Goal: Task Accomplishment & Management: Manage account settings

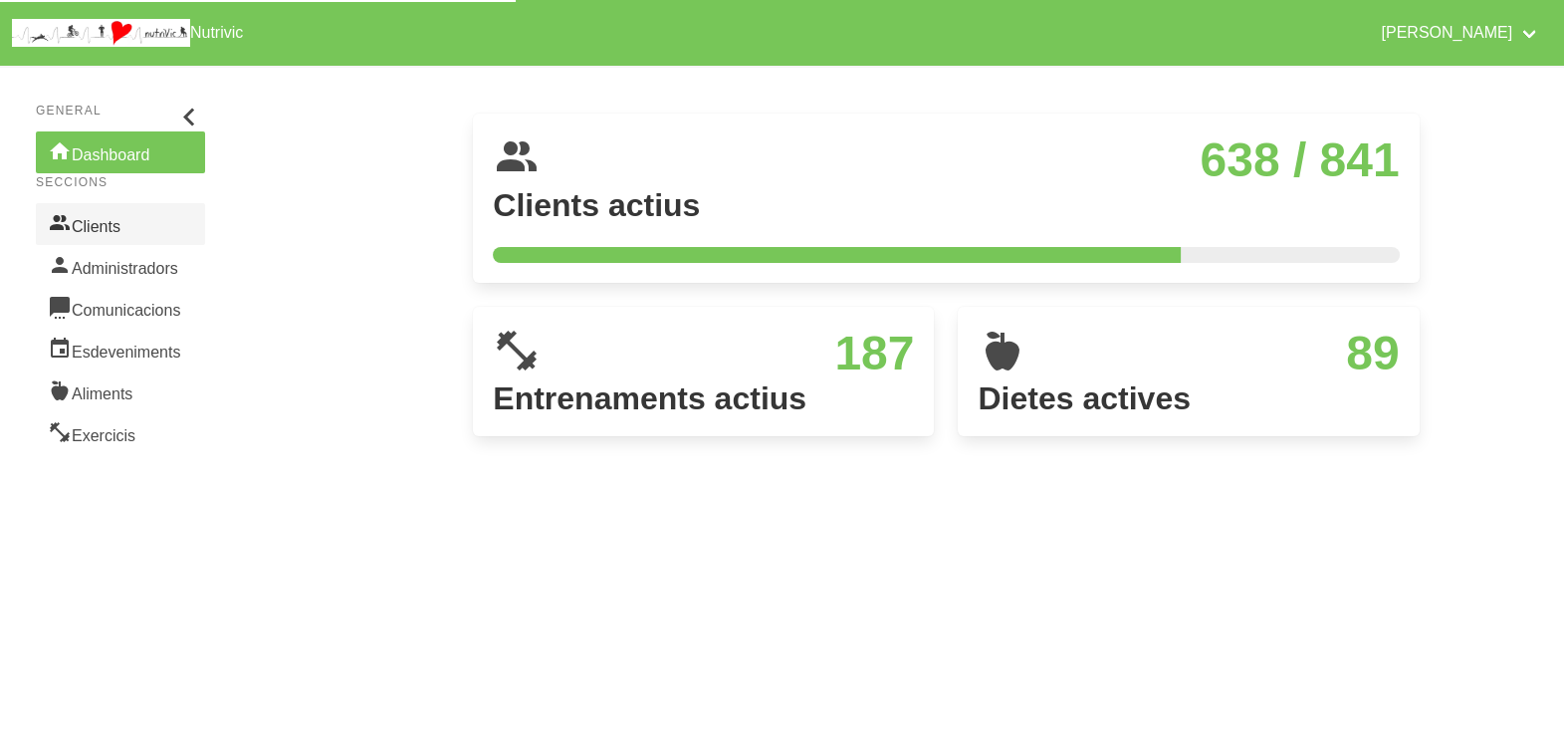
click at [119, 221] on link "Clients" at bounding box center [120, 224] width 169 height 42
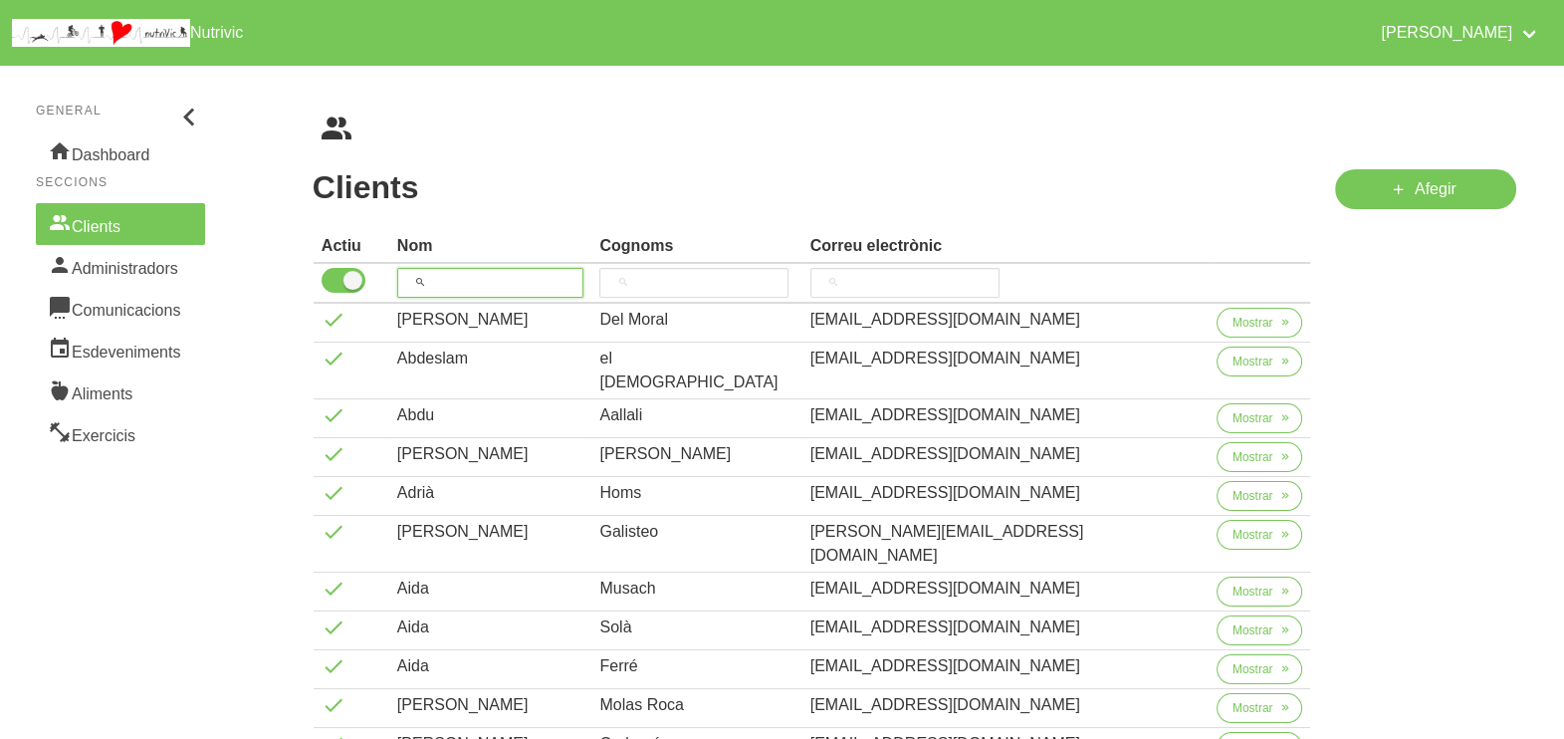
click at [493, 276] on input "search" at bounding box center [490, 283] width 187 height 30
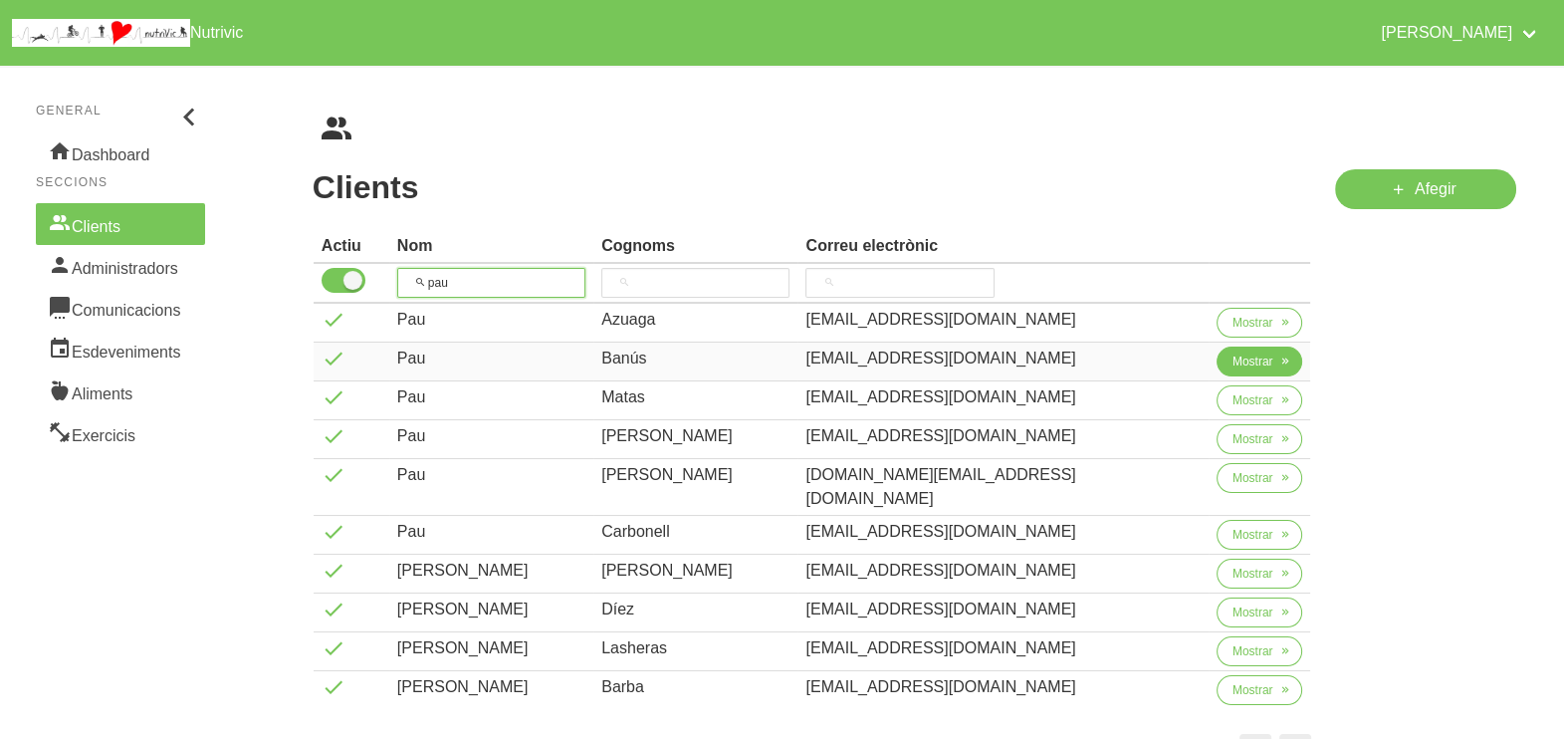
type input "pau"
click at [1232, 359] on span "Mostrar" at bounding box center [1252, 361] width 41 height 18
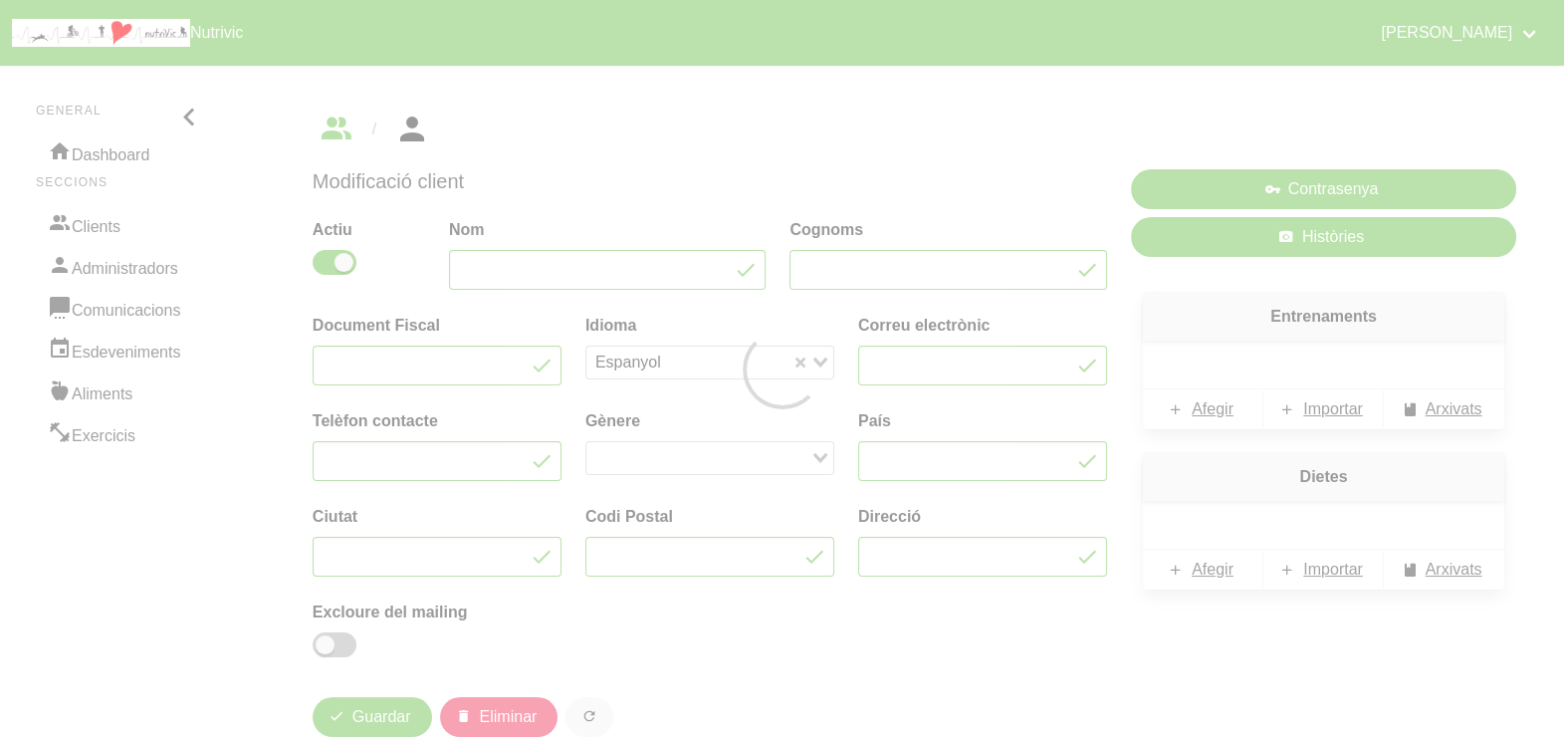
type input "Pau"
type input "Banús"
type input "[EMAIL_ADDRESS][DOMAIN_NAME]"
type input "618231533"
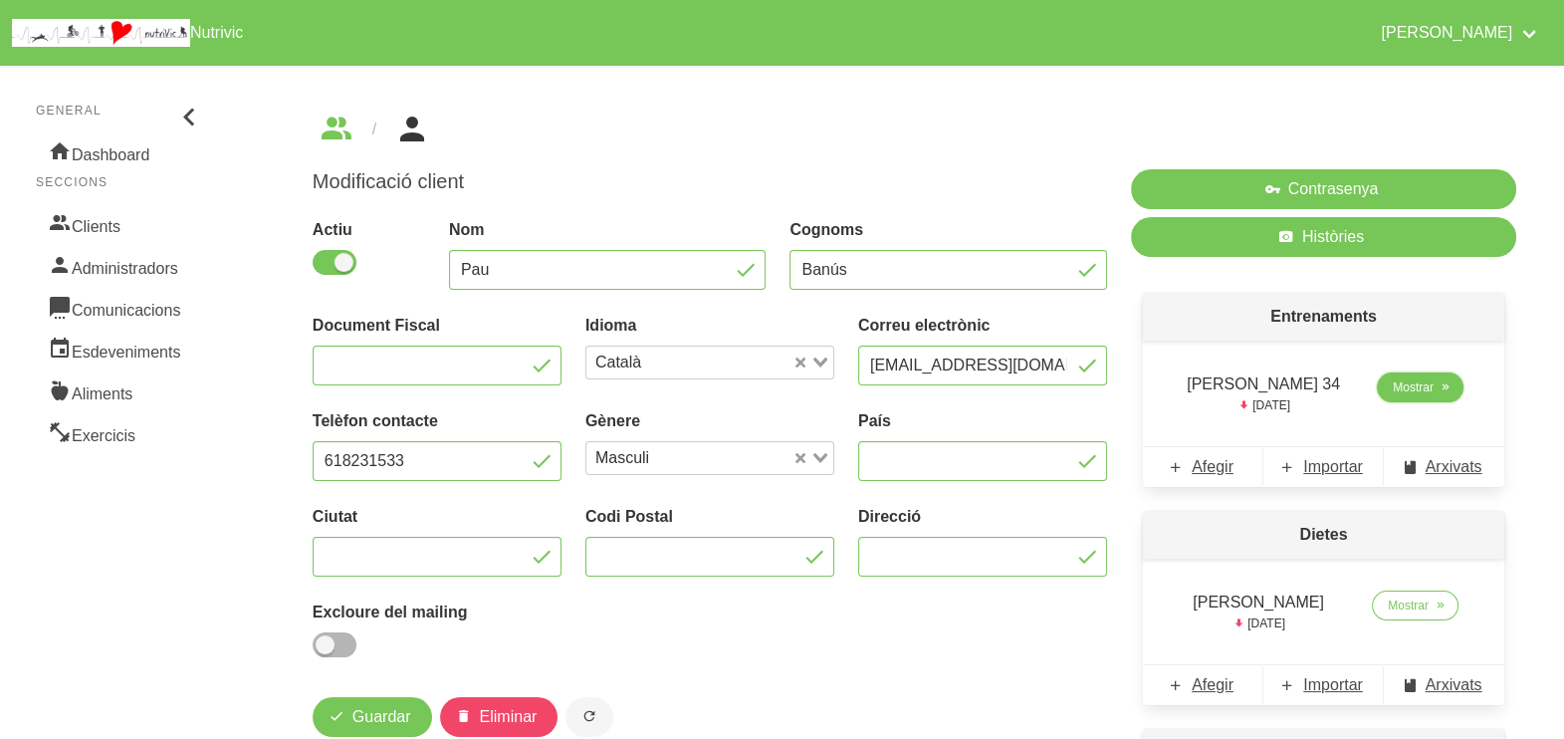
click at [1397, 393] on span "Mostrar" at bounding box center [1413, 387] width 41 height 18
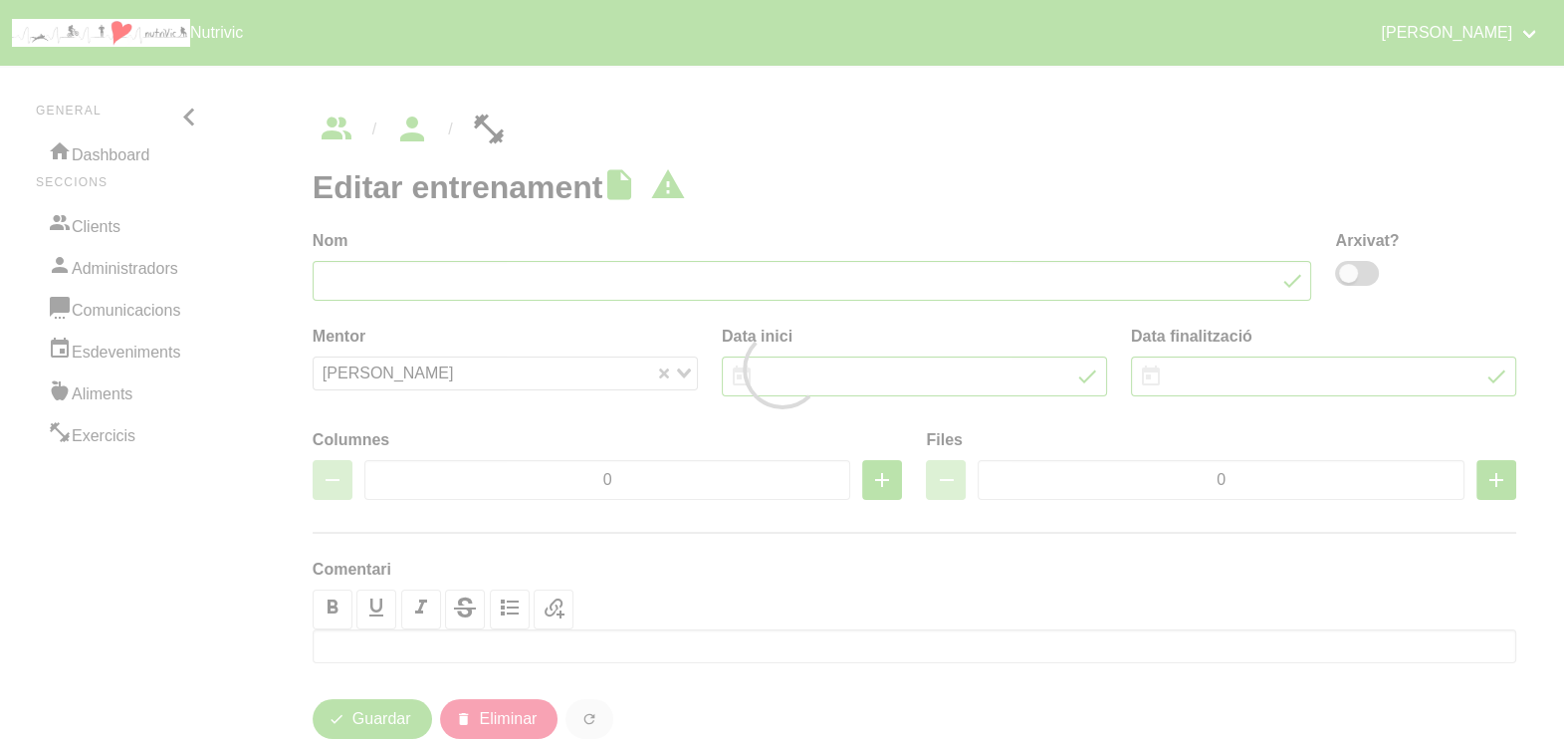
type input "[PERSON_NAME] 34"
type input "[DATE]"
type input "4"
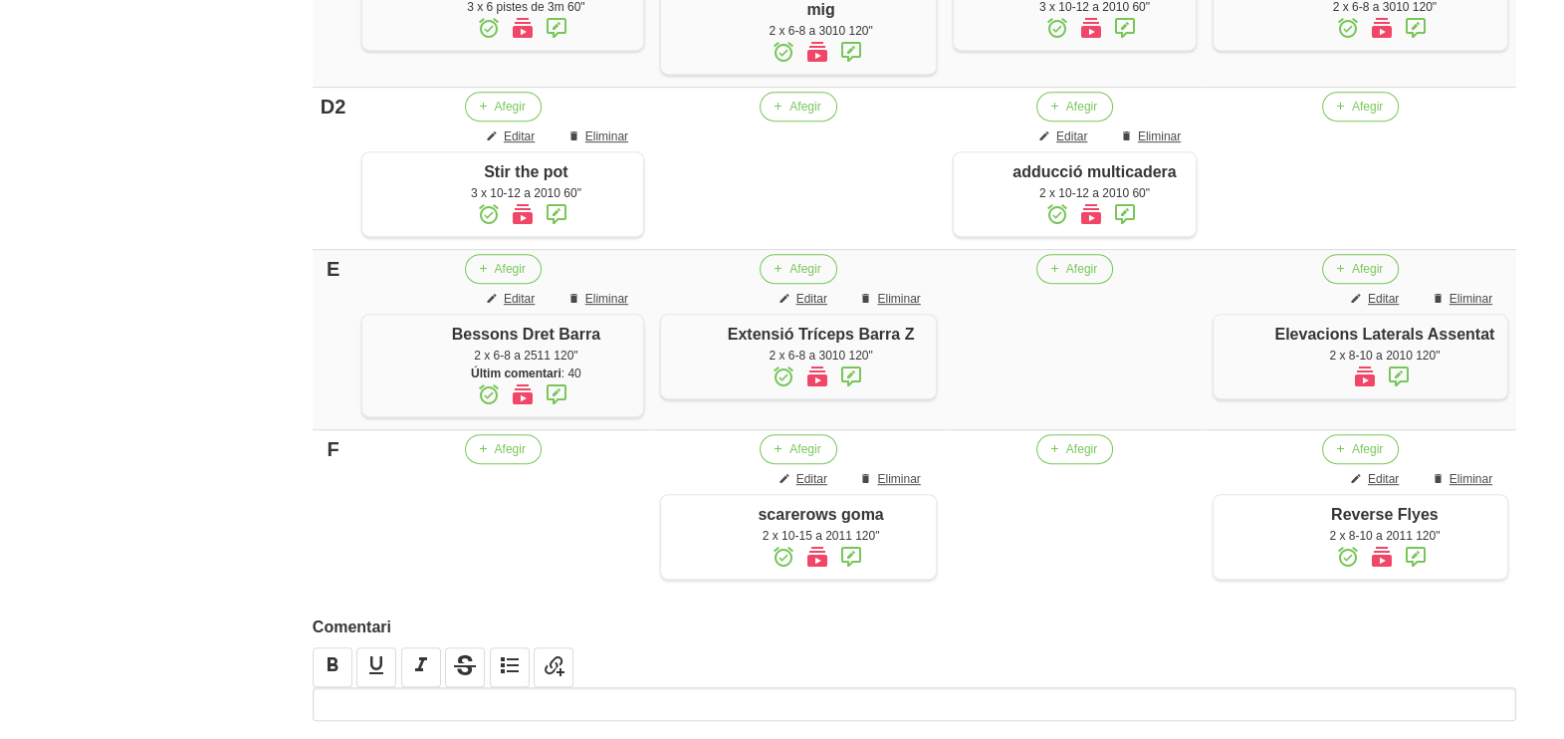
scroll to position [1369, 0]
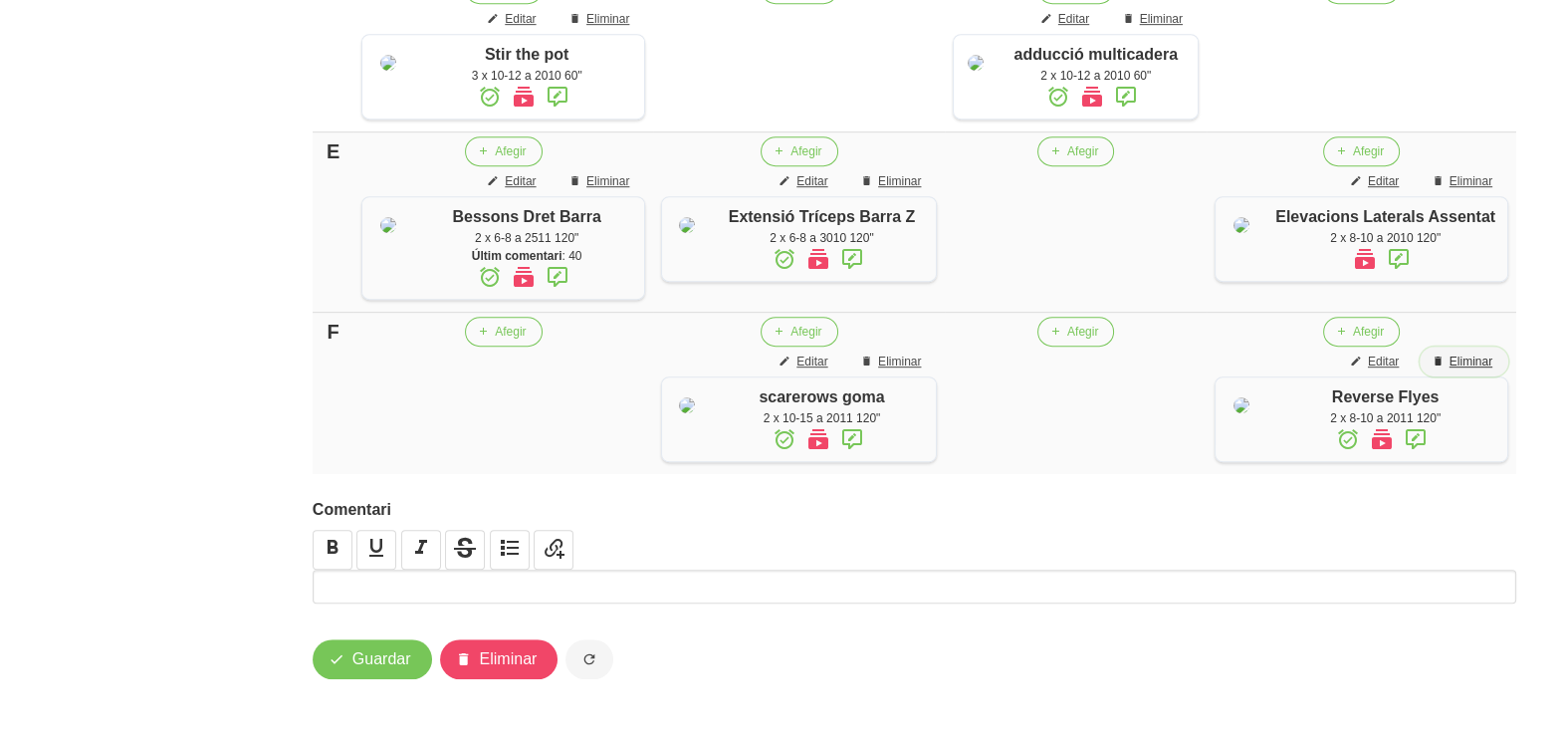
click at [1458, 370] on span "Eliminar" at bounding box center [1471, 361] width 43 height 18
click at [1384, 190] on span "Editar" at bounding box center [1383, 181] width 31 height 18
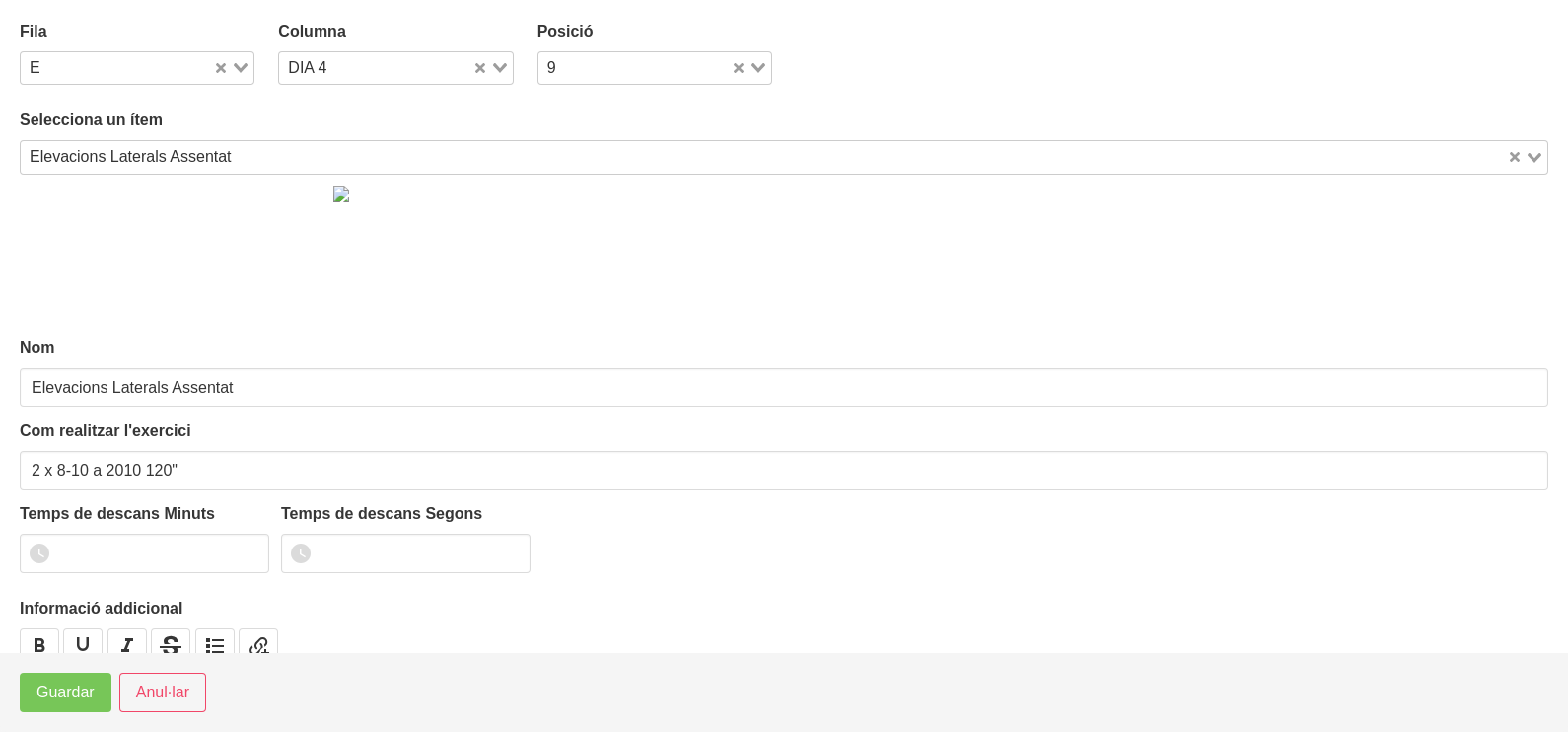
drag, startPoint x: 239, startPoint y: 60, endPoint x: 231, endPoint y: 92, distance: 33.0
click at [239, 64] on div "Loading..." at bounding box center [233, 66] width 41 height 28
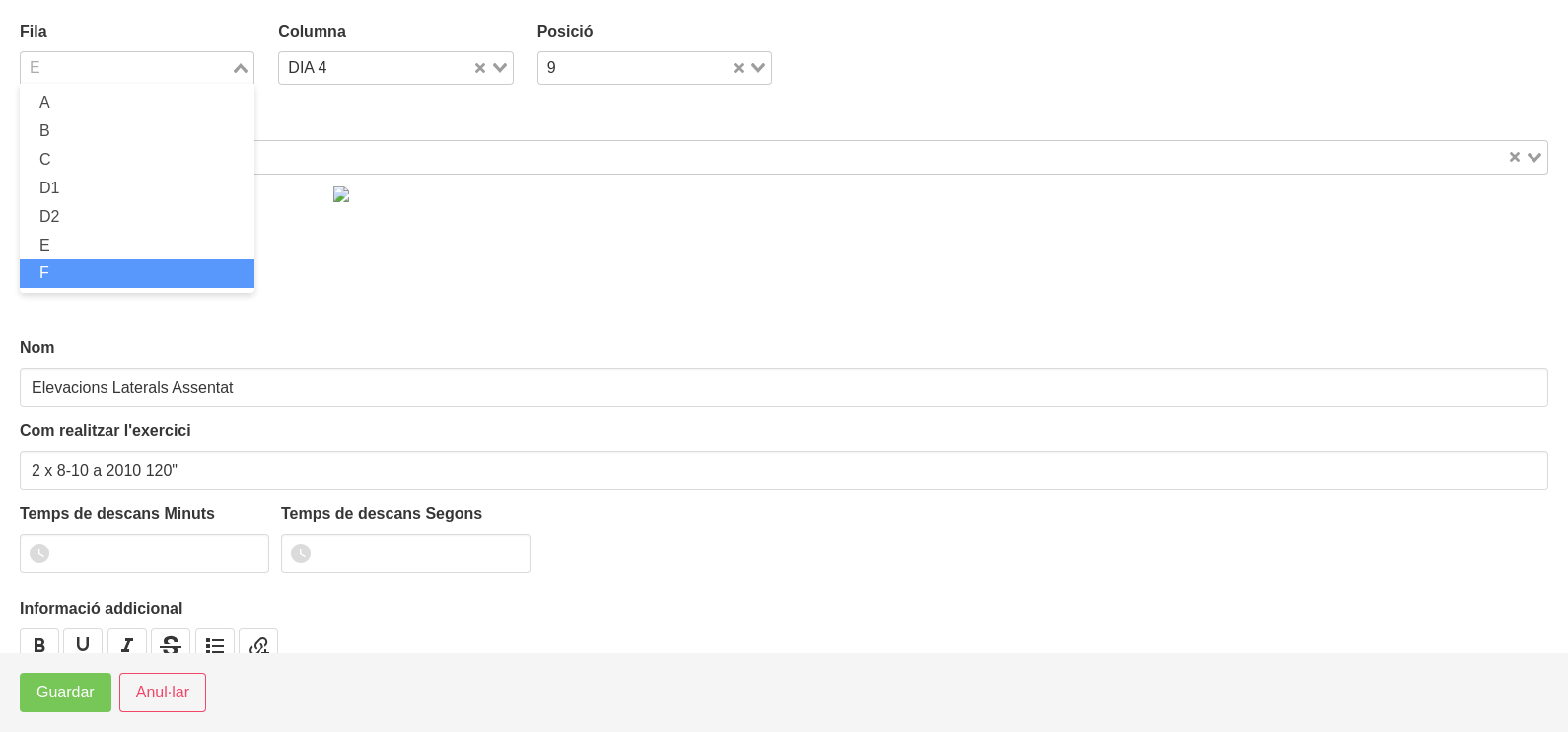
drag, startPoint x: 116, startPoint y: 268, endPoint x: 104, endPoint y: 325, distance: 58.2
click at [115, 270] on li "F" at bounding box center [137, 273] width 235 height 29
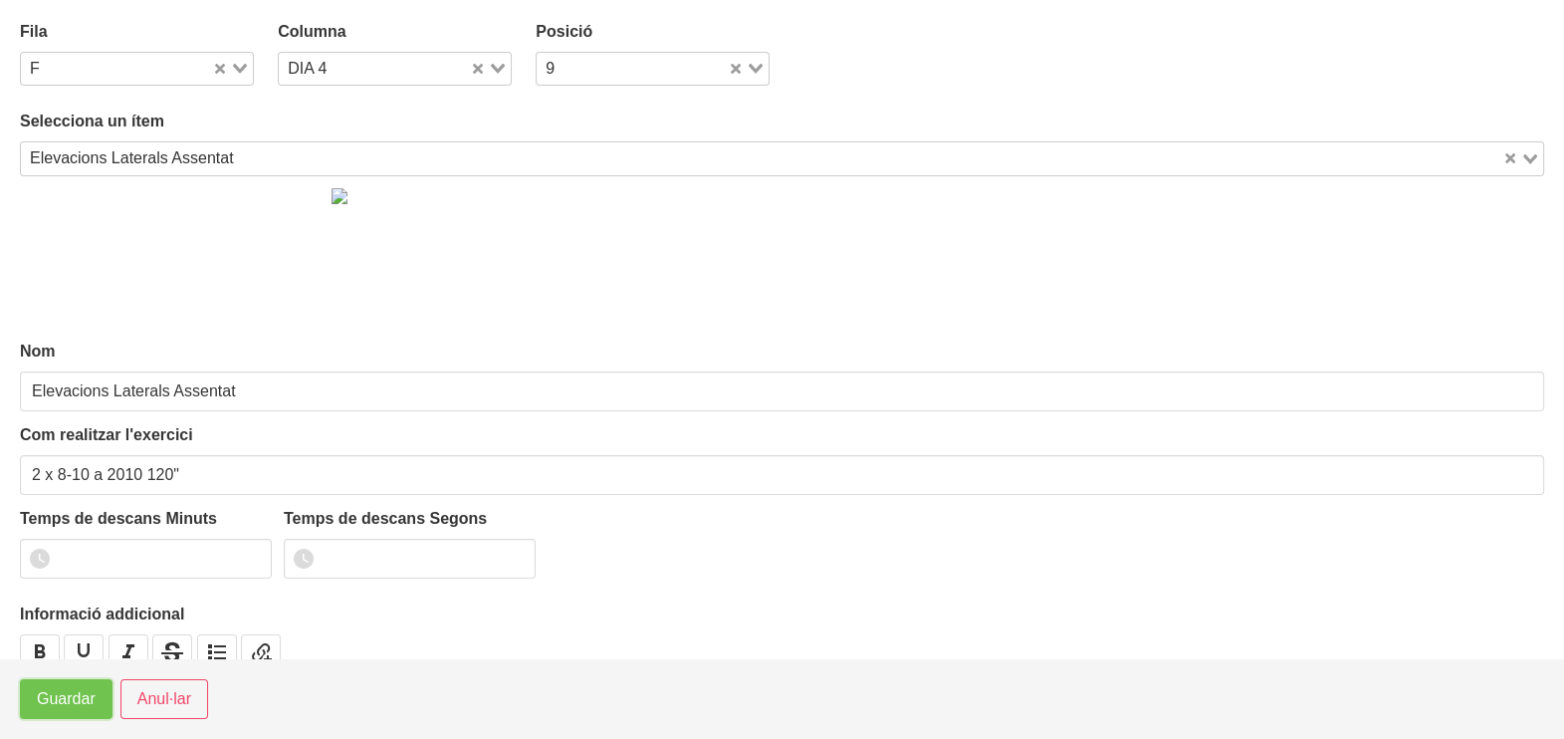
click at [75, 695] on span "Guardar" at bounding box center [66, 699] width 59 height 24
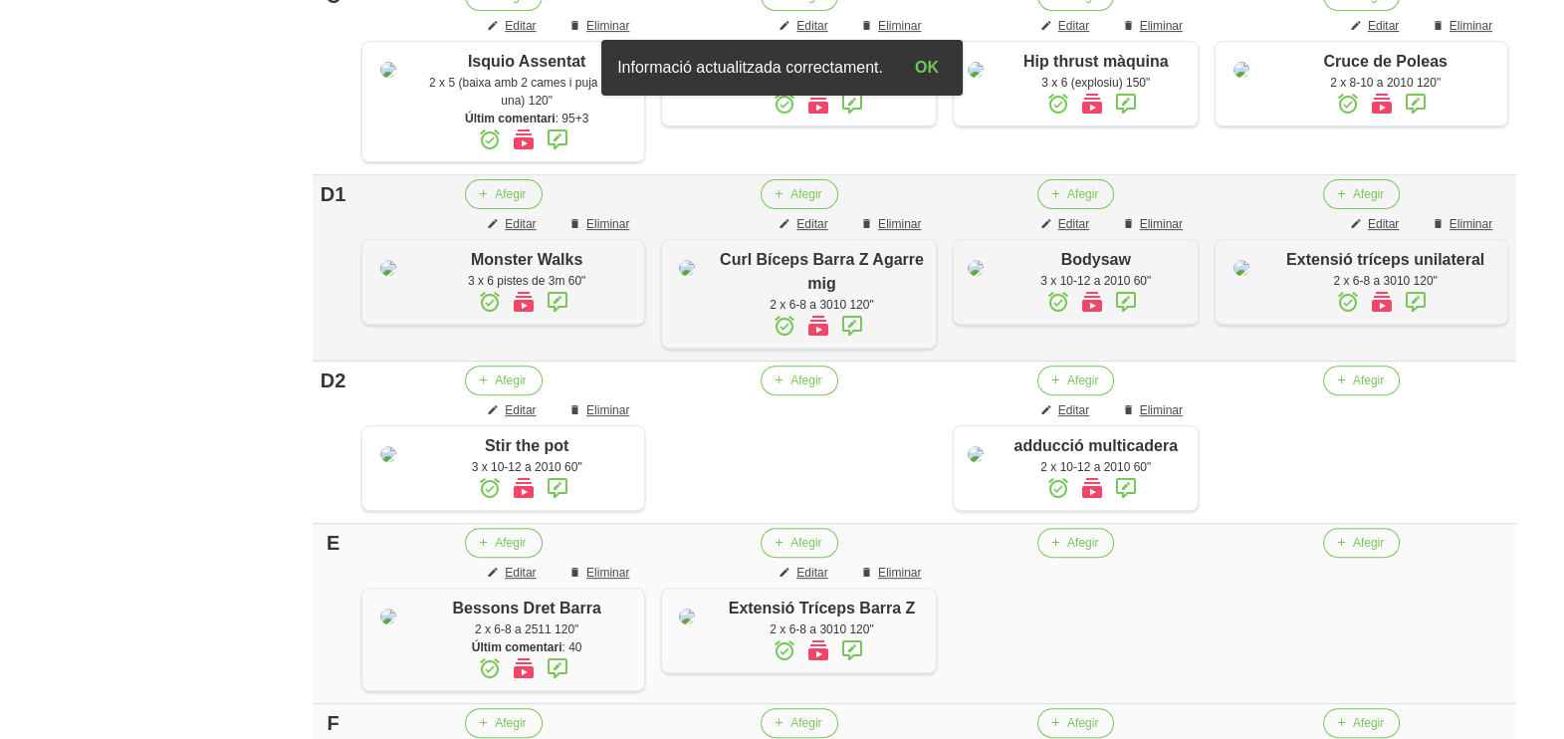
scroll to position [870, 0]
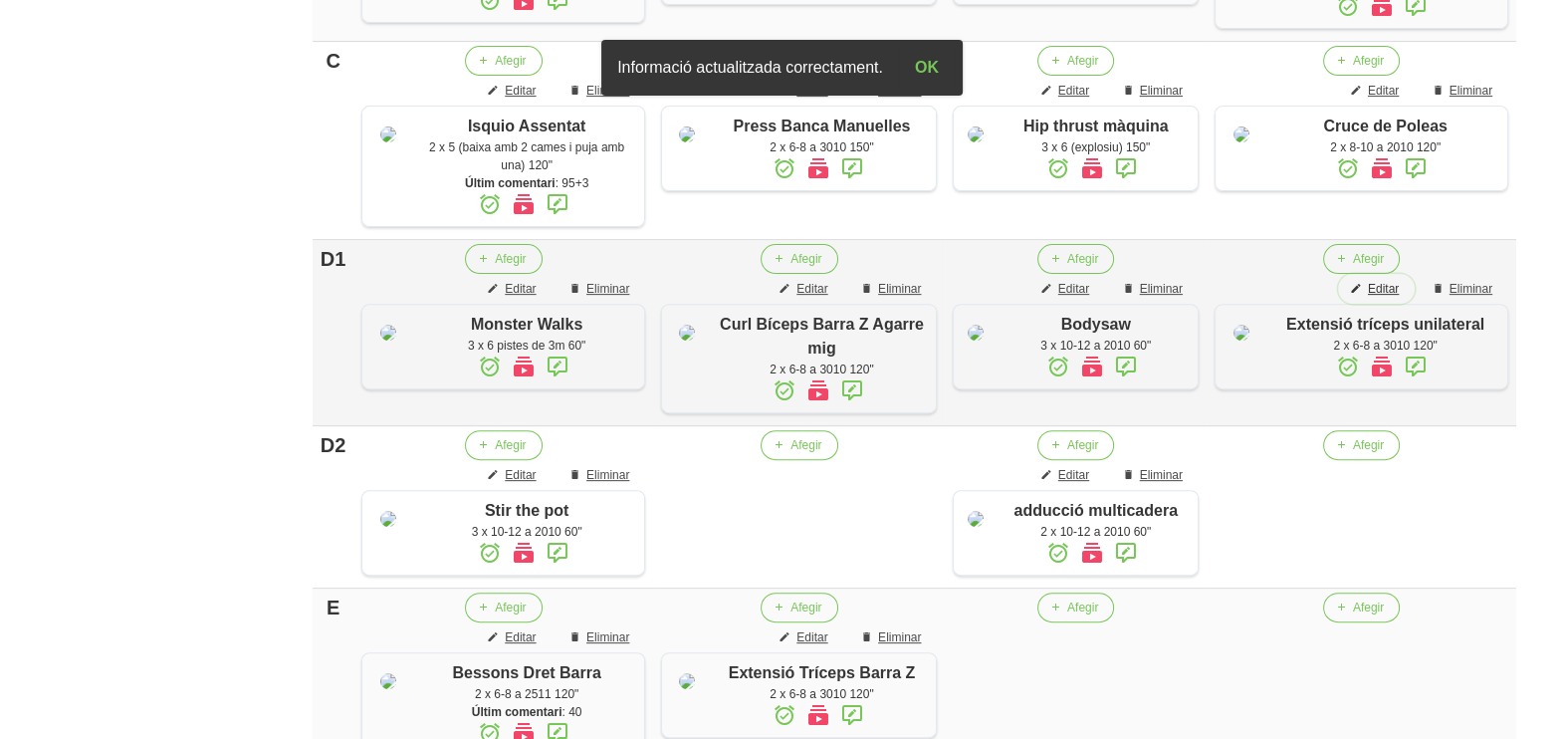
click at [1387, 298] on span "Editar" at bounding box center [1383, 289] width 31 height 18
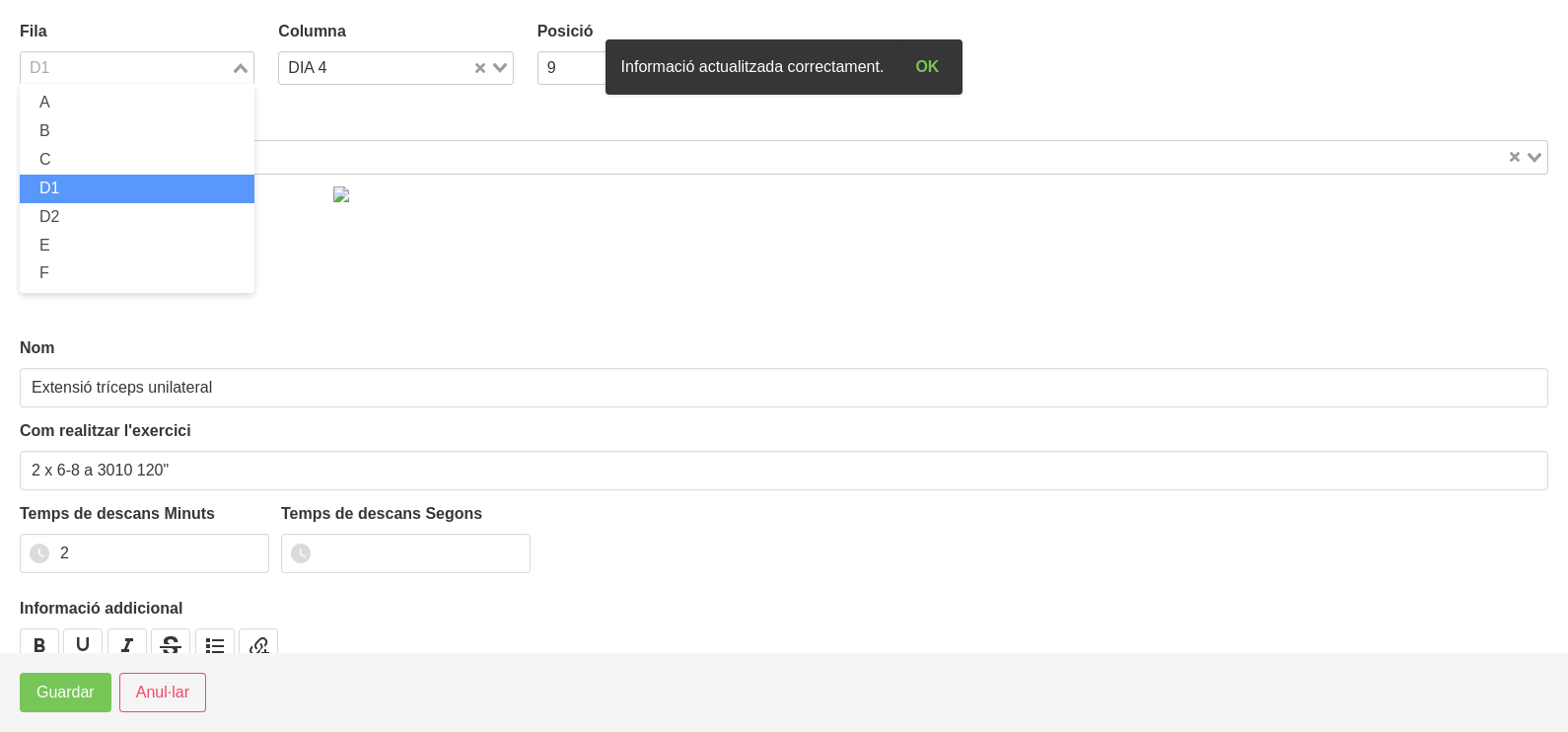
drag, startPoint x: 243, startPoint y: 62, endPoint x: 205, endPoint y: 121, distance: 70.2
click at [242, 64] on div "Loading..." at bounding box center [242, 66] width 23 height 28
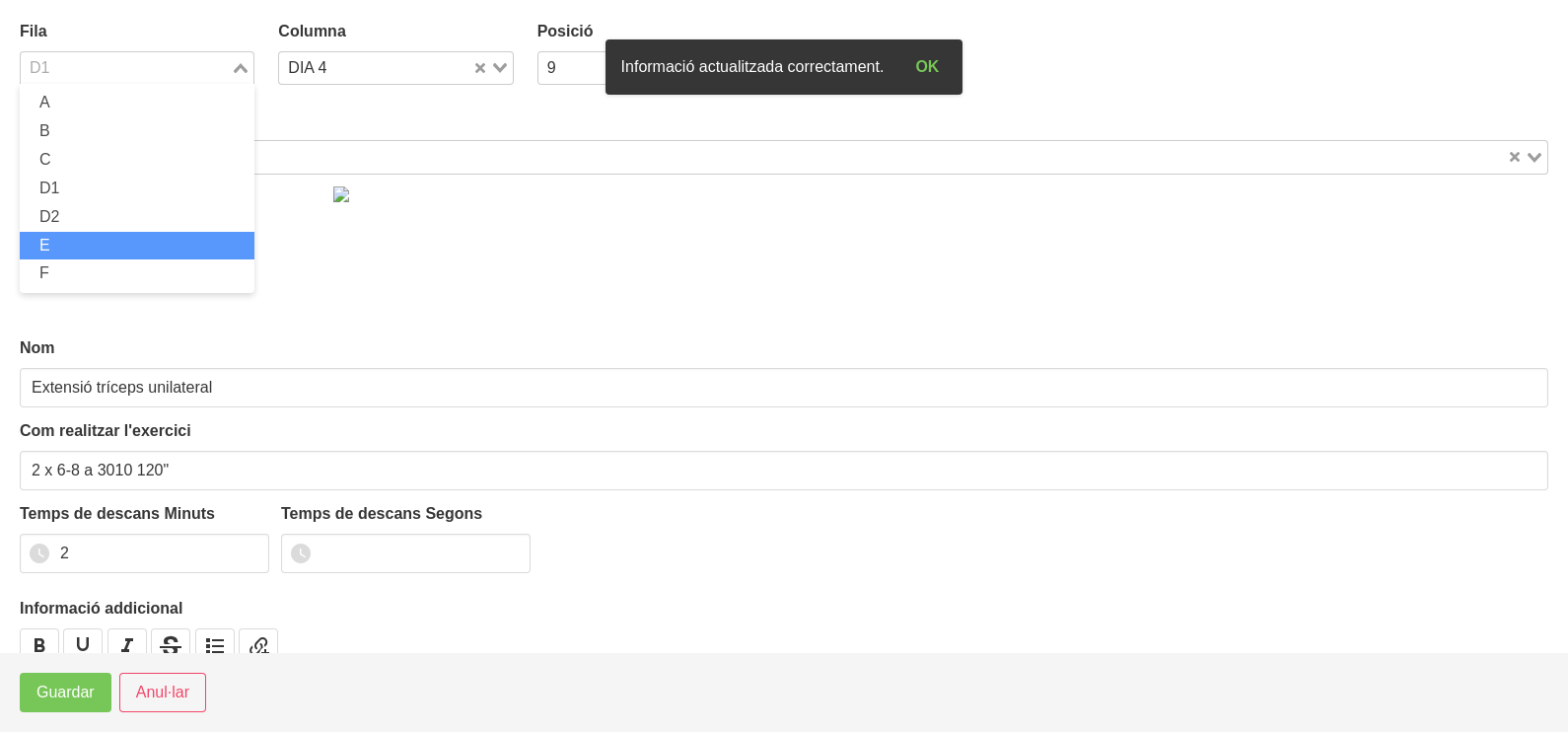
click at [123, 249] on li "E" at bounding box center [137, 246] width 235 height 29
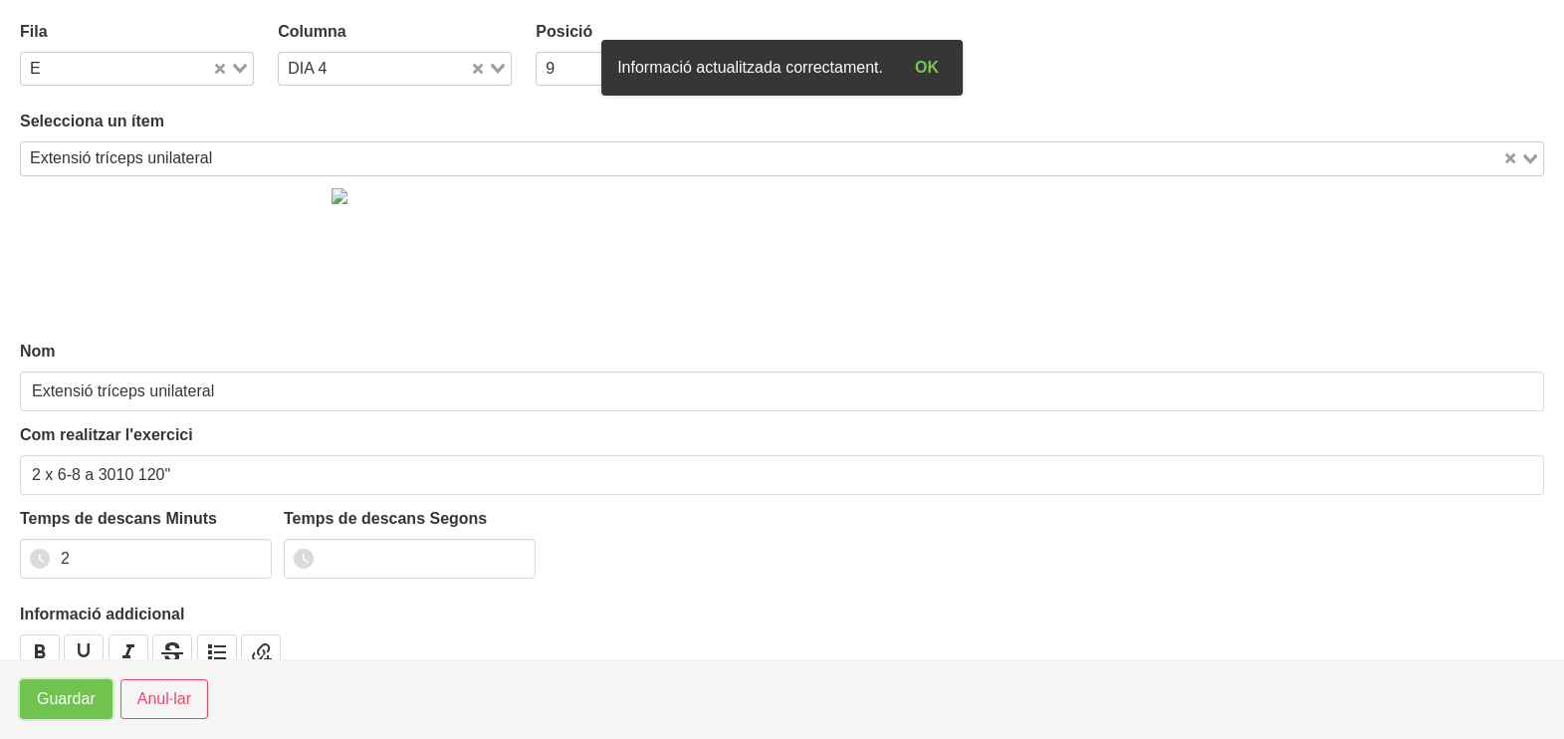
click at [74, 687] on span "Guardar" at bounding box center [66, 699] width 59 height 24
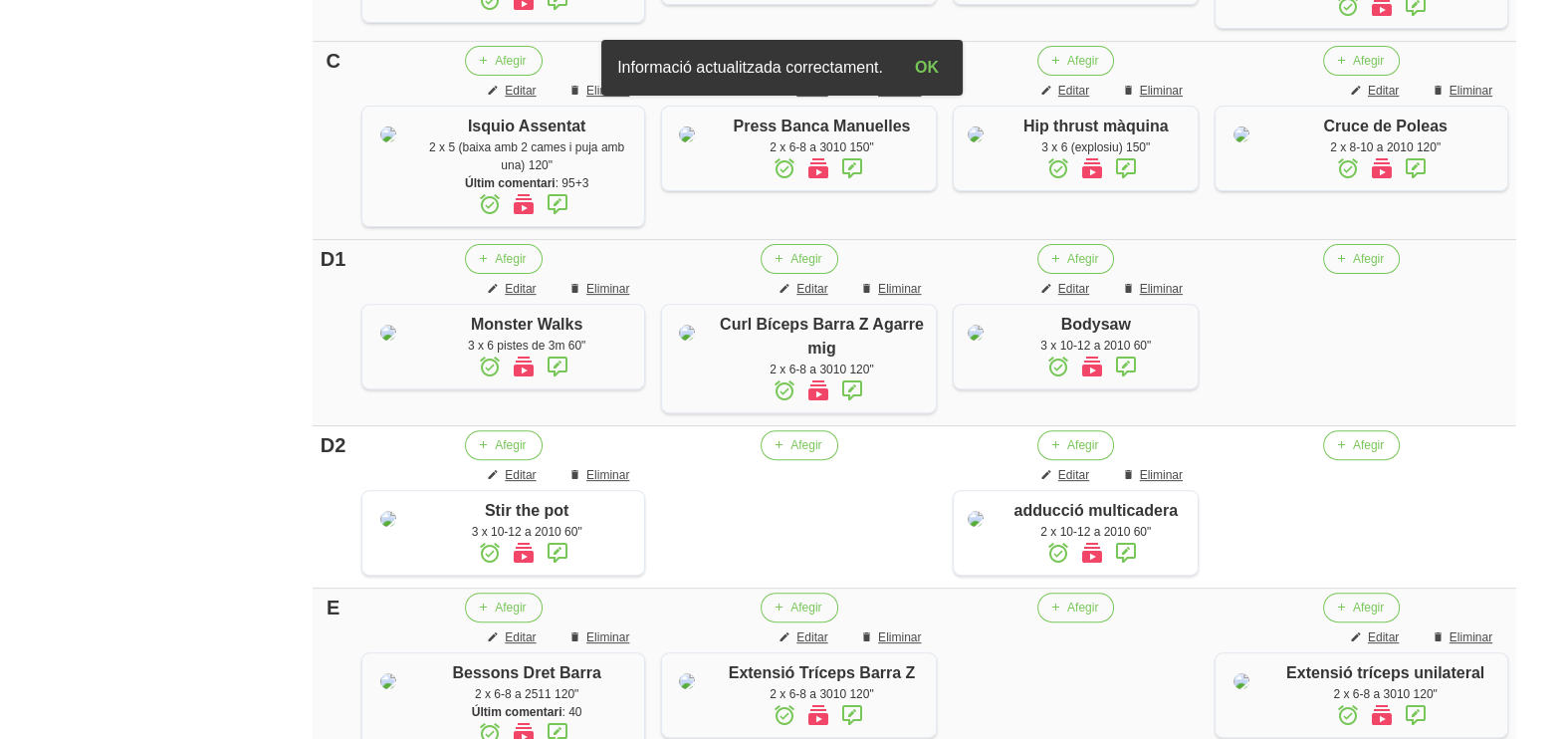
scroll to position [0, 0]
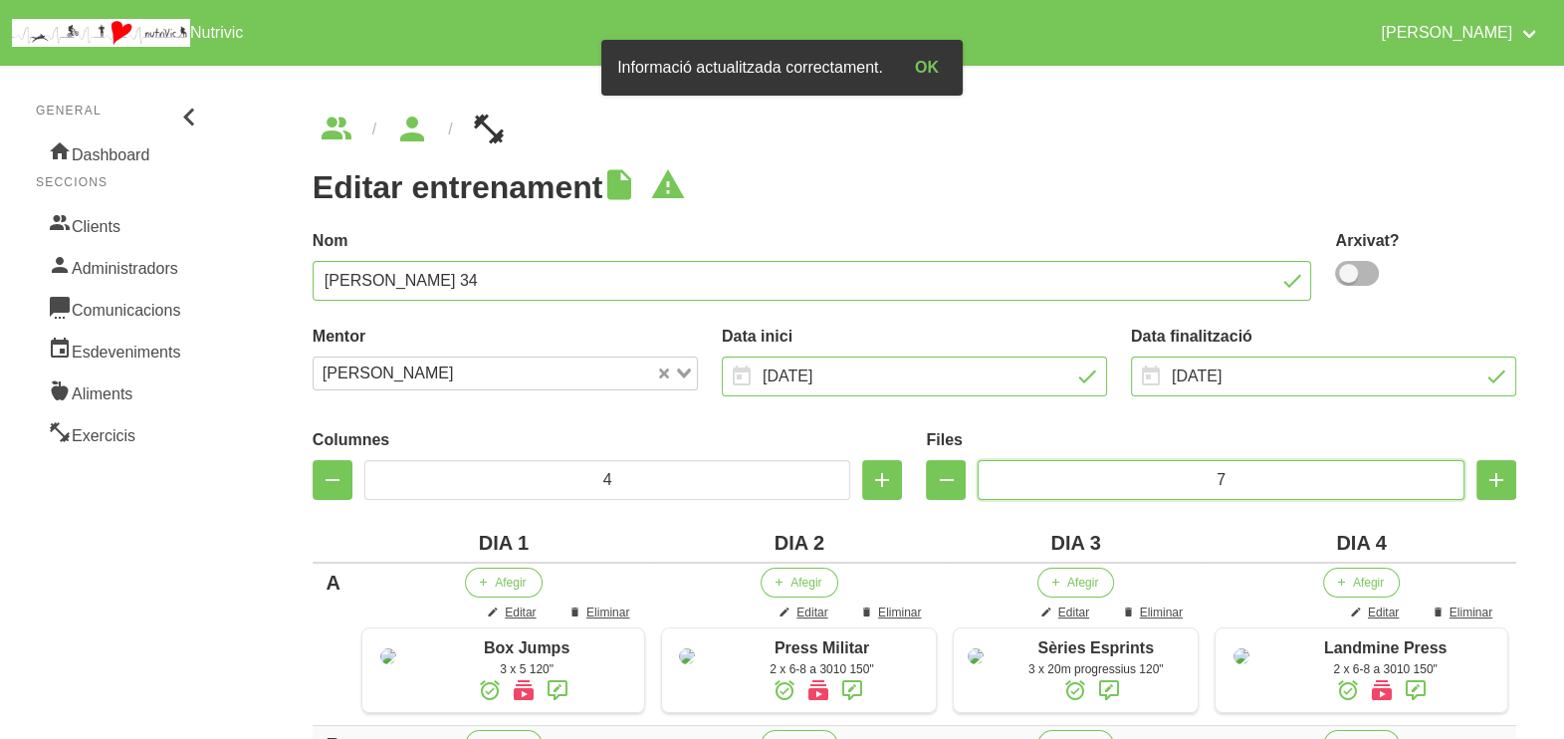
drag, startPoint x: 1213, startPoint y: 471, endPoint x: 1177, endPoint y: 473, distance: 35.9
click at [1177, 473] on input "7" at bounding box center [1221, 480] width 487 height 40
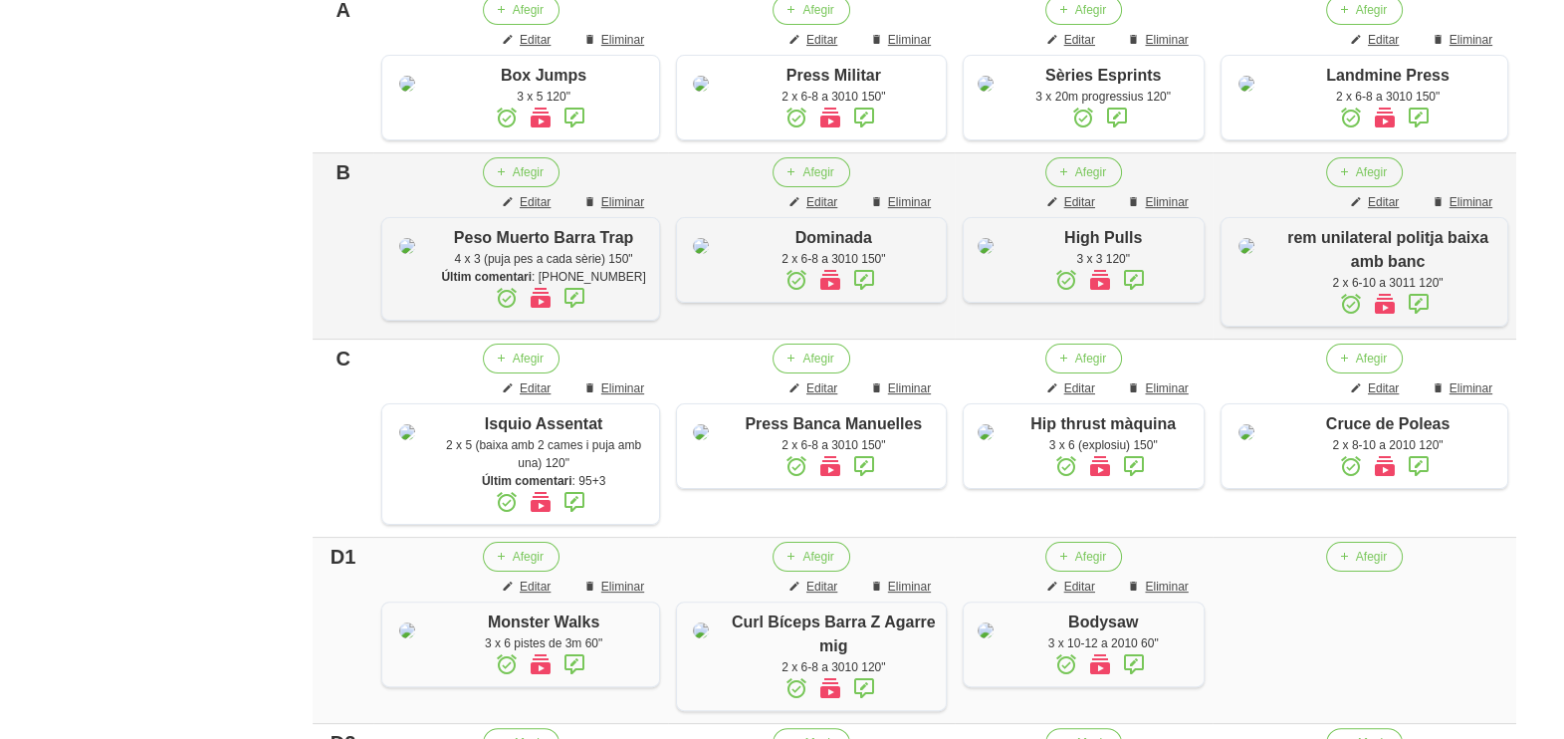
scroll to position [497, 0]
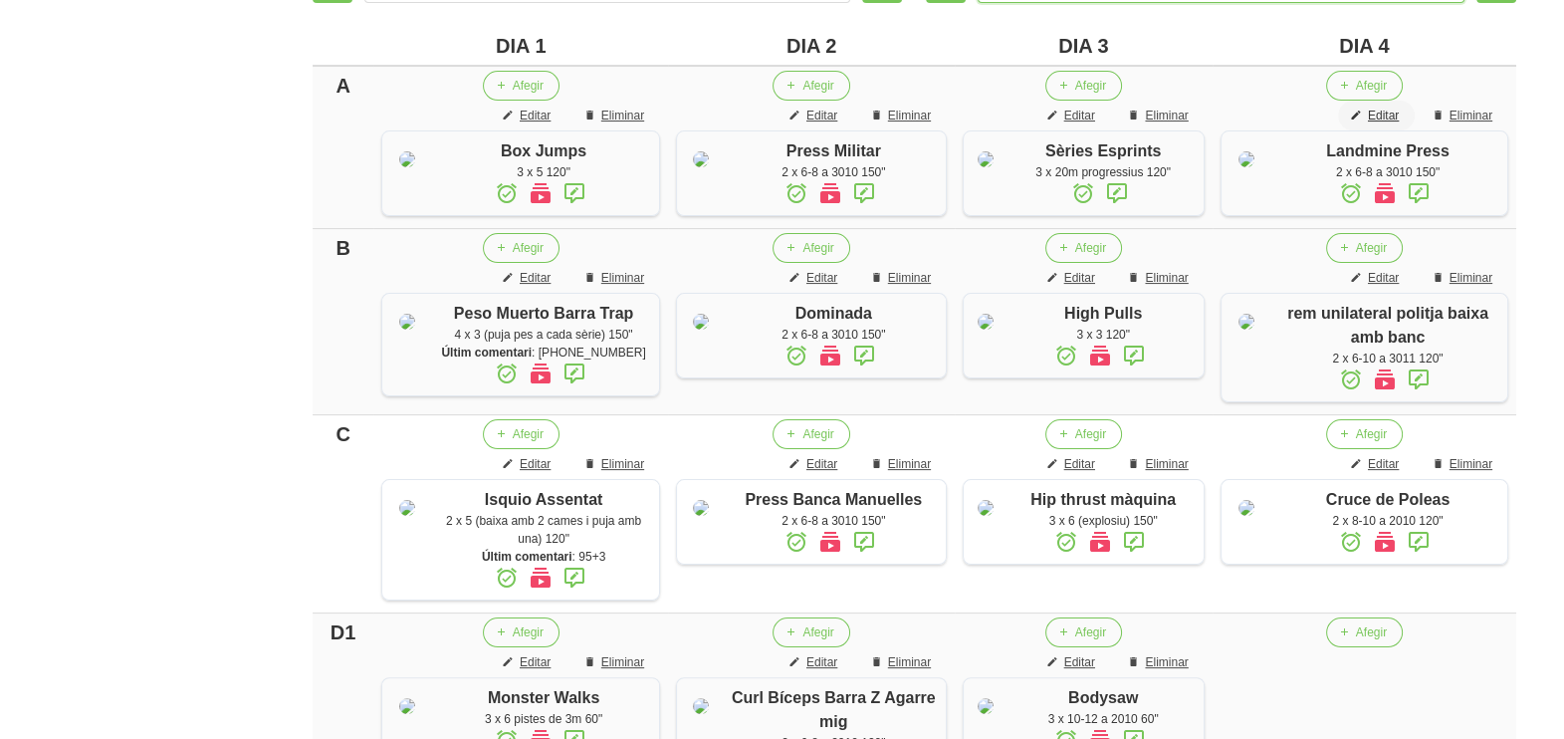
type input "9"
click at [1385, 110] on span "Editar" at bounding box center [1383, 116] width 31 height 18
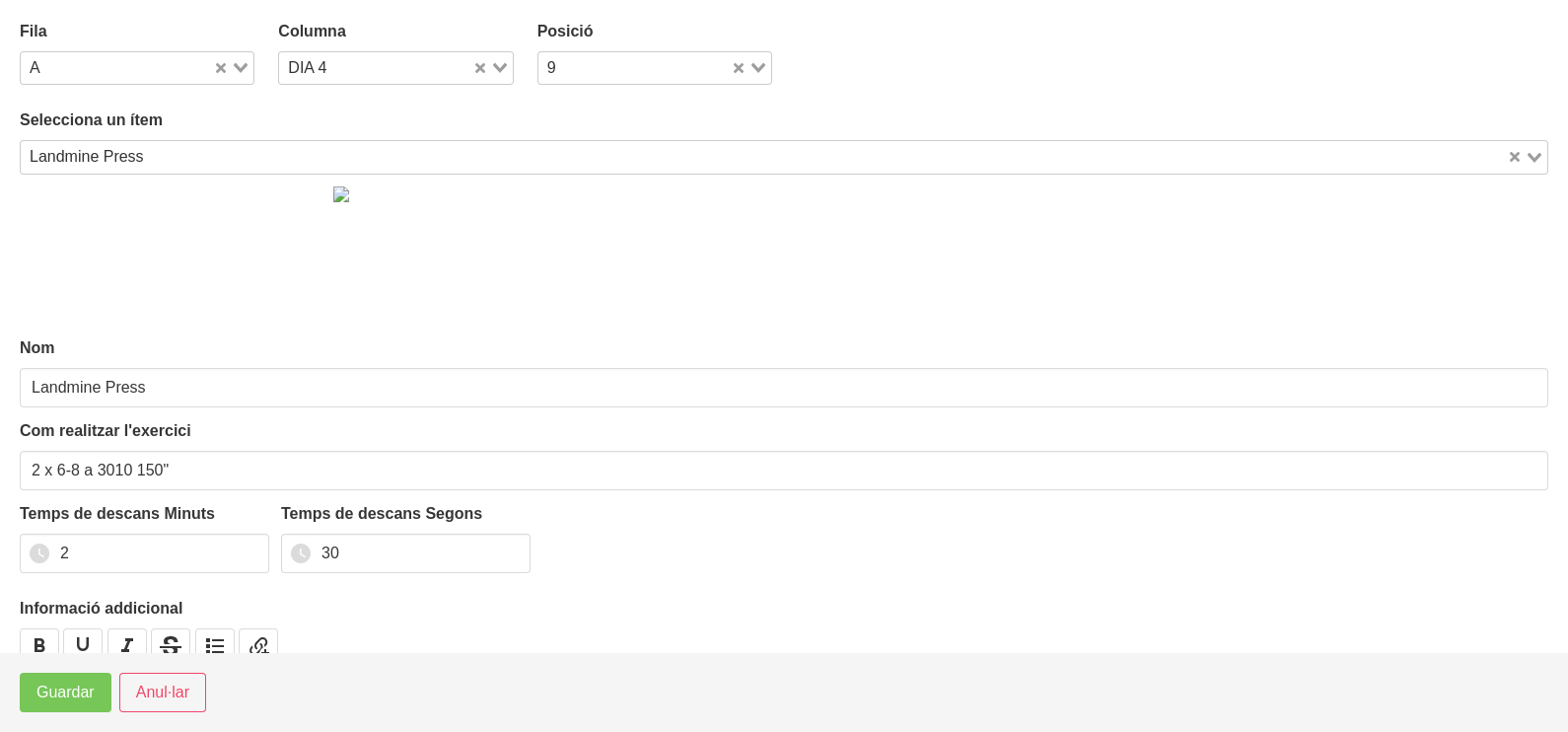
drag, startPoint x: 250, startPoint y: 63, endPoint x: 238, endPoint y: 66, distance: 12.4
click at [245, 63] on div "Loading..." at bounding box center [233, 66] width 41 height 28
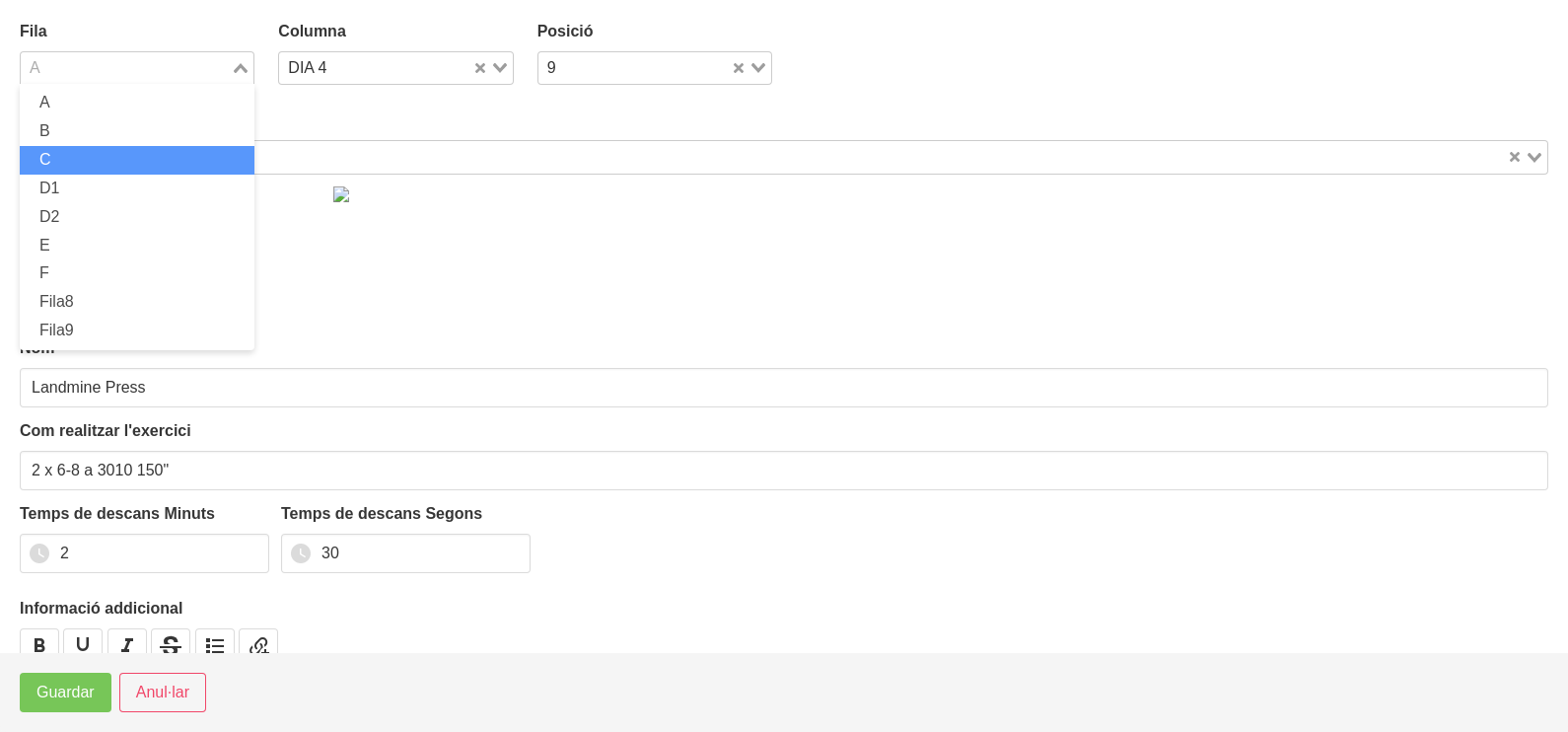
click at [124, 157] on li "C" at bounding box center [137, 159] width 235 height 29
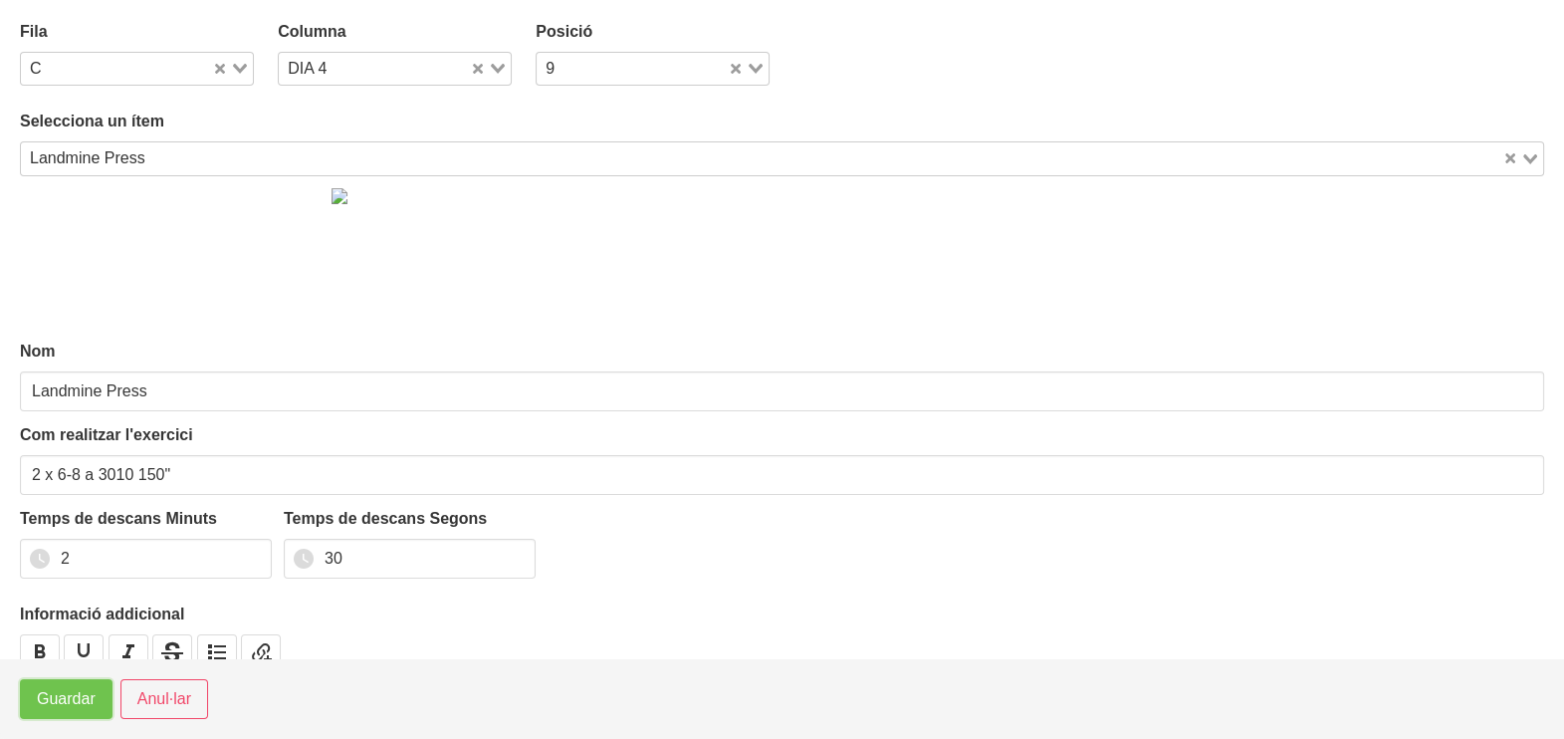
click at [73, 702] on span "Guardar" at bounding box center [66, 699] width 59 height 24
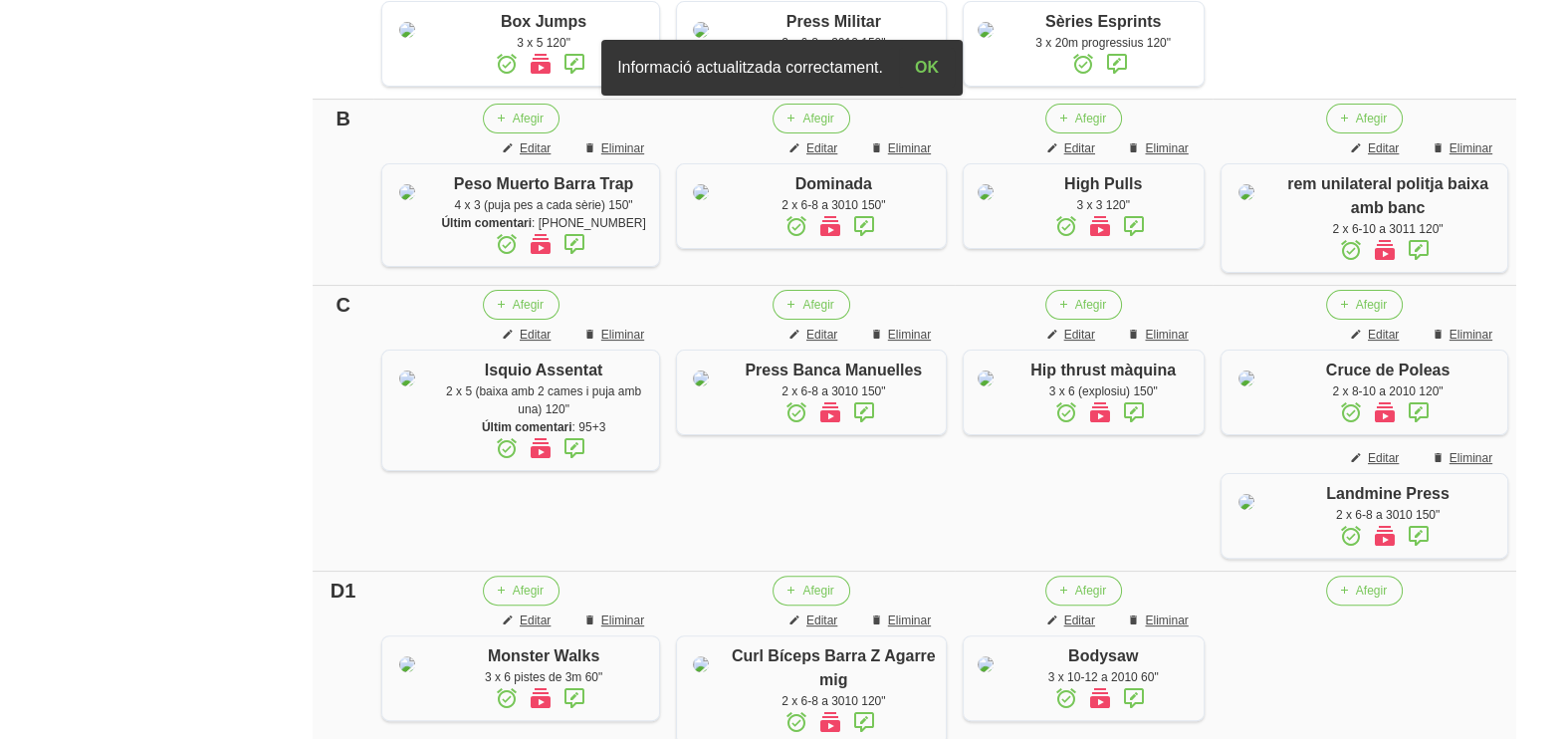
scroll to position [870, 0]
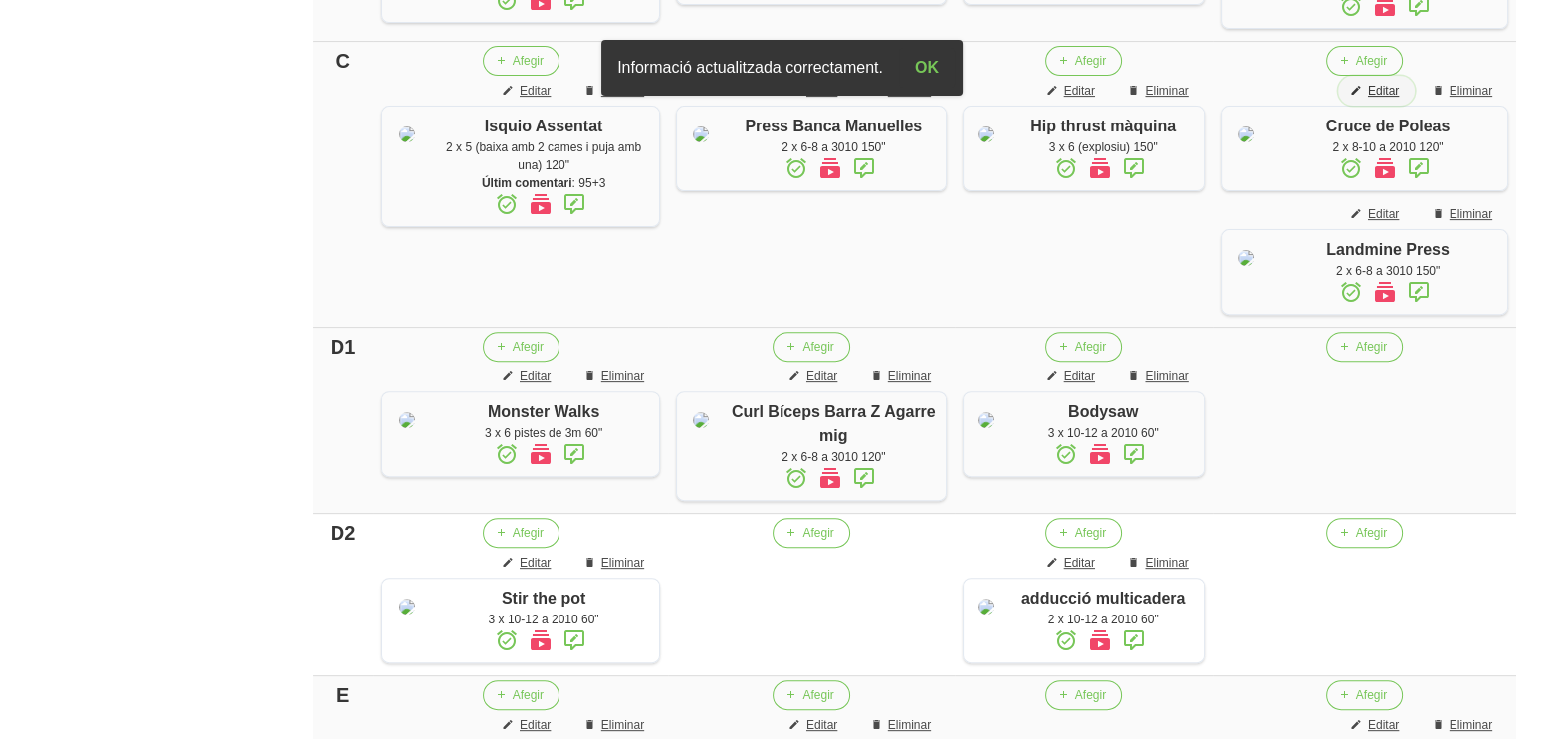
click at [1384, 100] on span "Editar" at bounding box center [1383, 91] width 31 height 18
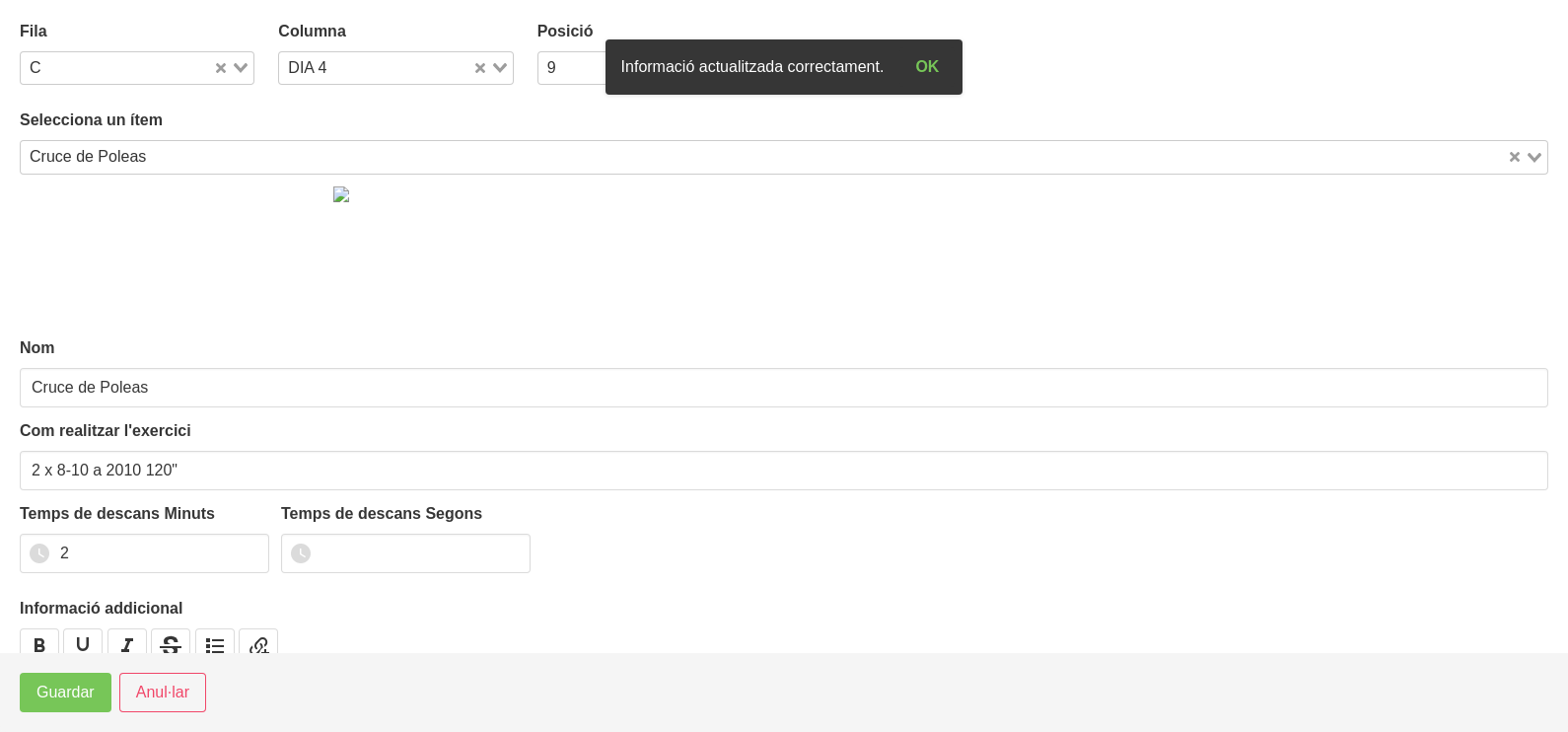
click at [239, 64] on icon "Search for option" at bounding box center [241, 68] width 14 height 10
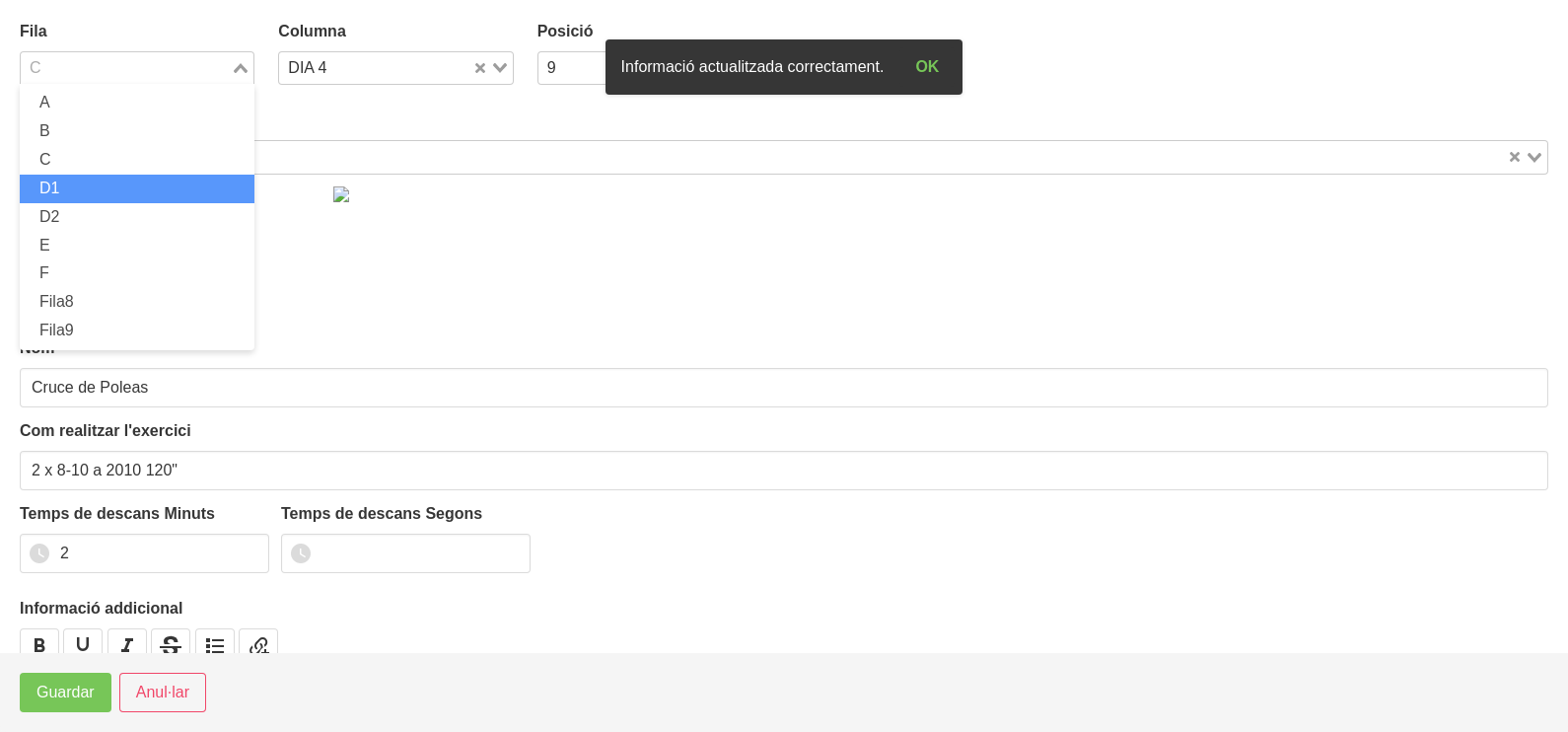
drag, startPoint x: 111, startPoint y: 179, endPoint x: 103, endPoint y: 217, distance: 38.8
click at [111, 180] on li "D1" at bounding box center [137, 188] width 235 height 29
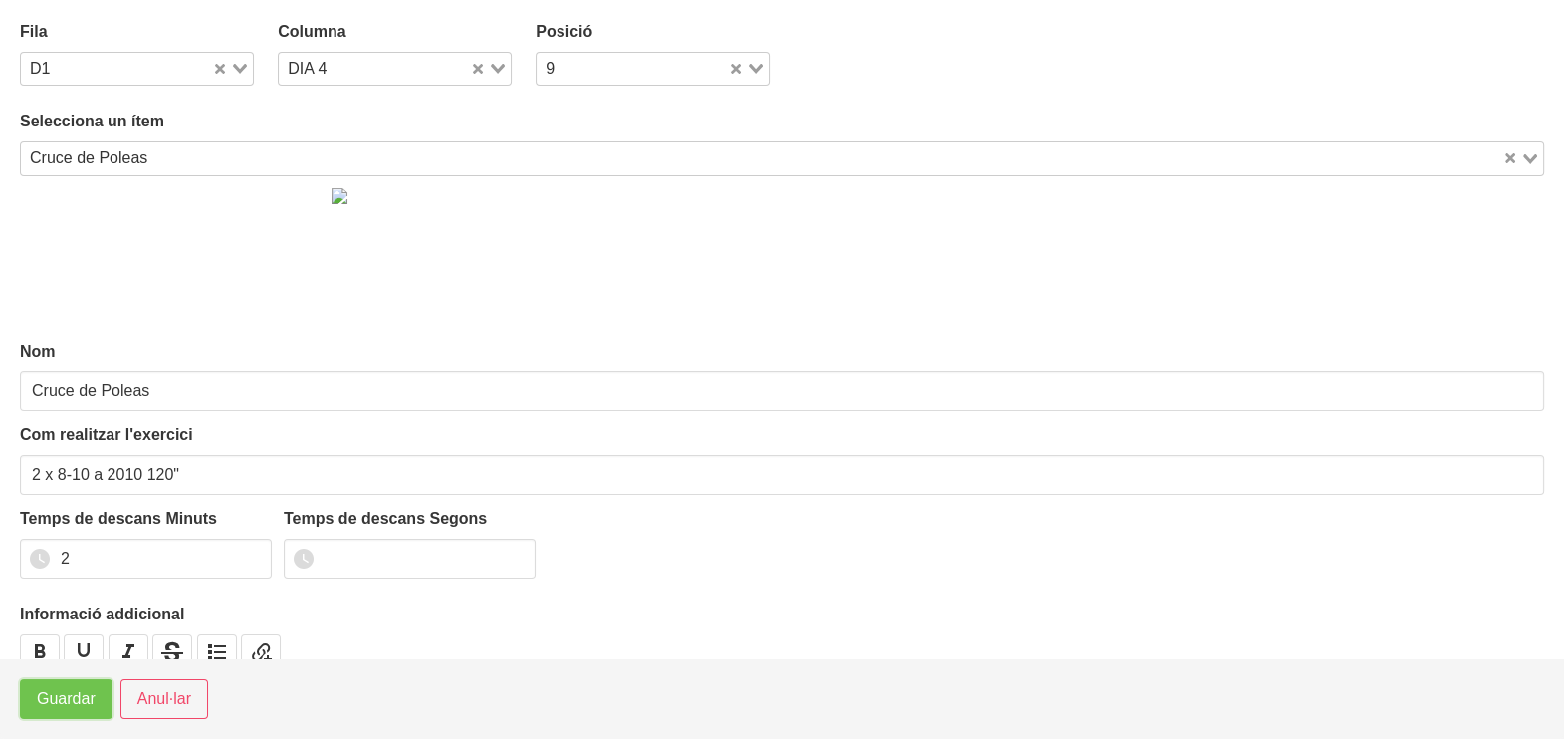
click at [56, 697] on span "Guardar" at bounding box center [66, 699] width 59 height 24
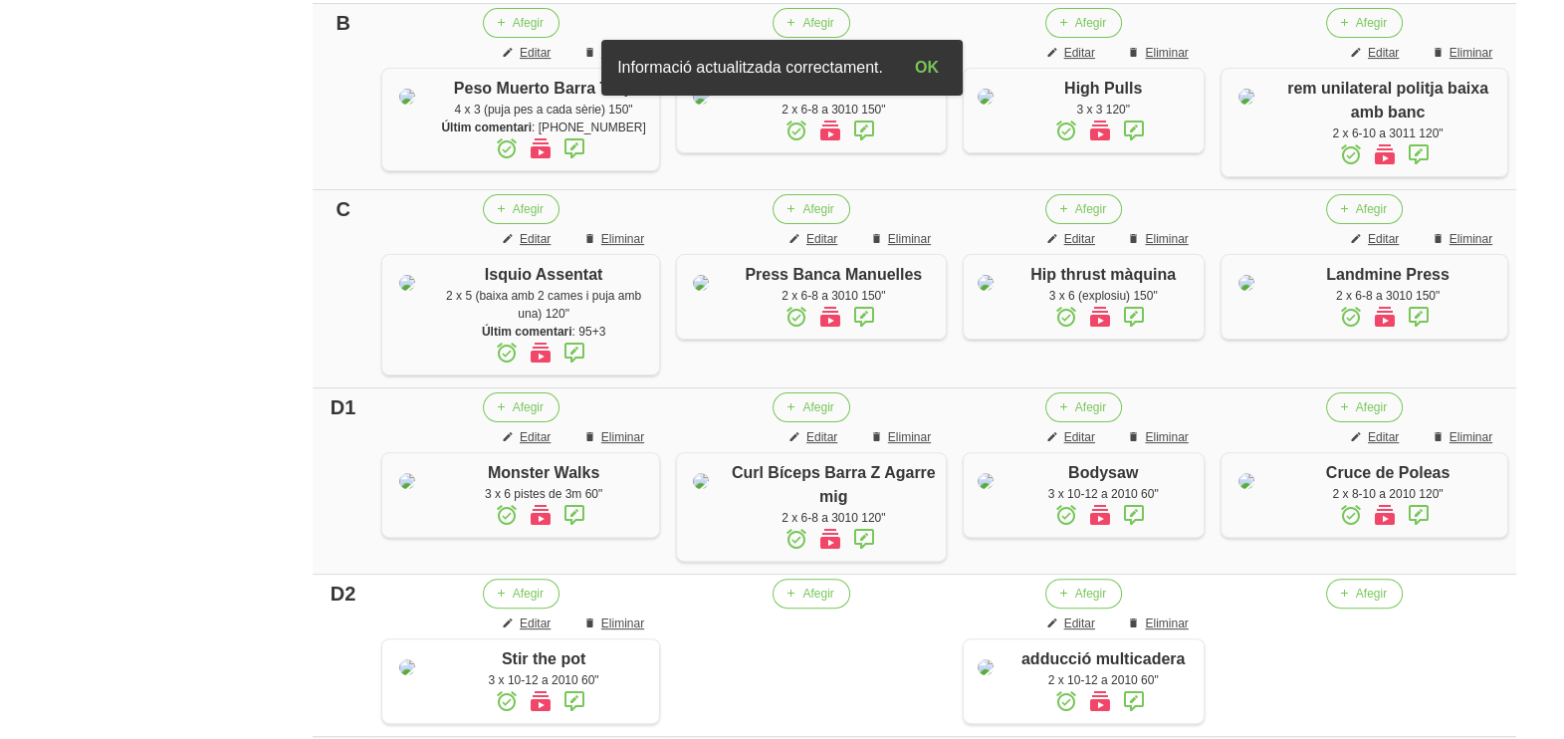
scroll to position [497, 0]
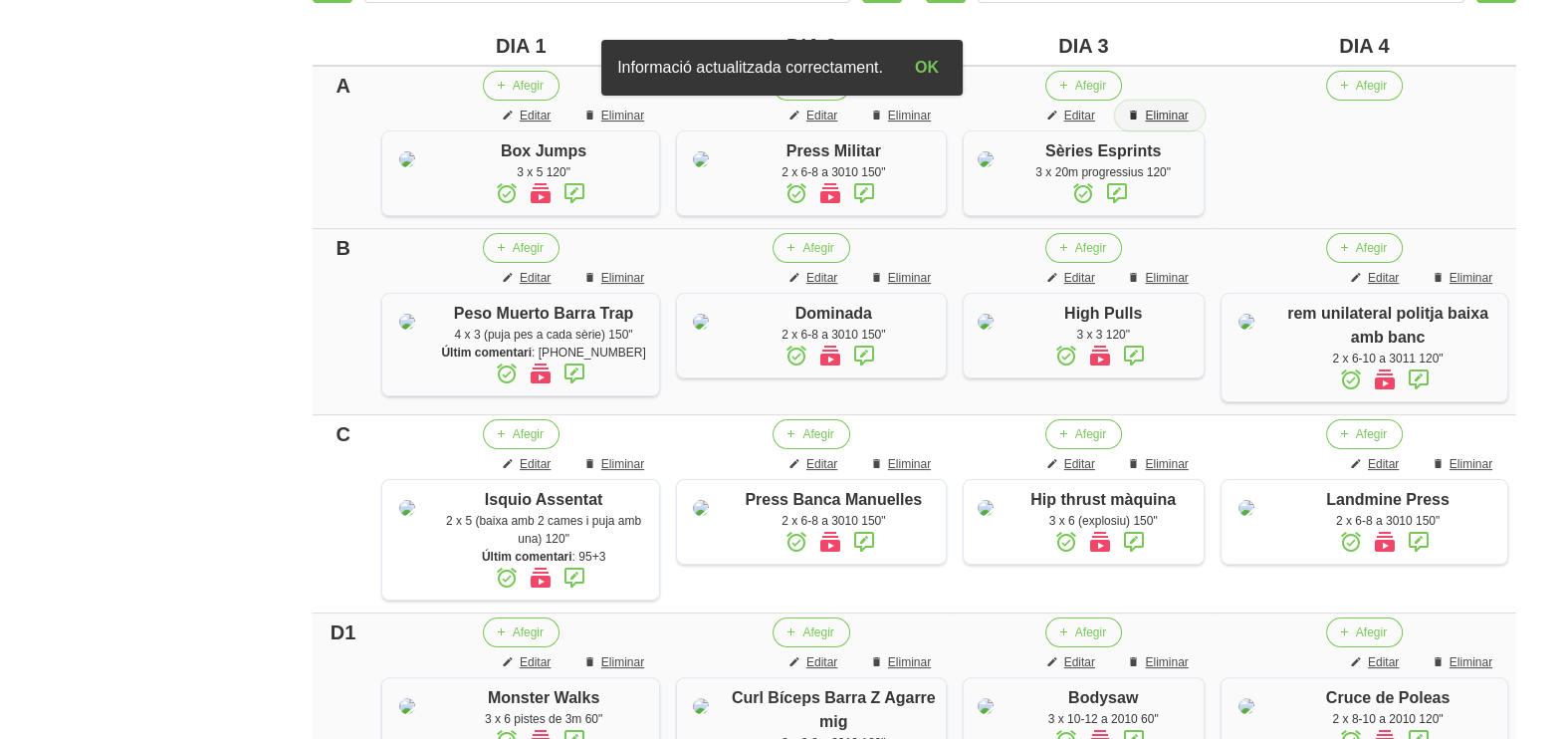
click at [1166, 110] on span "Eliminar" at bounding box center [1166, 116] width 43 height 18
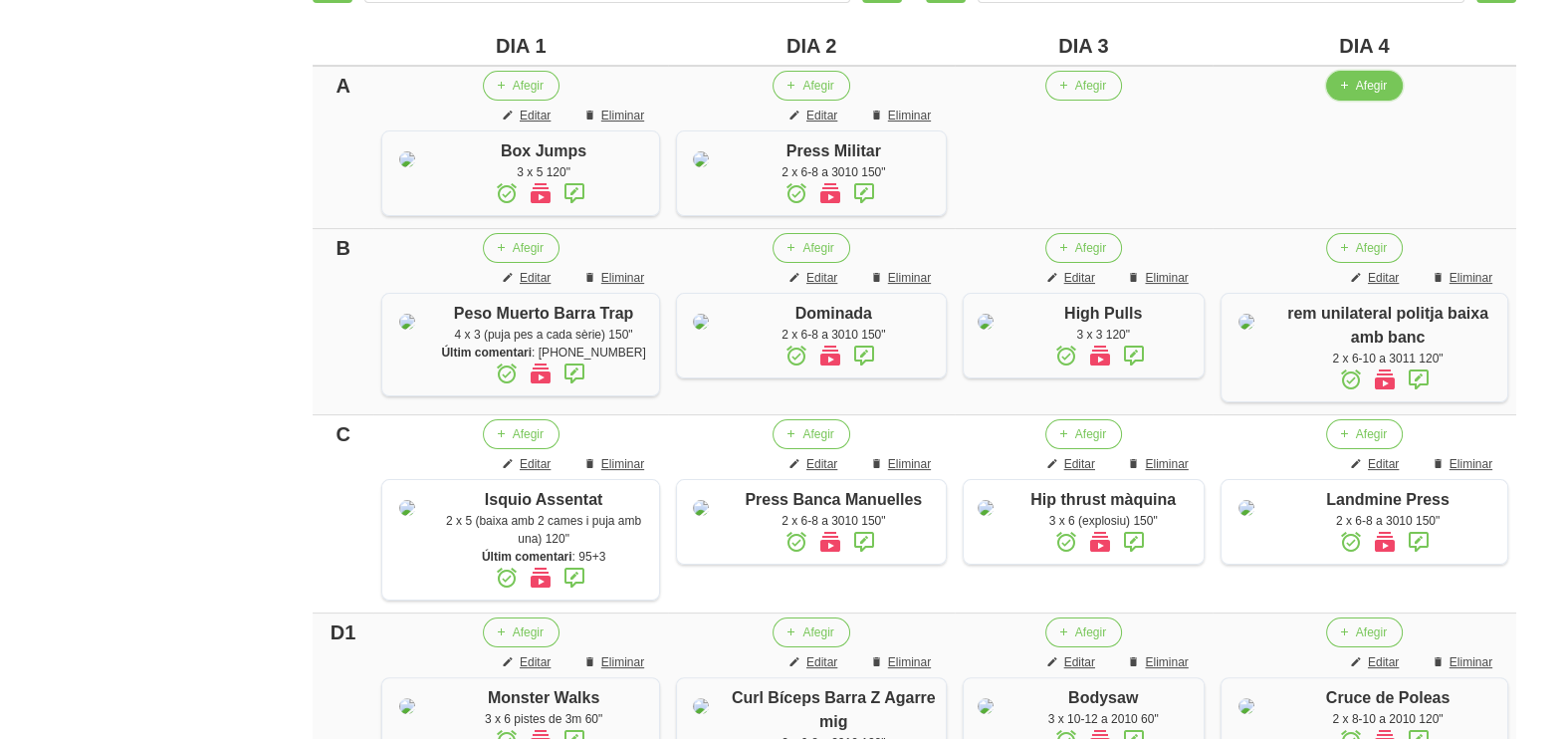
click at [1374, 84] on span "Afegir" at bounding box center [1371, 86] width 31 height 18
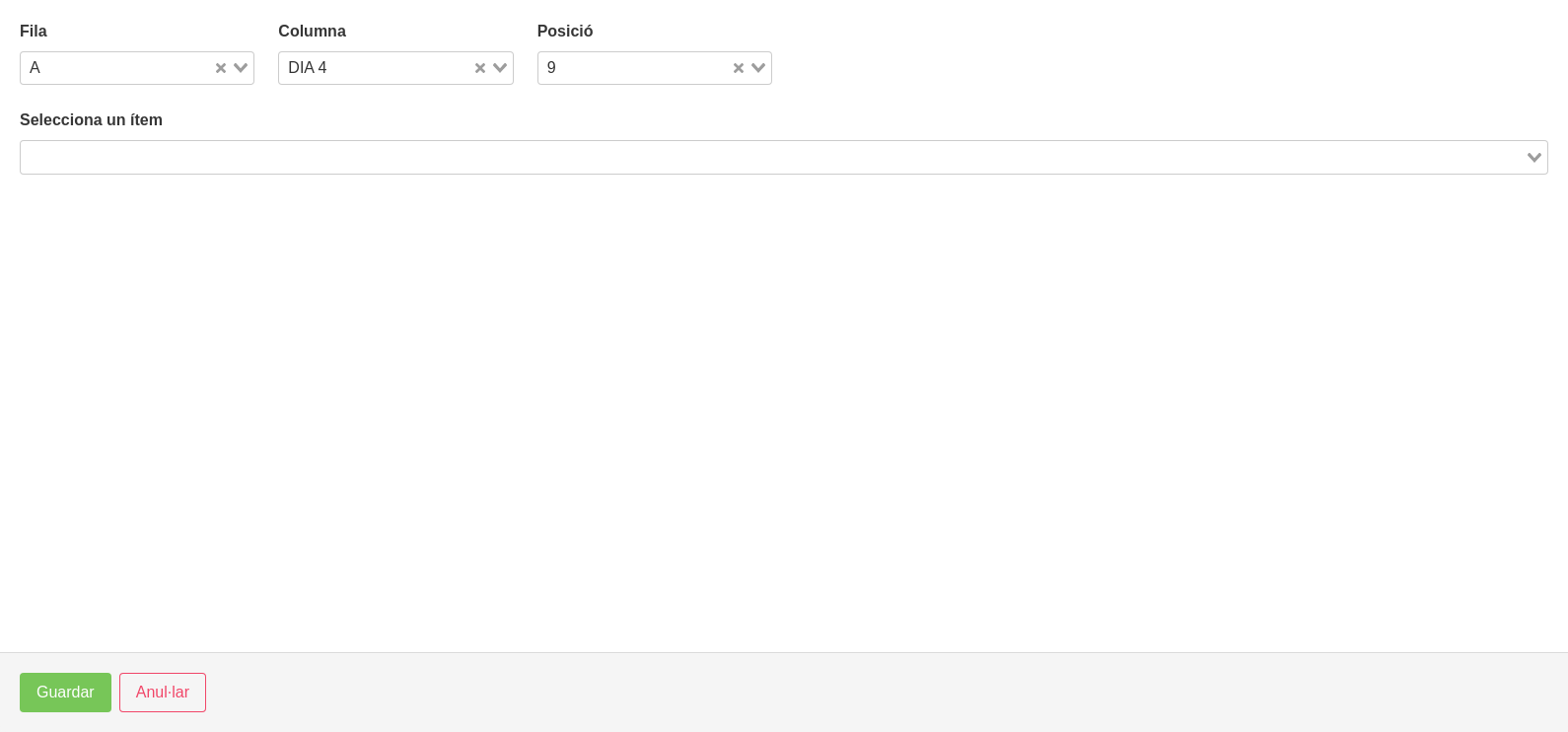
click at [479, 148] on input "Search for option" at bounding box center [773, 157] width 1500 height 24
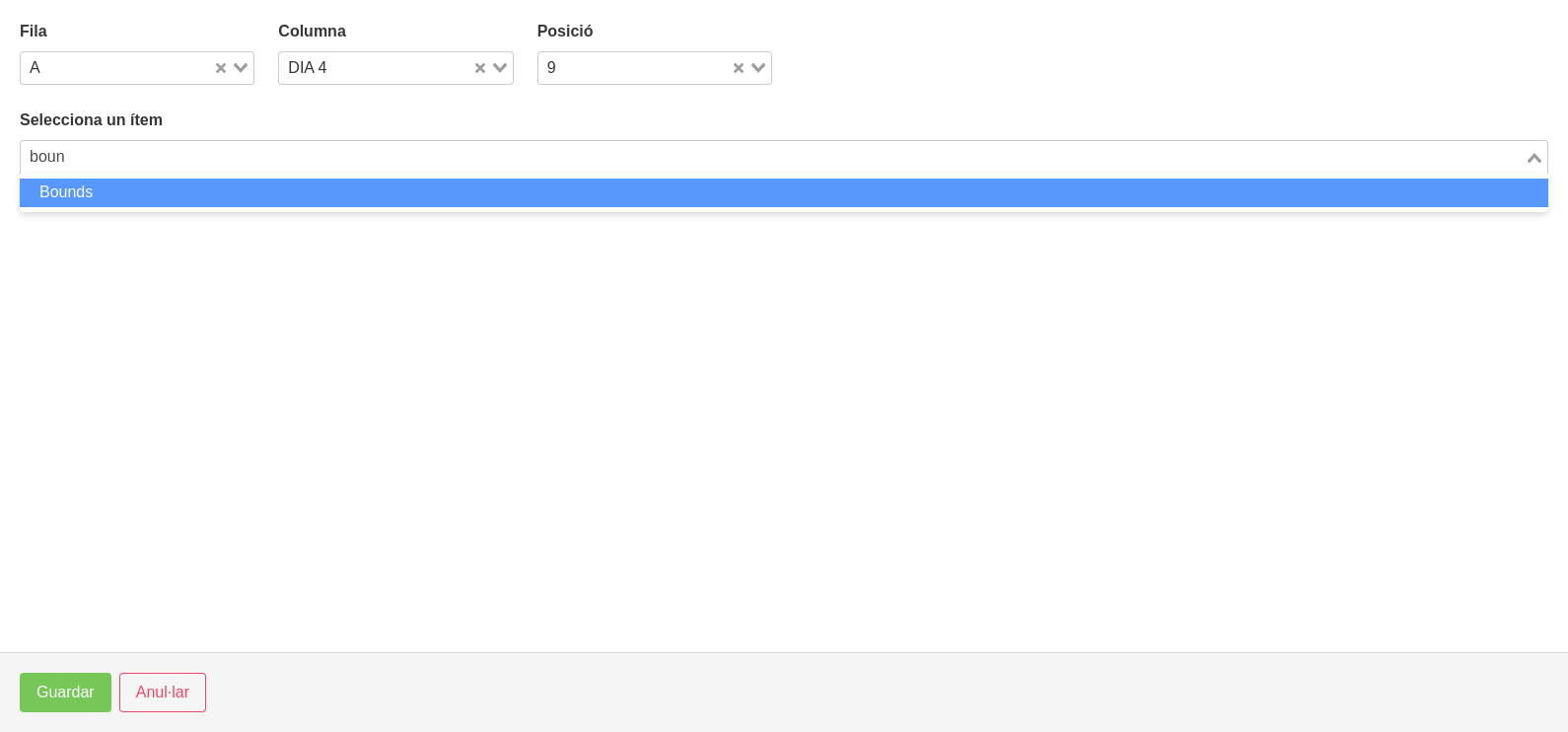
click at [420, 198] on li "Bounds" at bounding box center [784, 192] width 1528 height 29
type input "boun"
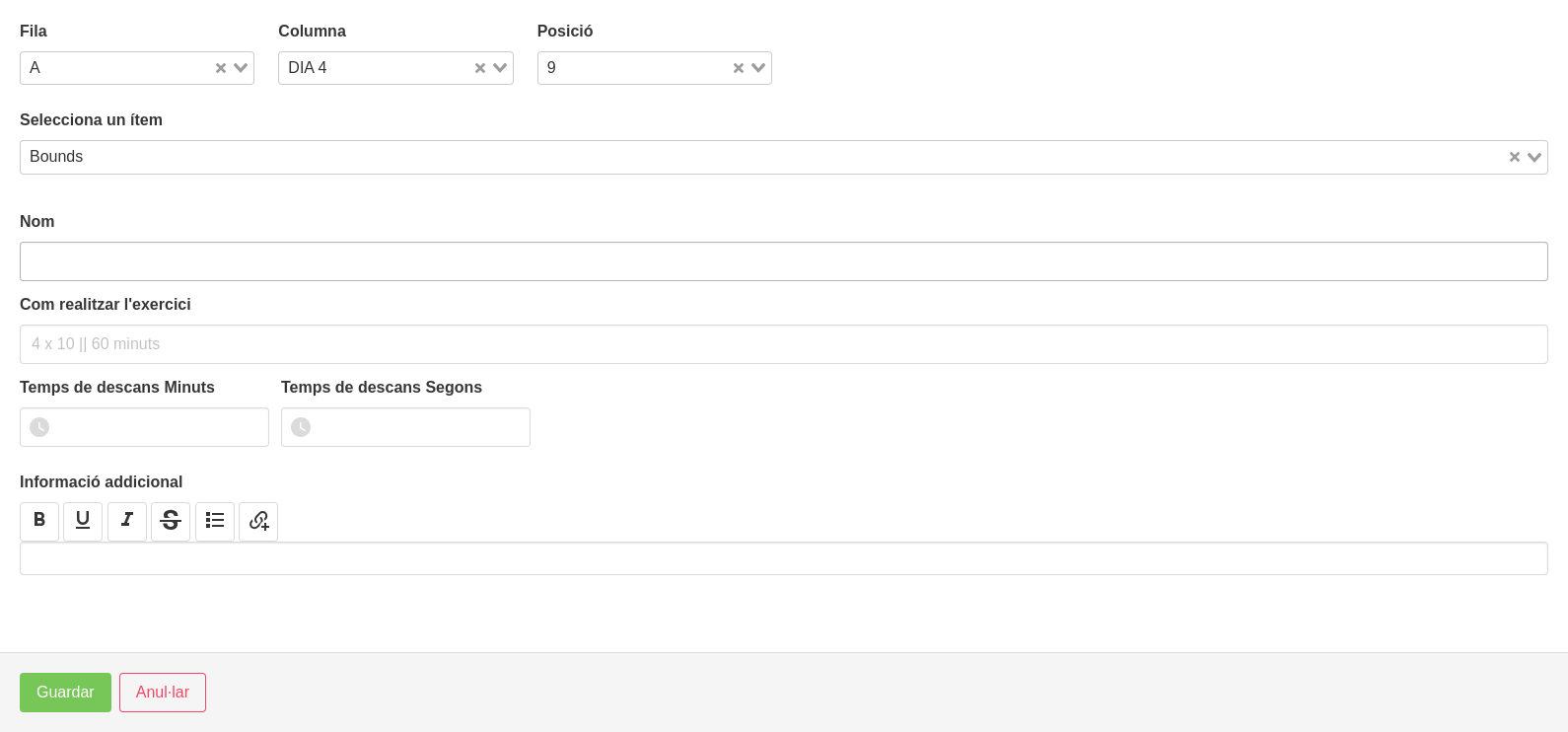
type input "Bounds"
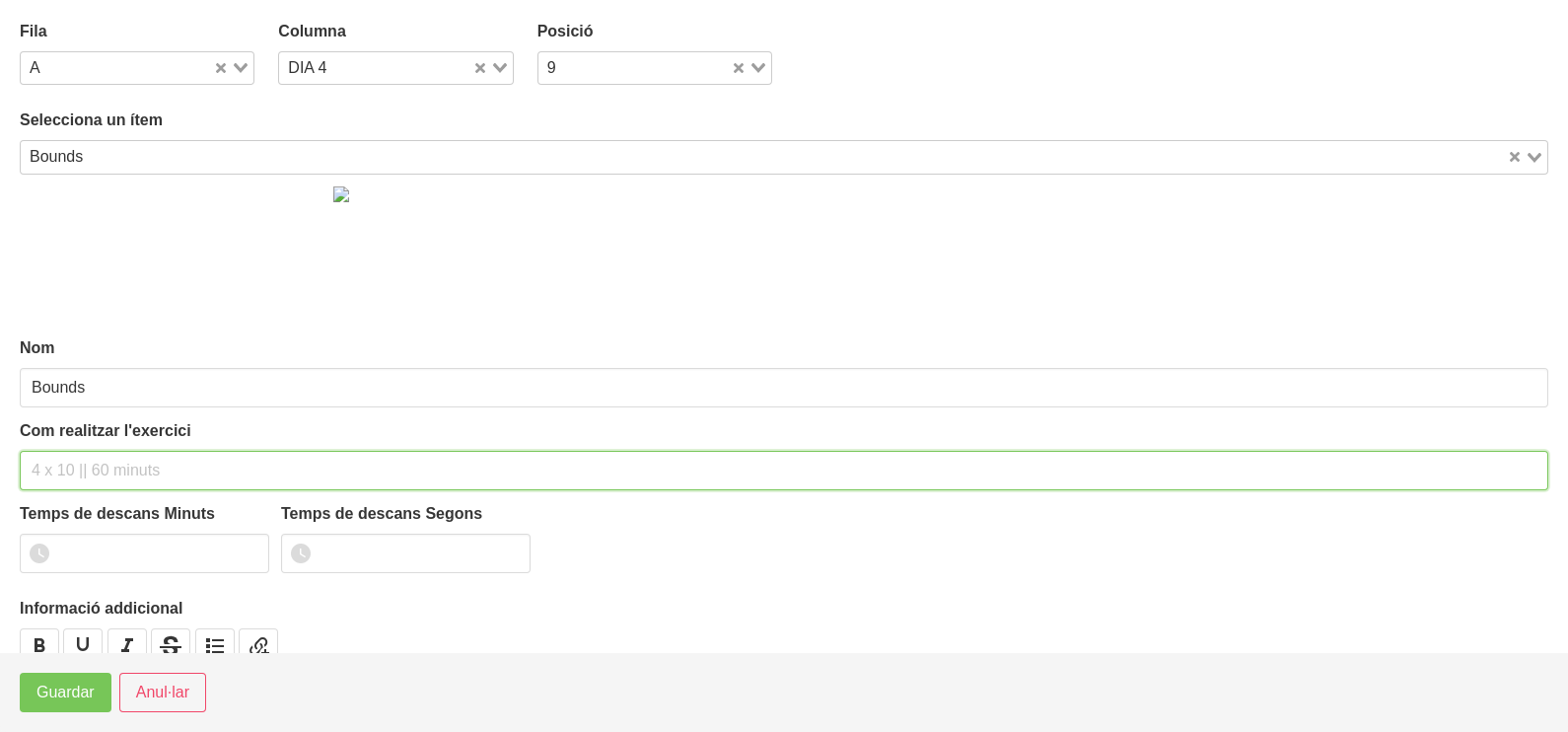
click at [52, 473] on input "text" at bounding box center [784, 471] width 1528 height 40
type input "3 x 20 120""
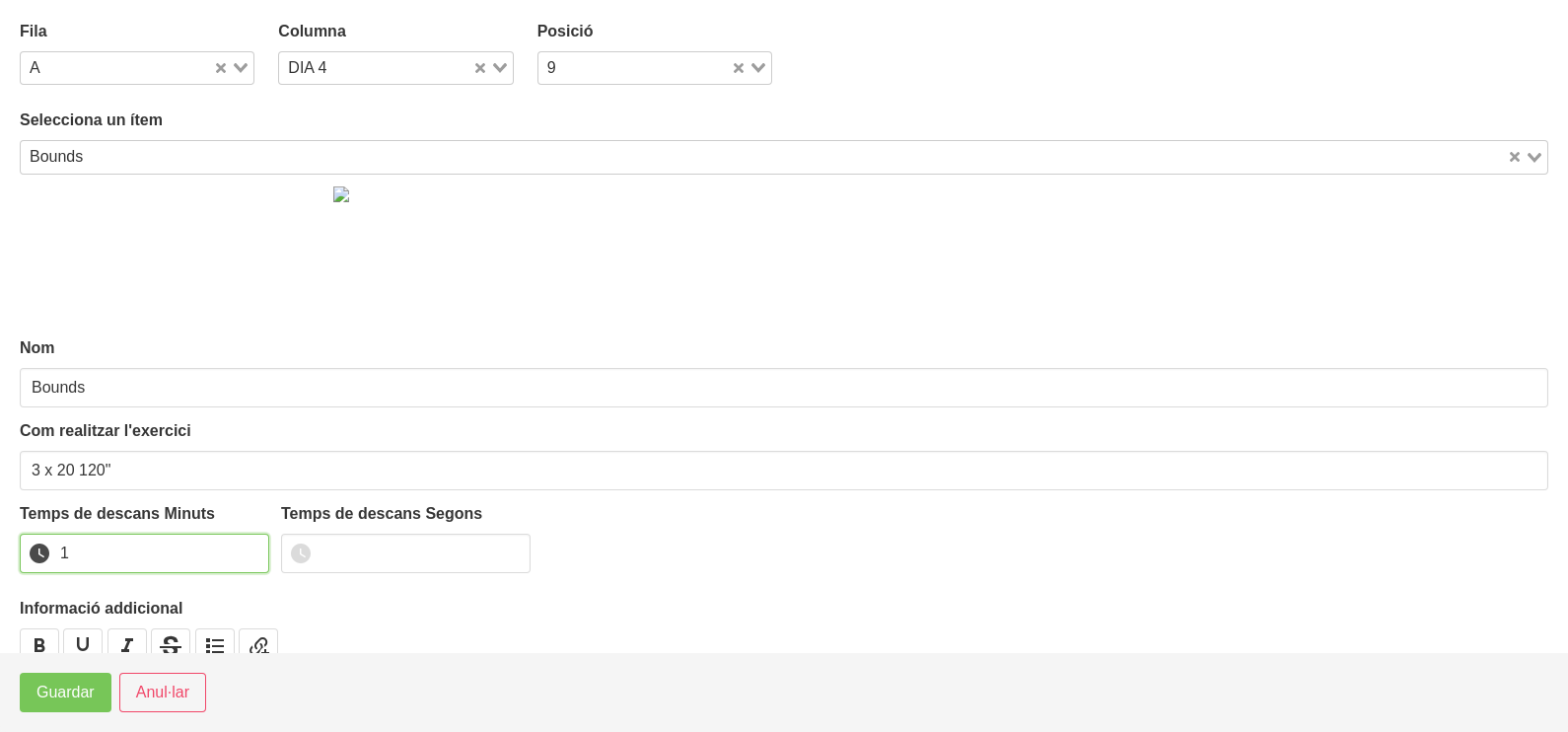
click at [247, 547] on input "1" at bounding box center [145, 554] width 250 height 40
drag, startPoint x: 247, startPoint y: 547, endPoint x: 224, endPoint y: 555, distance: 24.4
type input "2"
click at [239, 551] on input "2" at bounding box center [145, 554] width 250 height 40
click at [46, 705] on button "Guardar" at bounding box center [65, 692] width 92 height 40
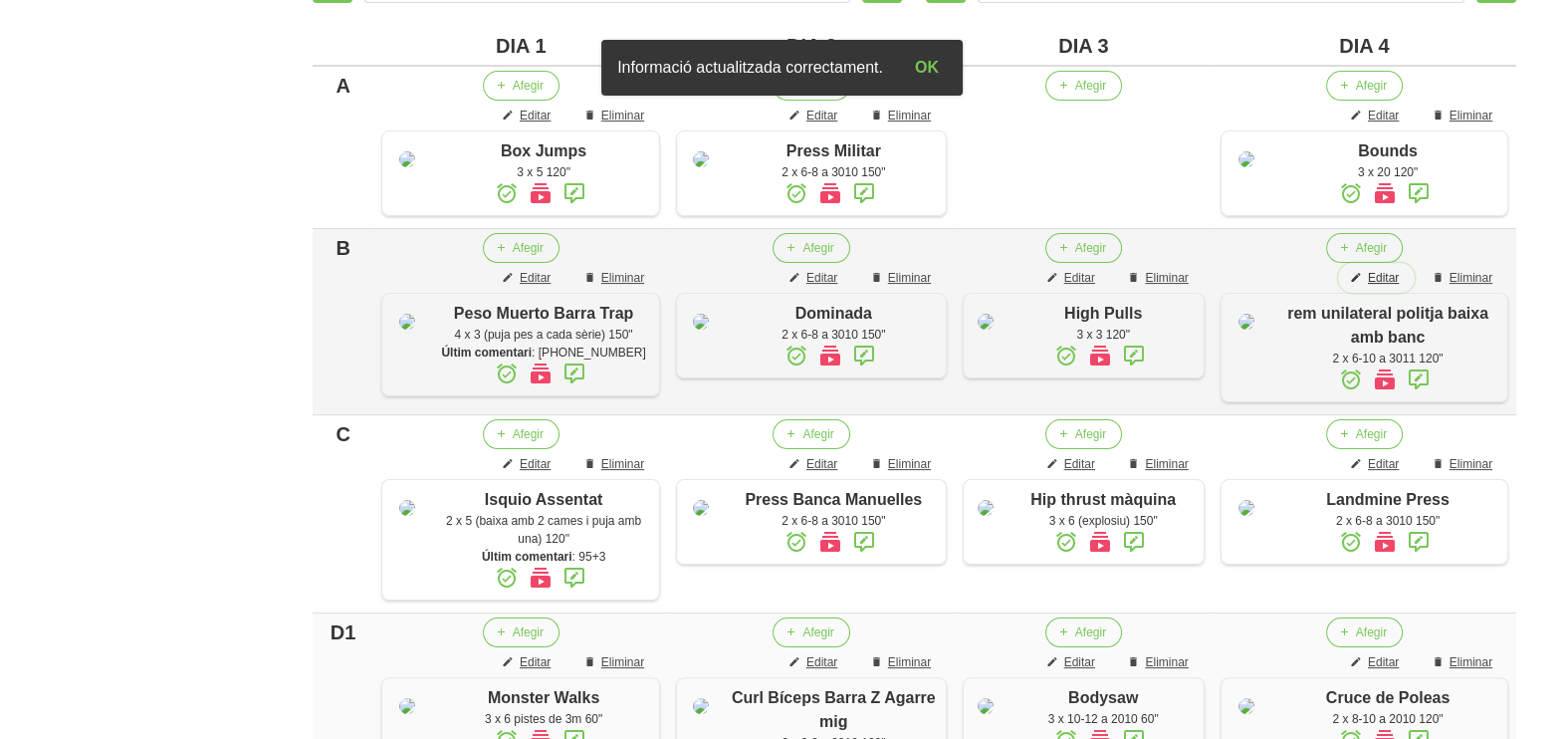
click at [1391, 287] on span "Editar" at bounding box center [1383, 278] width 31 height 18
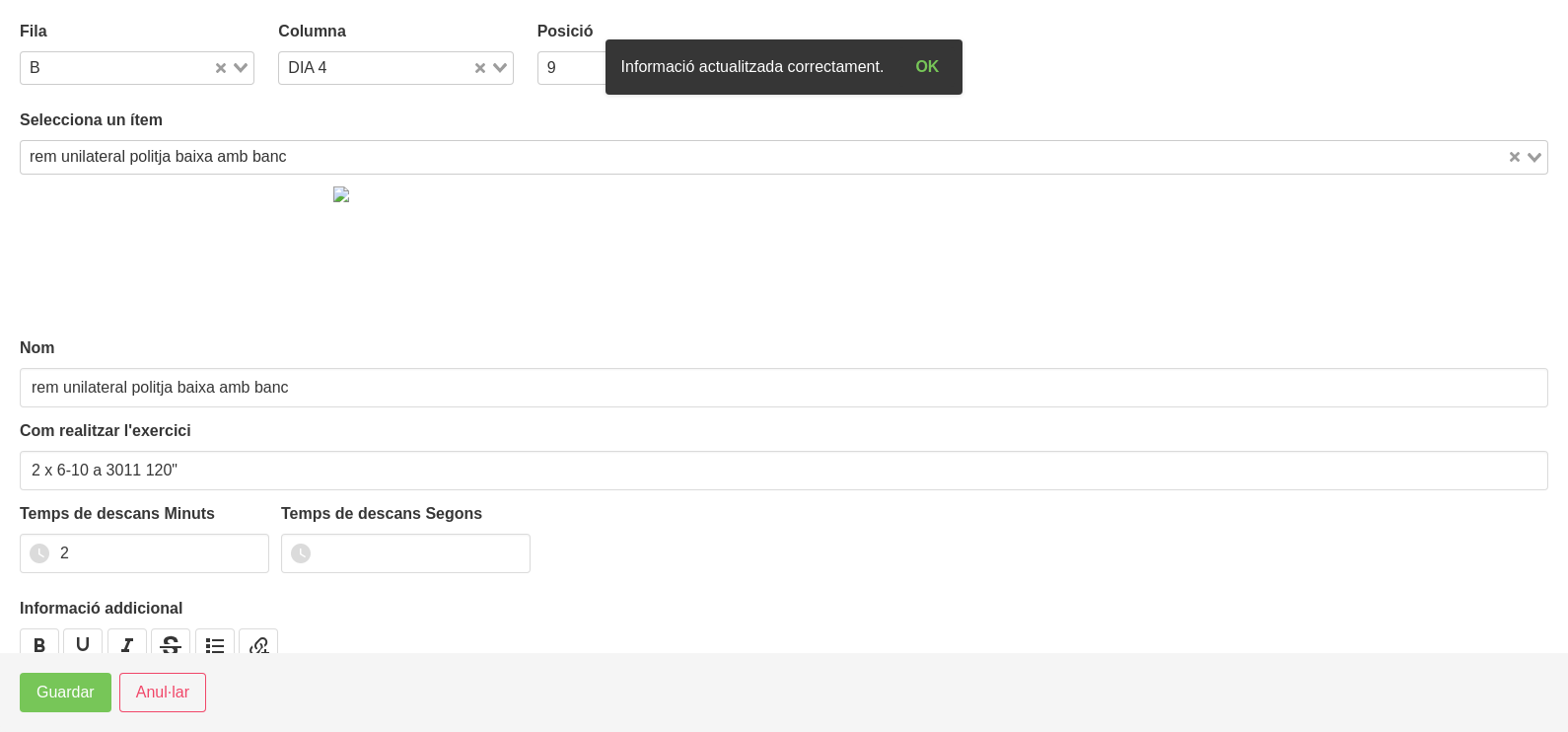
click at [238, 67] on icon "Search for option" at bounding box center [241, 68] width 14 height 10
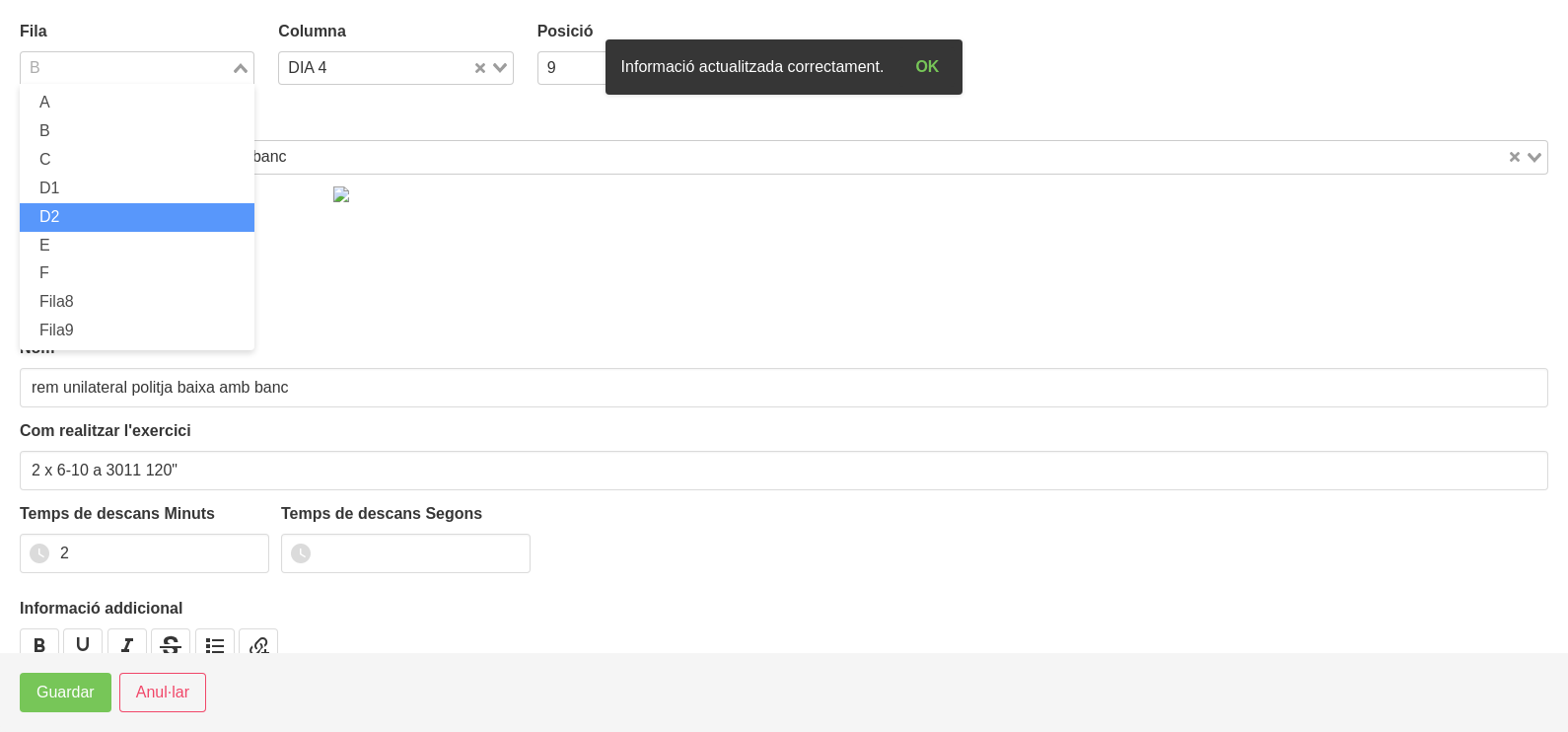
drag, startPoint x: 106, startPoint y: 207, endPoint x: 101, endPoint y: 230, distance: 23.5
click at [106, 212] on li "D2" at bounding box center [137, 217] width 235 height 29
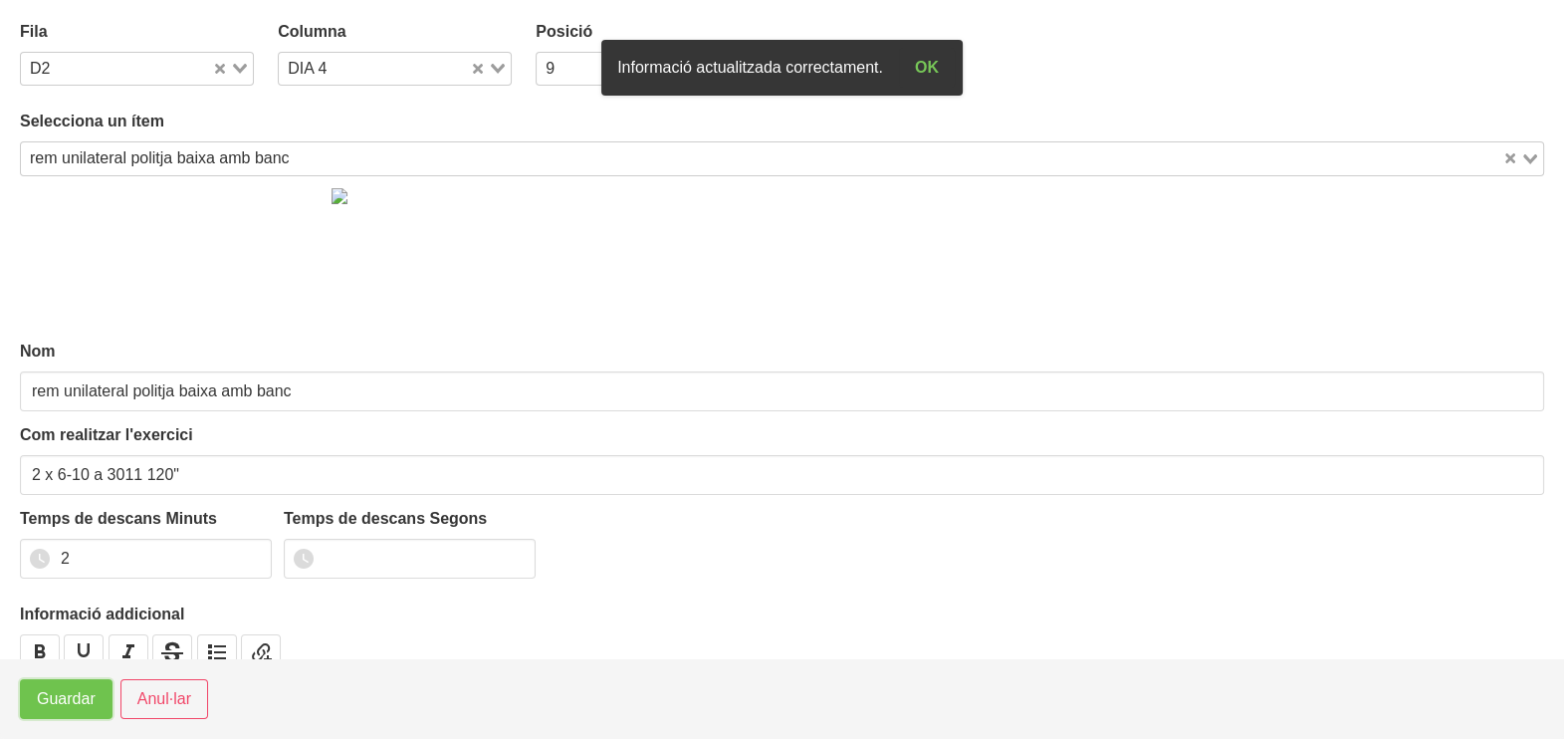
click at [78, 702] on span "Guardar" at bounding box center [66, 699] width 59 height 24
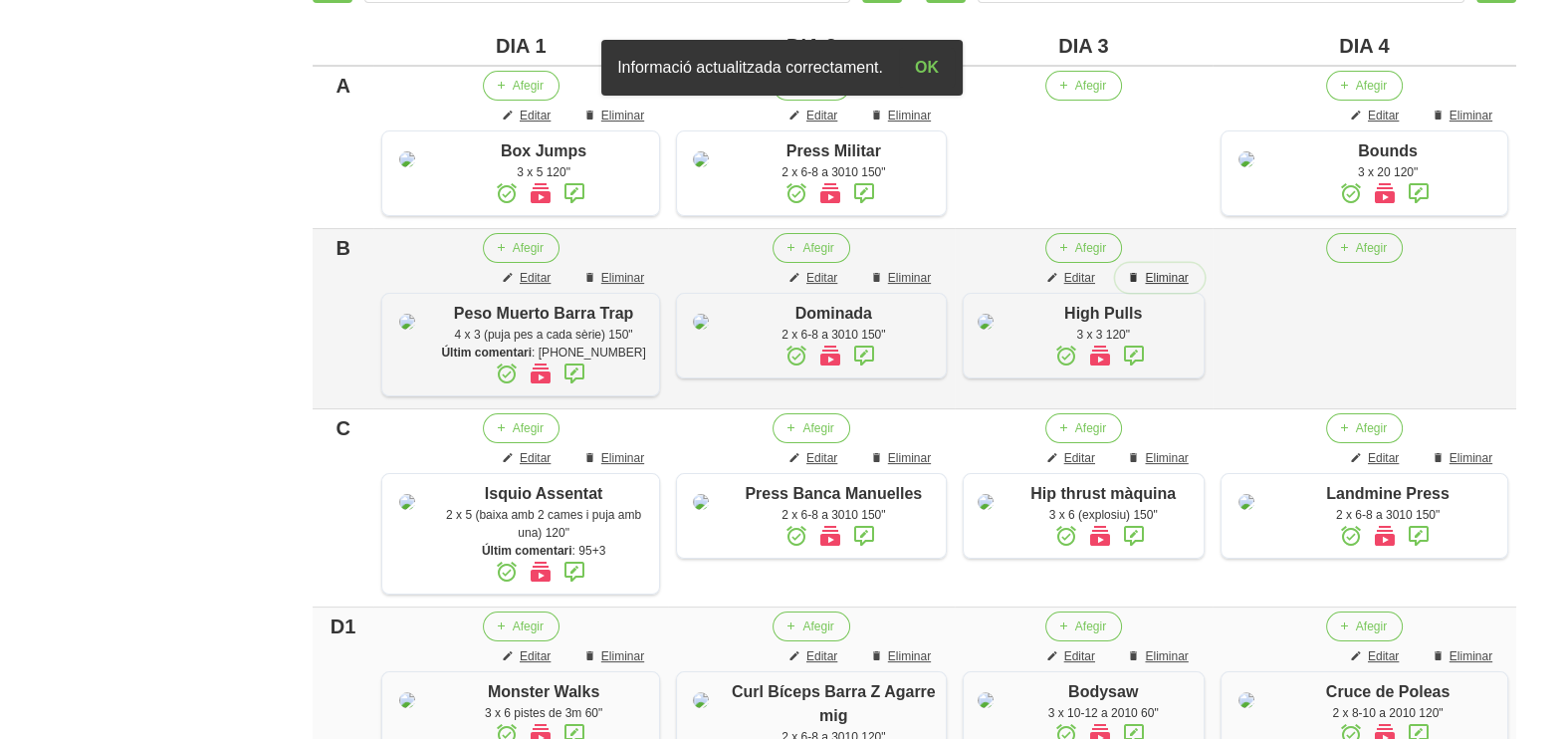
click at [1166, 287] on span "Eliminar" at bounding box center [1166, 278] width 43 height 18
click at [1349, 257] on icon "button" at bounding box center [1344, 248] width 12 height 18
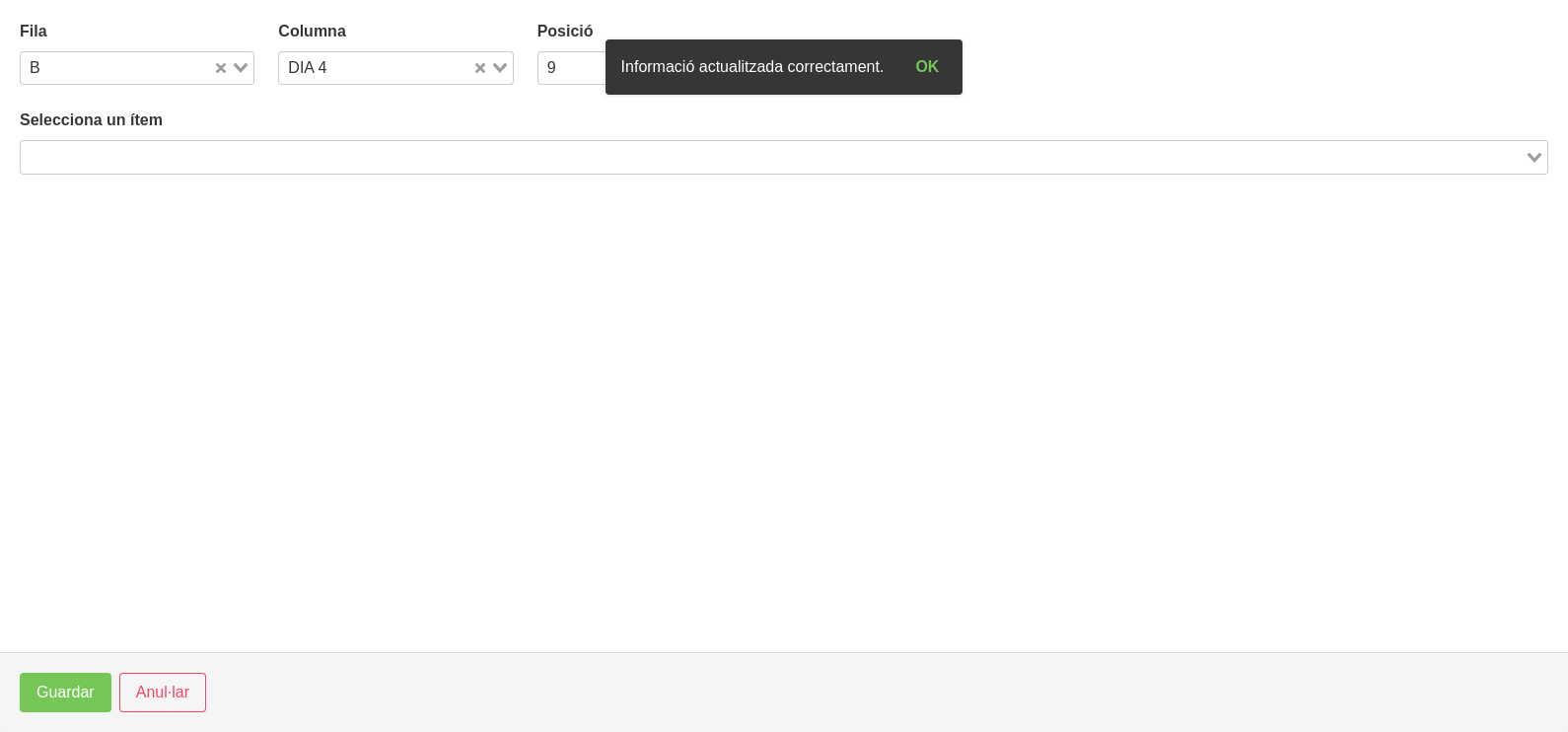
drag, startPoint x: 345, startPoint y: 162, endPoint x: 325, endPoint y: 157, distance: 20.6
click at [344, 162] on input "Search for option" at bounding box center [773, 157] width 1500 height 24
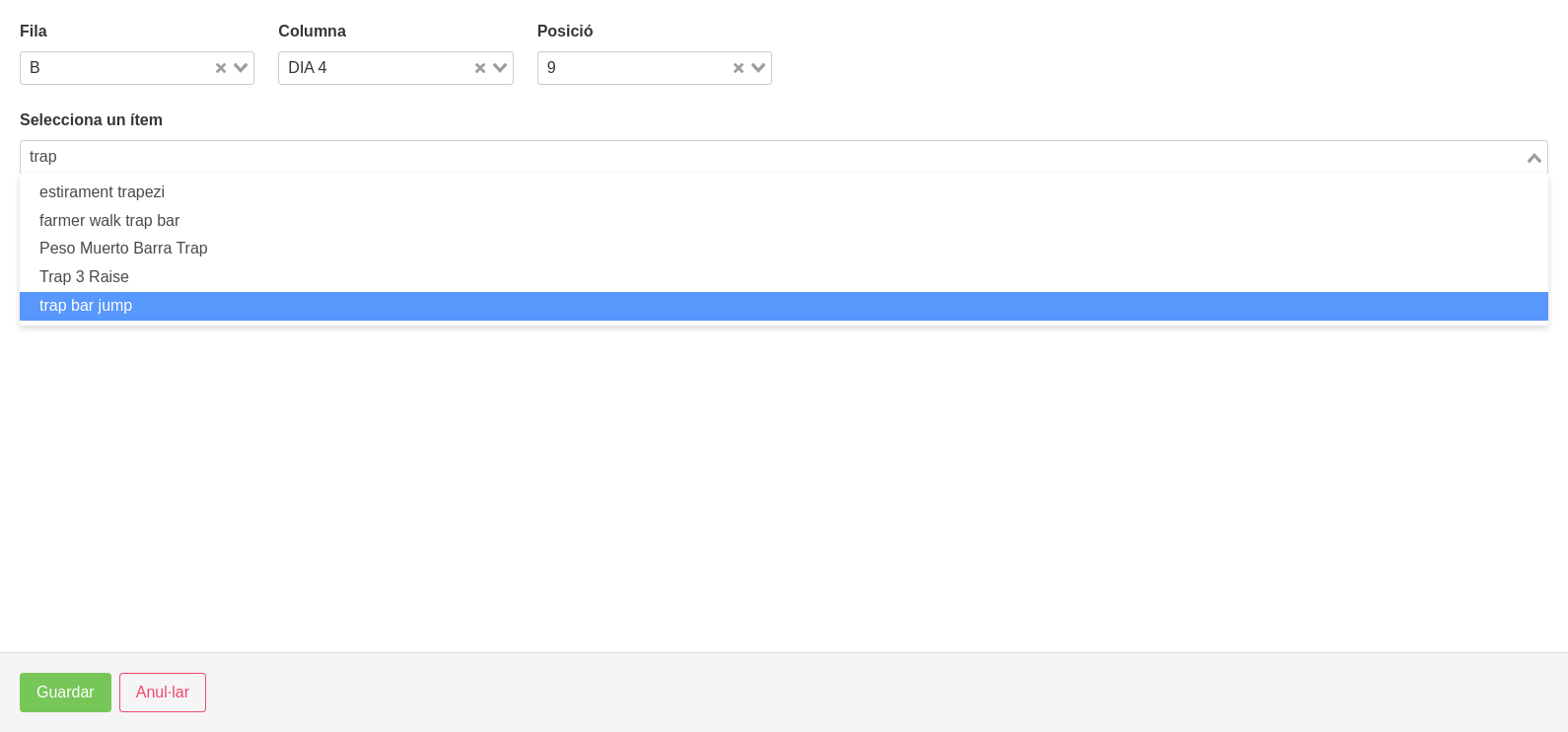
click at [153, 301] on li "trap bar jump" at bounding box center [784, 306] width 1528 height 29
type input "trap"
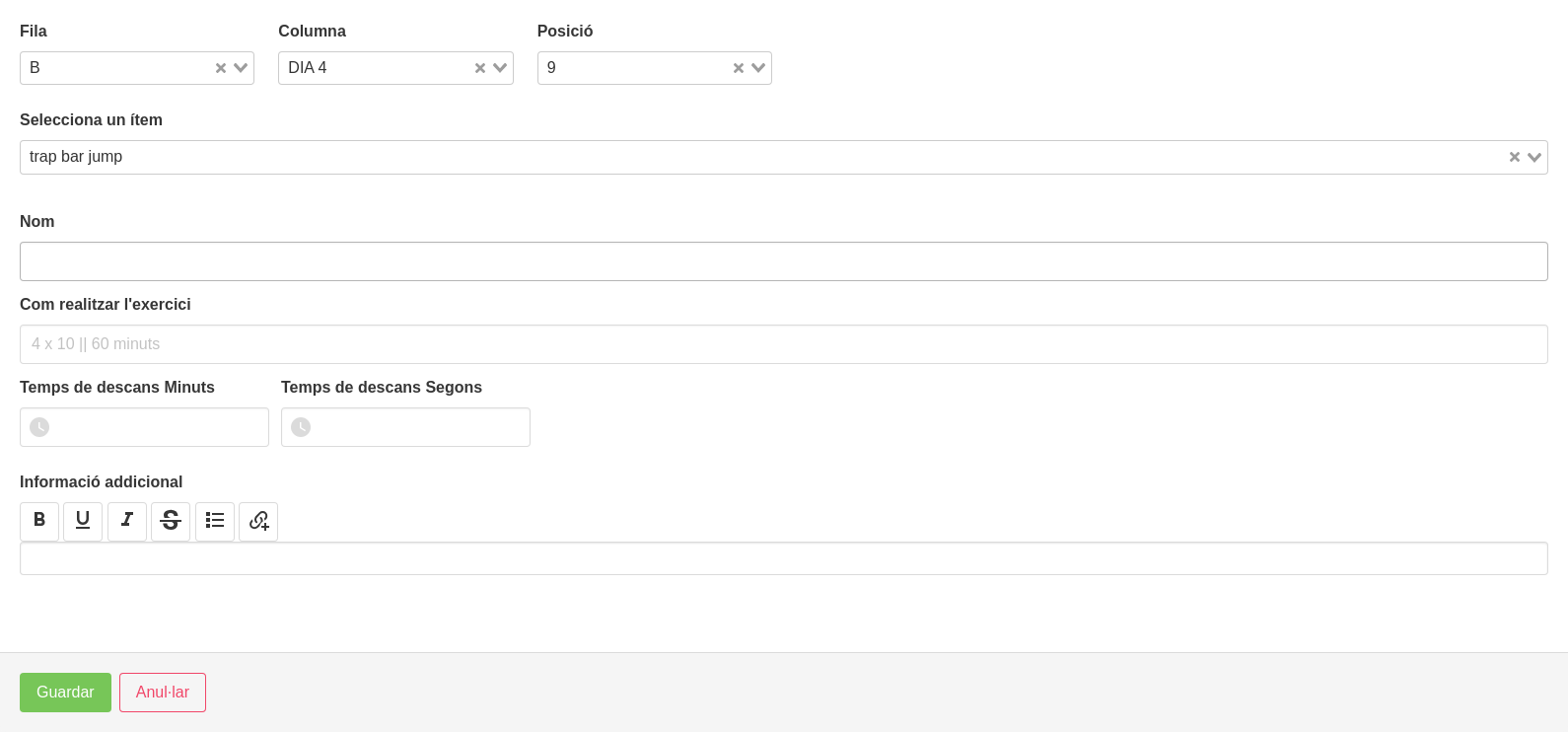
type input "trap bar jump"
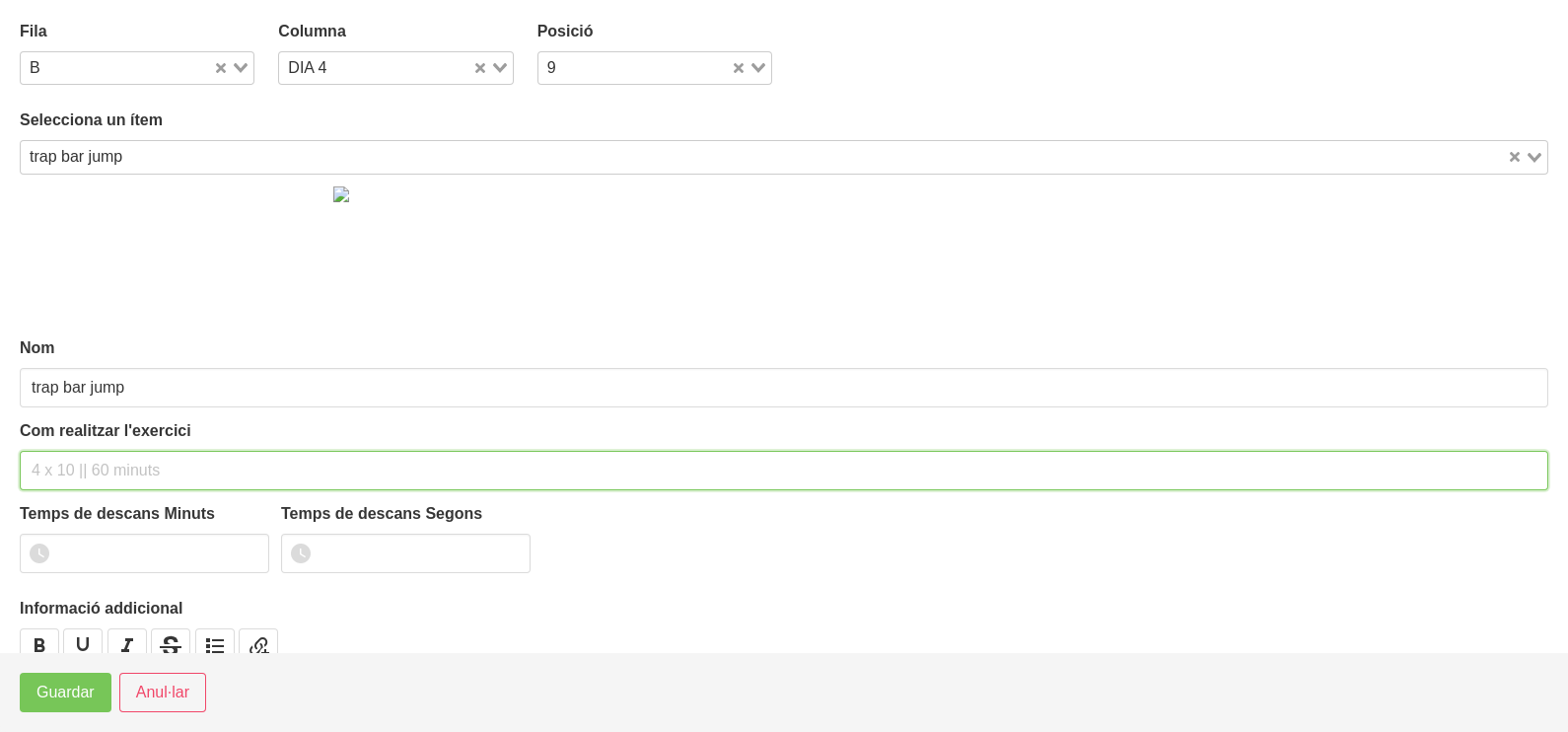
click at [49, 471] on input "text" at bounding box center [784, 471] width 1528 height 40
type input "3 x 3 (només barra) 120""
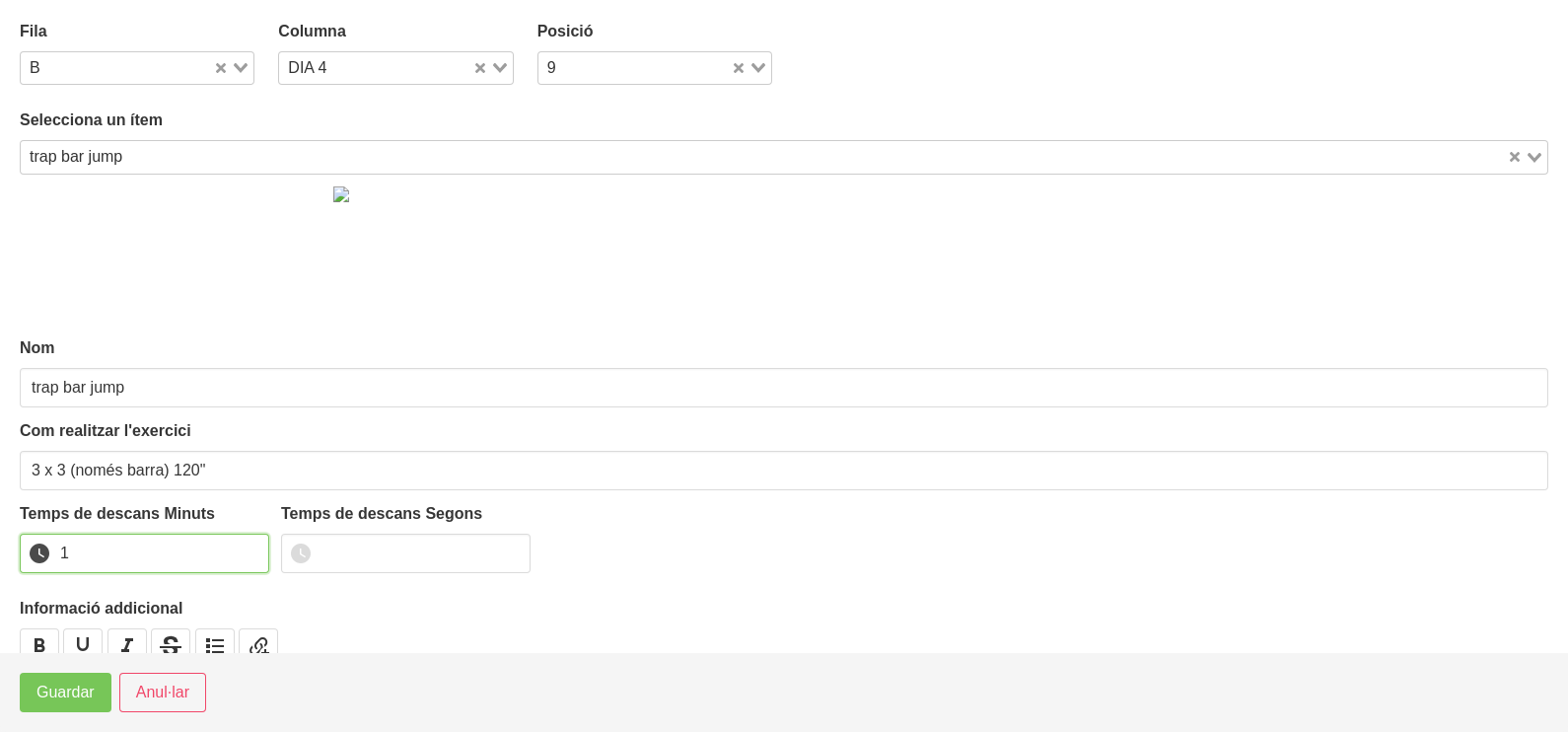
click at [245, 546] on input "1" at bounding box center [145, 554] width 250 height 40
drag, startPoint x: 245, startPoint y: 546, endPoint x: 138, endPoint y: 613, distance: 126.2
type input "2"
click at [243, 549] on input "2" at bounding box center [145, 554] width 250 height 40
click at [66, 701] on span "Guardar" at bounding box center [65, 692] width 58 height 24
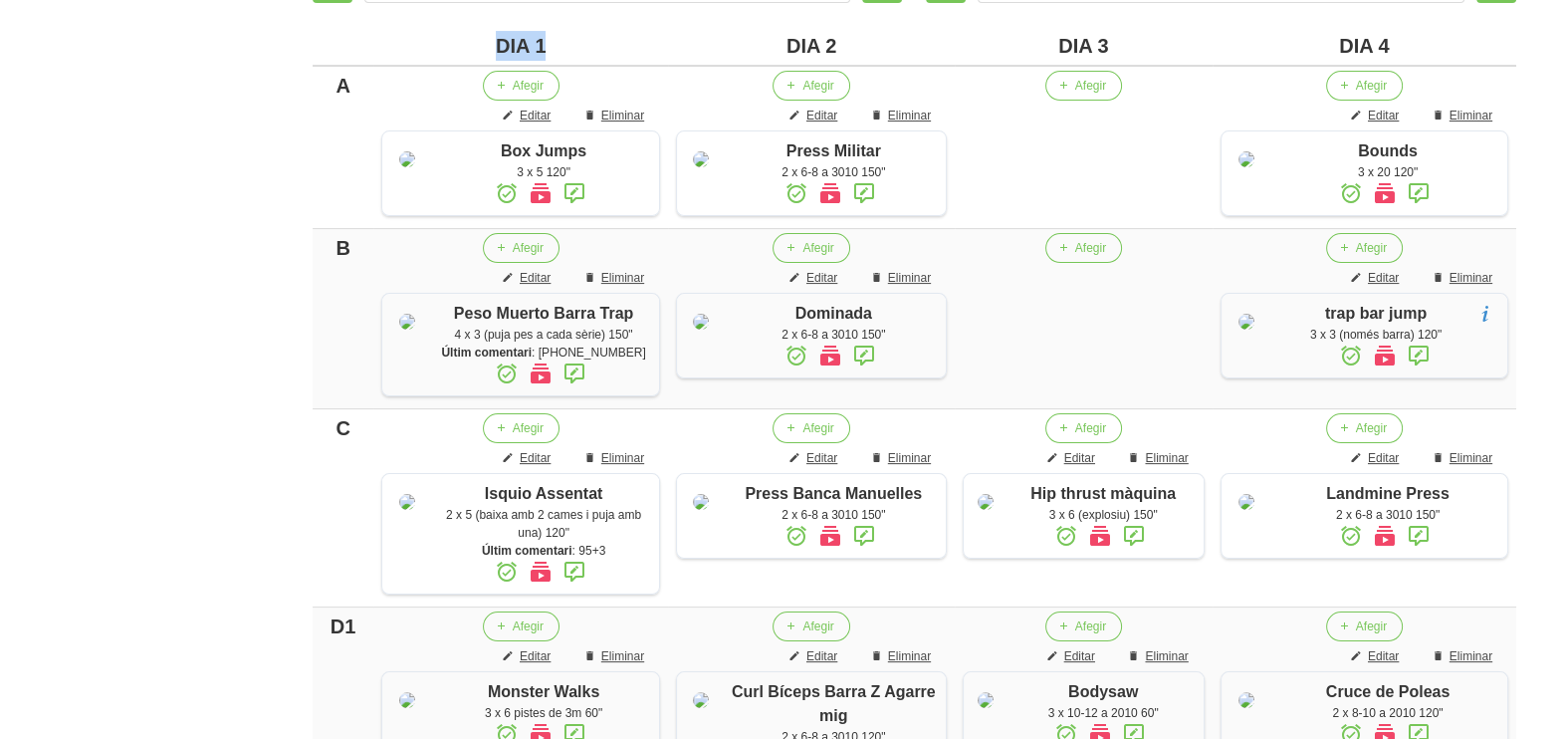
drag, startPoint x: 550, startPoint y: 46, endPoint x: 486, endPoint y: 50, distance: 63.8
click at [486, 50] on div "DIA 1" at bounding box center [520, 46] width 279 height 30
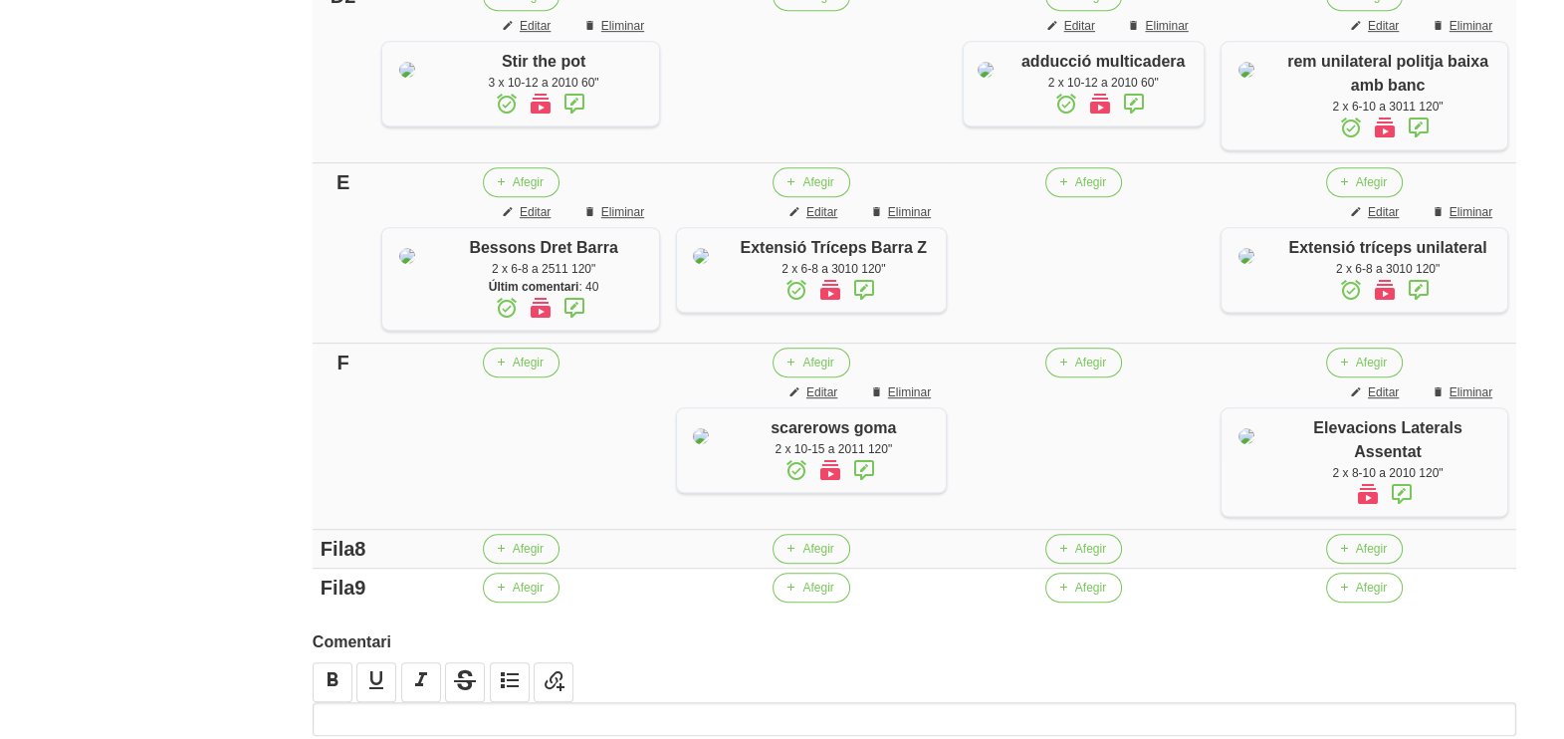
scroll to position [1369, 0]
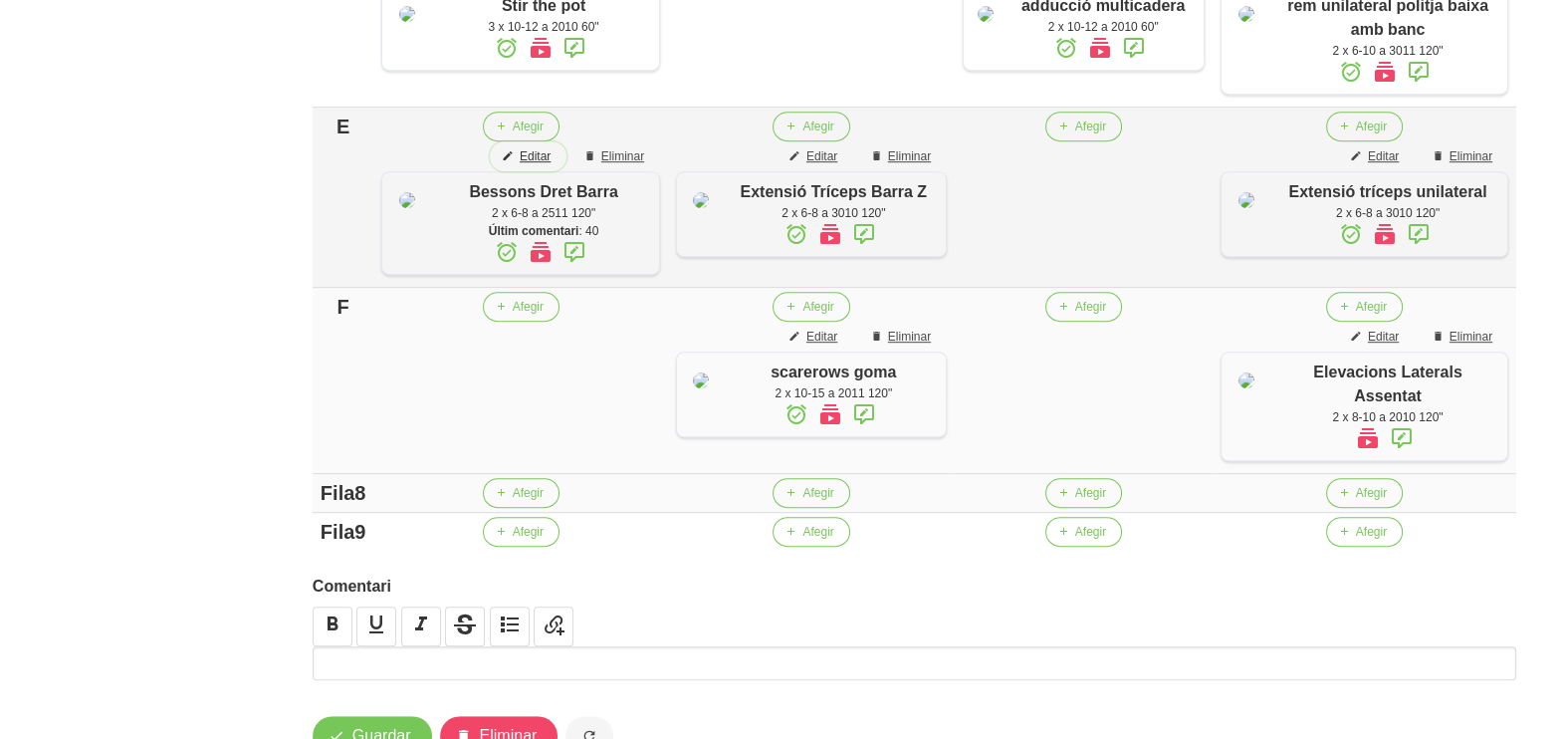
click at [520, 165] on span "Editar" at bounding box center [535, 156] width 31 height 18
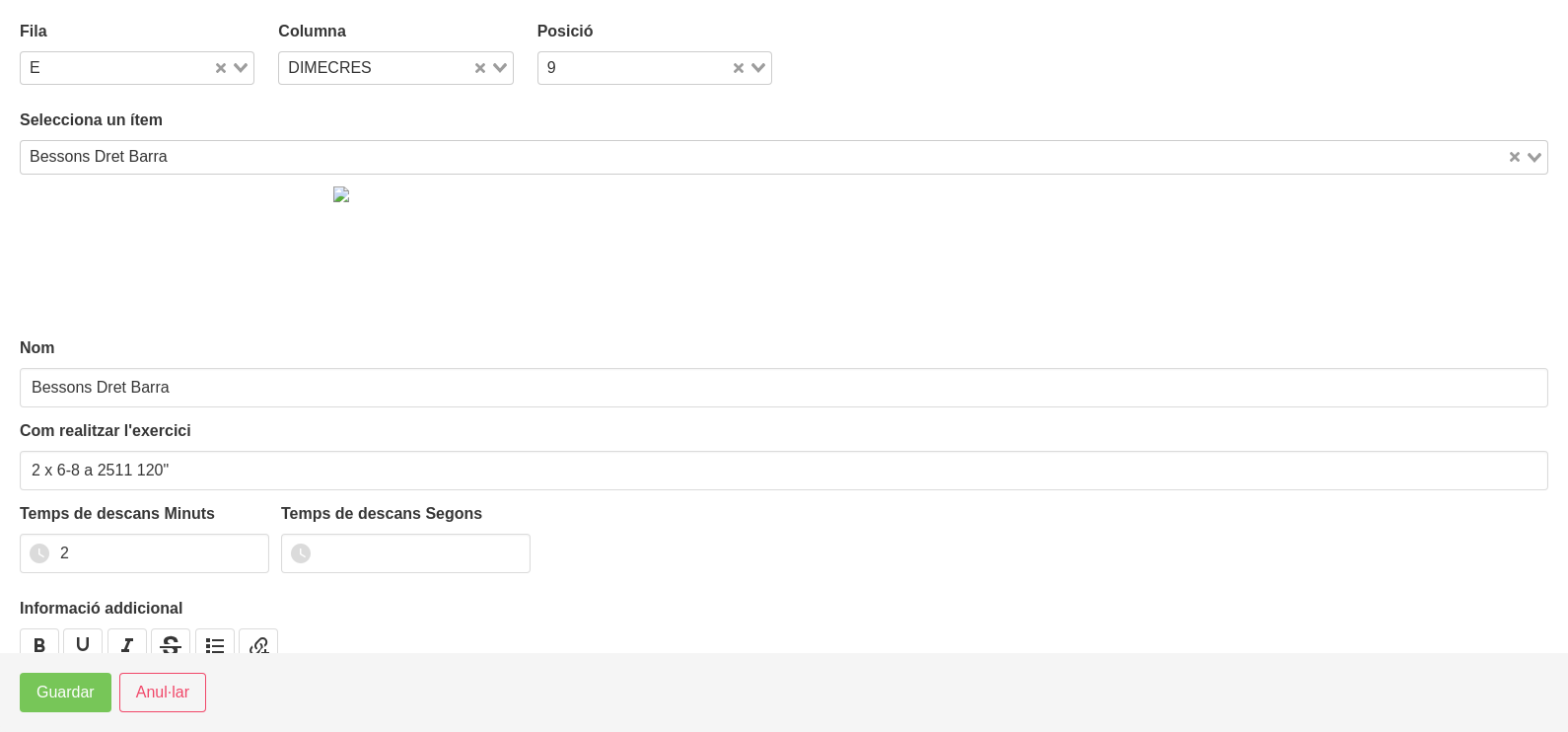
drag, startPoint x: 234, startPoint y: 60, endPoint x: 194, endPoint y: 92, distance: 51.2
click at [237, 61] on div "Loading..." at bounding box center [233, 66] width 41 height 28
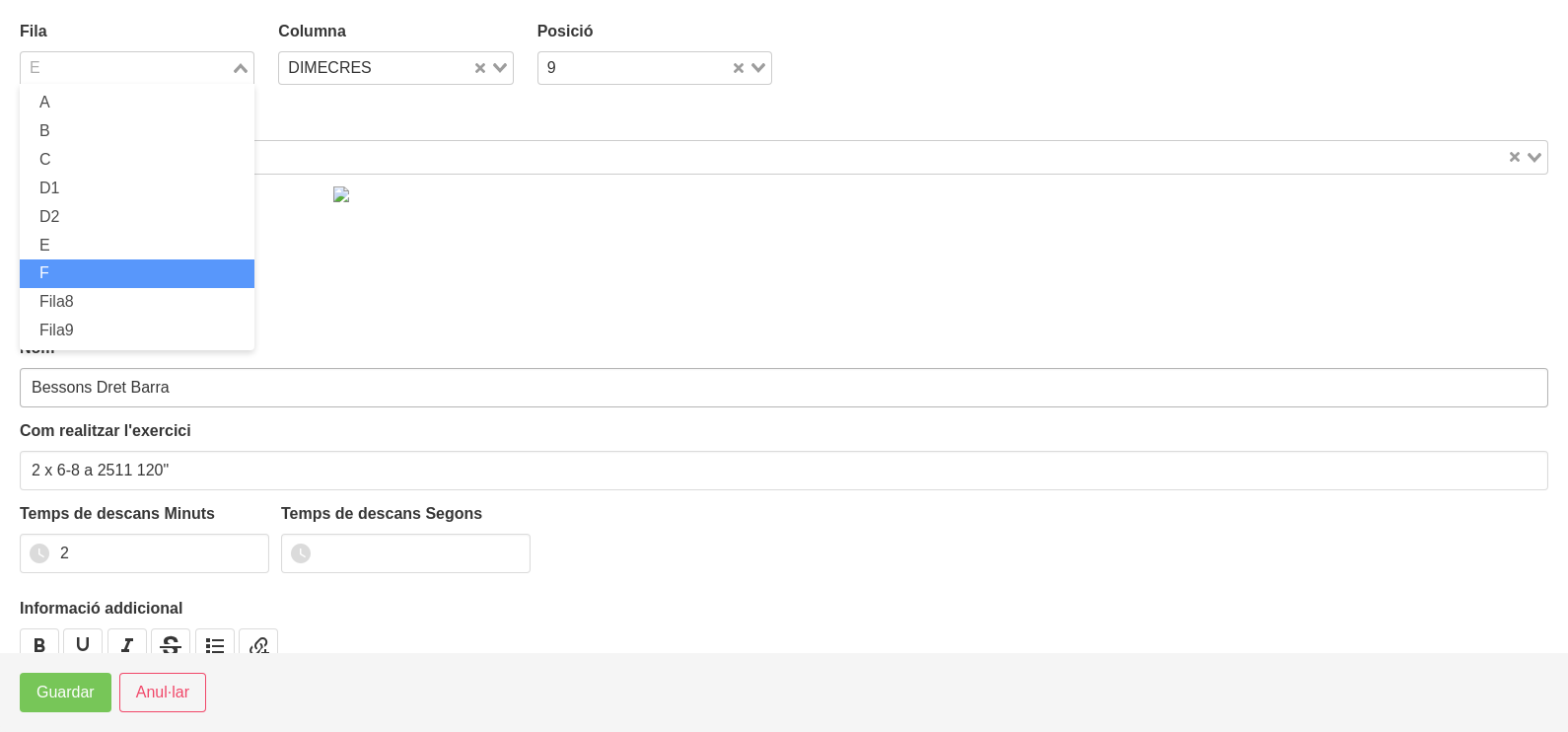
drag, startPoint x: 114, startPoint y: 266, endPoint x: 89, endPoint y: 401, distance: 137.3
click at [113, 267] on li "F" at bounding box center [137, 273] width 235 height 29
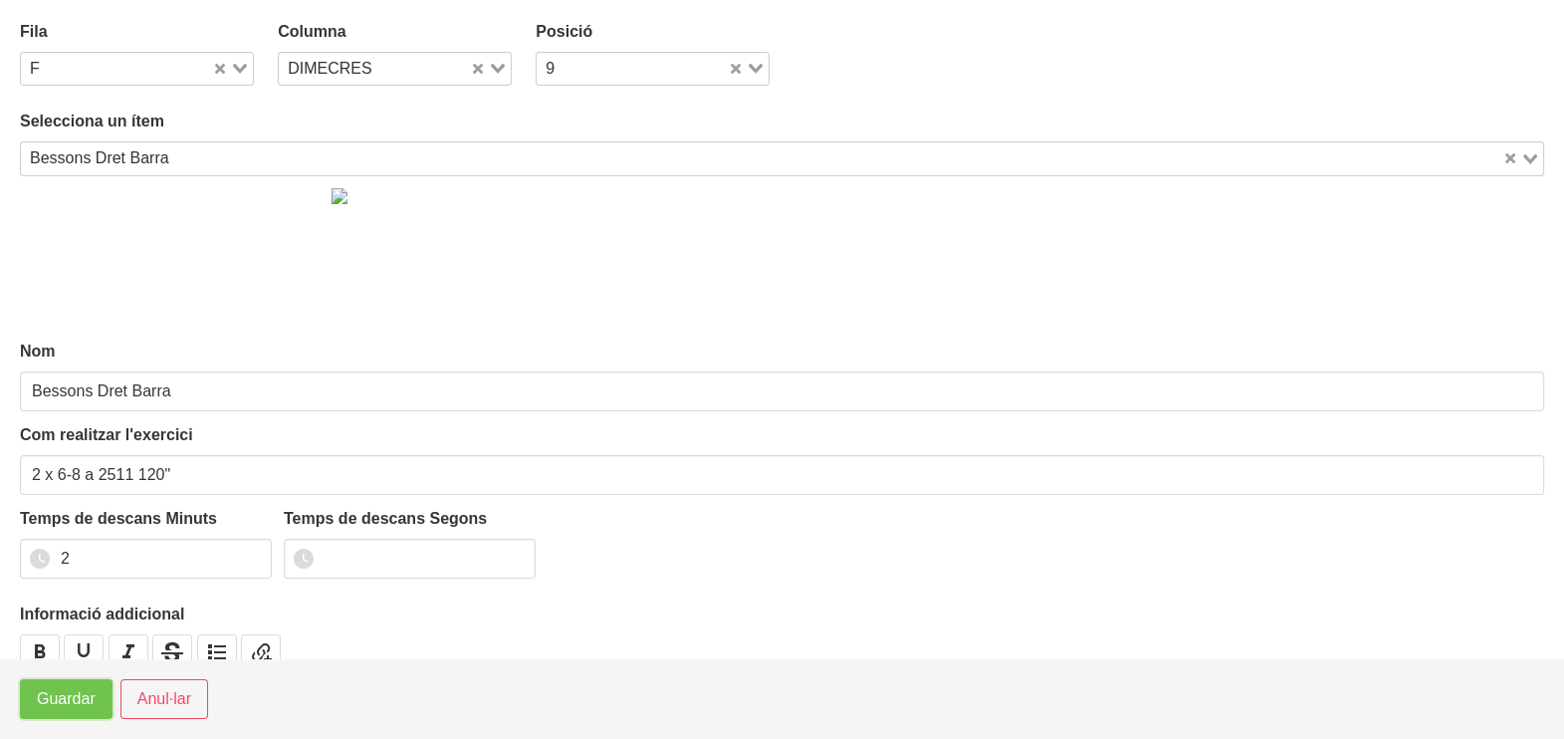
click at [60, 705] on span "Guardar" at bounding box center [66, 699] width 59 height 24
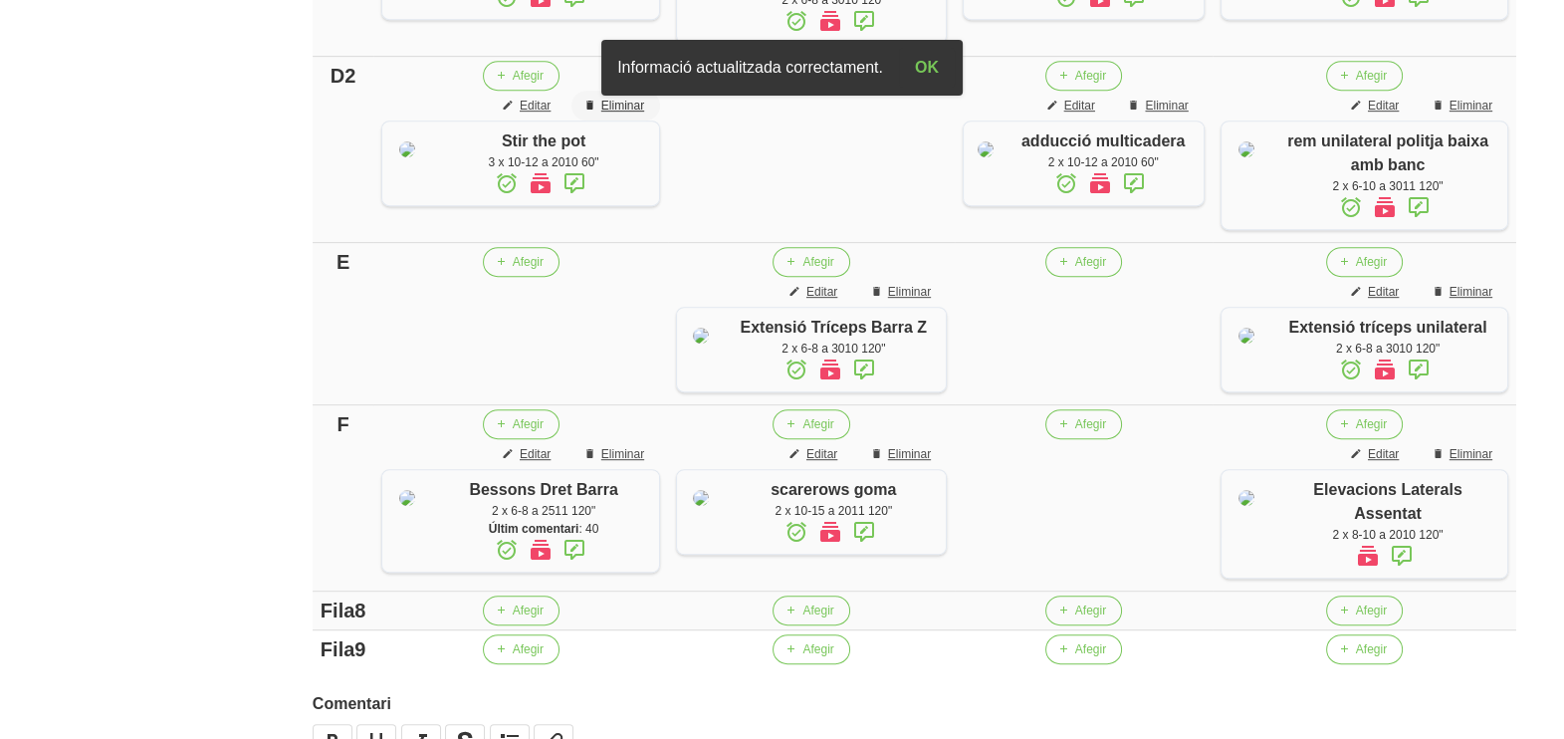
scroll to position [1244, 0]
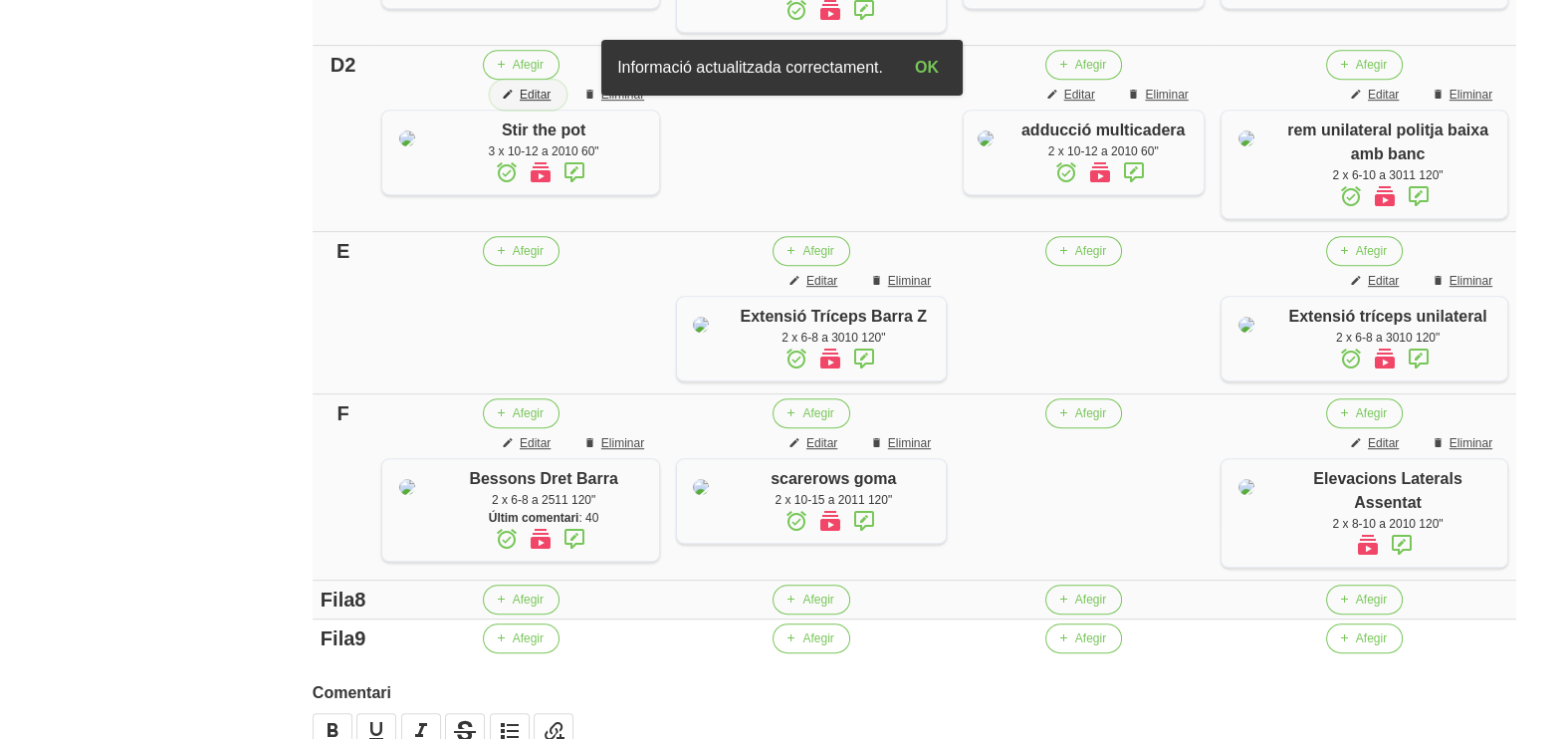
click at [520, 104] on span "Editar" at bounding box center [535, 95] width 31 height 18
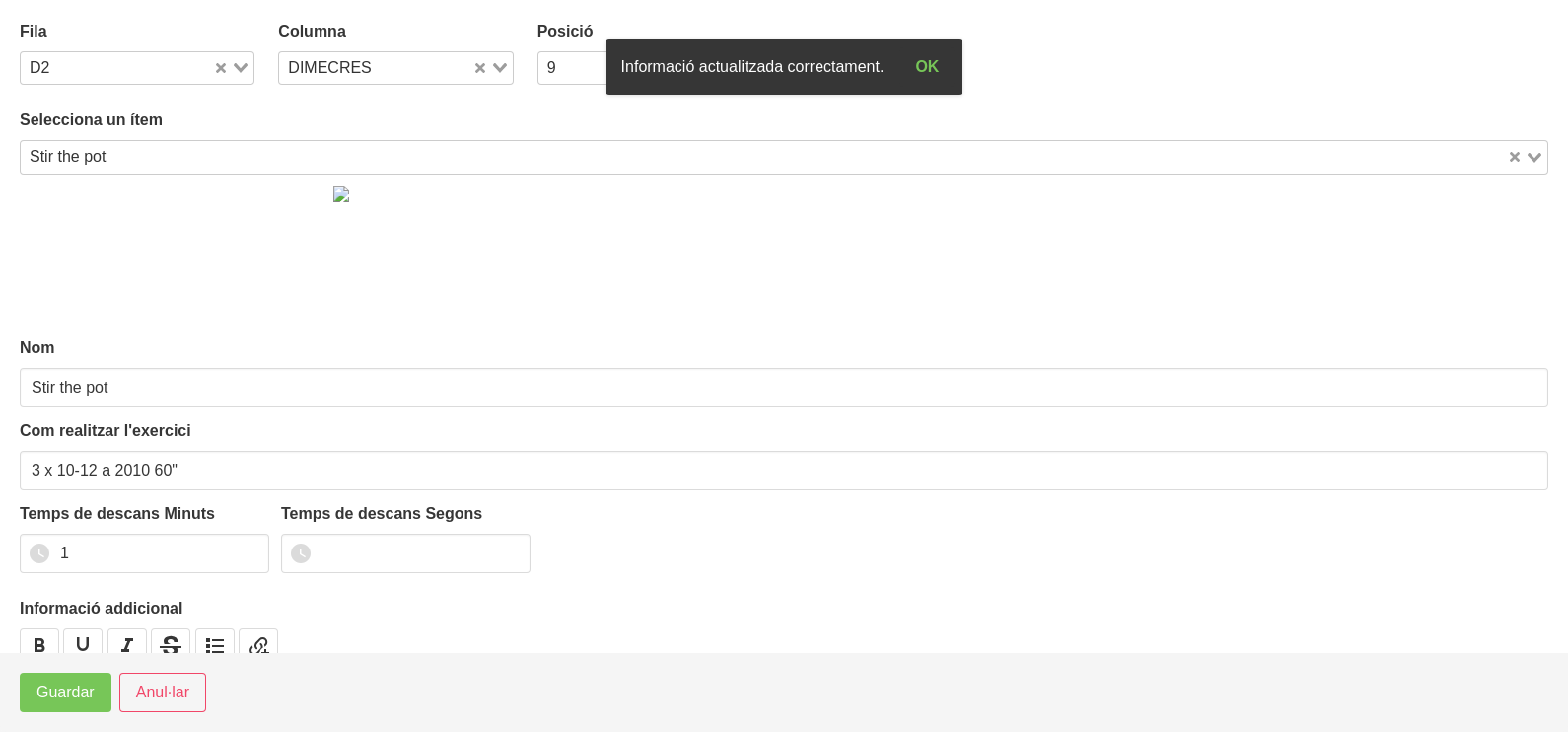
drag, startPoint x: 240, startPoint y: 64, endPoint x: 207, endPoint y: 109, distance: 55.8
click at [236, 69] on icon "Search for option" at bounding box center [241, 68] width 14 height 10
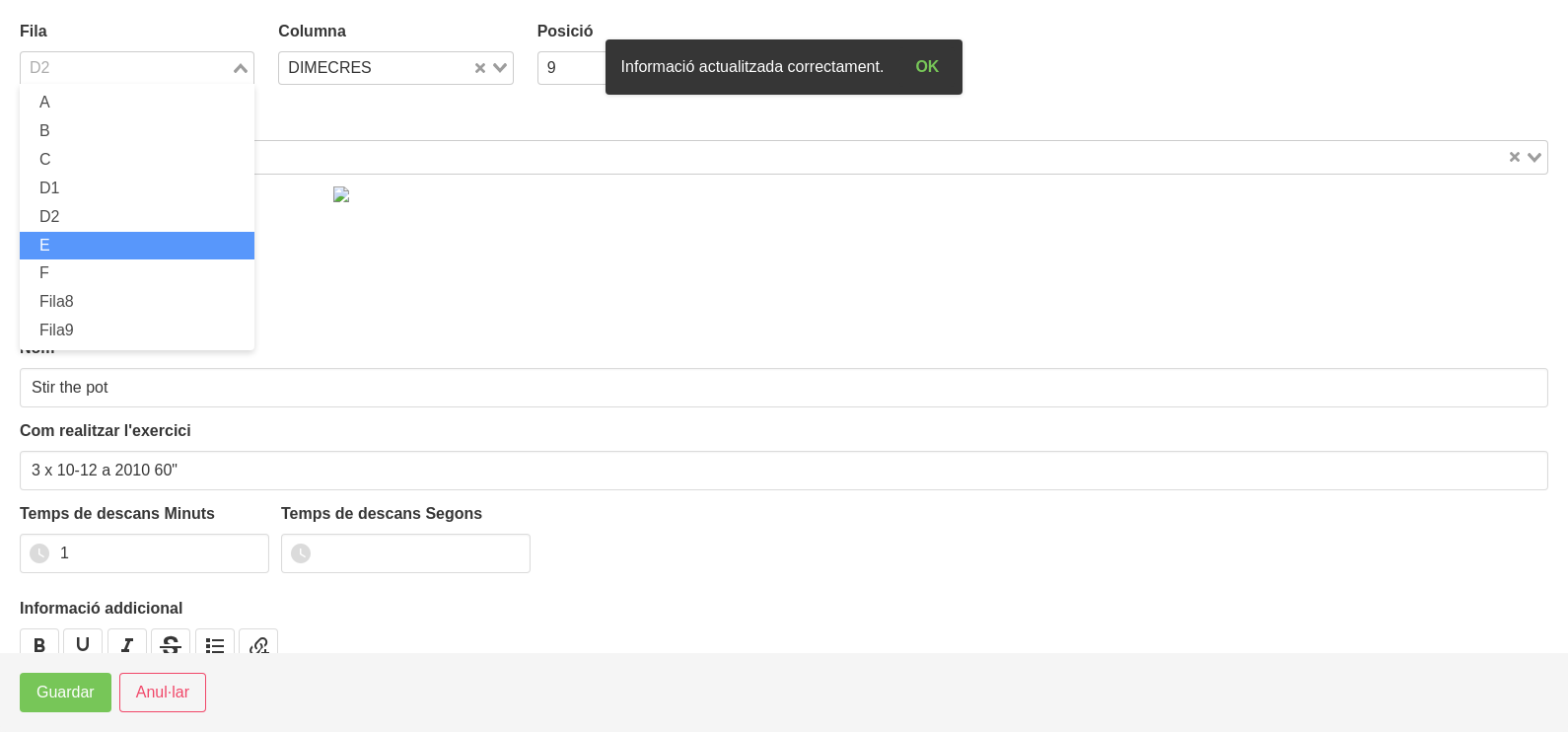
drag, startPoint x: 113, startPoint y: 236, endPoint x: 79, endPoint y: 426, distance: 193.0
click at [113, 237] on li "E" at bounding box center [137, 246] width 235 height 29
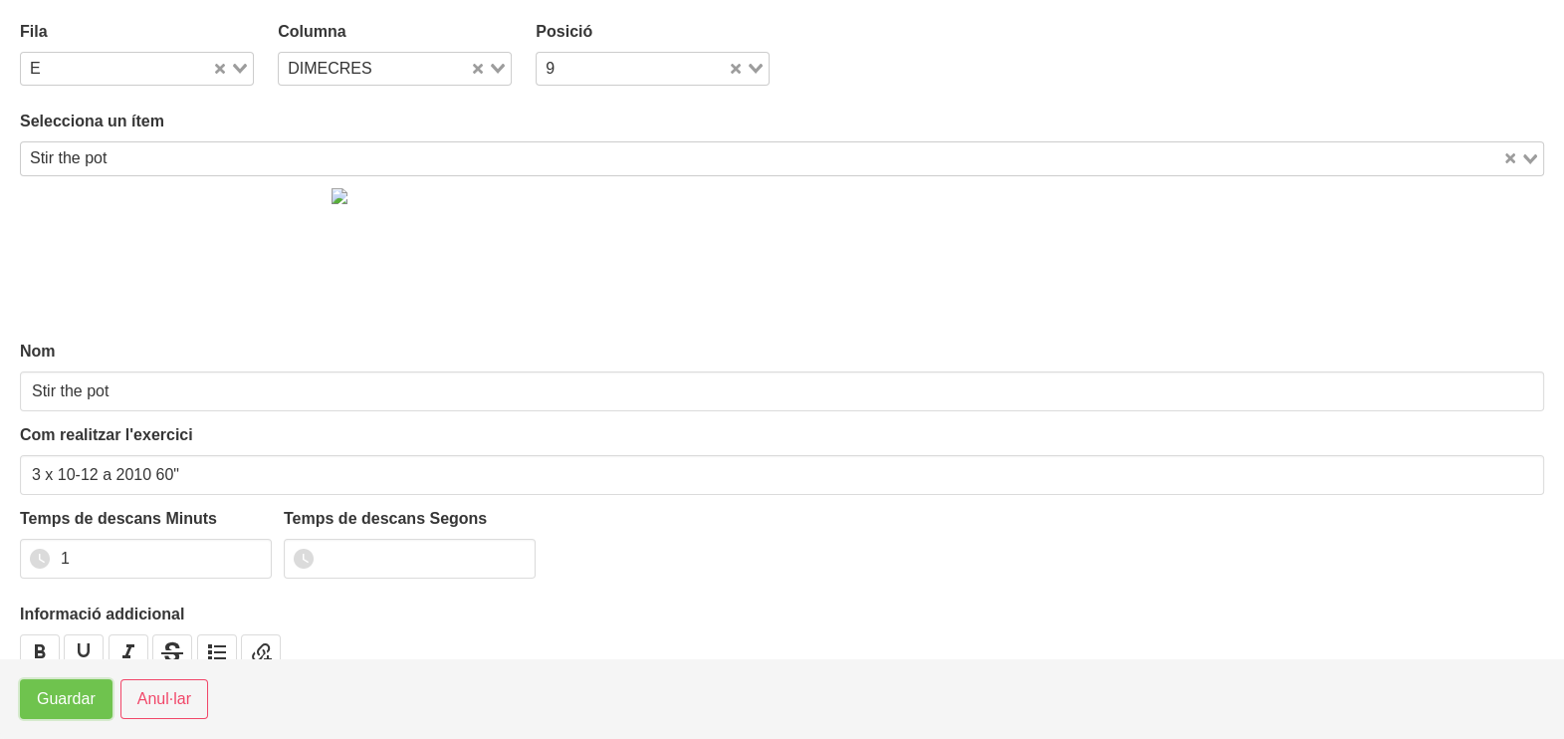
click at [57, 702] on span "Guardar" at bounding box center [66, 699] width 59 height 24
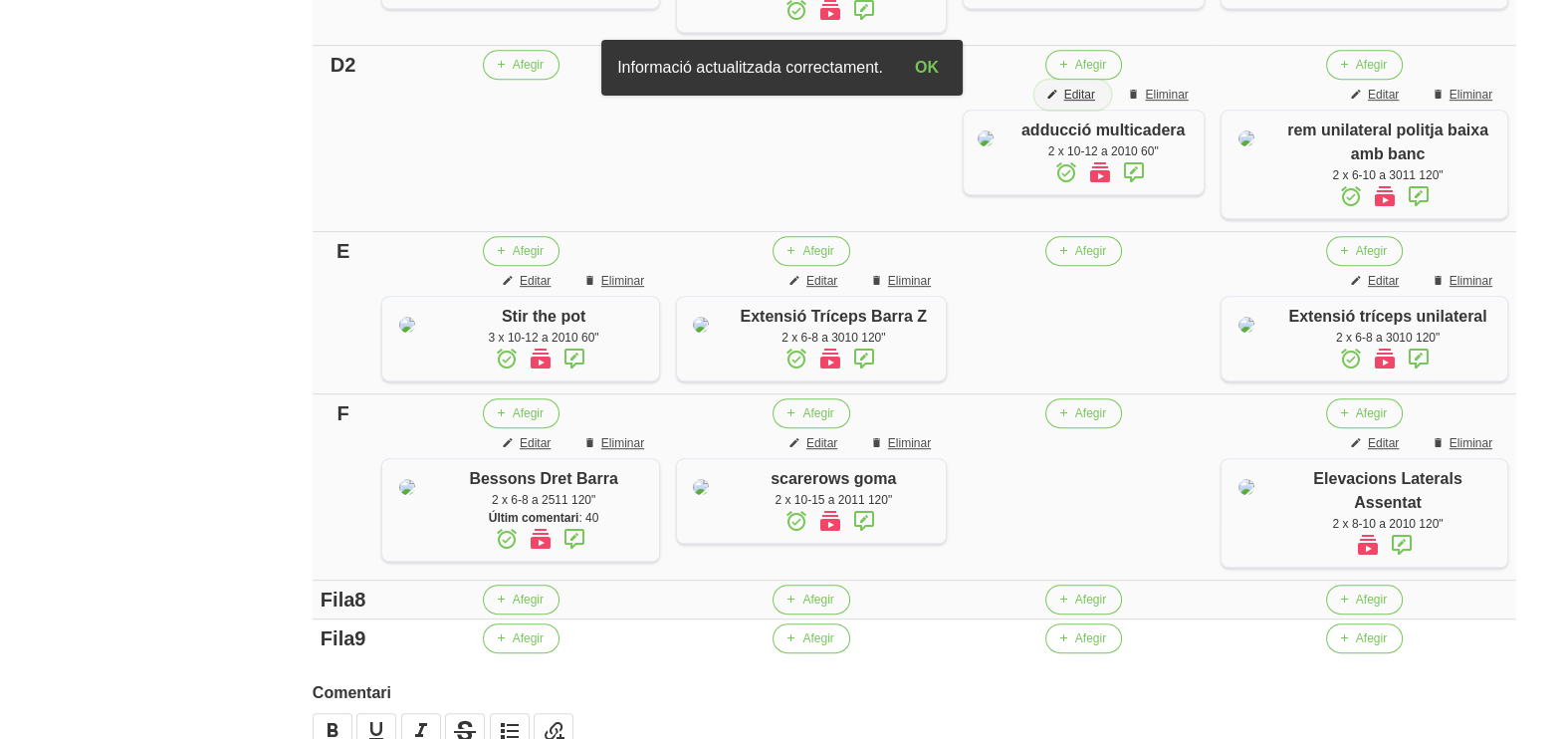
click at [1081, 104] on span "Editar" at bounding box center [1079, 95] width 31 height 18
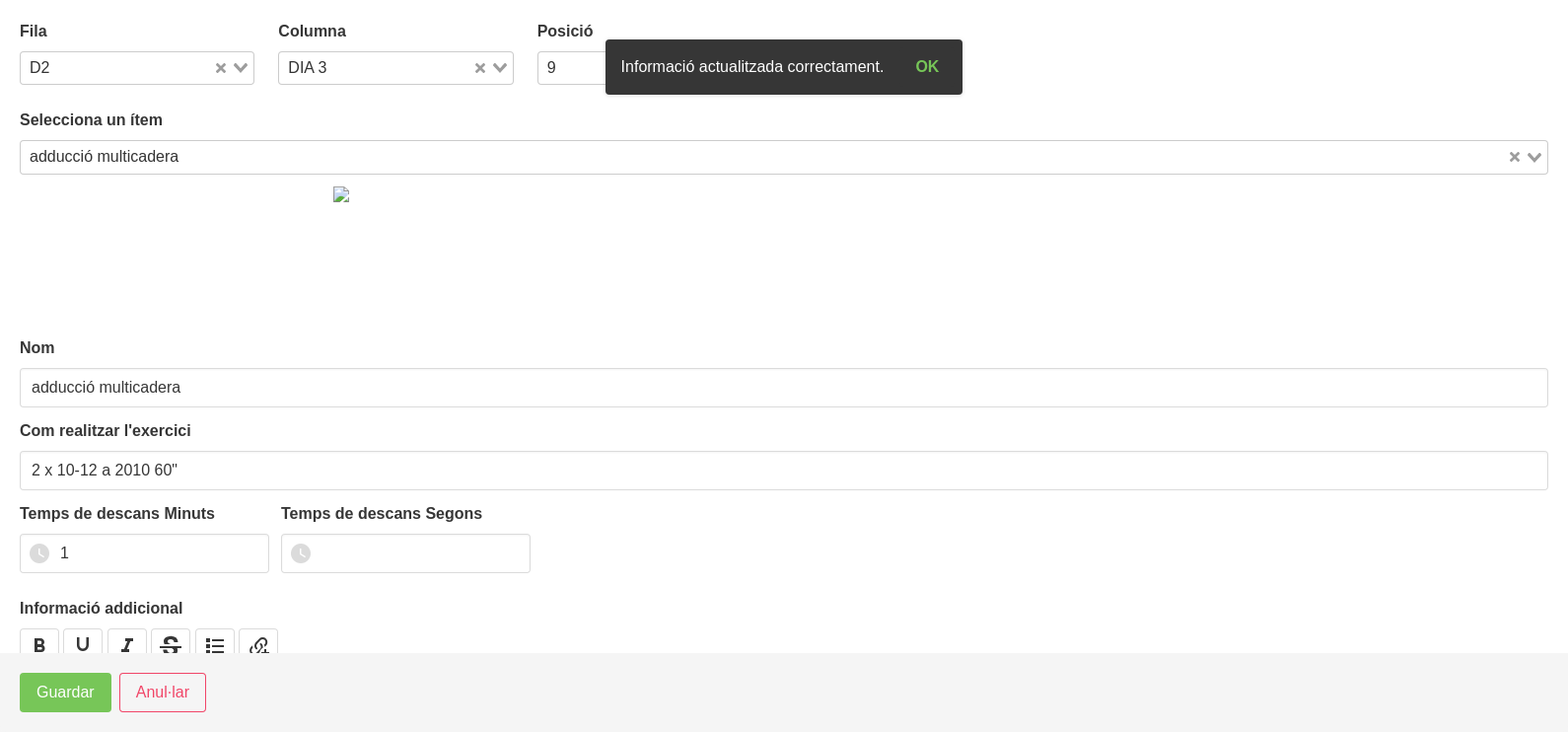
click at [506, 69] on div "Loading..." at bounding box center [492, 66] width 41 height 28
click at [372, 106] on span "DIMECRES" at bounding box center [340, 102] width 83 height 17
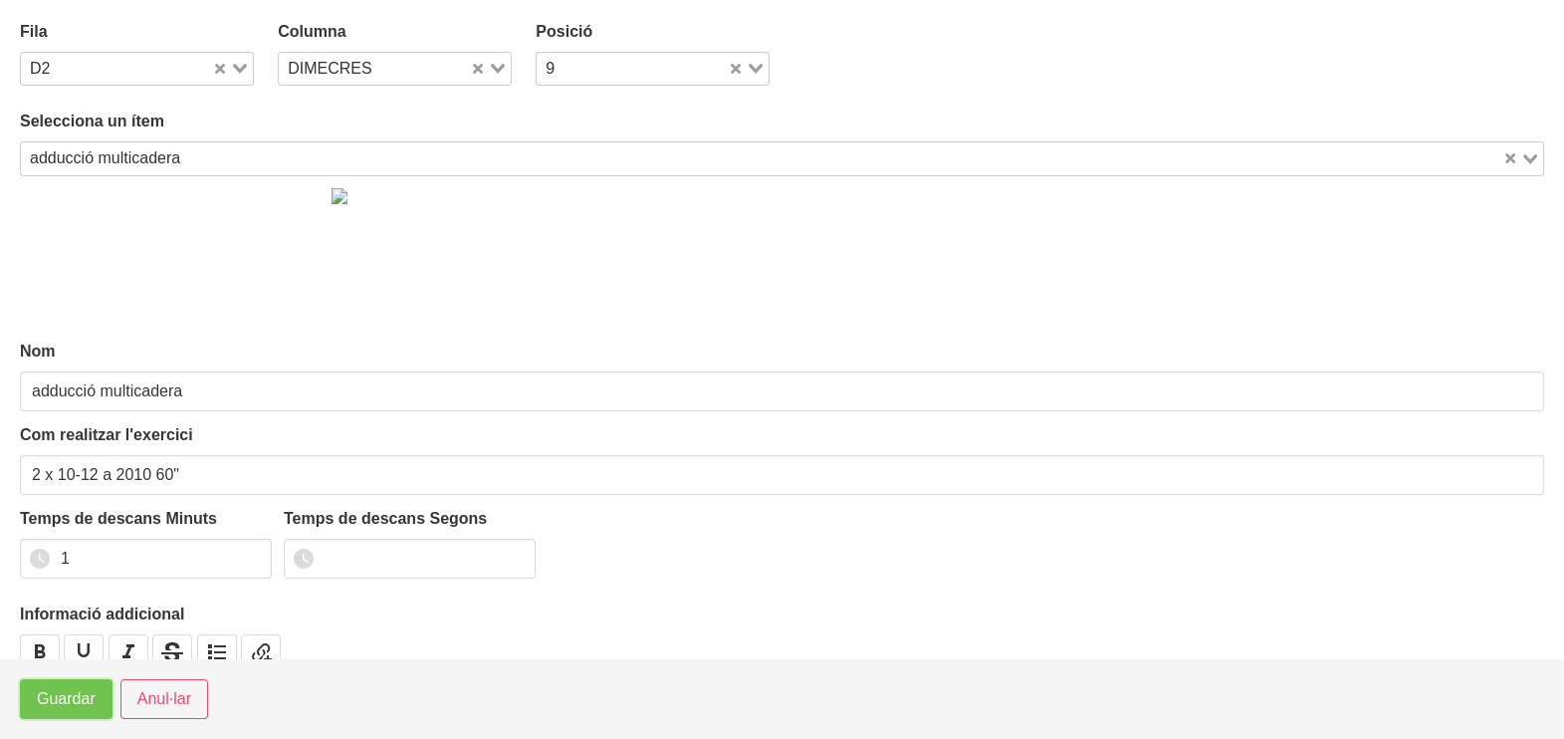
click at [73, 702] on span "Guardar" at bounding box center [66, 699] width 59 height 24
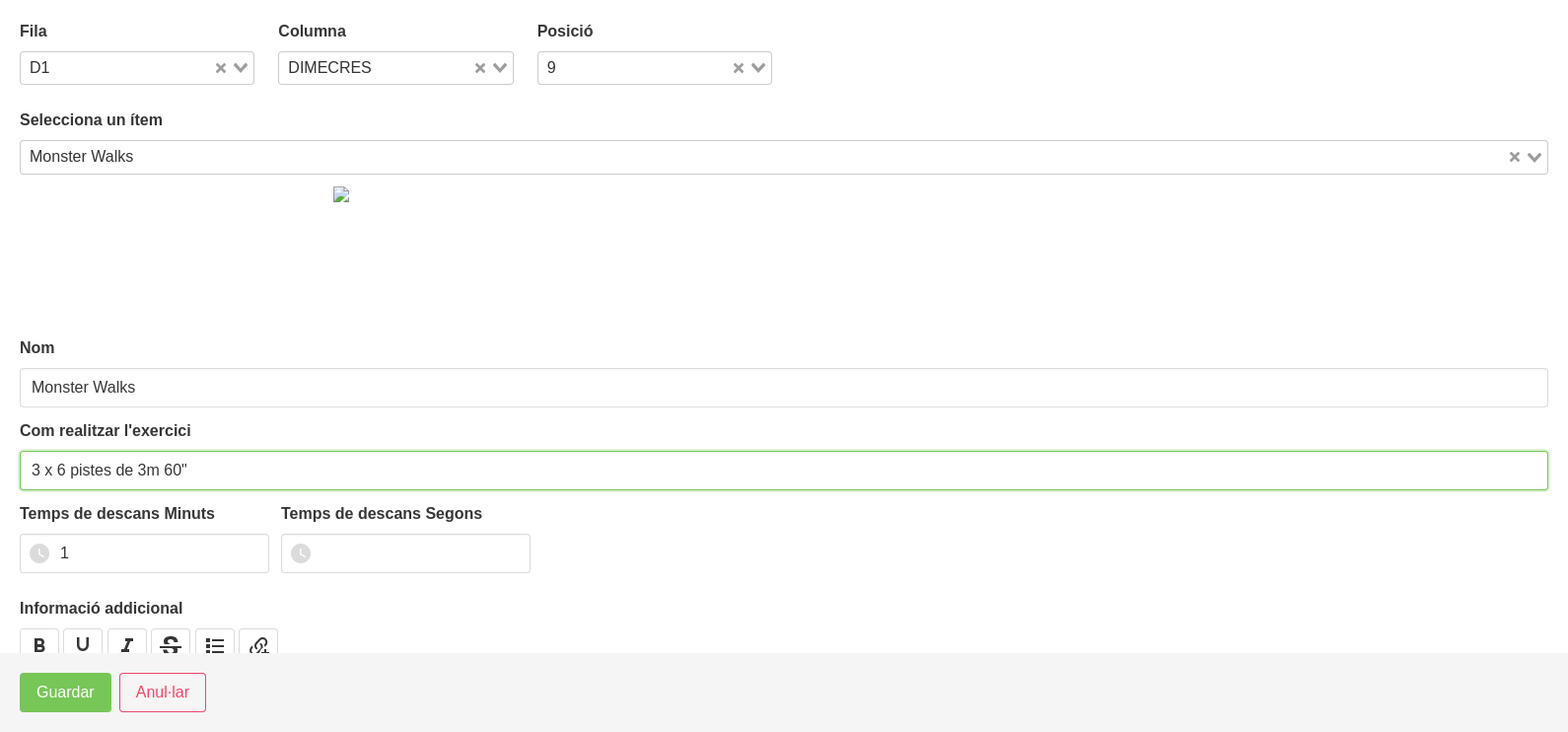
drag, startPoint x: 39, startPoint y: 465, endPoint x: 0, endPoint y: 471, distance: 39.5
type input "2 x 6 pistes de 3m 60""
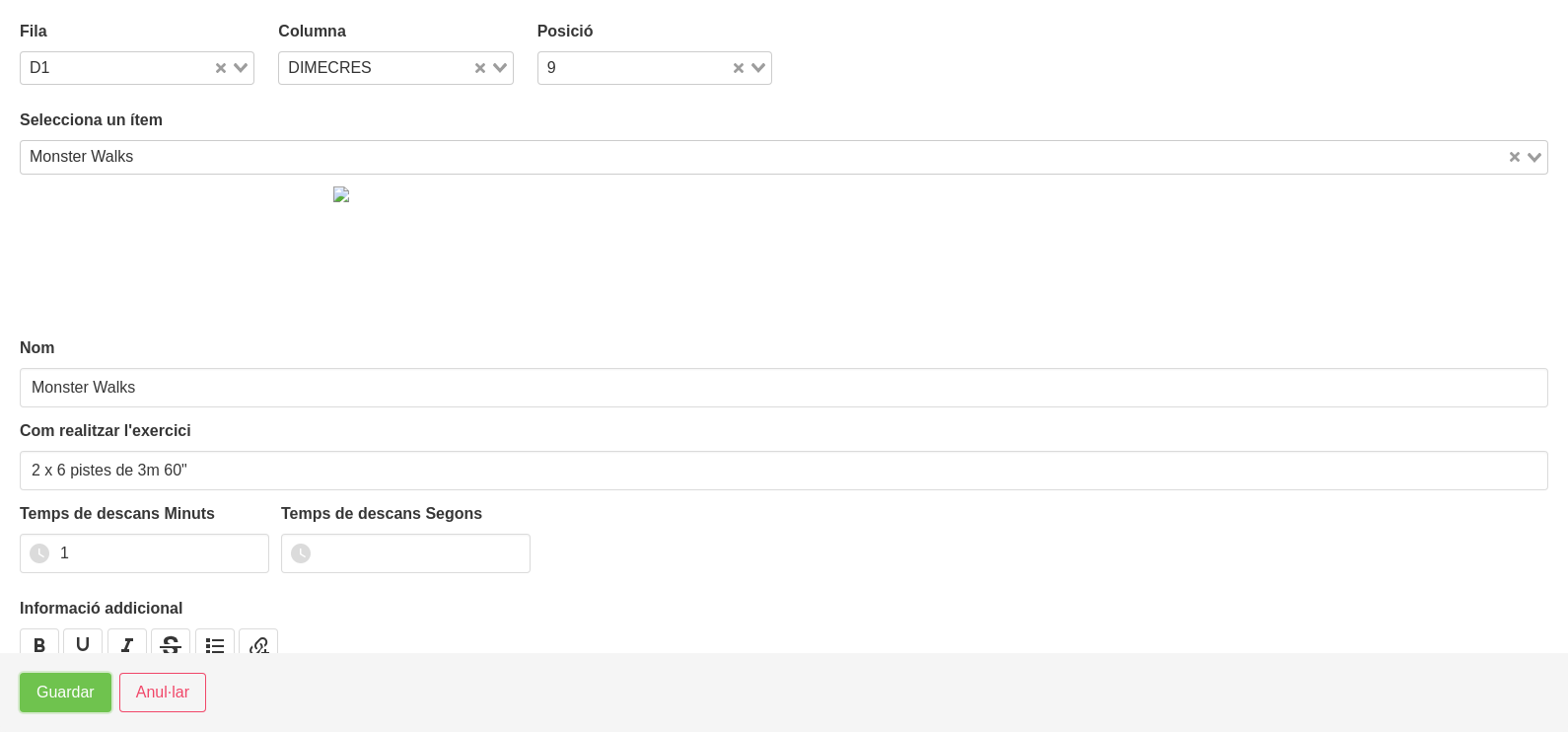
click at [59, 702] on span "Guardar" at bounding box center [65, 692] width 58 height 24
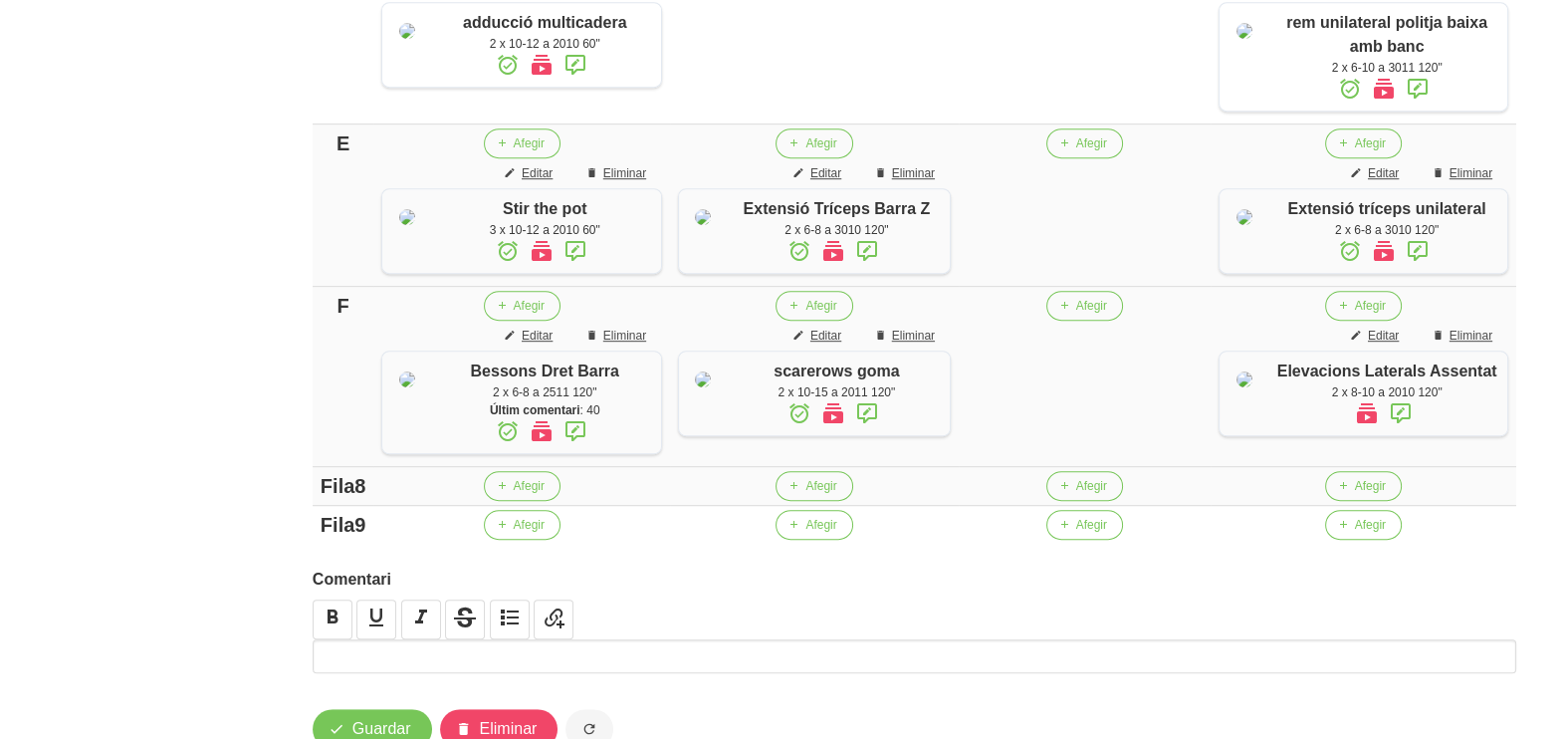
scroll to position [1055, 0]
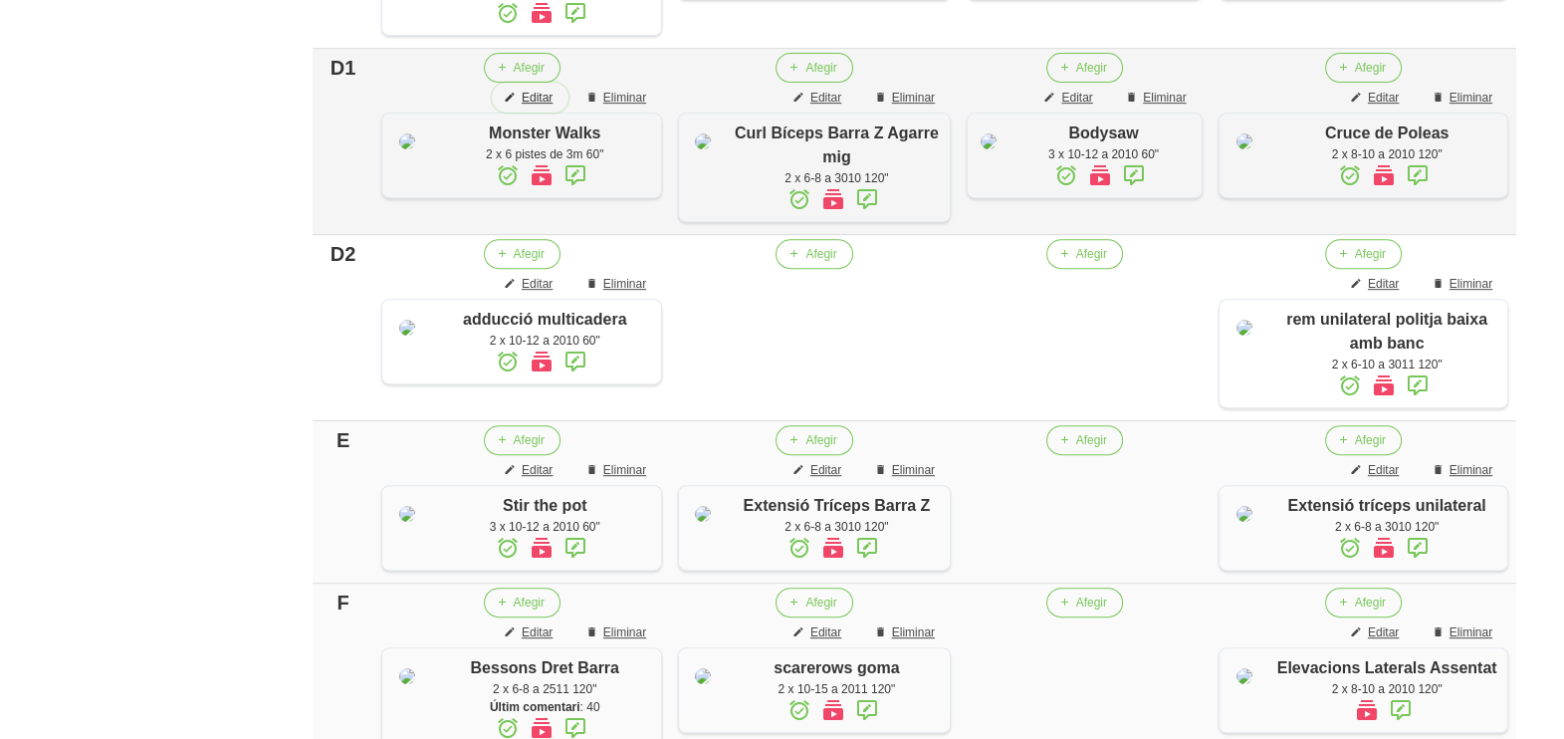
click at [538, 107] on span "Editar" at bounding box center [537, 98] width 31 height 18
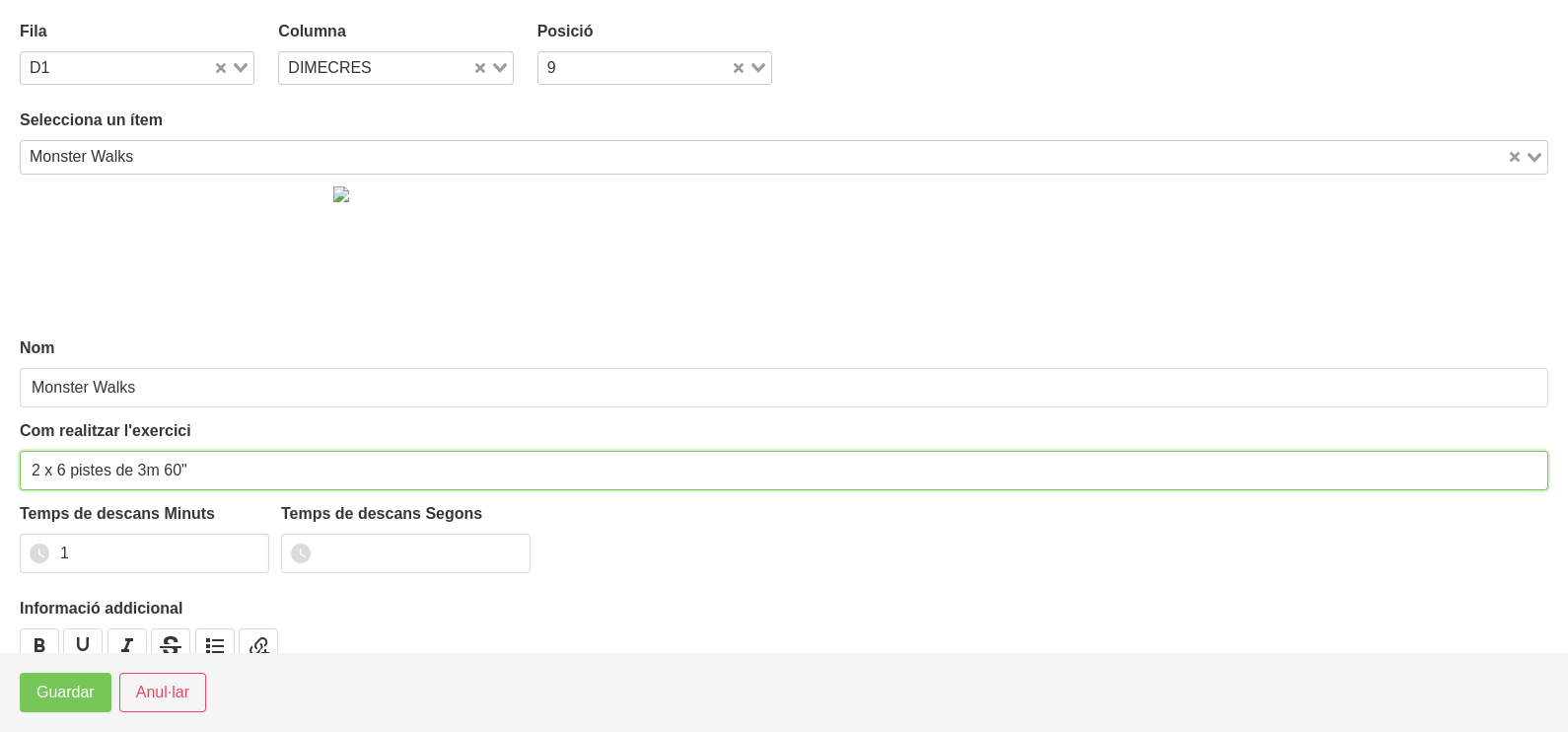
drag, startPoint x: 40, startPoint y: 461, endPoint x: 5, endPoint y: 468, distance: 35.7
click at [12, 465] on section "Fila D1 Loading... Columna DIMECRES Loading... Posició 9 Loading... Selecciona …" at bounding box center [784, 326] width 1568 height 652
type input "3 x 6 pistes de 3m 60""
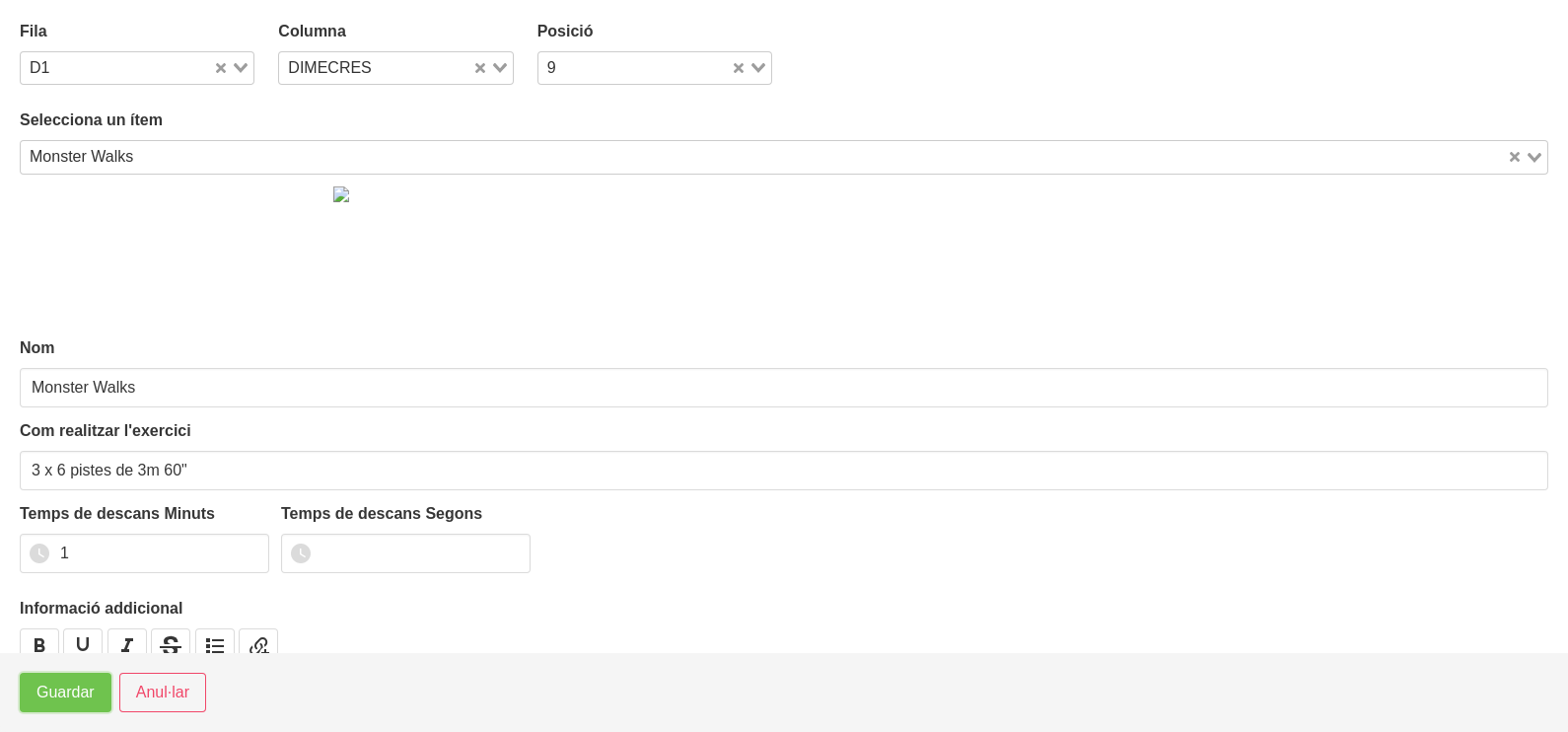
click at [54, 695] on span "Guardar" at bounding box center [65, 692] width 58 height 24
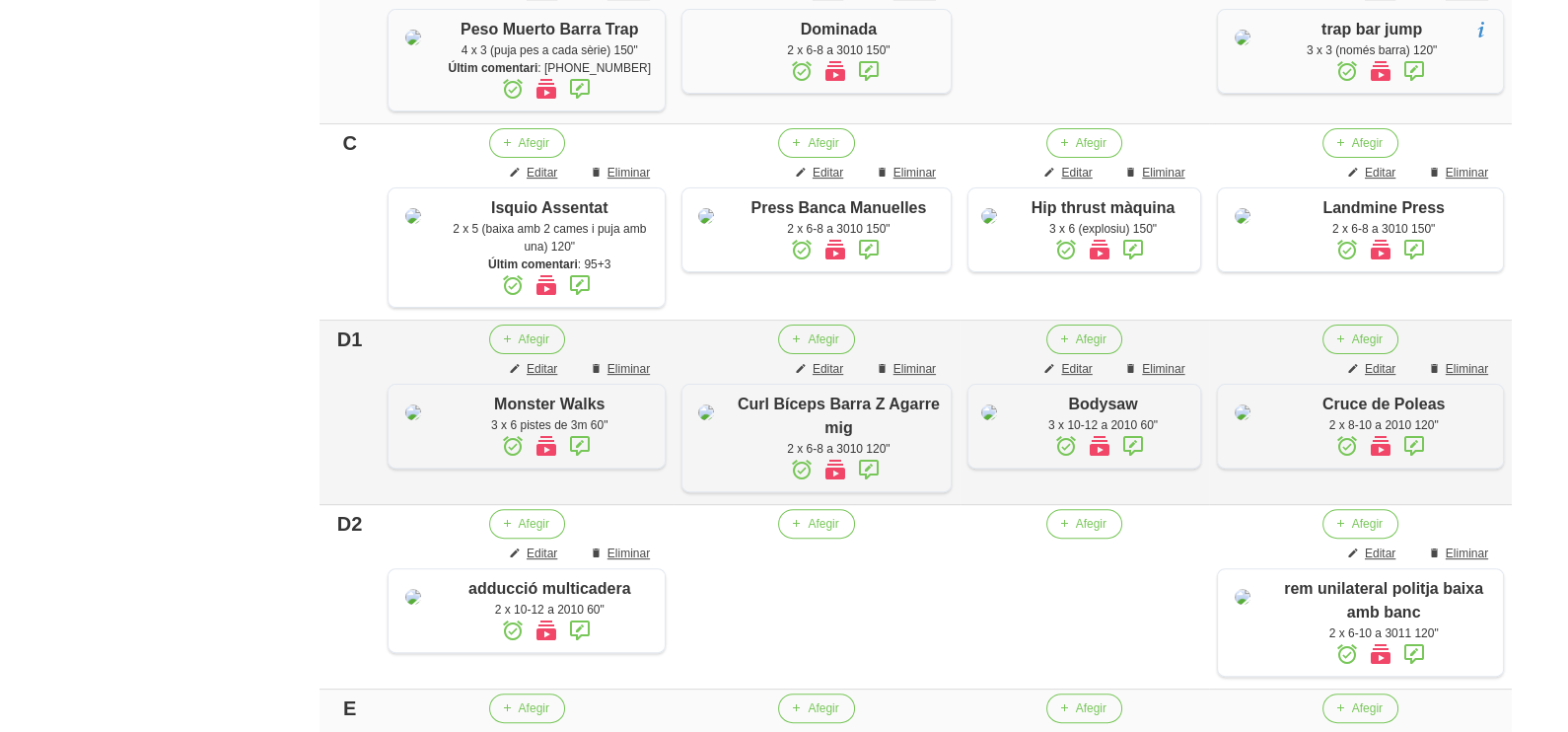
scroll to position [921, 0]
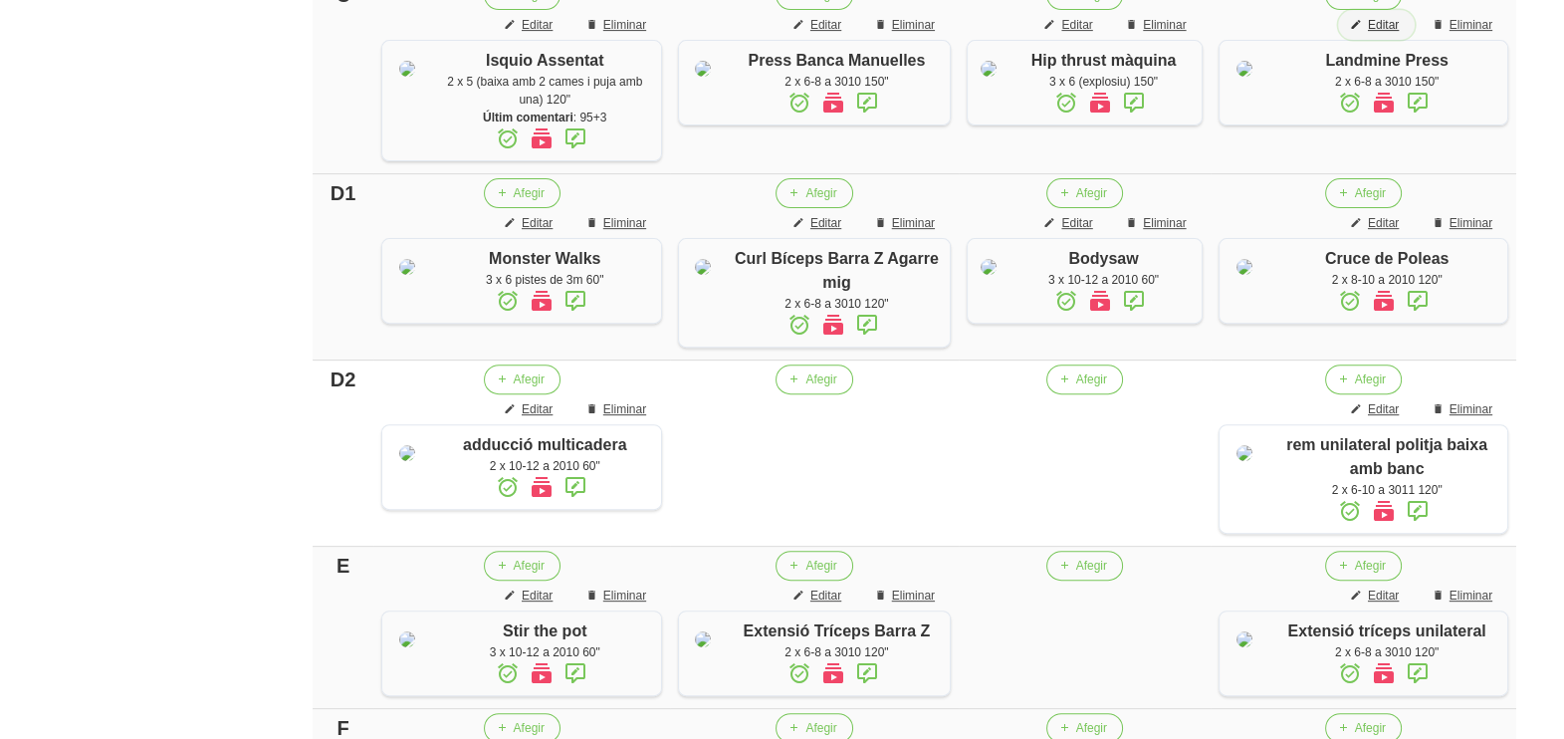
click at [1379, 34] on span "Editar" at bounding box center [1383, 25] width 31 height 18
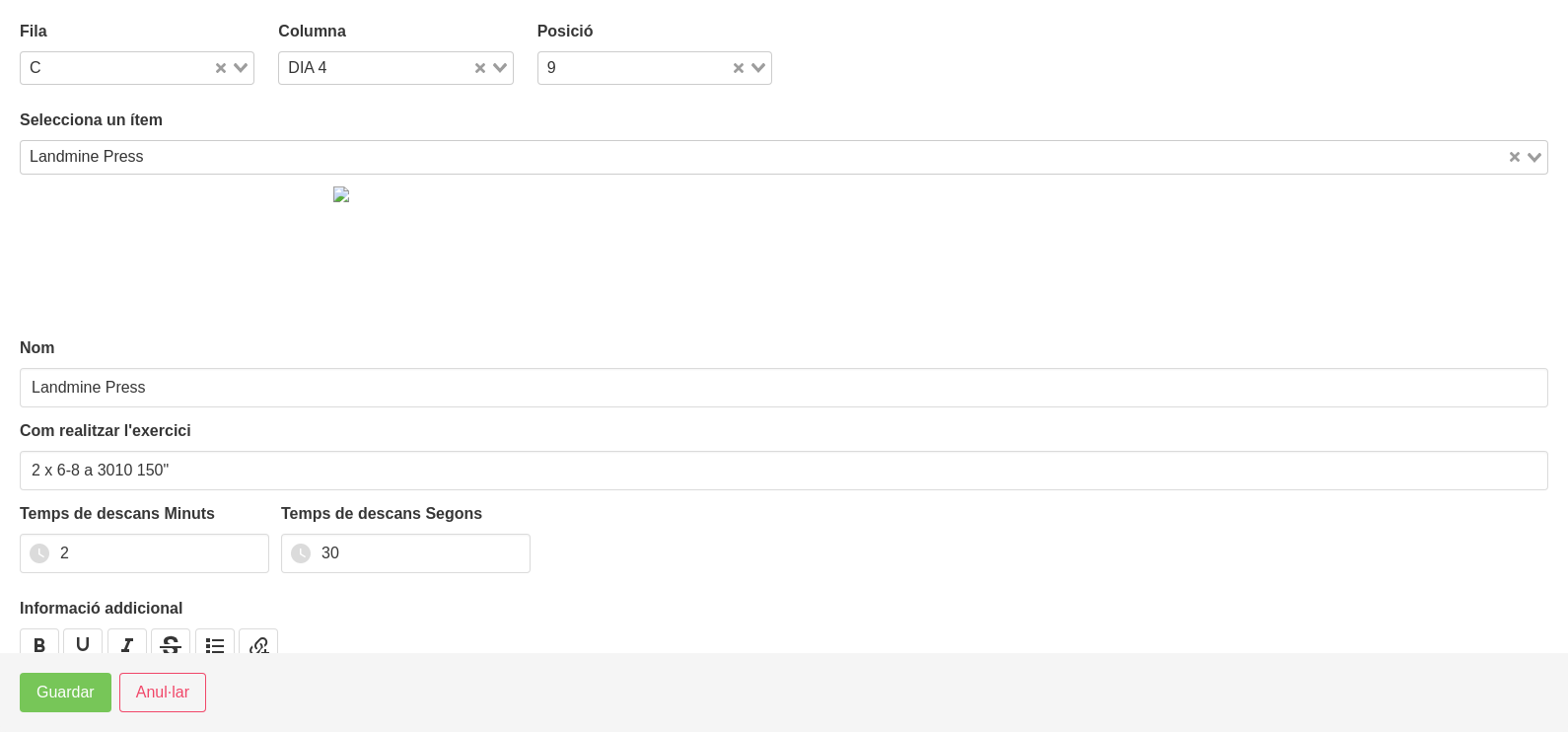
drag, startPoint x: 235, startPoint y: 151, endPoint x: 202, endPoint y: 157, distance: 33.5
click at [232, 151] on input "Search for option" at bounding box center [827, 157] width 1354 height 24
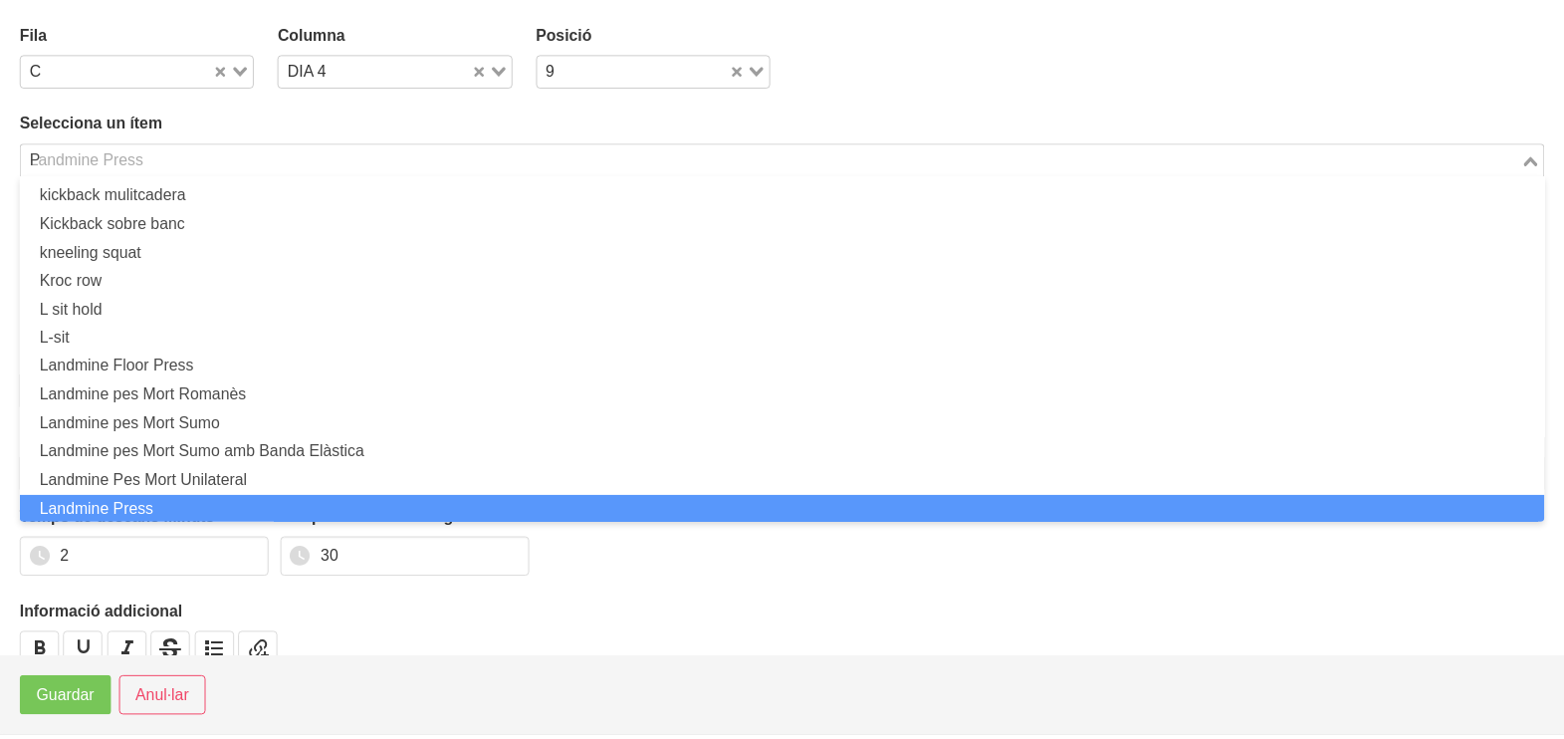
scroll to position [5, 0]
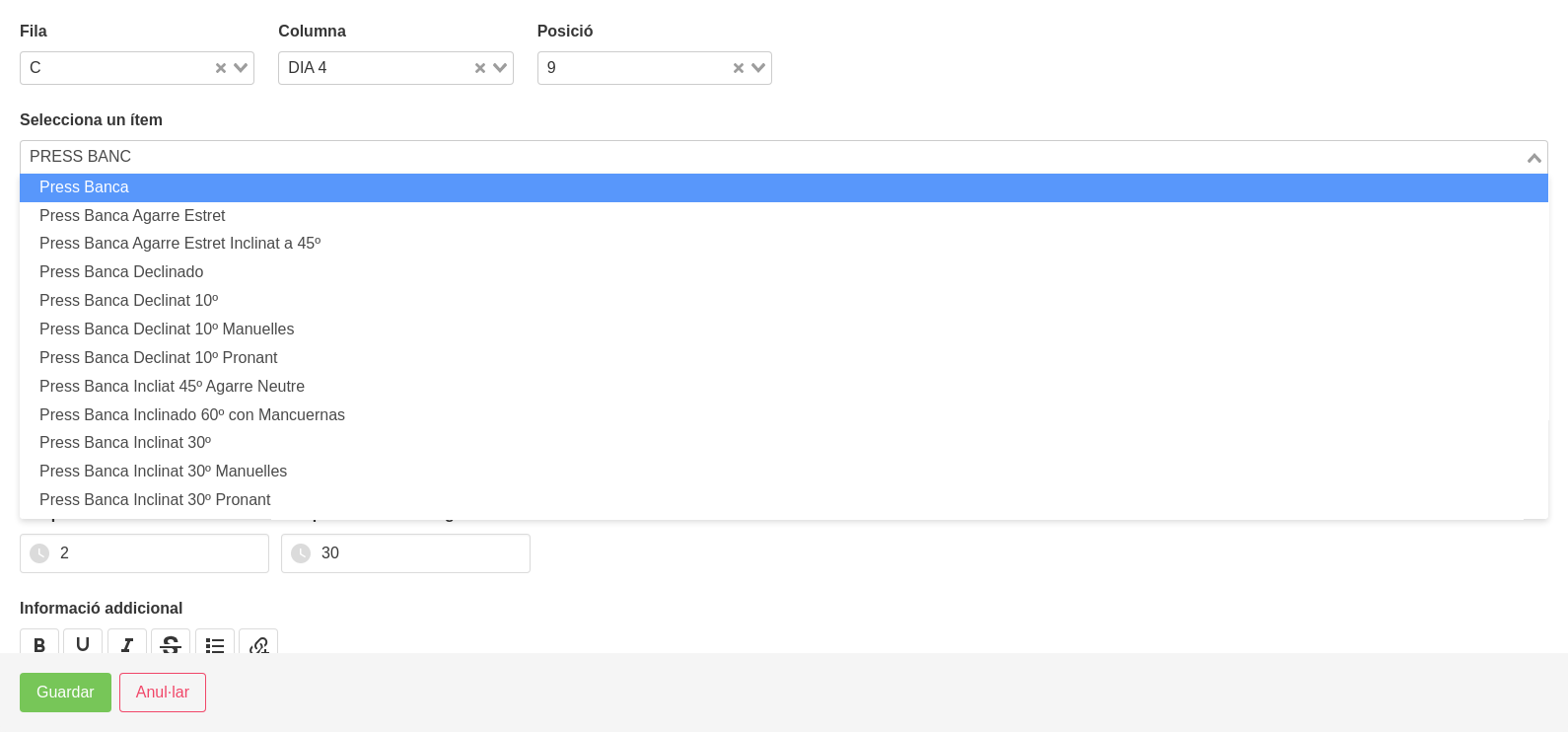
click at [159, 190] on li "Press Banca" at bounding box center [784, 187] width 1528 height 29
type input "PRESS BANC"
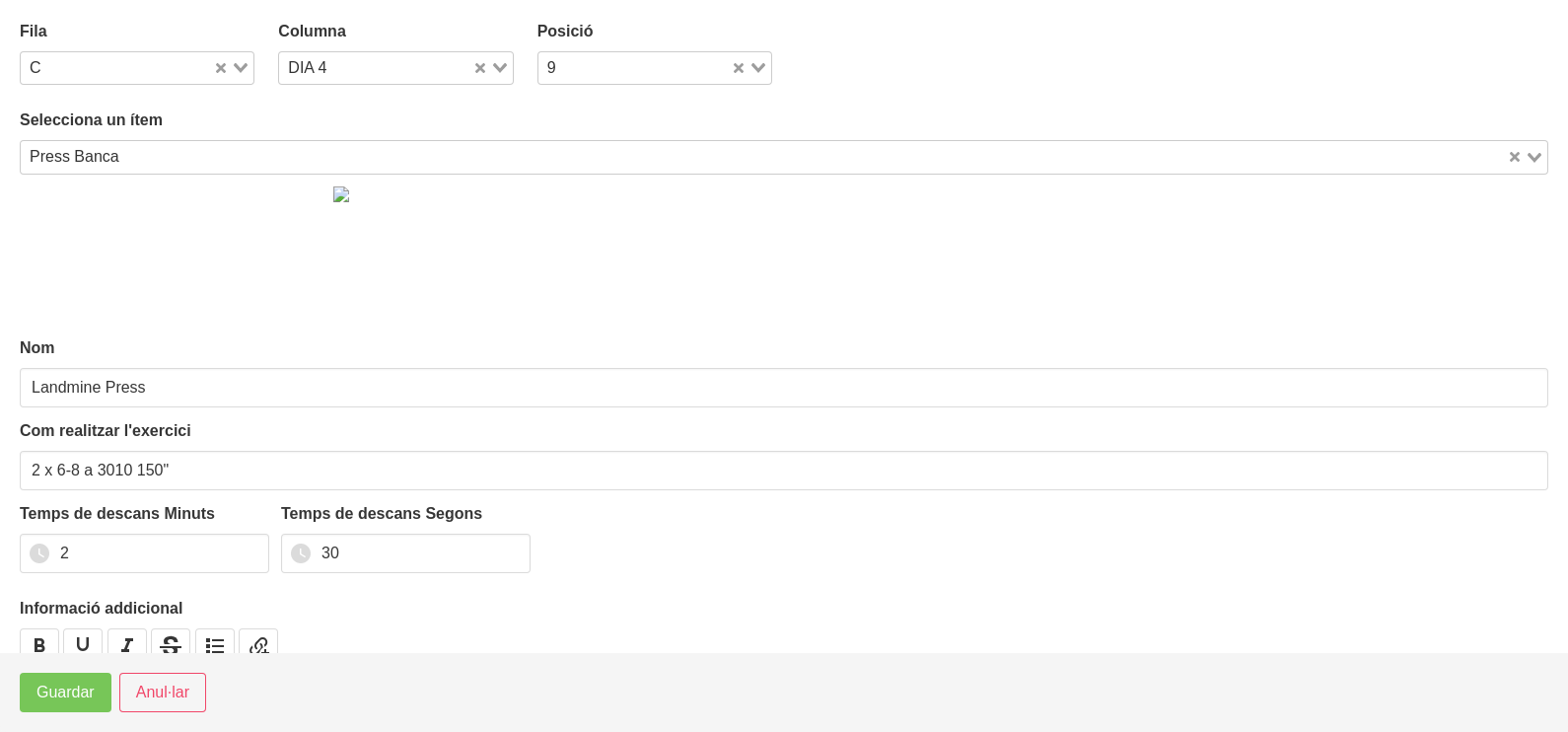
type input "Press Banca"
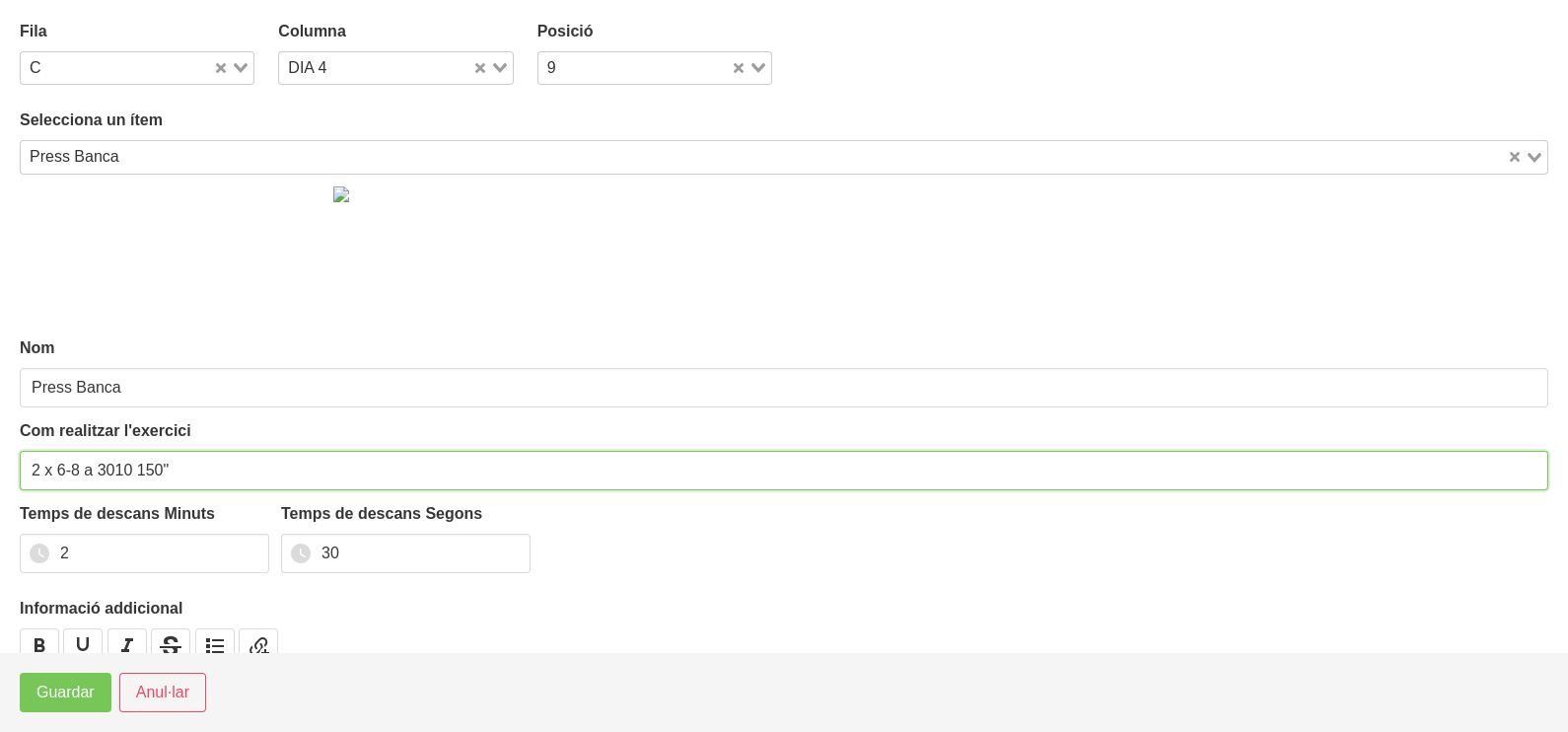
drag, startPoint x: 83, startPoint y: 472, endPoint x: 108, endPoint y: 356, distance: 118.7
click at [58, 473] on input "2 x 6-8 a 3010 150"" at bounding box center [784, 471] width 1528 height 40
type input "2 x 4-6 a 3010 150""
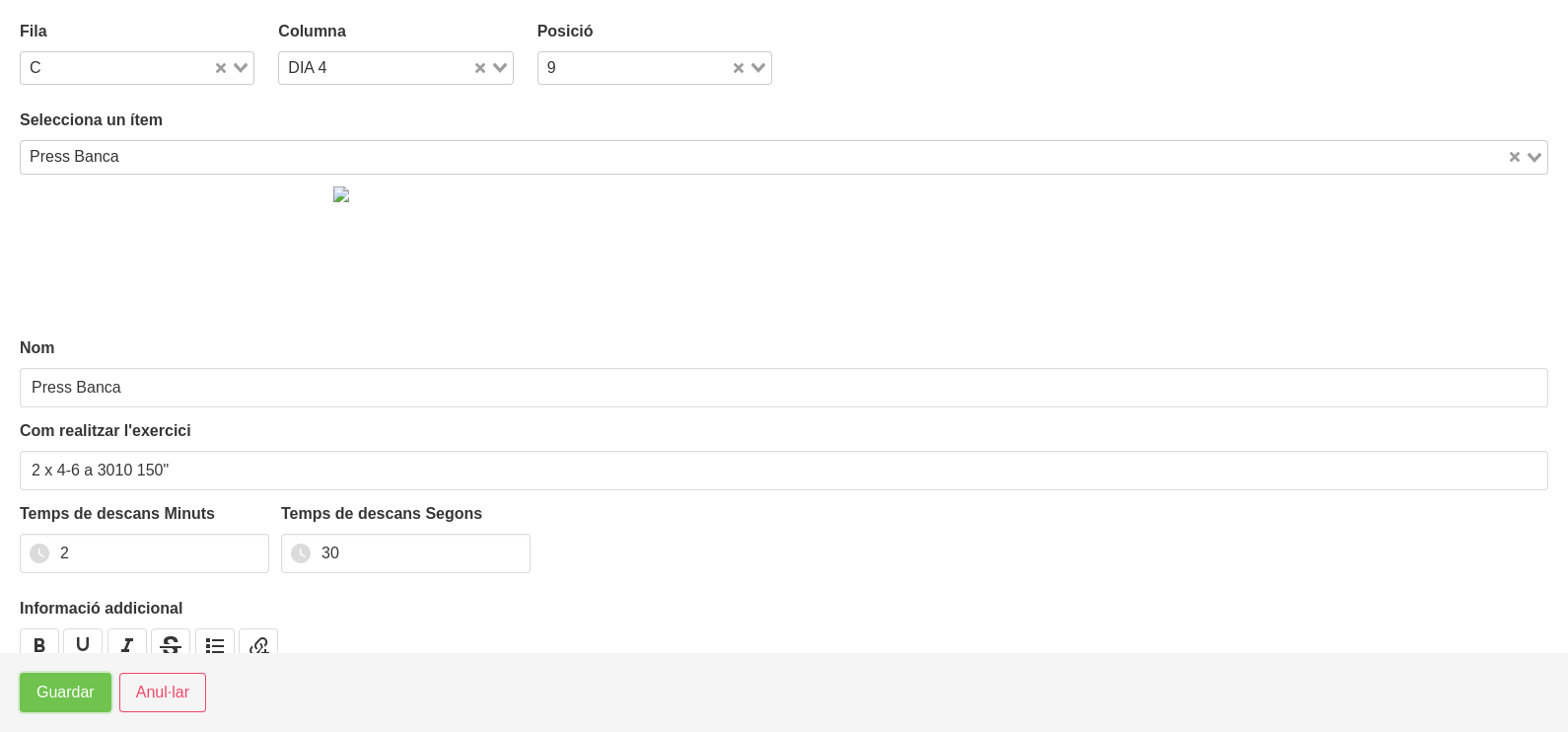
click at [62, 697] on span "Guardar" at bounding box center [65, 692] width 58 height 24
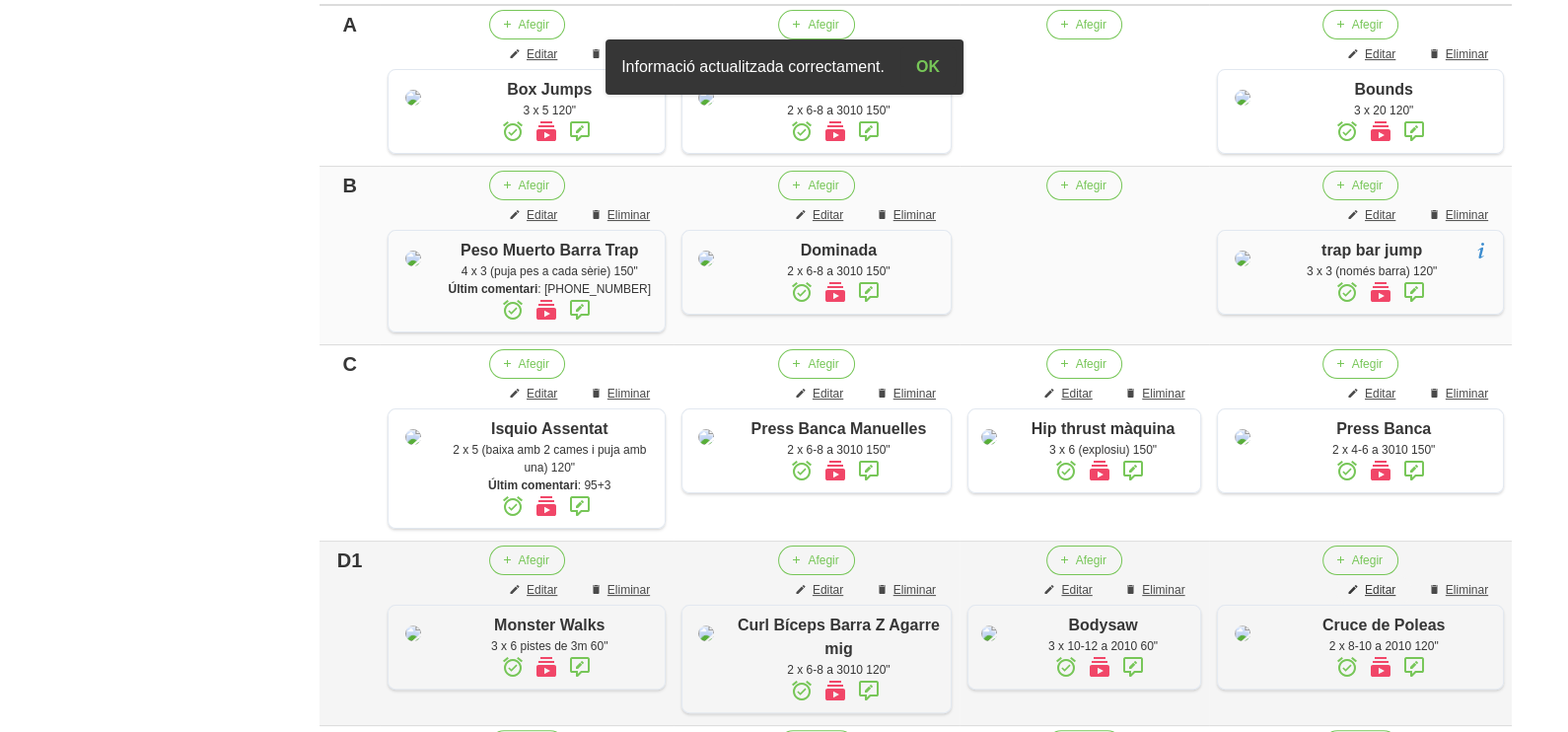
scroll to position [676, 0]
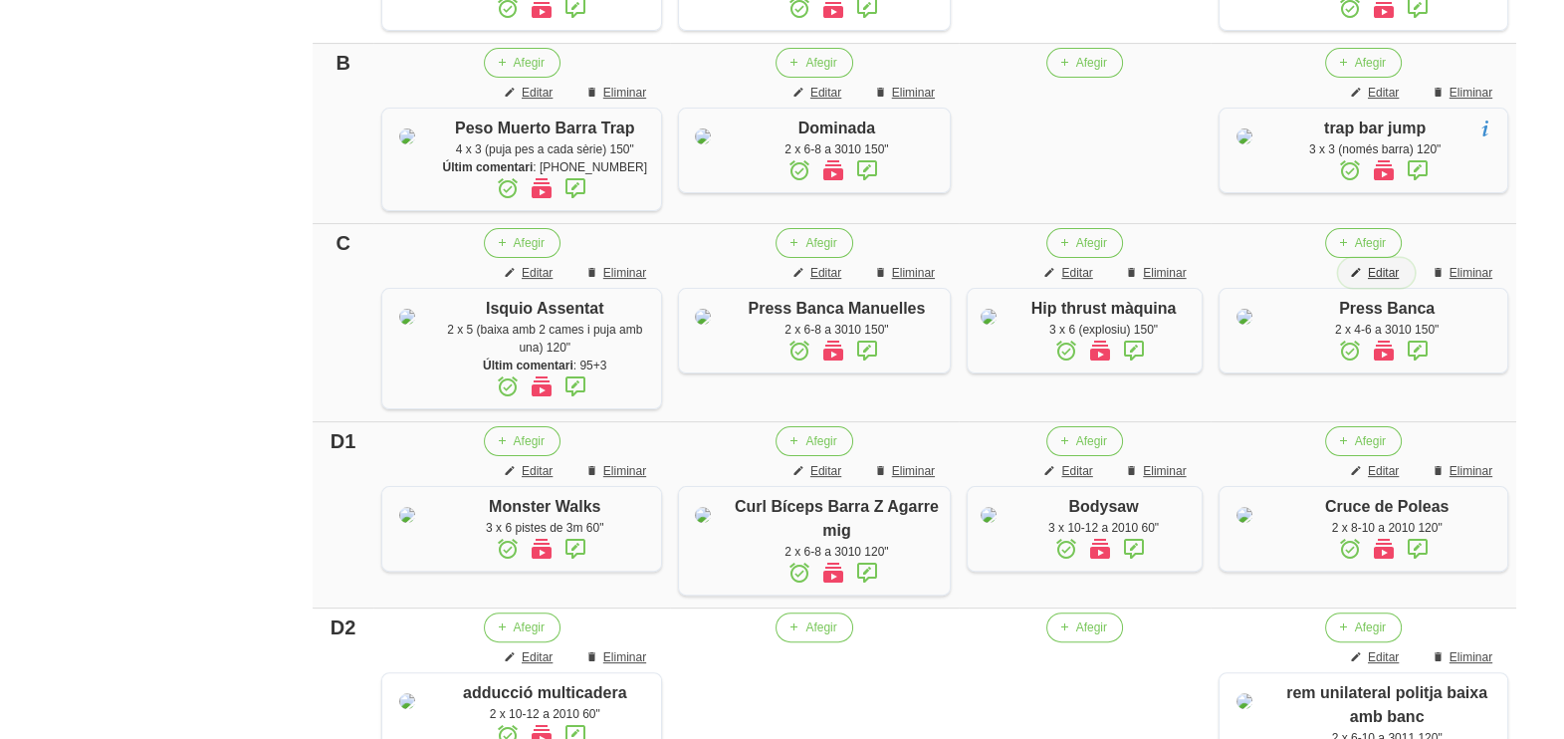
click at [1393, 282] on span "Editar" at bounding box center [1383, 273] width 31 height 18
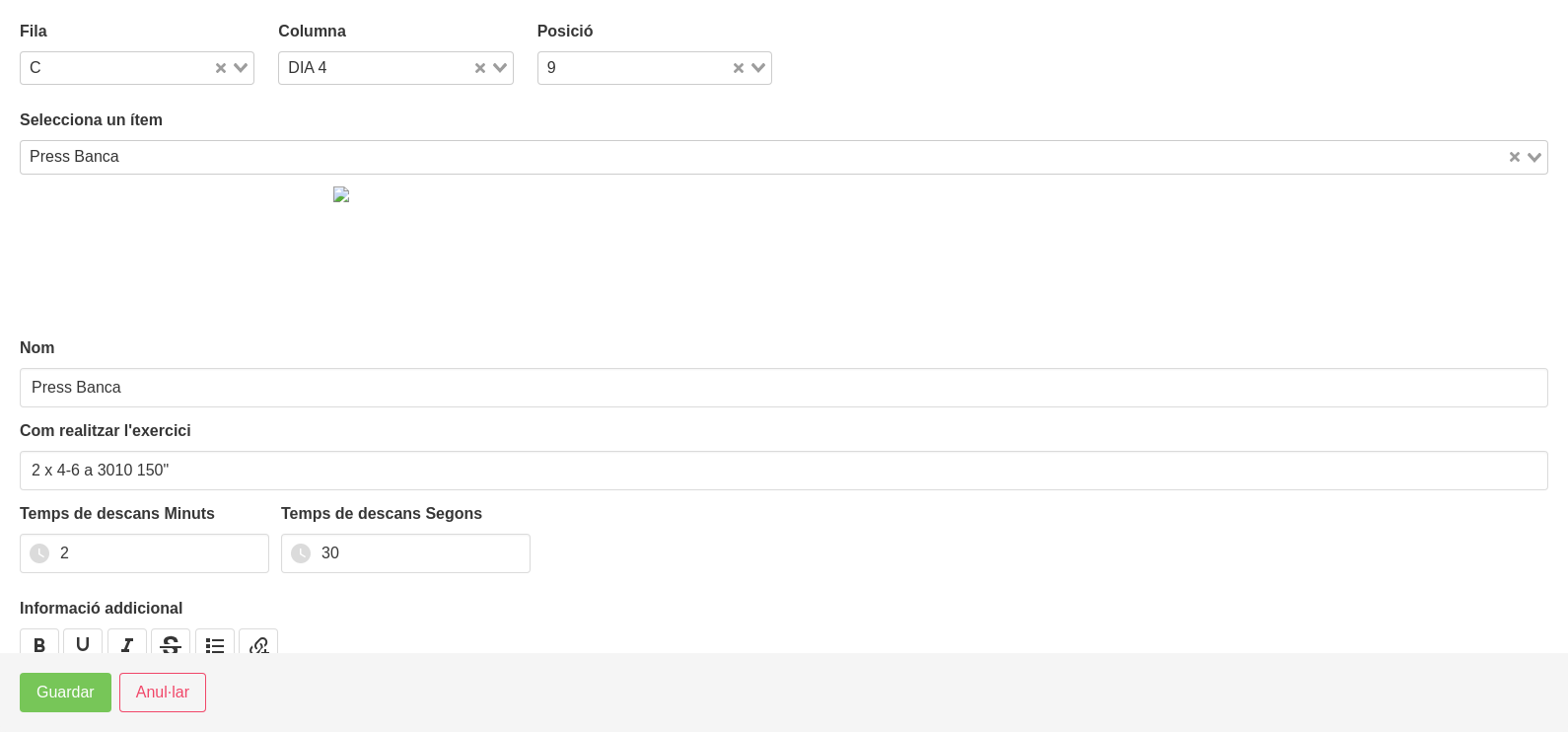
click at [174, 146] on input "Search for option" at bounding box center [815, 157] width 1379 height 24
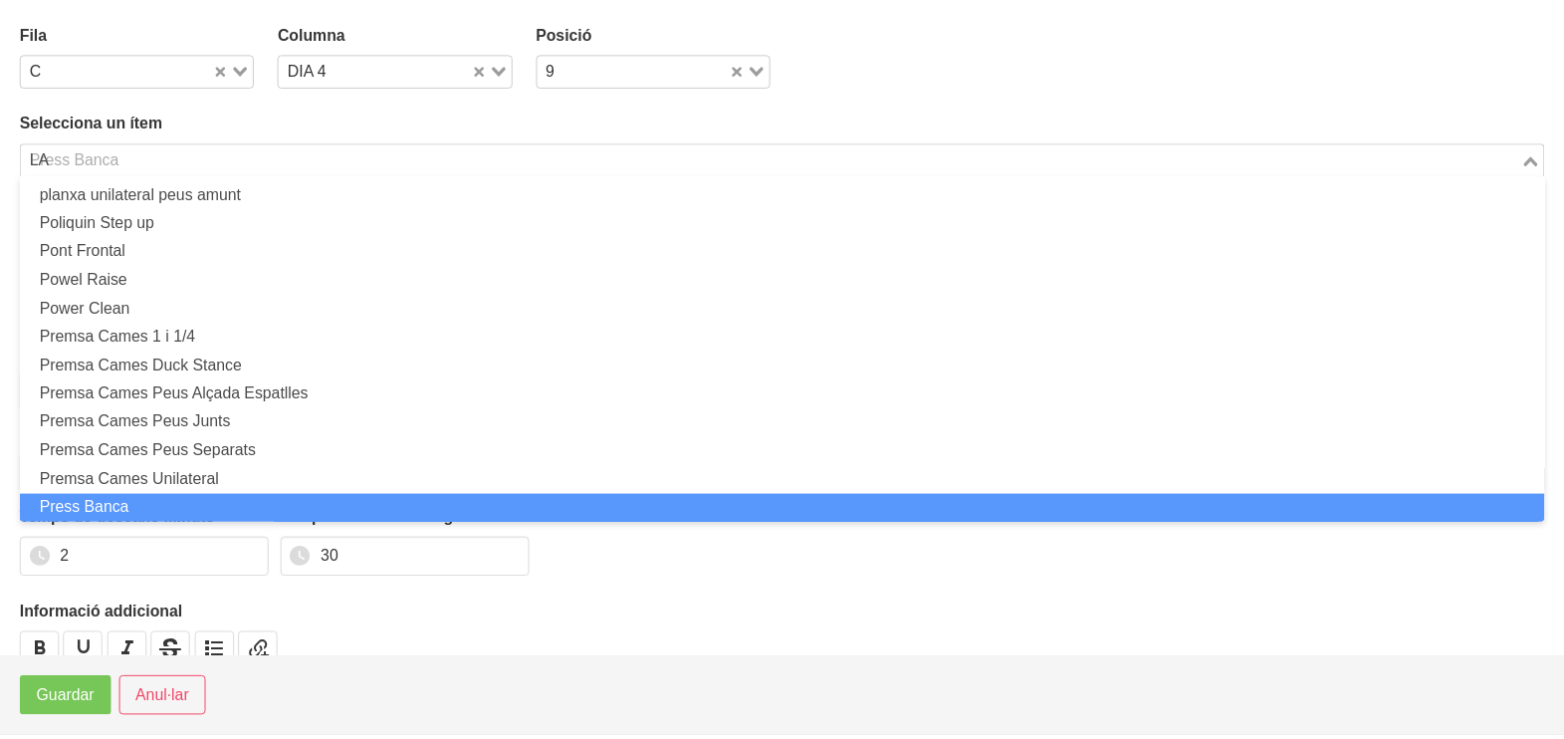
scroll to position [5, 0]
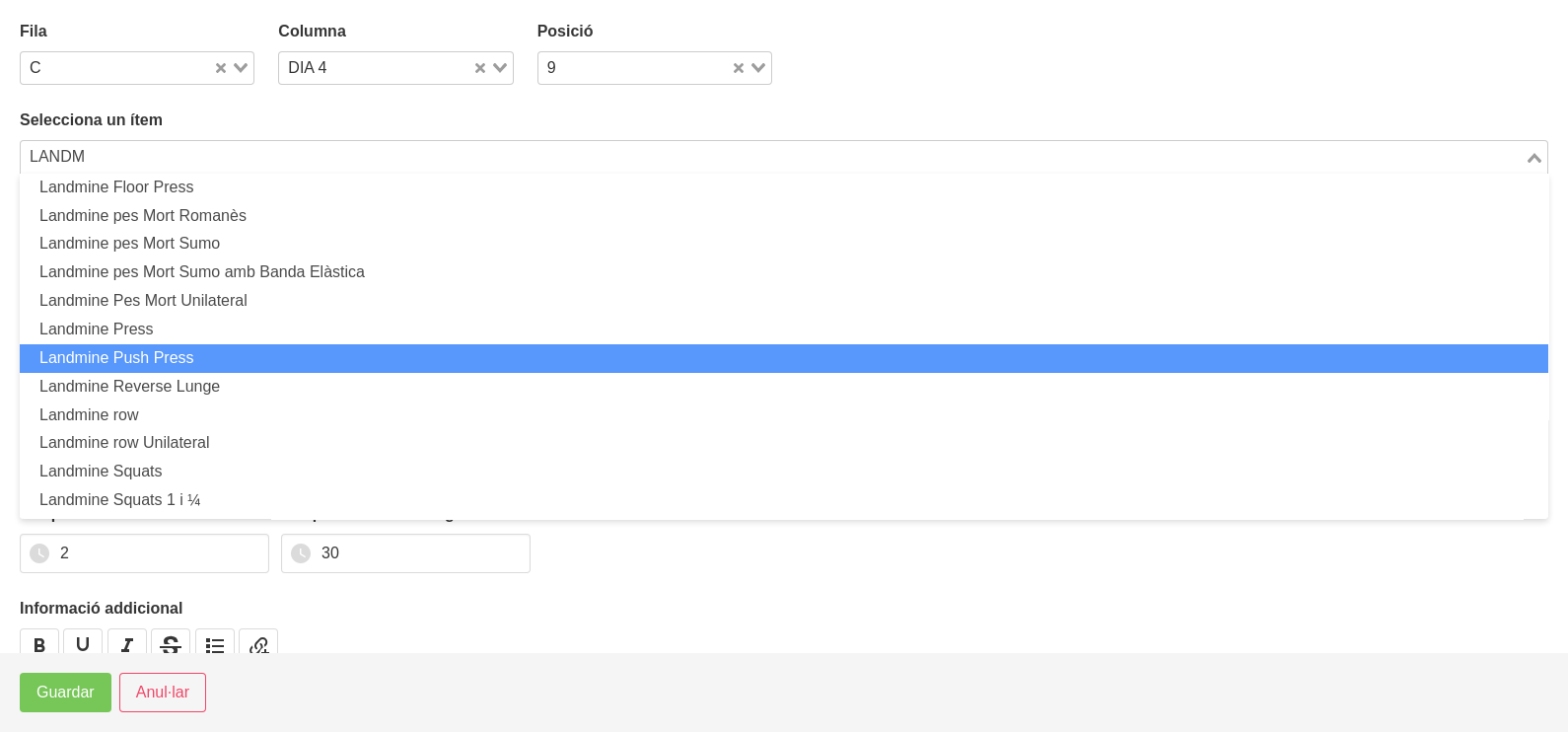
click at [179, 355] on li "Landmine Push Press" at bounding box center [784, 358] width 1528 height 29
type input "LANDM"
type input "Landmine Push Press"
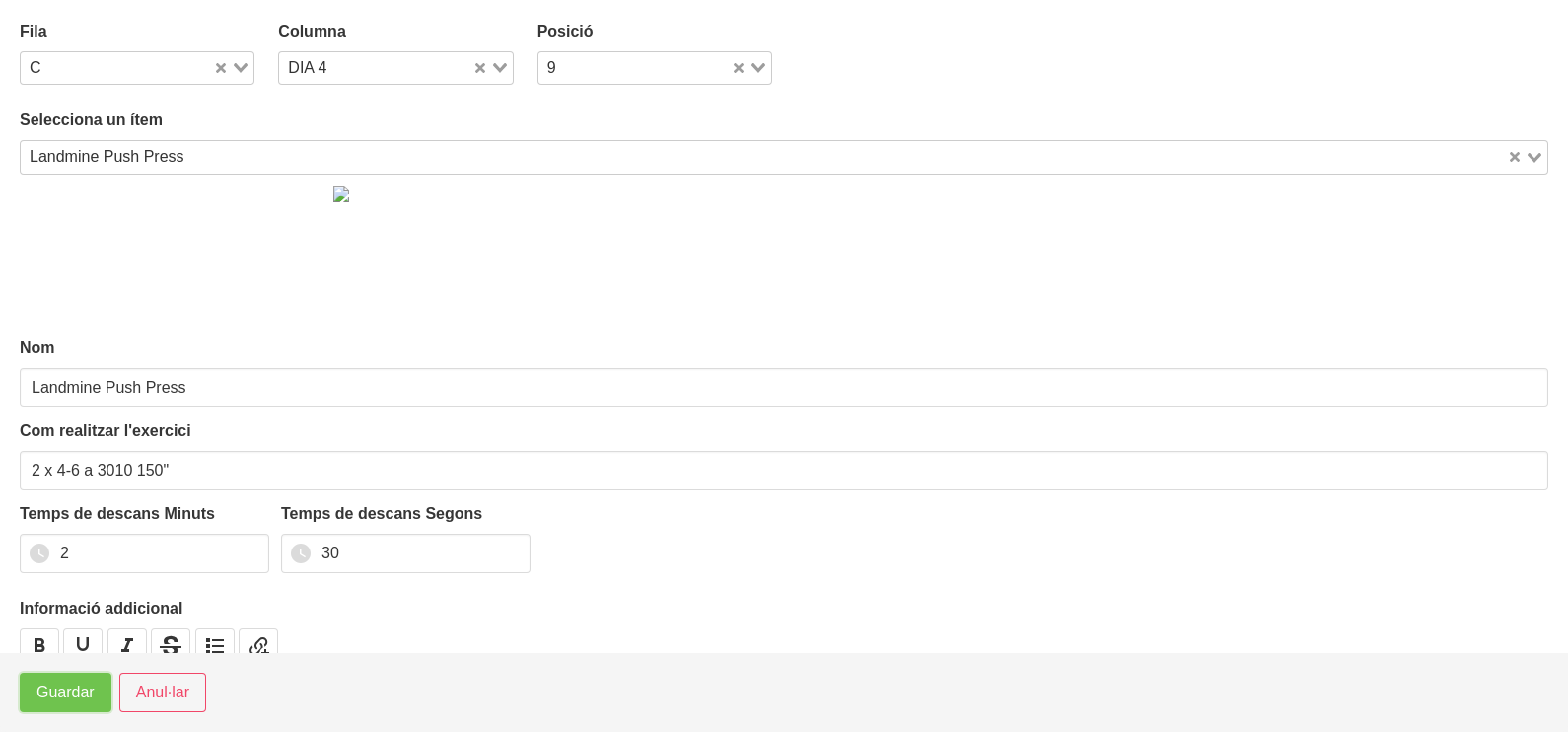
click at [64, 691] on span "Guardar" at bounding box center [65, 692] width 58 height 24
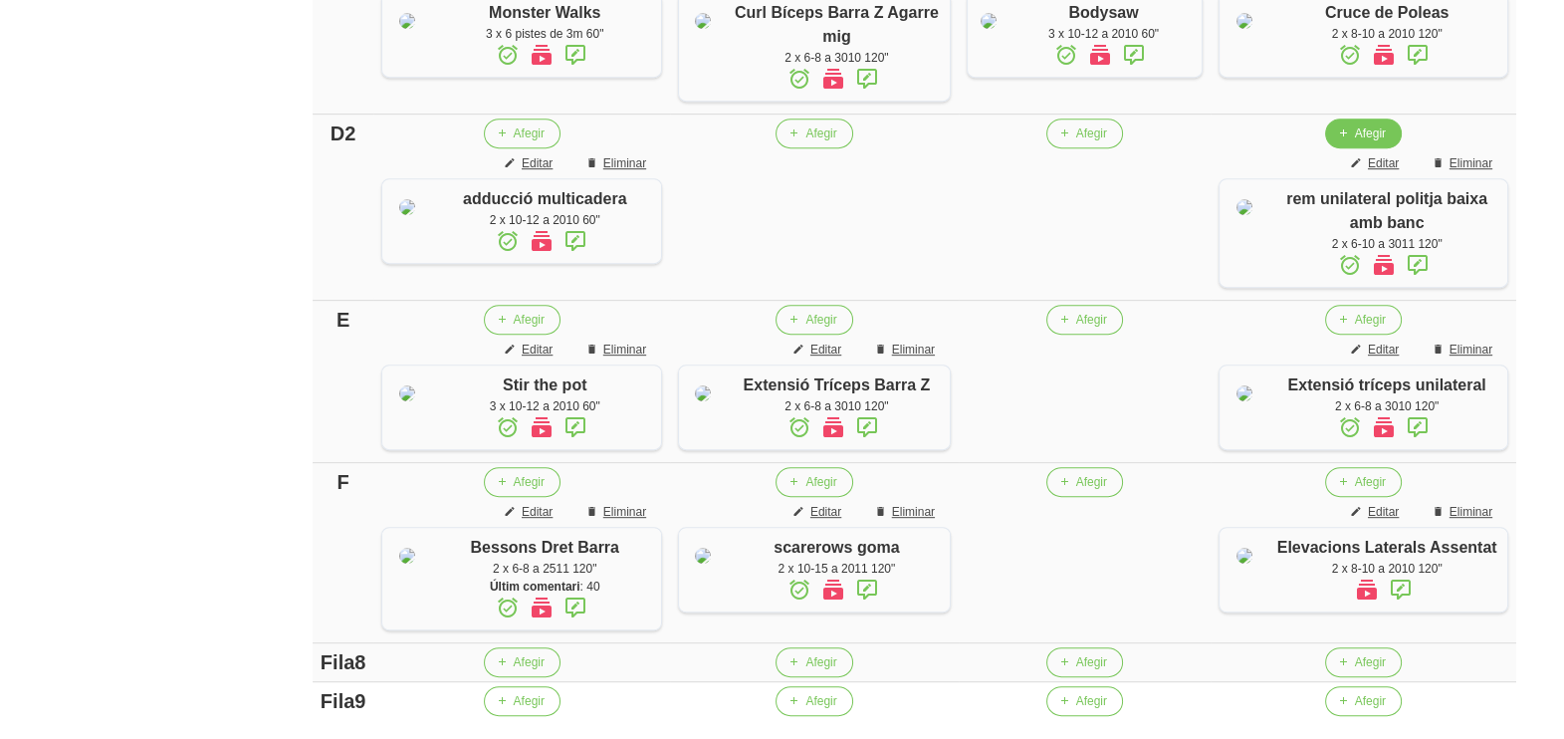
scroll to position [1180, 0]
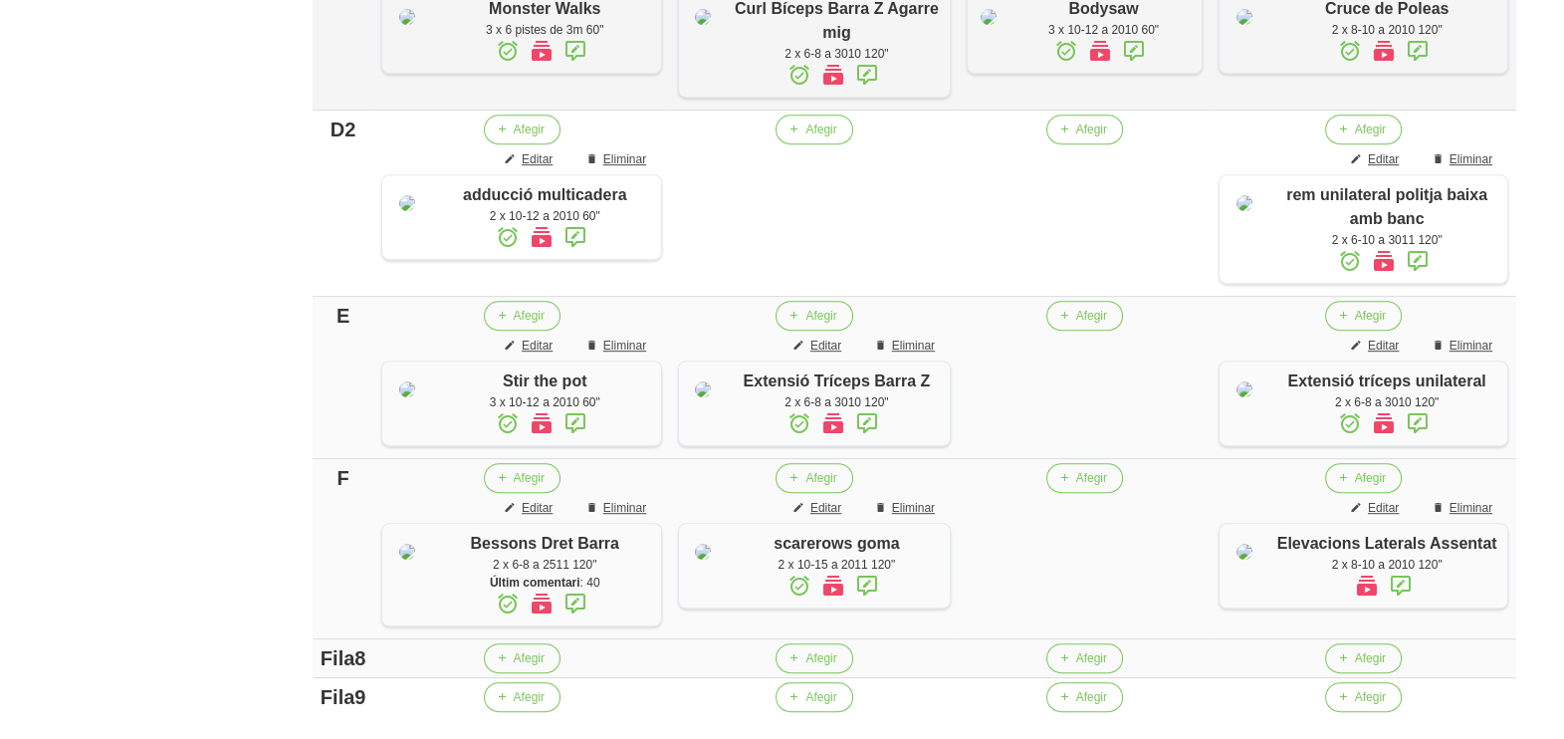
click at [1389, 168] on span "Editar" at bounding box center [1383, 159] width 31 height 18
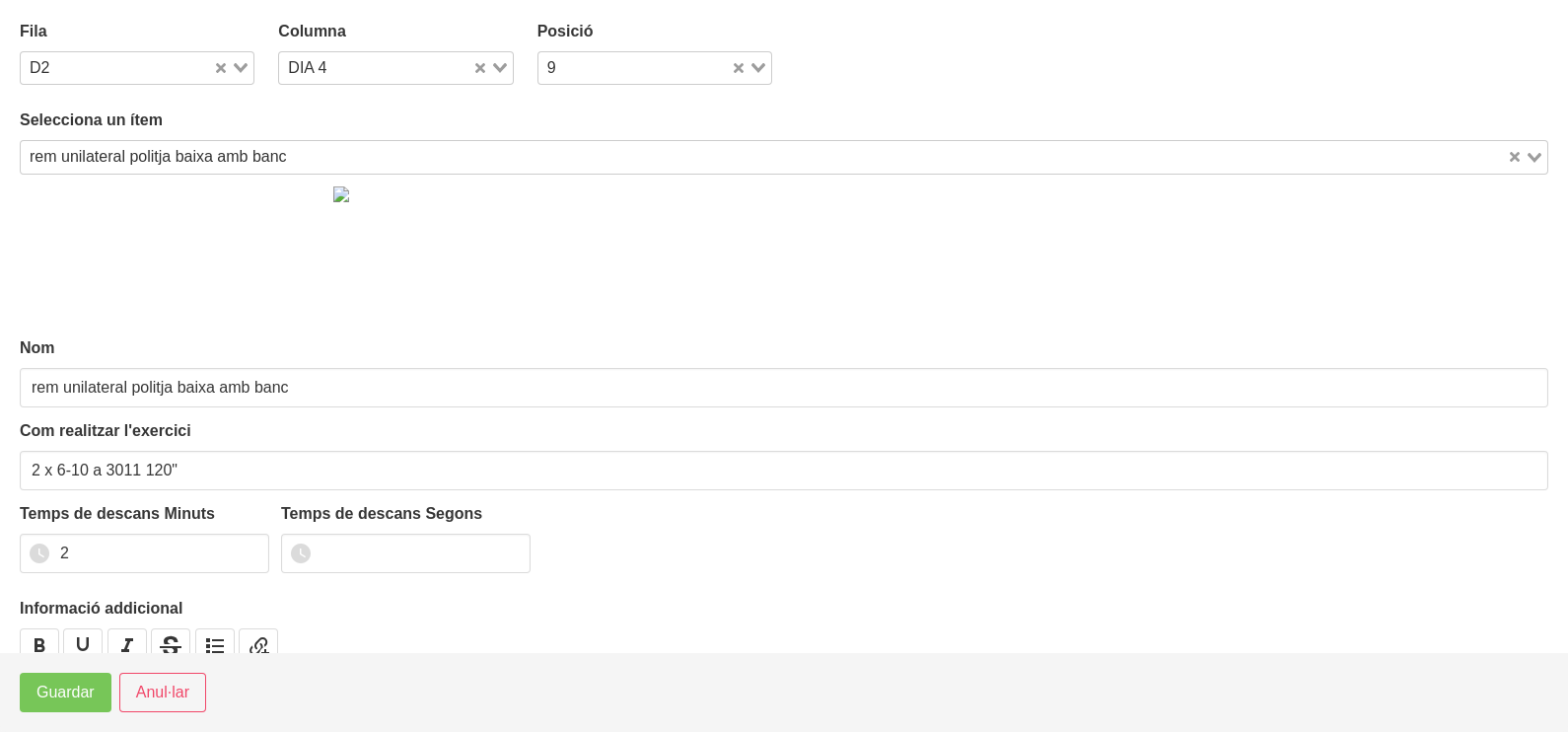
drag, startPoint x: 233, startPoint y: 64, endPoint x: 191, endPoint y: 81, distance: 45.3
click at [234, 64] on icon "Search for option" at bounding box center [241, 68] width 14 height 10
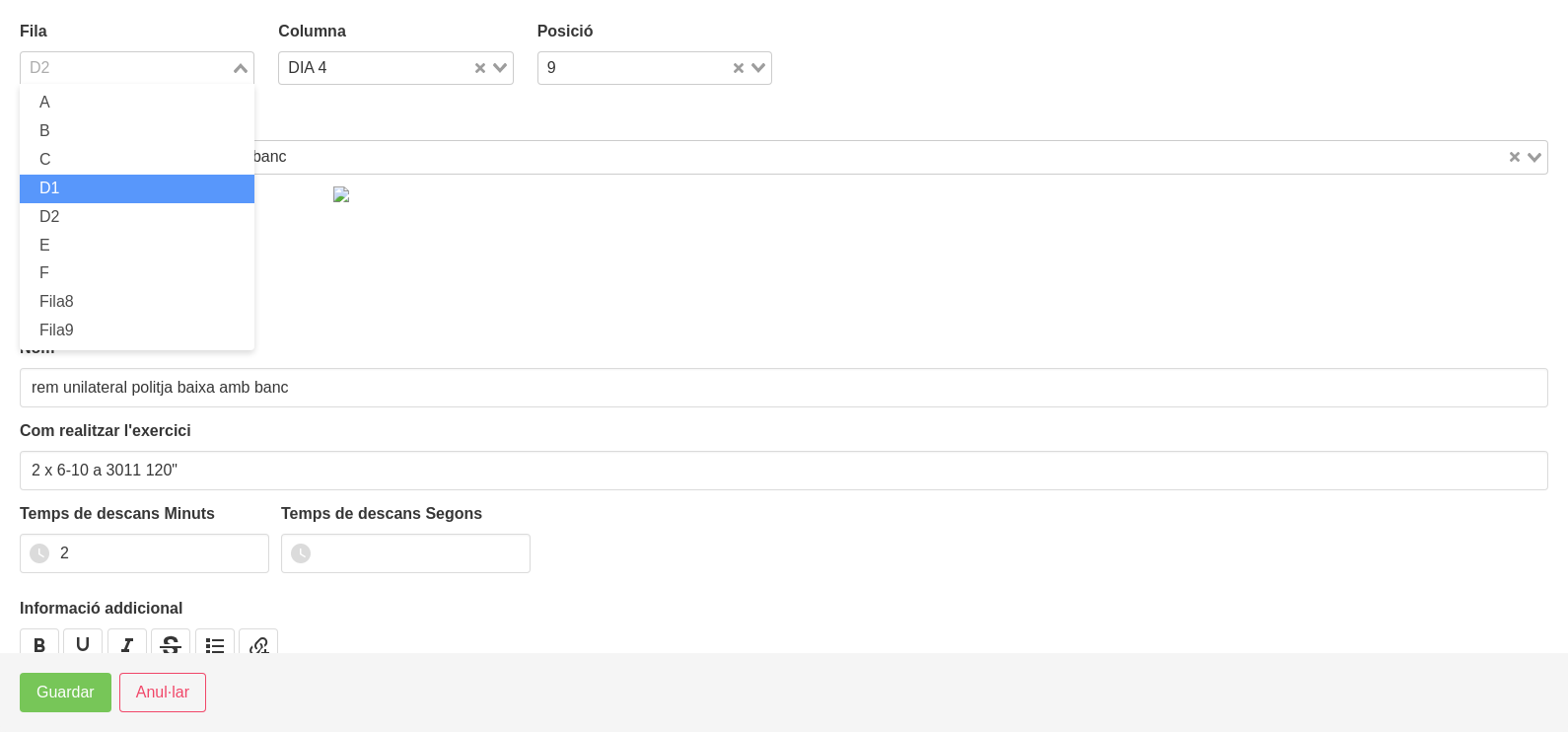
drag, startPoint x: 102, startPoint y: 192, endPoint x: 99, endPoint y: 212, distance: 20.2
click at [102, 193] on li "D1" at bounding box center [137, 188] width 235 height 29
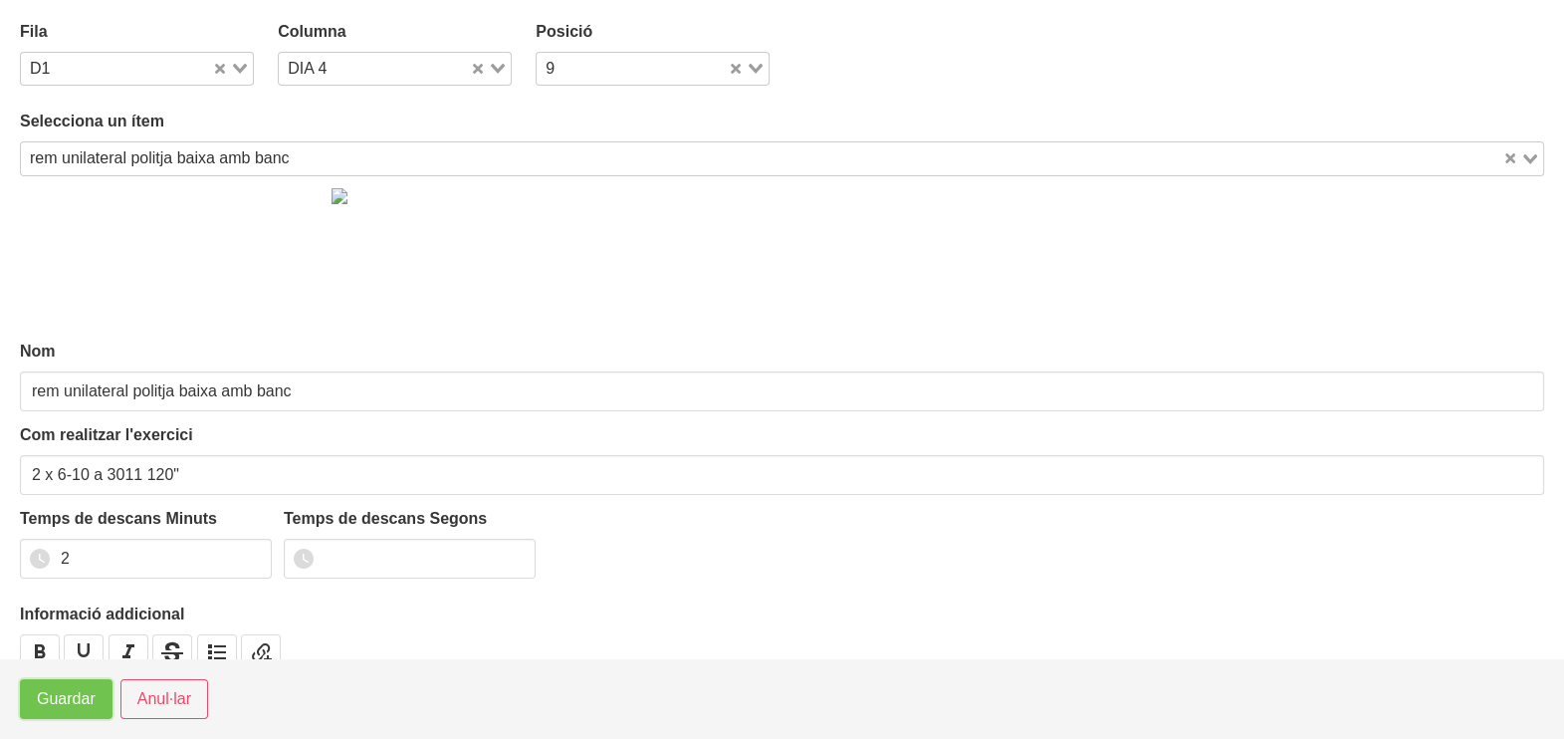
click at [65, 696] on span "Guardar" at bounding box center [66, 699] width 59 height 24
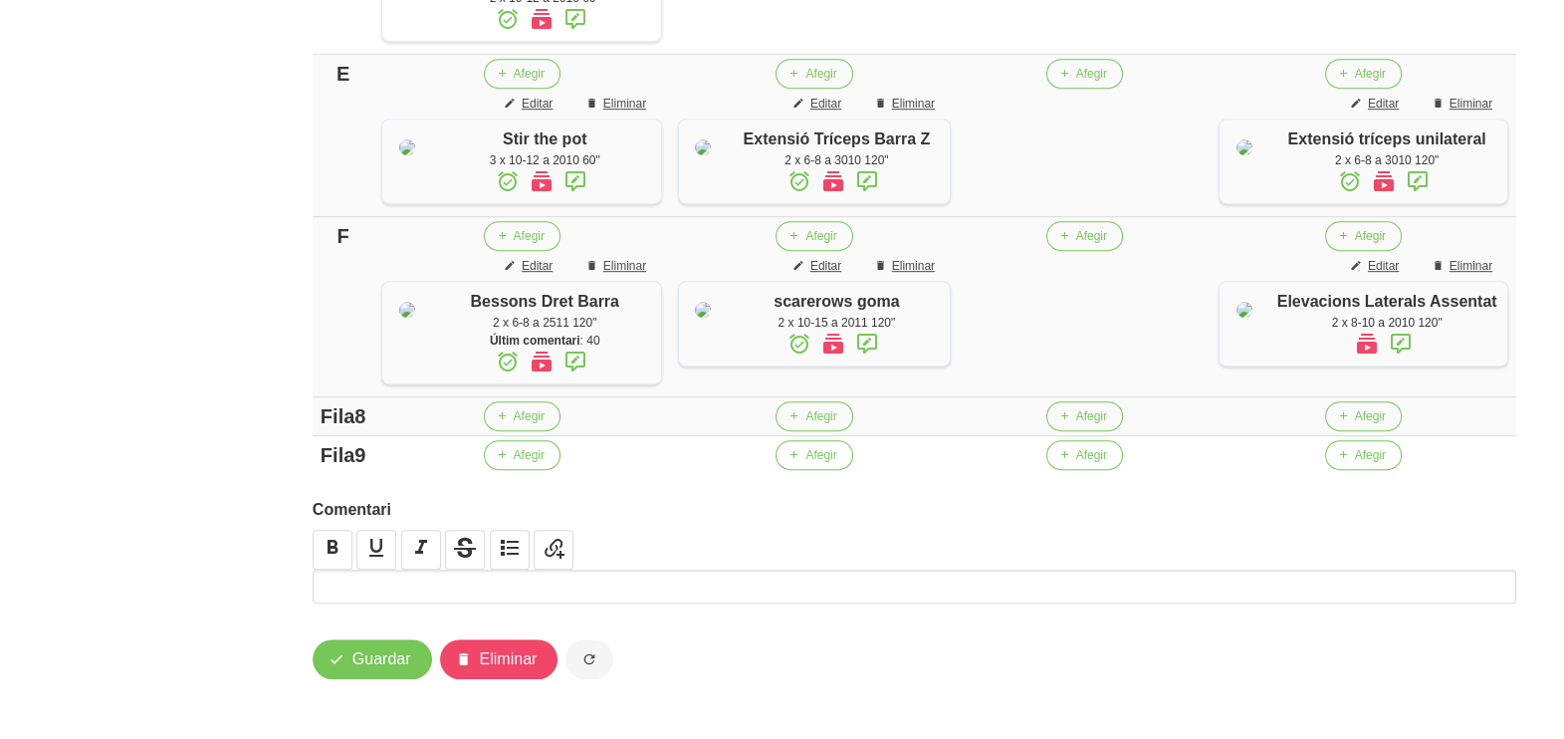
scroll to position [1552, 0]
click at [1383, 275] on span "Editar" at bounding box center [1383, 266] width 31 height 18
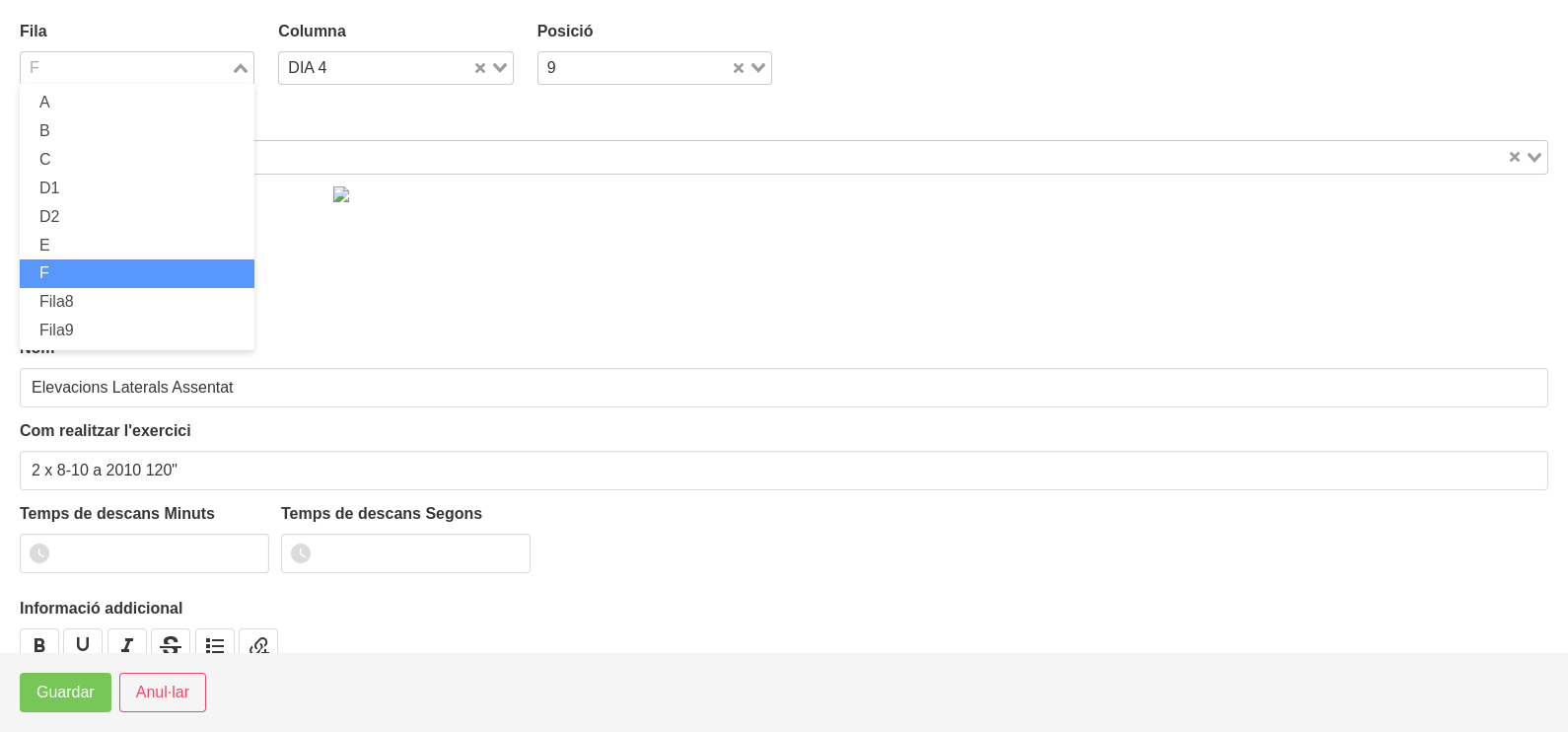
drag, startPoint x: 244, startPoint y: 69, endPoint x: 152, endPoint y: 182, distance: 145.7
click at [237, 71] on icon "Search for option" at bounding box center [241, 68] width 14 height 10
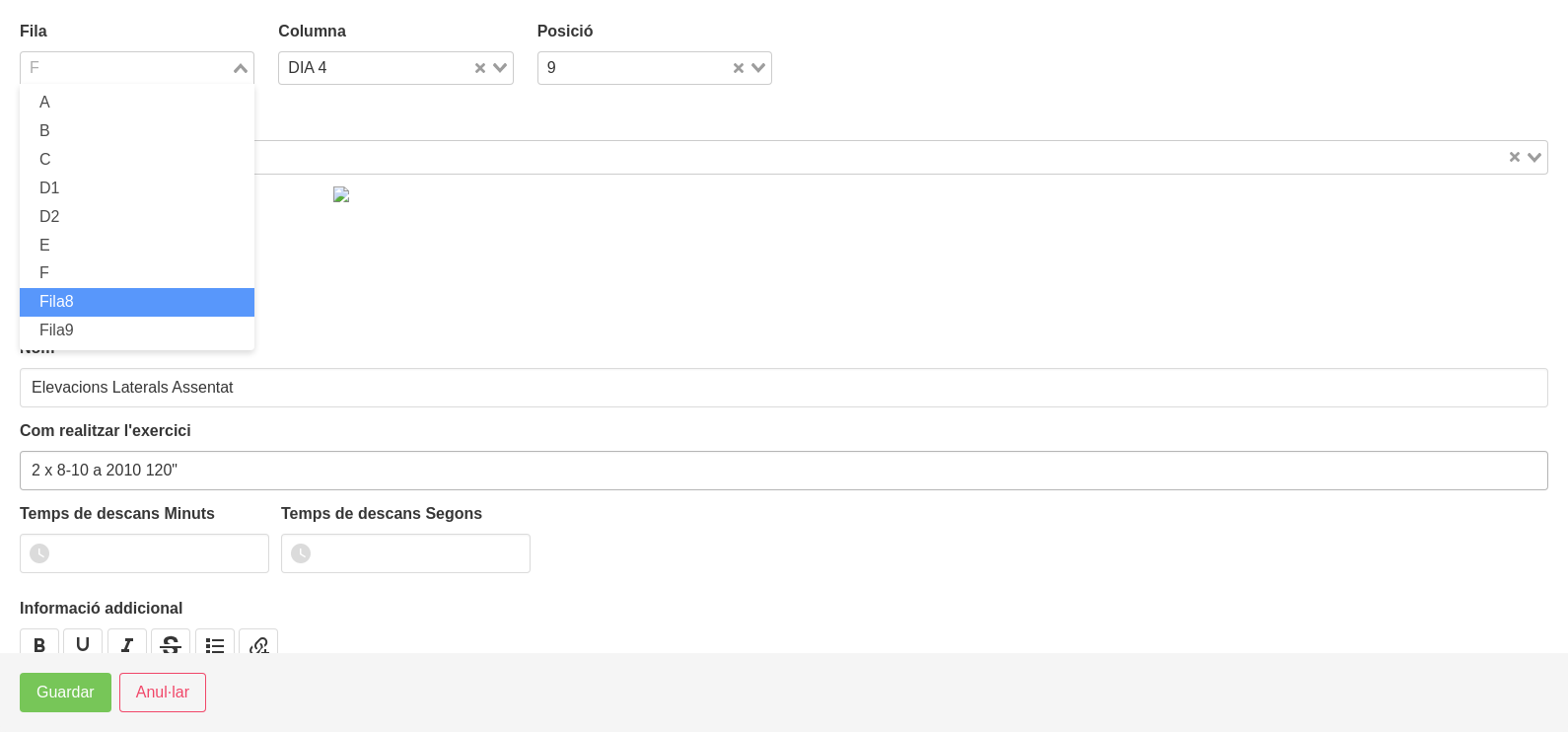
drag, startPoint x: 125, startPoint y: 300, endPoint x: 110, endPoint y: 480, distance: 180.6
click at [123, 303] on li "Fila8" at bounding box center [137, 302] width 235 height 29
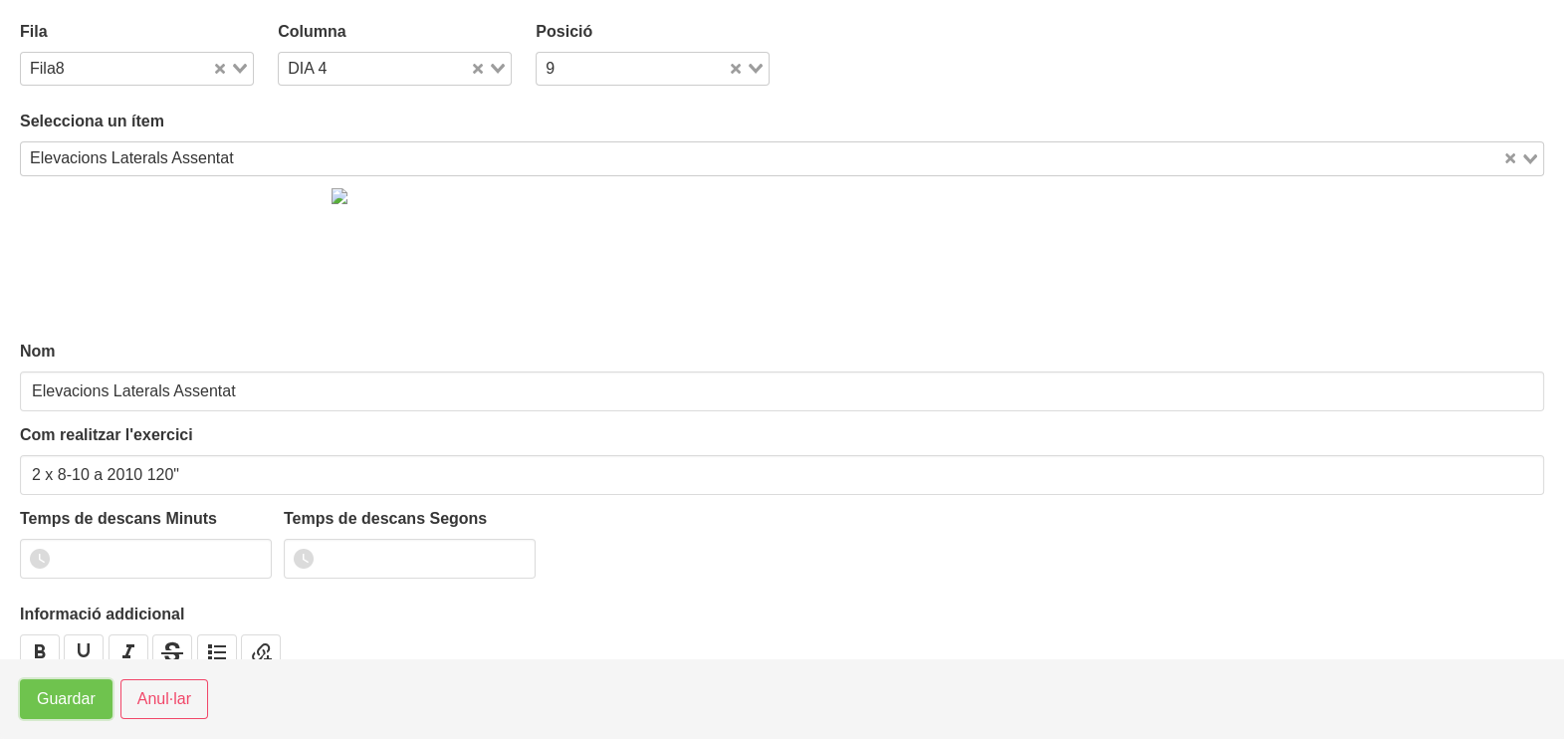
click at [60, 697] on span "Guardar" at bounding box center [66, 699] width 59 height 24
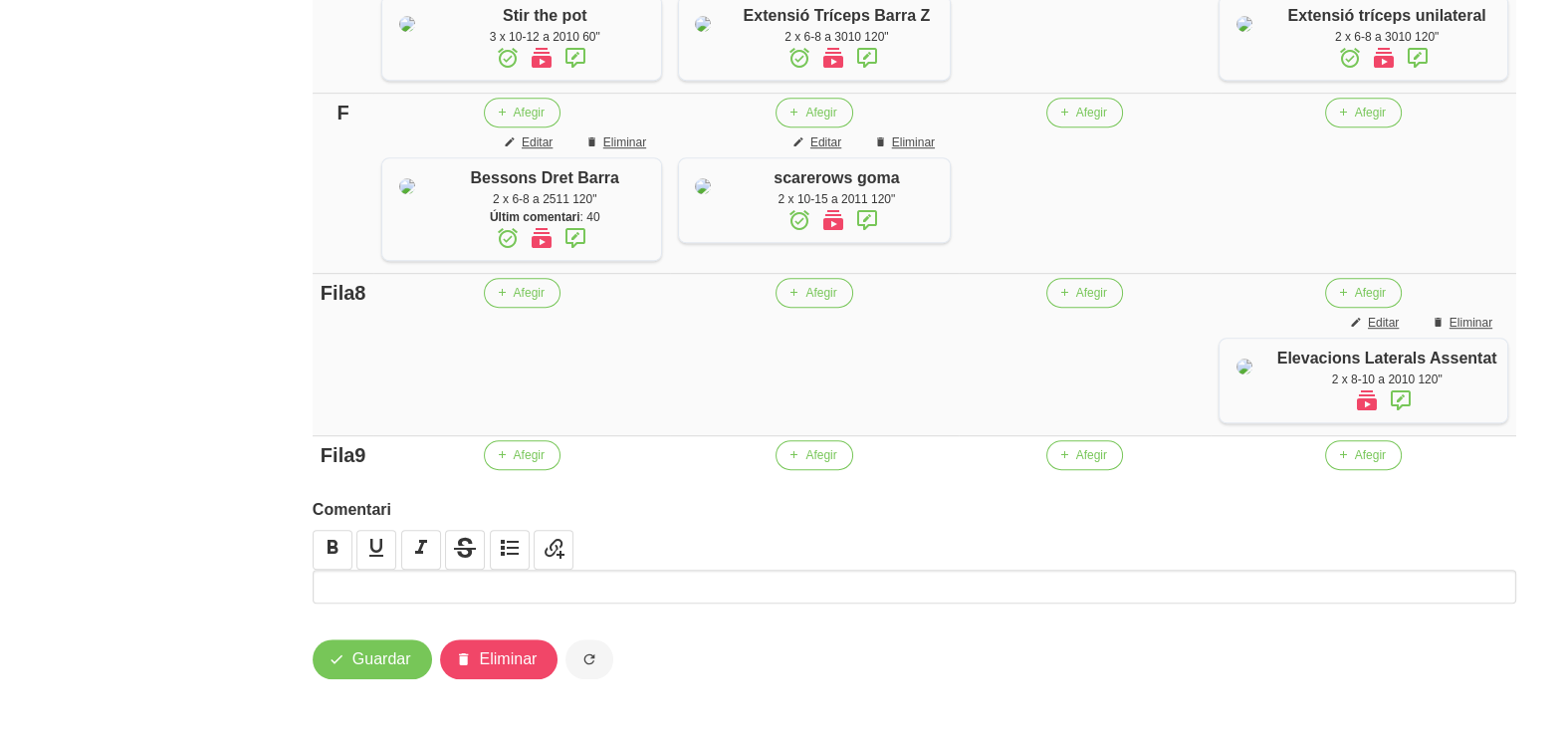
scroll to position [1676, 0]
click at [1359, 121] on span "Afegir" at bounding box center [1370, 113] width 31 height 18
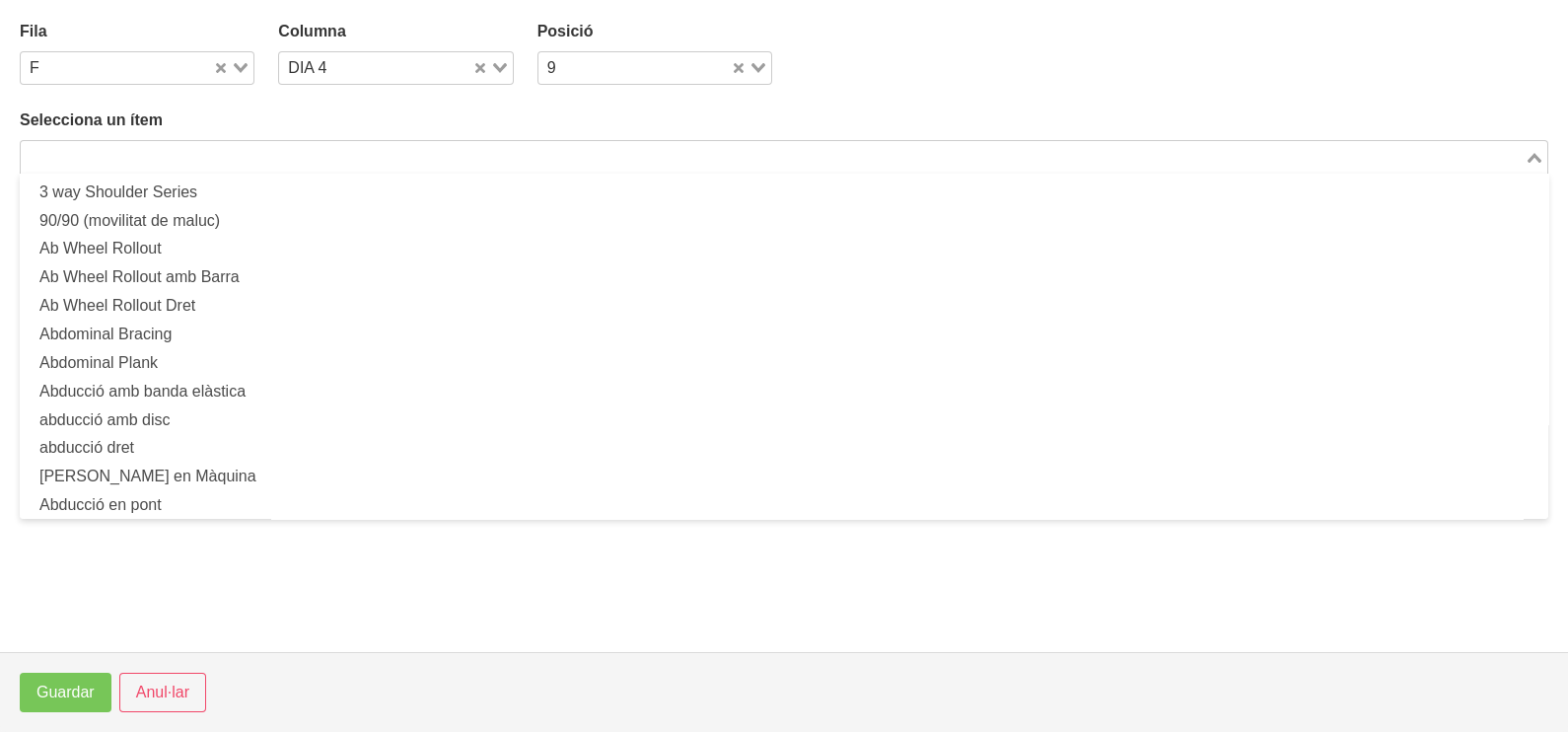
drag, startPoint x: 287, startPoint y: 144, endPoint x: 269, endPoint y: 143, distance: 18.0
click at [283, 145] on input "Search for option" at bounding box center [773, 157] width 1500 height 24
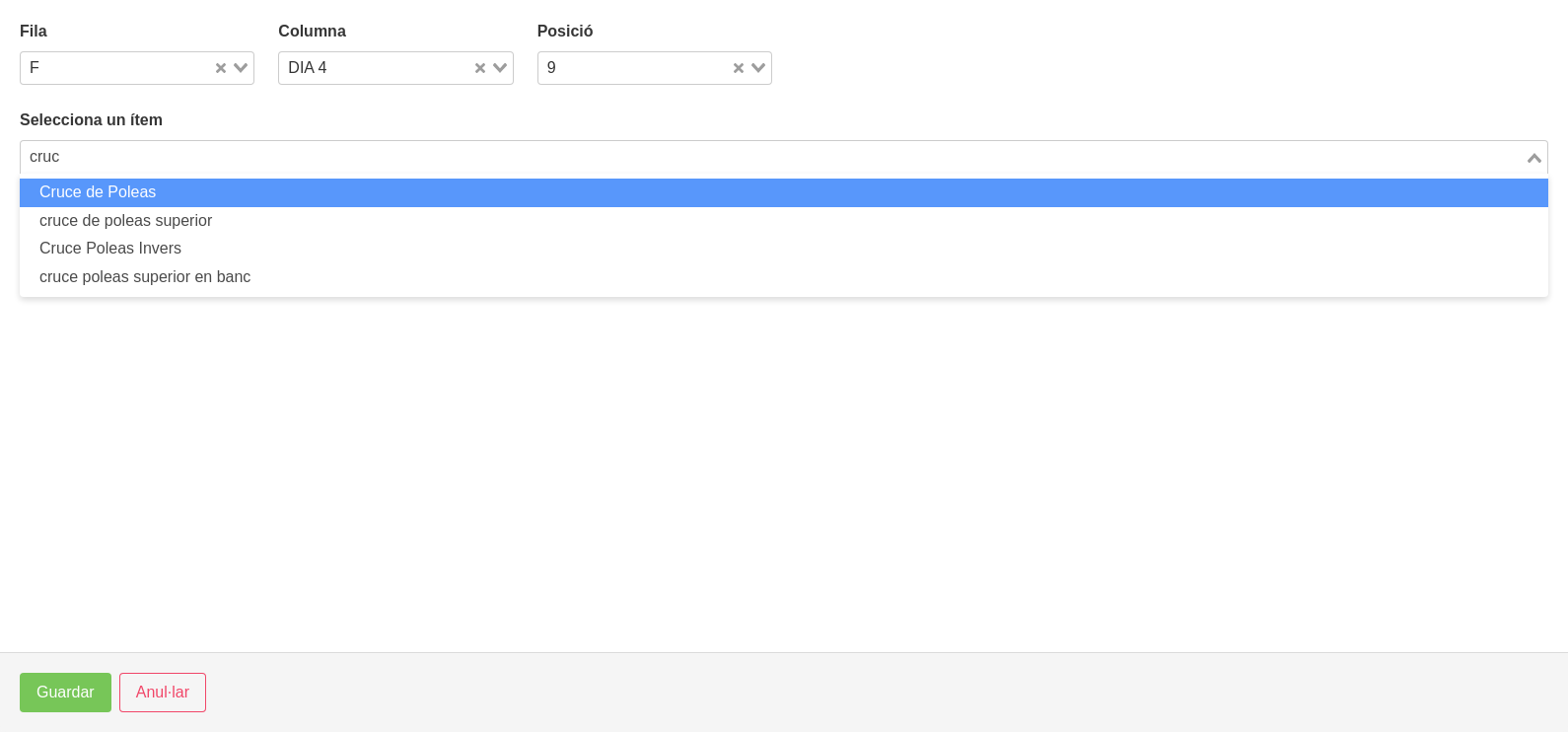
click at [295, 187] on li "Cruce de Poleas" at bounding box center [784, 192] width 1528 height 29
type input "cruc"
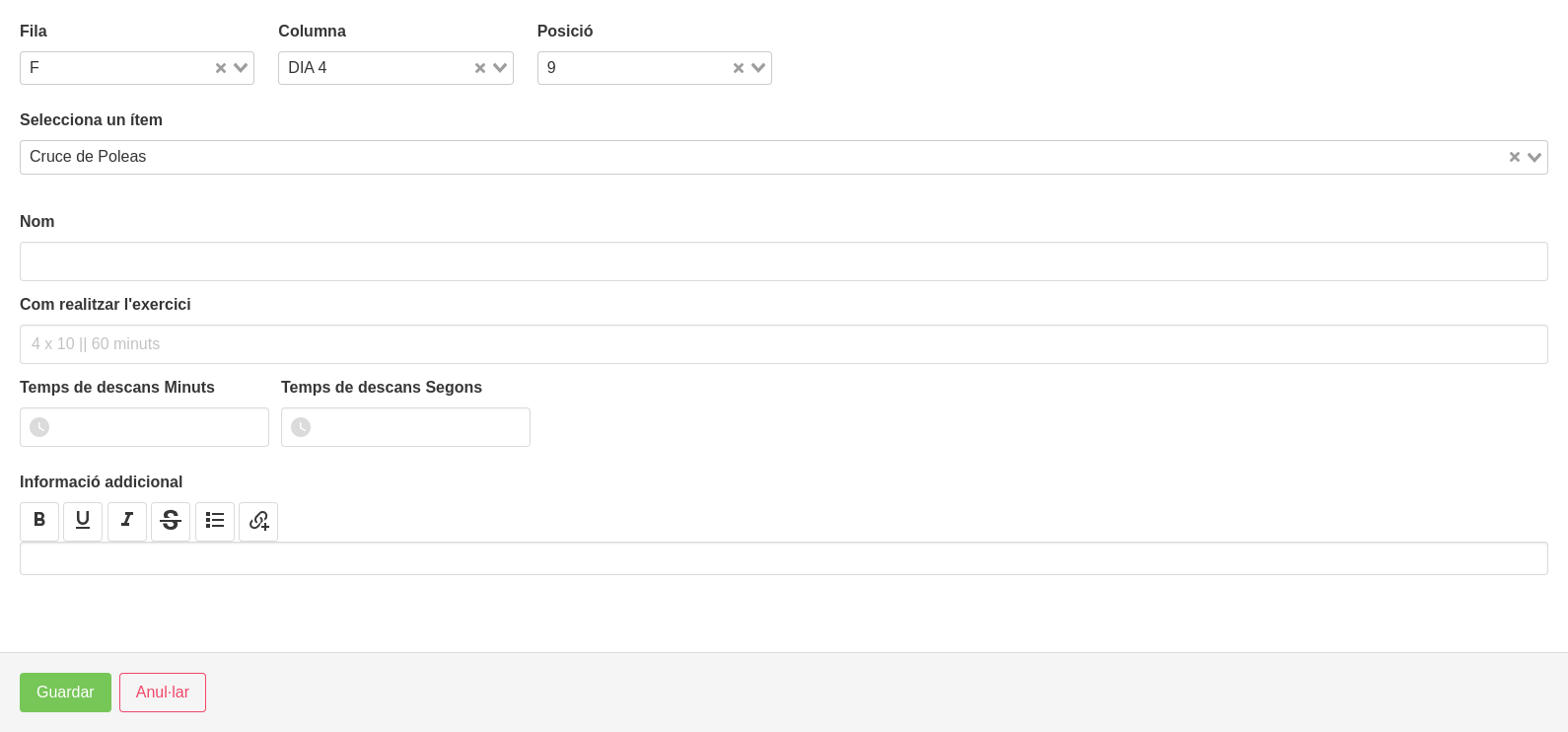
type input "Cruce de Poleas"
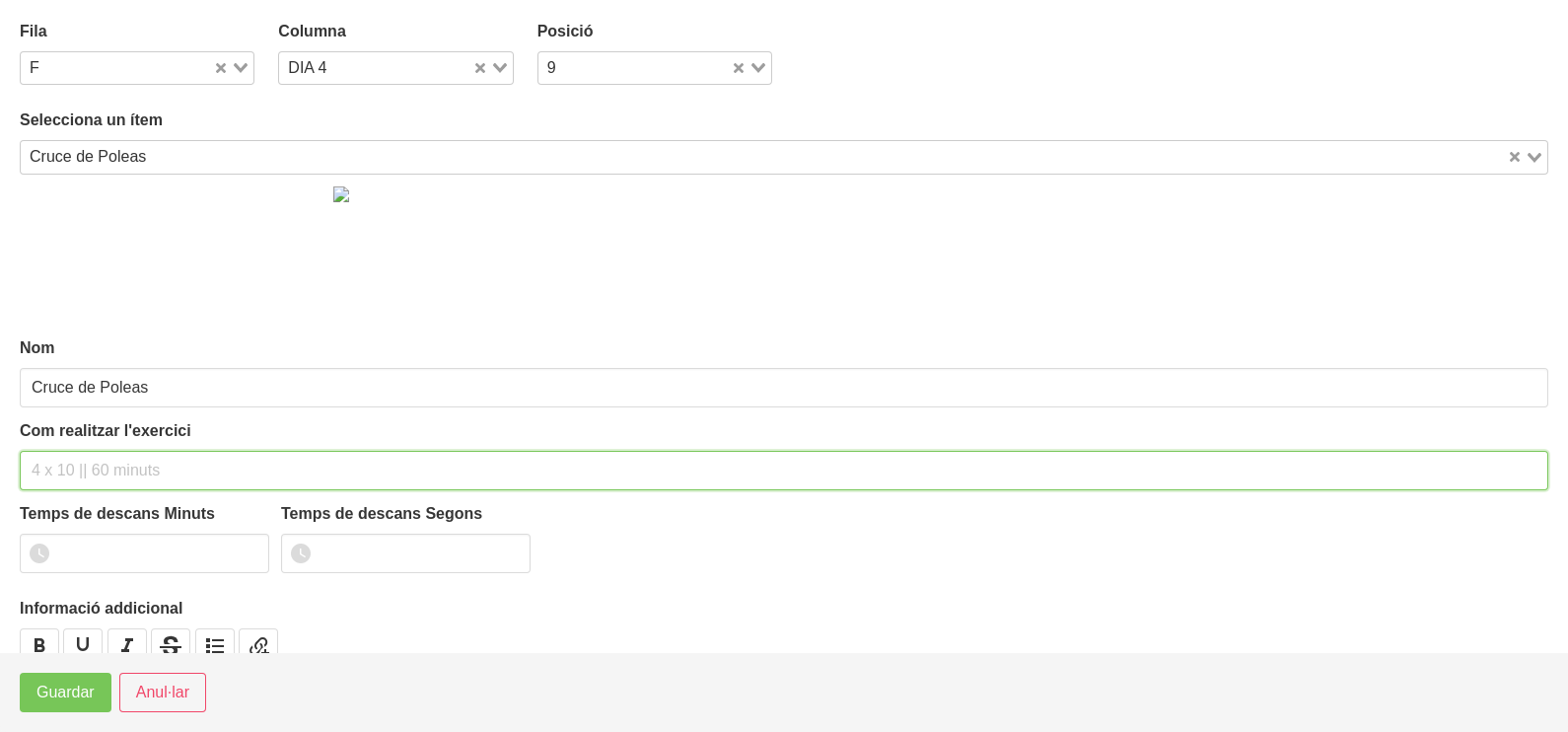
drag, startPoint x: 93, startPoint y: 461, endPoint x: 93, endPoint y: 434, distance: 27.0
click at [93, 452] on input "text" at bounding box center [784, 471] width 1528 height 40
type input "2 x 8-10 a 2010 120""
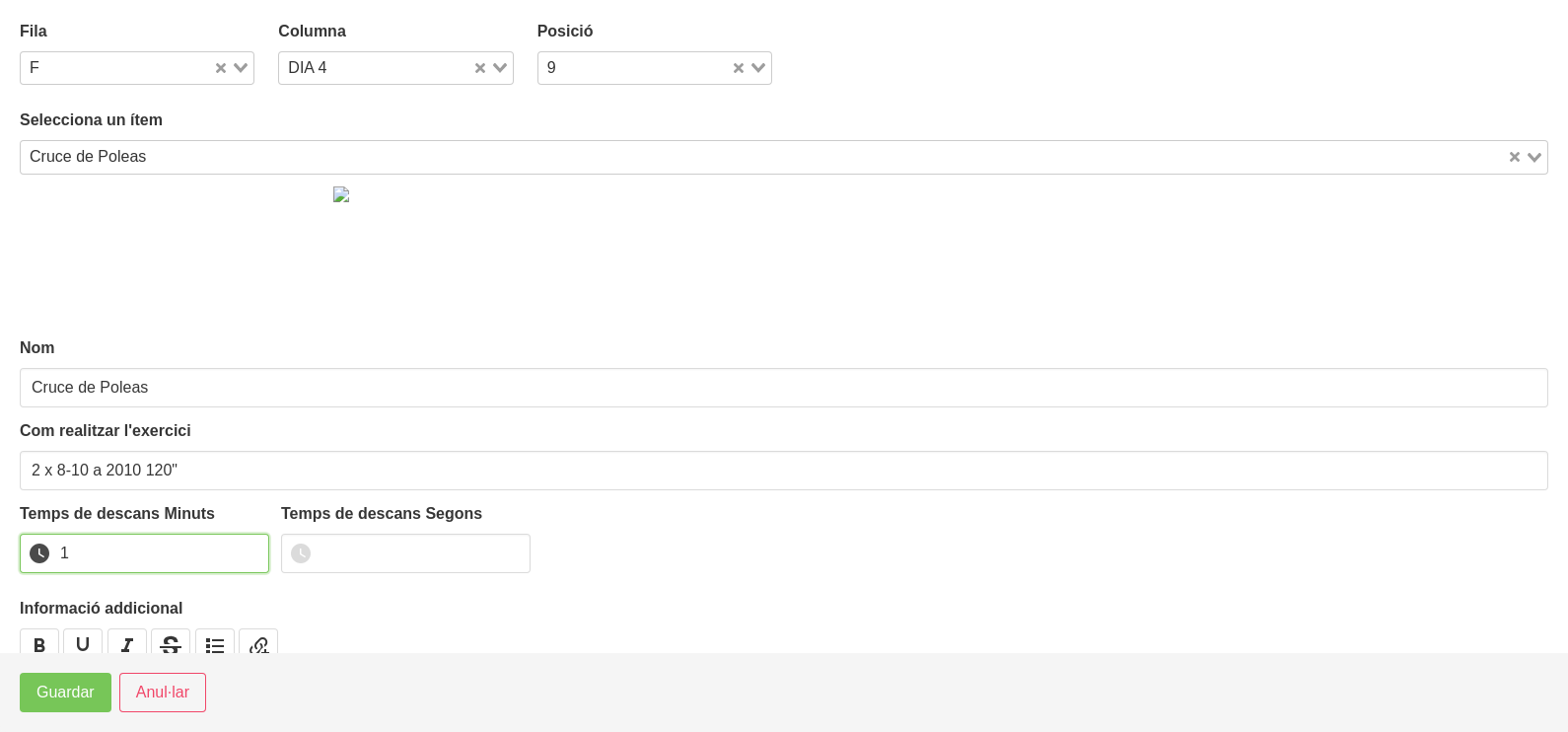
click at [247, 546] on input "1" at bounding box center [145, 554] width 250 height 40
drag, startPoint x: 247, startPoint y: 546, endPoint x: 85, endPoint y: 670, distance: 204.0
type input "2"
click at [238, 549] on input "2" at bounding box center [145, 554] width 250 height 40
click at [64, 686] on span "Guardar" at bounding box center [65, 692] width 58 height 24
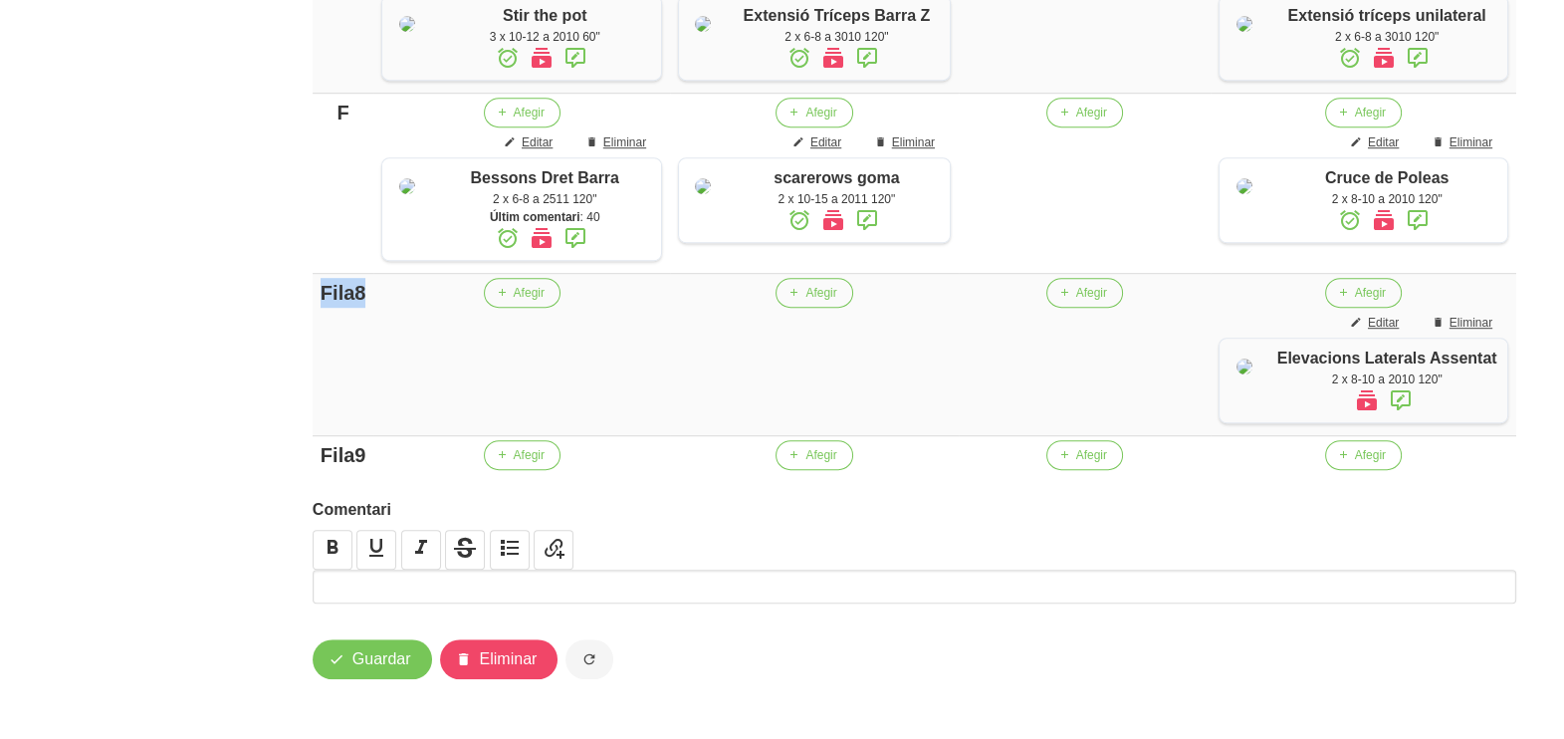
drag, startPoint x: 361, startPoint y: 413, endPoint x: 275, endPoint y: 421, distance: 87.0
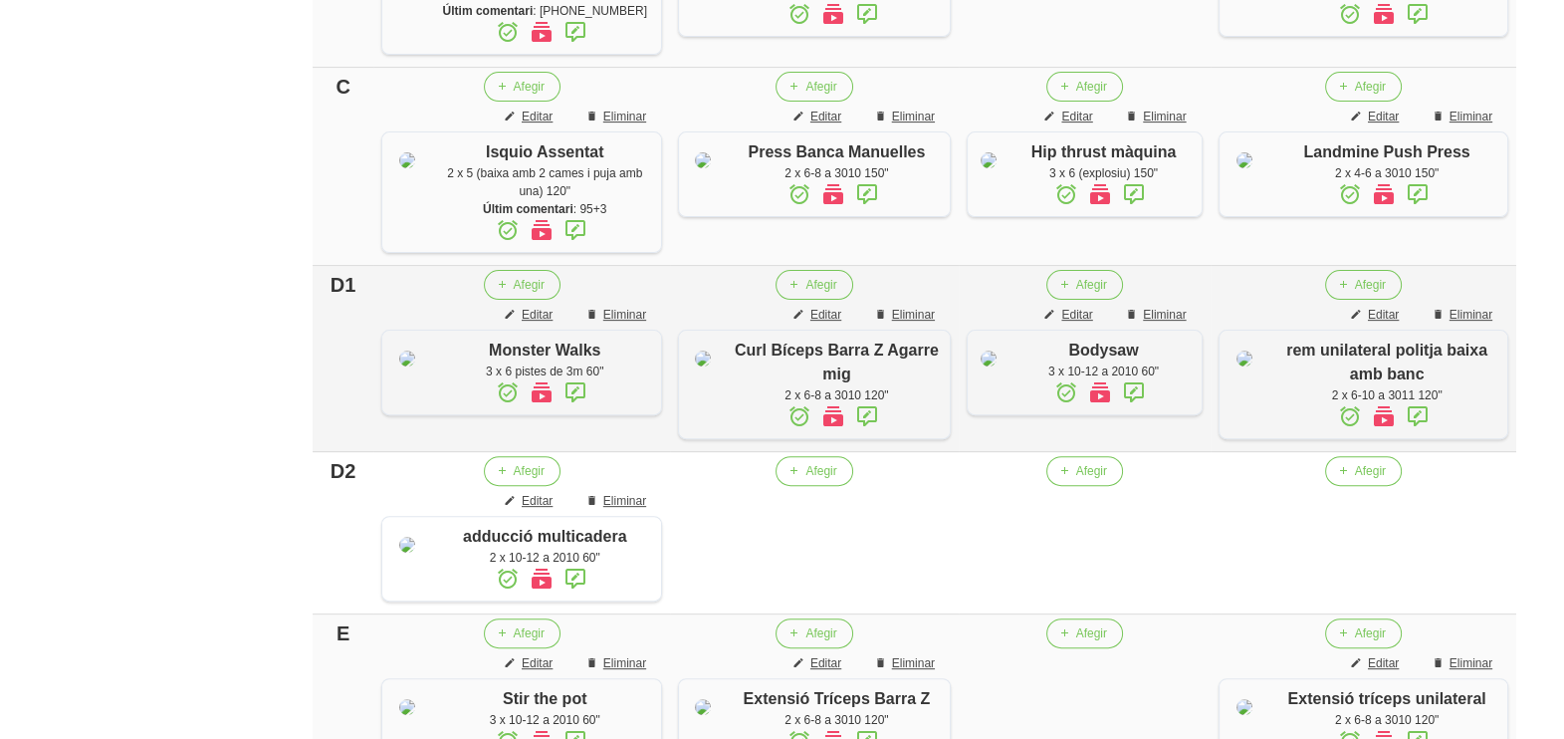
scroll to position [682, 0]
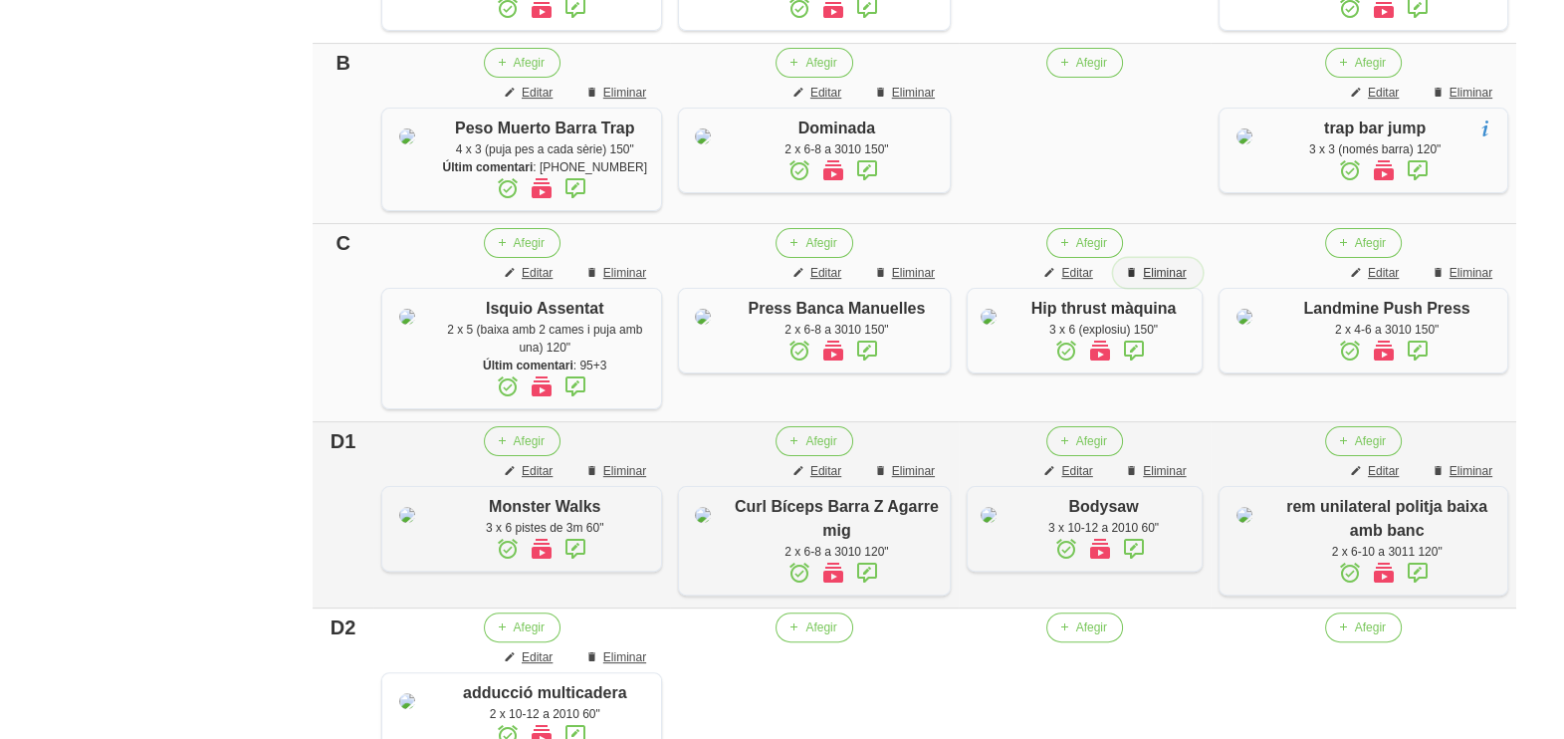
drag, startPoint x: 1170, startPoint y: 355, endPoint x: 1157, endPoint y: 476, distance: 121.2
click at [1170, 282] on span "Eliminar" at bounding box center [1164, 273] width 43 height 18
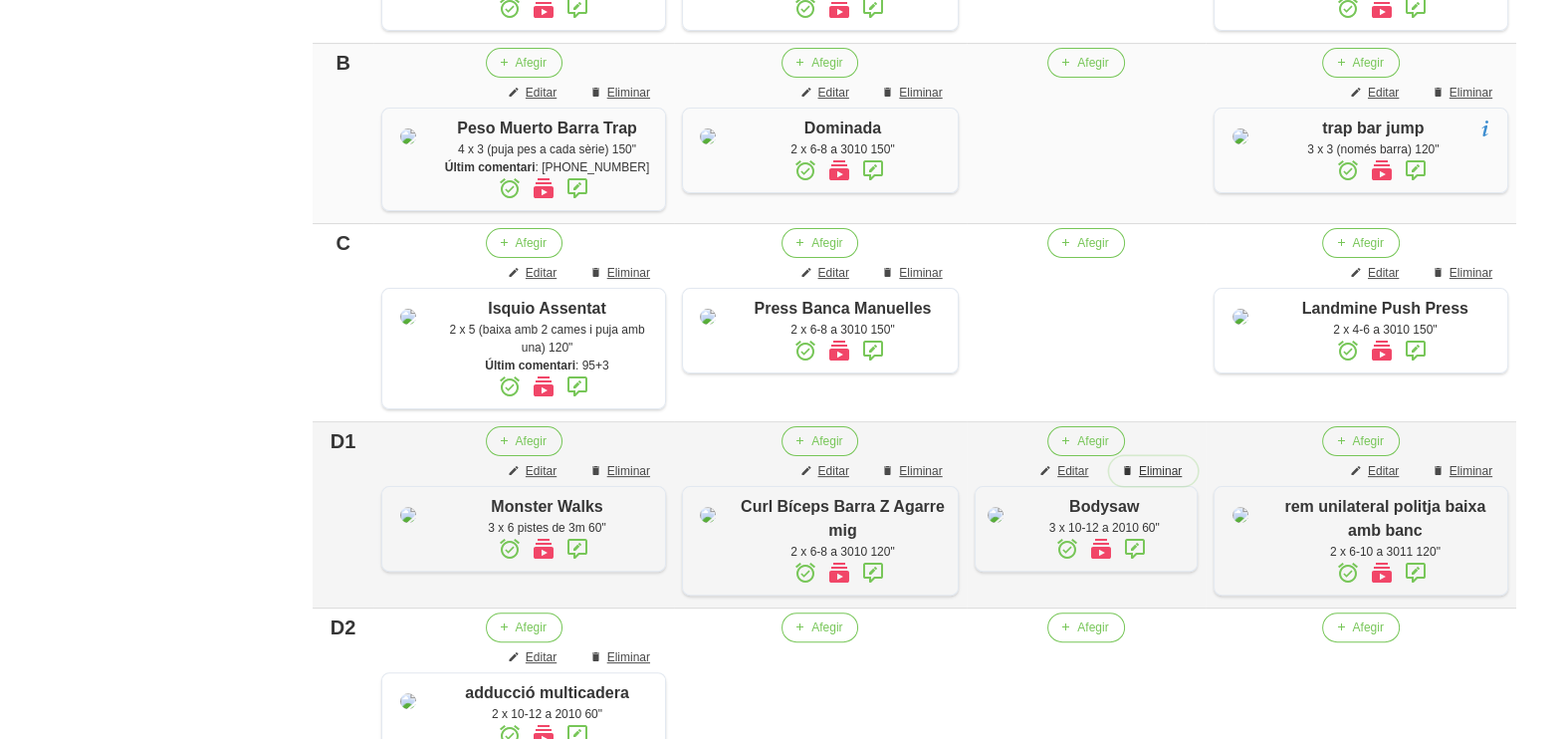
click at [1164, 480] on span "Eliminar" at bounding box center [1160, 471] width 43 height 18
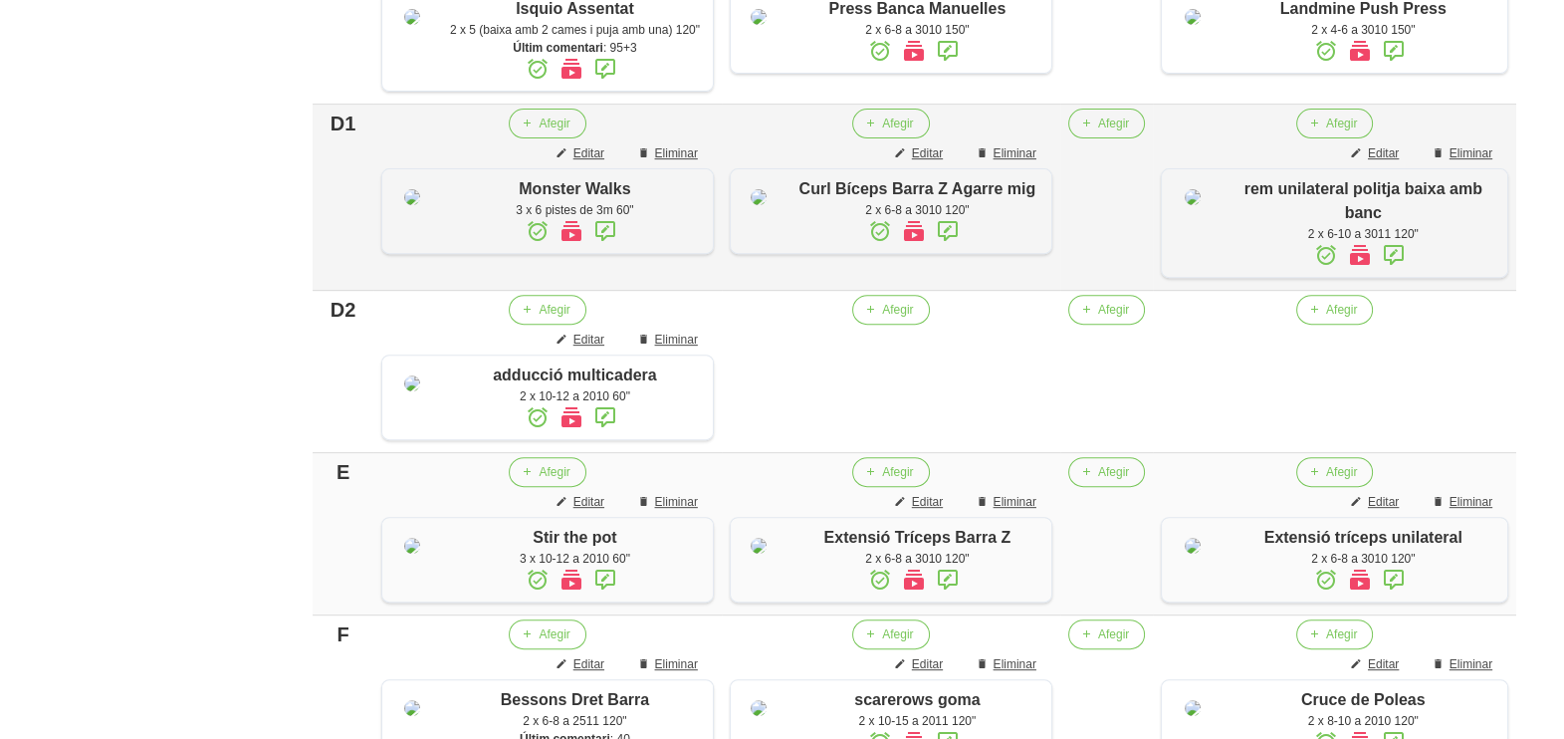
scroll to position [1039, 0]
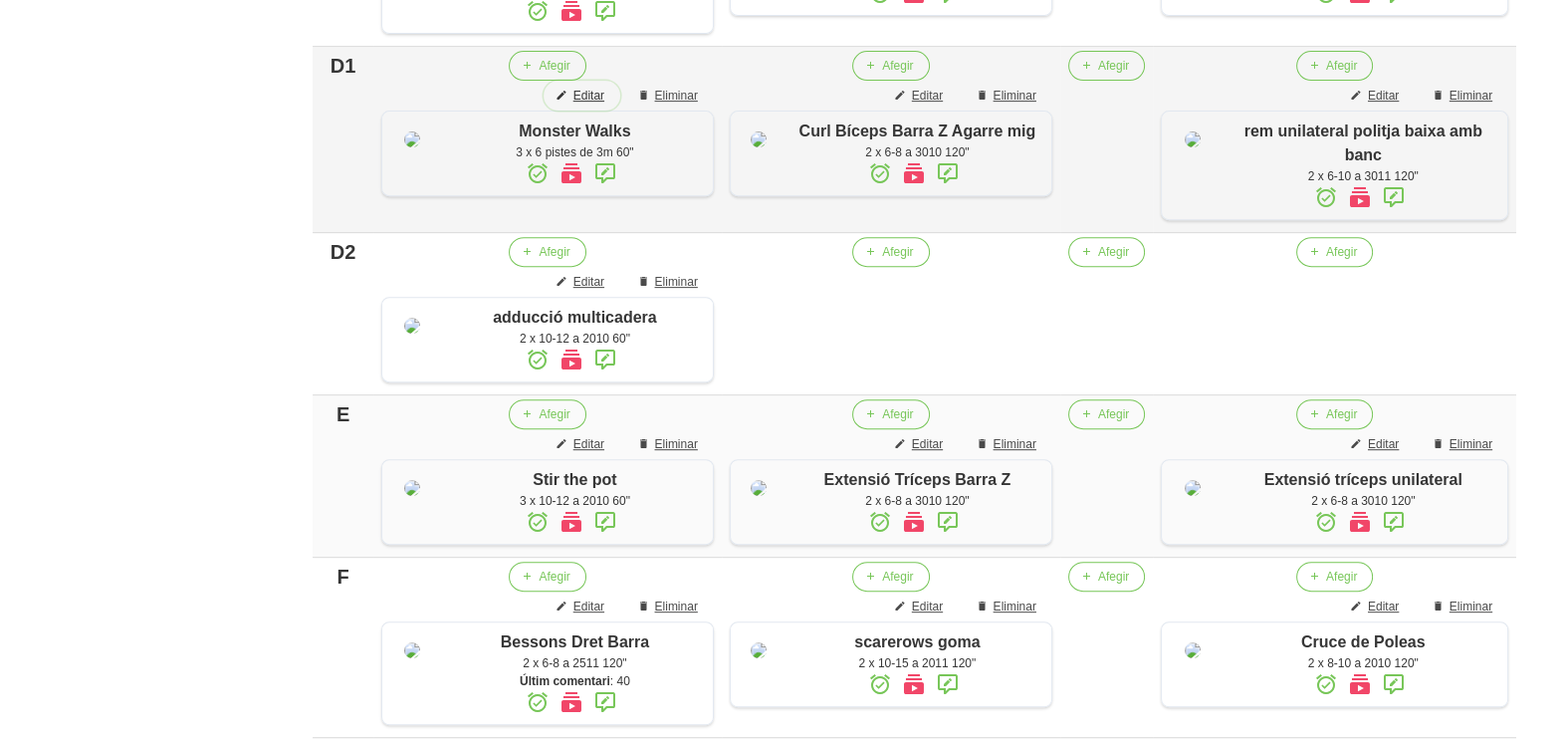
click at [592, 105] on span "Editar" at bounding box center [588, 96] width 31 height 18
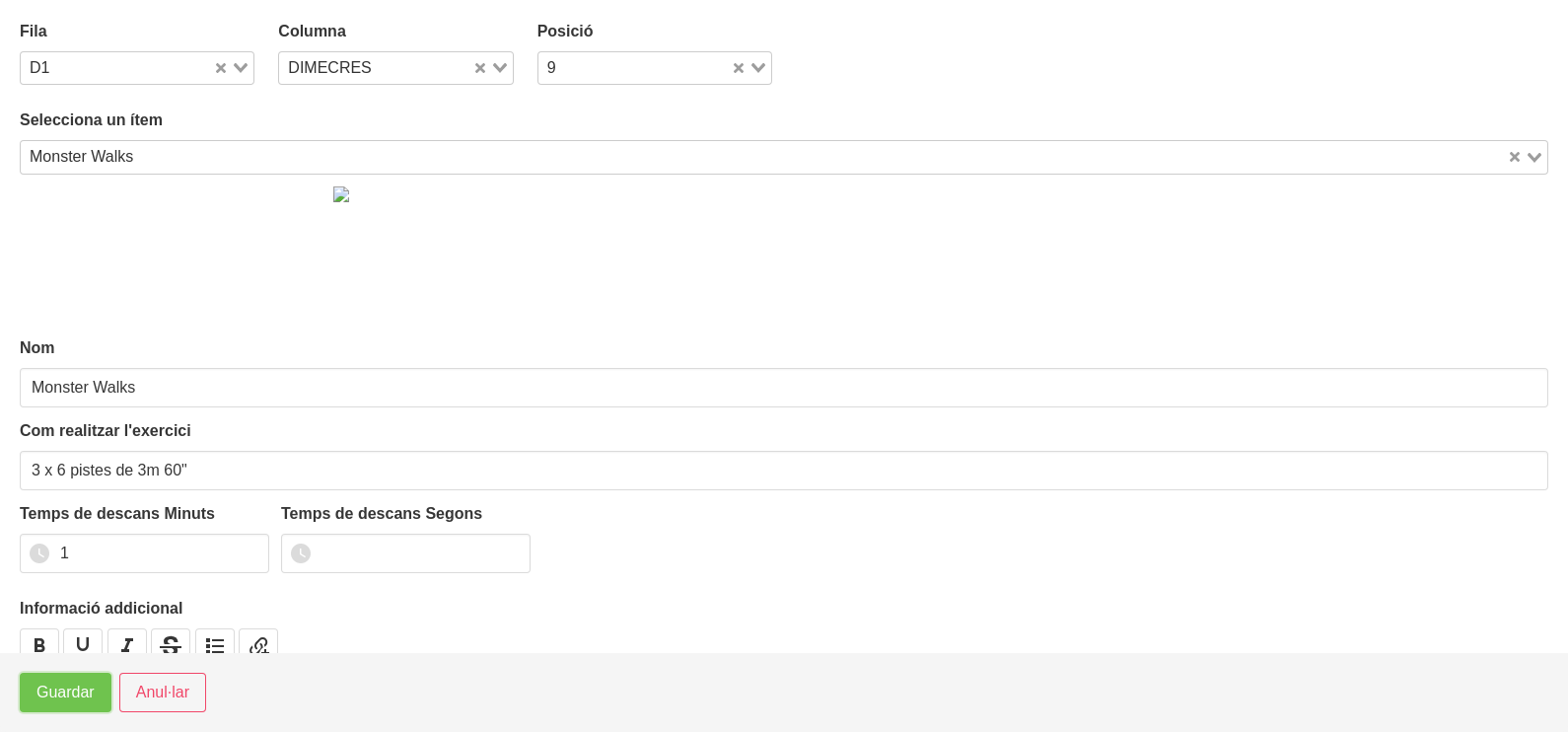
click at [74, 689] on span "Guardar" at bounding box center [65, 692] width 58 height 24
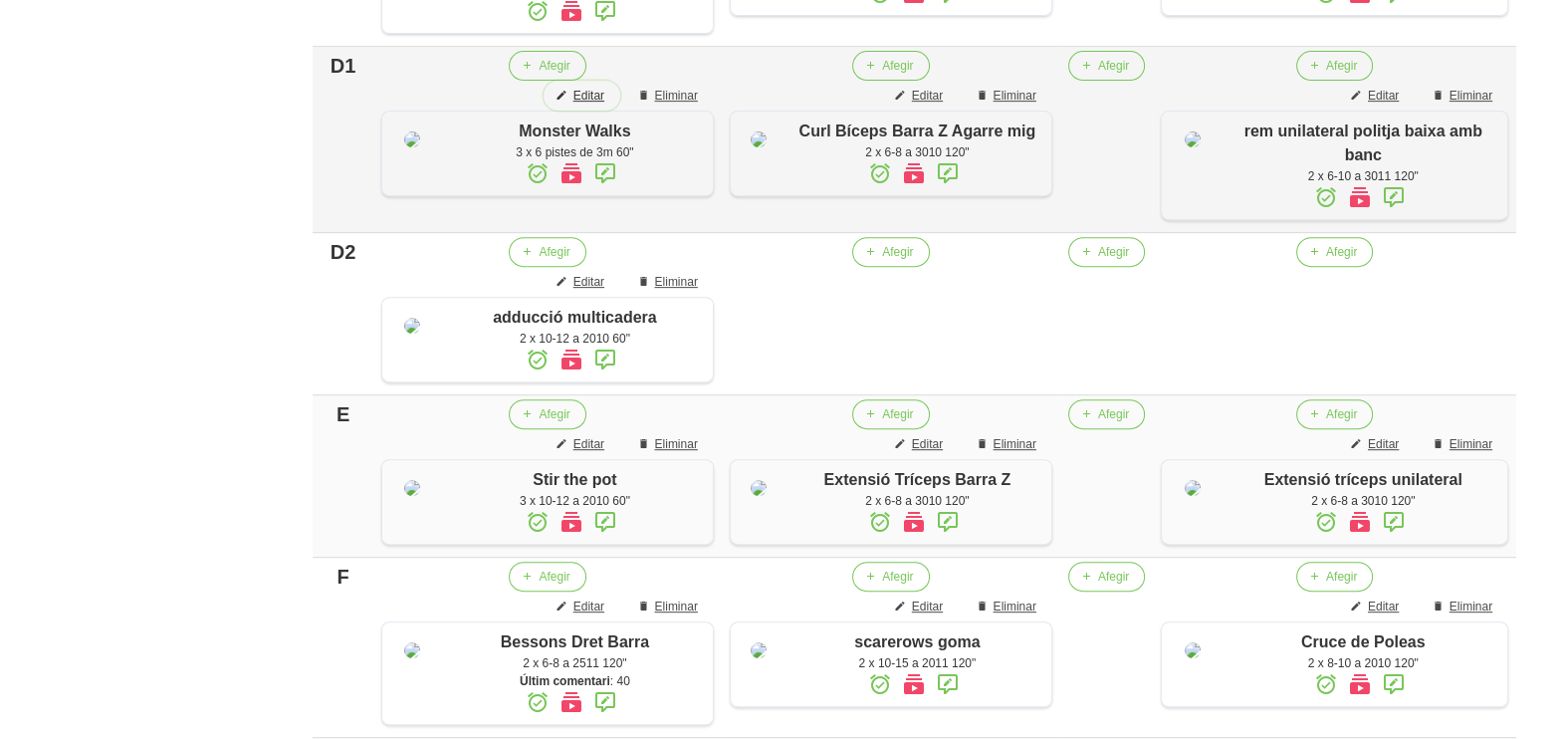
click at [585, 105] on span "Editar" at bounding box center [588, 96] width 31 height 18
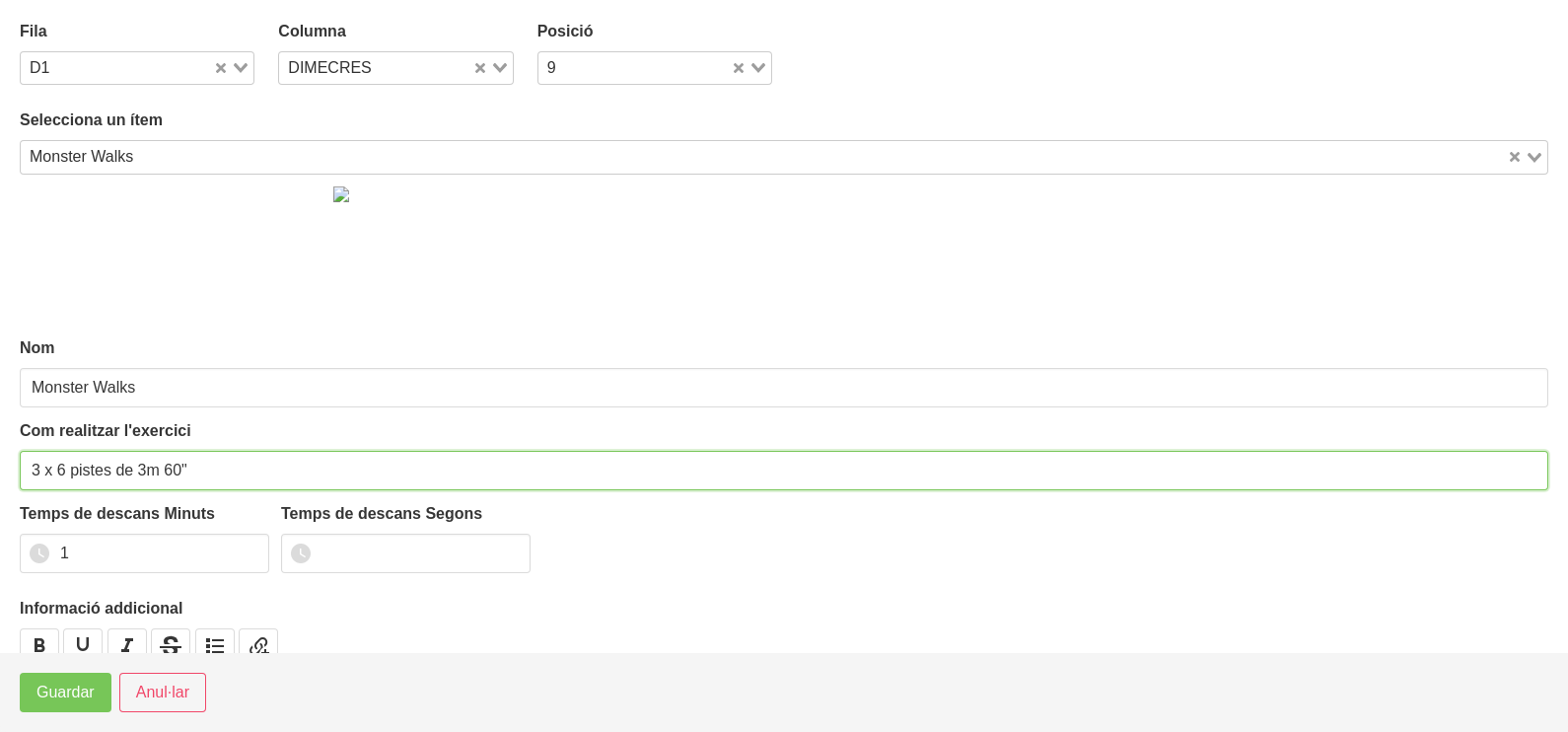
drag, startPoint x: 36, startPoint y: 462, endPoint x: 0, endPoint y: 471, distance: 37.1
click at [0, 470] on html "Nutrivic [PERSON_NAME] General Dashboard Seccions Clients Administradors Comuni…" at bounding box center [784, 87] width 1568 height 2233
type input "2 x 6 pistes de 3m 60""
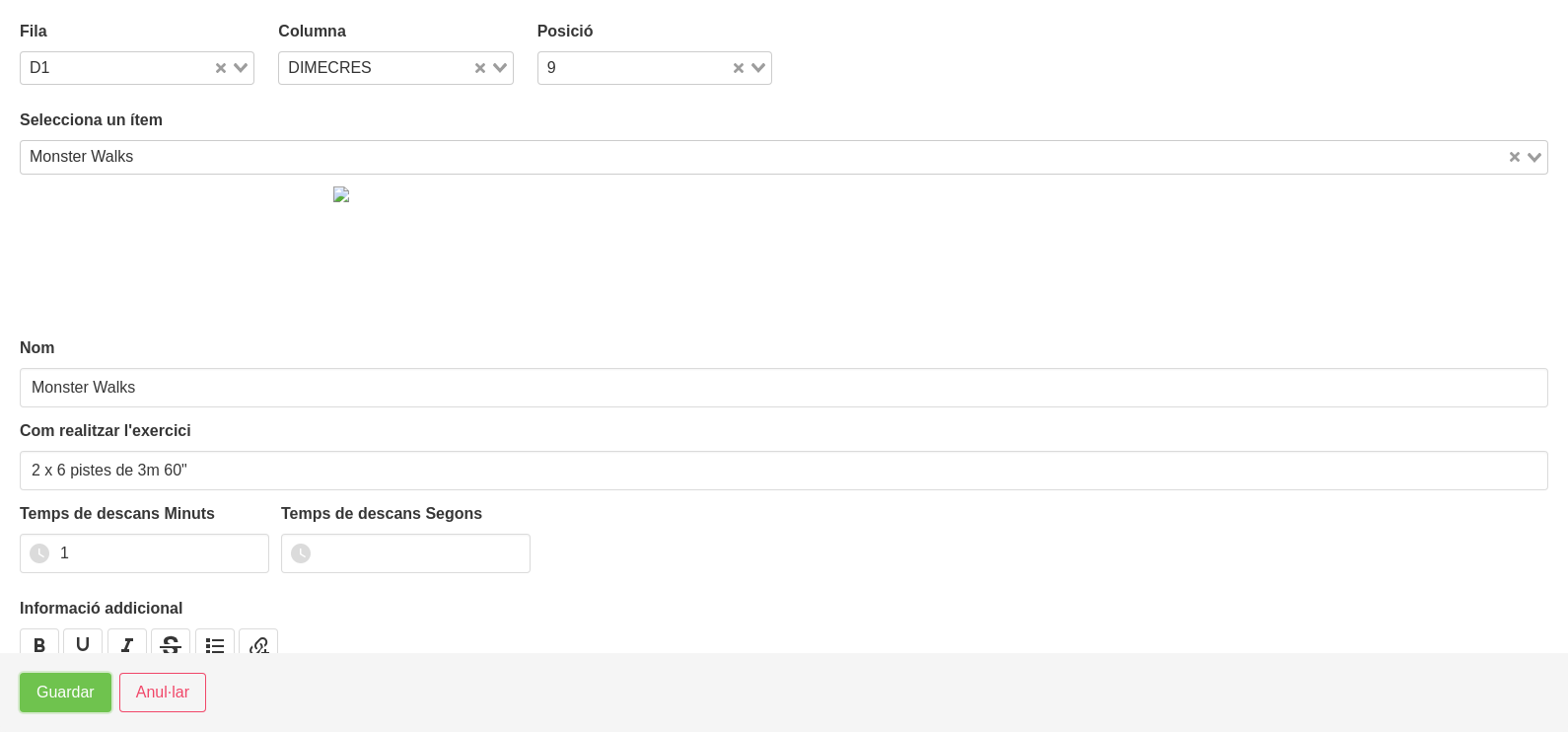
click at [67, 693] on span "Guardar" at bounding box center [65, 692] width 58 height 24
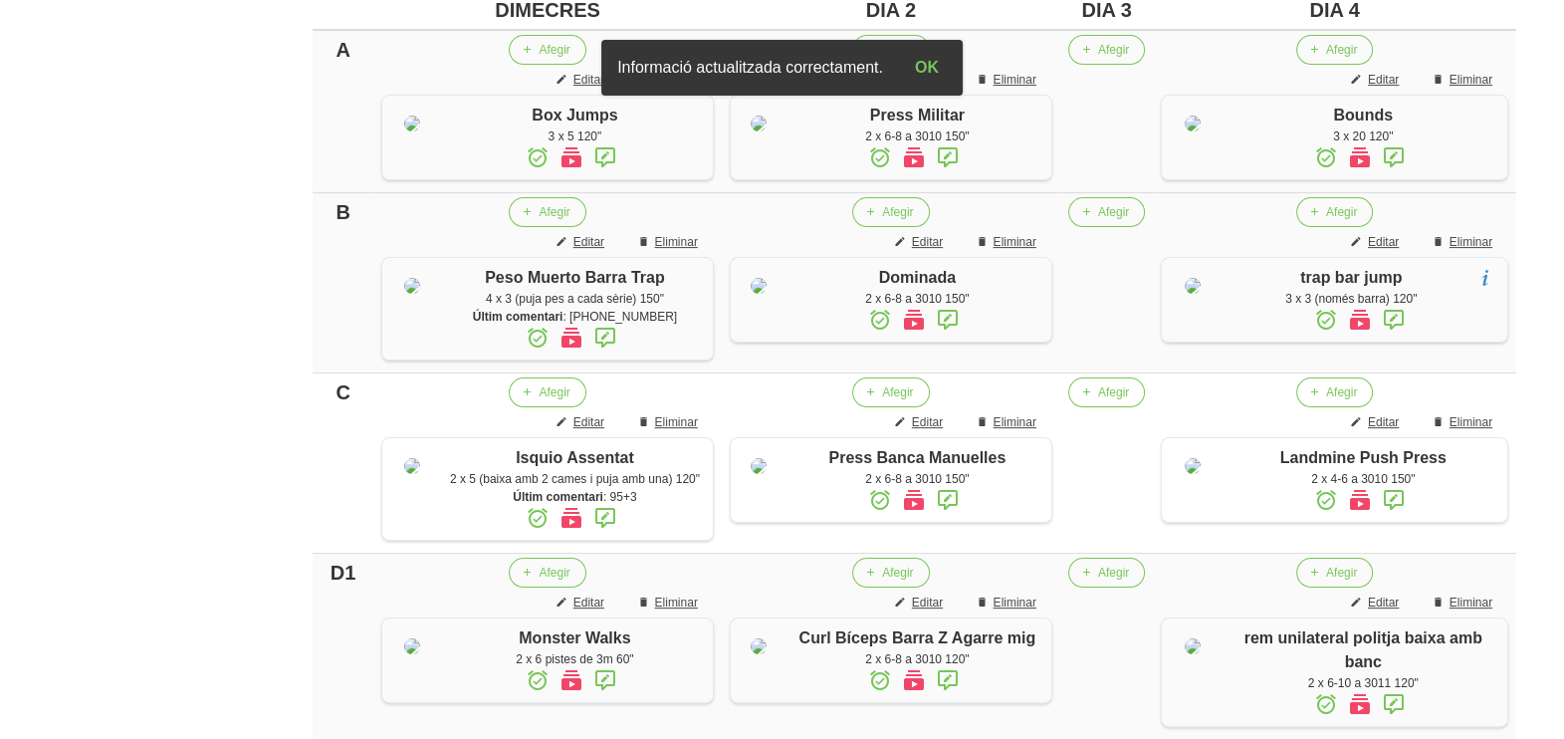
scroll to position [417, 0]
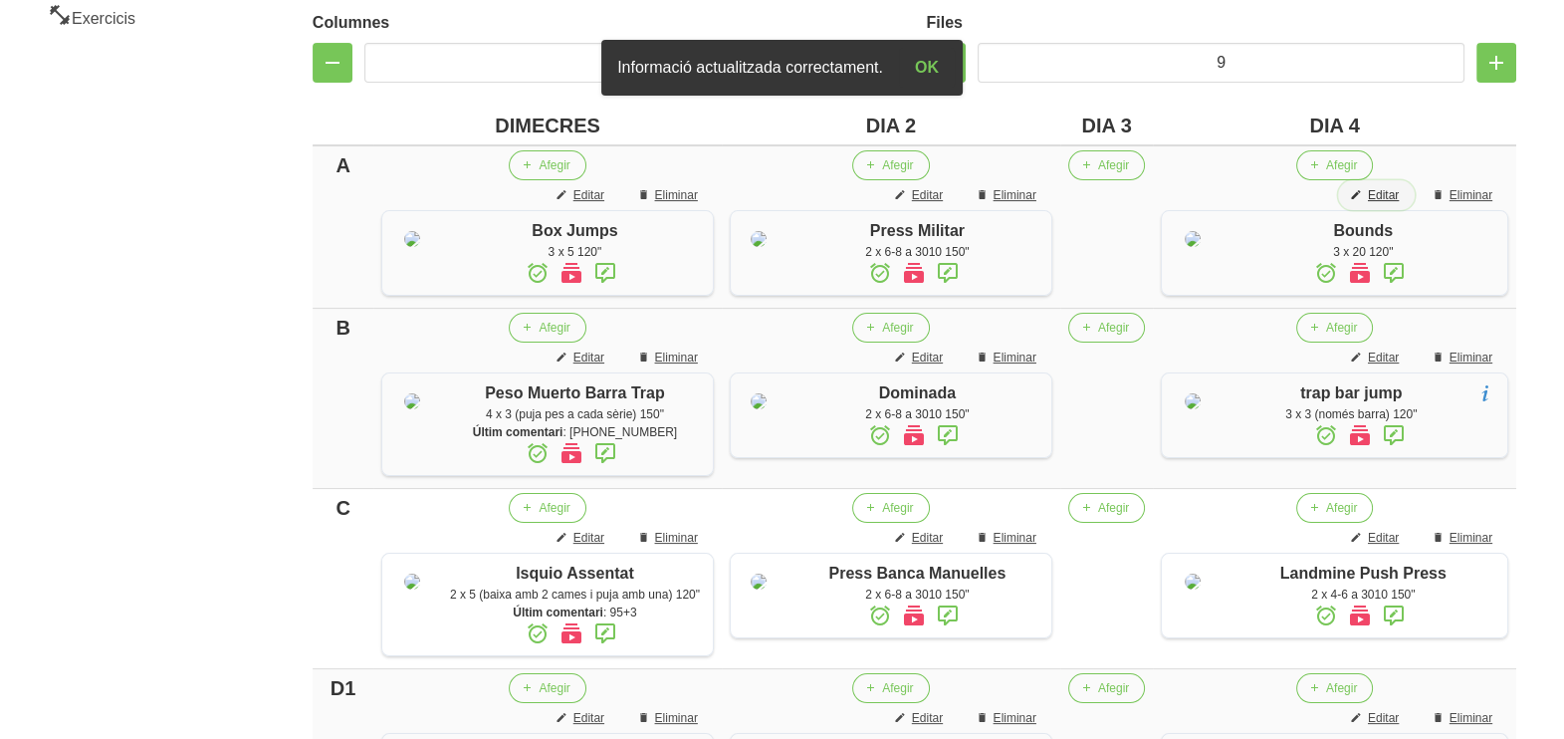
click at [1378, 188] on span "Editar" at bounding box center [1383, 195] width 31 height 18
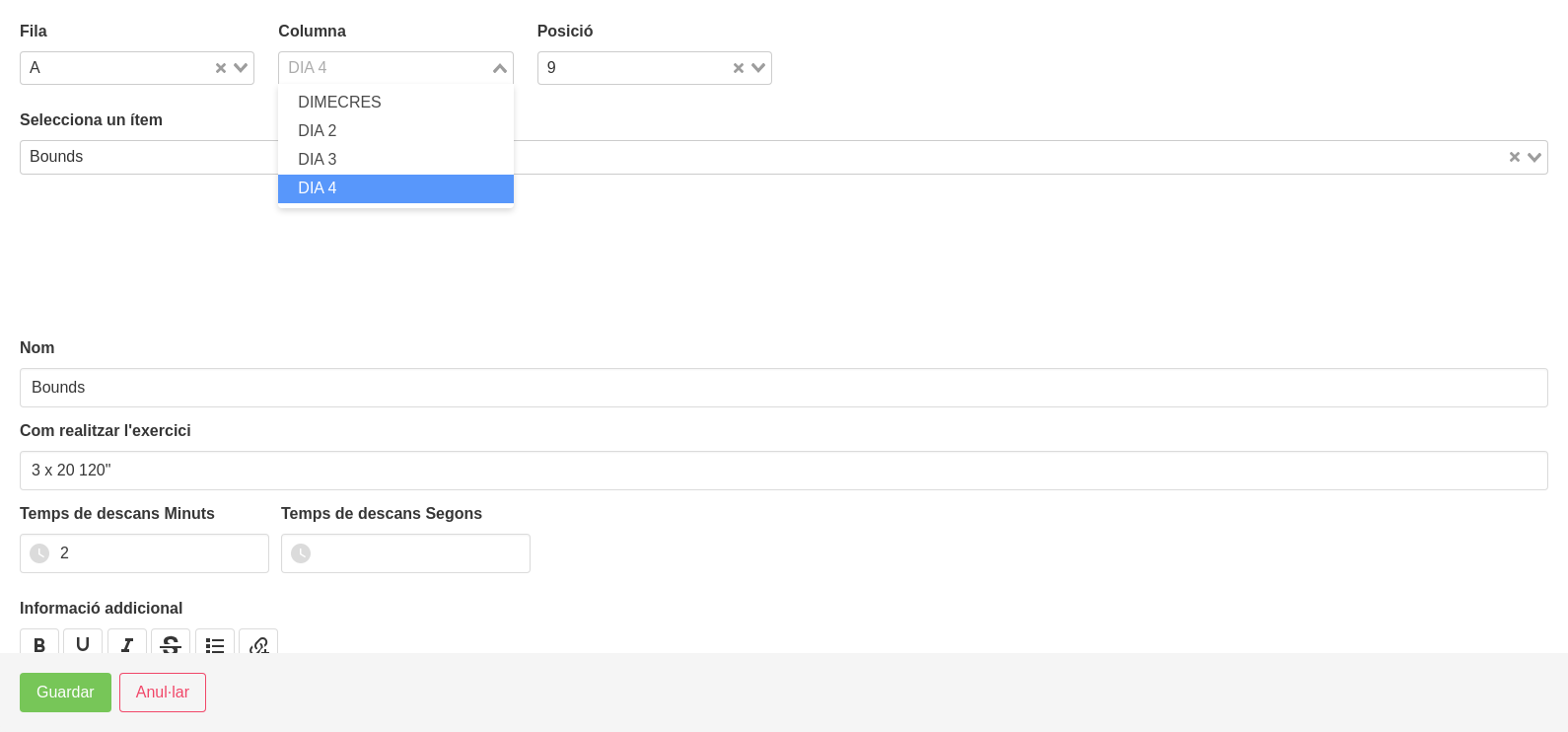
click at [493, 64] on icon "Search for option" at bounding box center [500, 68] width 14 height 10
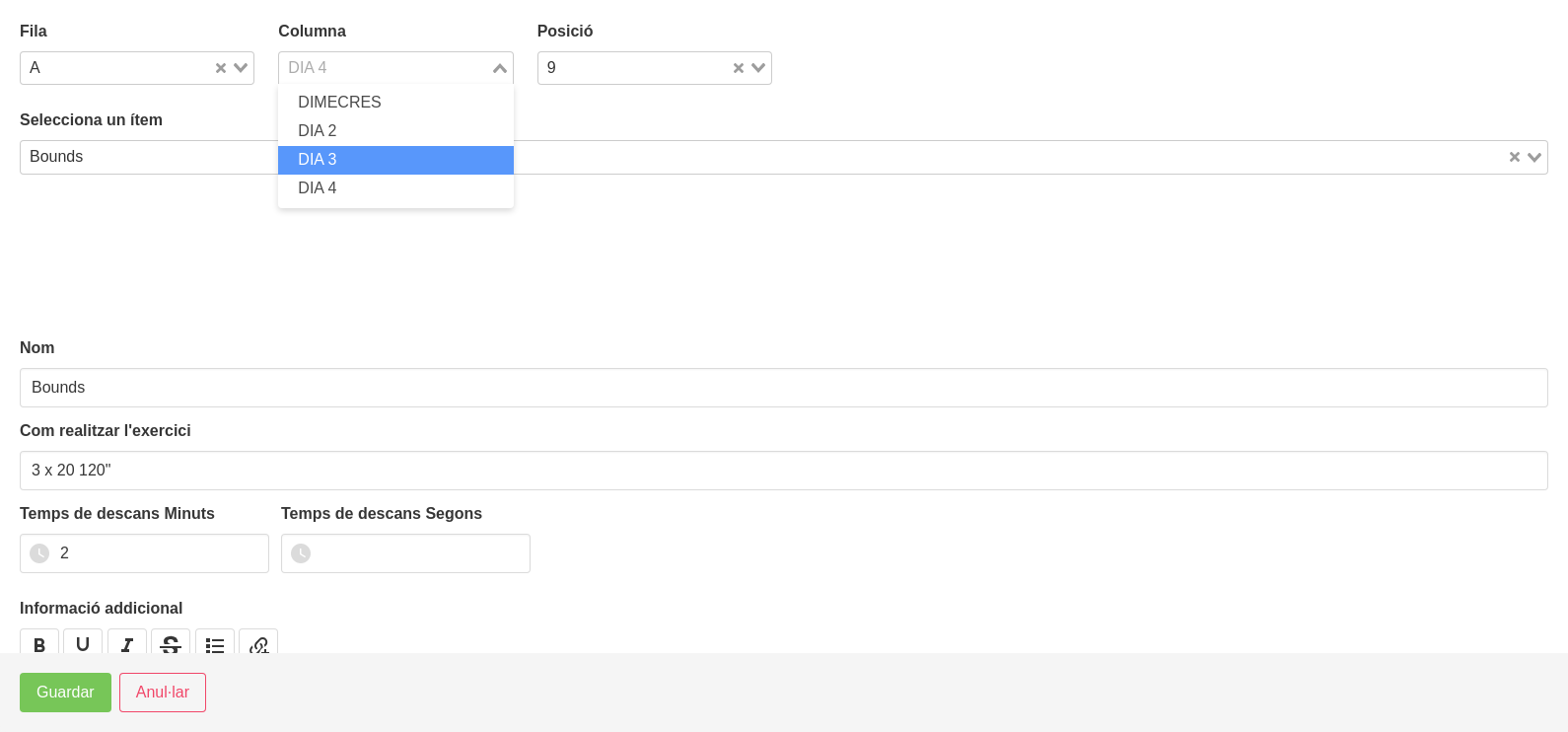
click at [372, 159] on li "DIA 3" at bounding box center [395, 159] width 235 height 29
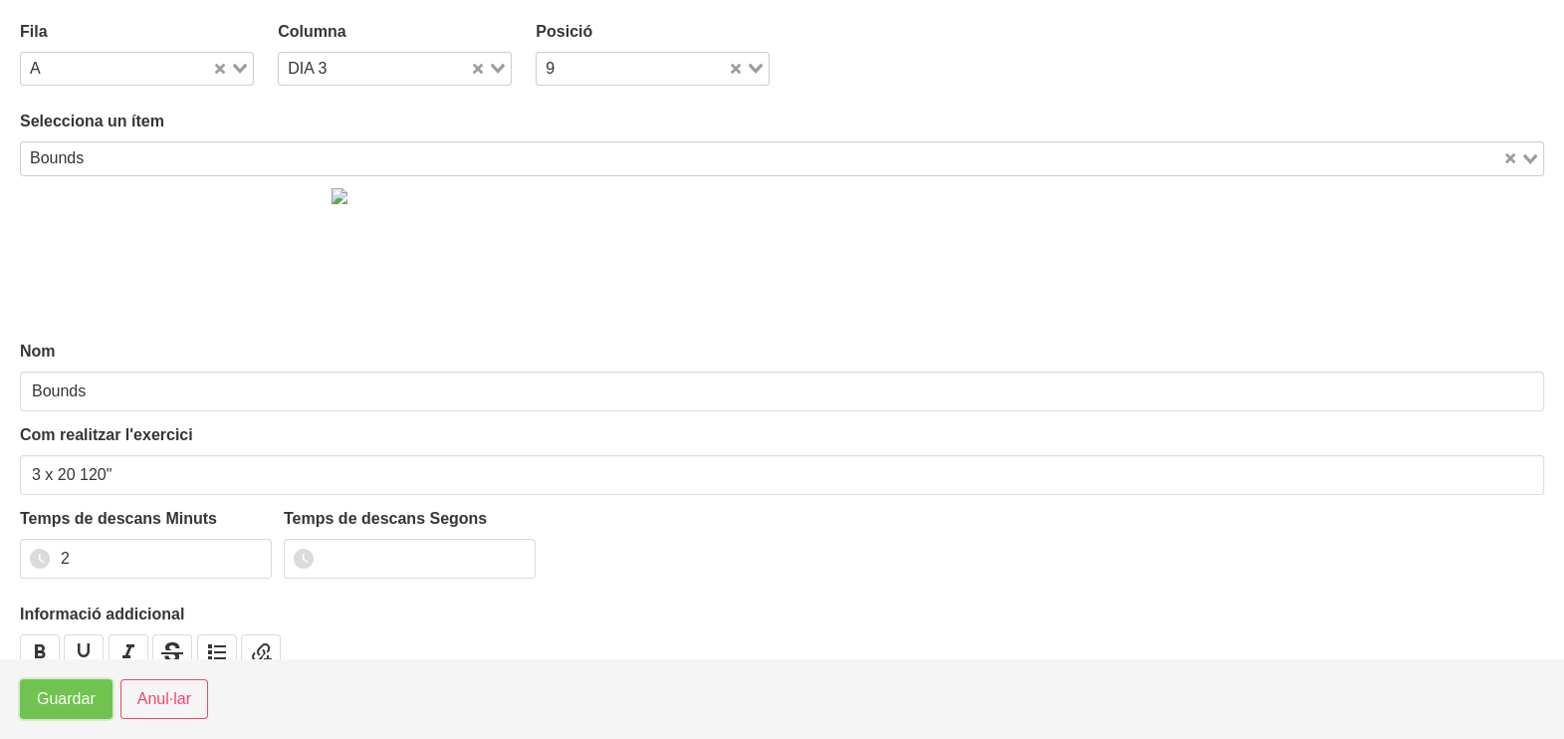
click at [63, 704] on span "Guardar" at bounding box center [66, 699] width 59 height 24
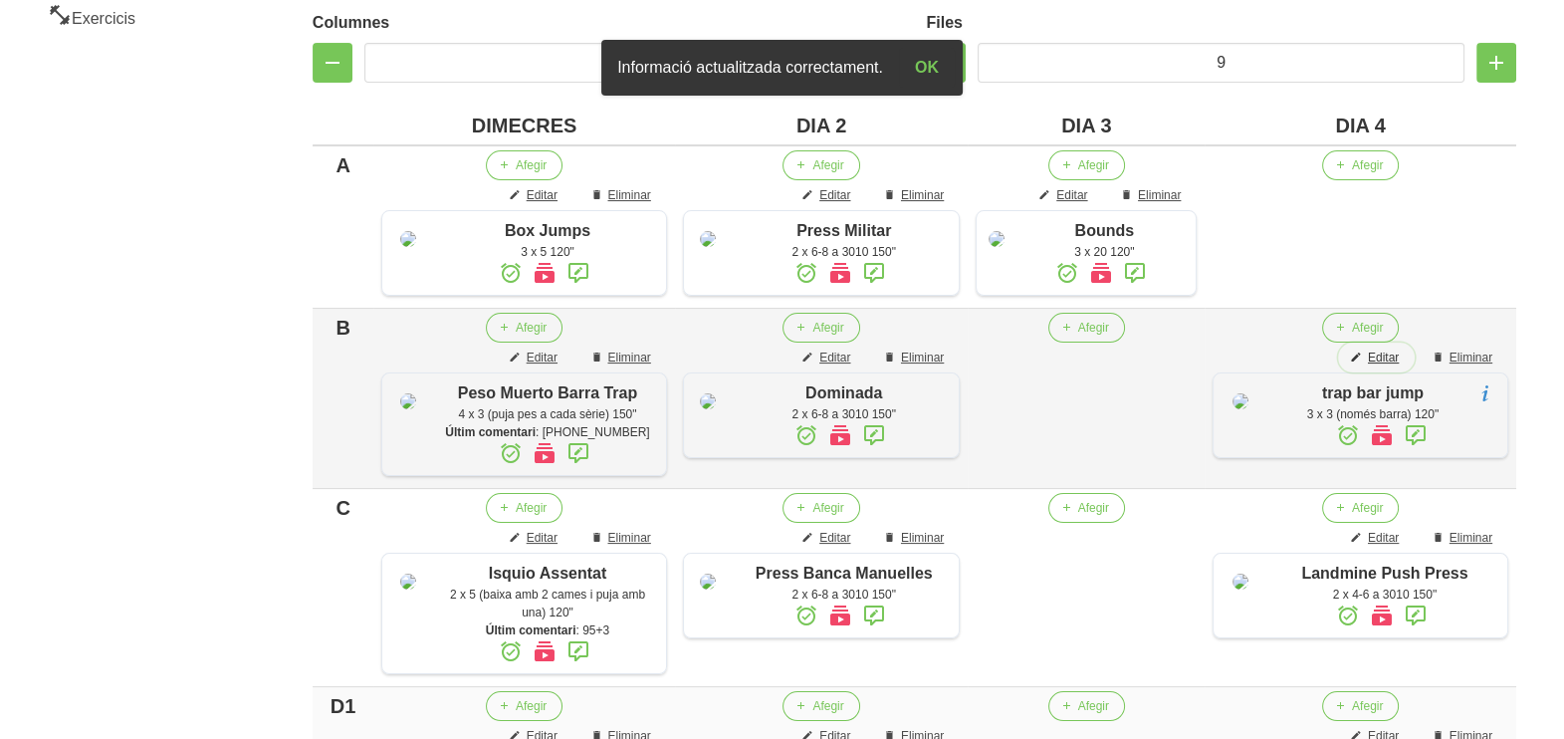
click at [1389, 366] on span "Editar" at bounding box center [1383, 357] width 31 height 18
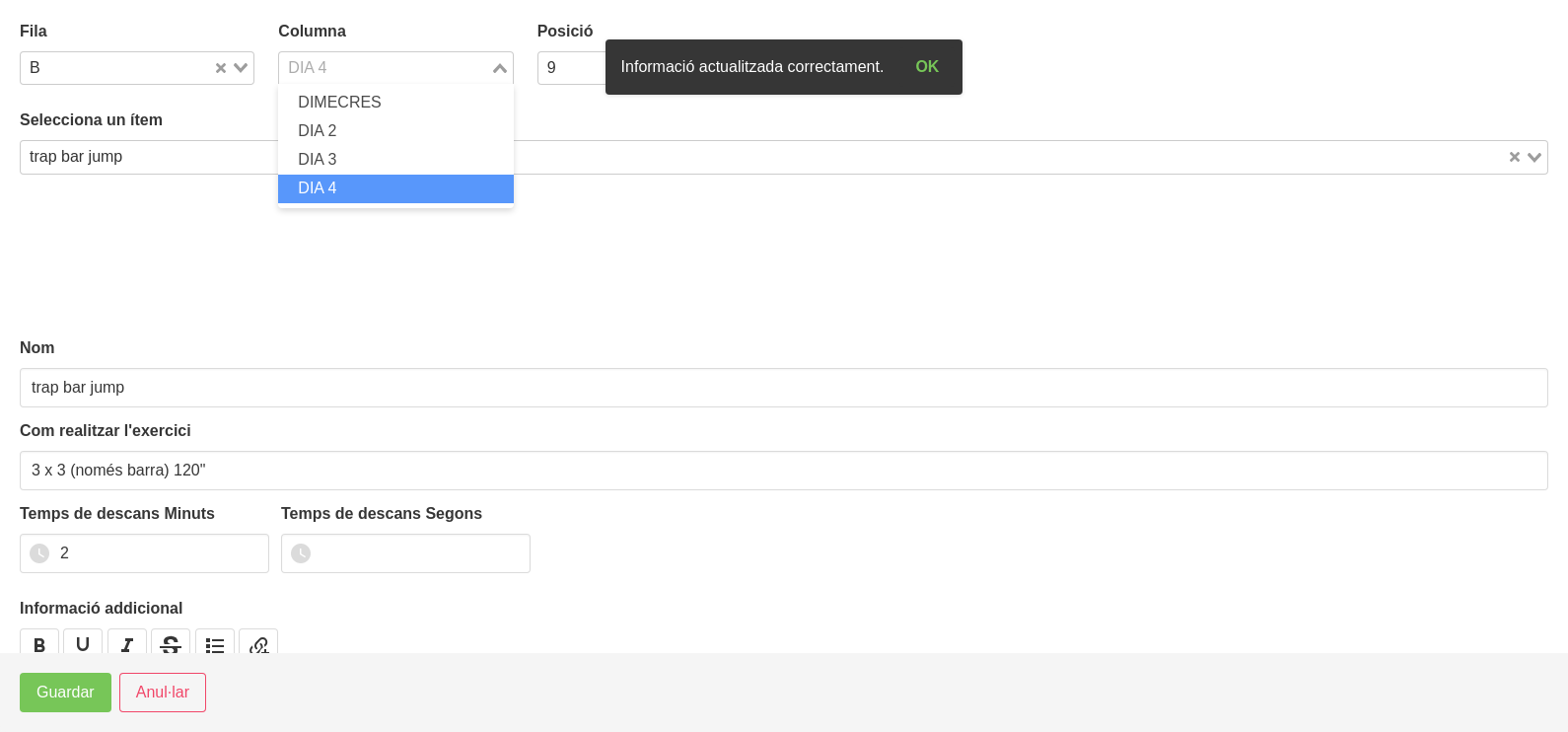
drag, startPoint x: 490, startPoint y: 64, endPoint x: 404, endPoint y: 136, distance: 112.2
click at [493, 64] on icon "Search for option" at bounding box center [500, 68] width 14 height 10
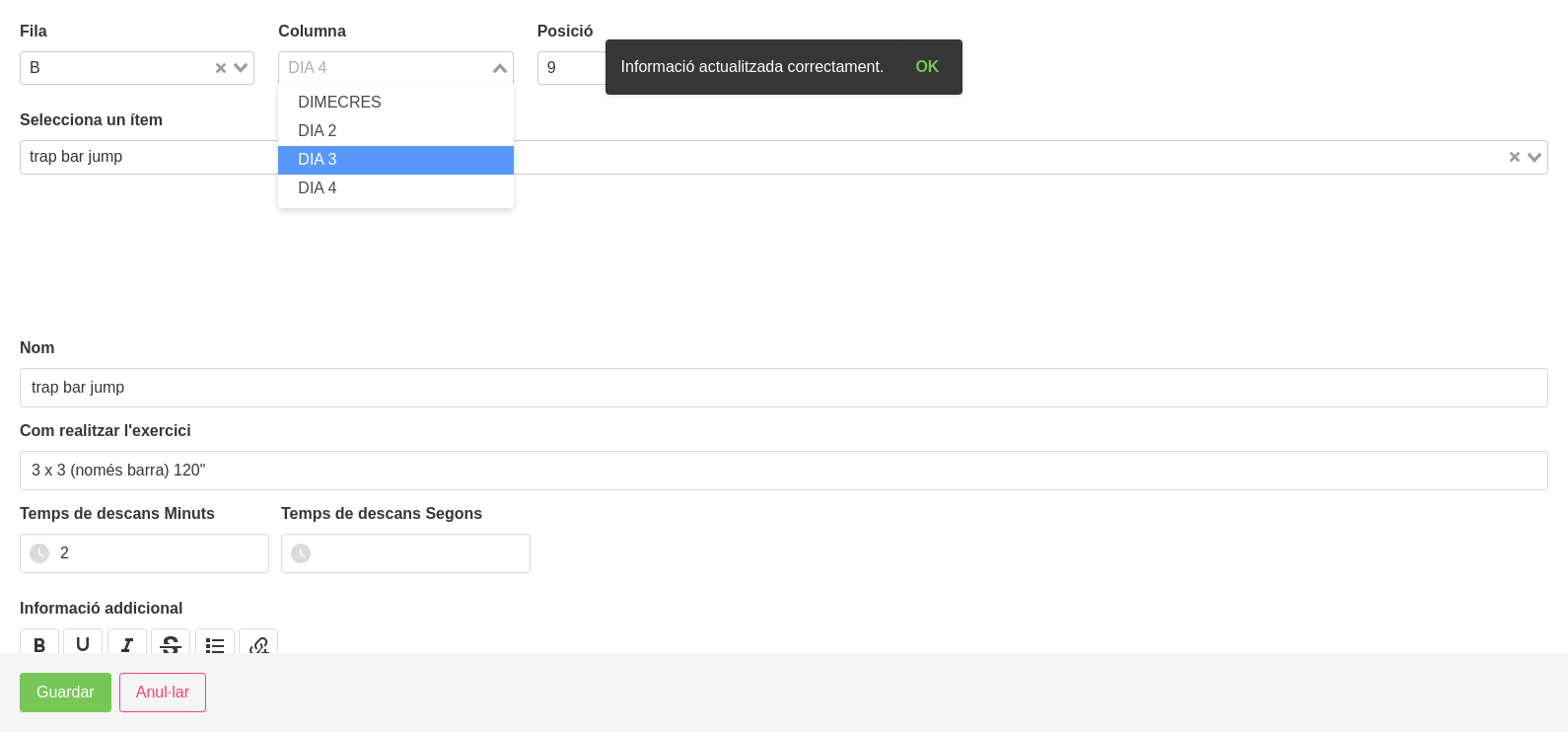
click at [393, 152] on li "DIA 3" at bounding box center [395, 159] width 235 height 29
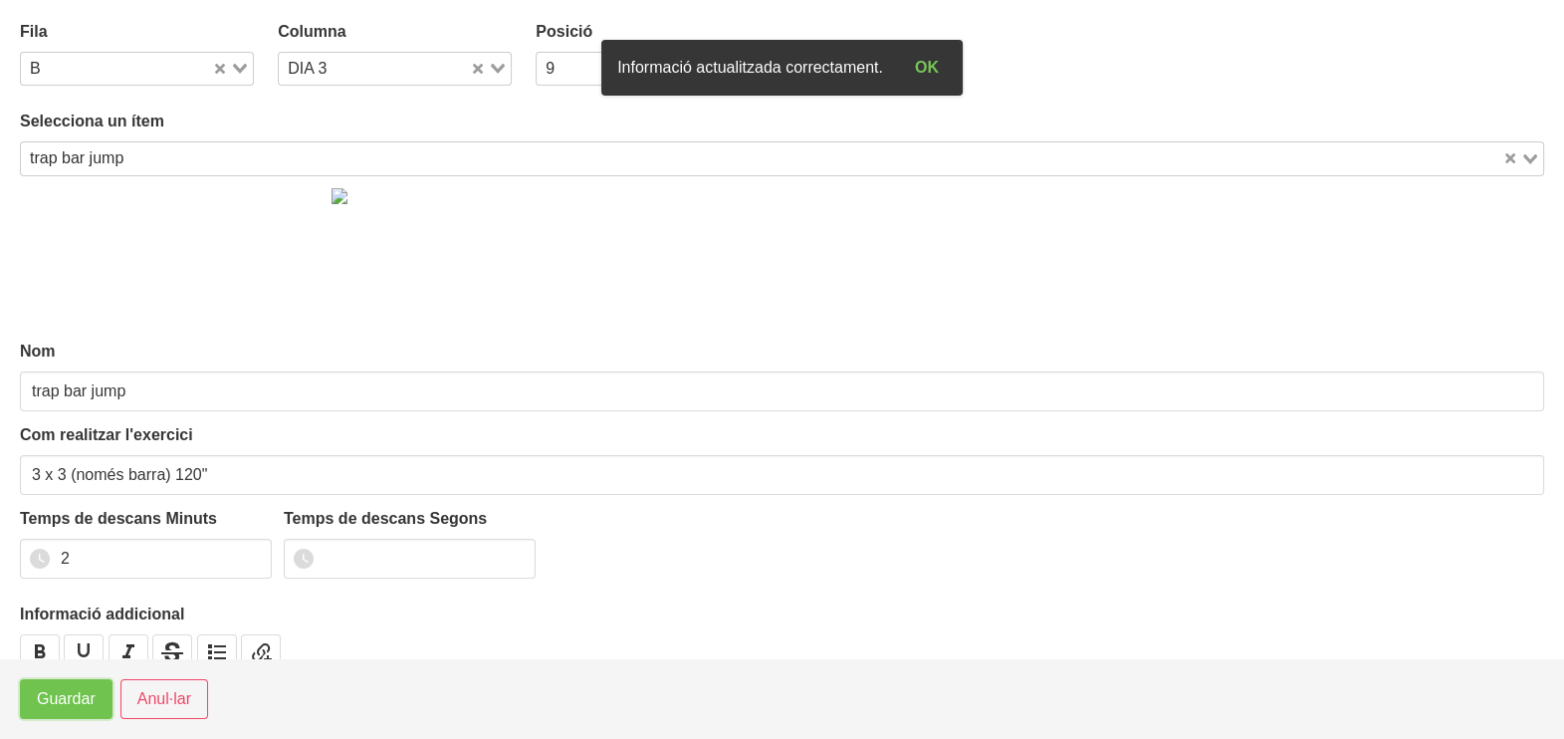
click at [69, 702] on span "Guardar" at bounding box center [66, 699] width 59 height 24
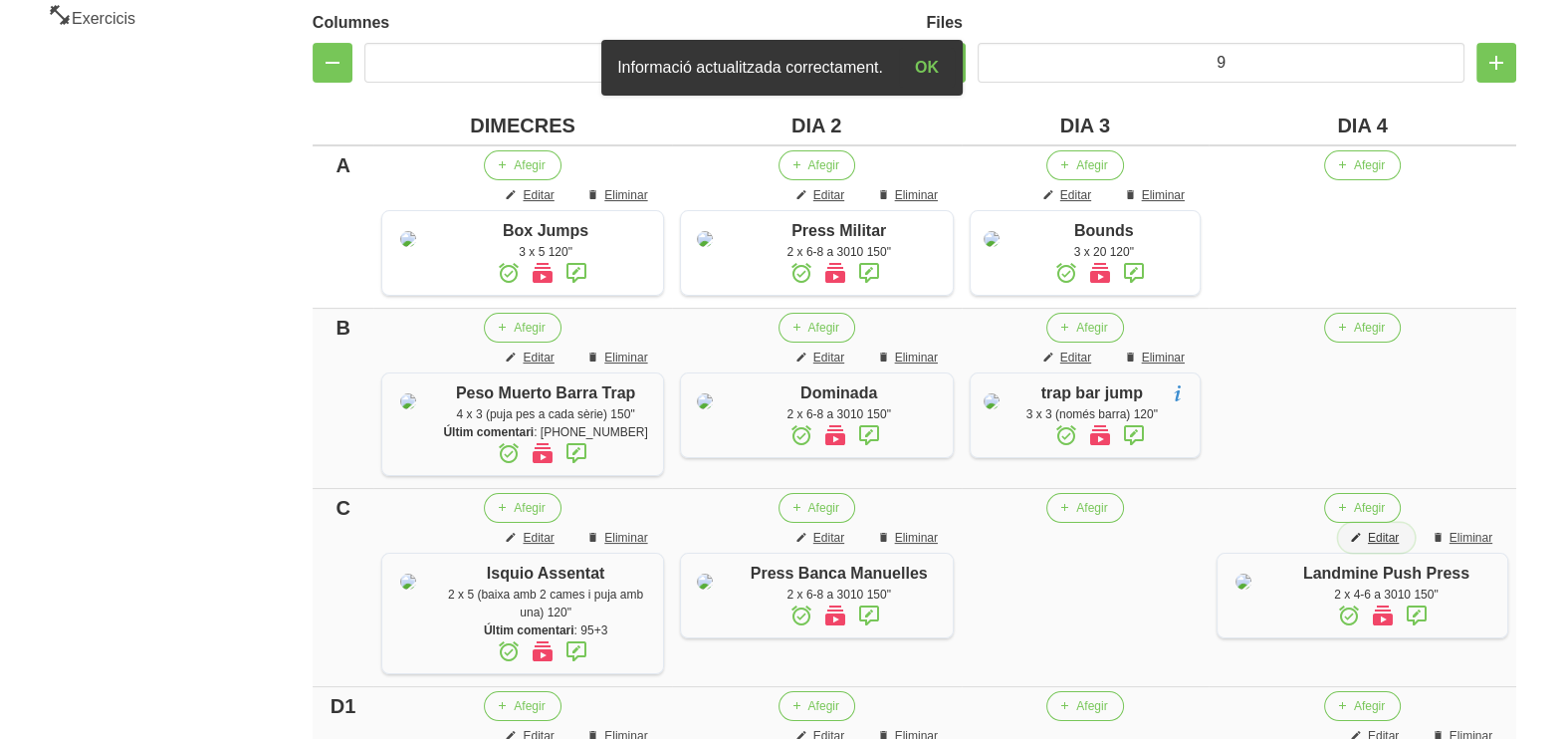
click at [1387, 547] on span "Editar" at bounding box center [1383, 538] width 31 height 18
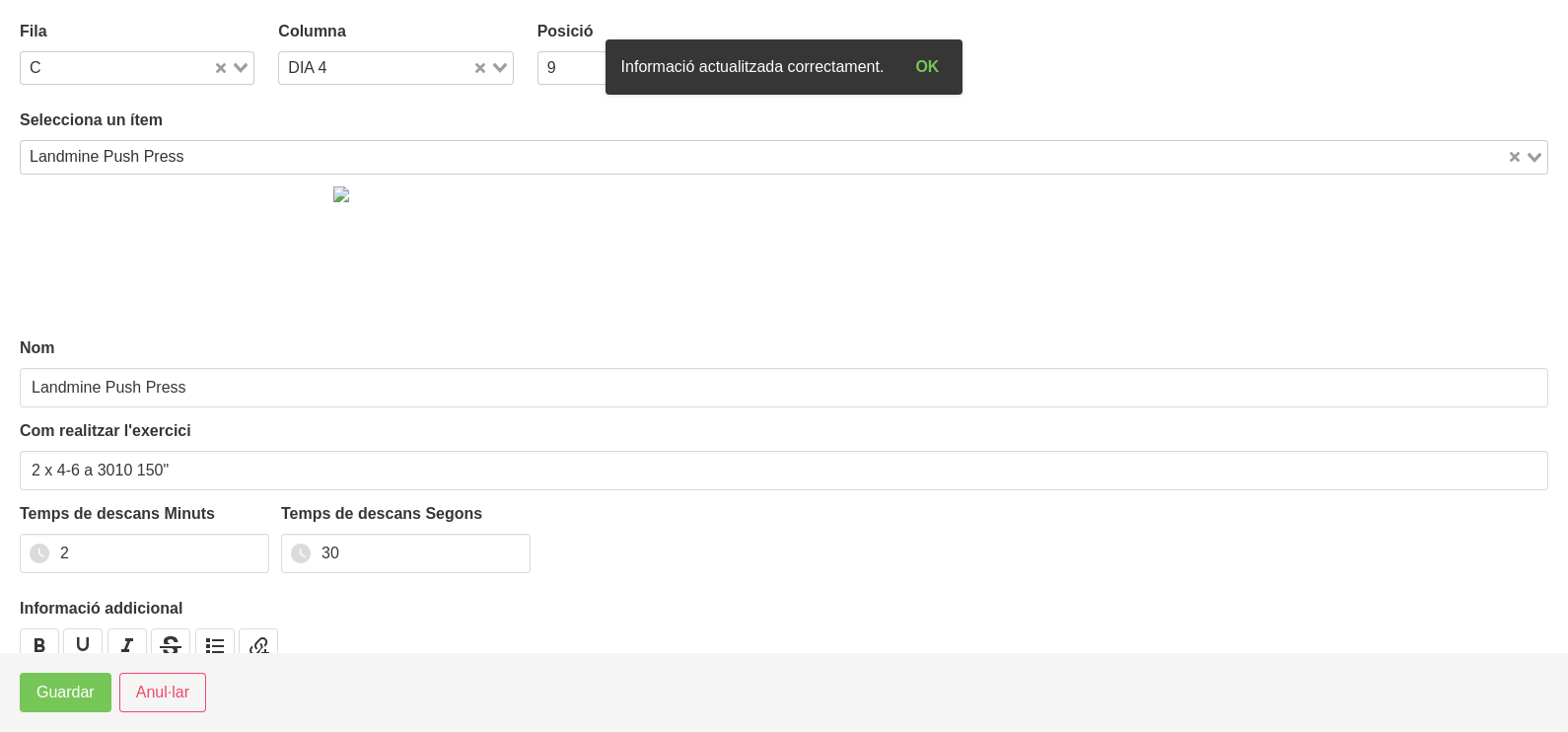
click at [494, 67] on icon "Search for option" at bounding box center [500, 68] width 14 height 10
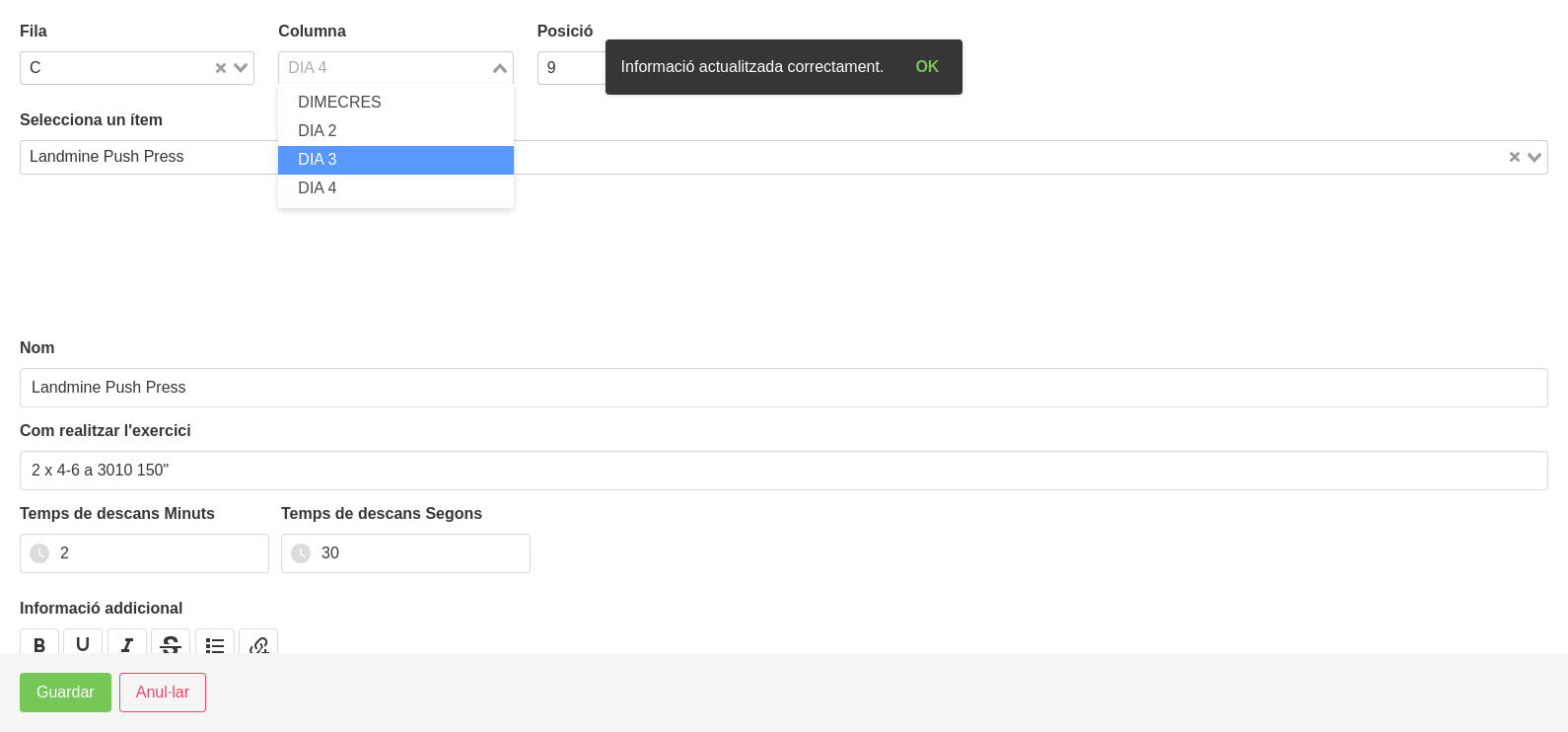
drag, startPoint x: 384, startPoint y: 150, endPoint x: 291, endPoint y: 296, distance: 173.1
click at [382, 153] on li "DIA 3" at bounding box center [395, 159] width 235 height 29
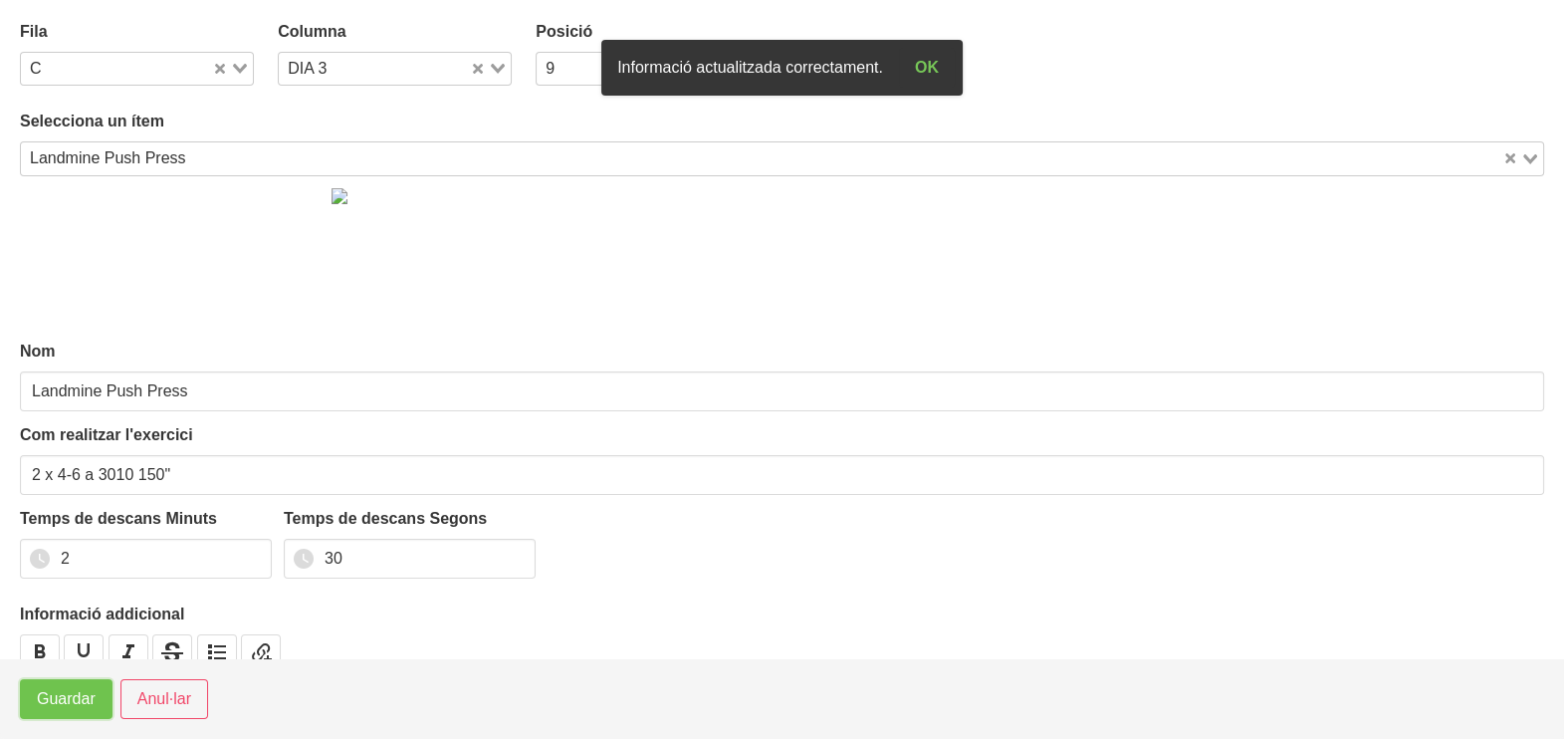
click at [56, 692] on span "Guardar" at bounding box center [66, 699] width 59 height 24
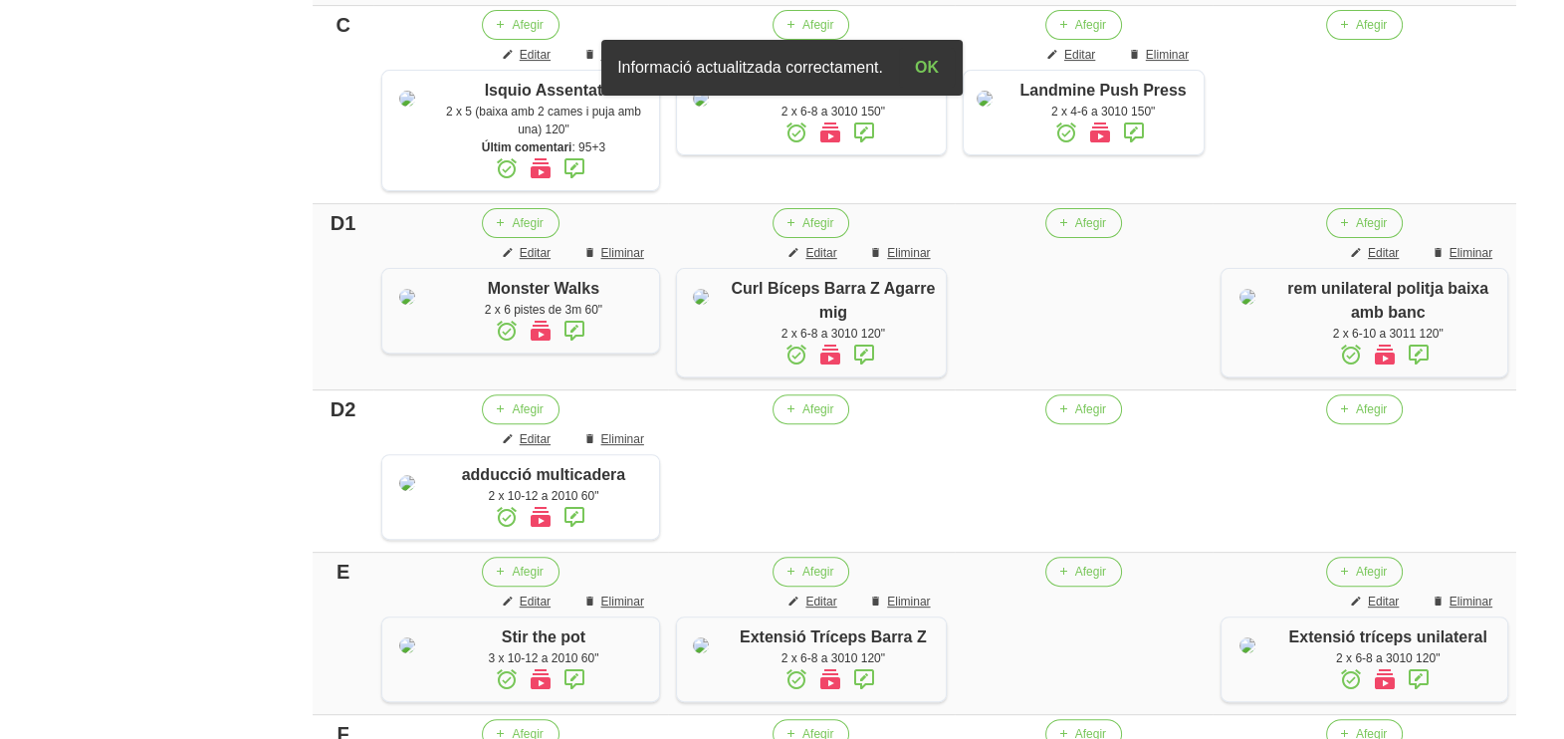
scroll to position [1039, 0]
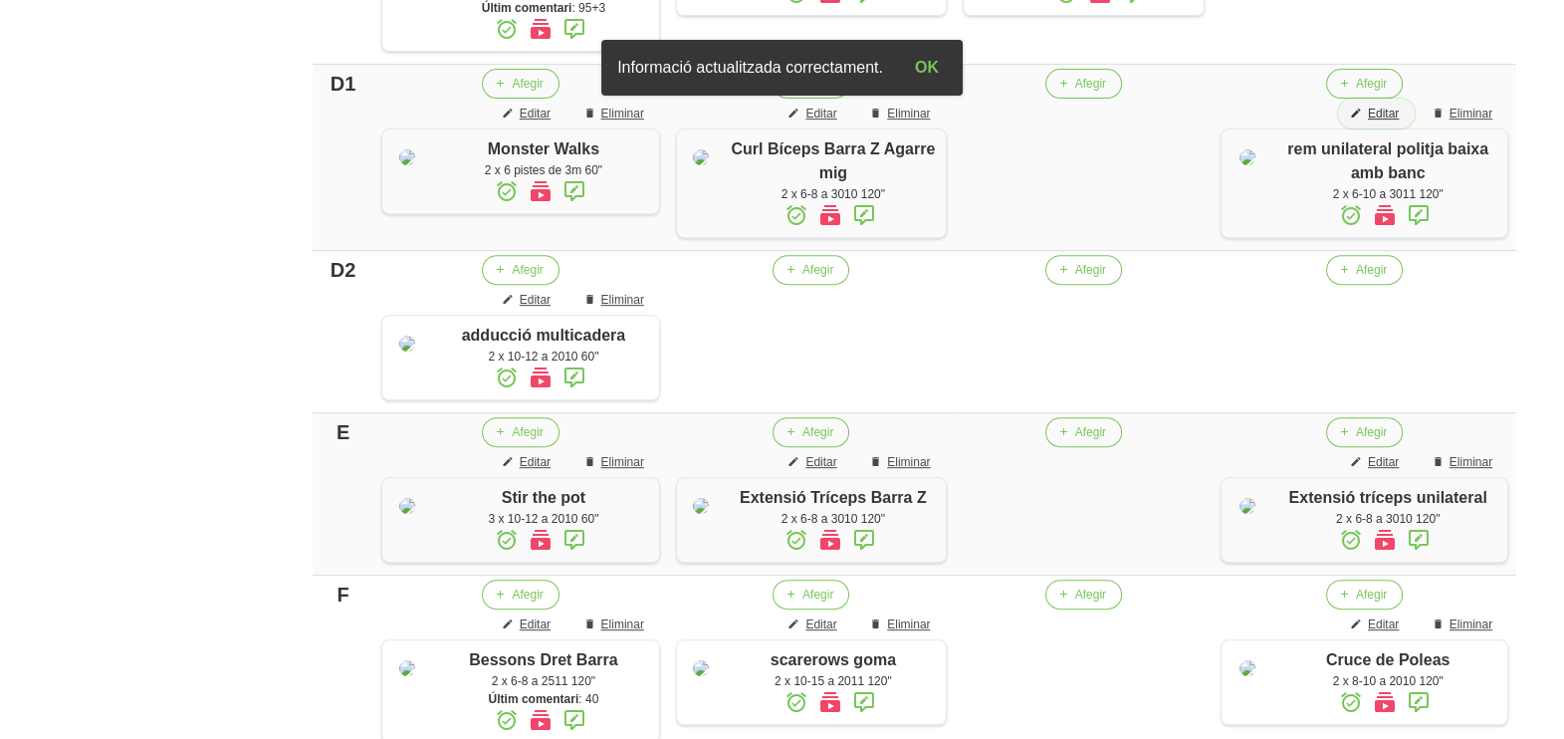
click at [1383, 122] on span "Editar" at bounding box center [1383, 114] width 31 height 18
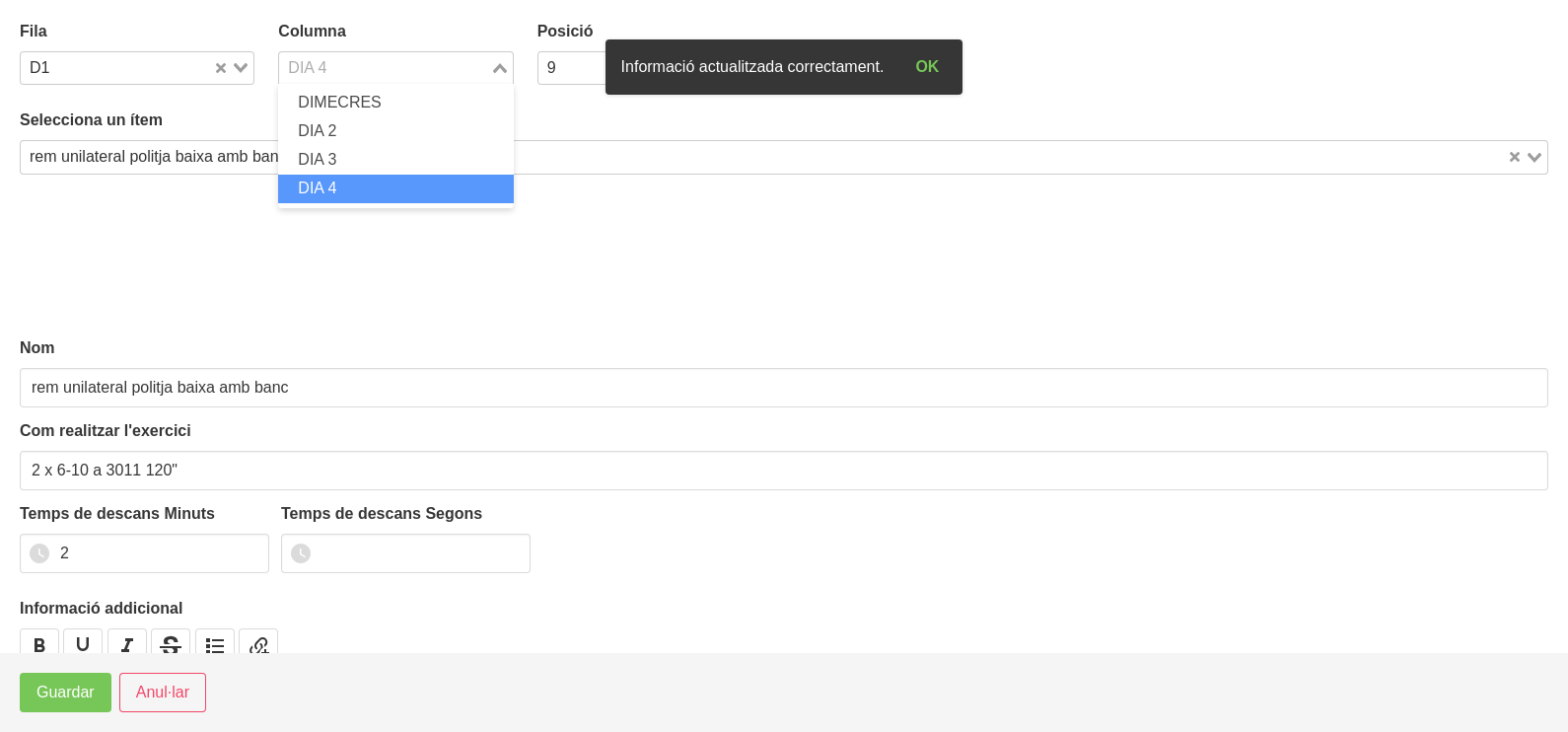
click at [499, 68] on icon "Search for option" at bounding box center [500, 68] width 14 height 10
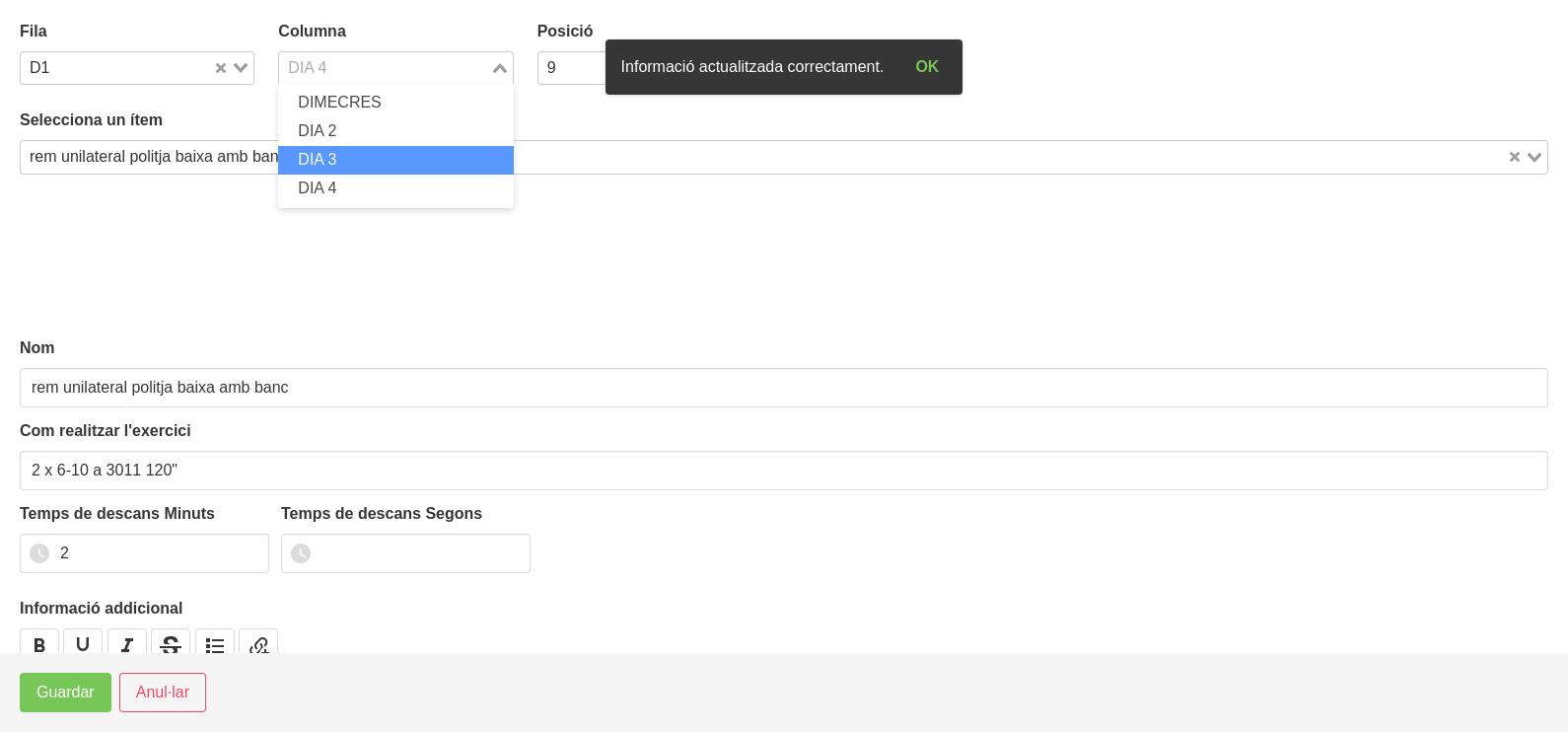
drag, startPoint x: 351, startPoint y: 153, endPoint x: 263, endPoint y: 295, distance: 167.1
click at [350, 156] on li "DIA 3" at bounding box center [395, 159] width 235 height 29
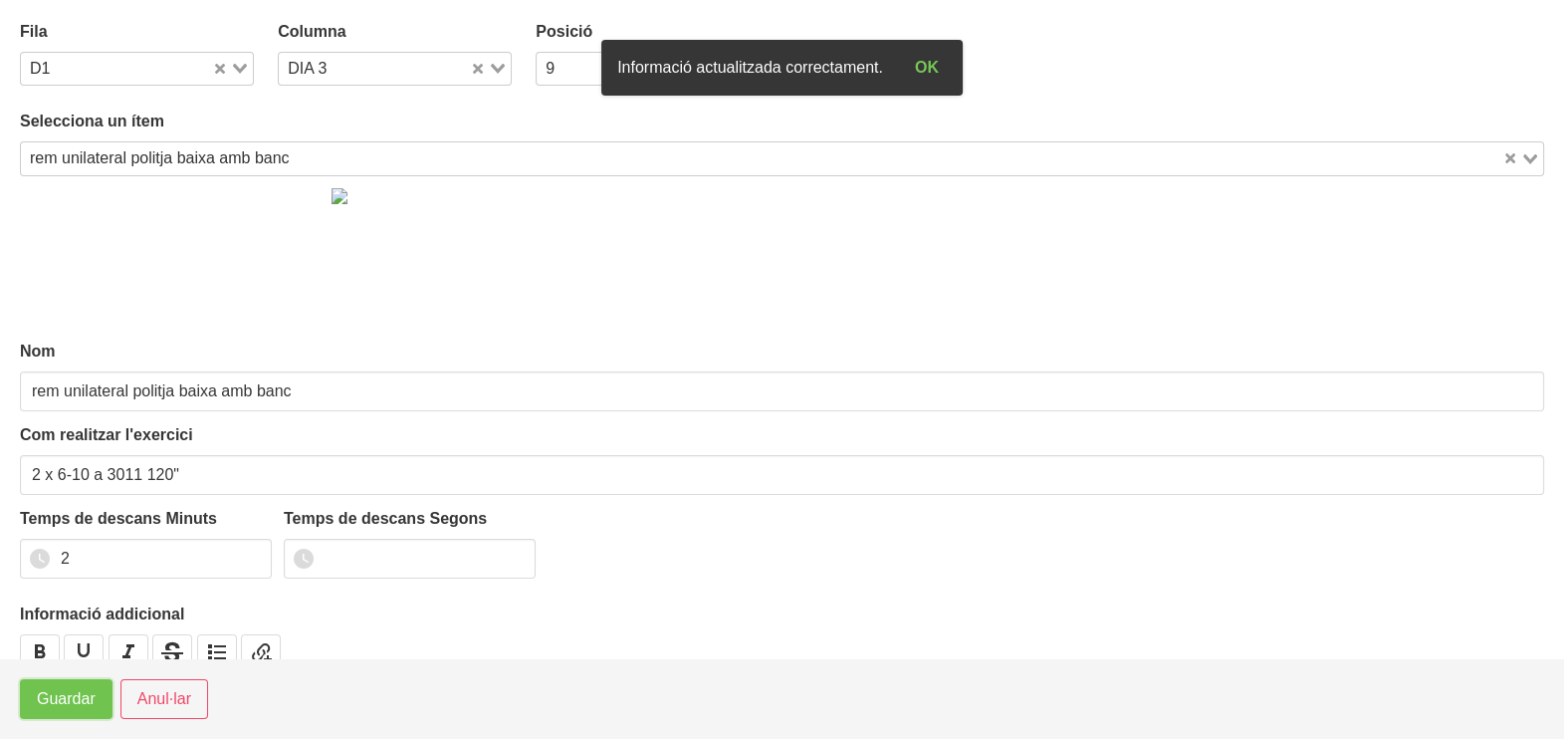
click at [49, 699] on span "Guardar" at bounding box center [66, 699] width 59 height 24
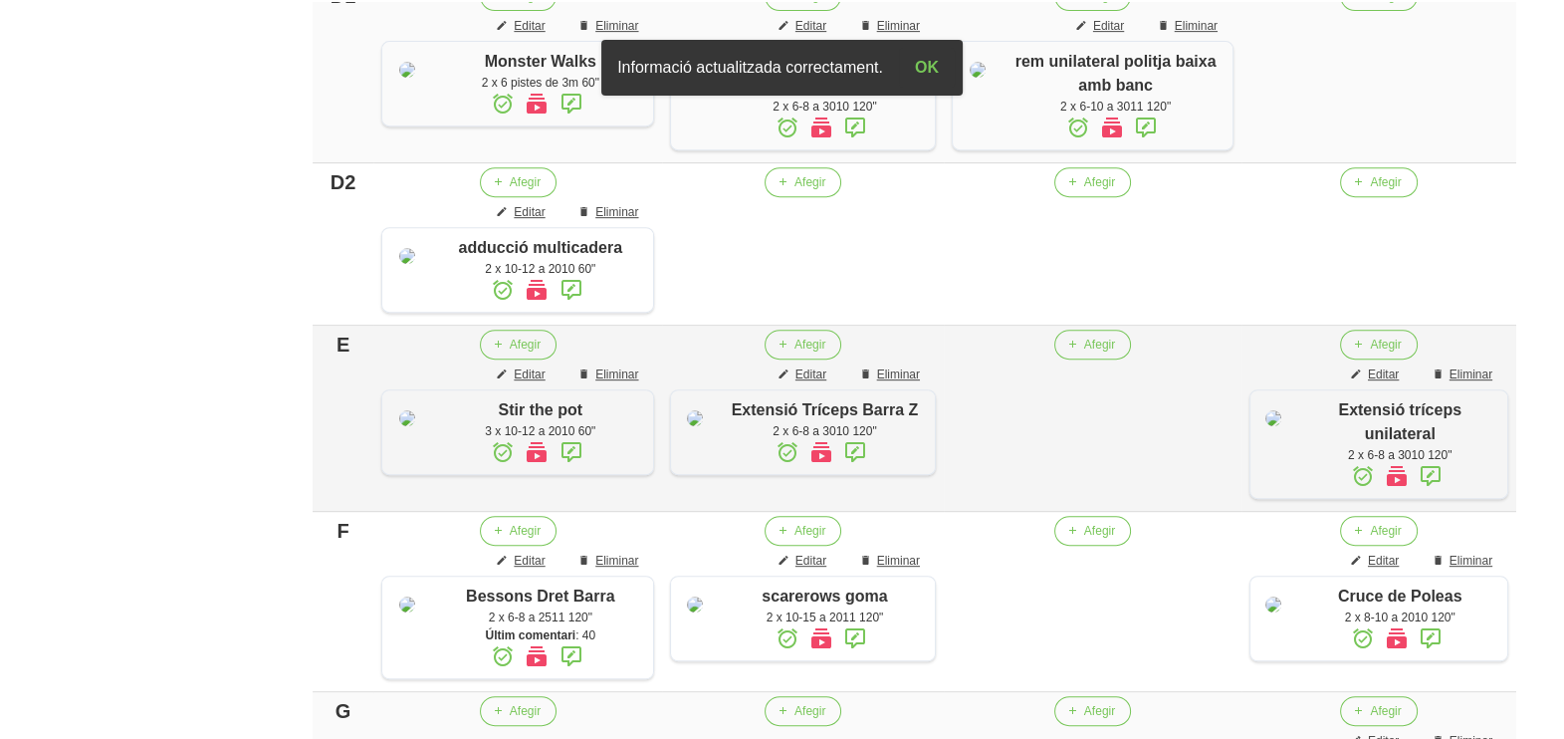
scroll to position [1413, 0]
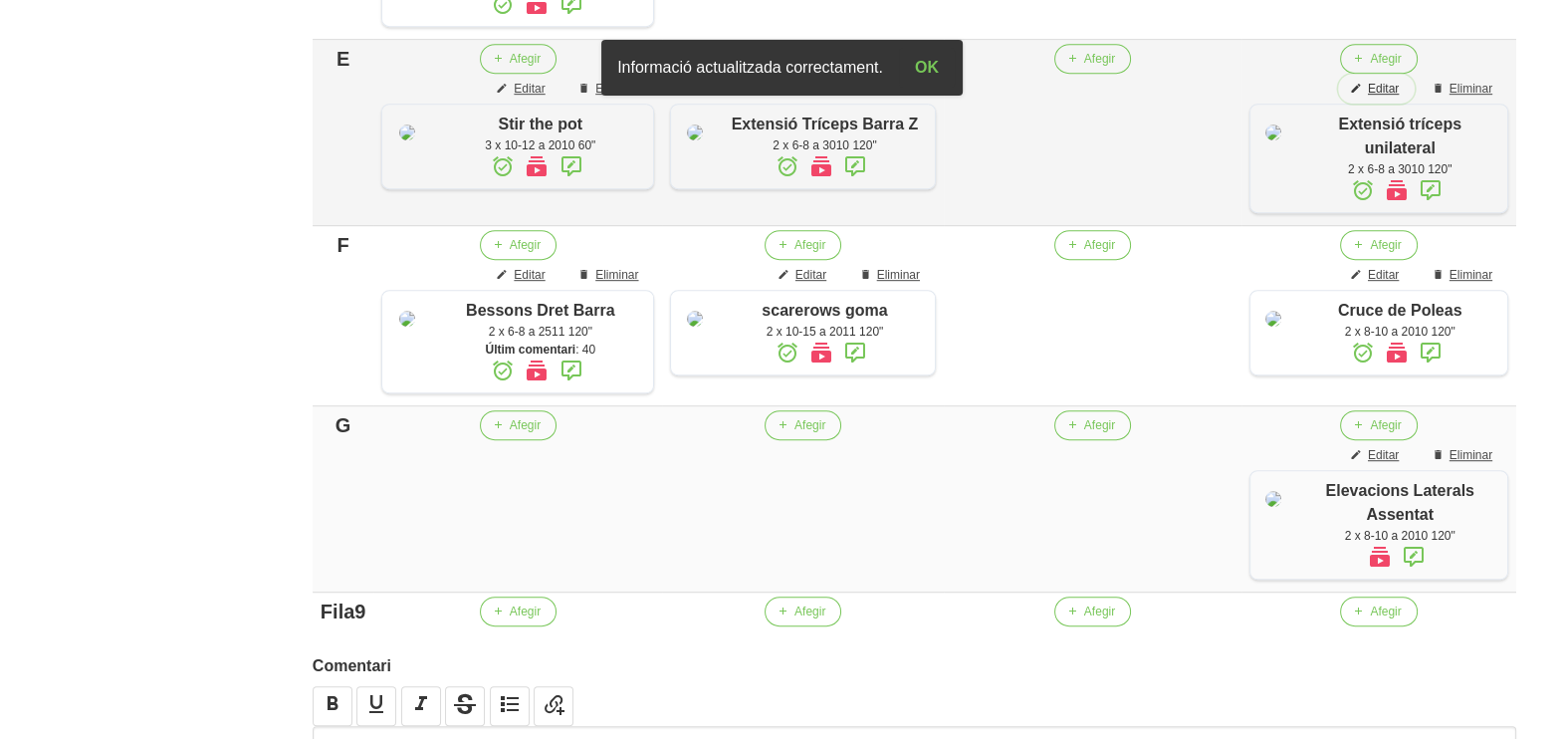
click at [1397, 104] on button "Editar" at bounding box center [1376, 89] width 77 height 30
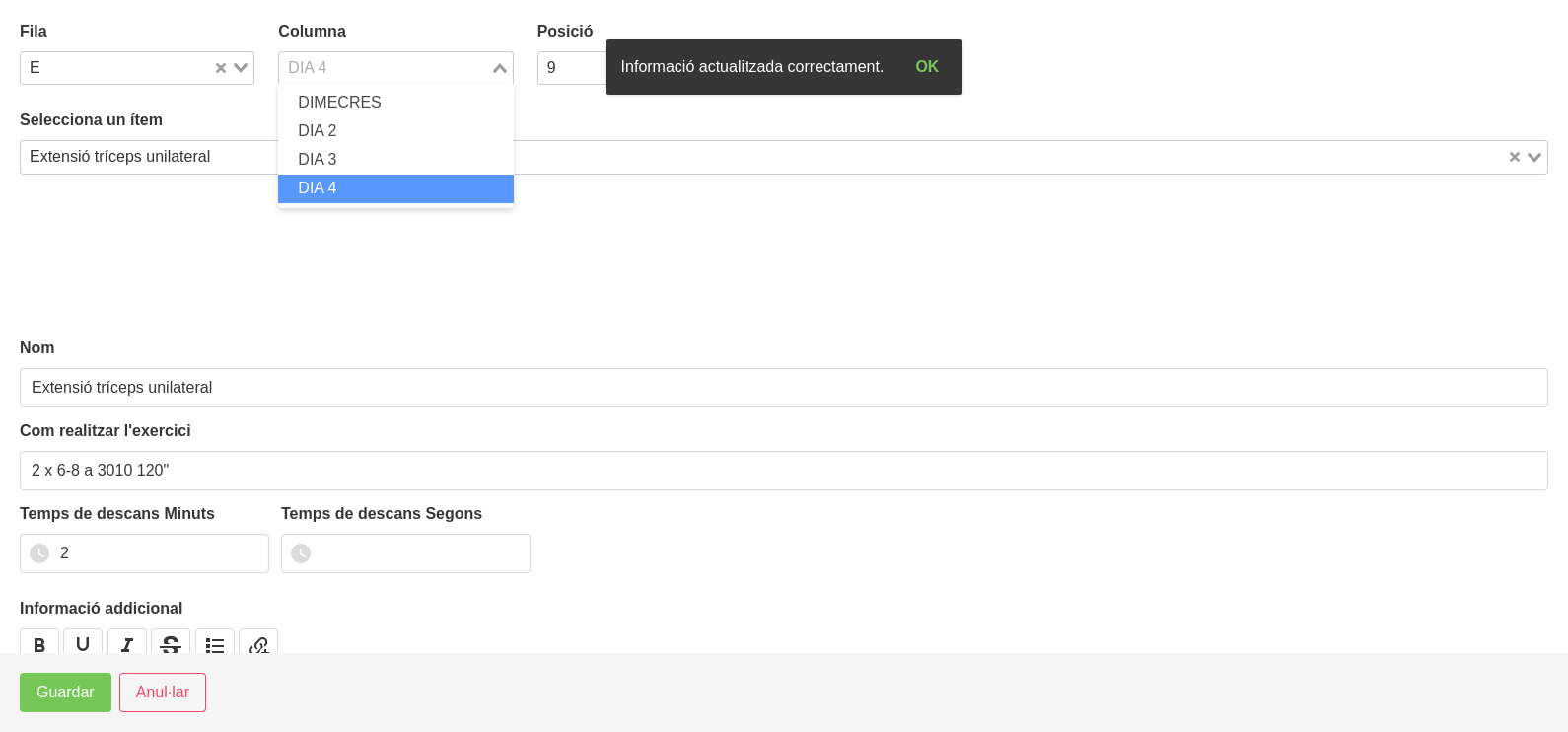
drag, startPoint x: 494, startPoint y: 61, endPoint x: 428, endPoint y: 99, distance: 76.2
click at [493, 62] on div "Loading..." at bounding box center [501, 66] width 23 height 28
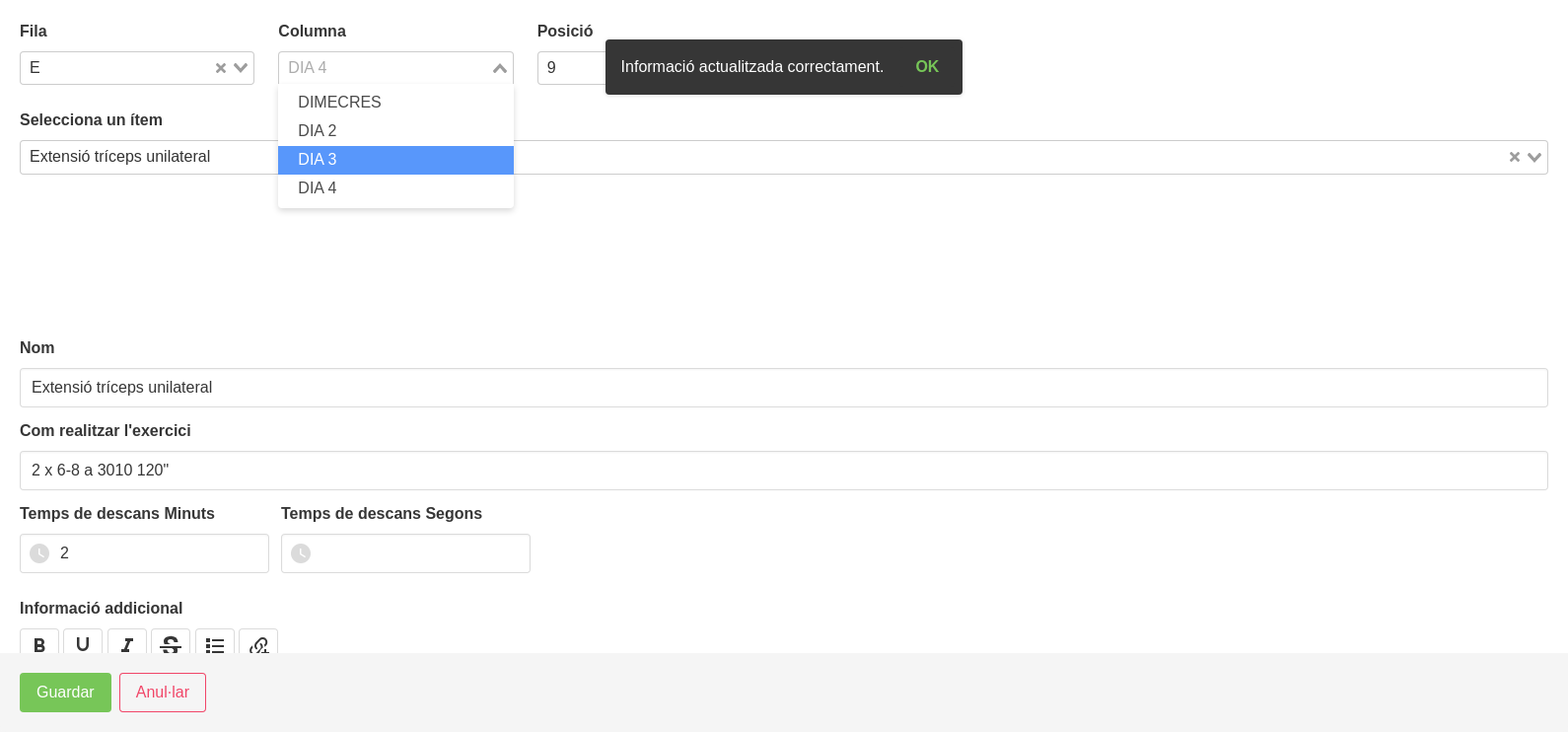
click at [381, 153] on li "DIA 3" at bounding box center [395, 159] width 235 height 29
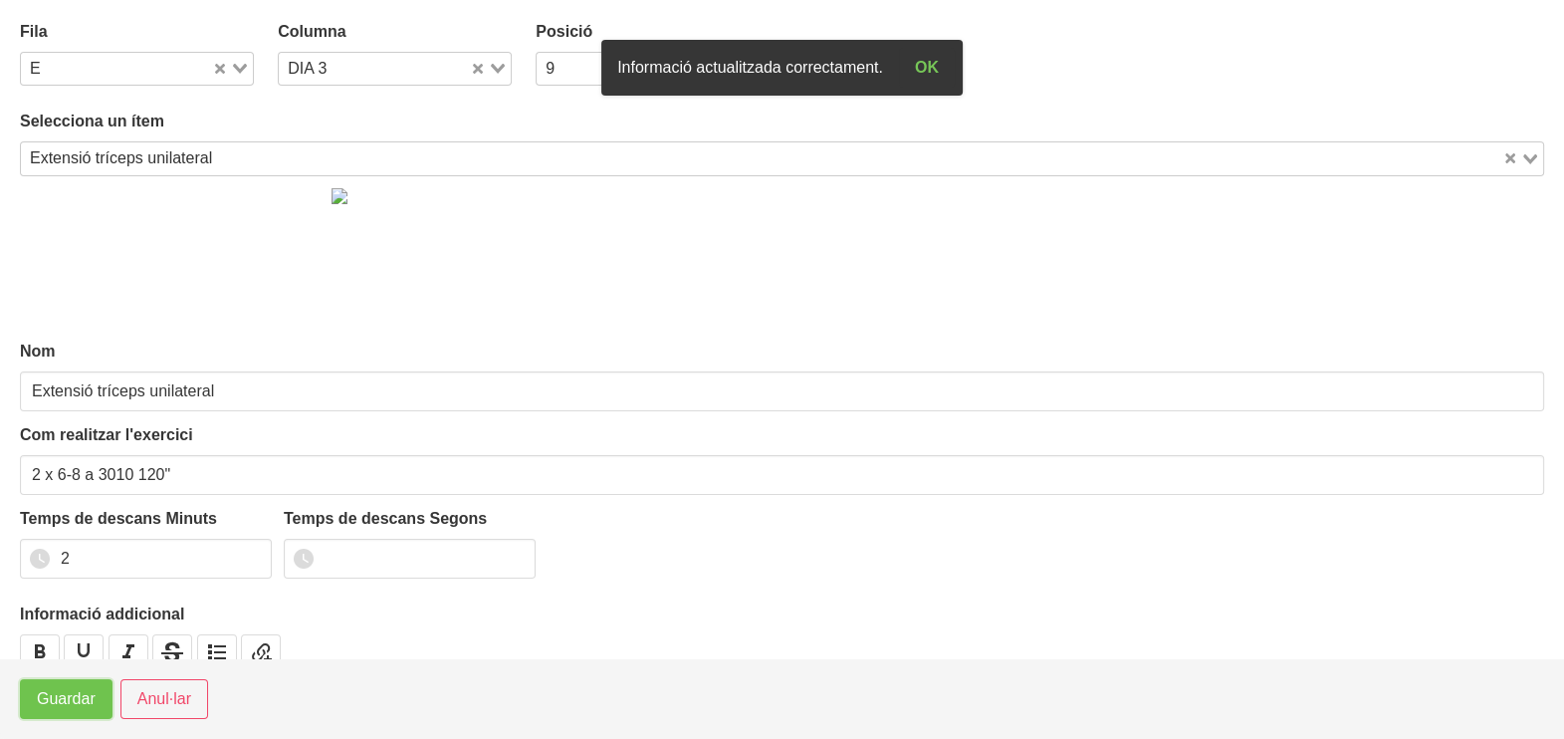
click at [65, 692] on span "Guardar" at bounding box center [66, 699] width 59 height 24
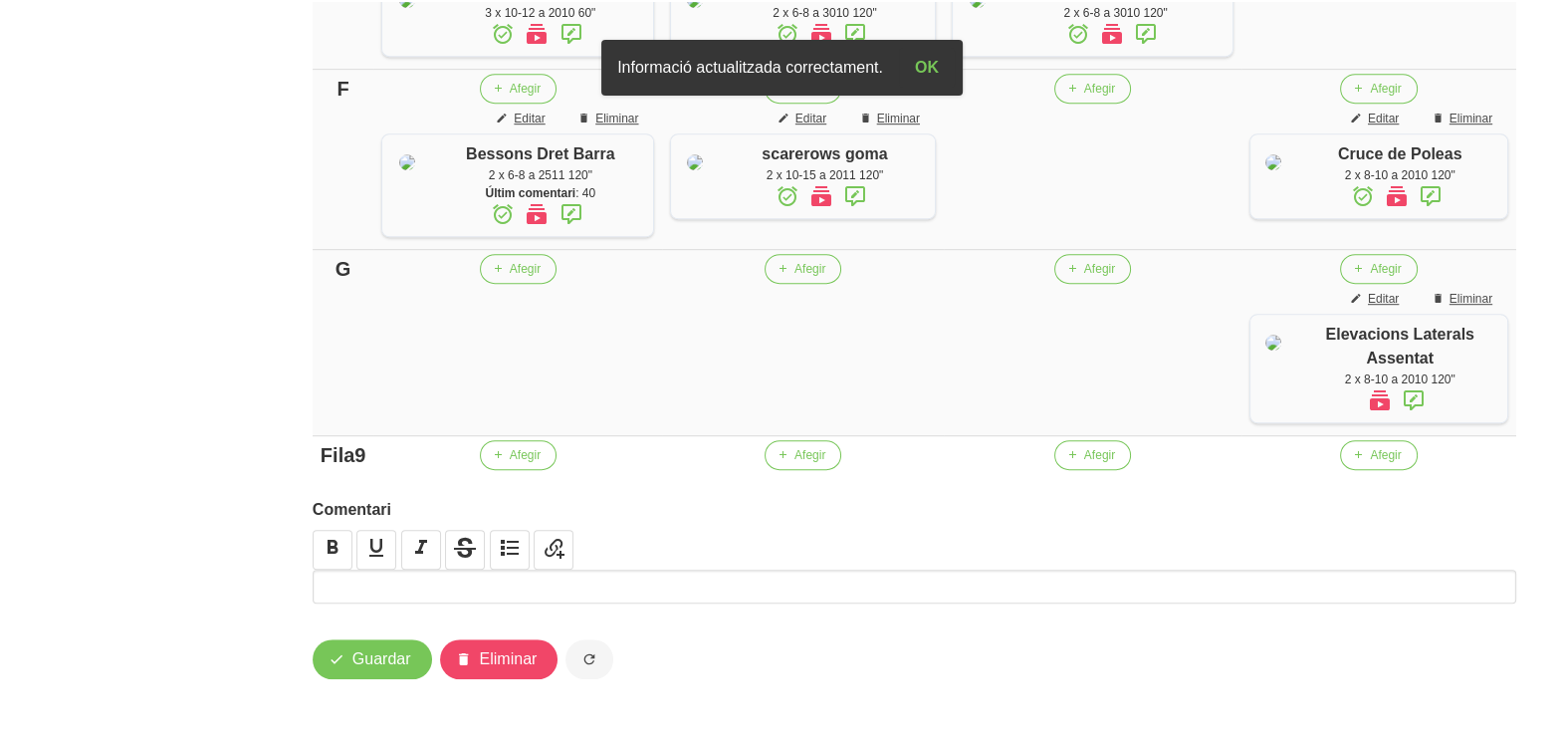
scroll to position [1796, 0]
click at [1390, 110] on span "Editar" at bounding box center [1383, 119] width 31 height 18
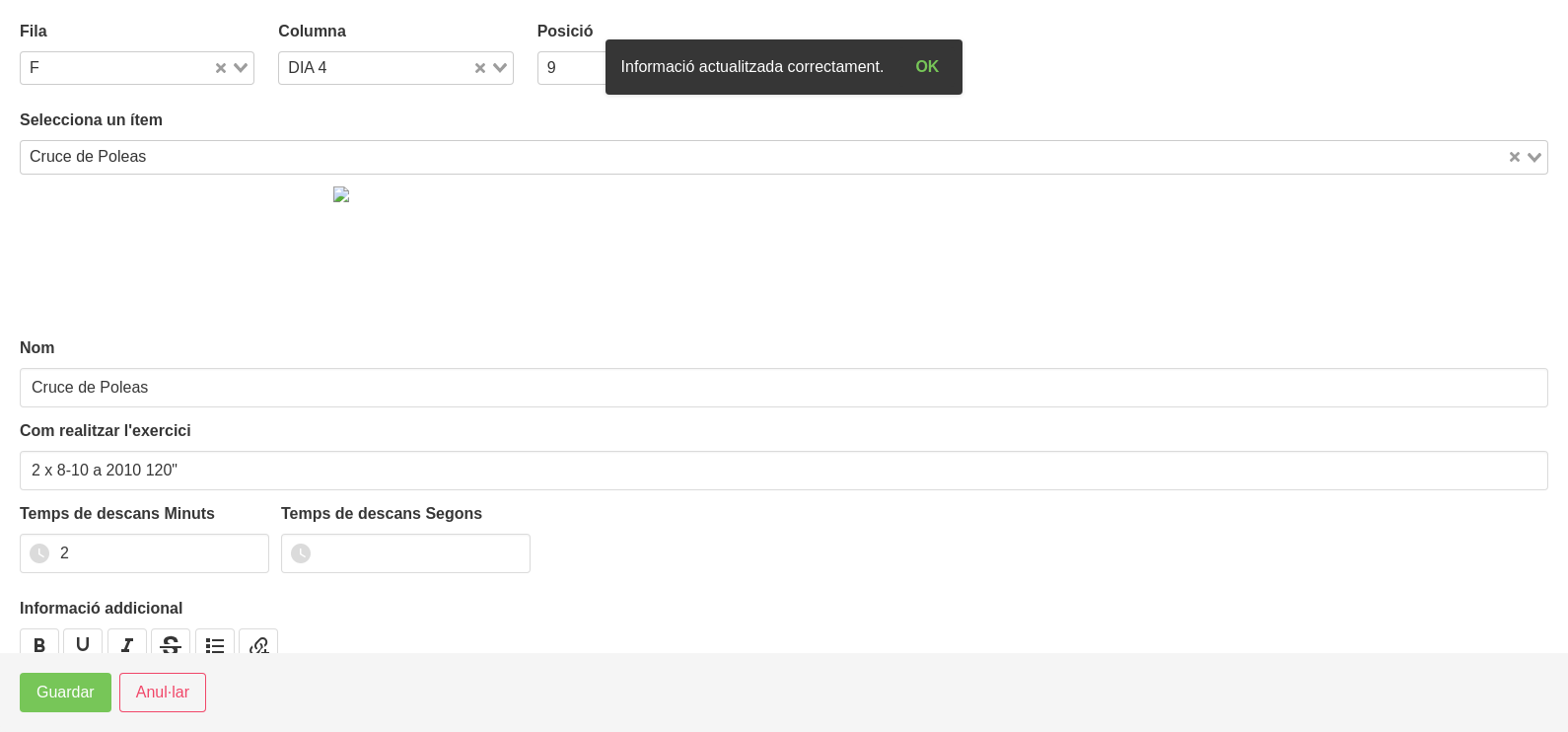
click at [496, 57] on div "Loading..." at bounding box center [492, 66] width 41 height 28
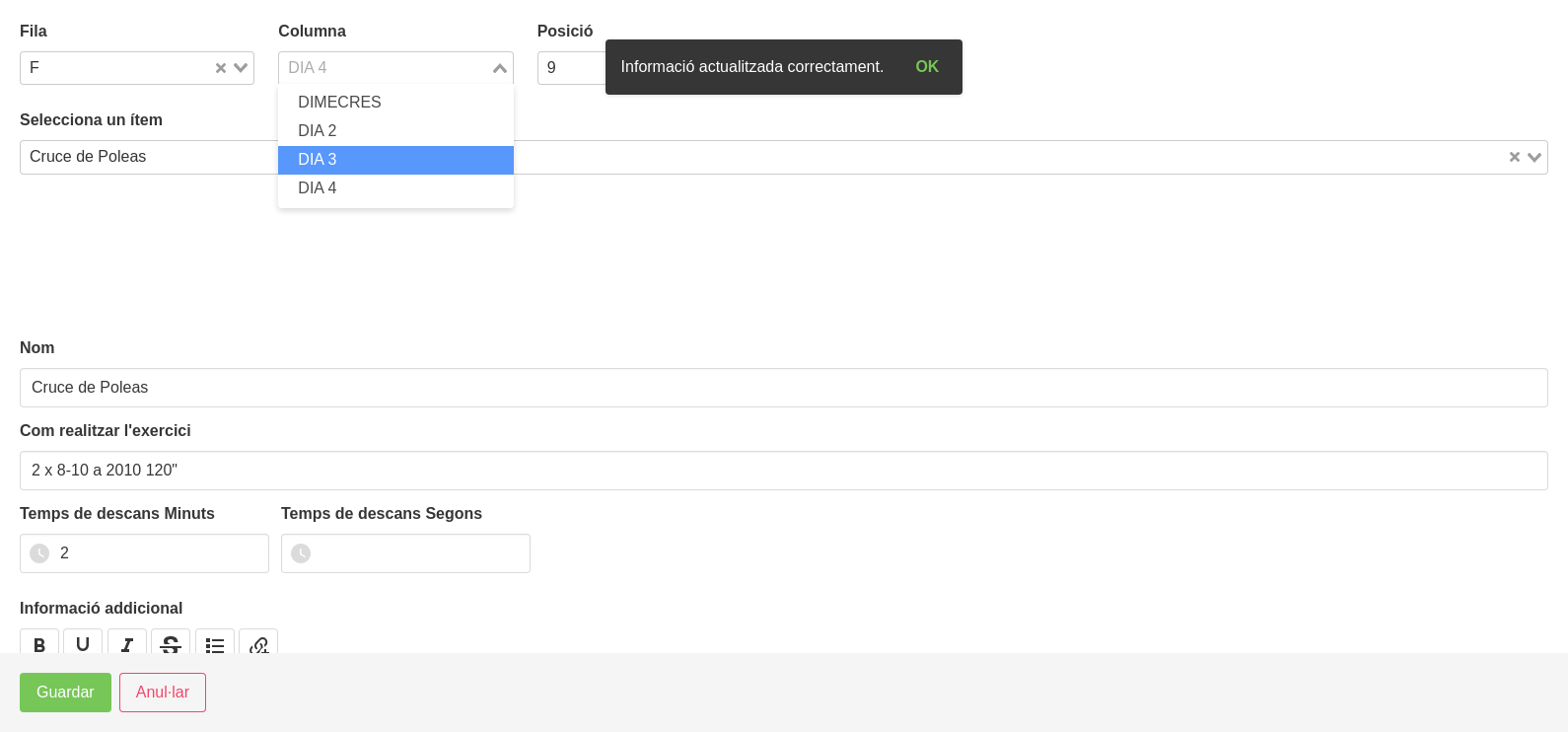
drag, startPoint x: 369, startPoint y: 157, endPoint x: 240, endPoint y: 330, distance: 215.8
click at [367, 160] on li "DIA 3" at bounding box center [395, 159] width 235 height 29
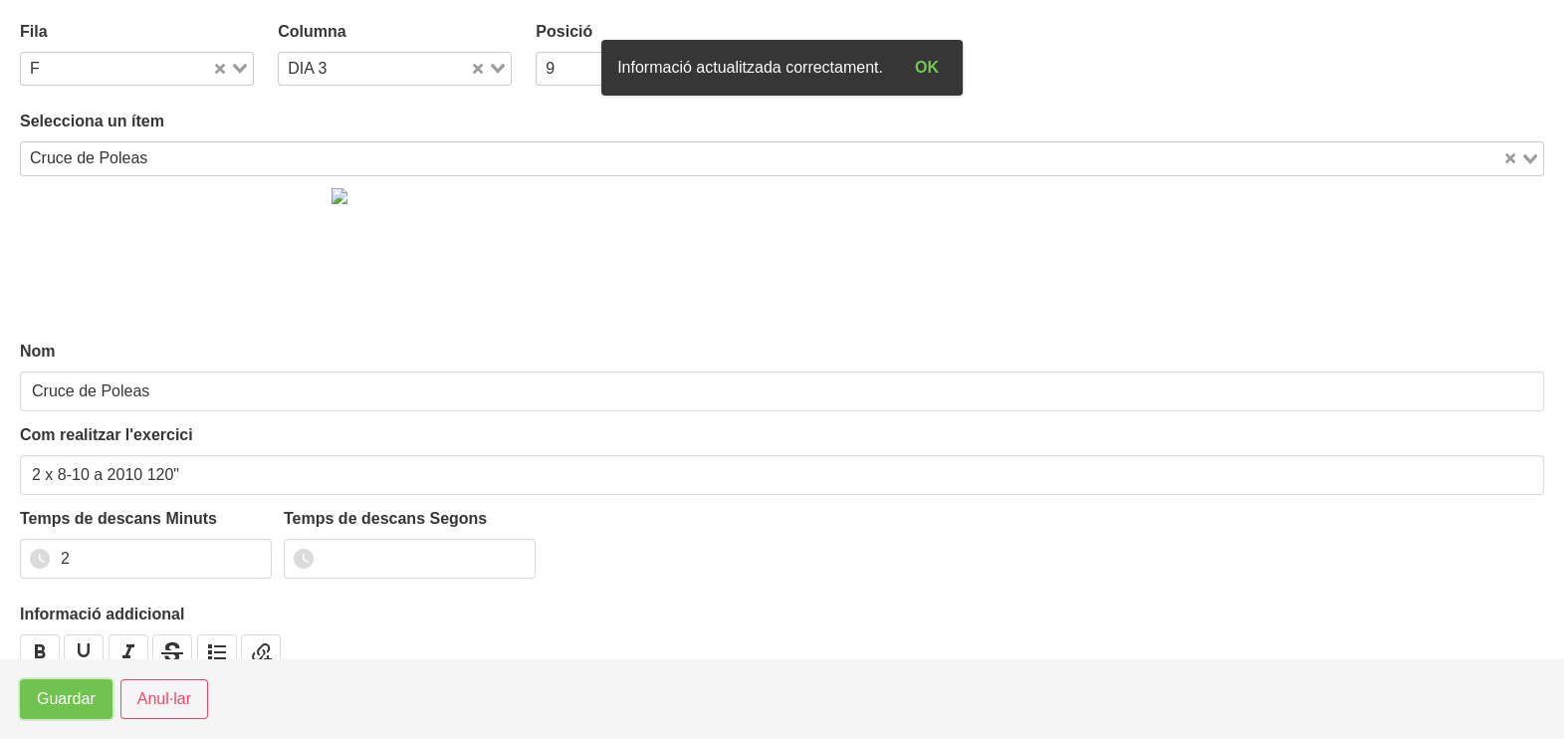
click at [60, 712] on button "Guardar" at bounding box center [66, 699] width 93 height 40
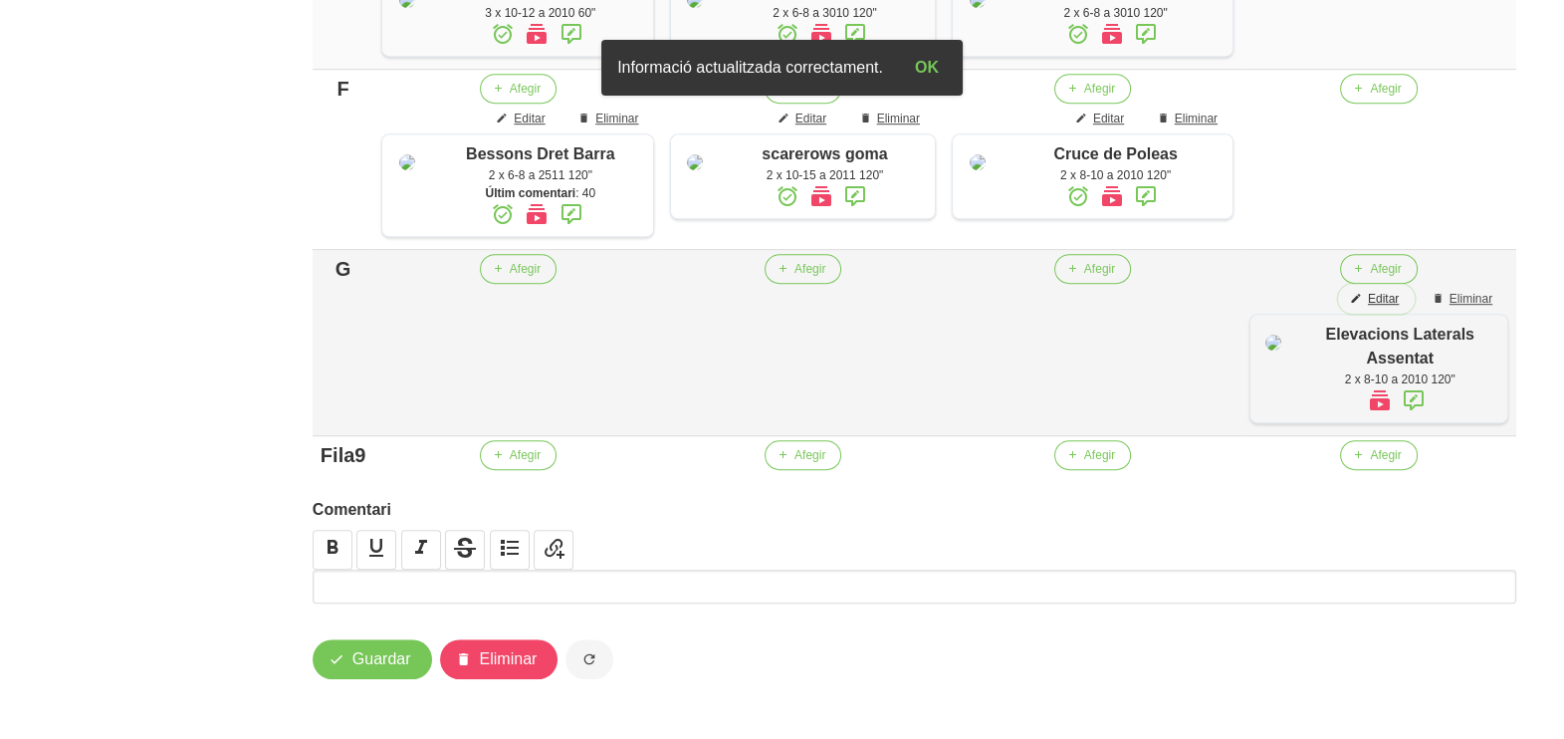
click at [1370, 296] on span "Editar" at bounding box center [1383, 299] width 31 height 18
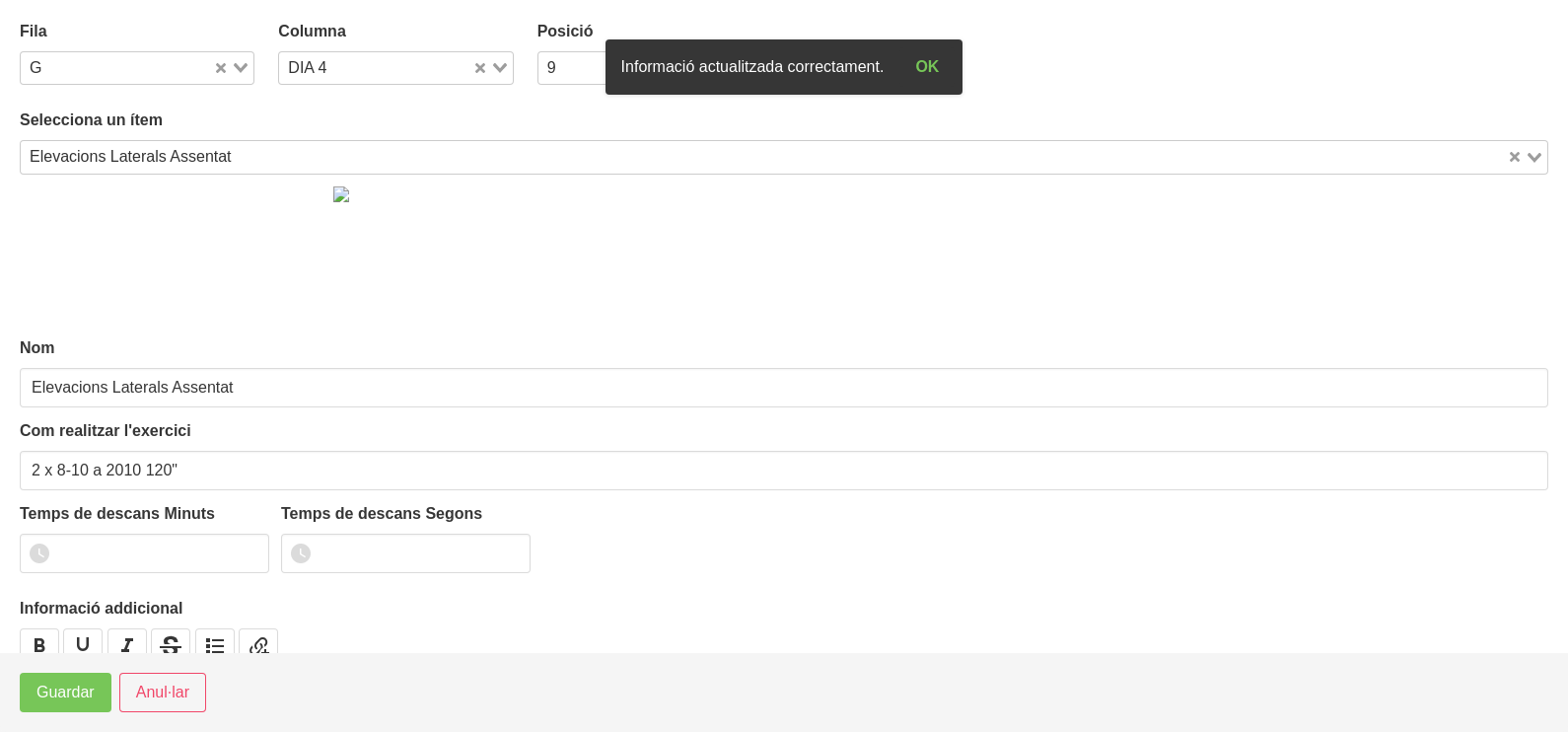
click at [495, 69] on icon "Search for option" at bounding box center [500, 68] width 14 height 10
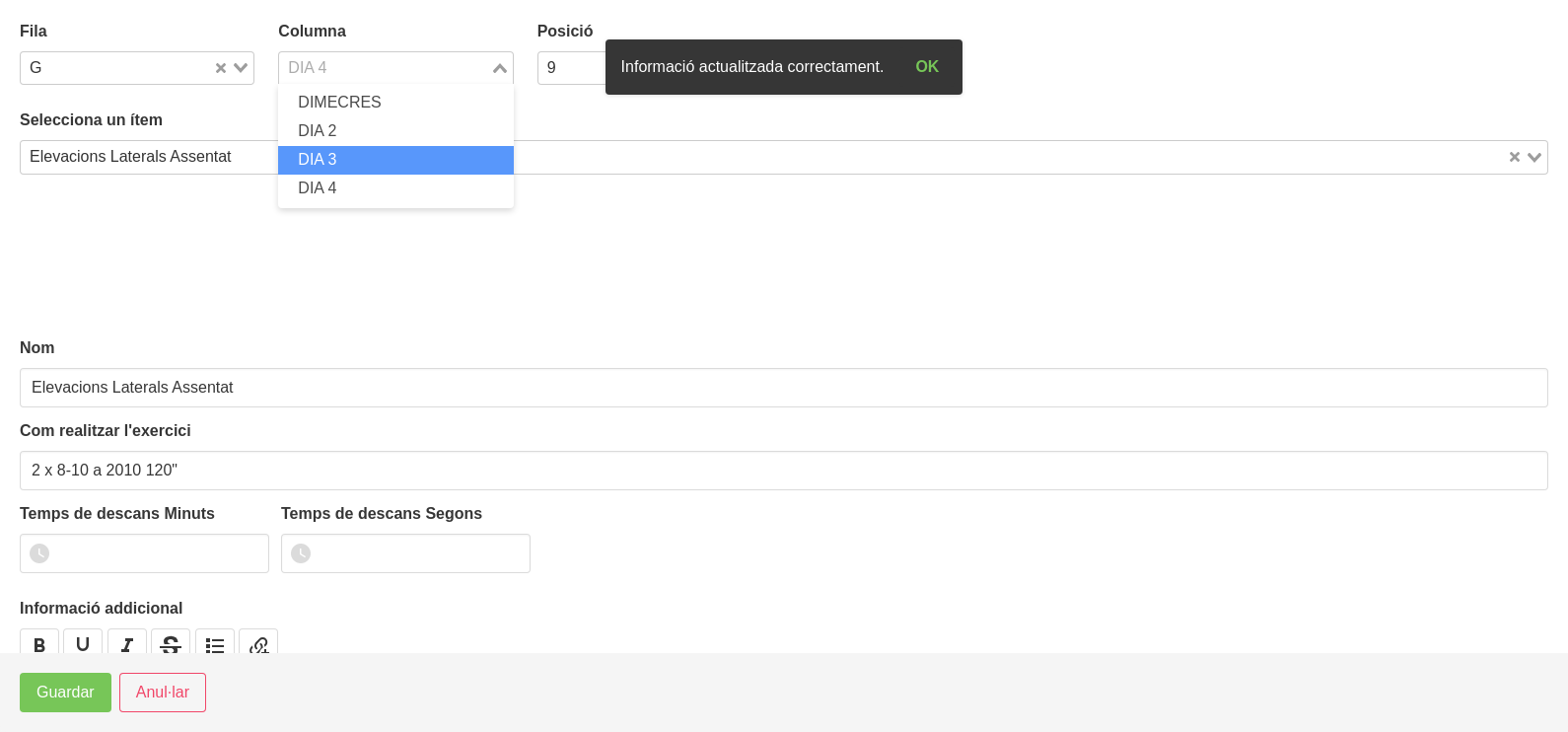
click at [374, 169] on li "DIA 3" at bounding box center [395, 159] width 235 height 29
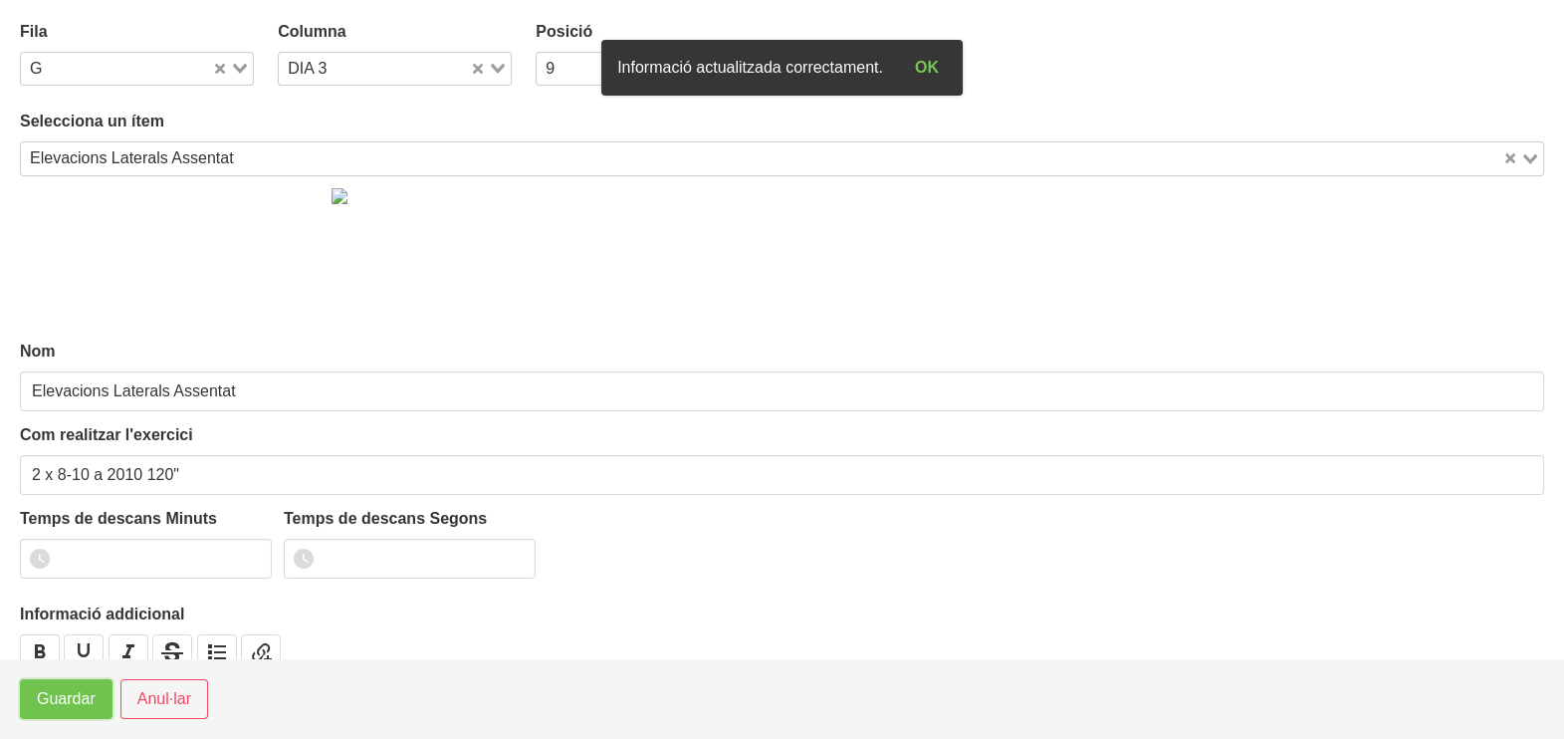
click at [66, 712] on button "Guardar" at bounding box center [66, 699] width 93 height 40
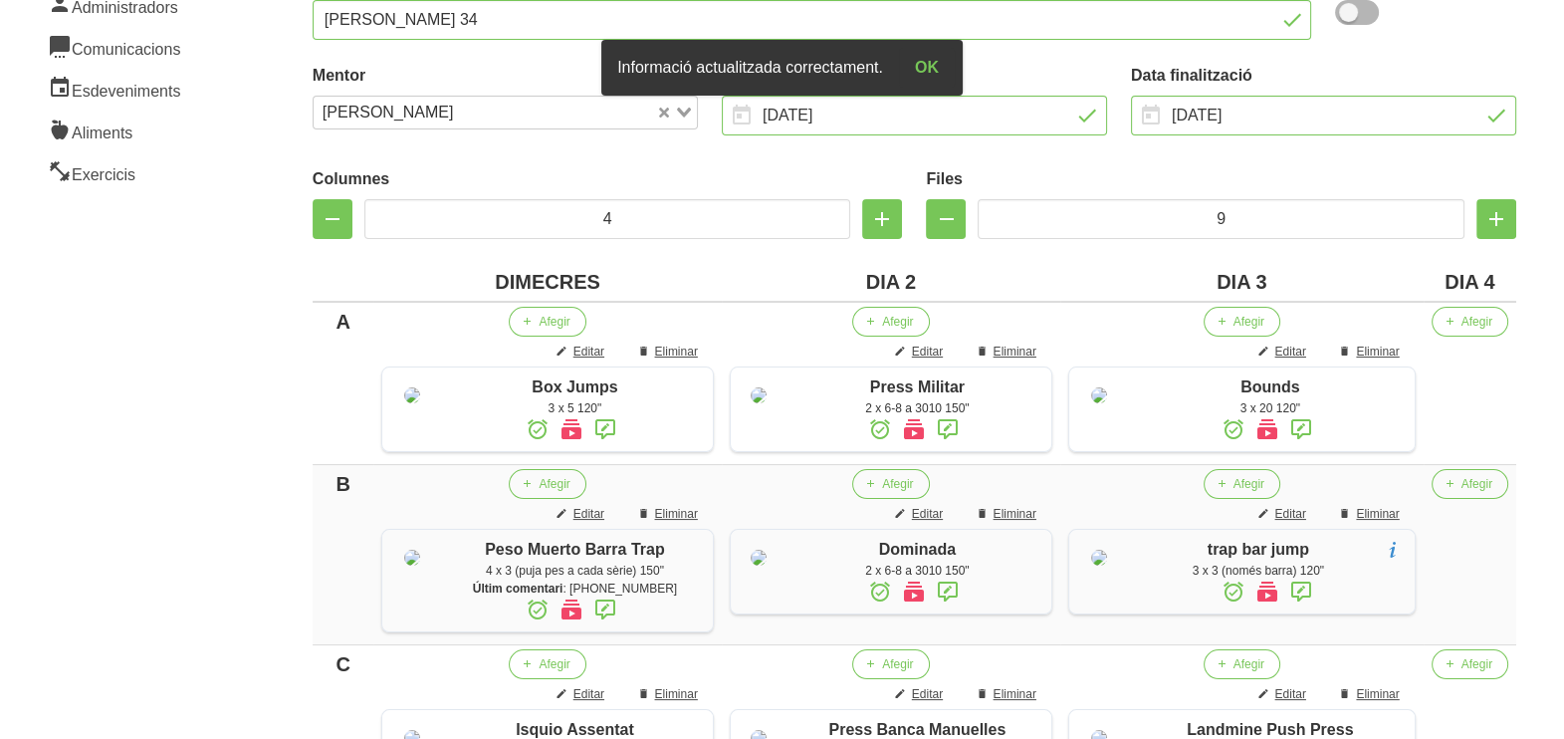
scroll to position [0, 0]
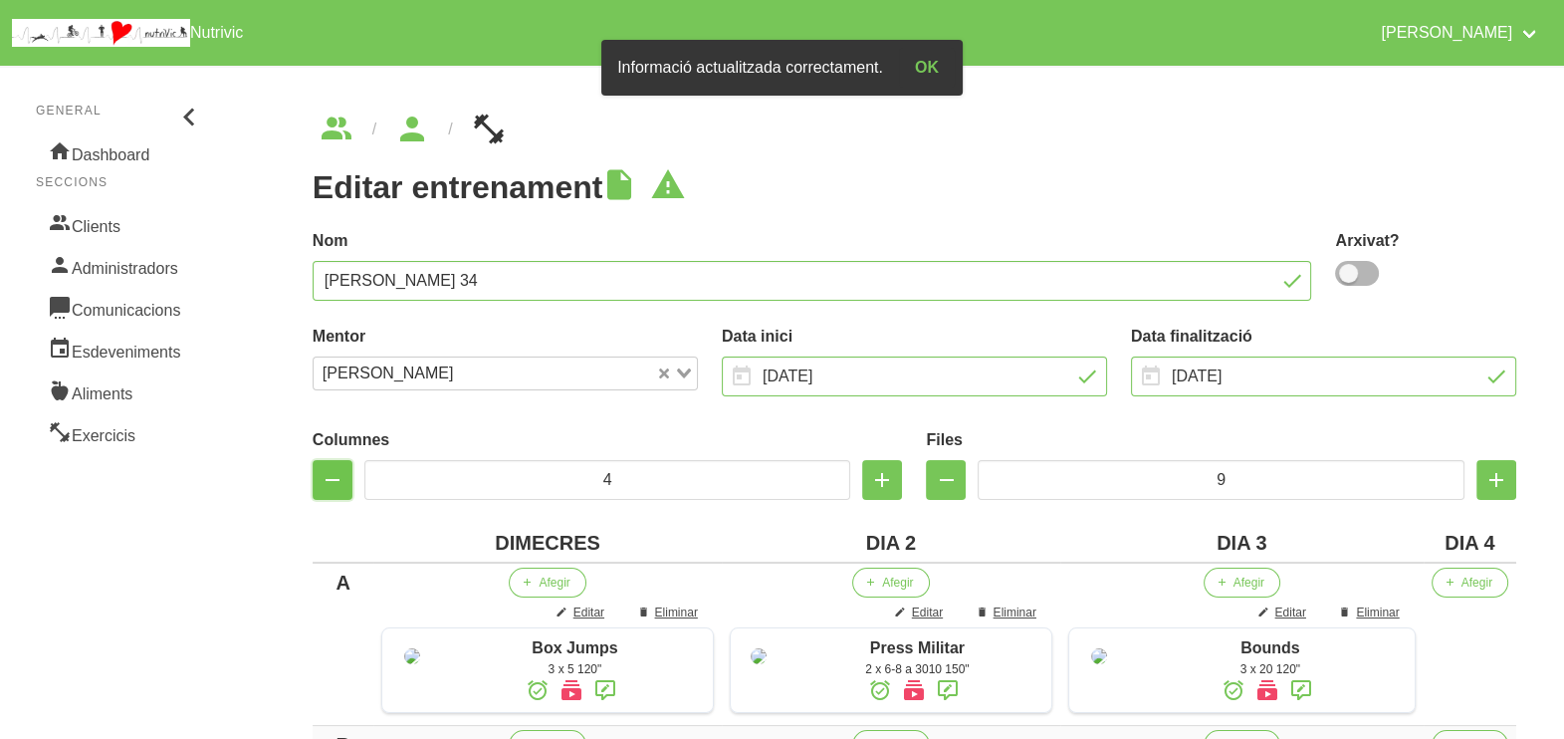
click at [326, 479] on icon "button" at bounding box center [333, 480] width 24 height 36
type input "3"
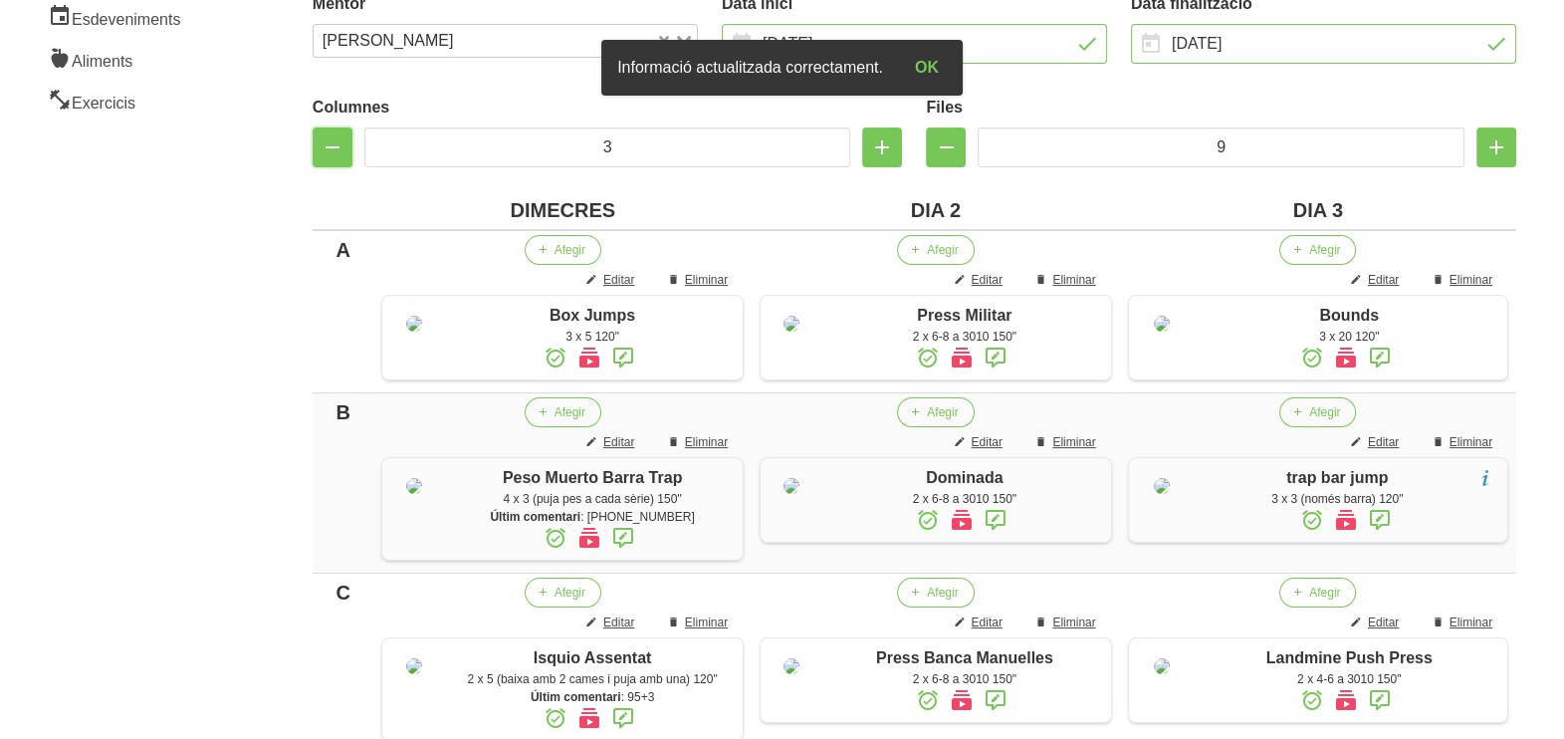
scroll to position [248, 0]
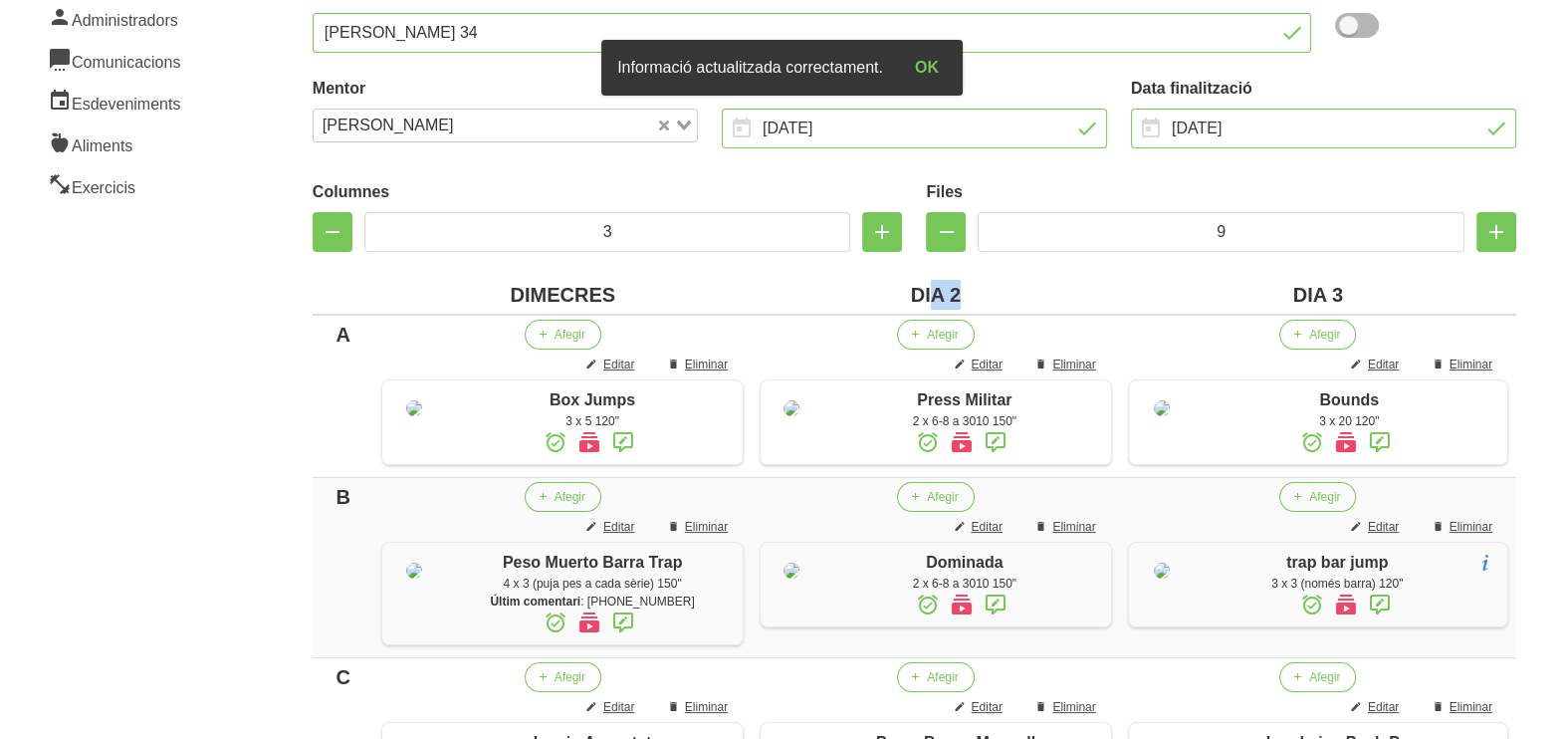
drag, startPoint x: 964, startPoint y: 288, endPoint x: 932, endPoint y: 299, distance: 33.7
click at [938, 294] on div "DIA 2" at bounding box center [935, 295] width 351 height 30
drag, startPoint x: 1341, startPoint y: 286, endPoint x: 1315, endPoint y: 294, distance: 27.1
click at [1315, 294] on div "DIA 3" at bounding box center [1318, 295] width 380 height 30
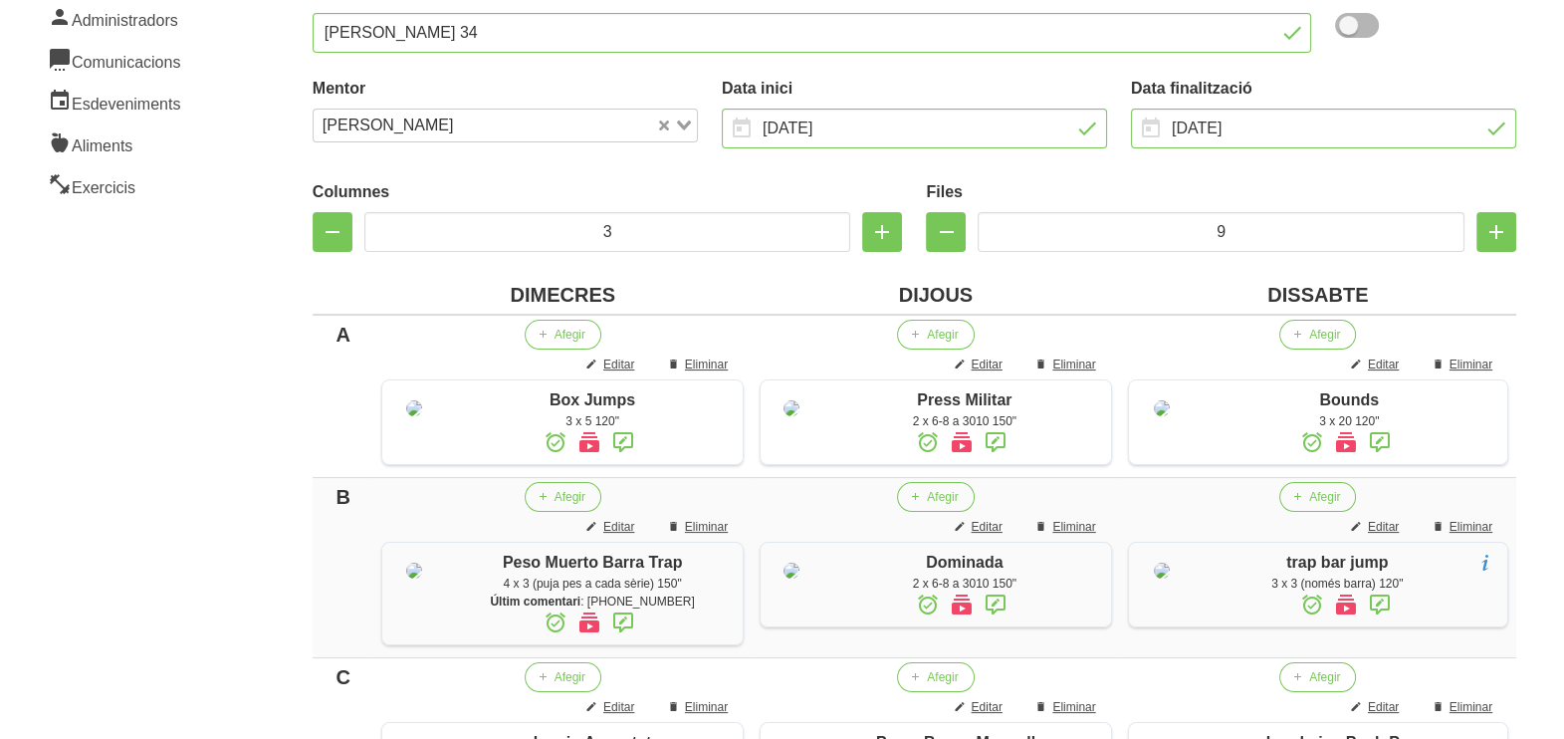
drag, startPoint x: 220, startPoint y: 409, endPoint x: 239, endPoint y: 405, distance: 19.3
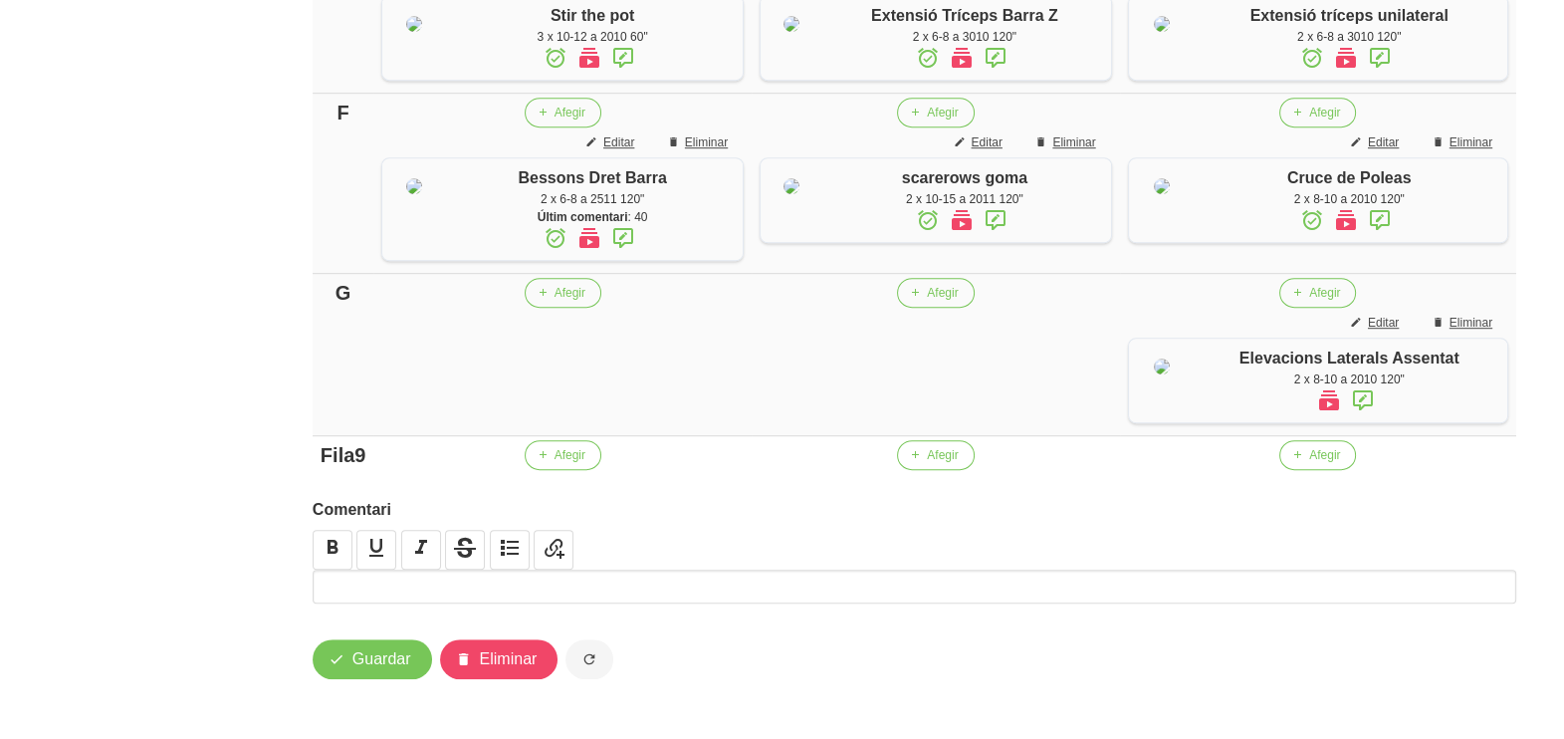
scroll to position [1786, 0]
click at [361, 656] on span "Guardar" at bounding box center [381, 659] width 59 height 24
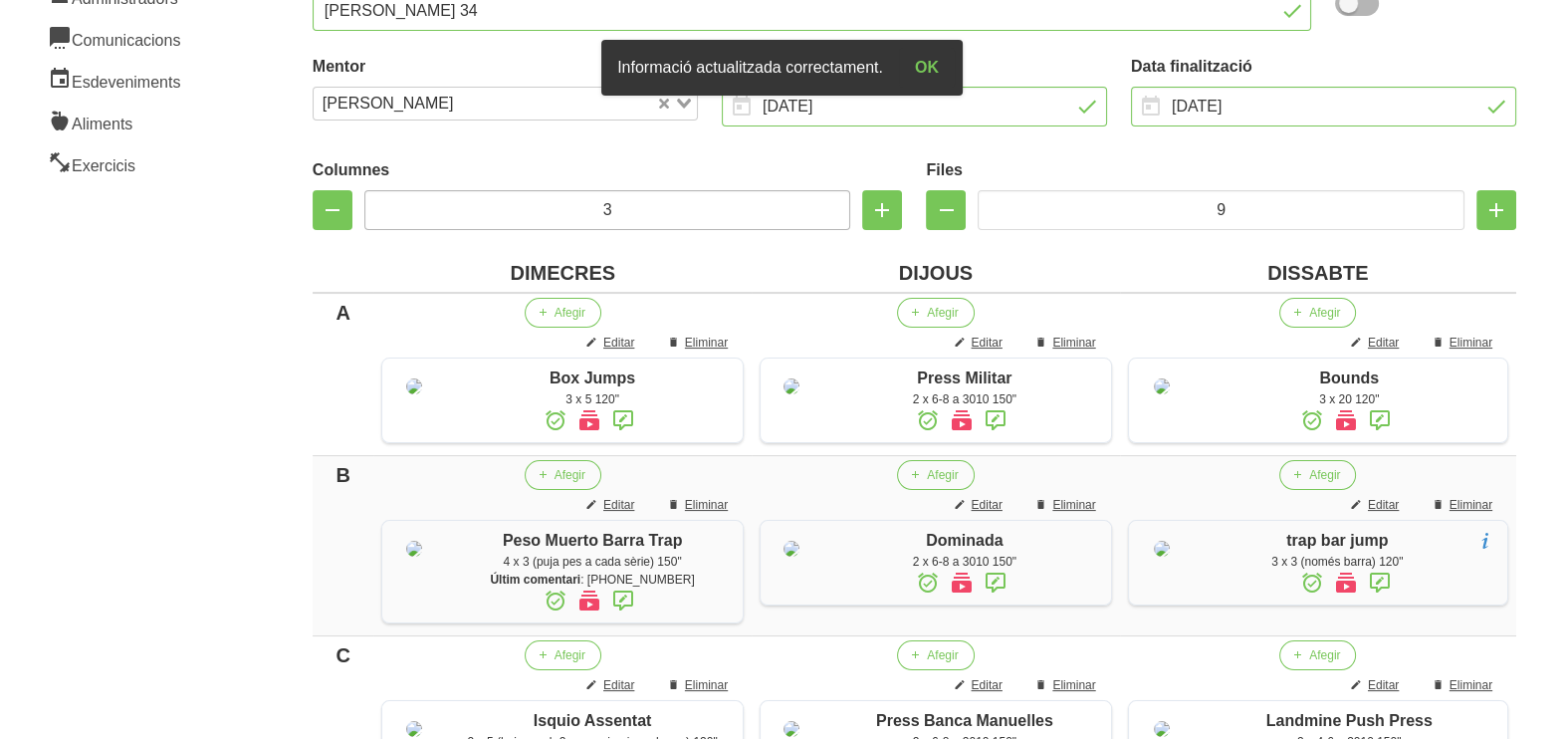
scroll to position [44, 0]
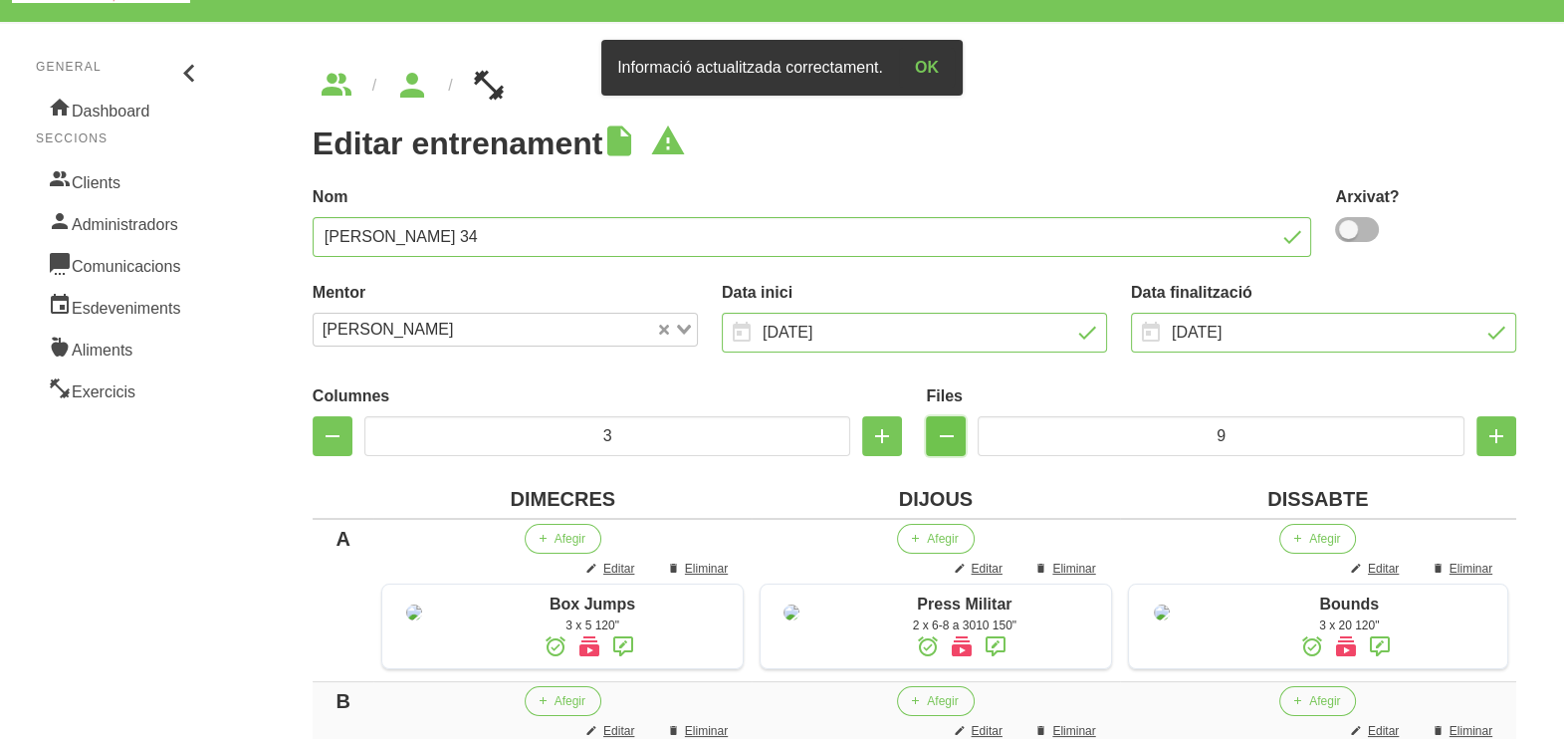
click at [943, 432] on icon "button" at bounding box center [946, 436] width 24 height 36
type input "8"
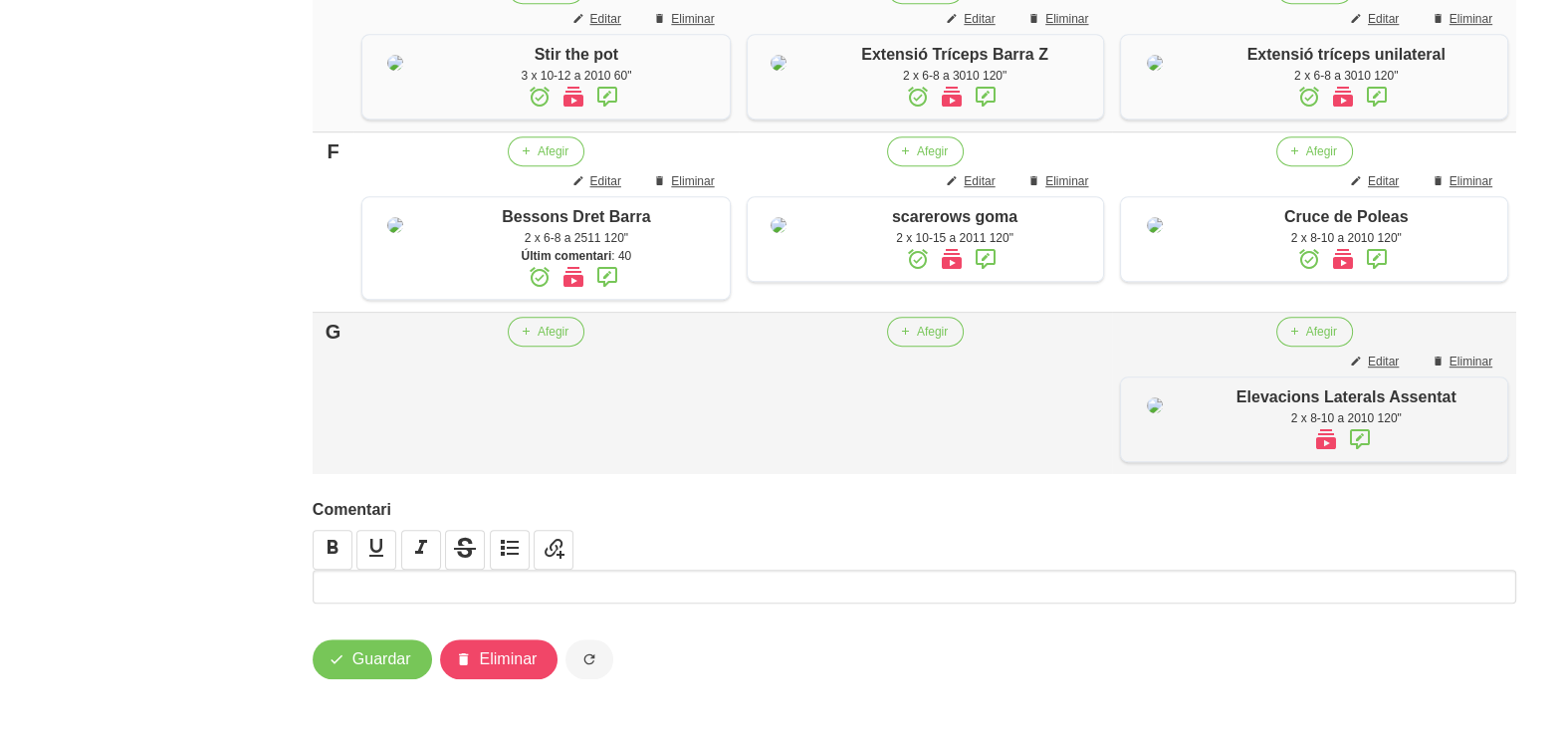
scroll to position [1747, 0]
click at [366, 665] on span "Guardar" at bounding box center [381, 659] width 59 height 24
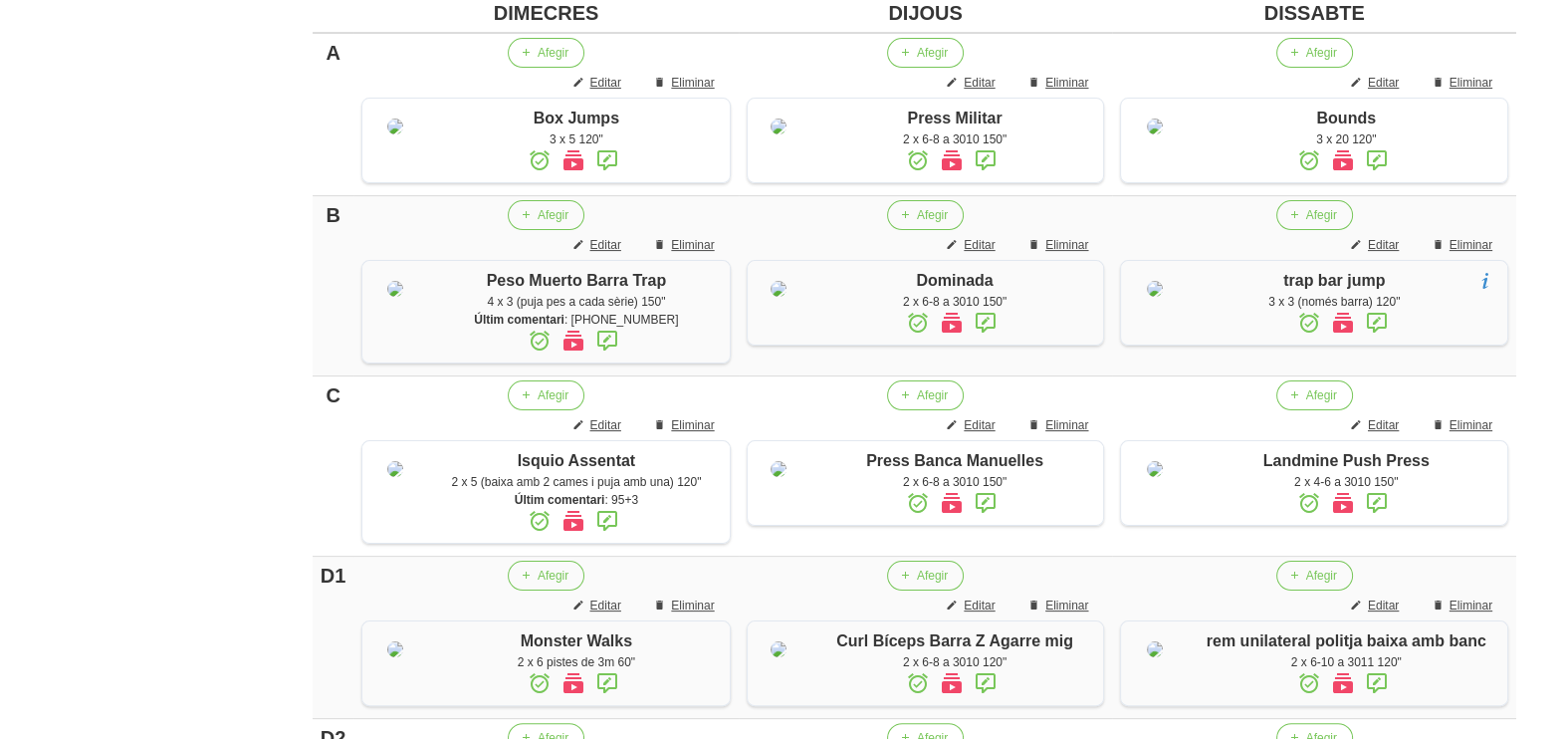
scroll to position [622, 0]
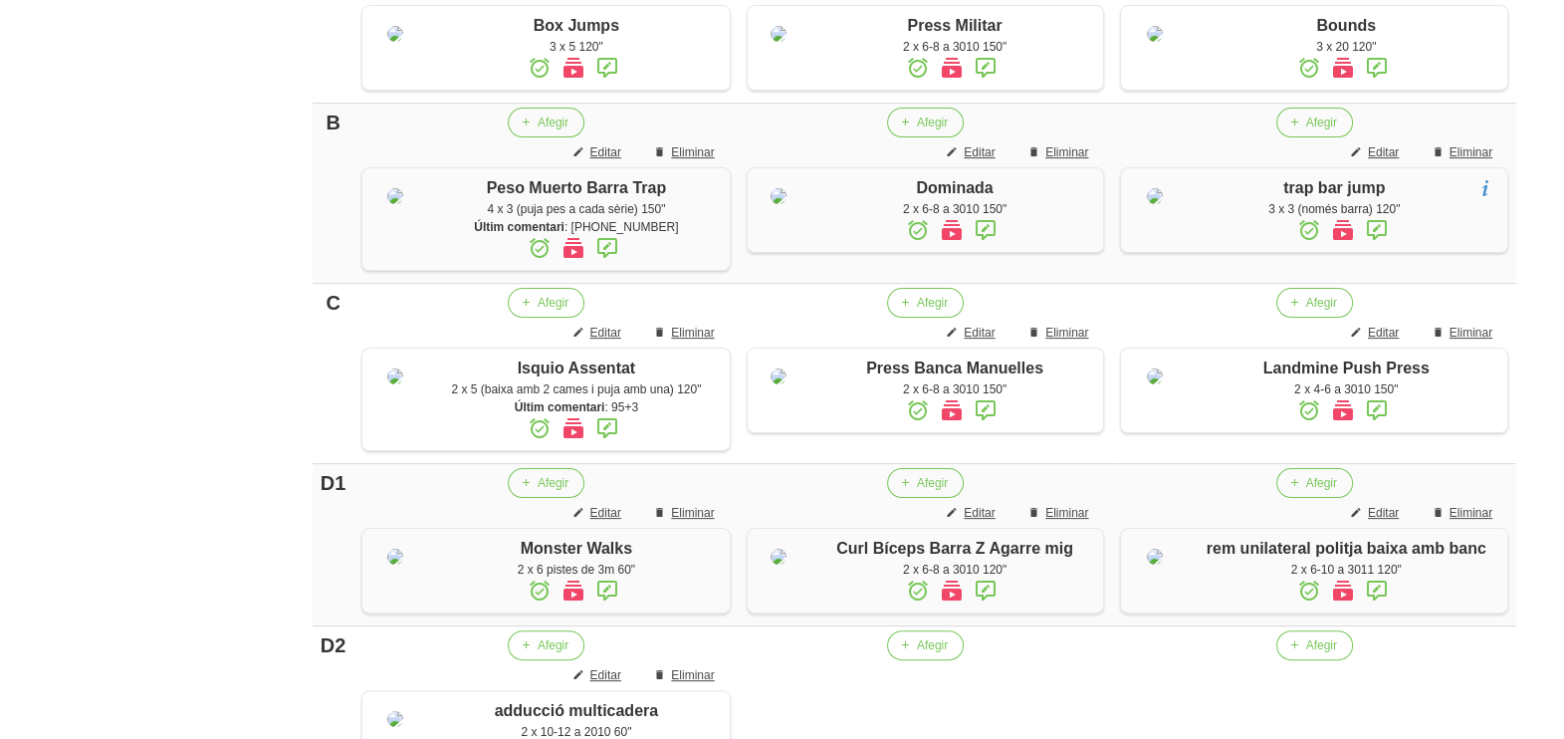
click at [211, 282] on aside "General Dashboard Seccions Clients Administradors Comunicacions Esdeveniments A…" at bounding box center [120, 494] width 265 height 2125
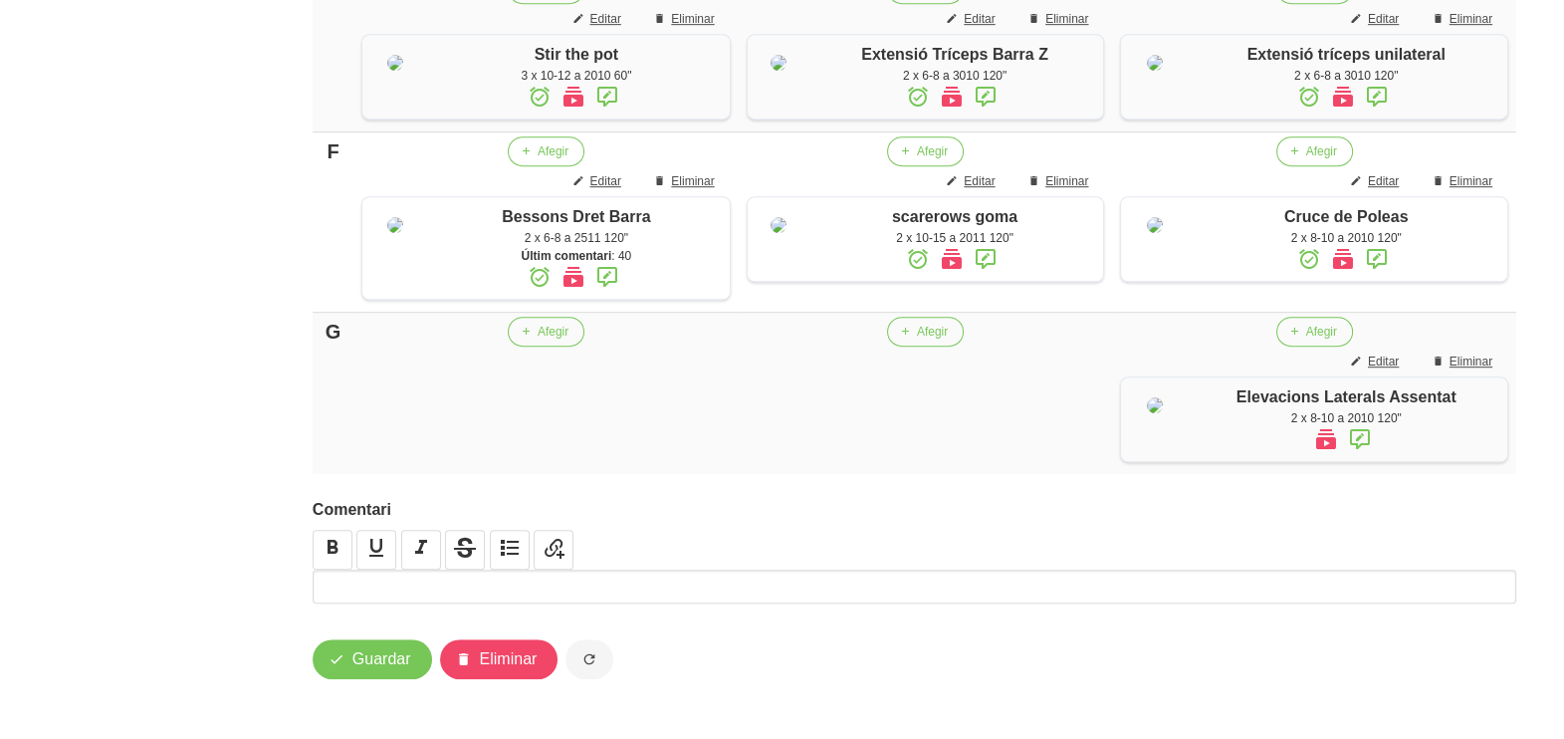
scroll to position [1747, 0]
click at [353, 648] on span "Guardar" at bounding box center [381, 659] width 59 height 24
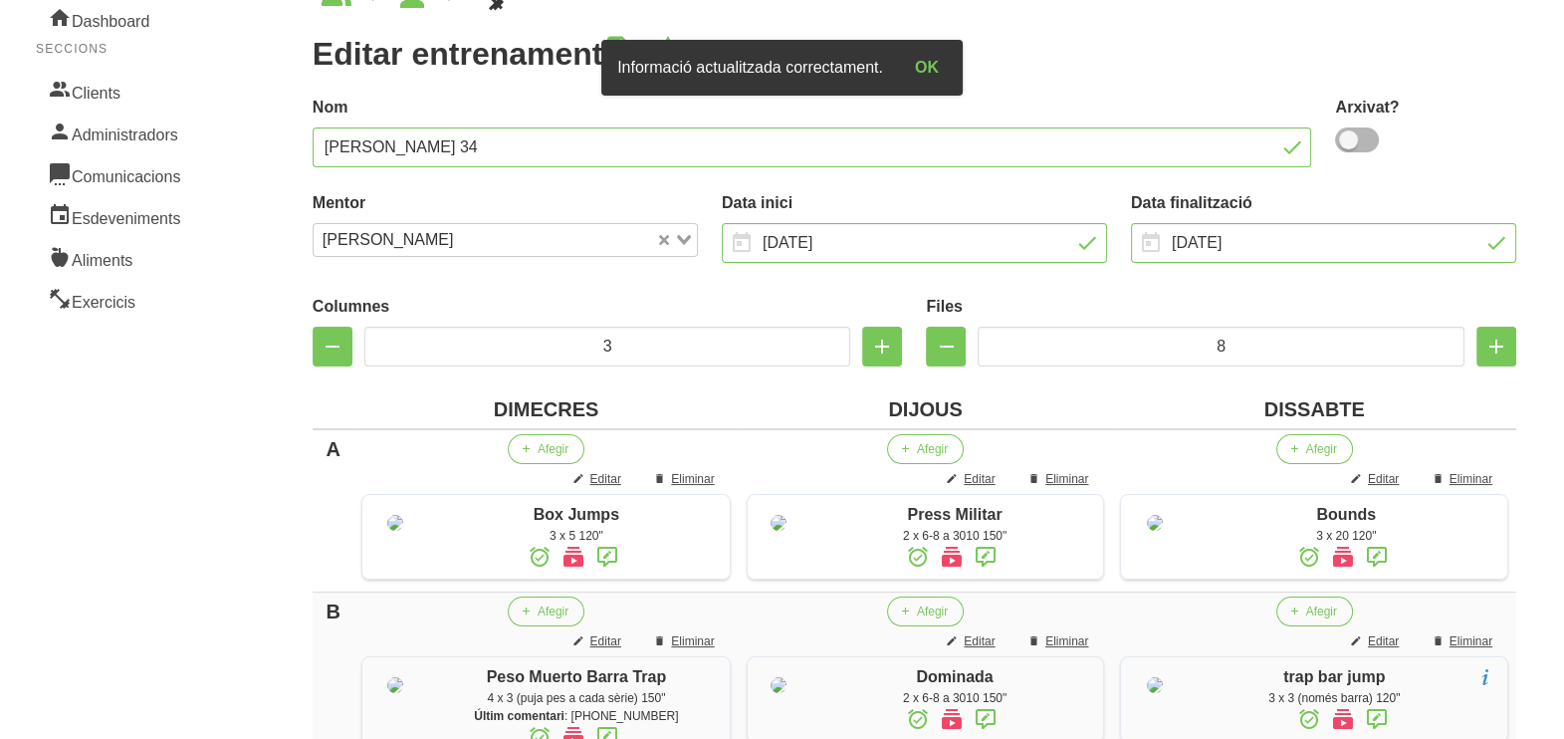
scroll to position [0, 0]
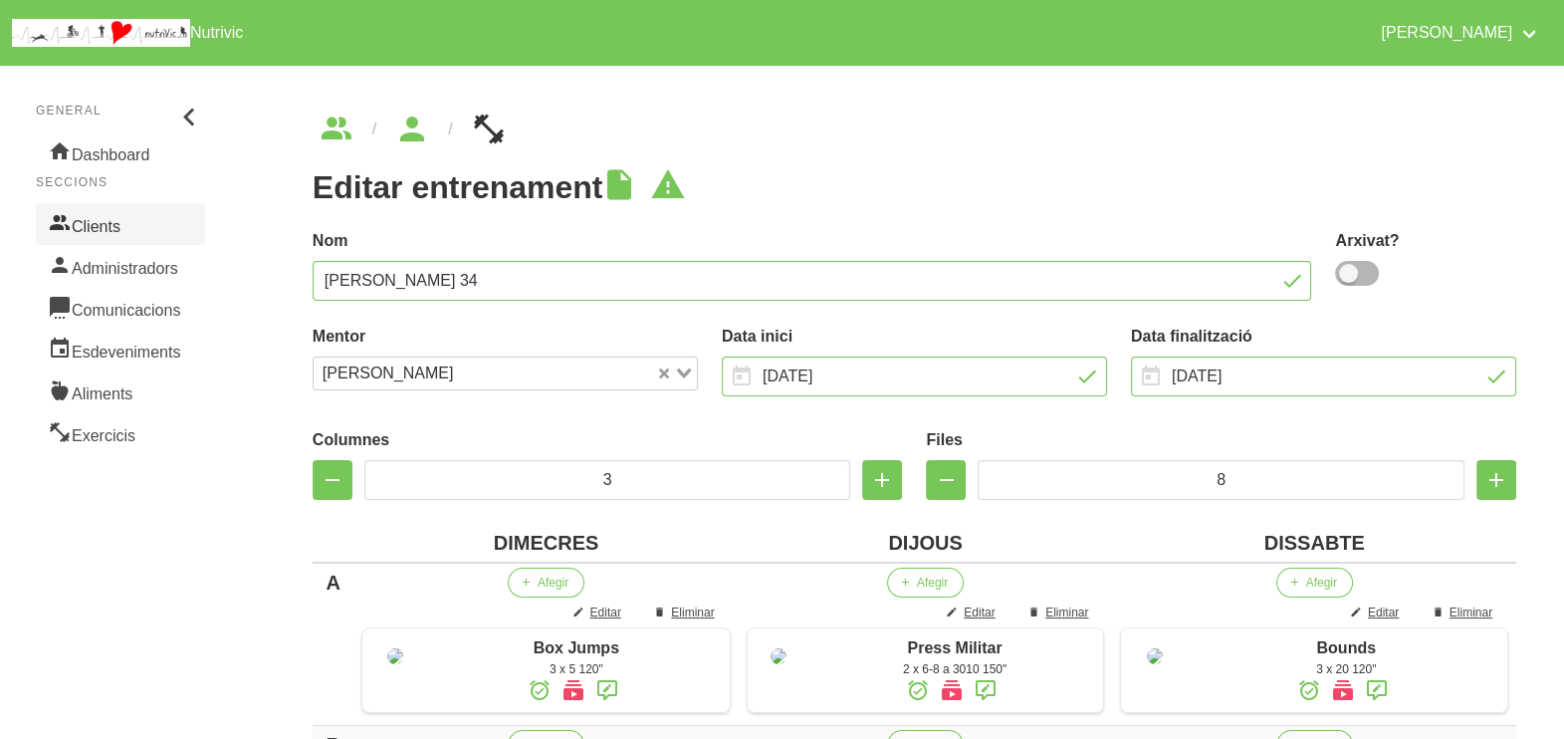
click at [111, 231] on link "Clients" at bounding box center [120, 224] width 169 height 42
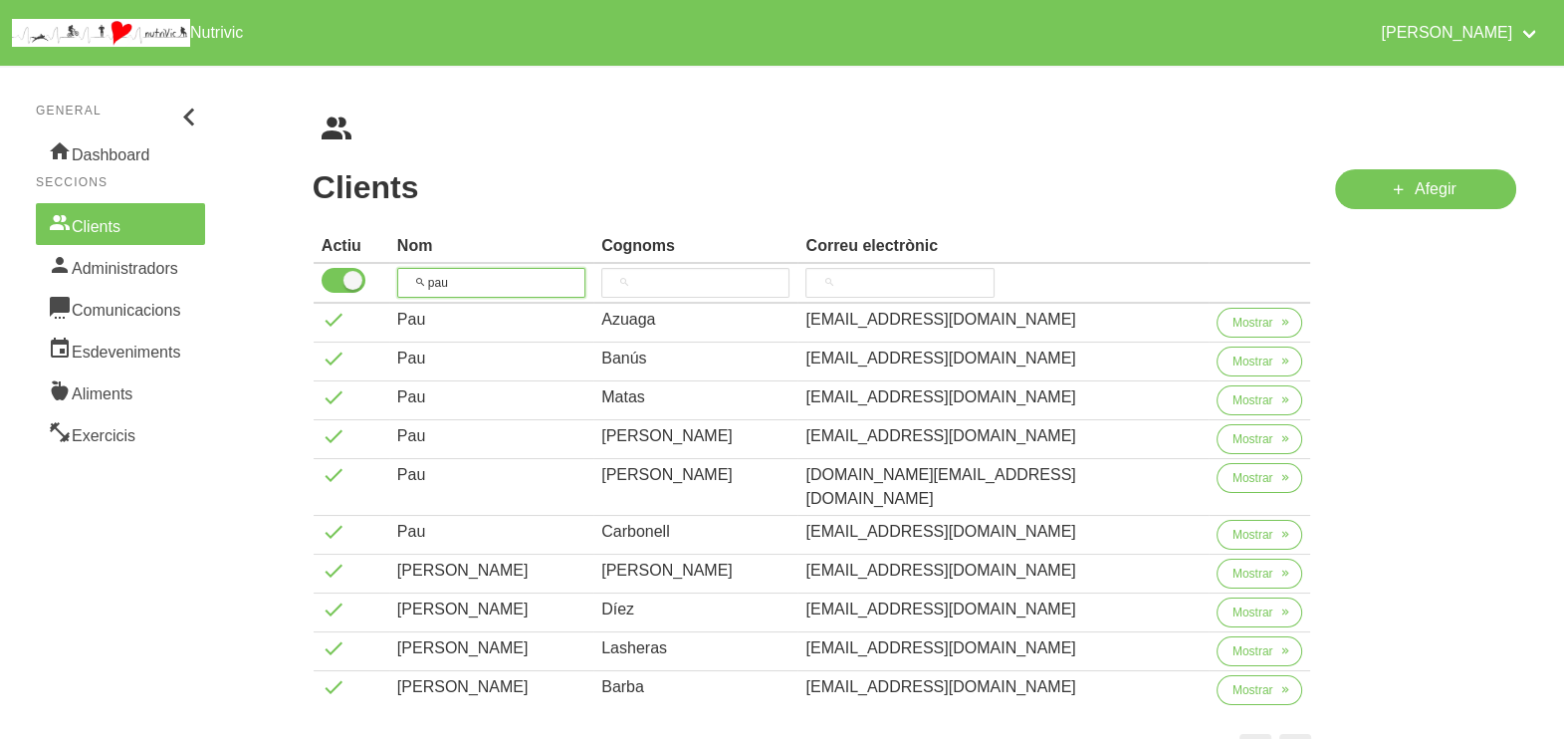
click at [433, 279] on input "pau" at bounding box center [491, 283] width 188 height 30
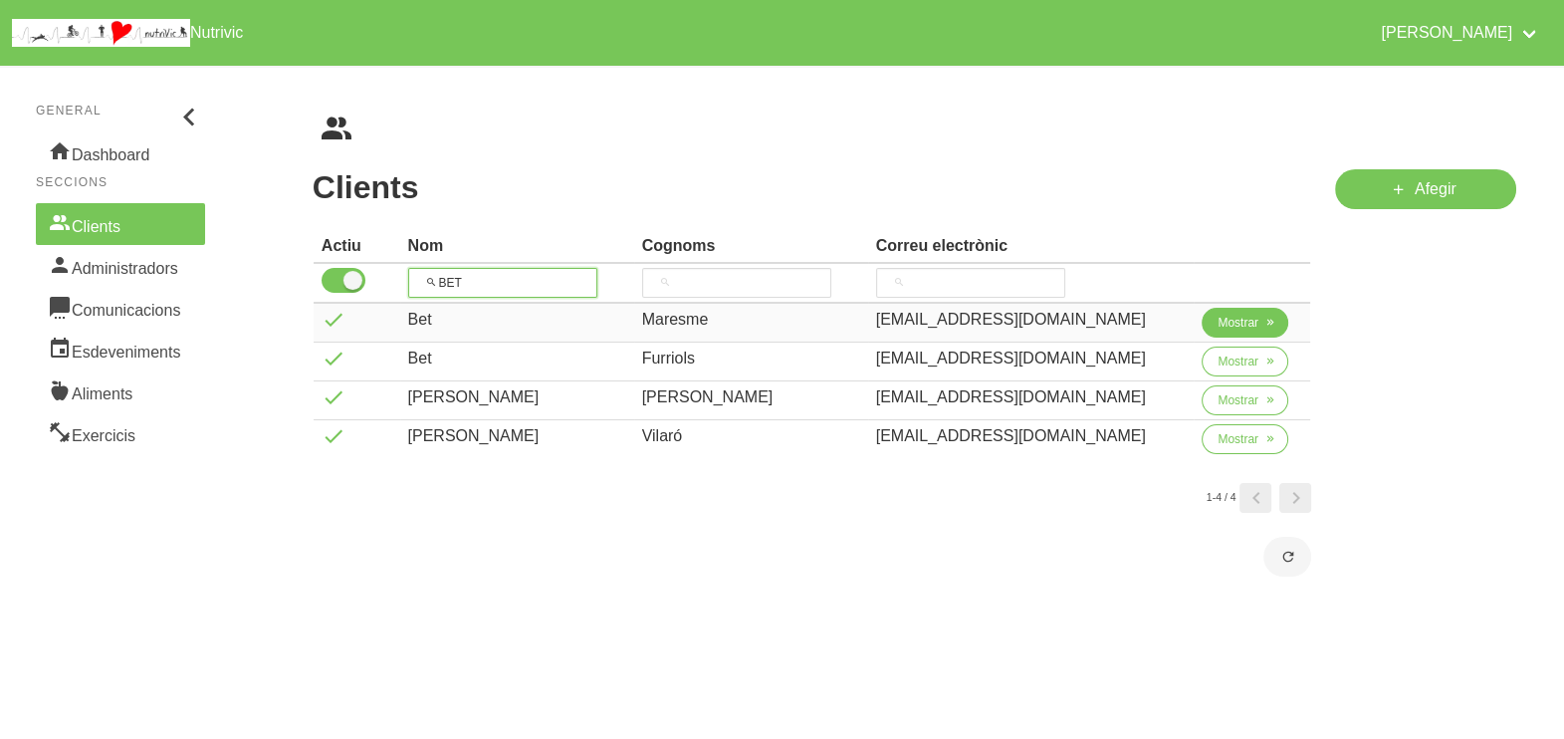
type input "BET"
click at [1229, 314] on span "Mostrar" at bounding box center [1238, 323] width 41 height 18
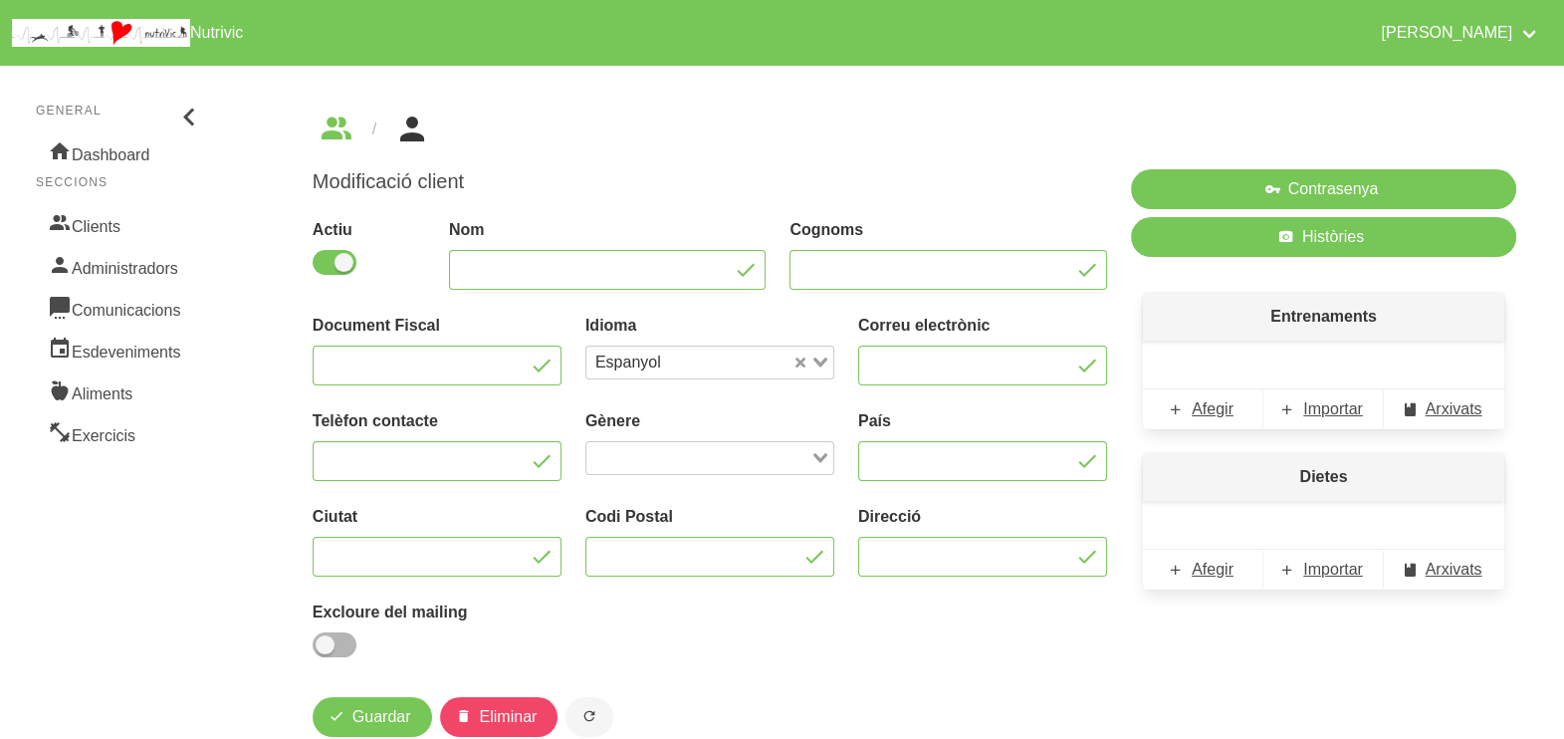
type input "Bet"
type input "Maresme"
type input "[EMAIL_ADDRESS][DOMAIN_NAME]"
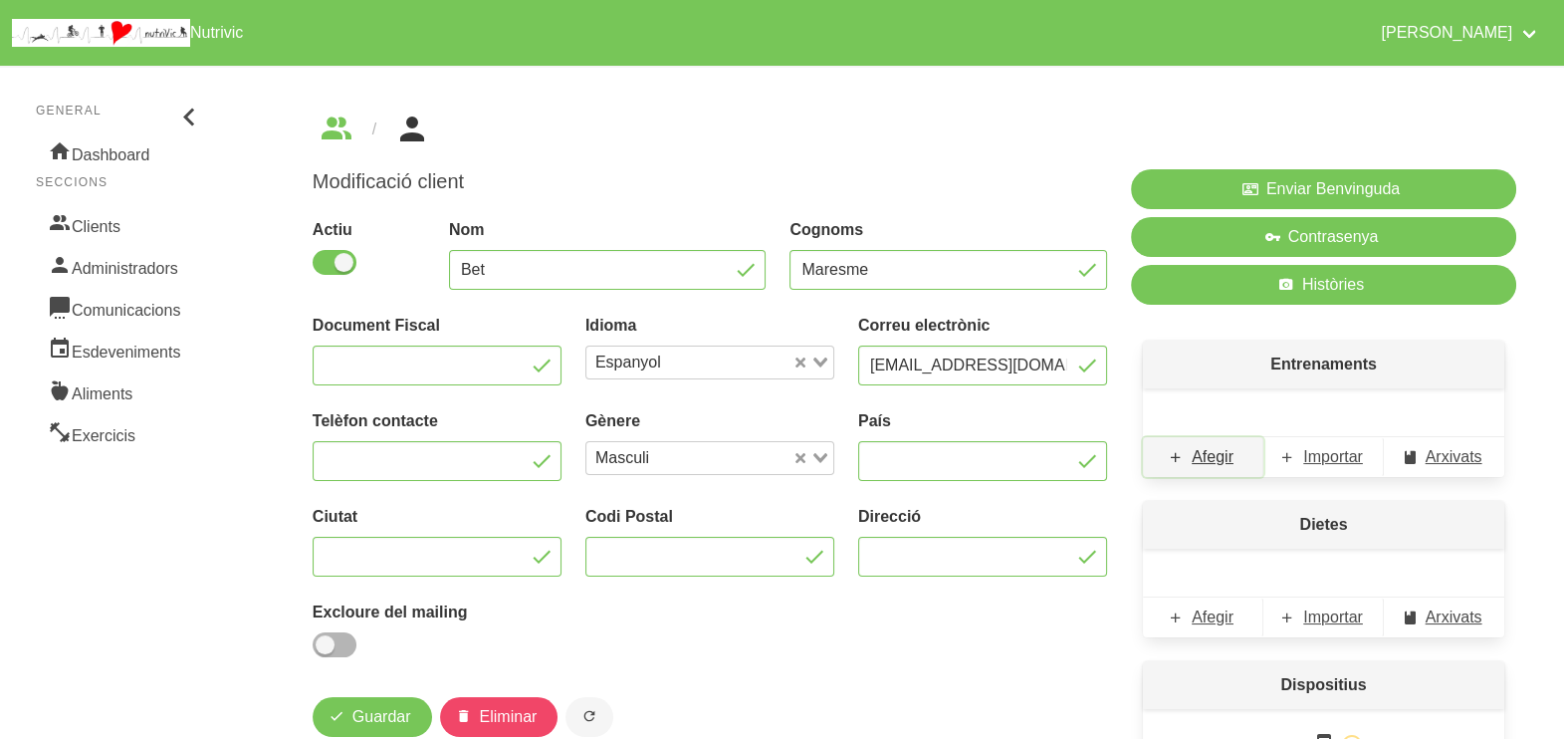
click at [1197, 463] on span "Afegir" at bounding box center [1213, 457] width 42 height 24
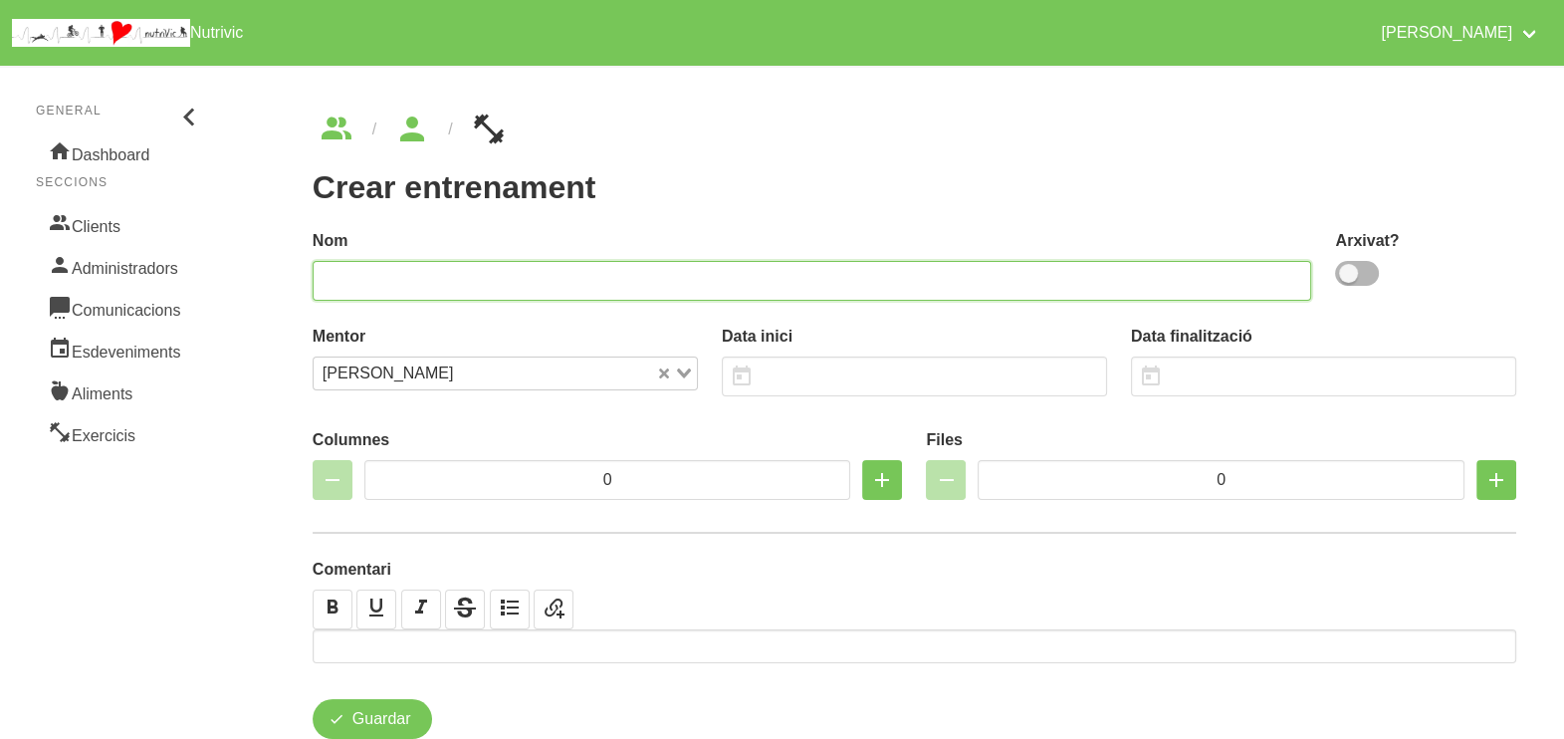
click at [671, 282] on input "text" at bounding box center [813, 281] width 1000 height 40
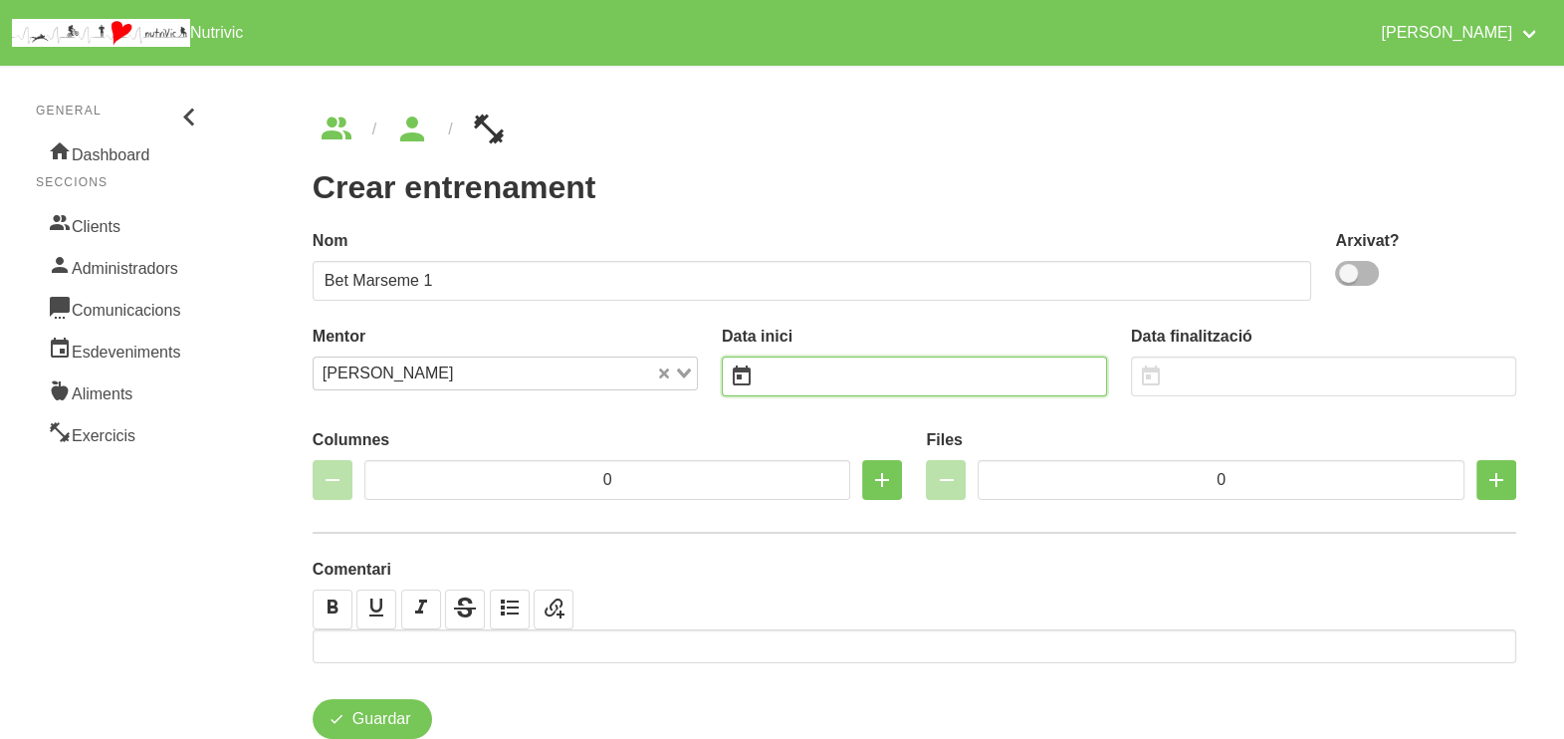
click at [823, 363] on input "text" at bounding box center [914, 376] width 385 height 40
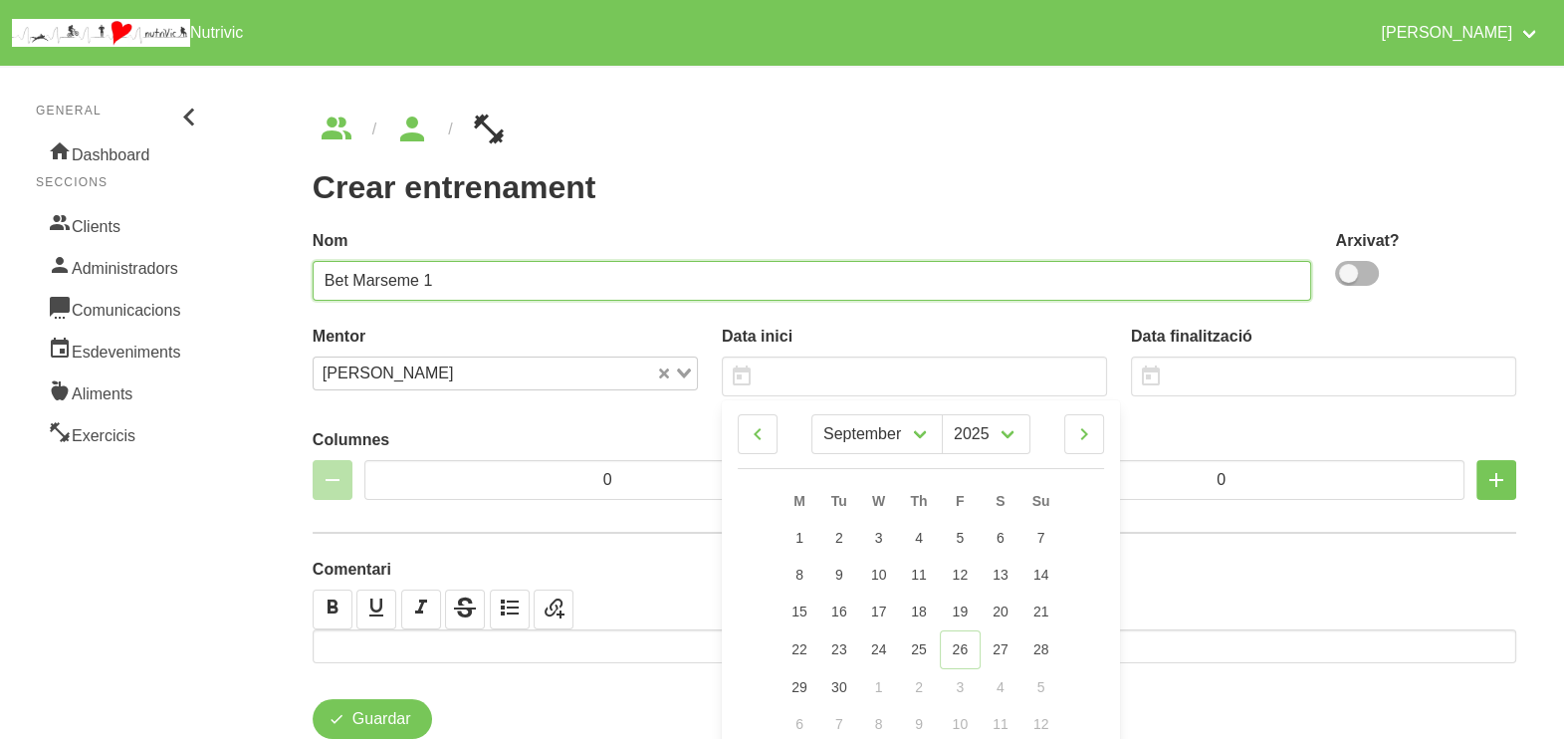
click at [417, 284] on input "Bet Marseme 1" at bounding box center [813, 281] width 1000 height 40
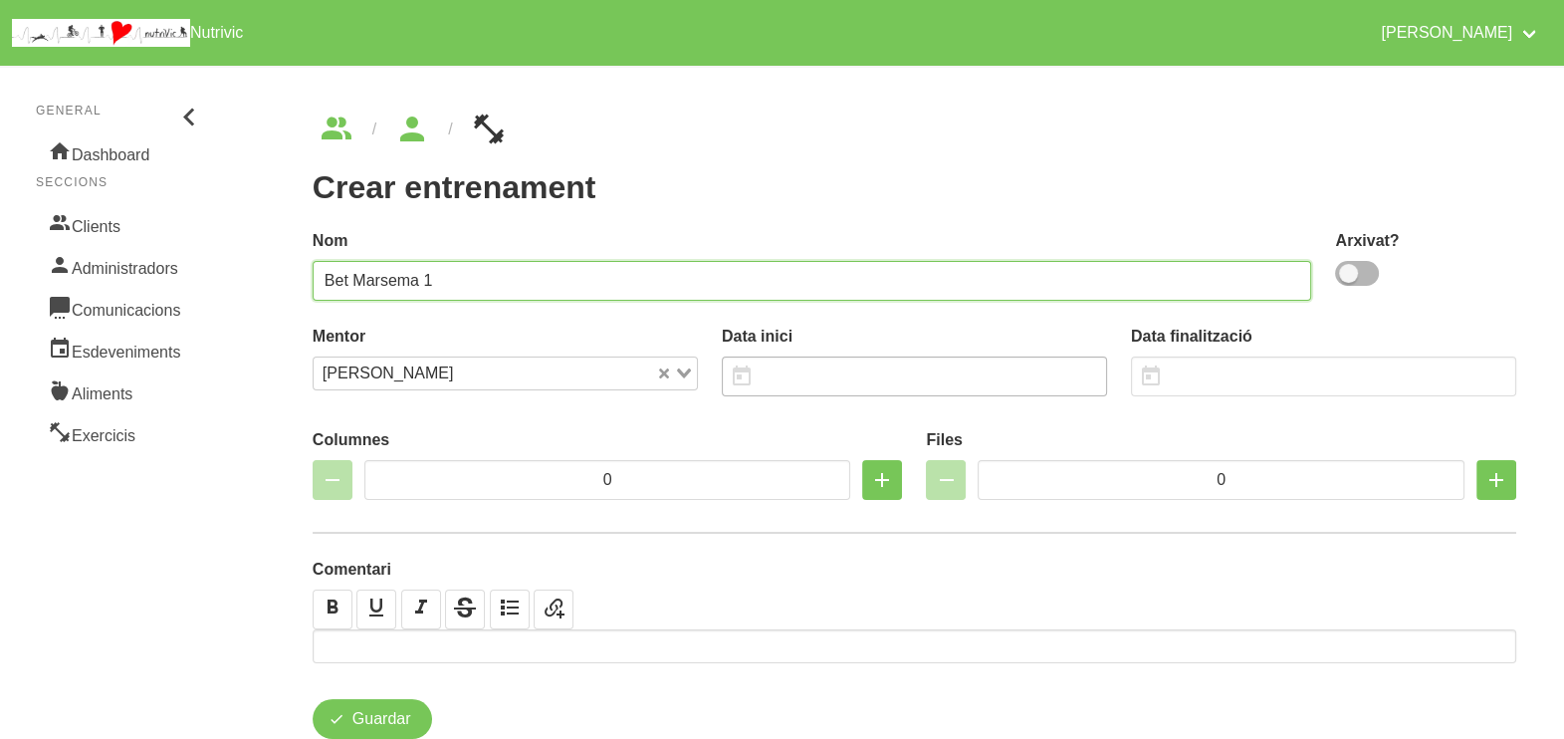
type input "Bet Marsema 1"
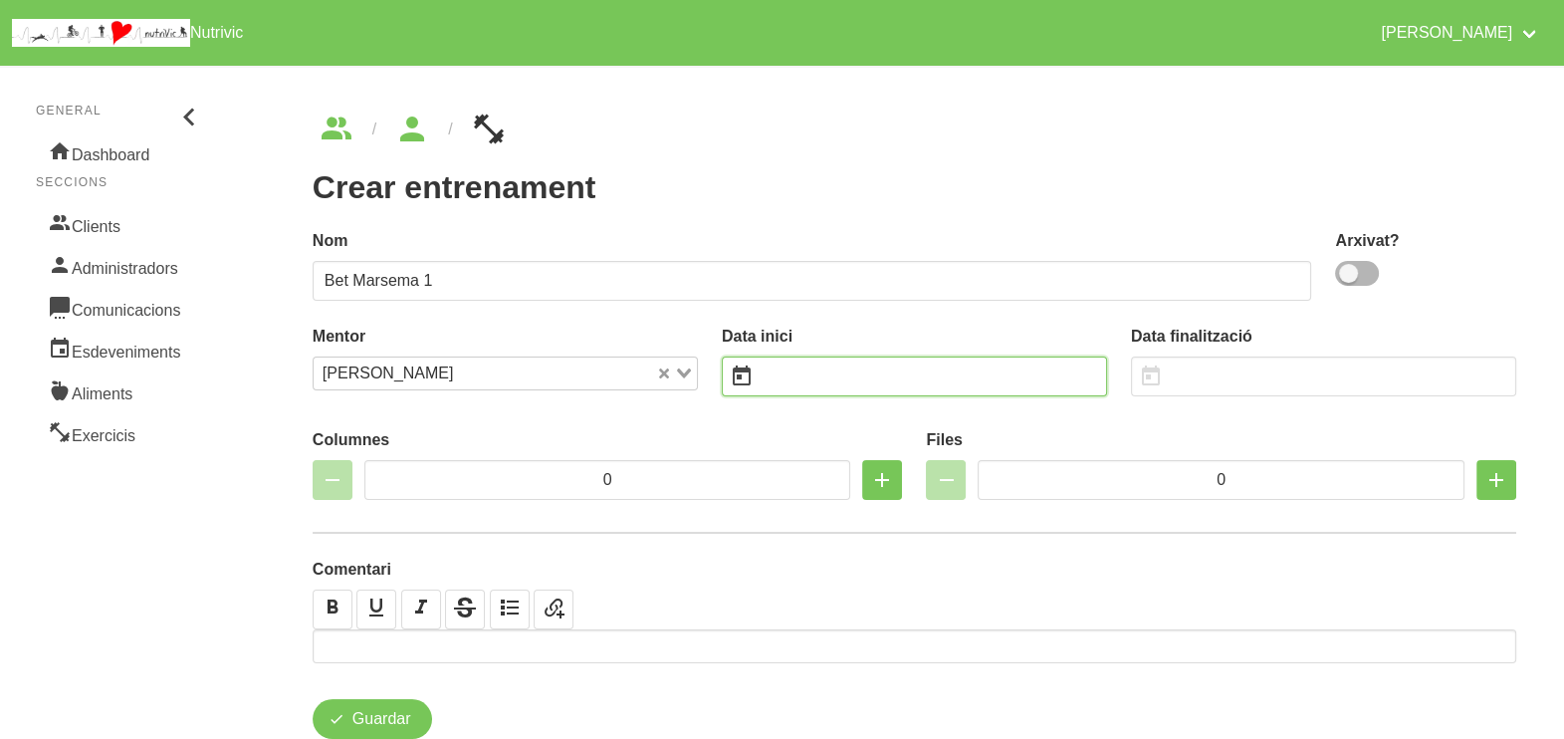
click at [809, 365] on input "text" at bounding box center [914, 376] width 385 height 40
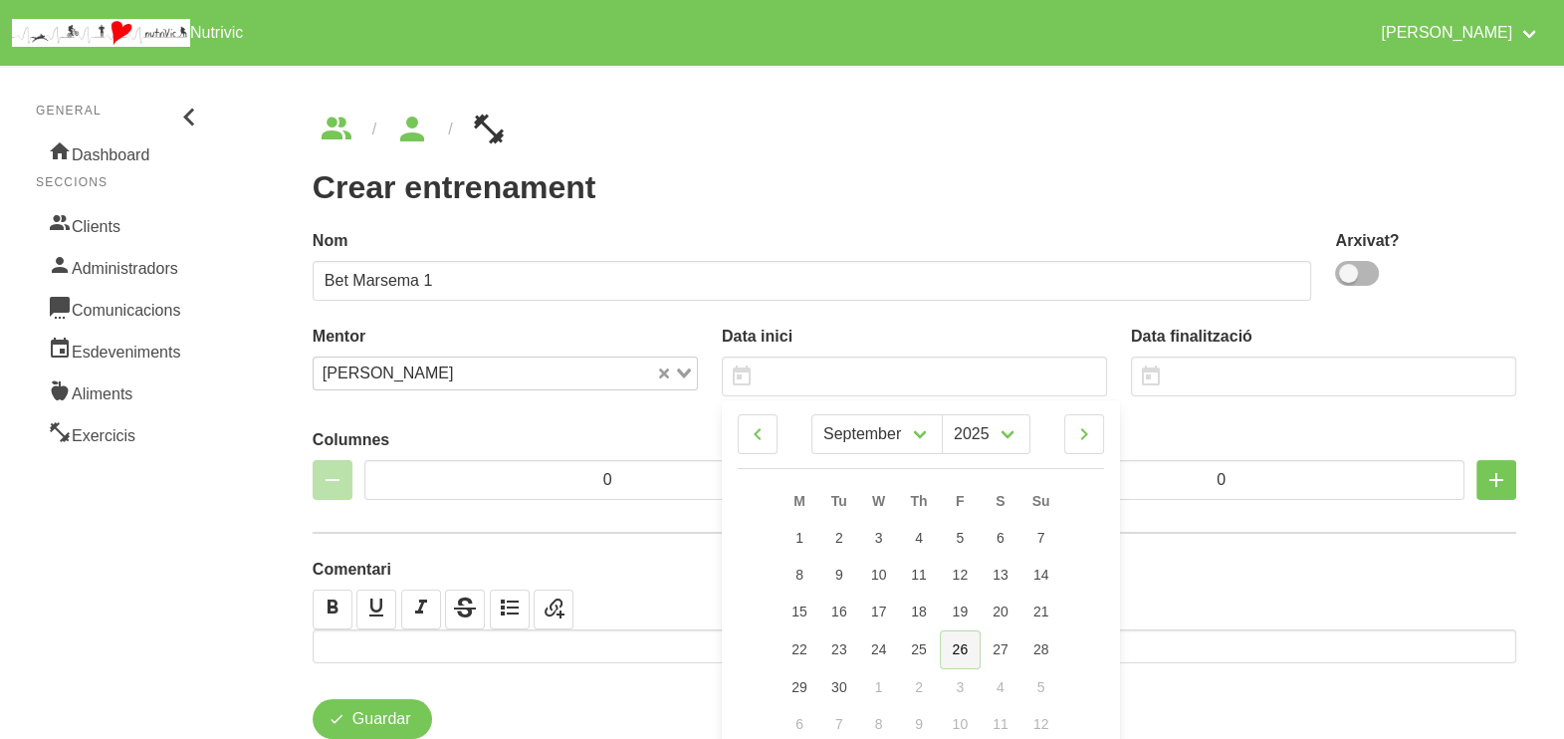
click at [965, 652] on span "26" at bounding box center [961, 649] width 16 height 16
type input "[DATE]"
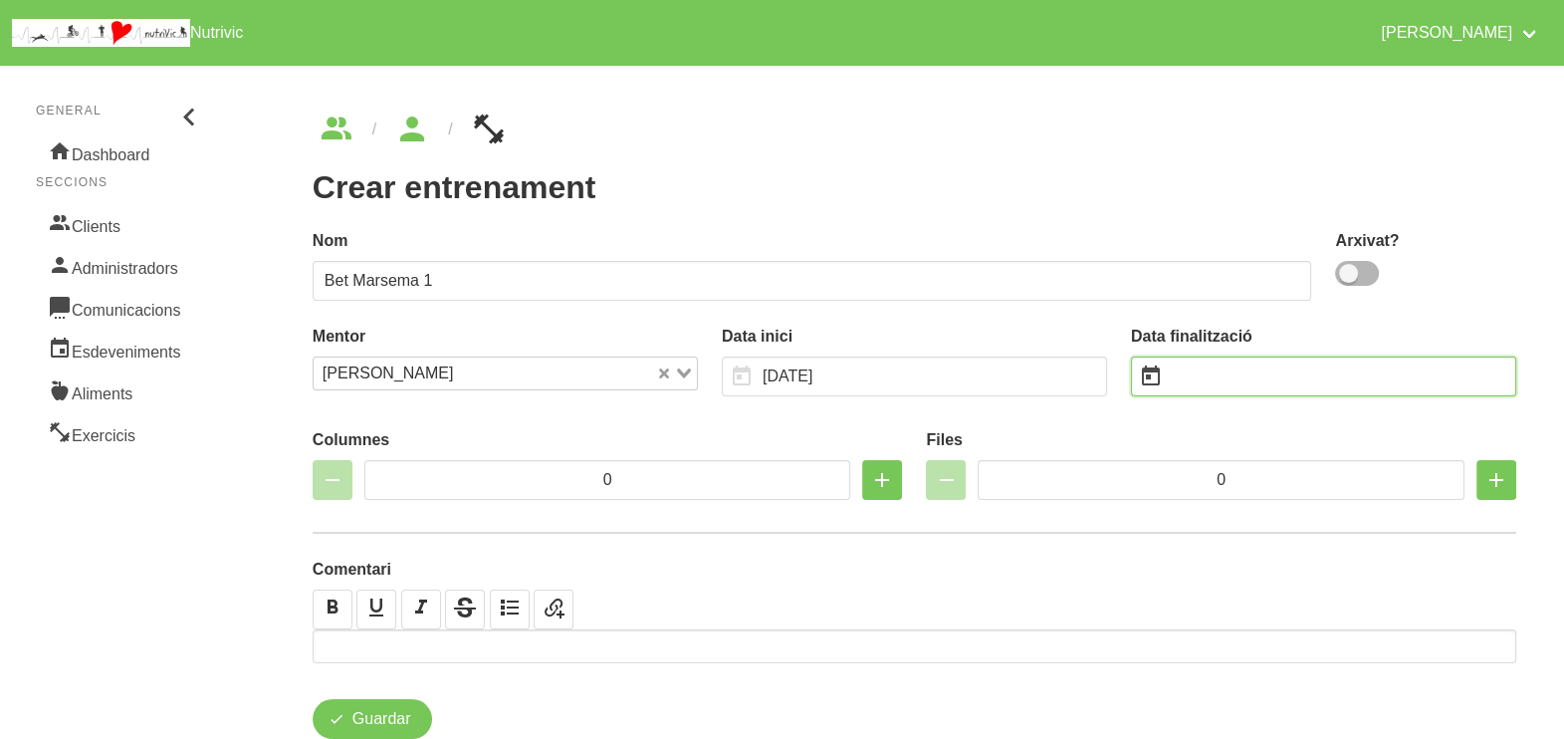
click at [1236, 375] on input "text" at bounding box center [1323, 376] width 385 height 40
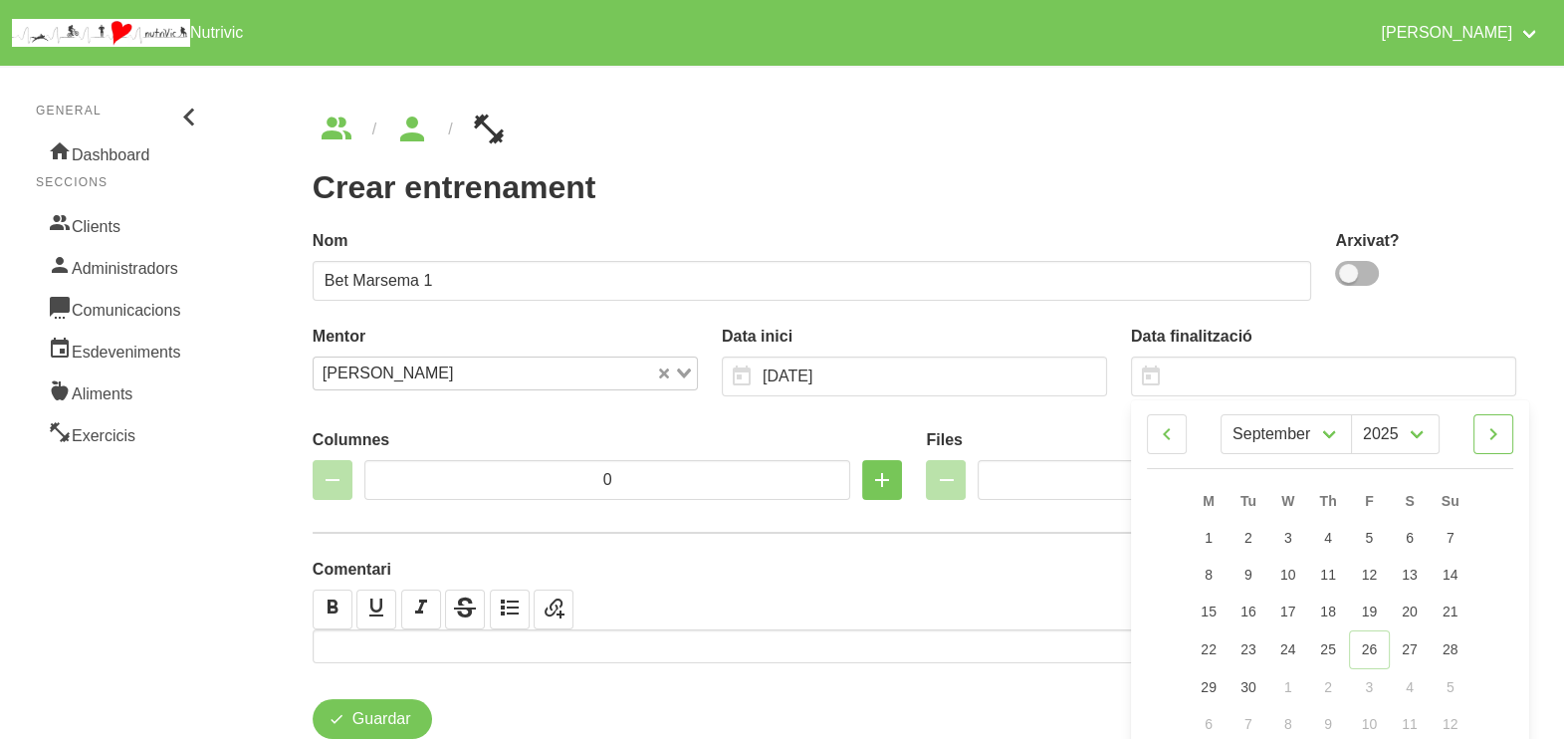
click at [1506, 418] on link at bounding box center [1493, 434] width 40 height 40
drag, startPoint x: 1486, startPoint y: 426, endPoint x: 1473, endPoint y: 476, distance: 51.4
click at [1487, 427] on icon at bounding box center [1493, 434] width 24 height 36
select select "10"
drag, startPoint x: 1454, startPoint y: 571, endPoint x: 1279, endPoint y: 433, distance: 223.3
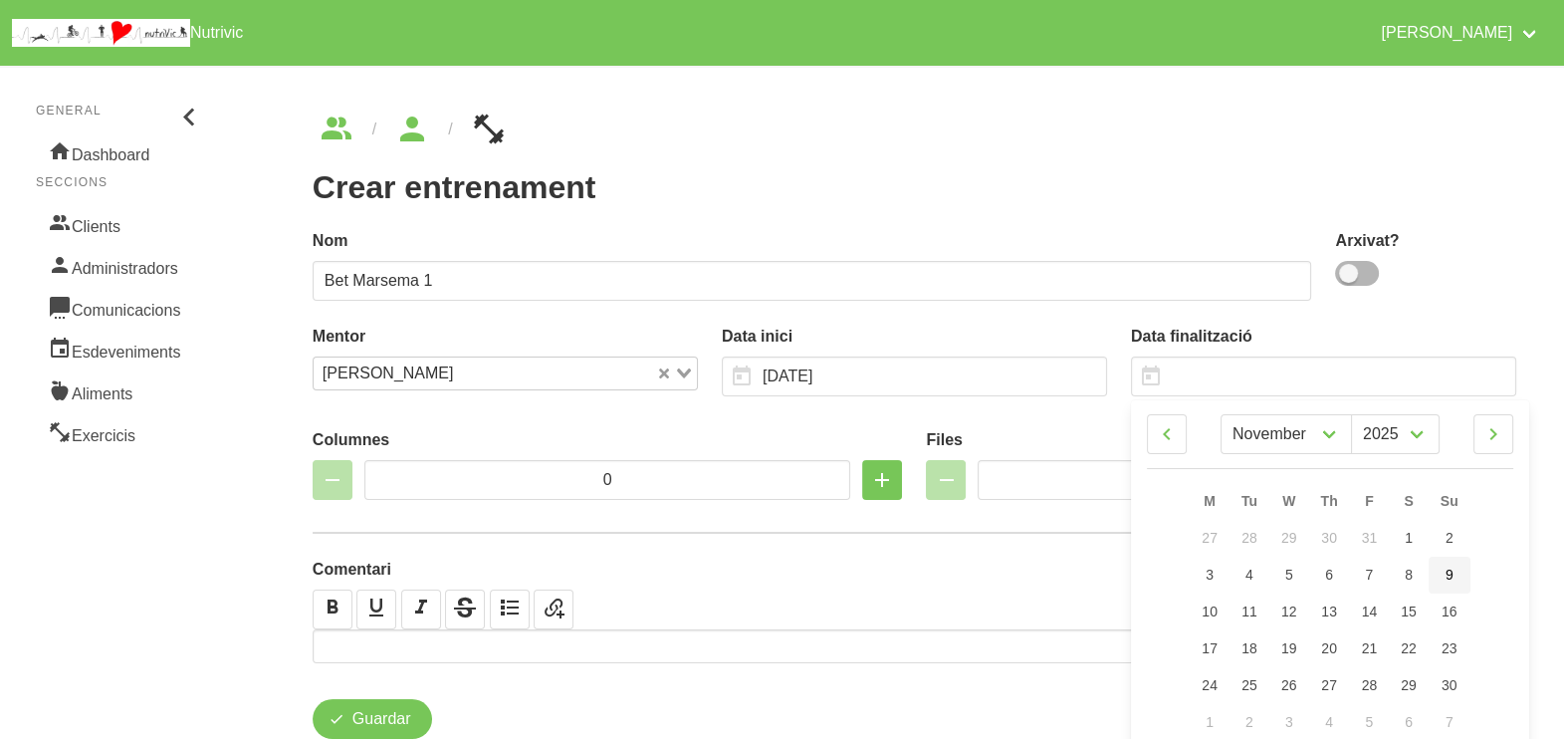
click at [1453, 569] on link "9" at bounding box center [1450, 575] width 42 height 37
type input "[DATE]"
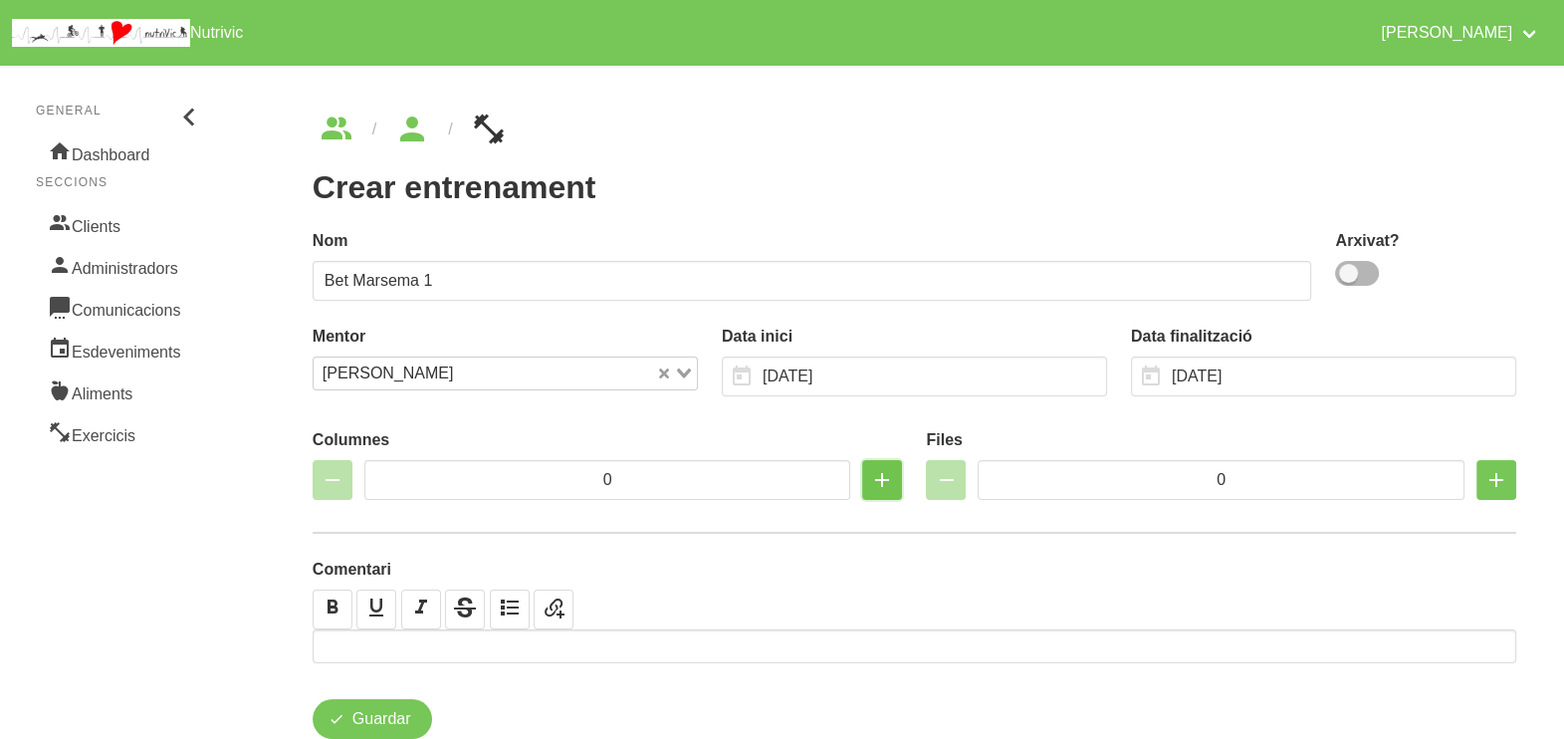
click at [876, 478] on icon "button" at bounding box center [882, 480] width 24 height 36
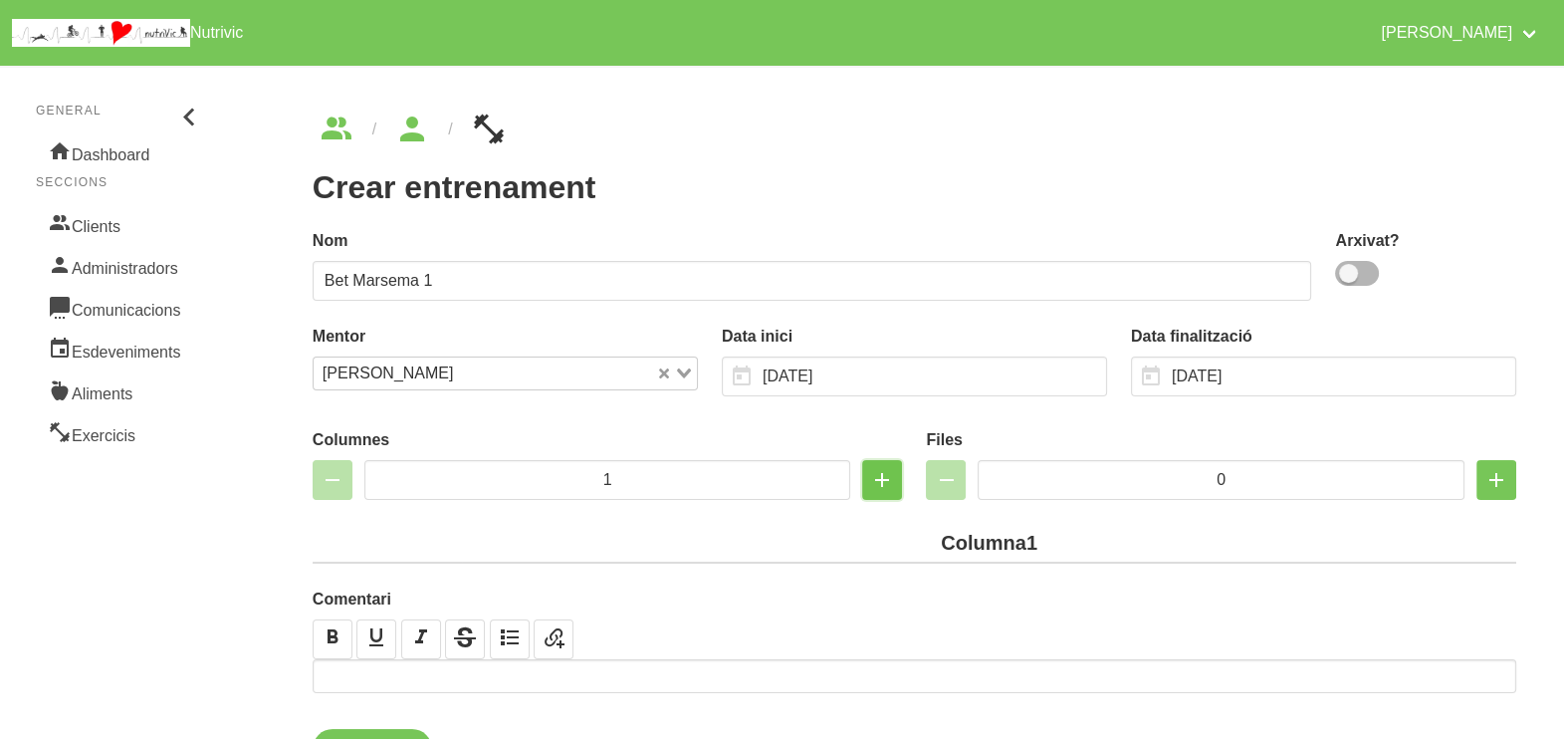
click at [873, 478] on icon "button" at bounding box center [882, 480] width 24 height 36
type input "2"
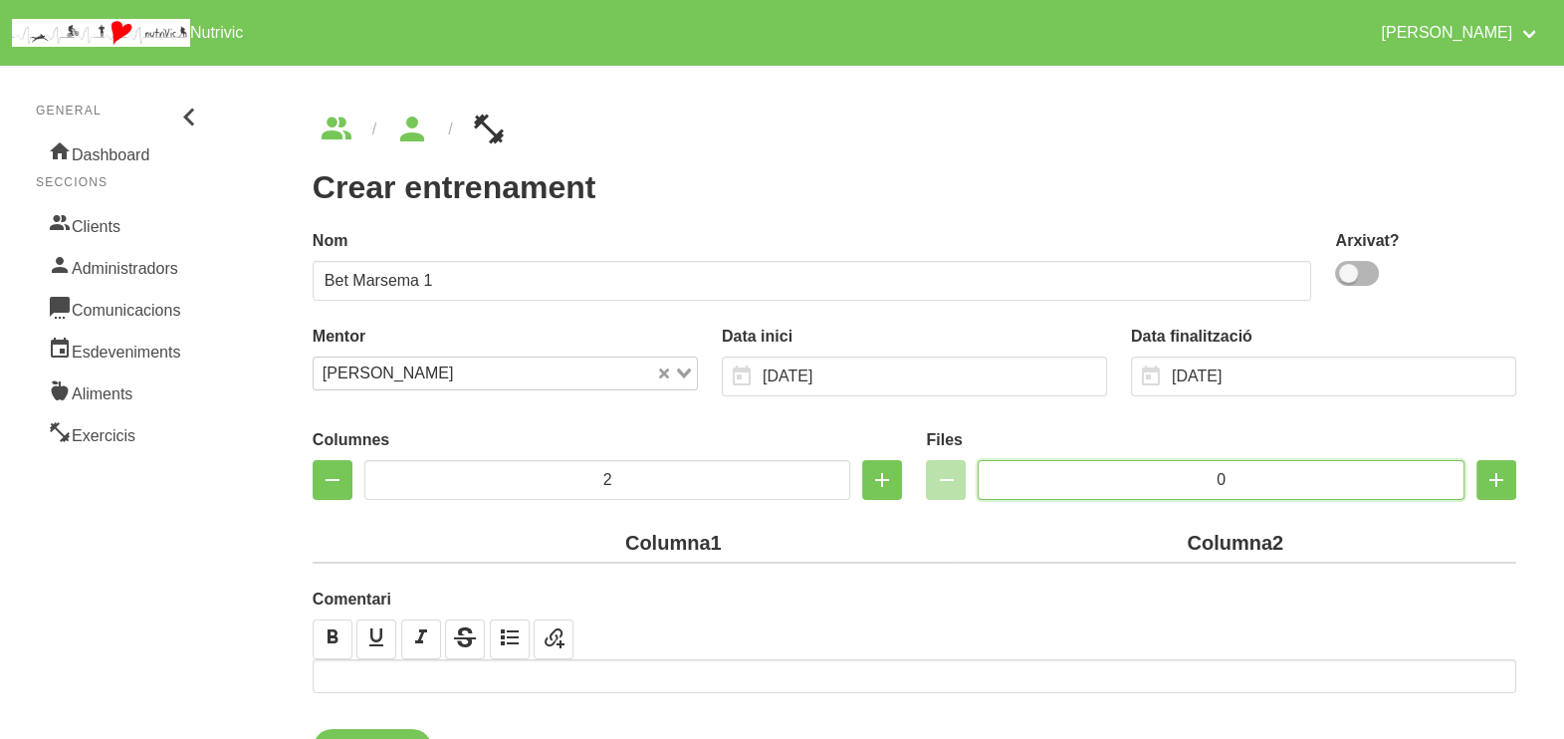
click at [1153, 478] on input "0" at bounding box center [1221, 480] width 487 height 40
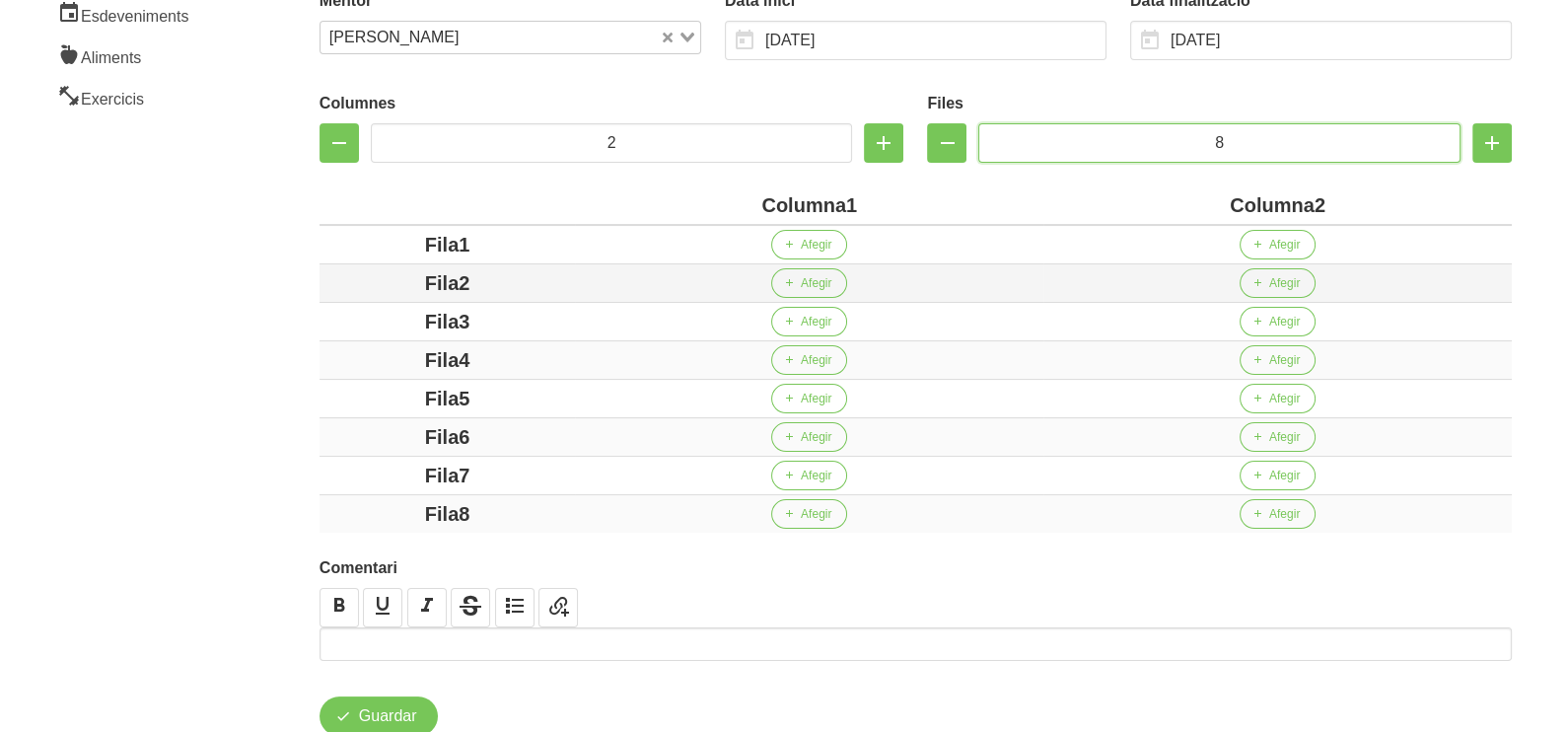
scroll to position [369, 0]
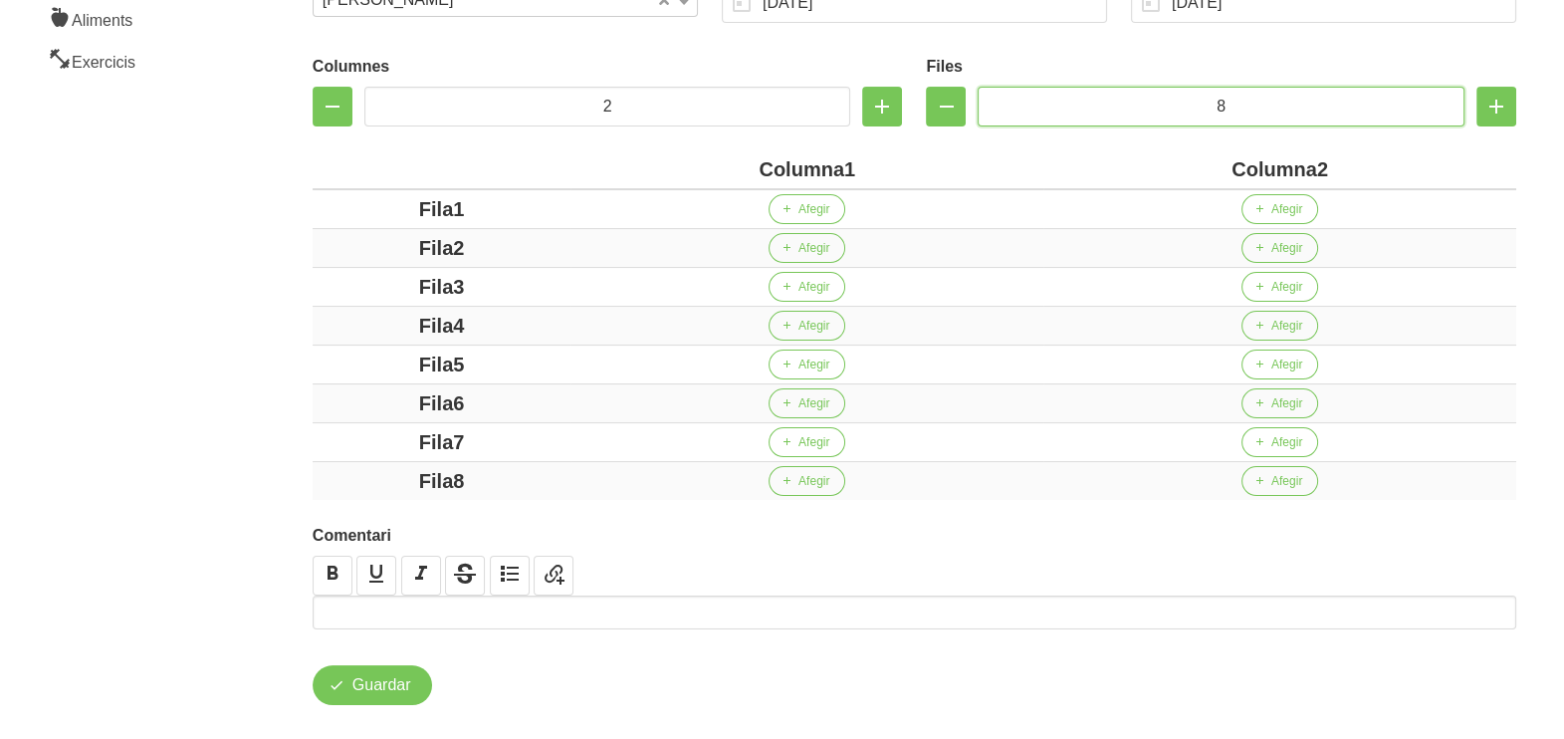
type input "8"
click at [708, 169] on div "Columna1" at bounding box center [806, 169] width 457 height 30
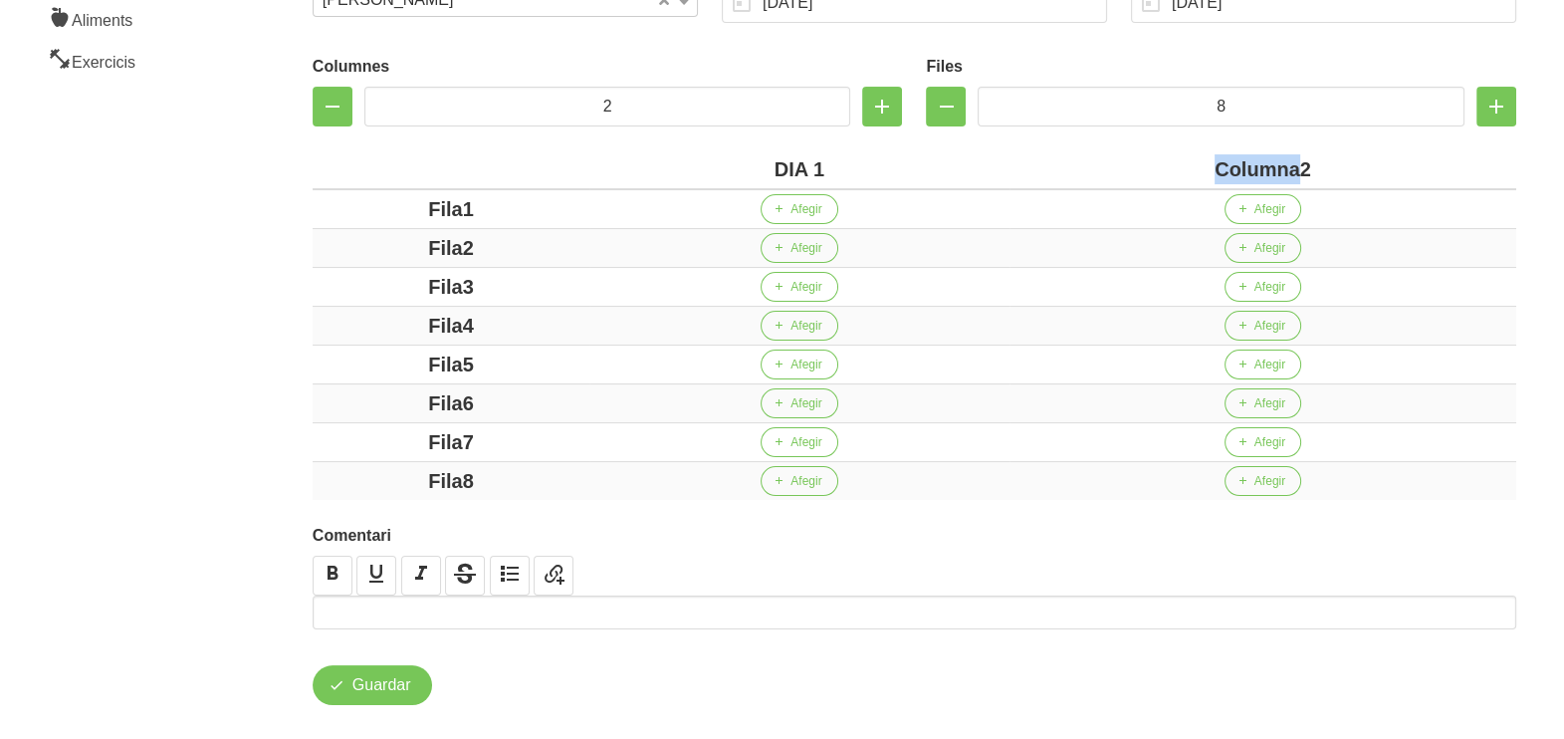
drag, startPoint x: 1299, startPoint y: 170, endPoint x: 1154, endPoint y: 167, distance: 145.4
click at [1152, 168] on div "Columna2" at bounding box center [1262, 169] width 491 height 30
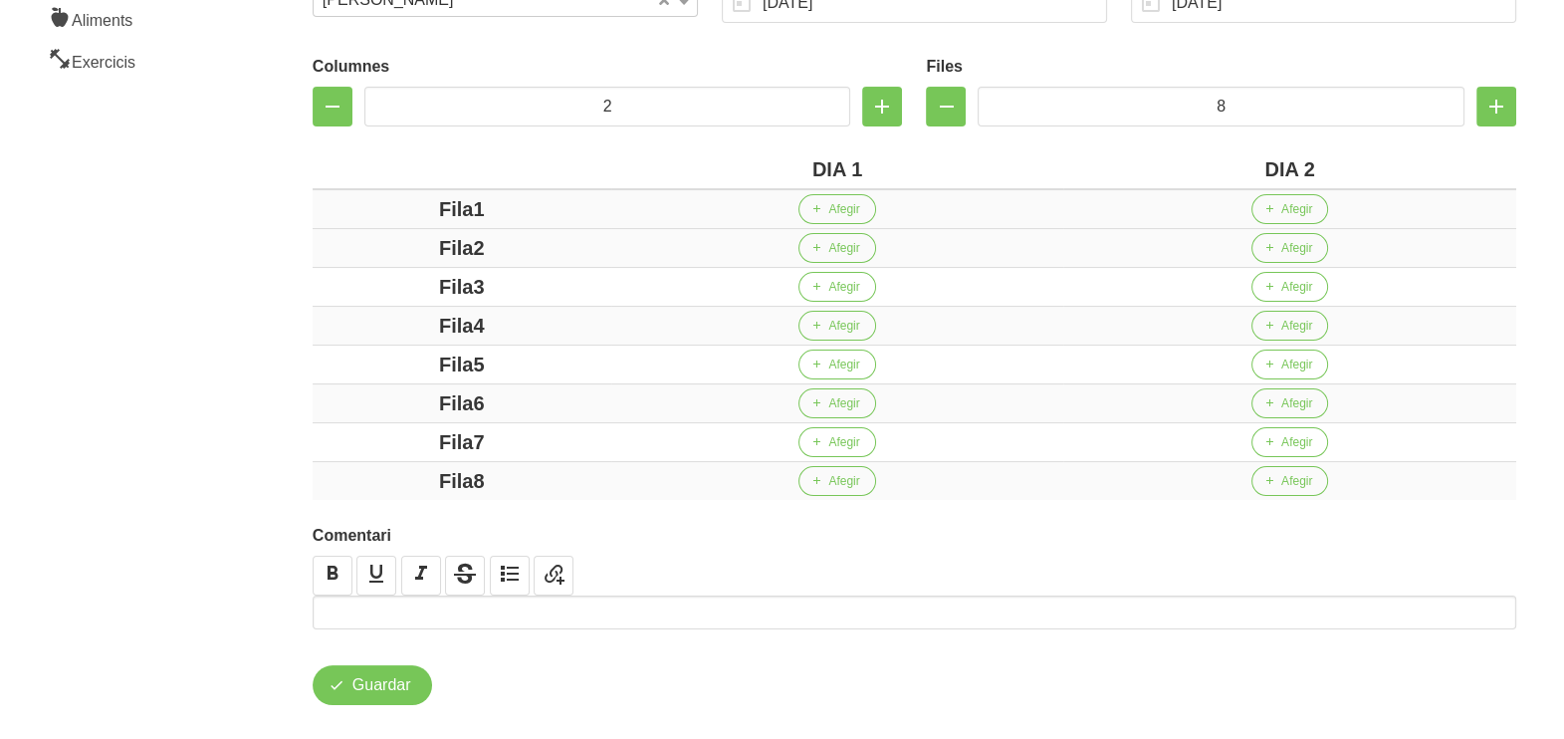
click at [371, 214] on div "Fila1" at bounding box center [462, 209] width 283 height 30
drag, startPoint x: 474, startPoint y: 246, endPoint x: 376, endPoint y: 255, distance: 98.0
click at [378, 254] on div "Fila2" at bounding box center [462, 248] width 283 height 30
drag, startPoint x: 513, startPoint y: 283, endPoint x: 404, endPoint y: 283, distance: 108.5
click at [404, 283] on div "Fila3" at bounding box center [462, 287] width 283 height 30
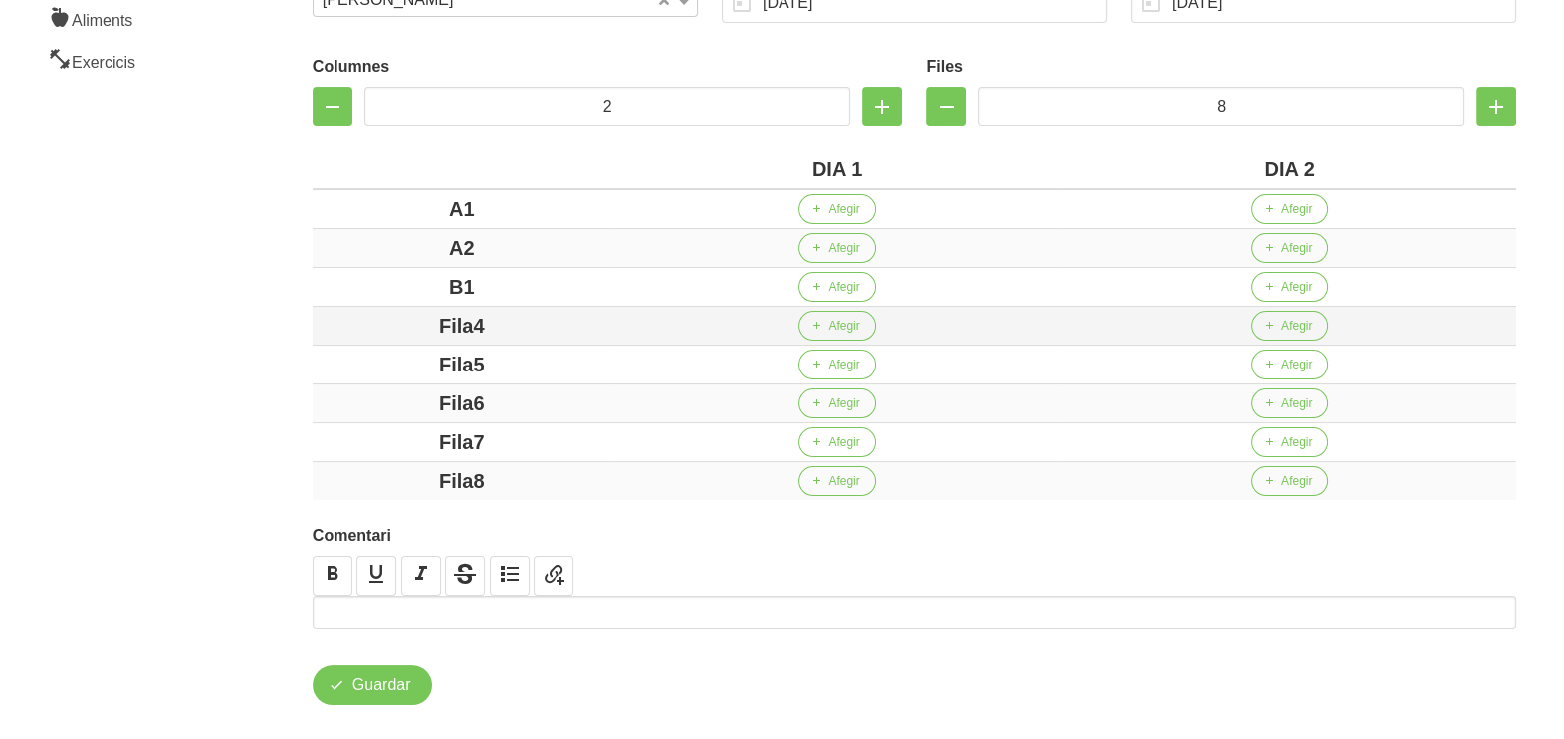
click at [409, 324] on div "Fila4" at bounding box center [462, 326] width 283 height 30
drag, startPoint x: 508, startPoint y: 357, endPoint x: 395, endPoint y: 359, distance: 112.5
click at [395, 357] on div "Fila5" at bounding box center [462, 364] width 283 height 30
drag, startPoint x: 533, startPoint y: 398, endPoint x: 460, endPoint y: 407, distance: 73.2
click at [411, 398] on div "Fila6" at bounding box center [462, 403] width 283 height 30
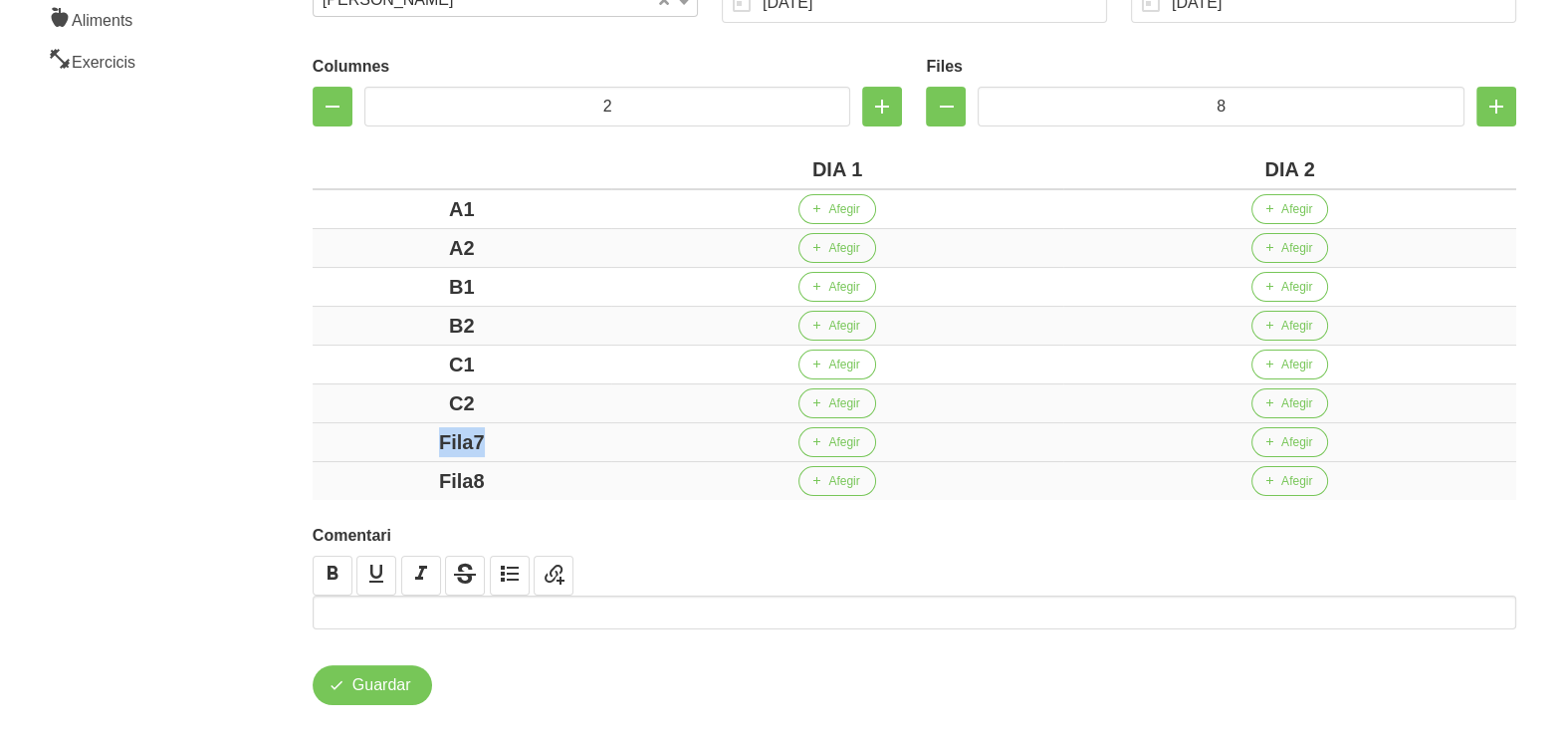
click at [368, 429] on div "Fila7" at bounding box center [462, 442] width 283 height 30
drag, startPoint x: 518, startPoint y: 474, endPoint x: 361, endPoint y: 466, distance: 156.5
click at [362, 466] on div "Fila8" at bounding box center [462, 481] width 283 height 30
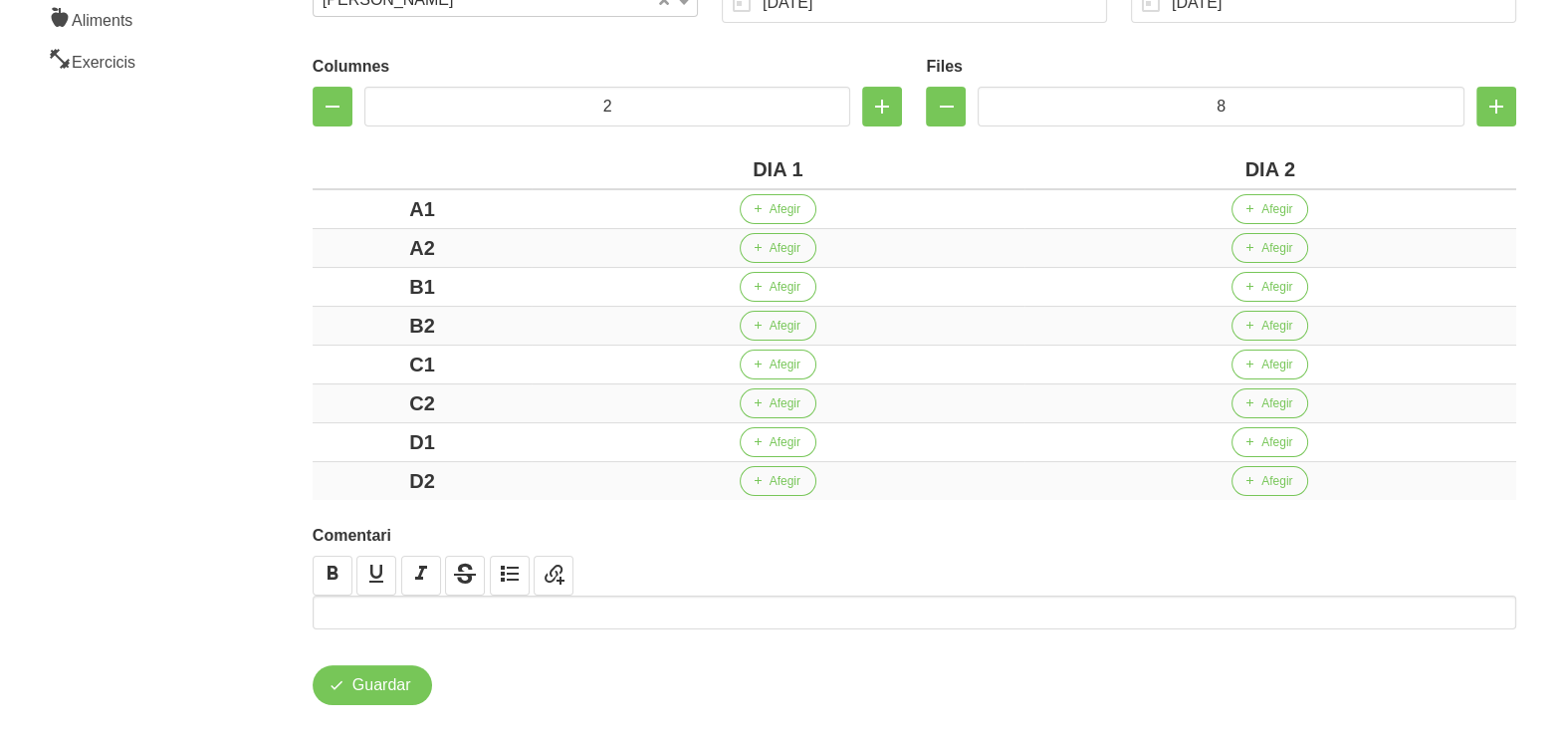
drag, startPoint x: 278, startPoint y: 409, endPoint x: 320, endPoint y: 376, distance: 53.2
click at [278, 408] on div "Crear entrenament 057cbc10-7881-4637-aad9-f75f81db5e53 Nom Bet Marsema 1 Arxiva…" at bounding box center [914, 222] width 1299 height 1060
click at [784, 207] on span "Afegir" at bounding box center [785, 209] width 31 height 18
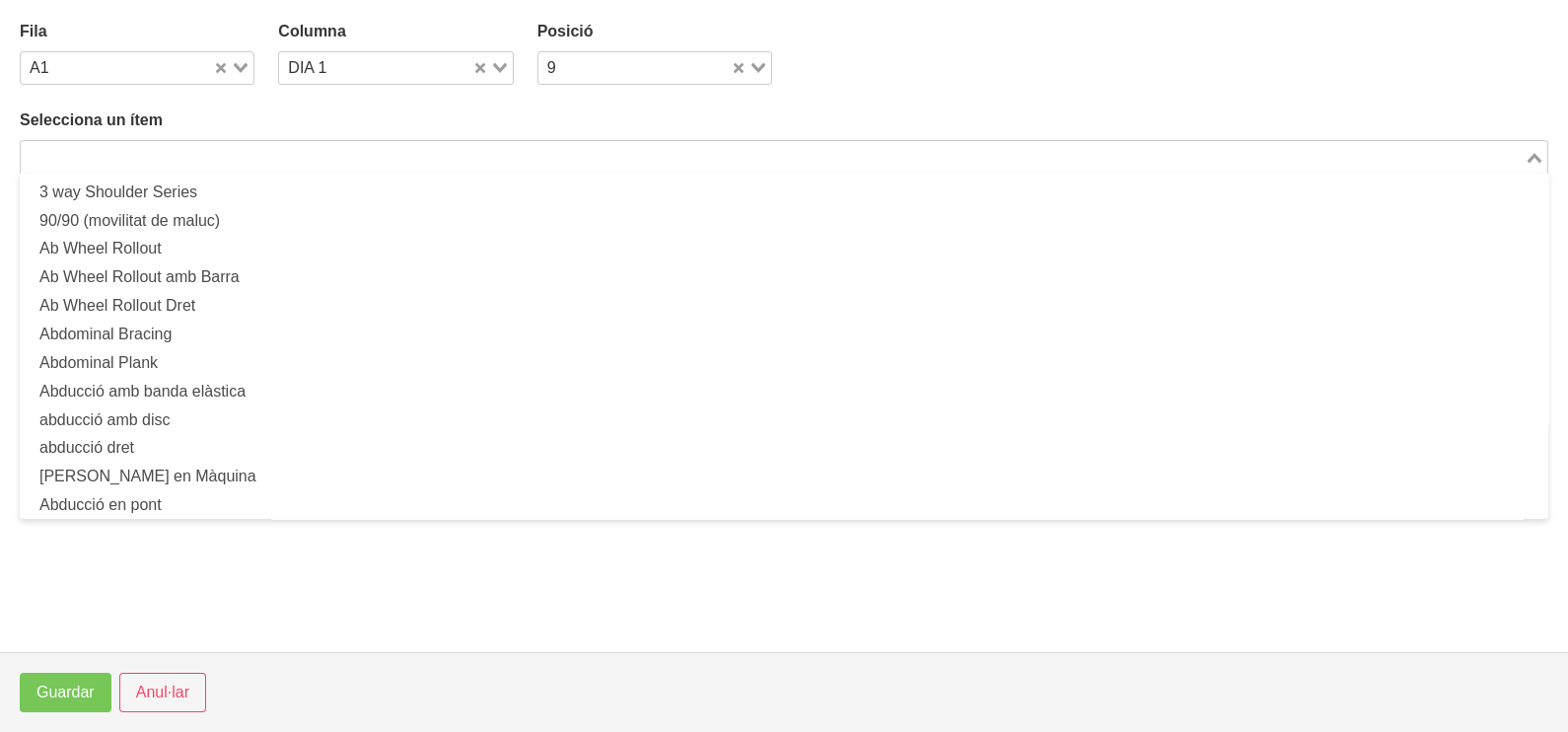
drag, startPoint x: 247, startPoint y: 163, endPoint x: 268, endPoint y: 122, distance: 46.1
click at [249, 162] on input "Search for option" at bounding box center [773, 157] width 1500 height 24
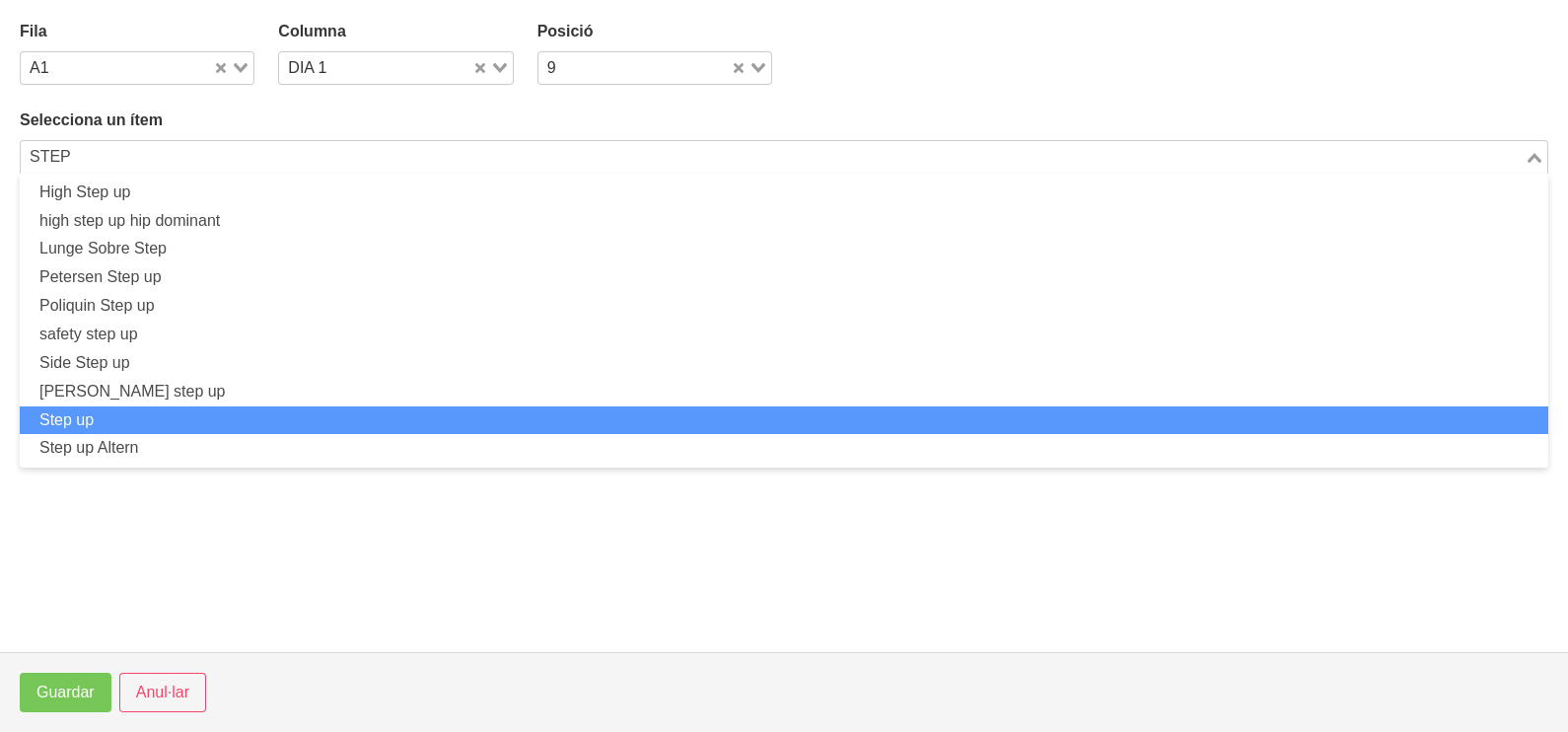
click at [191, 414] on li "Step up" at bounding box center [784, 420] width 1528 height 29
type input "STEP"
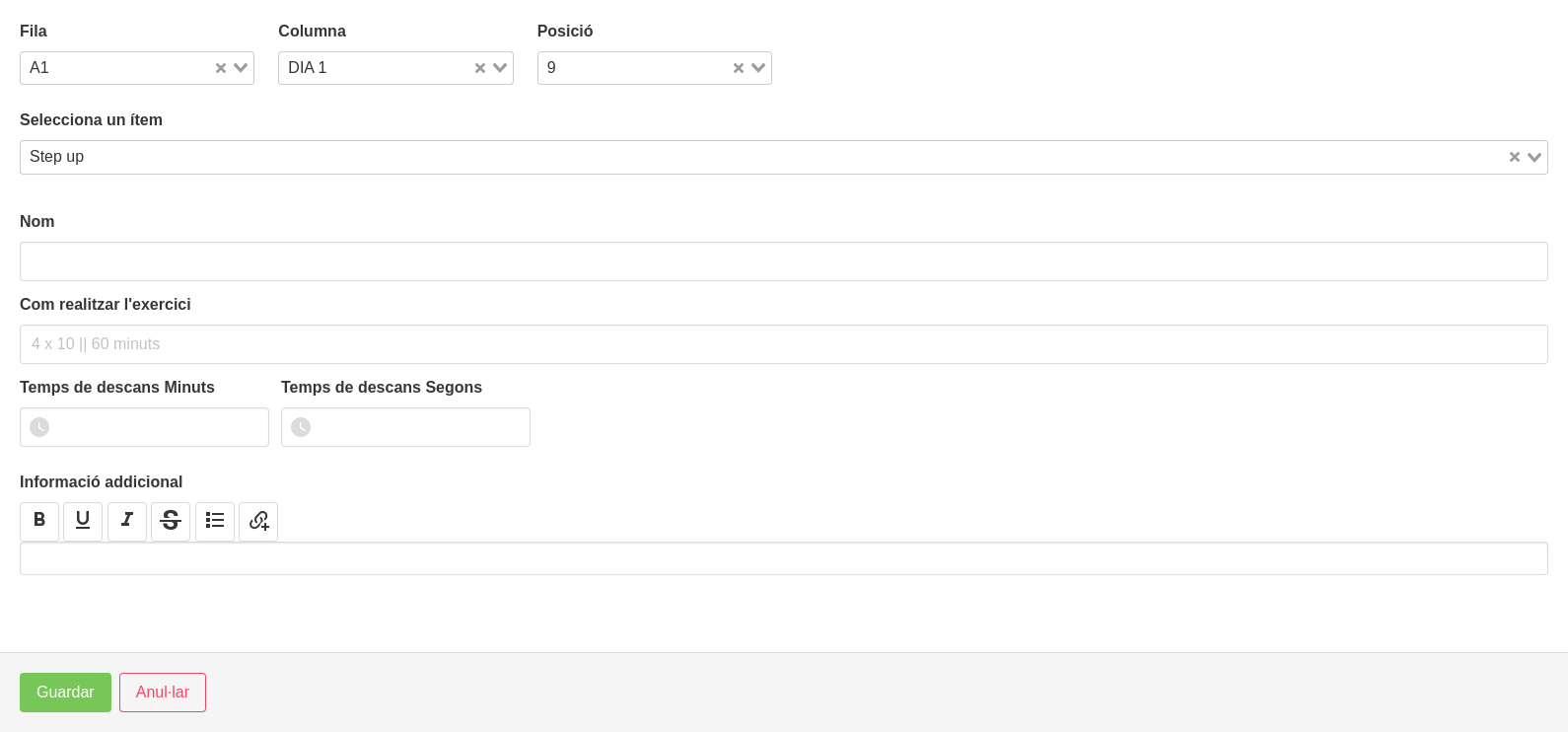
type input "Step up"
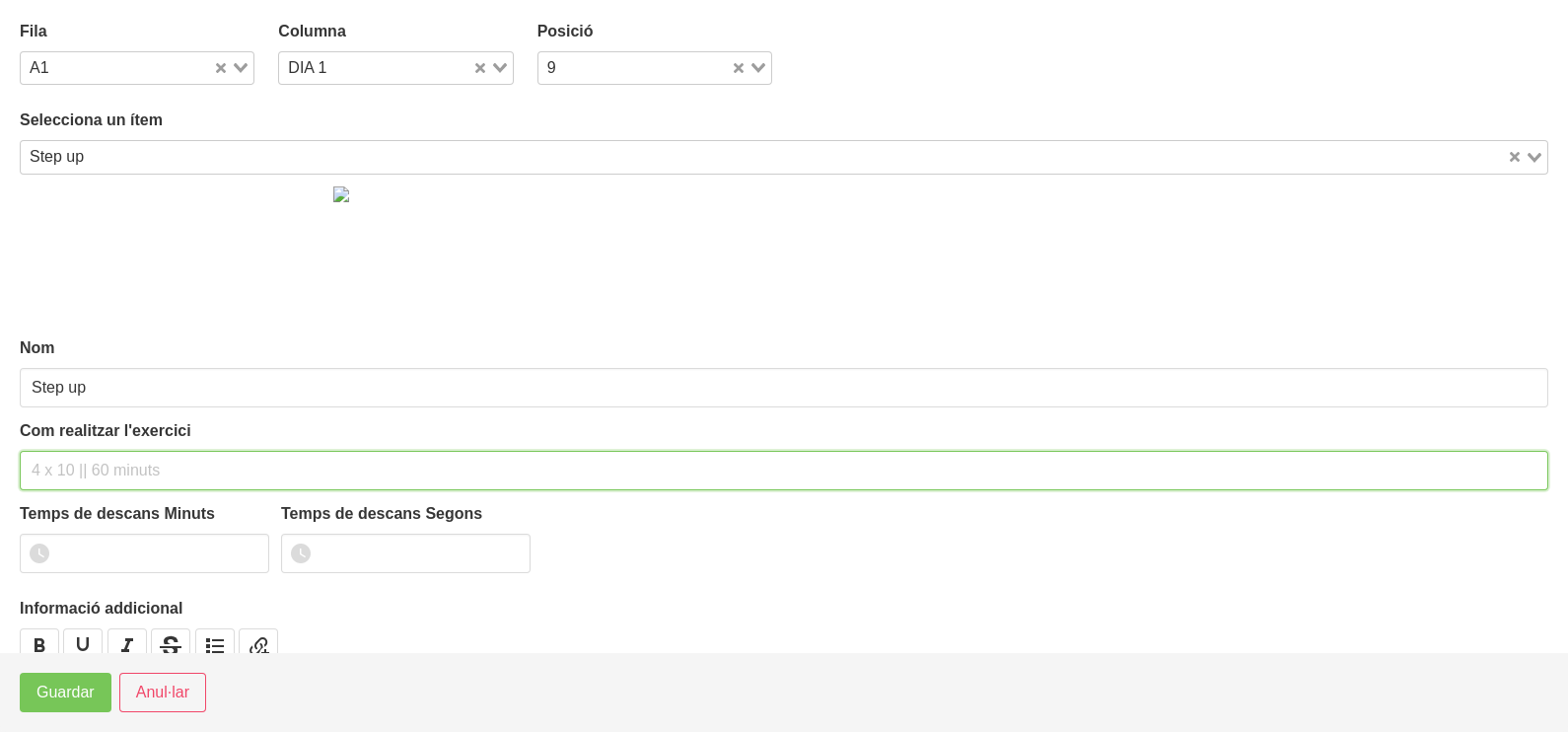
click at [79, 464] on input "text" at bounding box center [784, 471] width 1528 height 40
type input "3"
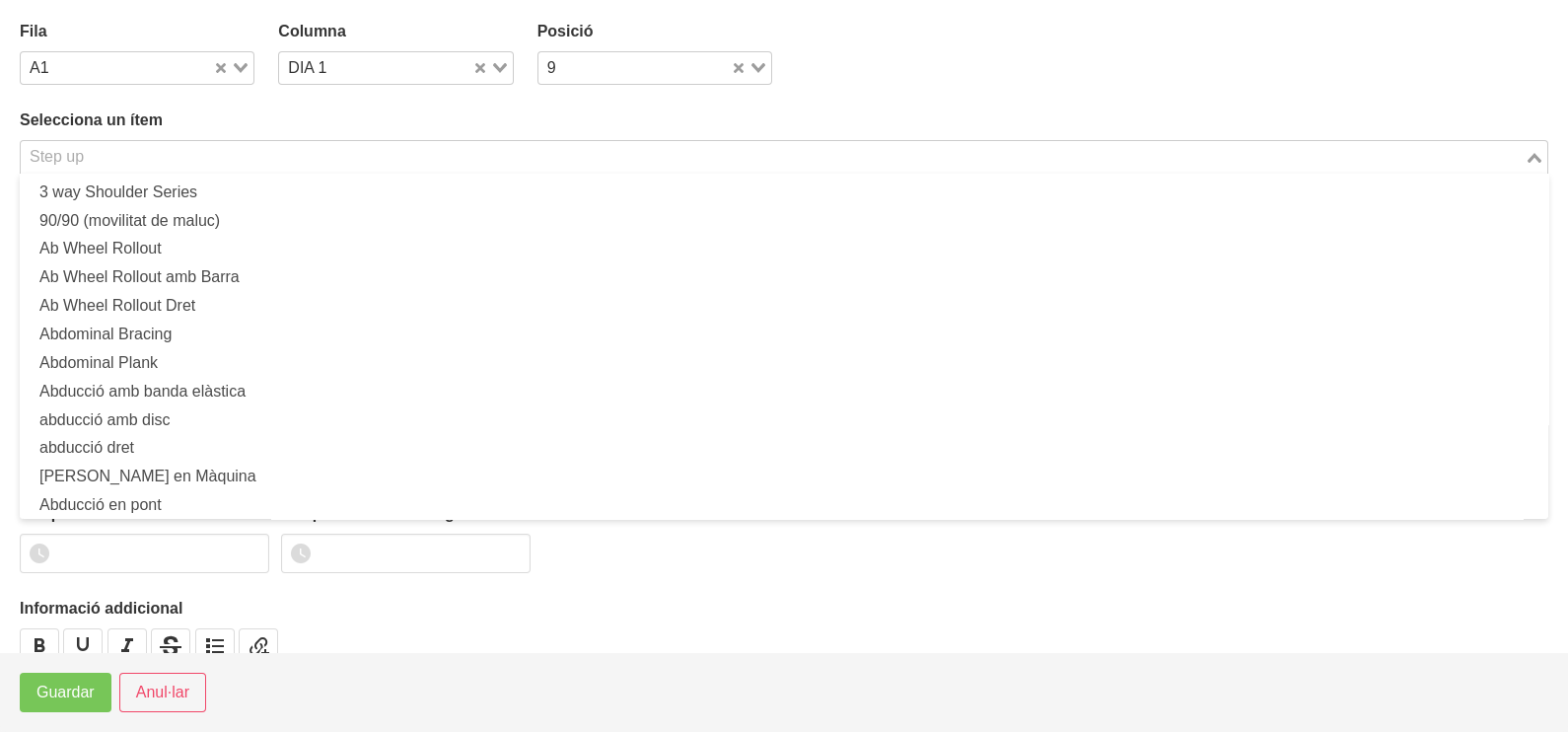
click at [100, 159] on input "Search for option" at bounding box center [773, 157] width 1500 height 24
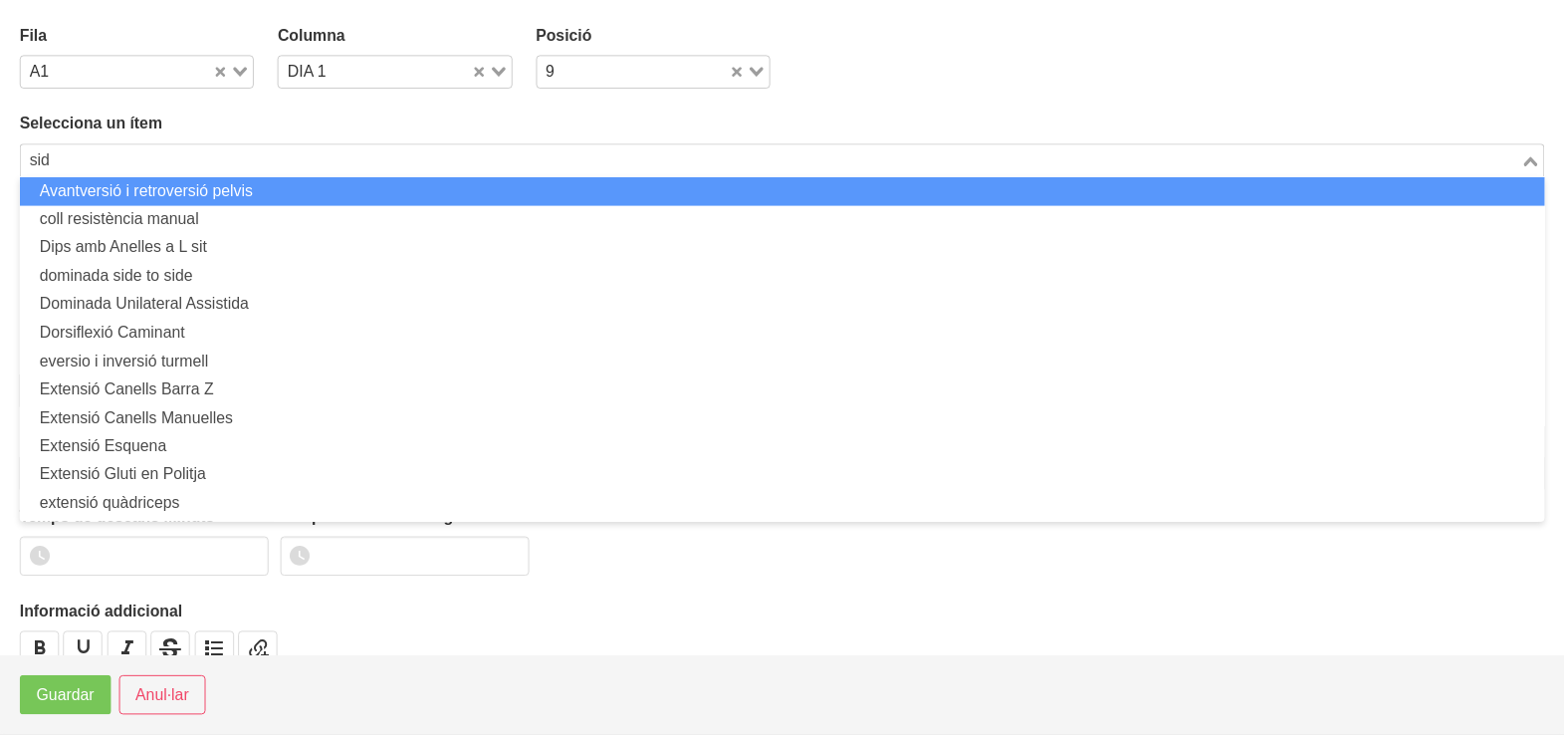
scroll to position [0, 0]
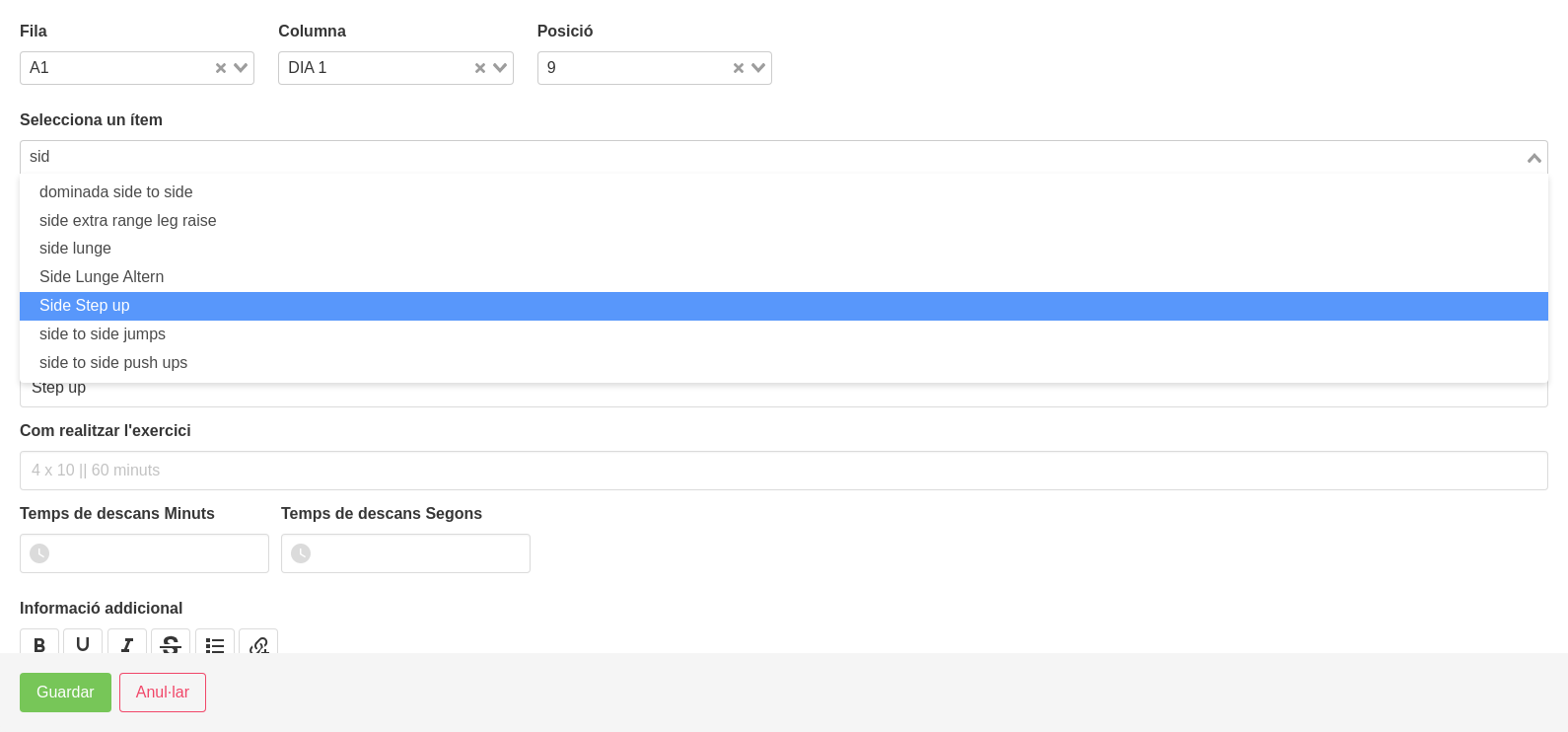
drag, startPoint x: 134, startPoint y: 296, endPoint x: 133, endPoint y: 355, distance: 59.0
click at [136, 301] on li "Side Step up" at bounding box center [784, 306] width 1528 height 29
type input "sid"
type input "Side Step up"
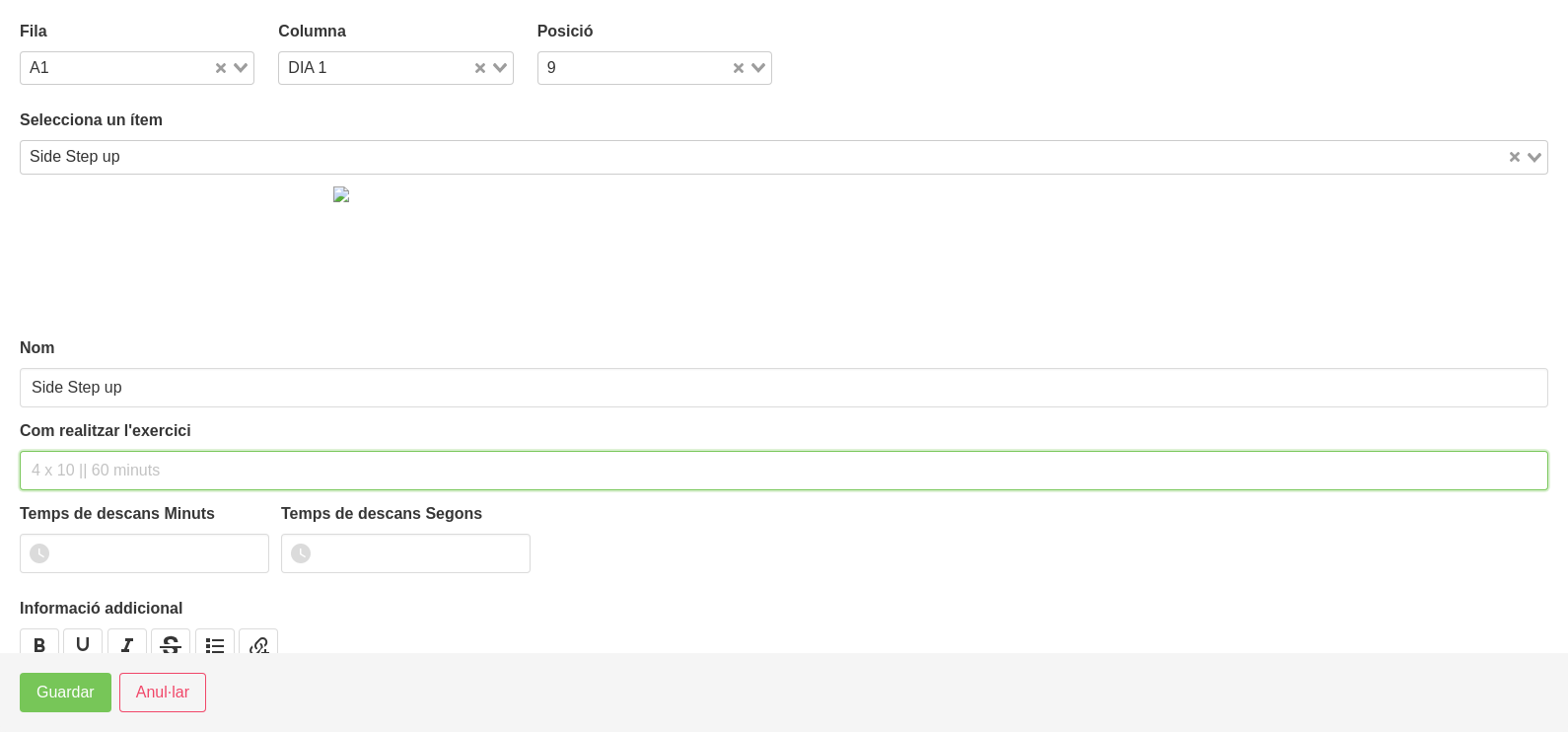
click at [76, 469] on input "text" at bounding box center [784, 471] width 1528 height 40
type input "3 x 6-8 a 3010 60""
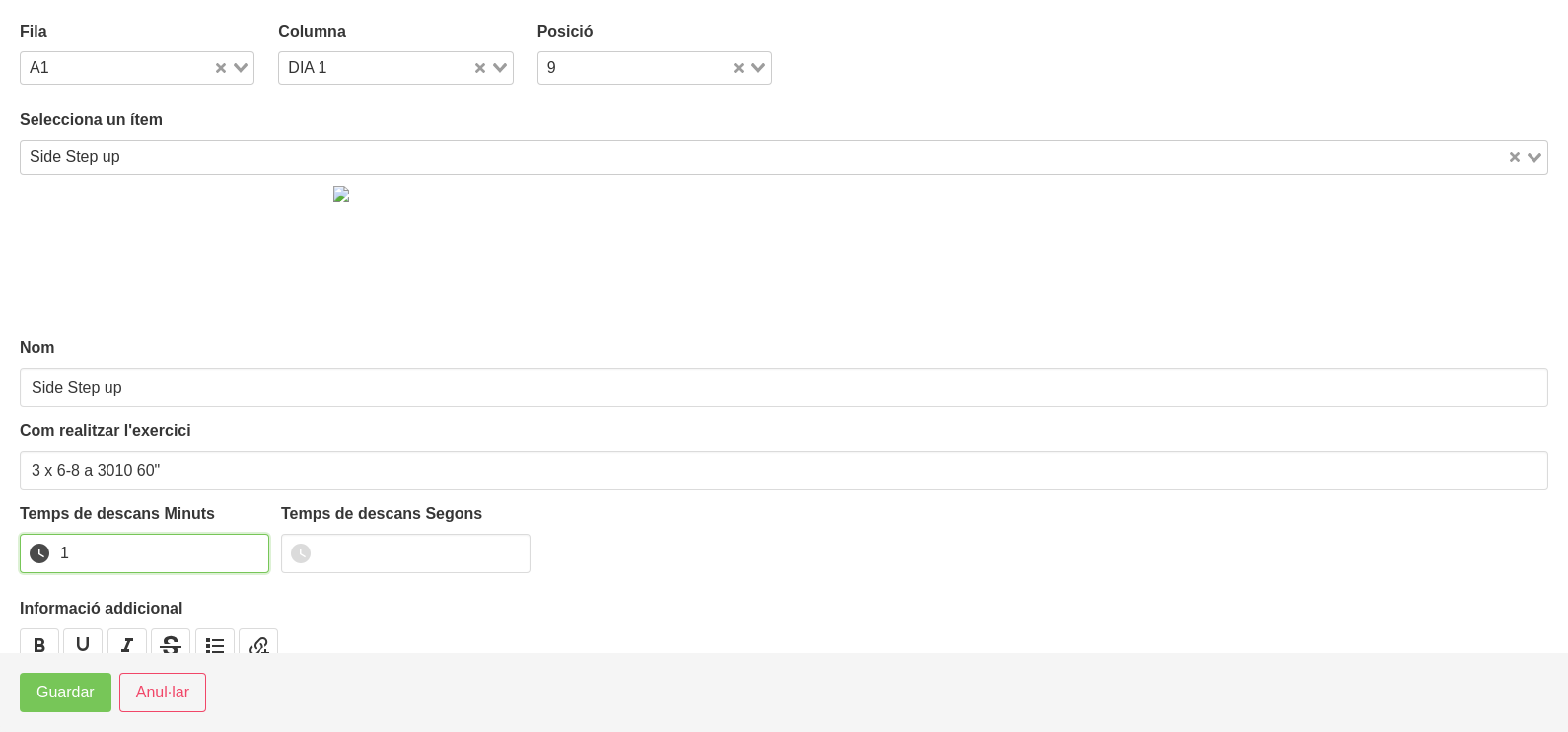
drag, startPoint x: 251, startPoint y: 543, endPoint x: 229, endPoint y: 554, distance: 24.6
type input "1"
click at [249, 544] on input "1" at bounding box center [145, 554] width 250 height 40
click at [82, 684] on span "Guardar" at bounding box center [65, 692] width 58 height 24
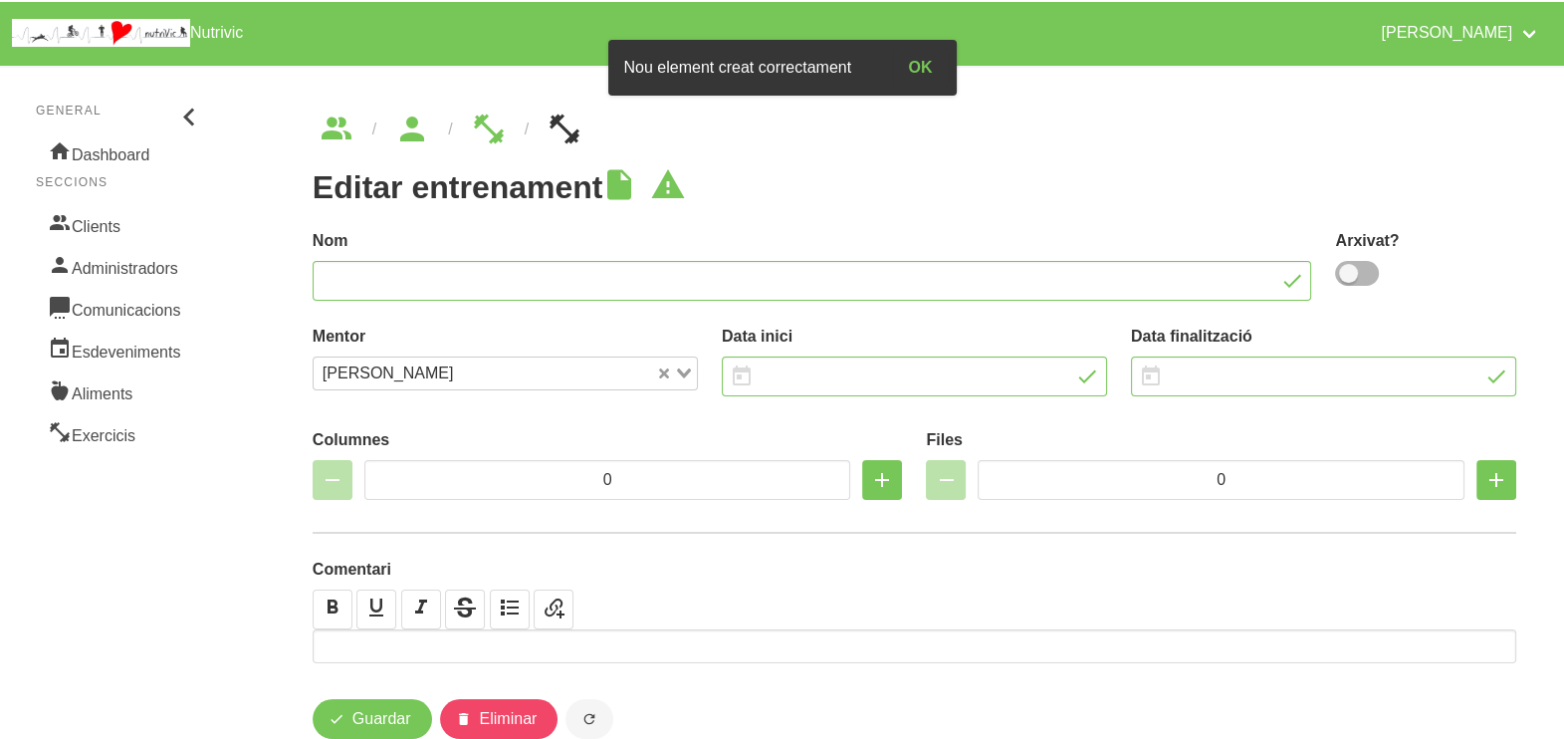
type input "Bet Marsema 1"
type input "[DATE]"
type input "2"
type input "8"
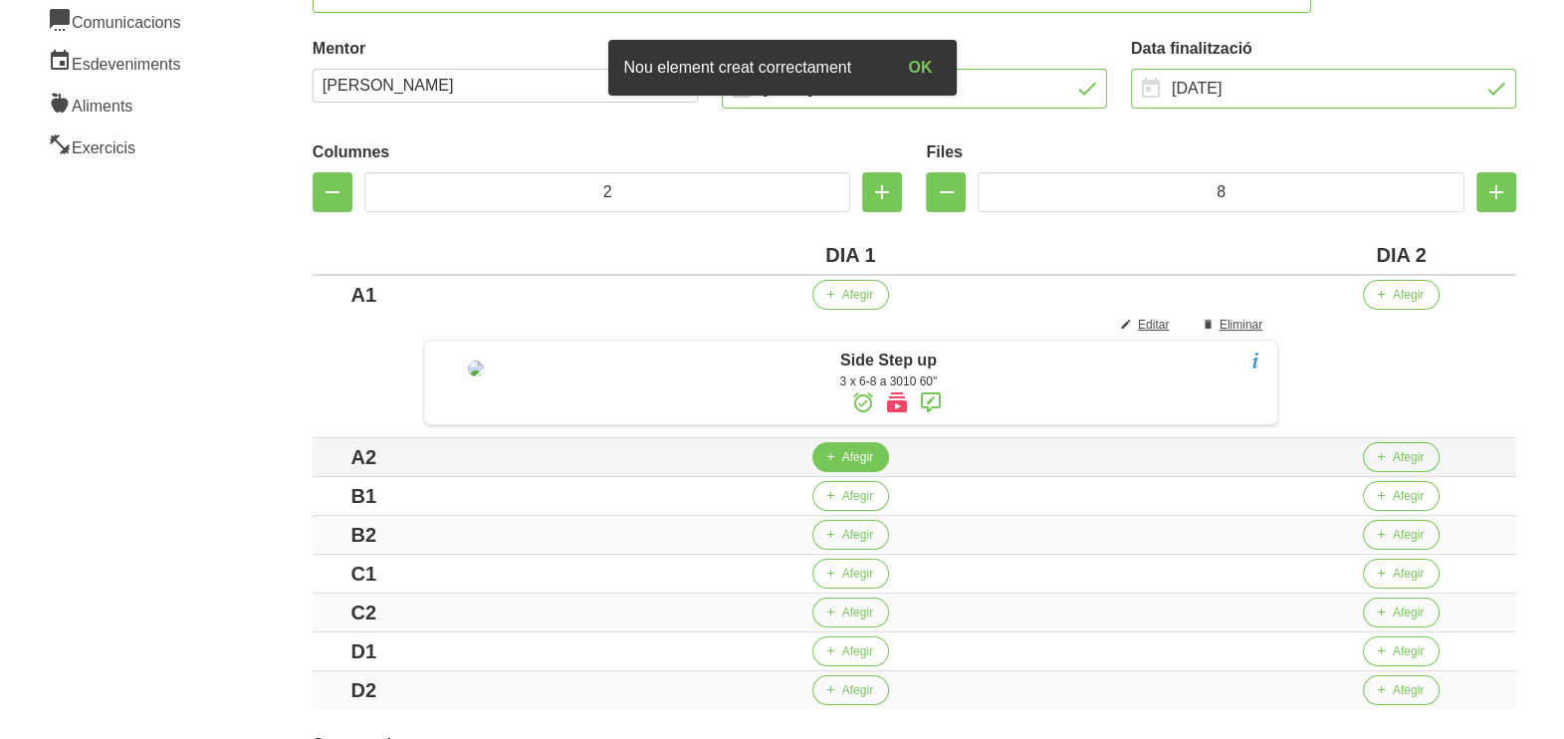
scroll to position [373, 0]
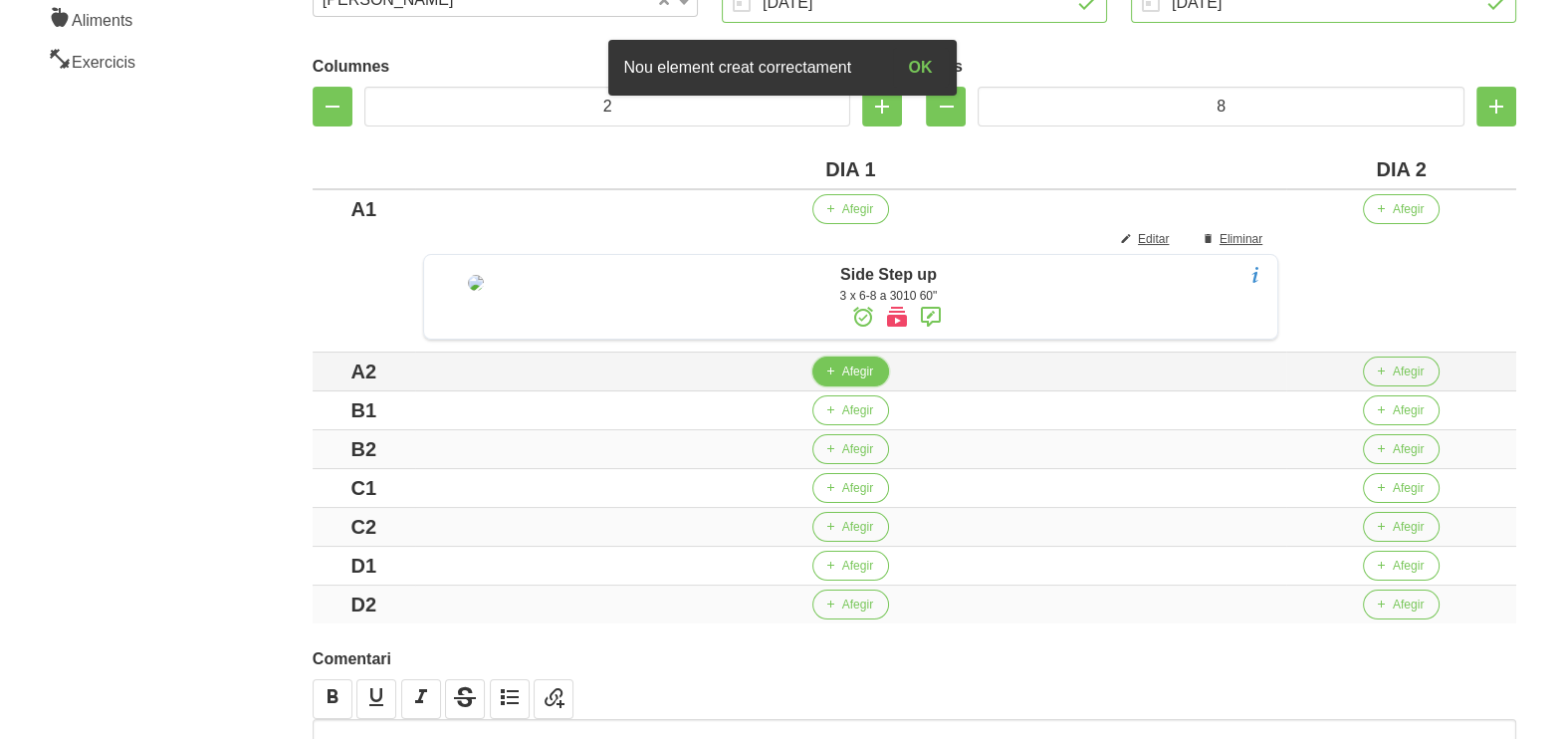
drag, startPoint x: 867, startPoint y: 431, endPoint x: 854, endPoint y: 429, distance: 13.1
click at [854, 380] on span "Afegir" at bounding box center [857, 371] width 31 height 18
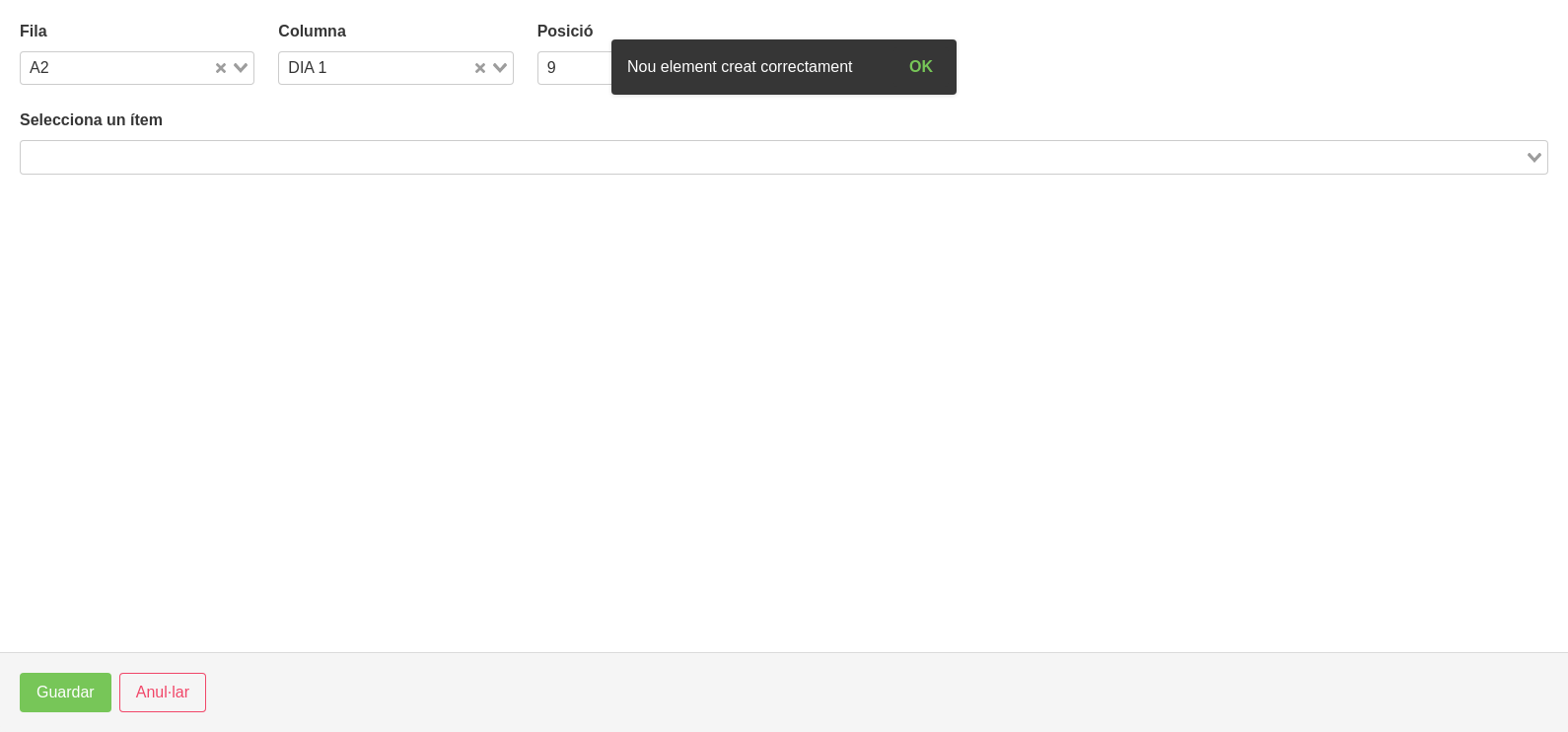
click at [266, 165] on input "Search for option" at bounding box center [773, 157] width 1500 height 24
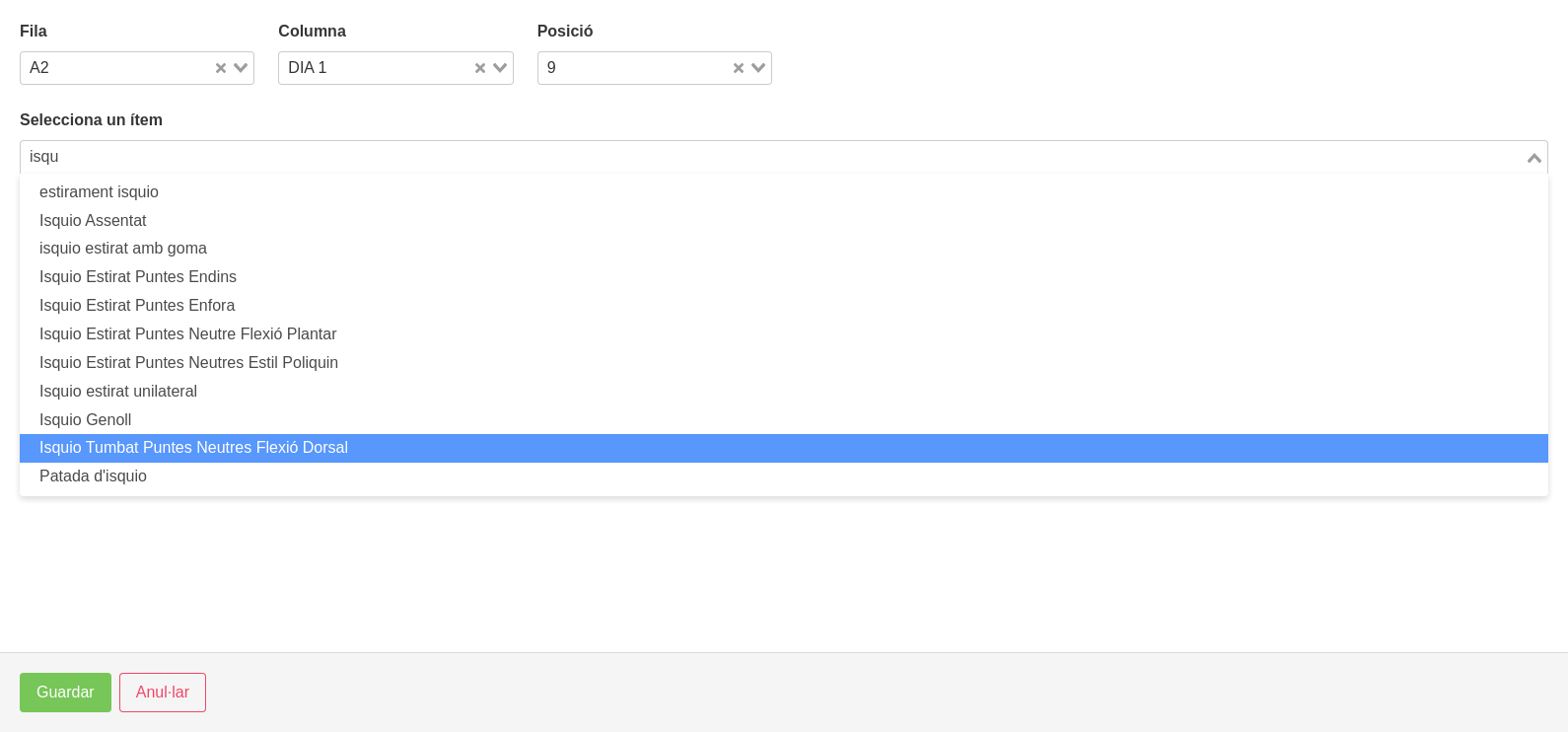
click at [207, 447] on li "Isquio Tumbat Puntes Neutres Flexió Dorsal" at bounding box center [784, 448] width 1528 height 29
type input "isqu"
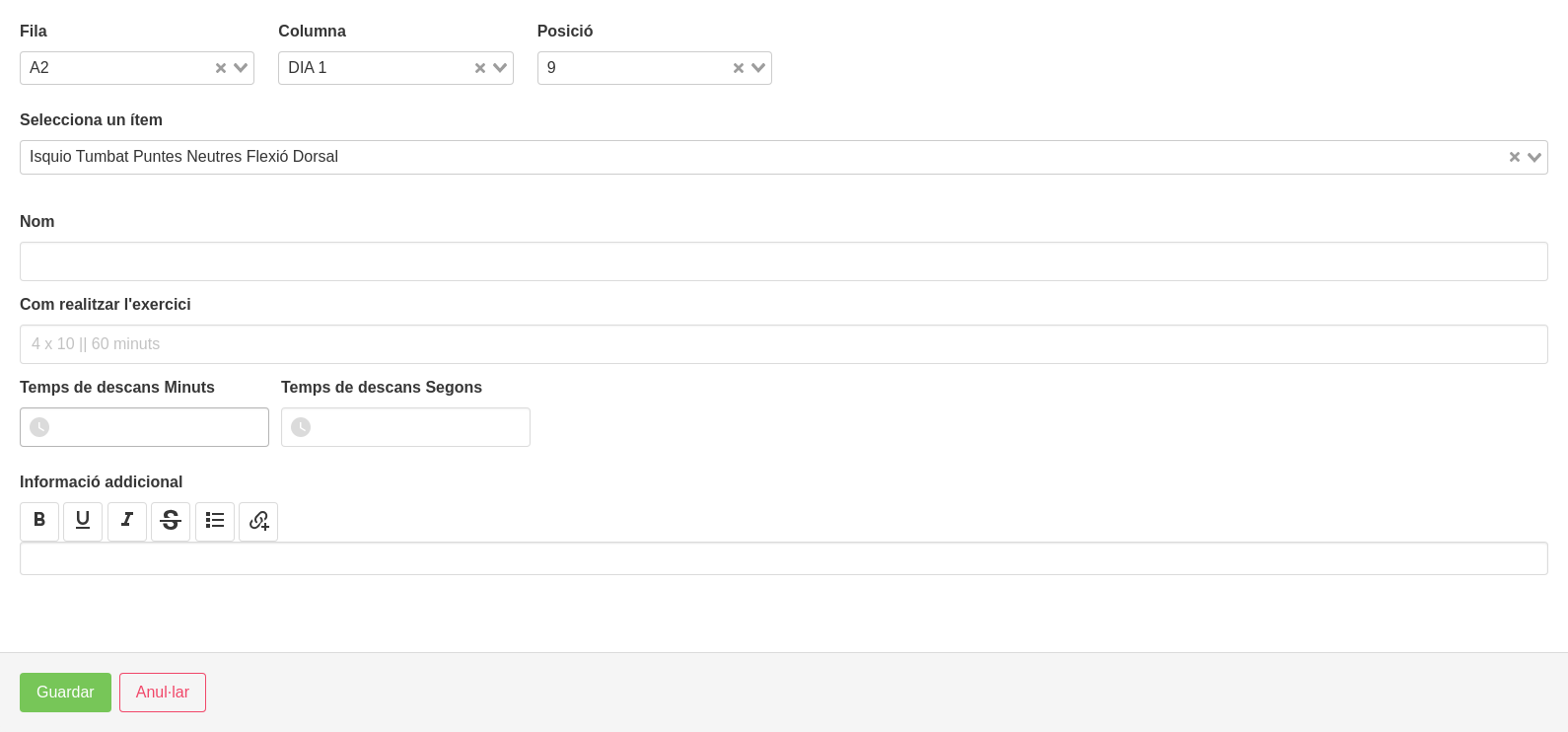
type input "Isquio Tumbat Puntes Neutres Flexió Dorsal"
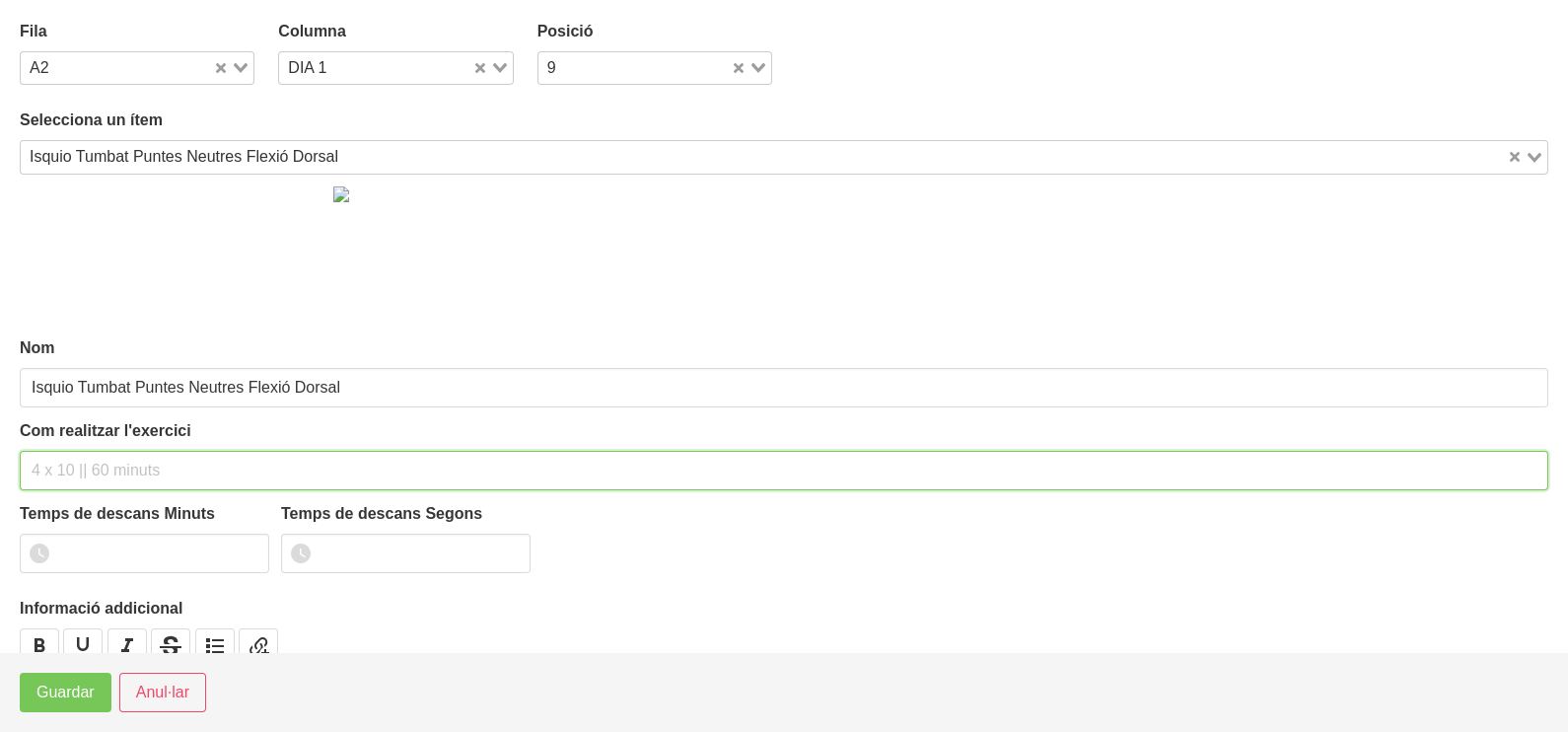
click at [70, 473] on input "text" at bounding box center [784, 471] width 1528 height 40
type input "3 x 6-8 a 3010 60""
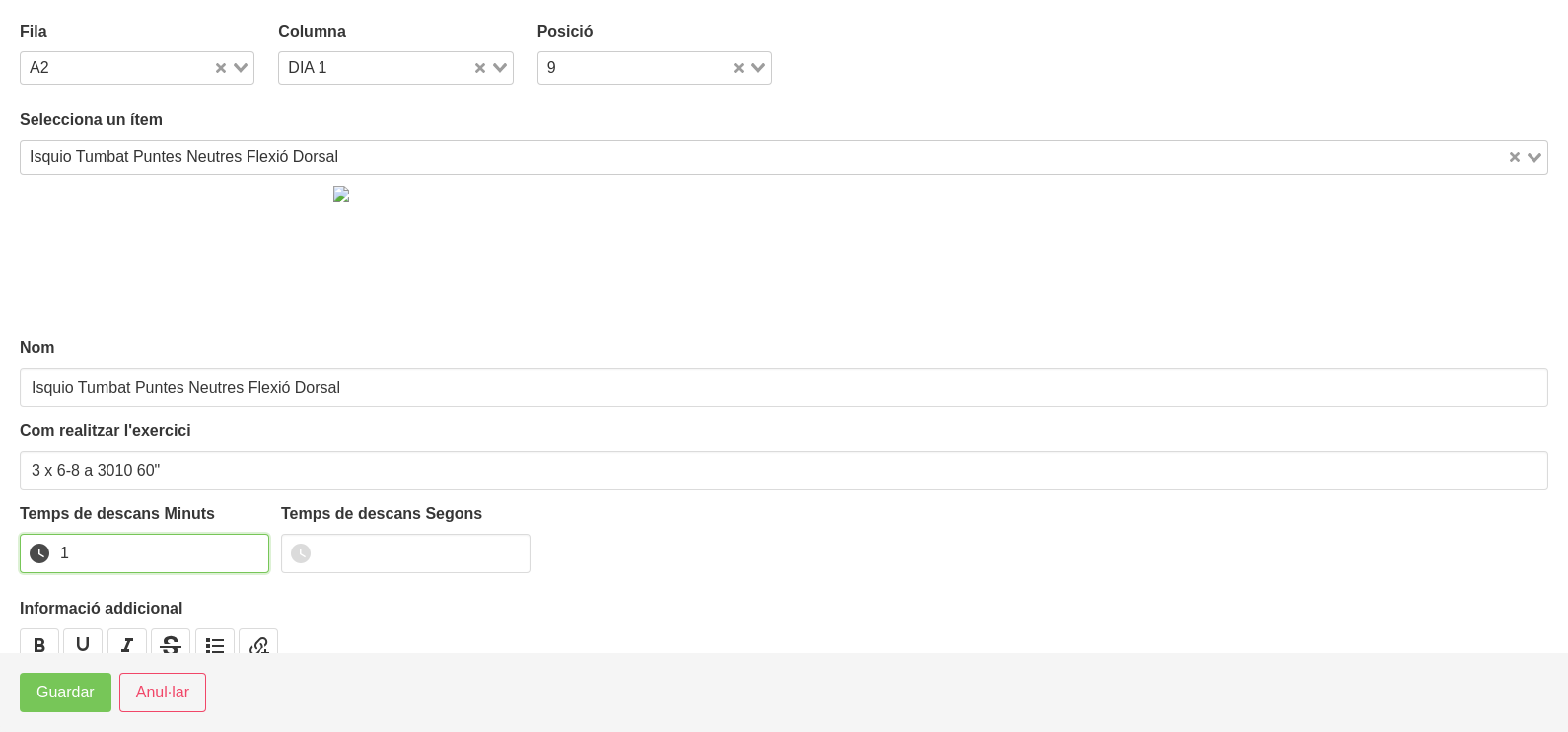
type input "1"
click at [248, 548] on input "1" at bounding box center [145, 554] width 250 height 40
click at [35, 702] on button "Guardar" at bounding box center [65, 692] width 92 height 40
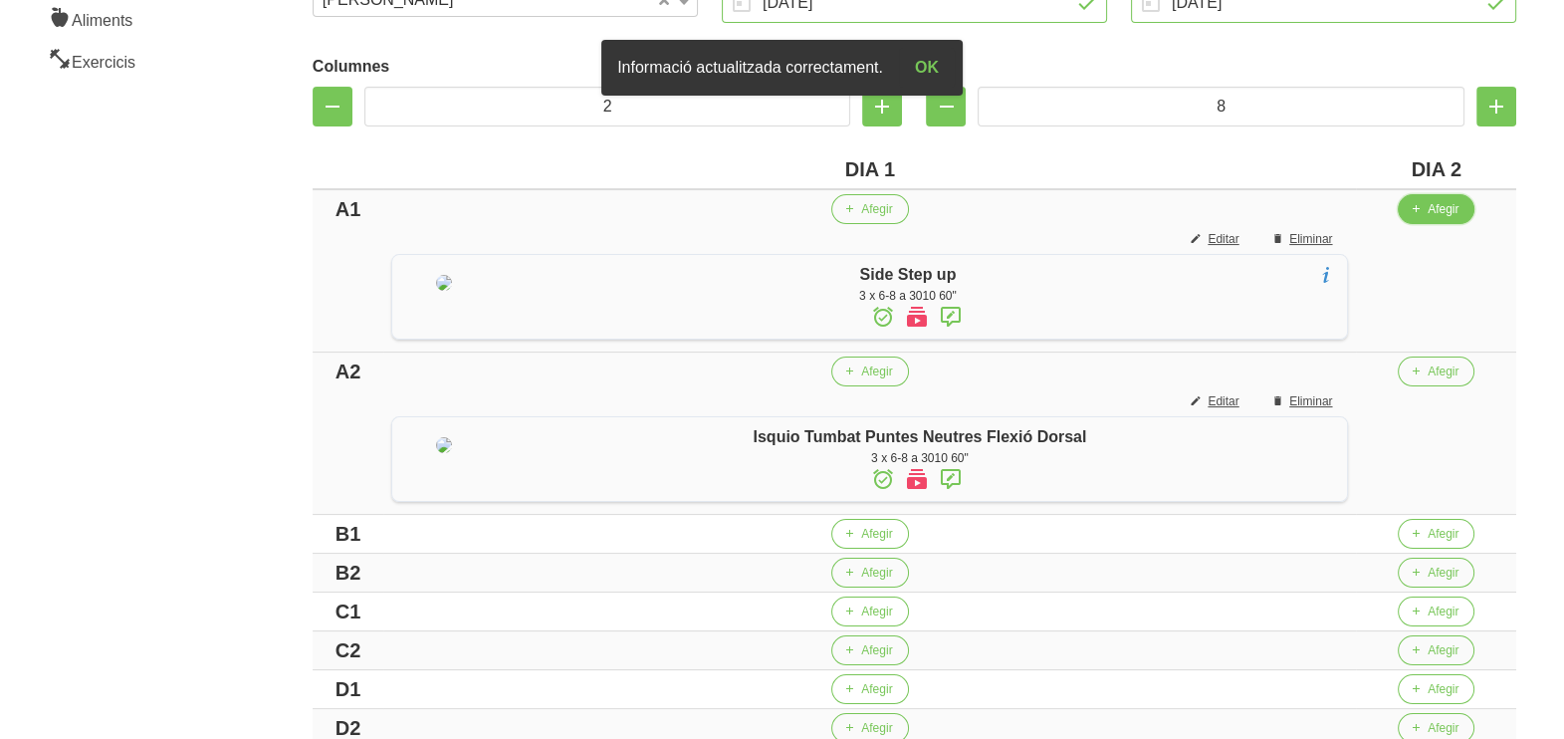
click at [1456, 214] on span "Afegir" at bounding box center [1443, 209] width 31 height 18
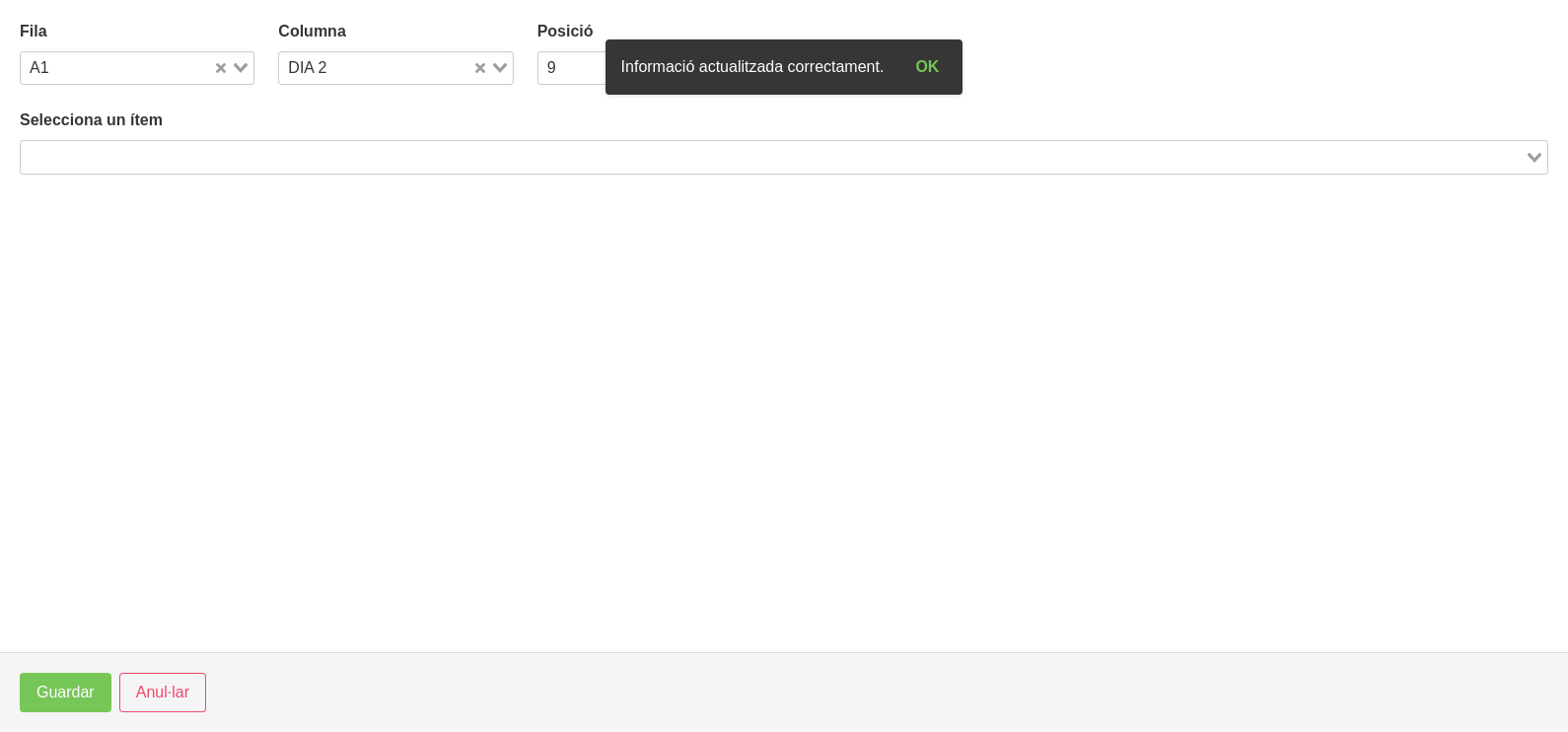
click at [262, 155] on input "Search for option" at bounding box center [773, 157] width 1500 height 24
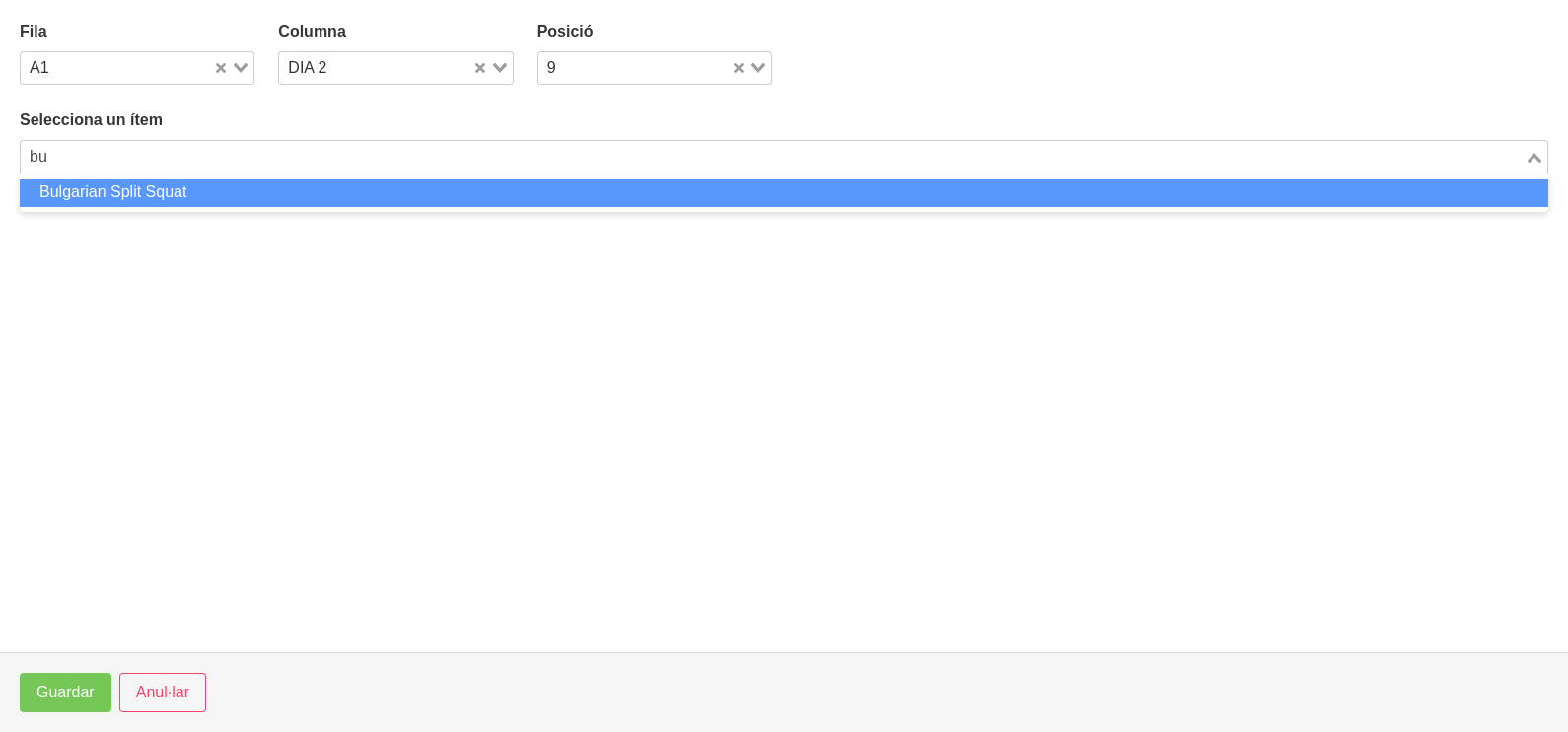
type input "b"
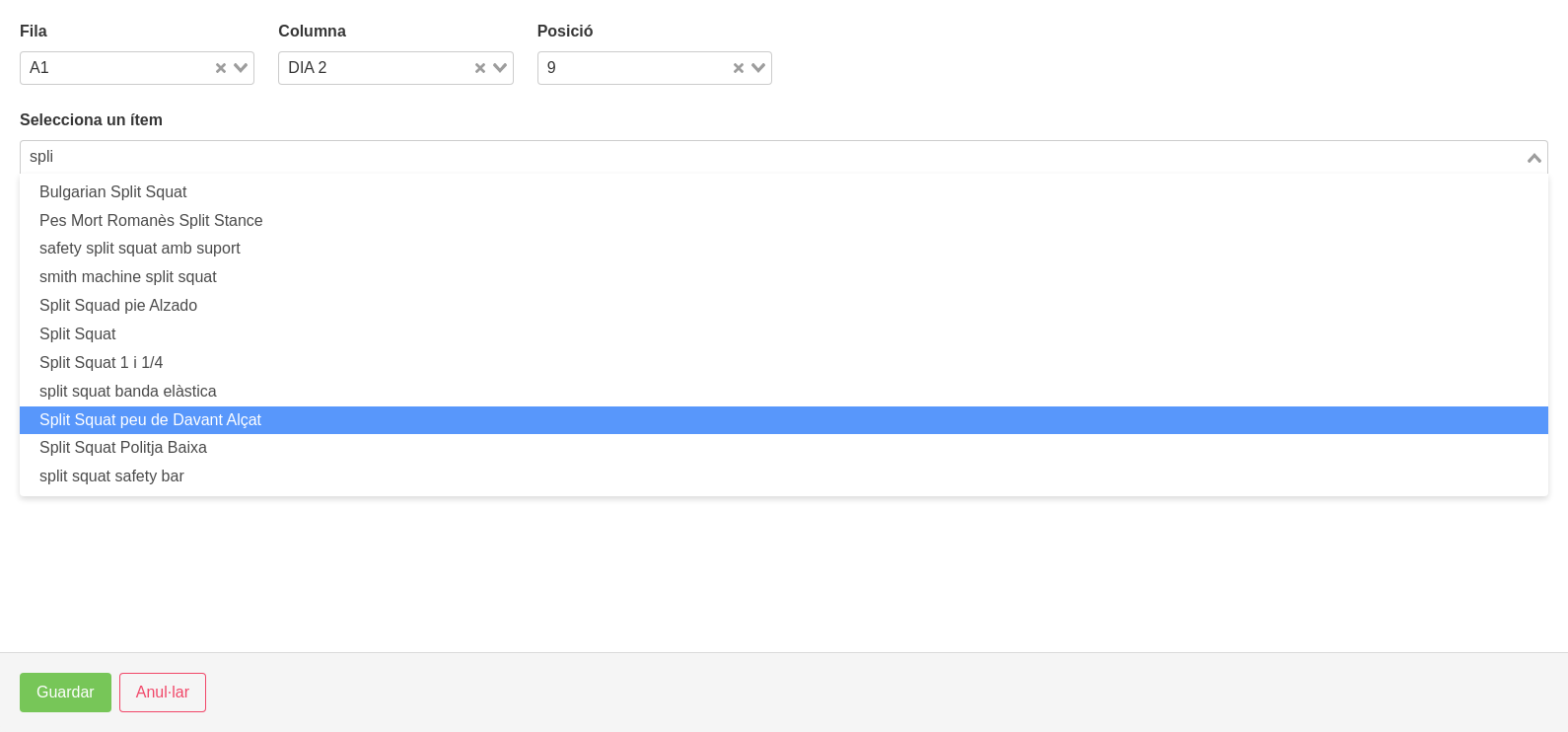
click at [277, 419] on li "Split Squat peu de Davant Alçat" at bounding box center [784, 420] width 1528 height 29
type input "spli"
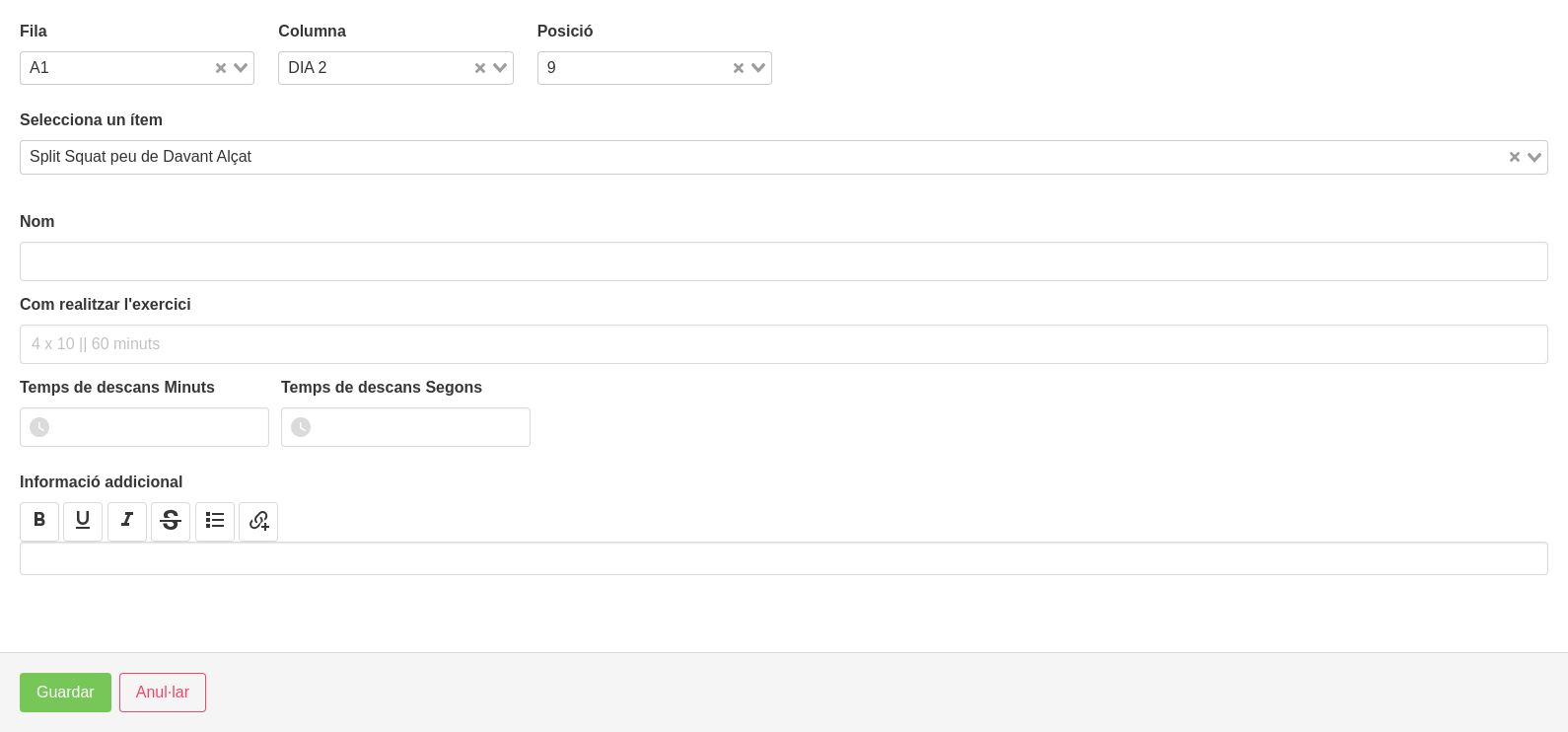
type input "Split Squat peu de Davant Alçat"
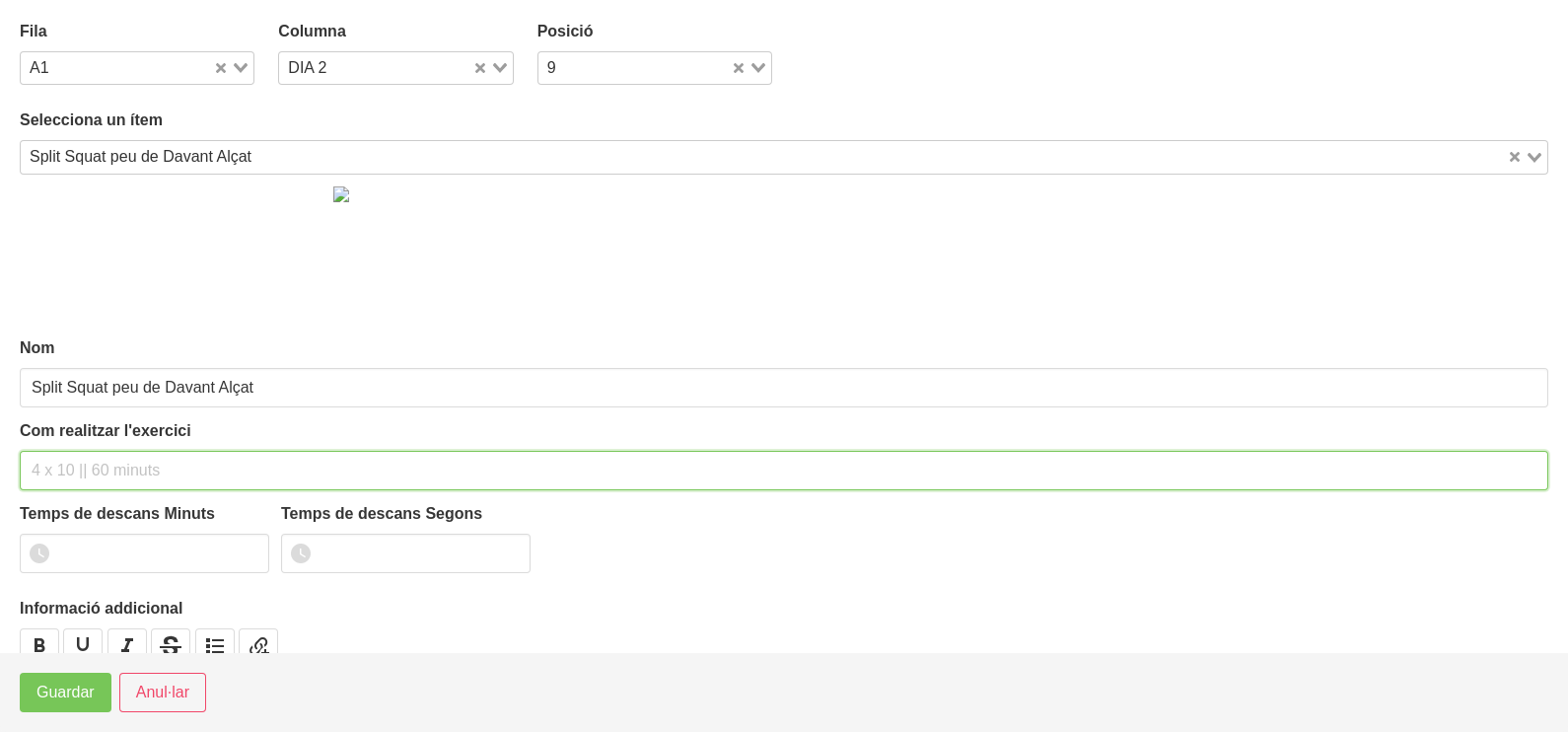
click at [113, 454] on input "text" at bounding box center [784, 471] width 1528 height 40
type input "3 x 6-8 a 3010 60""
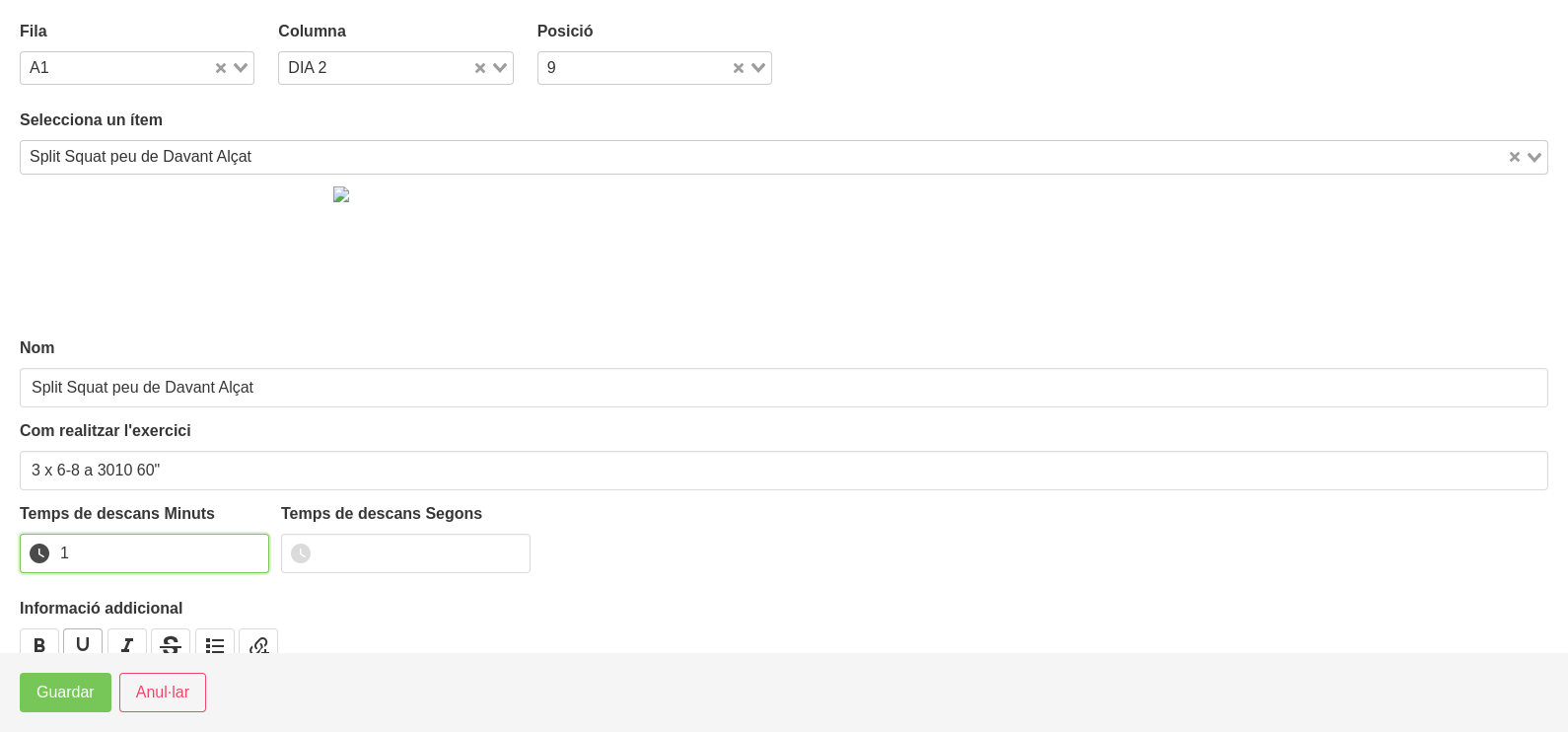
drag, startPoint x: 251, startPoint y: 547, endPoint x: 93, endPoint y: 642, distance: 184.4
type input "1"
click at [219, 561] on input "1" at bounding box center [145, 554] width 250 height 40
click at [83, 688] on span "Guardar" at bounding box center [65, 692] width 58 height 24
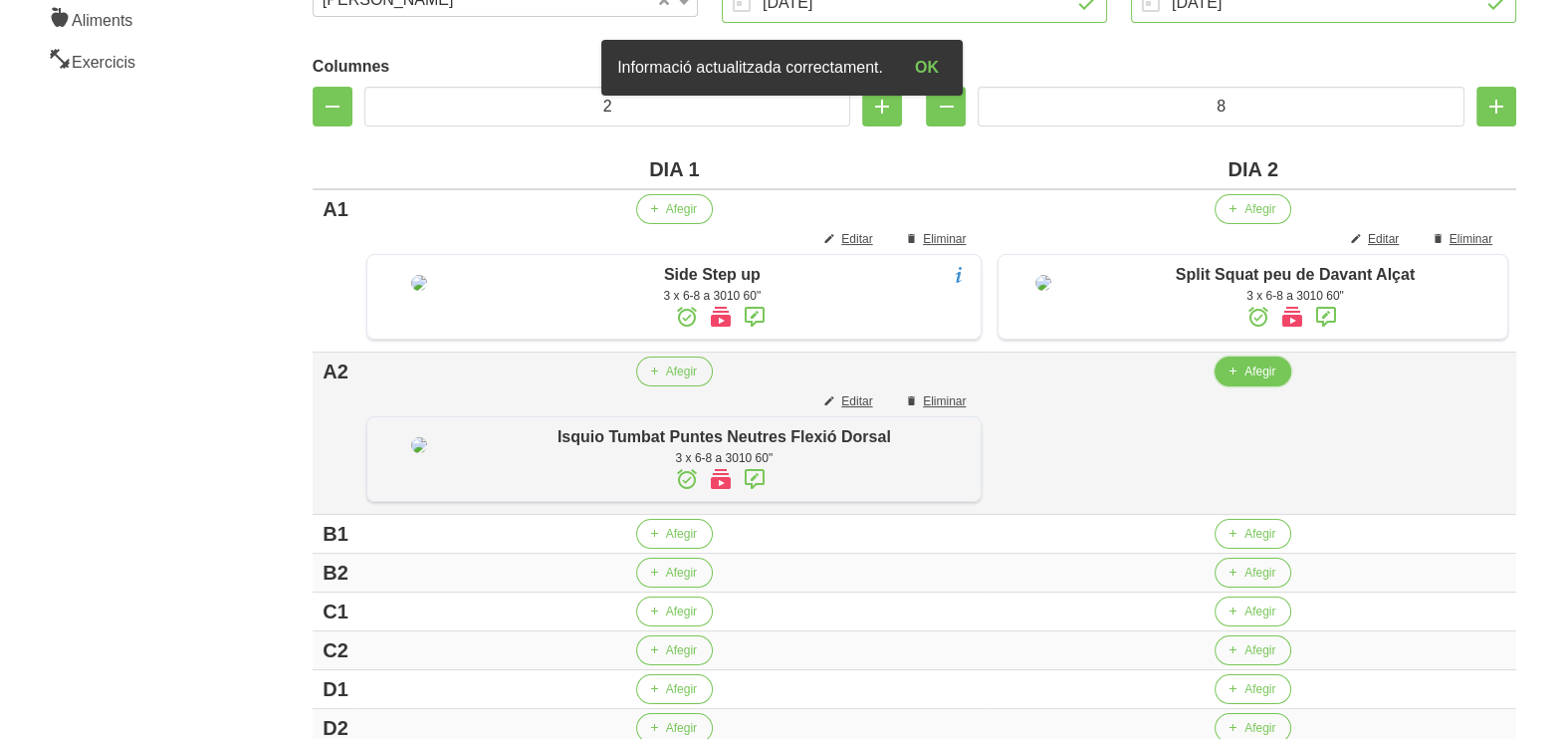
click at [1253, 380] on span "Afegir" at bounding box center [1259, 371] width 31 height 18
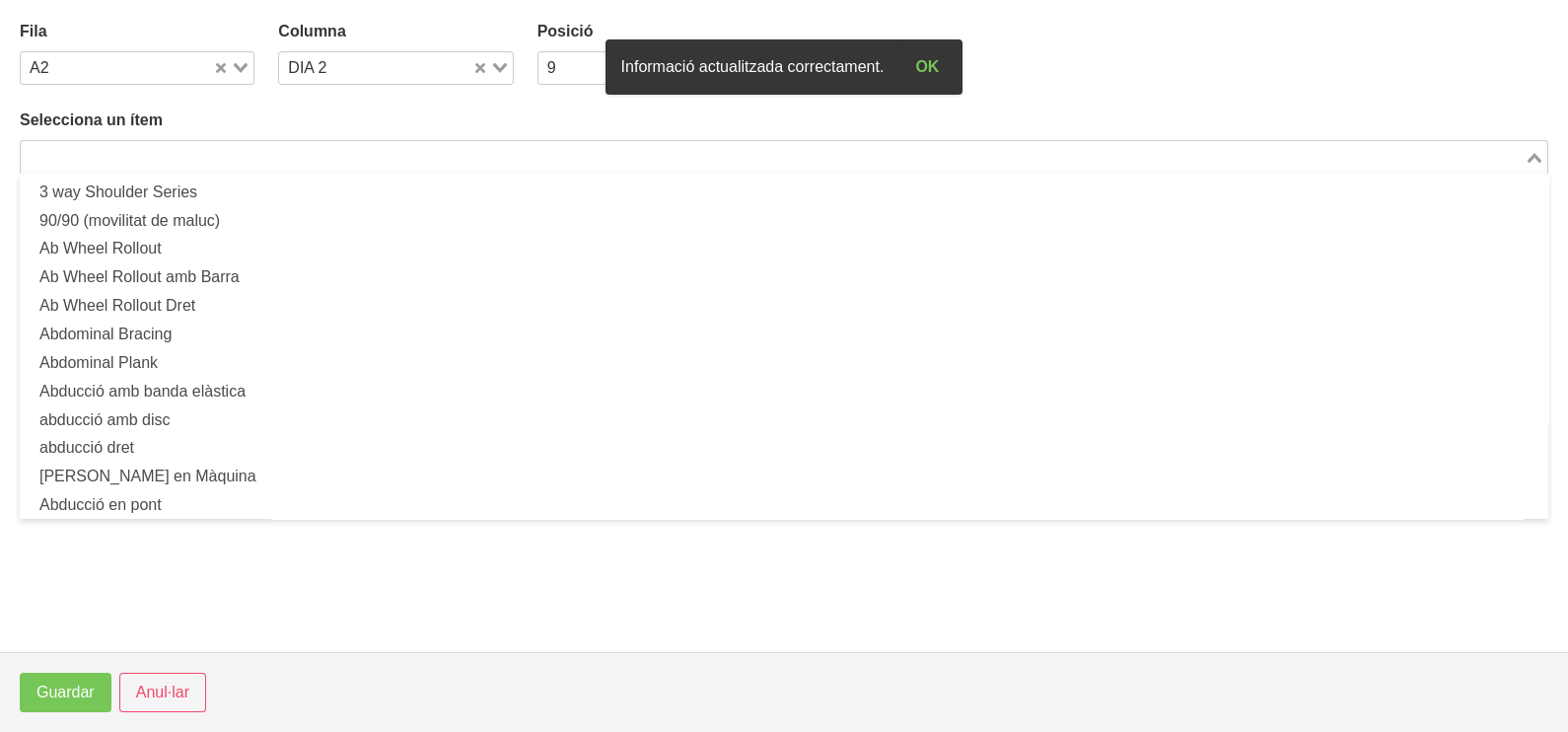
click at [326, 157] on input "Search for option" at bounding box center [773, 157] width 1500 height 24
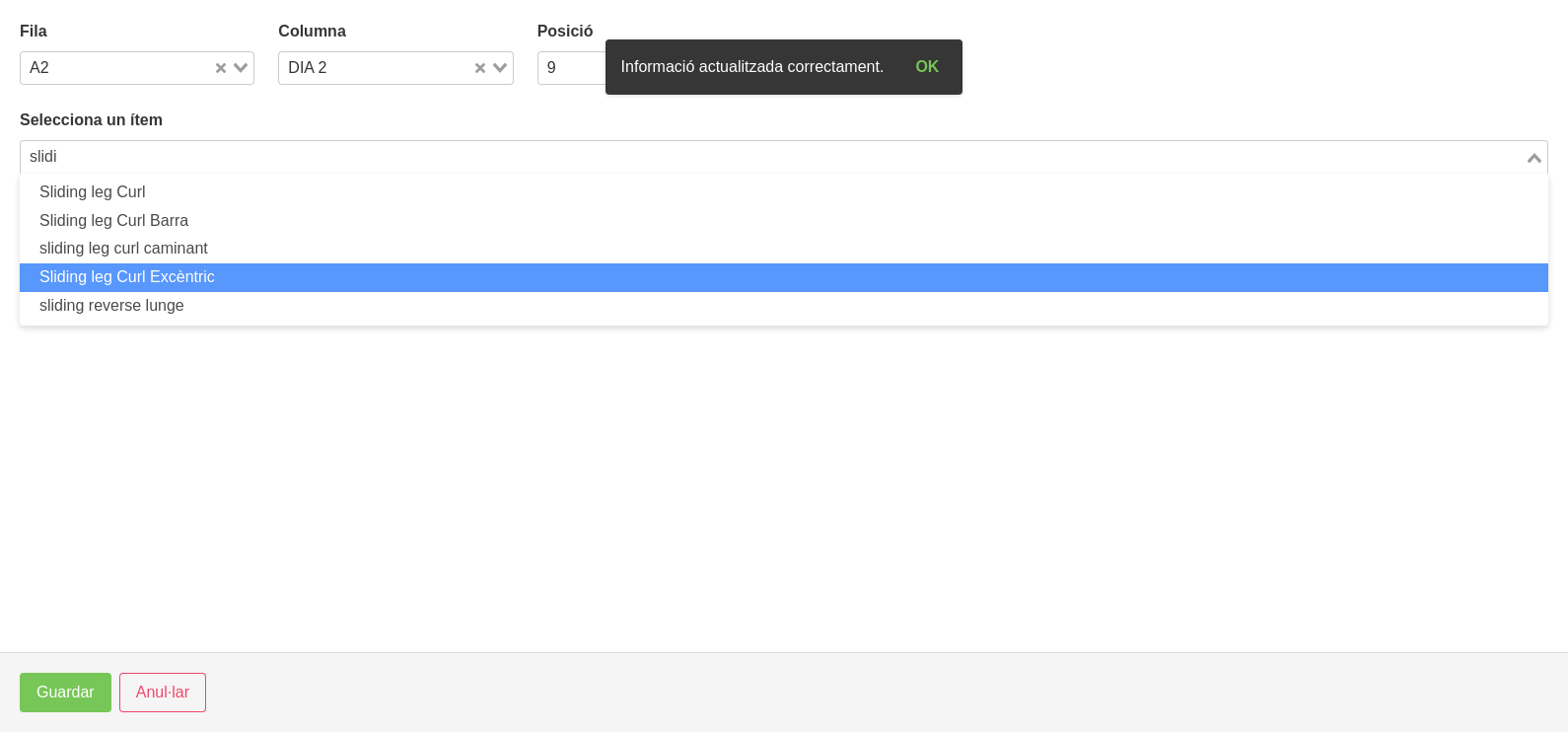
click at [267, 273] on li "Sliding leg Curl Excèntric" at bounding box center [784, 277] width 1528 height 29
type input "slidi"
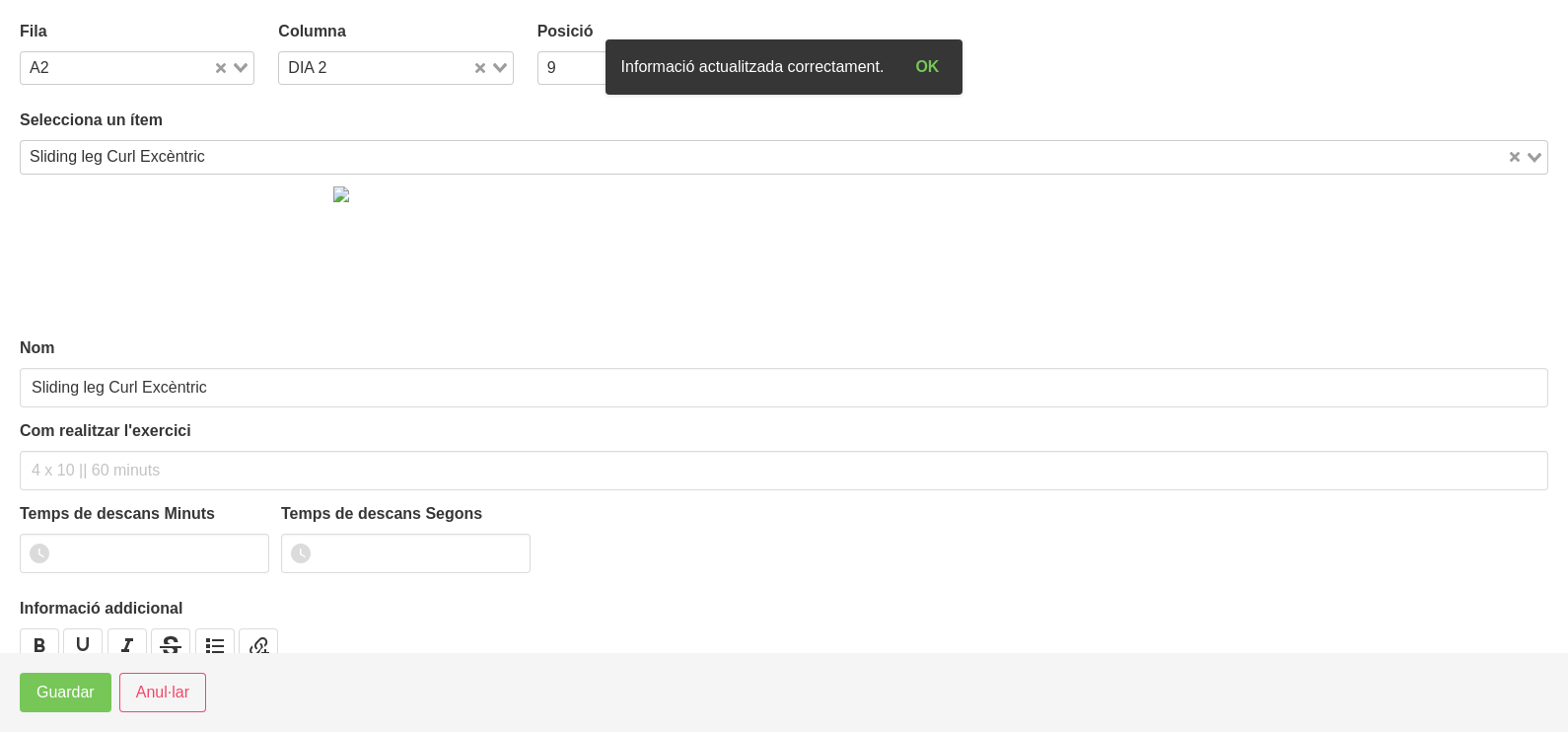
click at [157, 444] on div "Com realitzar l'exercici" at bounding box center [784, 455] width 1528 height 71
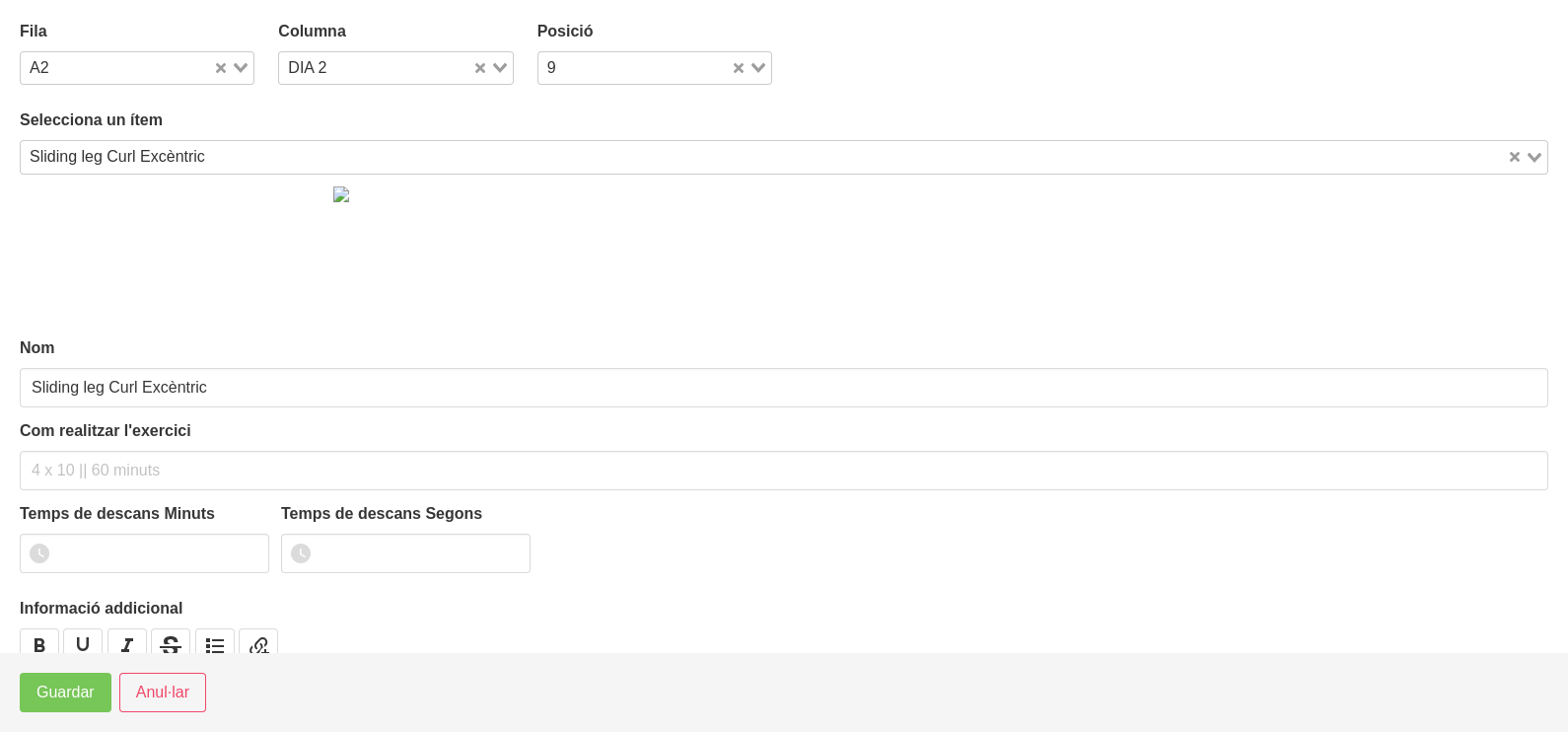
click at [84, 448] on div "Com realitzar l'exercici" at bounding box center [784, 455] width 1528 height 71
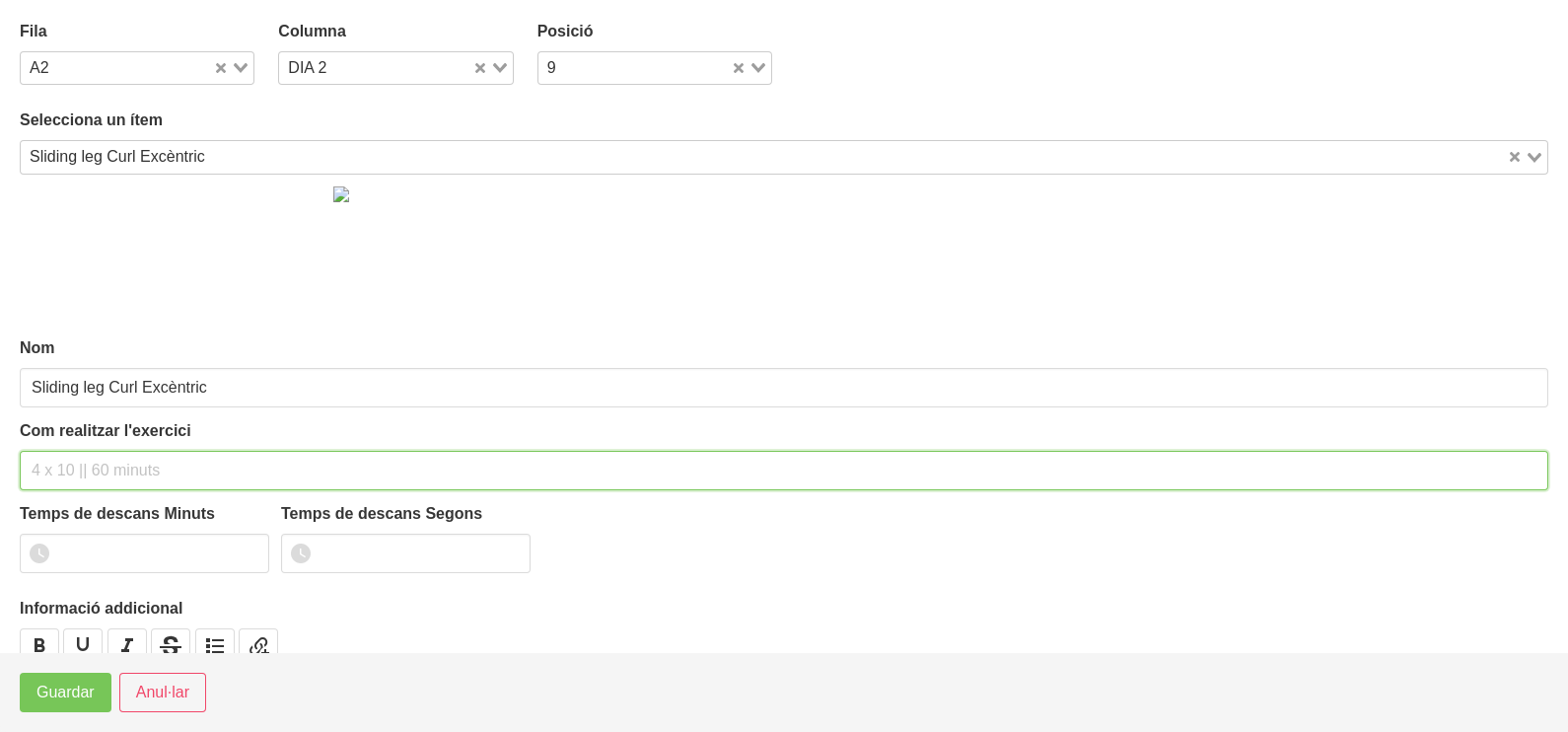
click at [58, 475] on input "text" at bounding box center [784, 471] width 1528 height 40
type input "3 x 6-8 a 3010 60""
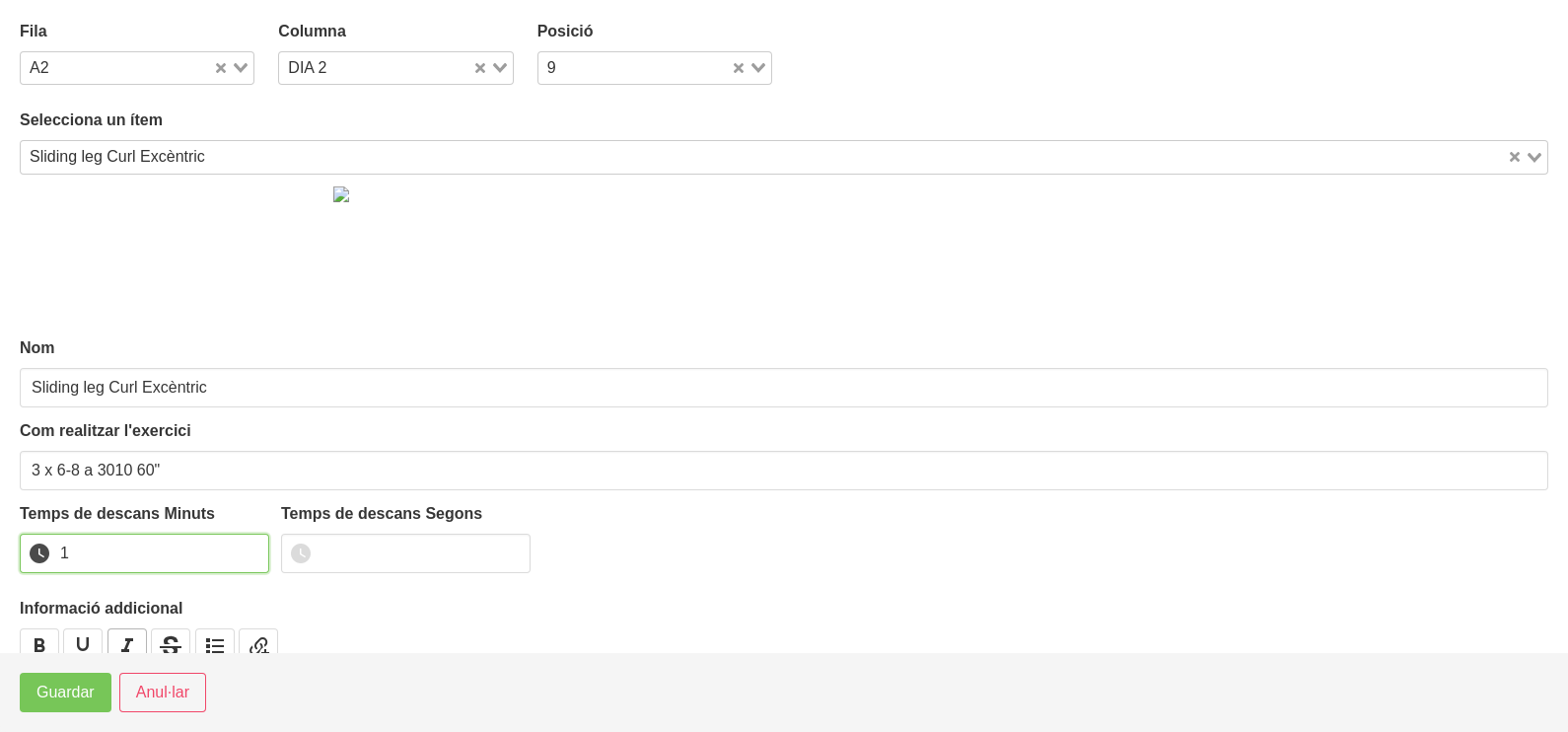
drag, startPoint x: 250, startPoint y: 543, endPoint x: 124, endPoint y: 639, distance: 158.4
type input "1"
click at [247, 547] on input "1" at bounding box center [145, 554] width 250 height 40
click at [94, 695] on span "Guardar" at bounding box center [65, 692] width 58 height 24
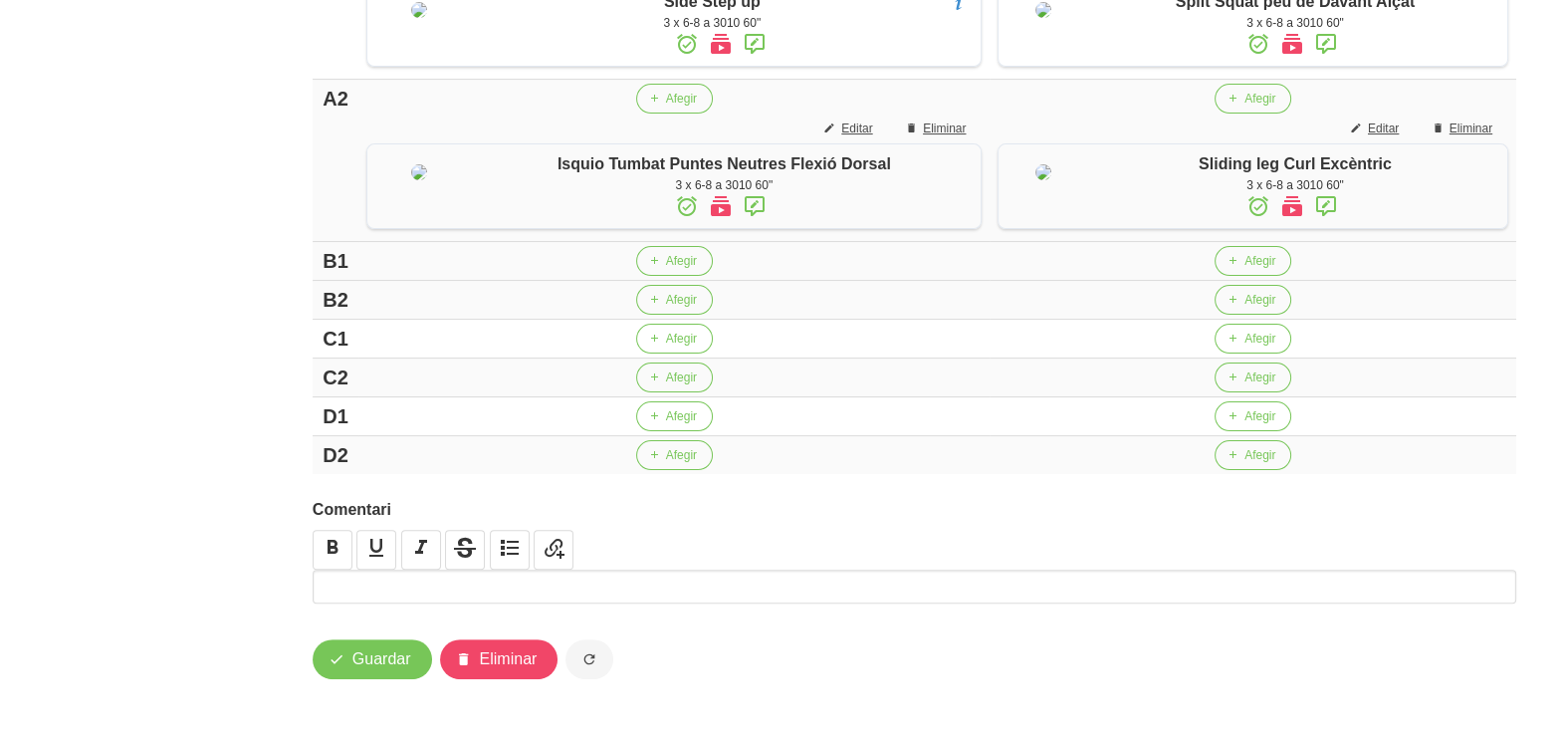
scroll to position [622, 0]
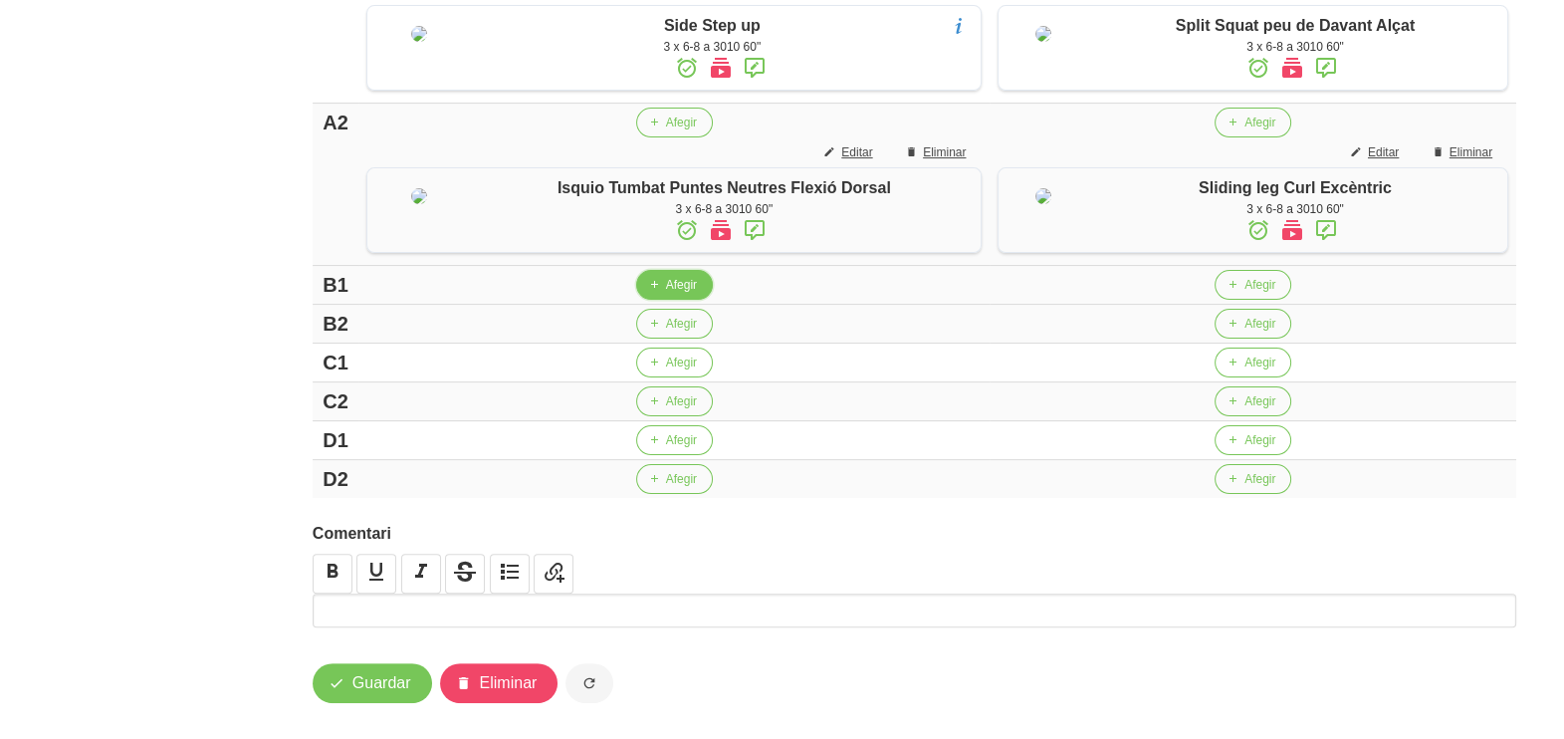
click at [668, 294] on span "Afegir" at bounding box center [681, 285] width 31 height 18
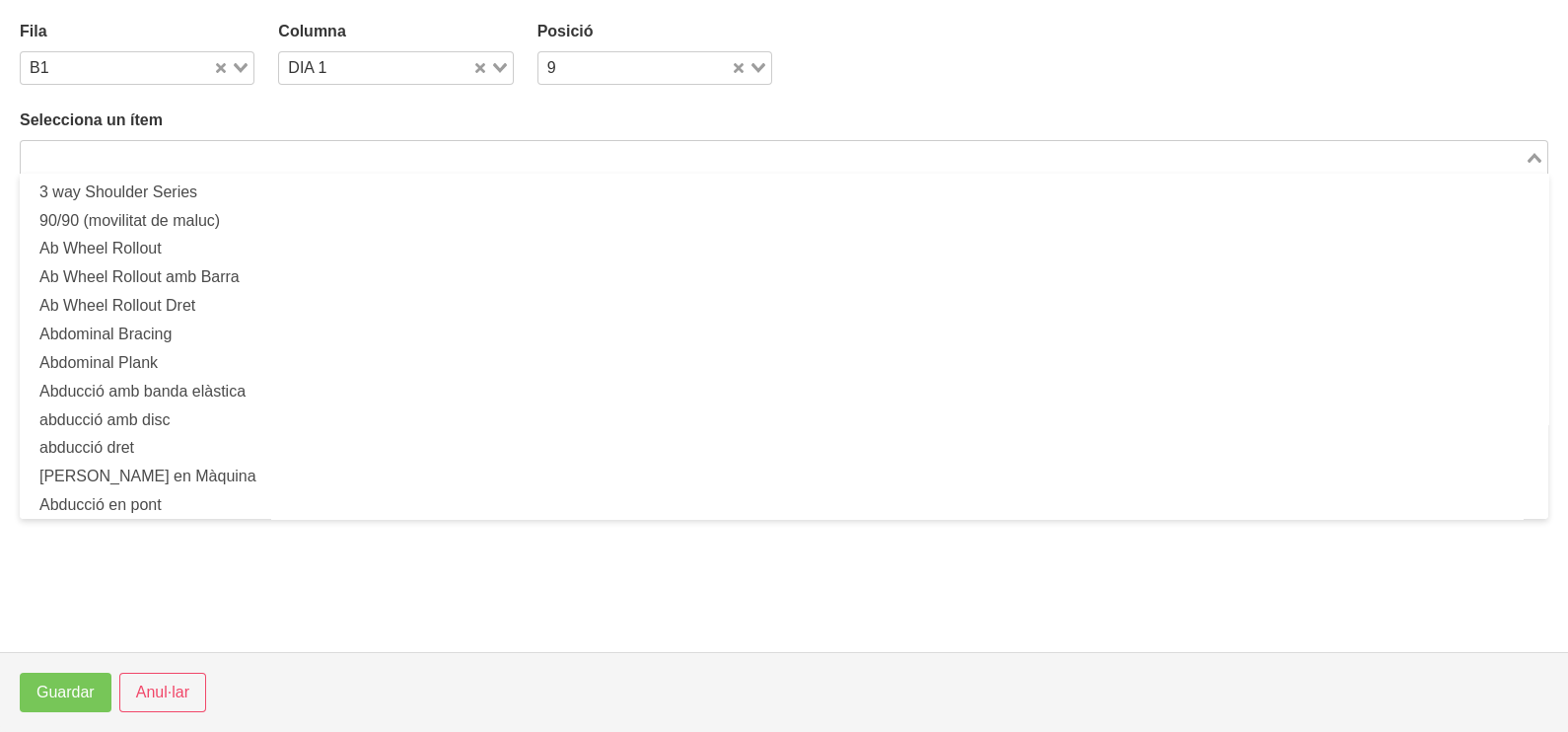
click at [240, 157] on input "Search for option" at bounding box center [773, 157] width 1500 height 24
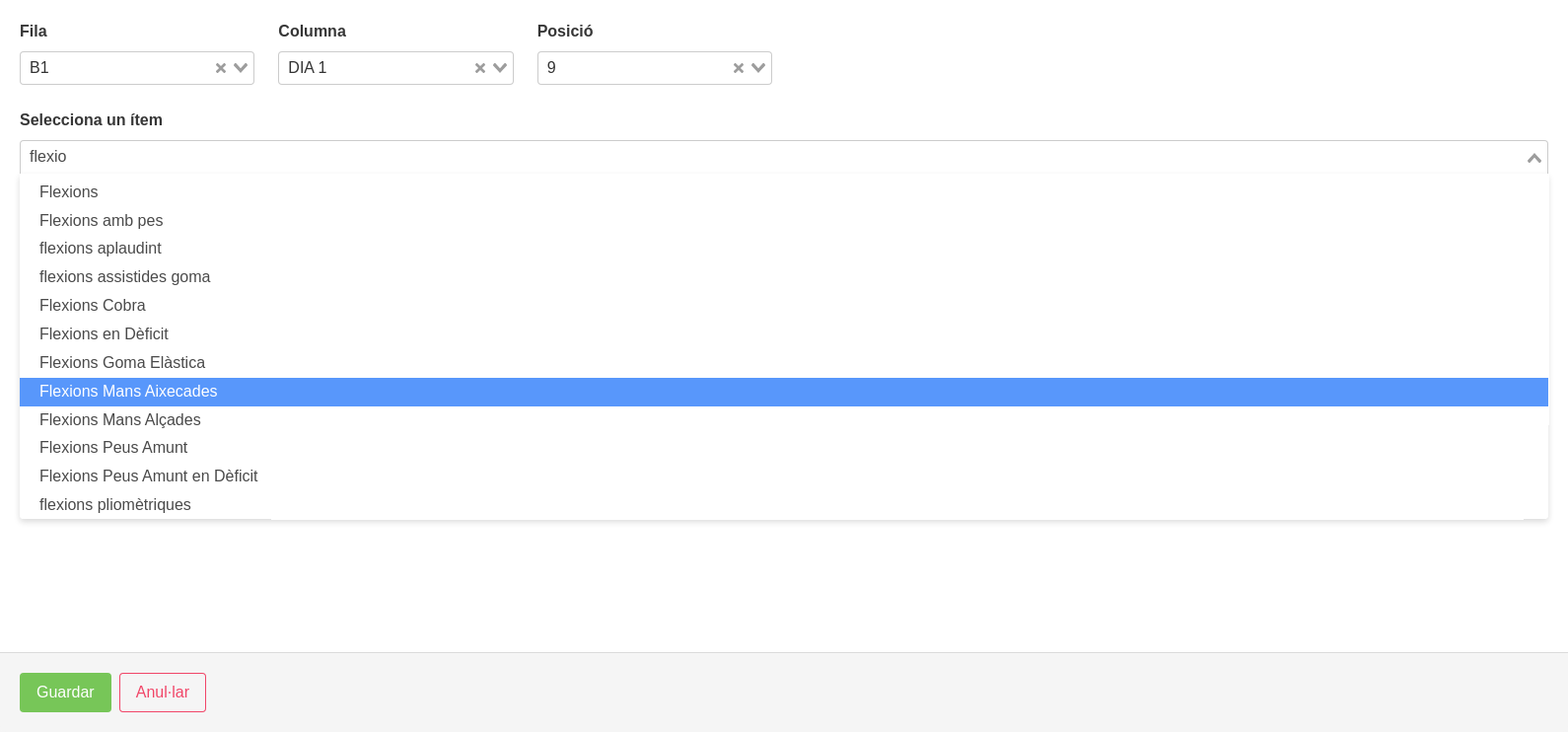
click at [249, 387] on li "Flexions Mans Aixecades" at bounding box center [784, 391] width 1528 height 29
type input "flexio"
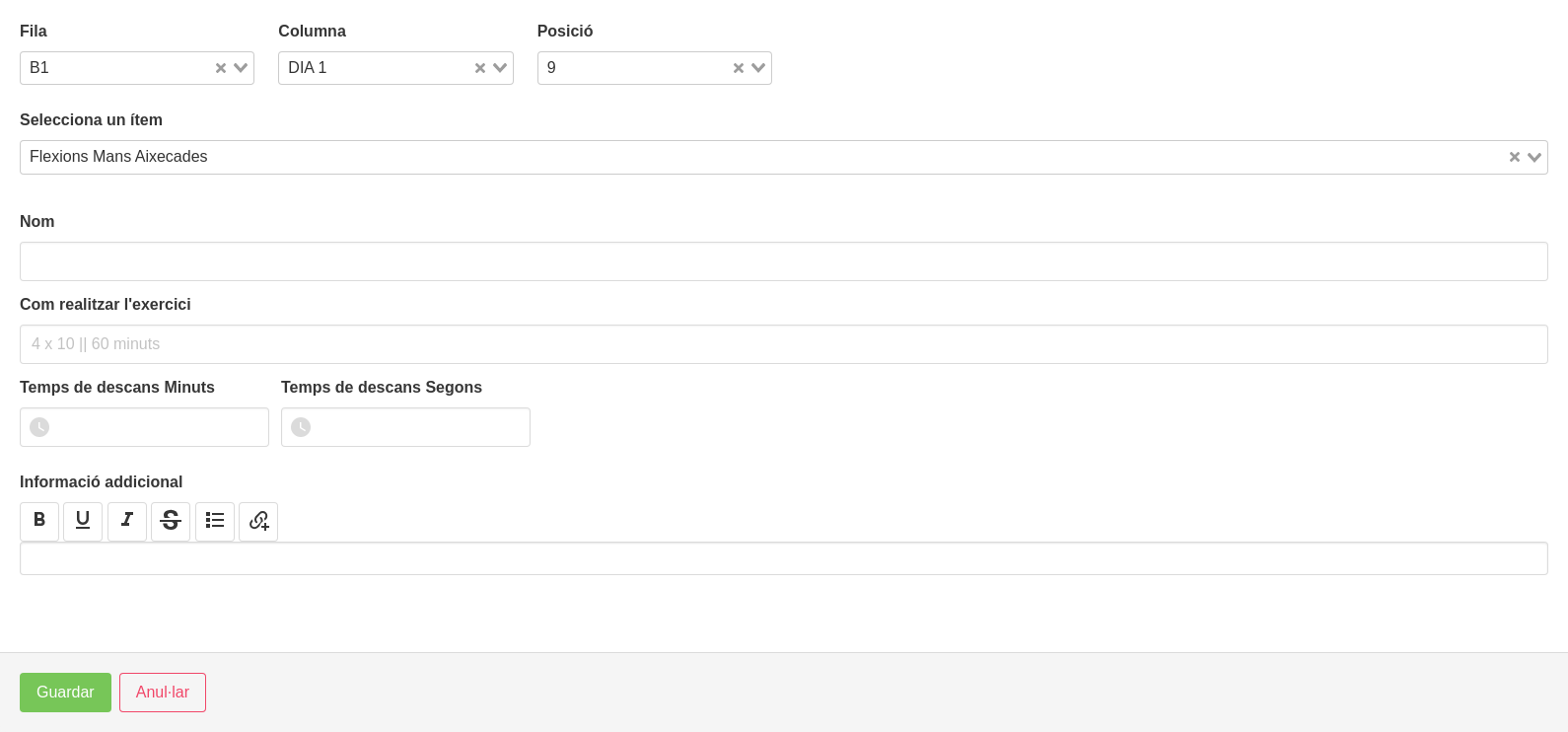
type input "Flexions Mans Aixecades"
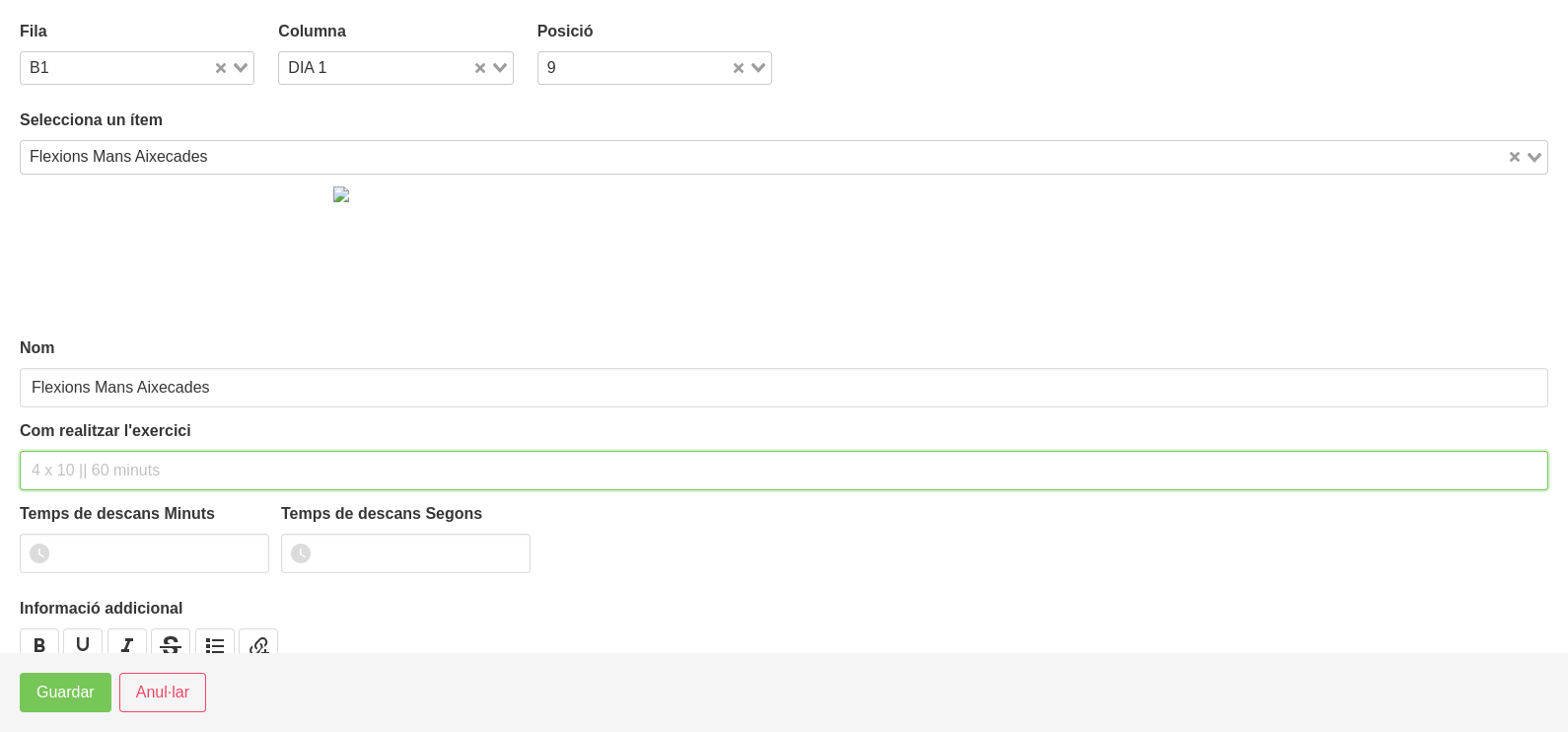
drag, startPoint x: 97, startPoint y: 459, endPoint x: 106, endPoint y: 454, distance: 10.3
click at [98, 459] on input "text" at bounding box center [784, 471] width 1528 height 40
type input "3 x 8-10 a 3010 60""
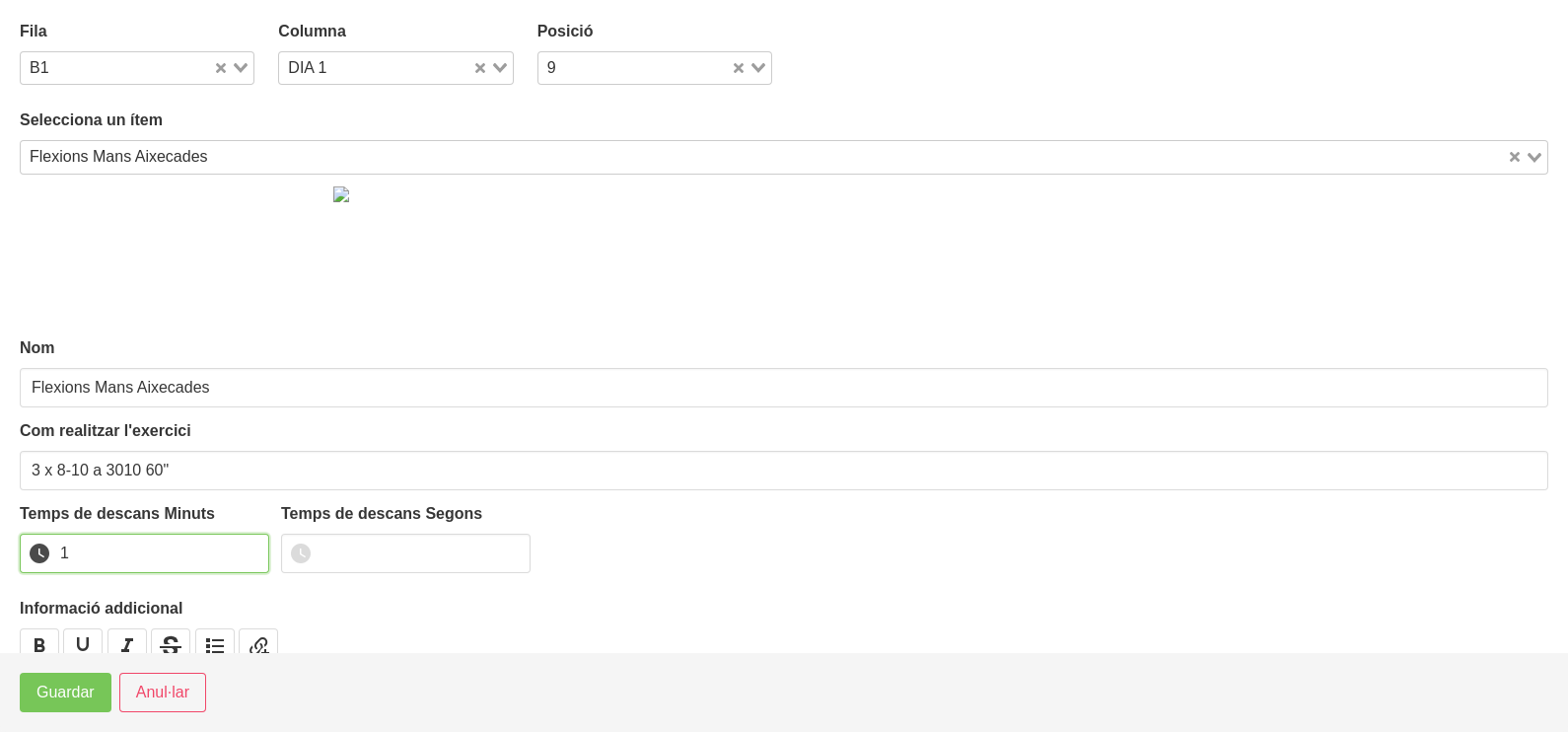
drag, startPoint x: 245, startPoint y: 544, endPoint x: 126, endPoint y: 664, distance: 169.0
type input "1"
click at [245, 548] on input "1" at bounding box center [145, 554] width 250 height 40
click at [84, 698] on span "Guardar" at bounding box center [65, 692] width 58 height 24
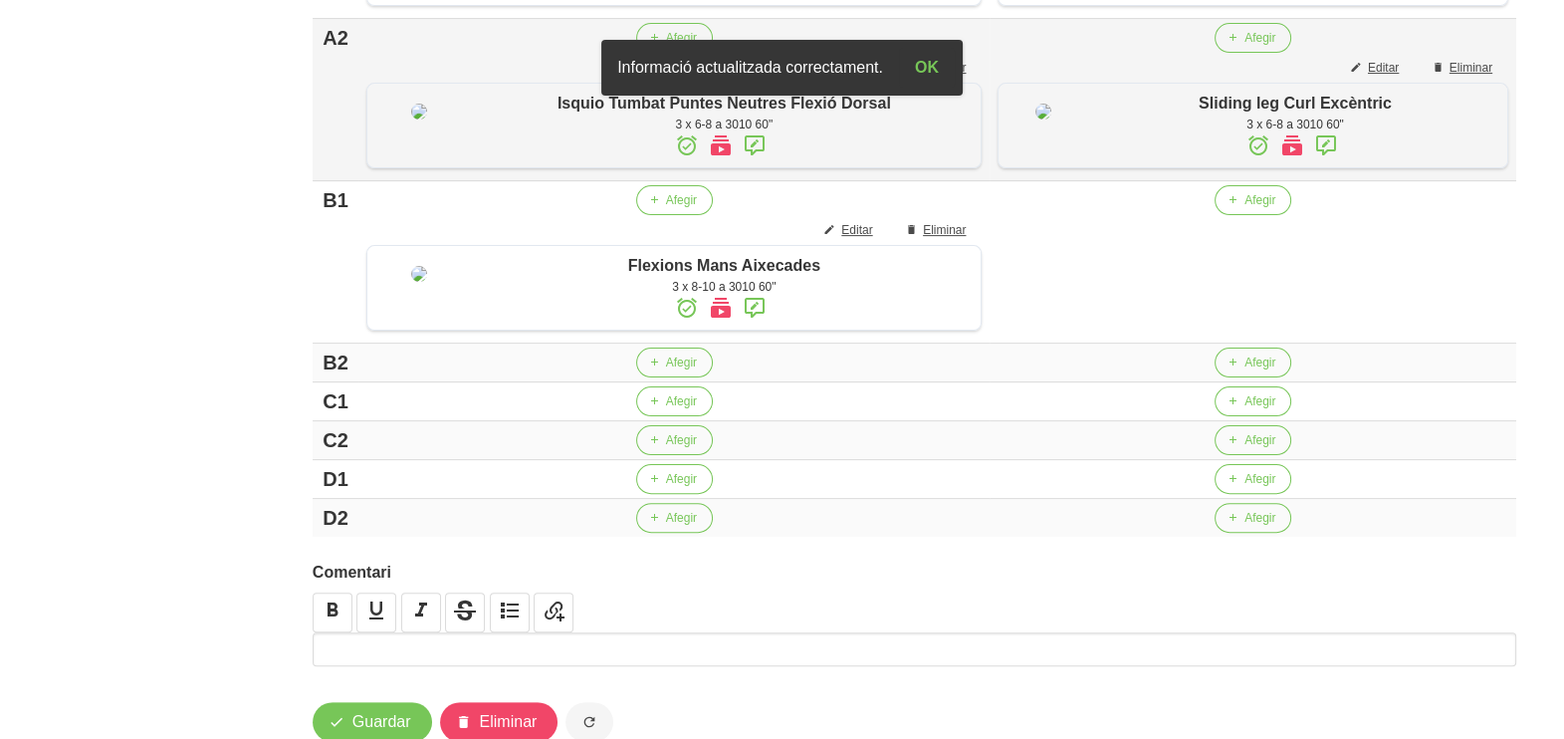
scroll to position [747, 0]
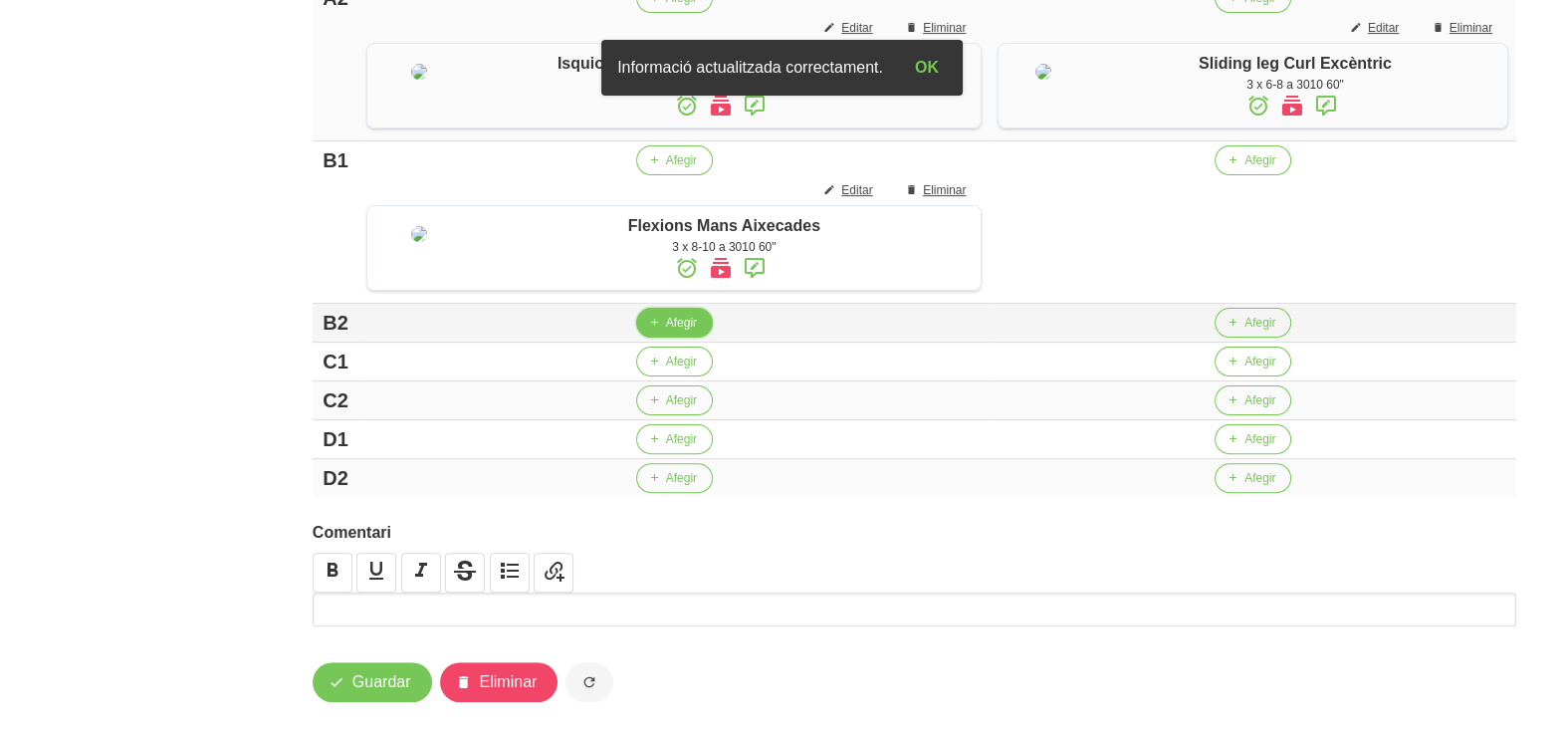
click at [655, 337] on button "Afegir" at bounding box center [674, 323] width 77 height 30
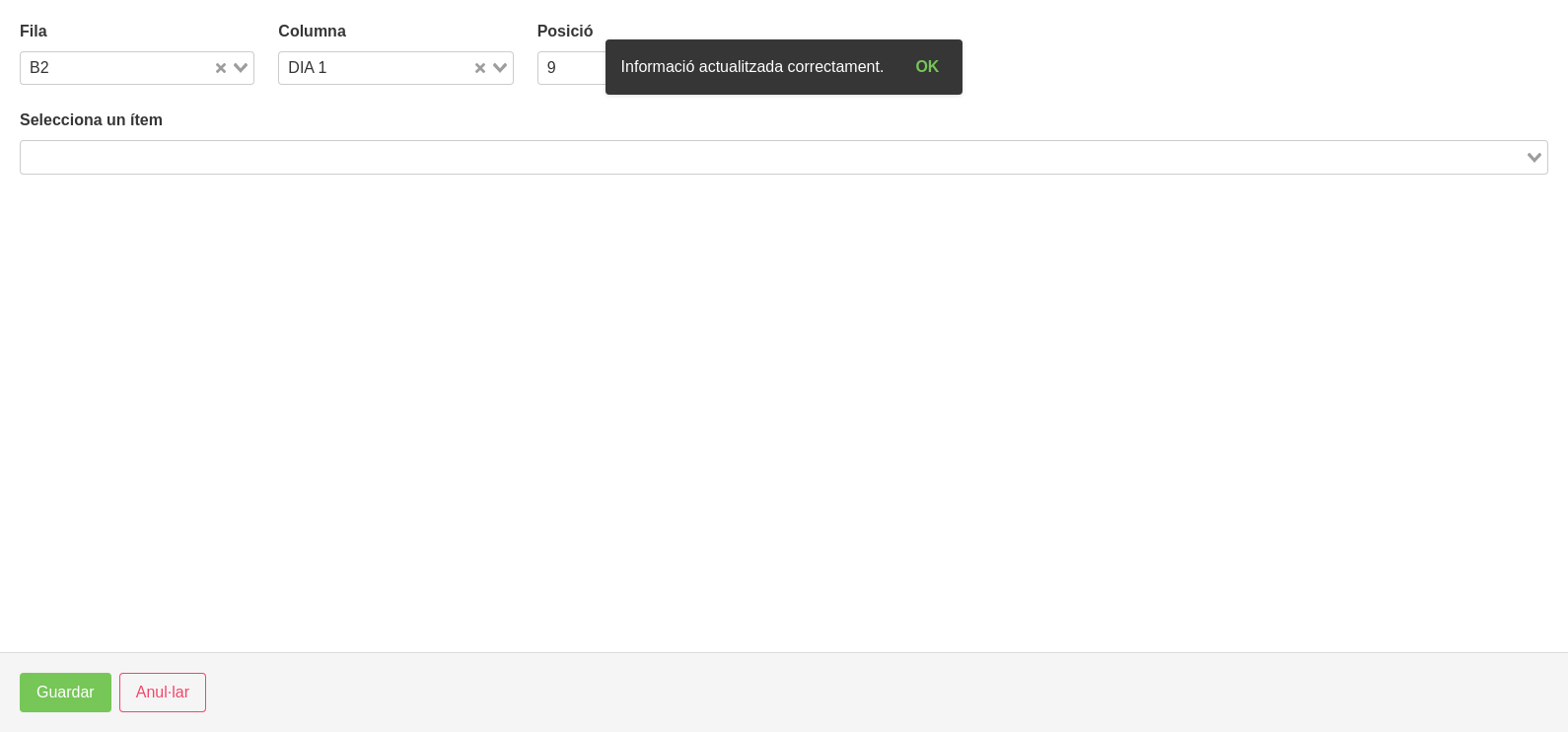
click at [233, 150] on input "Search for option" at bounding box center [773, 157] width 1500 height 24
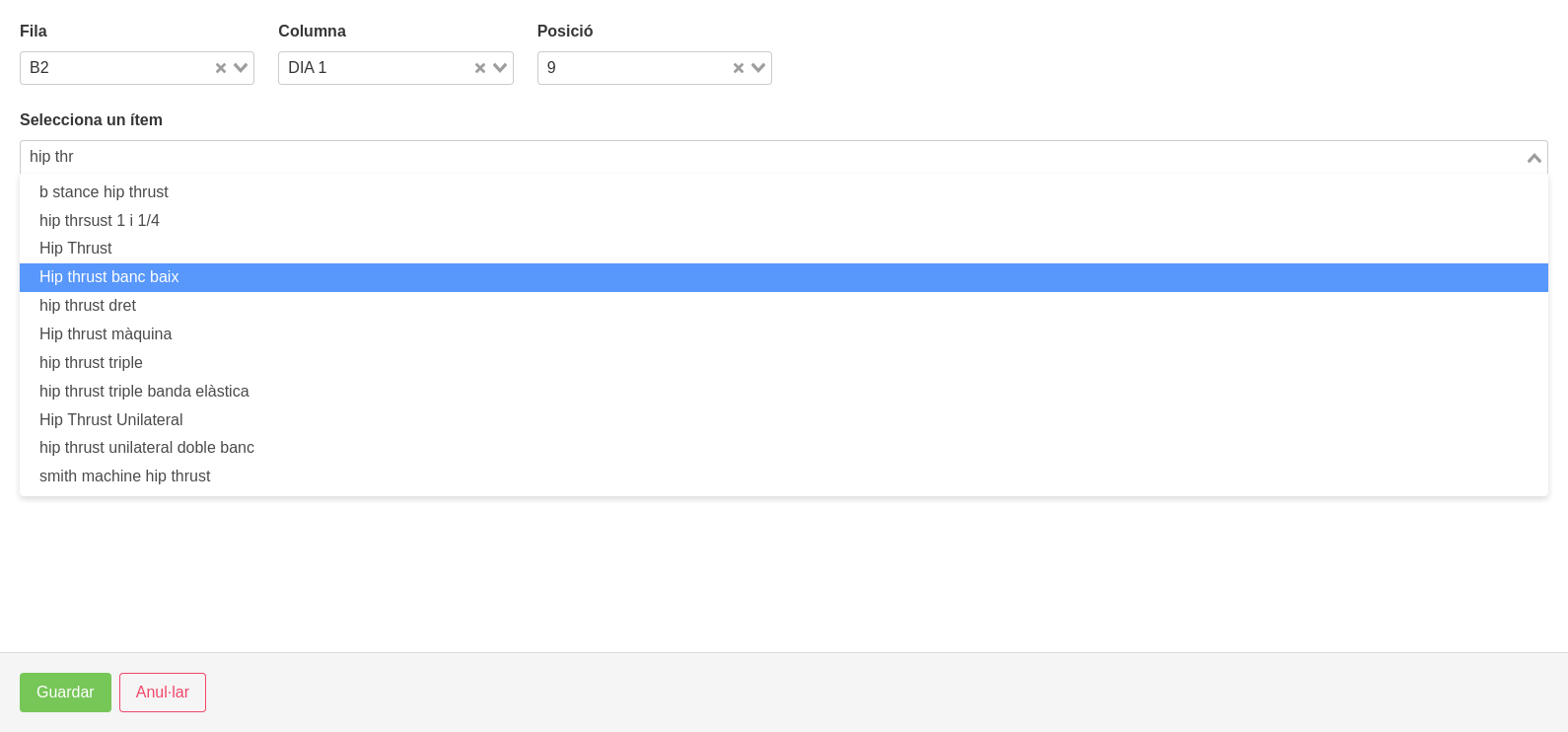
click at [217, 278] on li "Hip thrust banc baix" at bounding box center [784, 277] width 1528 height 29
type input "hip thr"
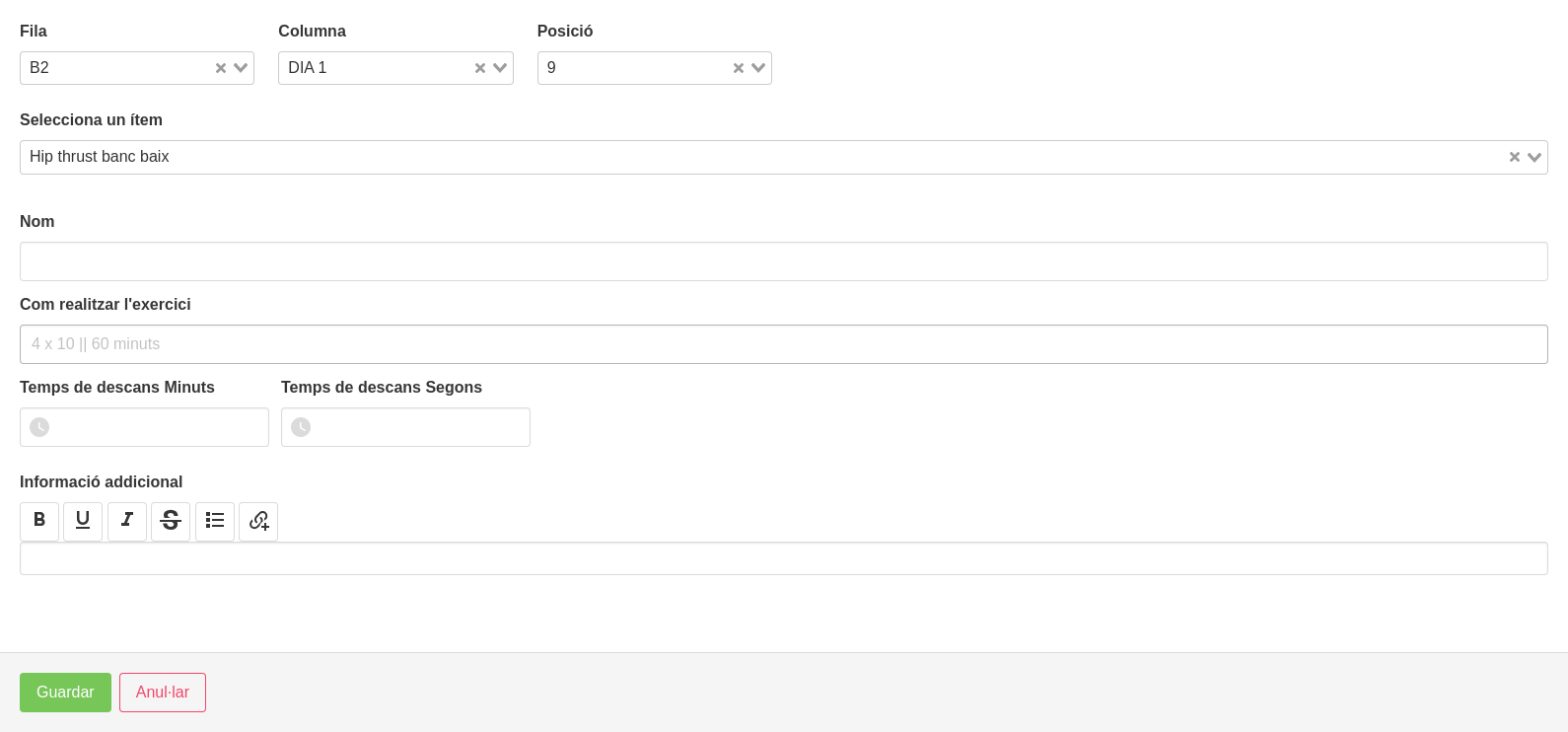
type input "Hip thrust banc baix"
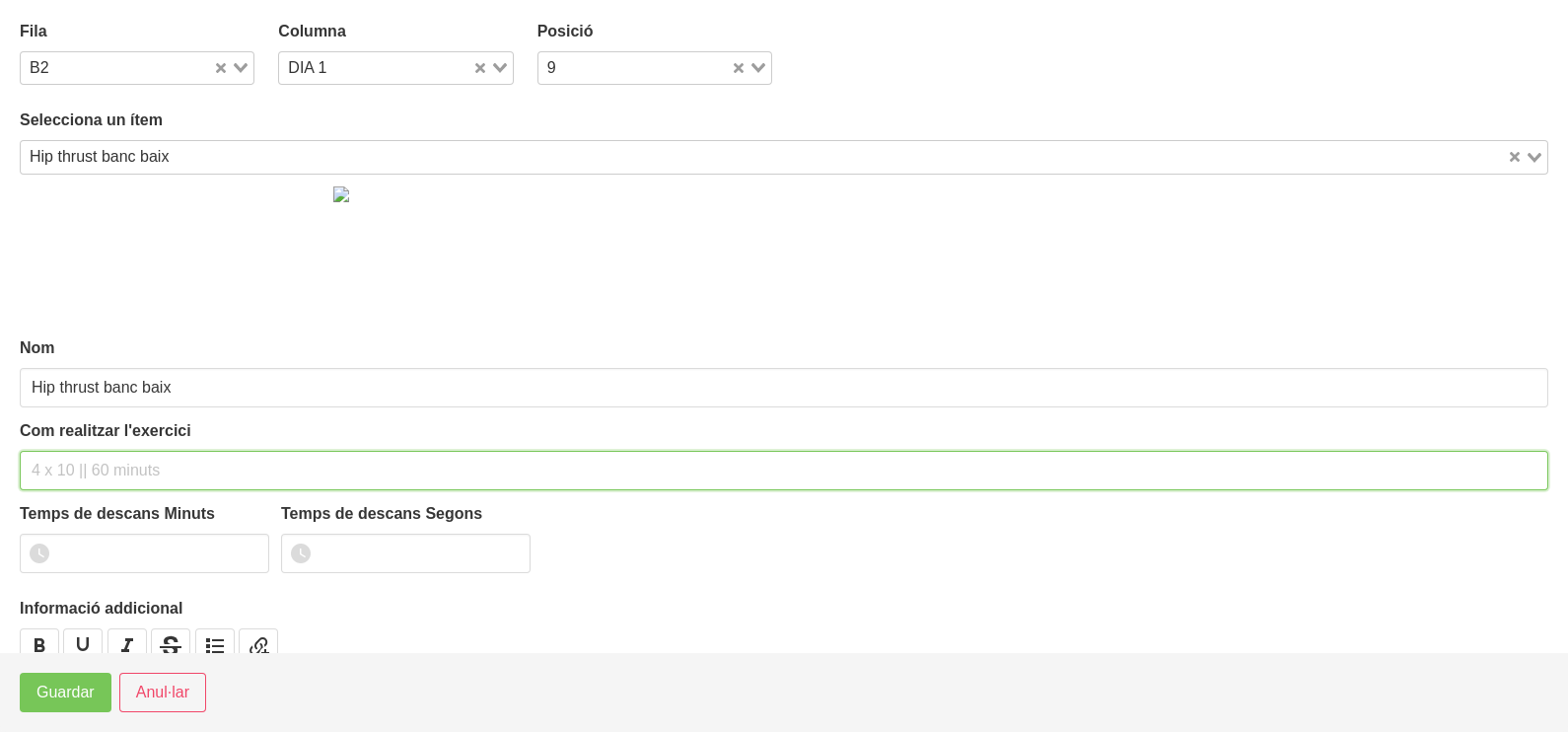
click at [101, 469] on input "text" at bounding box center [784, 471] width 1528 height 40
type input "3 x 8-10 a 2010 60""
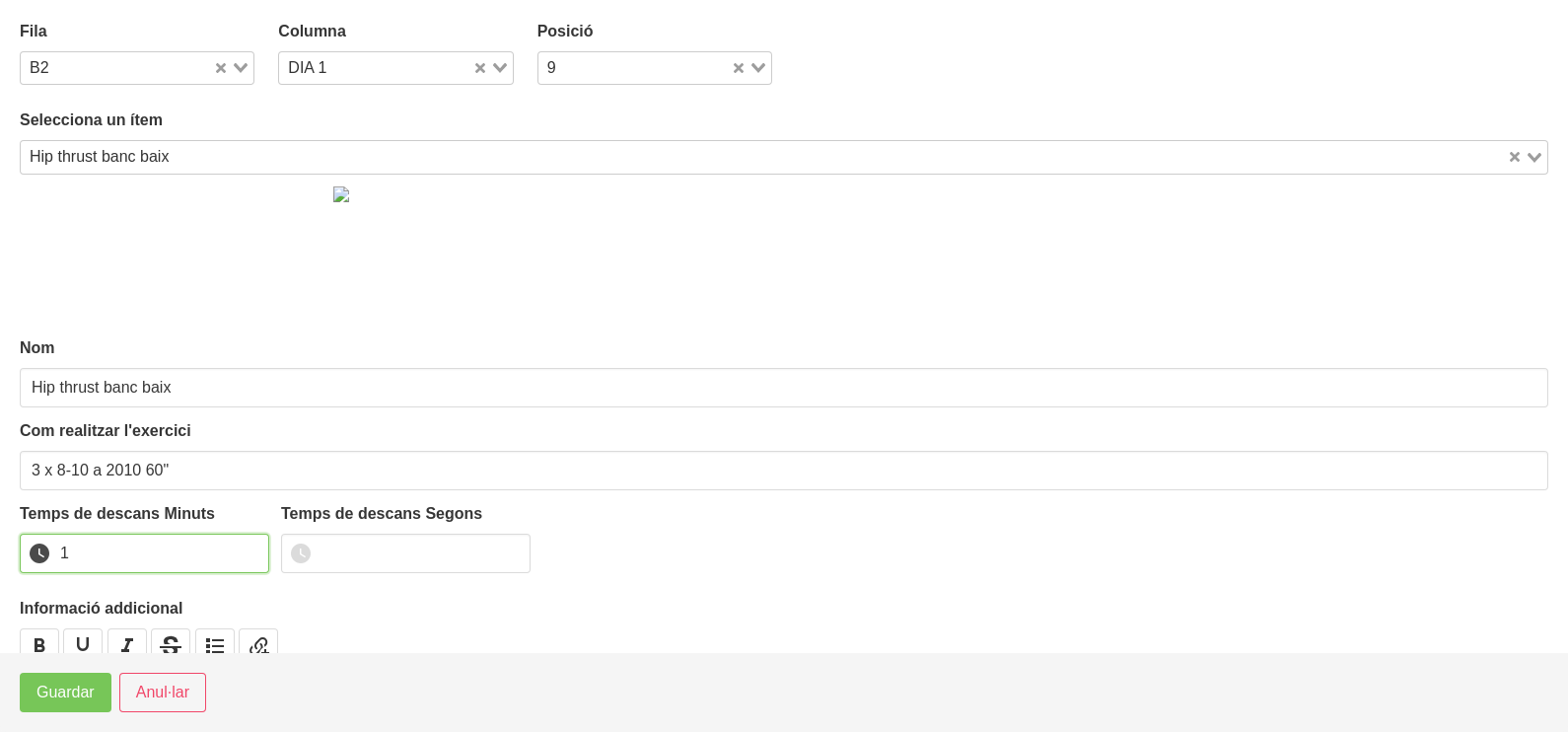
type input "1"
click at [247, 548] on input "1" at bounding box center [145, 554] width 250 height 40
click at [97, 684] on button "Guardar" at bounding box center [65, 692] width 92 height 40
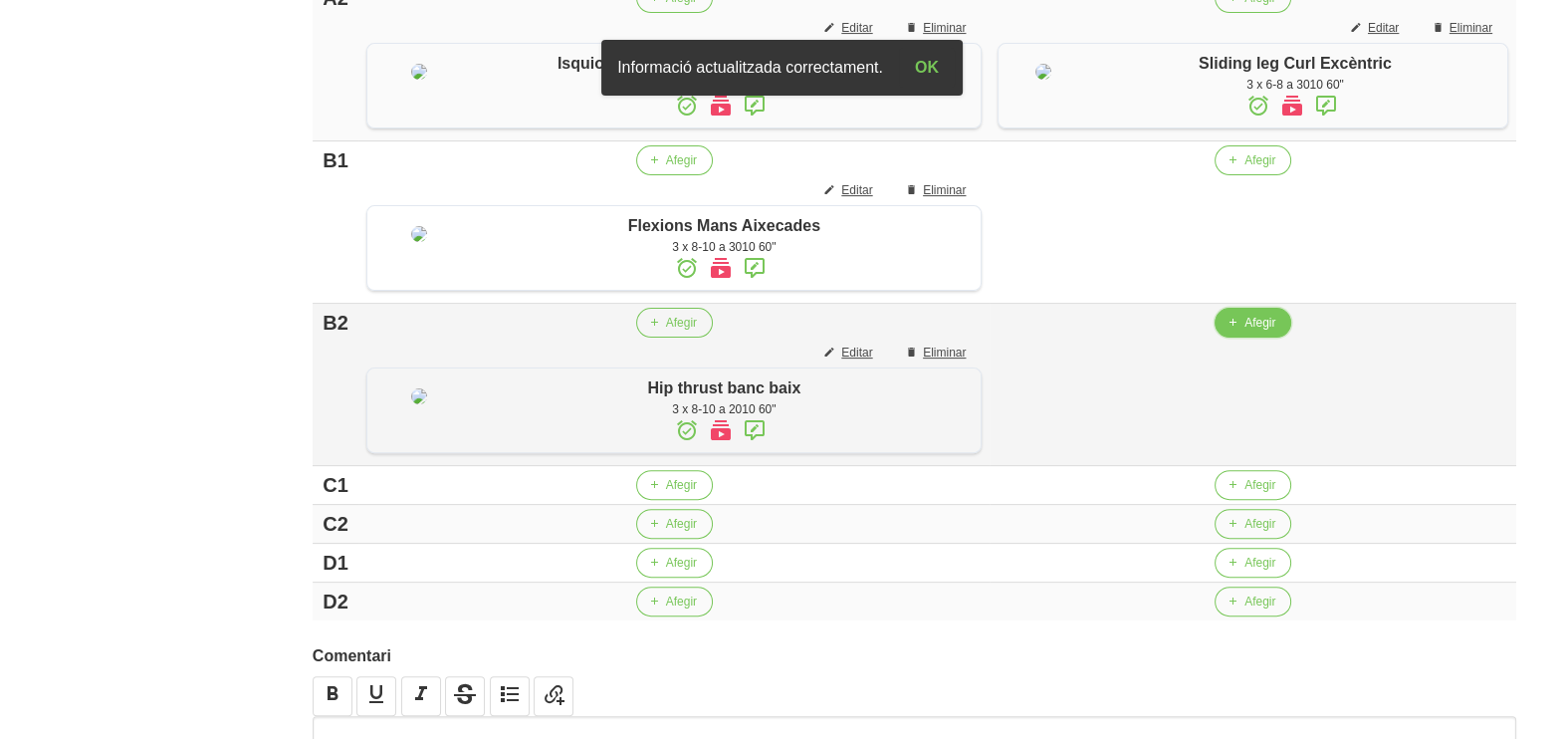
click at [1266, 337] on button "Afegir" at bounding box center [1253, 323] width 77 height 30
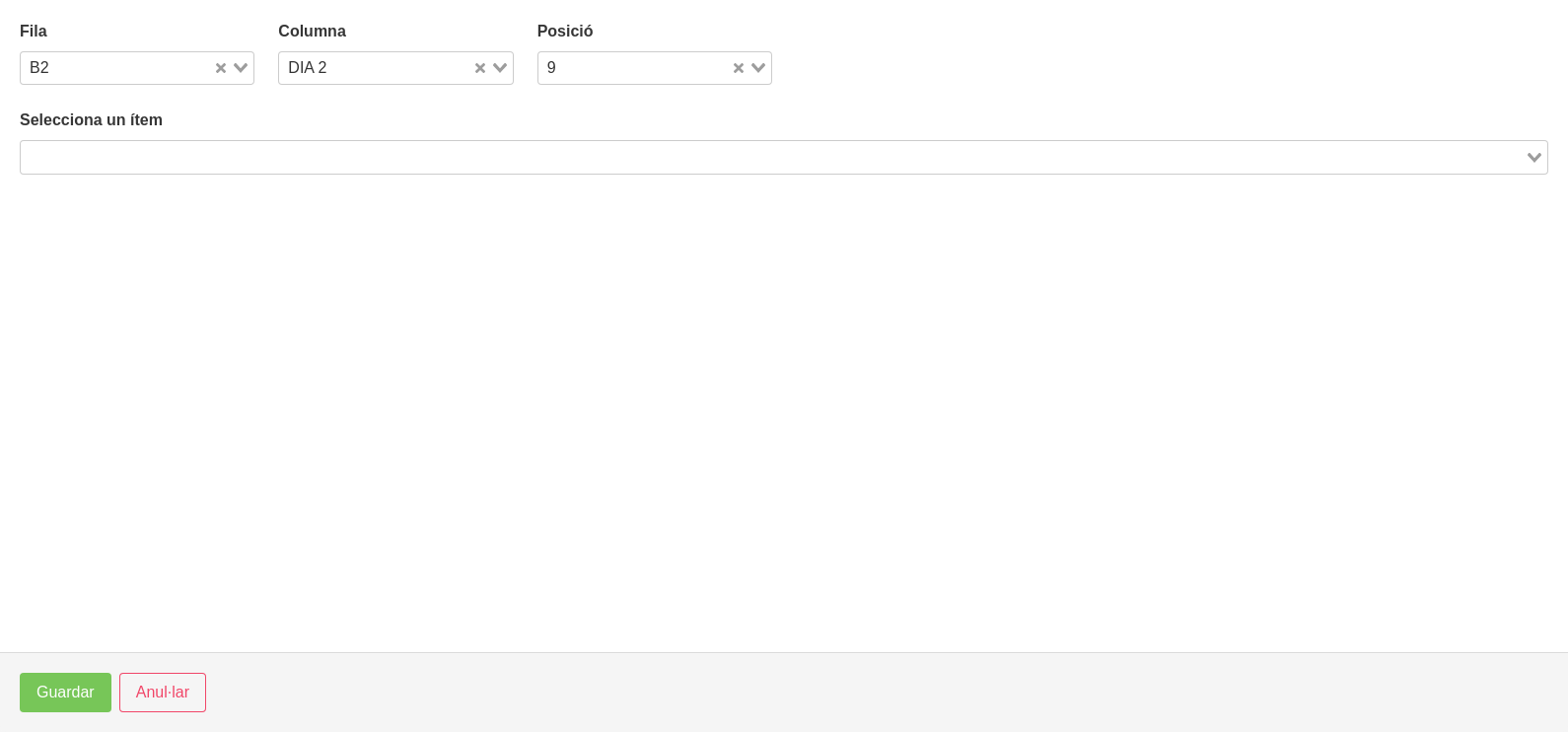
click at [321, 161] on input "Search for option" at bounding box center [773, 157] width 1500 height 24
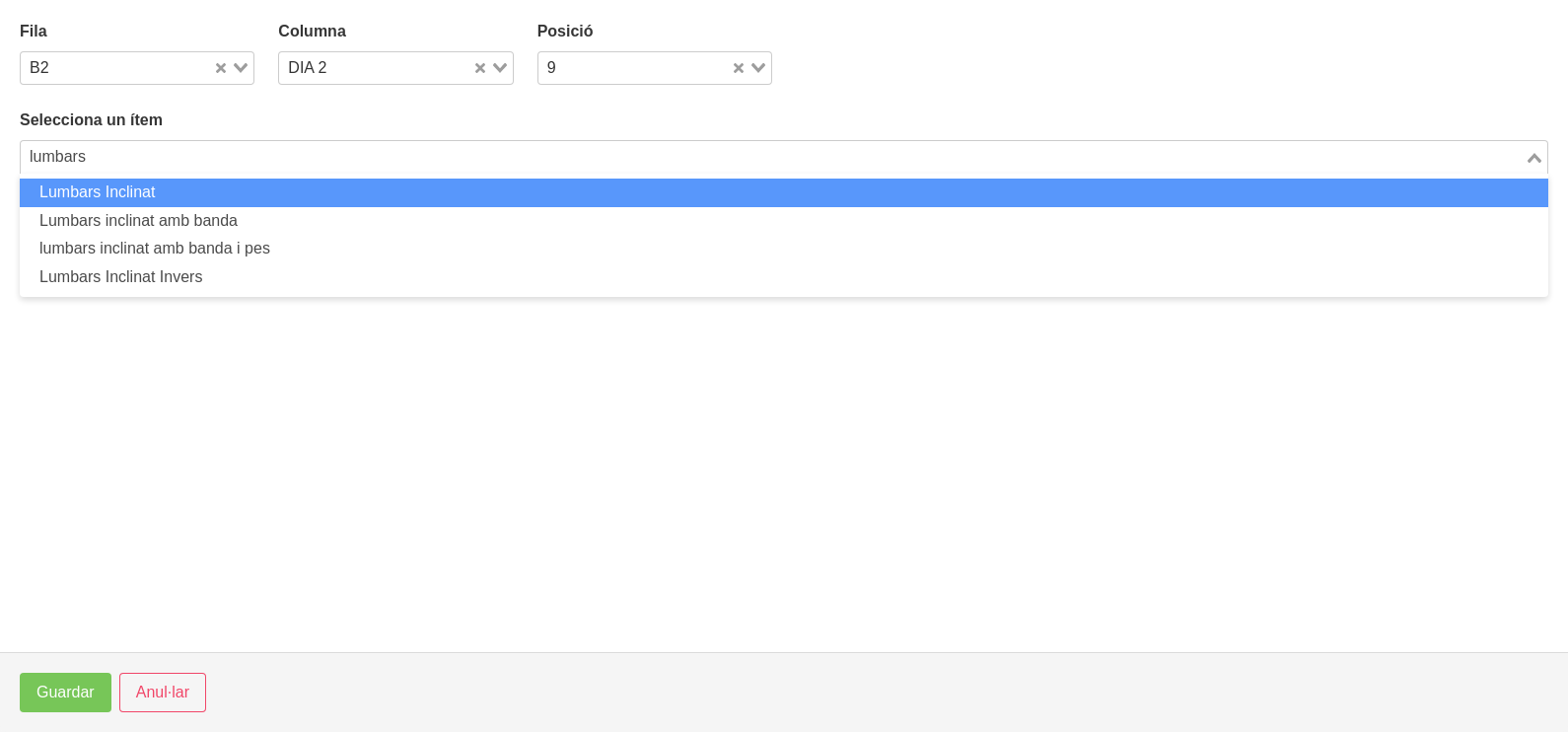
click at [291, 196] on li "Lumbars Inclinat" at bounding box center [784, 192] width 1528 height 29
type input "lumbars"
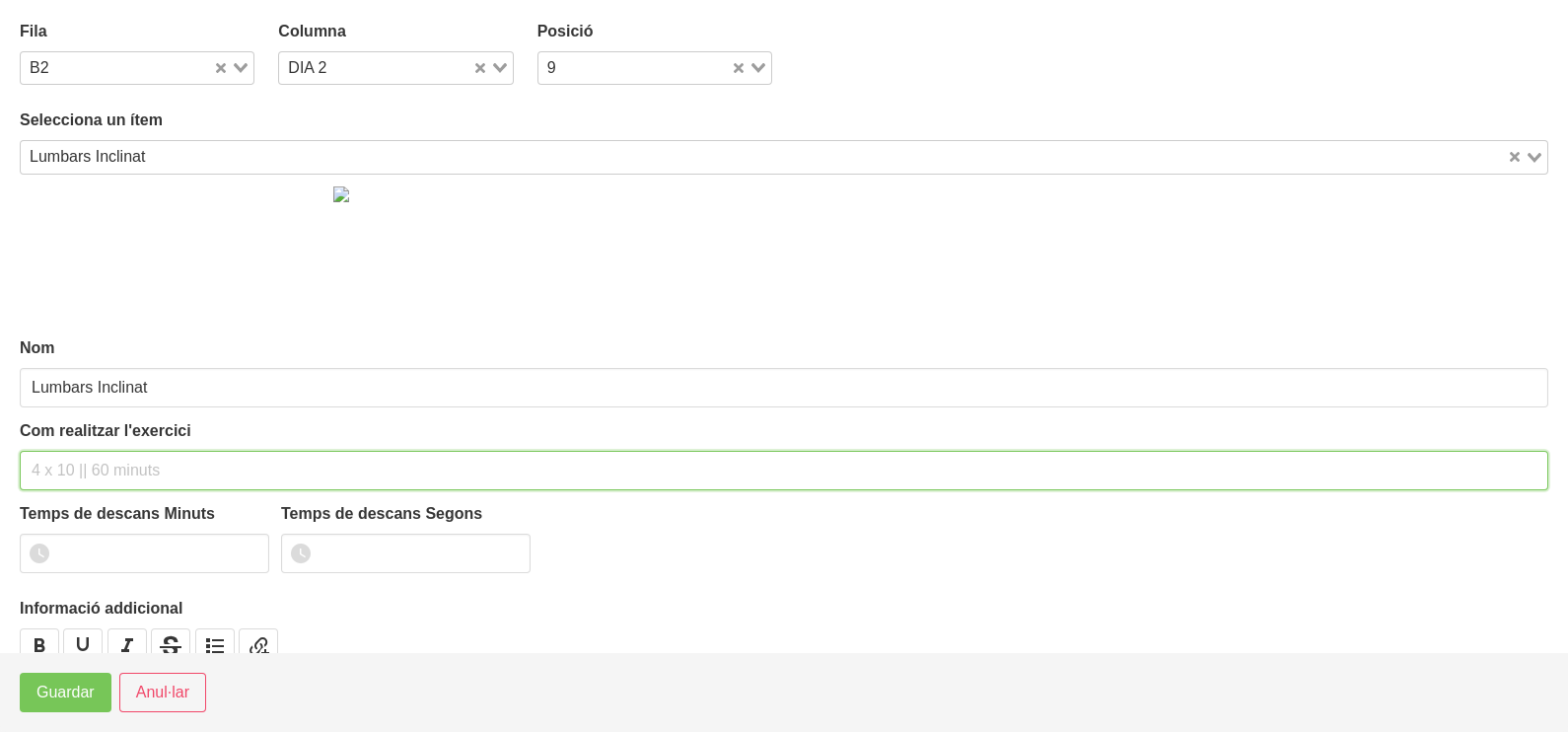
click at [104, 462] on input "text" at bounding box center [784, 471] width 1528 height 40
type input "3 x 8-10 a 3010 60""
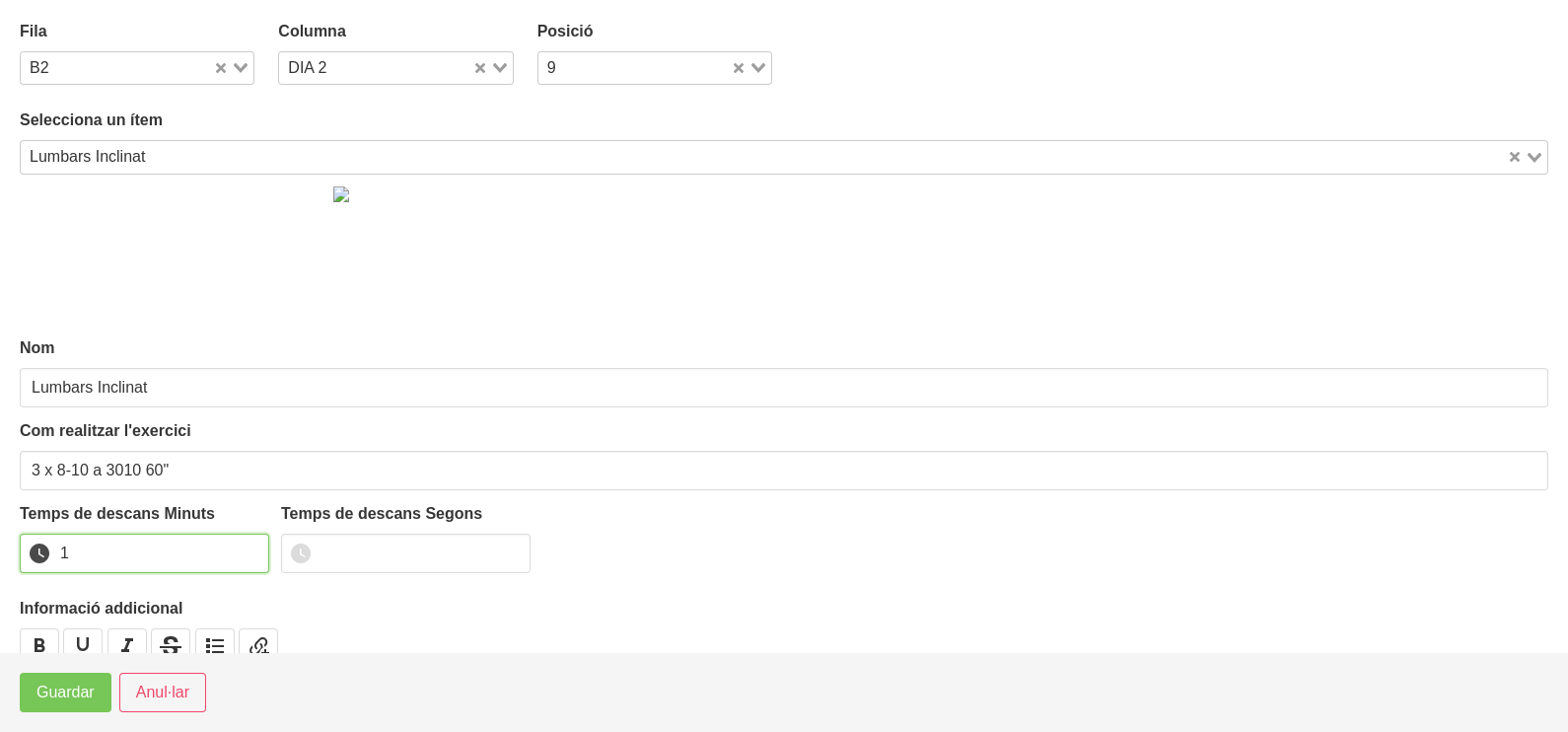
drag, startPoint x: 248, startPoint y: 543, endPoint x: 222, endPoint y: 567, distance: 35.4
type input "1"
click at [248, 545] on input "1" at bounding box center [145, 554] width 250 height 40
click at [67, 702] on span "Guardar" at bounding box center [65, 692] width 58 height 24
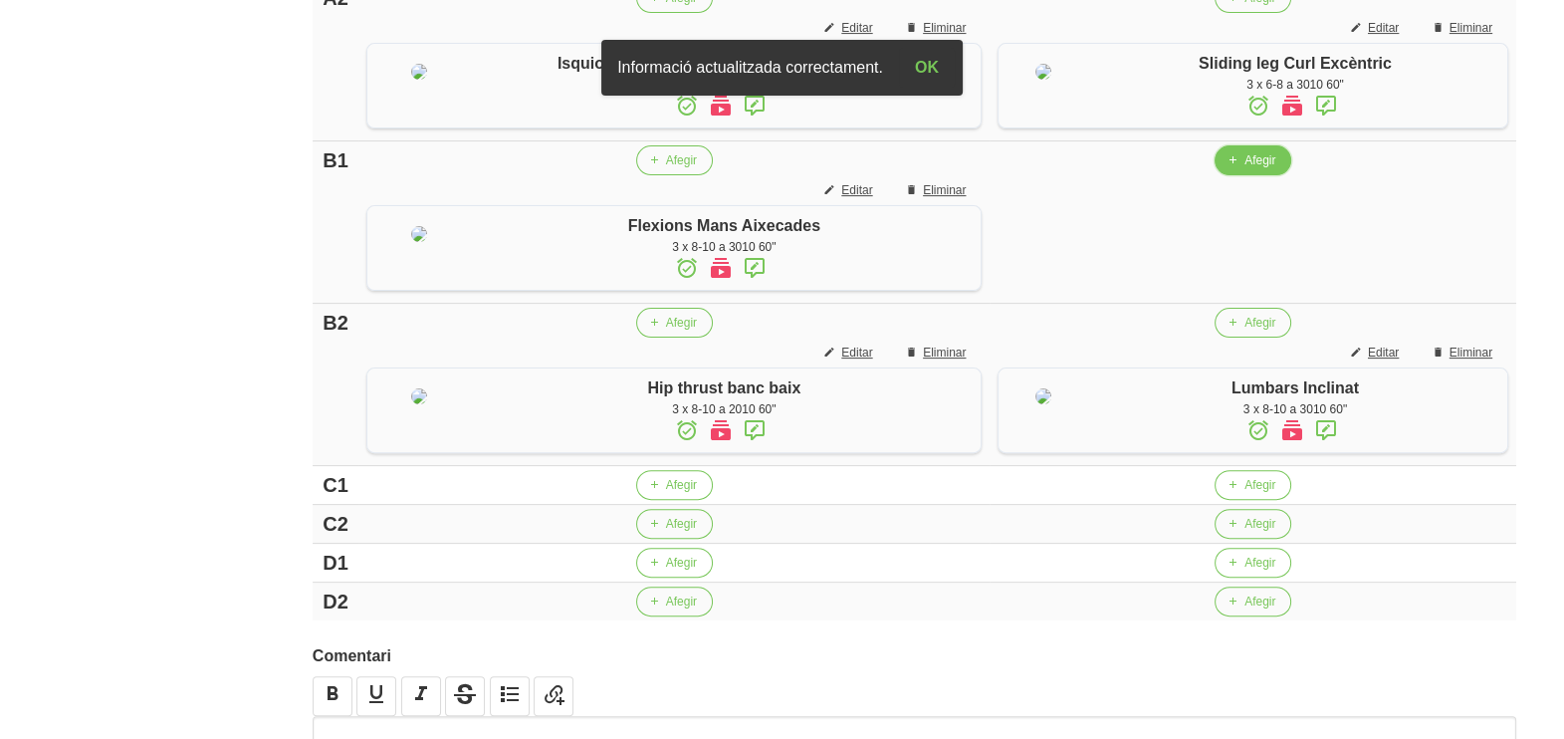
click at [1244, 169] on span "Afegir" at bounding box center [1259, 160] width 31 height 18
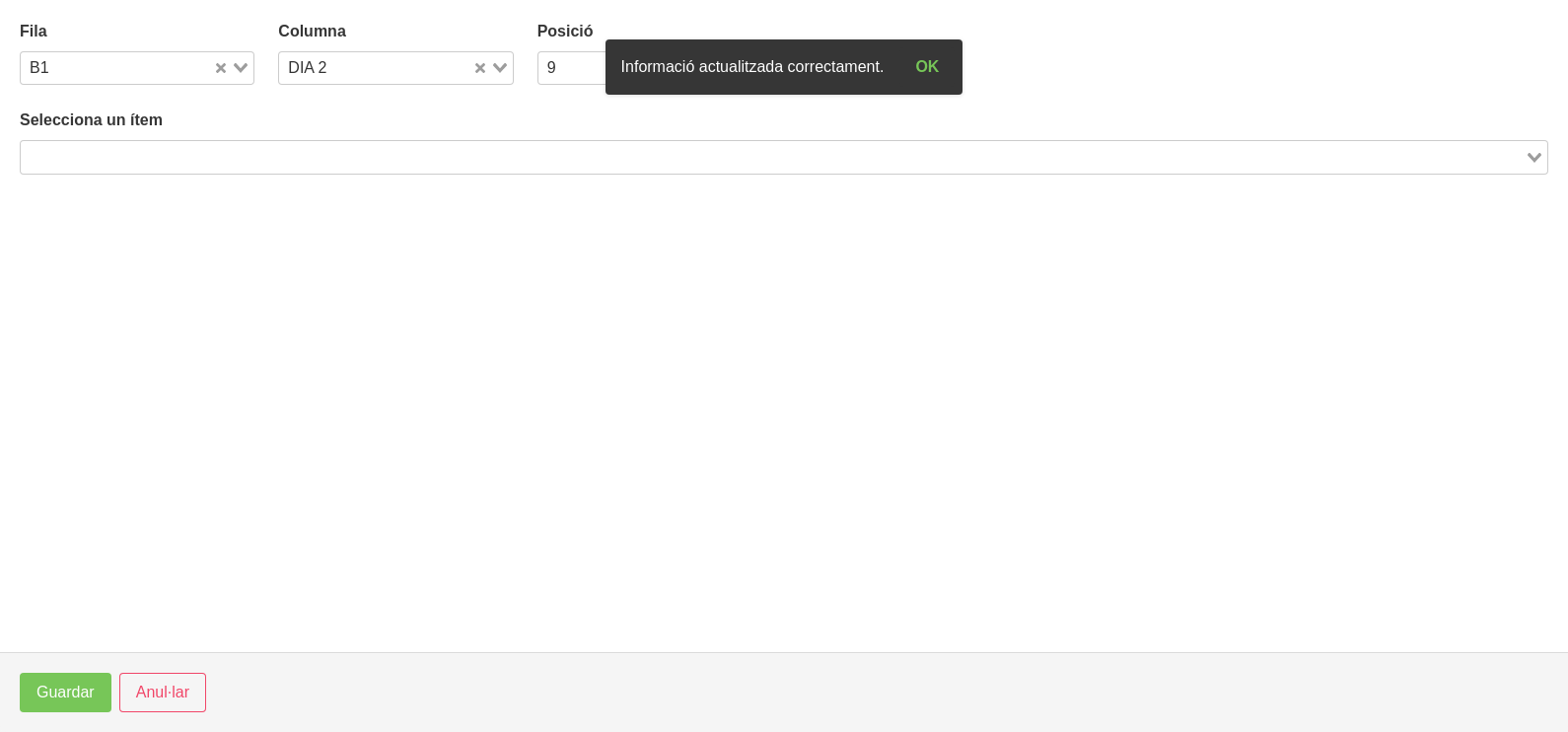
click at [267, 153] on input "Search for option" at bounding box center [773, 157] width 1500 height 24
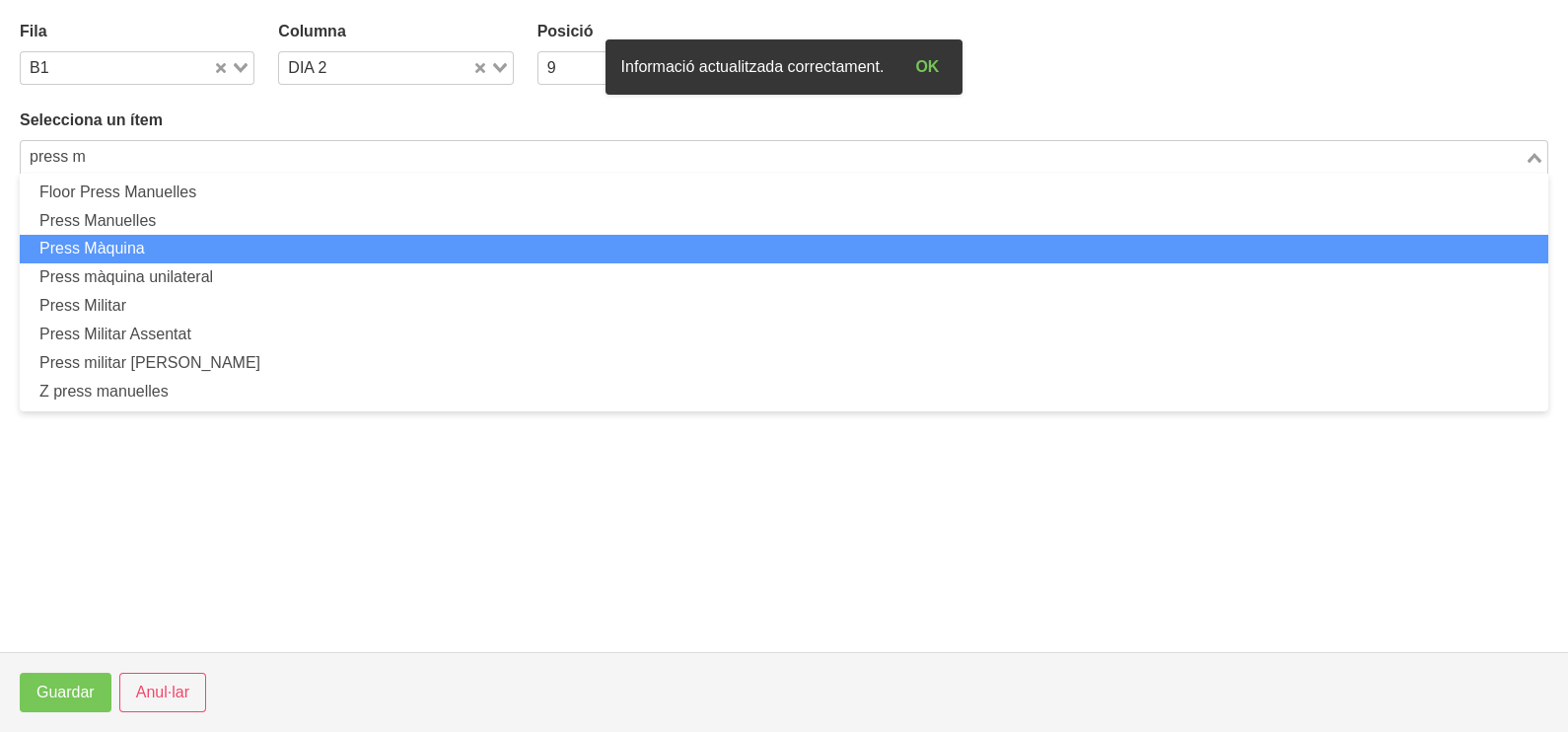
drag, startPoint x: 224, startPoint y: 249, endPoint x: 221, endPoint y: 259, distance: 10.4
click at [221, 259] on li "Press Màquina" at bounding box center [784, 249] width 1528 height 29
type input "press m"
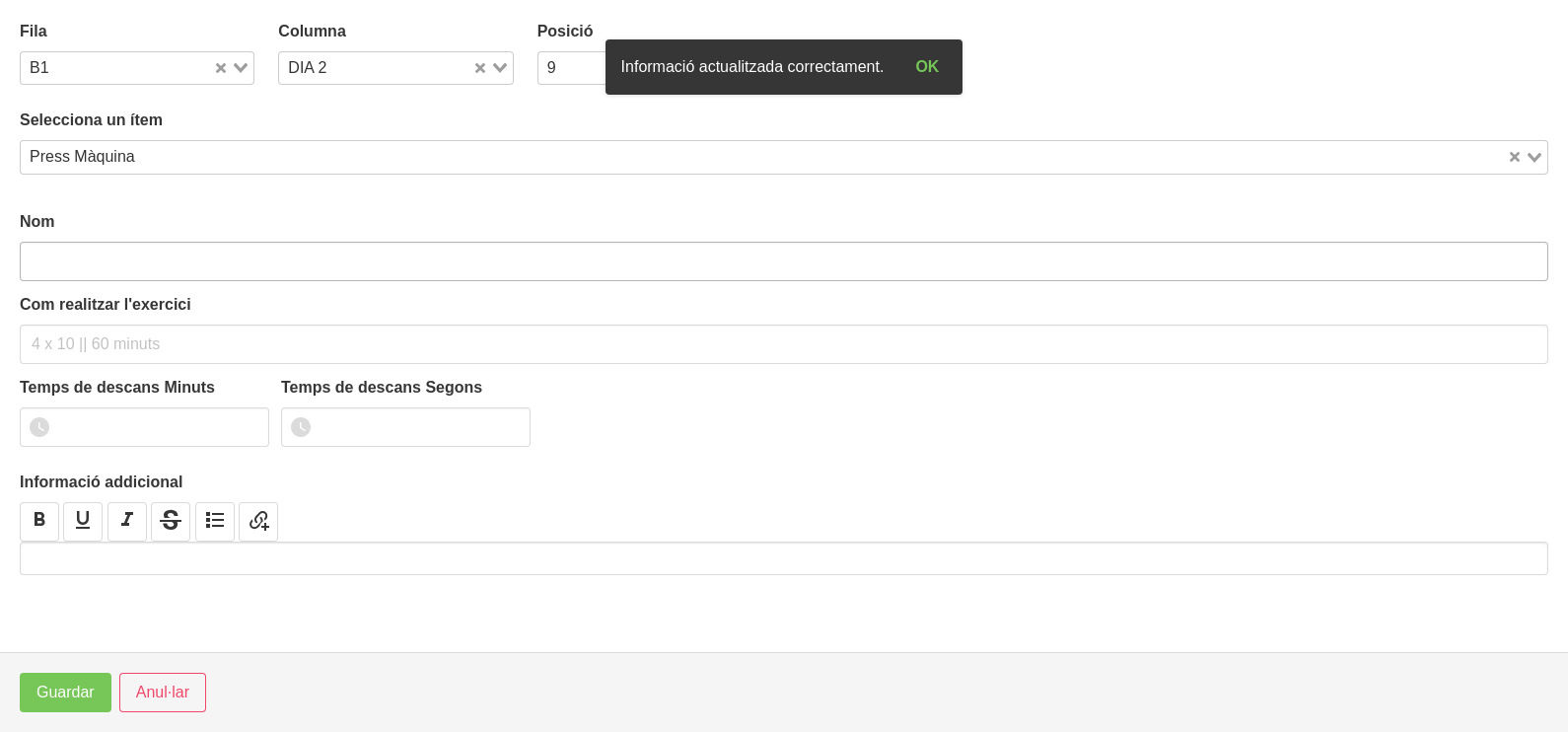
type input "Press Màquina"
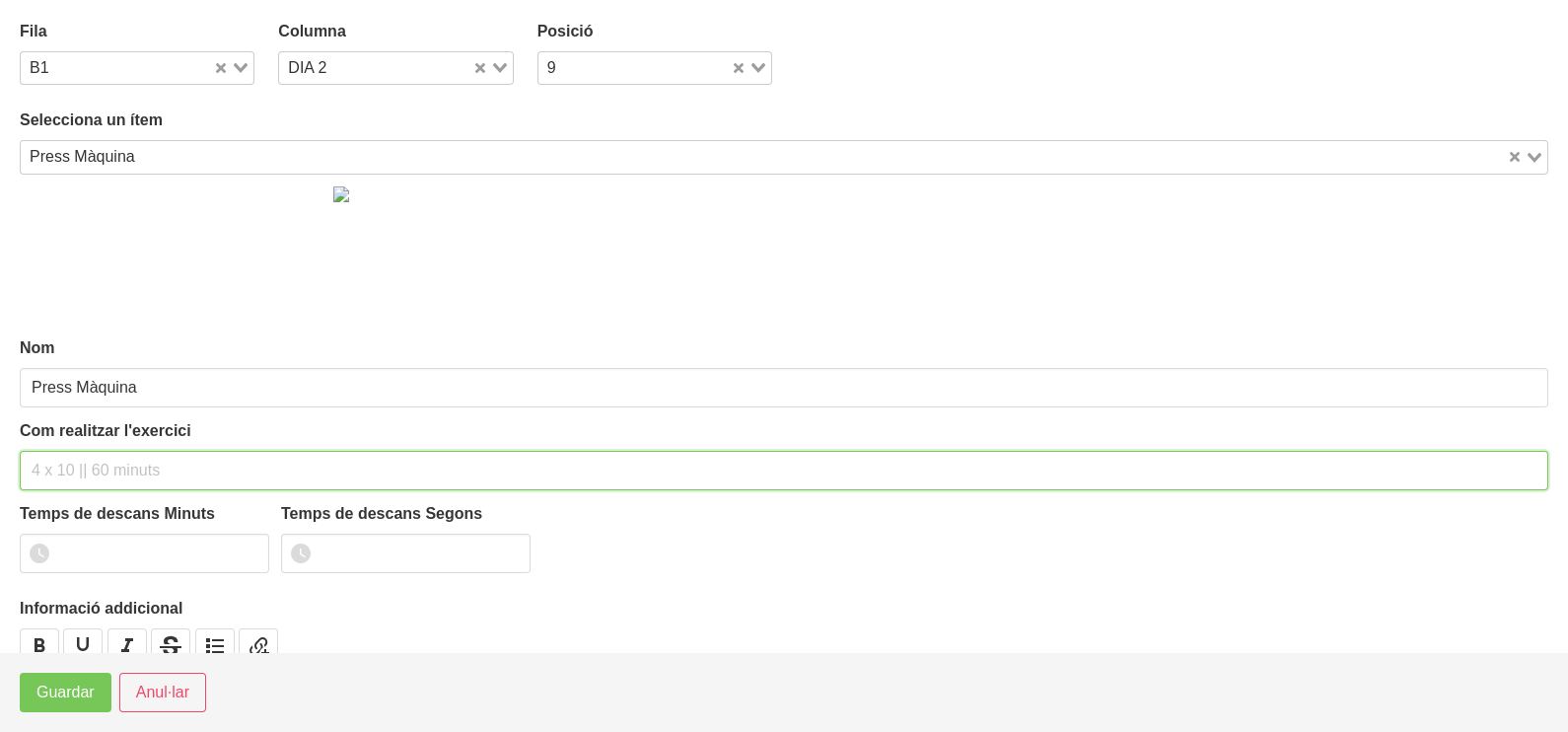
click at [89, 469] on input "text" at bounding box center [784, 471] width 1528 height 40
type input "3 x 6-8 a 3010 60""
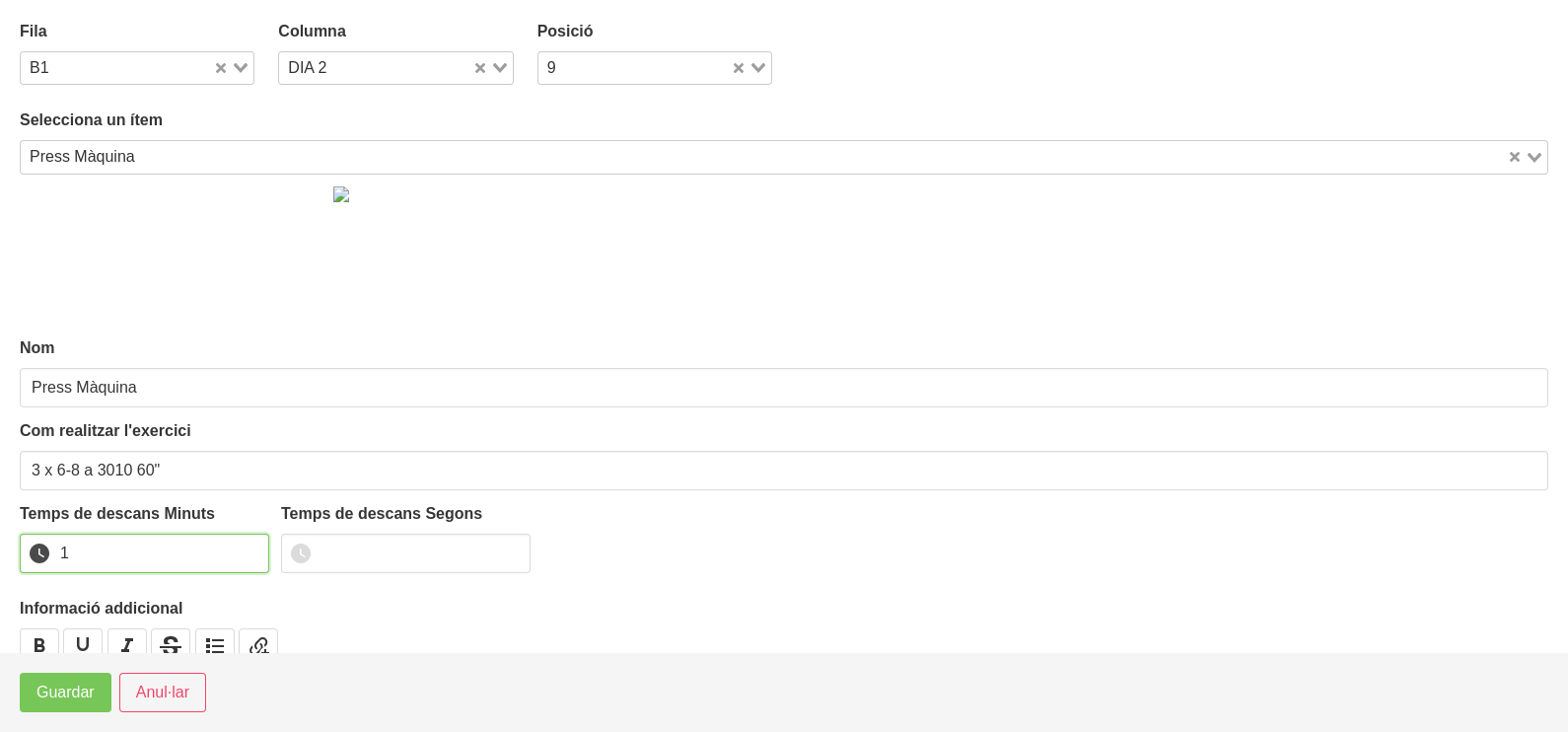
drag, startPoint x: 247, startPoint y: 546, endPoint x: 207, endPoint y: 564, distance: 43.9
type input "1"
click at [242, 546] on input "1" at bounding box center [145, 554] width 250 height 40
click at [92, 681] on span "Guardar" at bounding box center [65, 692] width 58 height 24
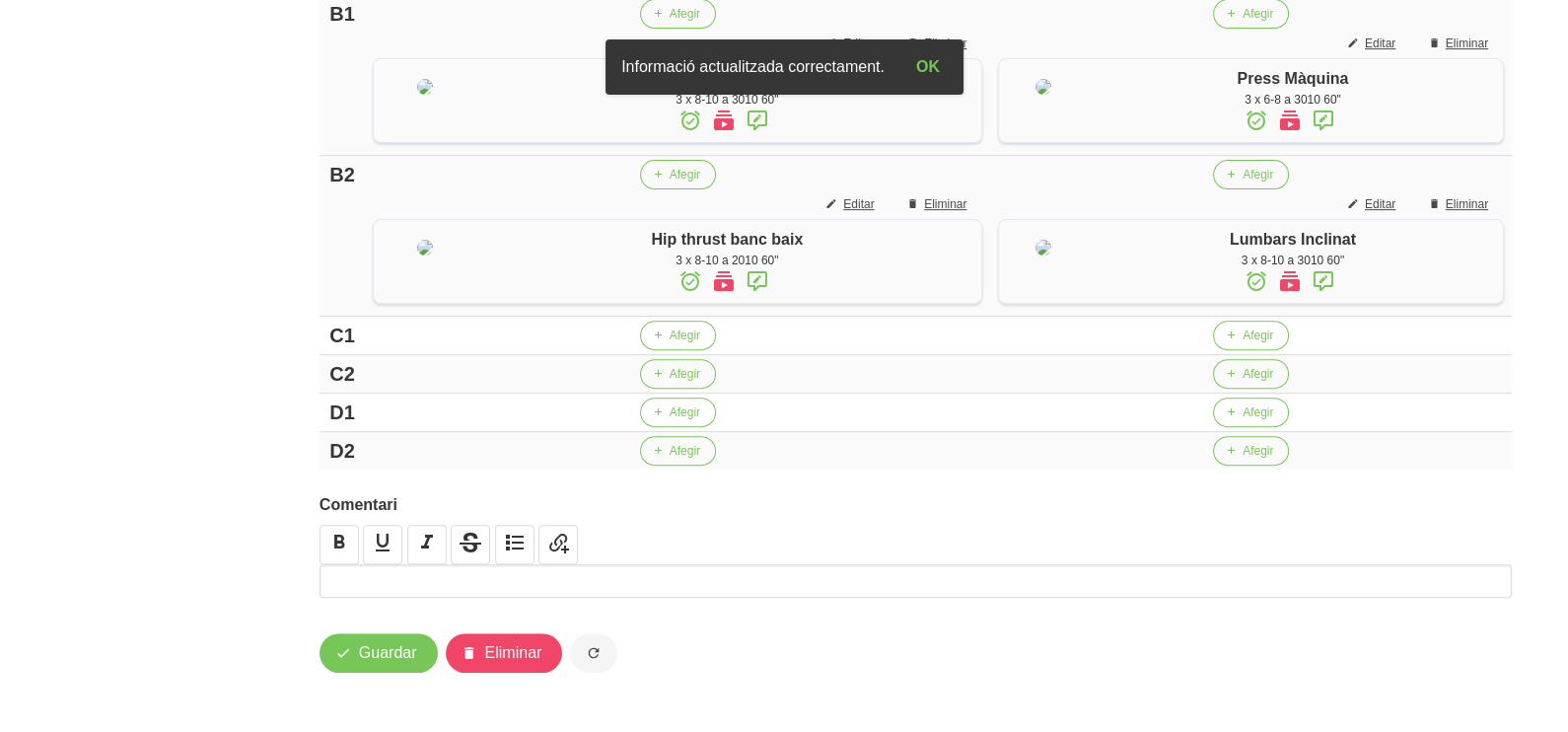
scroll to position [1109, 0]
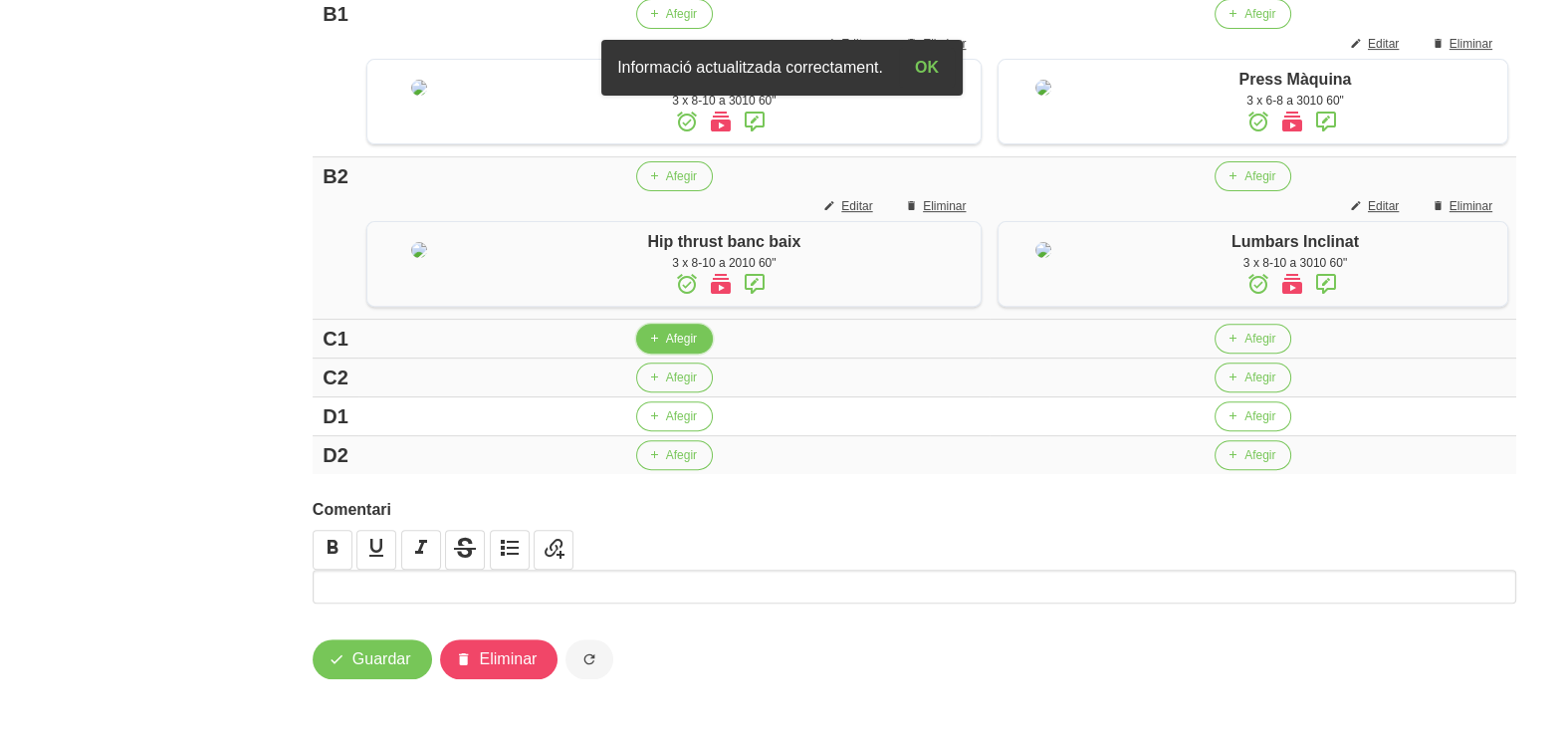
click at [649, 342] on icon "button" at bounding box center [654, 339] width 12 height 18
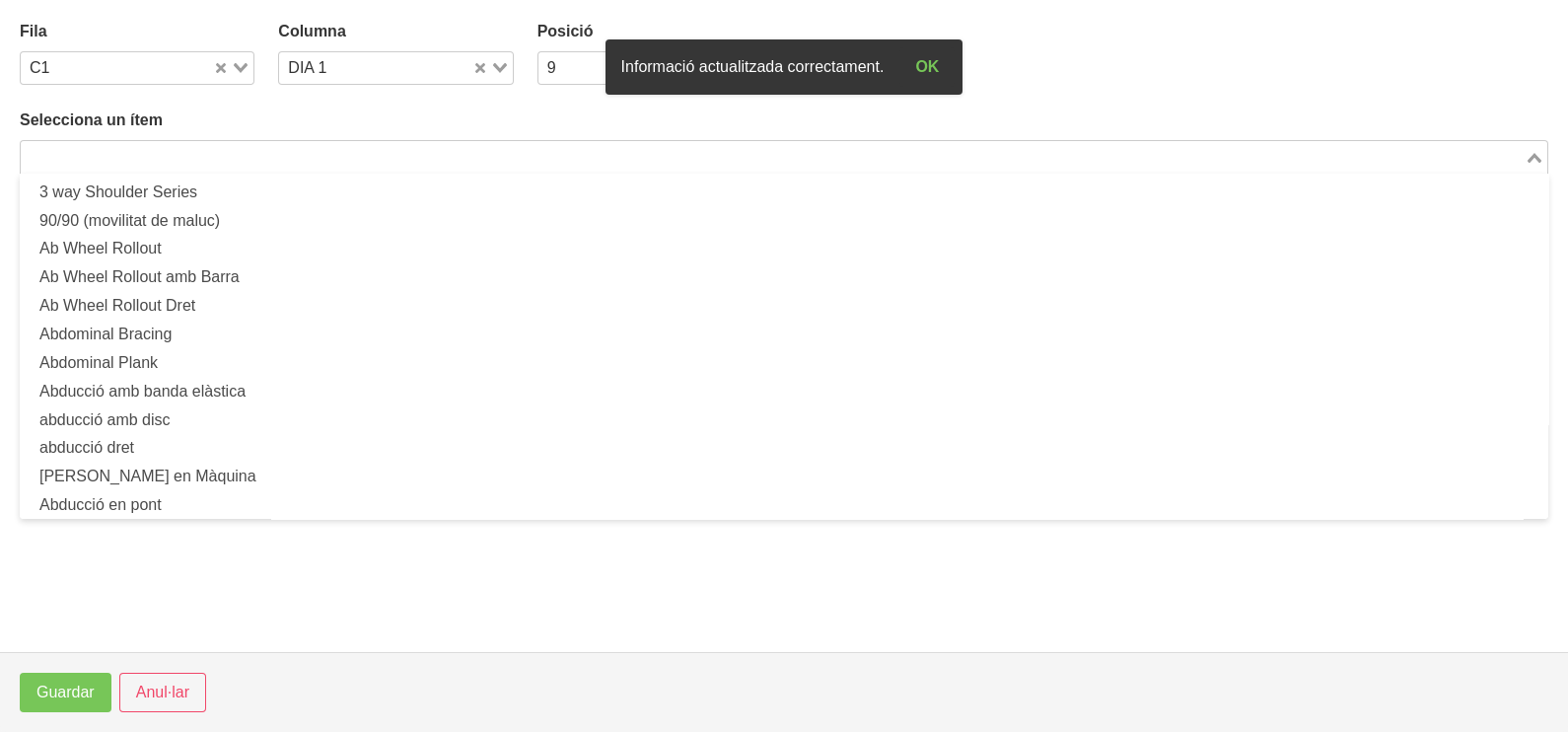
drag, startPoint x: 224, startPoint y: 158, endPoint x: 230, endPoint y: 146, distance: 13.4
click at [225, 157] on input "Search for option" at bounding box center [773, 157] width 1500 height 24
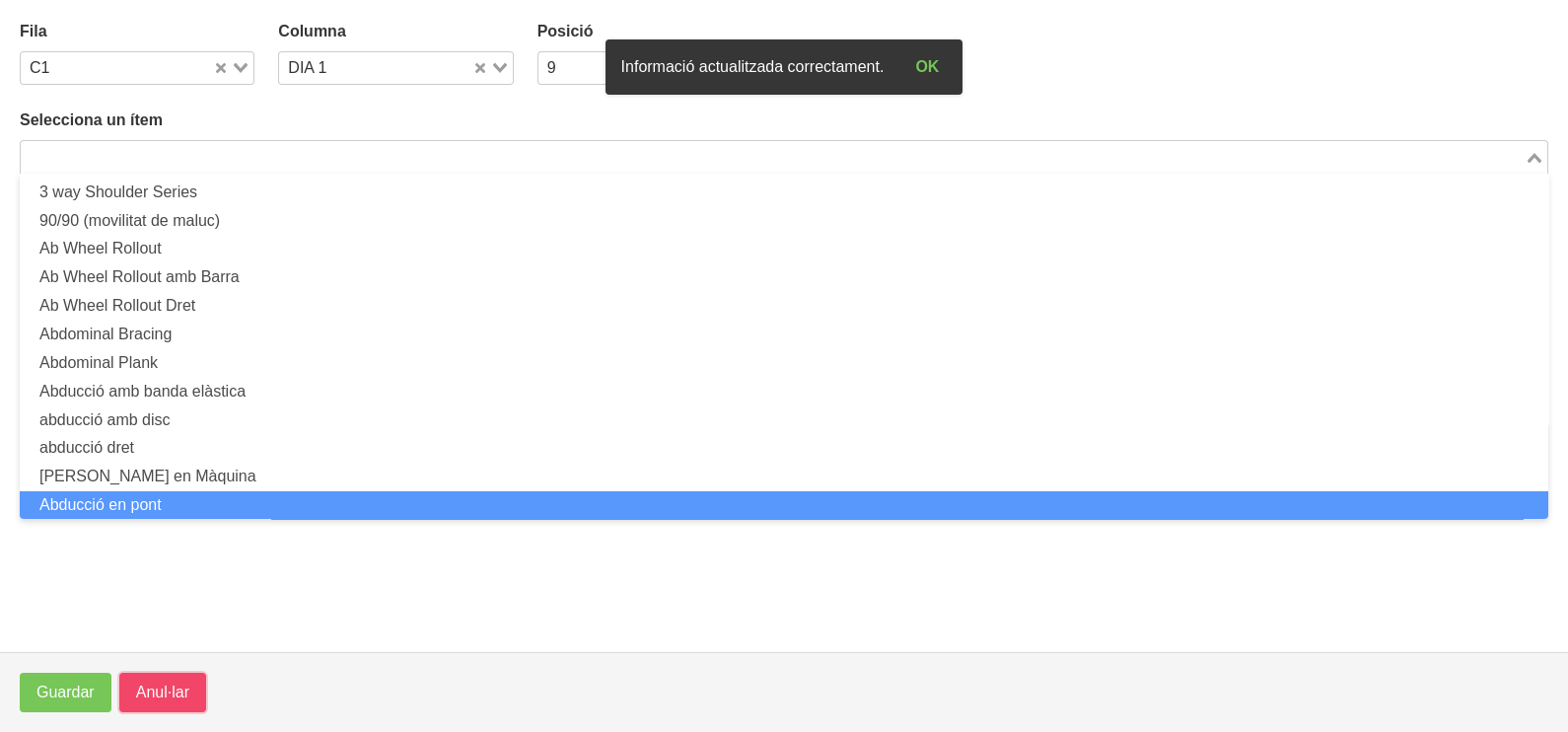
click at [180, 683] on span "Anul·lar" at bounding box center [162, 692] width 53 height 24
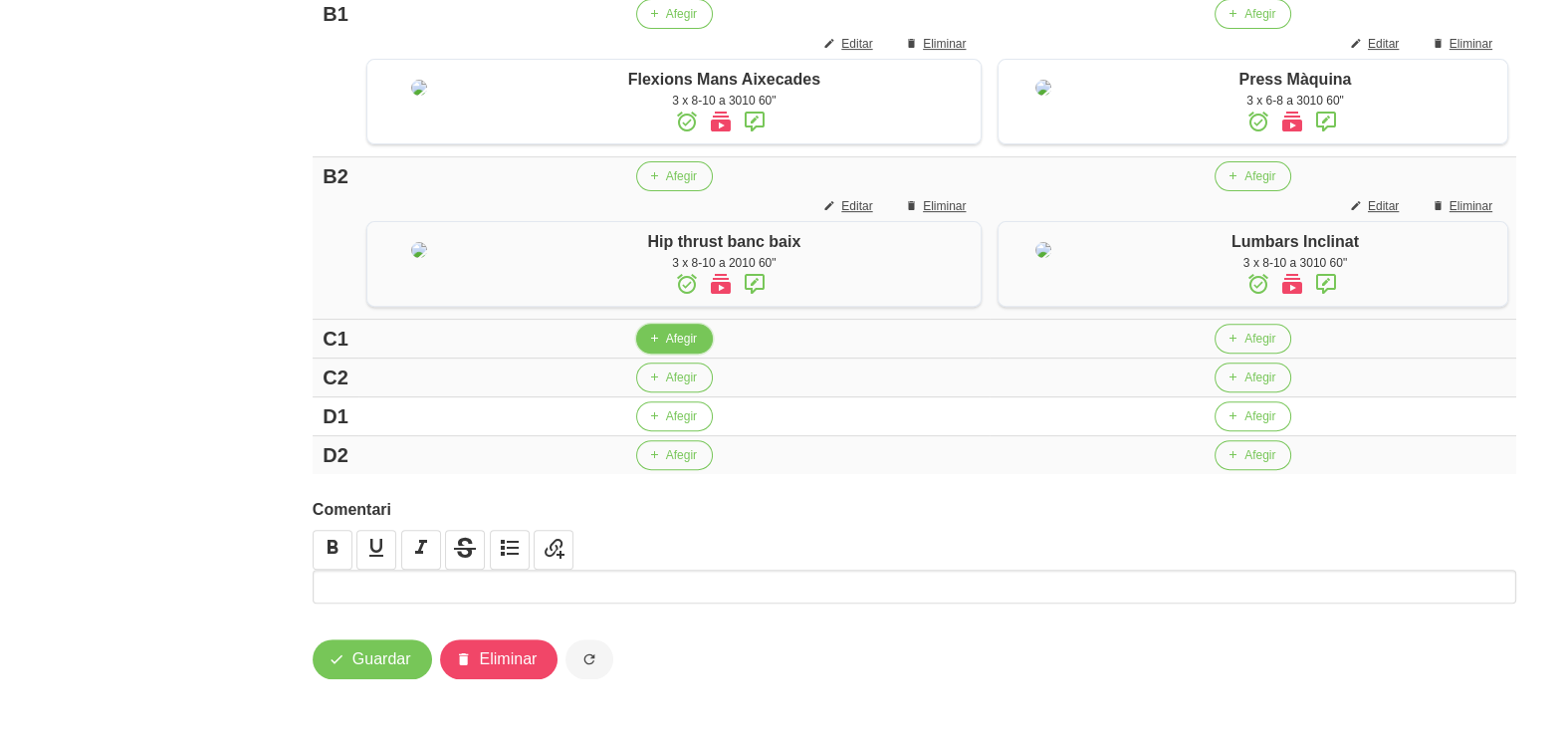
click at [657, 338] on button "Afegir" at bounding box center [674, 339] width 77 height 30
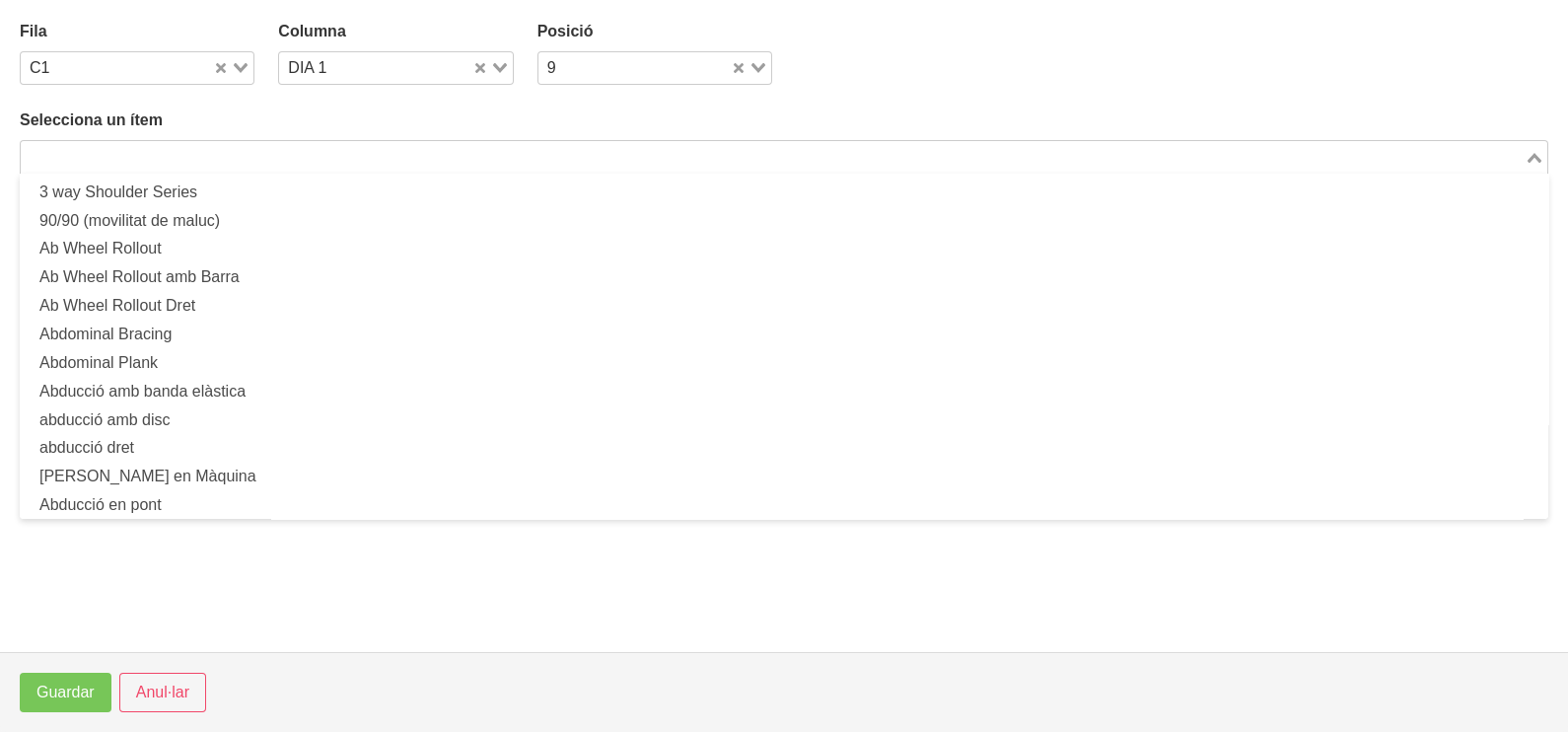
click at [213, 153] on input "Search for option" at bounding box center [773, 157] width 1500 height 24
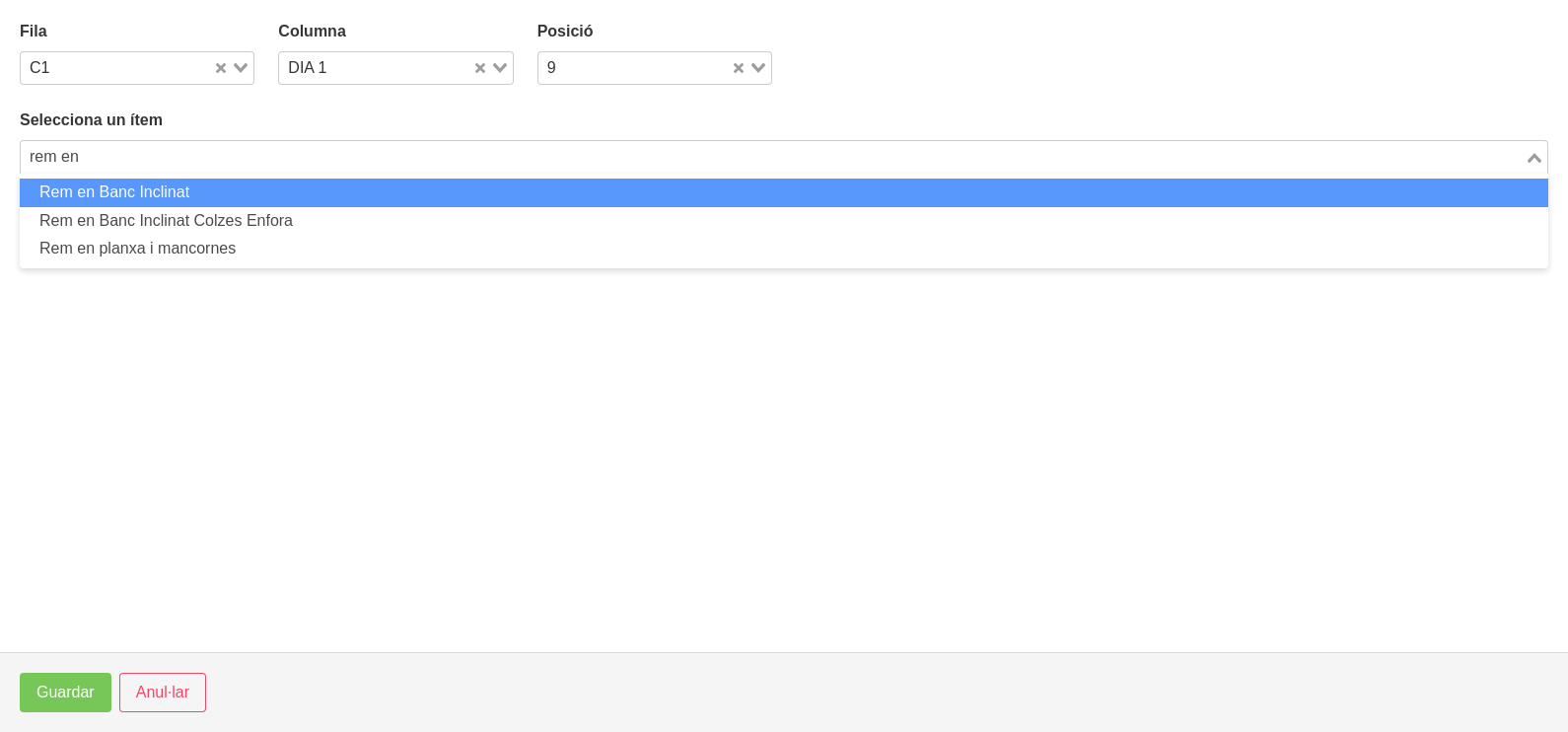
click at [195, 198] on li "Rem en Banc Inclinat" at bounding box center [784, 192] width 1528 height 29
type input "rem en"
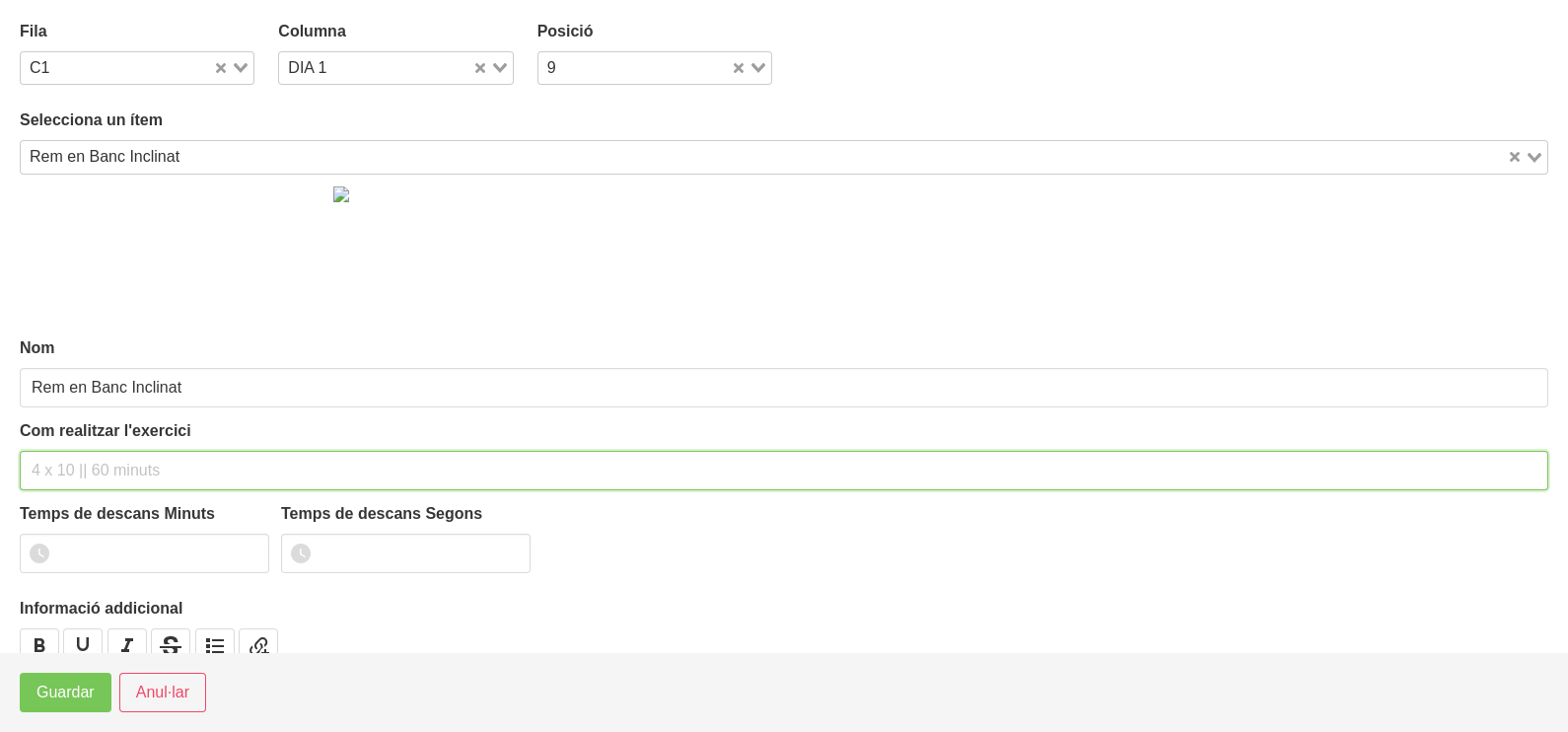
click at [92, 470] on input "text" at bounding box center [784, 471] width 1528 height 40
type input "3 x 8-10 a 2011 60""
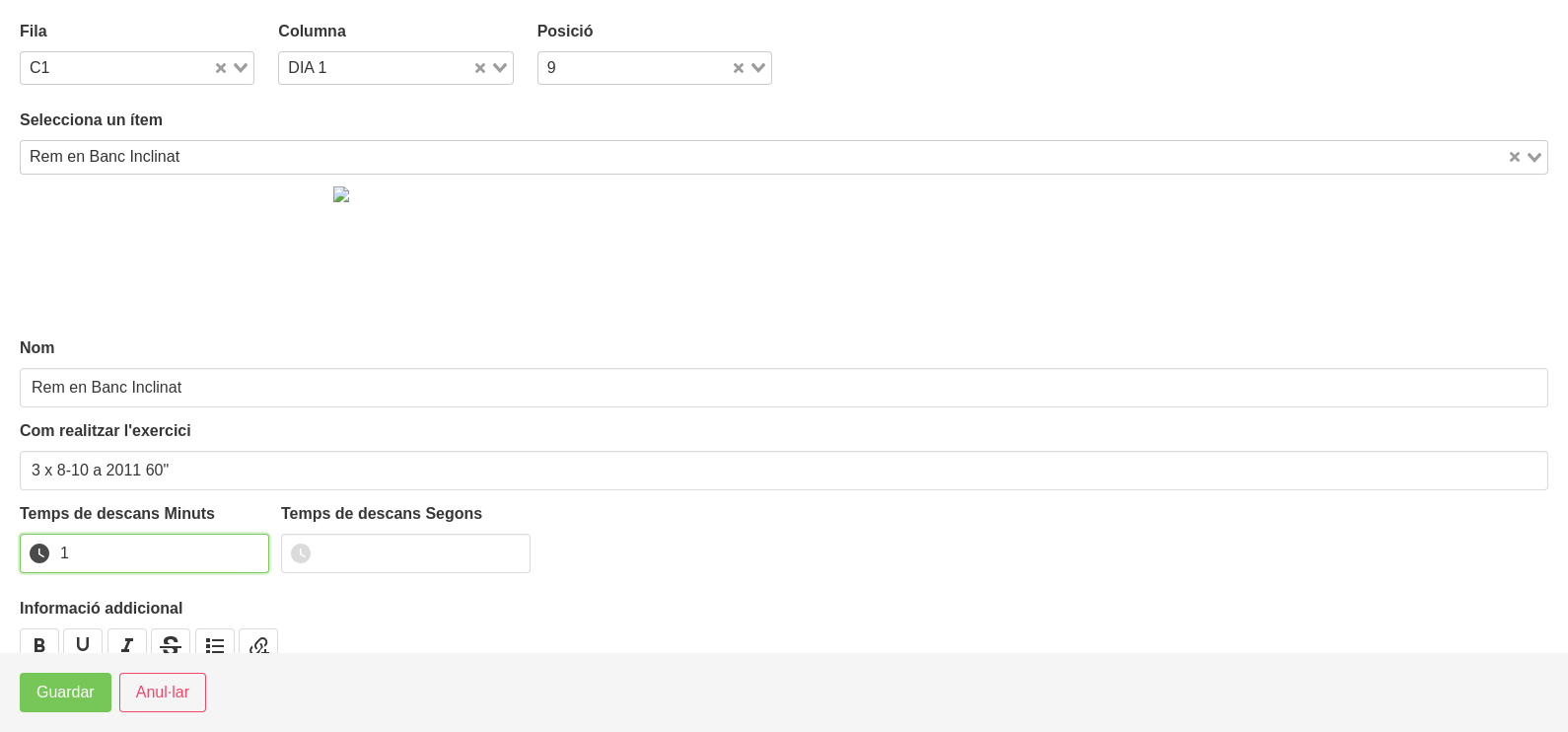
drag, startPoint x: 247, startPoint y: 544, endPoint x: 181, endPoint y: 583, distance: 76.7
type input "1"
click at [239, 551] on input "1" at bounding box center [145, 554] width 250 height 40
click at [94, 687] on button "Guardar" at bounding box center [65, 692] width 92 height 40
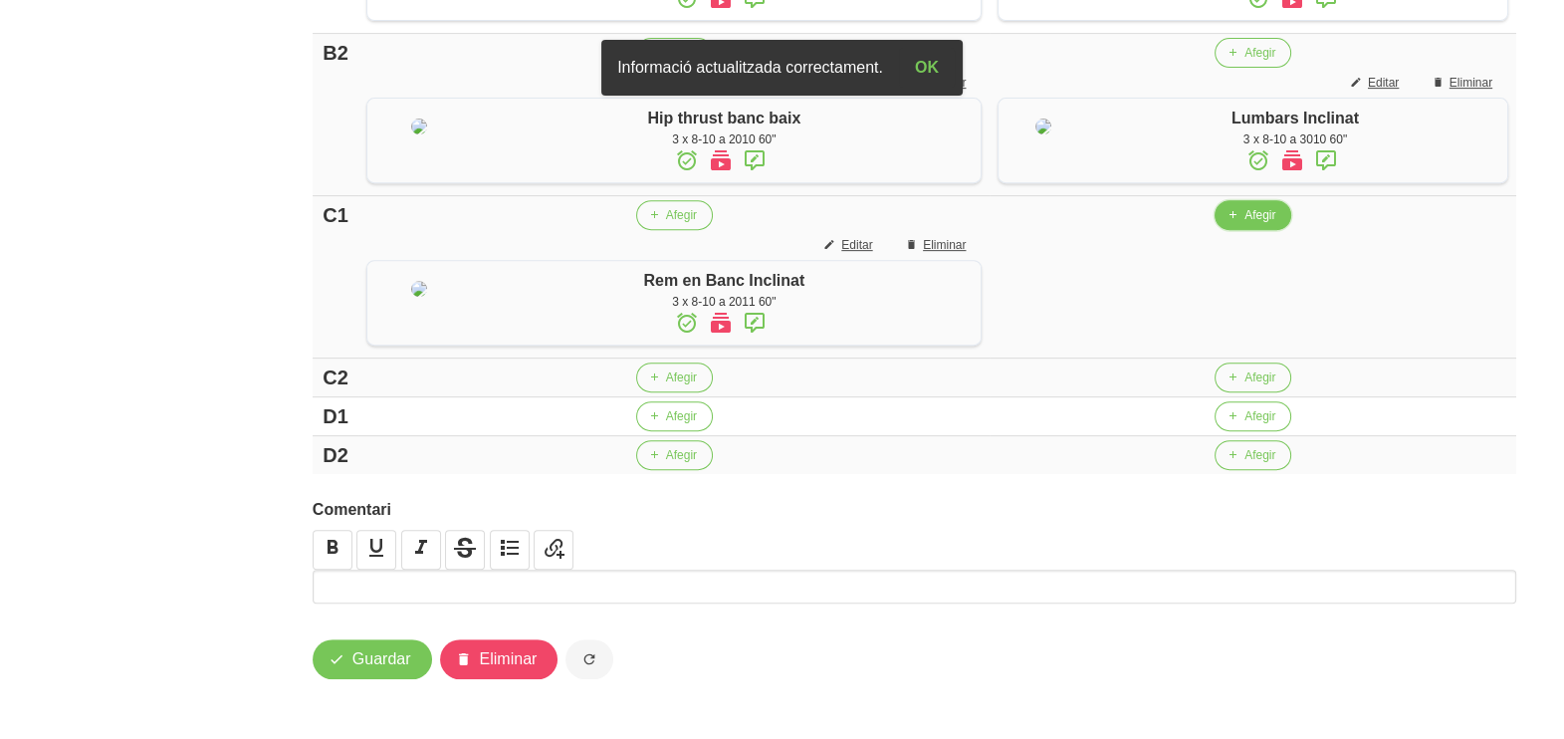
click at [1268, 230] on button "Afegir" at bounding box center [1253, 215] width 77 height 30
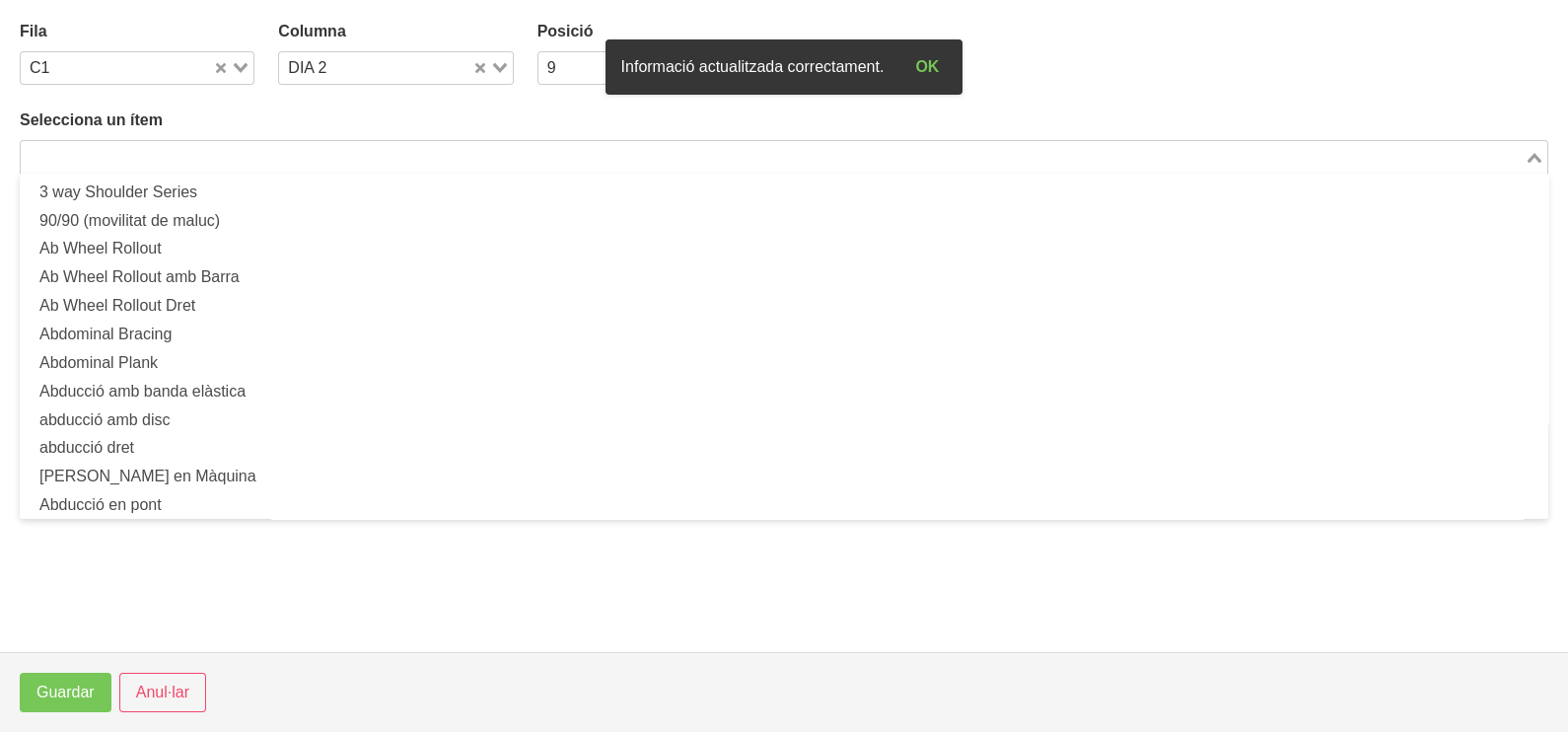
click at [344, 156] on input "Search for option" at bounding box center [773, 157] width 1500 height 24
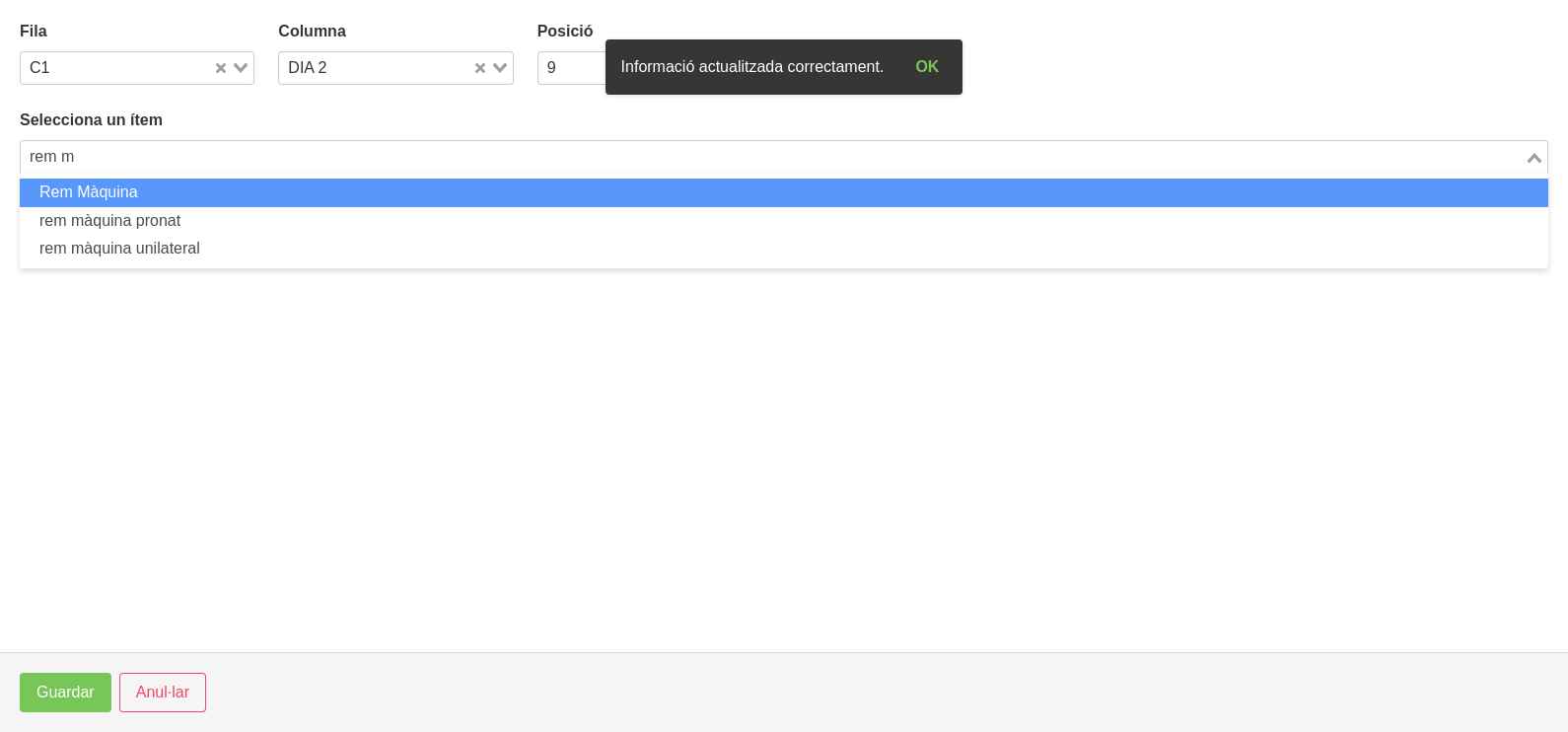
click at [302, 198] on li "Rem Màquina" at bounding box center [784, 192] width 1528 height 29
type input "rem m"
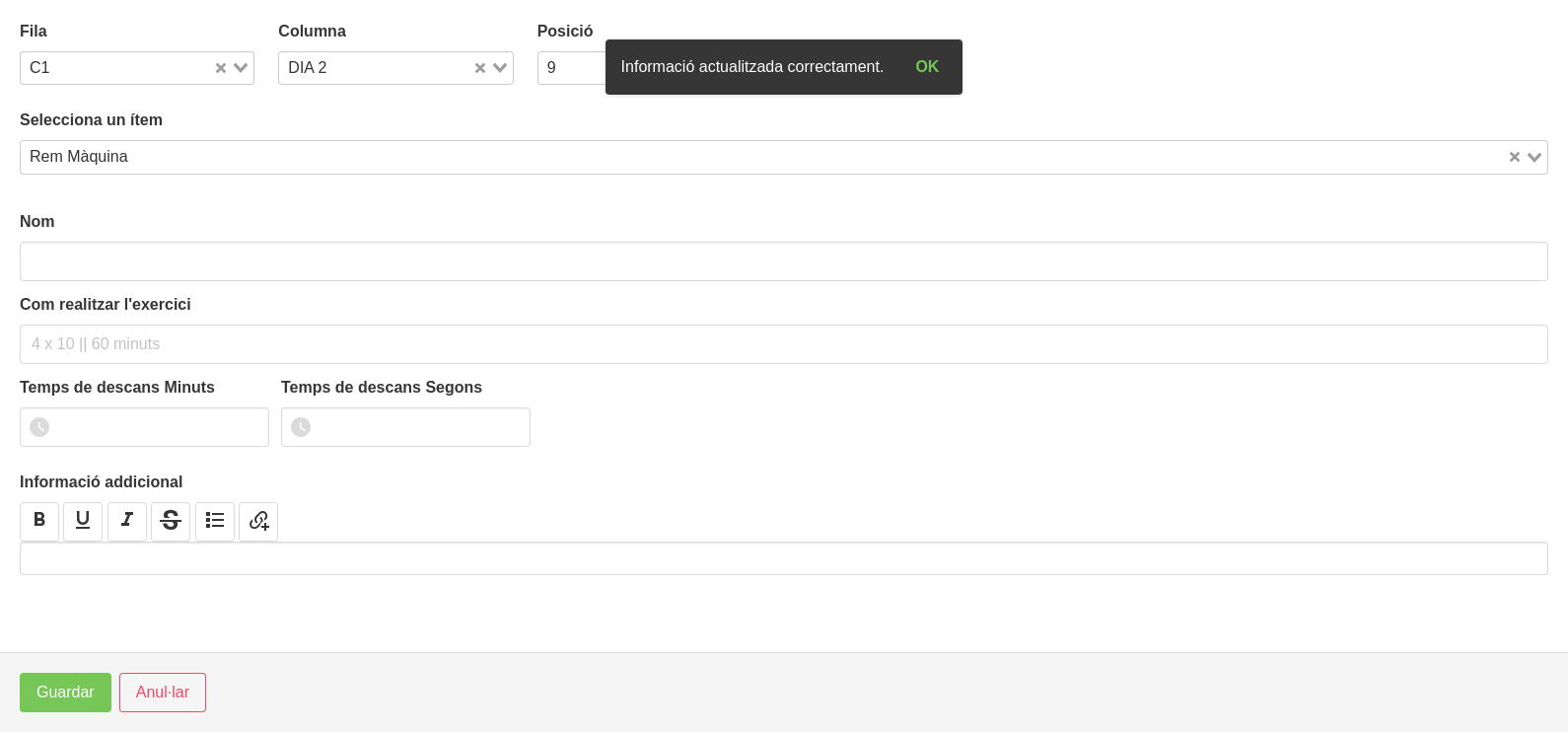
type input "Rem Màquina"
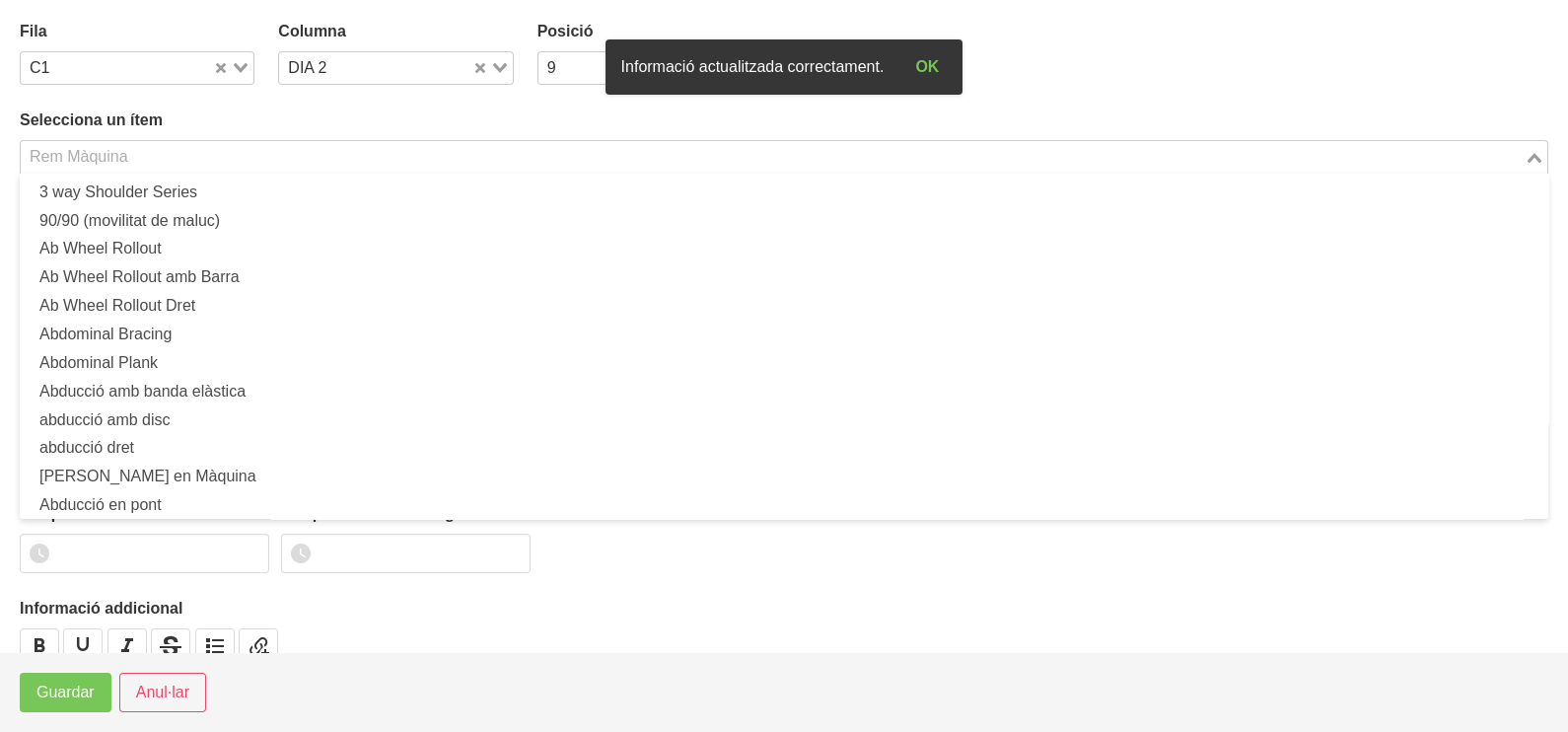
click at [177, 150] on input "Search for option" at bounding box center [773, 157] width 1500 height 24
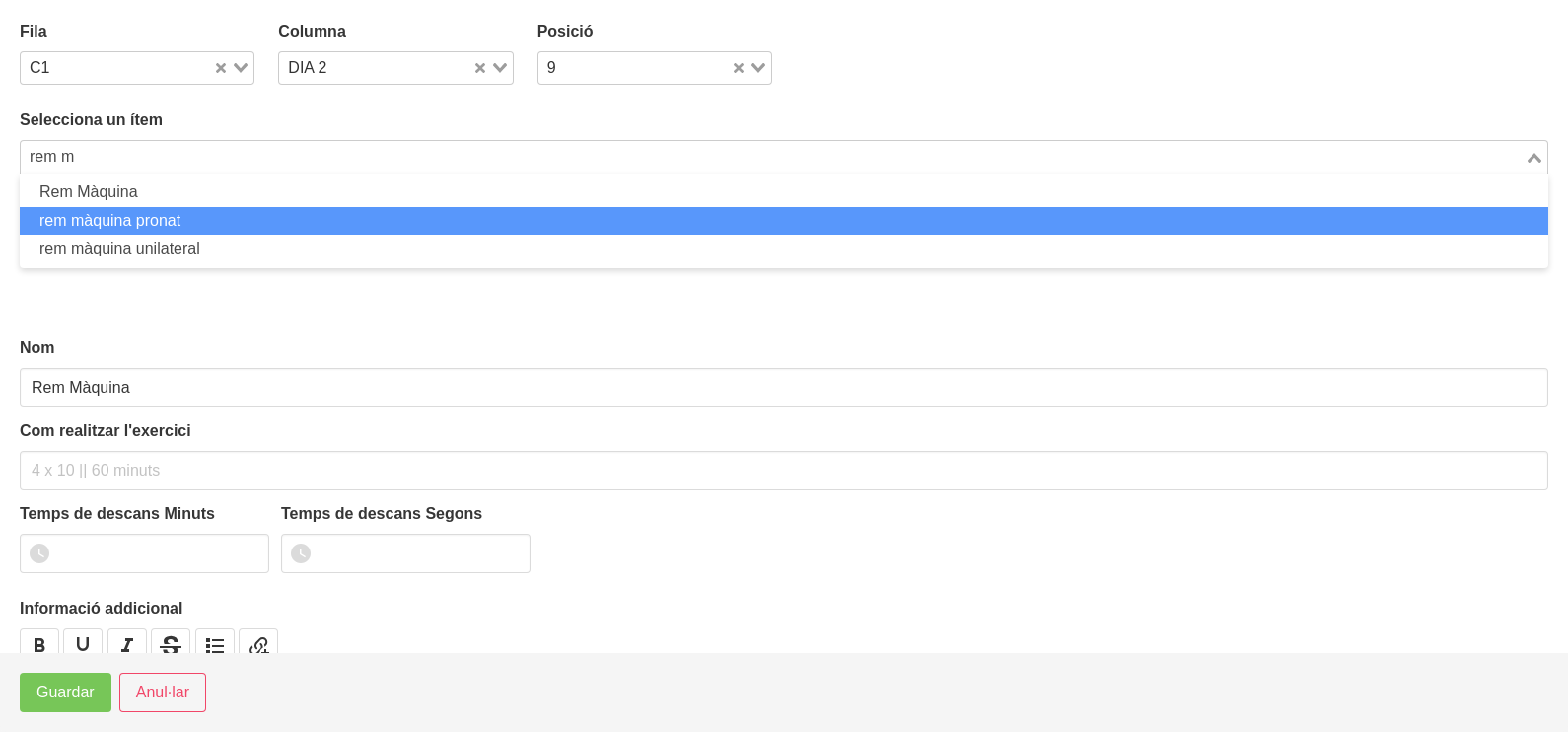
click at [201, 212] on li "rem màquina pronat" at bounding box center [784, 221] width 1528 height 29
type input "rem m"
type input "rem màquina pronat"
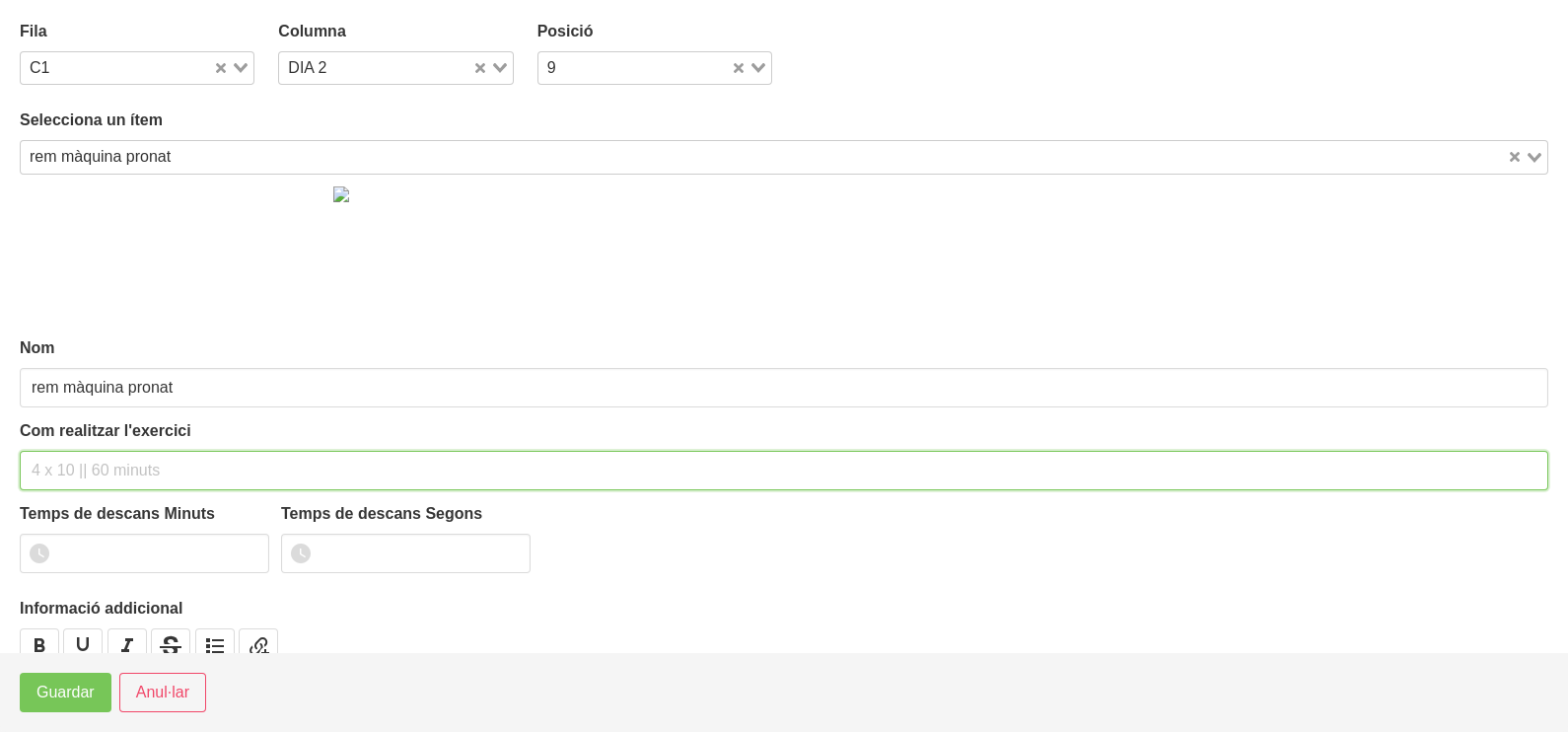
click at [86, 465] on input "text" at bounding box center [784, 471] width 1528 height 40
type input "3 x 6-8 a 3010 60""
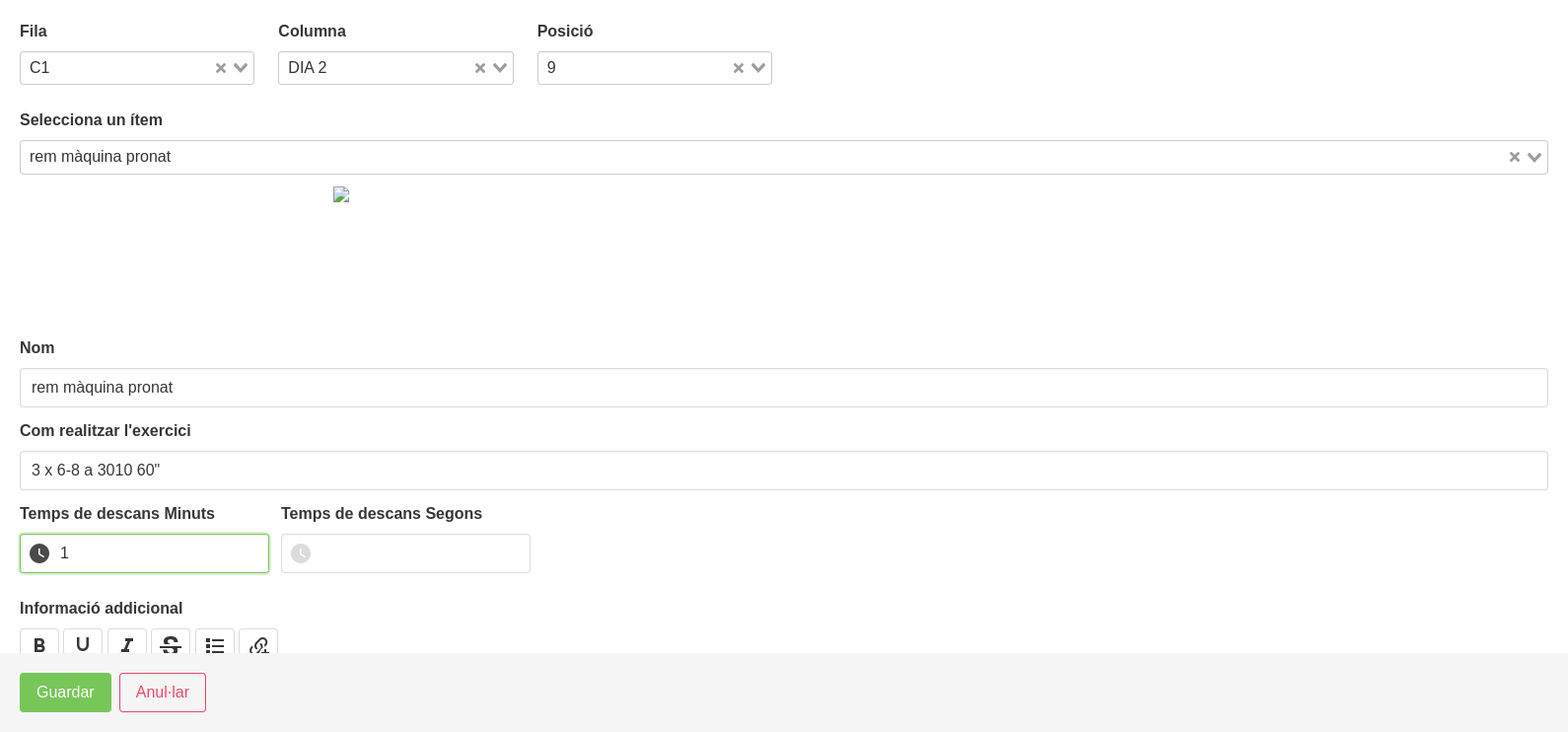
drag, startPoint x: 252, startPoint y: 543, endPoint x: 128, endPoint y: 654, distance: 166.4
type input "1"
click at [248, 548] on input "1" at bounding box center [145, 554] width 250 height 40
click at [82, 697] on span "Guardar" at bounding box center [65, 692] width 58 height 24
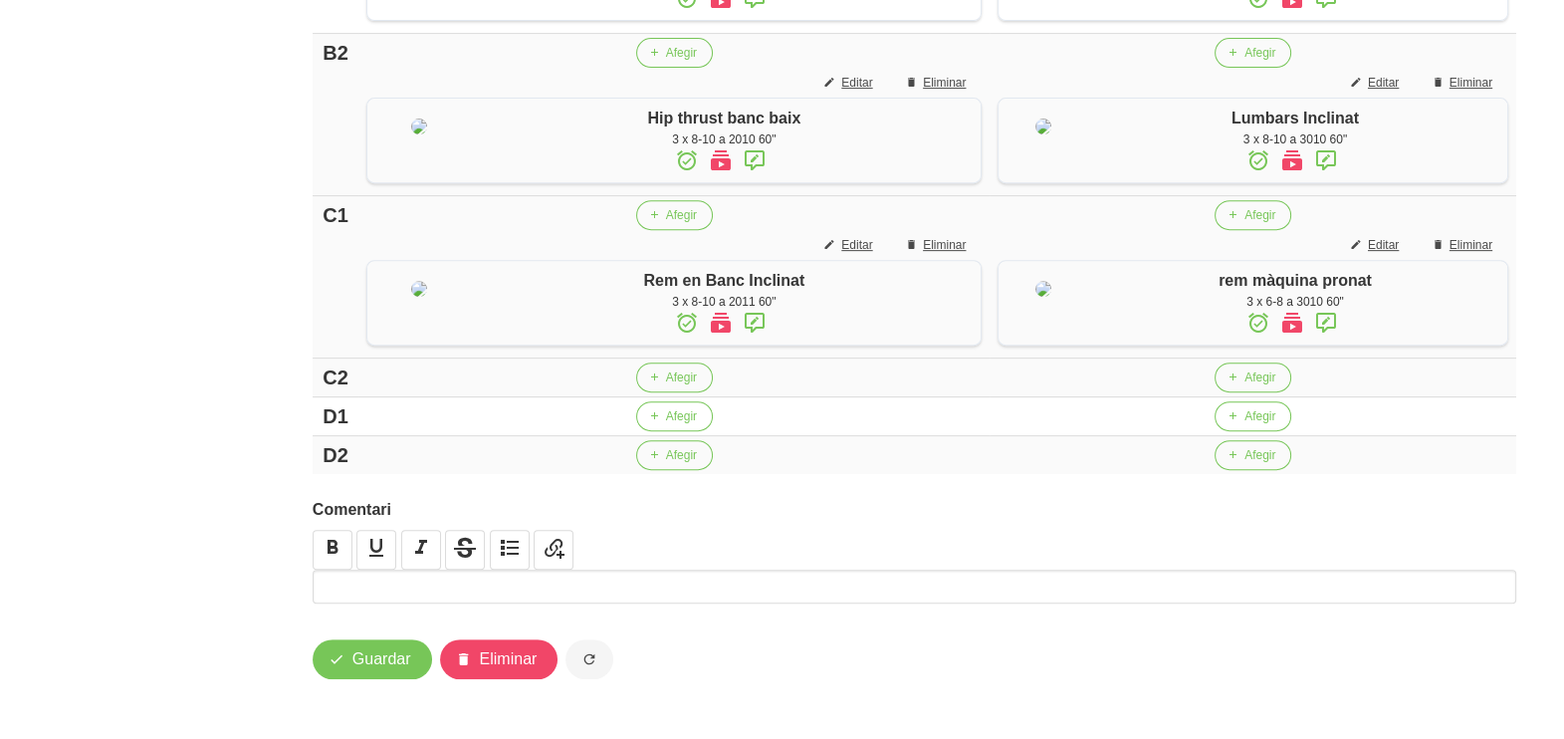
scroll to position [1278, 0]
click at [681, 417] on span "Afegir" at bounding box center [681, 416] width 31 height 18
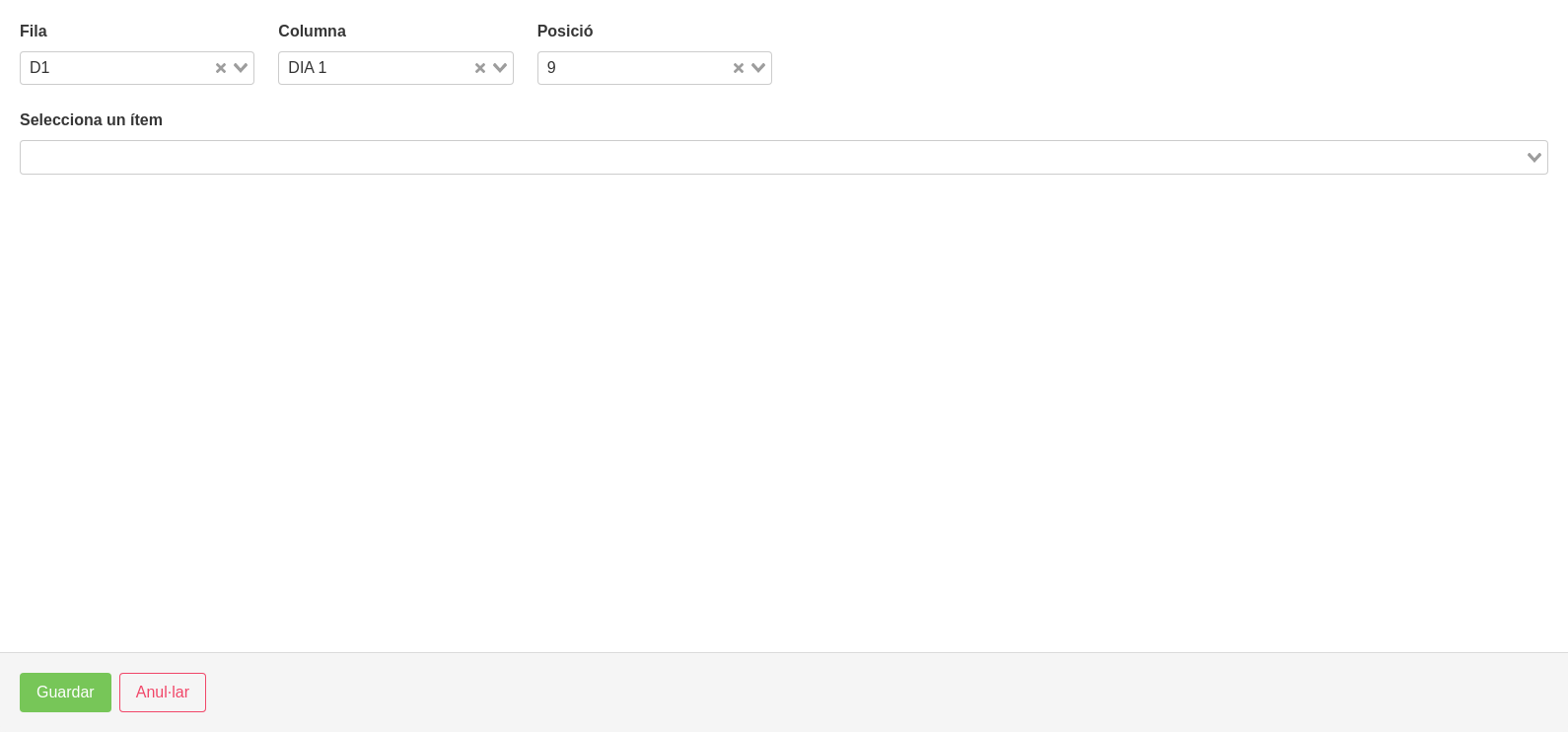
click at [366, 155] on input "Search for option" at bounding box center [773, 157] width 1500 height 24
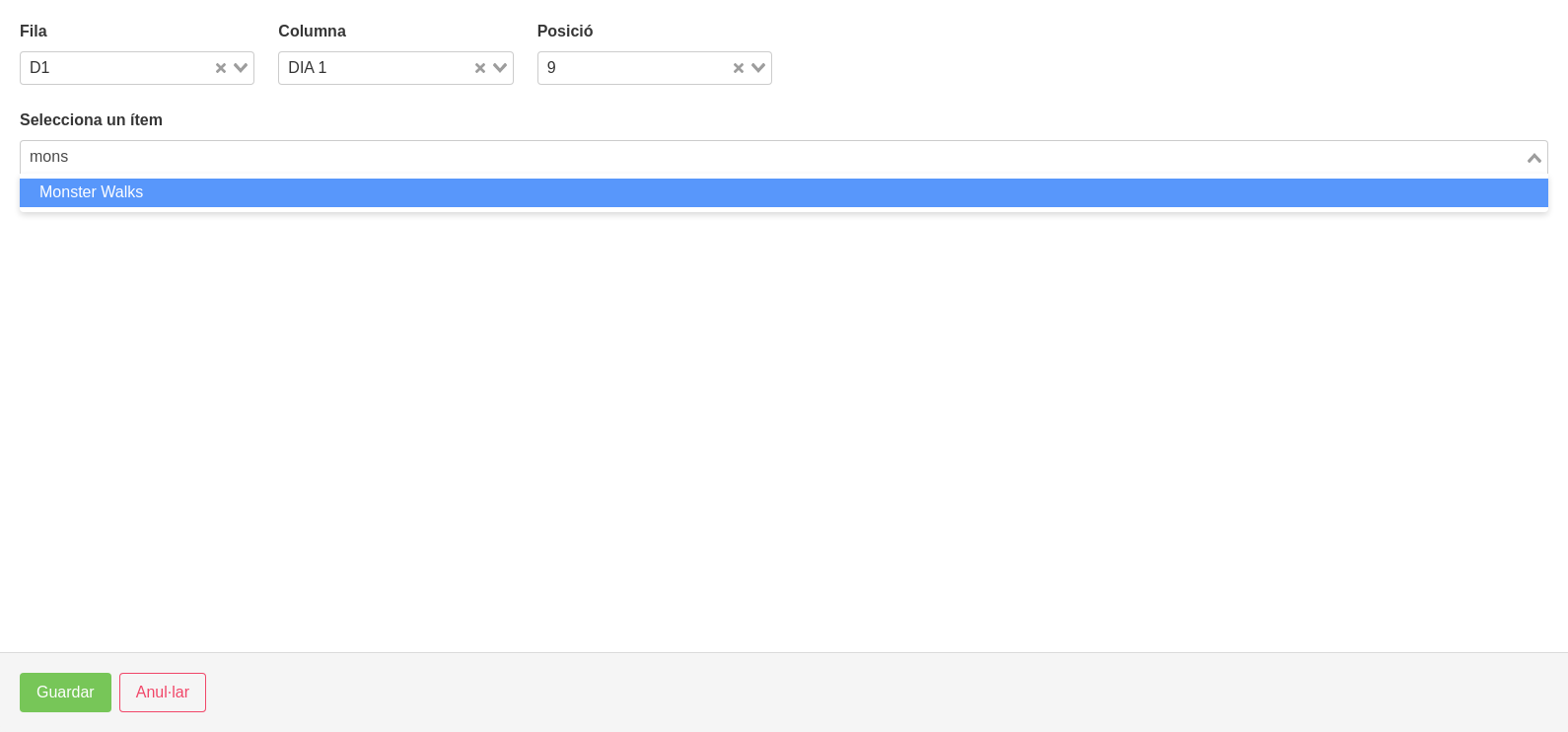
click at [320, 192] on li "Monster Walks" at bounding box center [784, 192] width 1528 height 29
type input "mons"
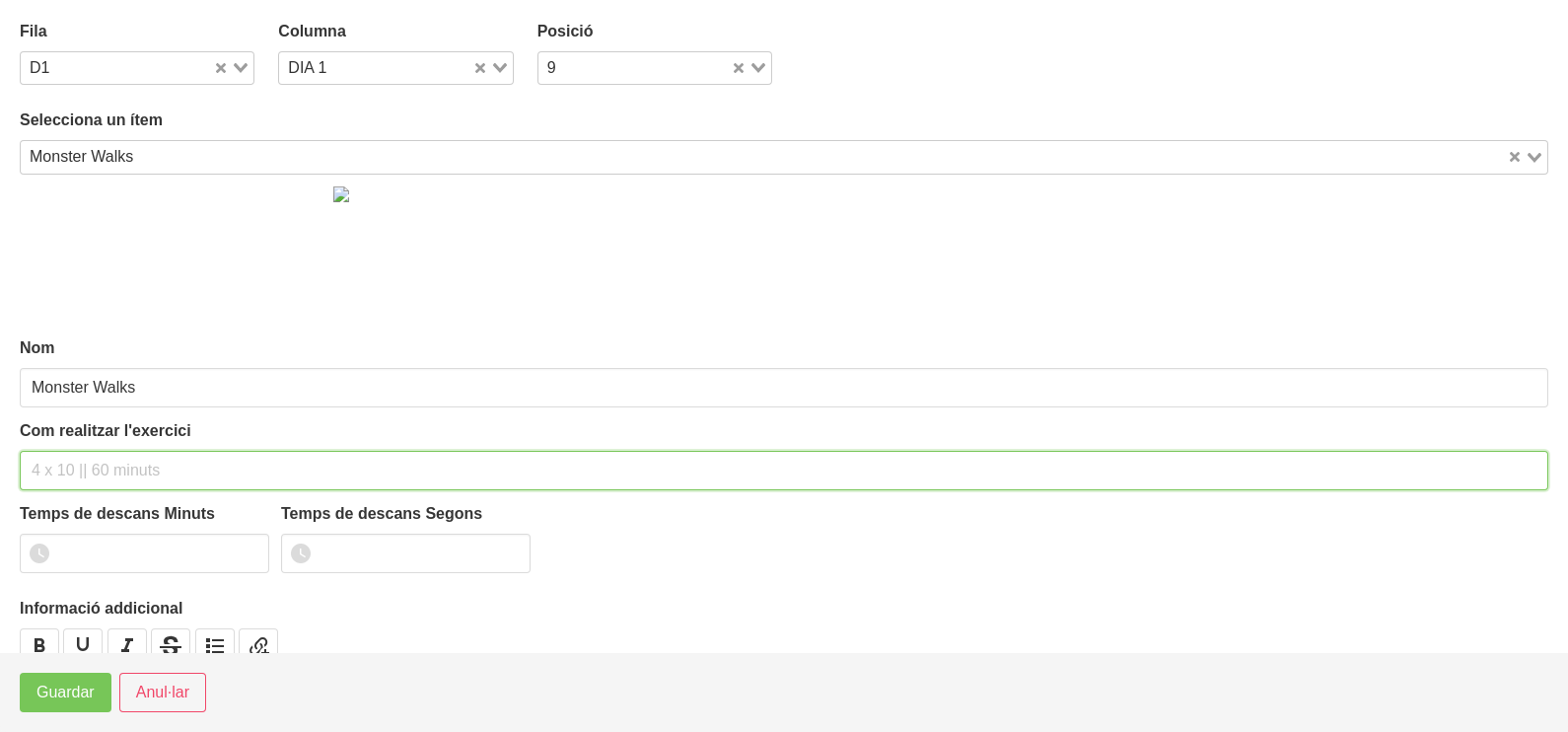
click at [91, 460] on input "text" at bounding box center [784, 471] width 1528 height 40
type input "3 x 6 pistes NA 60""
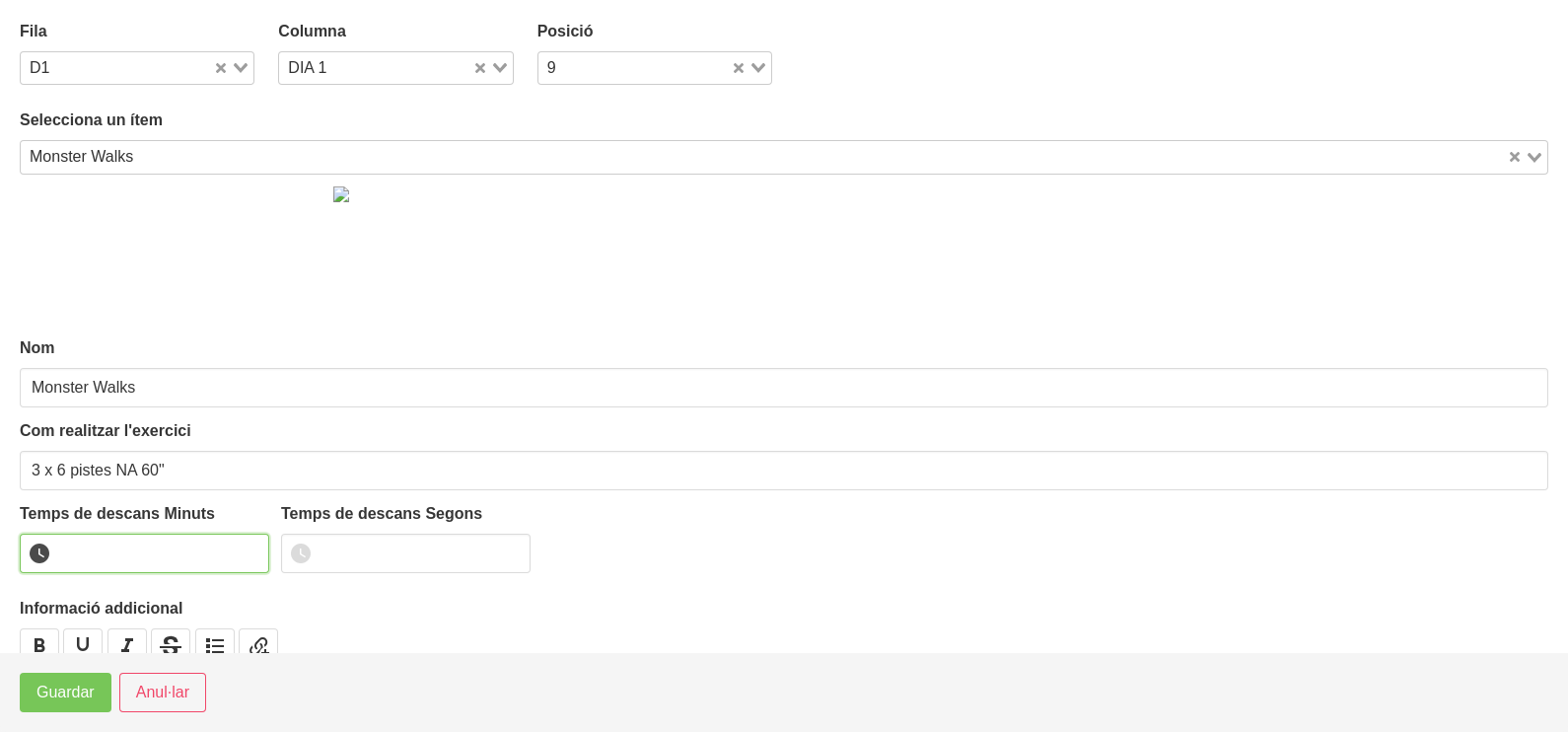
click at [250, 547] on input "number" at bounding box center [145, 554] width 250 height 40
drag, startPoint x: 249, startPoint y: 548, endPoint x: 109, endPoint y: 630, distance: 162.2
type input "1"
click at [241, 554] on input "1" at bounding box center [145, 554] width 250 height 40
click at [49, 697] on span "Guardar" at bounding box center [65, 692] width 58 height 24
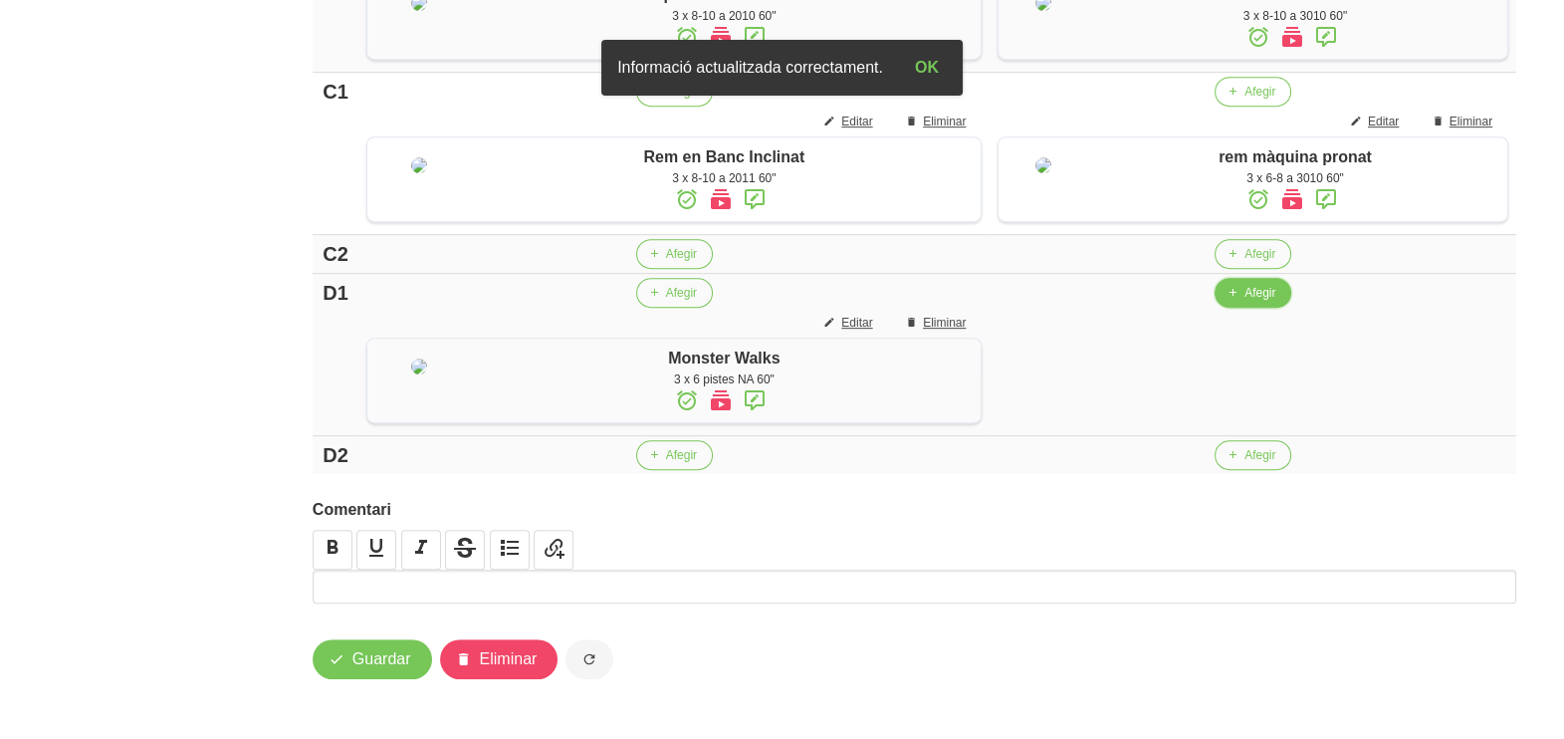
click at [1244, 302] on span "Afegir" at bounding box center [1259, 293] width 31 height 18
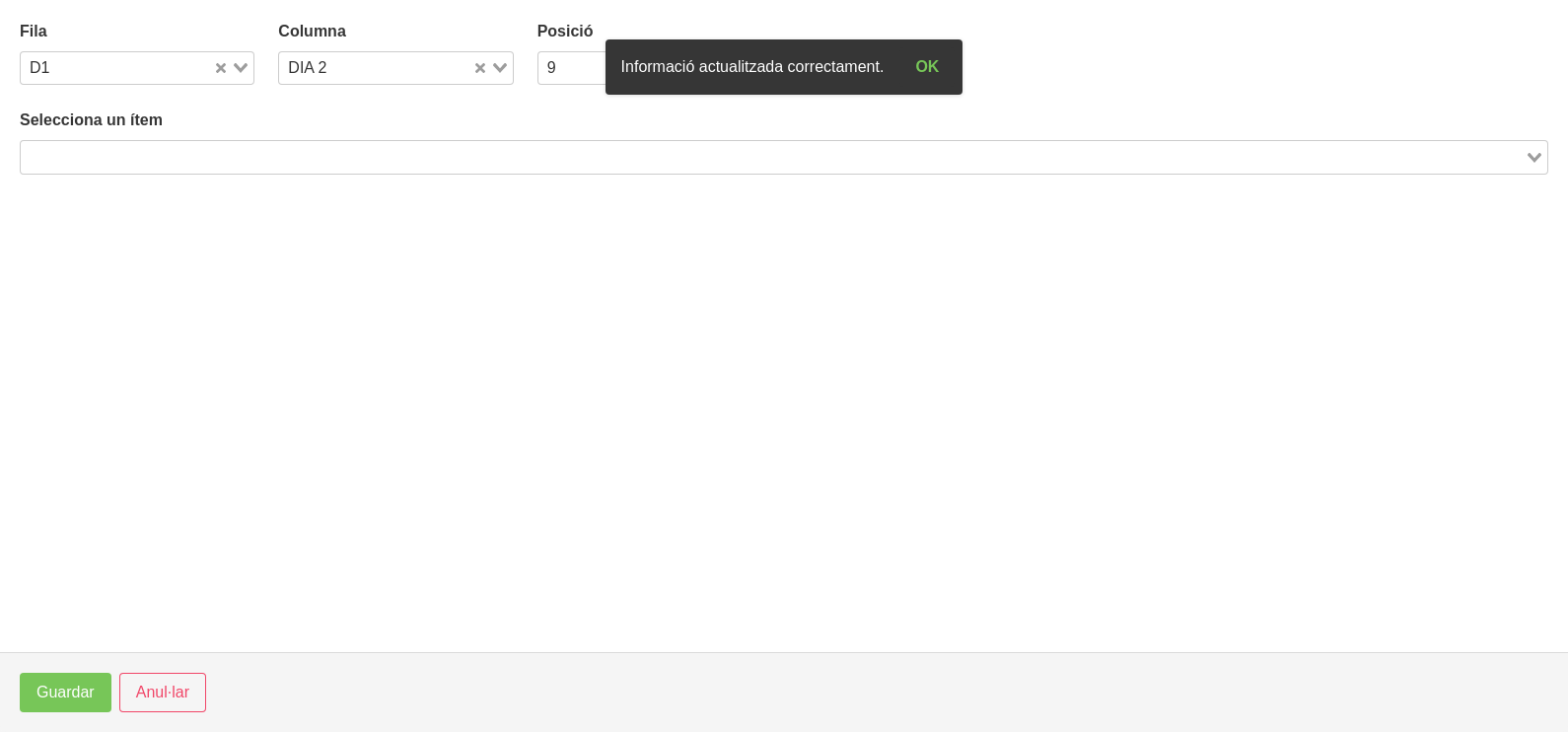
click at [426, 156] on input "Search for option" at bounding box center [773, 157] width 1500 height 24
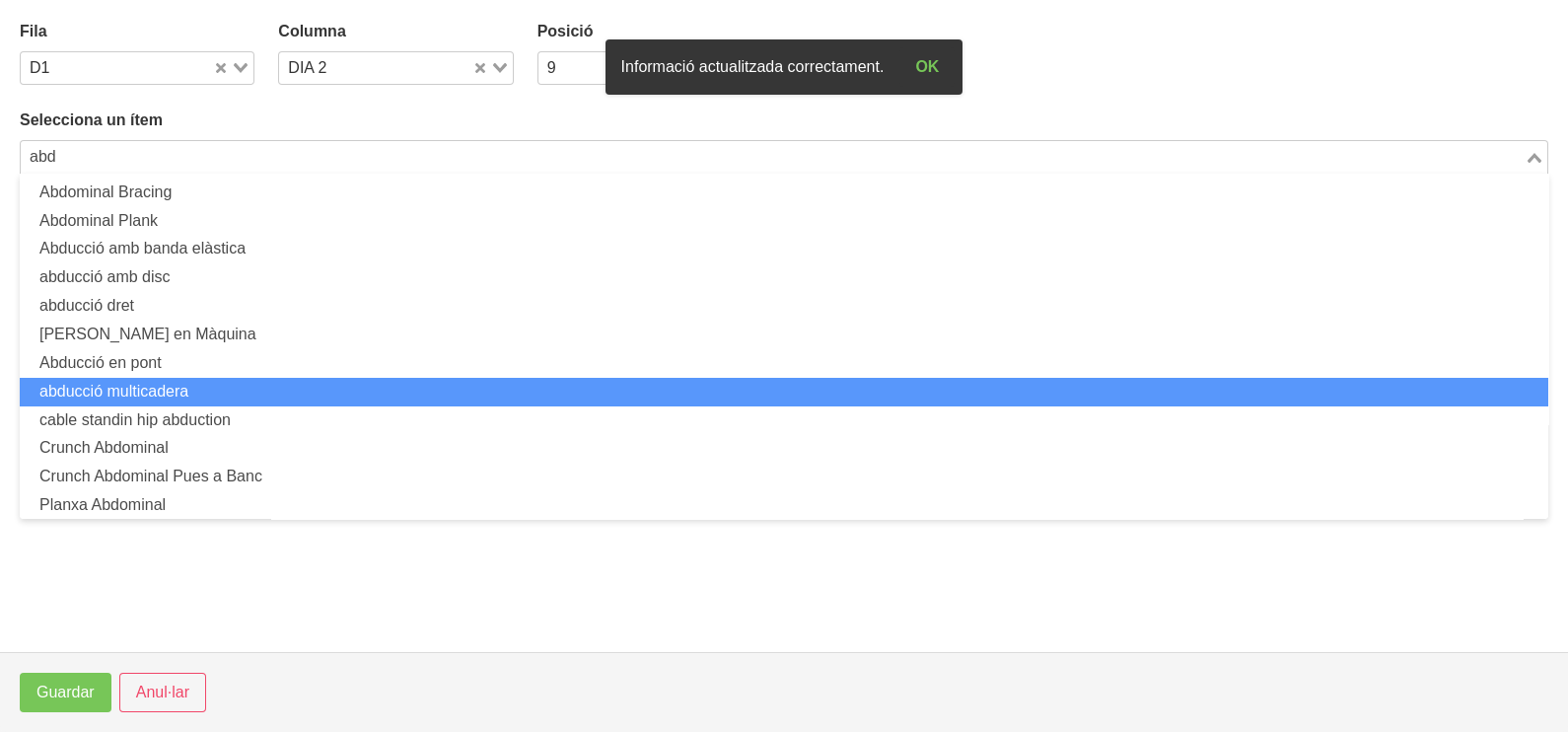
click at [277, 383] on li "abducció multicadera" at bounding box center [784, 391] width 1528 height 29
type input "abd"
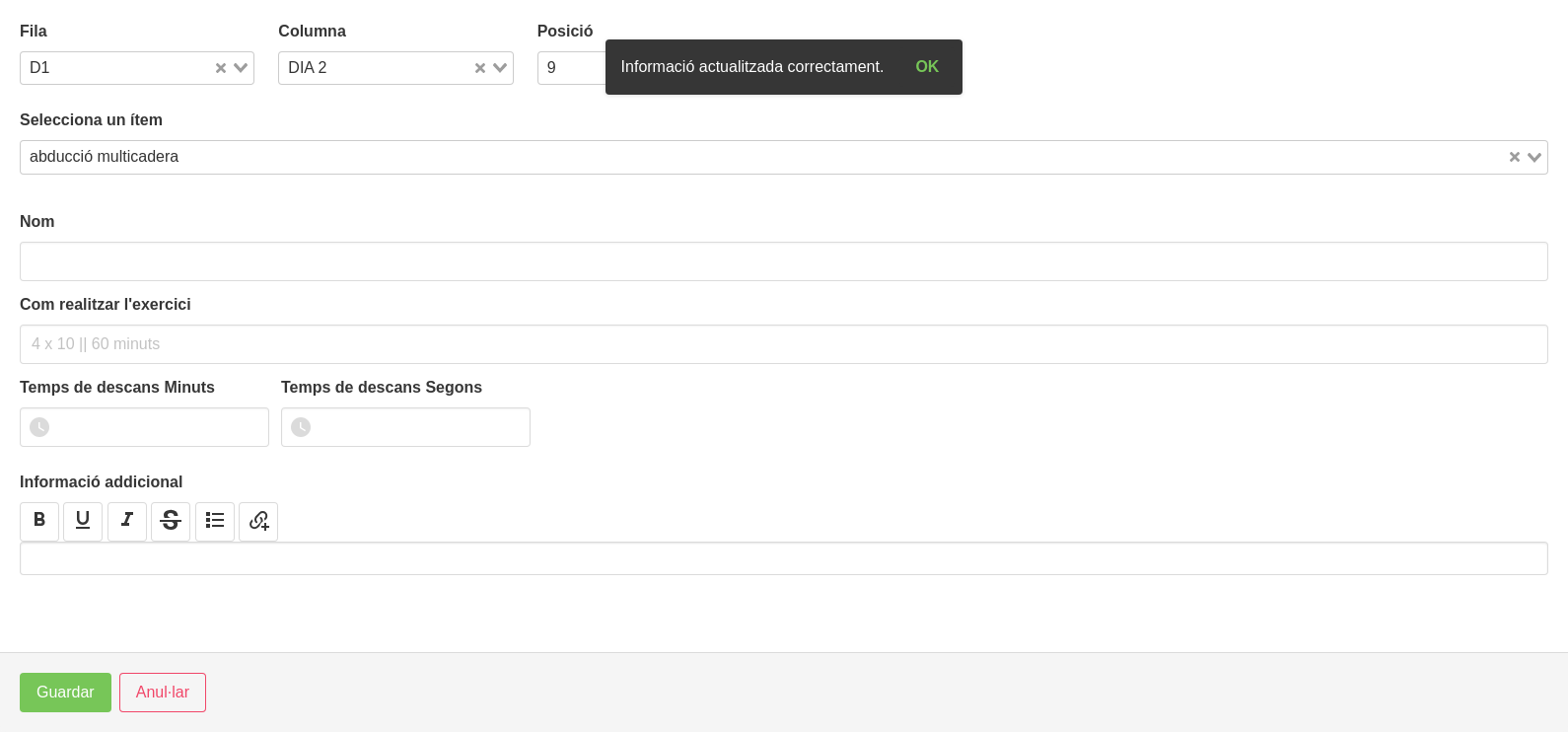
type input "abducció multicadera"
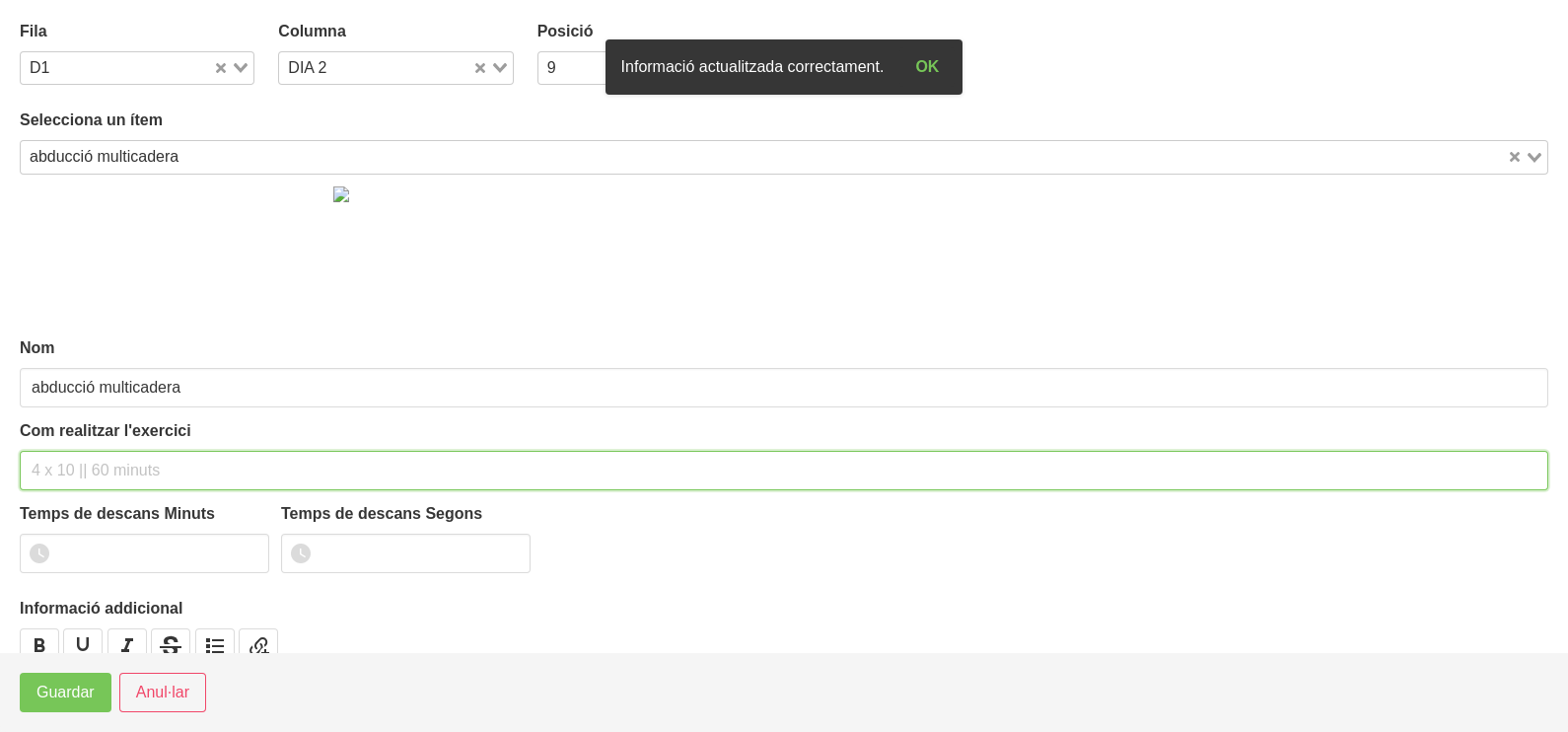
click at [105, 469] on input "text" at bounding box center [784, 471] width 1528 height 40
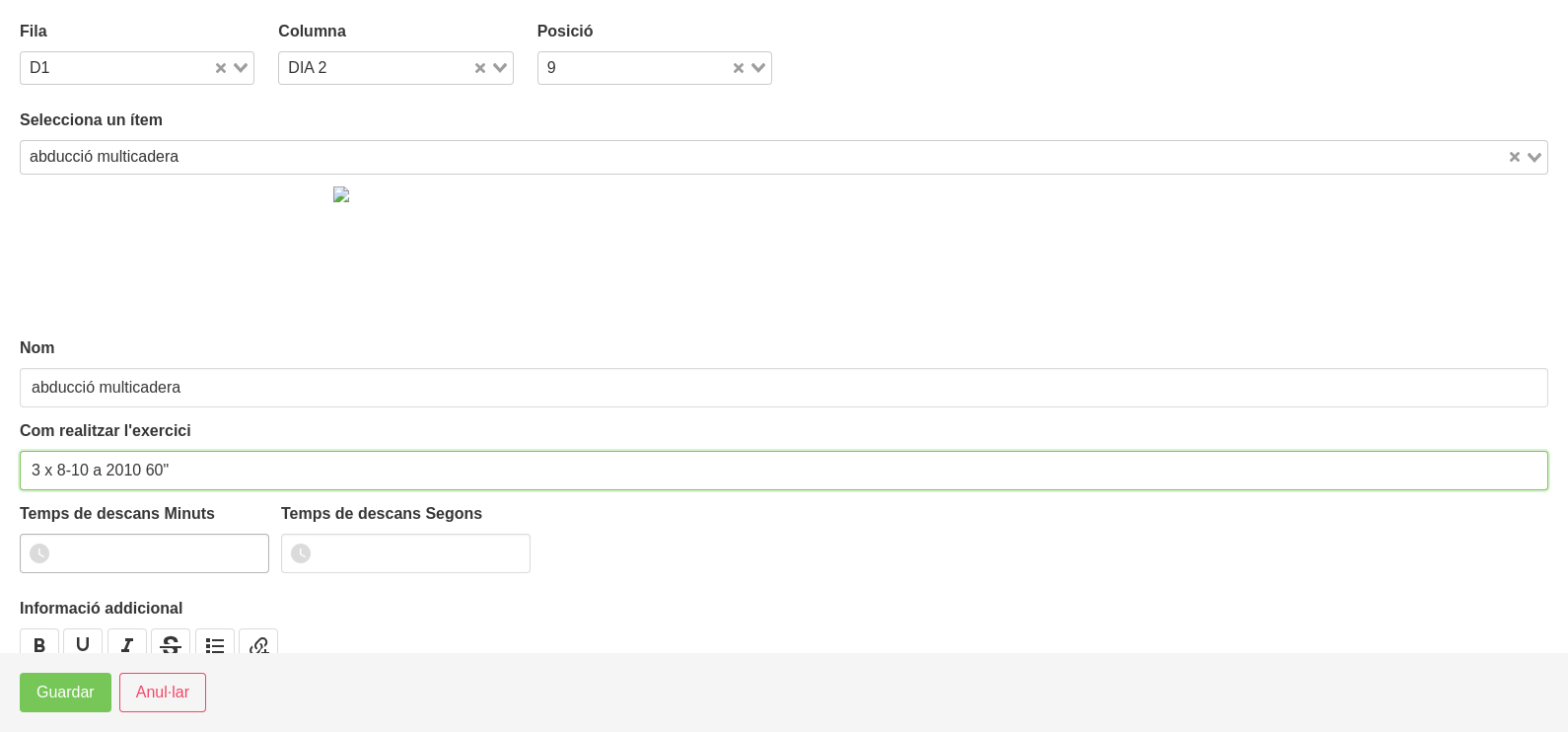
type input "3 x 8-10 a 2010 60""
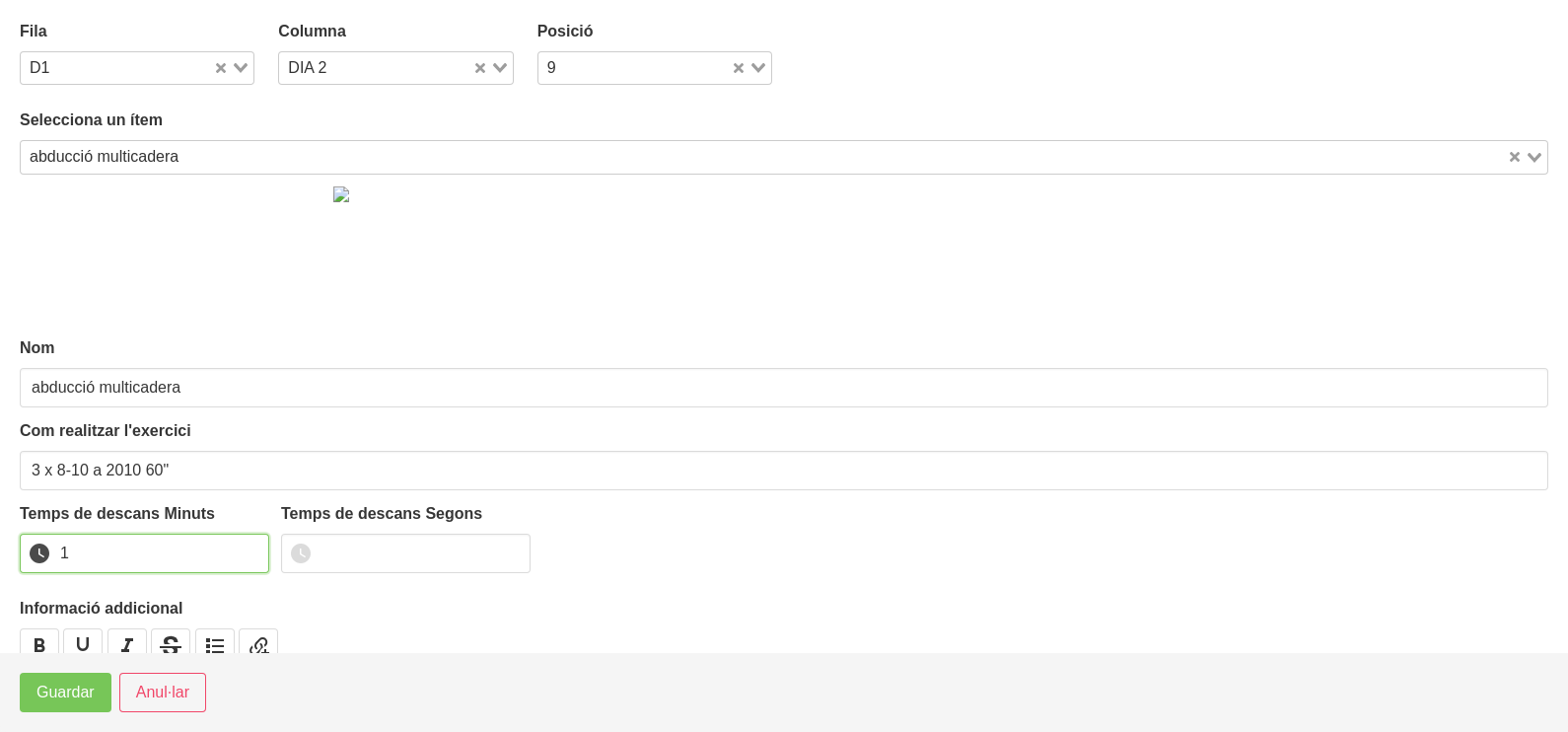
drag, startPoint x: 249, startPoint y: 548, endPoint x: 235, endPoint y: 553, distance: 14.9
type input "1"
click at [242, 548] on input "1" at bounding box center [145, 554] width 250 height 40
click at [74, 692] on span "Guardar" at bounding box center [65, 692] width 58 height 24
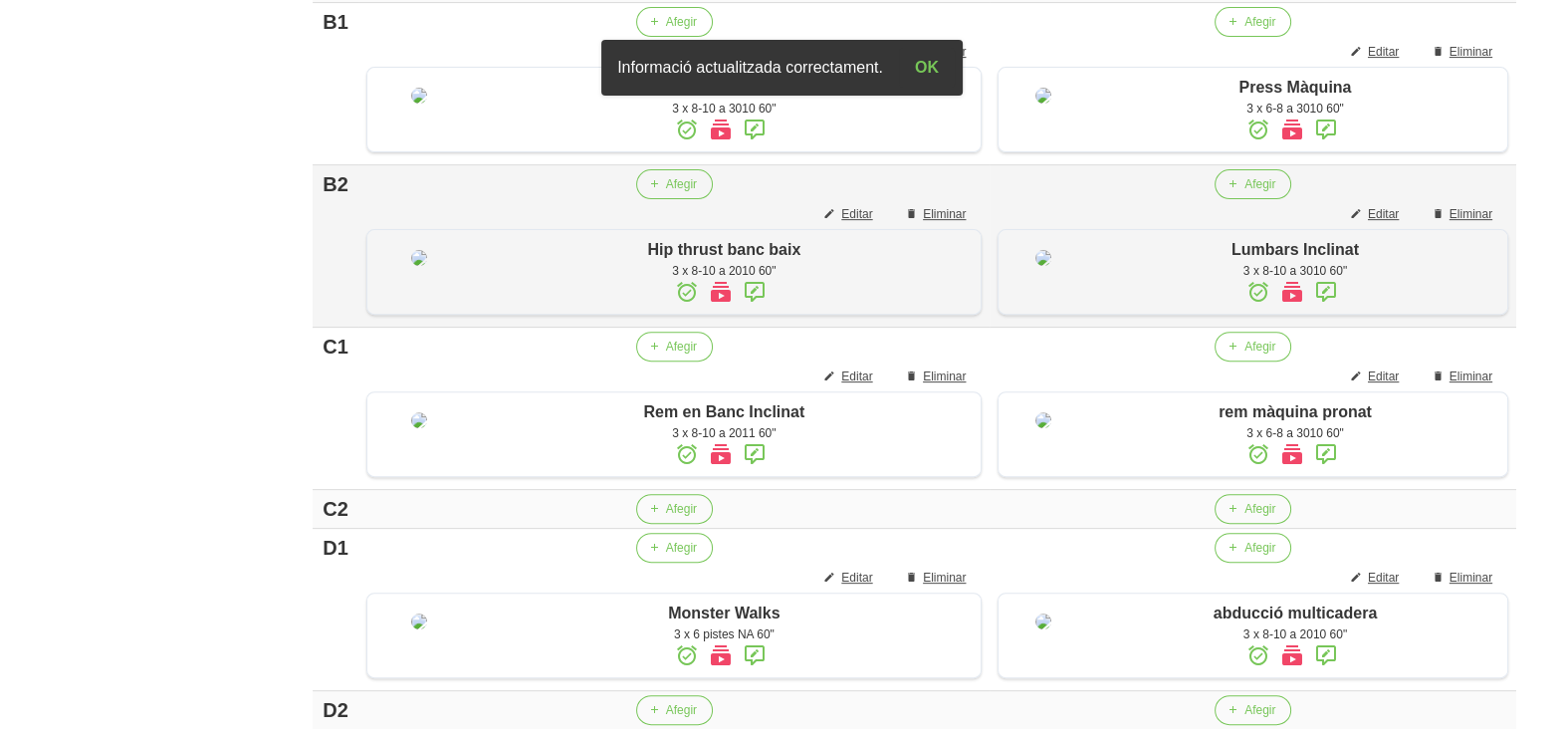
scroll to position [1154, 0]
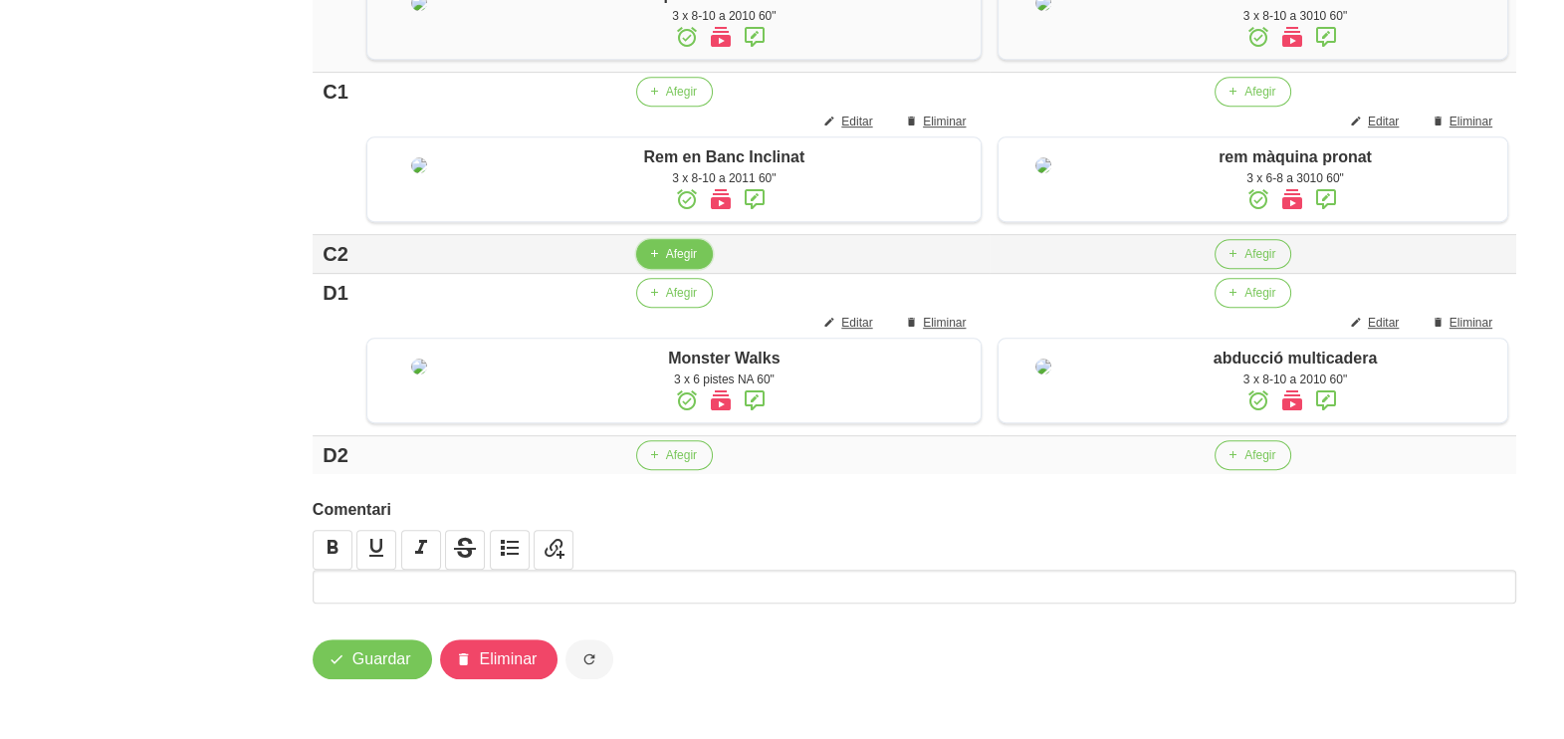
click at [666, 263] on span "Afegir" at bounding box center [681, 254] width 31 height 18
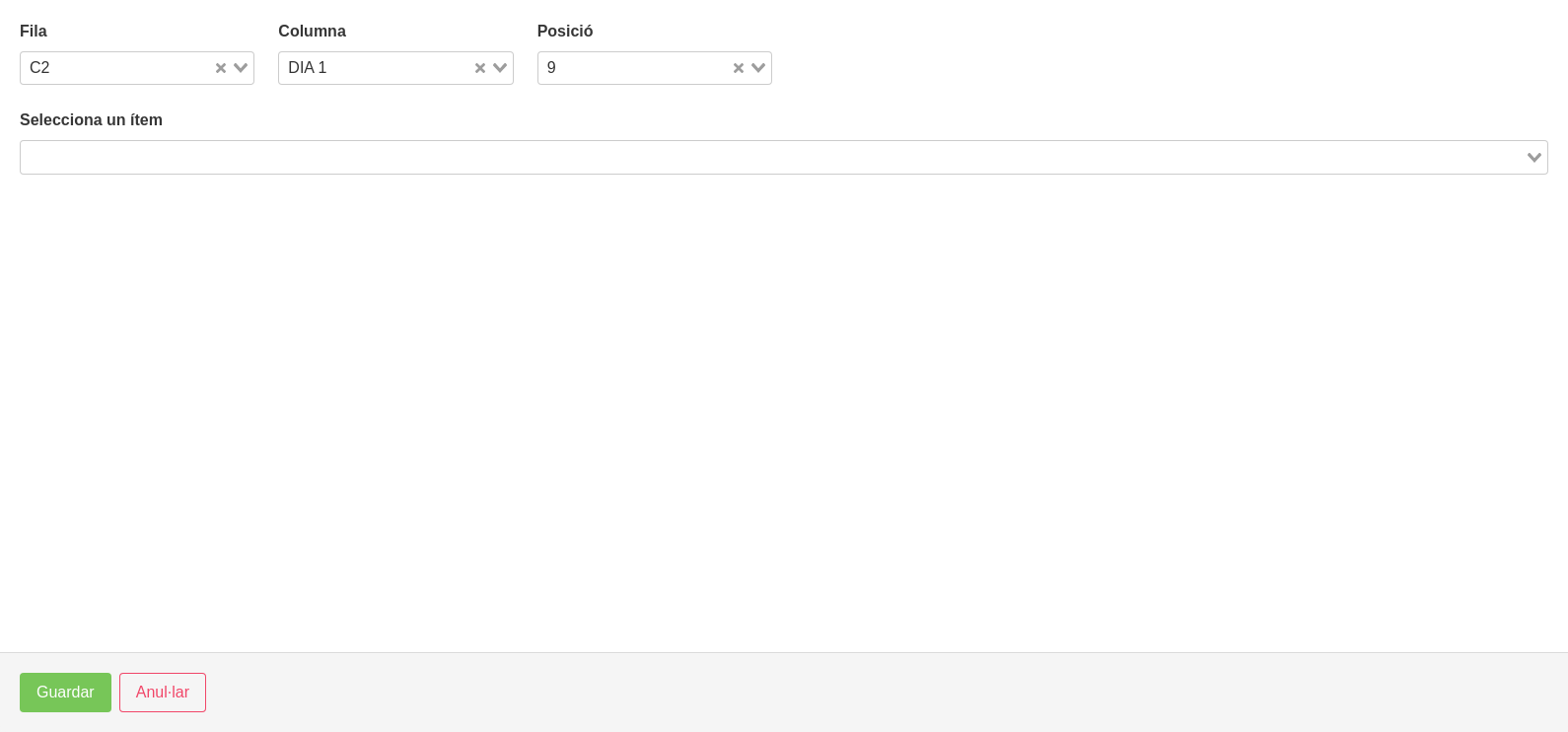
click at [258, 162] on input "Search for option" at bounding box center [773, 157] width 1500 height 24
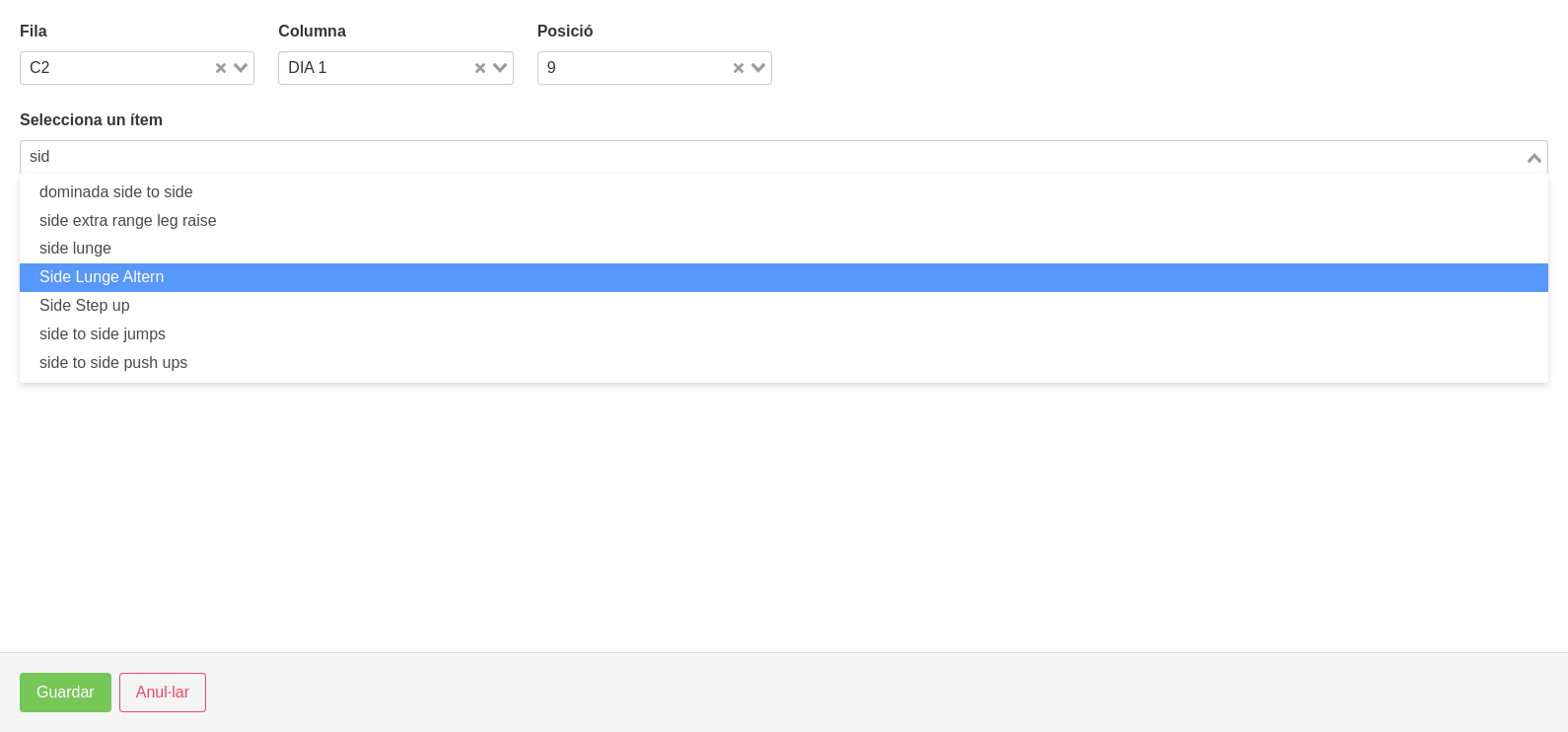
click at [212, 272] on li "Side Lunge Altern" at bounding box center [784, 277] width 1528 height 29
type input "sid"
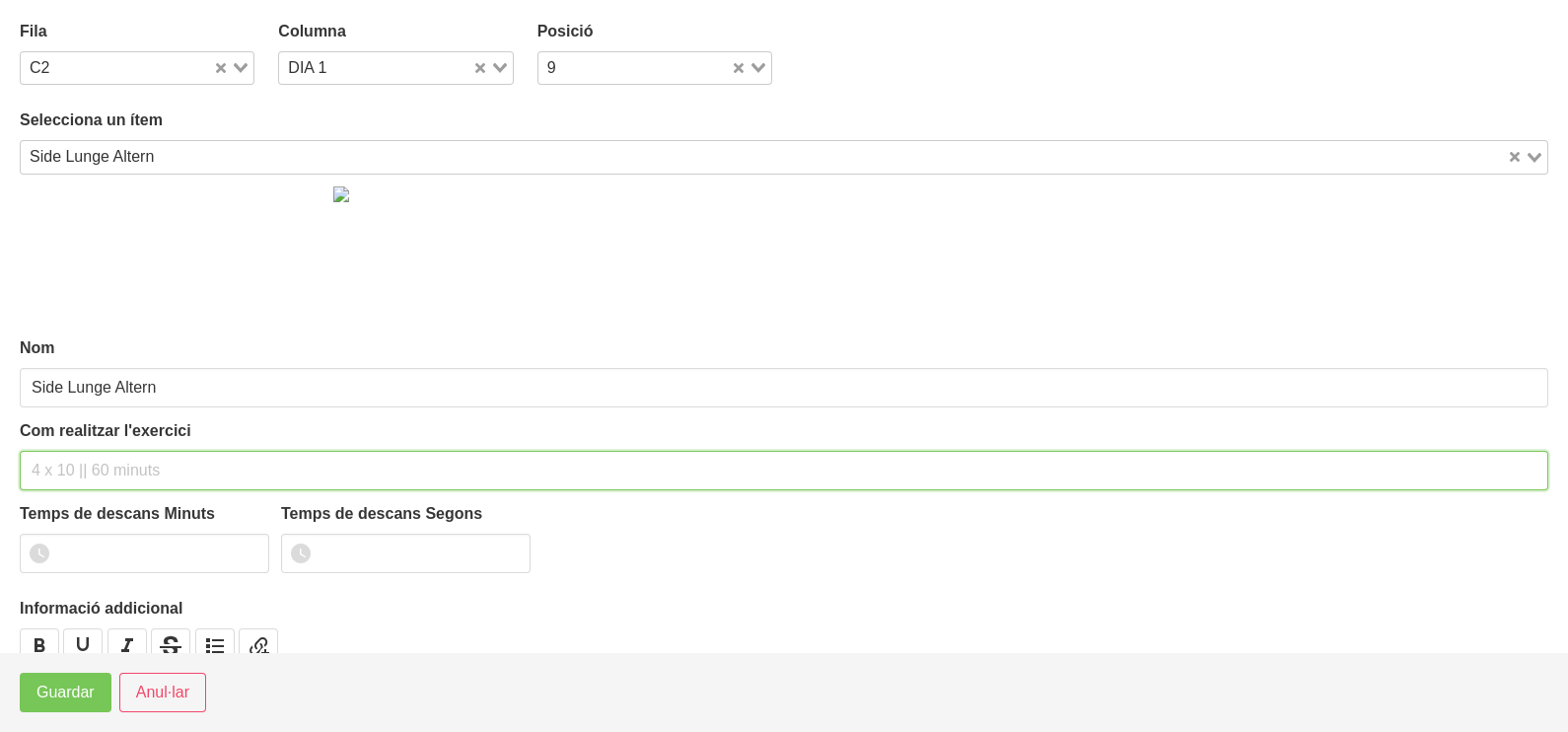
drag, startPoint x: 130, startPoint y: 467, endPoint x: 164, endPoint y: 298, distance: 172.4
click at [133, 459] on input "text" at bounding box center [784, 471] width 1528 height 40
type input "3 x 6-8 per costat 60""
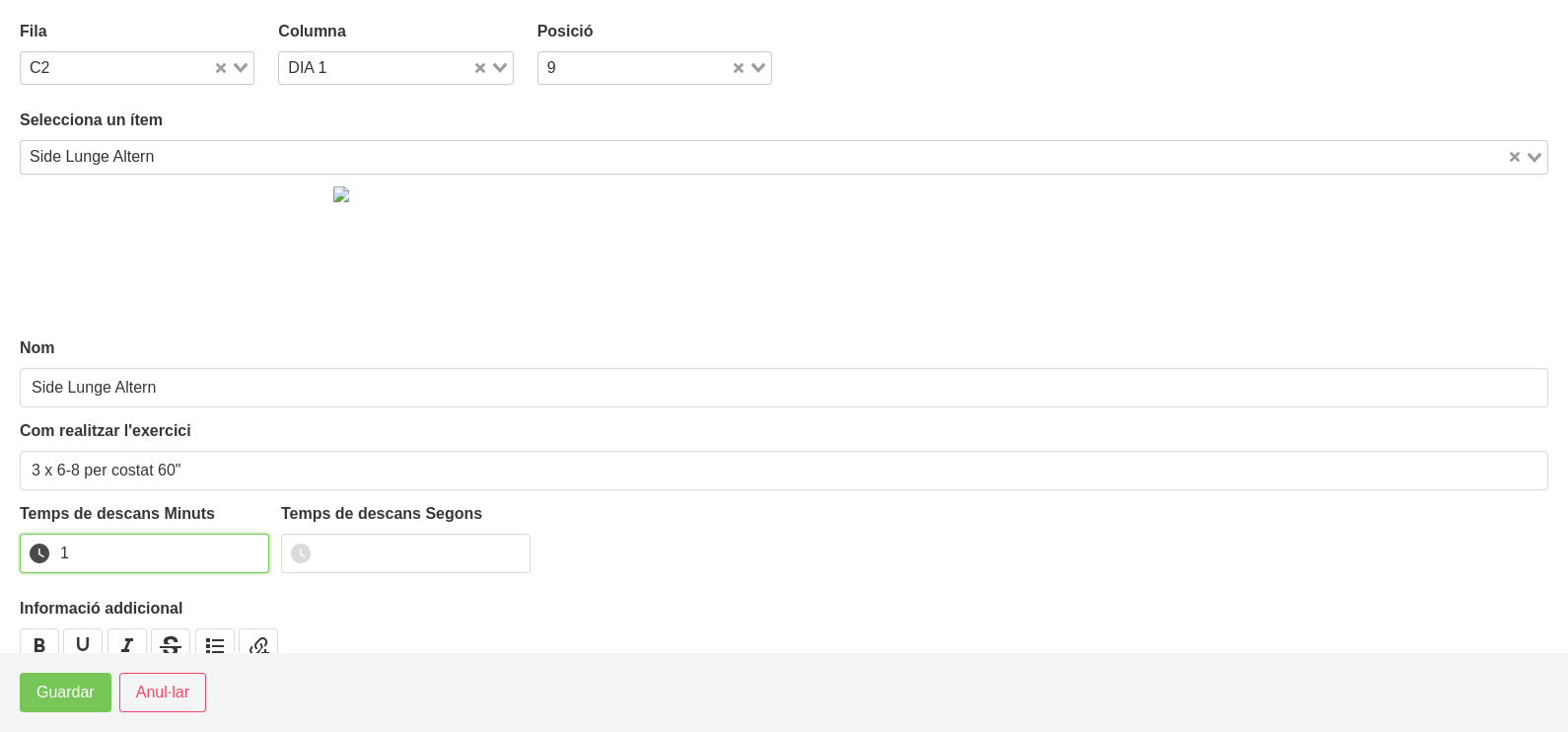
drag, startPoint x: 251, startPoint y: 545, endPoint x: 130, endPoint y: 617, distance: 140.8
type input "1"
click at [251, 548] on input "1" at bounding box center [145, 554] width 250 height 40
click at [84, 689] on span "Guardar" at bounding box center [65, 692] width 58 height 24
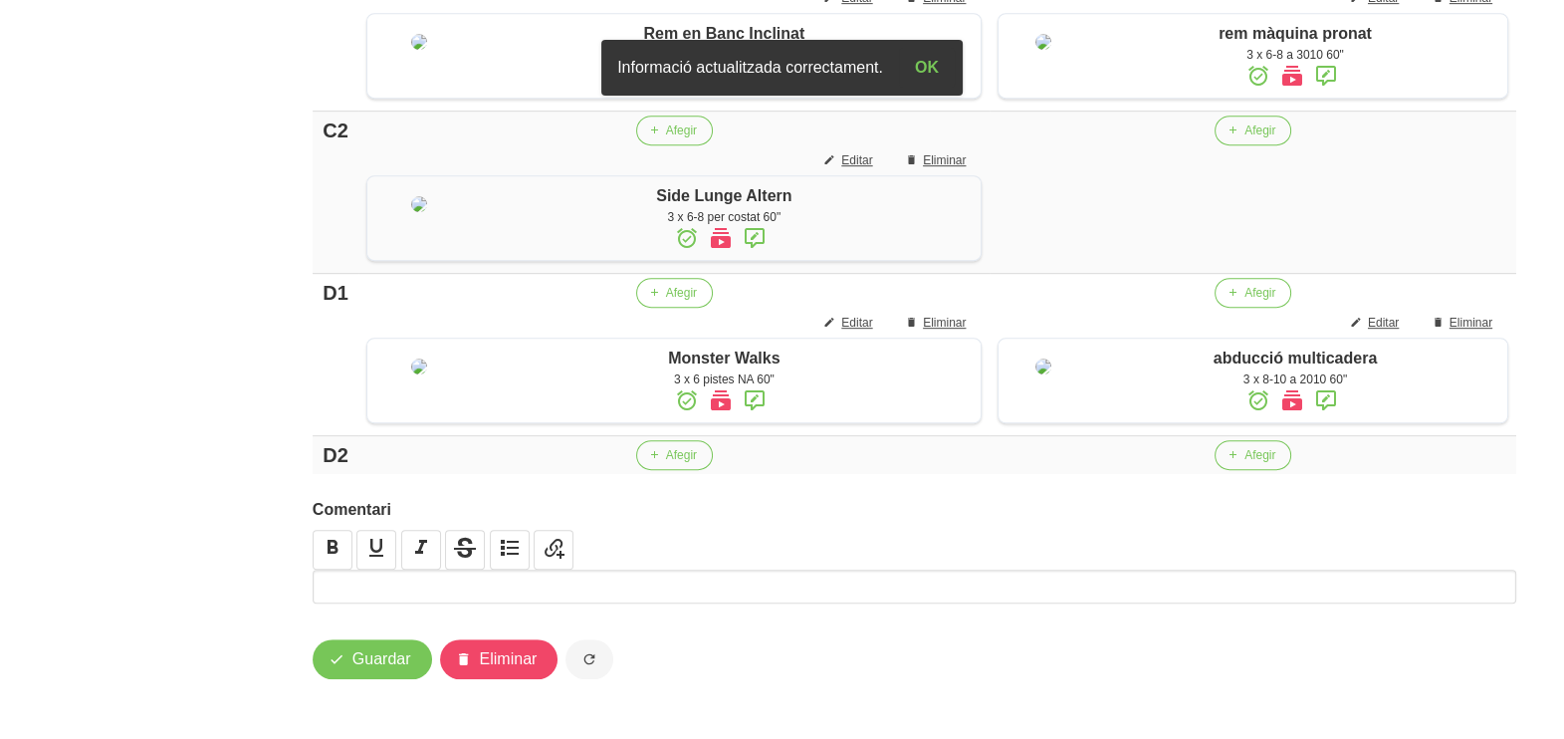
scroll to position [1527, 0]
click at [1244, 133] on span "Afegir" at bounding box center [1259, 130] width 31 height 18
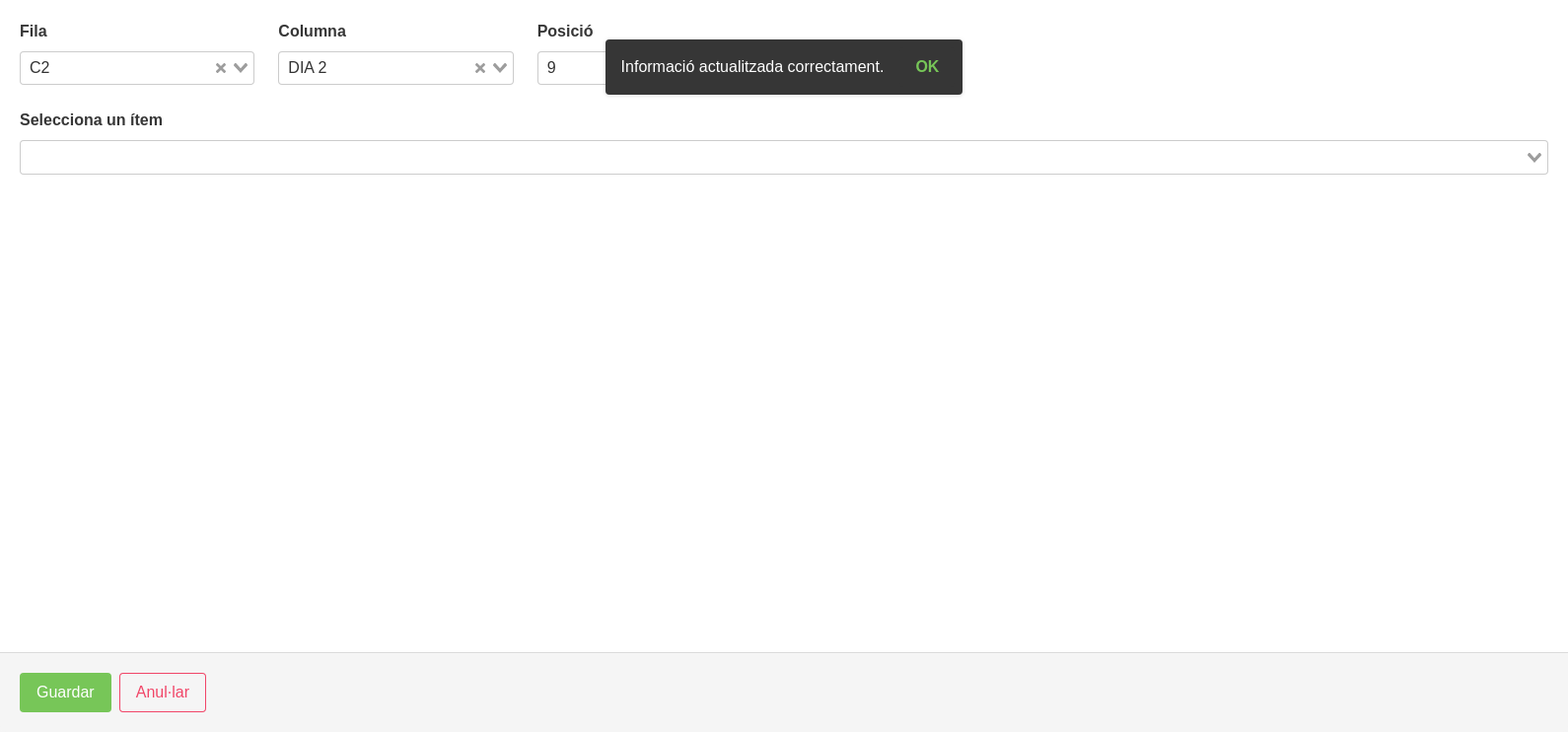
click at [276, 145] on input "Search for option" at bounding box center [773, 157] width 1500 height 24
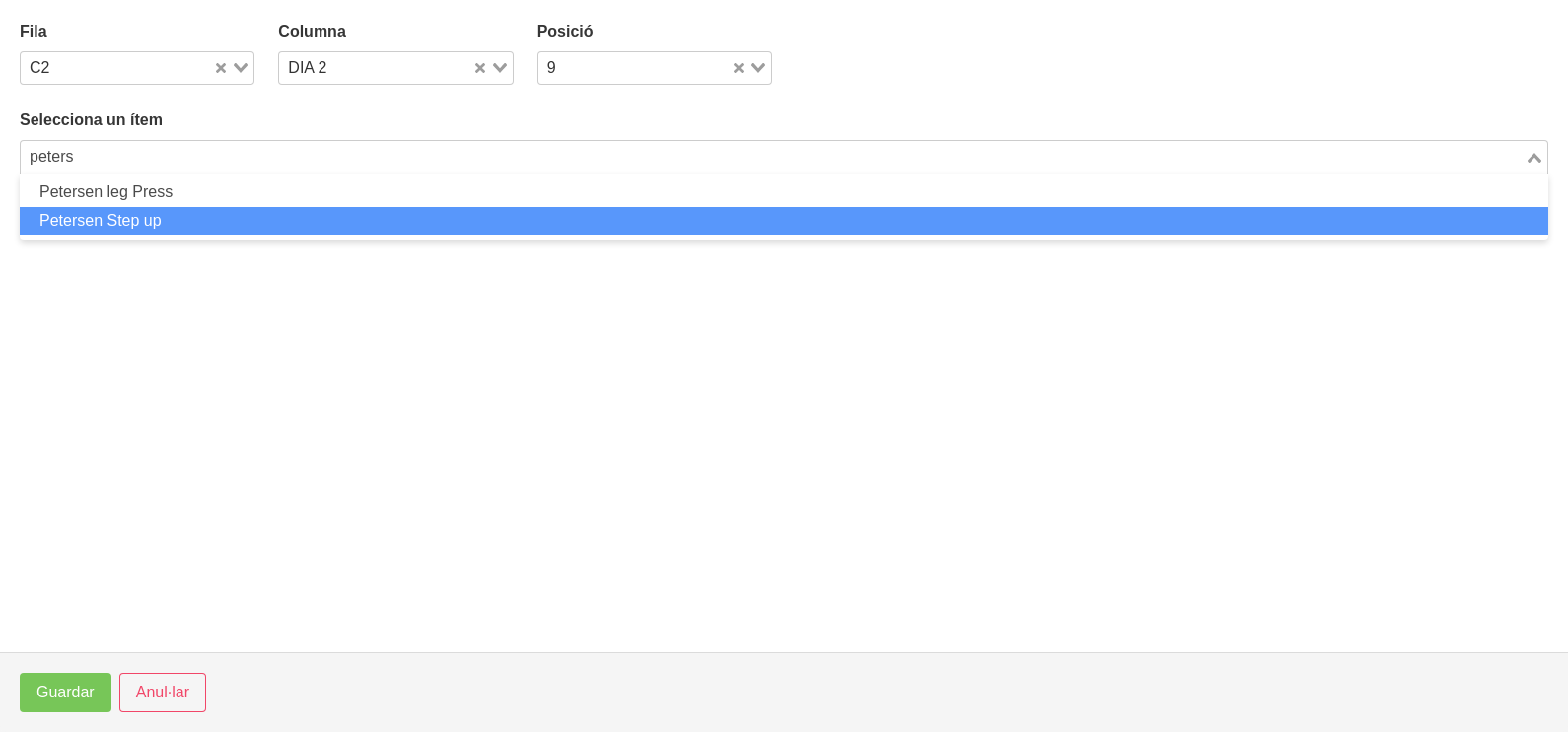
click at [175, 217] on li "Petersen Step up" at bounding box center [784, 221] width 1528 height 29
type input "peters"
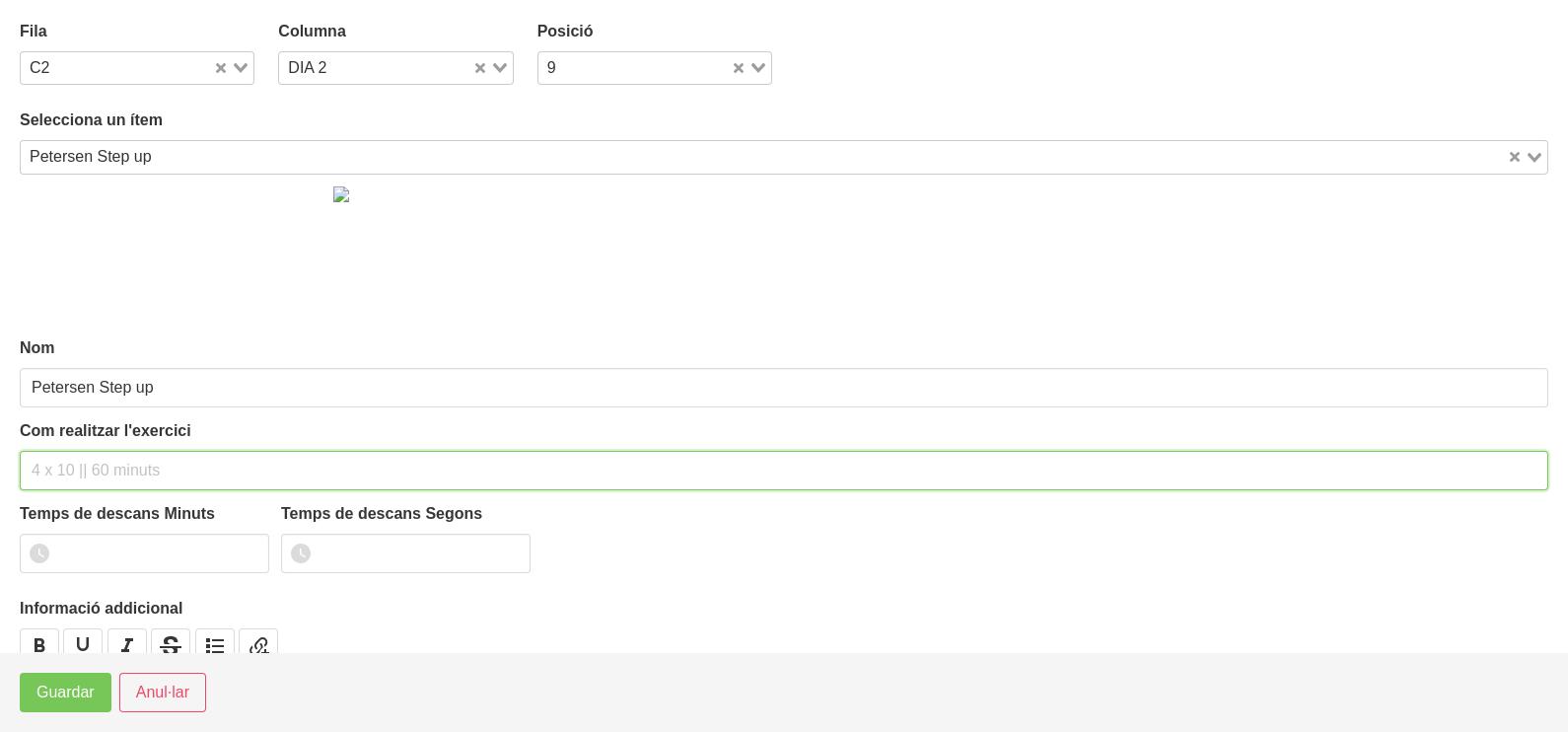
click at [78, 469] on input "text" at bounding box center [784, 471] width 1528 height 40
type input "3 x 10-15 a 2011 60""
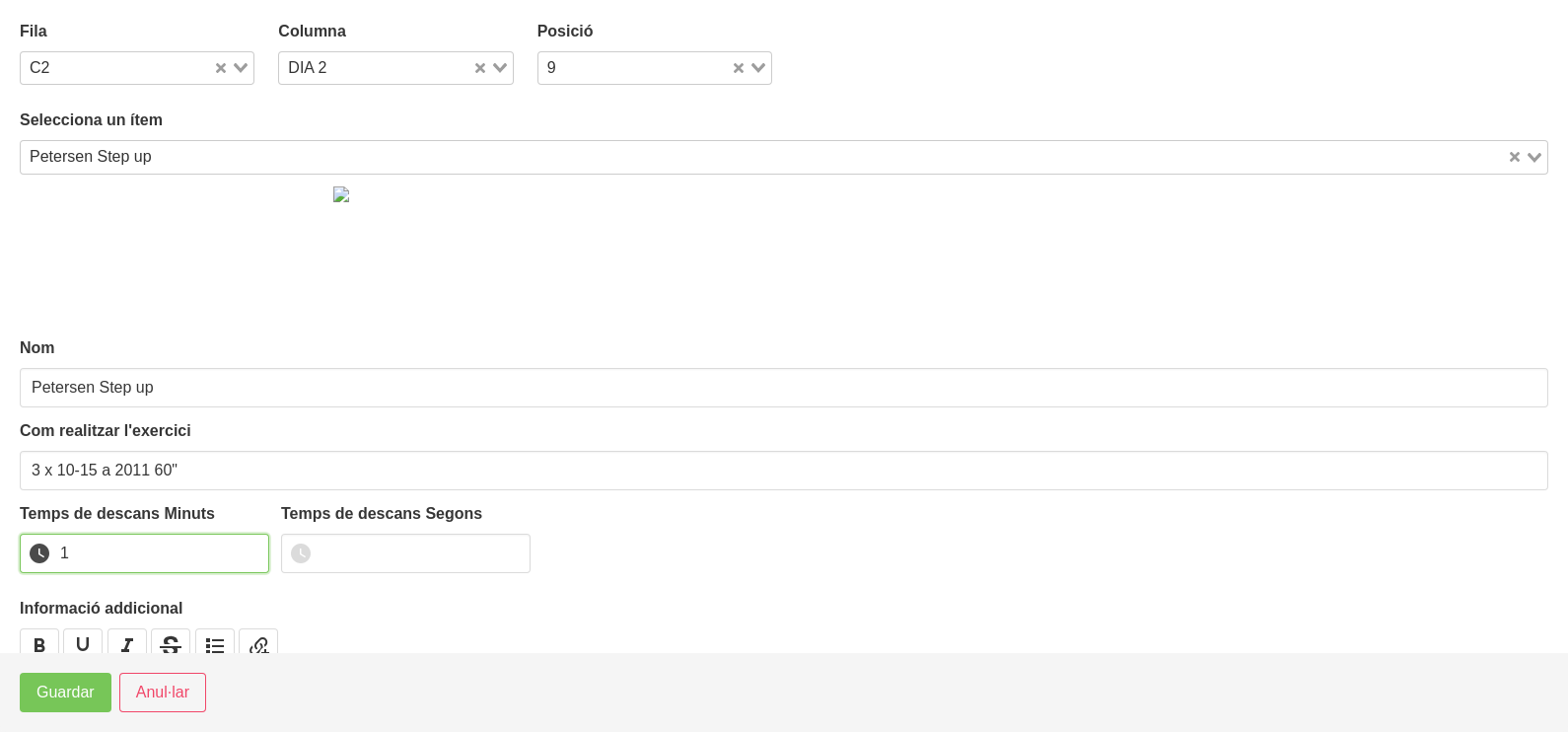
type input "1"
click at [252, 548] on input "1" at bounding box center [145, 554] width 250 height 40
click at [69, 704] on span "Guardar" at bounding box center [65, 692] width 58 height 24
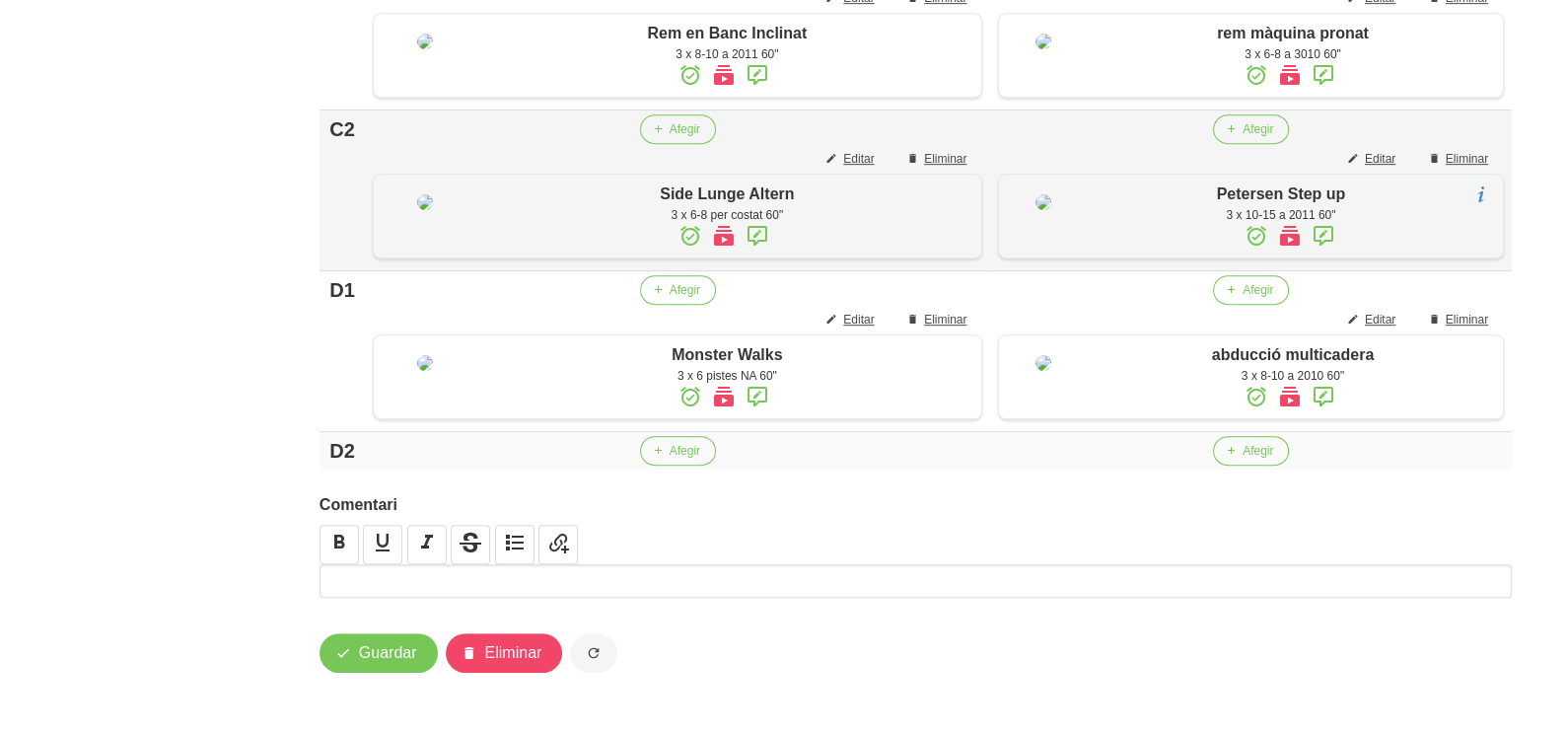
scroll to position [1639, 0]
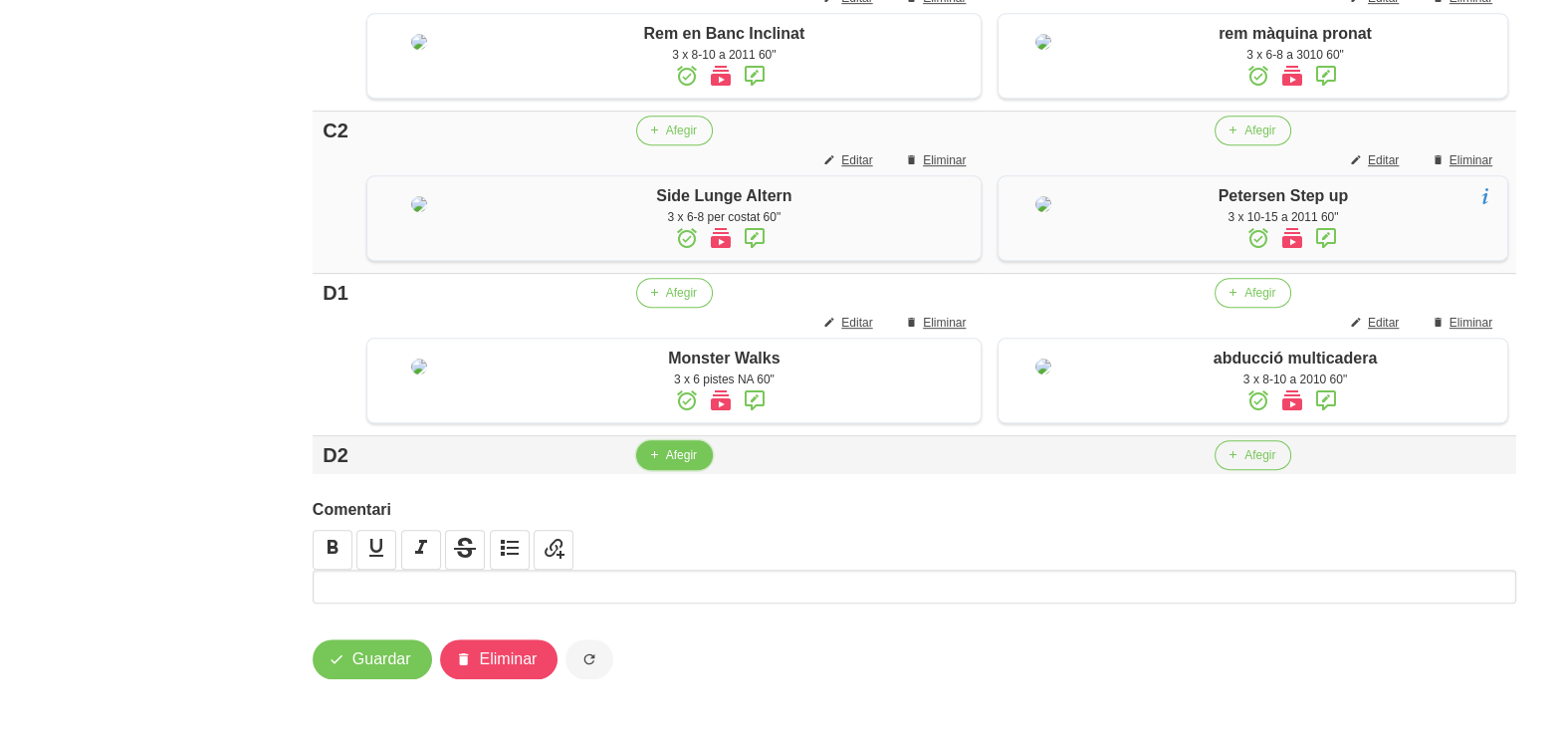
click at [666, 458] on span "Afegir" at bounding box center [681, 455] width 31 height 18
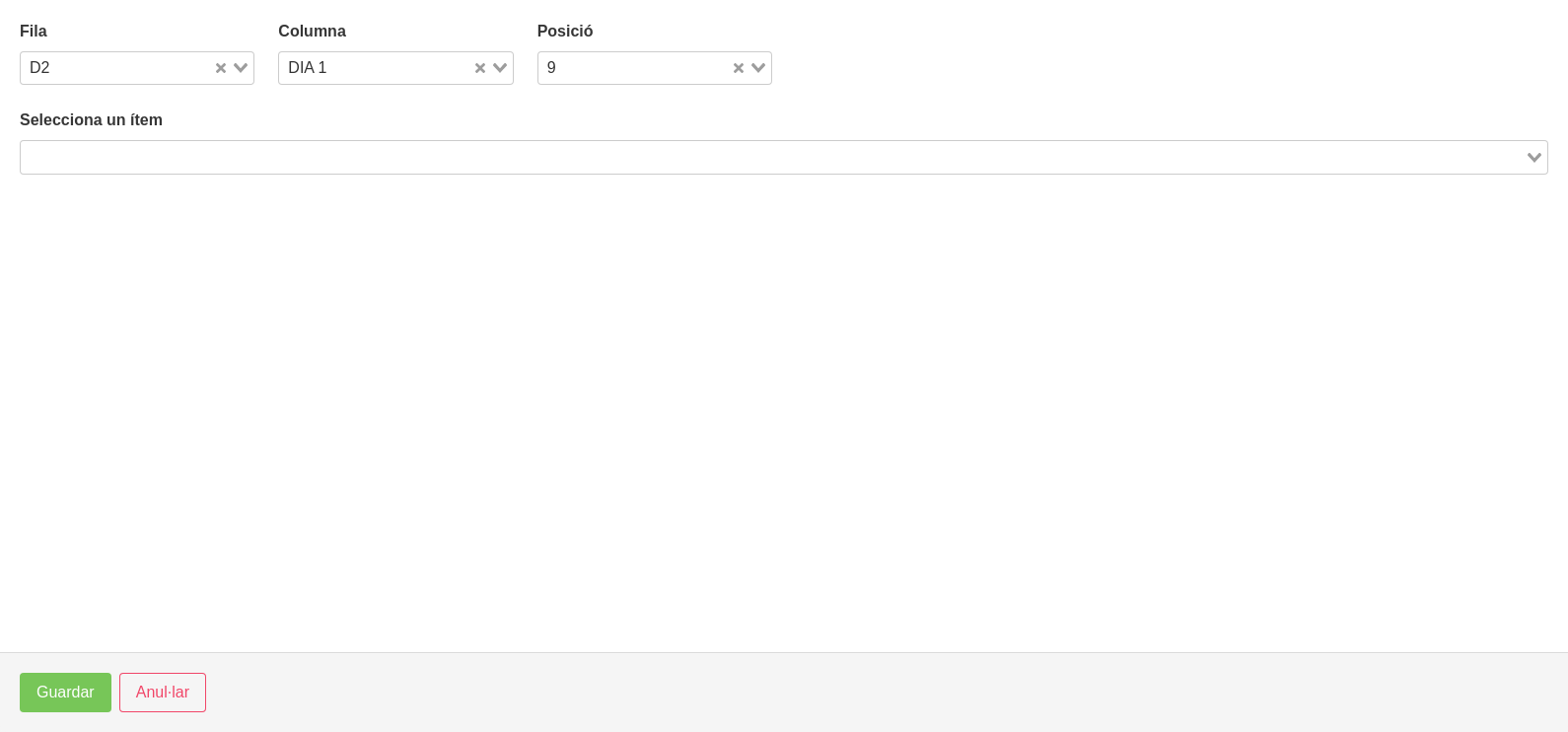
click at [215, 169] on div "Loading..." at bounding box center [784, 157] width 1528 height 34
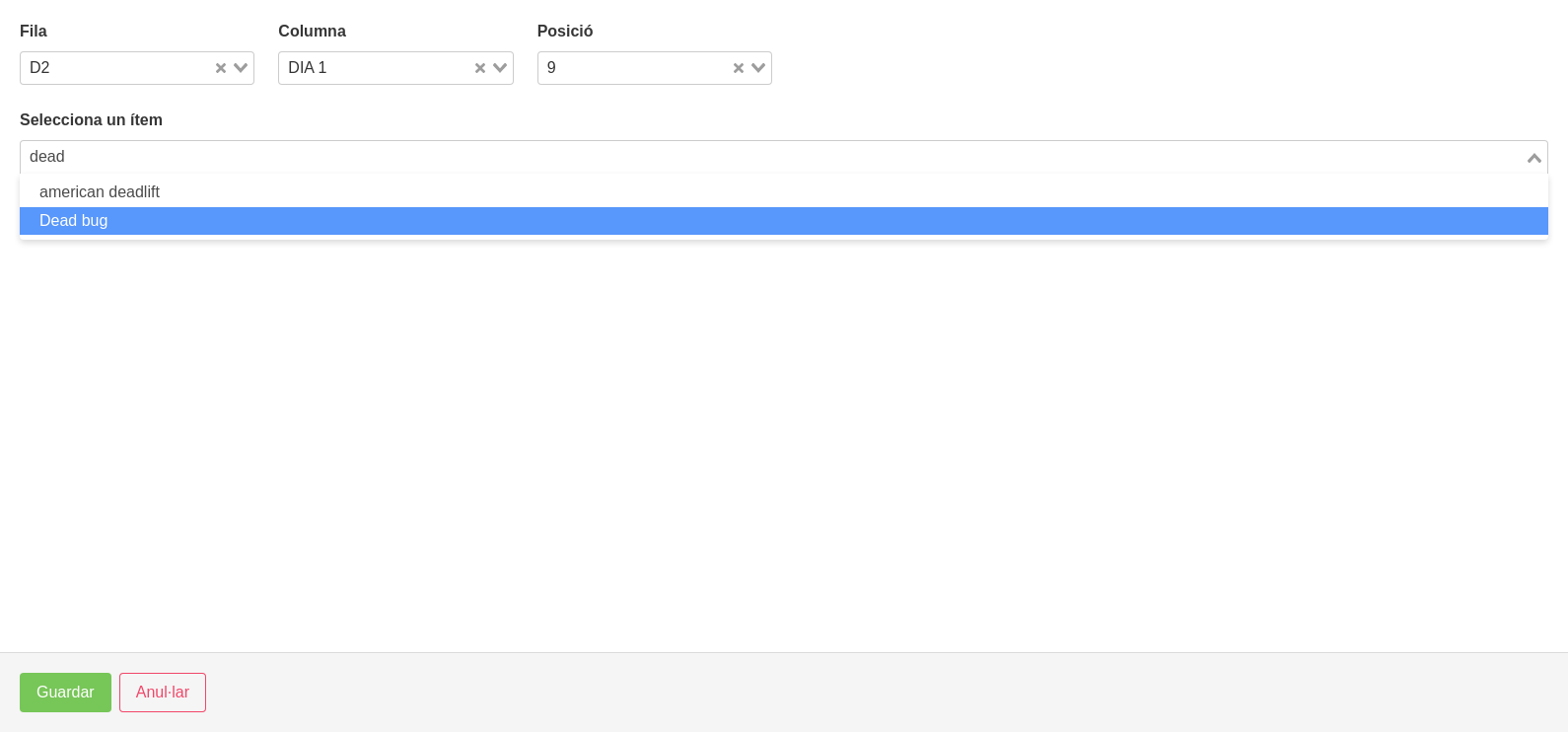
click at [187, 212] on li "Dead bug" at bounding box center [784, 221] width 1528 height 29
type input "dead"
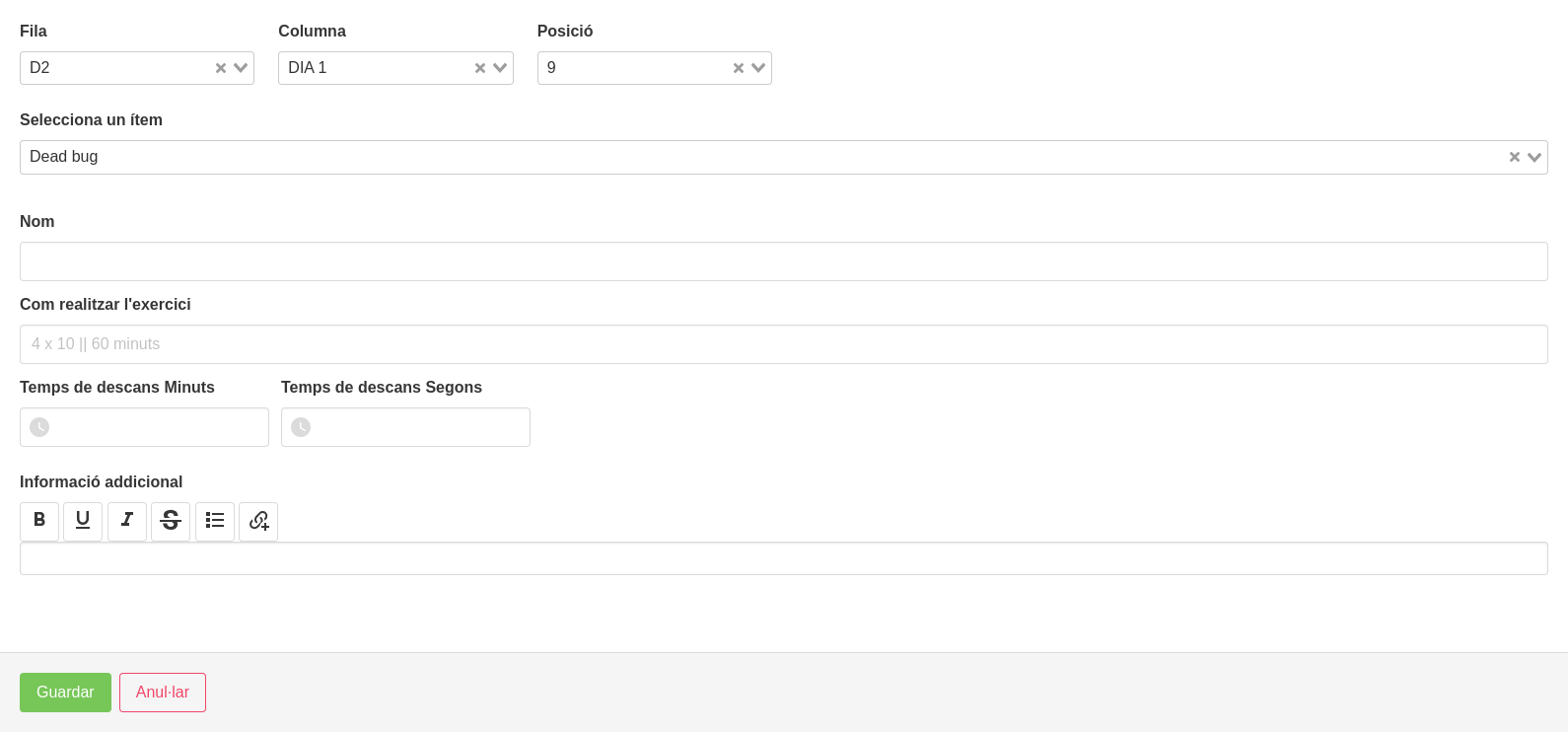
type input "Dead bug"
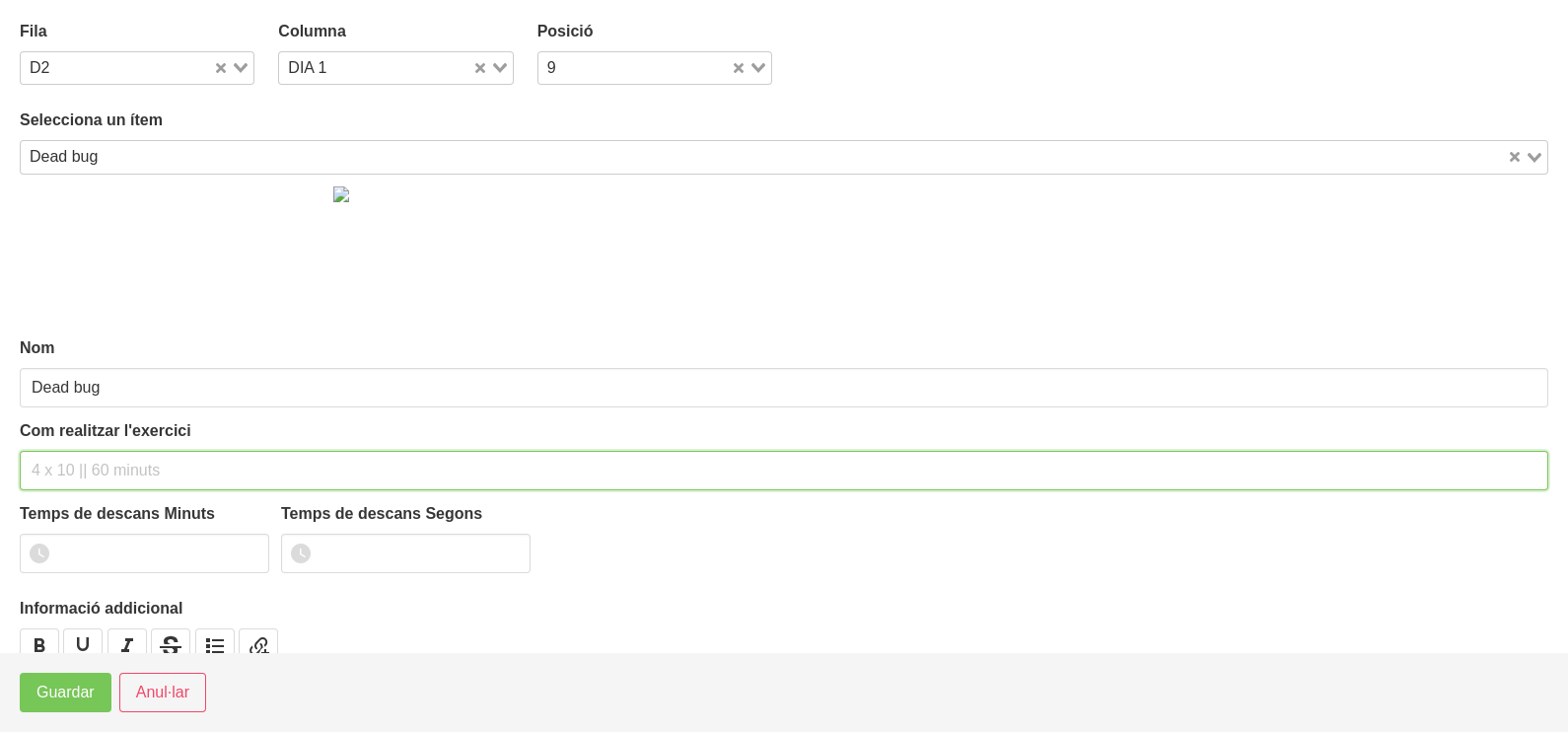
click at [105, 461] on input "text" at bounding box center [784, 471] width 1528 height 40
type input "3 x 10 a 2010 60""
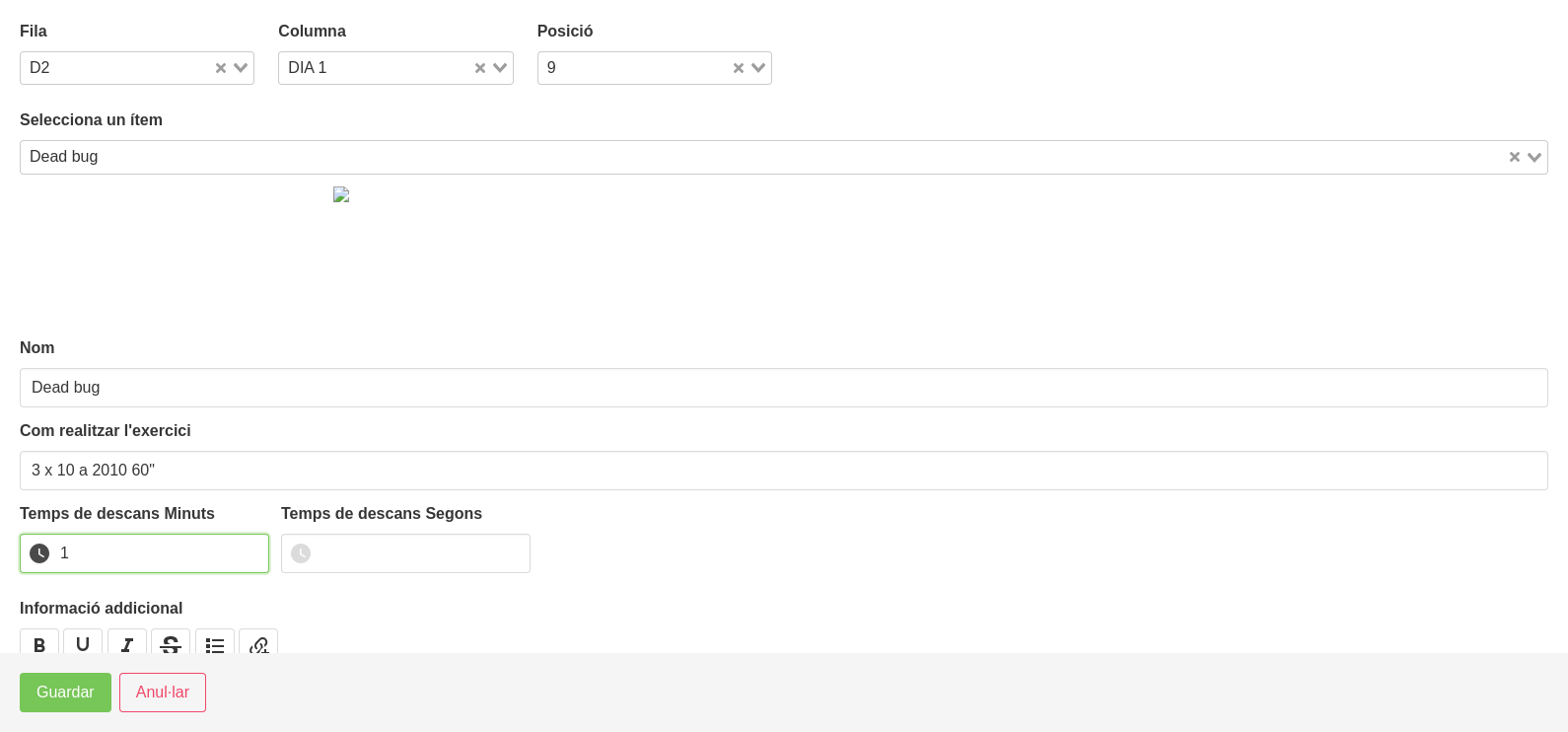
drag, startPoint x: 249, startPoint y: 546, endPoint x: 138, endPoint y: 616, distance: 131.2
type input "1"
click at [233, 553] on input "1" at bounding box center [145, 554] width 250 height 40
click at [59, 706] on button "Guardar" at bounding box center [65, 692] width 92 height 40
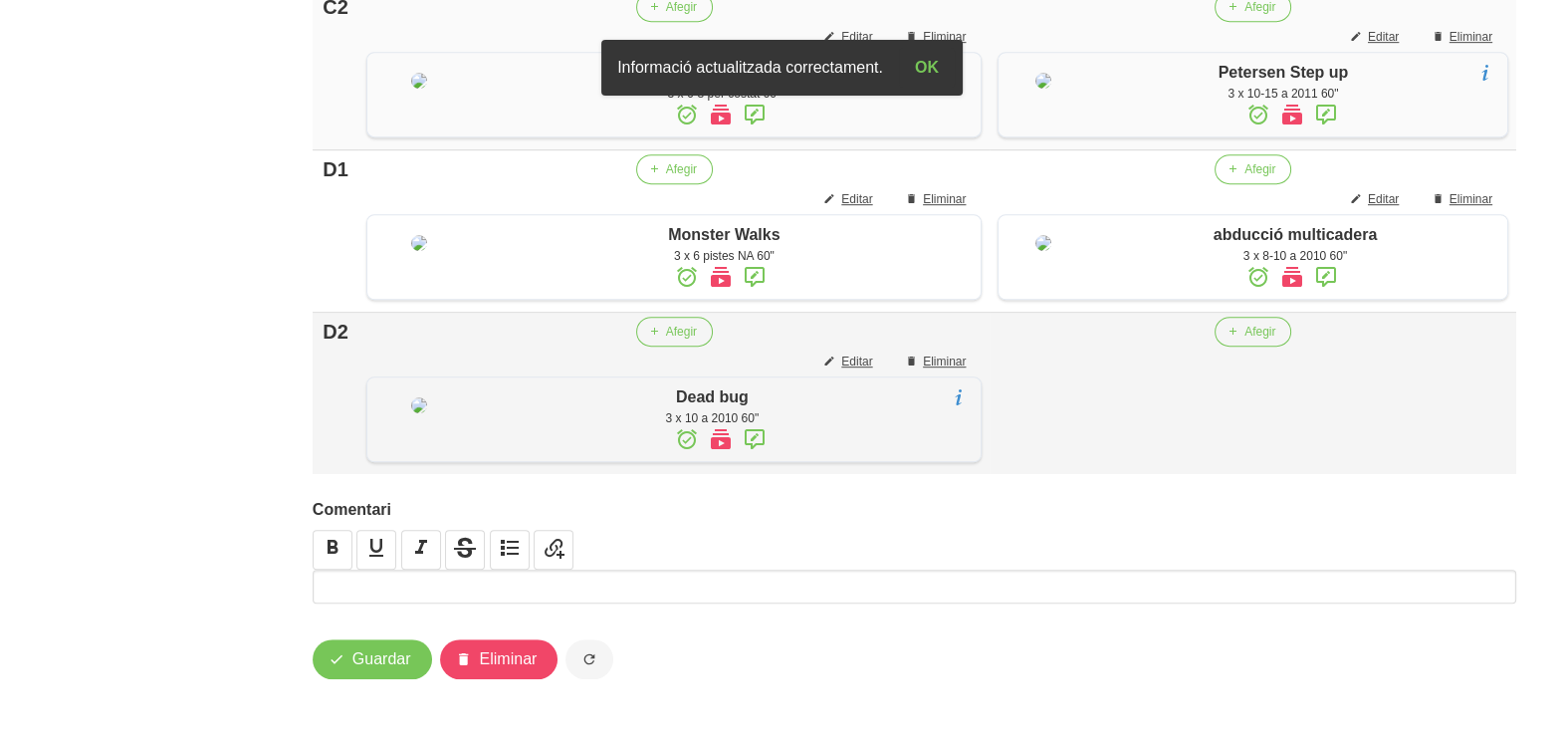
click at [1264, 473] on td "Afegir" at bounding box center [1253, 394] width 527 height 162
click at [1249, 340] on span "Afegir" at bounding box center [1259, 332] width 31 height 18
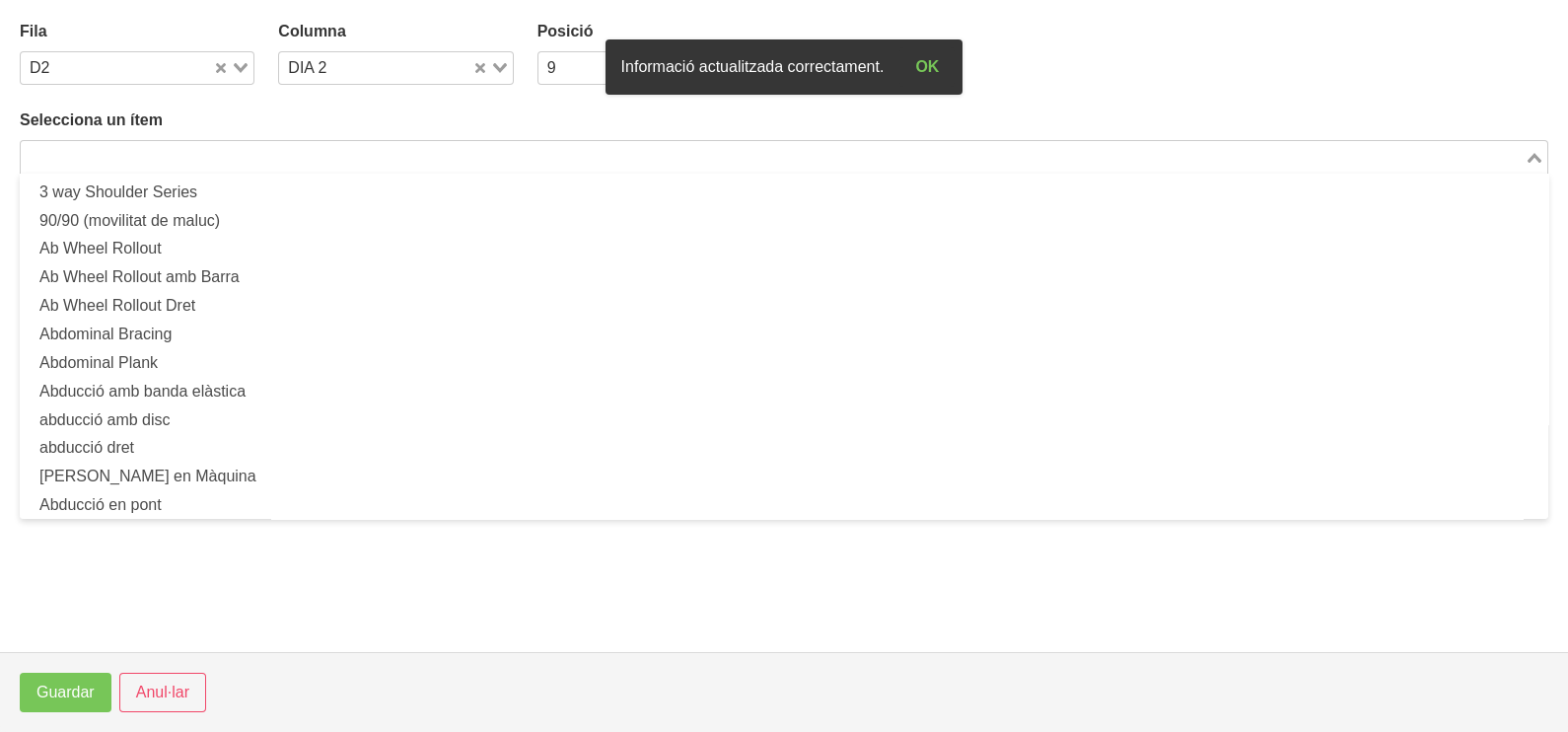
click at [291, 157] on input "Search for option" at bounding box center [773, 157] width 1500 height 24
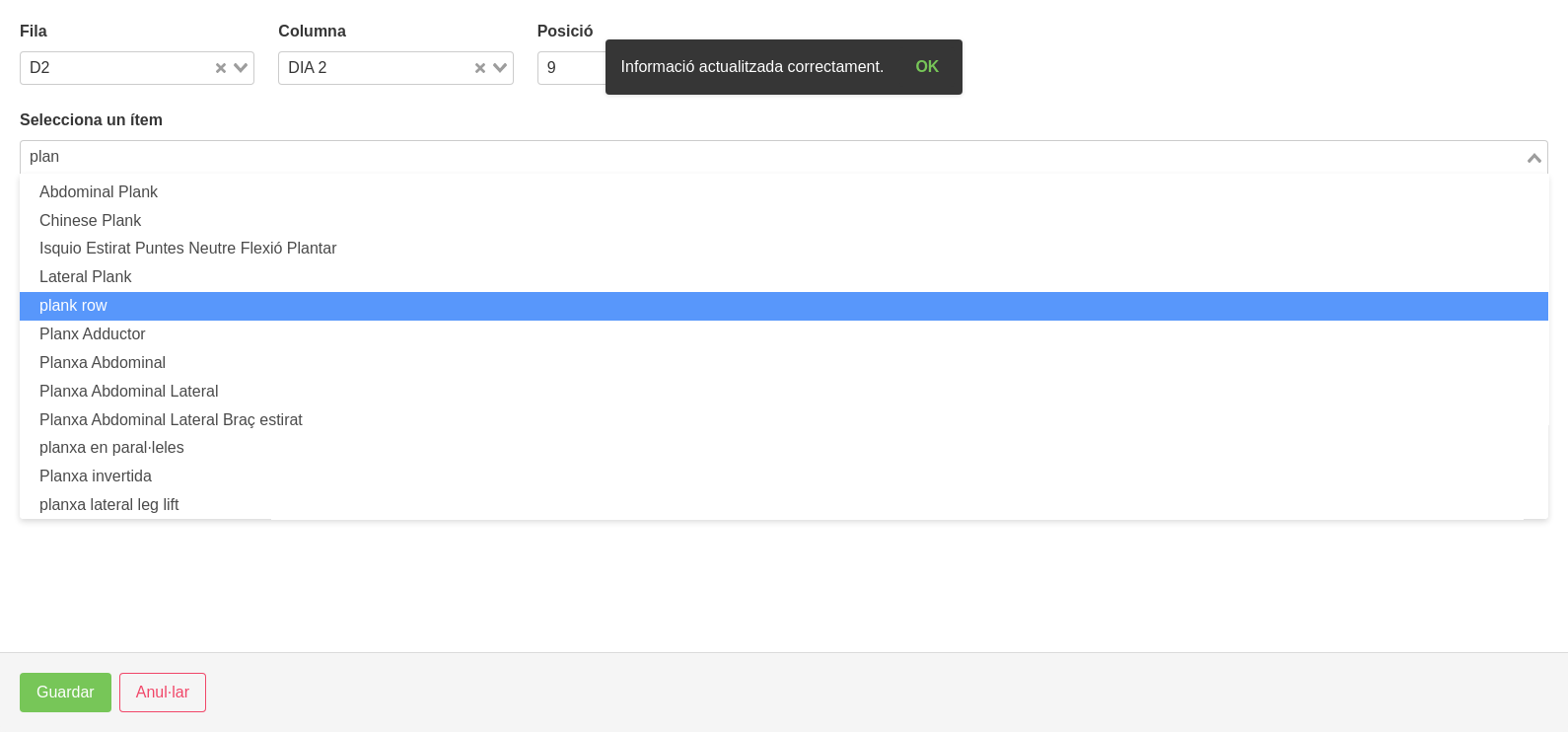
scroll to position [92, 0]
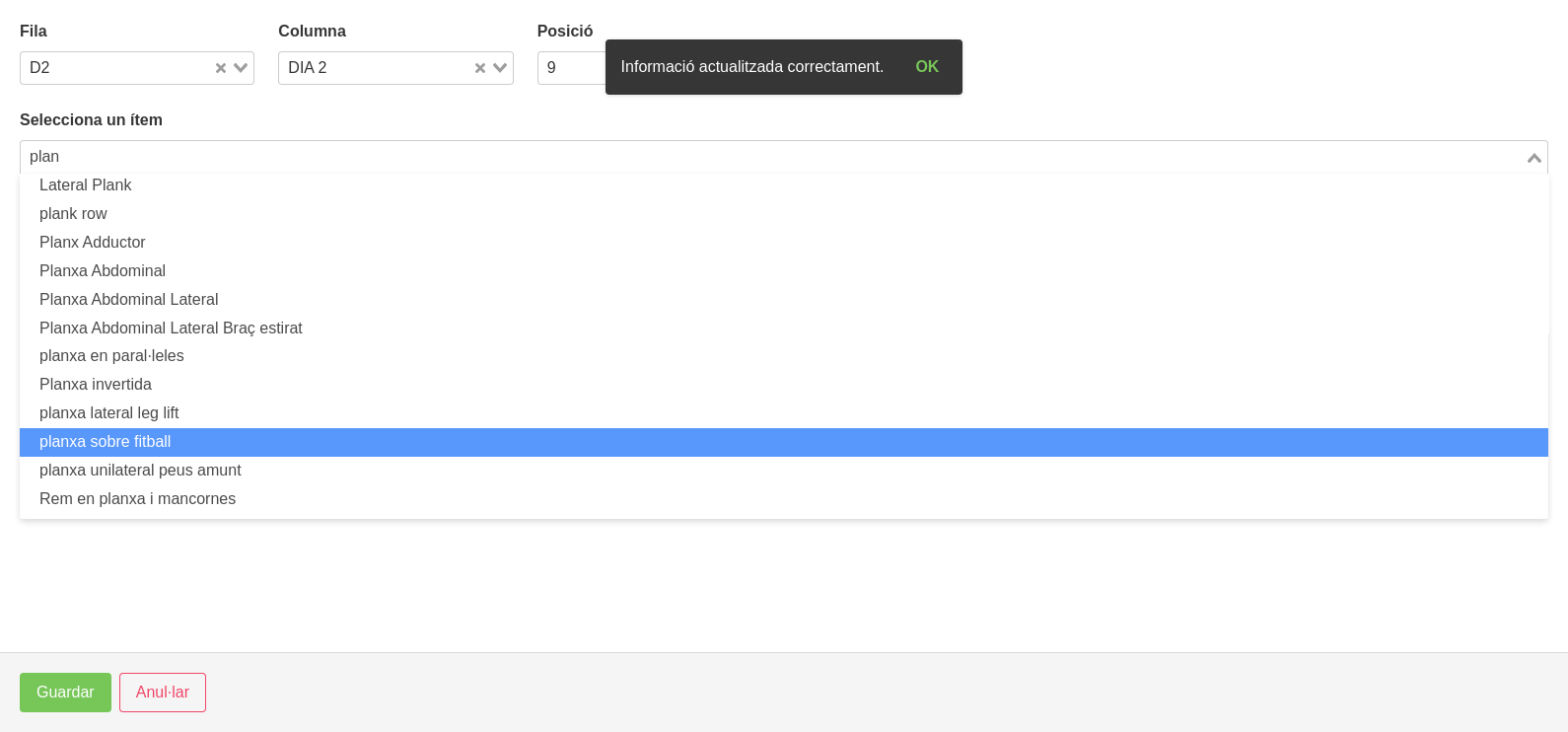
click at [211, 440] on li "planxa sobre fitball" at bounding box center [784, 442] width 1528 height 29
type input "plan"
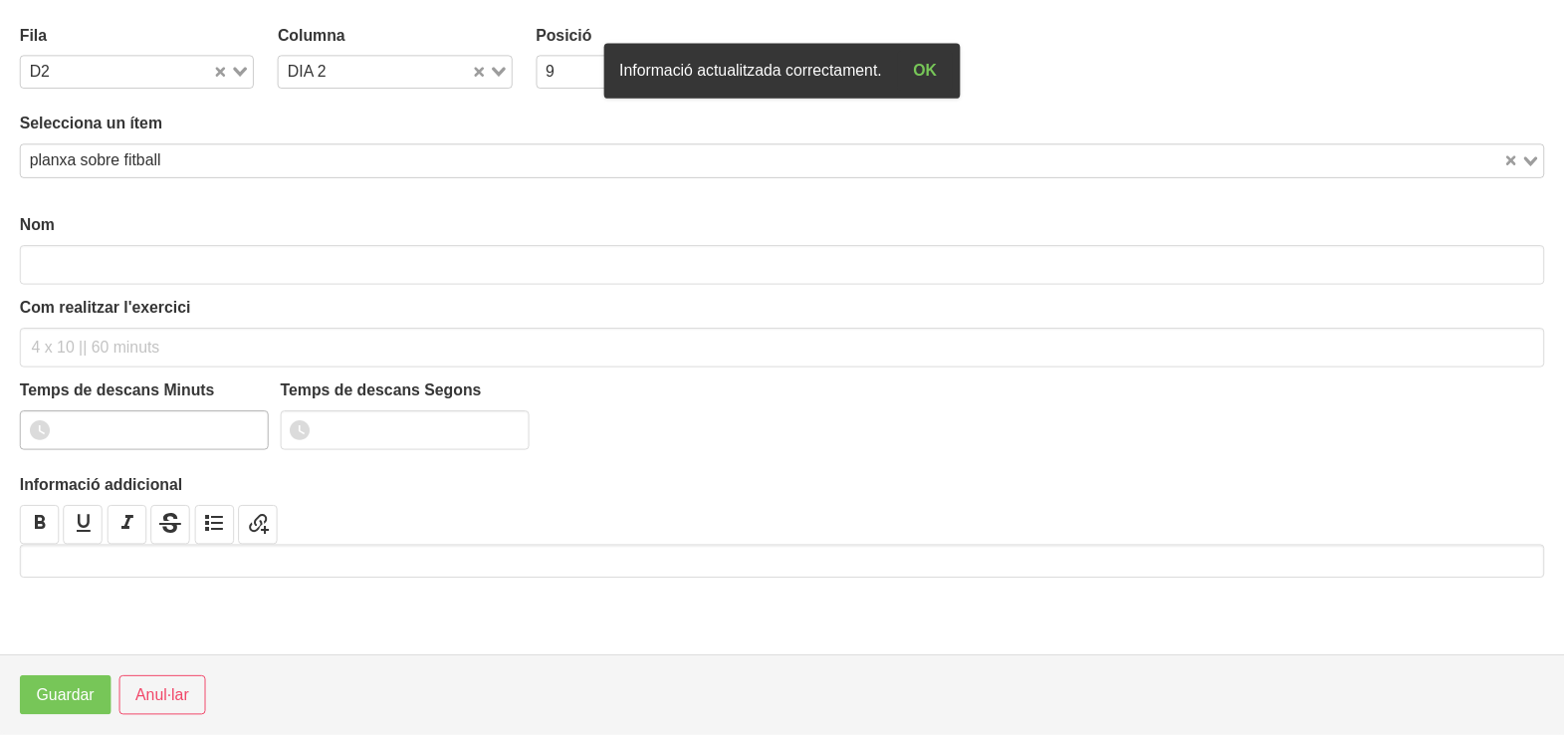
scroll to position [5, 0]
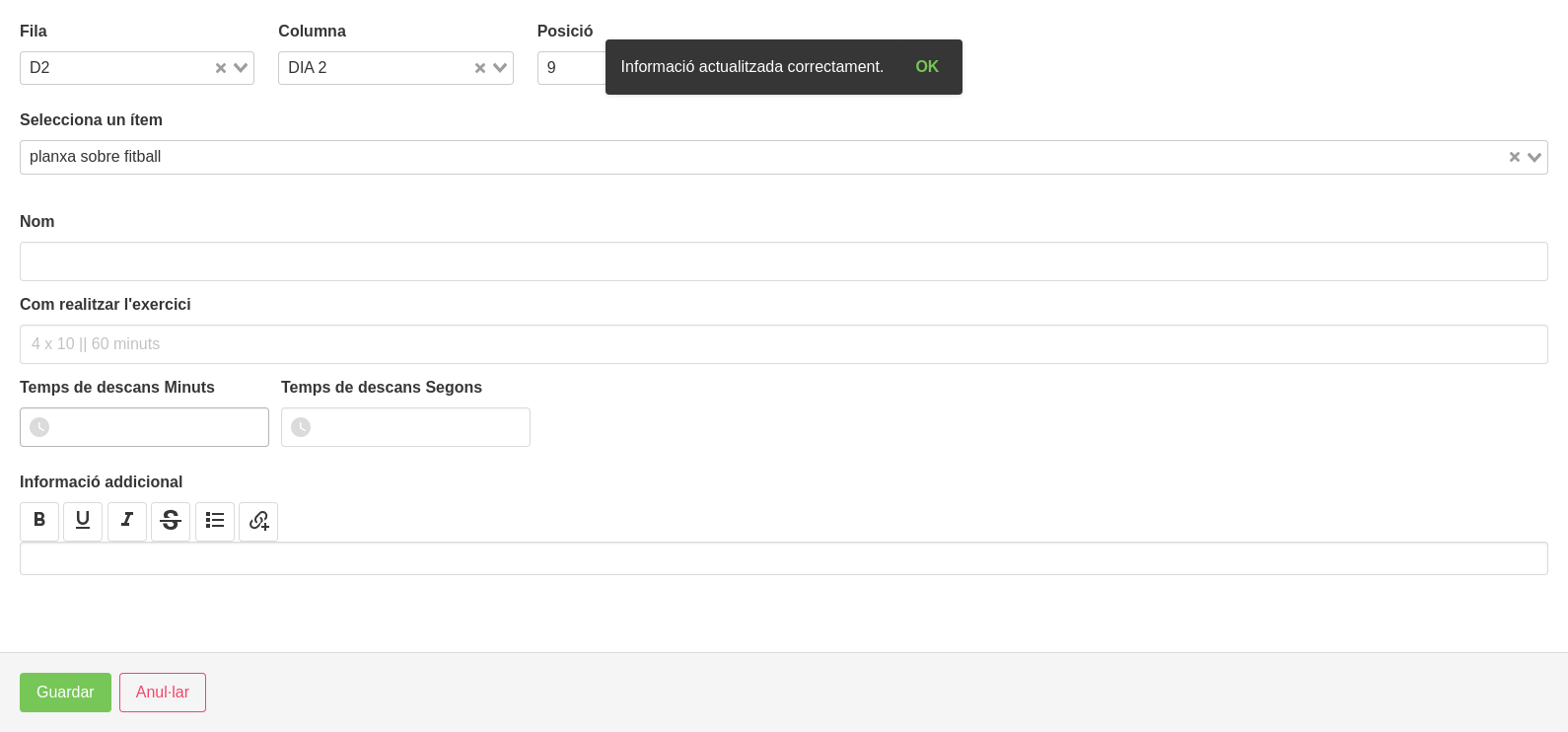
type input "planxa sobre fitball"
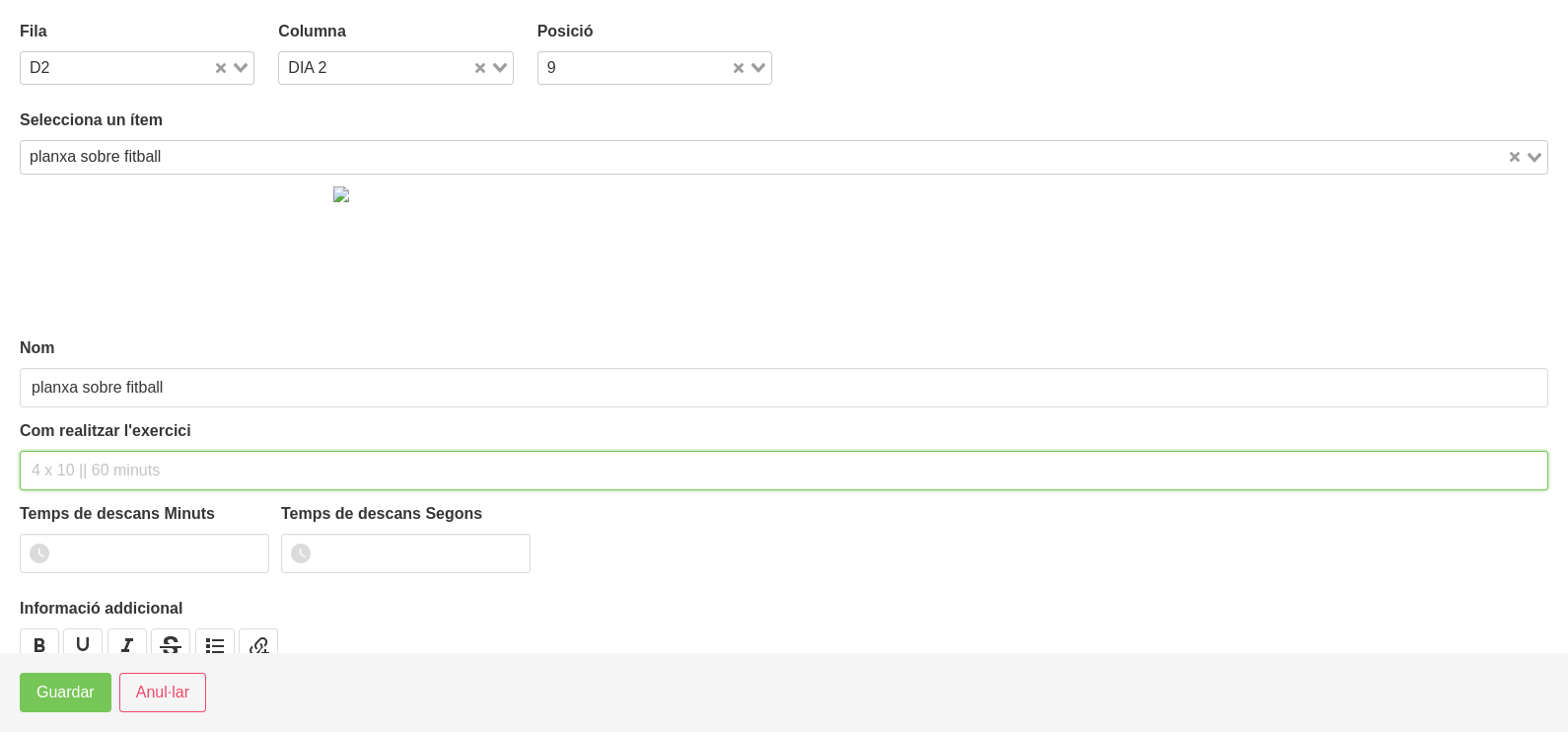
drag, startPoint x: 82, startPoint y: 466, endPoint x: 73, endPoint y: 459, distance: 11.4
click at [79, 460] on input "text" at bounding box center [784, 471] width 1528 height 40
type input "3 x 45" 60""
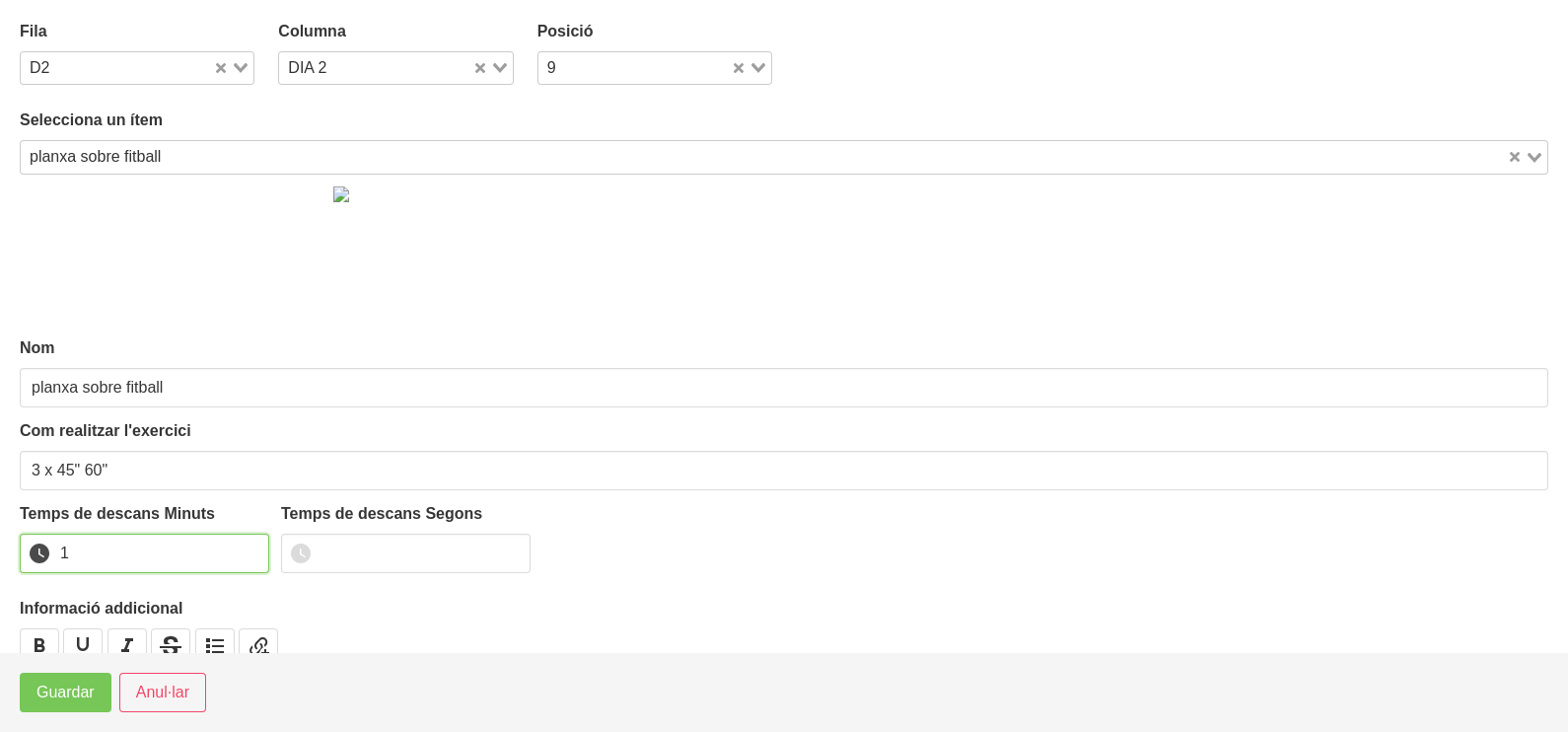
drag, startPoint x: 246, startPoint y: 548, endPoint x: 177, endPoint y: 581, distance: 76.5
type input "1"
click at [240, 550] on input "1" at bounding box center [145, 554] width 250 height 40
click at [59, 689] on span "Guardar" at bounding box center [65, 692] width 58 height 24
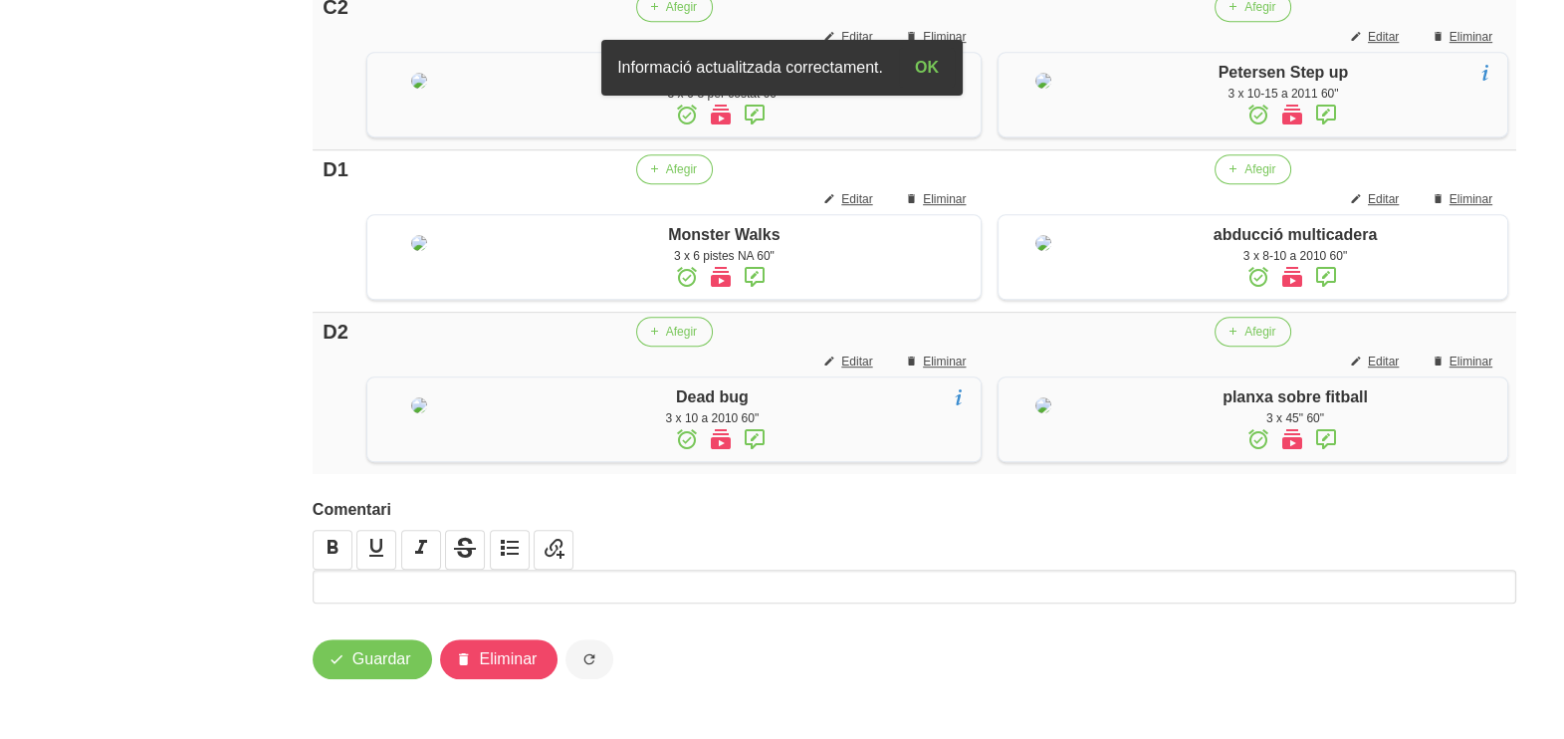
scroll to position [1841, 0]
click at [368, 657] on span "Guardar" at bounding box center [381, 659] width 59 height 24
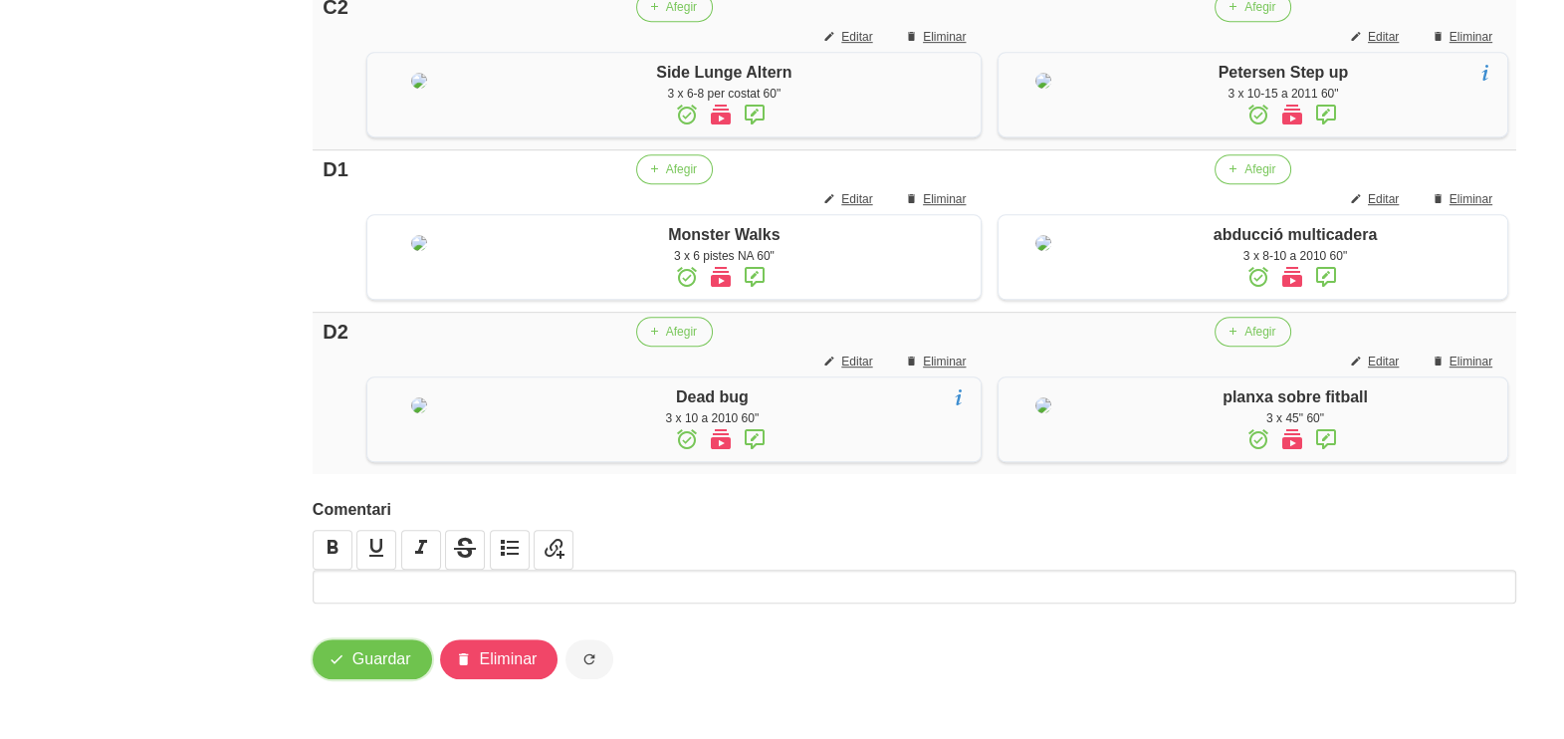
click at [367, 662] on span "Guardar" at bounding box center [381, 659] width 59 height 24
click at [393, 654] on span "Guardar" at bounding box center [381, 659] width 59 height 24
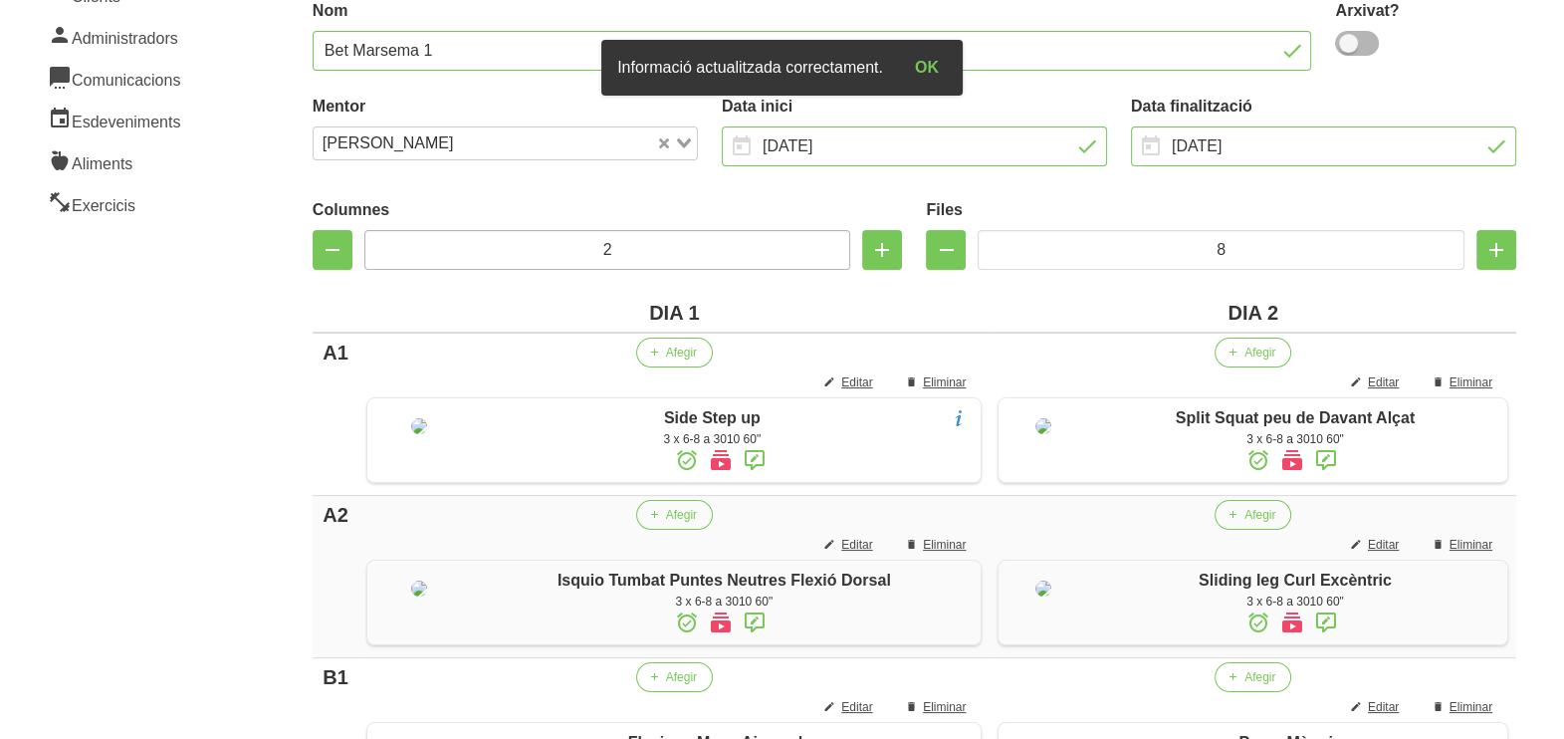
scroll to position [0, 0]
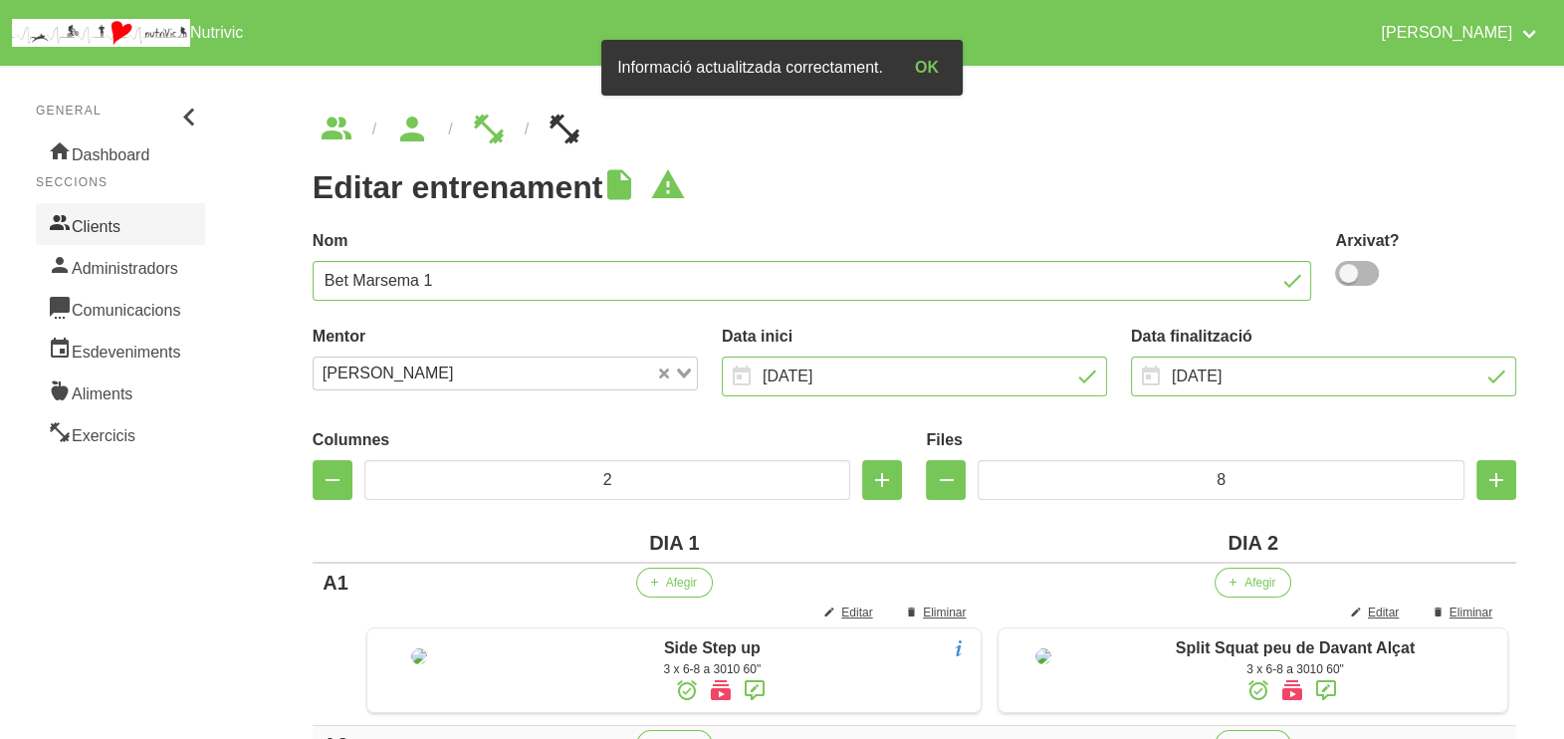
click at [134, 227] on link "Clients" at bounding box center [120, 224] width 169 height 42
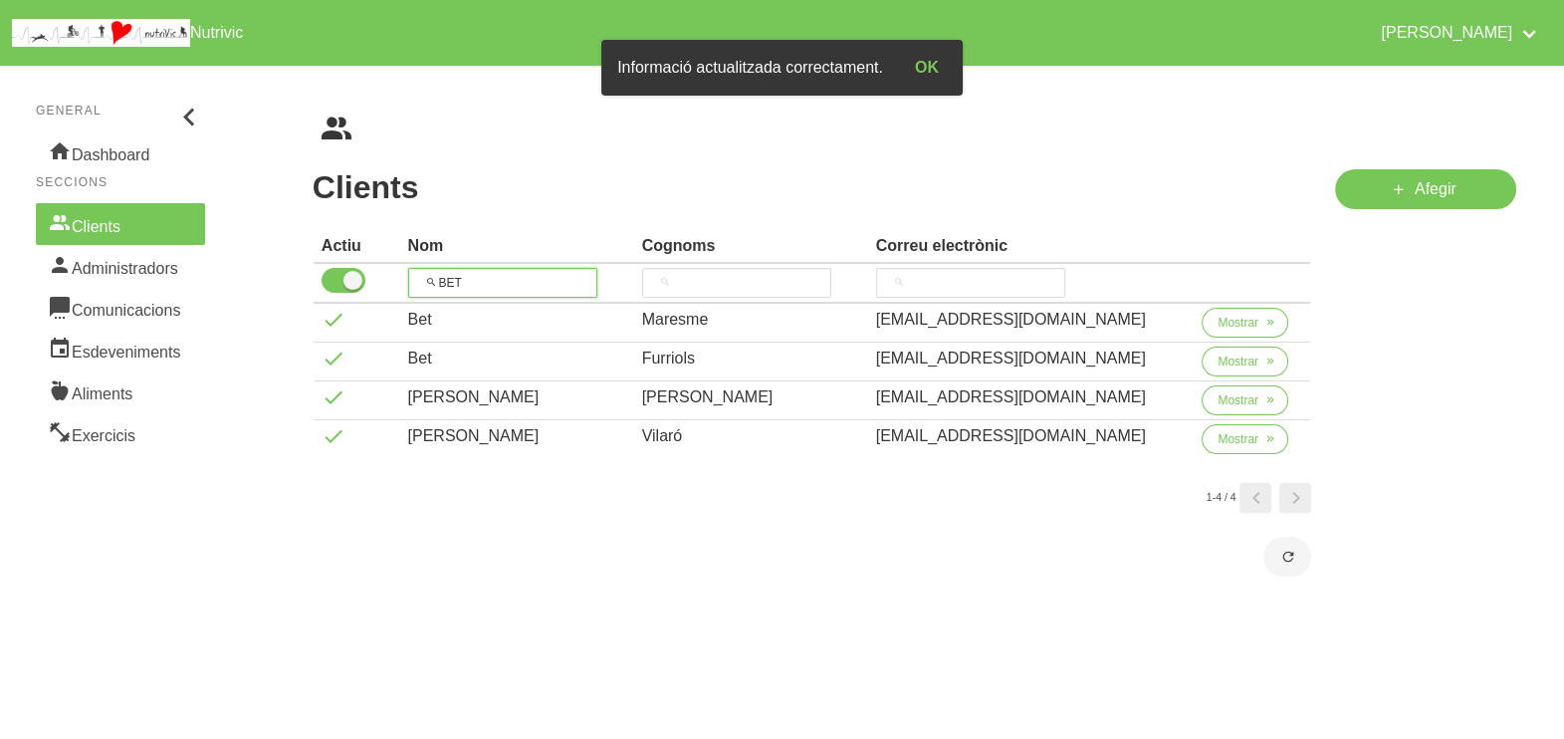
drag, startPoint x: 486, startPoint y: 281, endPoint x: 452, endPoint y: 281, distance: 33.8
click at [452, 281] on input "BET" at bounding box center [502, 283] width 189 height 30
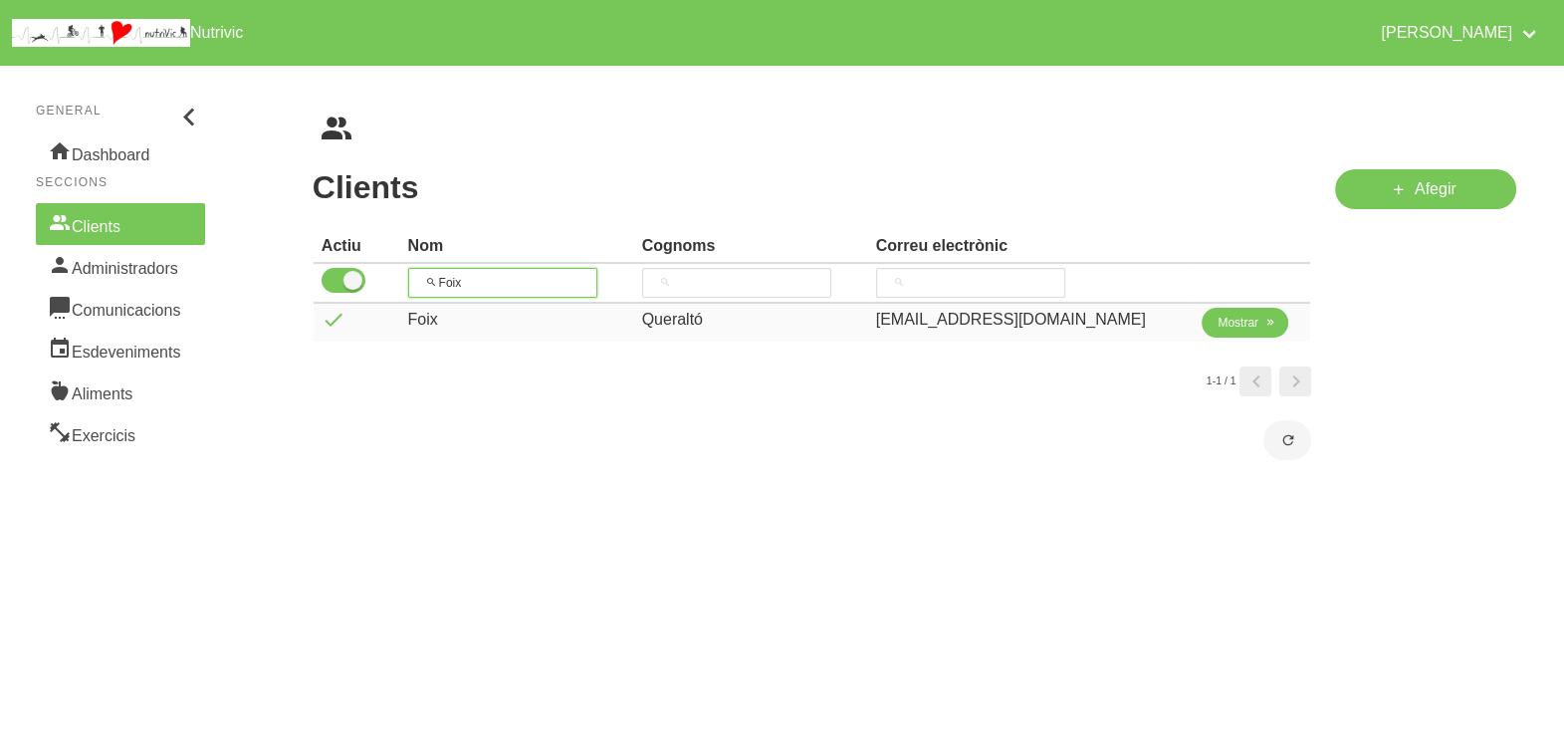
type input "Foix"
click at [1220, 324] on span "Mostrar" at bounding box center [1238, 323] width 41 height 18
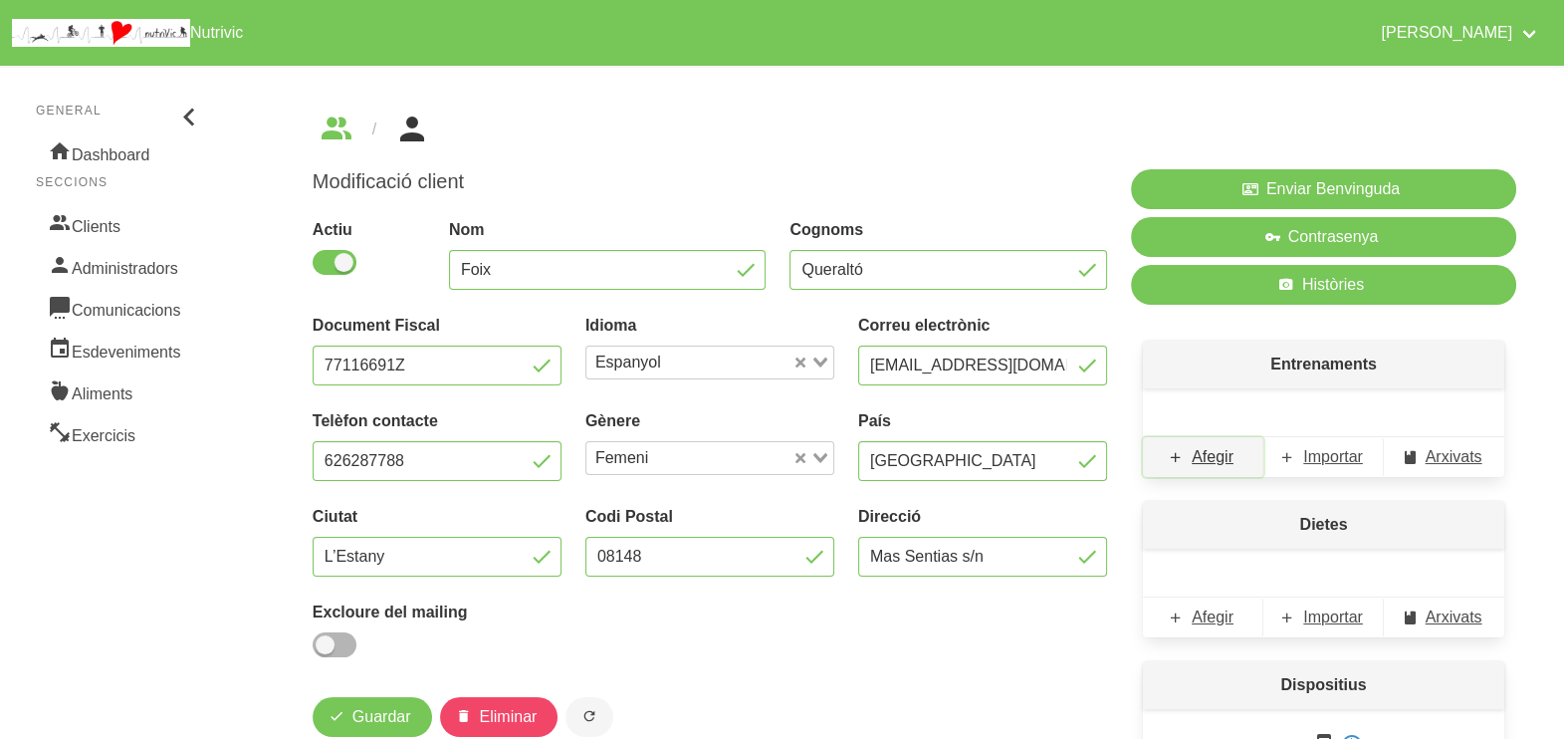
click at [1208, 465] on span "Afegir" at bounding box center [1213, 457] width 42 height 24
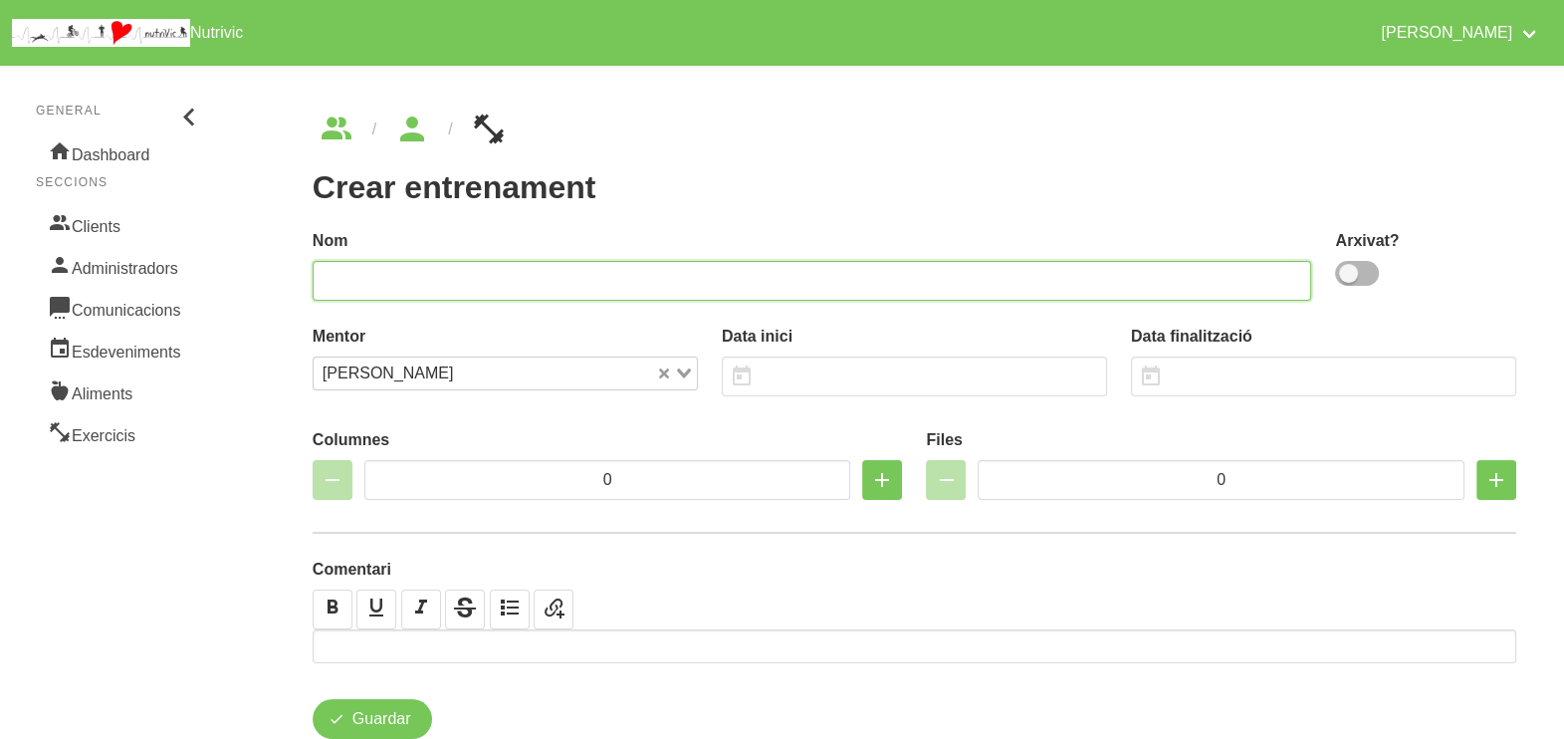
click at [1009, 274] on input "text" at bounding box center [813, 281] width 1000 height 40
type input "Foix 1"
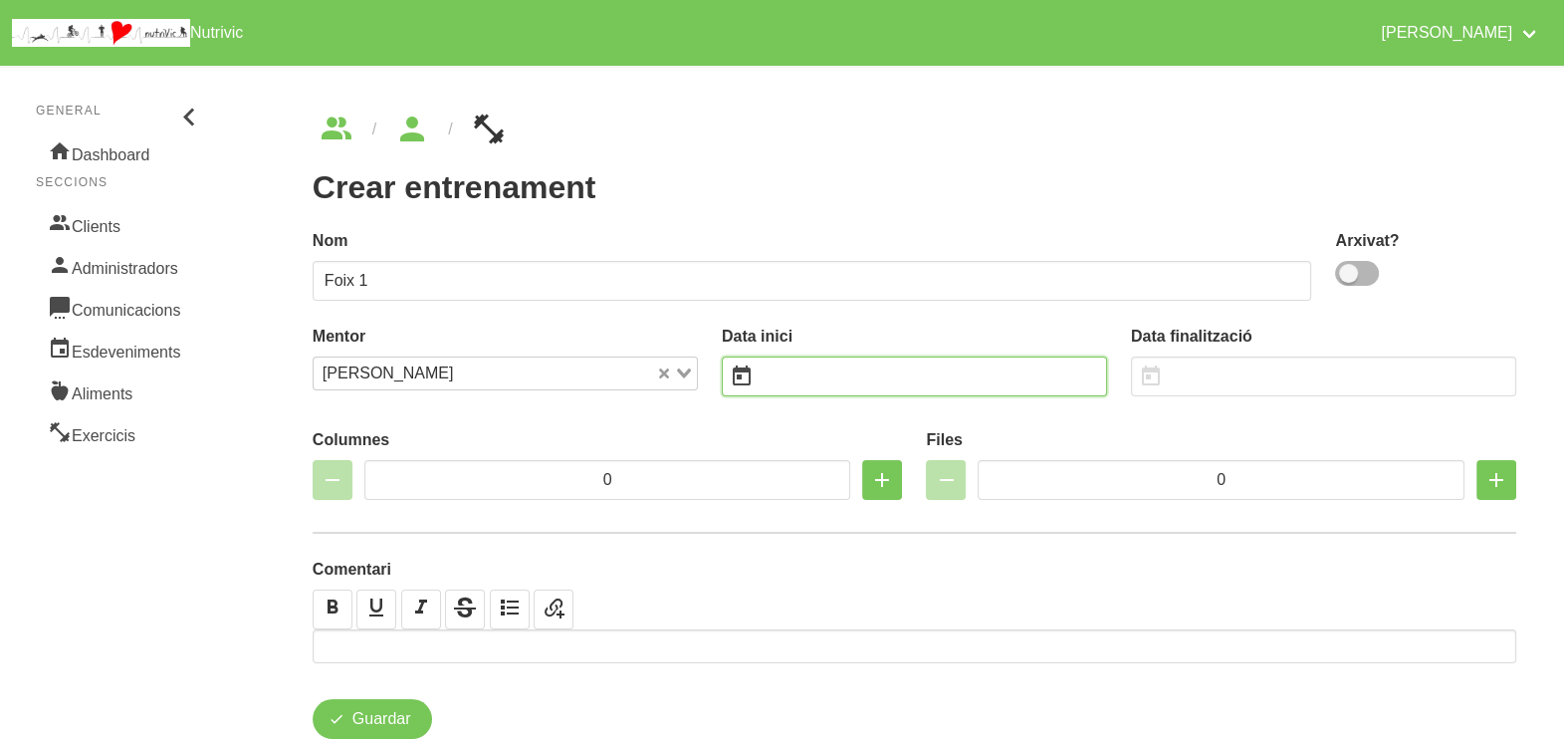
drag, startPoint x: 844, startPoint y: 381, endPoint x: 861, endPoint y: 368, distance: 21.3
click at [851, 378] on input "text" at bounding box center [914, 376] width 385 height 40
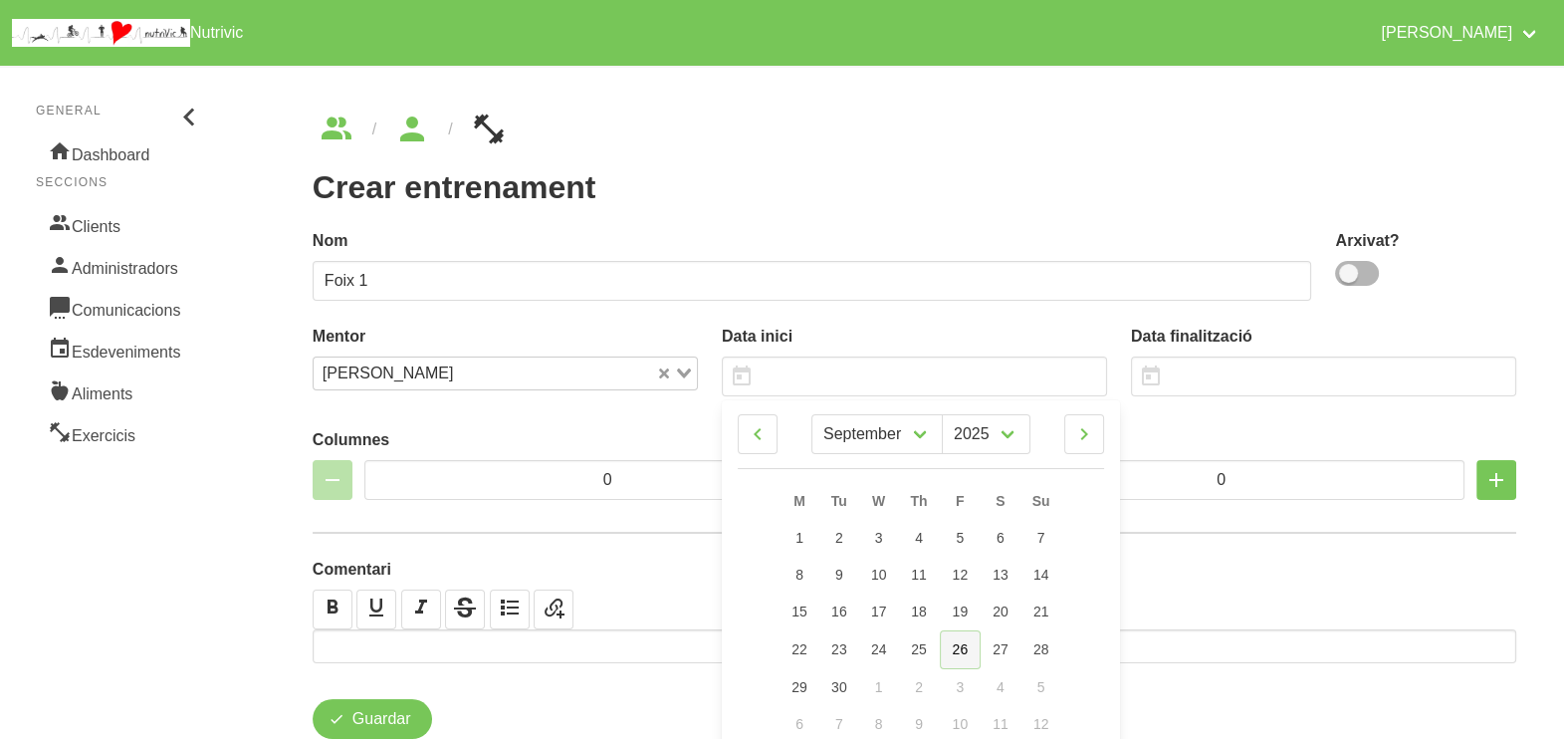
click at [961, 645] on span "26" at bounding box center [961, 649] width 16 height 16
type input "[DATE]"
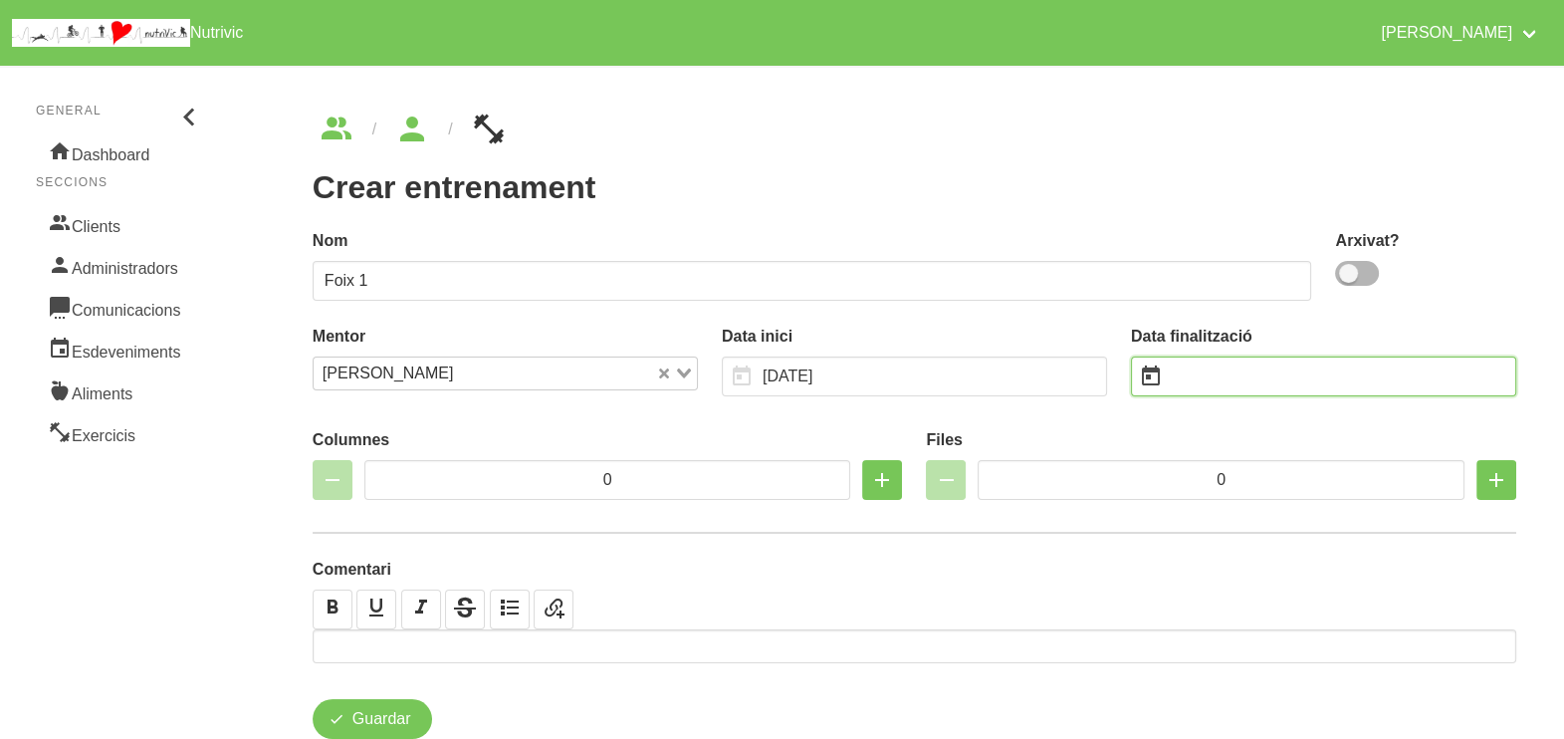
click at [1212, 377] on input "text" at bounding box center [1323, 376] width 385 height 40
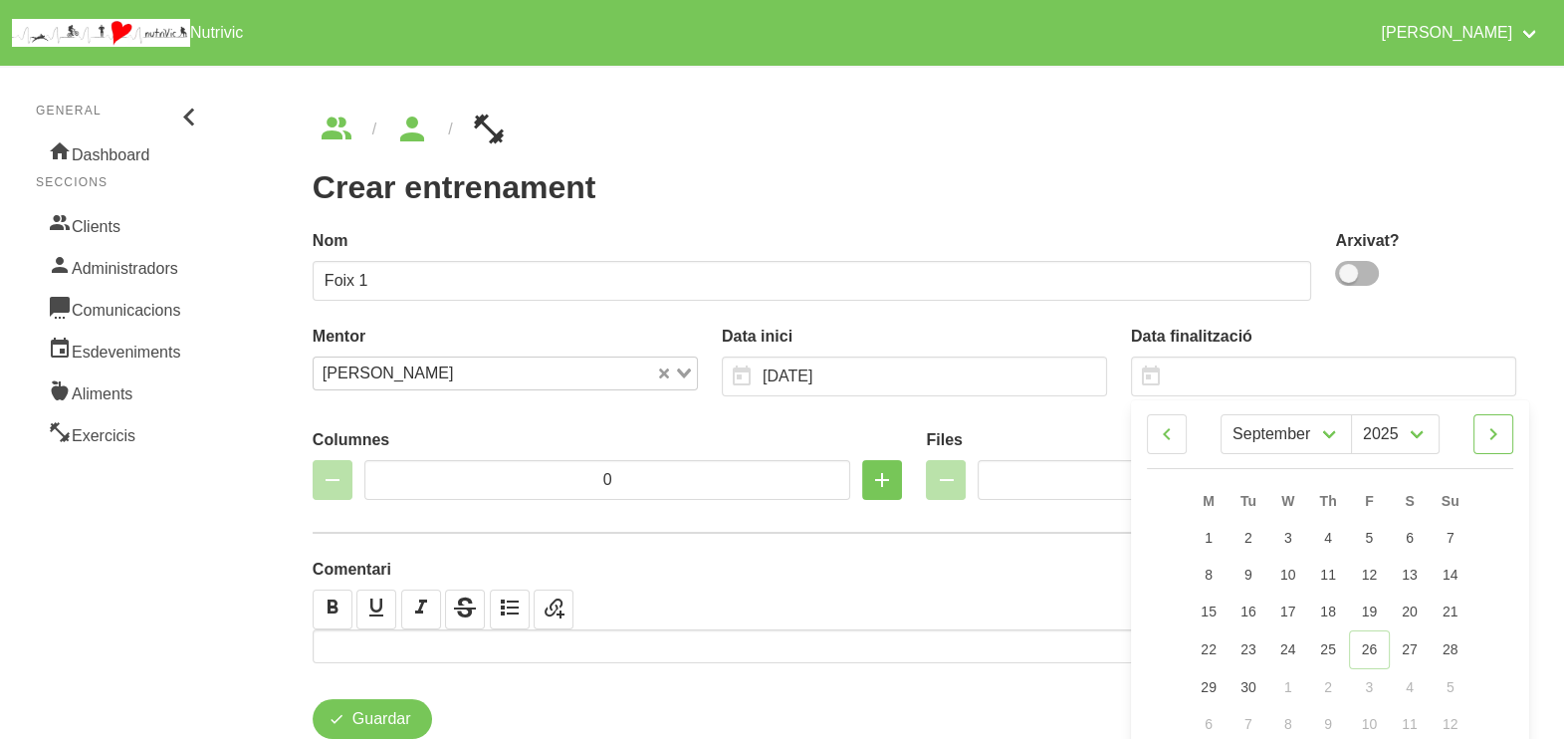
click at [1503, 435] on icon at bounding box center [1493, 434] width 24 height 36
click at [1503, 433] on icon at bounding box center [1493, 434] width 24 height 36
select select "10"
drag, startPoint x: 1452, startPoint y: 642, endPoint x: 1398, endPoint y: 546, distance: 111.0
click at [1453, 642] on span "23" at bounding box center [1450, 648] width 16 height 16
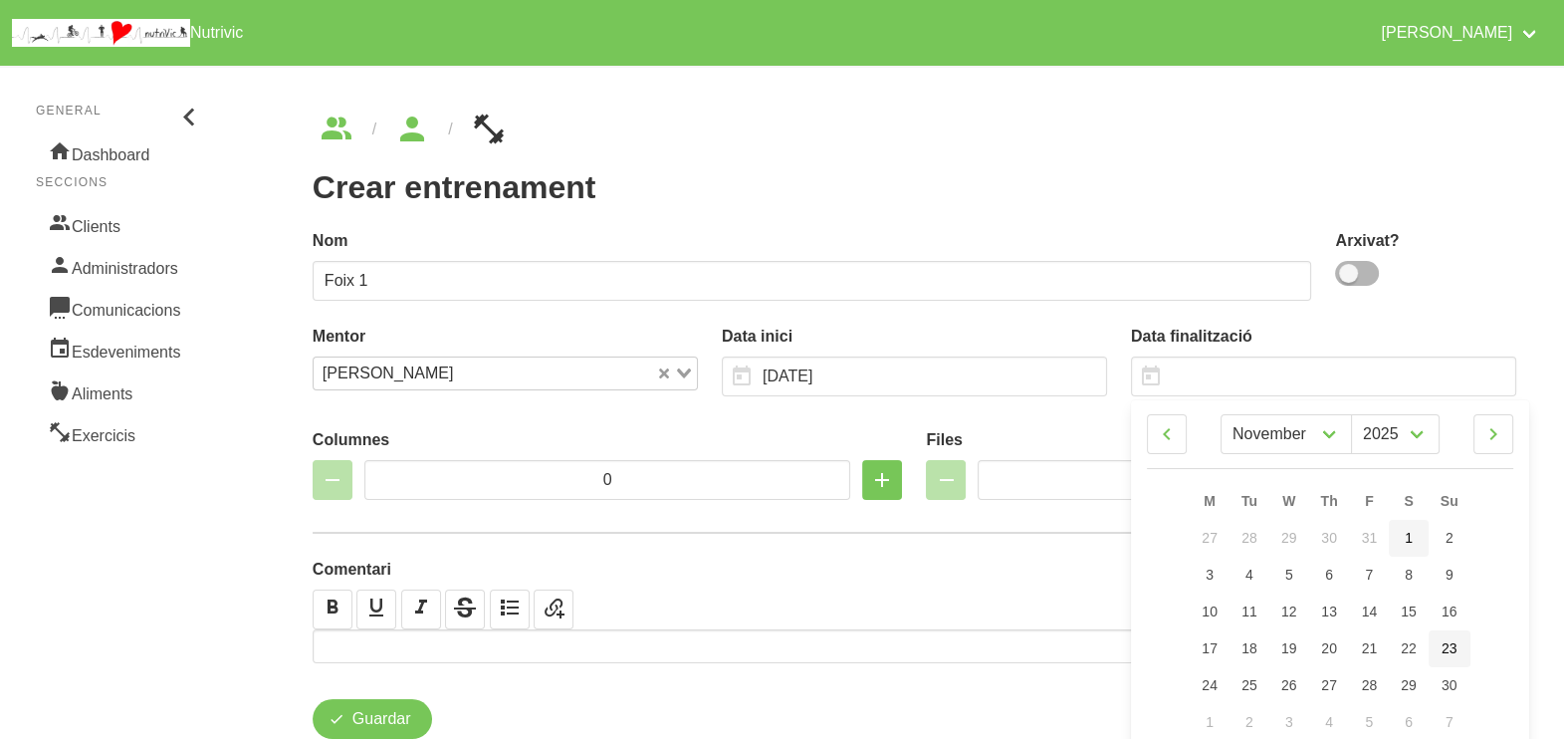
type input "[DATE]"
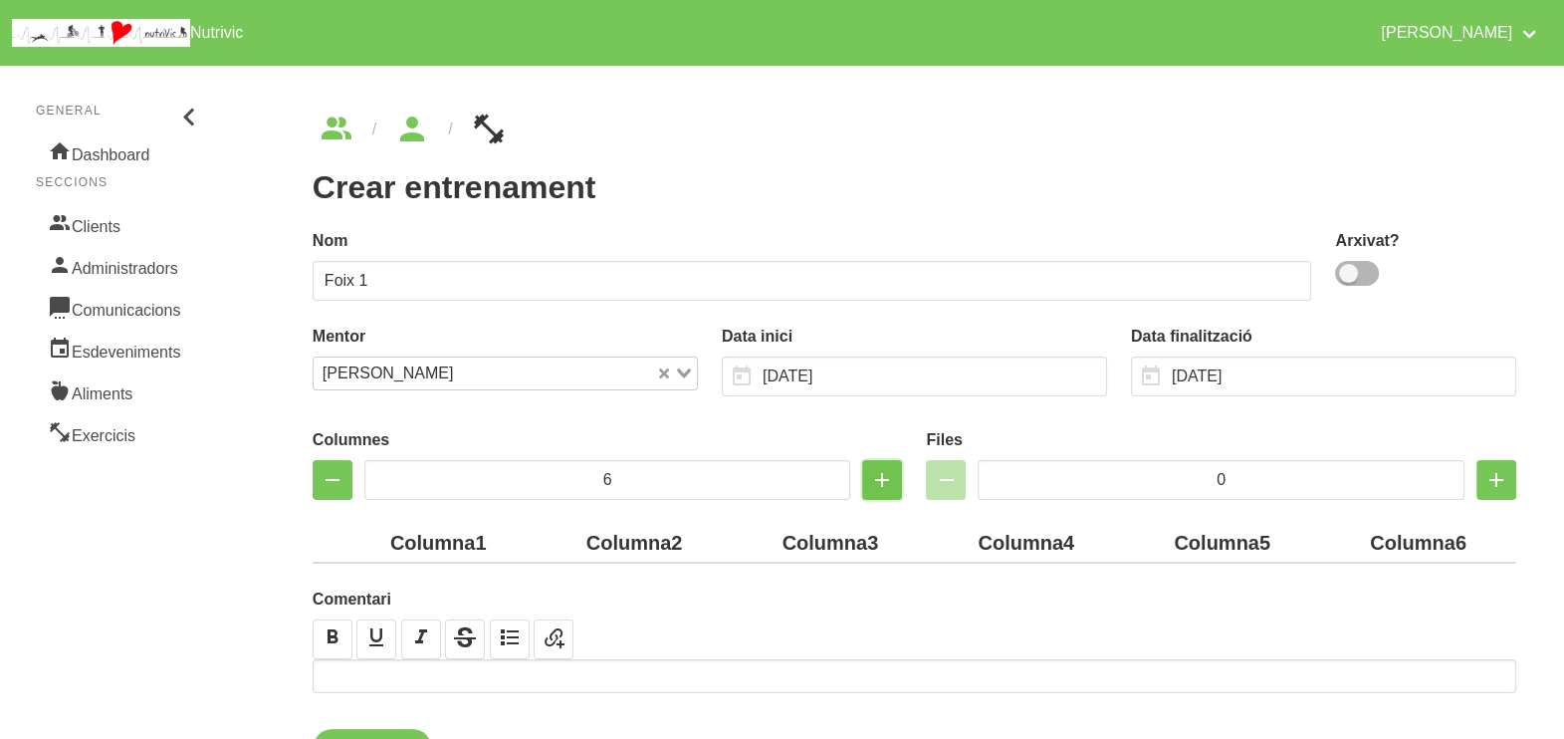
click at [881, 480] on icon "button" at bounding box center [882, 480] width 24 height 36
drag, startPoint x: 881, startPoint y: 480, endPoint x: 643, endPoint y: 475, distance: 238.0
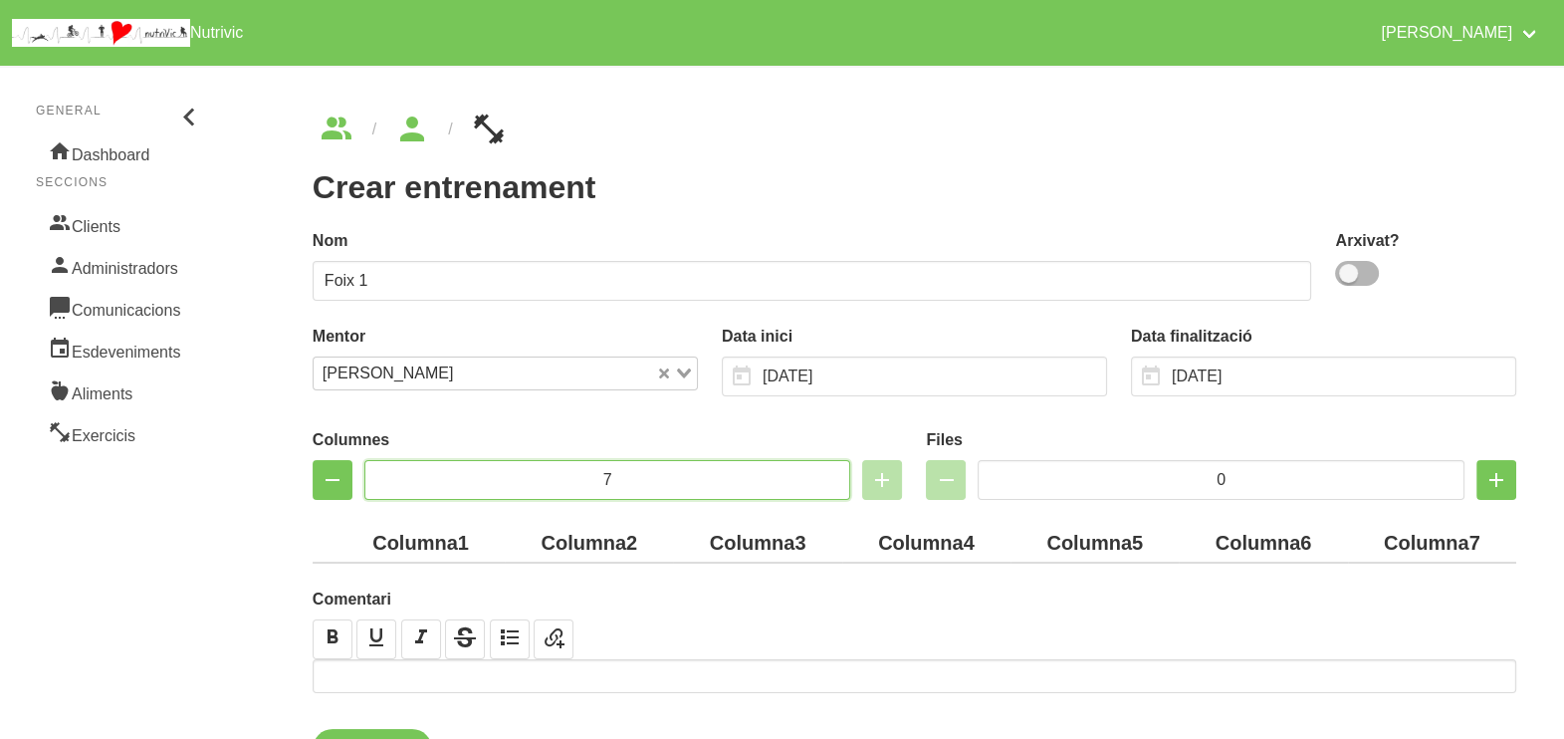
drag, startPoint x: 554, startPoint y: 471, endPoint x: 535, endPoint y: 467, distance: 19.3
click at [536, 468] on input "7" at bounding box center [607, 480] width 487 height 40
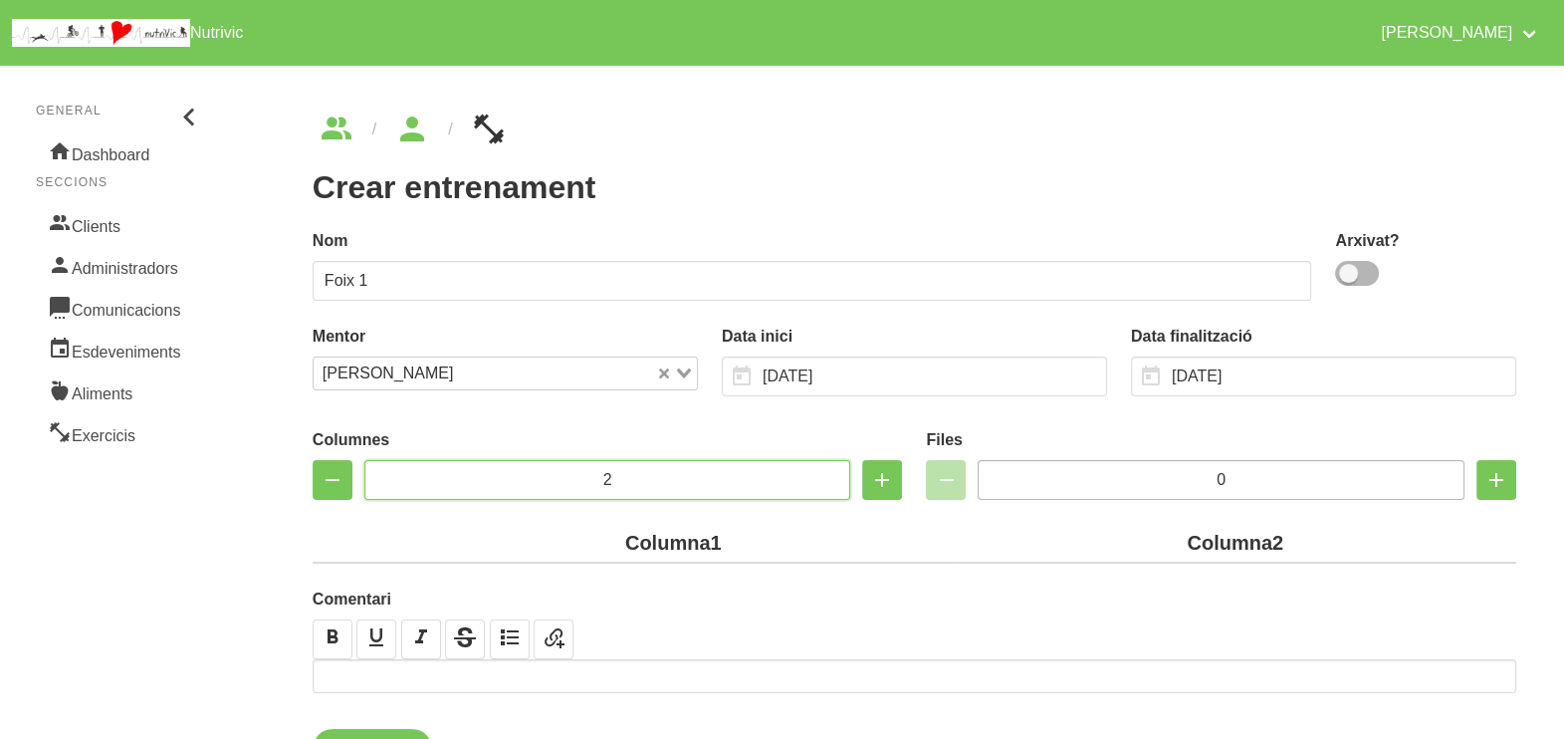
type input "2"
click at [1189, 477] on input "0" at bounding box center [1221, 480] width 487 height 40
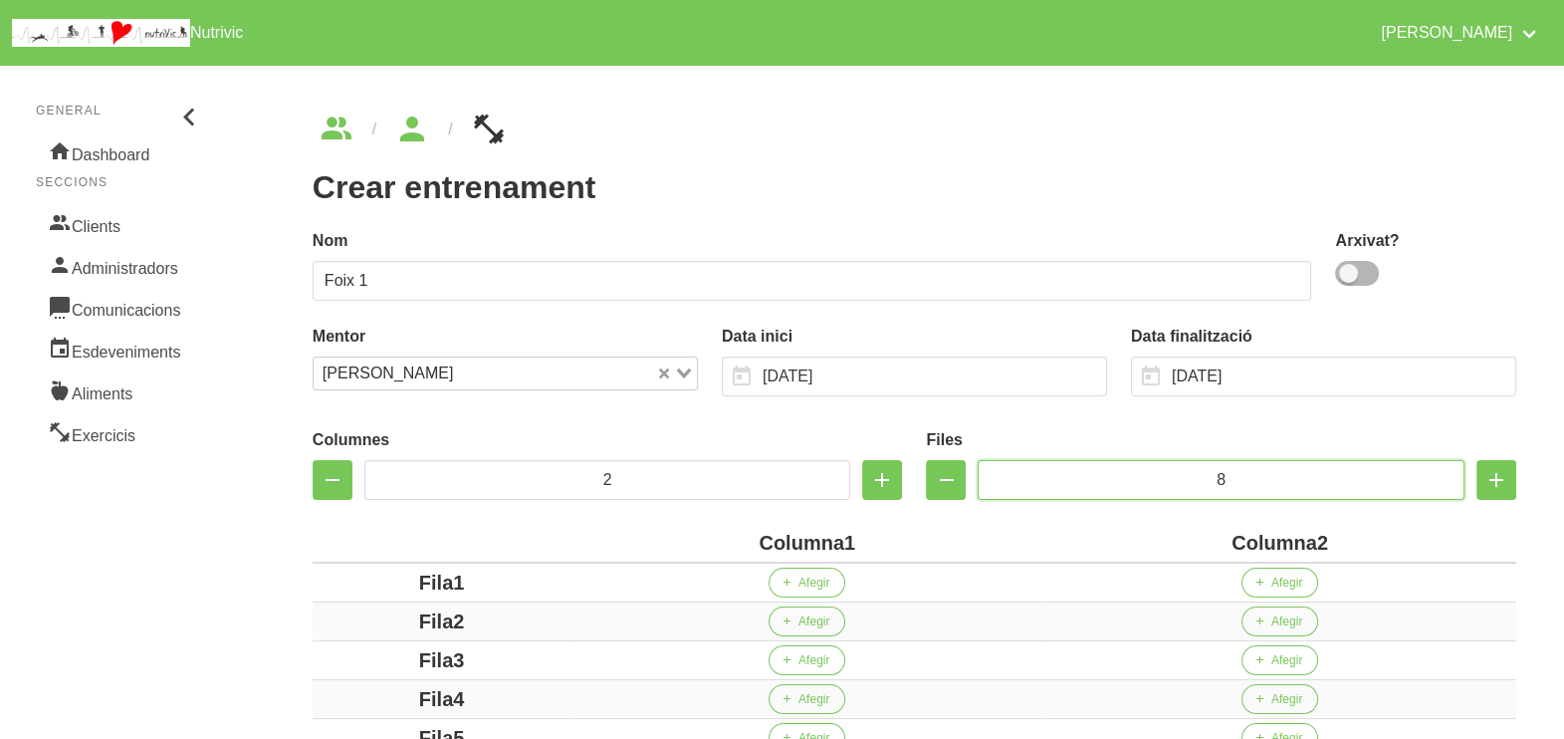
scroll to position [248, 0]
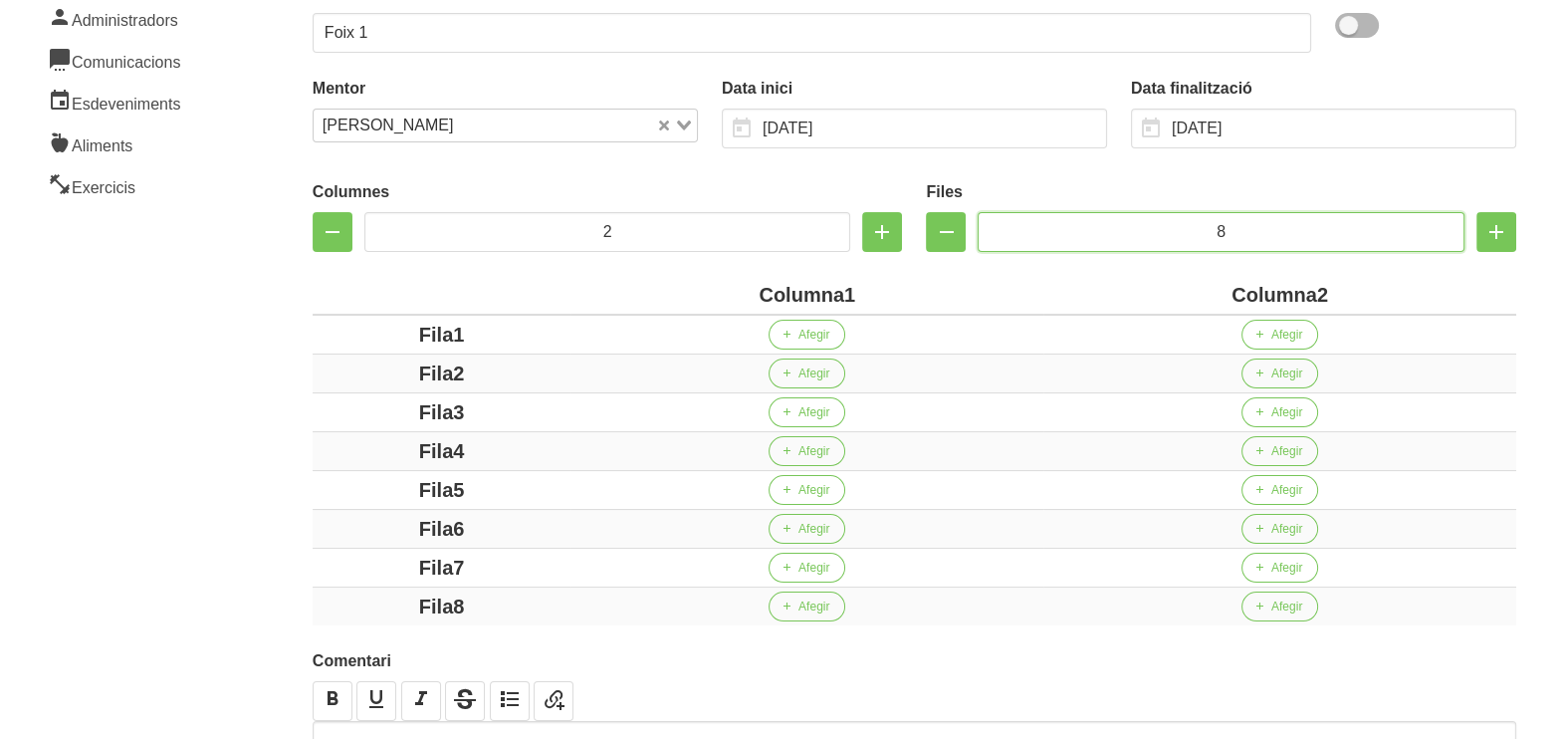
type input "8"
drag, startPoint x: 842, startPoint y: 289, endPoint x: 736, endPoint y: 285, distance: 106.6
click at [744, 289] on div "Columna1" at bounding box center [806, 295] width 457 height 30
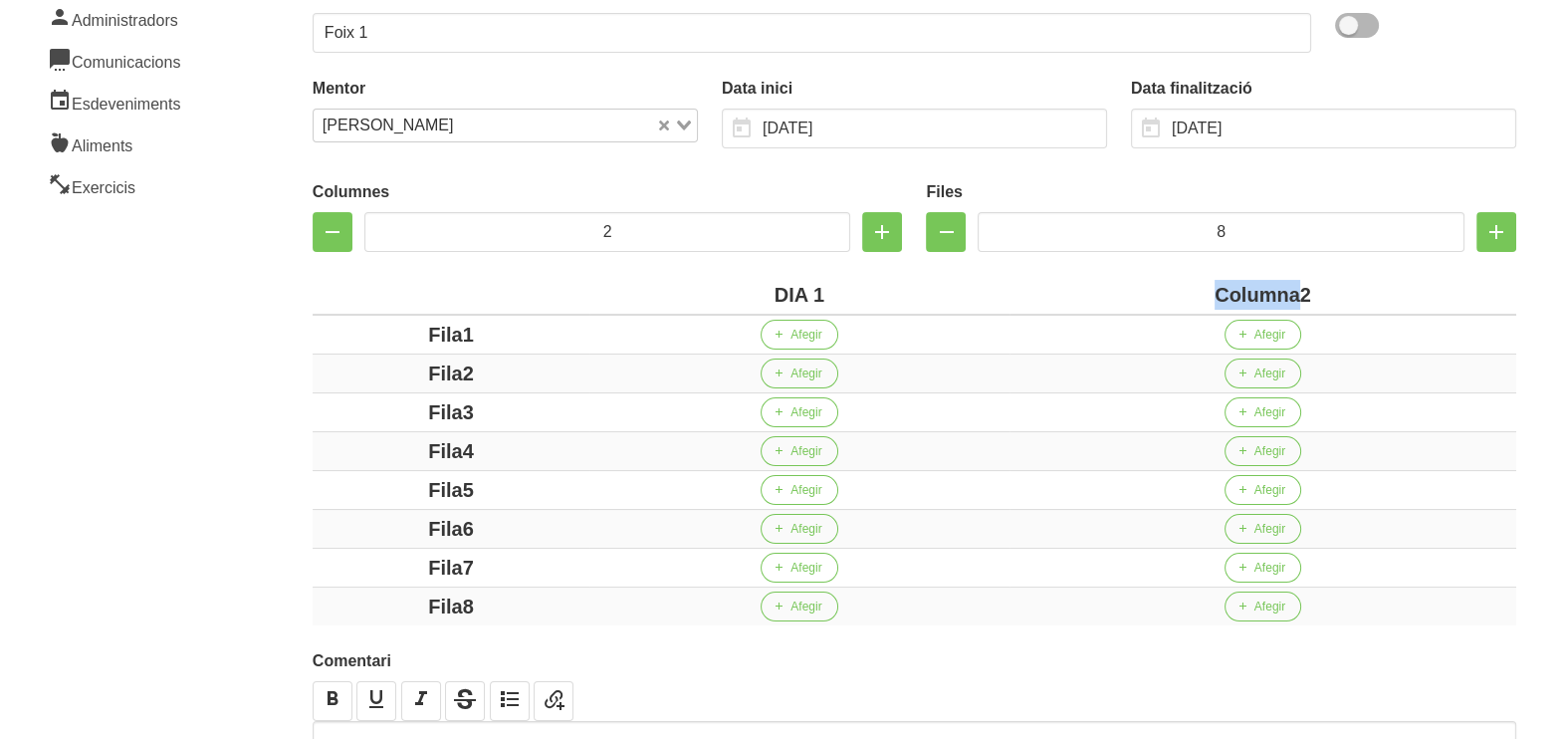
drag, startPoint x: 1298, startPoint y: 294, endPoint x: 1190, endPoint y: 285, distance: 108.9
click at [1187, 285] on div "Columna2" at bounding box center [1262, 295] width 491 height 30
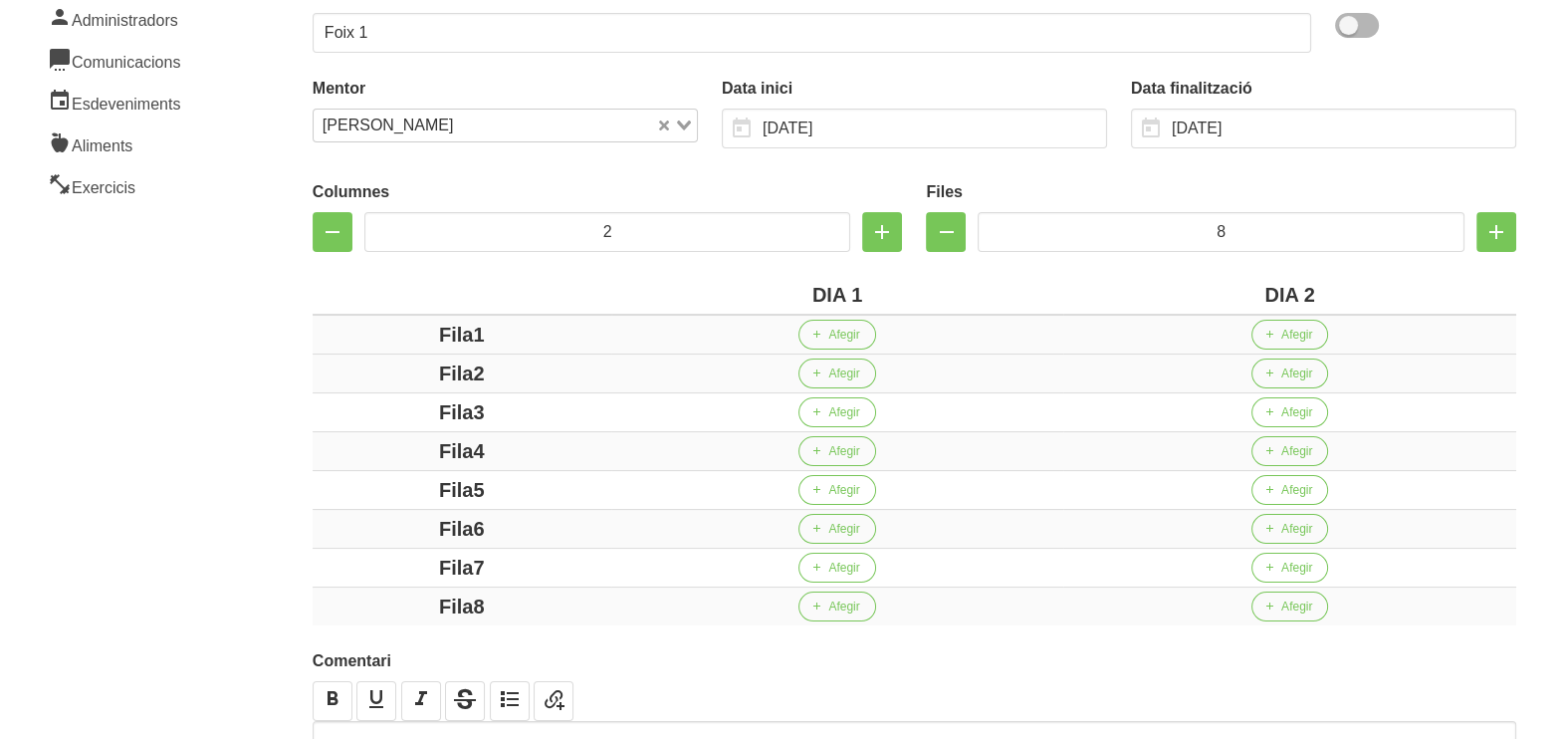
drag, startPoint x: 472, startPoint y: 329, endPoint x: 433, endPoint y: 347, distance: 43.2
click at [350, 330] on div "Fila1" at bounding box center [462, 335] width 283 height 30
drag, startPoint x: 474, startPoint y: 368, endPoint x: 496, endPoint y: 413, distance: 49.9
click at [370, 372] on div "Fila2" at bounding box center [462, 373] width 283 height 30
drag, startPoint x: 508, startPoint y: 415, endPoint x: 410, endPoint y: 413, distance: 97.6
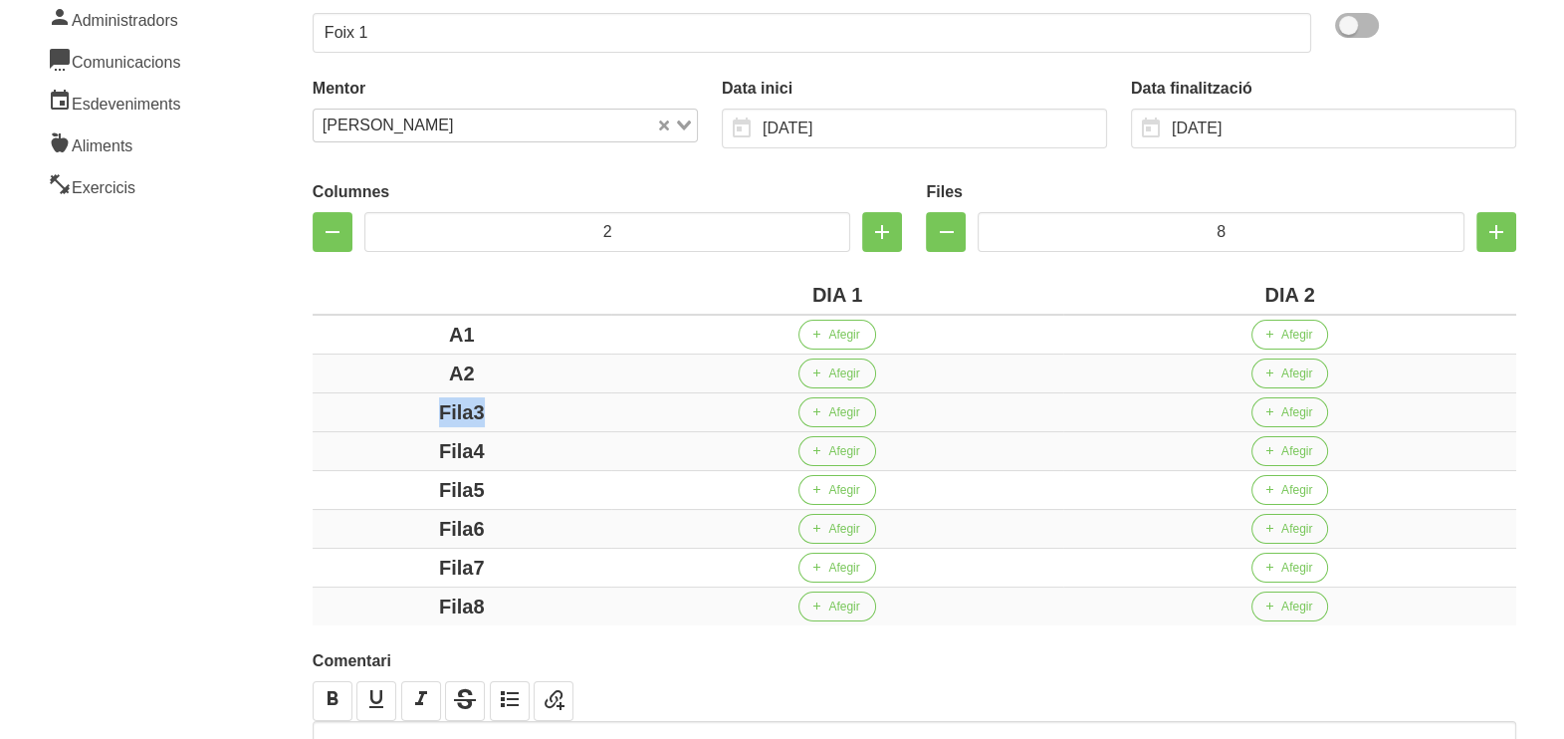
click at [403, 413] on div "Fila3" at bounding box center [462, 412] width 283 height 30
drag, startPoint x: 505, startPoint y: 438, endPoint x: 381, endPoint y: 450, distance: 124.0
click at [387, 448] on div "Fila4" at bounding box center [462, 451] width 283 height 30
drag, startPoint x: 517, startPoint y: 491, endPoint x: 413, endPoint y: 494, distance: 103.6
click at [413, 492] on div "Fila5" at bounding box center [462, 490] width 283 height 30
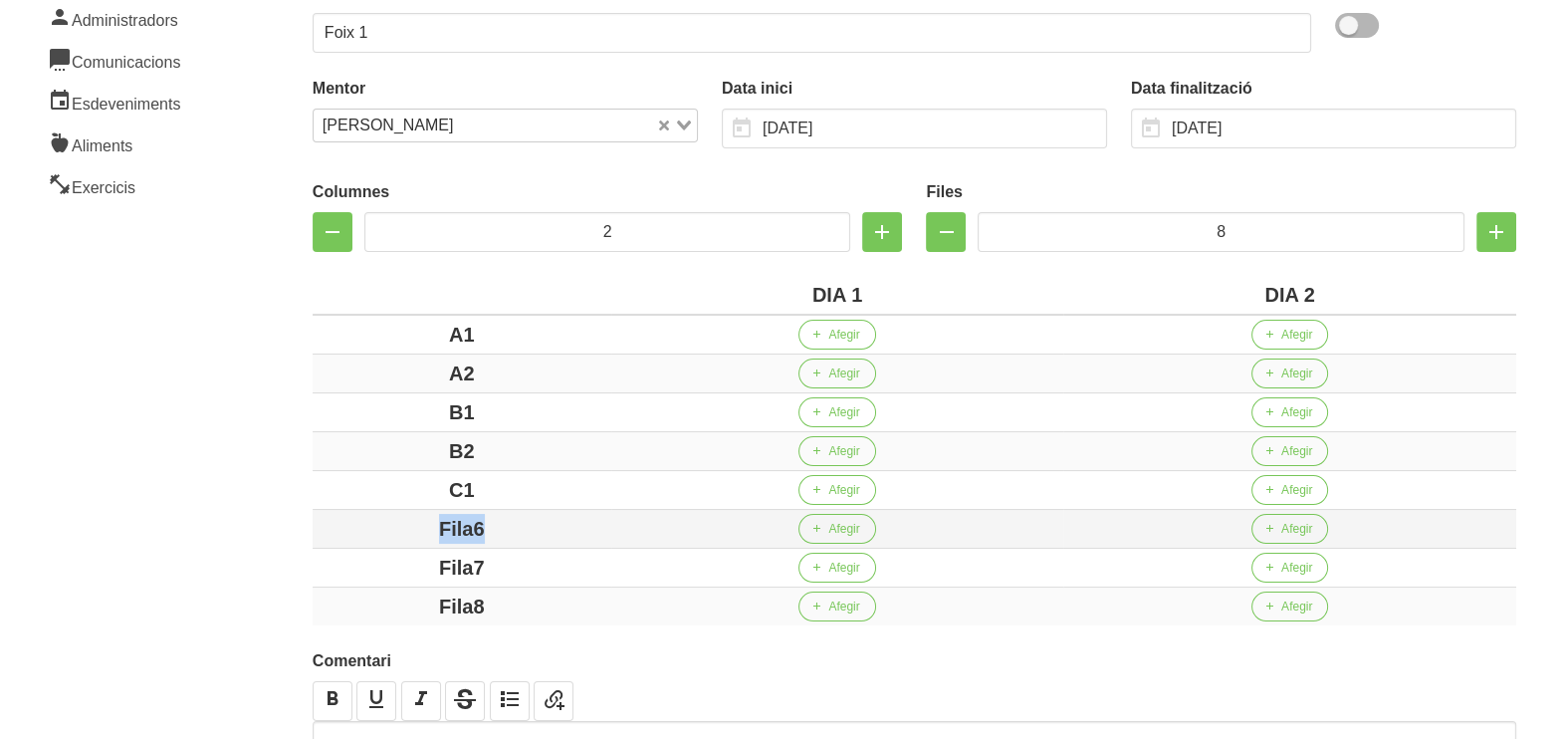
drag, startPoint x: 538, startPoint y: 521, endPoint x: 437, endPoint y: 533, distance: 101.3
click at [418, 522] on div "Fila6" at bounding box center [462, 529] width 283 height 30
drag, startPoint x: 405, startPoint y: 561, endPoint x: 381, endPoint y: 564, distance: 24.1
click at [381, 561] on div "Fila7" at bounding box center [462, 568] width 283 height 30
drag, startPoint x: 403, startPoint y: 603, endPoint x: 388, endPoint y: 601, distance: 15.1
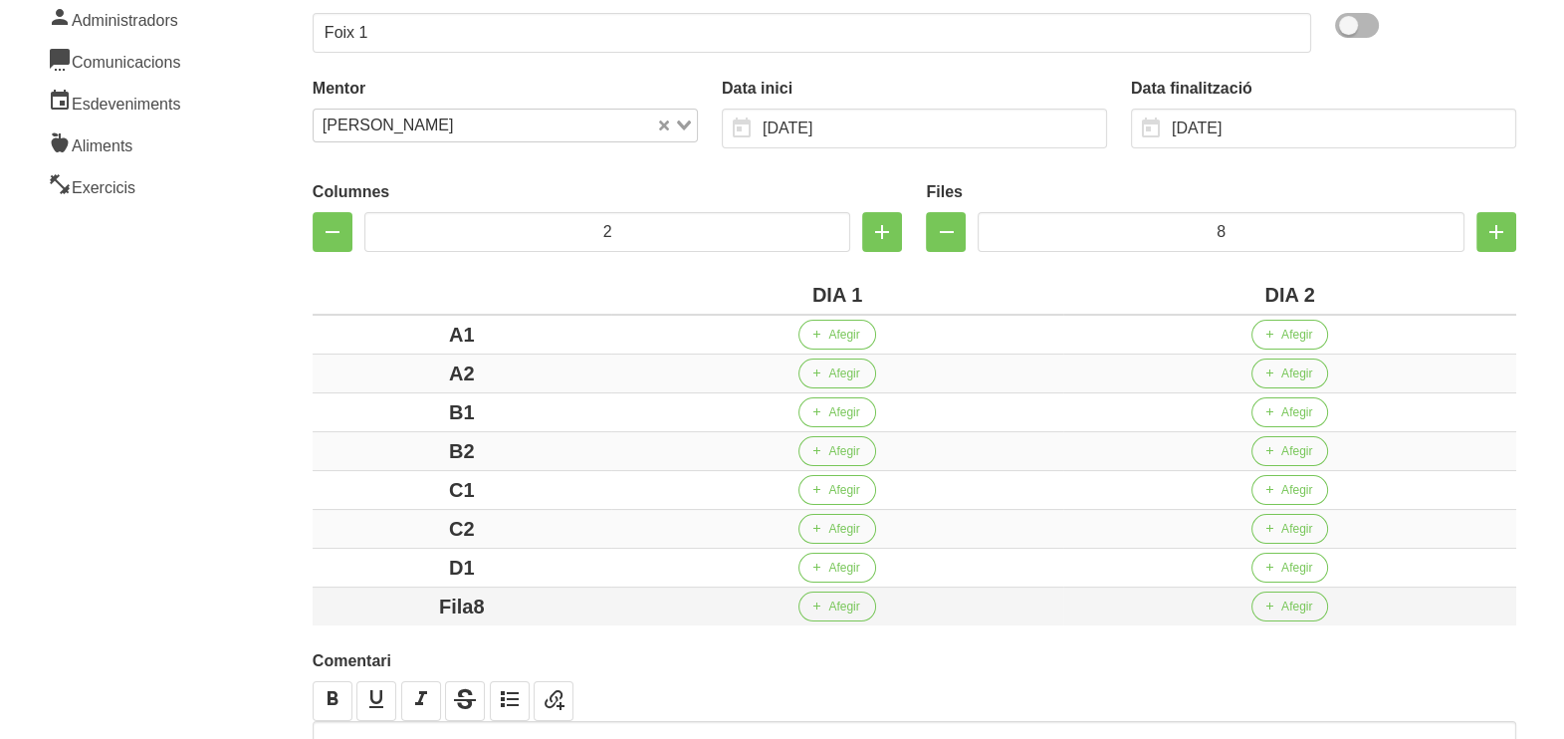
click at [395, 601] on div "Fila8" at bounding box center [462, 606] width 283 height 30
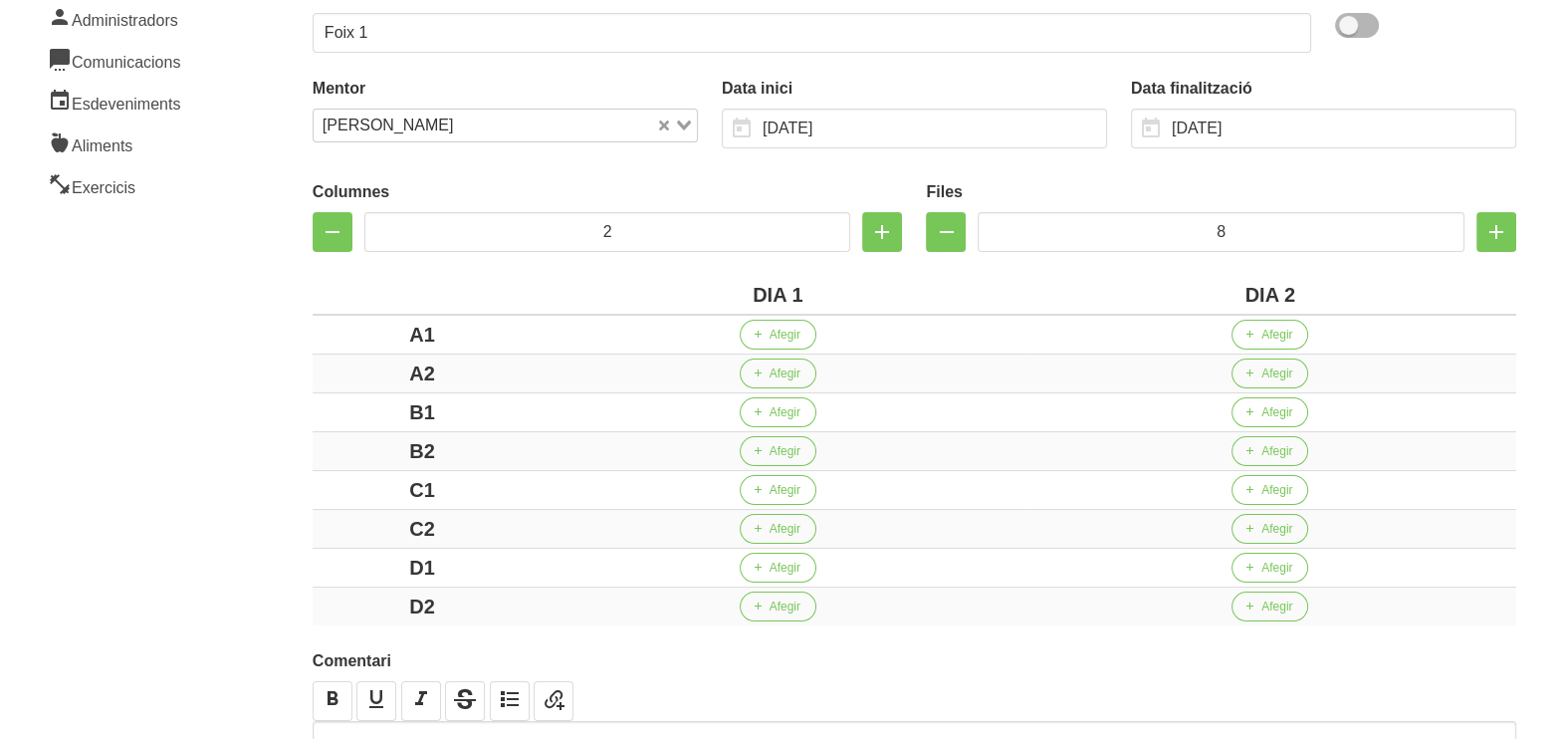
drag, startPoint x: 237, startPoint y: 503, endPoint x: 239, endPoint y: 475, distance: 27.9
click at [236, 497] on aside "General Dashboard Seccions Clients Administradors Comunicacions Esdeveniments A…" at bounding box center [120, 348] width 265 height 1084
click at [195, 356] on aside "General Dashboard Seccions Clients Administradors Comunicacions Esdeveniments A…" at bounding box center [120, 348] width 265 height 1084
click at [777, 338] on span "Afegir" at bounding box center [785, 335] width 31 height 18
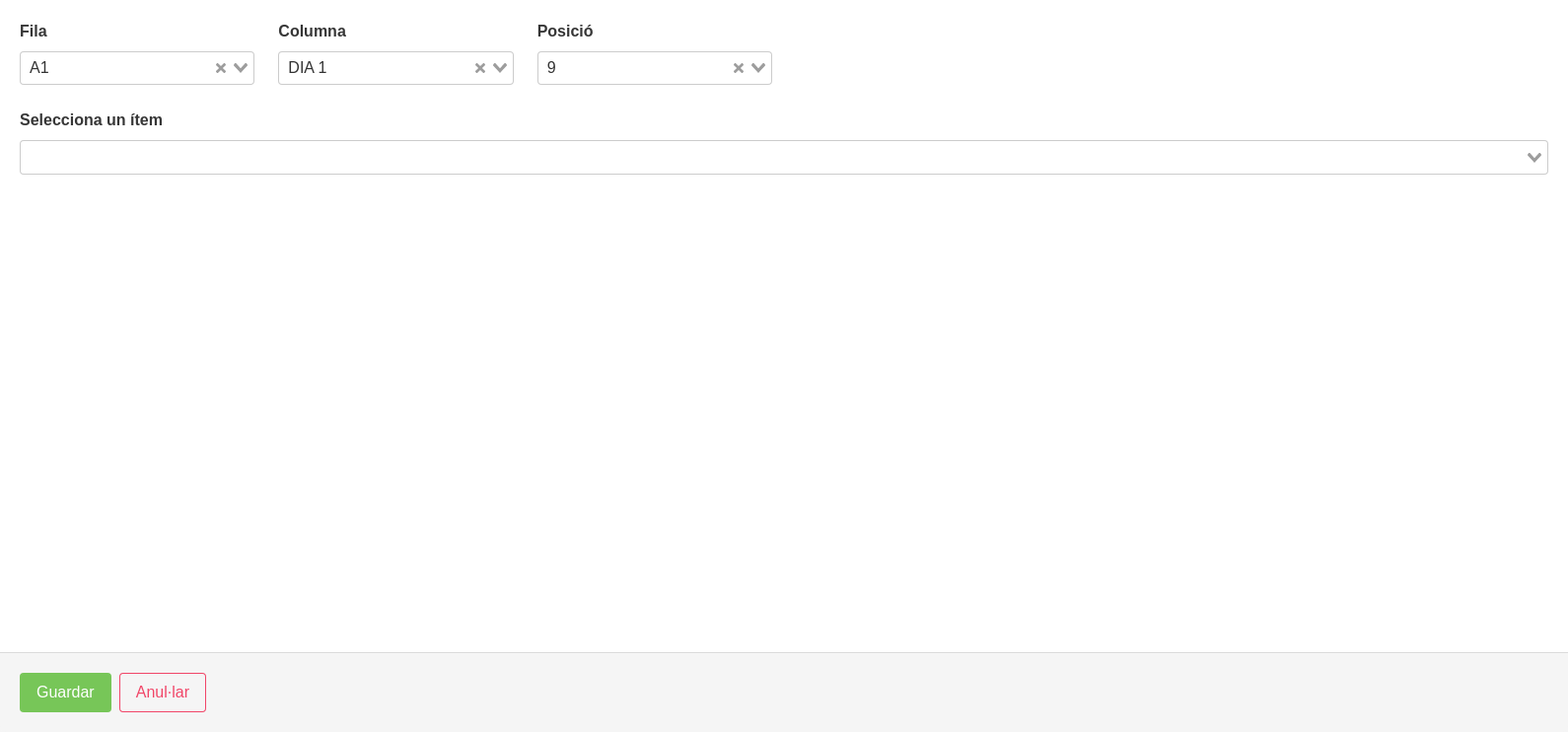
drag, startPoint x: 200, startPoint y: 155, endPoint x: 225, endPoint y: 123, distance: 40.6
click at [201, 154] on input "Search for option" at bounding box center [773, 157] width 1500 height 24
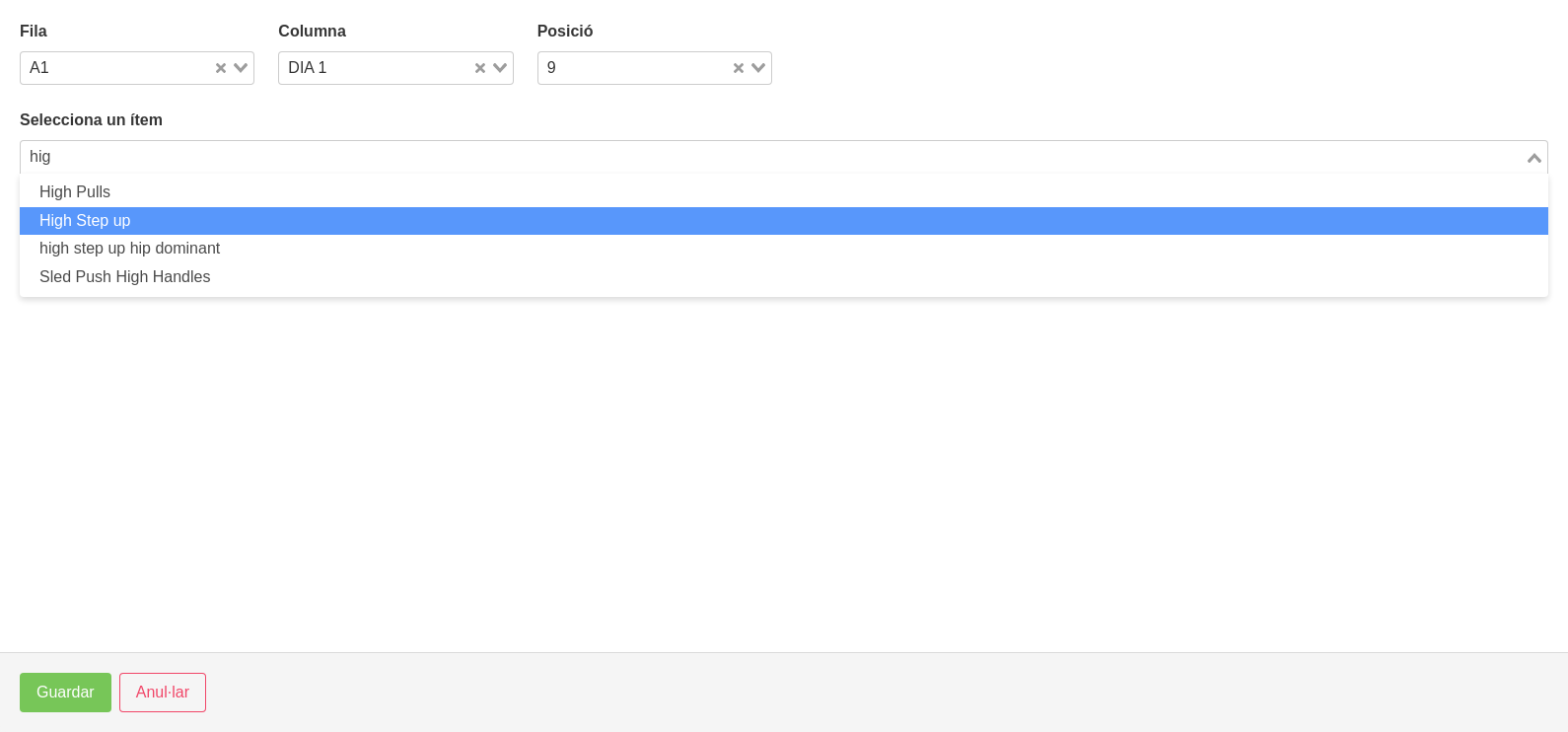
click at [191, 211] on li "High Step up" at bounding box center [784, 221] width 1528 height 29
type input "hig"
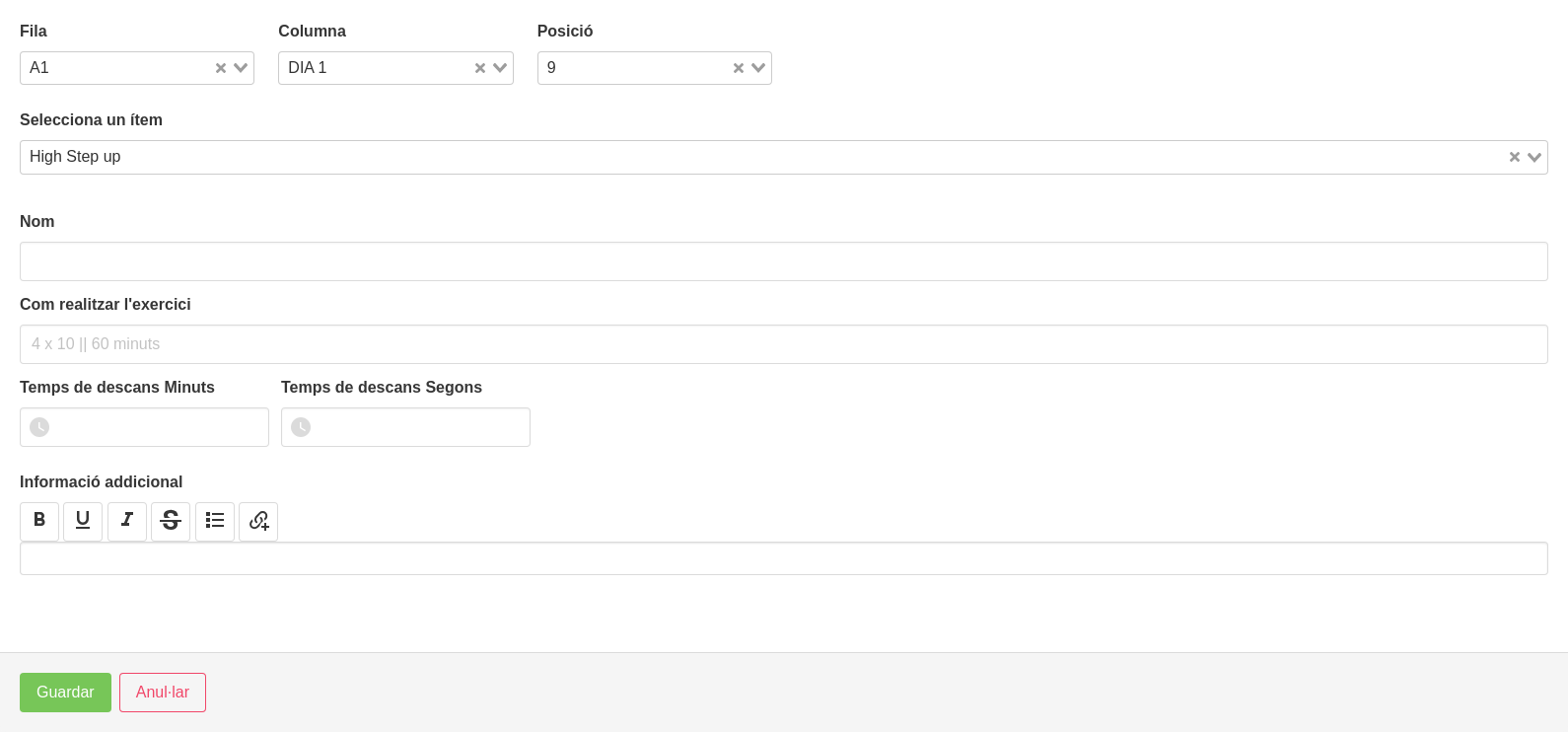
type input "High Step up"
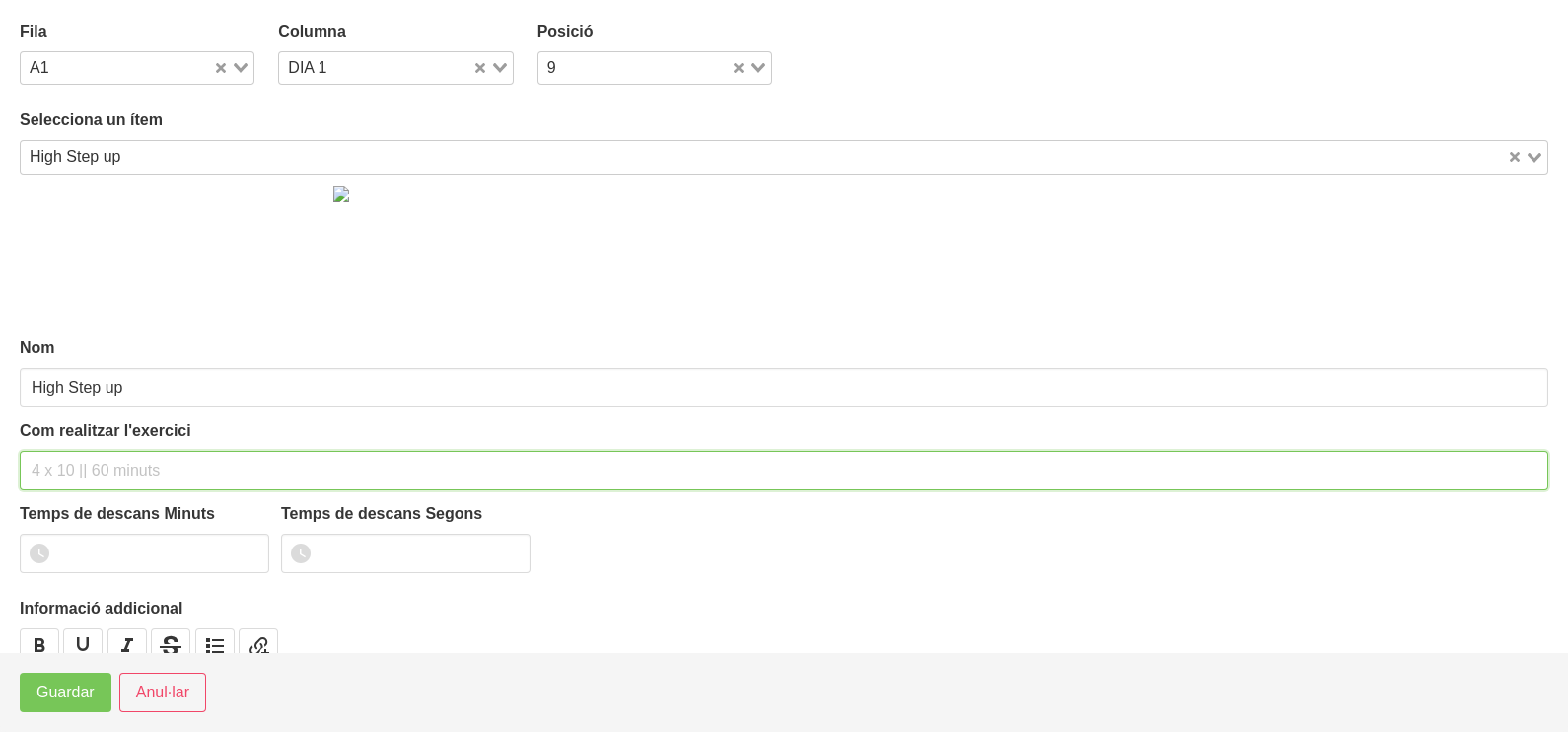
click at [95, 463] on input "text" at bounding box center [784, 471] width 1528 height 40
type input "3 x 8-10 a 2010 60""
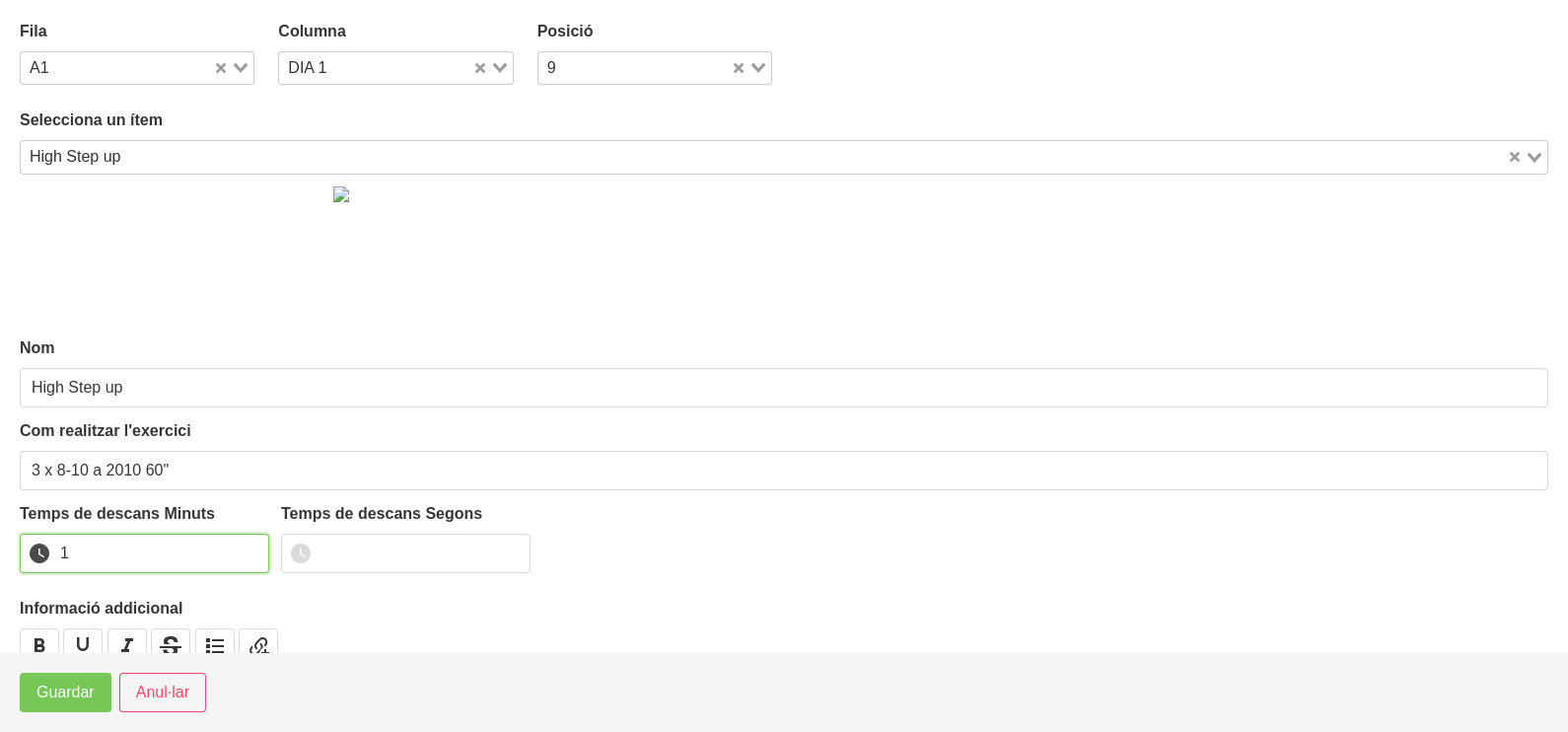
type input "1"
click at [250, 545] on input "1" at bounding box center [145, 554] width 250 height 40
click at [69, 682] on span "Guardar" at bounding box center [65, 692] width 58 height 24
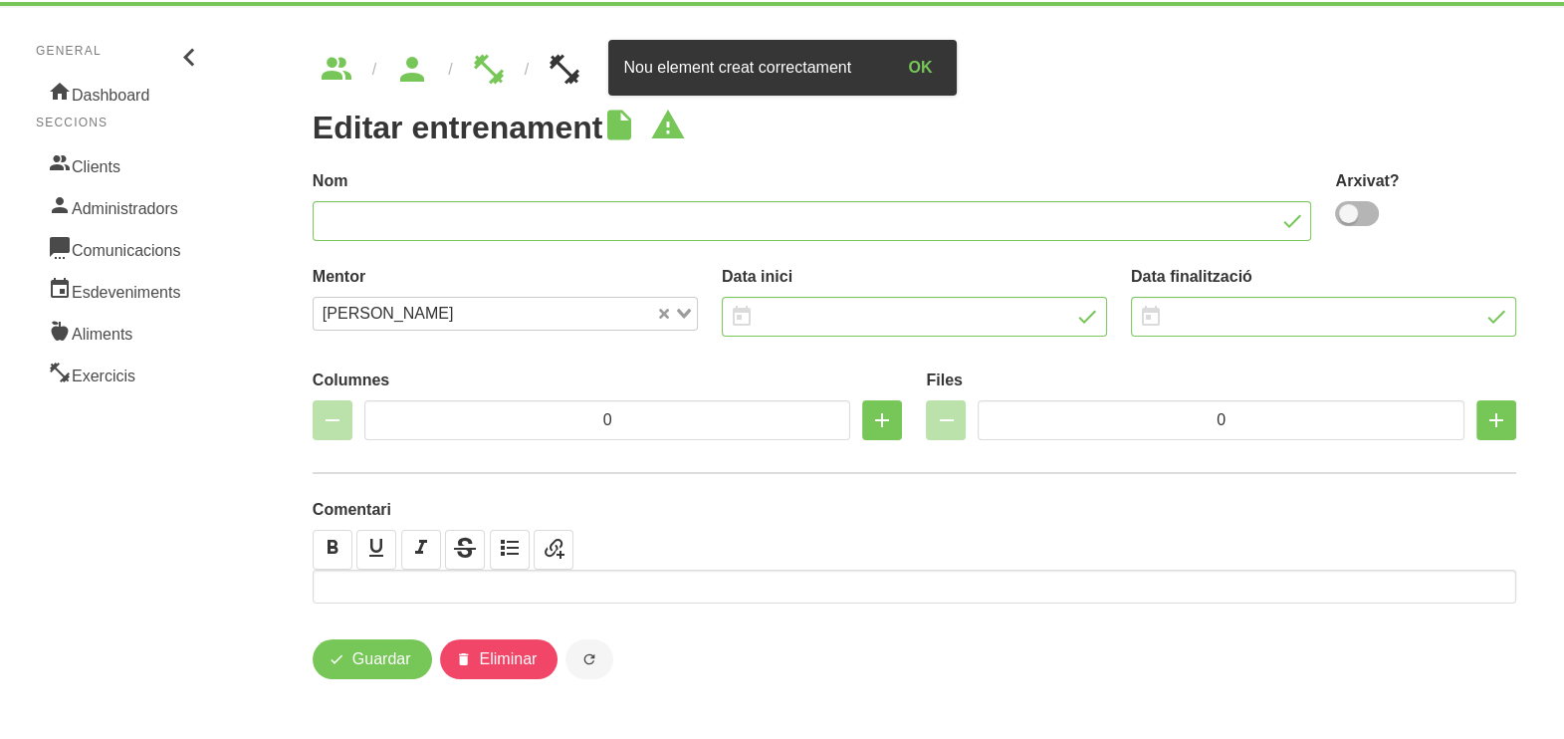
type input "Foix 1"
type input "[DATE]"
type input "2"
type input "8"
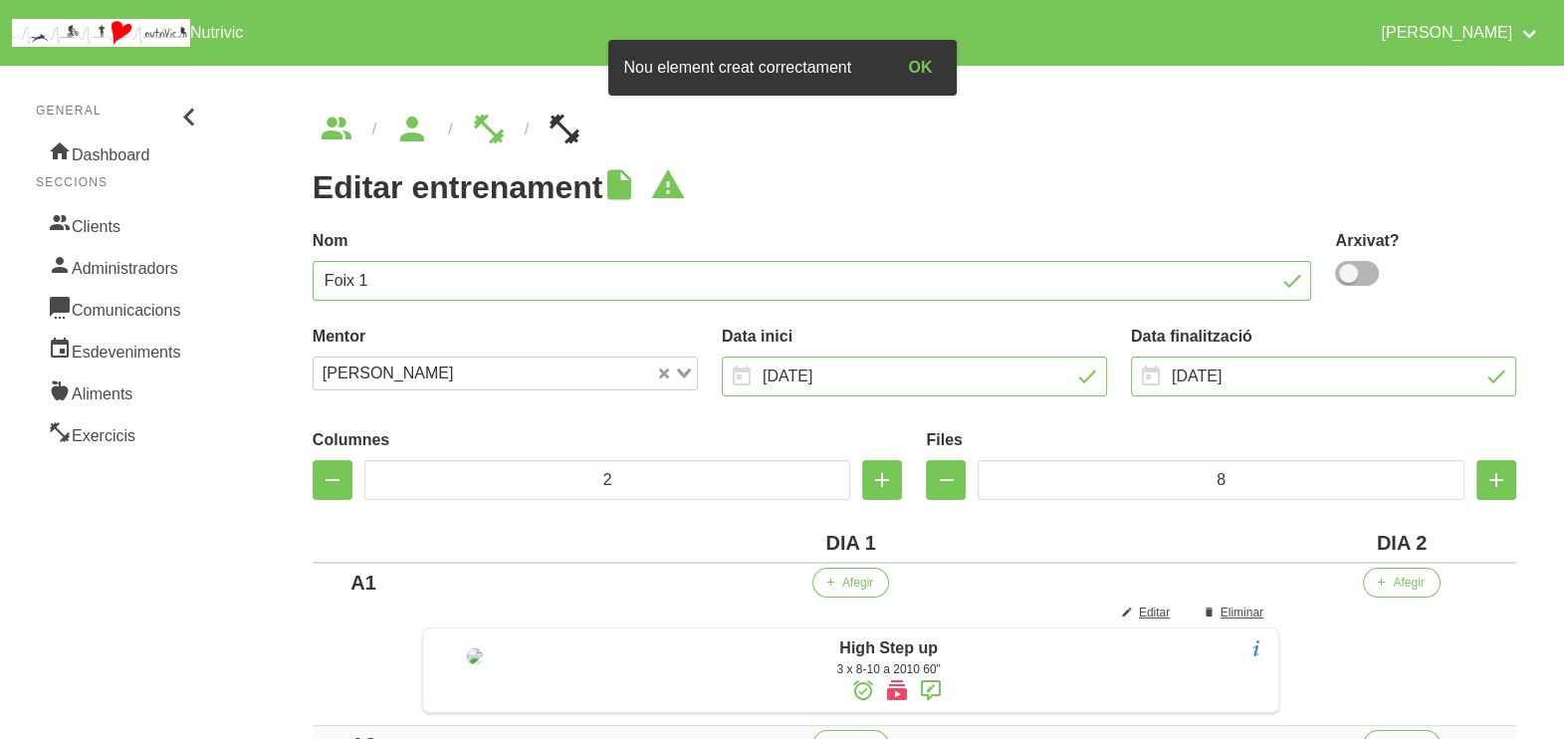
scroll to position [373, 0]
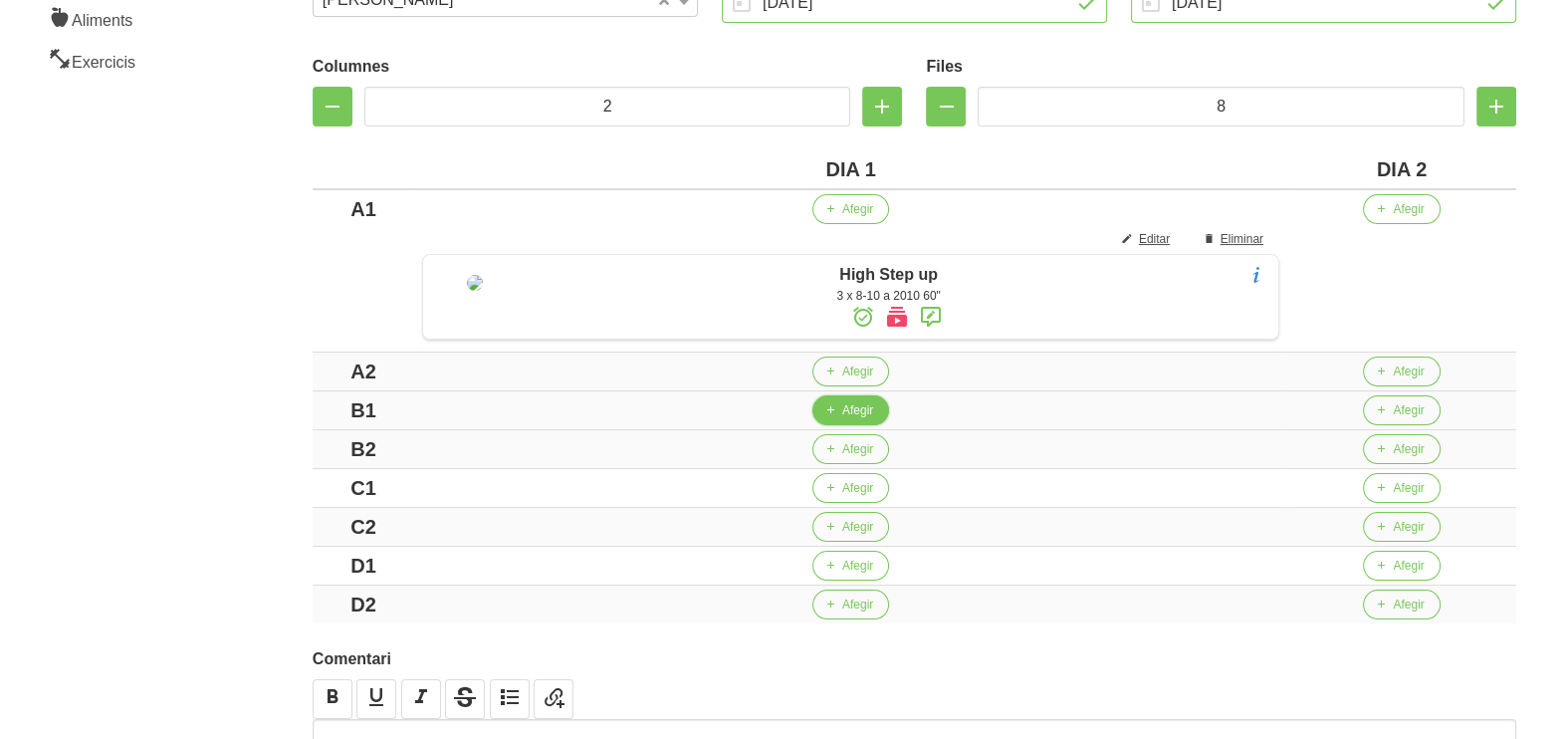
click at [851, 419] on span "Afegir" at bounding box center [857, 410] width 31 height 18
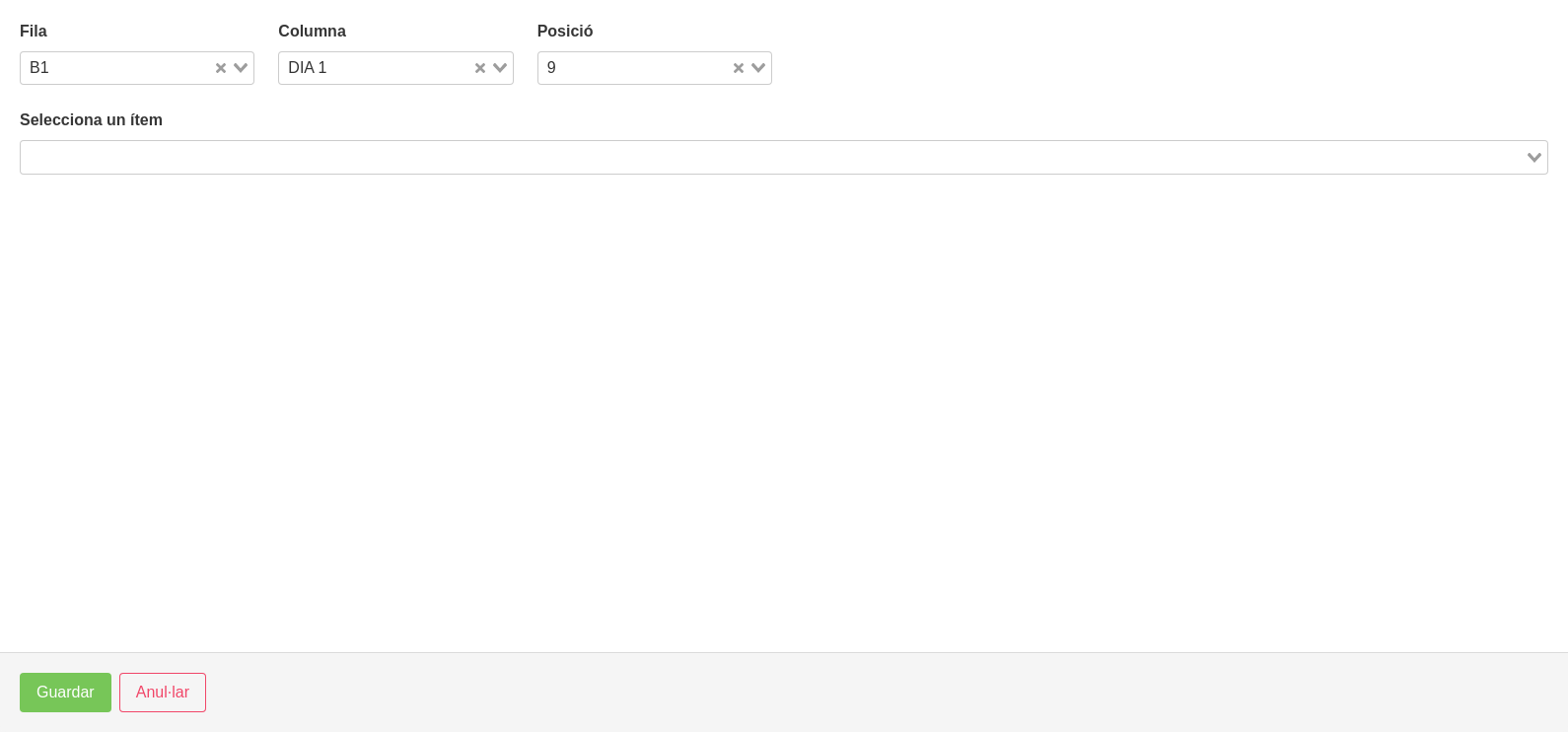
drag, startPoint x: 156, startPoint y: 156, endPoint x: 251, endPoint y: 149, distance: 95.3
click at [200, 159] on input "Search for option" at bounding box center [773, 157] width 1500 height 24
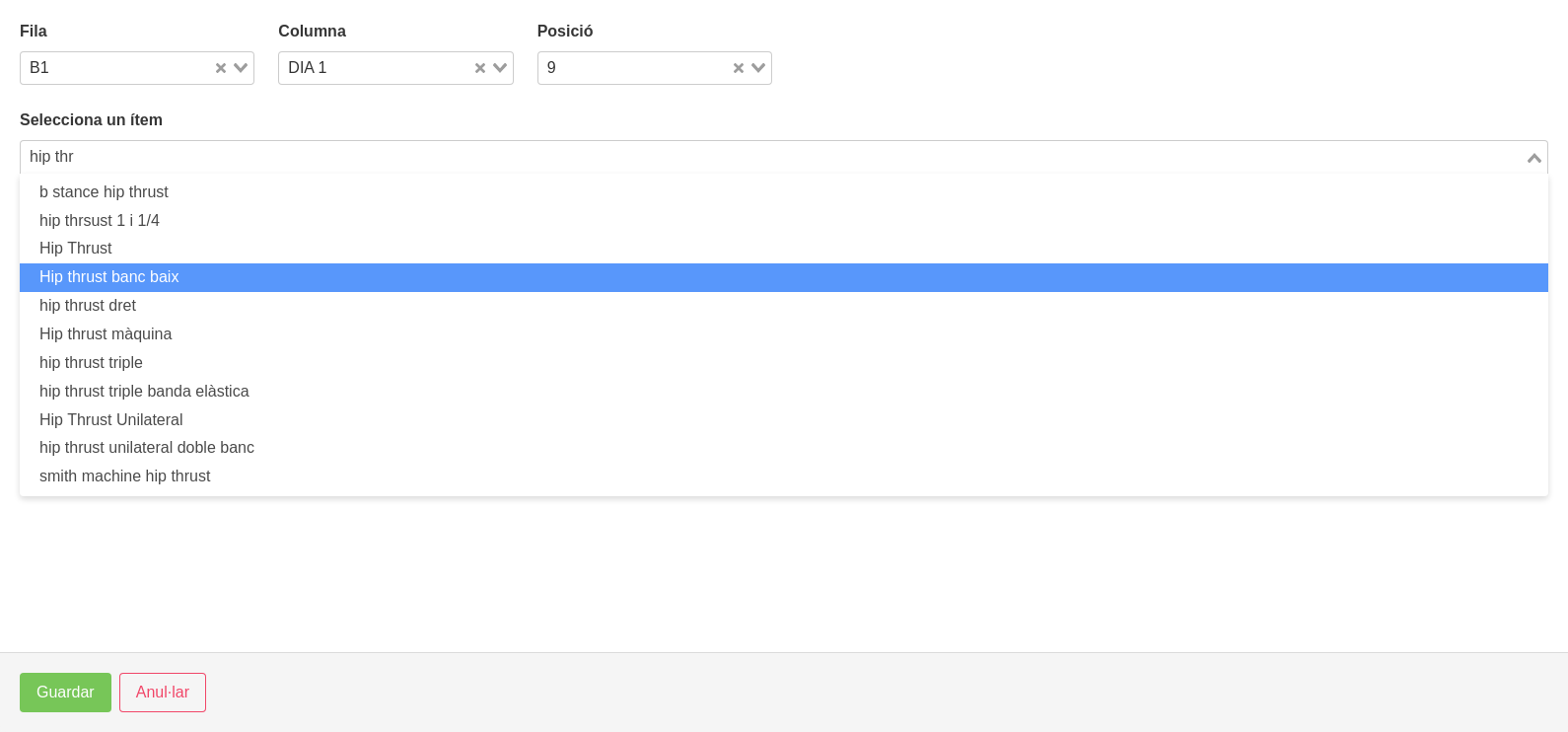
click at [238, 277] on li "Hip thrust banc baix" at bounding box center [784, 277] width 1528 height 29
type input "hip thr"
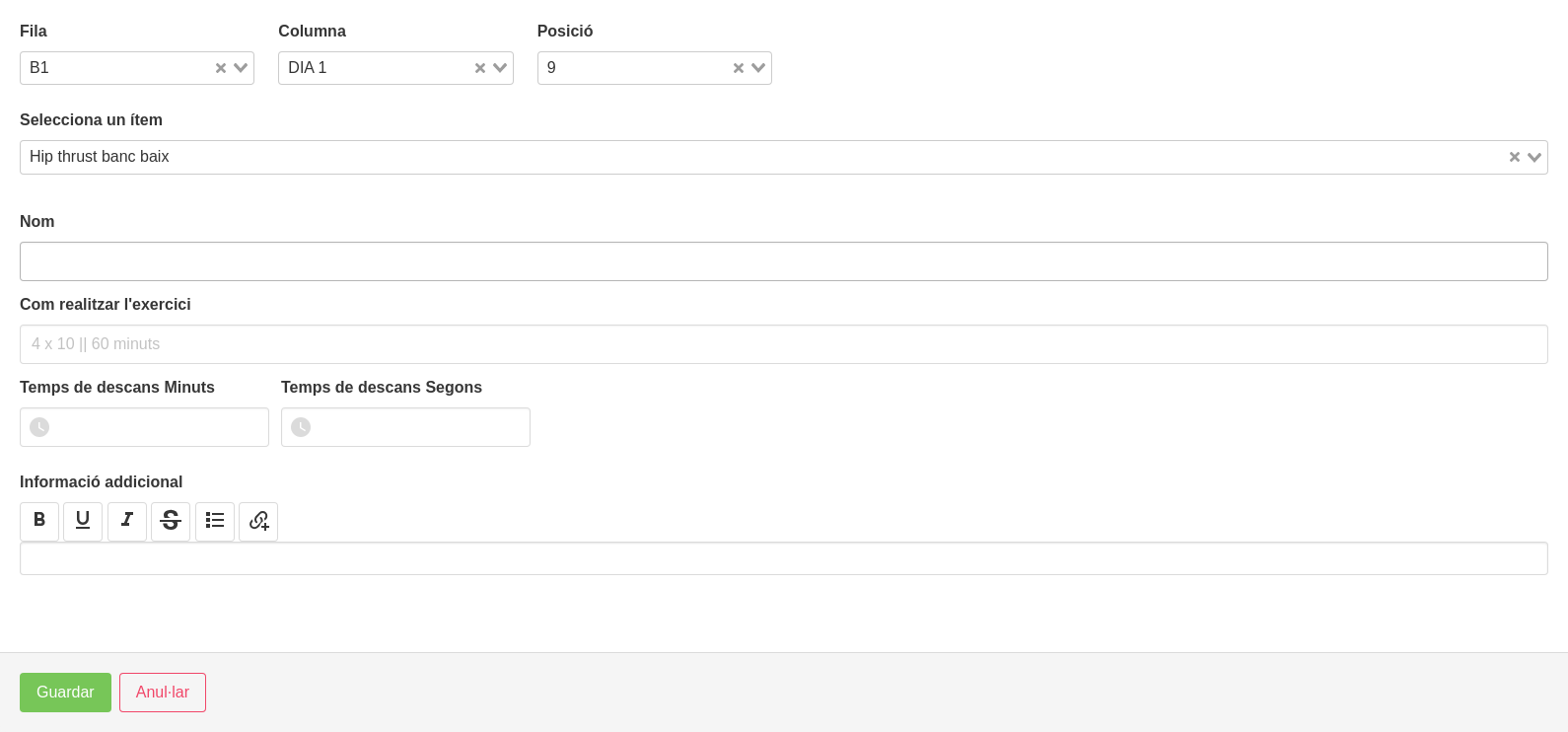
type input "Hip thrust banc baix"
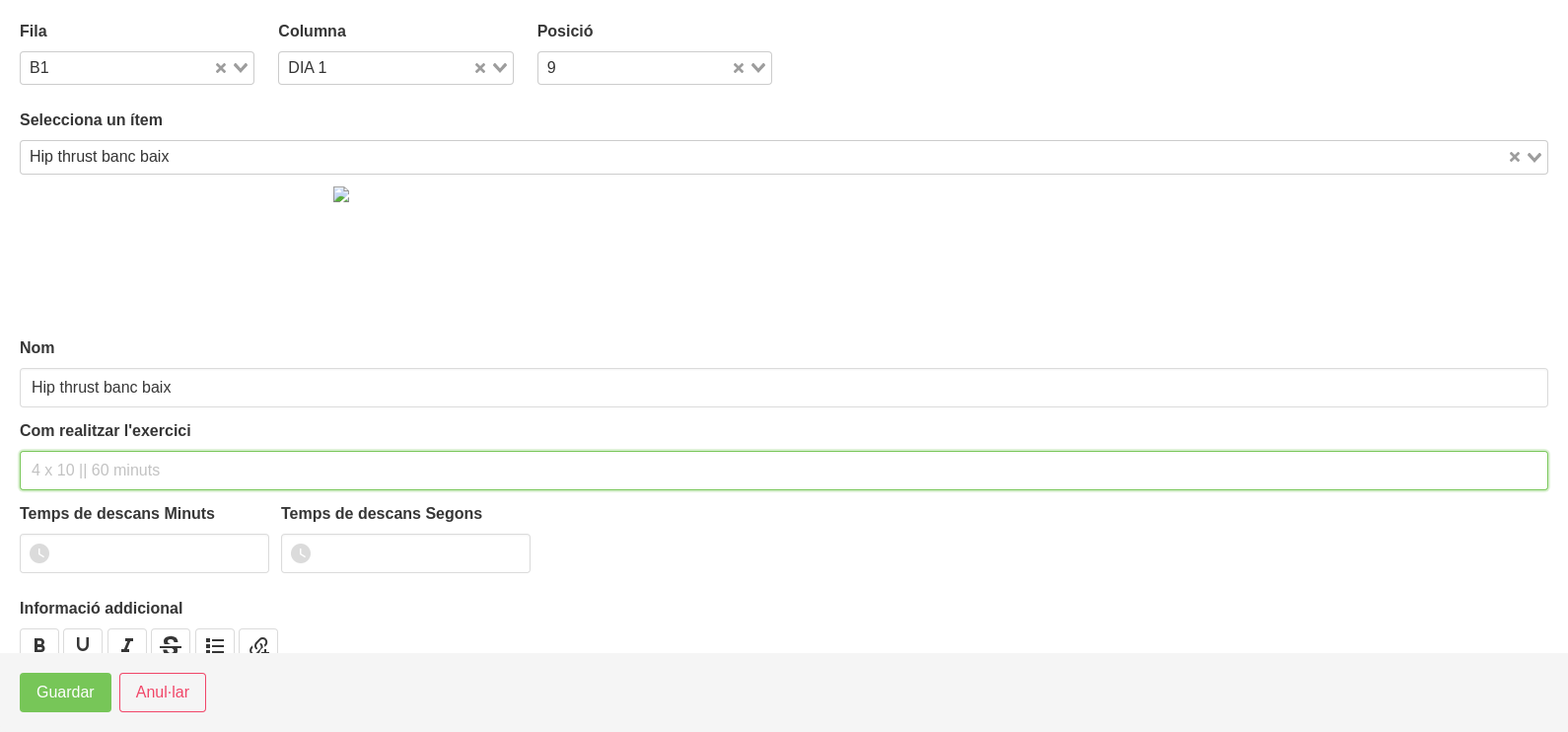
drag, startPoint x: 99, startPoint y: 471, endPoint x: 101, endPoint y: 462, distance: 9.2
click at [101, 463] on input "text" at bounding box center [784, 471] width 1528 height 40
type input "3 x 8-10 a 2010 60""
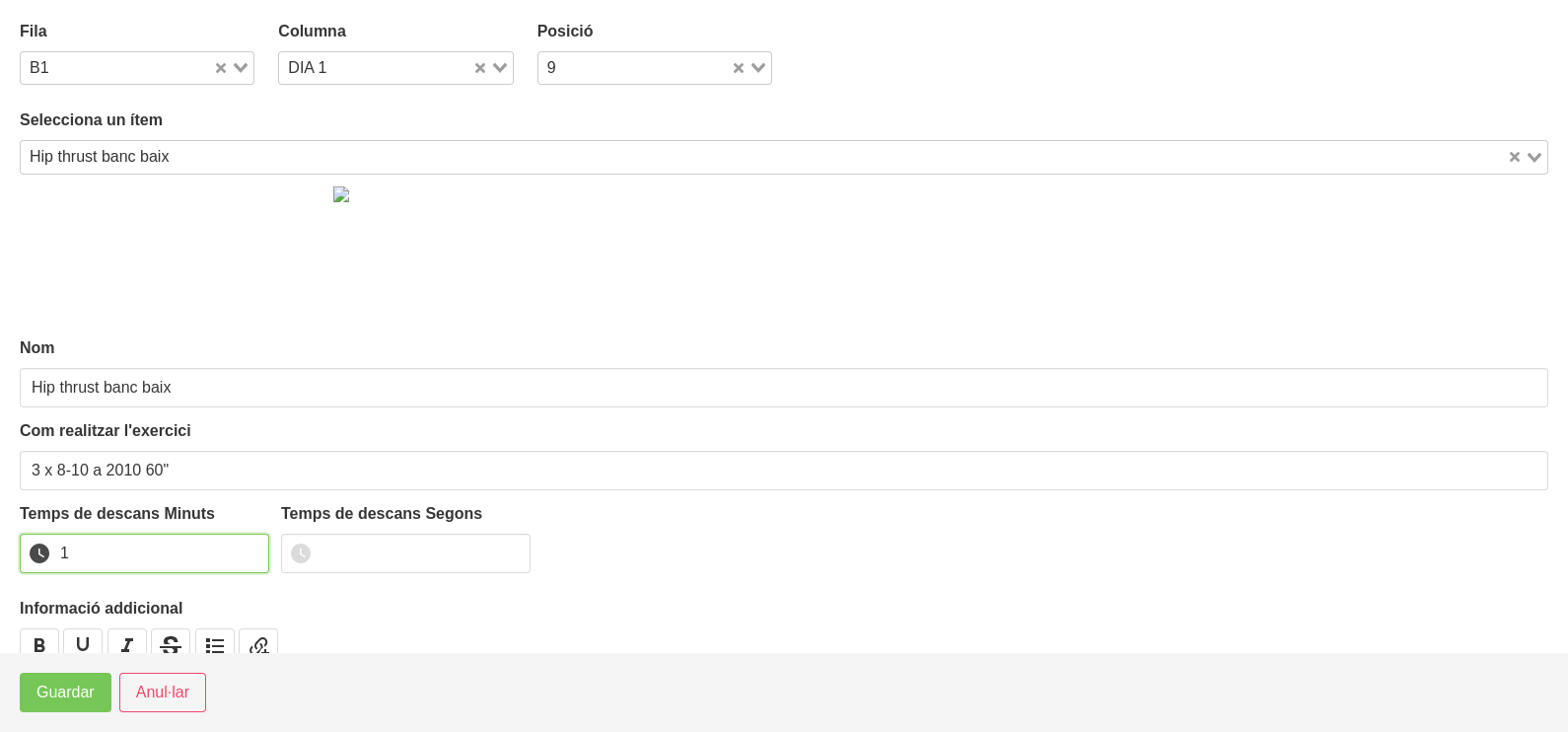
drag, startPoint x: 252, startPoint y: 546, endPoint x: 206, endPoint y: 576, distance: 54.9
type input "1"
click at [249, 546] on input "1" at bounding box center [145, 554] width 250 height 40
click at [82, 694] on span "Guardar" at bounding box center [65, 692] width 58 height 24
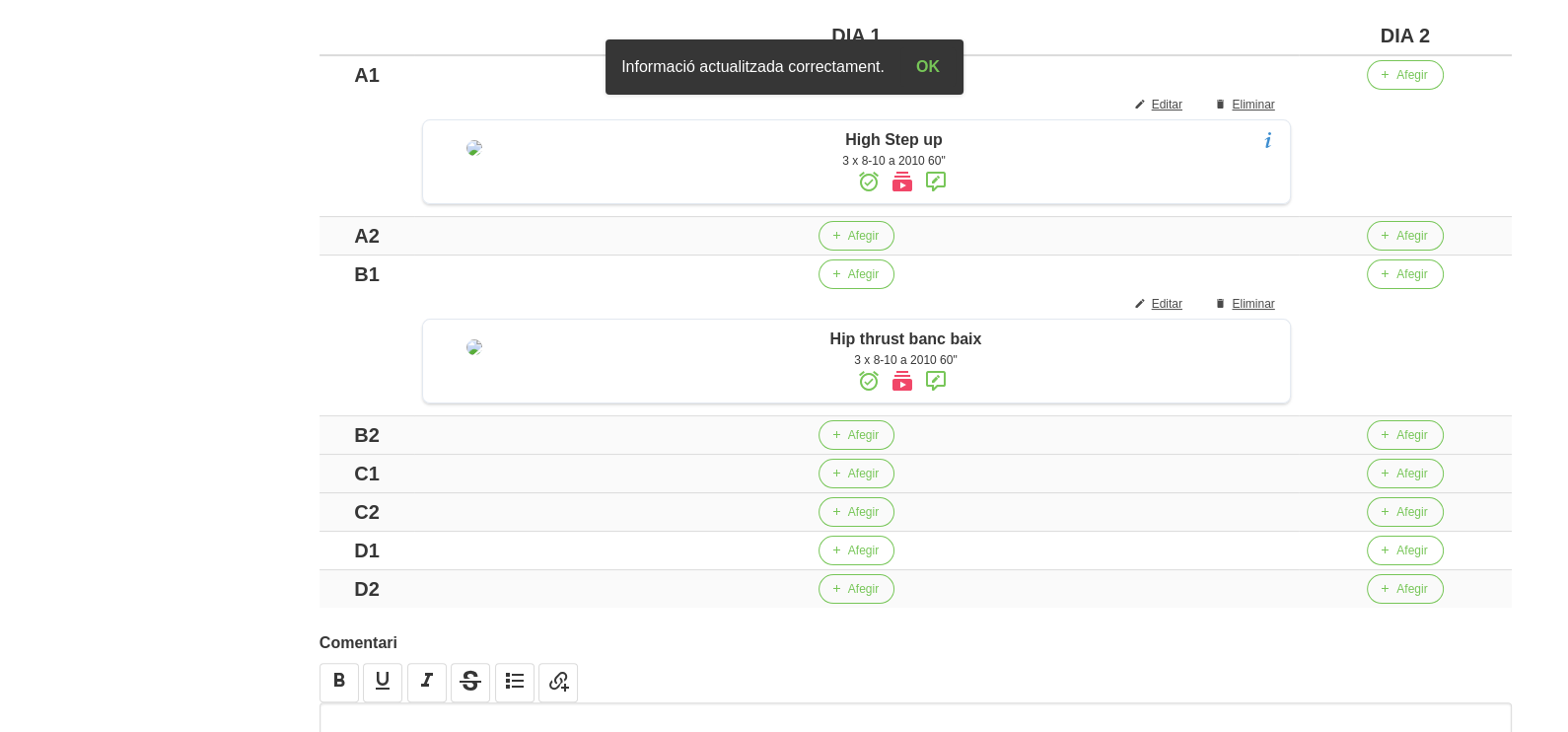
scroll to position [616, 0]
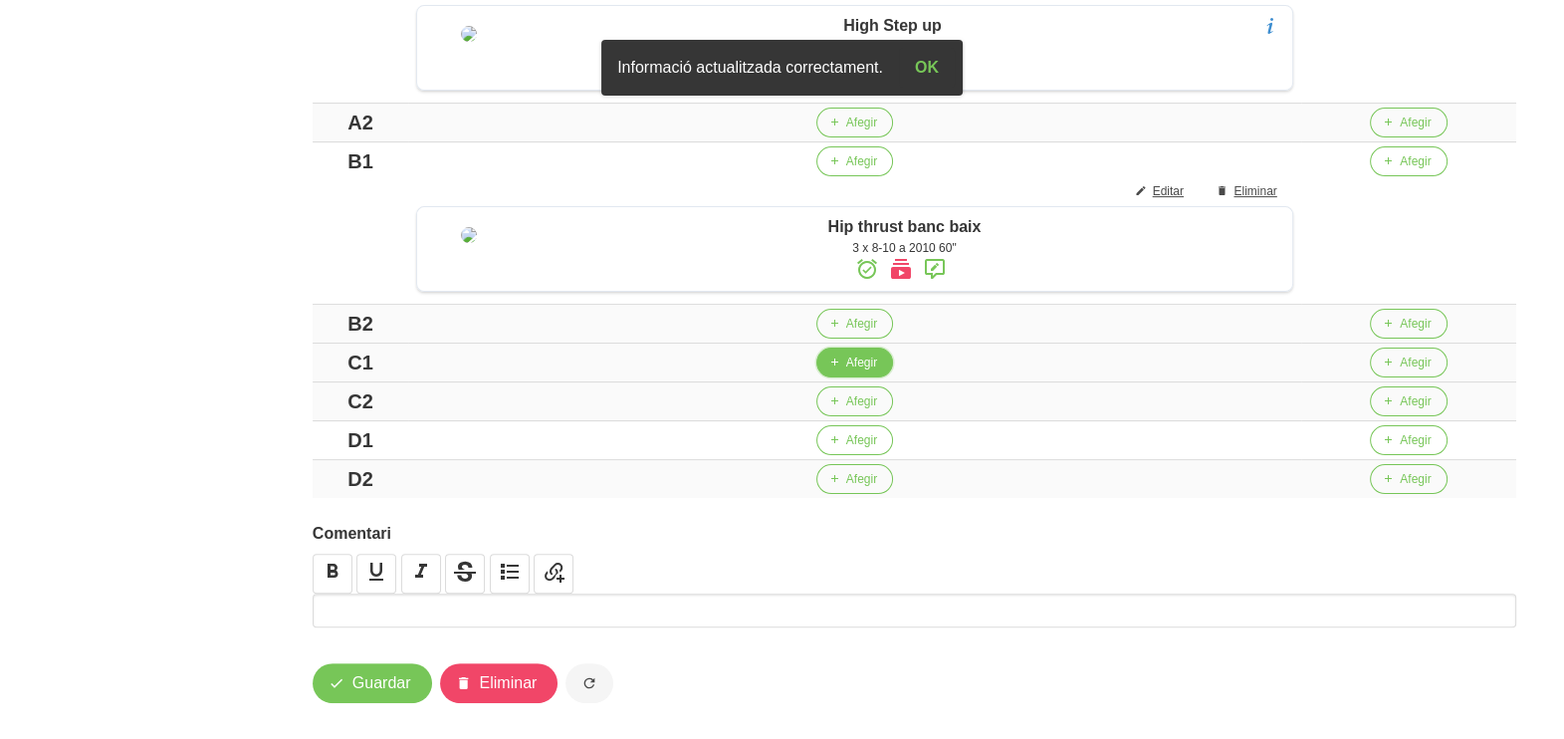
click at [853, 371] on span "Afegir" at bounding box center [861, 362] width 31 height 18
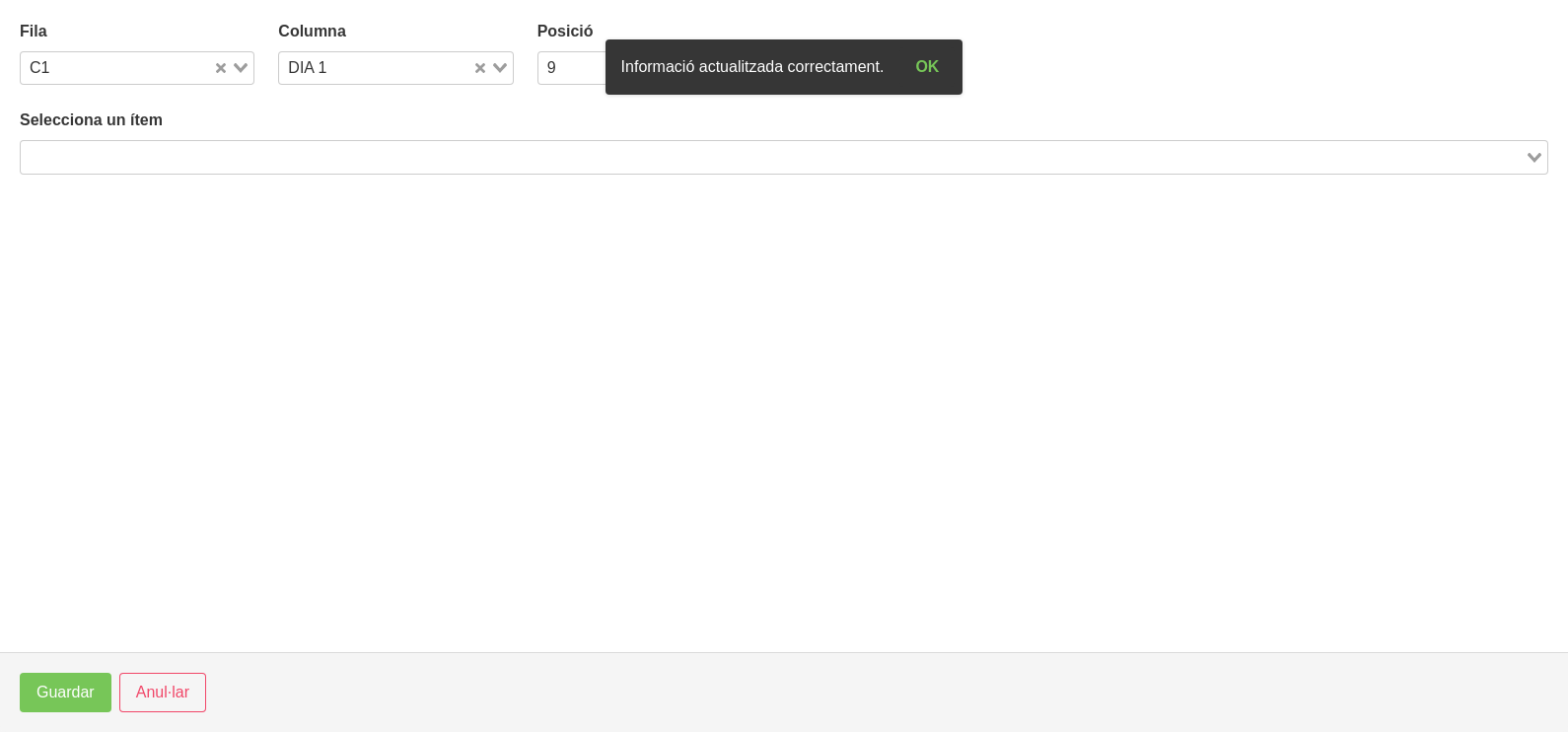
click at [235, 151] on input "Search for option" at bounding box center [773, 157] width 1500 height 24
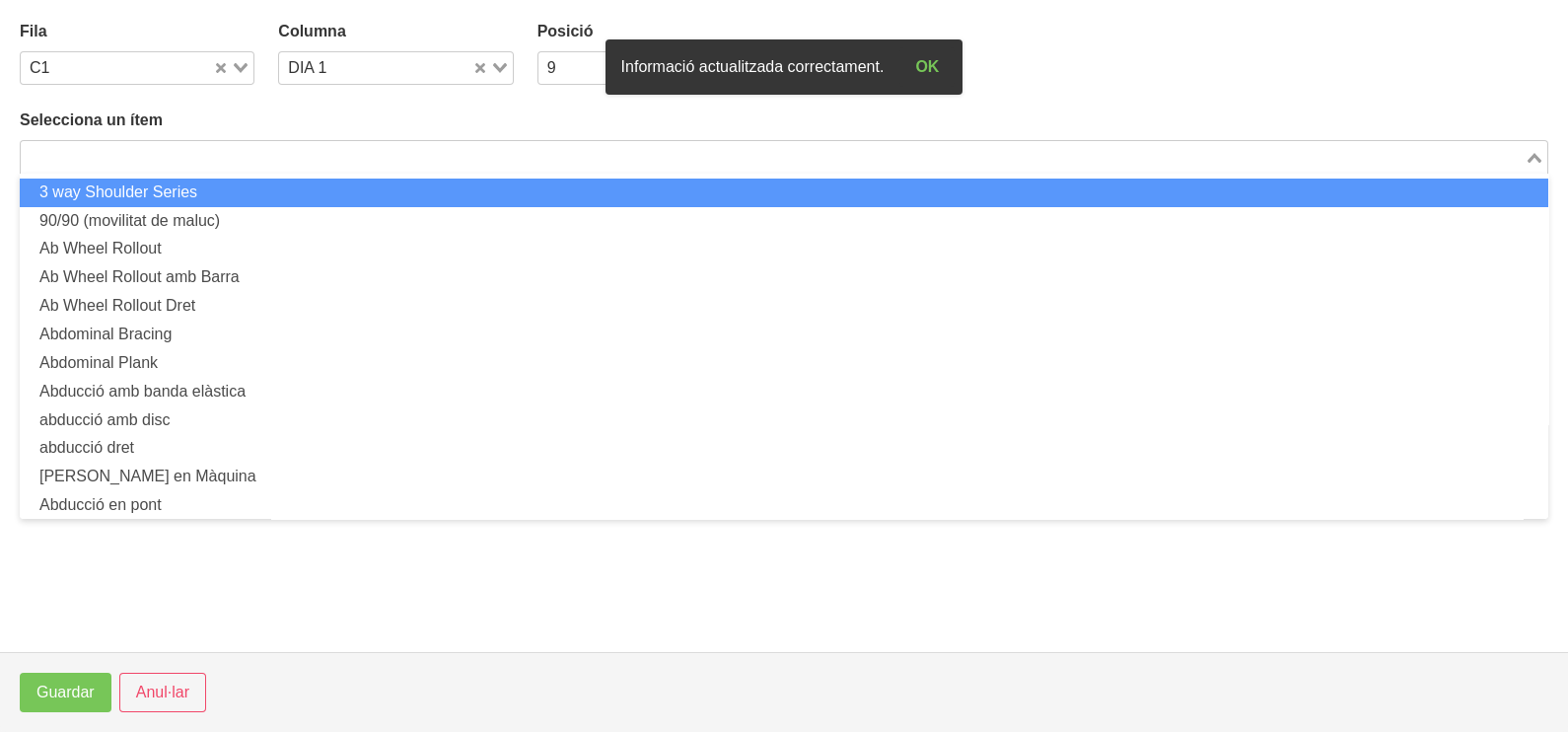
scroll to position [0, 0]
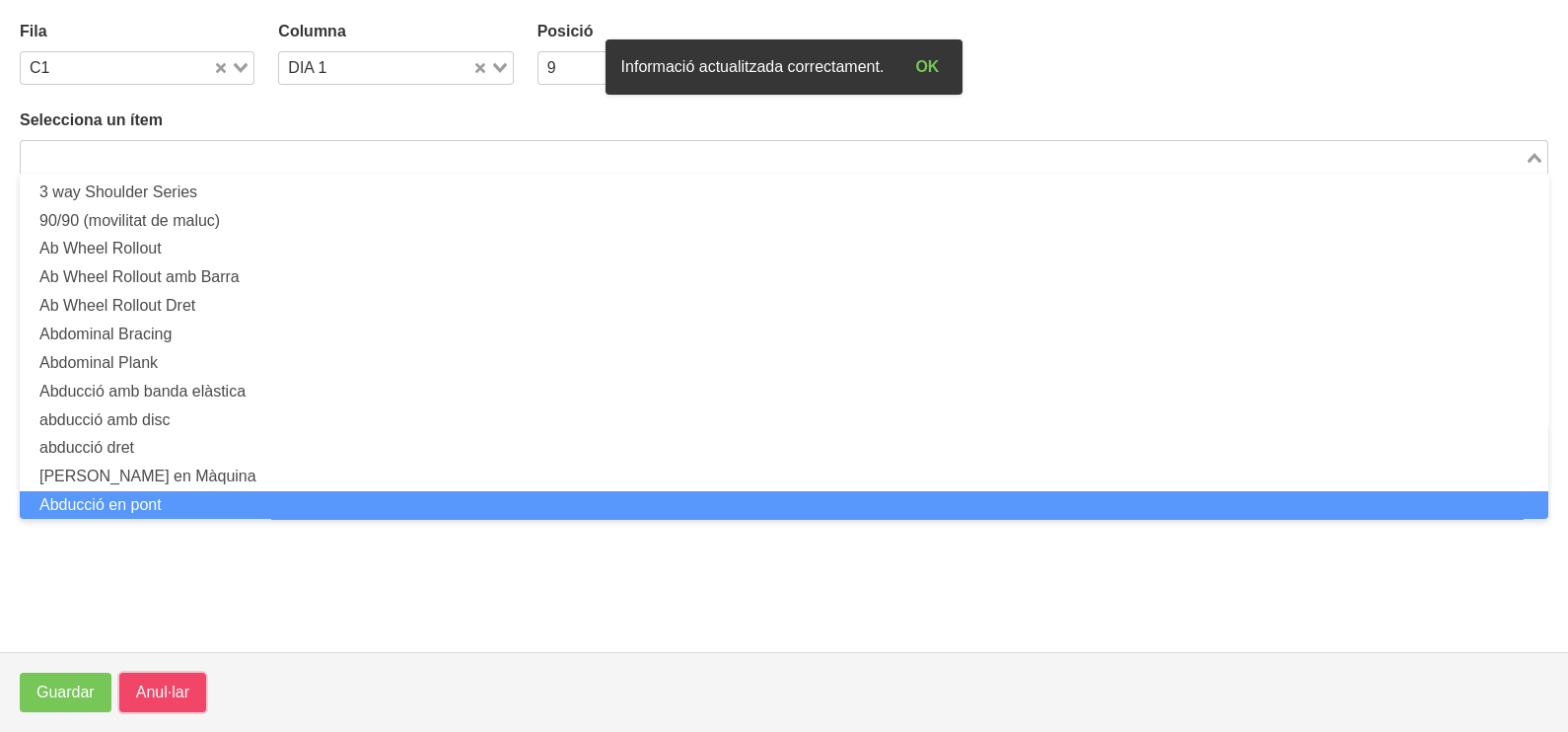
click at [152, 682] on span "Anul·lar" at bounding box center [162, 692] width 53 height 24
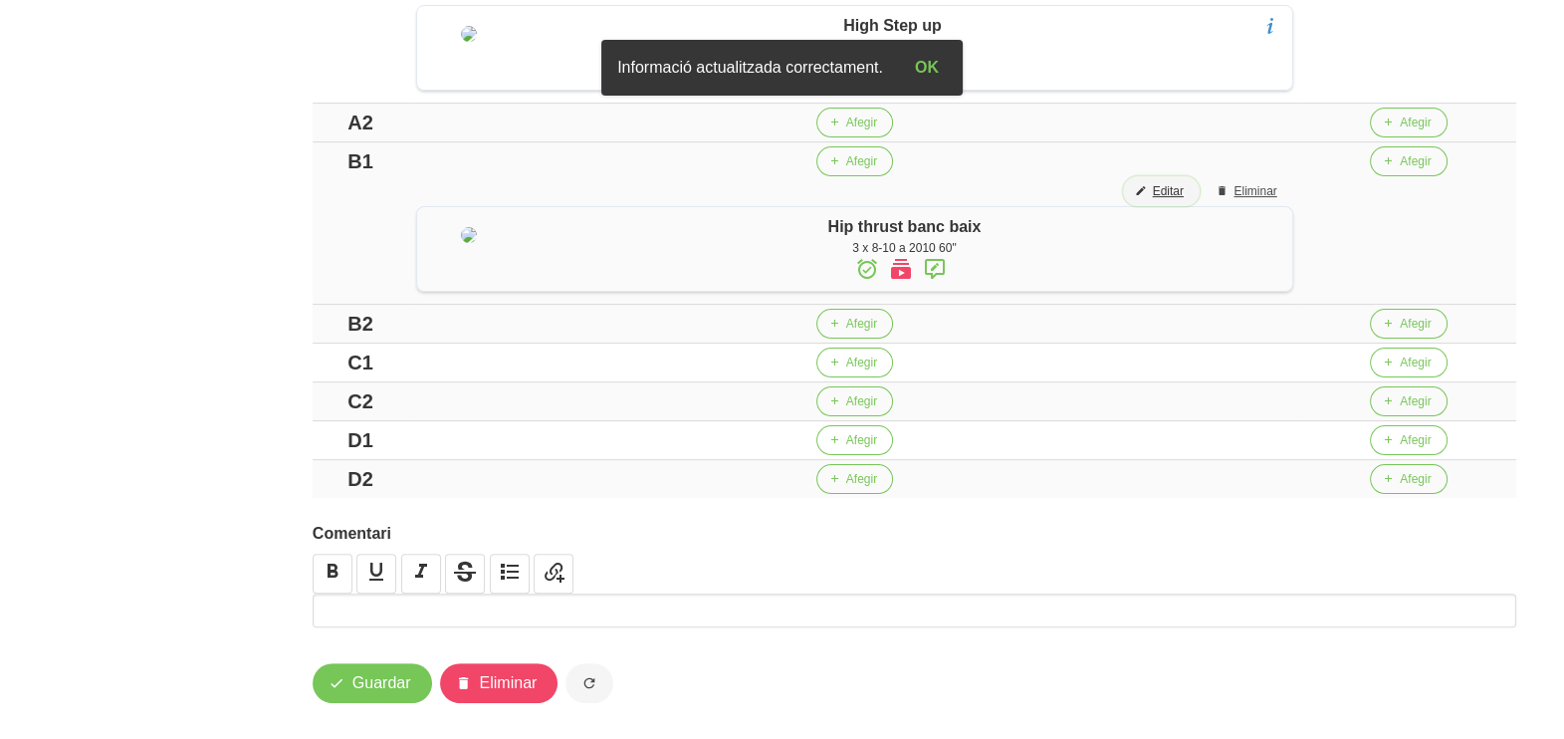
click at [1184, 200] on span "Editar" at bounding box center [1168, 191] width 31 height 18
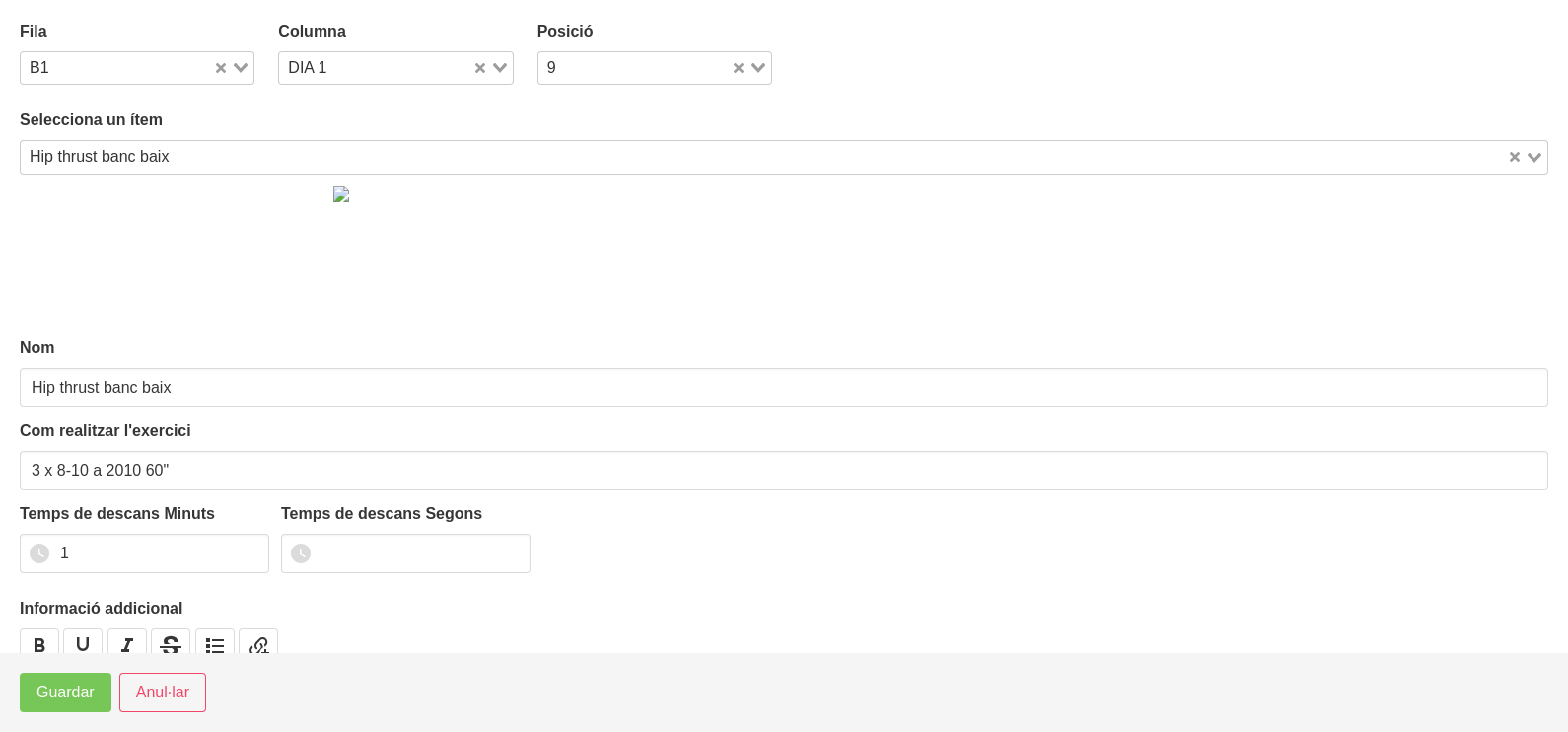
click at [198, 157] on input "Search for option" at bounding box center [840, 157] width 1329 height 24
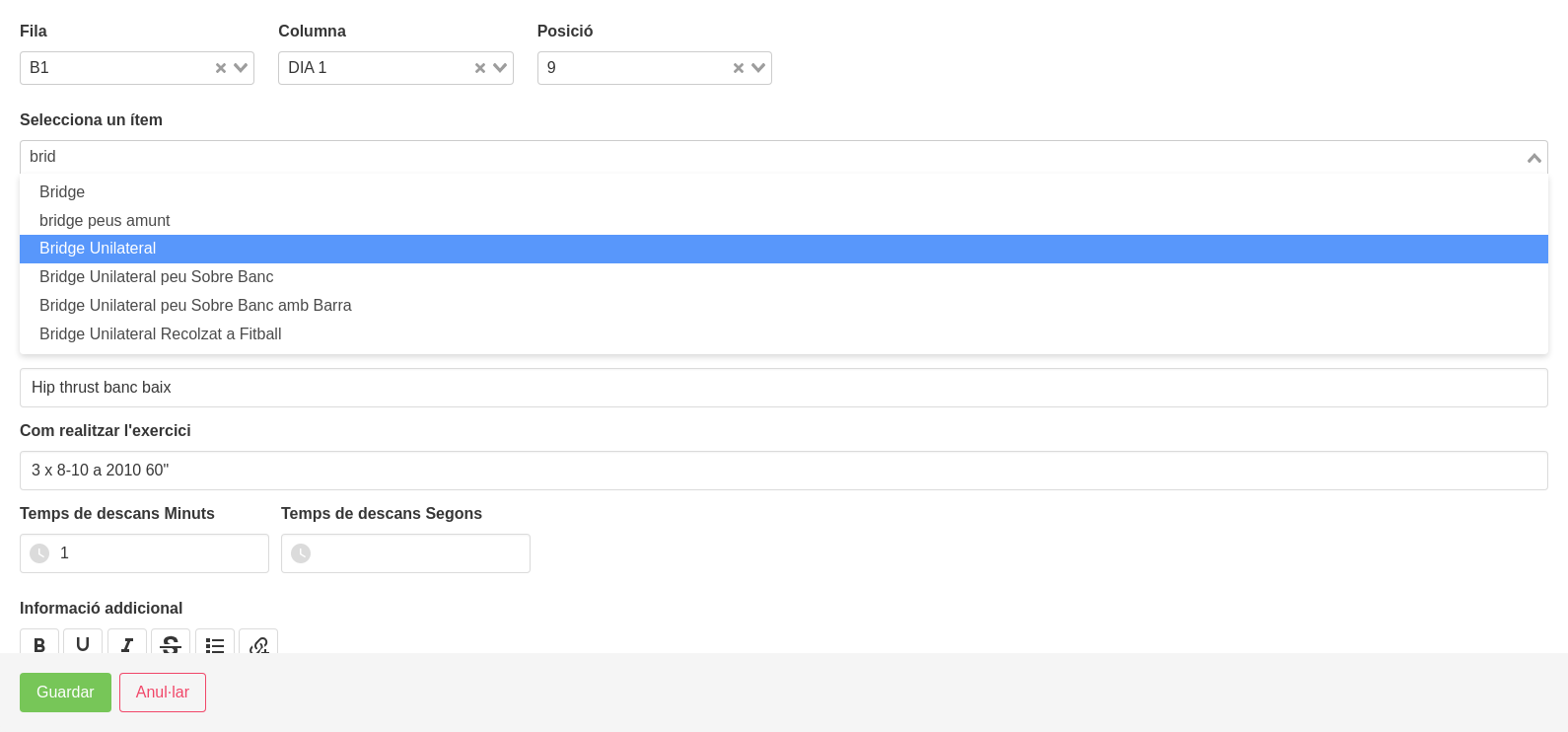
drag, startPoint x: 197, startPoint y: 237, endPoint x: 177, endPoint y: 347, distance: 111.8
click at [197, 238] on li "Bridge Unilateral" at bounding box center [784, 249] width 1528 height 29
type input "brid"
type input "Bridge Unilateral"
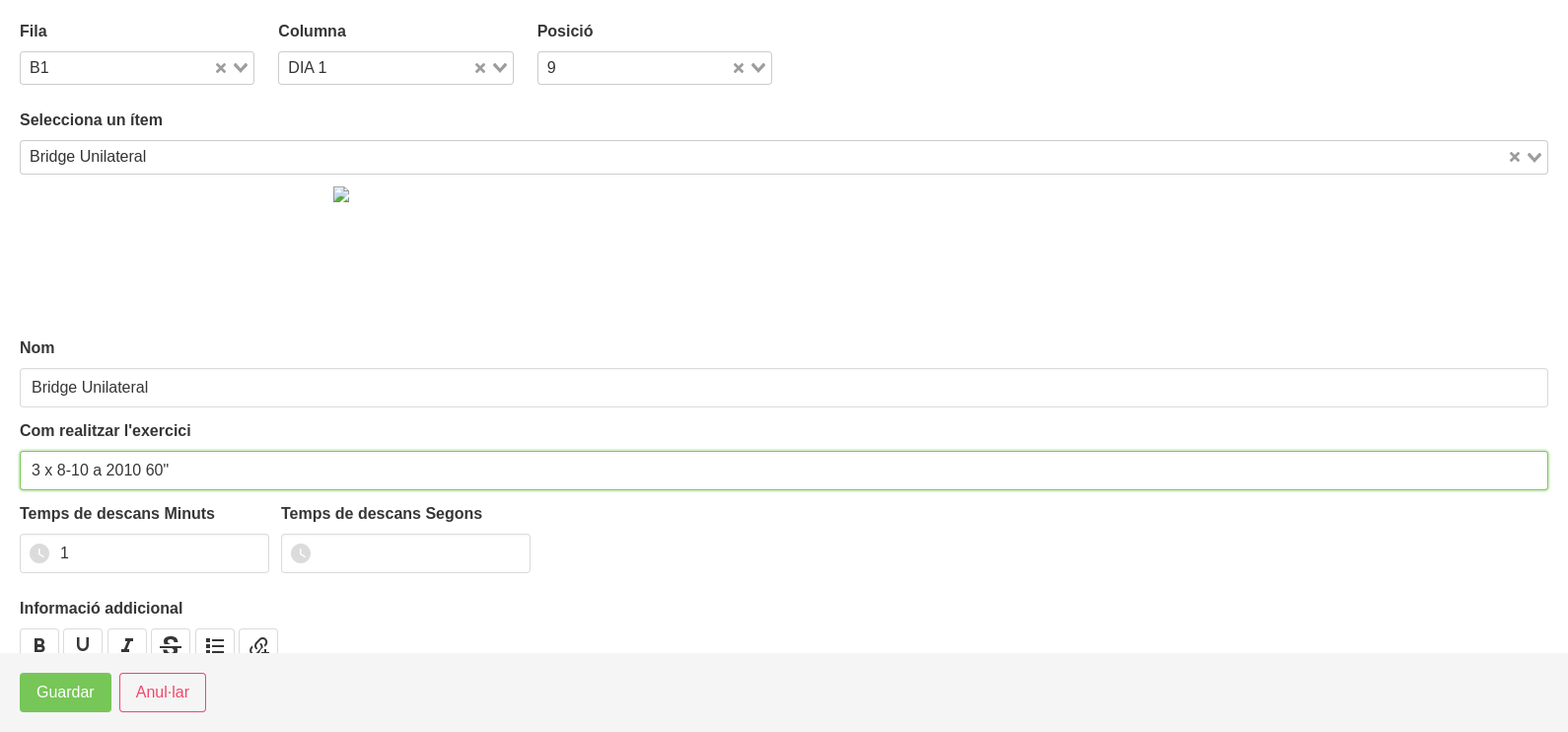
click at [79, 471] on input "3 x 8-10 a 2010 60"" at bounding box center [784, 471] width 1528 height 40
type input "3 x 8-12 a 2010 60""
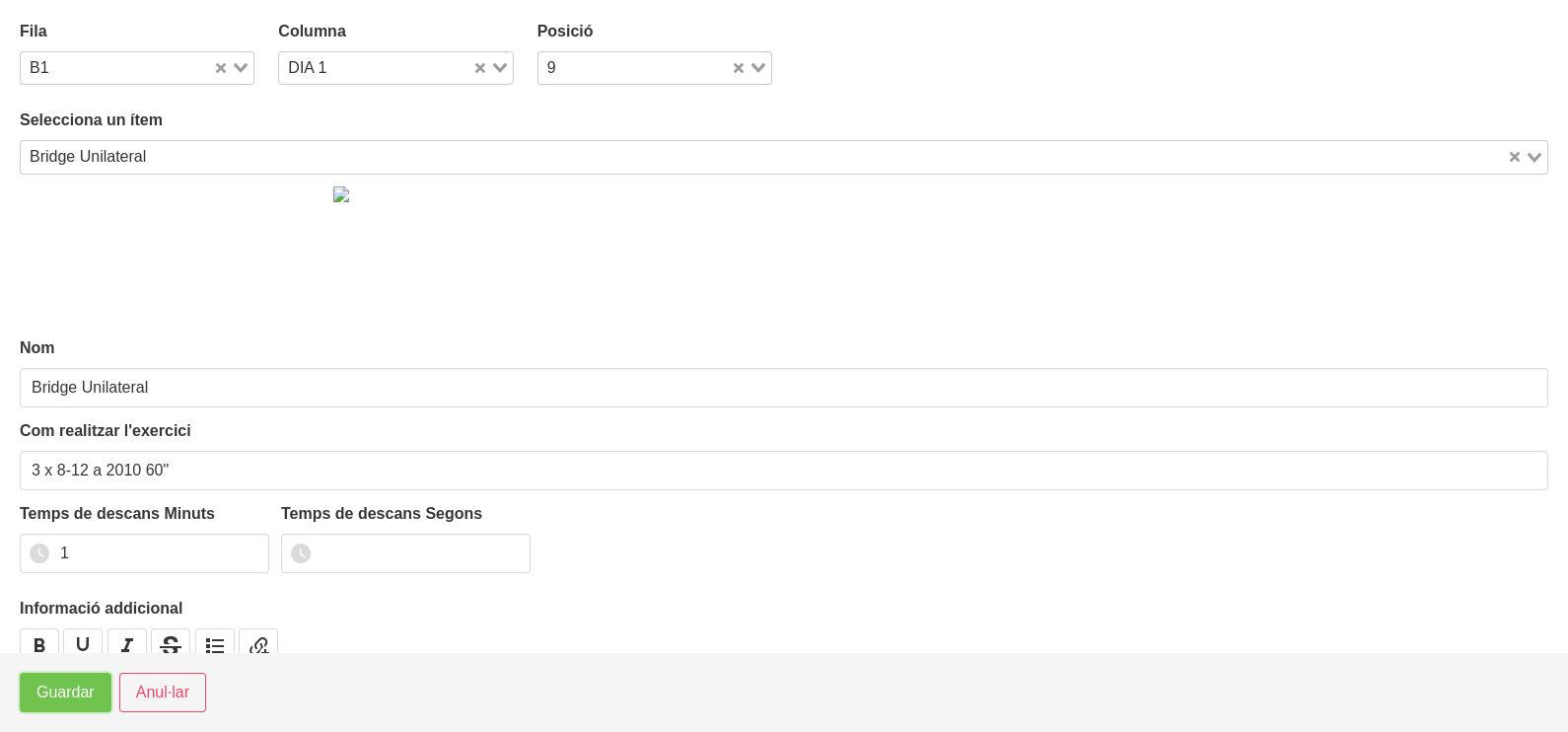
click at [63, 687] on span "Guardar" at bounding box center [65, 692] width 58 height 24
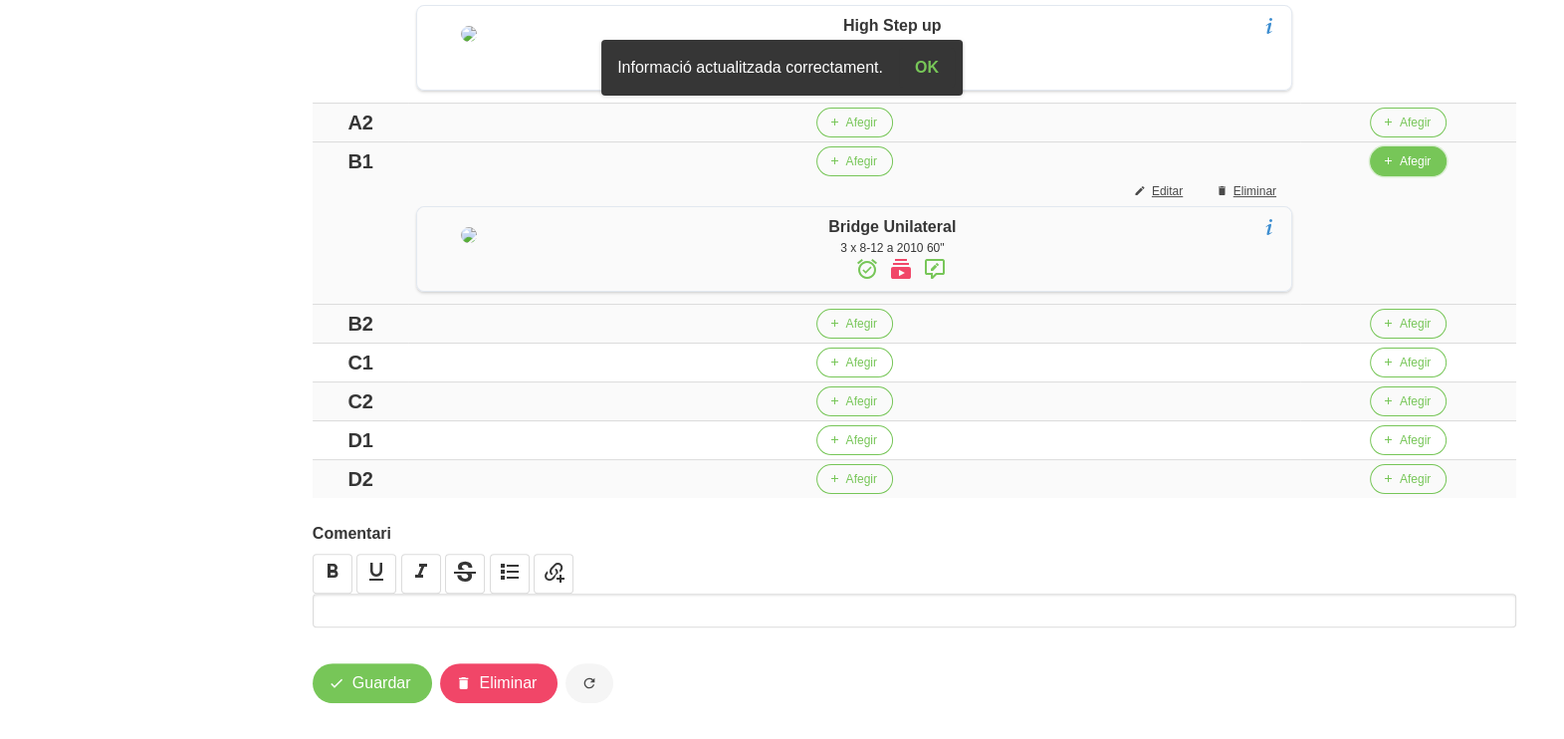
click at [1394, 170] on icon "button" at bounding box center [1388, 161] width 12 height 18
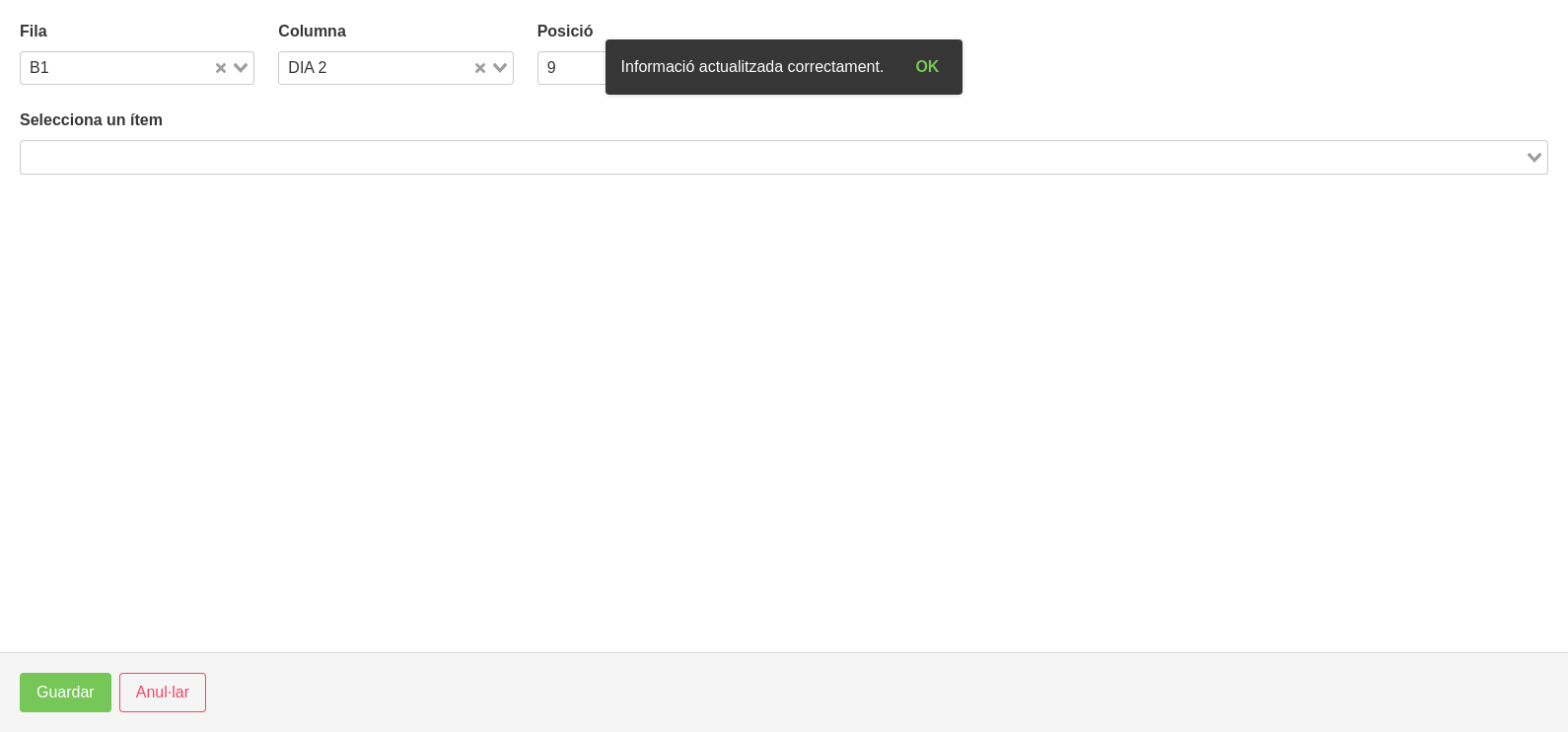
click at [389, 157] on input "Search for option" at bounding box center [773, 157] width 1500 height 24
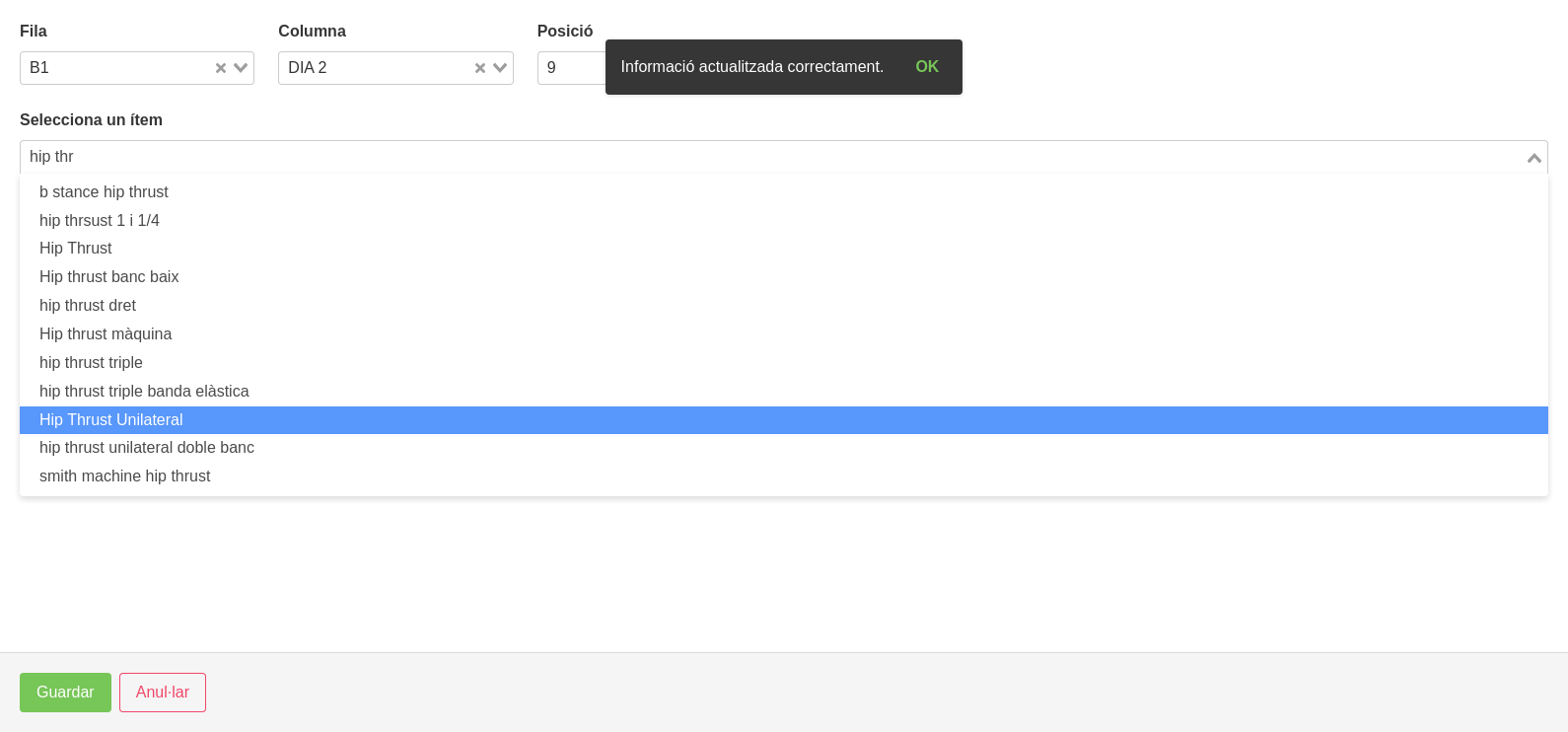
click at [247, 424] on li "Hip Thrust Unilateral" at bounding box center [784, 420] width 1528 height 29
type input "hip thr"
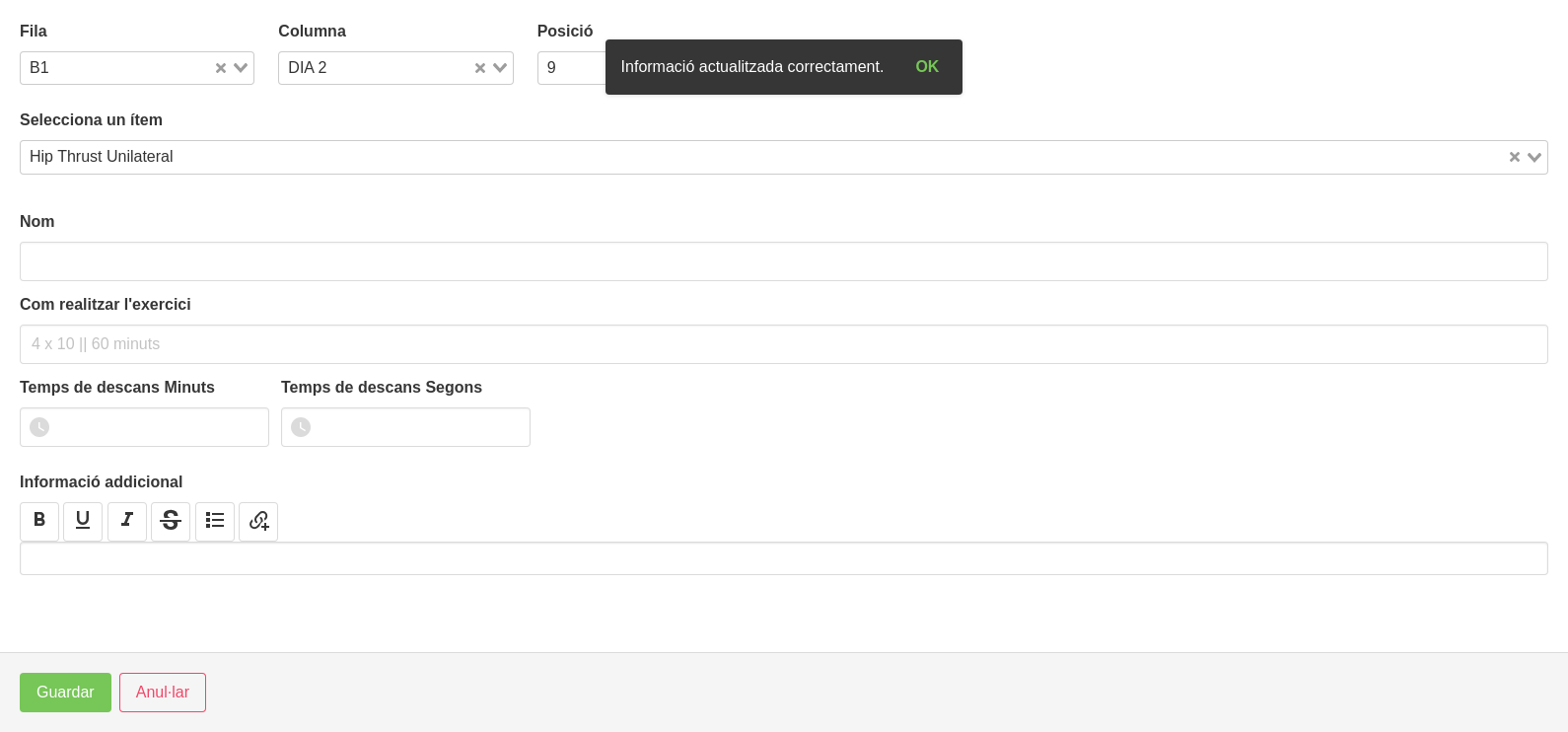
type input "Hip Thrust Unilateral"
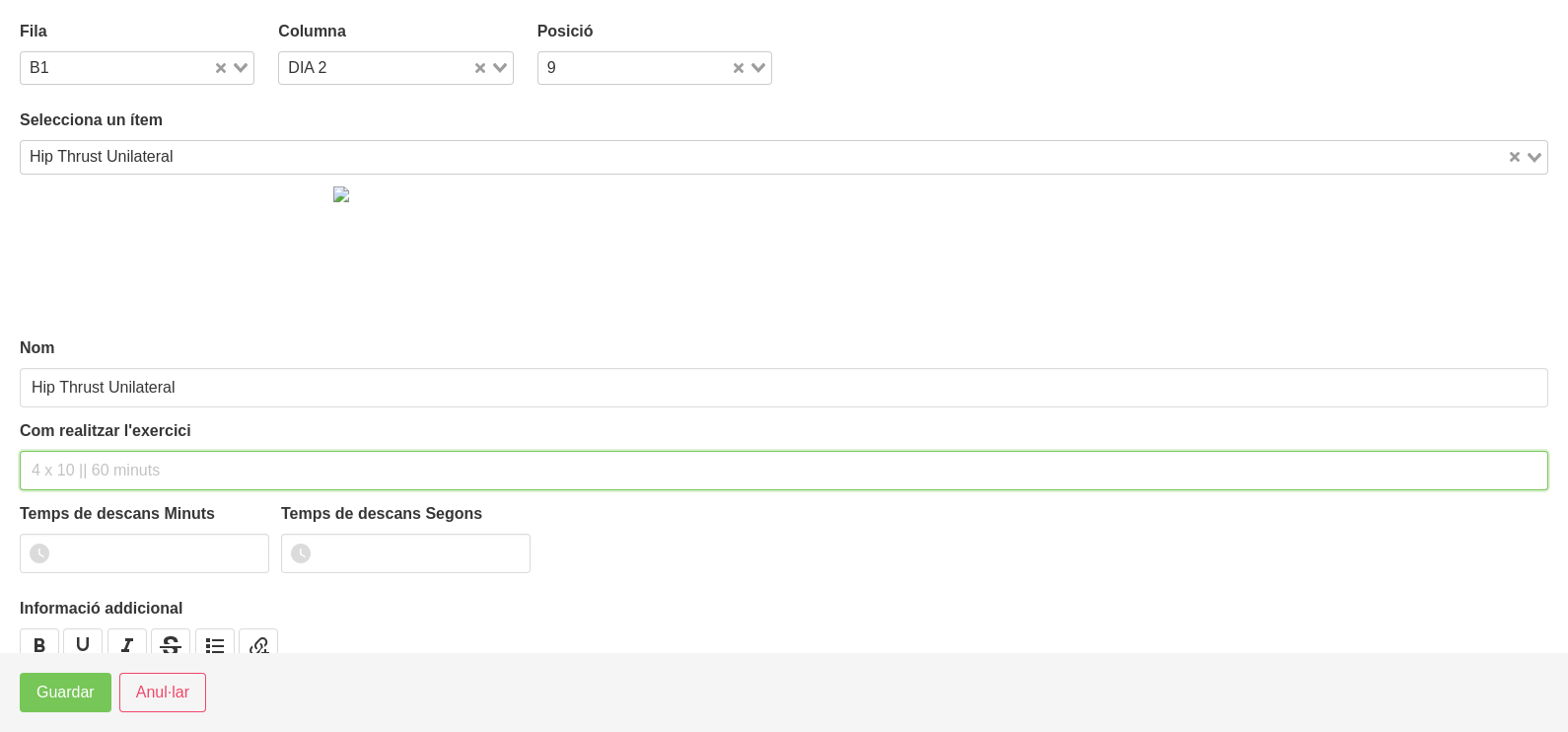
drag, startPoint x: 59, startPoint y: 471, endPoint x: 128, endPoint y: 311, distance: 174.2
click at [65, 462] on input "text" at bounding box center [784, 471] width 1528 height 40
type input "3 x 8-10 a 2010 60""
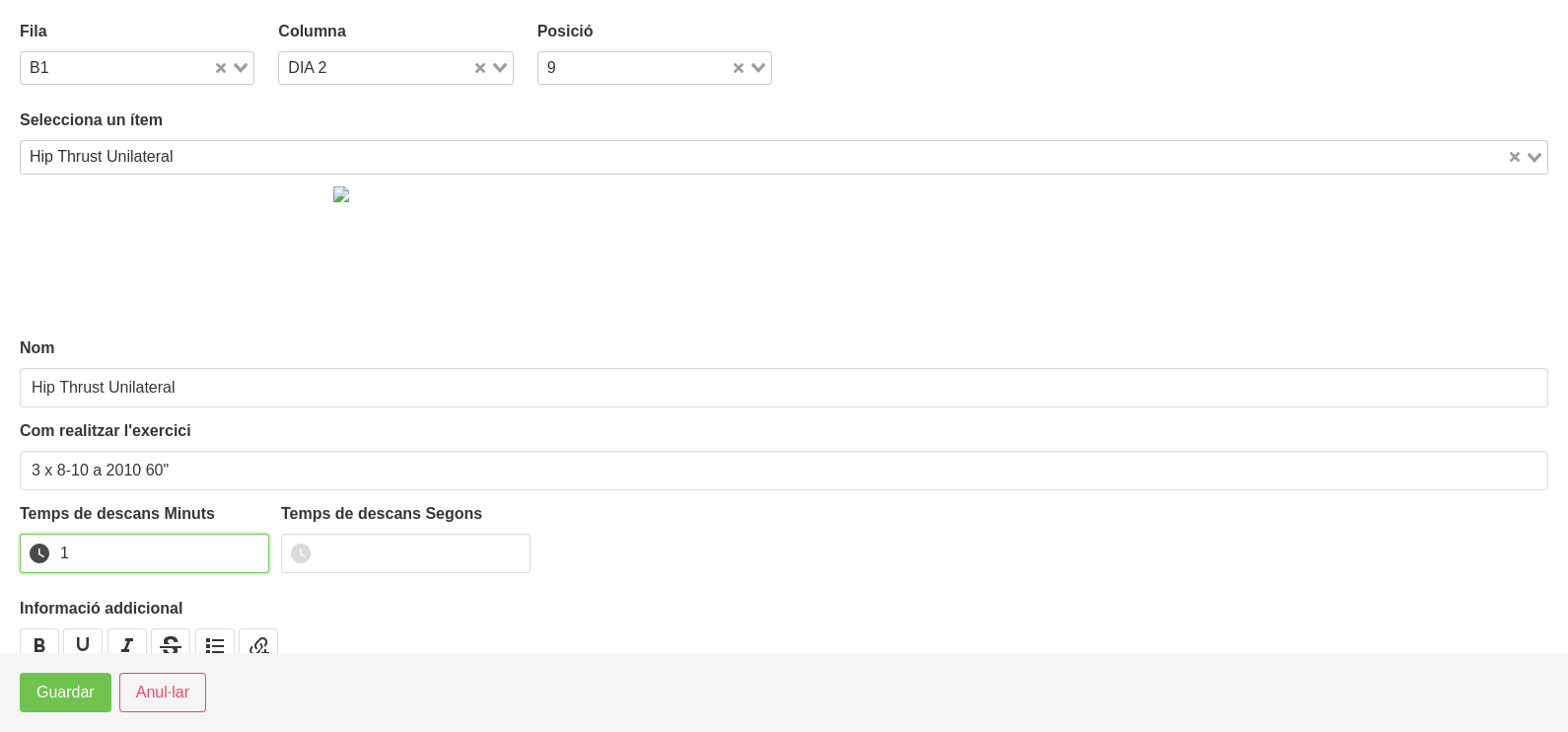
drag, startPoint x: 248, startPoint y: 546, endPoint x: 79, endPoint y: 682, distance: 216.9
type input "1"
click at [244, 548] on input "1" at bounding box center [145, 554] width 250 height 40
drag, startPoint x: 69, startPoint y: 713, endPoint x: 65, endPoint y: 695, distance: 18.4
click at [69, 712] on footer "Guardar Anul·lar" at bounding box center [784, 691] width 1568 height 80
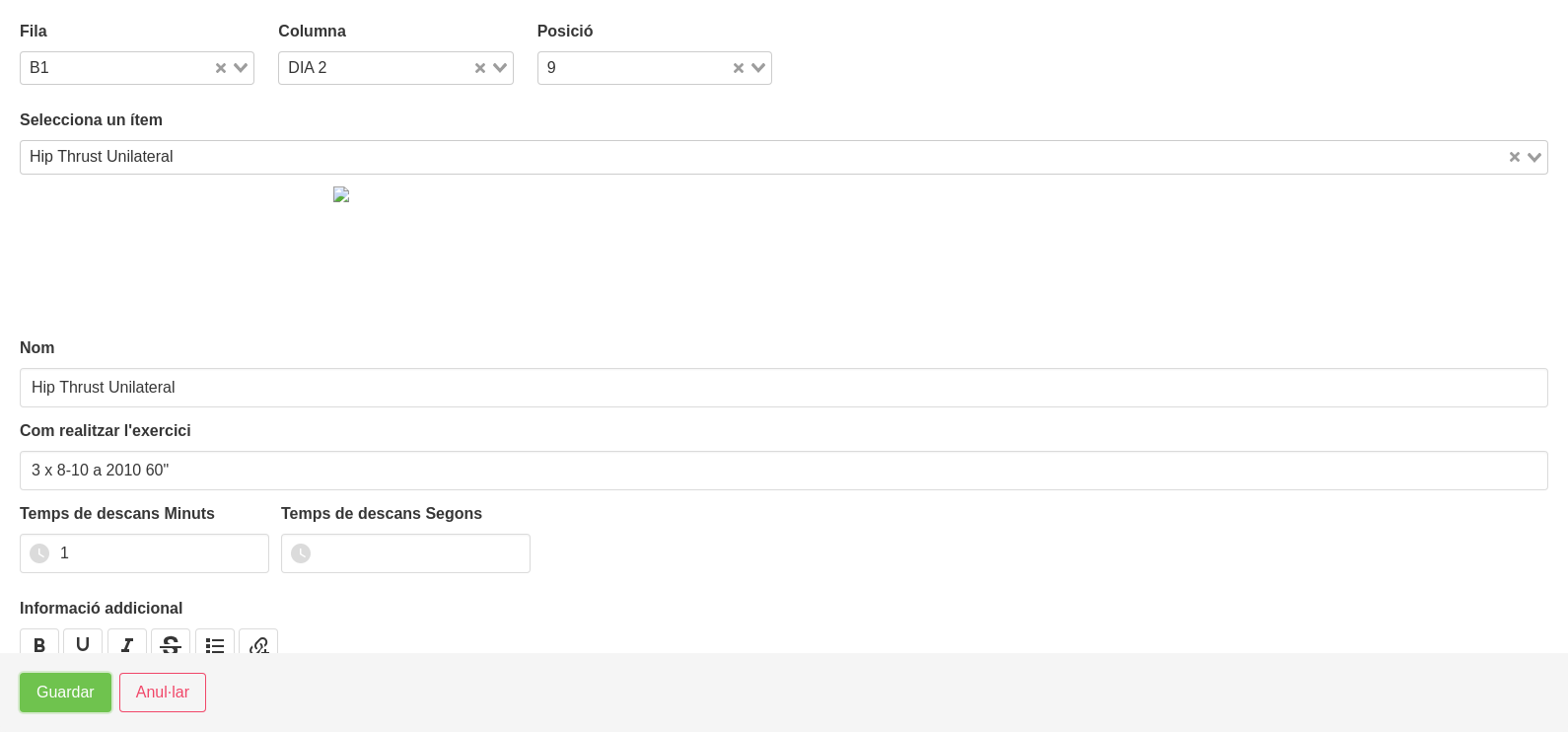
click at [65, 694] on span "Guardar" at bounding box center [65, 692] width 58 height 24
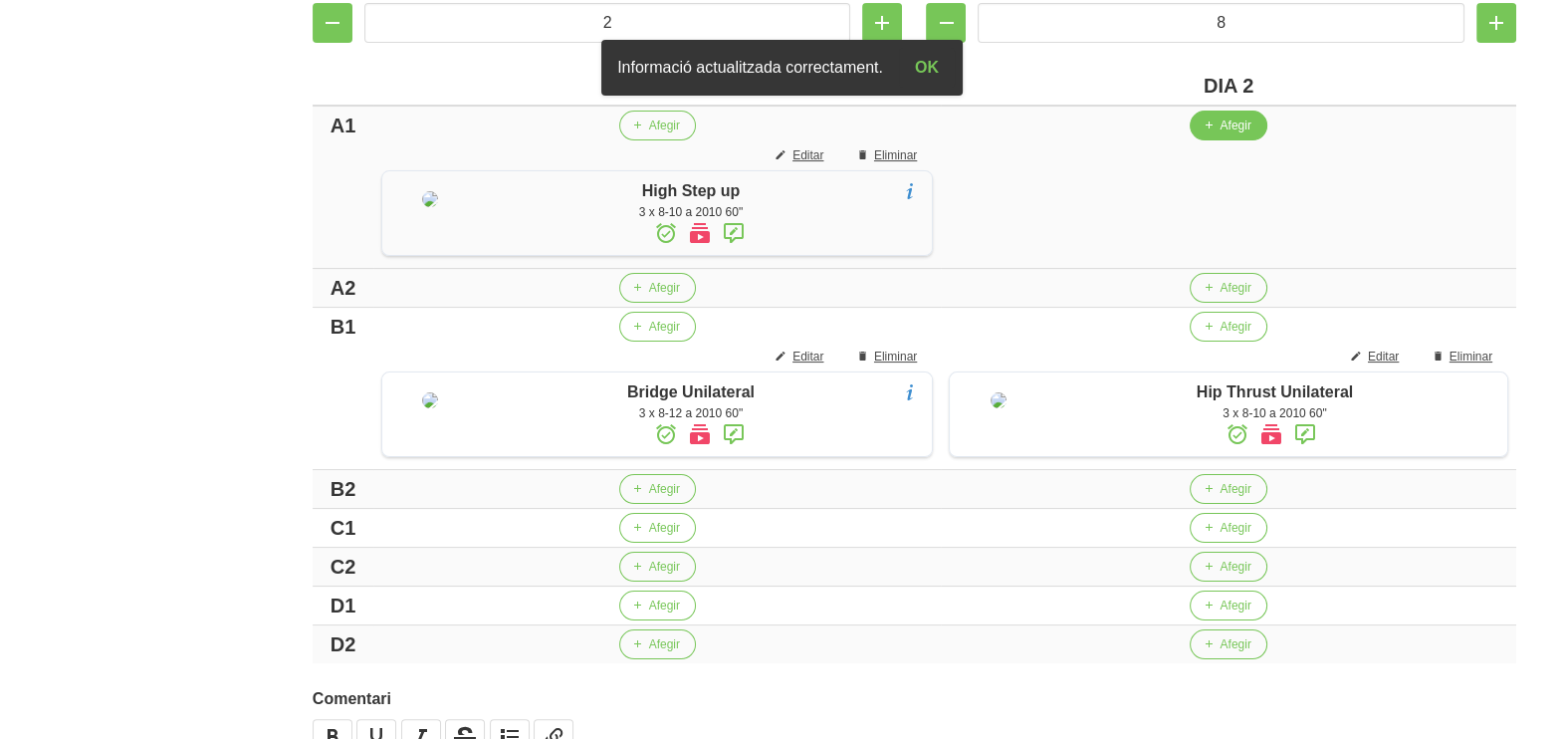
scroll to position [373, 0]
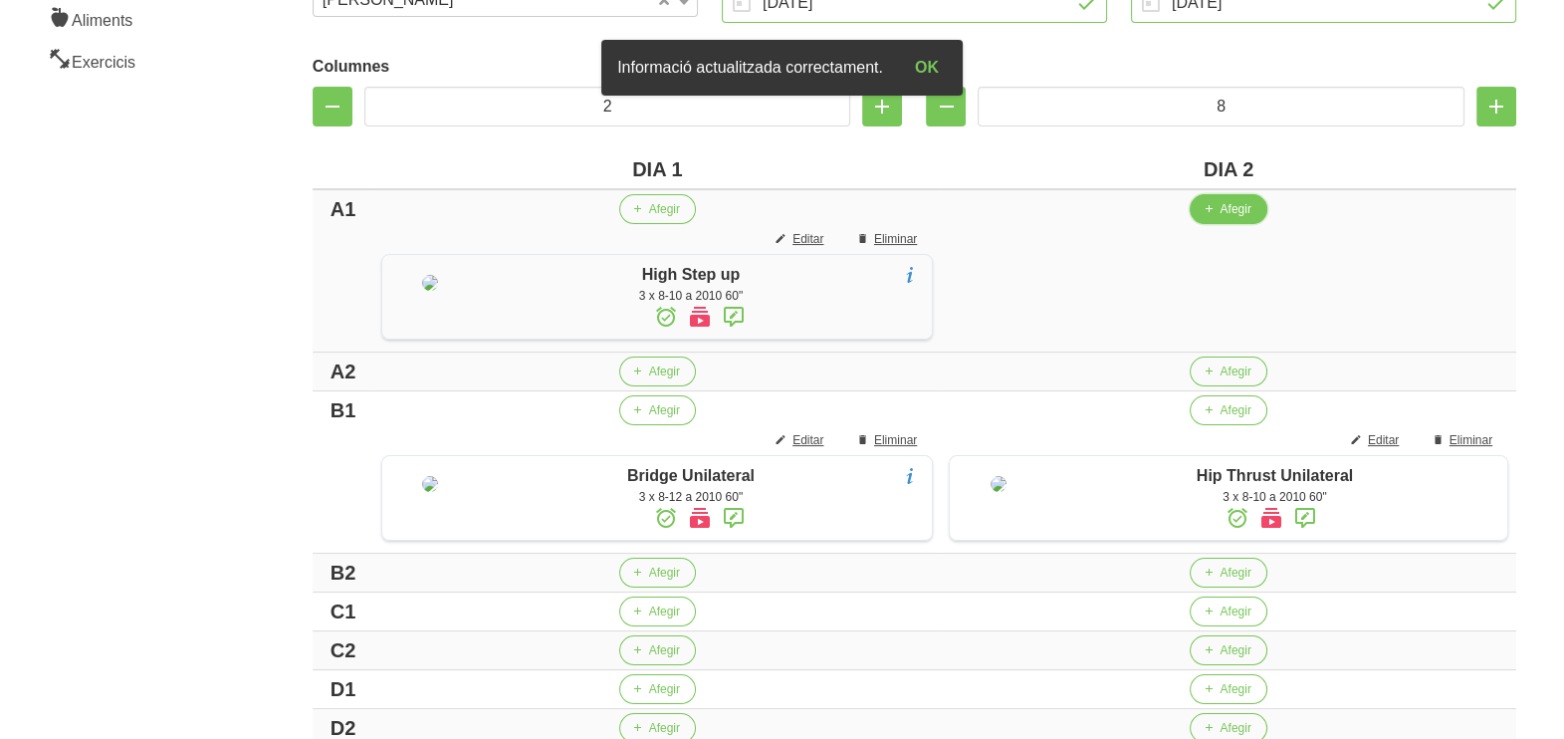
click at [1221, 212] on span "Afegir" at bounding box center [1235, 209] width 31 height 18
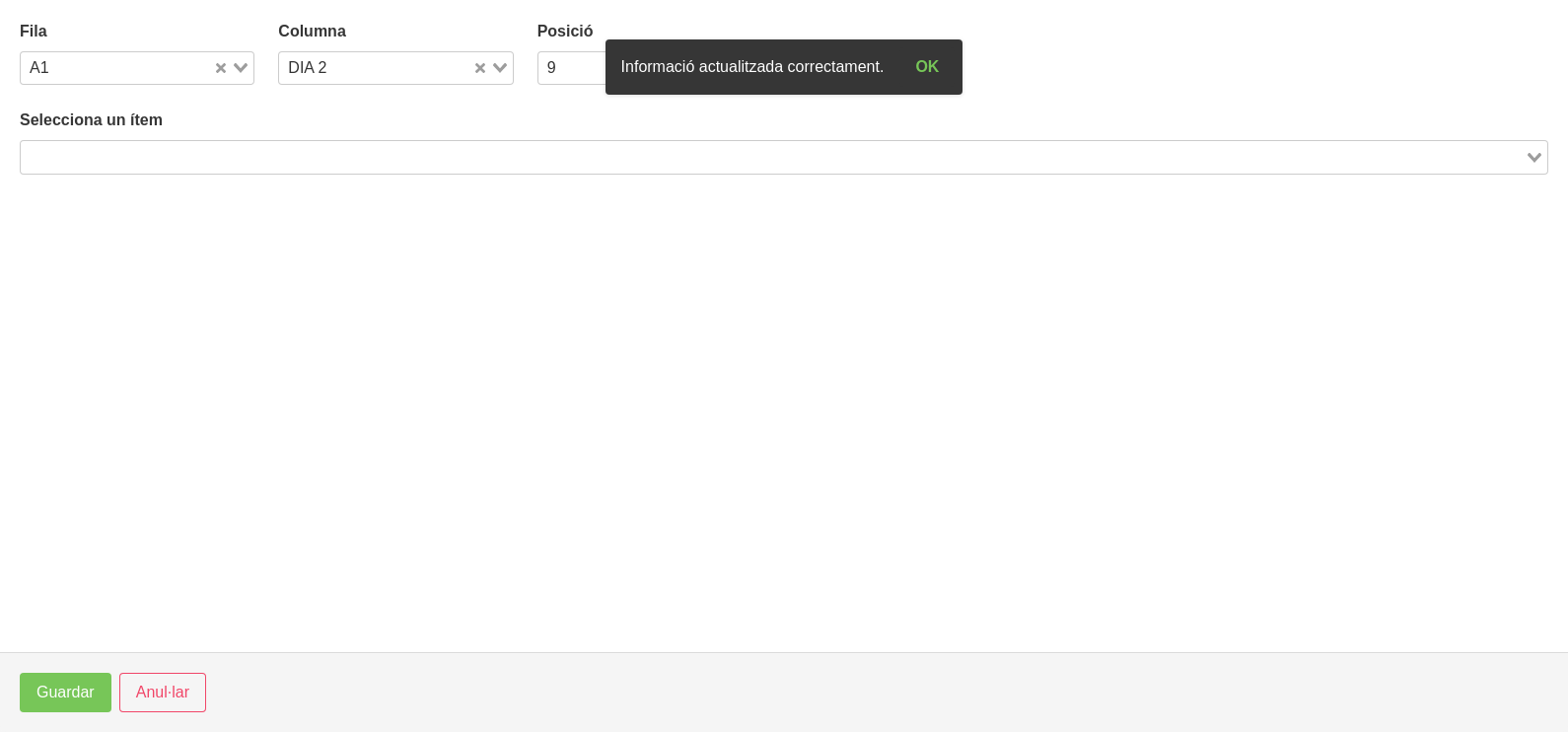
click at [301, 155] on input "Search for option" at bounding box center [773, 157] width 1500 height 24
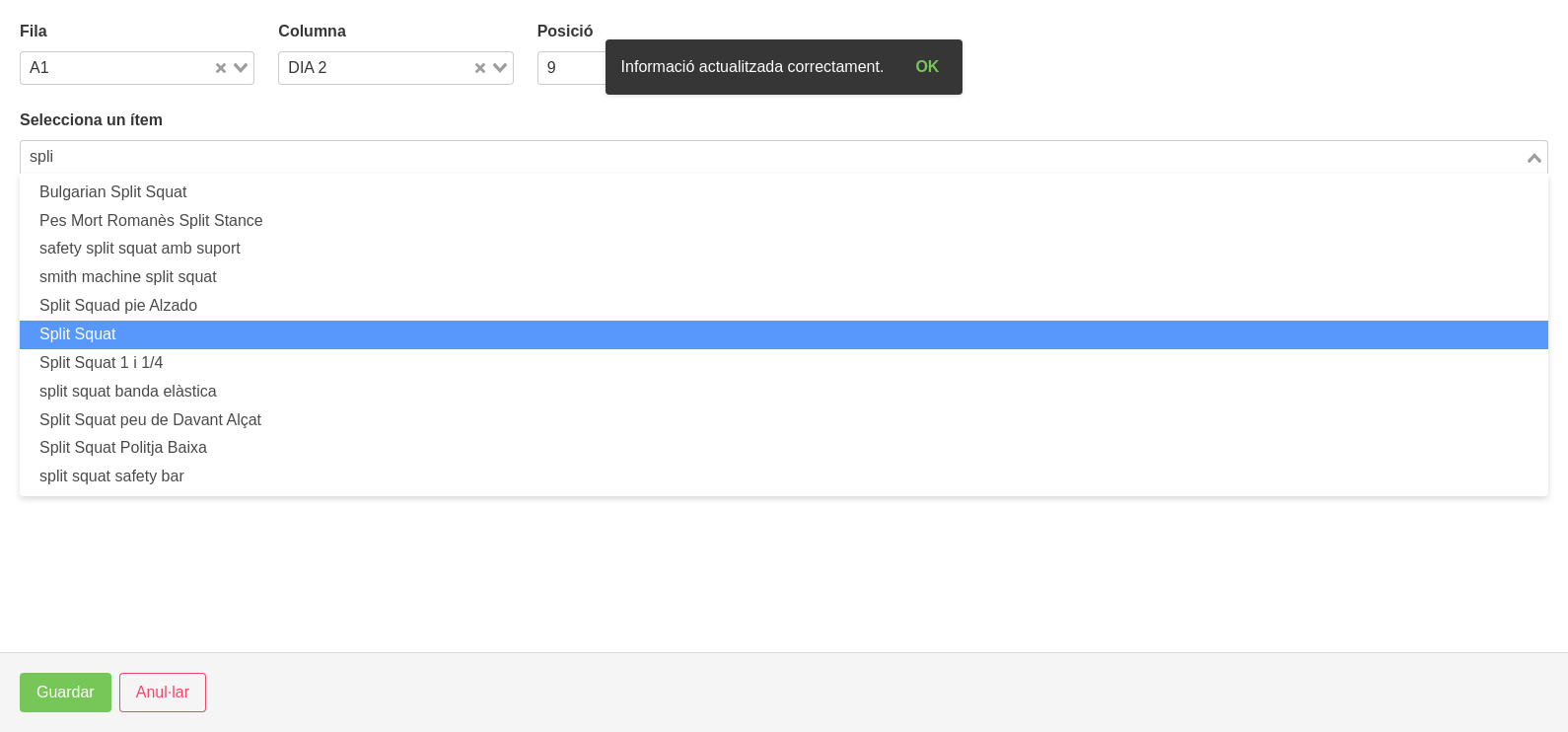
click at [202, 332] on li "Split Squat" at bounding box center [784, 335] width 1528 height 29
type input "spli"
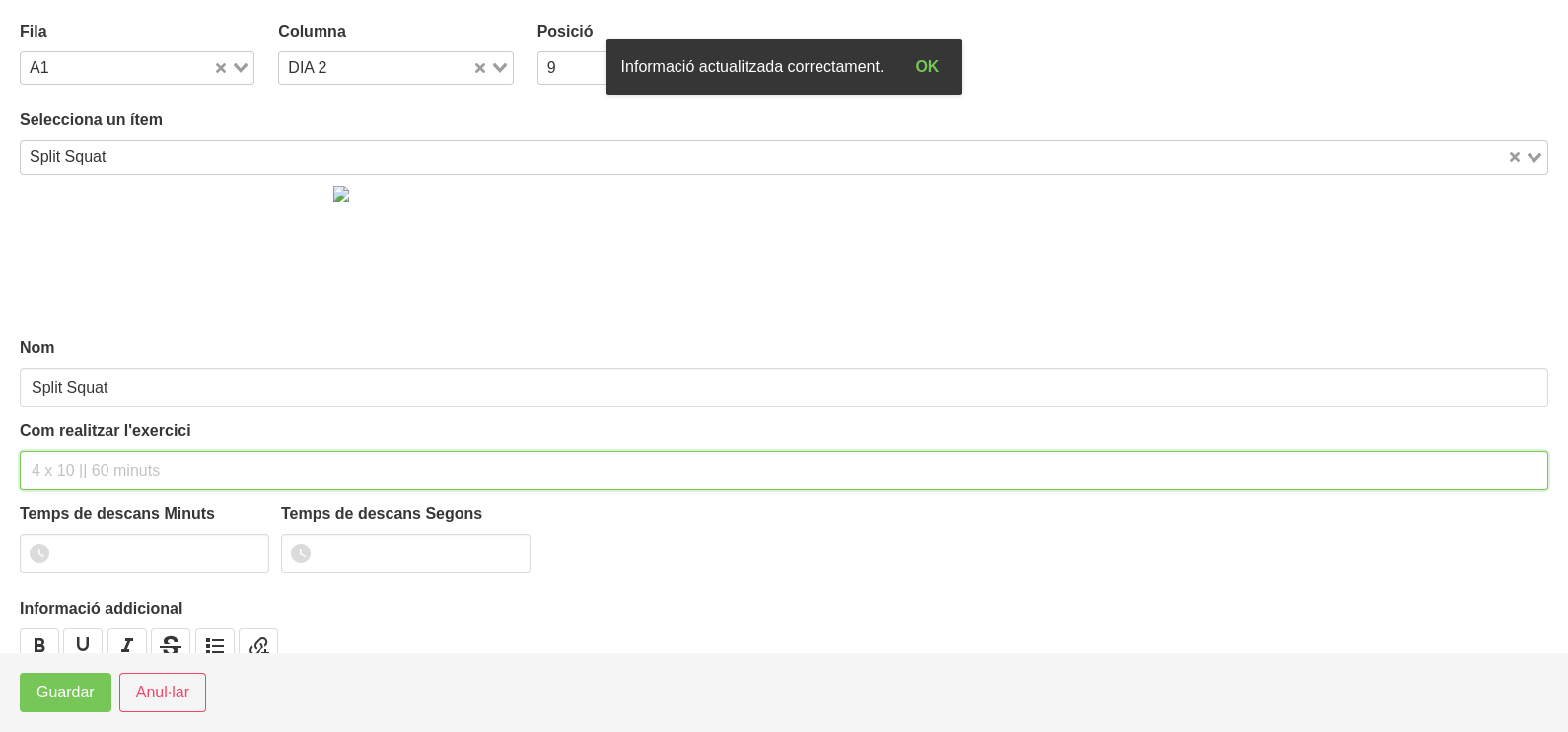
click at [84, 472] on input "text" at bounding box center [784, 471] width 1528 height 40
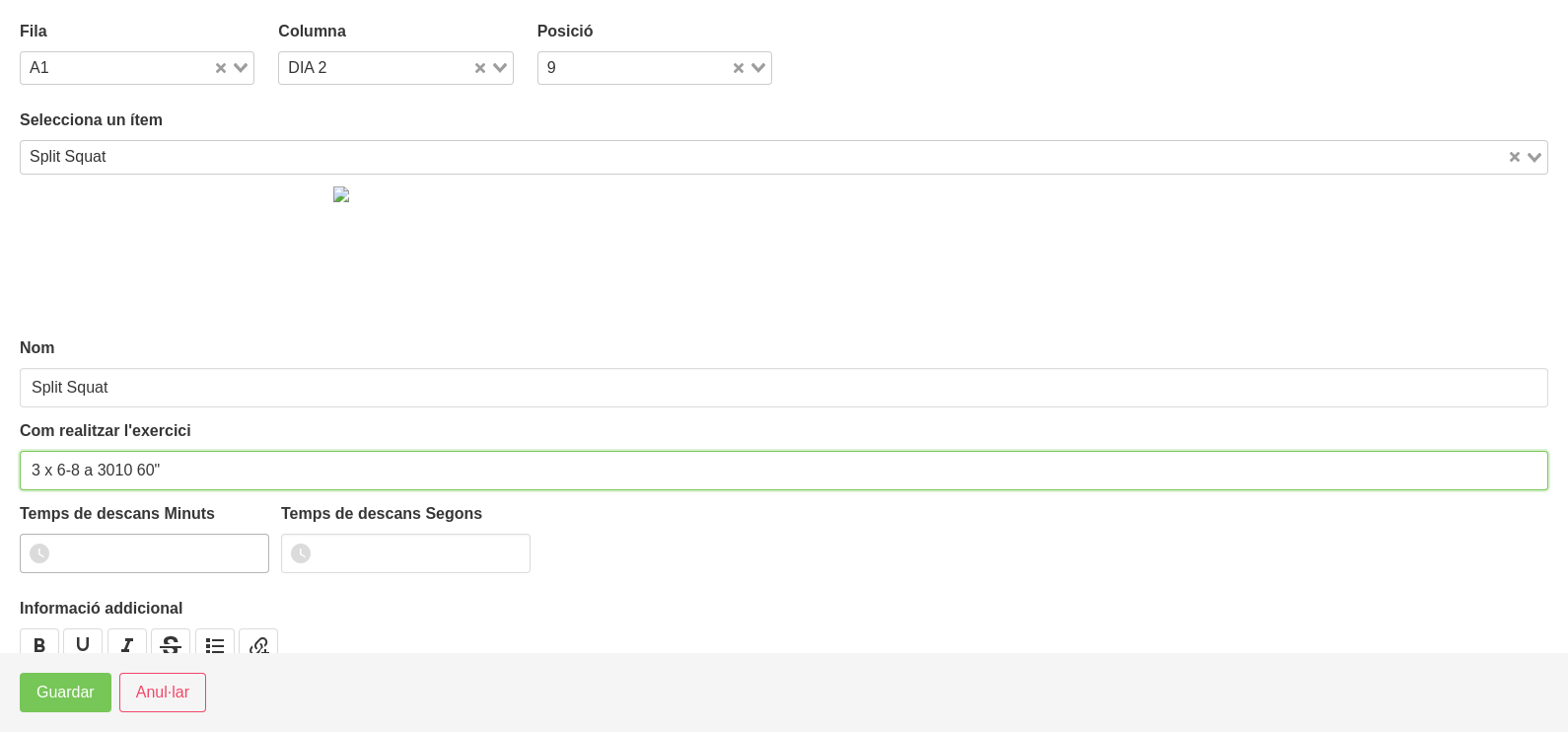
type input "3 x 6-8 a 3010 60""
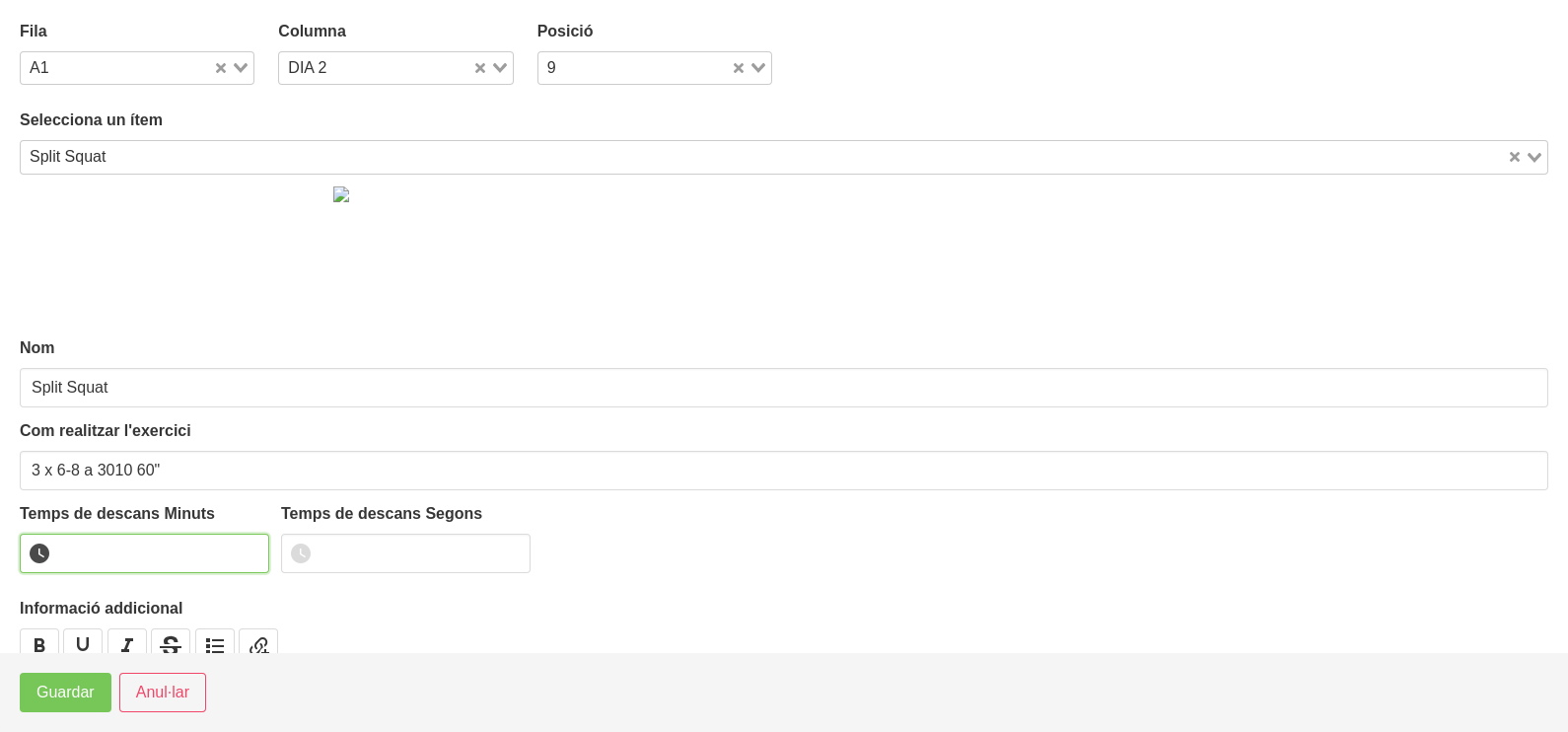
drag, startPoint x: 250, startPoint y: 541, endPoint x: 157, endPoint y: 610, distance: 115.8
click at [243, 546] on input "number" at bounding box center [145, 554] width 250 height 40
drag, startPoint x: 255, startPoint y: 544, endPoint x: 110, endPoint y: 631, distance: 169.1
type input "1"
click at [251, 547] on input "1" at bounding box center [145, 554] width 250 height 40
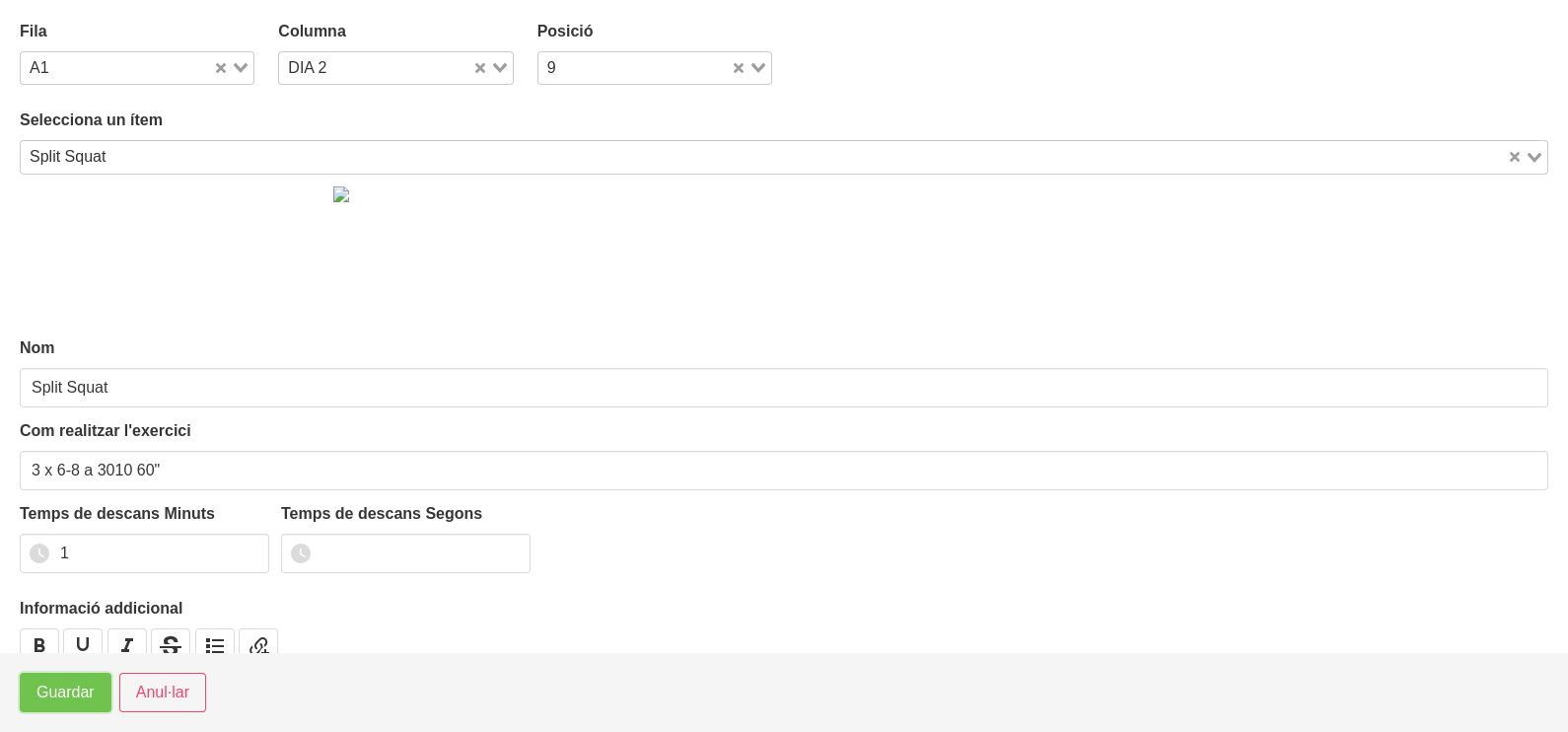
click at [79, 688] on span "Guardar" at bounding box center [65, 692] width 58 height 24
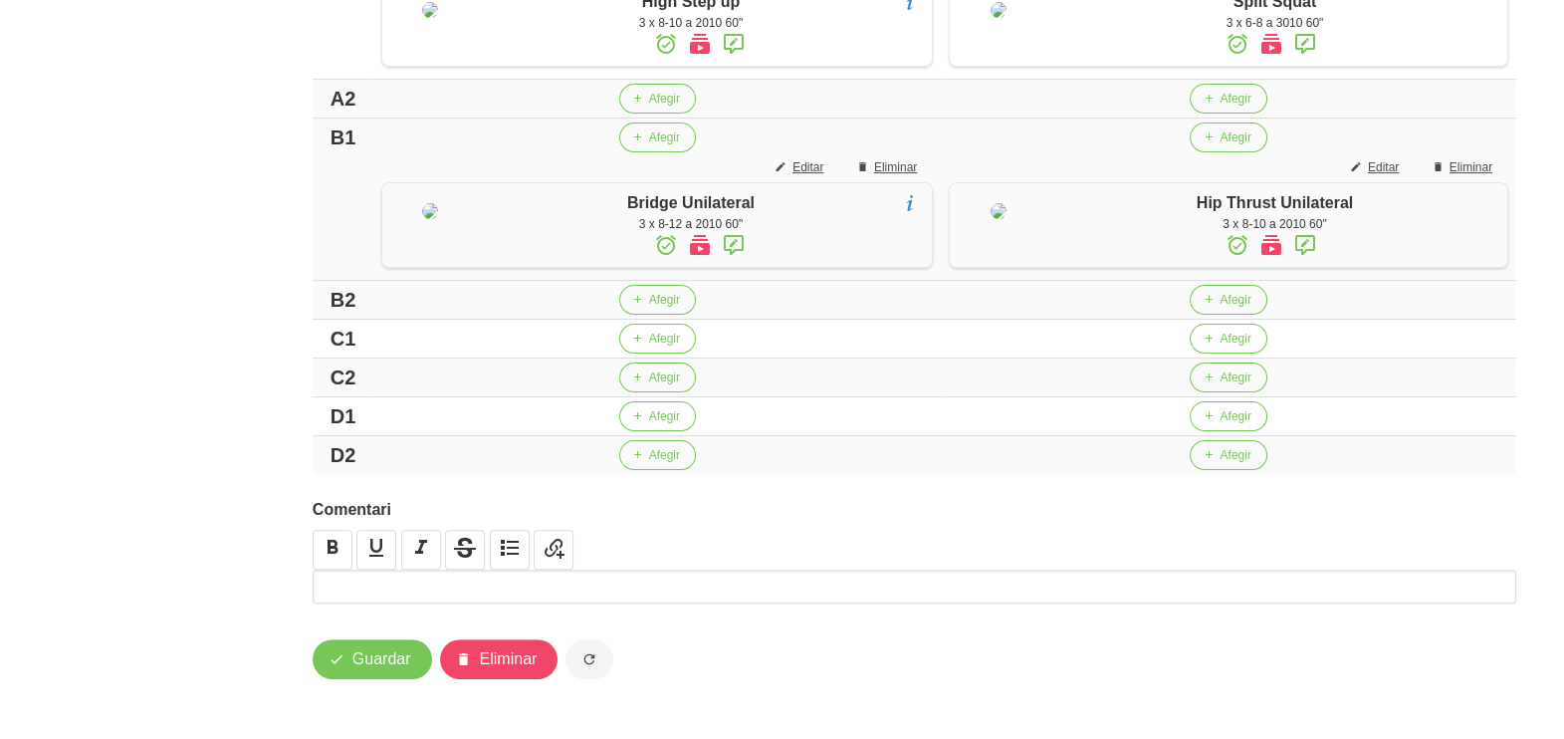
scroll to position [773, 0]
click at [676, 343] on button "Afegir" at bounding box center [657, 339] width 77 height 30
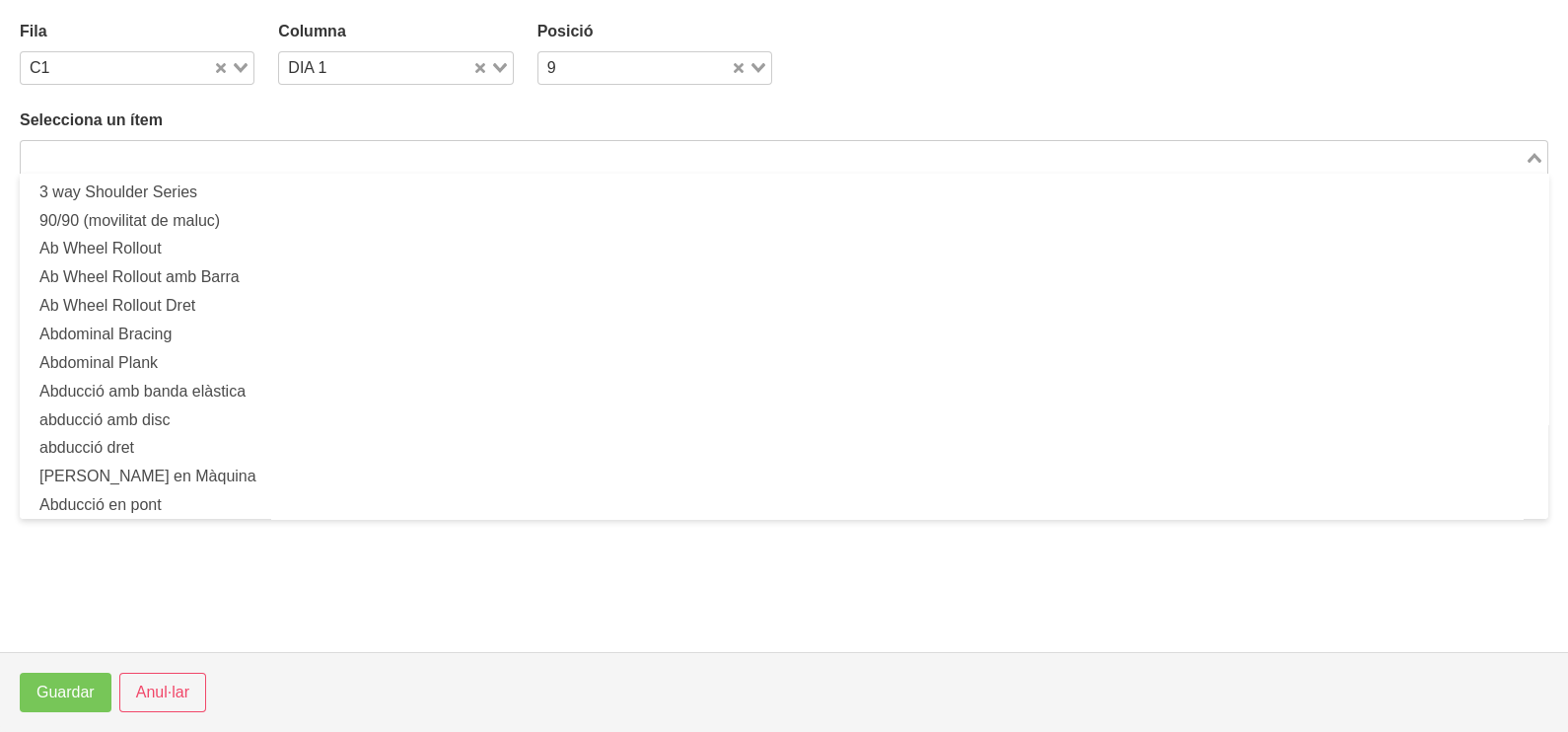
click at [316, 148] on input "Search for option" at bounding box center [773, 157] width 1500 height 24
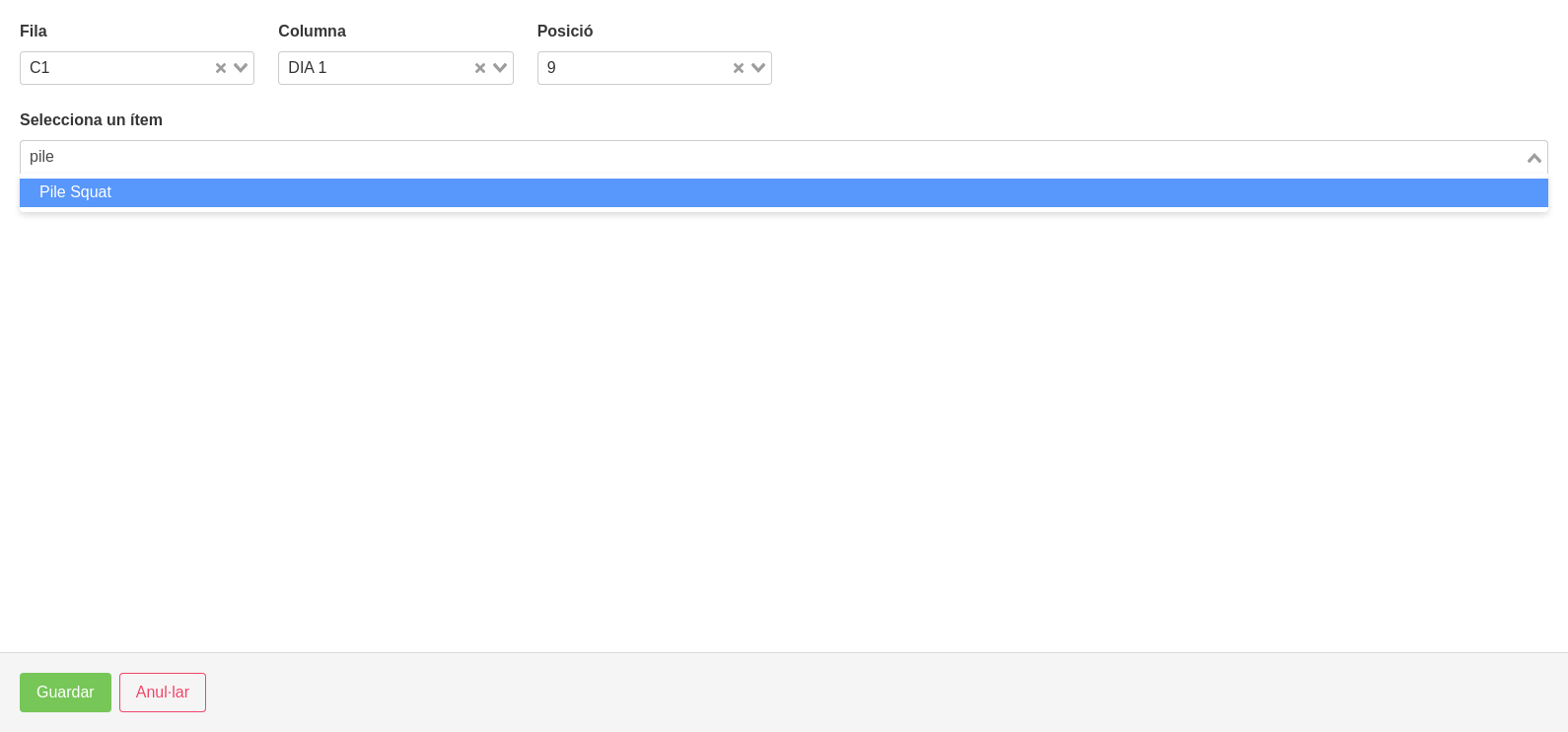
click at [261, 195] on li "Pile Squat" at bounding box center [784, 192] width 1528 height 29
type input "pile"
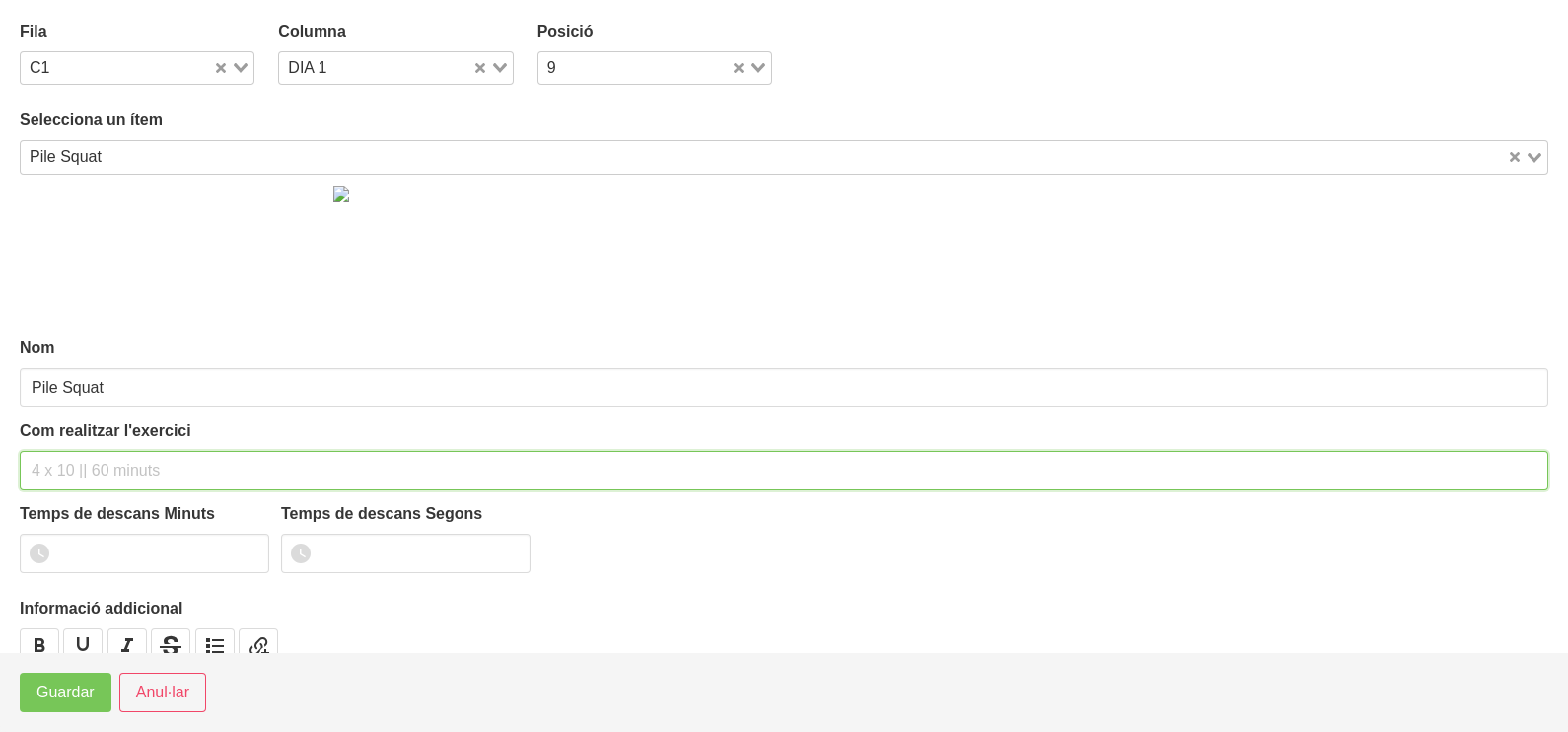
click at [101, 465] on input "text" at bounding box center [784, 471] width 1528 height 40
type input "3 x 8-12 a 2010 60""
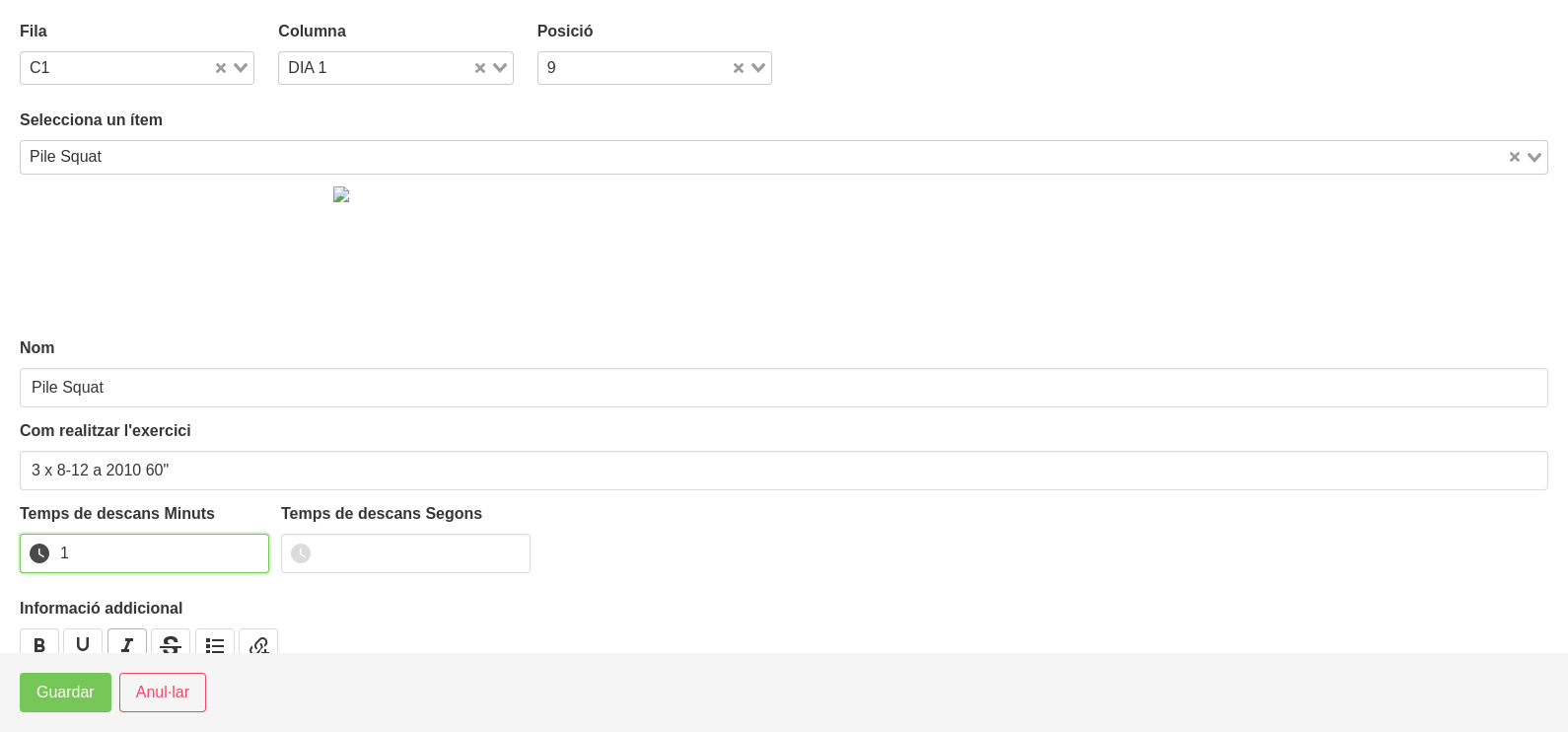
drag, startPoint x: 252, startPoint y: 548, endPoint x: 133, endPoint y: 647, distance: 154.8
type input "1"
click at [245, 554] on input "1" at bounding box center [145, 554] width 250 height 40
click at [84, 690] on span "Guardar" at bounding box center [65, 692] width 58 height 24
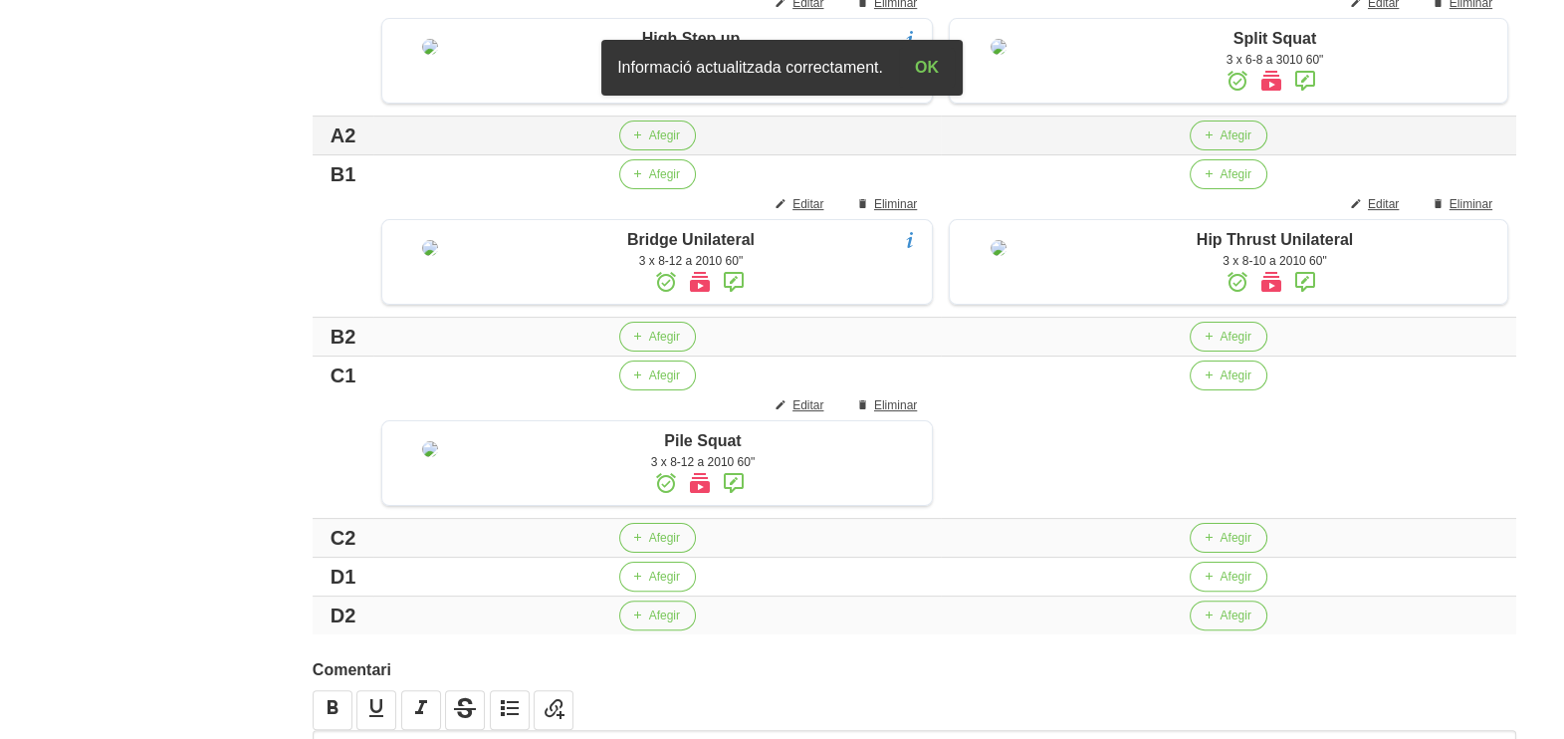
scroll to position [648, 0]
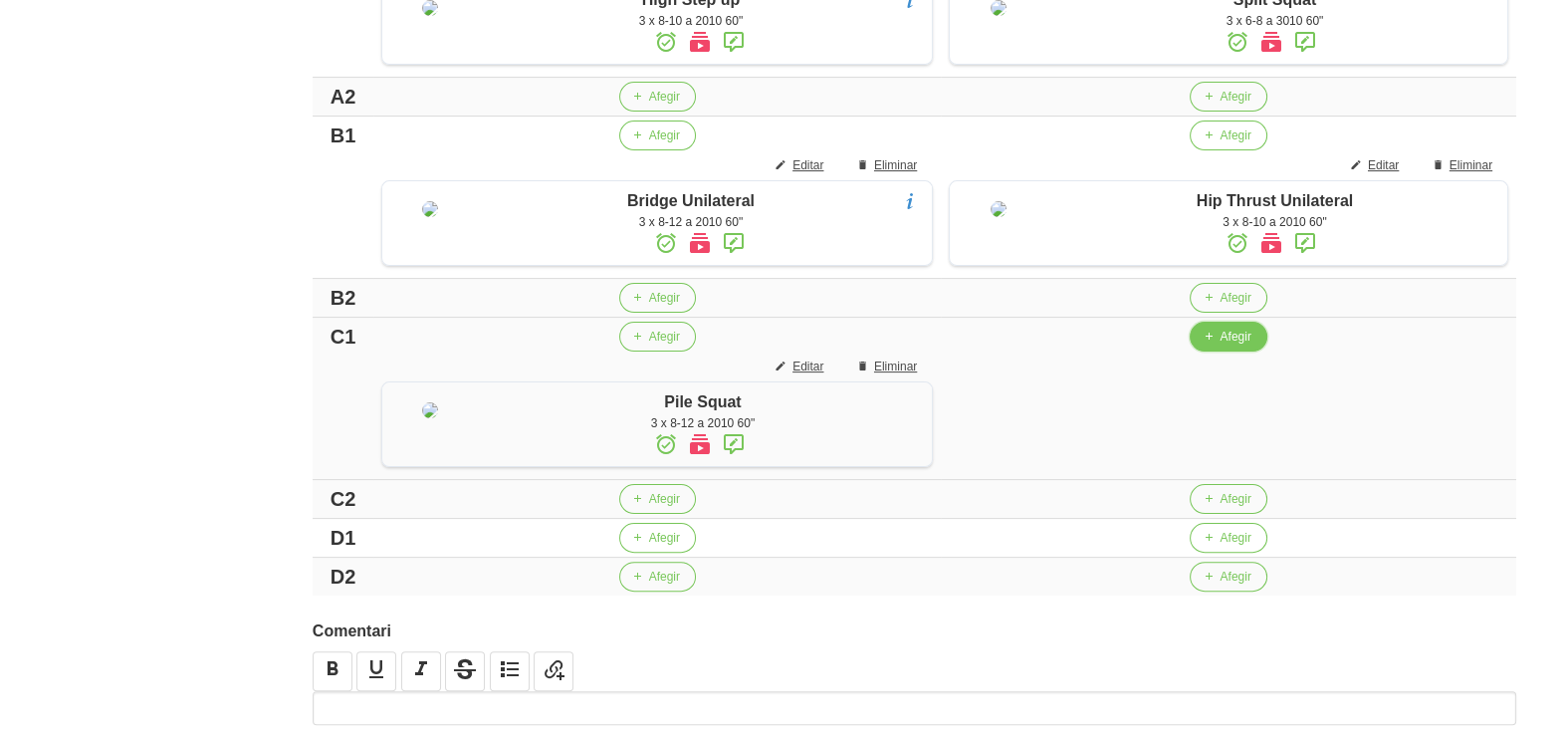
click at [1195, 351] on button "Afegir" at bounding box center [1228, 337] width 77 height 30
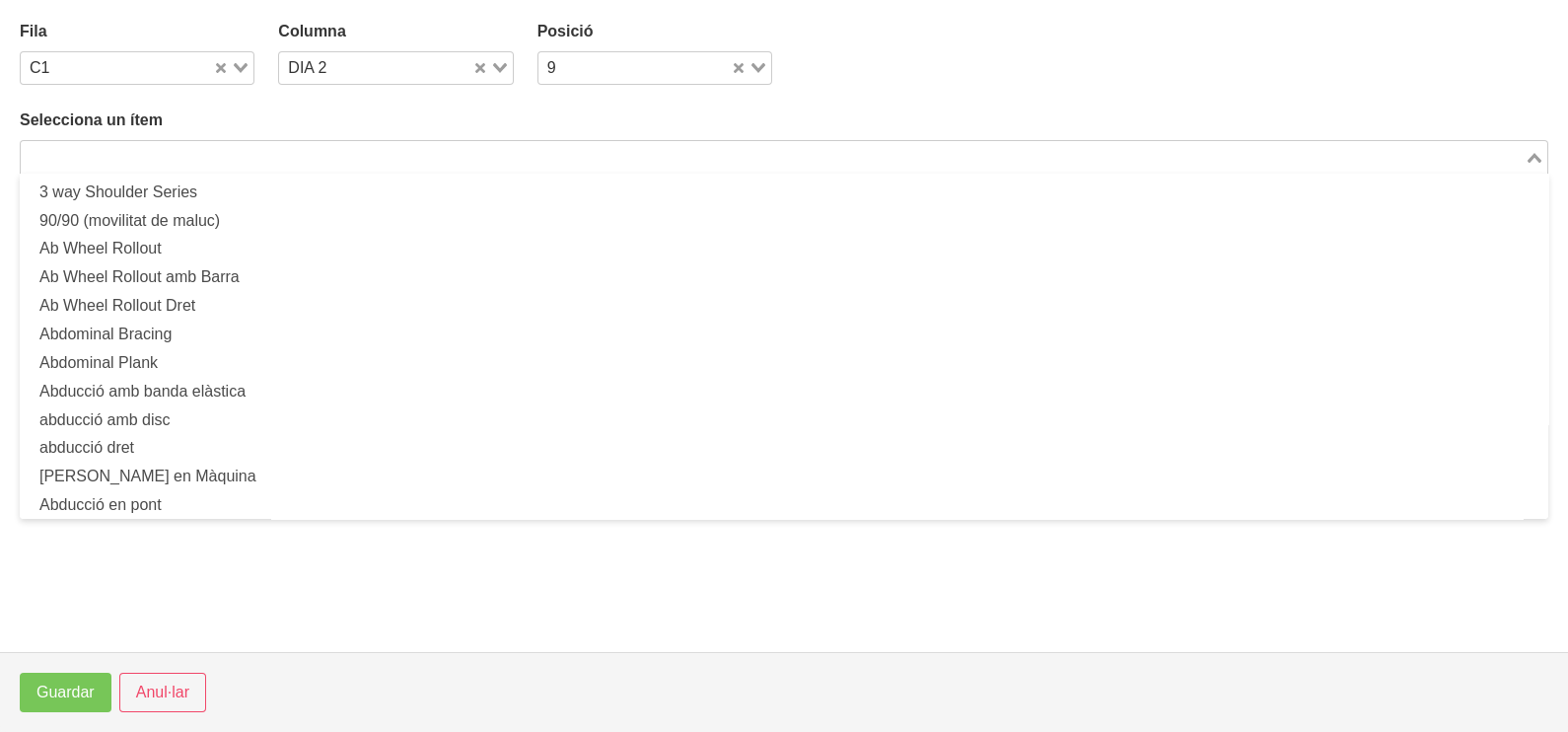
click at [445, 144] on div "Search for option" at bounding box center [773, 155] width 1504 height 28
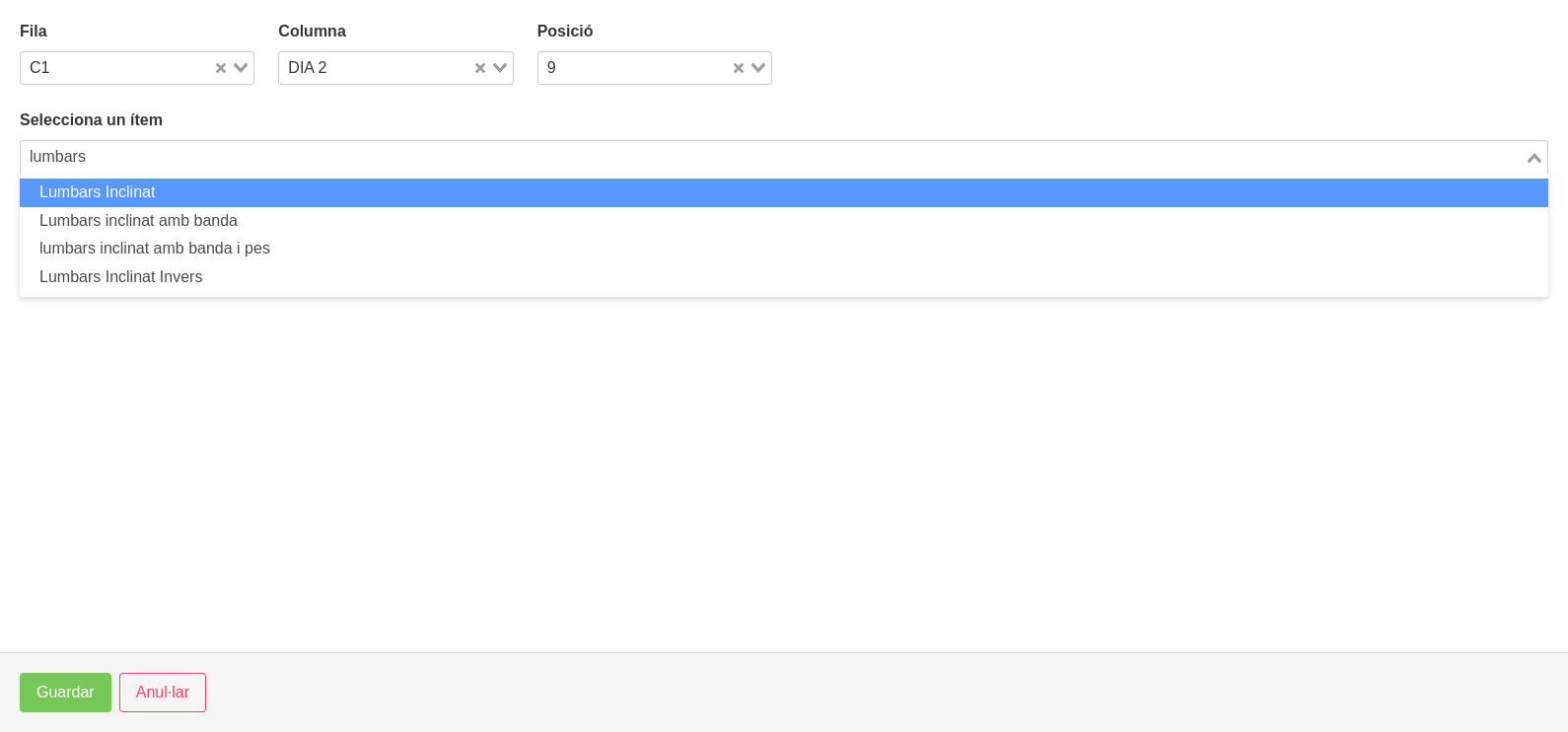
click at [399, 186] on li "Lumbars Inclinat" at bounding box center [784, 192] width 1528 height 29
type input "lumbars"
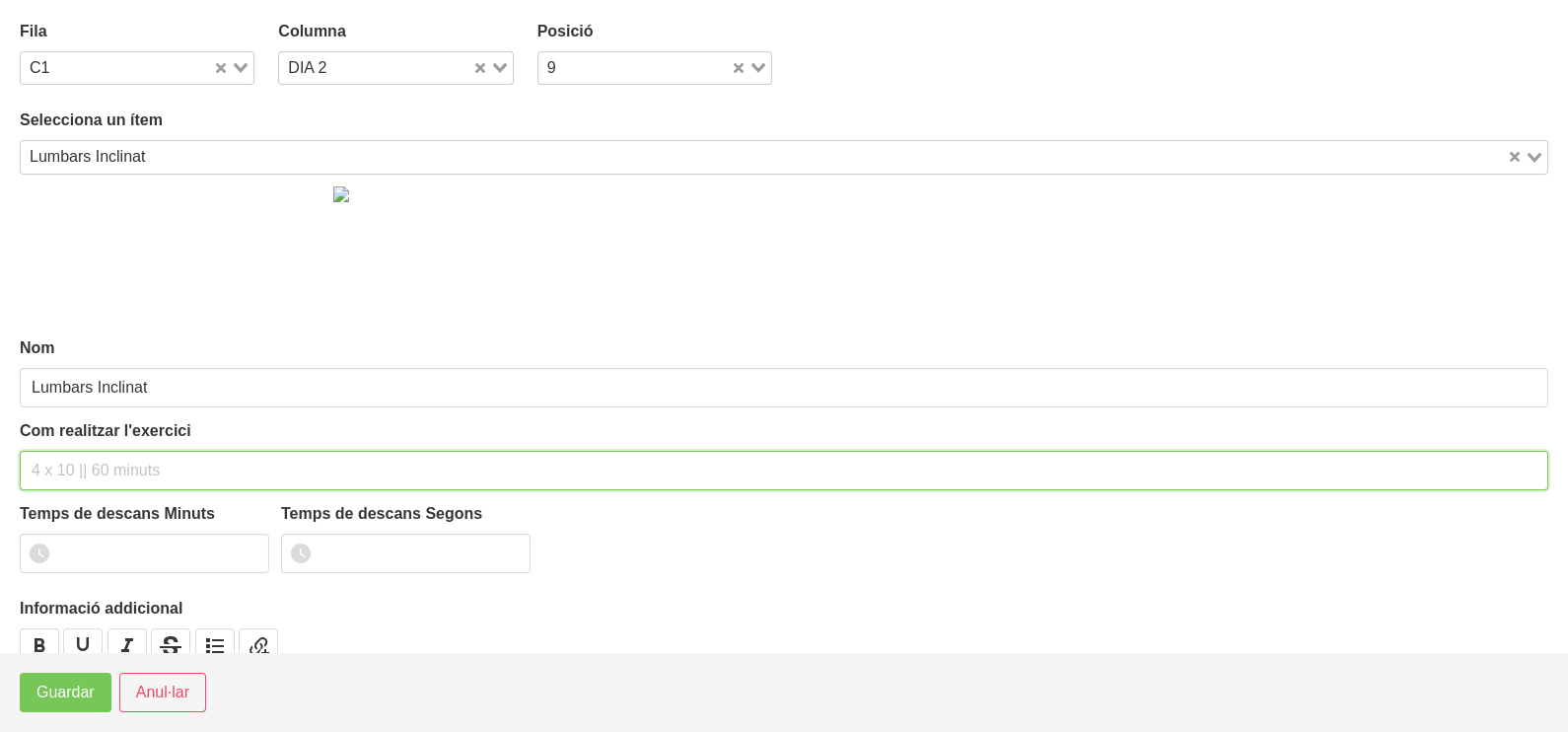
click at [114, 470] on input "text" at bounding box center [784, 471] width 1528 height 40
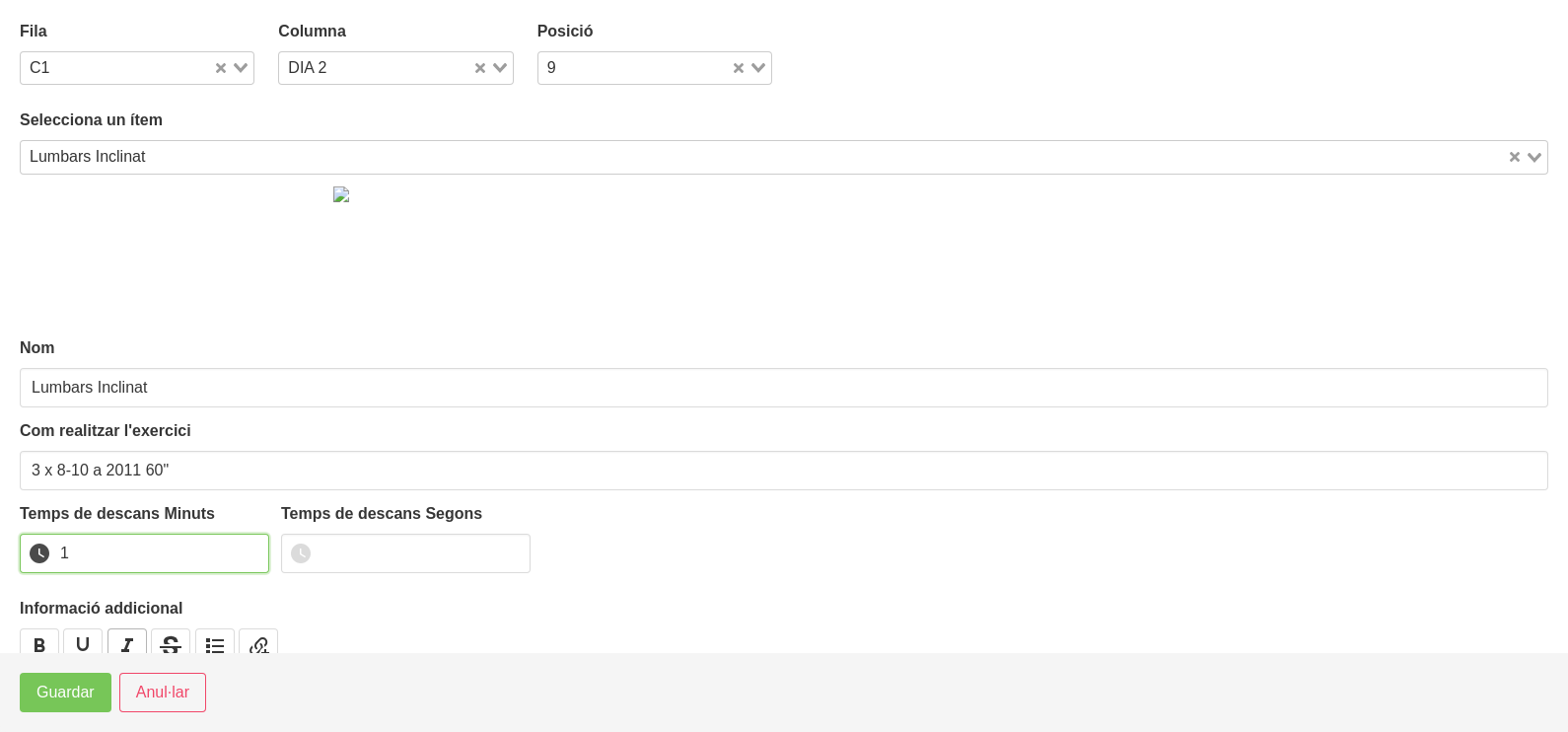
drag, startPoint x: 249, startPoint y: 548, endPoint x: 106, endPoint y: 644, distance: 172.2
click at [228, 557] on input "1" at bounding box center [145, 554] width 250 height 40
click at [72, 682] on span "Guardar" at bounding box center [65, 692] width 58 height 24
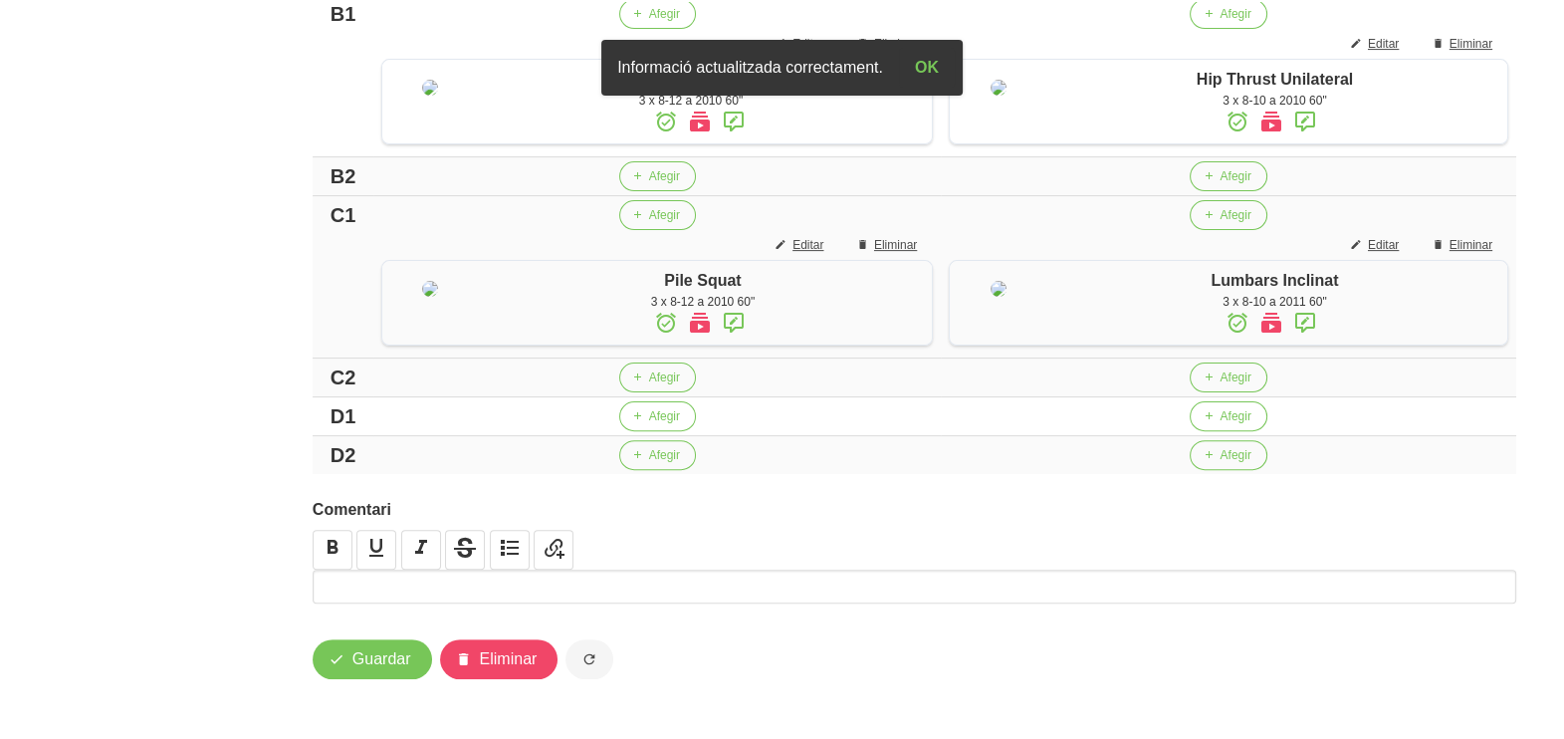
scroll to position [961, 0]
click at [1203, 423] on icon "button" at bounding box center [1208, 416] width 12 height 18
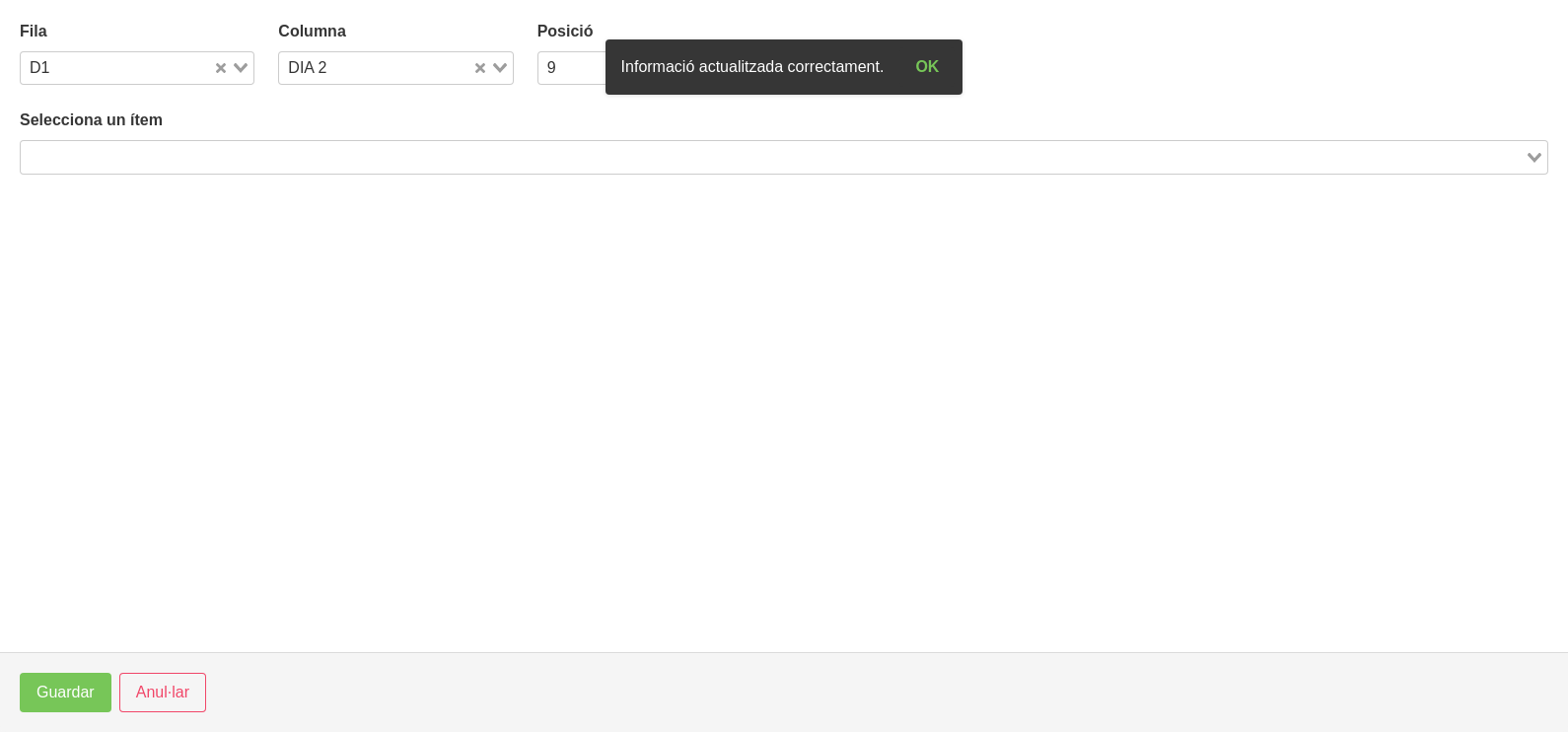
click at [280, 155] on input "Search for option" at bounding box center [773, 157] width 1500 height 24
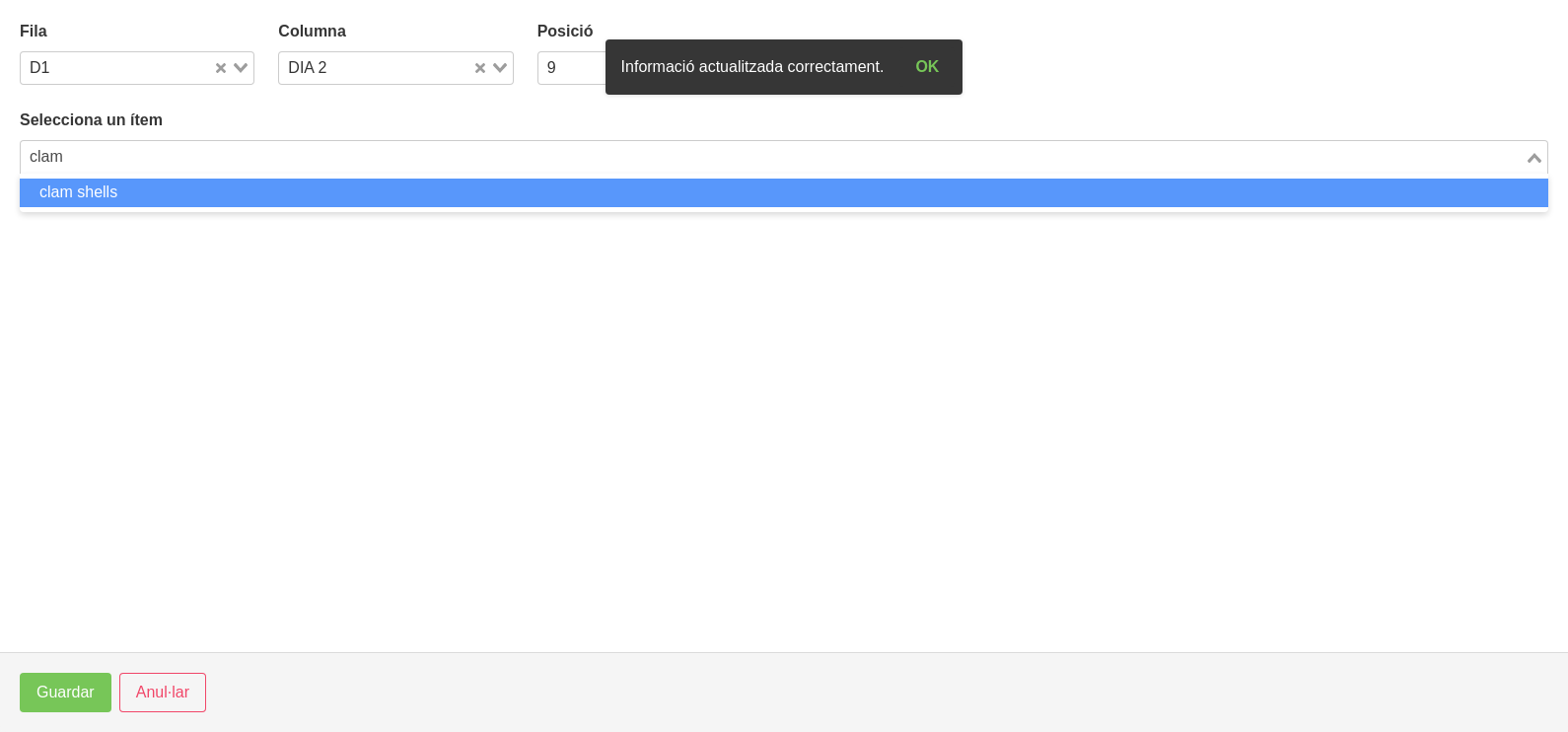
click at [260, 190] on li "clam shells" at bounding box center [784, 192] width 1528 height 29
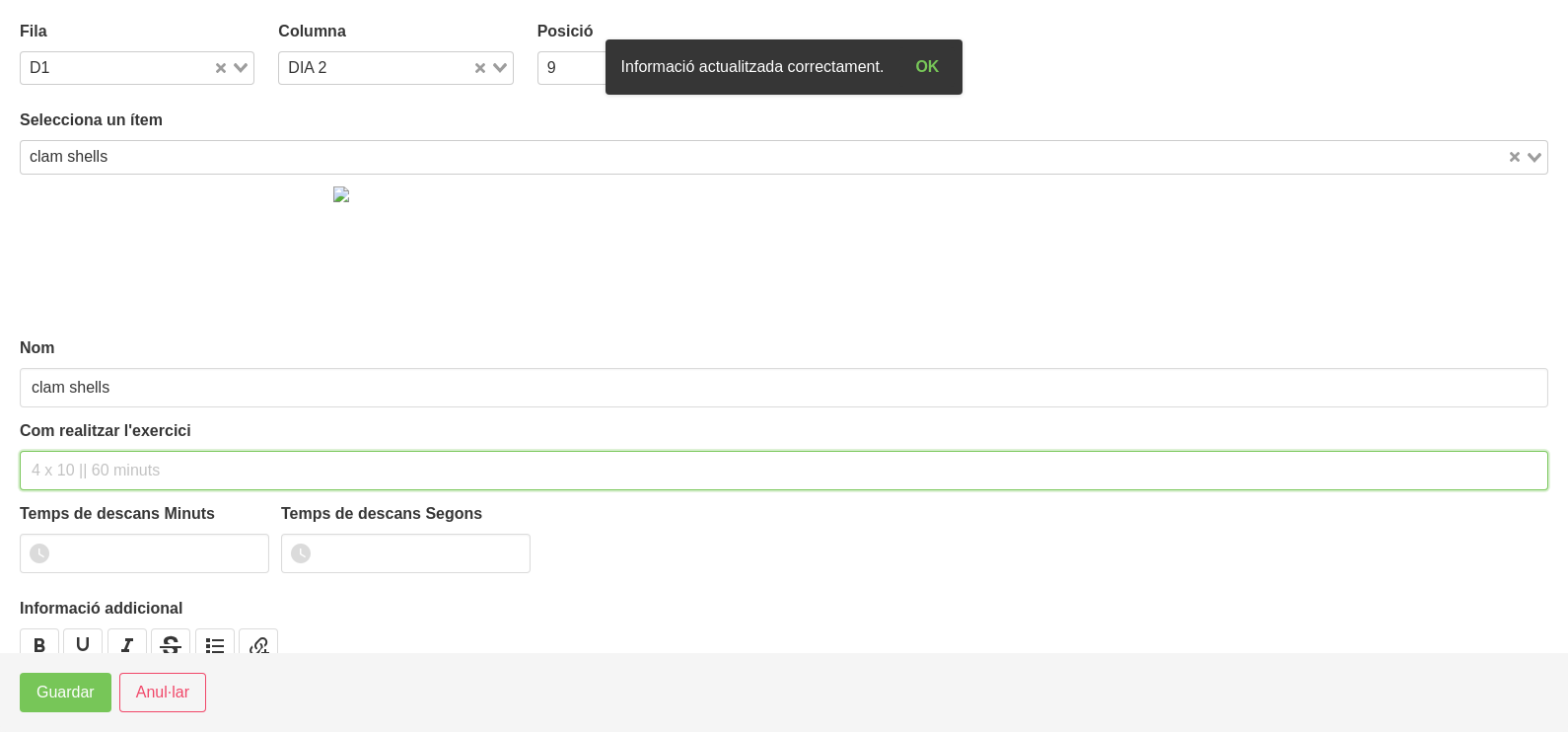
click at [55, 462] on input "text" at bounding box center [784, 471] width 1528 height 40
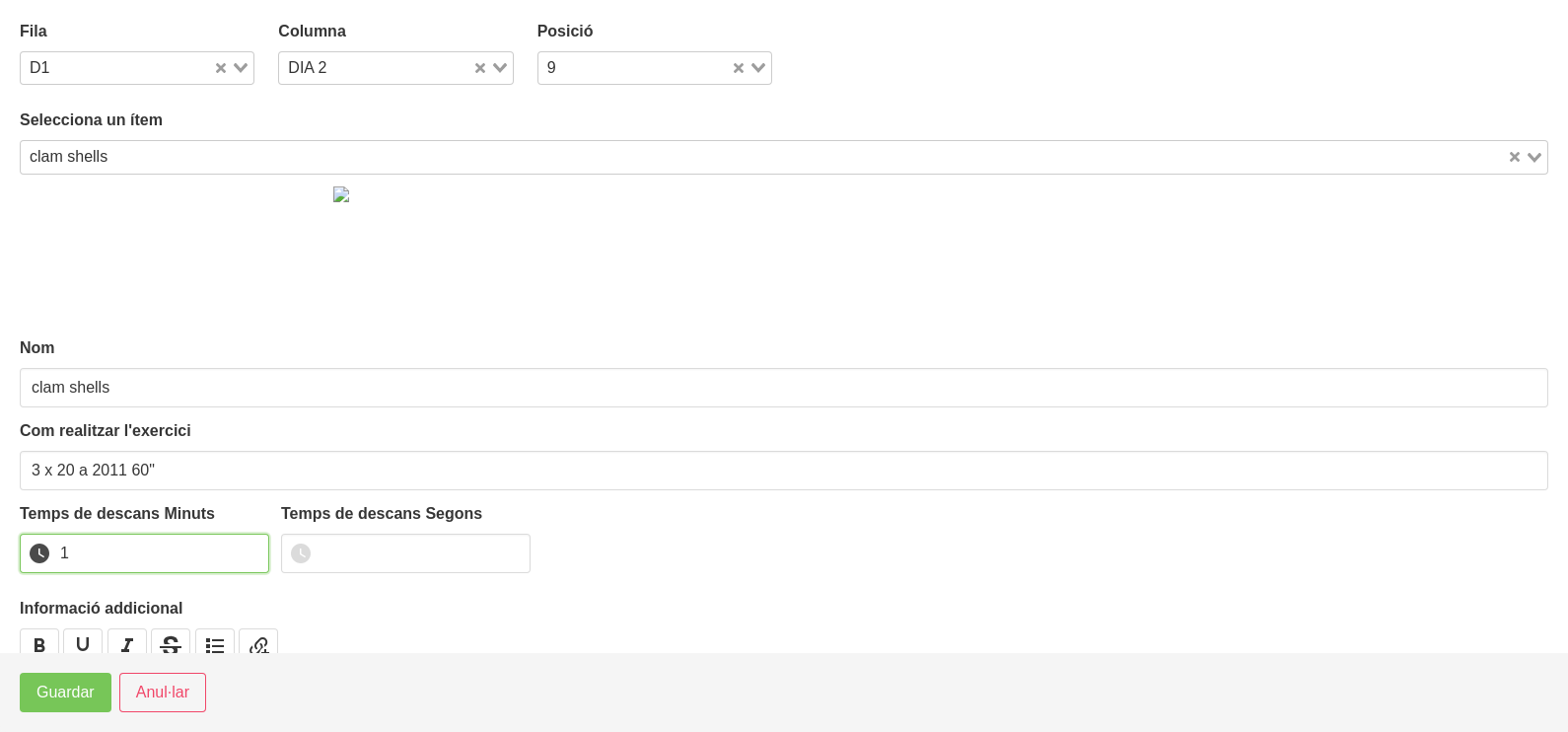
click at [246, 547] on input "1" at bounding box center [145, 554] width 250 height 40
click at [89, 688] on span "Guardar" at bounding box center [65, 692] width 58 height 24
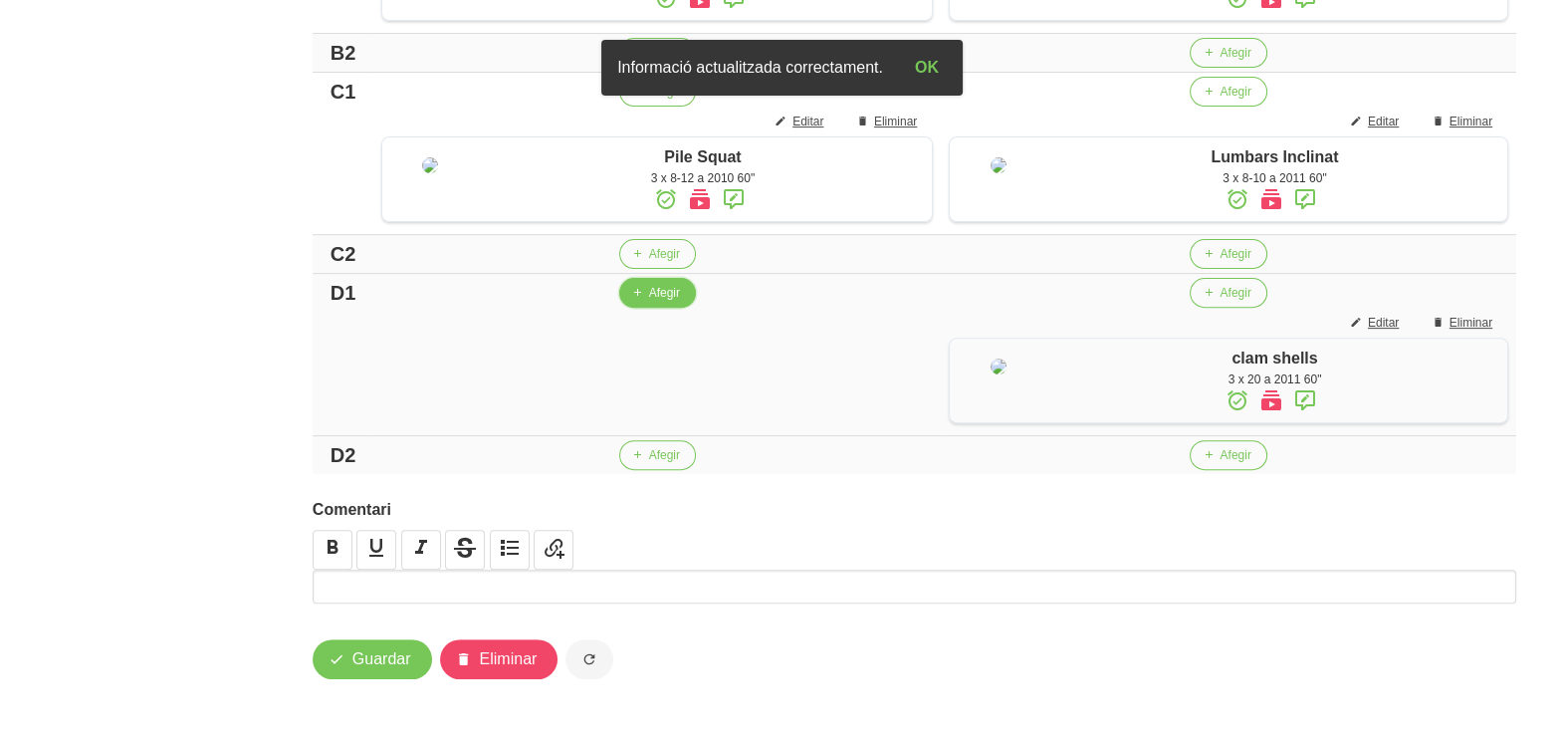
click at [637, 302] on span "button" at bounding box center [637, 293] width 18 height 18
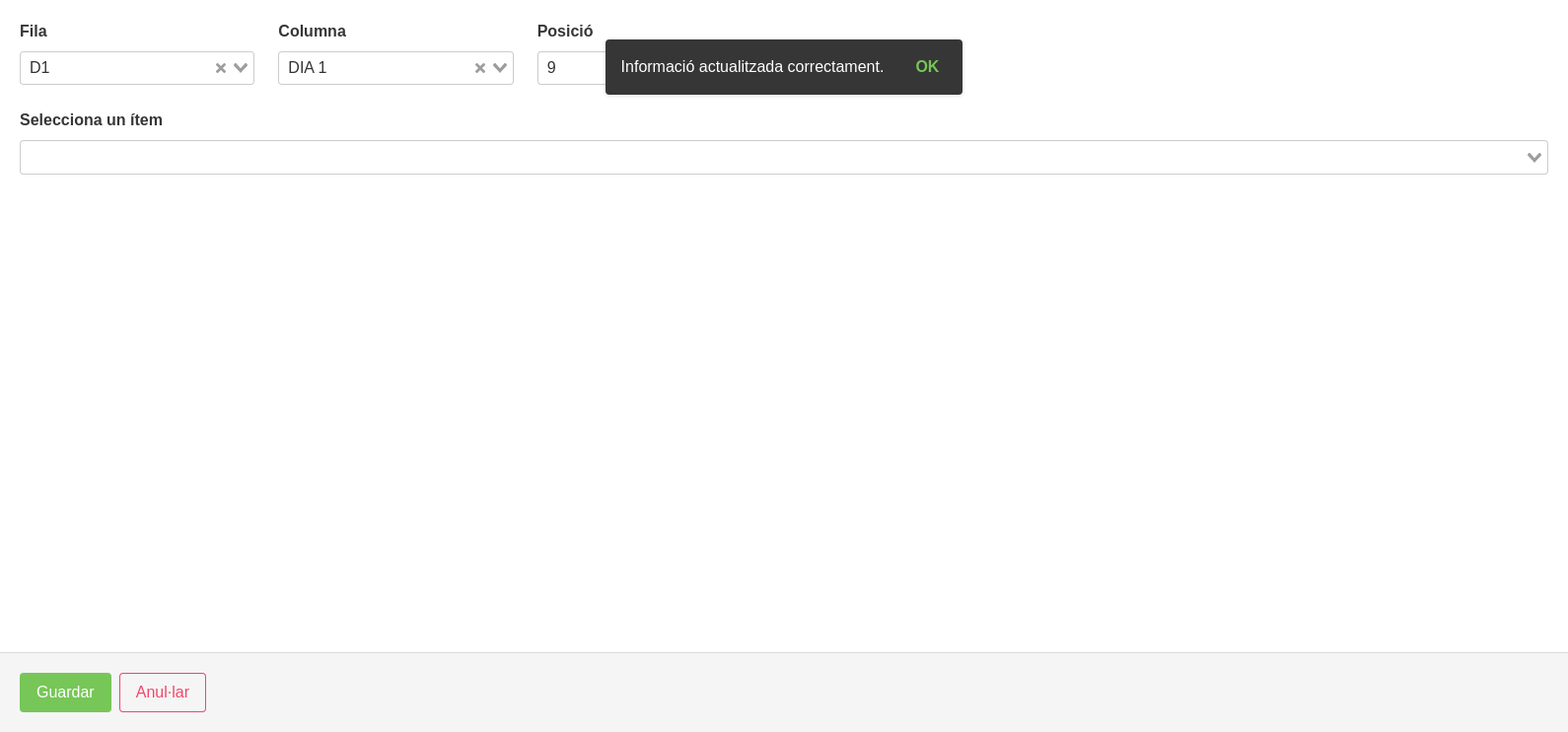
click at [324, 157] on input "Search for option" at bounding box center [773, 157] width 1500 height 24
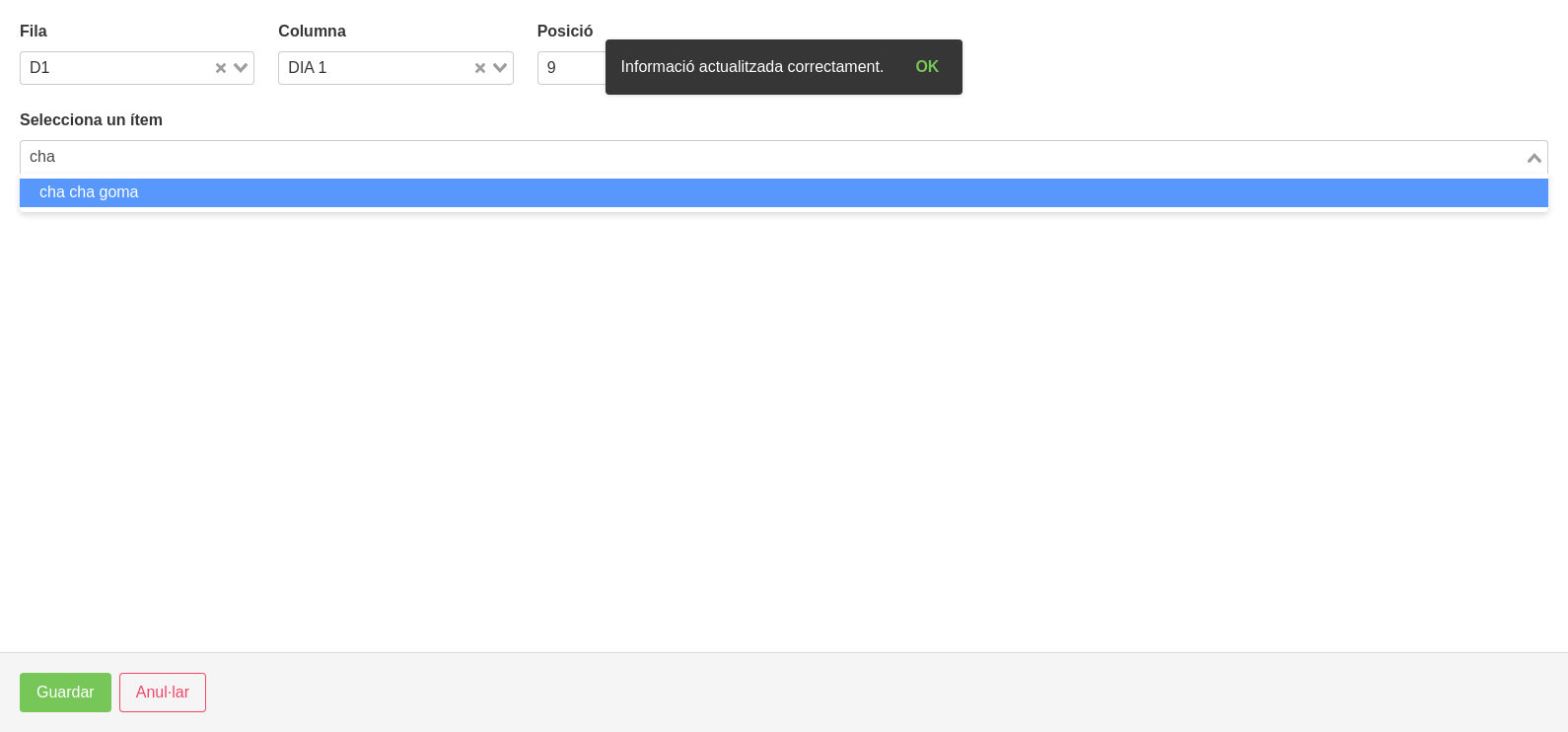
click at [290, 186] on li "cha cha goma" at bounding box center [784, 192] width 1528 height 29
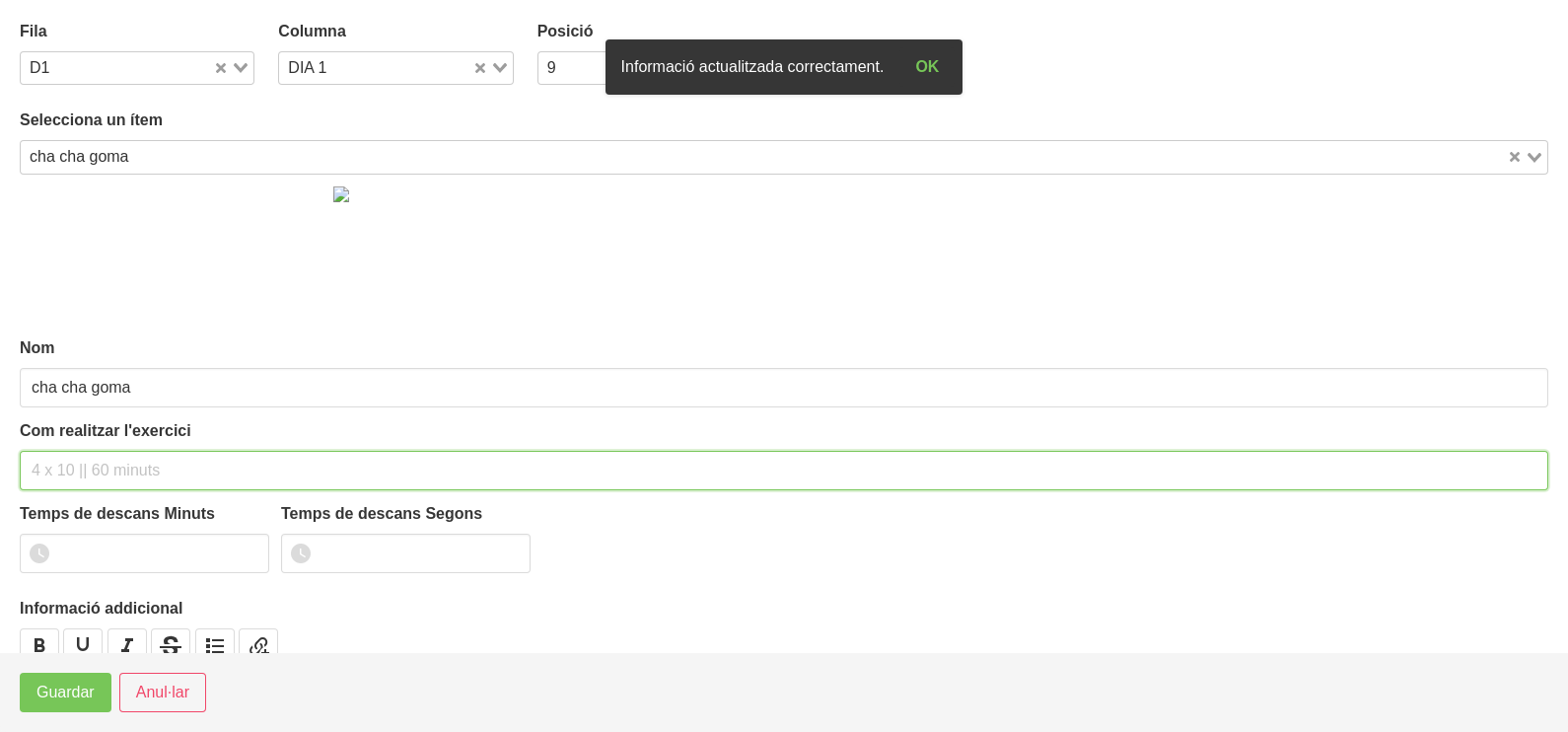
drag, startPoint x: 100, startPoint y: 469, endPoint x: 89, endPoint y: 451, distance: 21.1
click at [89, 452] on input "text" at bounding box center [784, 471] width 1528 height 40
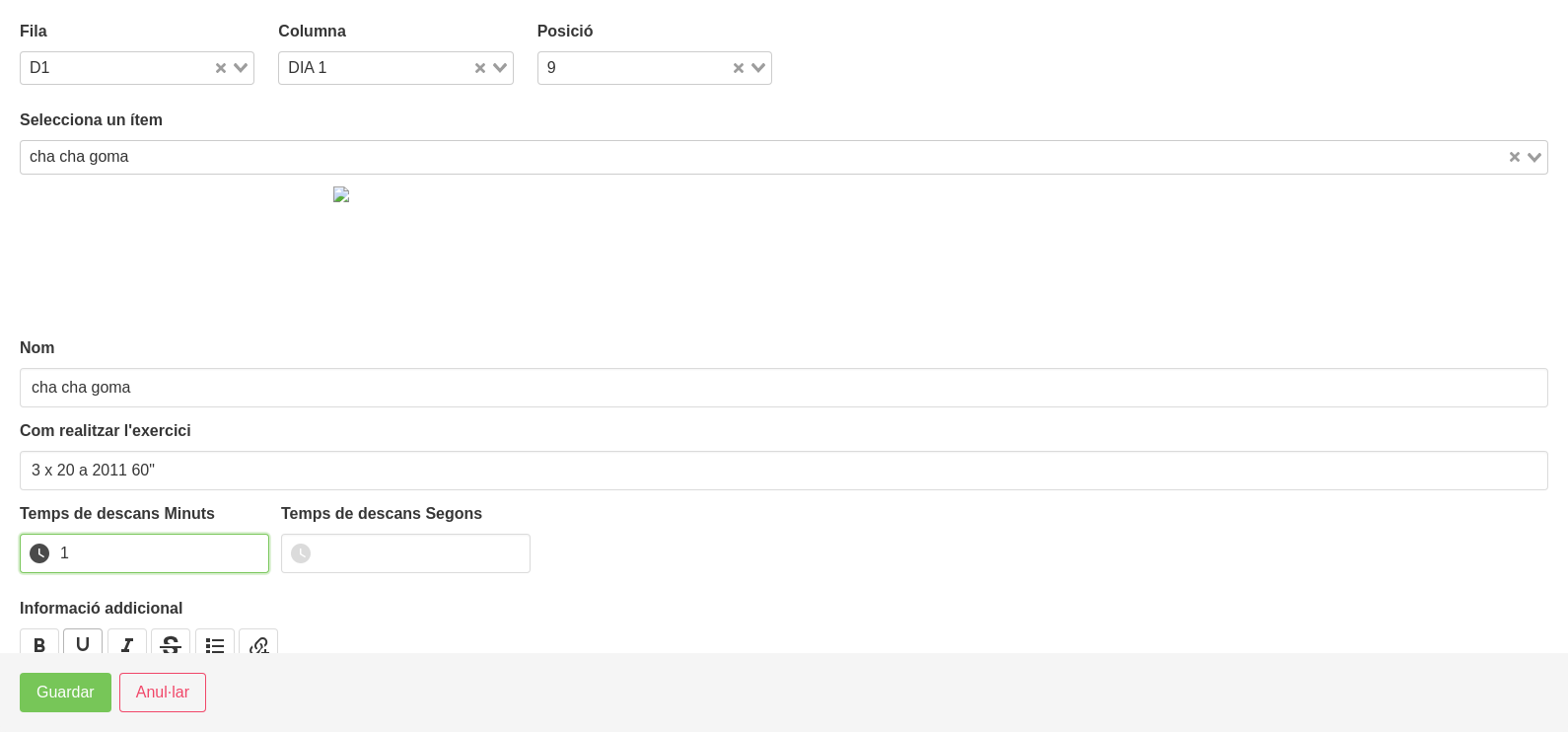
drag, startPoint x: 247, startPoint y: 548, endPoint x: 85, endPoint y: 641, distance: 186.8
click at [226, 554] on input "1" at bounding box center [145, 554] width 250 height 40
click at [63, 692] on span "Guardar" at bounding box center [65, 692] width 58 height 24
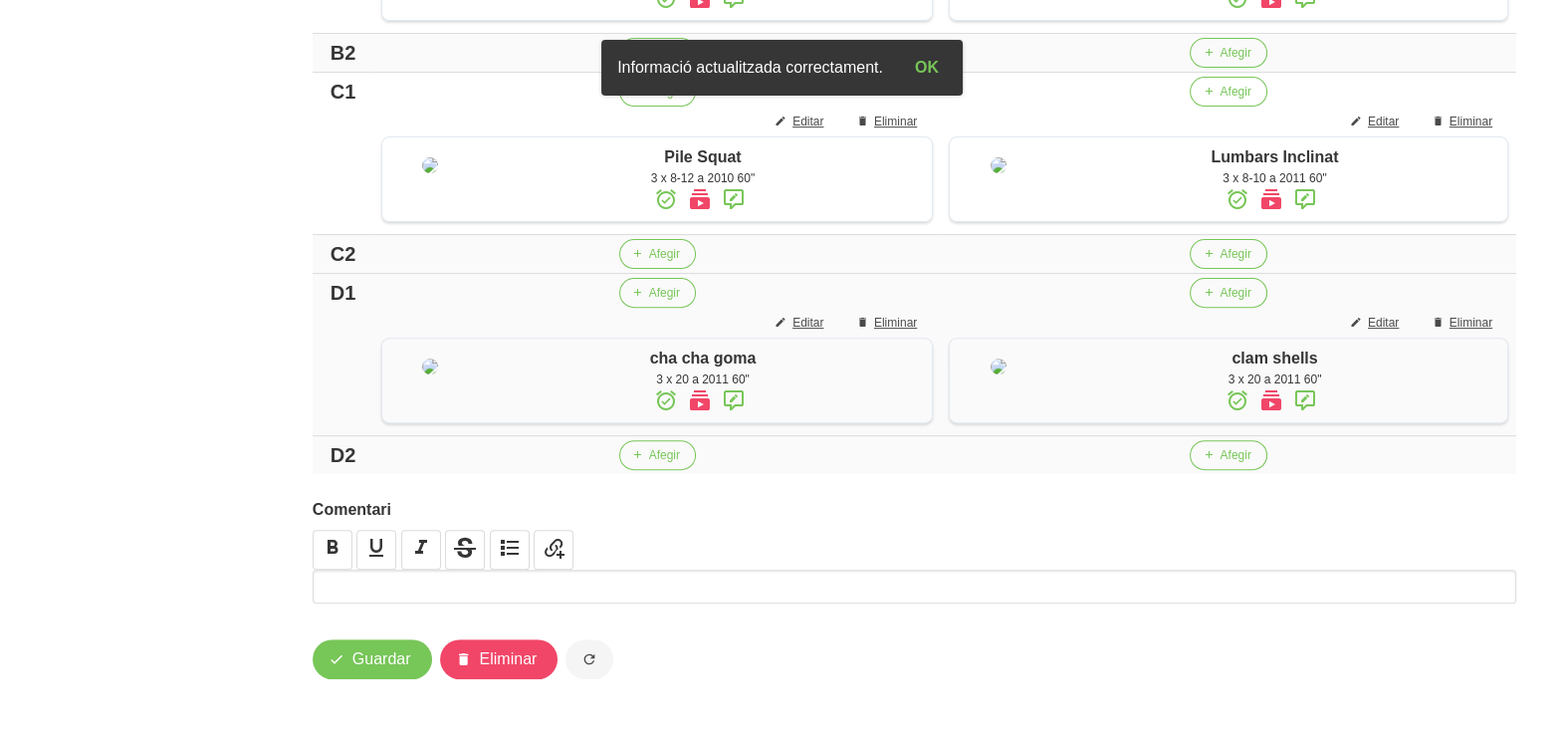
scroll to position [1150, 0]
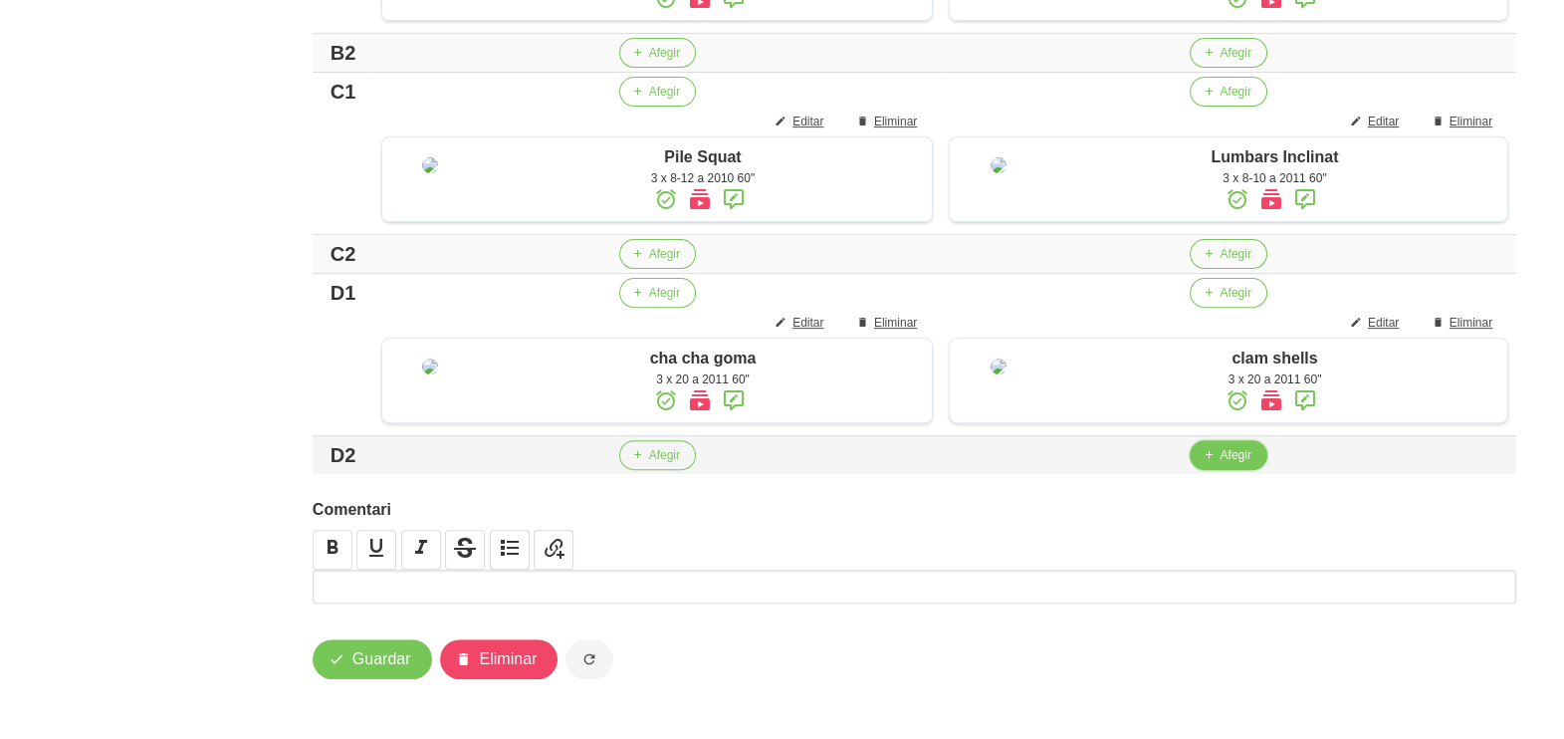
click at [1229, 463] on span "Afegir" at bounding box center [1235, 455] width 31 height 18
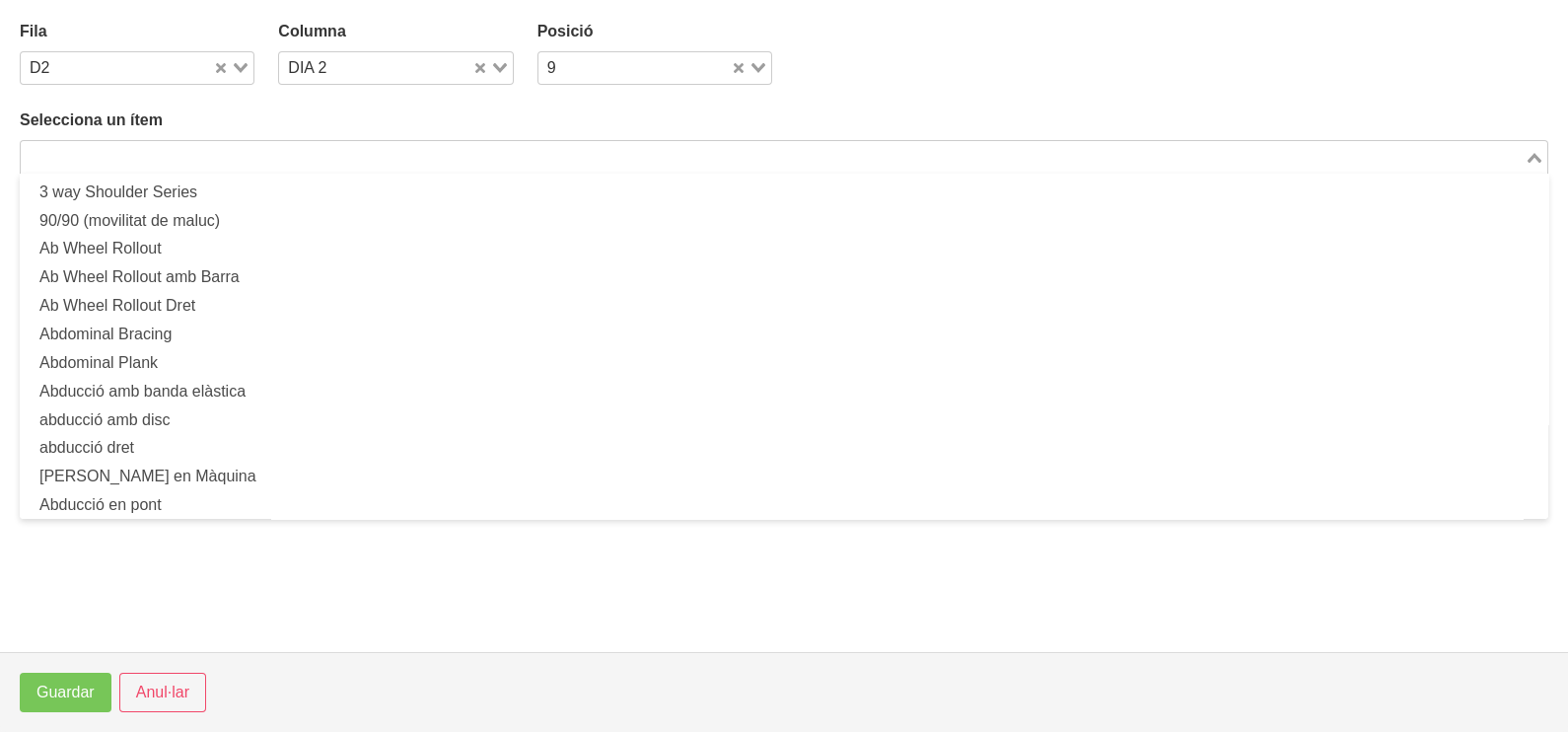
click at [272, 157] on input "Search for option" at bounding box center [773, 157] width 1500 height 24
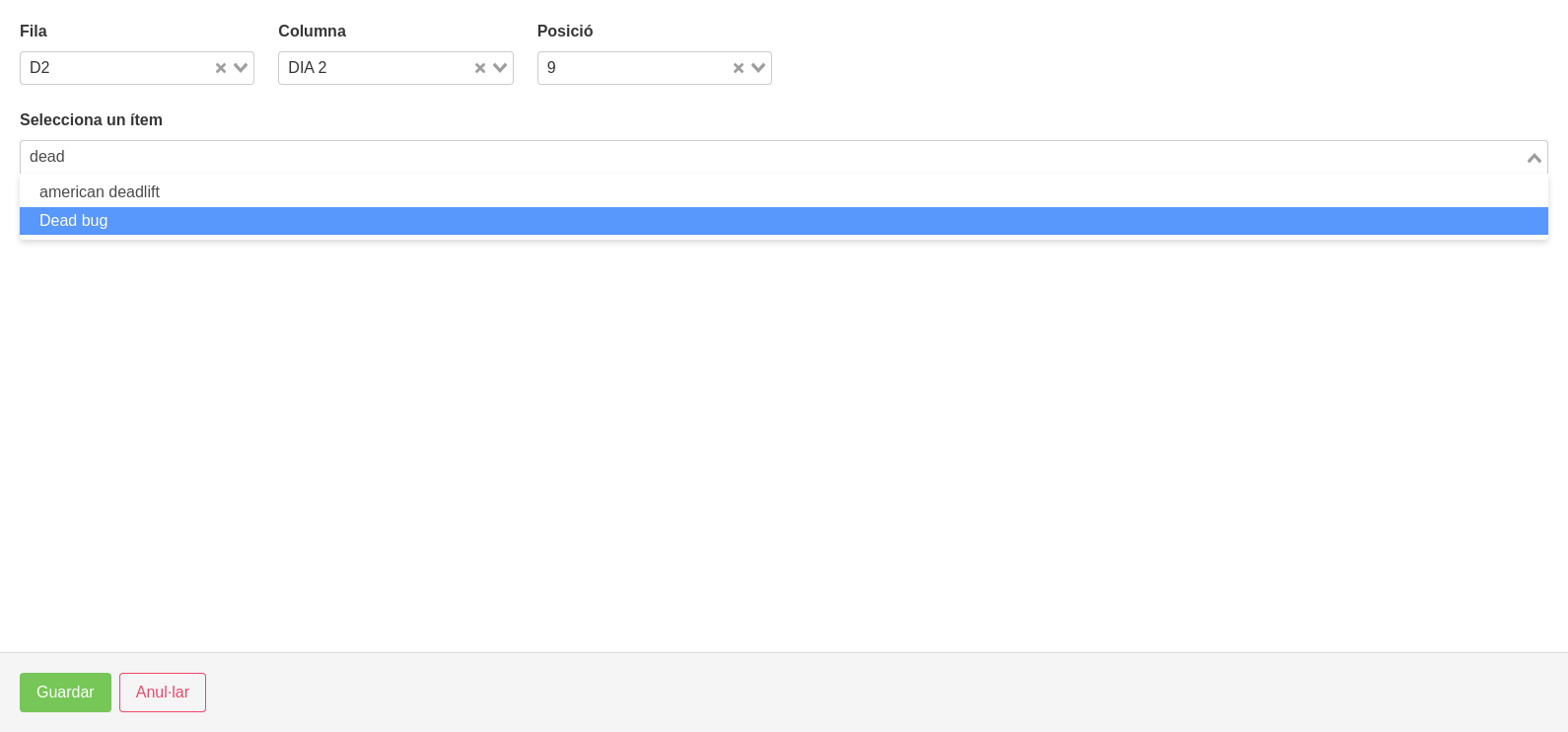
click at [225, 207] on li "Dead bug" at bounding box center [784, 221] width 1528 height 29
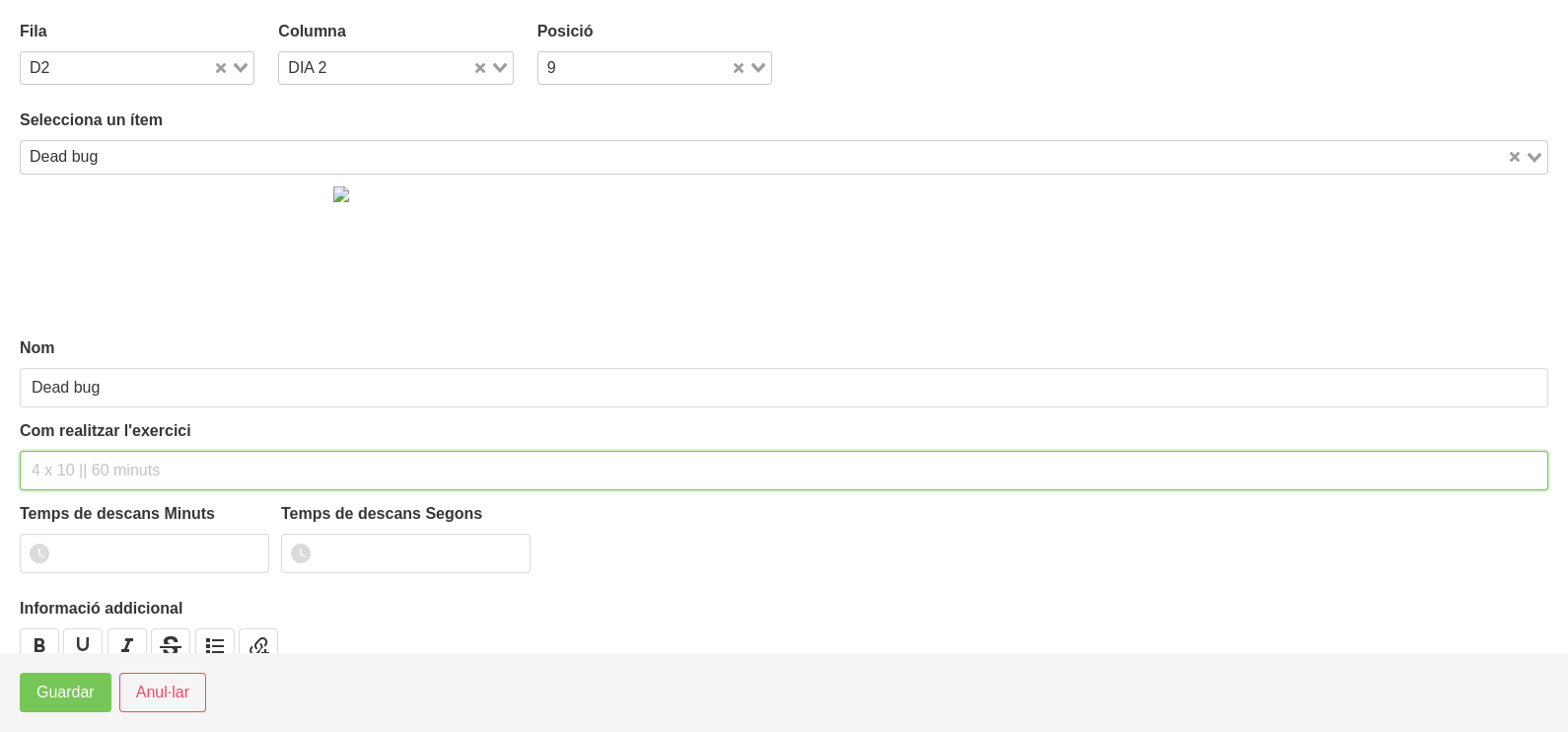
click at [104, 459] on input "text" at bounding box center [784, 471] width 1528 height 40
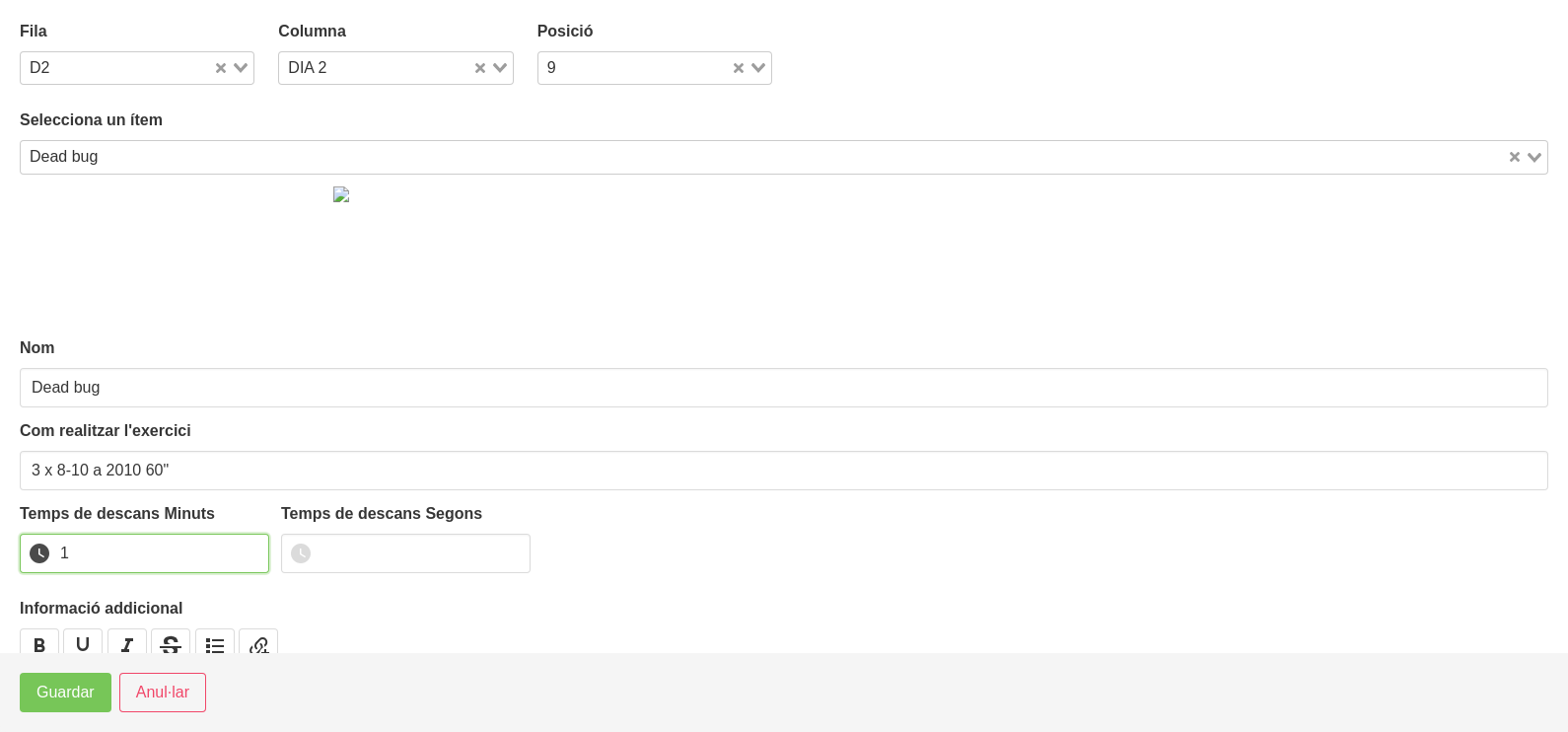
drag, startPoint x: 251, startPoint y: 546, endPoint x: 186, endPoint y: 579, distance: 72.9
click at [232, 554] on input "1" at bounding box center [145, 554] width 250 height 40
click at [45, 700] on span "Guardar" at bounding box center [65, 692] width 58 height 24
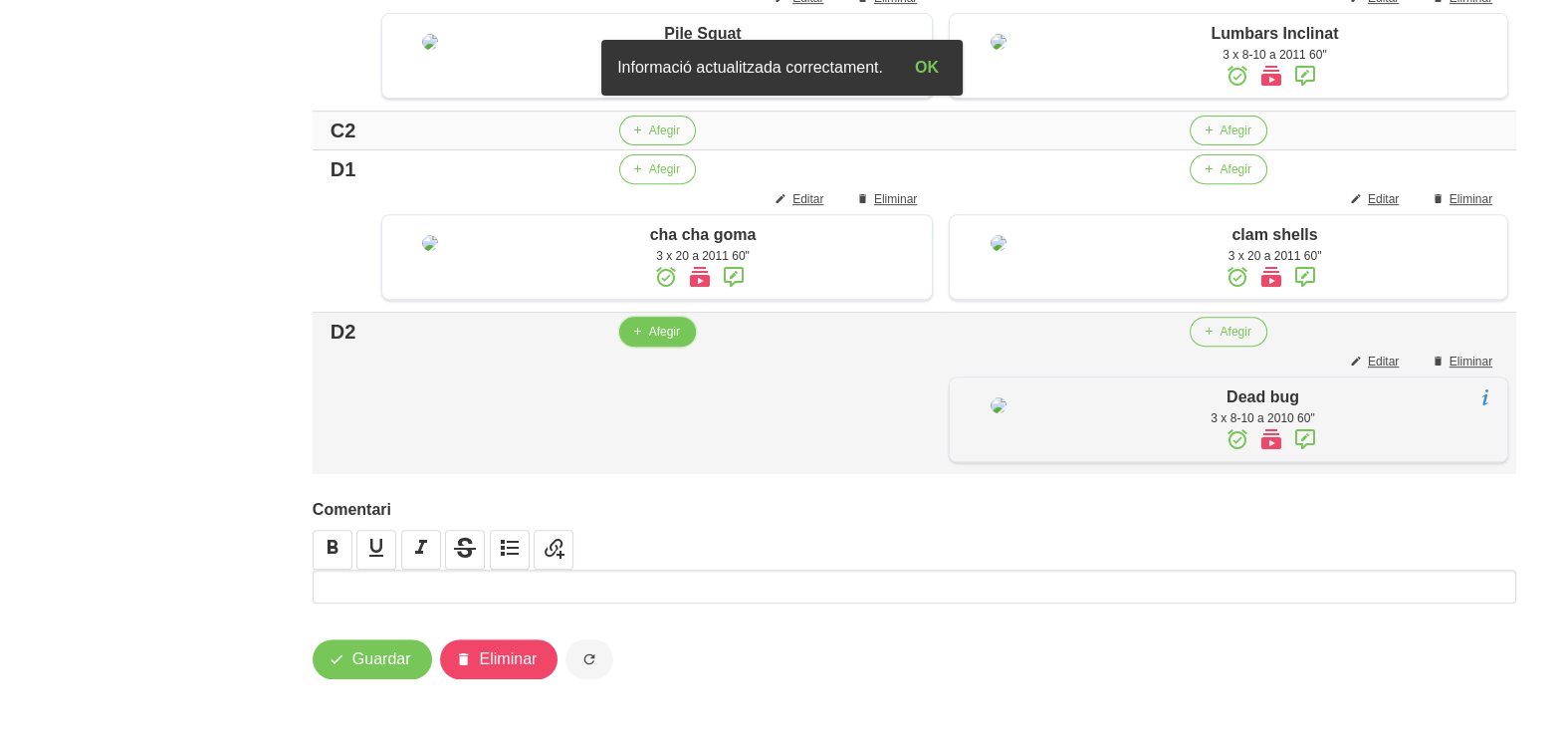
click at [656, 340] on span "Afegir" at bounding box center [664, 332] width 31 height 18
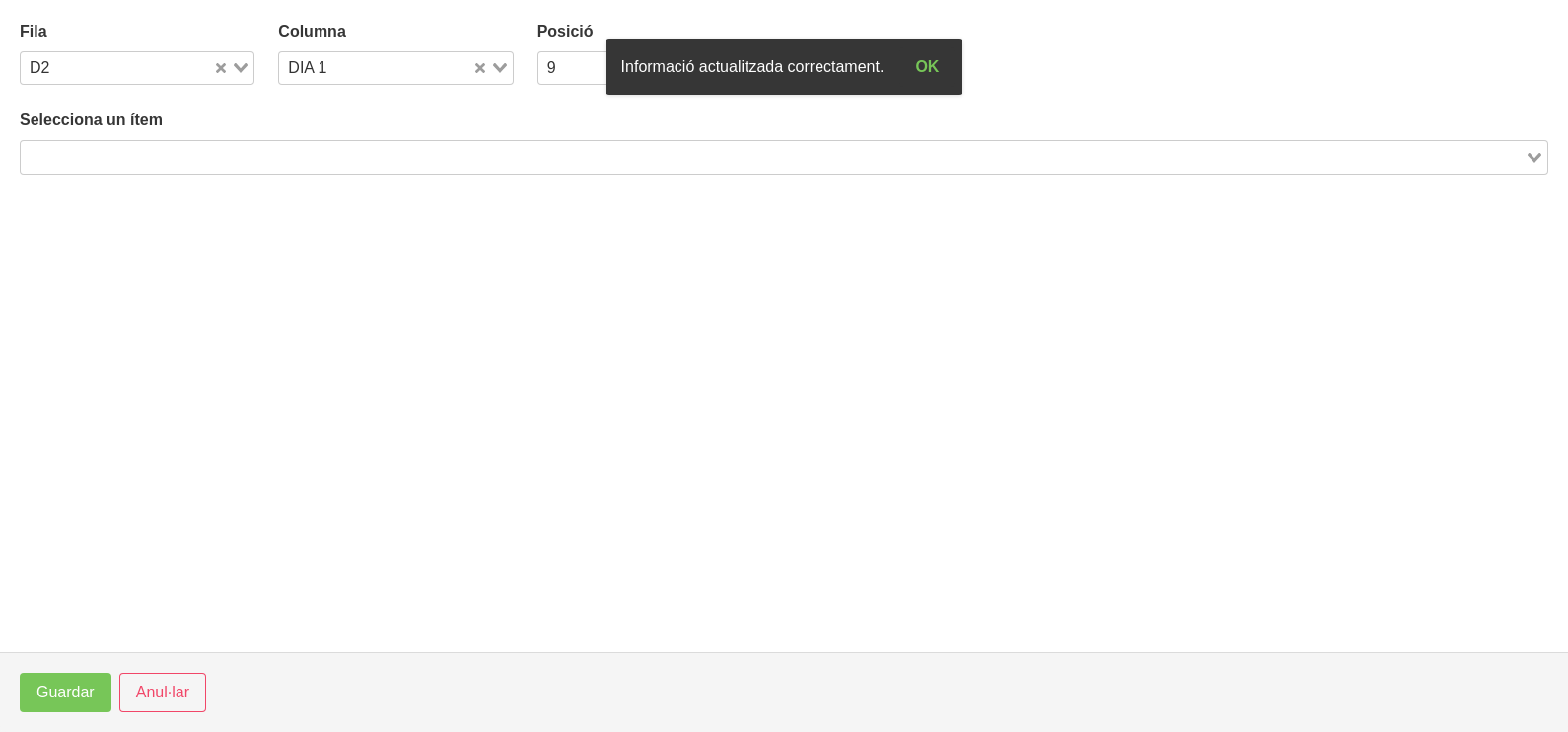
click at [337, 158] on input "Search for option" at bounding box center [773, 157] width 1500 height 24
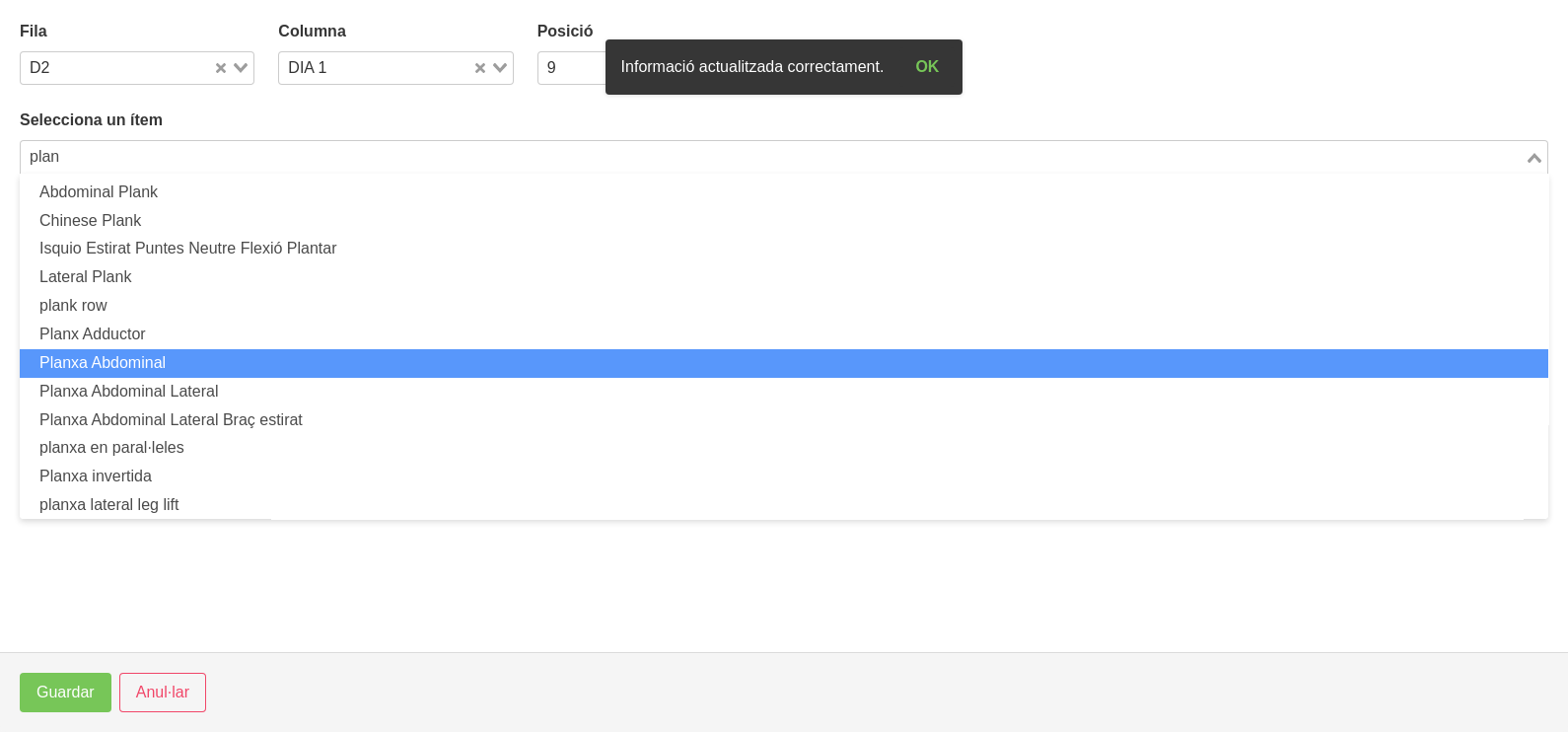
click at [237, 366] on li "Planxa Abdominal" at bounding box center [784, 363] width 1528 height 29
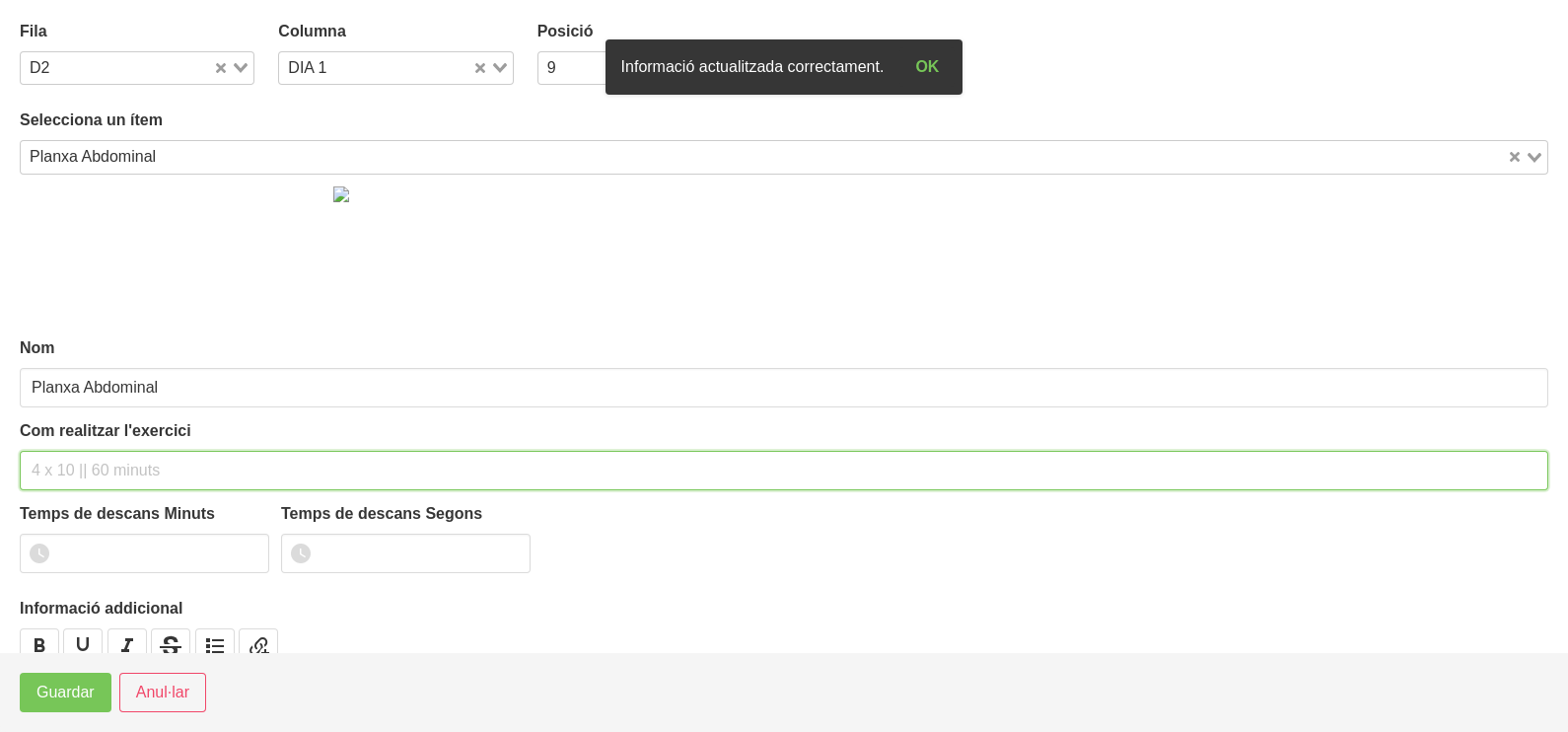
drag, startPoint x: 89, startPoint y: 464, endPoint x: 79, endPoint y: 459, distance: 11.2
click at [86, 463] on input "text" at bounding box center [784, 471] width 1528 height 40
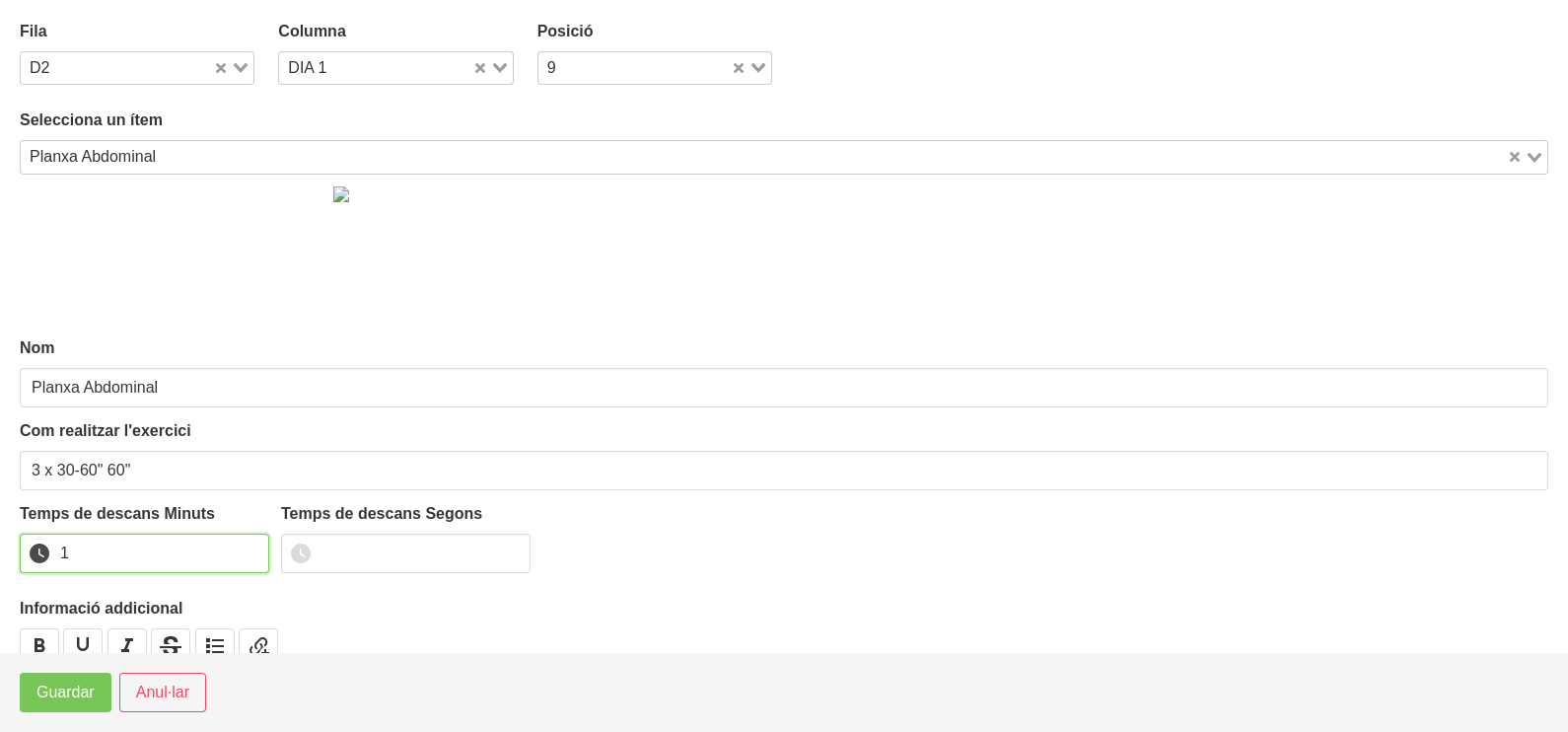
drag, startPoint x: 247, startPoint y: 546, endPoint x: 130, endPoint y: 661, distance: 164.1
click at [245, 550] on input "1" at bounding box center [145, 554] width 250 height 40
click at [84, 701] on span "Guardar" at bounding box center [65, 692] width 58 height 24
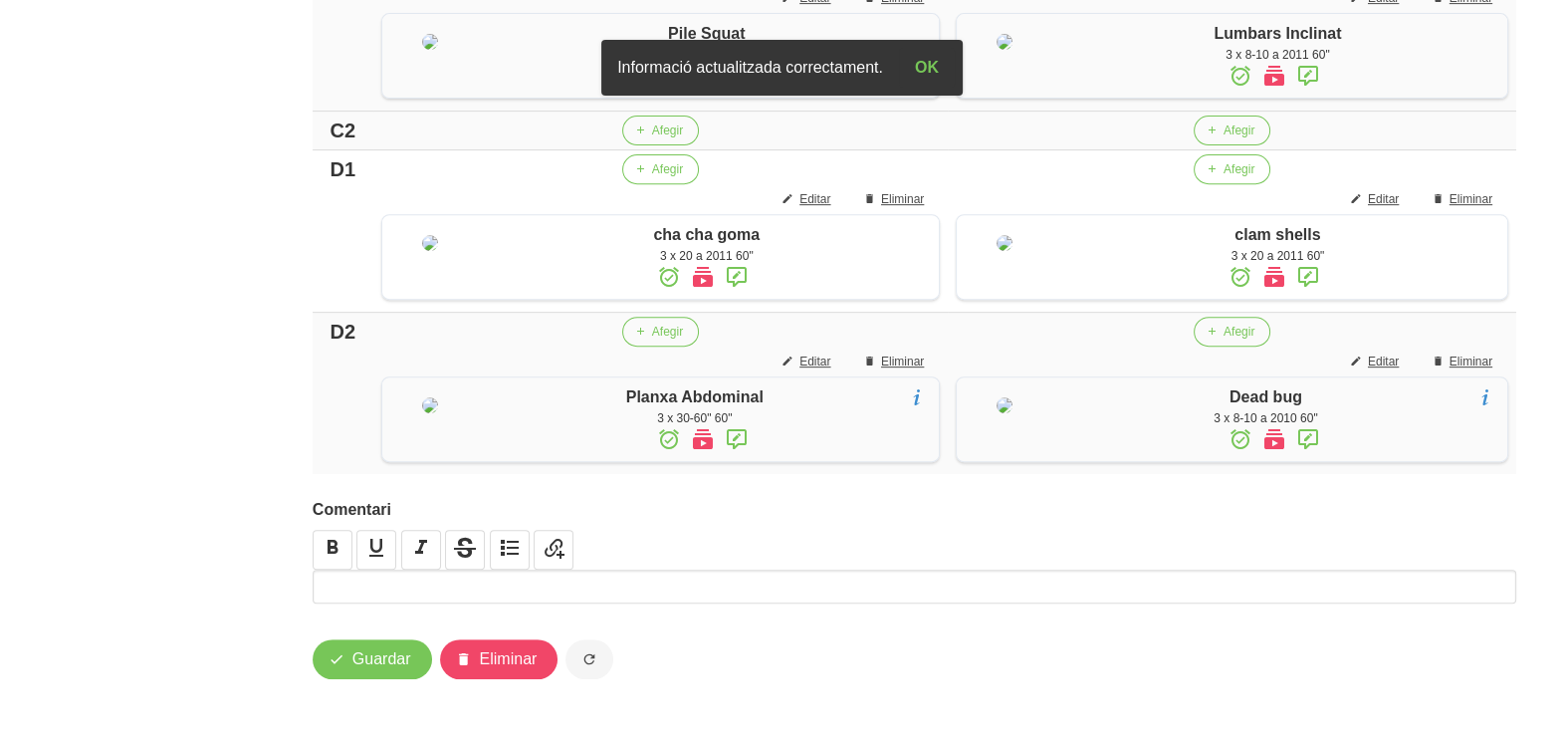
scroll to position [900, 0]
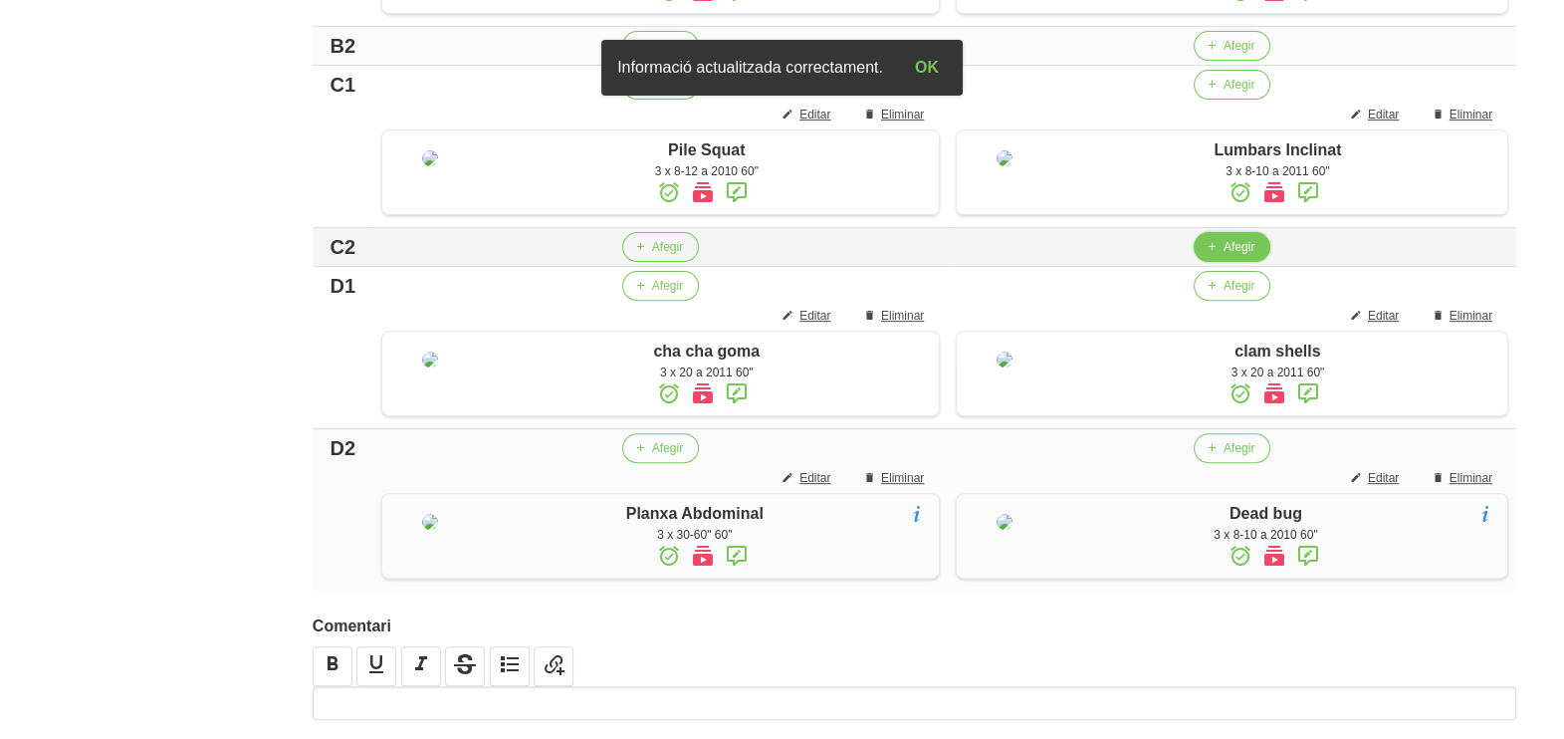
click at [1210, 256] on icon "button" at bounding box center [1212, 247] width 12 height 18
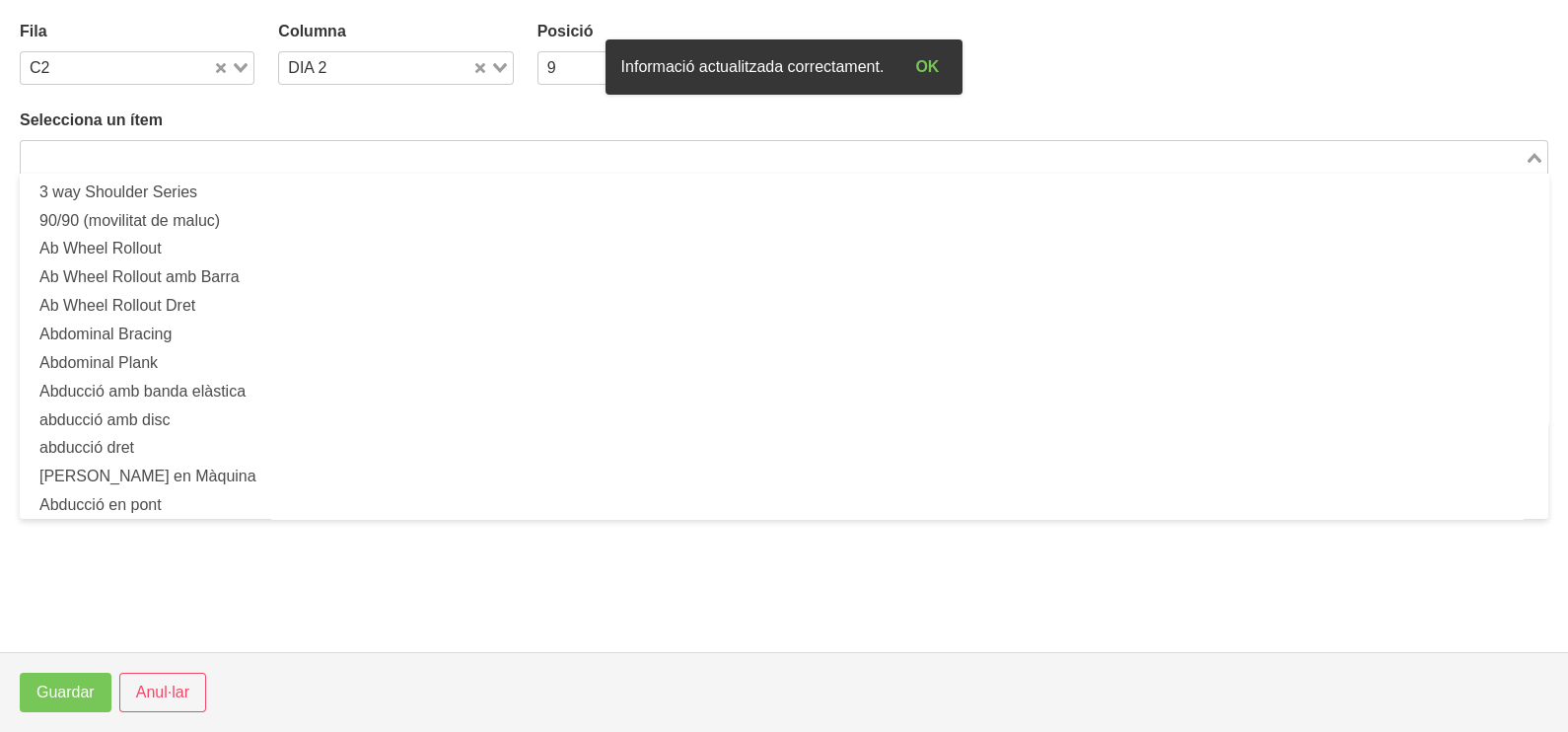
drag, startPoint x: 281, startPoint y: 162, endPoint x: 332, endPoint y: 111, distance: 72.1
click at [299, 151] on input "Search for option" at bounding box center [773, 157] width 1500 height 24
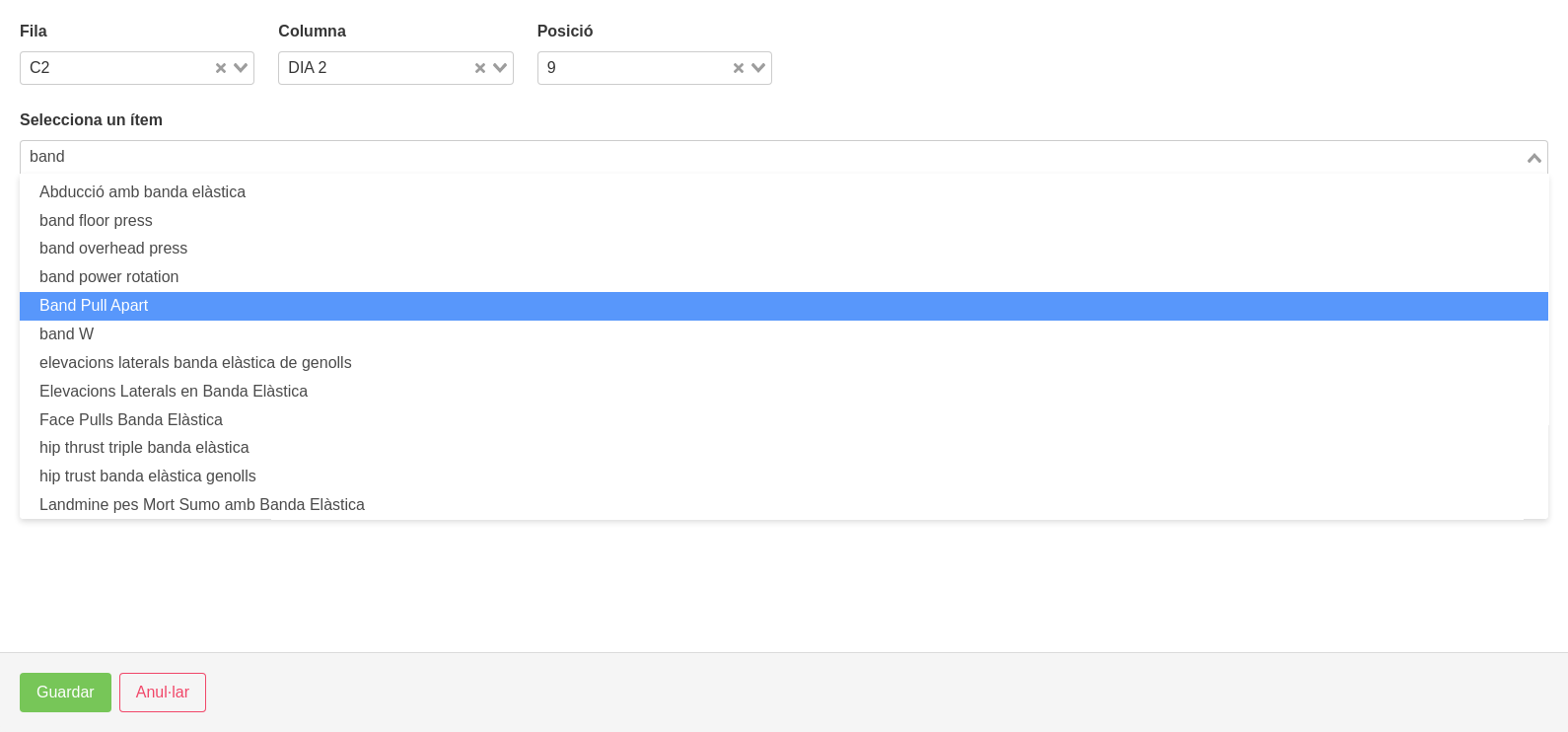
click at [147, 306] on li "Band Pull Apart" at bounding box center [784, 306] width 1528 height 29
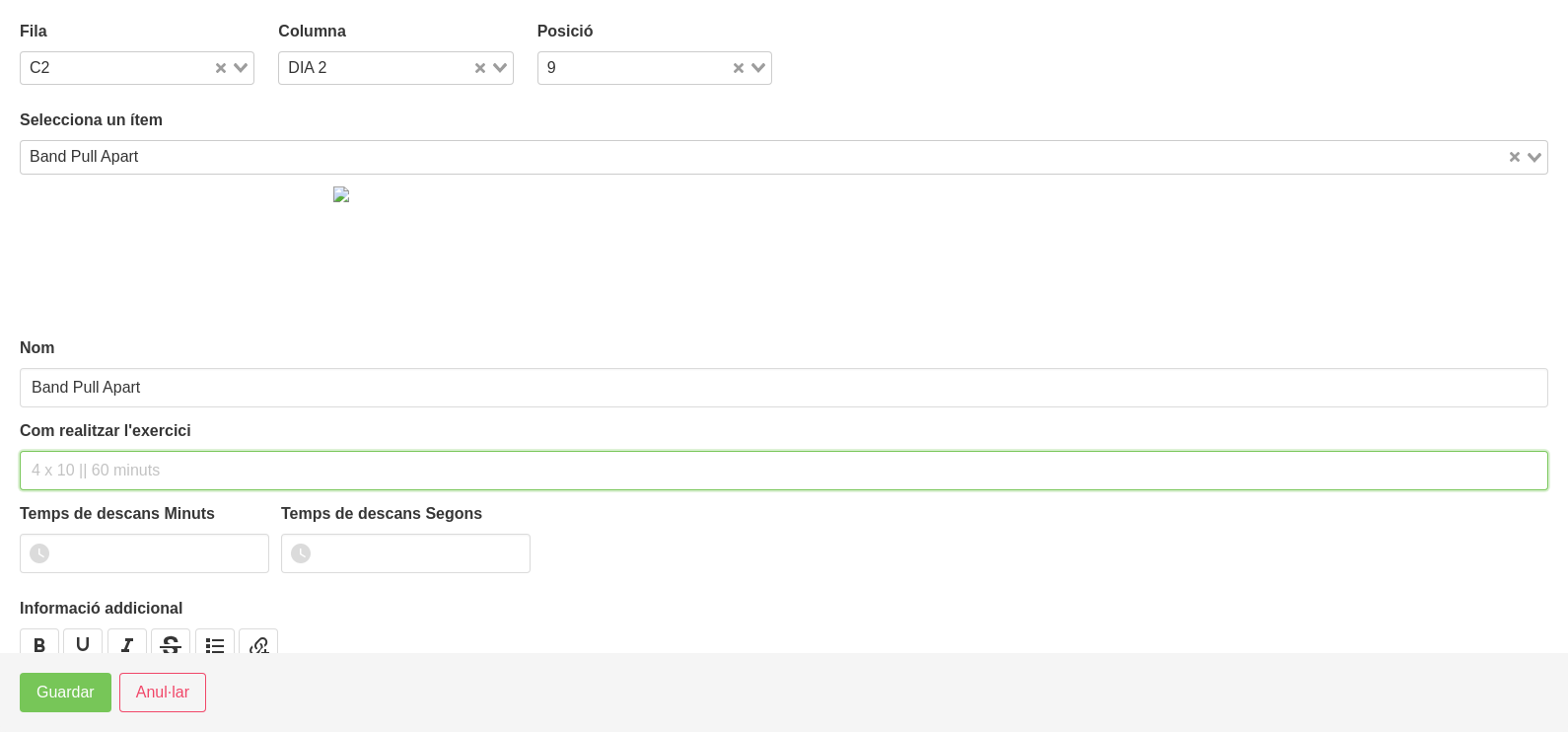
click at [50, 471] on input "text" at bounding box center [784, 471] width 1528 height 40
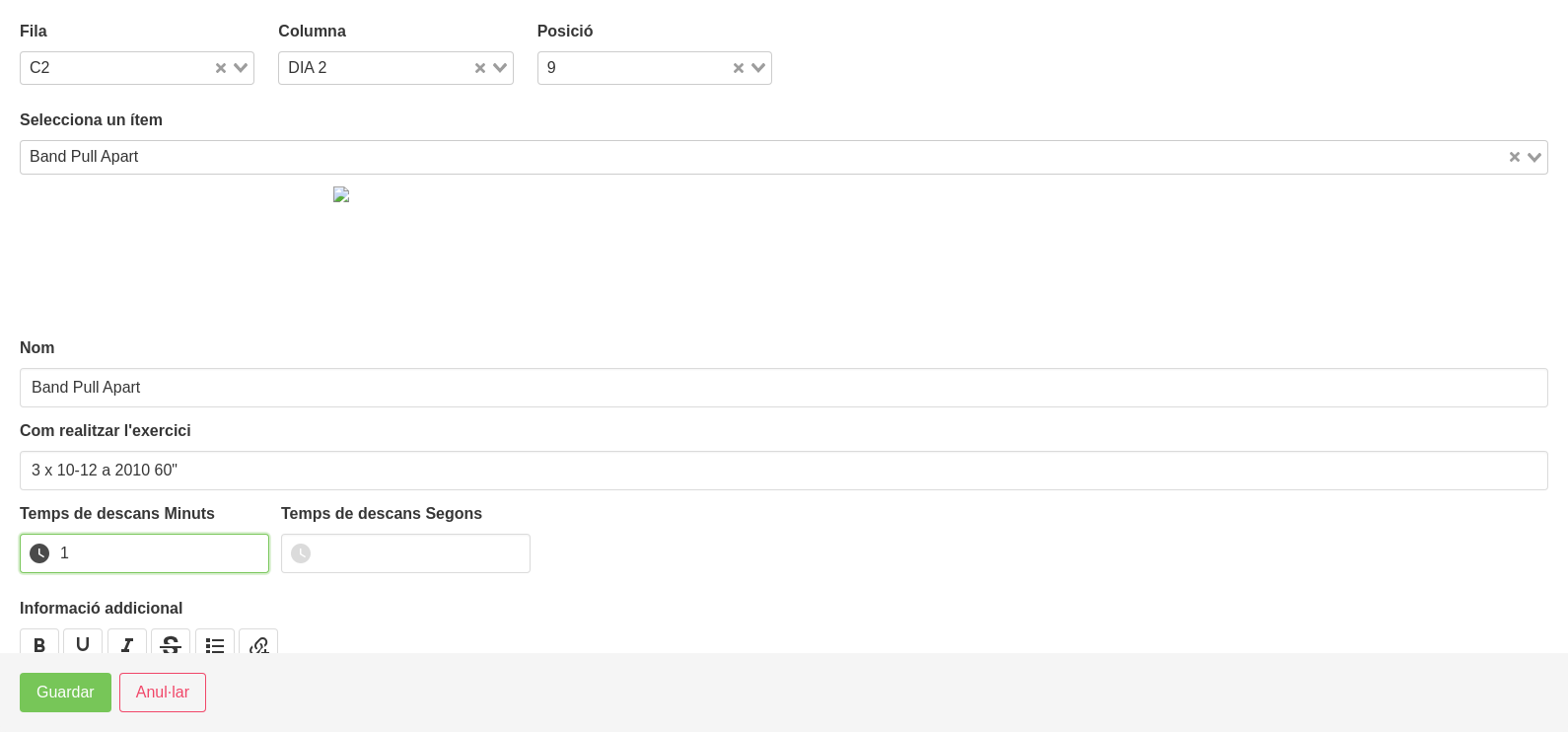
click at [250, 548] on input "1" at bounding box center [145, 554] width 250 height 40
click at [99, 686] on button "Guardar" at bounding box center [65, 692] width 92 height 40
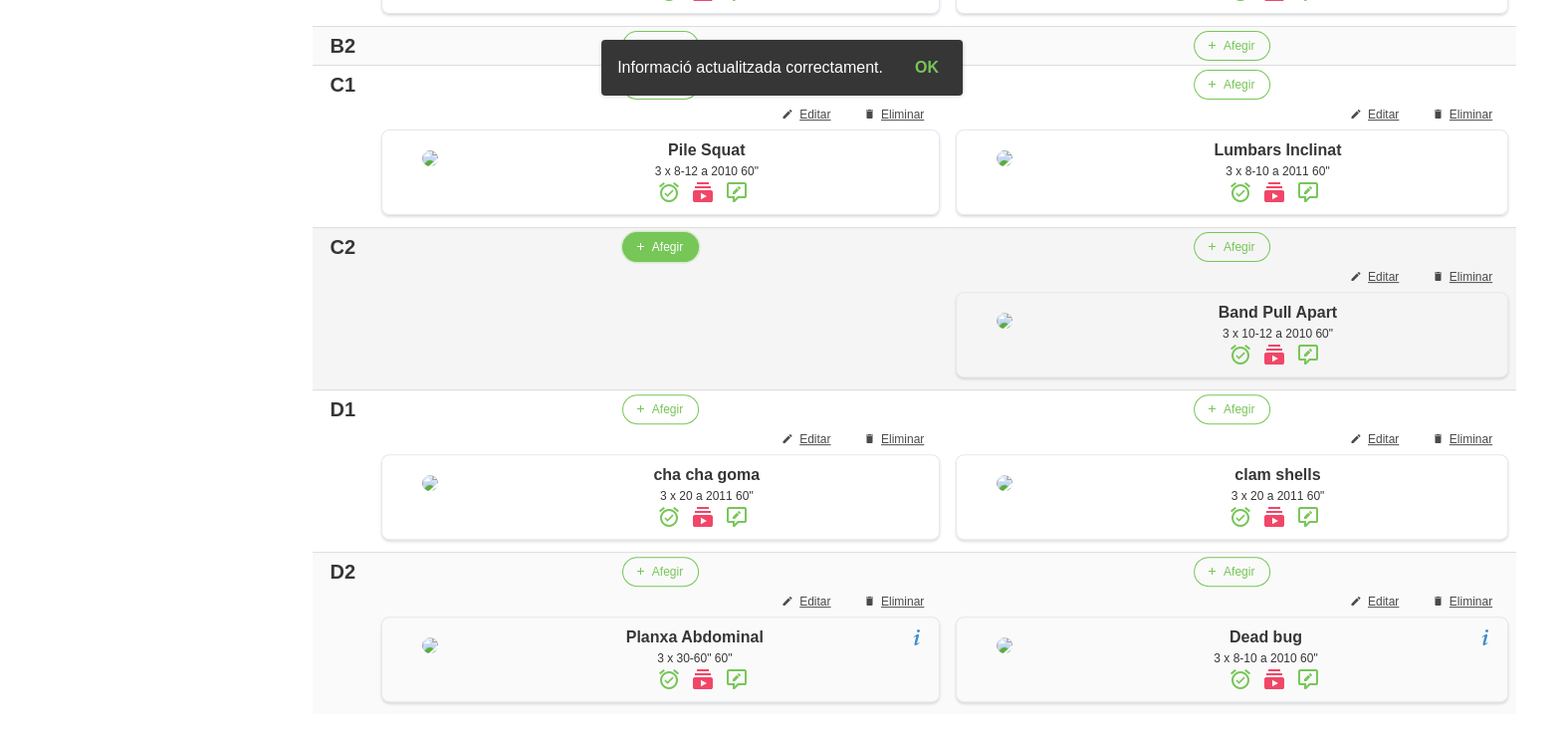
click at [653, 262] on button "Afegir" at bounding box center [660, 247] width 77 height 30
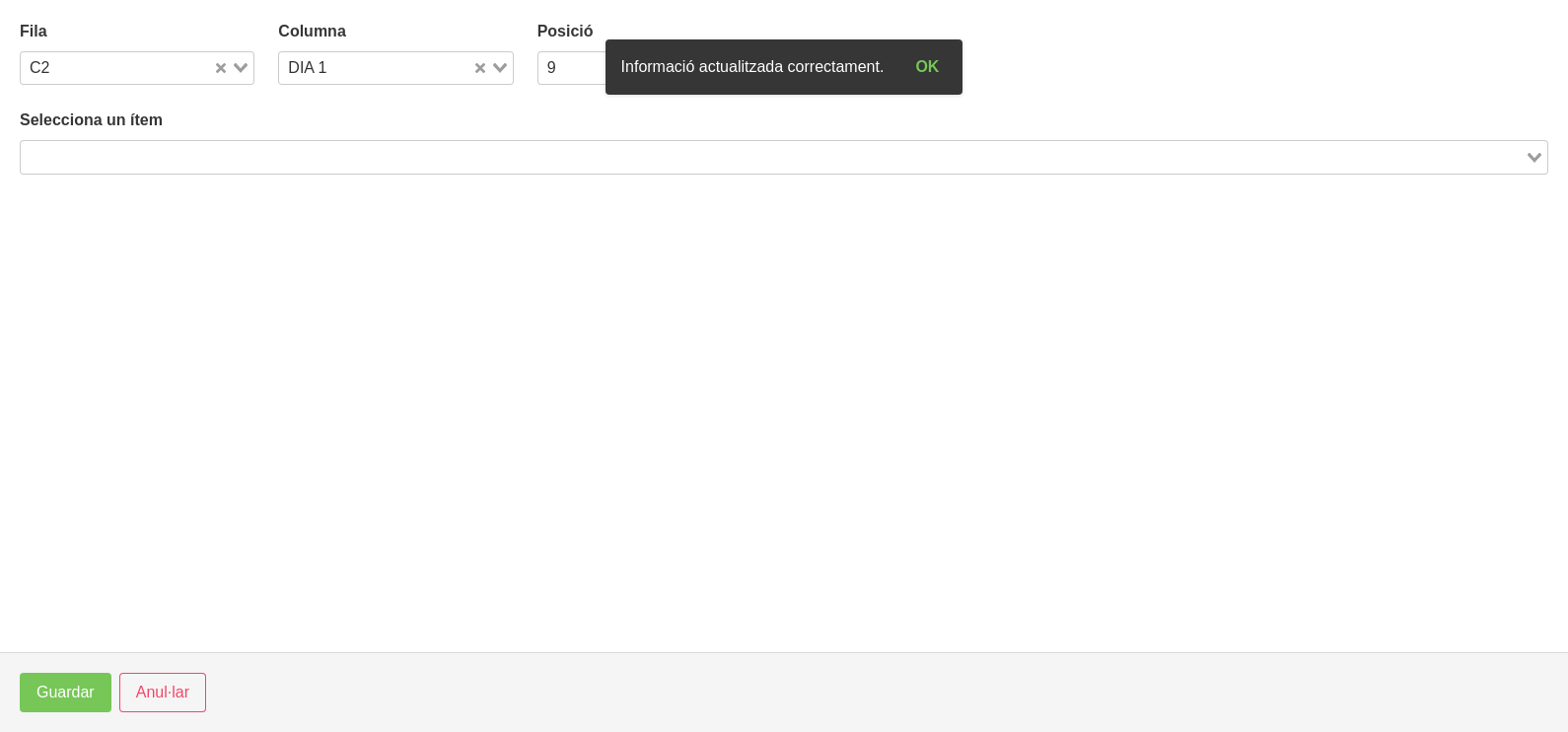
drag, startPoint x: 206, startPoint y: 151, endPoint x: 212, endPoint y: 142, distance: 10.8
click at [209, 146] on input "Search for option" at bounding box center [773, 157] width 1500 height 24
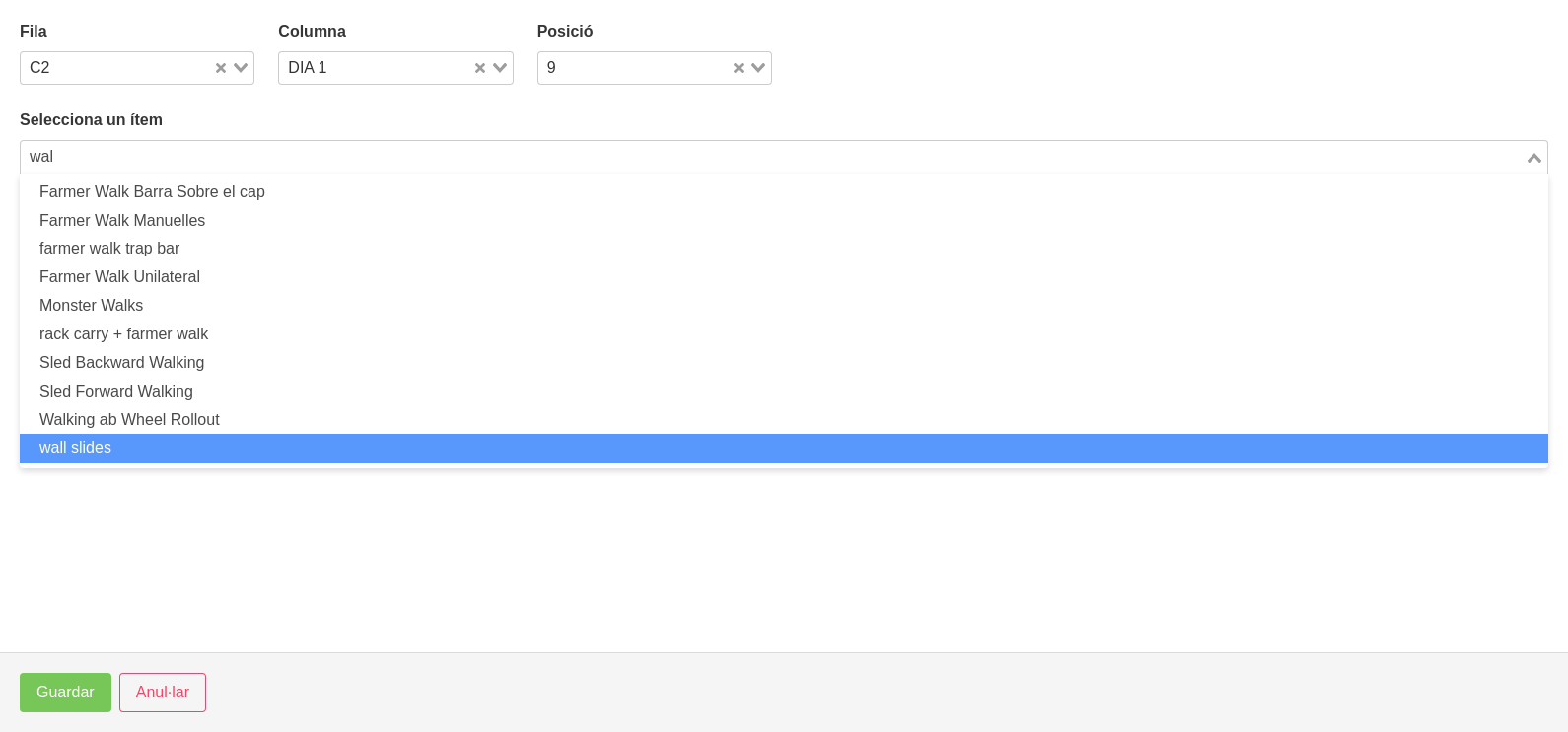
click at [210, 447] on li "wall slides" at bounding box center [784, 448] width 1528 height 29
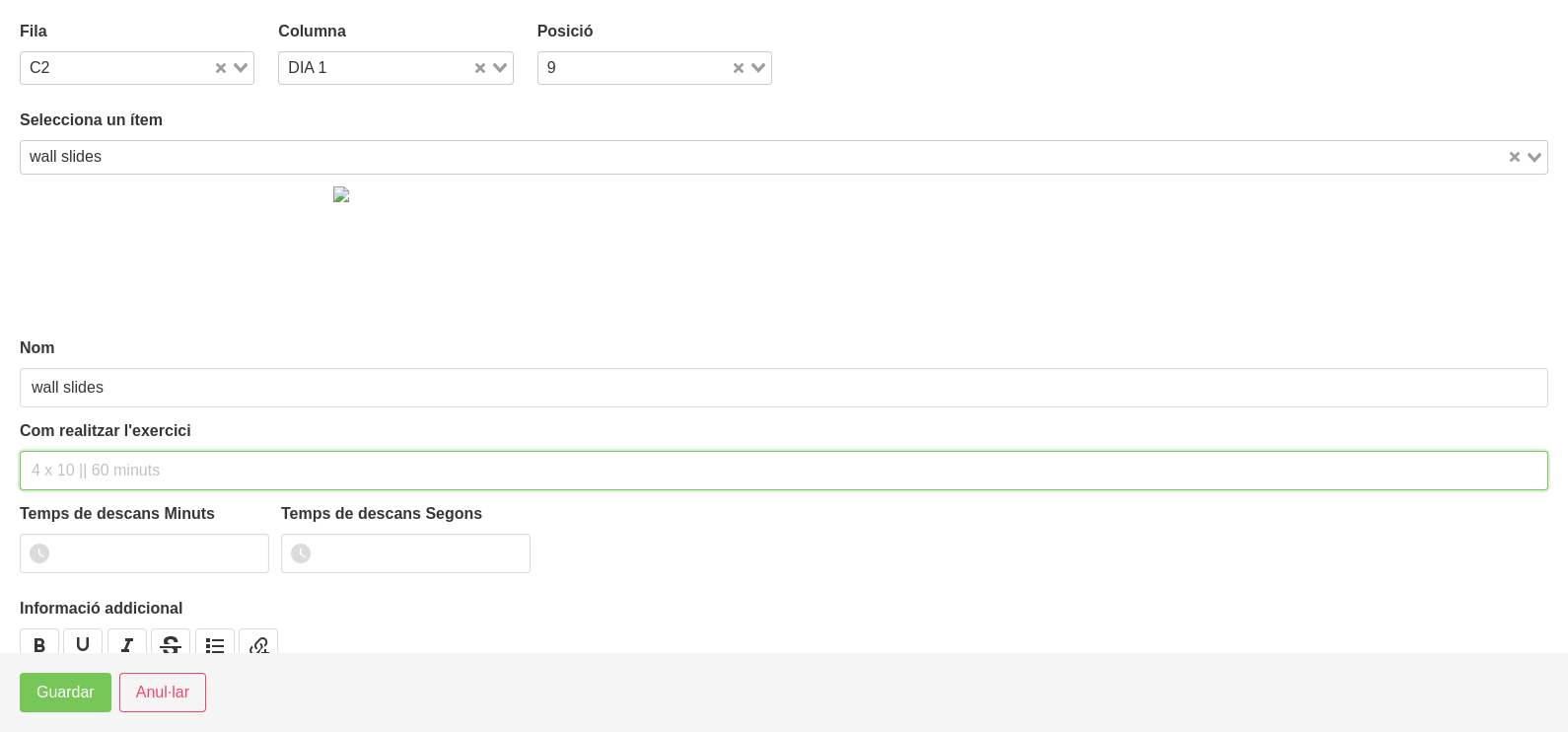
click at [109, 466] on input "text" at bounding box center [784, 471] width 1528 height 40
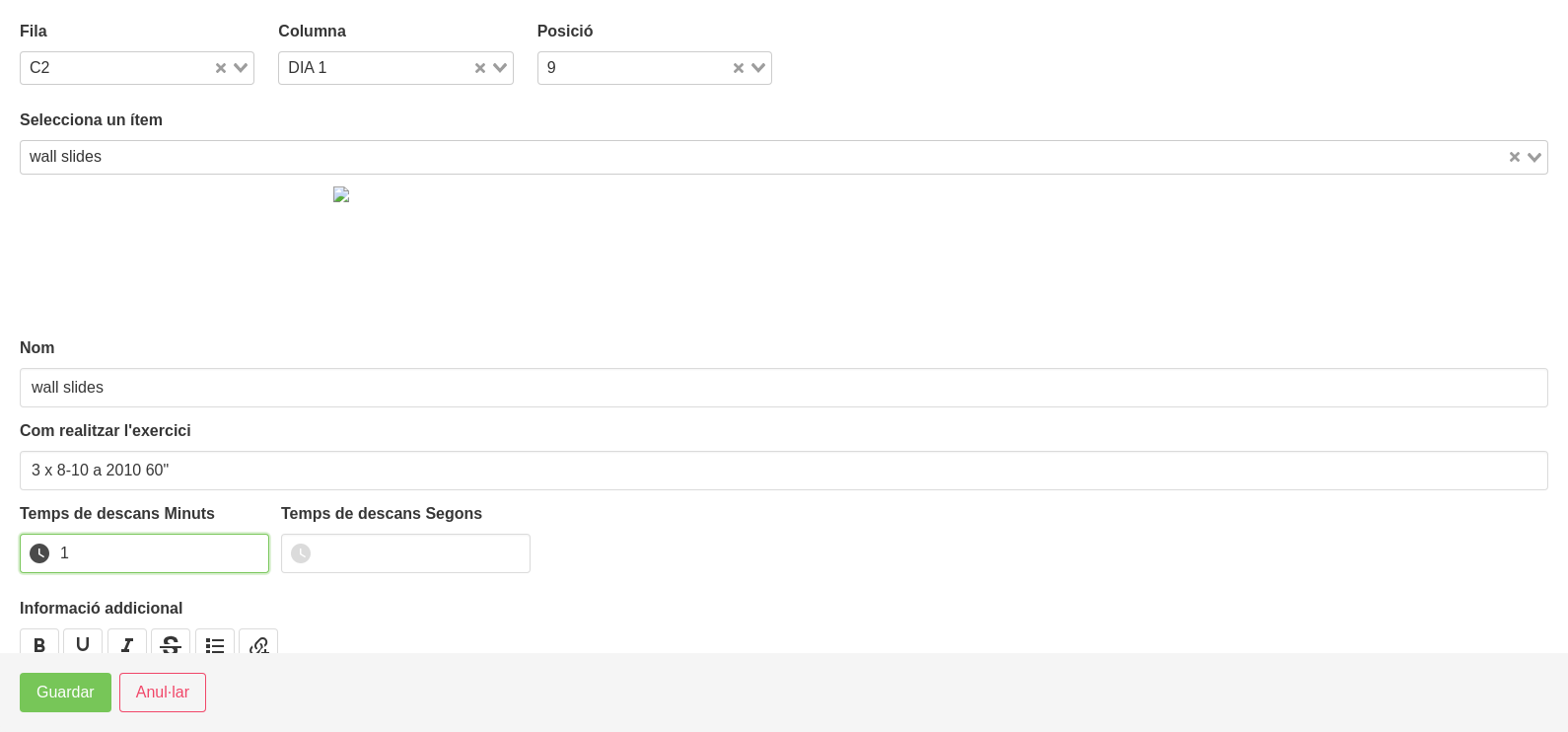
drag, startPoint x: 252, startPoint y: 543, endPoint x: 96, endPoint y: 665, distance: 198.0
click at [227, 568] on input "1" at bounding box center [145, 554] width 250 height 40
click at [67, 699] on span "Guardar" at bounding box center [65, 692] width 58 height 24
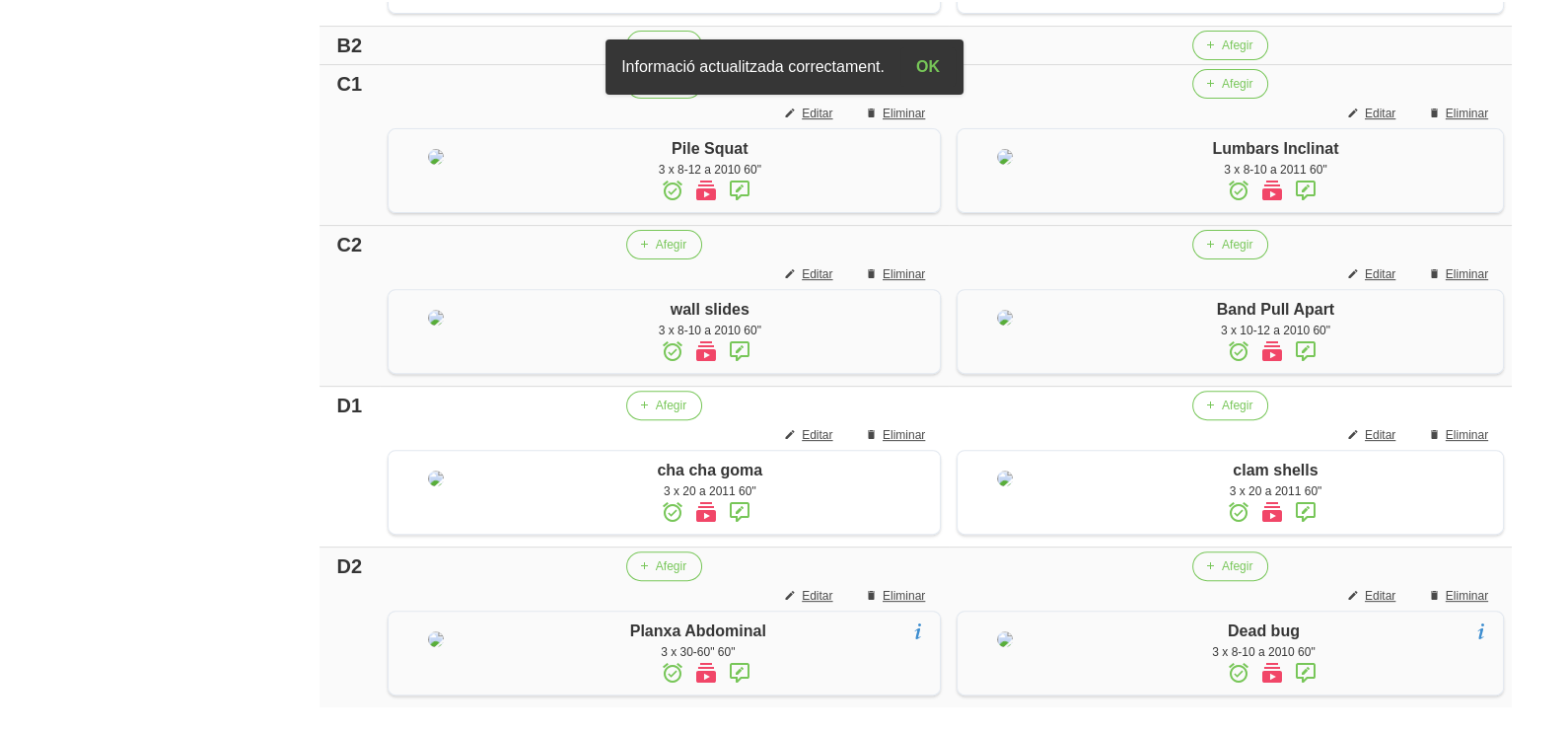
scroll to position [523, 0]
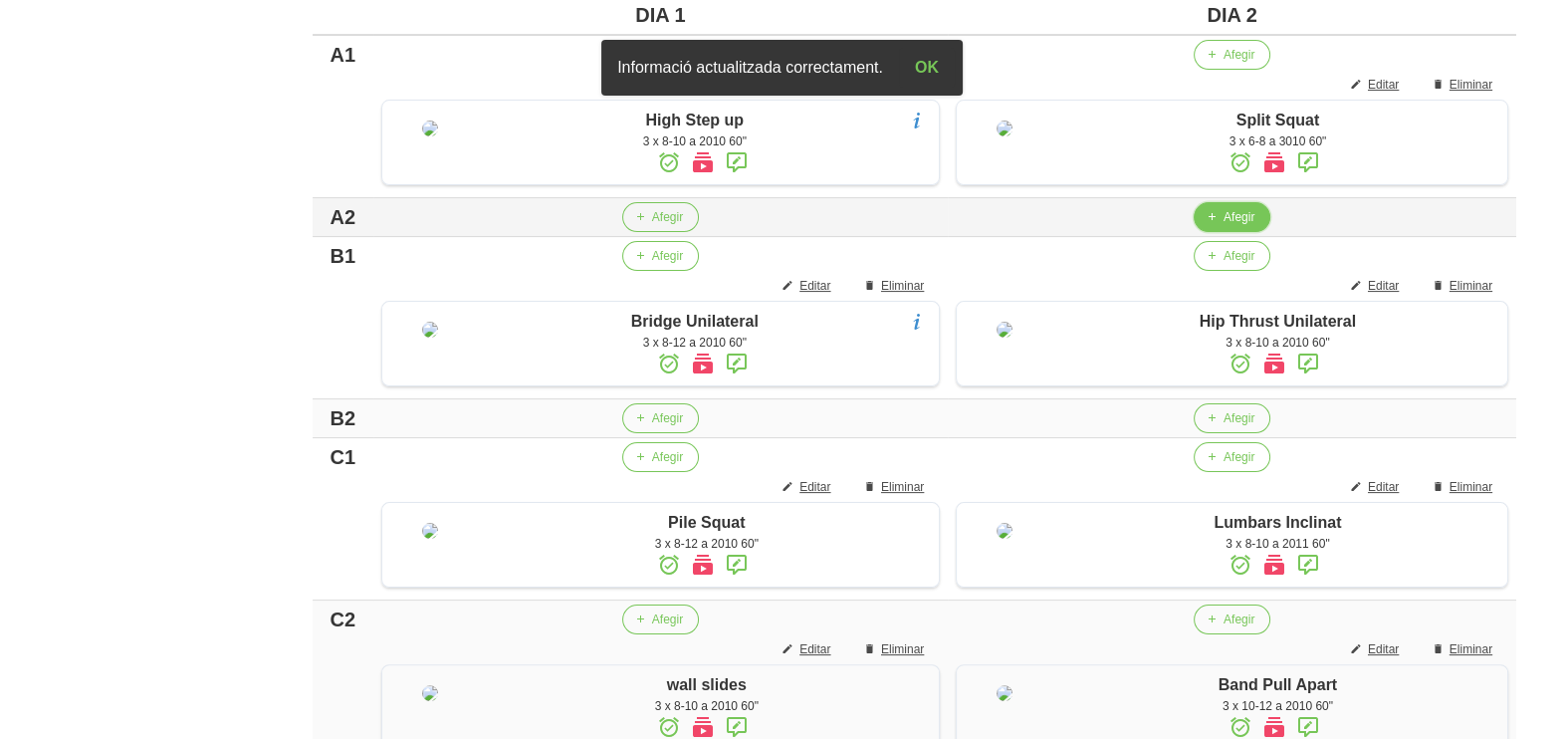
click at [1224, 226] on span "Afegir" at bounding box center [1239, 217] width 31 height 18
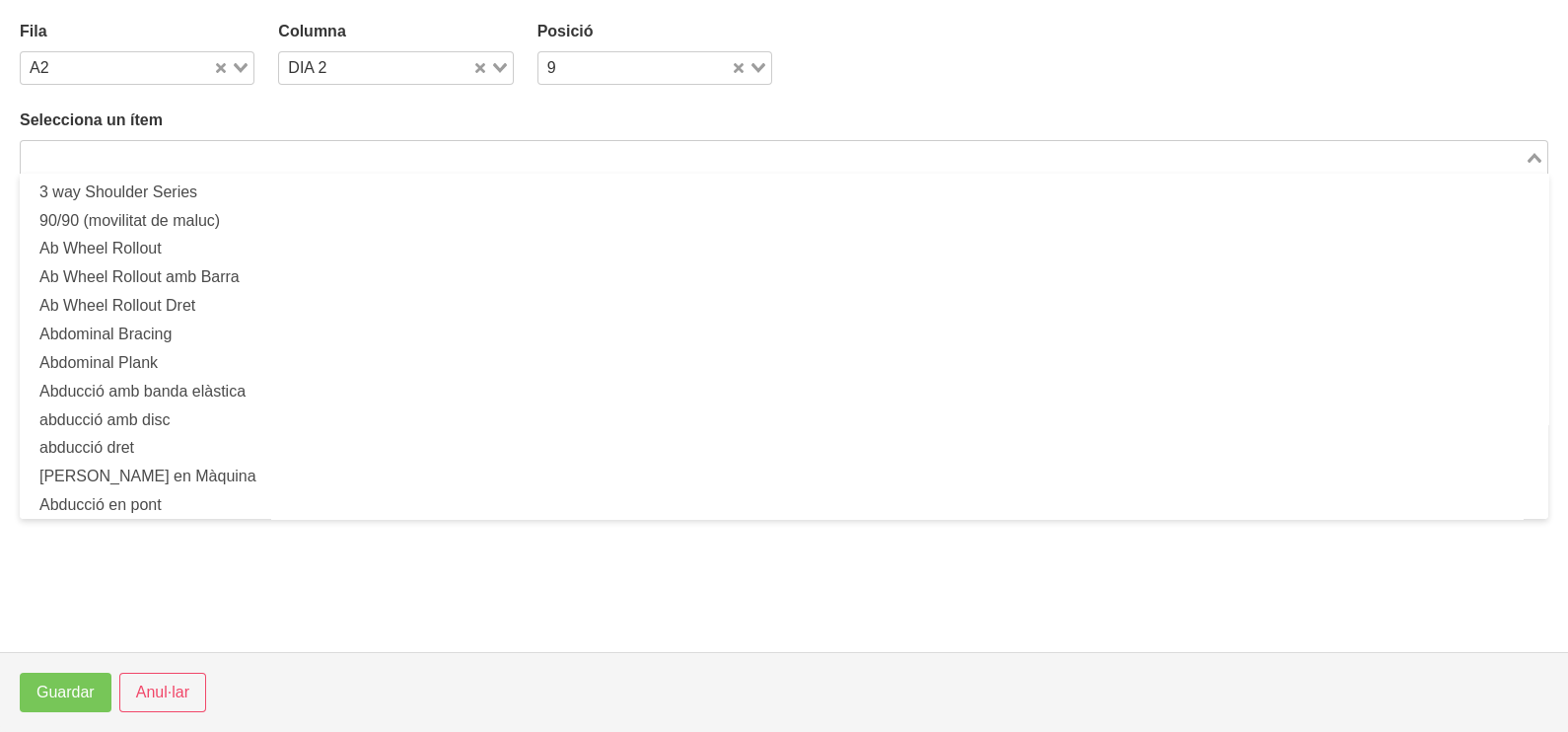
click at [321, 148] on input "Search for option" at bounding box center [773, 157] width 1500 height 24
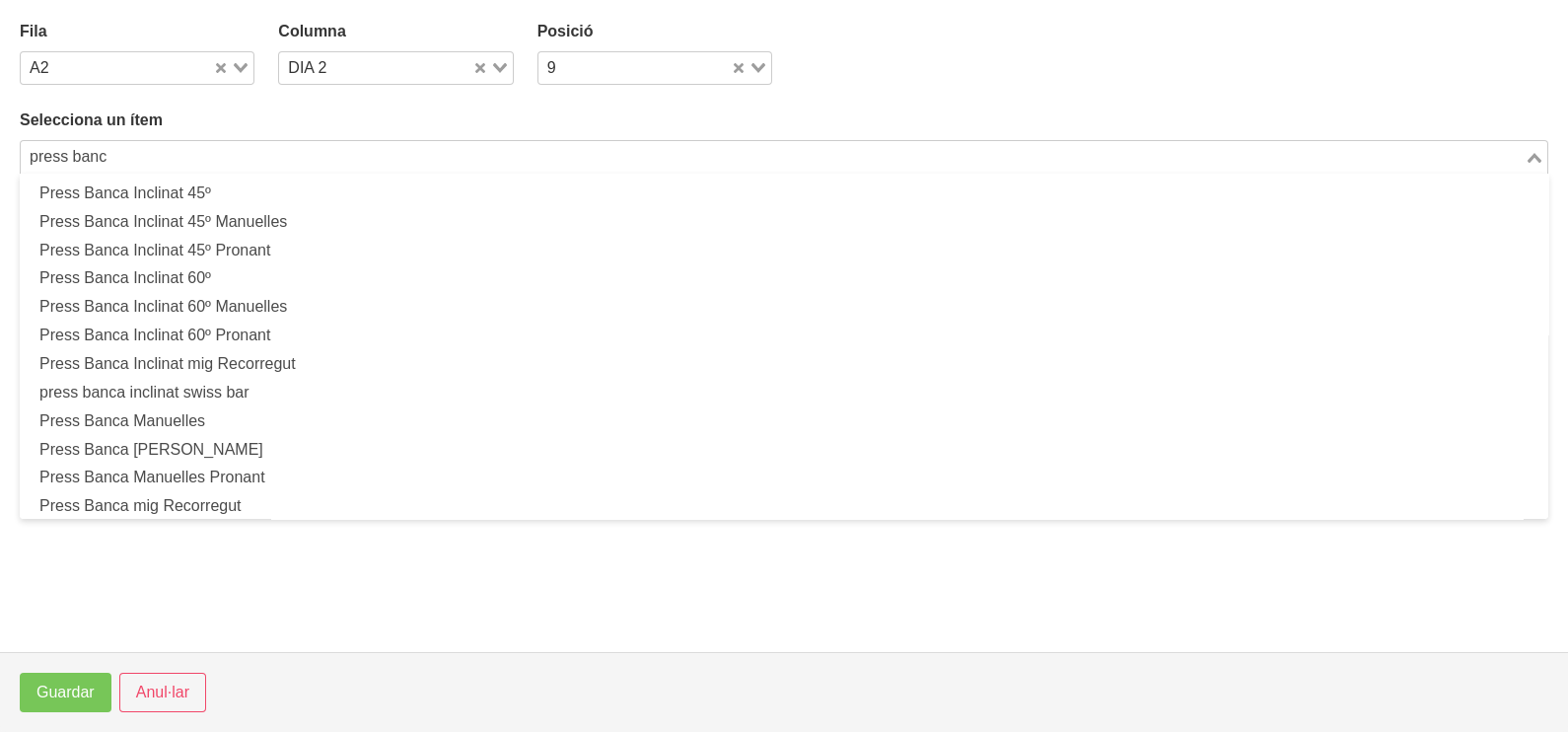
scroll to position [490, 0]
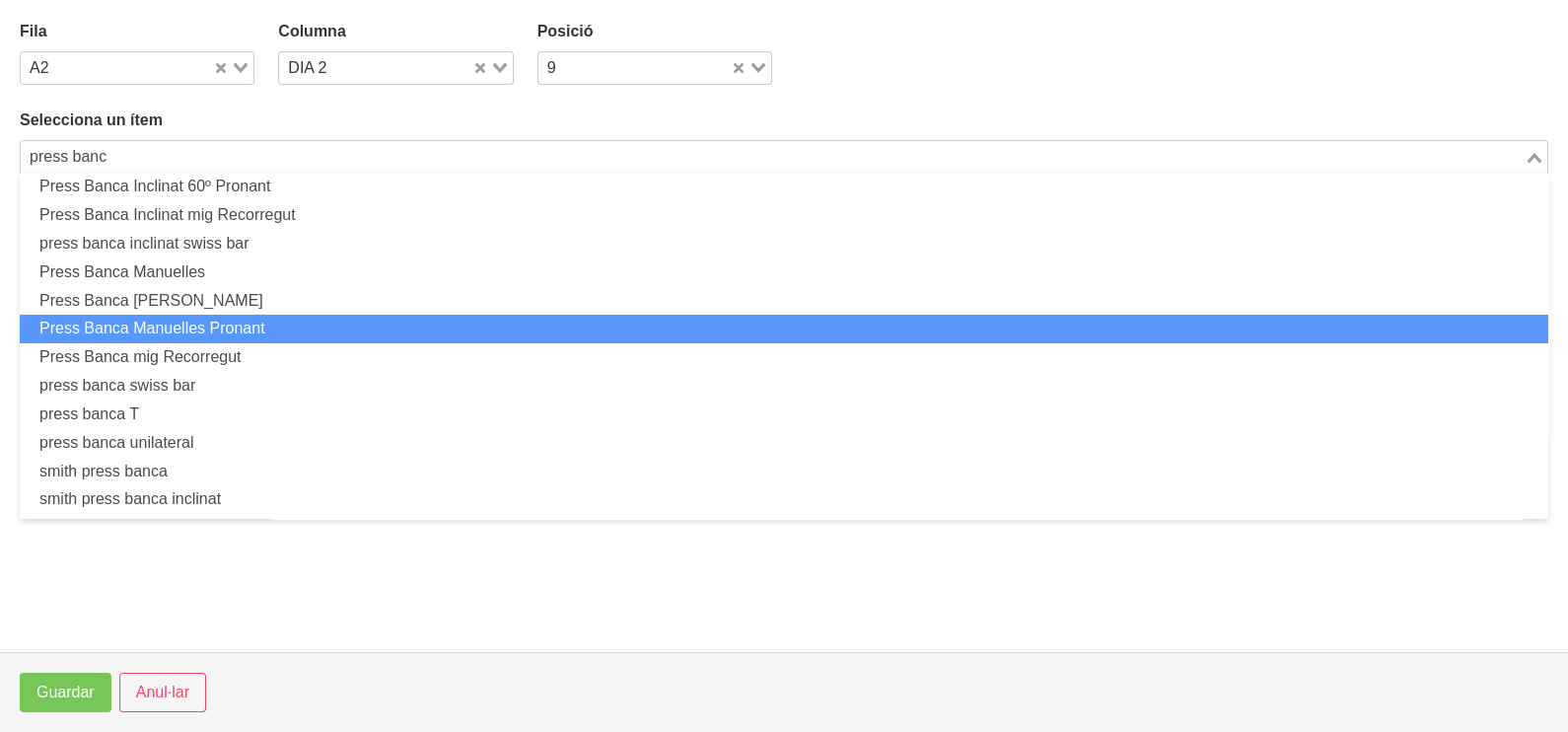
click at [260, 323] on li "Press Banca Manuelles Pronant" at bounding box center [784, 329] width 1528 height 29
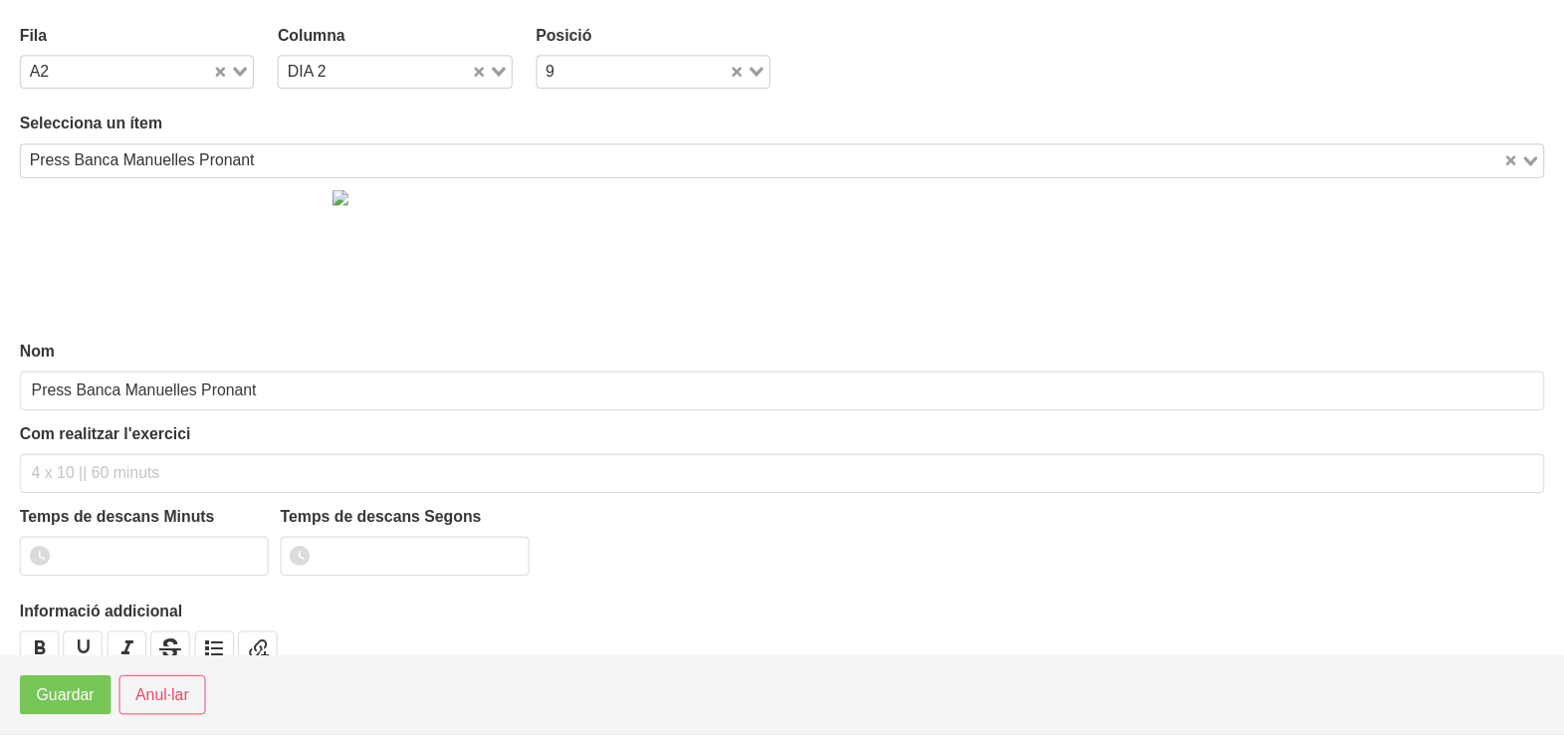
scroll to position [5, 0]
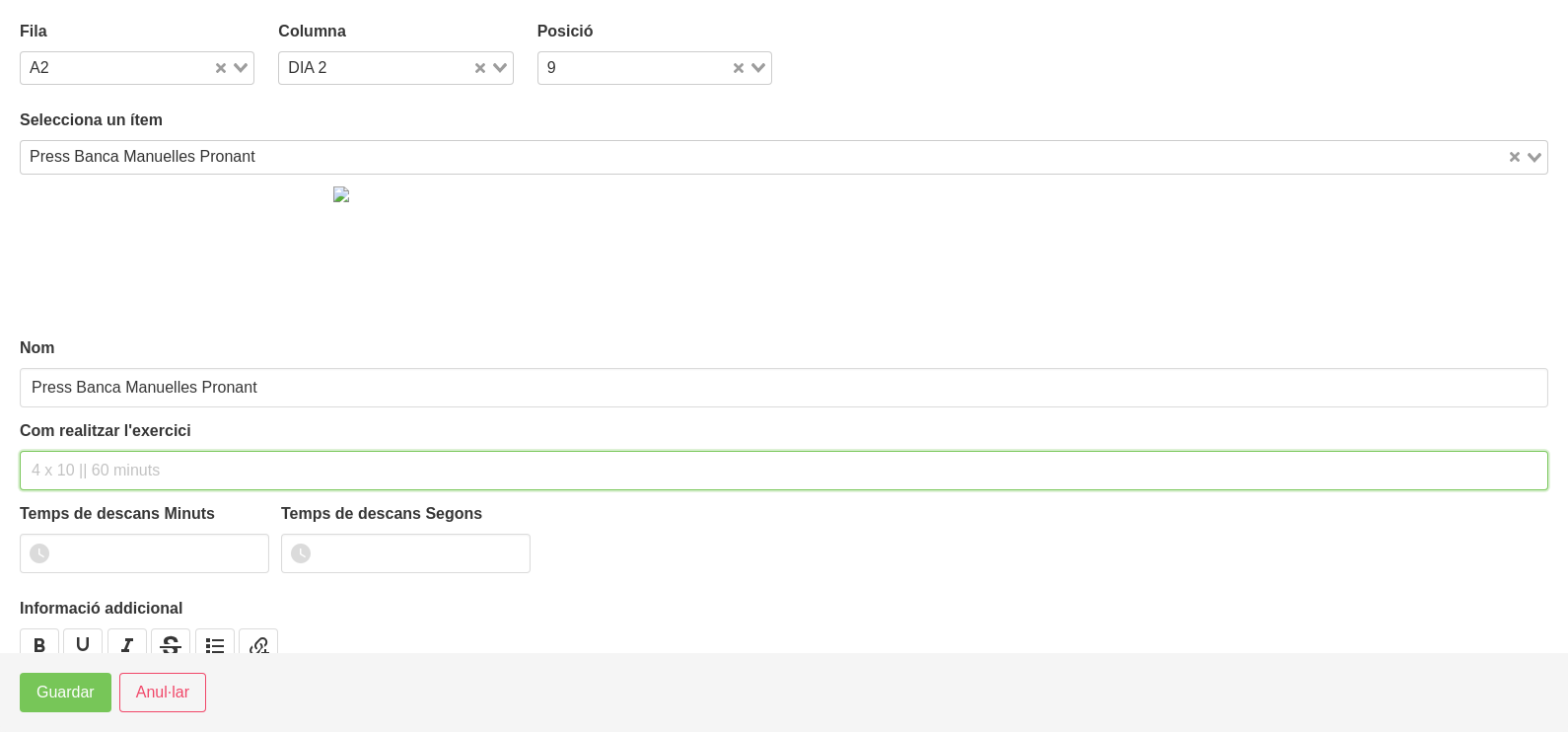
drag, startPoint x: 111, startPoint y: 468, endPoint x: 92, endPoint y: 485, distance: 25.5
click at [104, 471] on input "text" at bounding box center [784, 471] width 1528 height 40
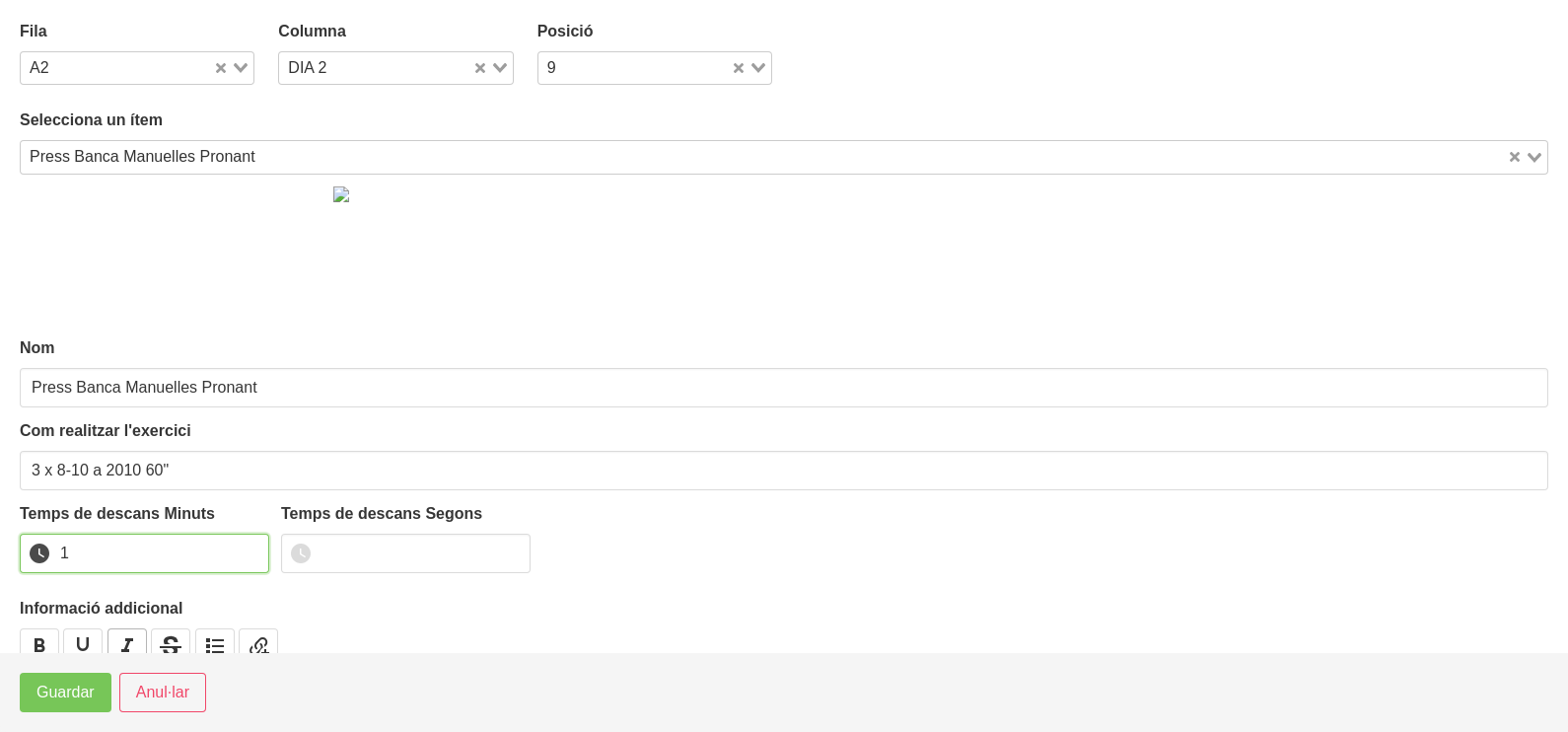
drag, startPoint x: 250, startPoint y: 546, endPoint x: 118, endPoint y: 646, distance: 165.6
click at [244, 549] on input "1" at bounding box center [145, 554] width 250 height 40
click at [82, 697] on span "Guardar" at bounding box center [65, 692] width 58 height 24
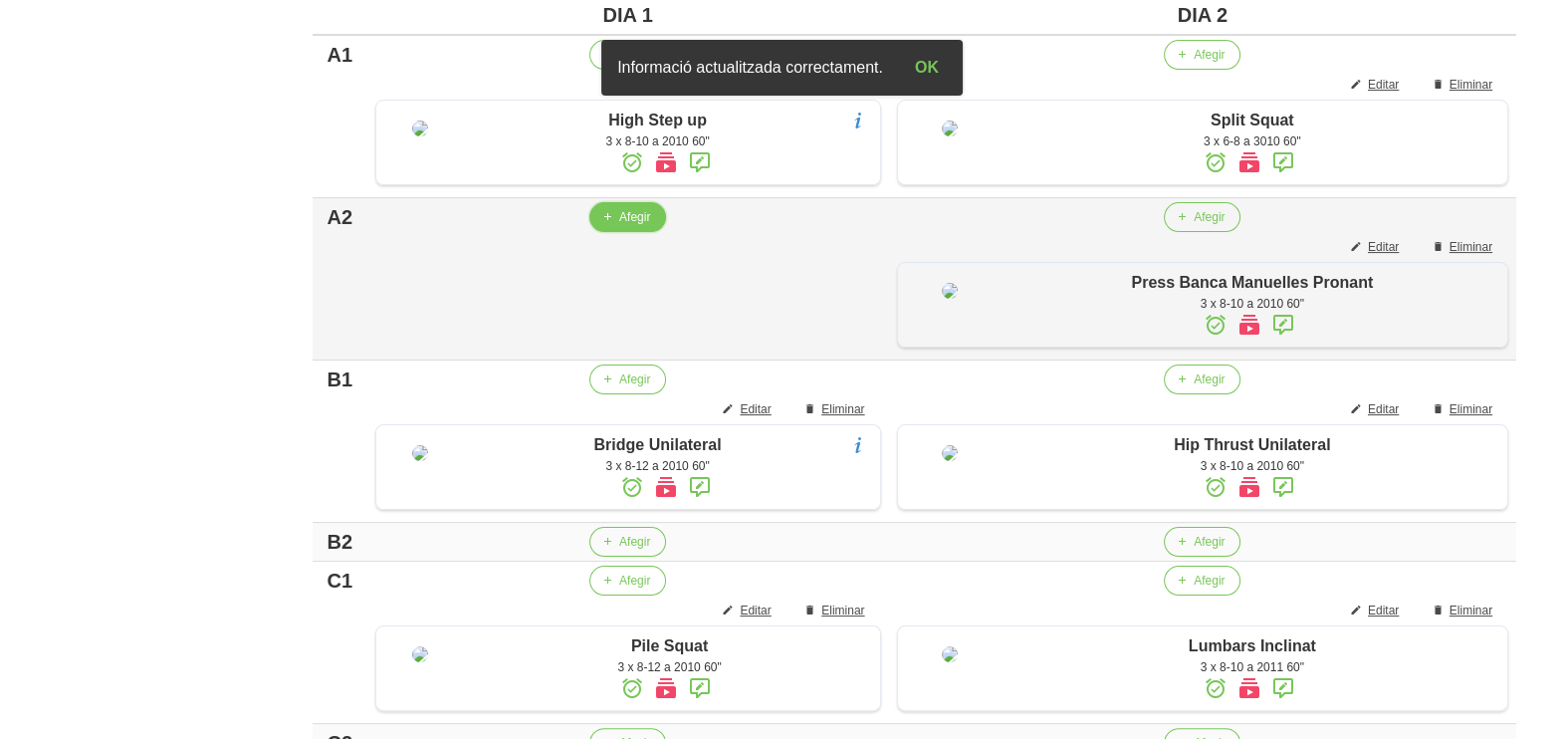
click at [612, 226] on span "button" at bounding box center [607, 217] width 18 height 18
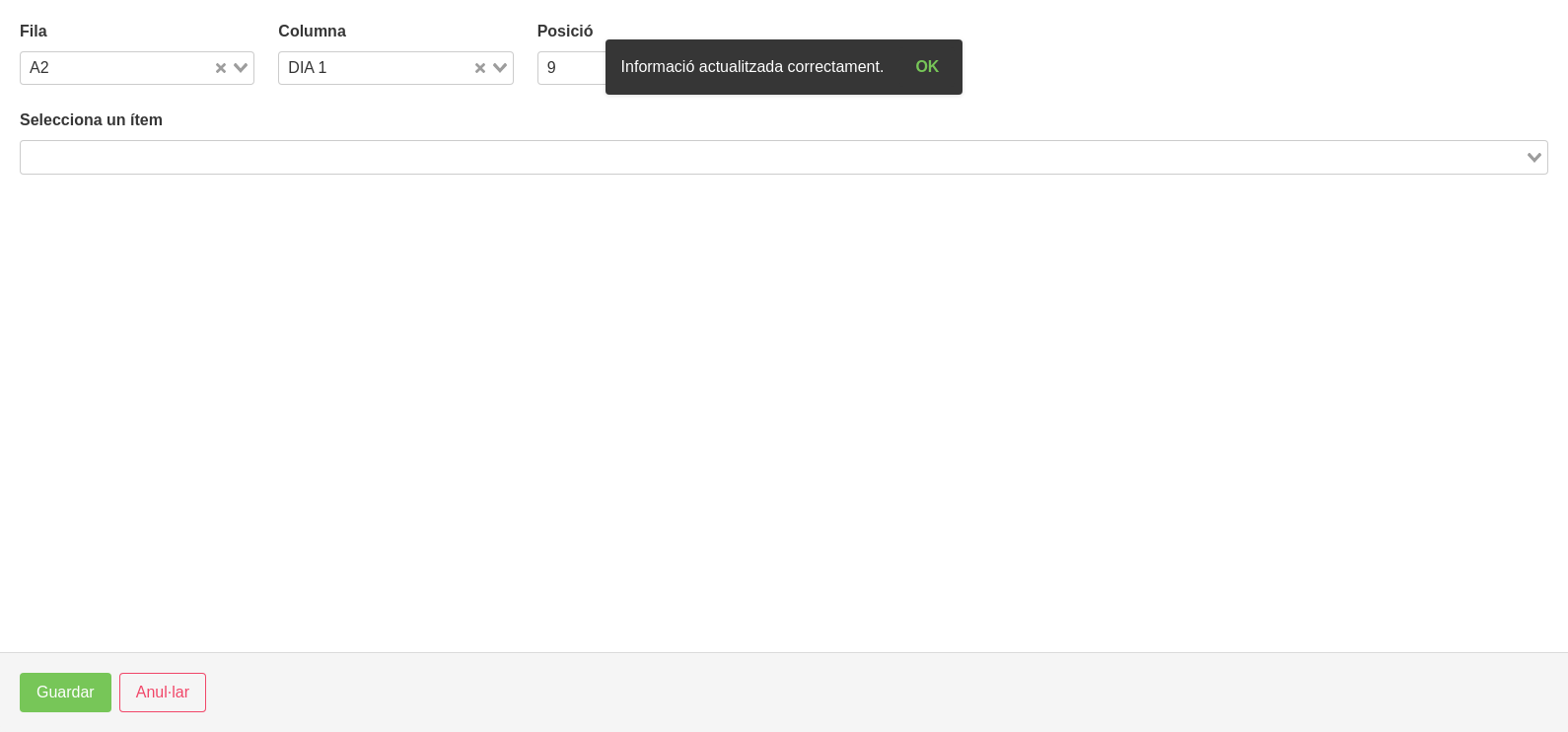
click at [271, 156] on input "Search for option" at bounding box center [773, 157] width 1500 height 24
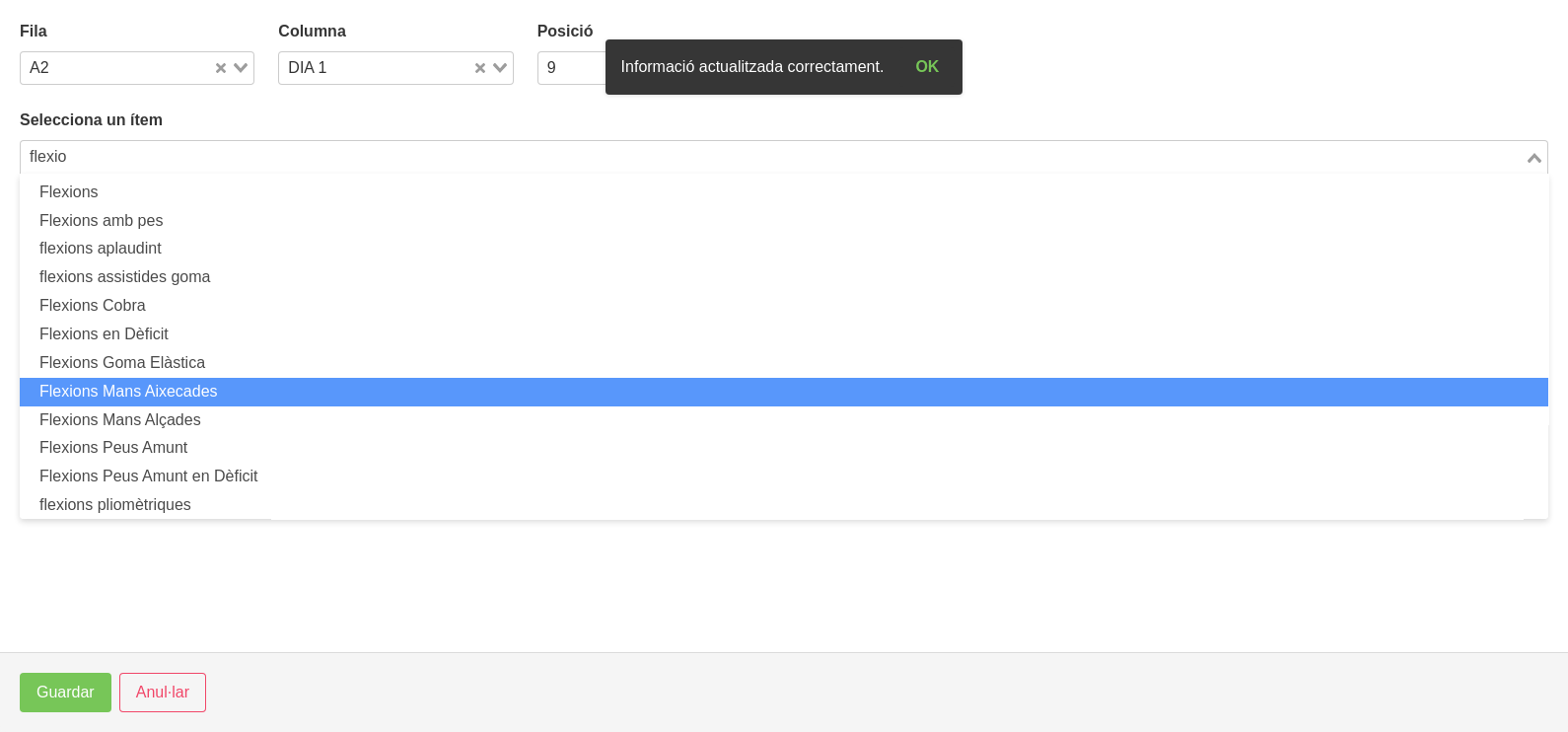
click at [232, 393] on li "Flexions Mans Aixecades" at bounding box center [784, 391] width 1528 height 29
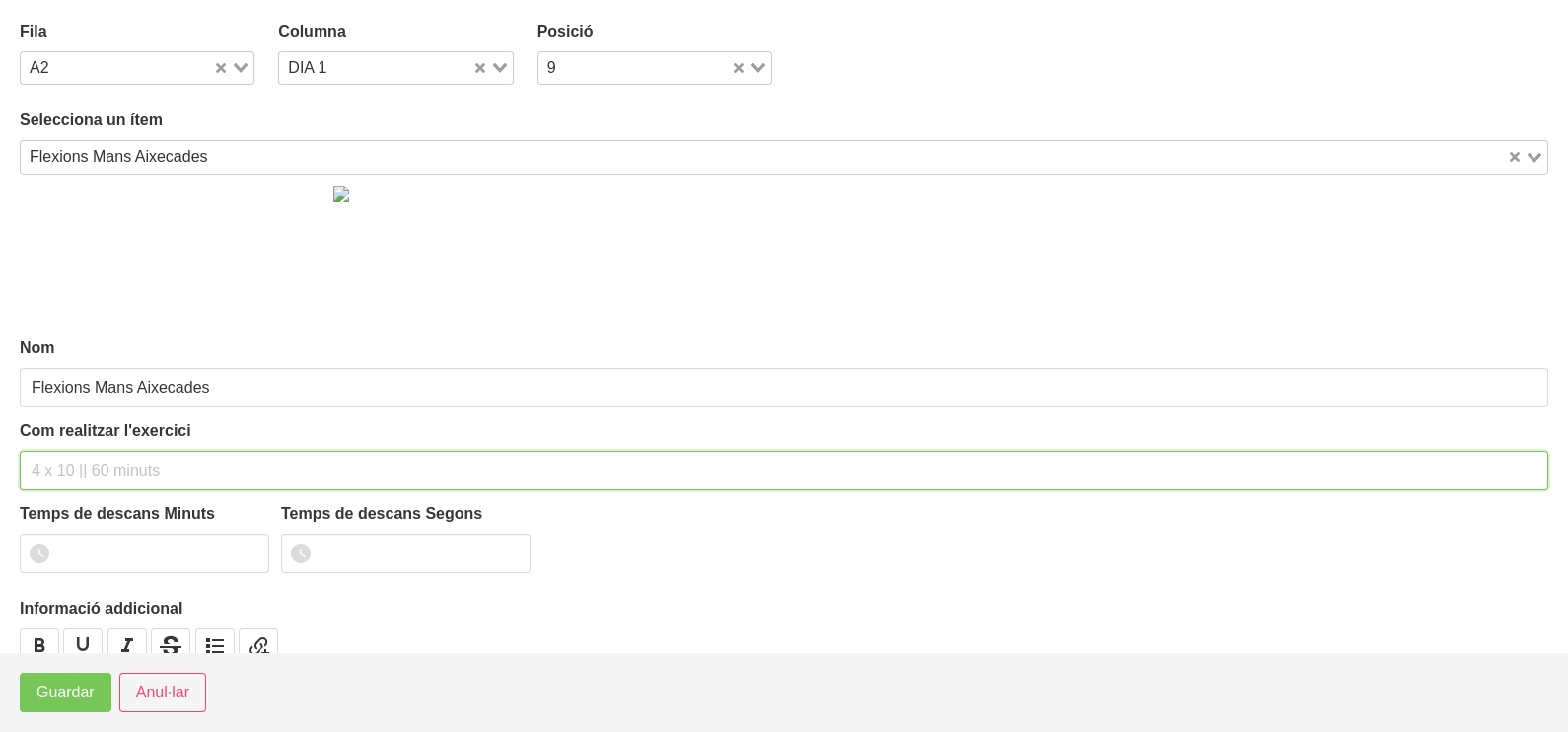
click at [89, 469] on input "text" at bounding box center [784, 471] width 1528 height 40
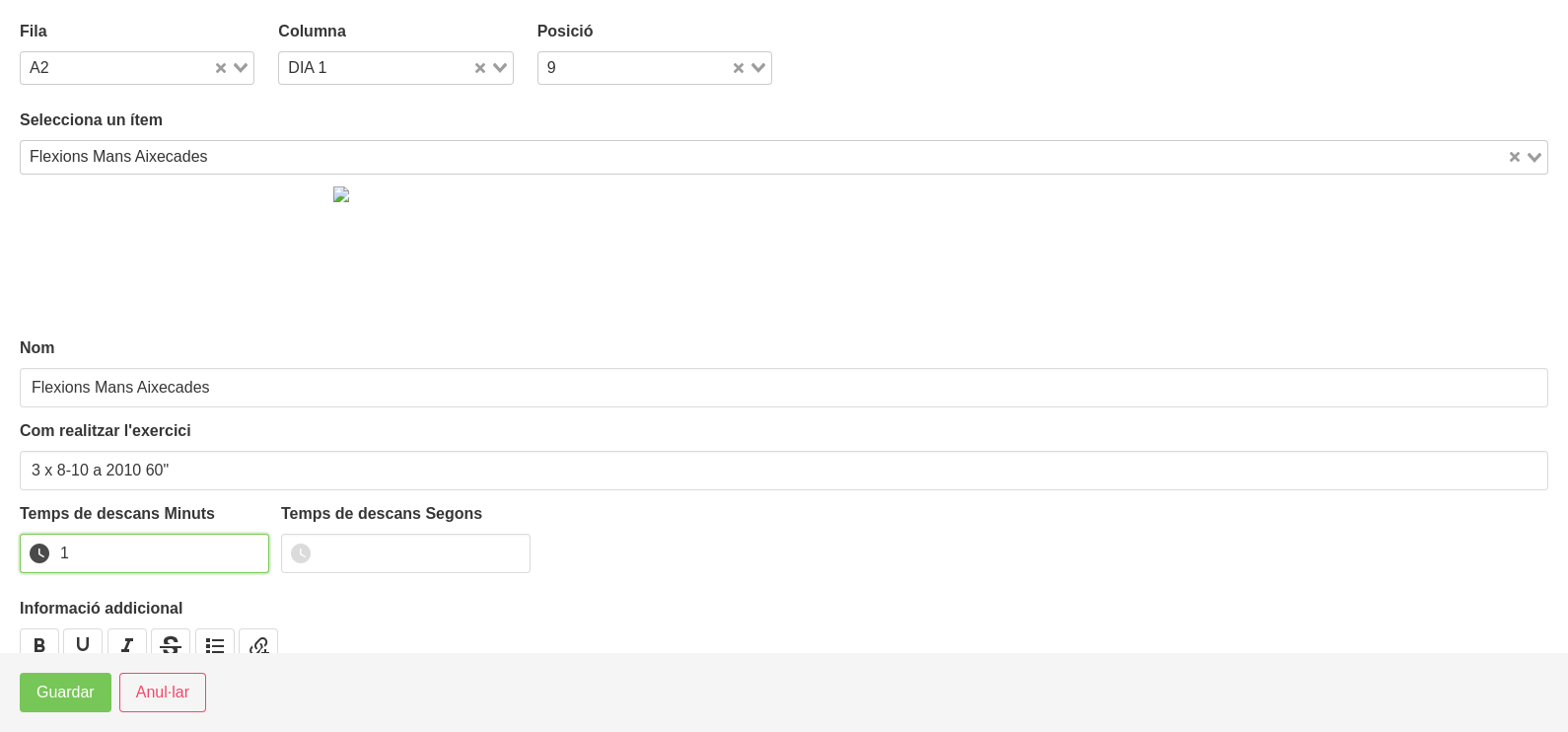
click at [247, 548] on input "1" at bounding box center [145, 554] width 250 height 40
click at [94, 695] on button "Guardar" at bounding box center [65, 692] width 92 height 40
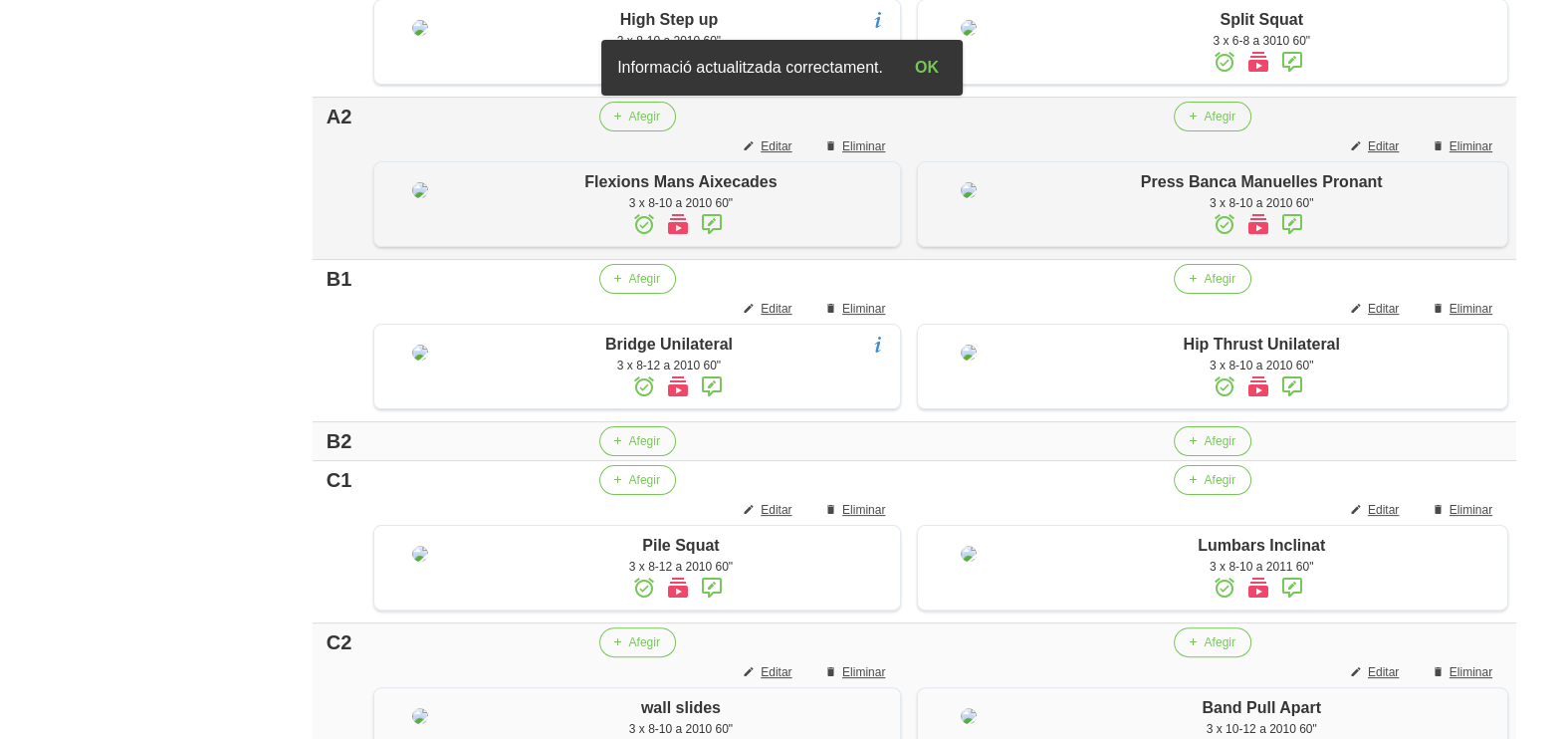
scroll to position [776, 0]
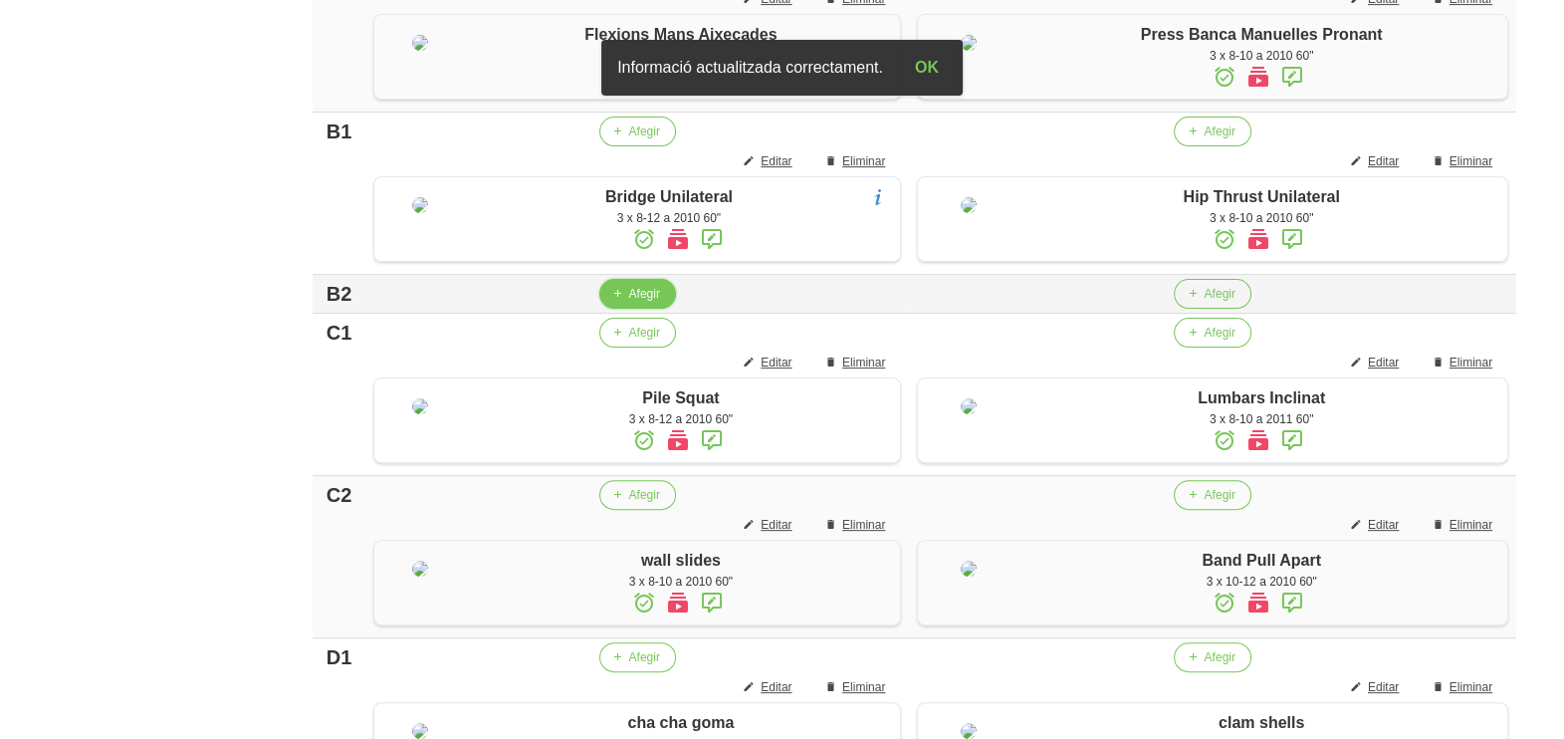
click at [622, 309] on button "Afegir" at bounding box center [637, 294] width 77 height 30
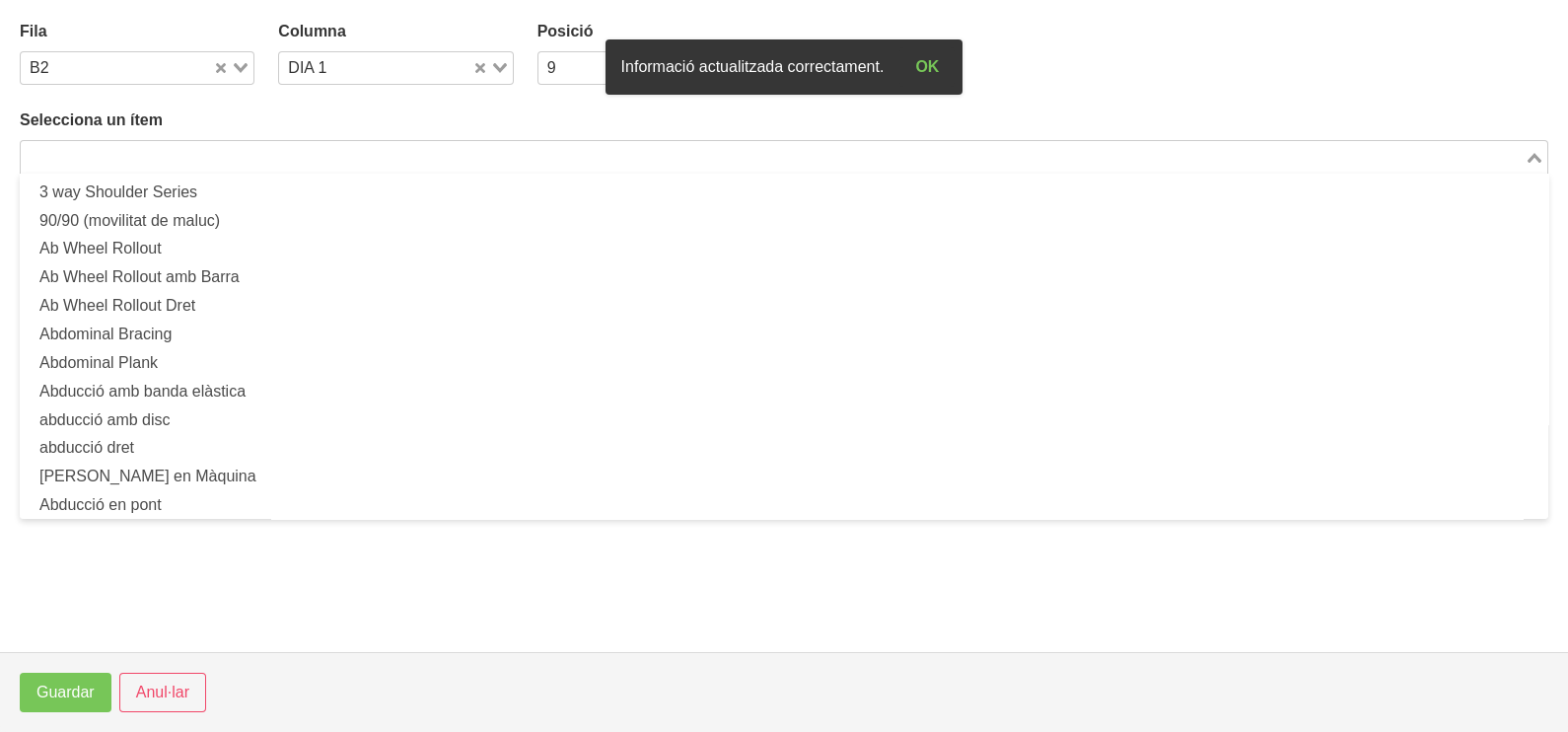
click at [262, 146] on input "Search for option" at bounding box center [773, 157] width 1500 height 24
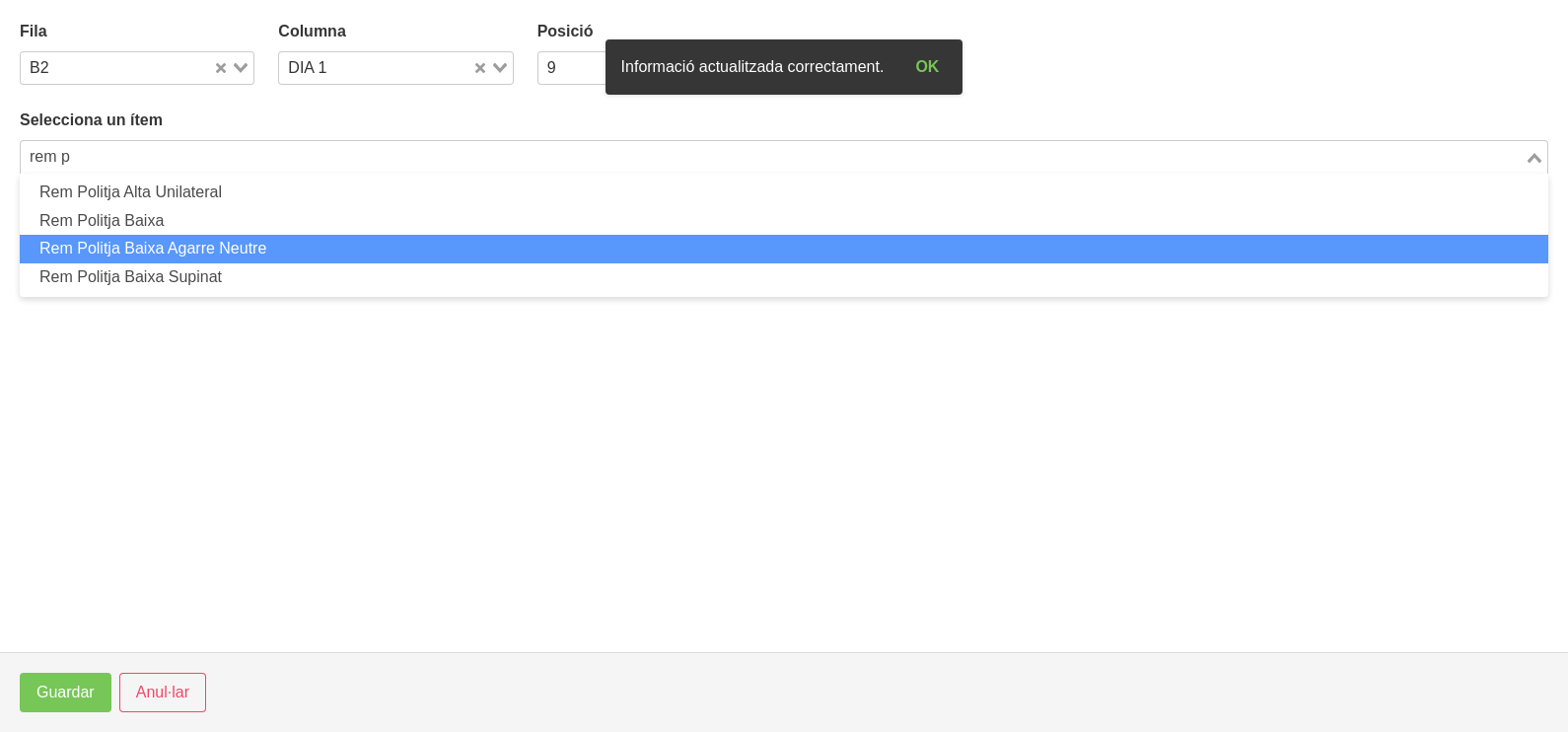
click at [234, 249] on li "Rem Politja Baixa Agarre Neutre" at bounding box center [784, 249] width 1528 height 29
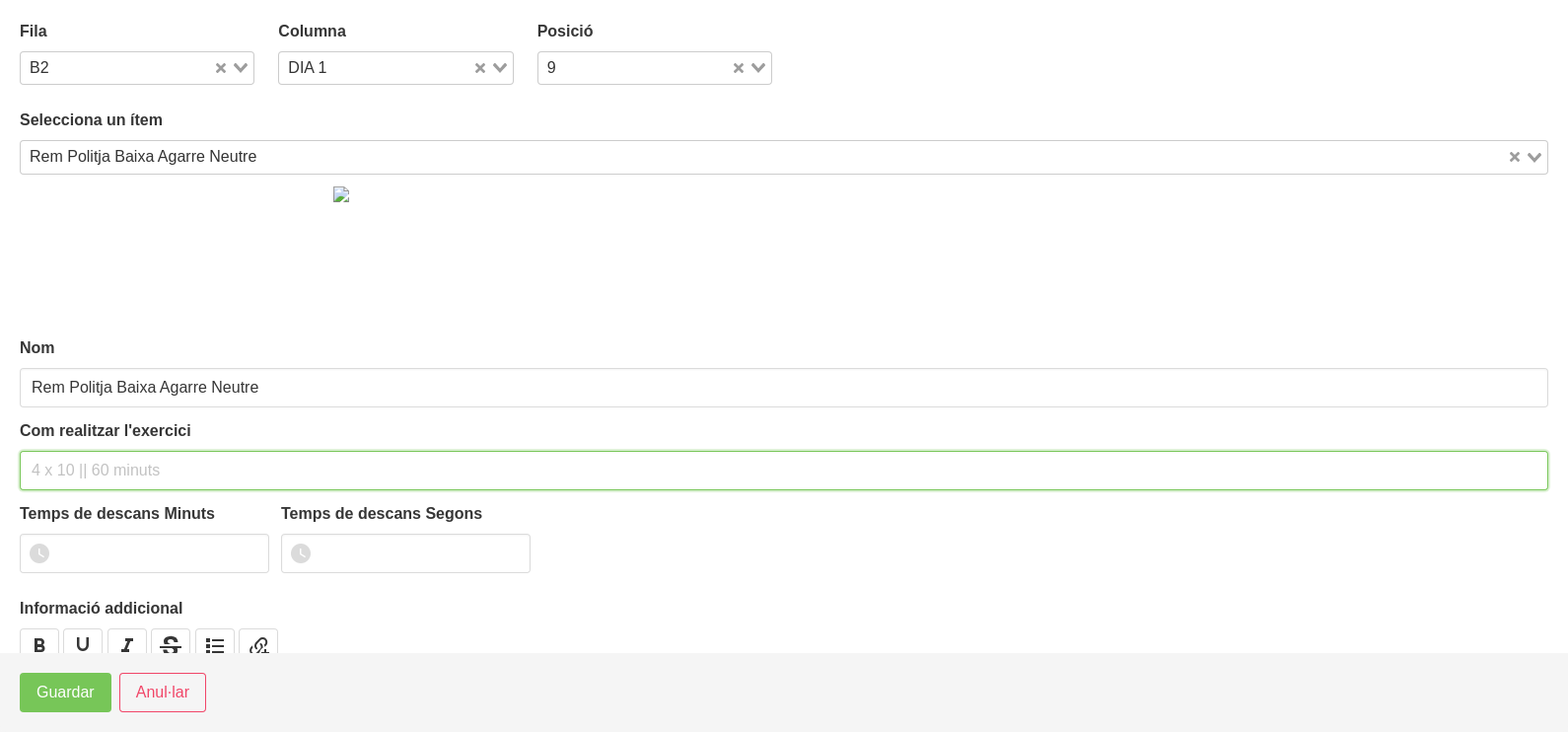
click at [82, 471] on input "text" at bounding box center [784, 471] width 1528 height 40
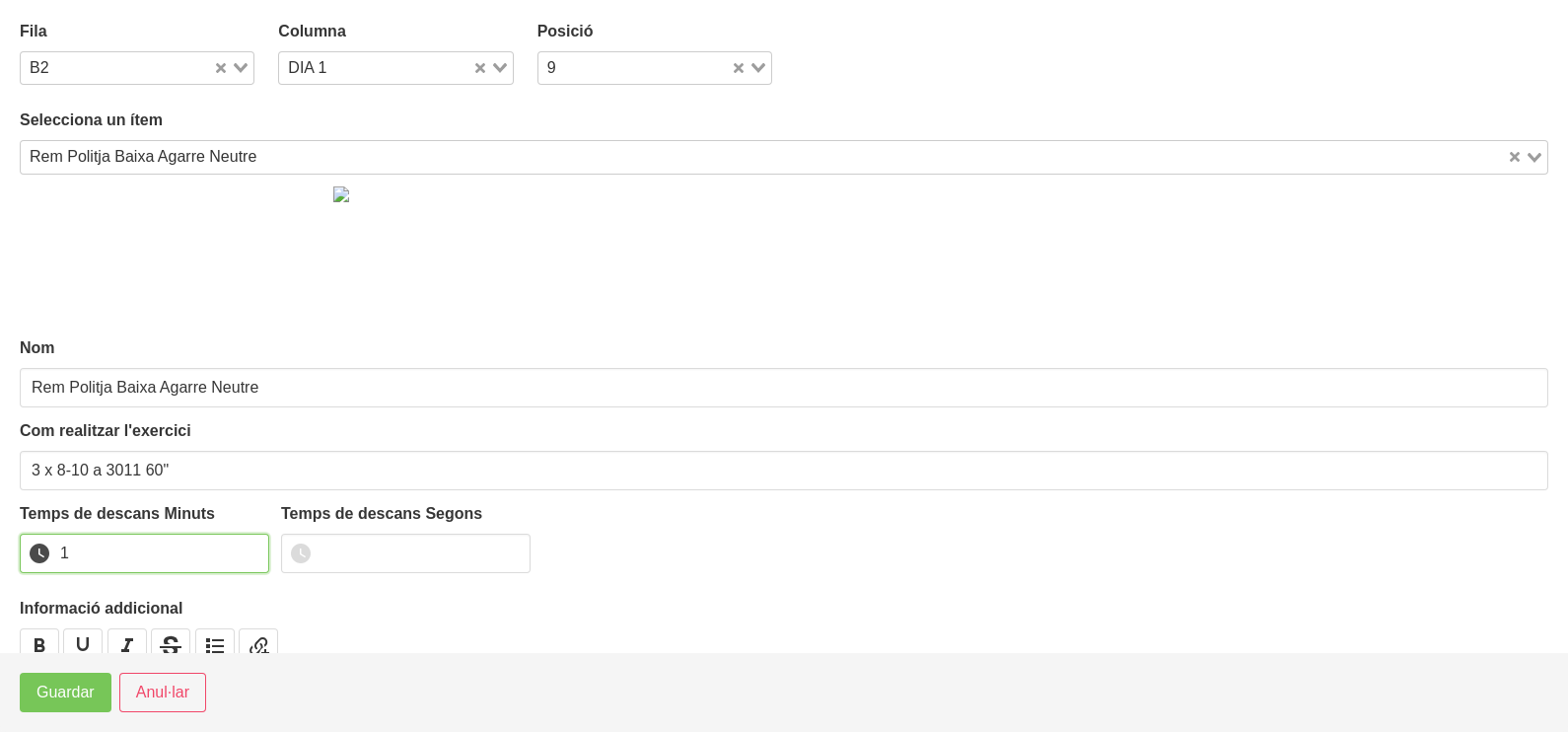
drag, startPoint x: 247, startPoint y: 548, endPoint x: 99, endPoint y: 656, distance: 183.2
click at [244, 550] on input "1" at bounding box center [145, 554] width 250 height 40
click at [76, 690] on span "Guardar" at bounding box center [65, 692] width 58 height 24
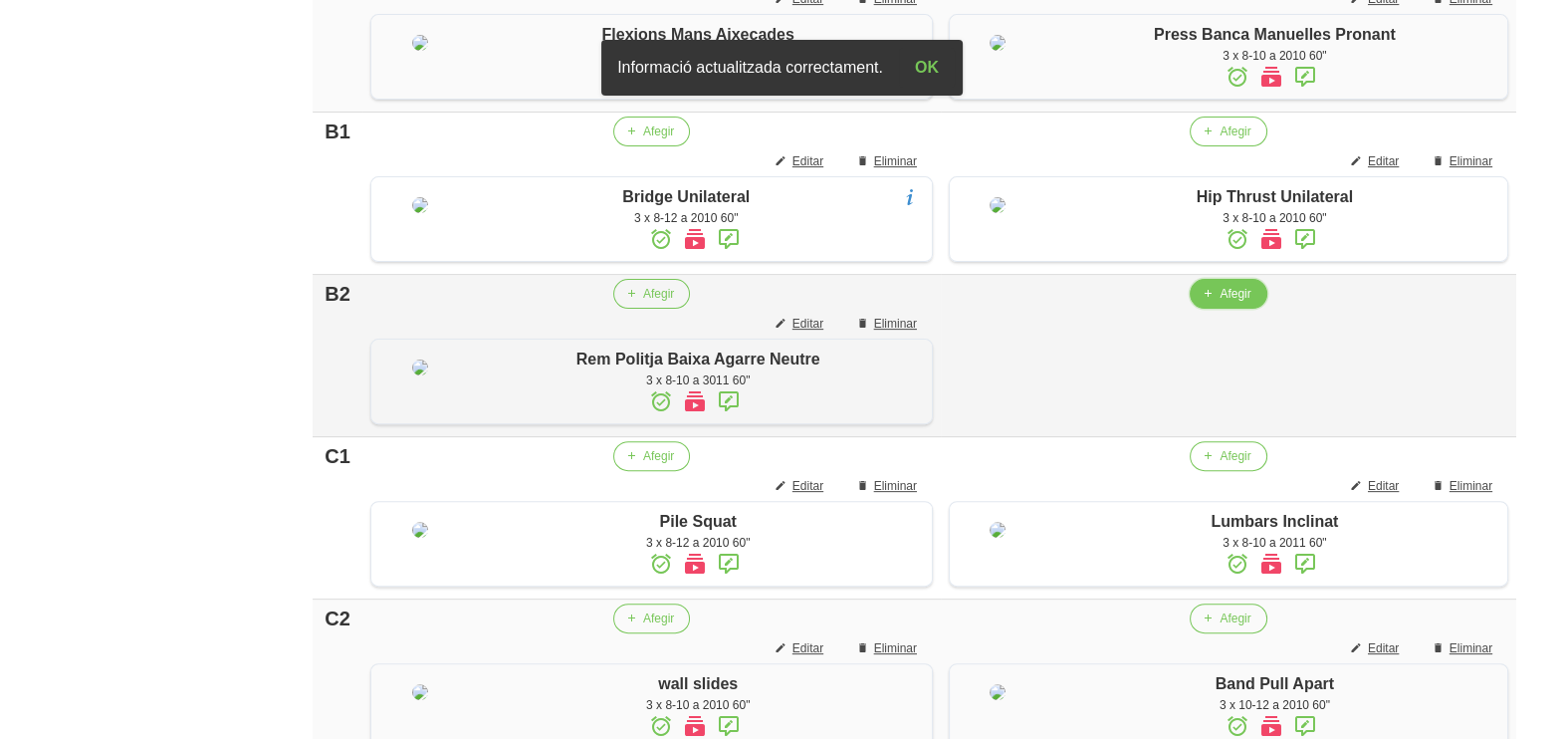
click at [1211, 303] on span "button" at bounding box center [1208, 294] width 18 height 18
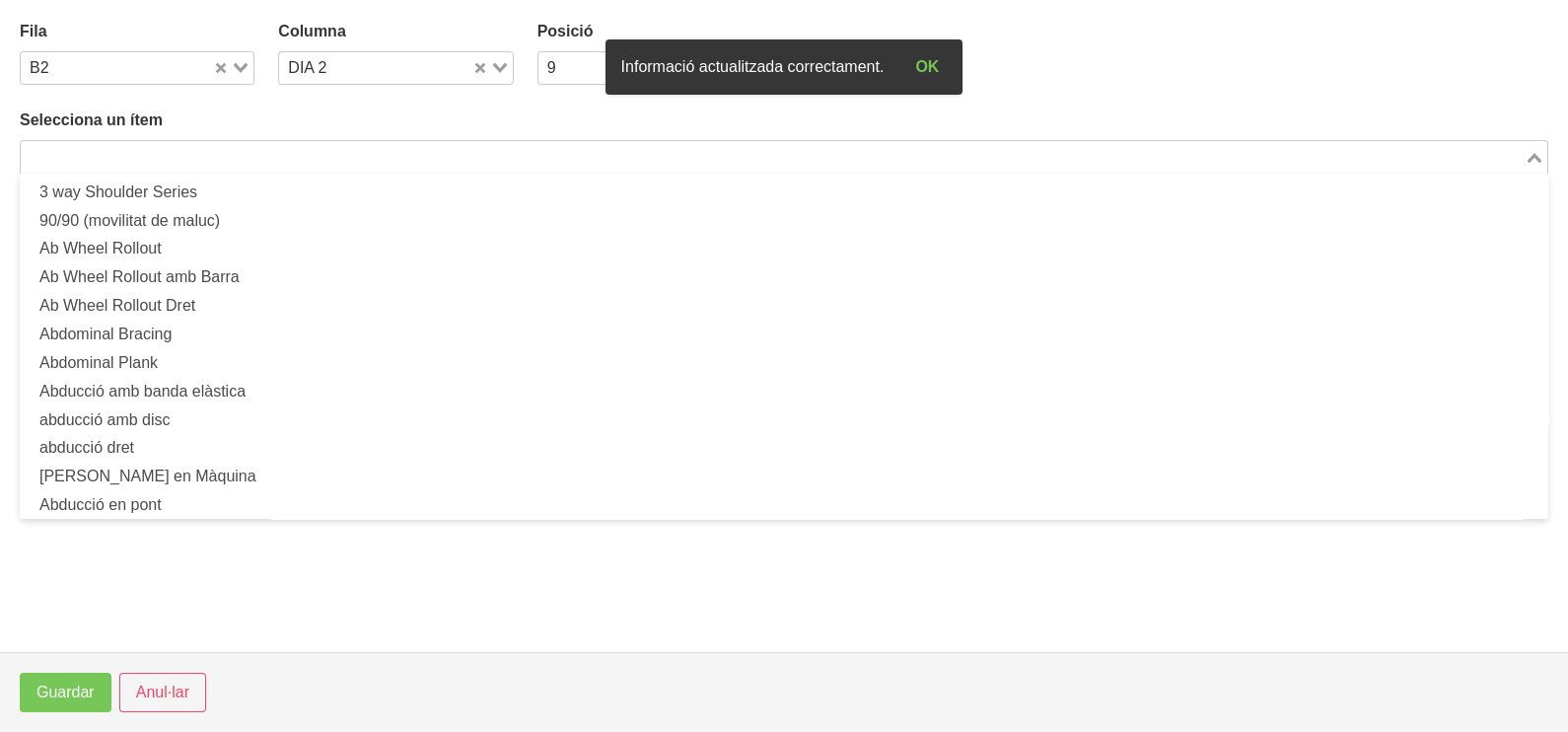
click at [321, 159] on input "Search for option" at bounding box center [773, 157] width 1500 height 24
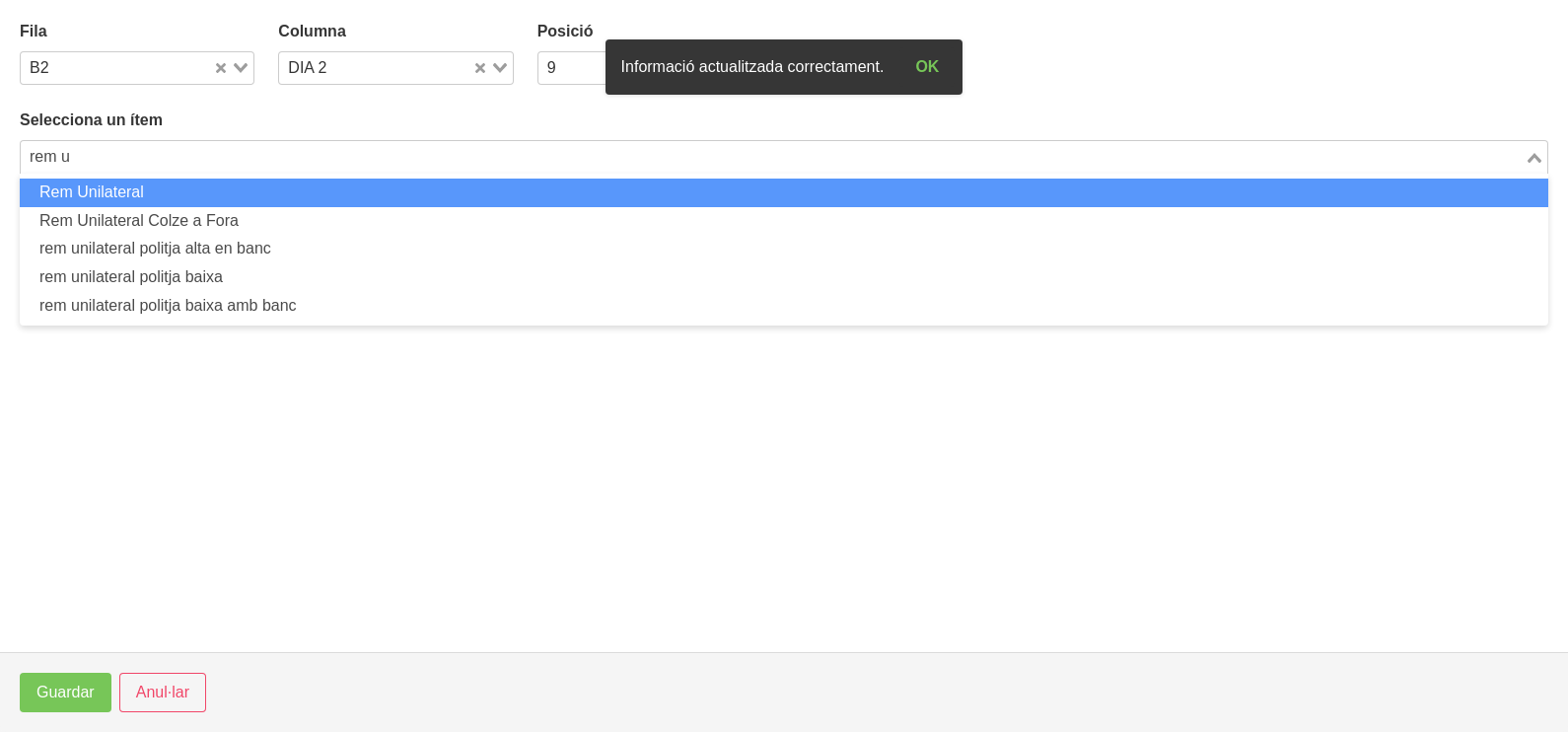
click at [291, 192] on li "Rem Unilateral" at bounding box center [784, 192] width 1528 height 29
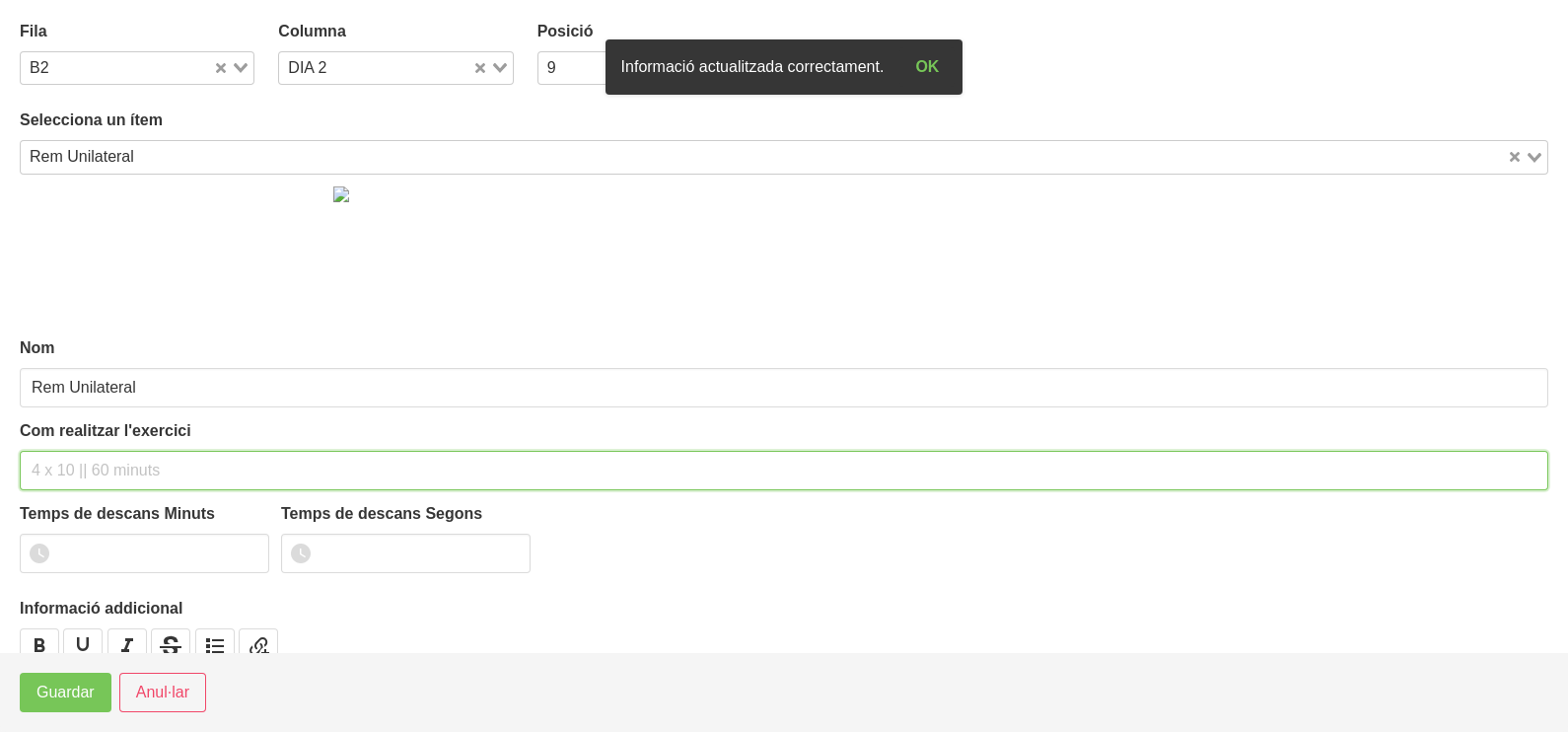
click at [85, 466] on input "text" at bounding box center [784, 471] width 1528 height 40
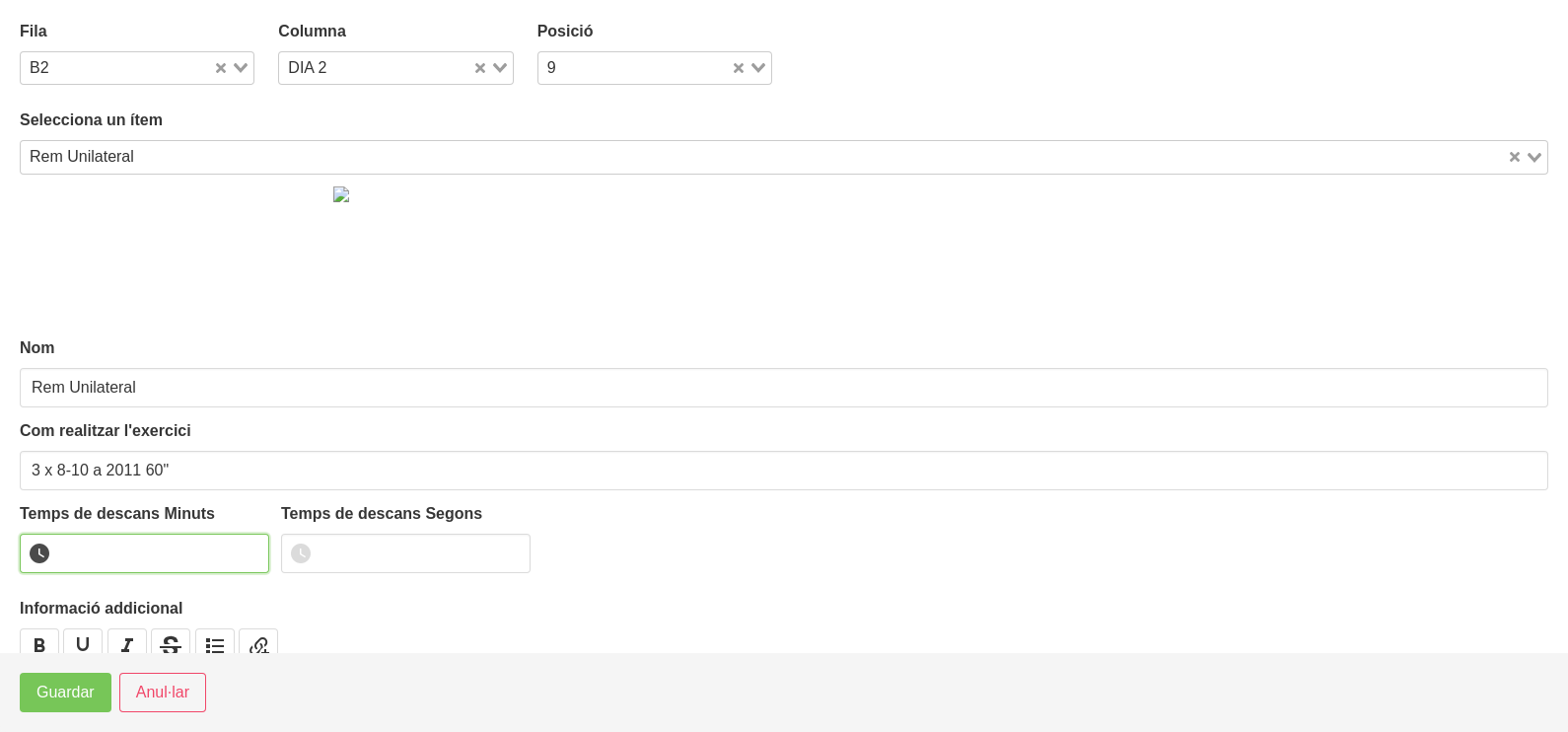
drag, startPoint x: 241, startPoint y: 546, endPoint x: 216, endPoint y: 567, distance: 32.6
click at [237, 548] on input "number" at bounding box center [145, 554] width 250 height 40
drag, startPoint x: 252, startPoint y: 543, endPoint x: 214, endPoint y: 568, distance: 45.5
click at [248, 548] on input "1" at bounding box center [145, 554] width 250 height 40
click at [63, 682] on span "Guardar" at bounding box center [65, 692] width 58 height 24
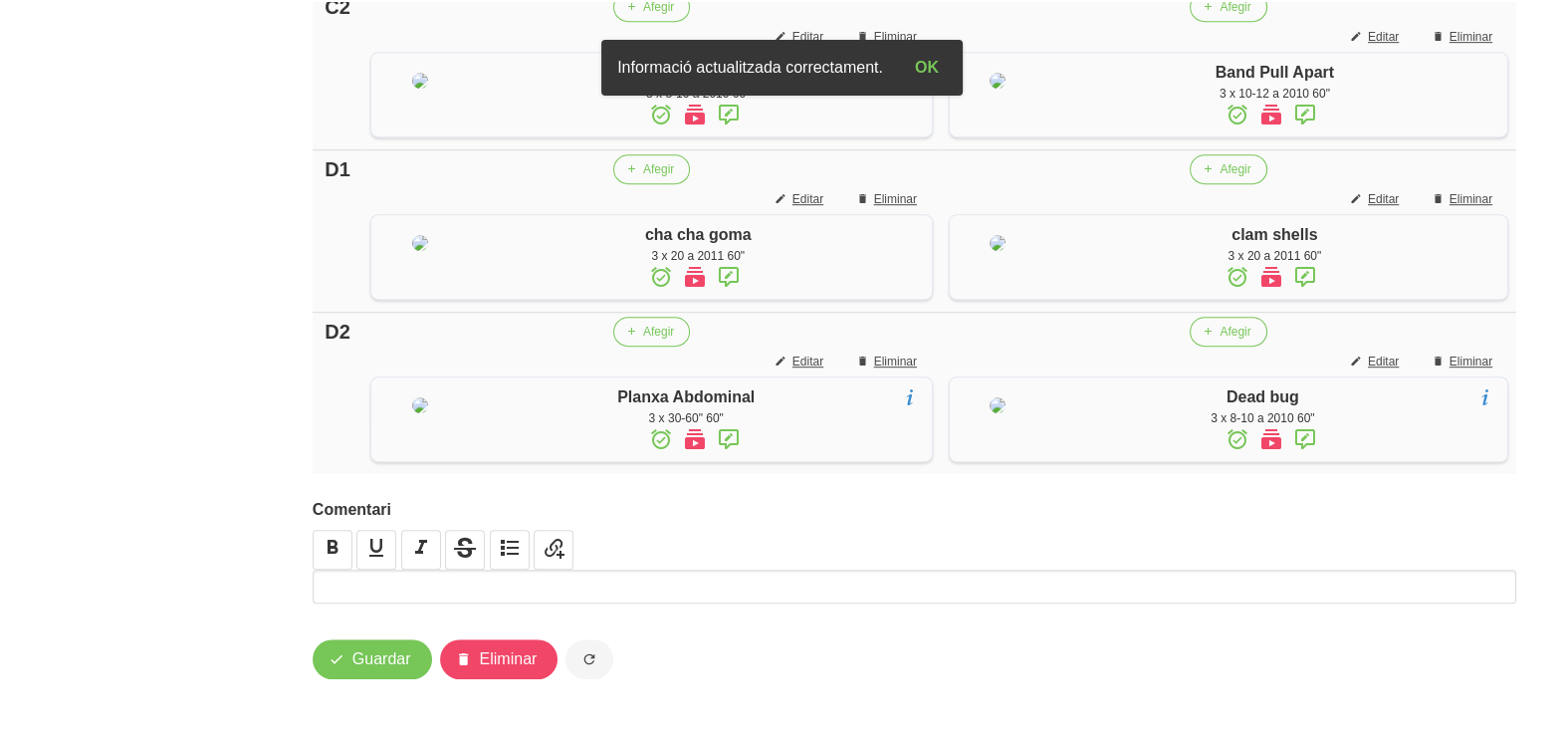
scroll to position [1831, 0]
click at [383, 667] on span "Guardar" at bounding box center [381, 659] width 59 height 24
click at [373, 668] on span "Guardar" at bounding box center [381, 659] width 59 height 24
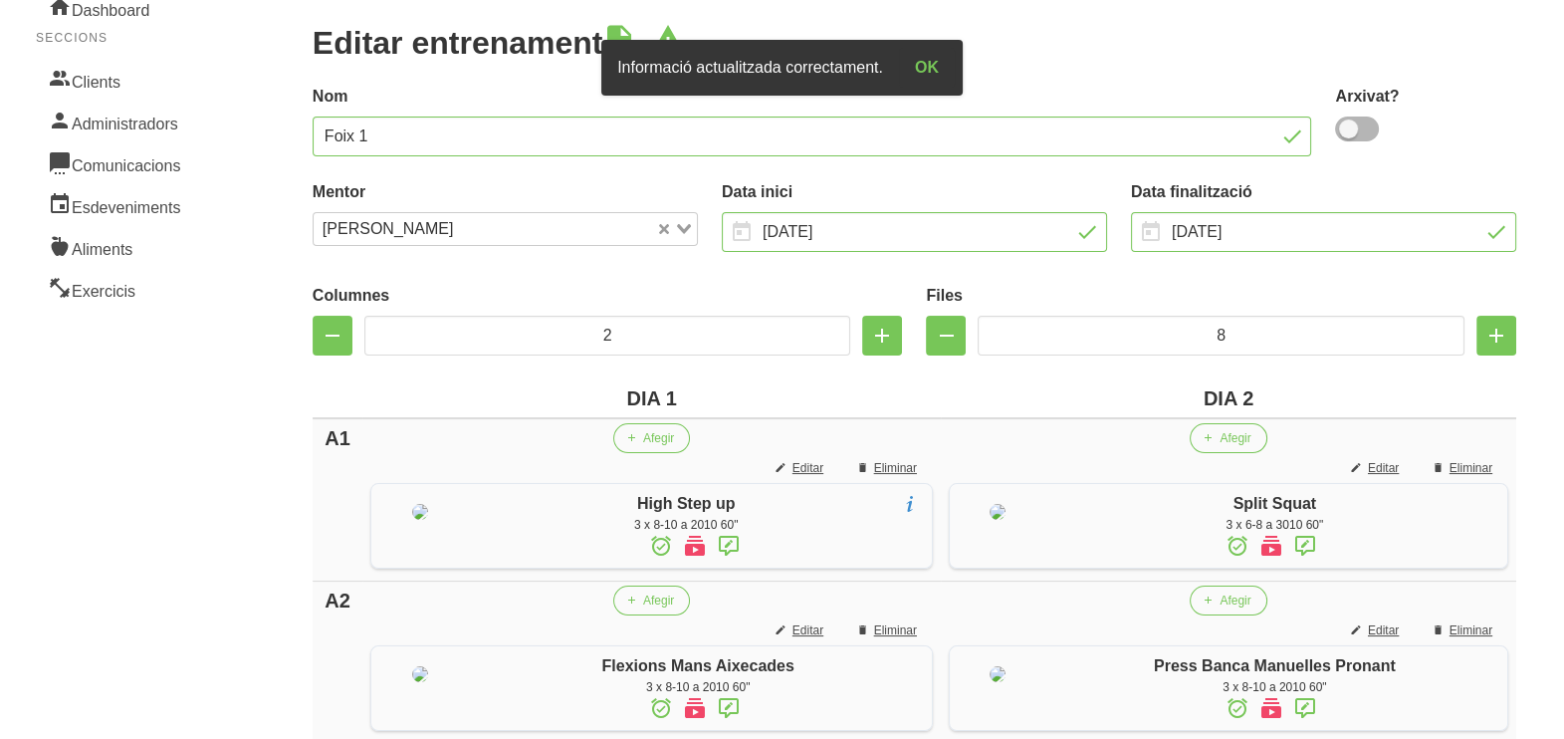
scroll to position [0, 0]
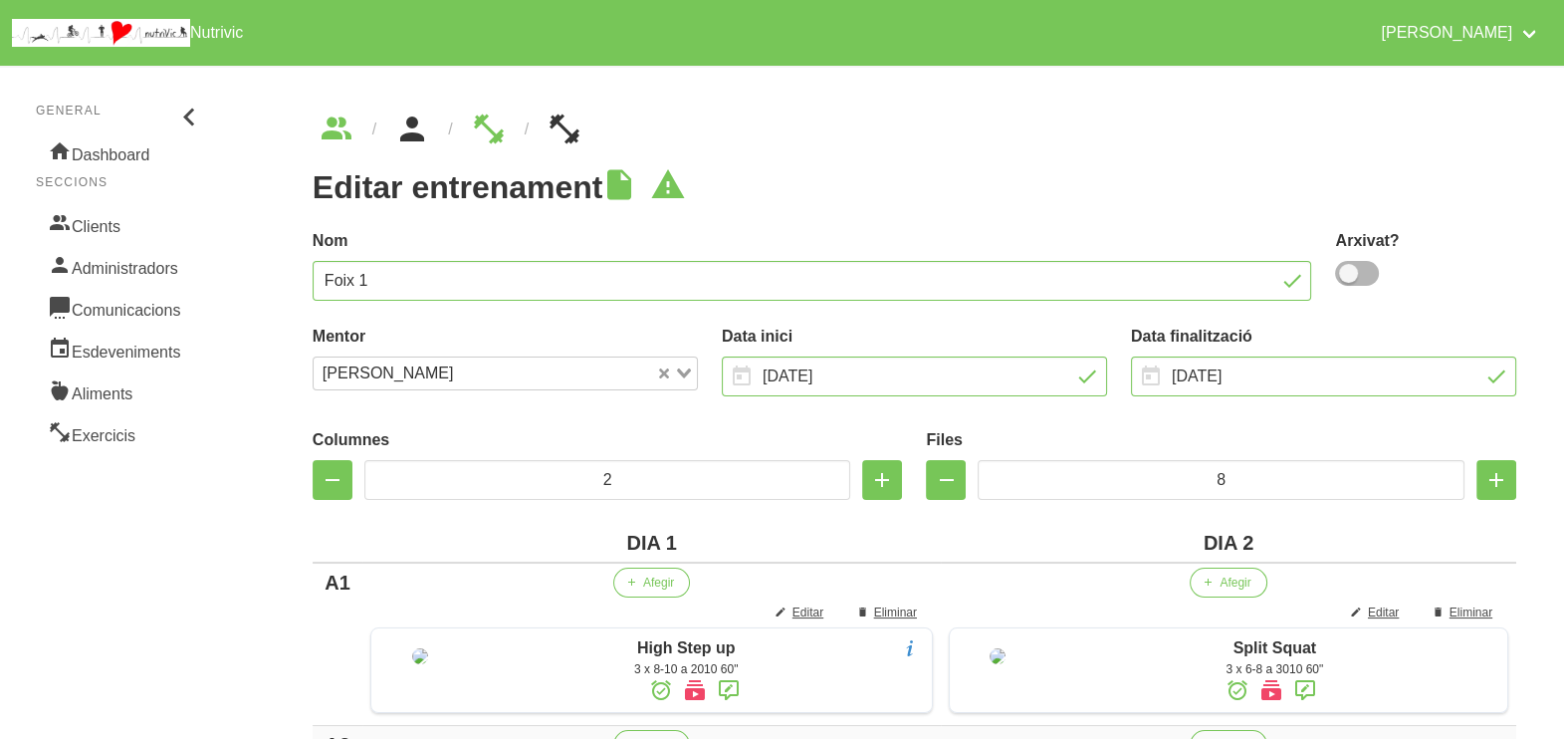
click at [416, 129] on icon "breadcrumbs" at bounding box center [412, 130] width 36 height 54
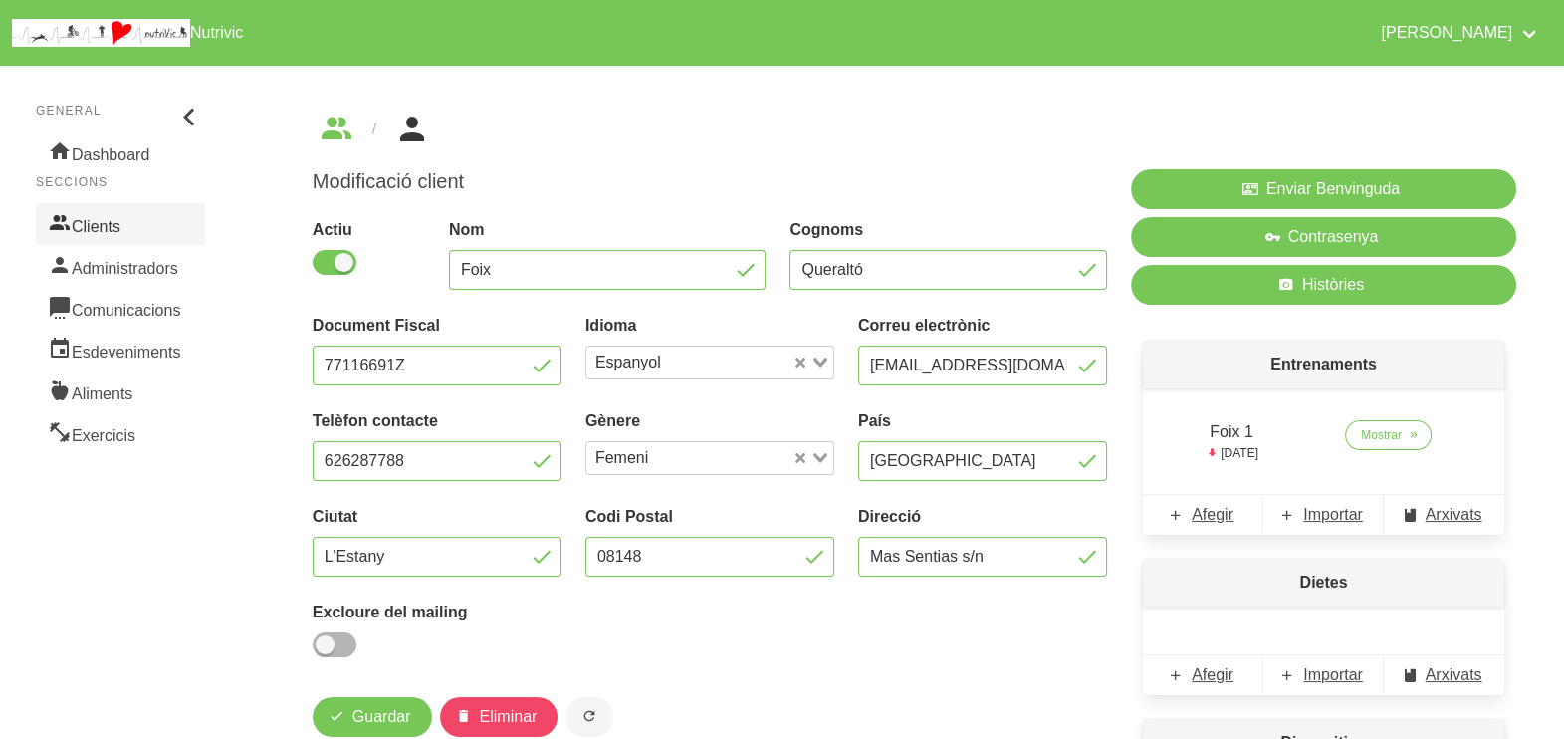
click at [114, 229] on link "Clients" at bounding box center [120, 224] width 169 height 42
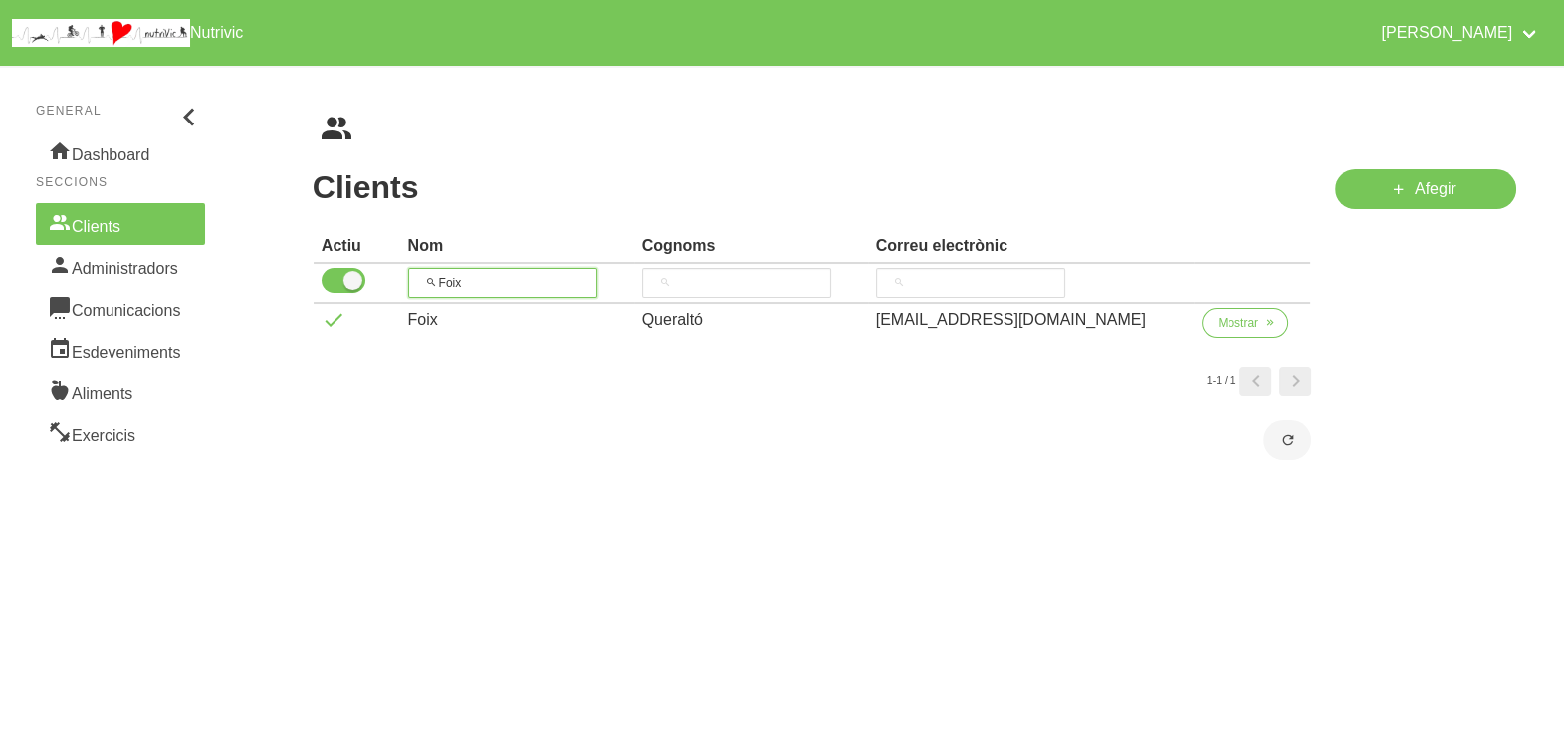
drag, startPoint x: 493, startPoint y: 281, endPoint x: 403, endPoint y: 279, distance: 89.6
click at [402, 279] on tr "Foix" at bounding box center [813, 284] width 998 height 40
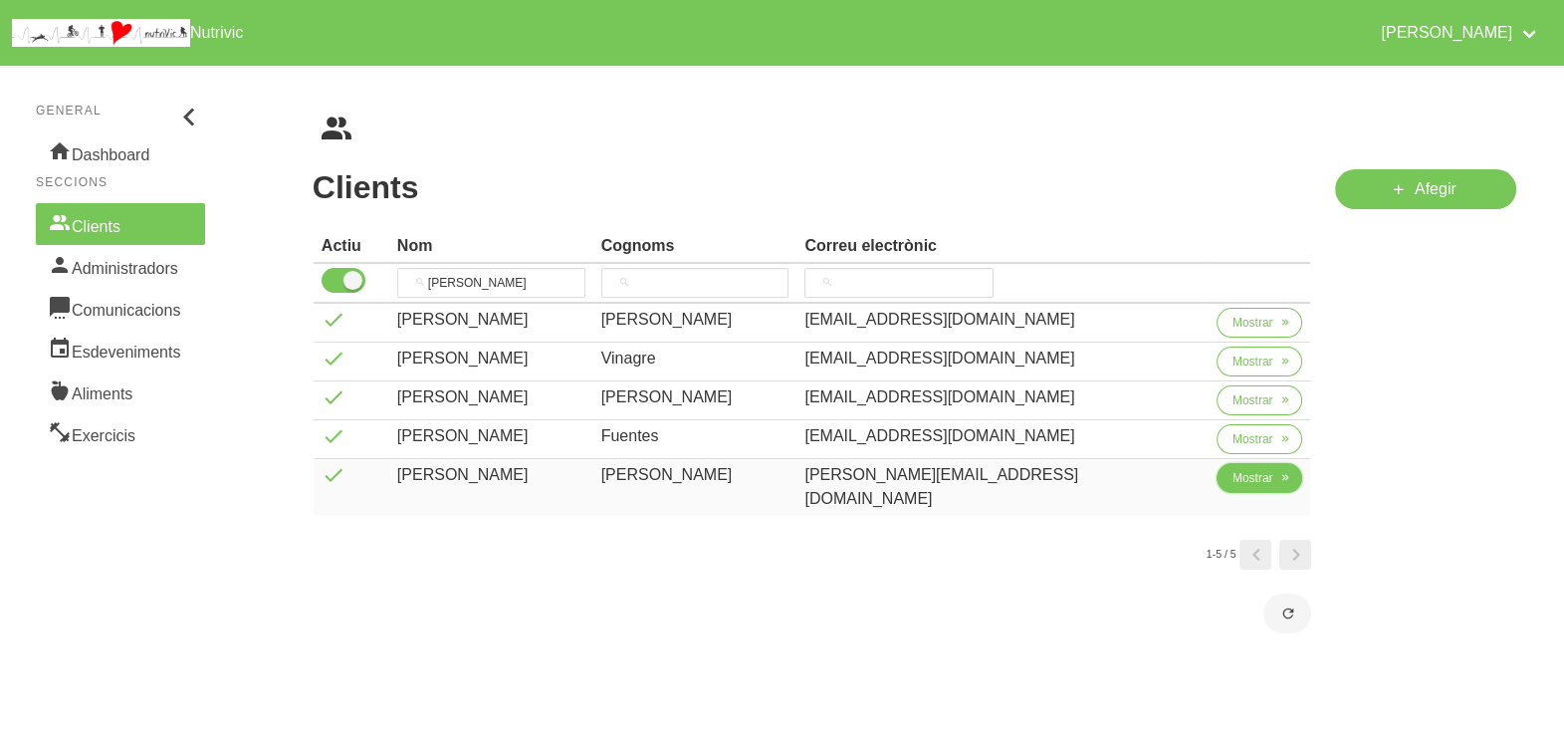
click at [1238, 486] on button "Mostrar" at bounding box center [1260, 478] width 87 height 30
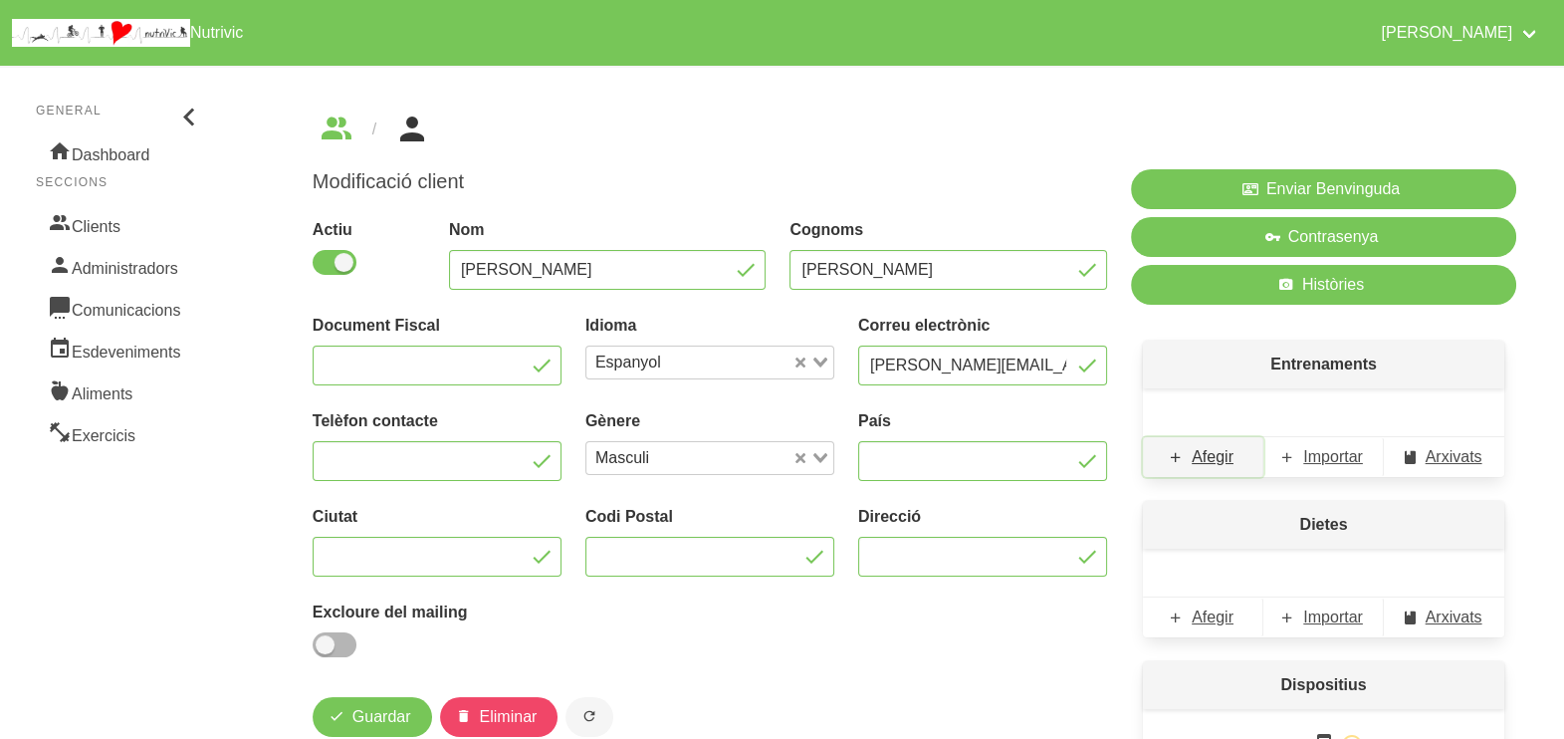
click at [1216, 458] on span "Afegir" at bounding box center [1213, 457] width 42 height 24
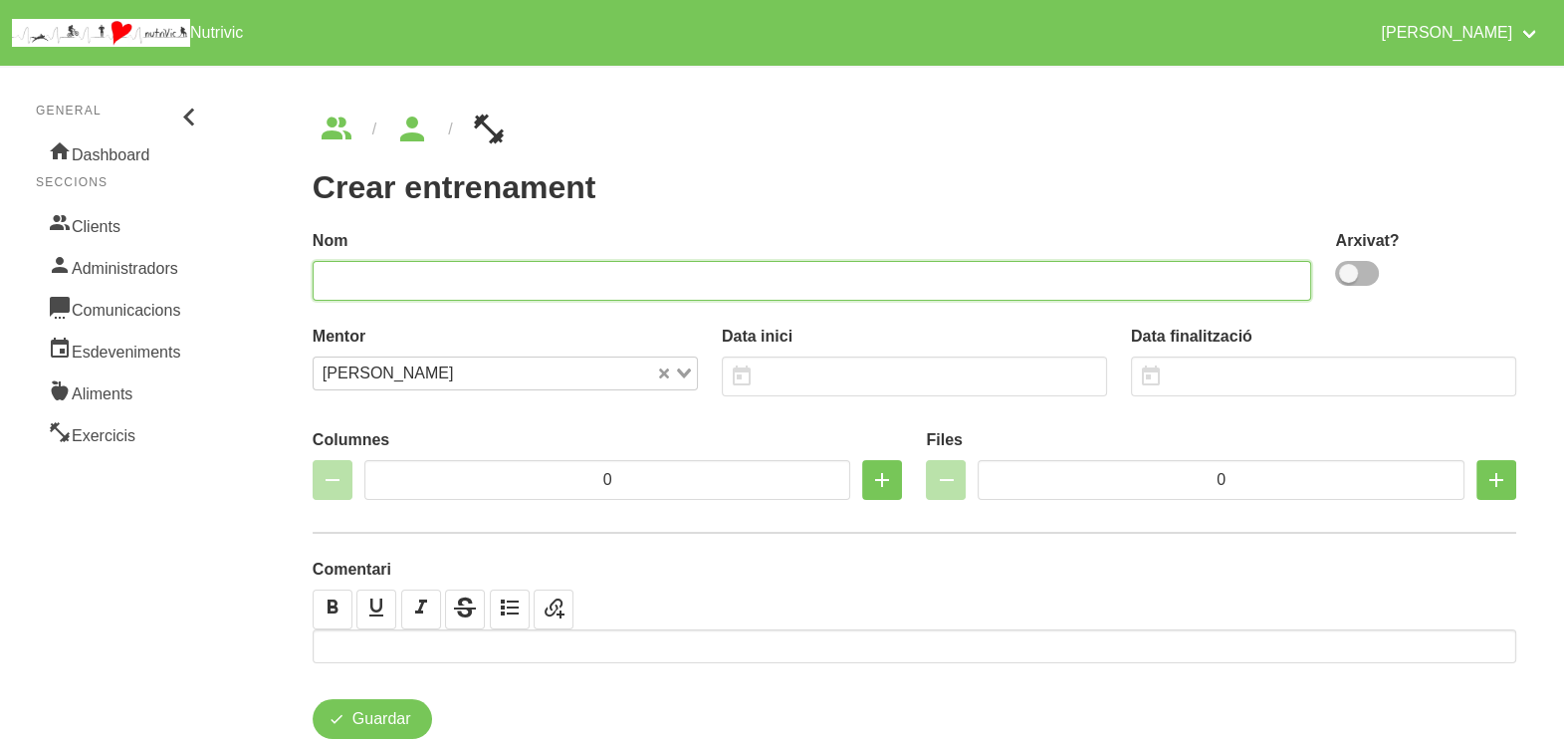
click at [1145, 273] on input "text" at bounding box center [813, 281] width 1000 height 40
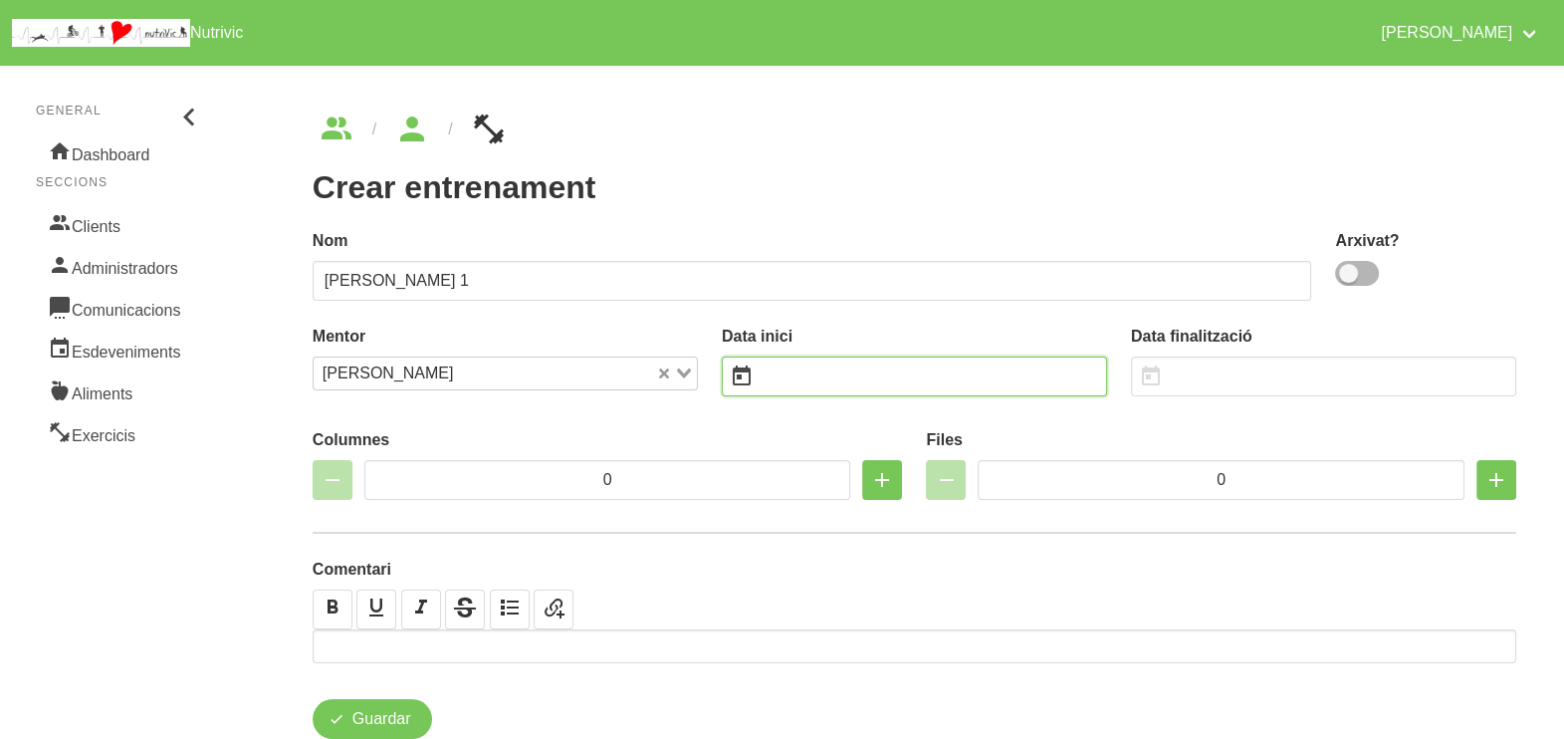
click at [828, 385] on input "text" at bounding box center [914, 376] width 385 height 40
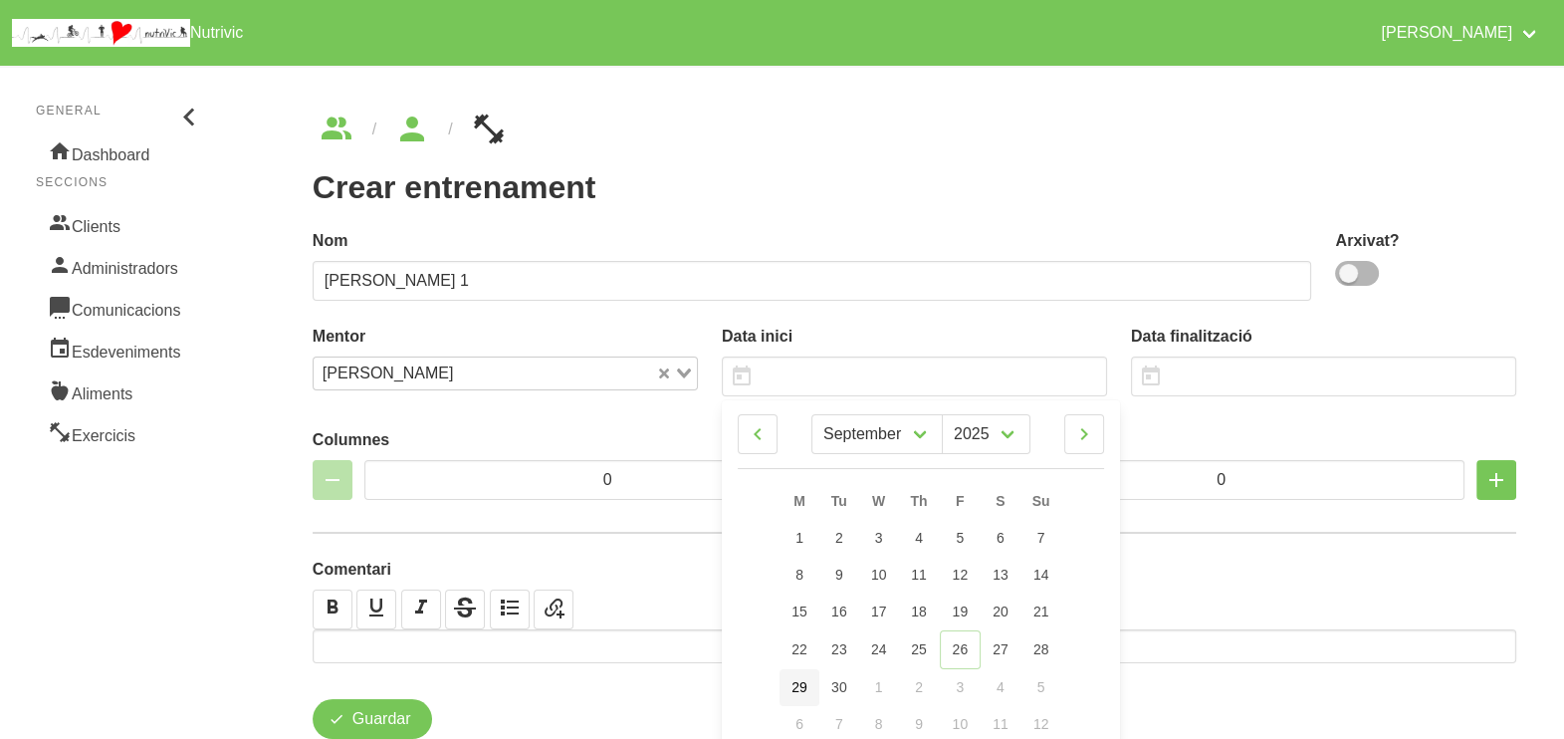
click at [805, 688] on span "29" at bounding box center [799, 687] width 16 height 16
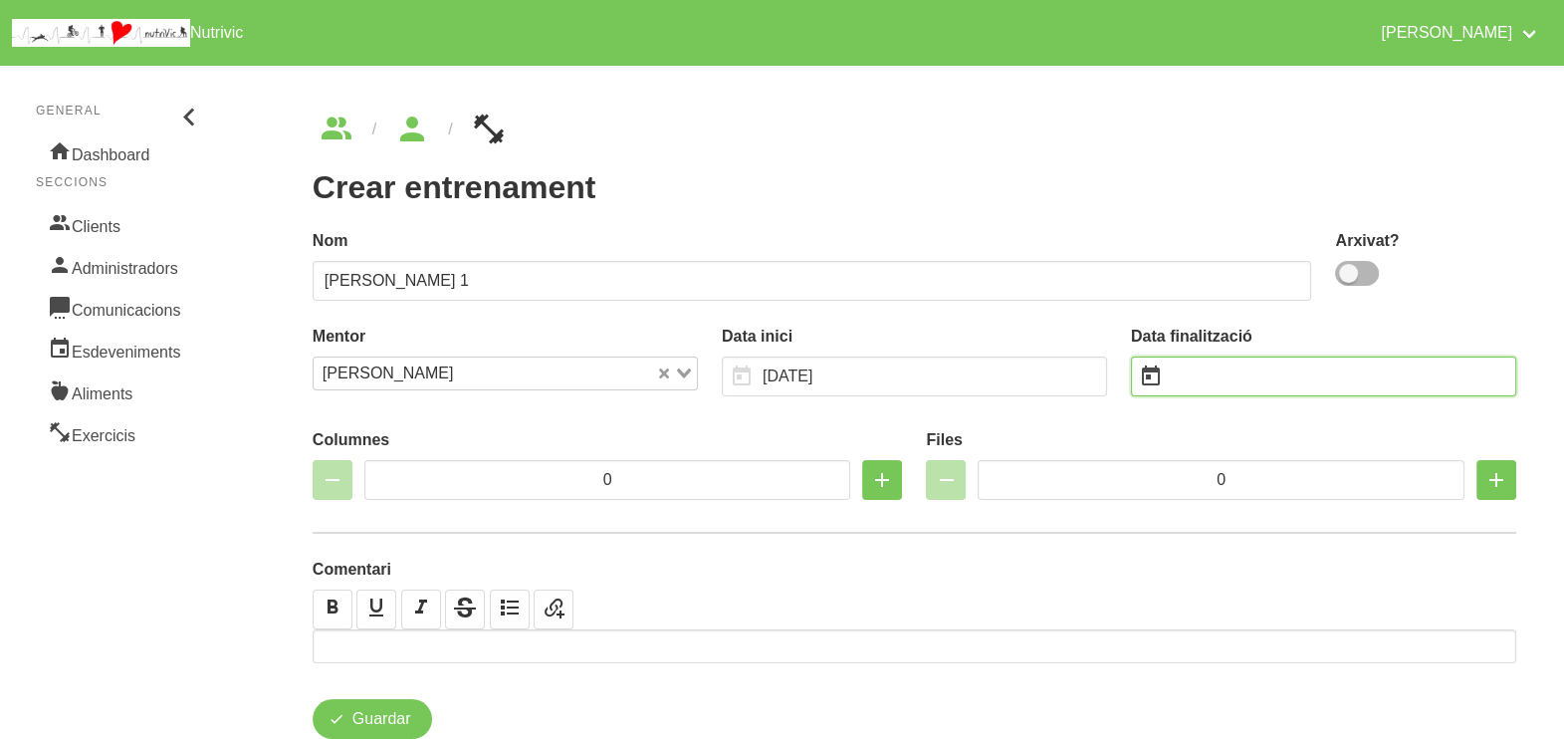
click at [1214, 379] on input "text" at bounding box center [1323, 376] width 385 height 40
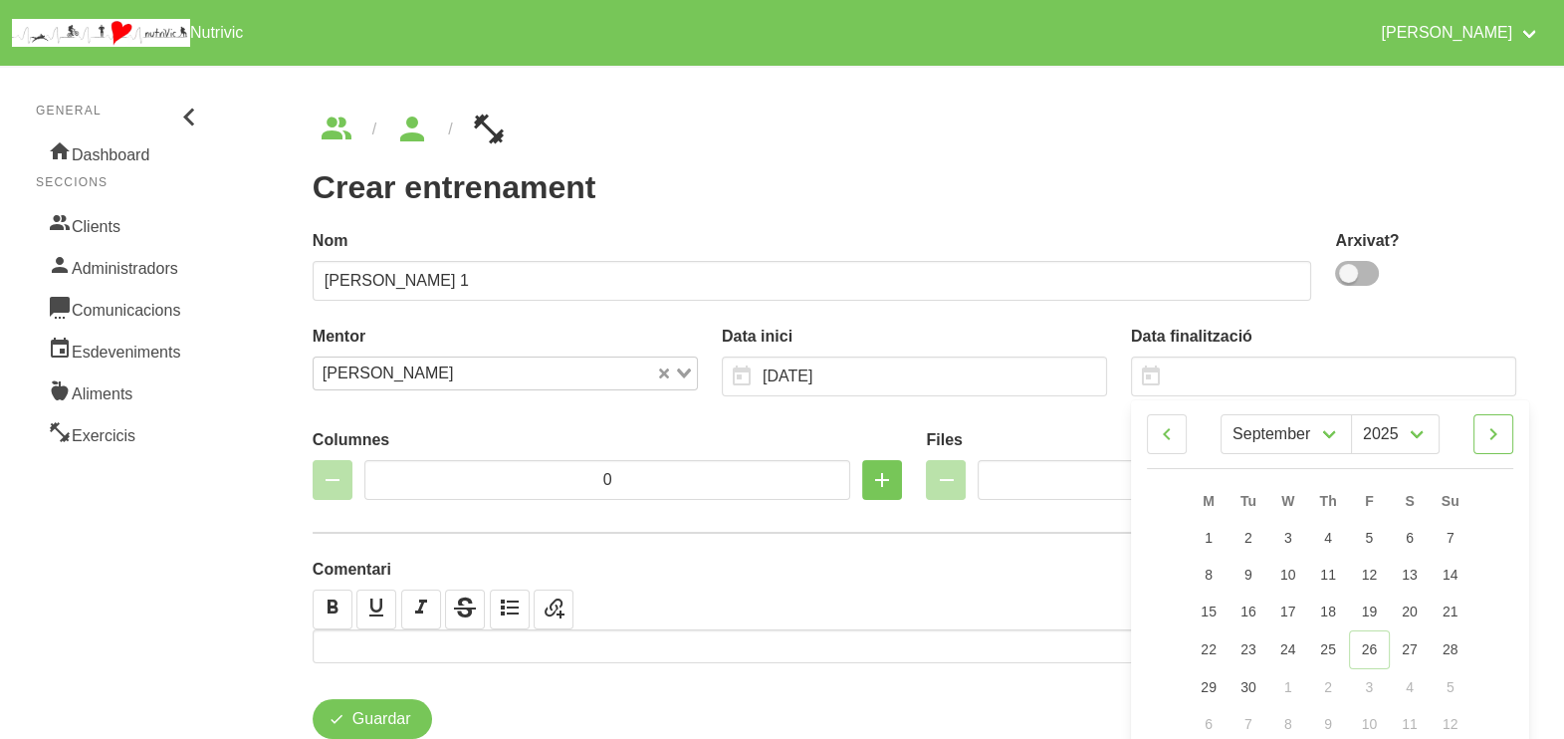
click at [1498, 436] on icon at bounding box center [1493, 434] width 24 height 36
drag, startPoint x: 1503, startPoint y: 424, endPoint x: 1498, endPoint y: 473, distance: 49.0
click at [1503, 423] on icon at bounding box center [1493, 434] width 24 height 36
click at [1449, 615] on span "16" at bounding box center [1450, 611] width 16 height 16
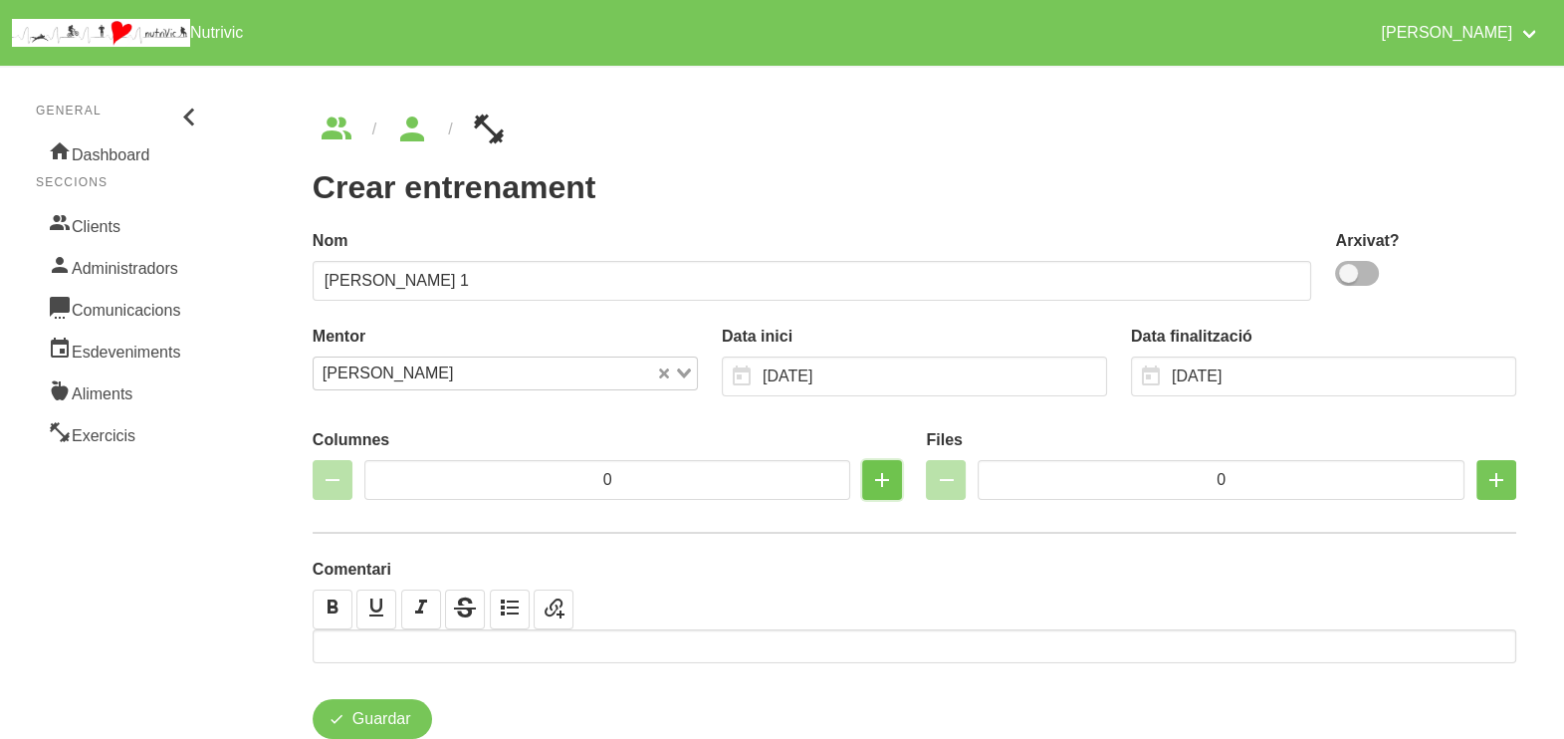
click at [888, 477] on icon "button" at bounding box center [882, 480] width 24 height 36
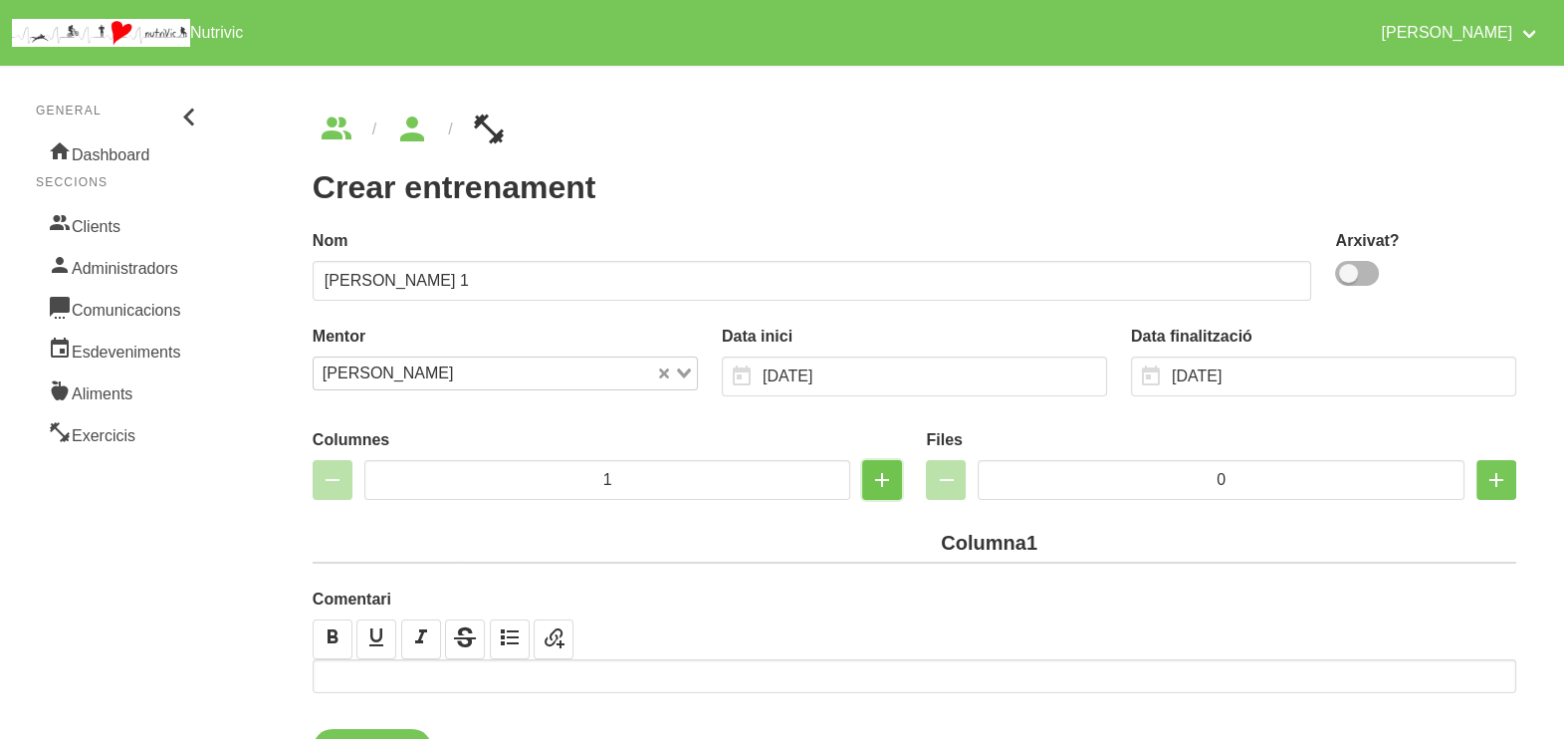
click at [888, 476] on icon "button" at bounding box center [882, 480] width 24 height 36
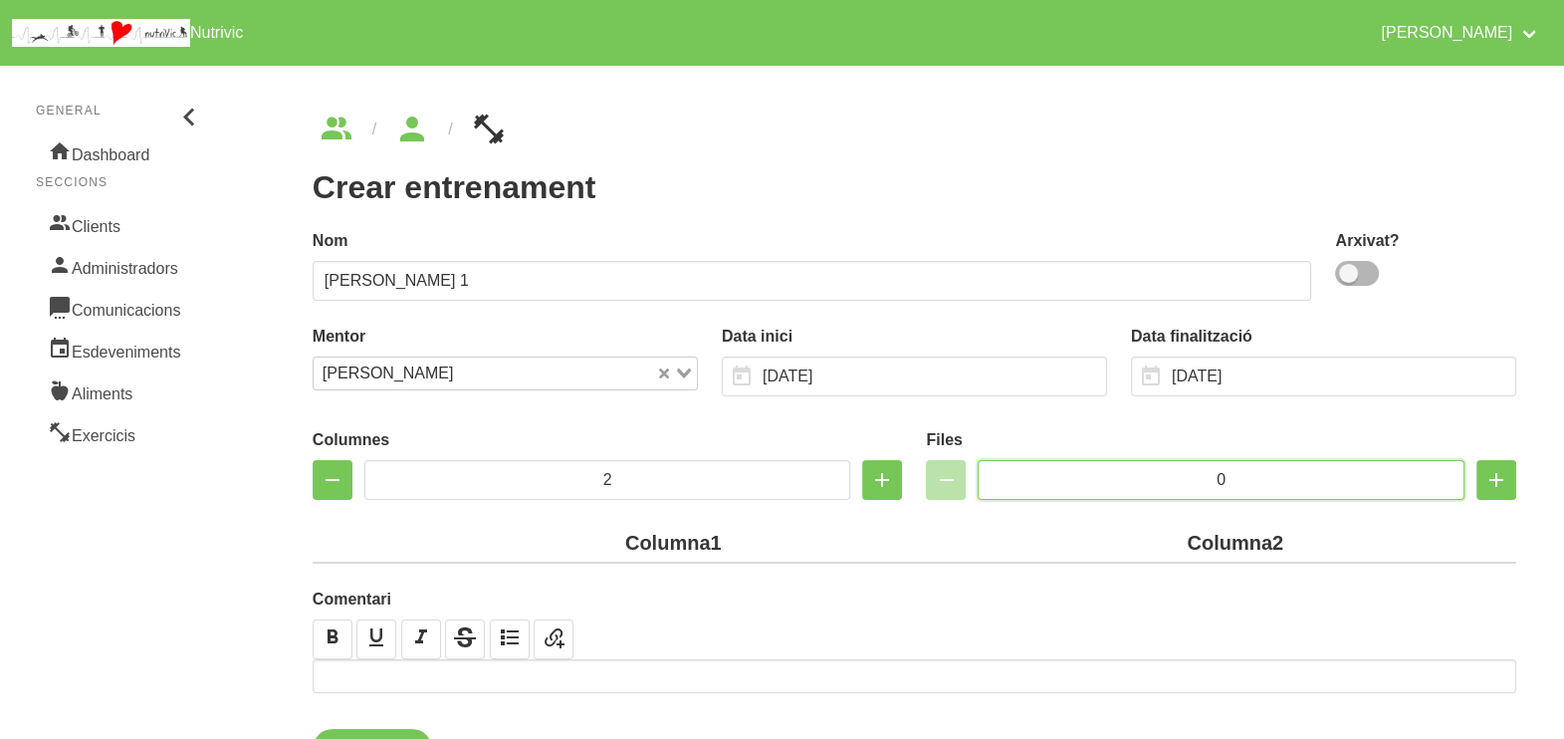
click at [1144, 473] on input "0" at bounding box center [1221, 480] width 487 height 40
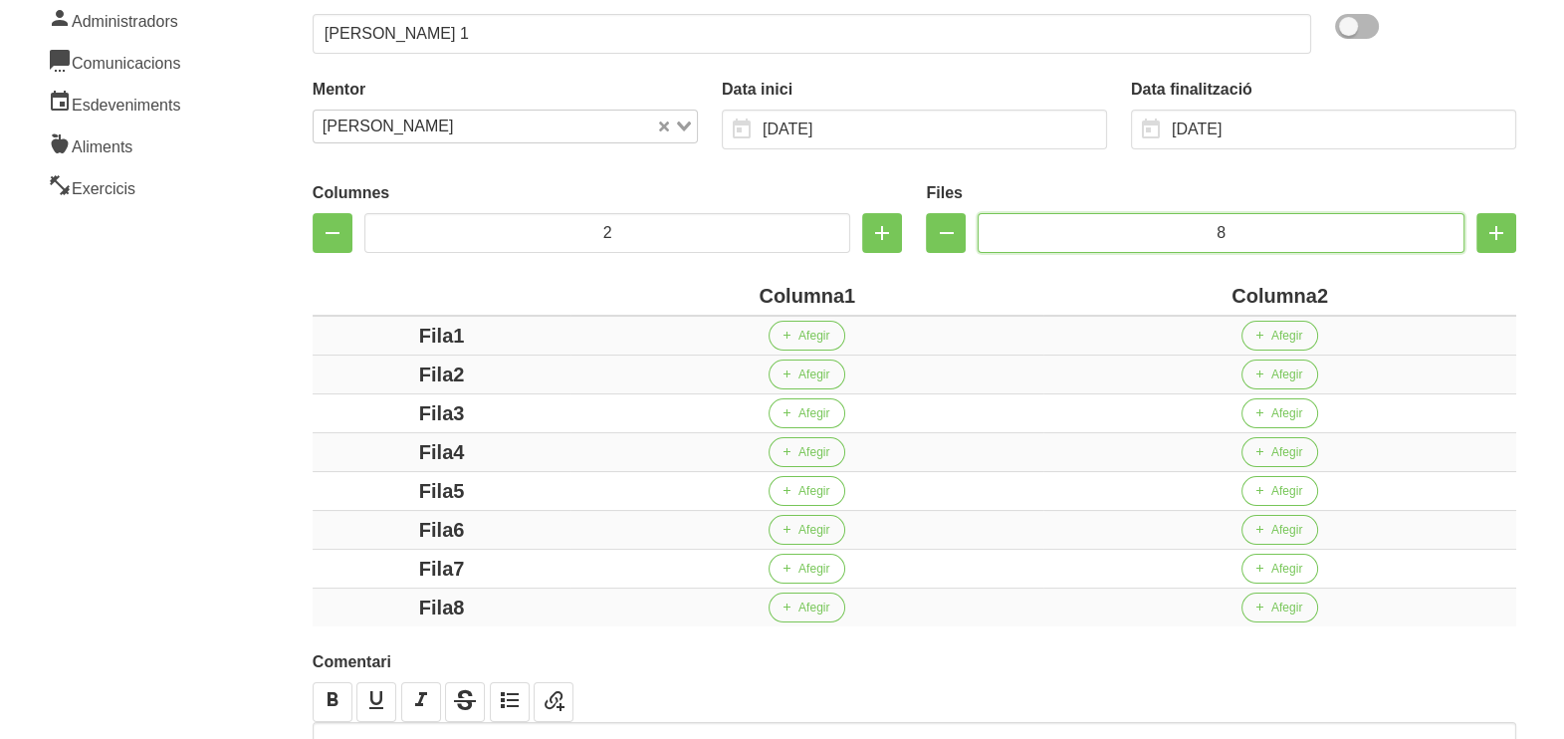
scroll to position [248, 0]
drag, startPoint x: 839, startPoint y: 291, endPoint x: 723, endPoint y: 291, distance: 116.5
click at [723, 291] on div "Columna1" at bounding box center [806, 295] width 457 height 30
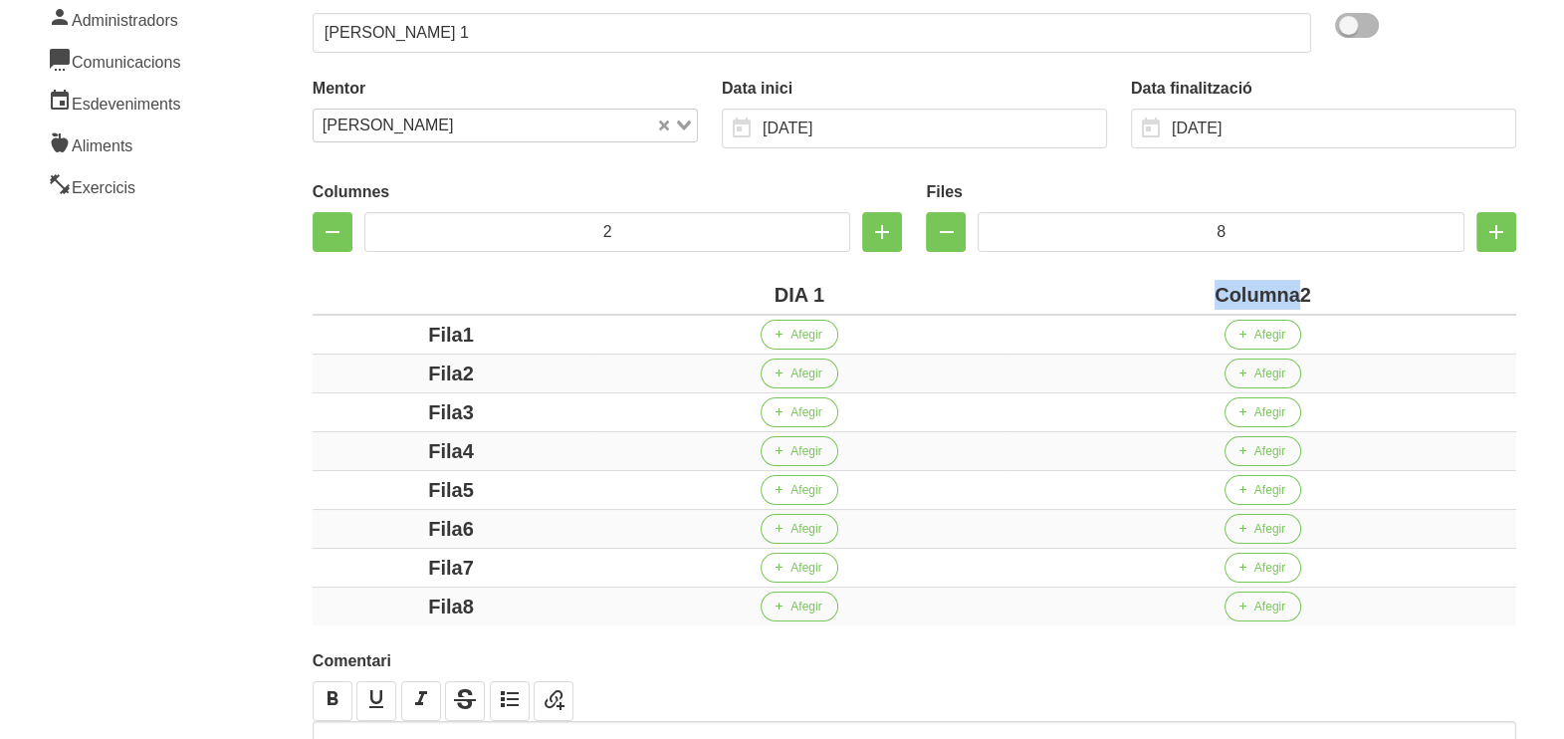
drag, startPoint x: 1300, startPoint y: 294, endPoint x: 1128, endPoint y: 279, distance: 172.9
click at [1128, 280] on div "Columna2" at bounding box center [1262, 295] width 491 height 30
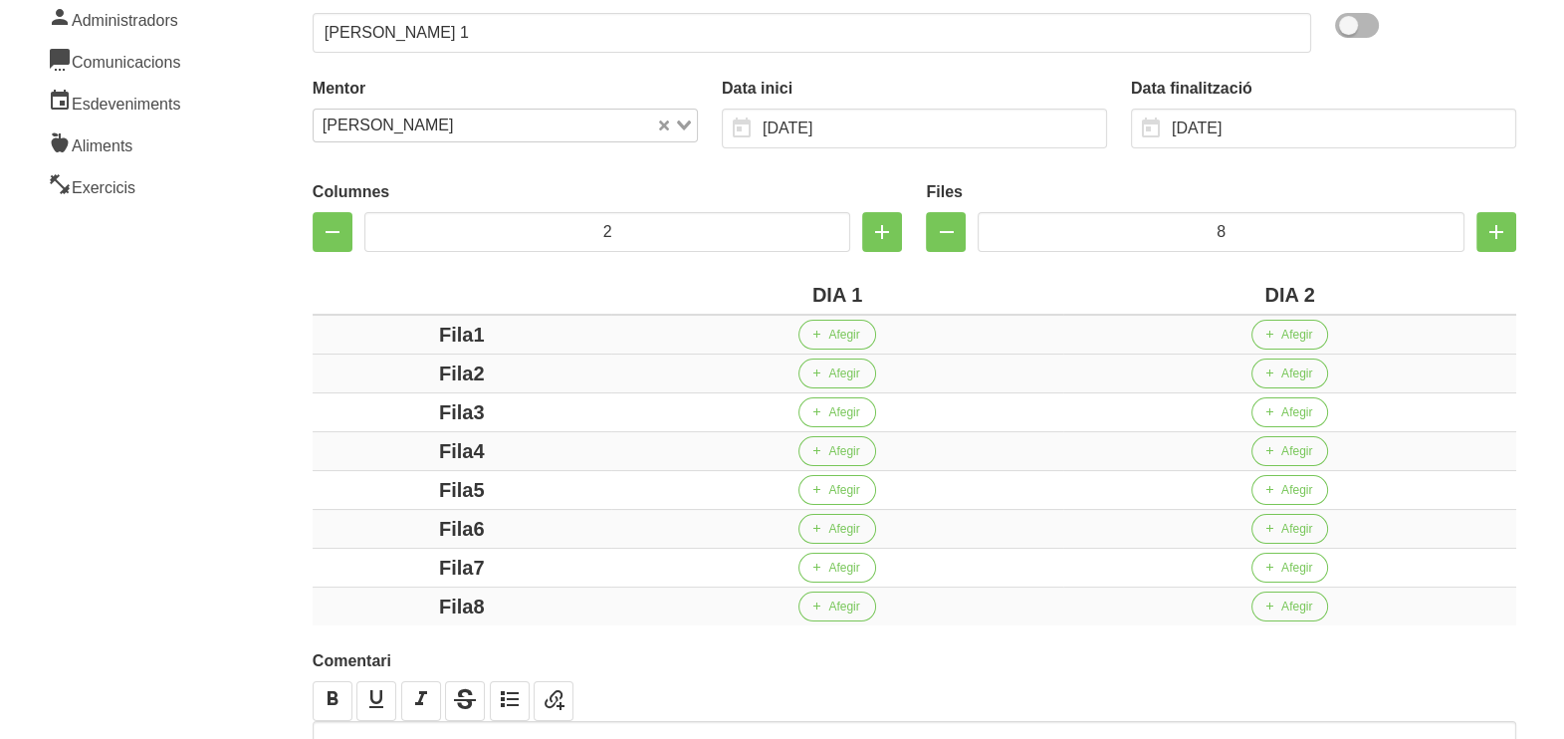
drag, startPoint x: 472, startPoint y: 332, endPoint x: 396, endPoint y: 339, distance: 76.1
click at [397, 334] on div "Fila1" at bounding box center [462, 335] width 283 height 30
drag, startPoint x: 474, startPoint y: 371, endPoint x: 354, endPoint y: 380, distance: 119.8
click at [352, 378] on div "Fila2" at bounding box center [462, 373] width 283 height 30
drag, startPoint x: 499, startPoint y: 402, endPoint x: 378, endPoint y: 403, distance: 120.5
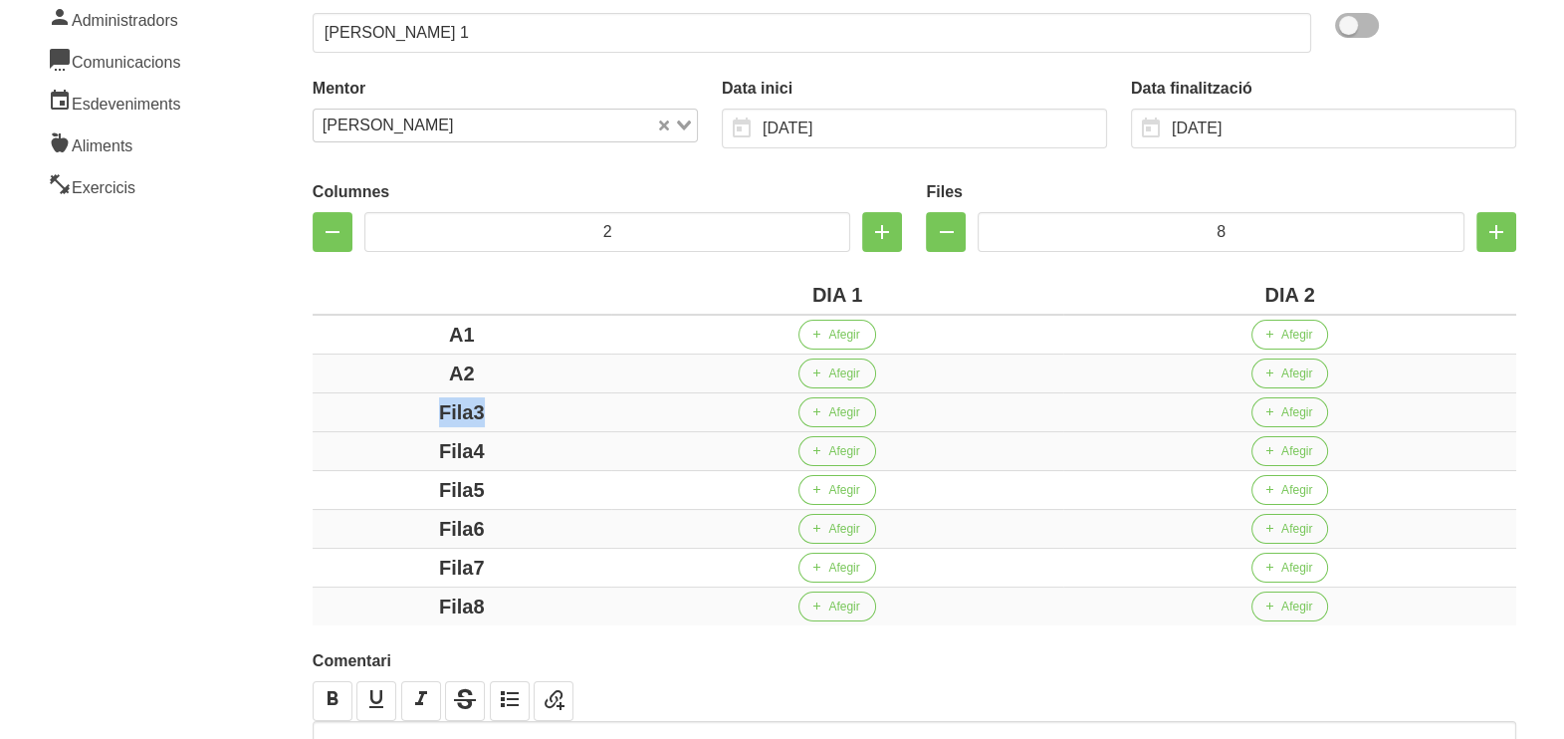
click at [373, 403] on div "Fila3" at bounding box center [462, 412] width 283 height 30
click at [398, 457] on div "Fila4" at bounding box center [462, 451] width 283 height 30
drag, startPoint x: 514, startPoint y: 485, endPoint x: 343, endPoint y: 498, distance: 170.7
click at [343, 498] on div "Fila5" at bounding box center [462, 490] width 283 height 30
drag, startPoint x: 423, startPoint y: 527, endPoint x: 413, endPoint y: 528, distance: 10.0
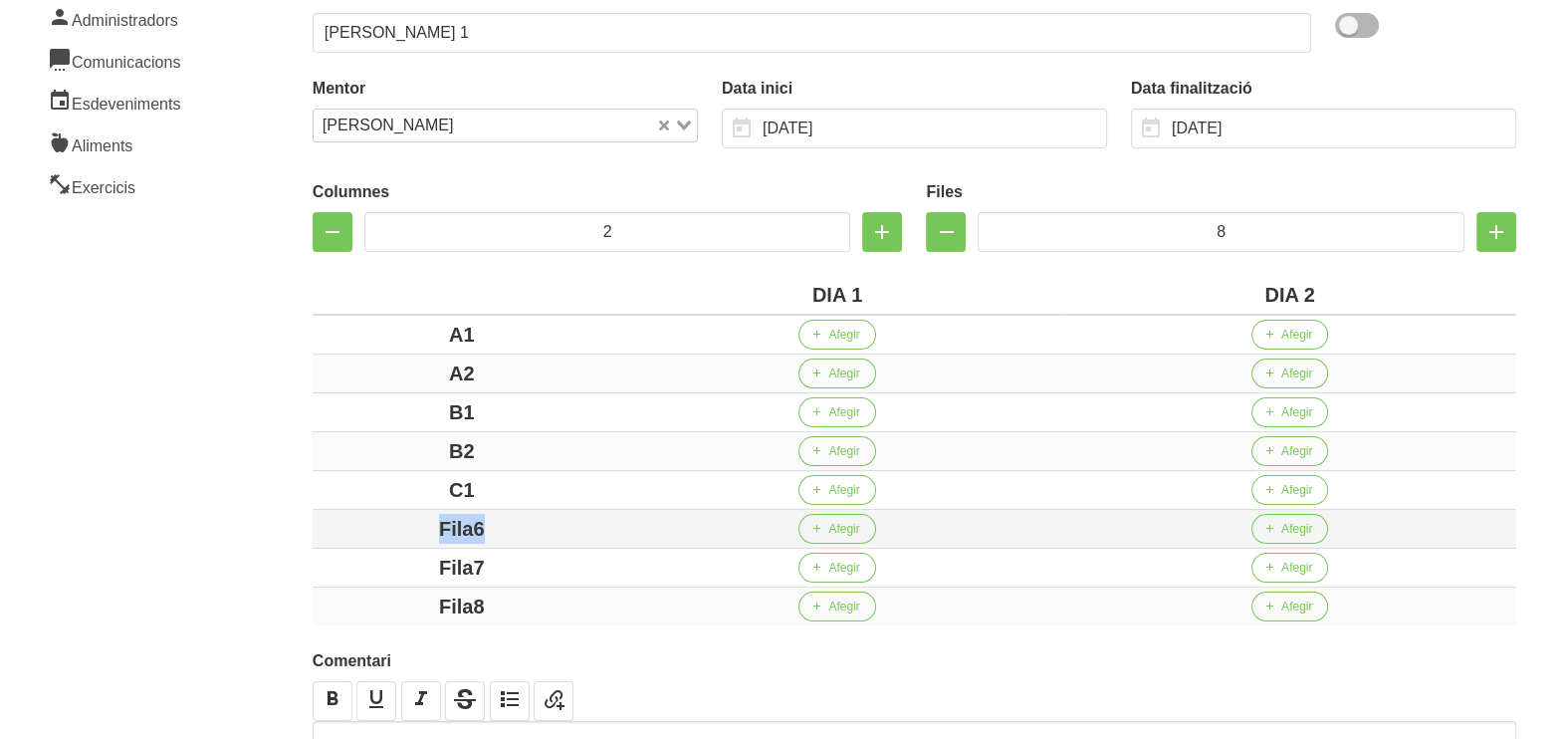
click at [417, 527] on div "Fila6" at bounding box center [462, 529] width 283 height 30
drag, startPoint x: 540, startPoint y: 559, endPoint x: 402, endPoint y: 562, distance: 137.4
click at [412, 555] on div "Fila7" at bounding box center [462, 568] width 283 height 30
click at [388, 591] on div "Fila8" at bounding box center [462, 606] width 283 height 30
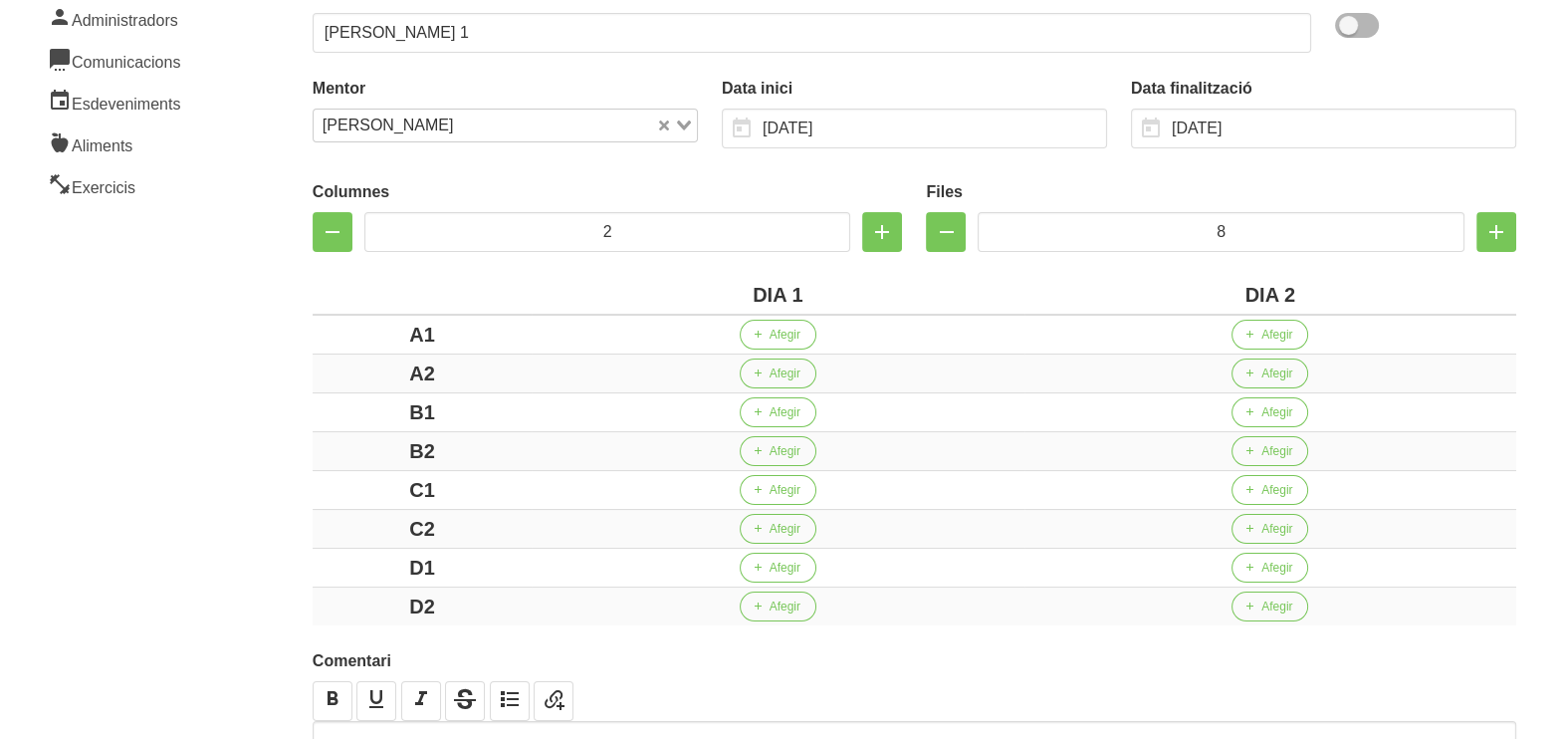
drag, startPoint x: 259, startPoint y: 501, endPoint x: 251, endPoint y: 426, distance: 75.1
click at [256, 483] on div "Crear entrenament ff1e16c5-e6d7-4b9c-8773-37bea381e720 Nom [PERSON_NAME] 1 Arxi…" at bounding box center [914, 348] width 1323 height 1084
click at [782, 332] on span "Afegir" at bounding box center [785, 335] width 31 height 18
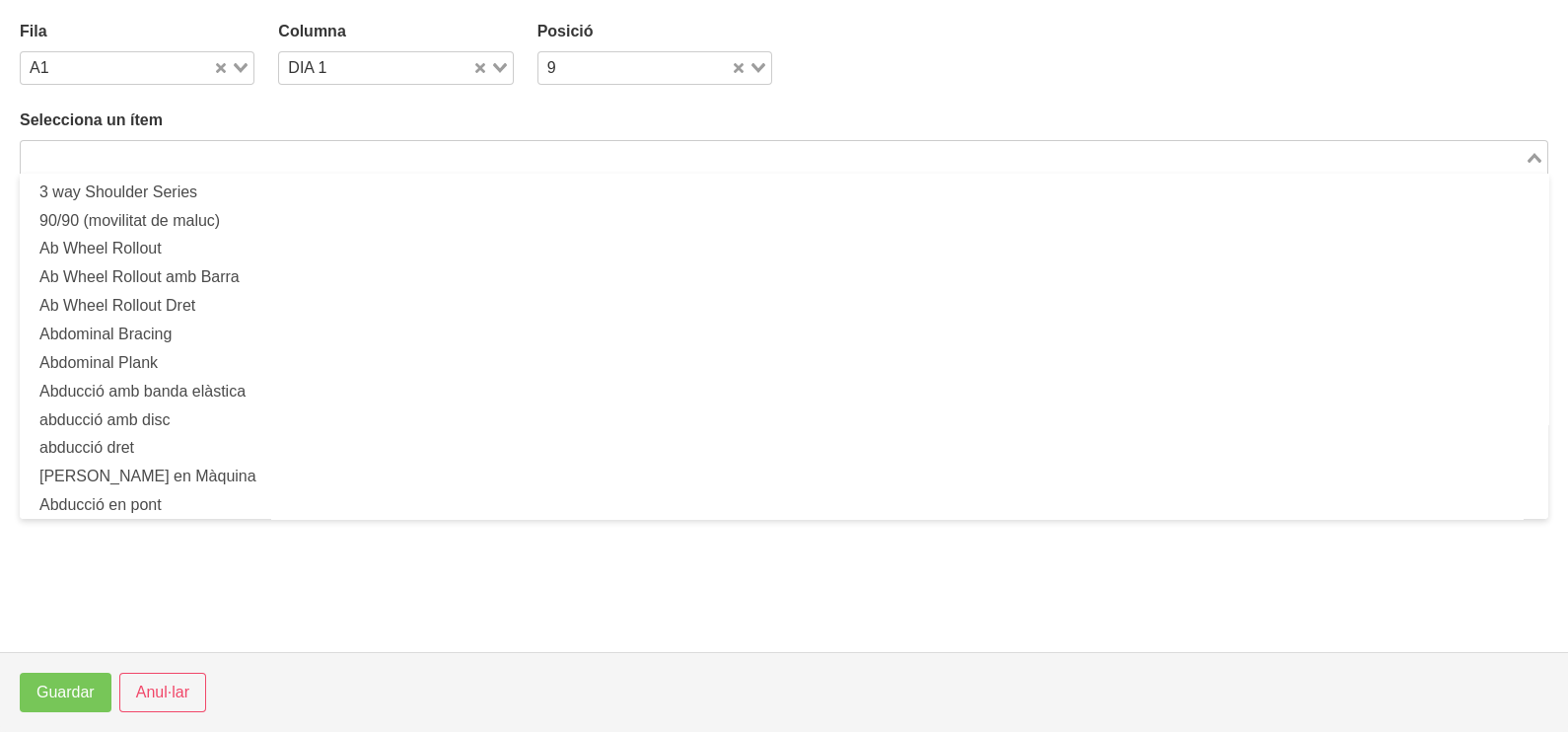
click at [221, 147] on input "Search for option" at bounding box center [773, 157] width 1500 height 24
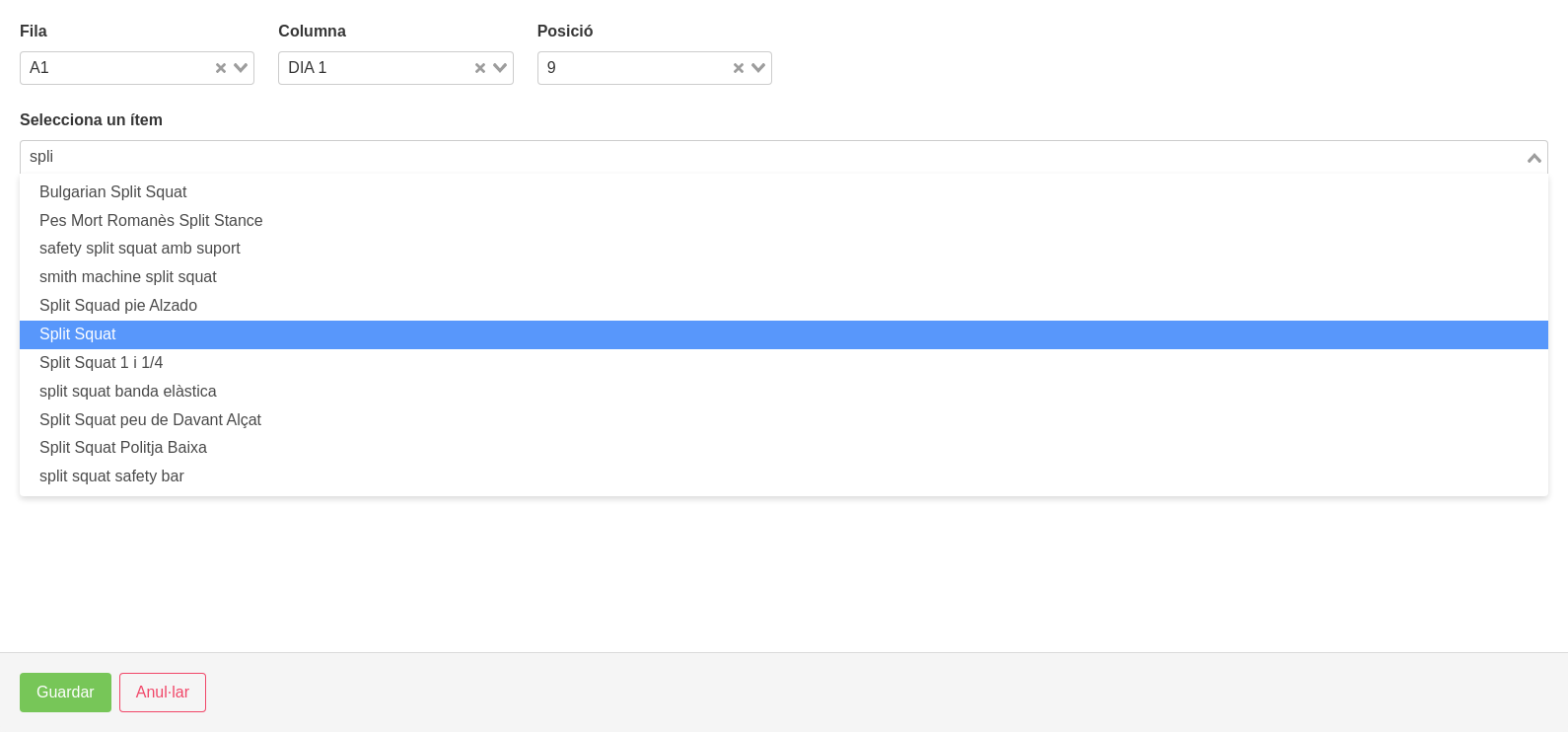
click at [192, 336] on li "Split Squat" at bounding box center [784, 335] width 1528 height 29
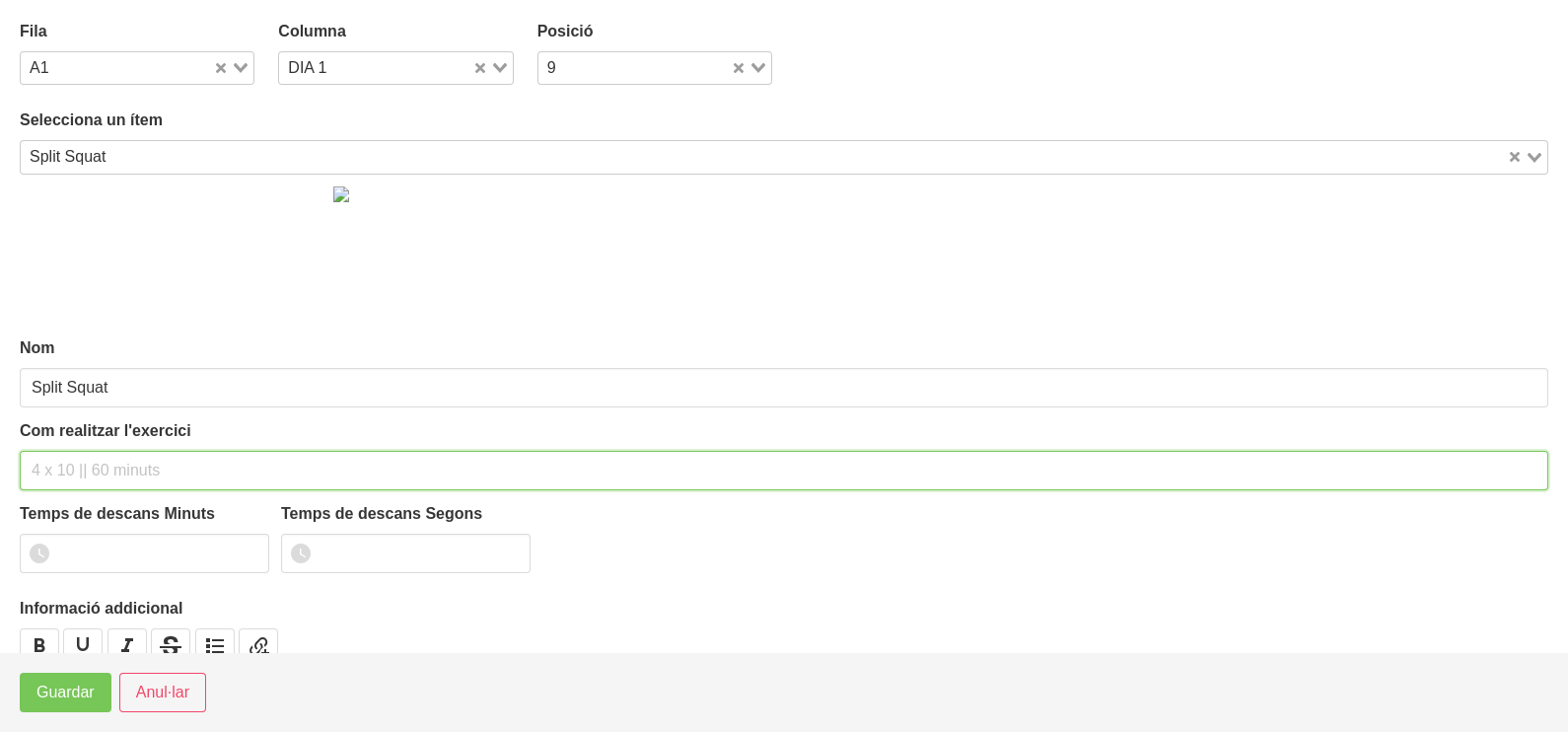
click at [94, 459] on input "text" at bounding box center [784, 471] width 1528 height 40
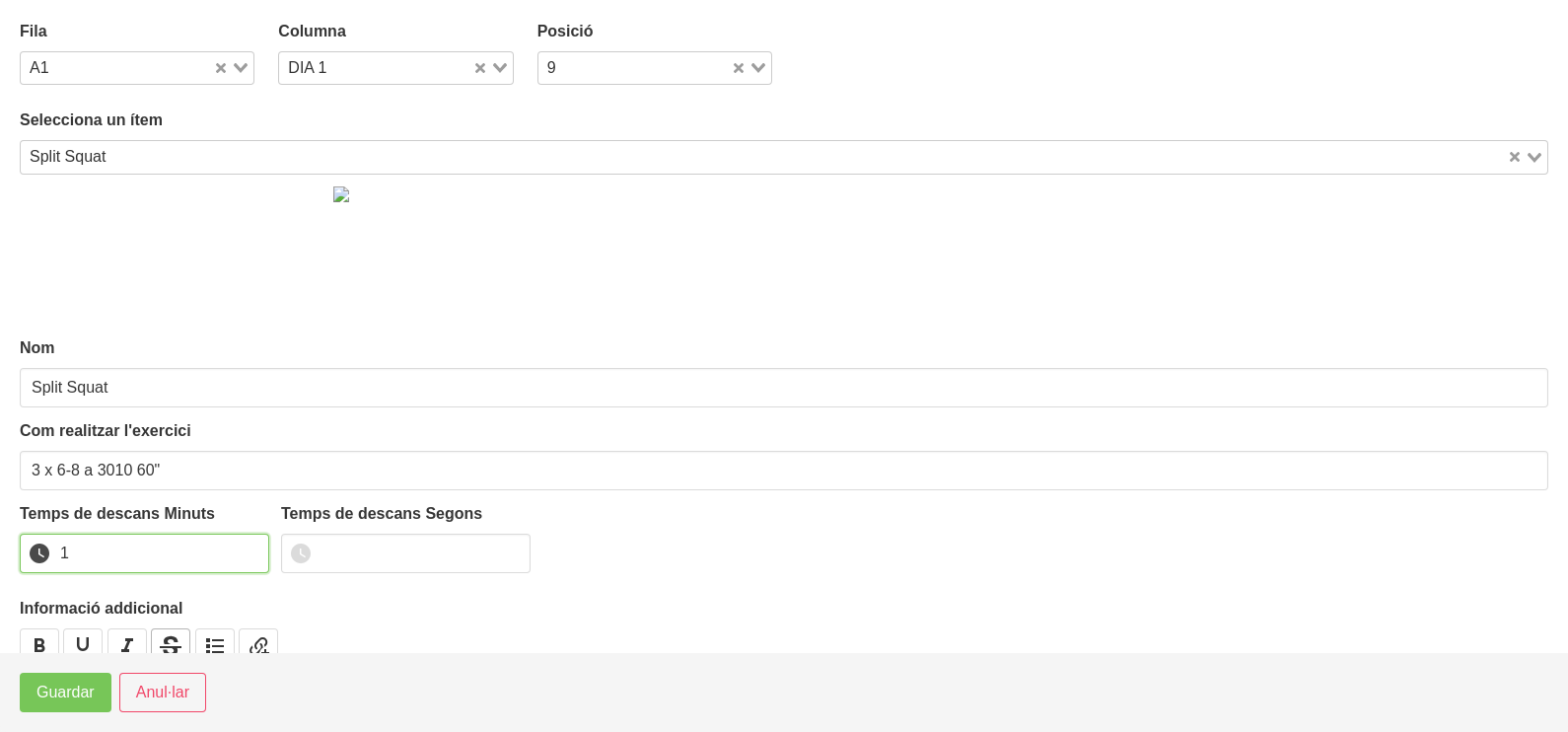
drag, startPoint x: 249, startPoint y: 545, endPoint x: 153, endPoint y: 638, distance: 133.7
click at [247, 548] on input "1" at bounding box center [145, 554] width 250 height 40
drag, startPoint x: 72, startPoint y: 705, endPoint x: 404, endPoint y: 549, distance: 366.8
click at [84, 701] on button "Guardar" at bounding box center [65, 692] width 92 height 40
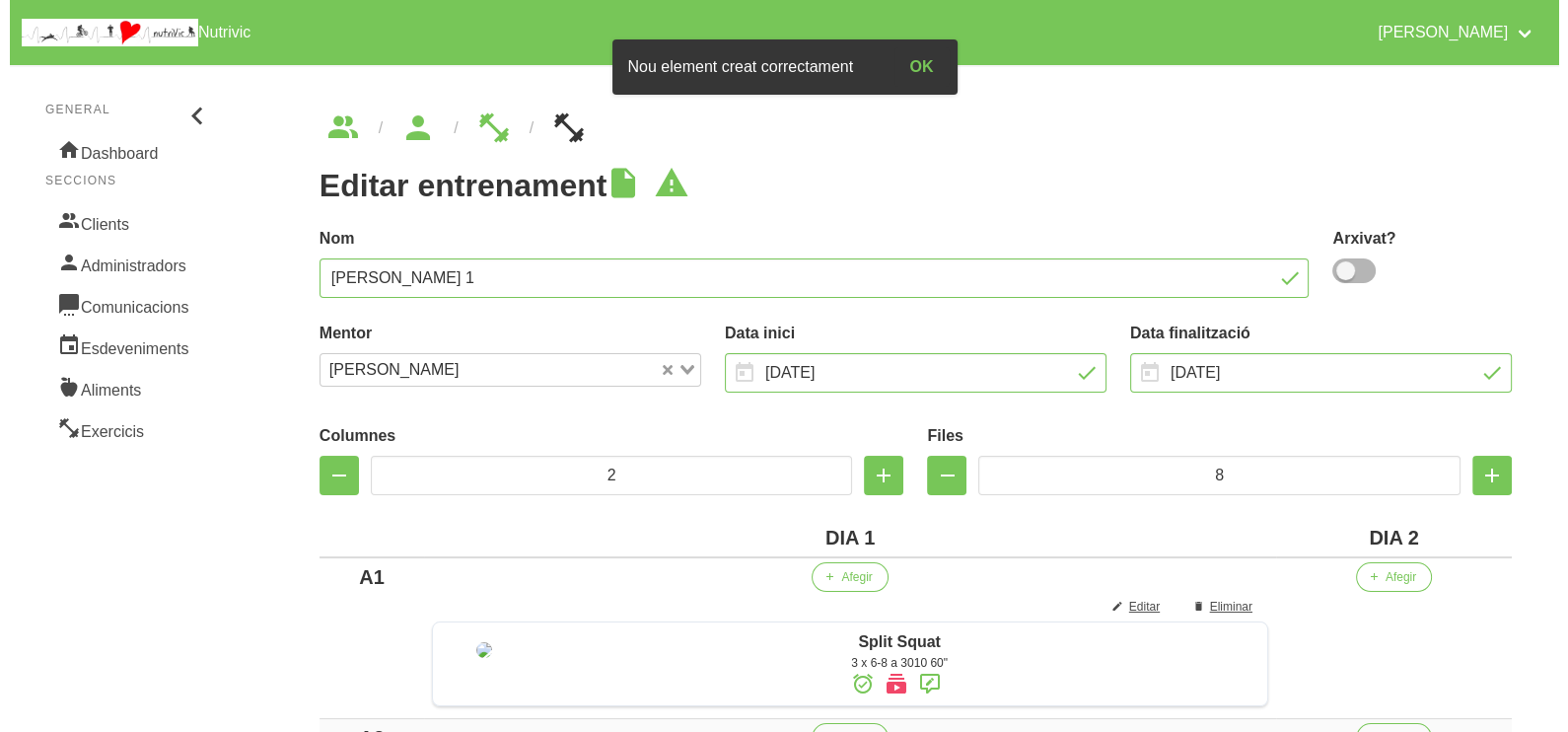
scroll to position [492, 0]
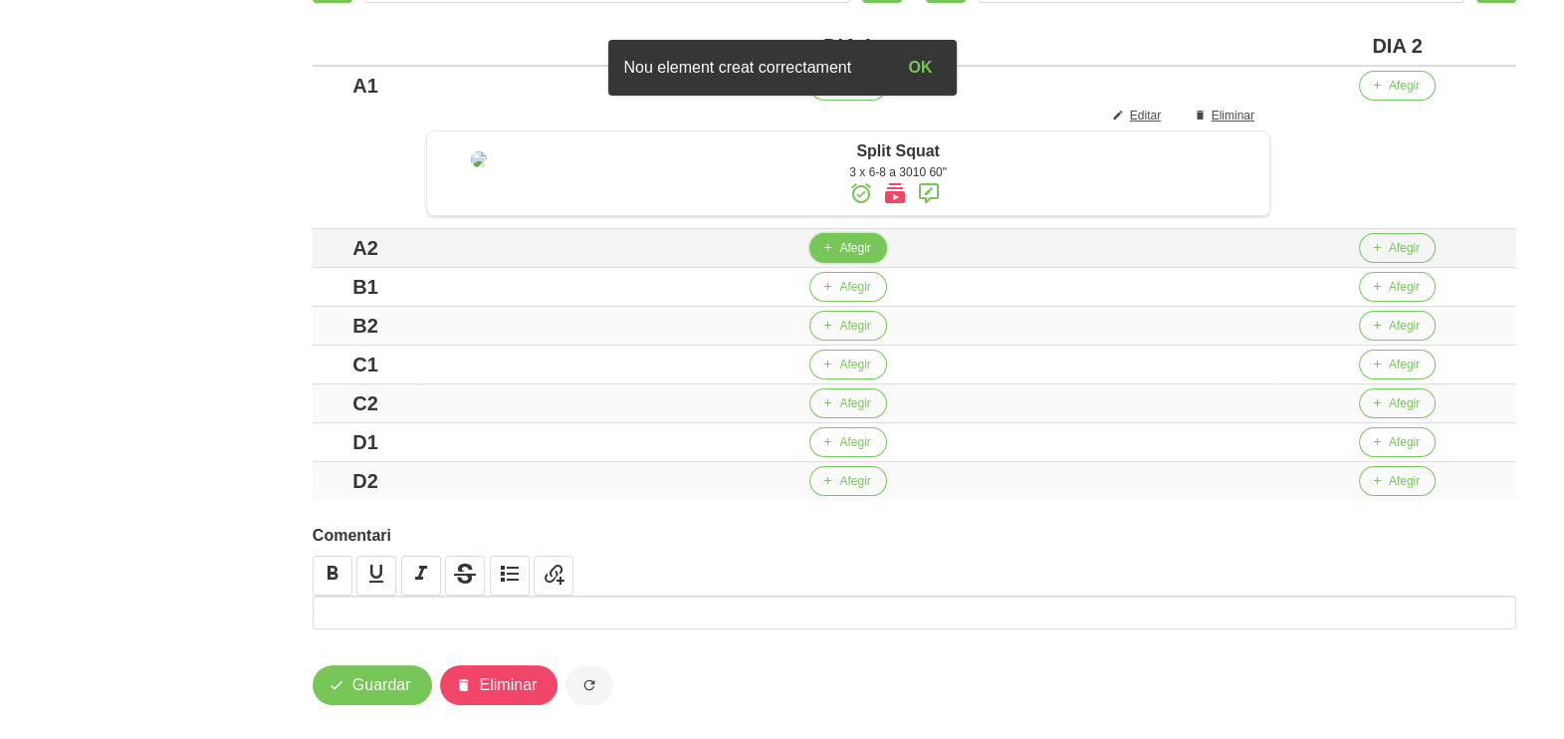
click at [846, 263] on button "Afegir" at bounding box center [847, 248] width 77 height 30
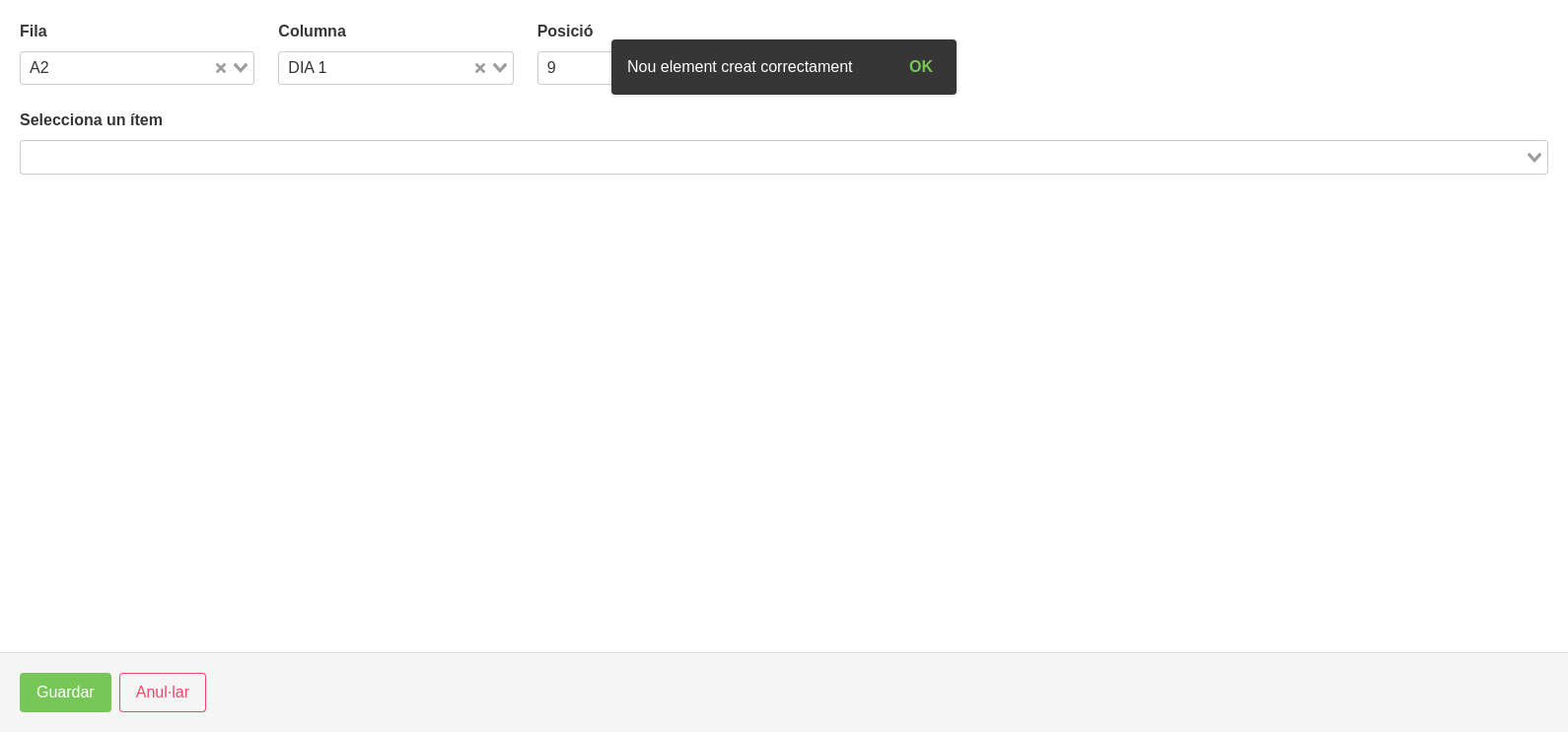
click at [230, 163] on input "Search for option" at bounding box center [773, 157] width 1500 height 24
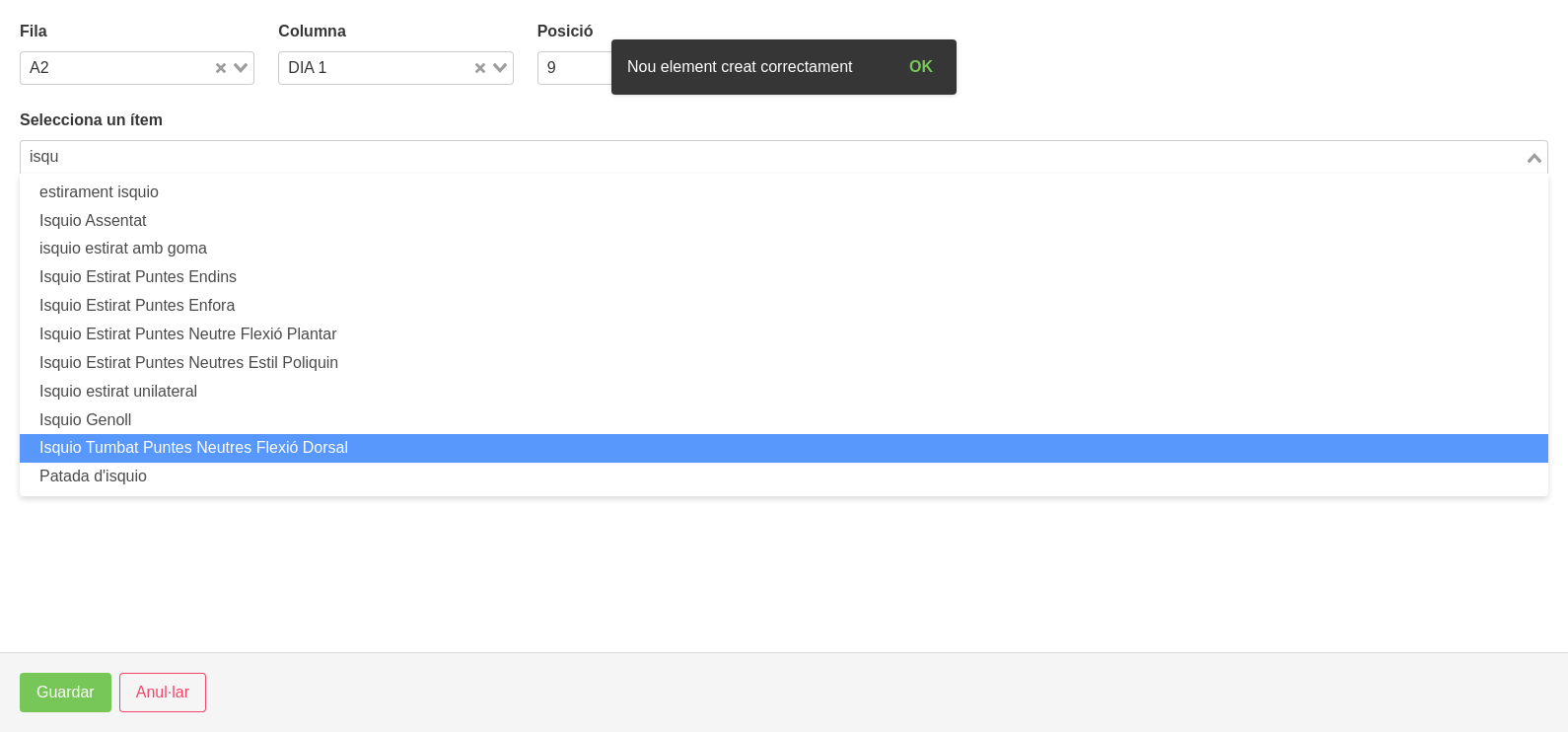
click at [249, 448] on li "Isquio Tumbat Puntes Neutres Flexió Dorsal" at bounding box center [784, 448] width 1528 height 29
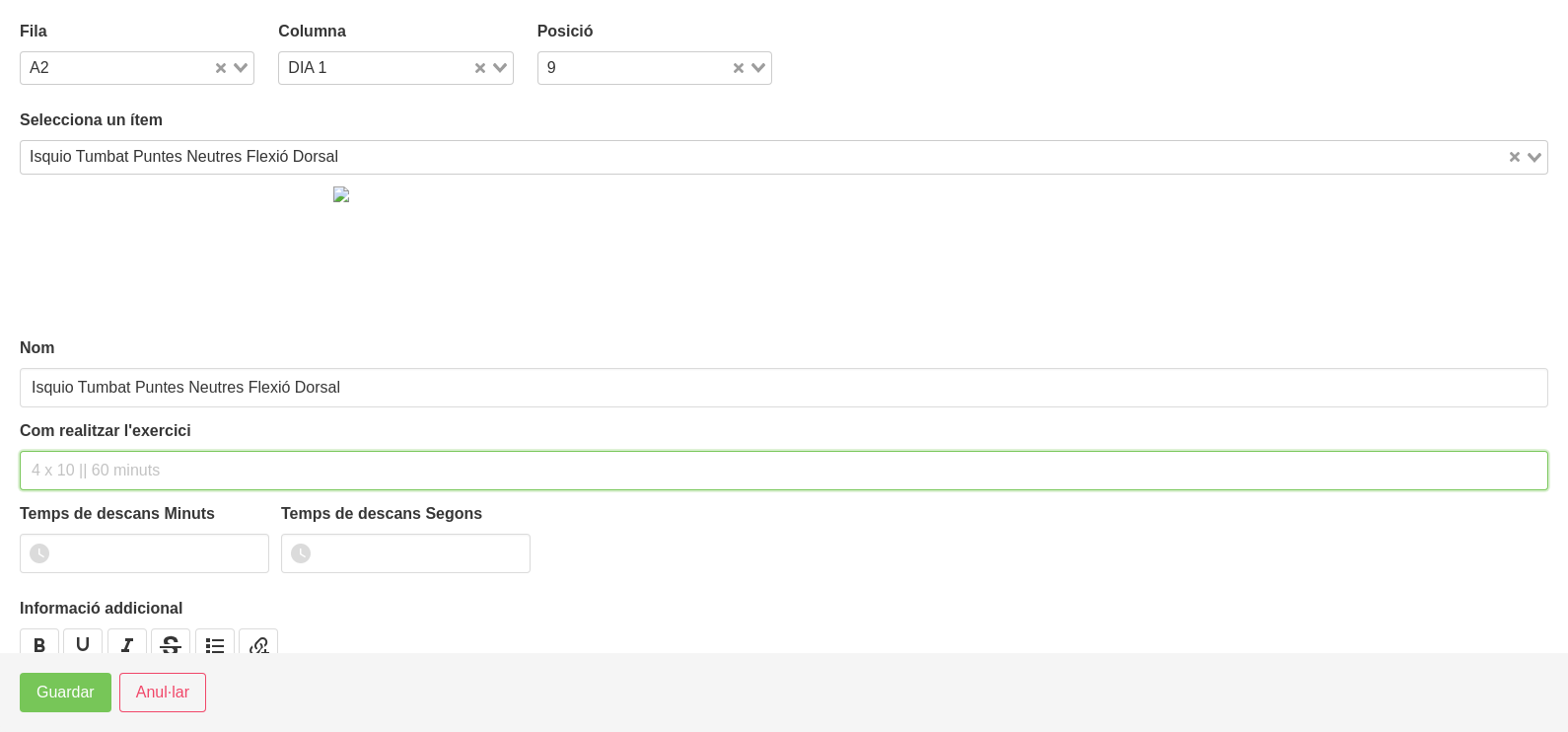
drag, startPoint x: 114, startPoint y: 465, endPoint x: 105, endPoint y: 457, distance: 12.0
click at [105, 458] on input "text" at bounding box center [784, 471] width 1528 height 40
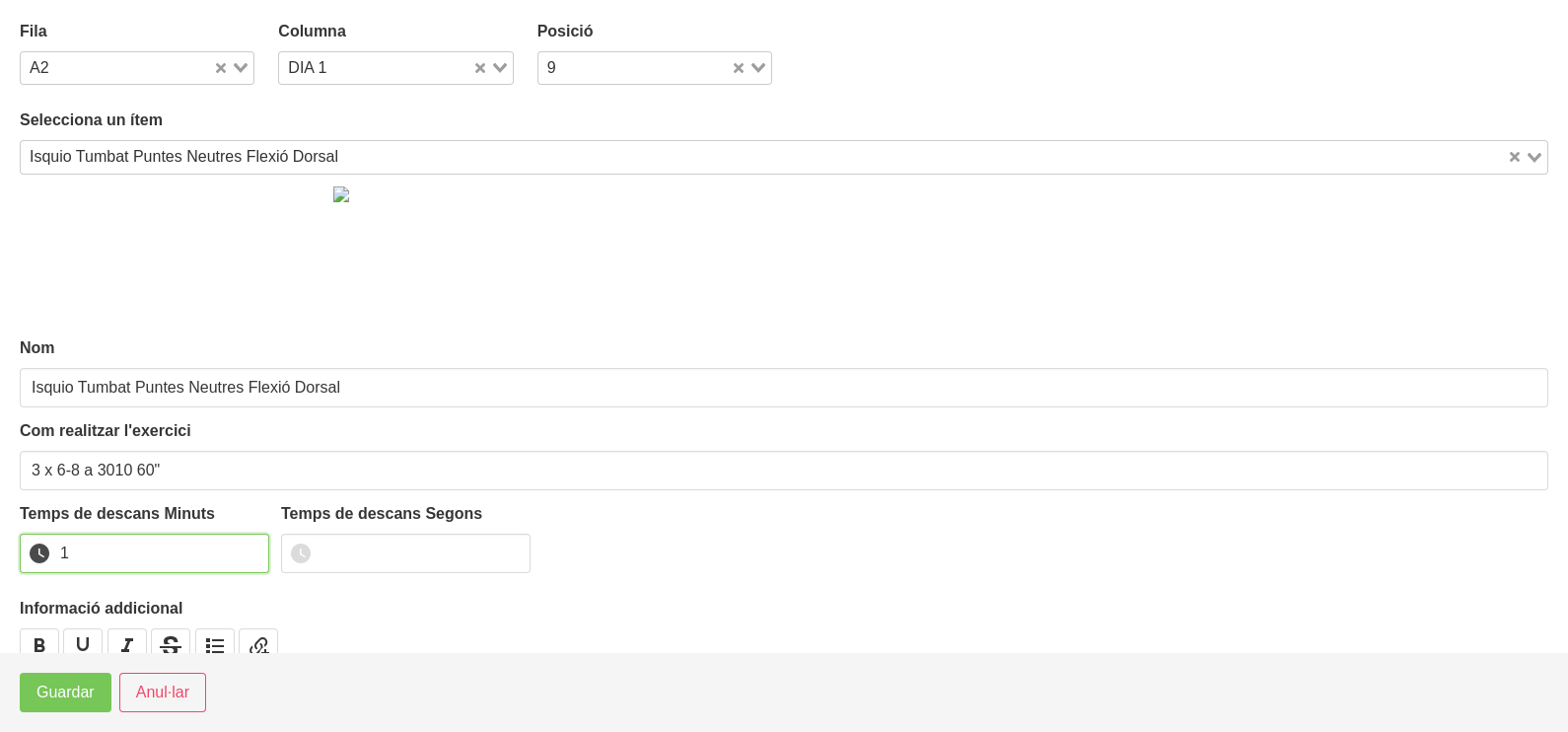
drag, startPoint x: 251, startPoint y: 545, endPoint x: 217, endPoint y: 560, distance: 37.2
click at [242, 549] on input "1" at bounding box center [145, 554] width 250 height 40
click at [52, 688] on span "Guardar" at bounding box center [65, 692] width 58 height 24
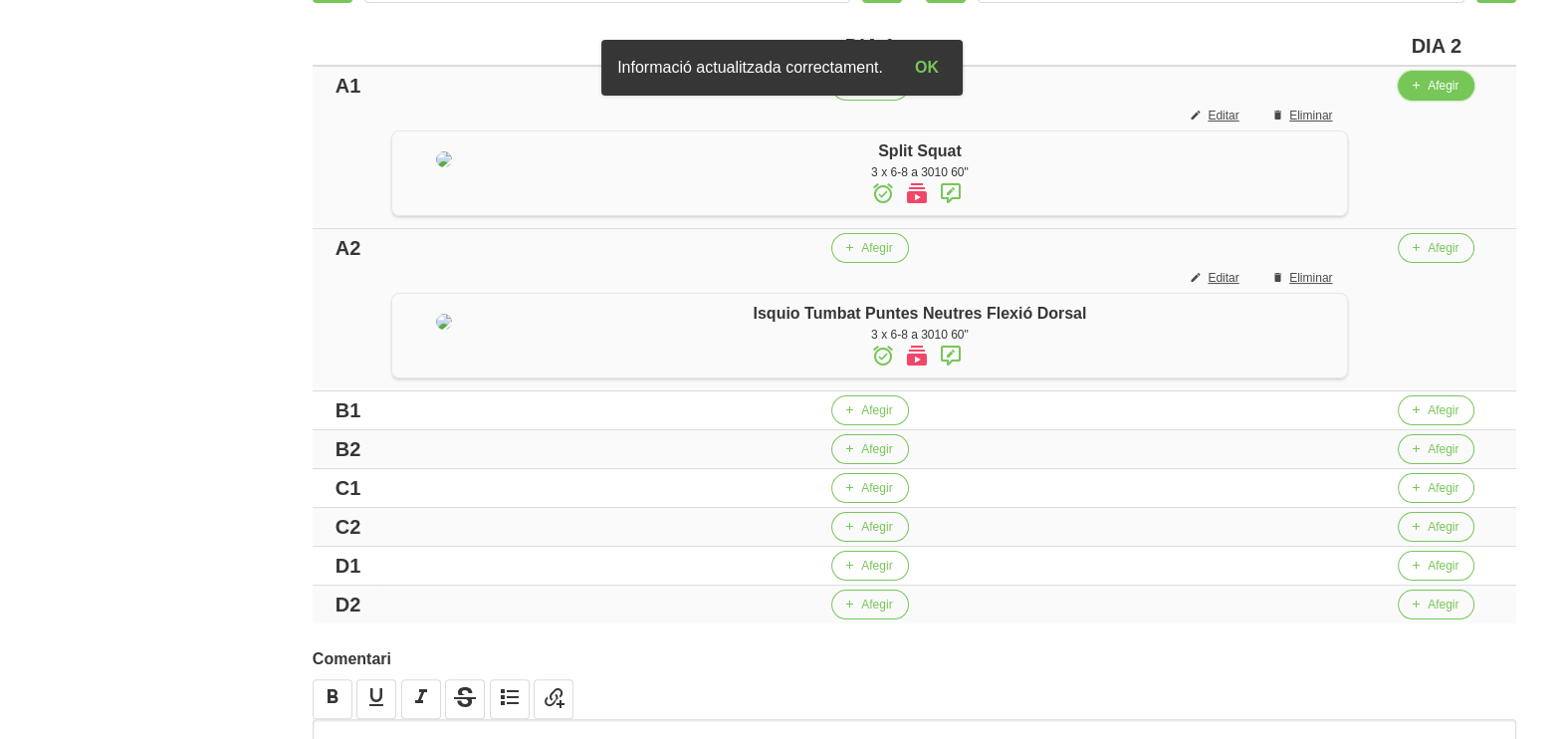
click at [1444, 92] on span "Afegir" at bounding box center [1443, 86] width 31 height 18
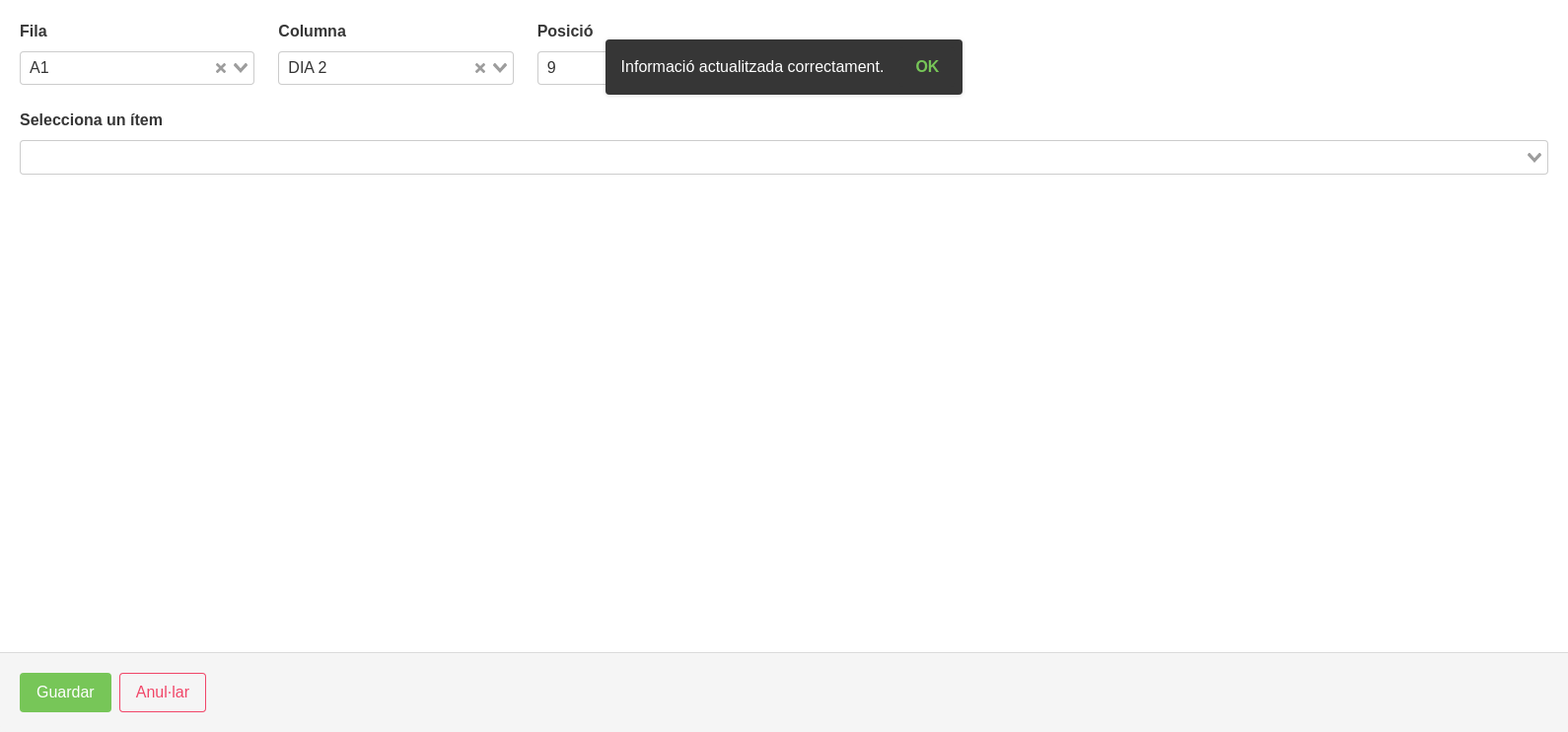
click at [329, 157] on input "Search for option" at bounding box center [773, 157] width 1500 height 24
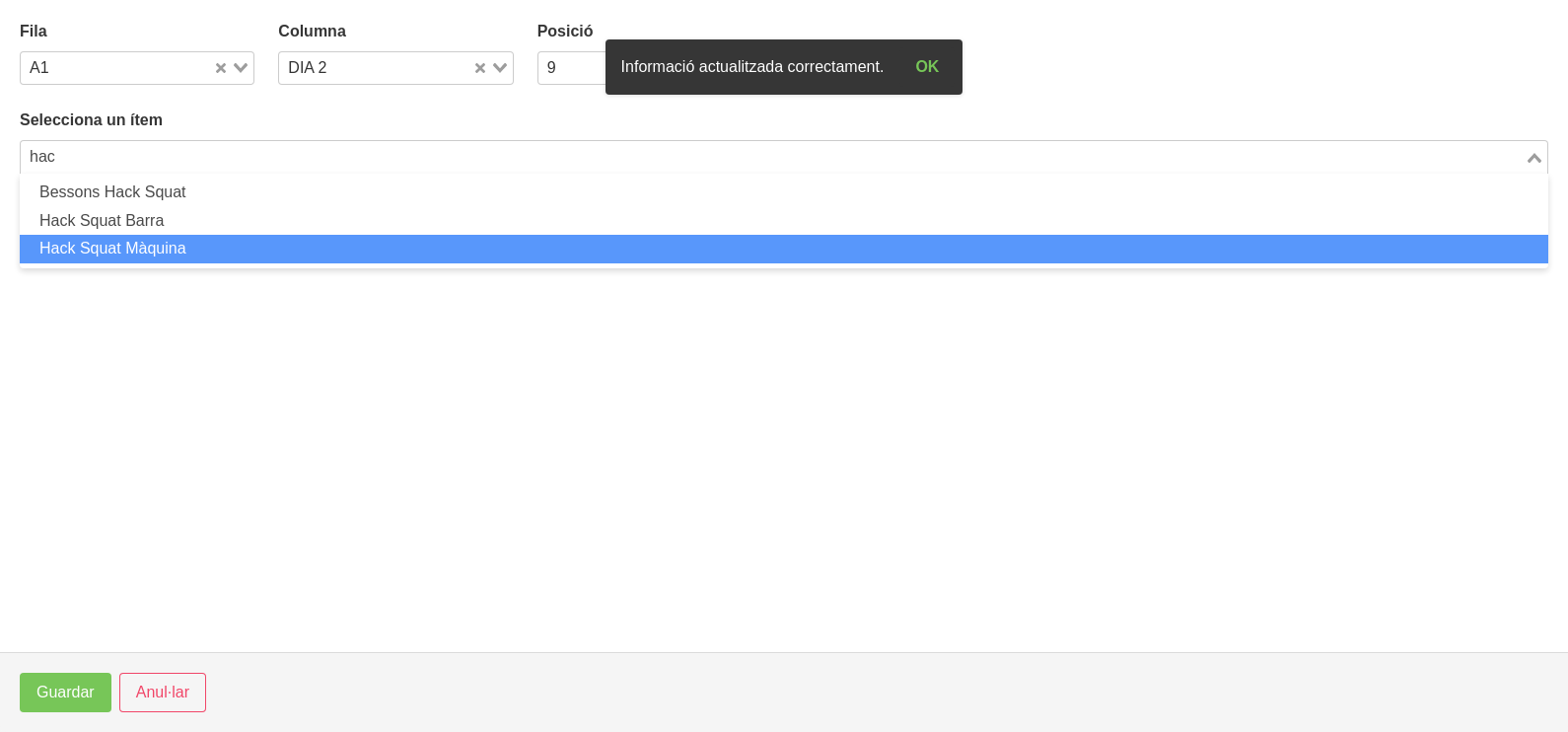
click at [202, 249] on li "Hack Squat Màquina" at bounding box center [784, 249] width 1528 height 29
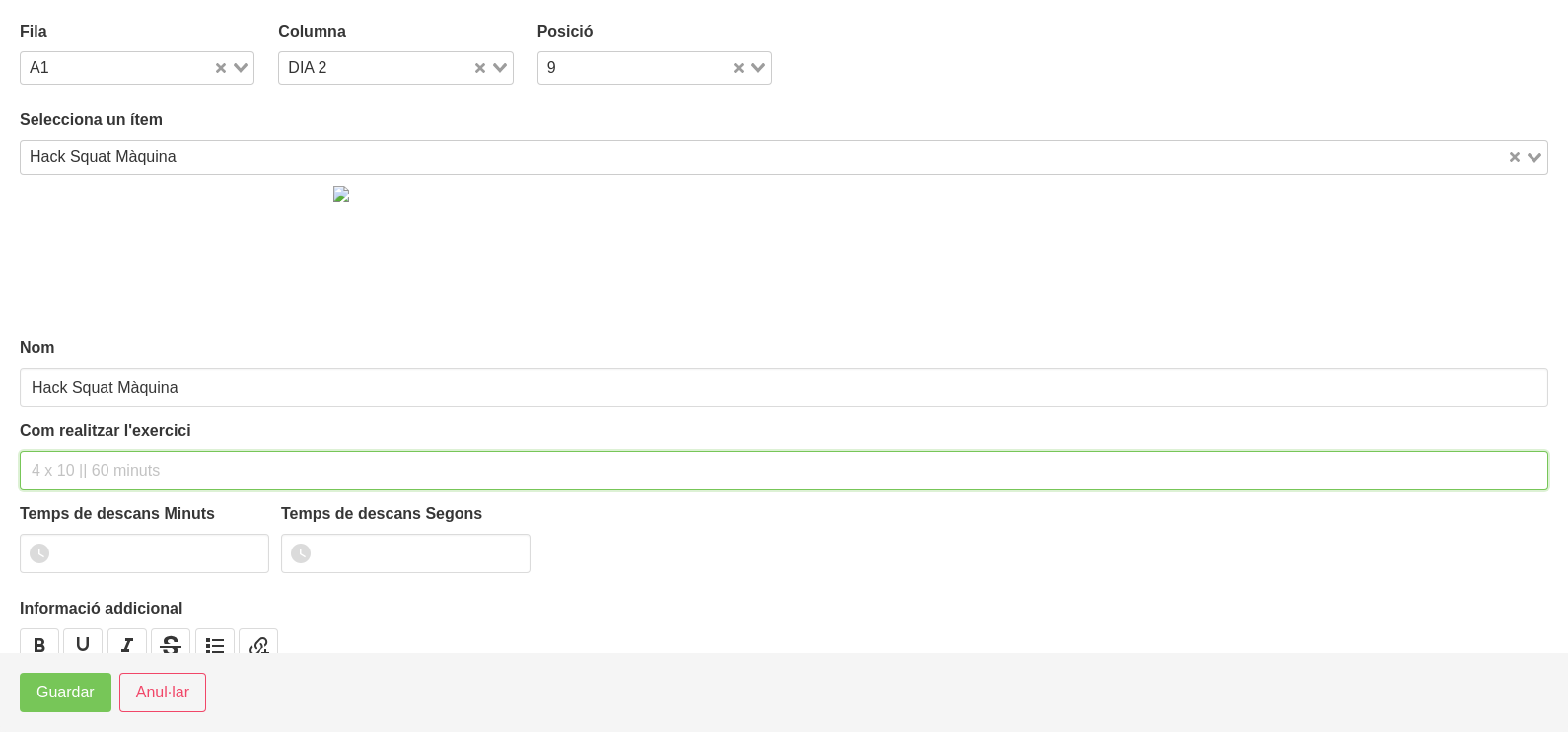
drag, startPoint x: 105, startPoint y: 464, endPoint x: 97, endPoint y: 449, distance: 17.0
click at [104, 461] on input "text" at bounding box center [784, 471] width 1528 height 40
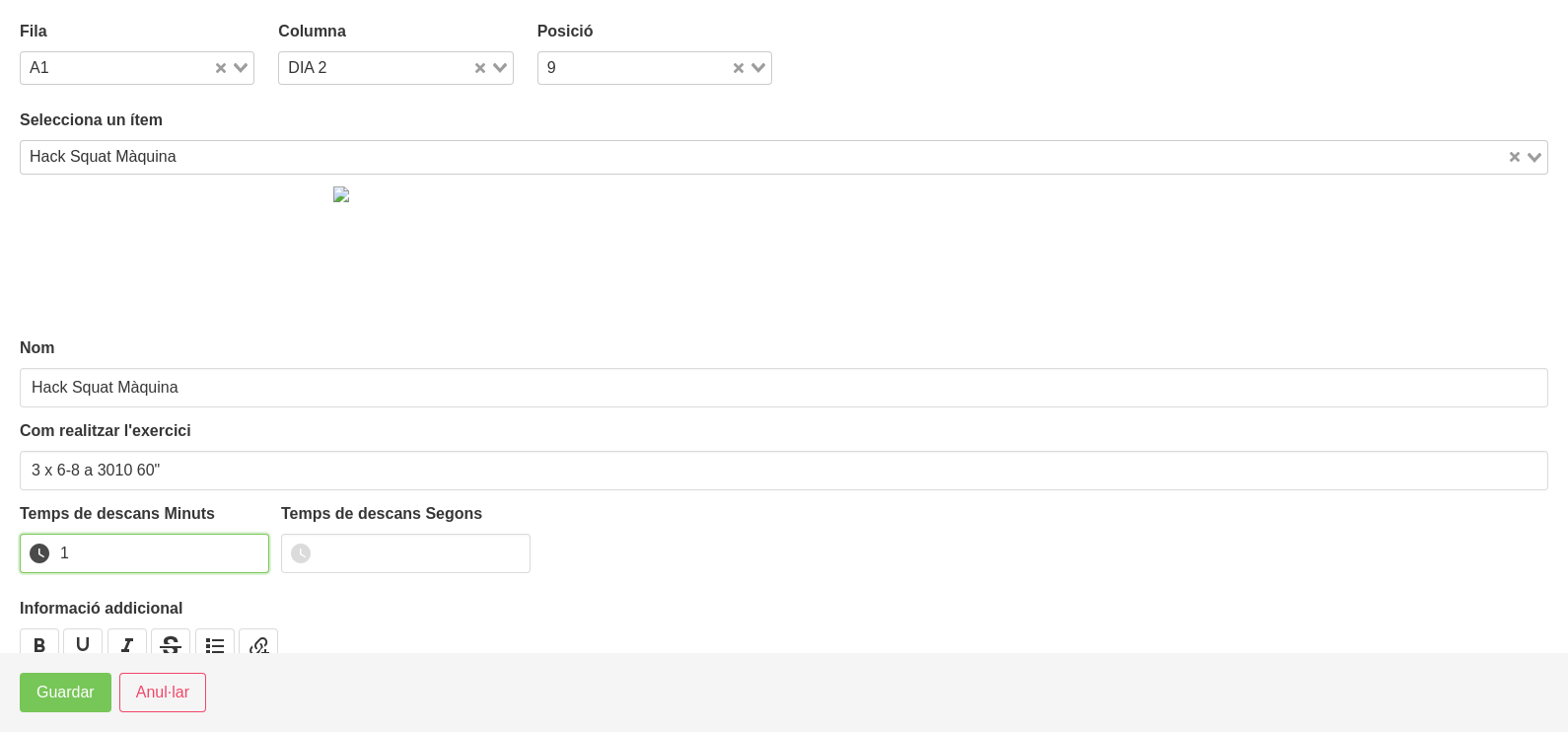
drag, startPoint x: 251, startPoint y: 544, endPoint x: 58, endPoint y: 667, distance: 228.9
click at [227, 561] on input "1" at bounding box center [145, 554] width 250 height 40
click at [54, 691] on span "Guardar" at bounding box center [65, 692] width 58 height 24
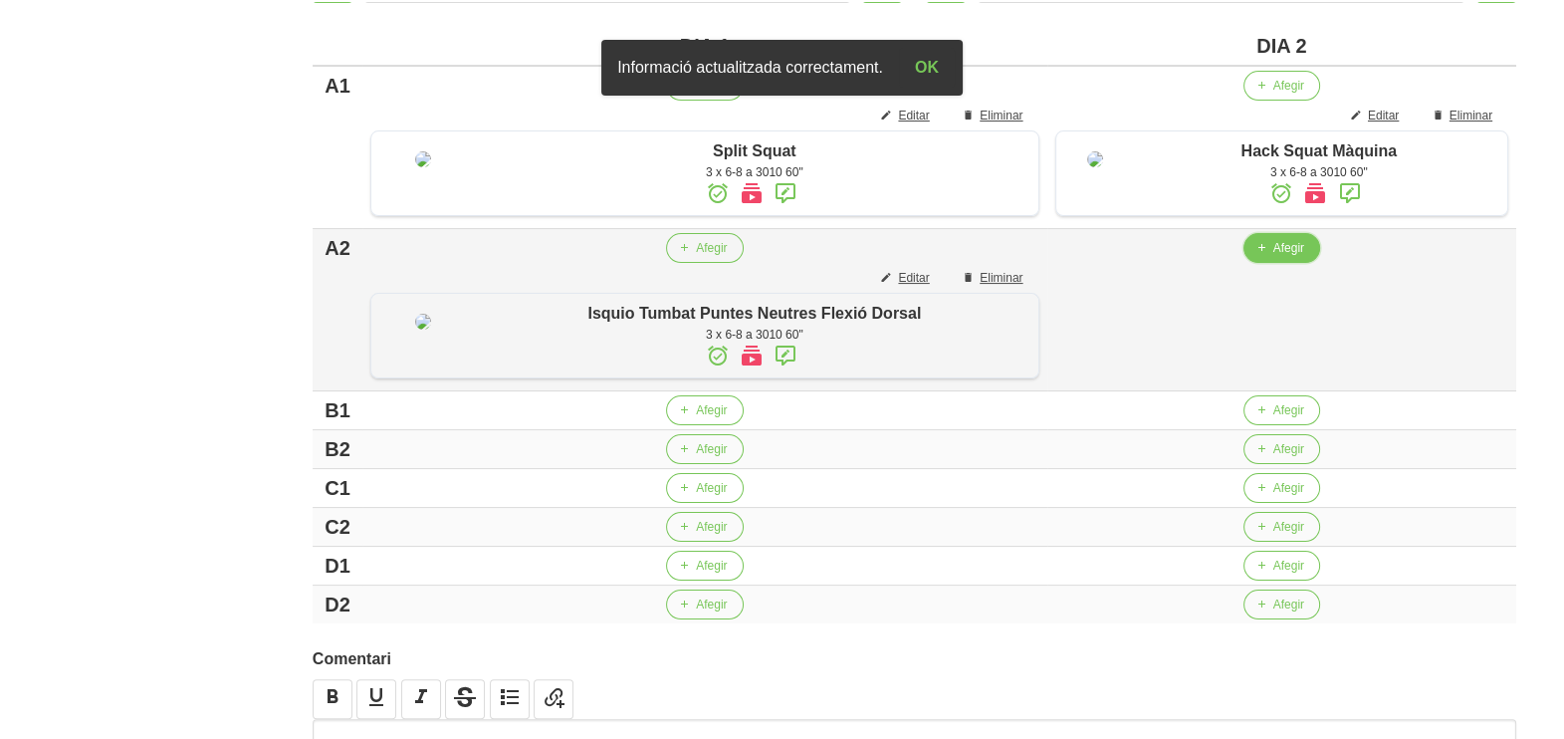
click at [1274, 257] on span "Afegir" at bounding box center [1288, 248] width 31 height 18
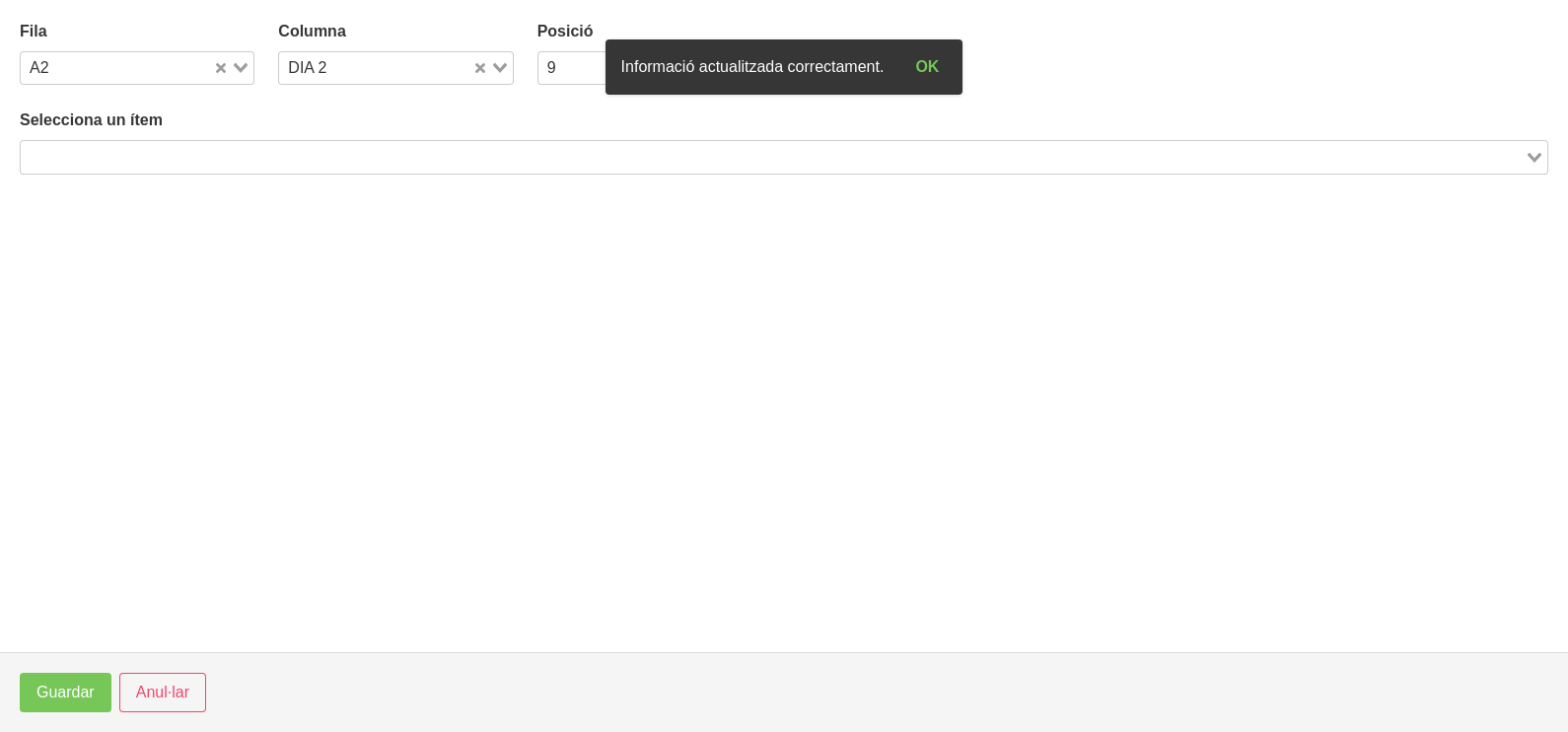
drag, startPoint x: 335, startPoint y: 154, endPoint x: 345, endPoint y: 140, distance: 17.2
click at [336, 150] on input "Search for option" at bounding box center [773, 157] width 1500 height 24
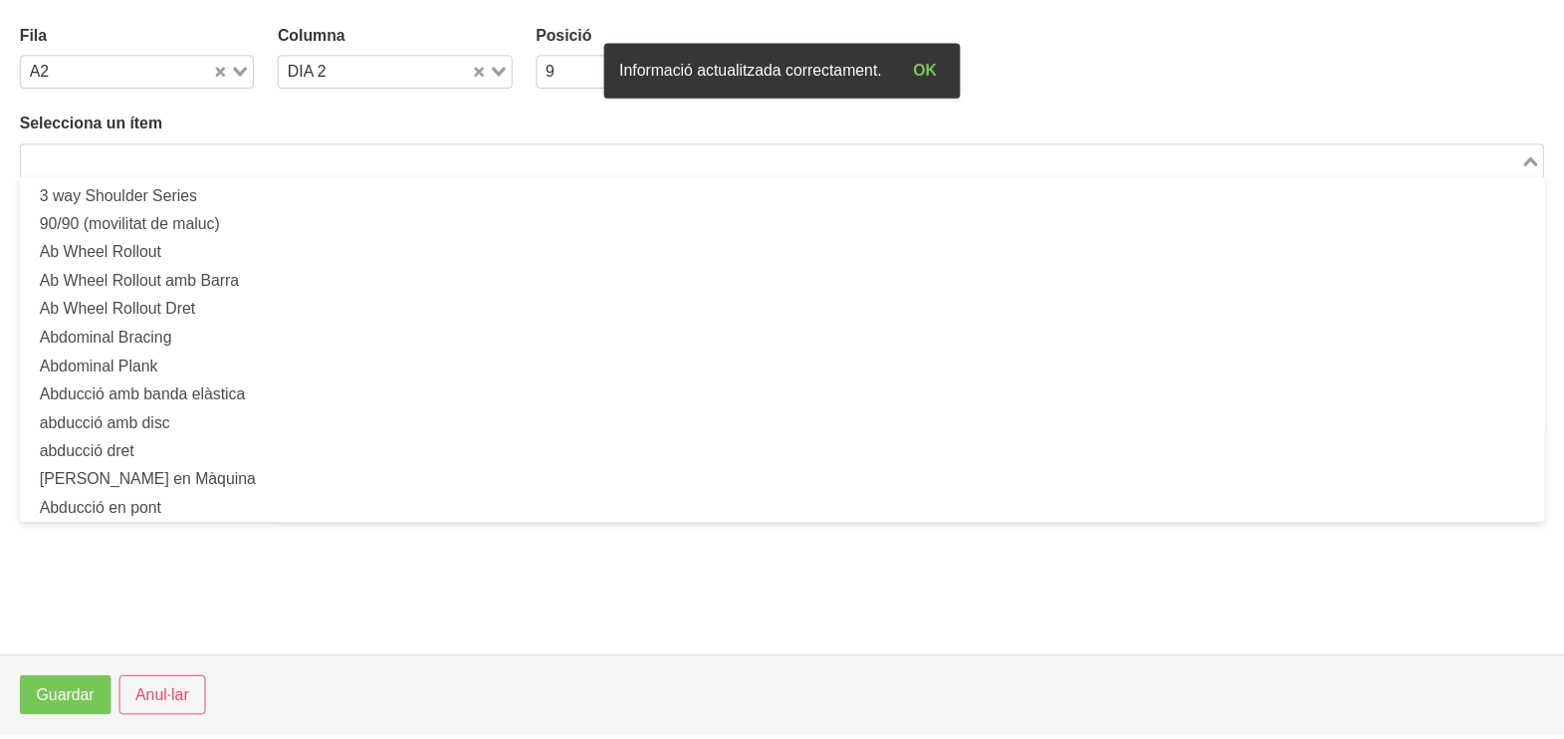
scroll to position [0, 0]
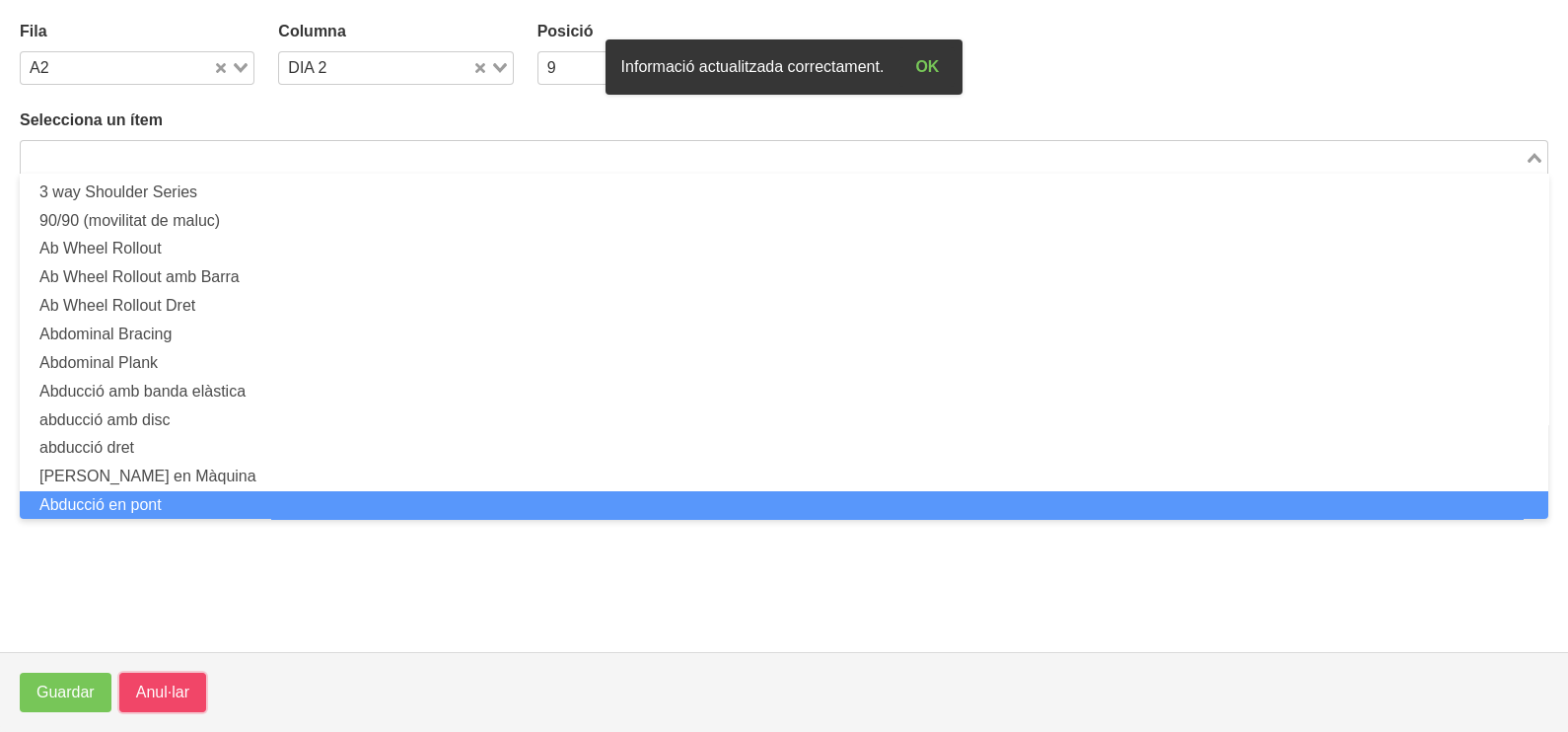
drag, startPoint x: 154, startPoint y: 685, endPoint x: 321, endPoint y: 592, distance: 191.1
click at [157, 684] on span "Anul·lar" at bounding box center [162, 692] width 53 height 24
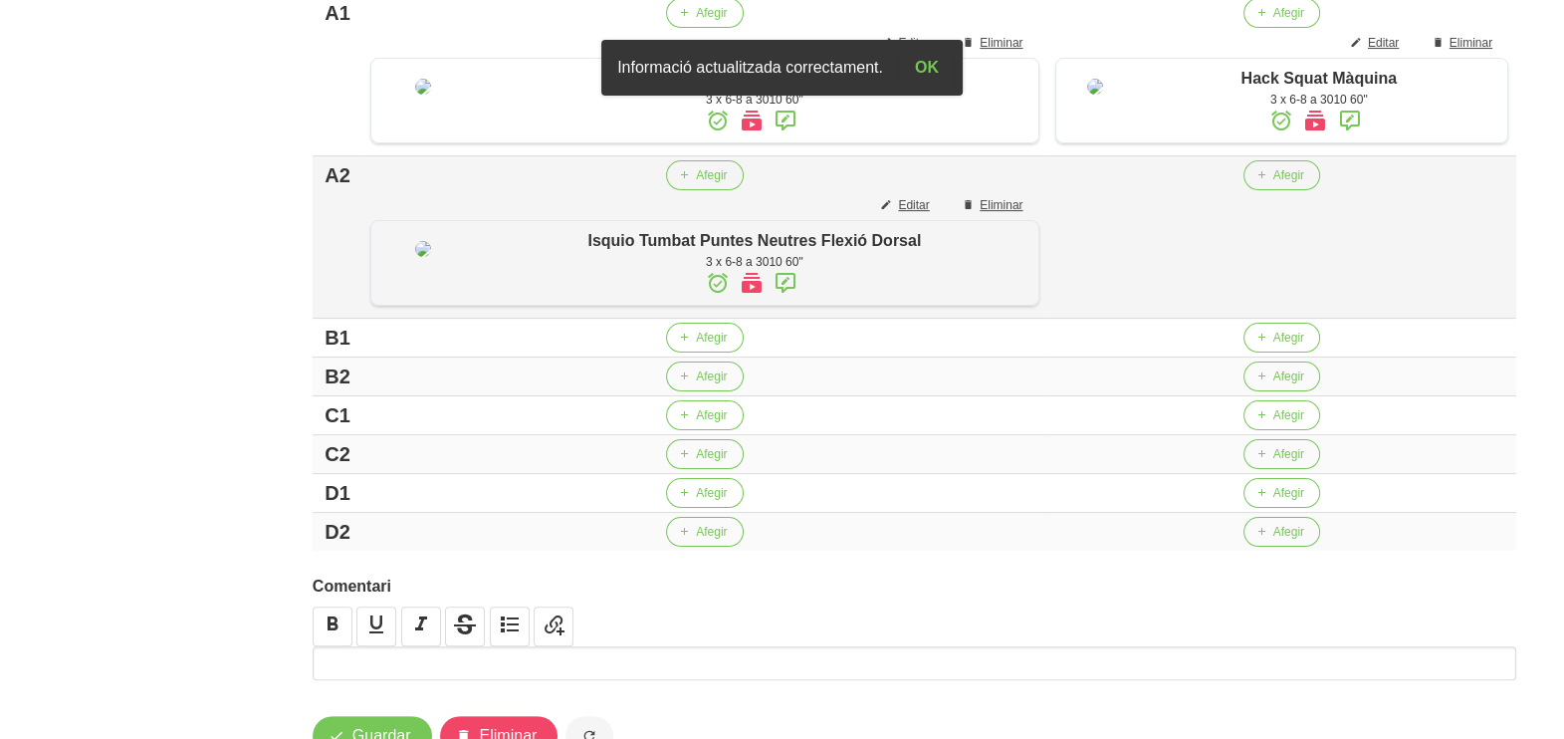
scroll to position [622, 0]
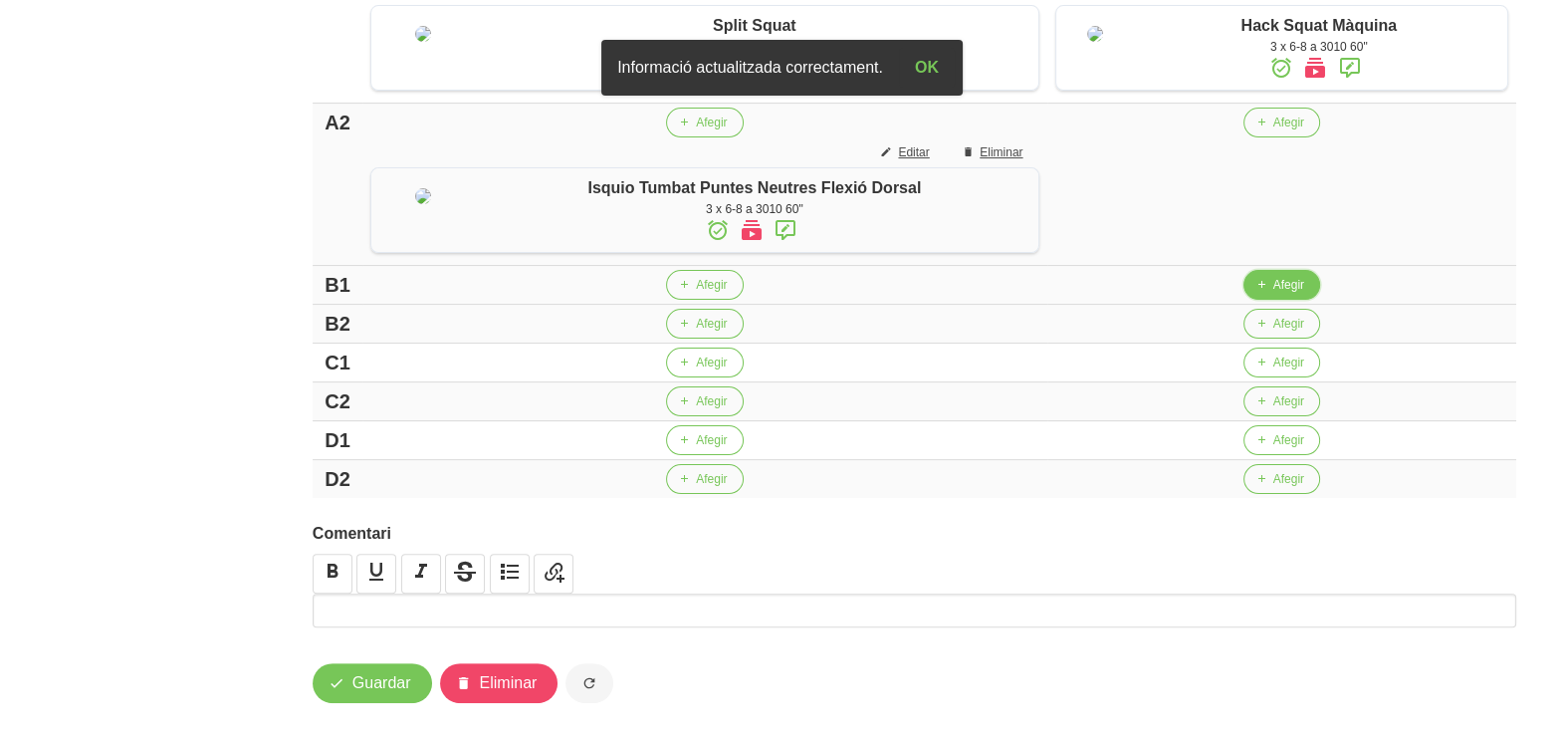
click at [1273, 294] on span "Afegir" at bounding box center [1288, 285] width 31 height 18
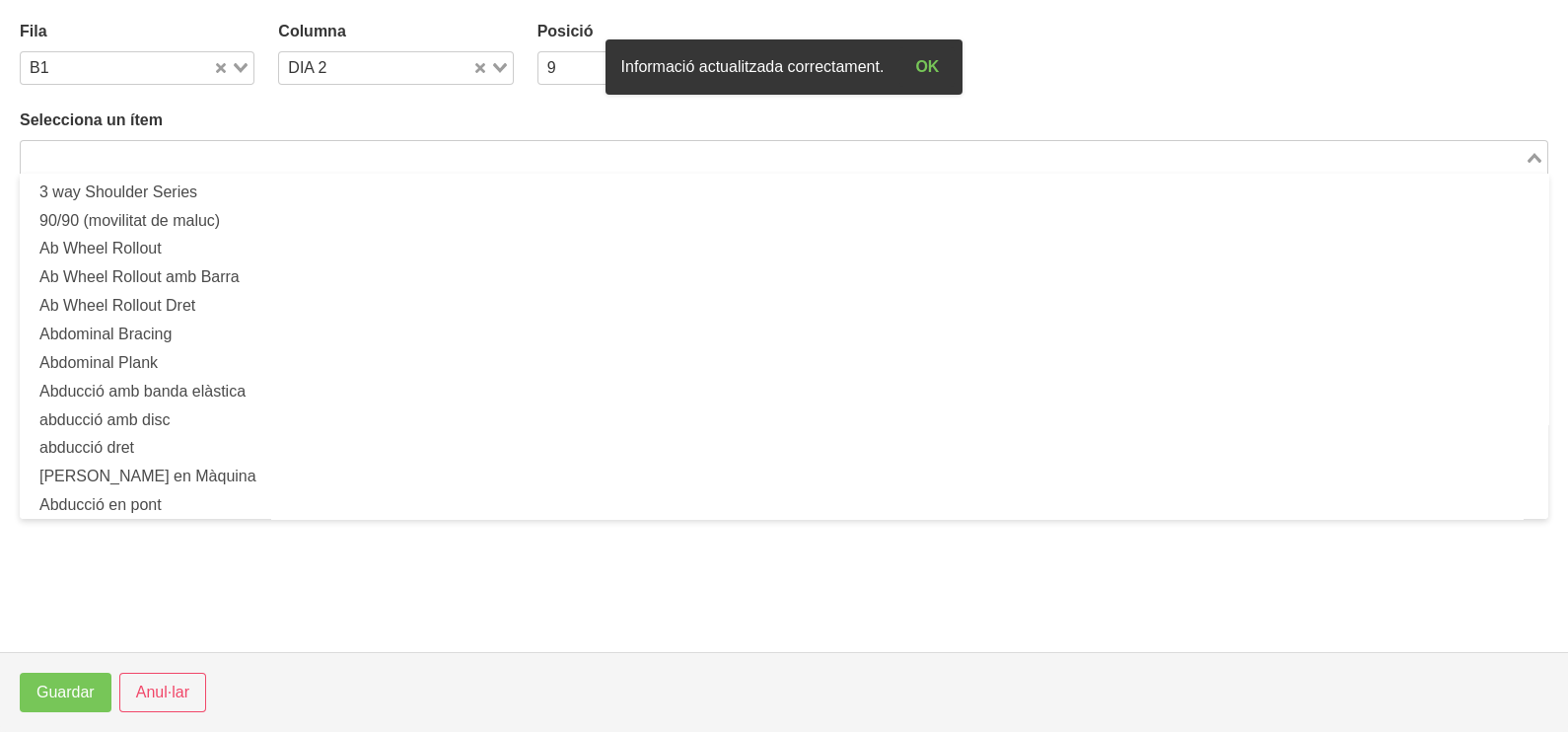
drag, startPoint x: 286, startPoint y: 163, endPoint x: 278, endPoint y: 132, distance: 32.0
click at [280, 138] on div "Selecciona un ítem Loading... 3 way Shoulder Series 90/90 (movilitat de maluc) …" at bounding box center [784, 142] width 1528 height 65
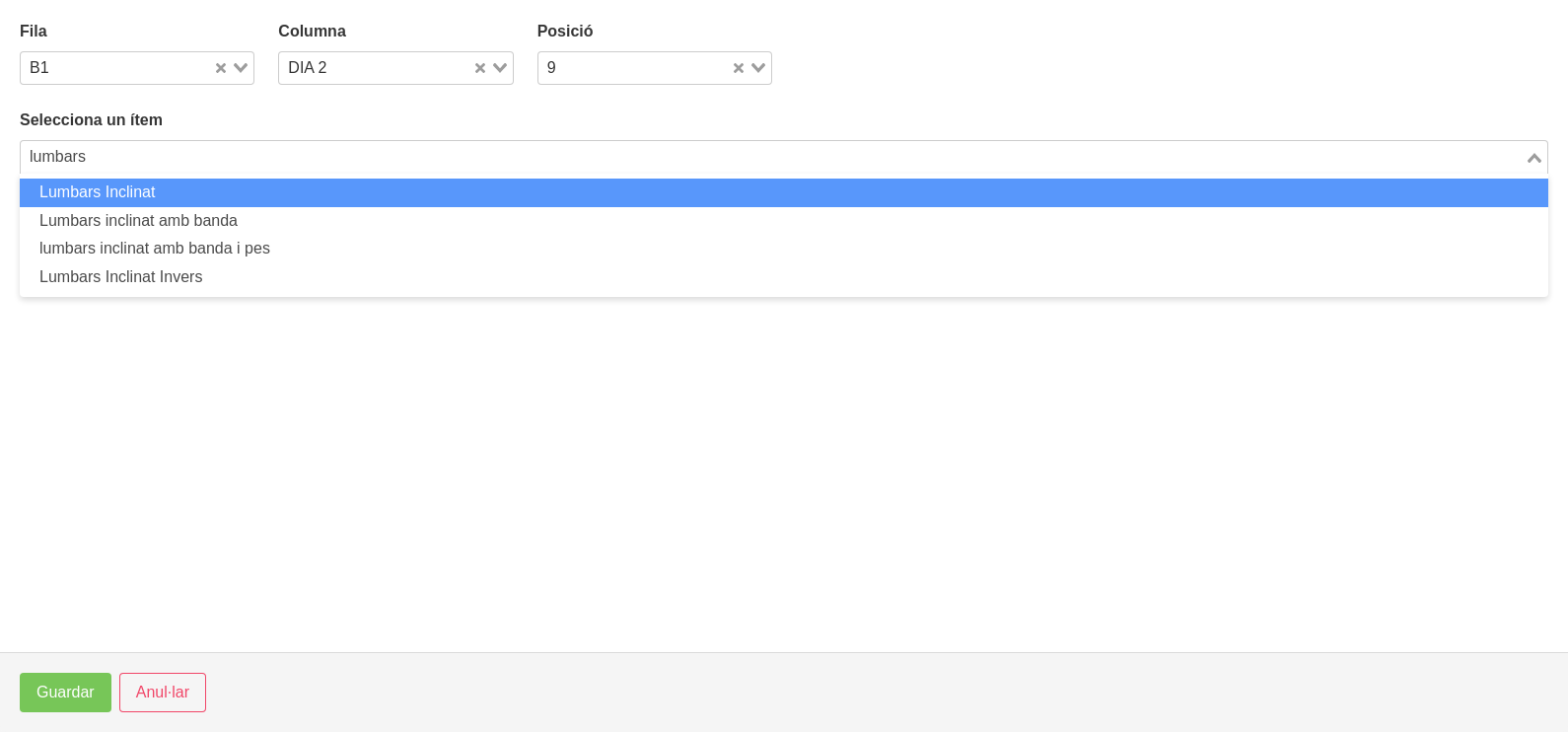
click at [276, 191] on li "Lumbars Inclinat" at bounding box center [784, 192] width 1528 height 29
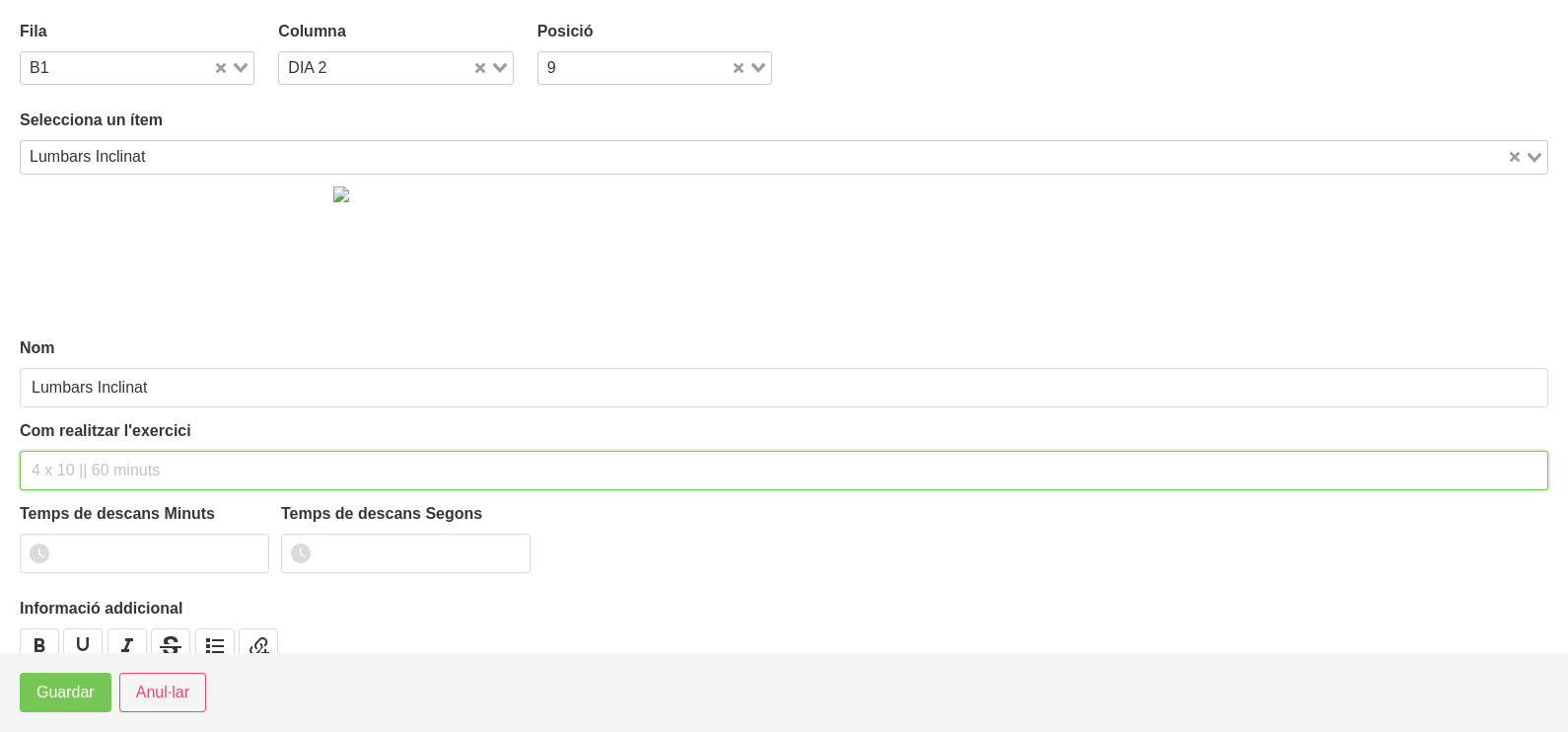
click at [54, 465] on input "text" at bounding box center [784, 471] width 1528 height 40
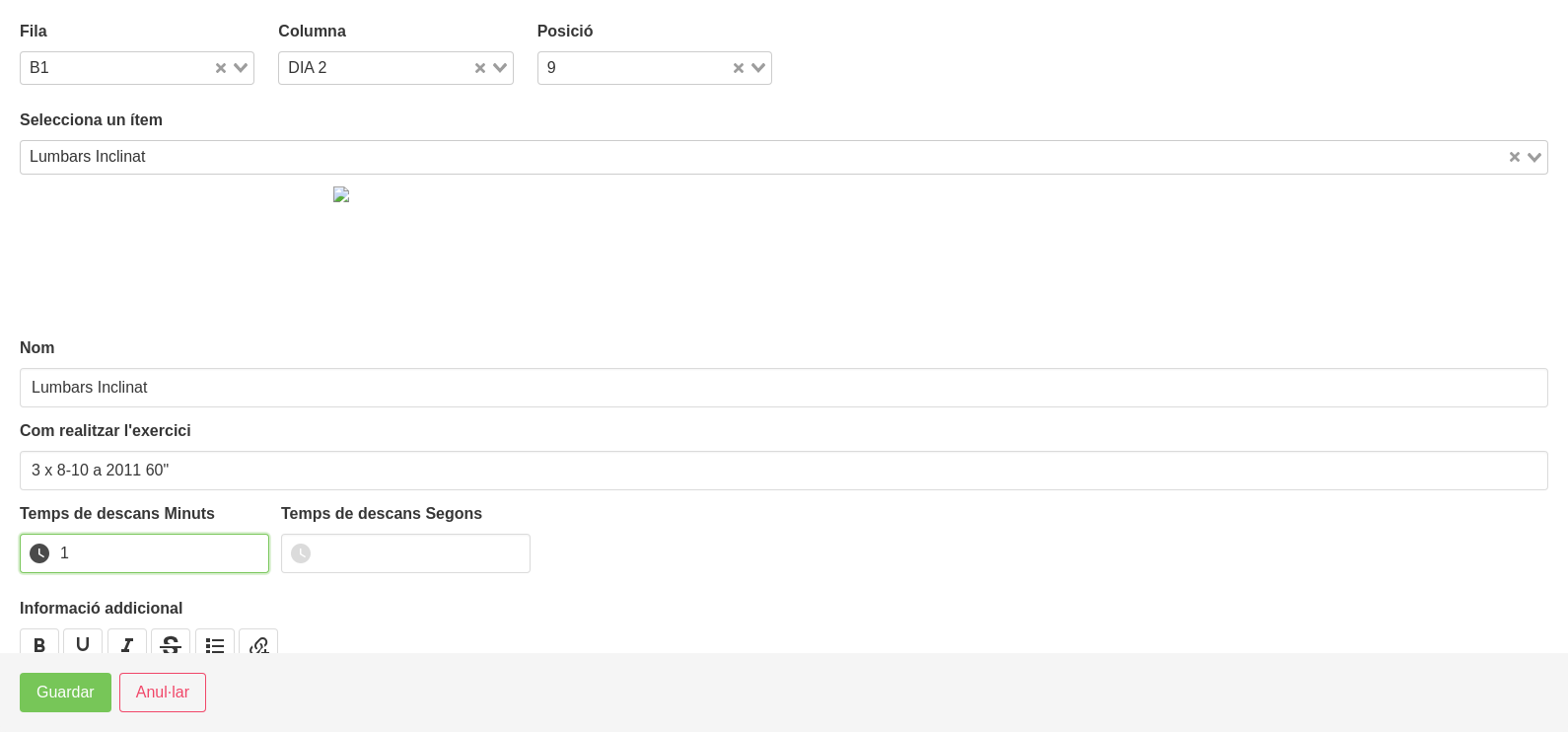
drag, startPoint x: 248, startPoint y: 545, endPoint x: 97, endPoint y: 620, distance: 168.6
click at [242, 548] on input "1" at bounding box center [145, 554] width 250 height 40
click at [61, 704] on span "Guardar" at bounding box center [65, 692] width 58 height 24
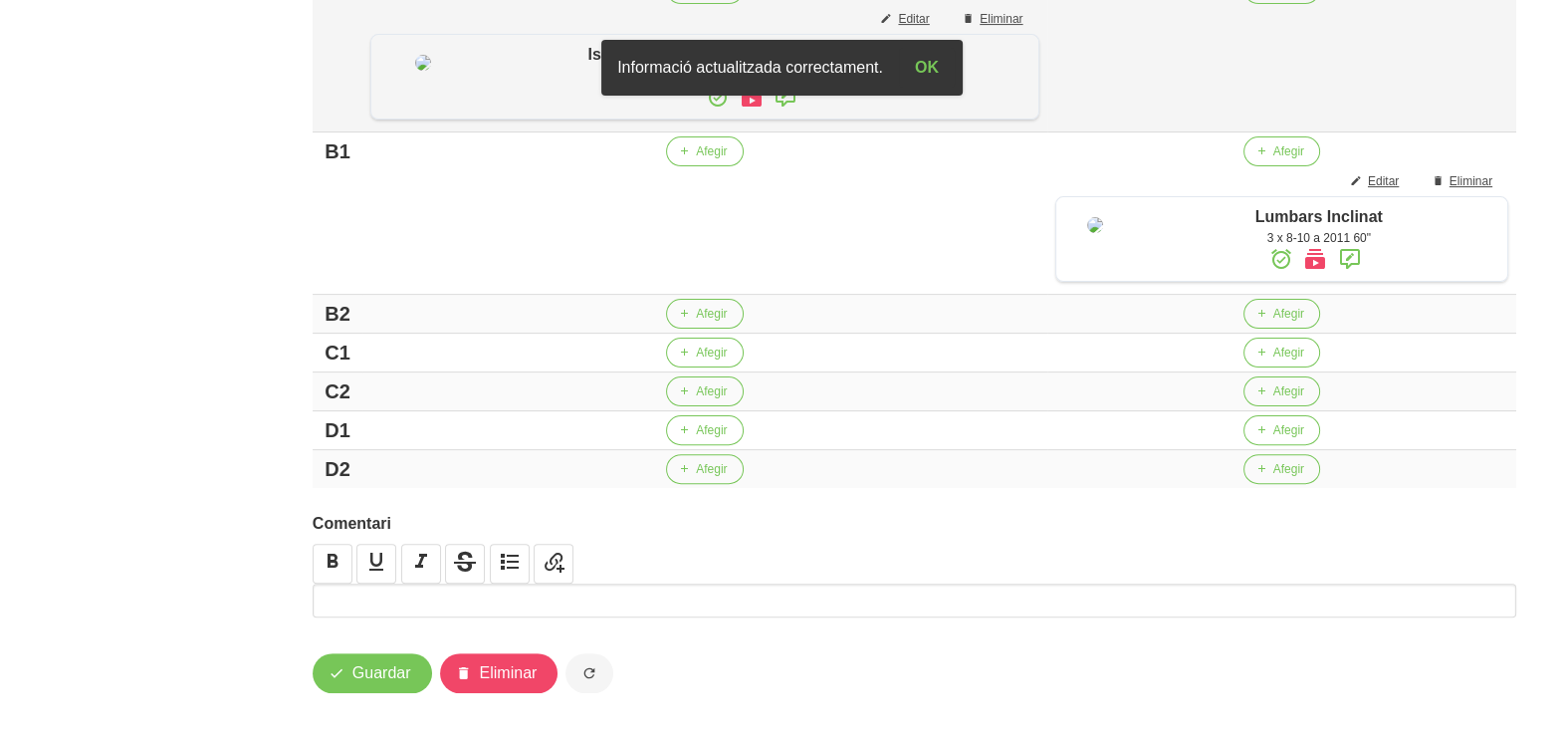
scroll to position [870, 0]
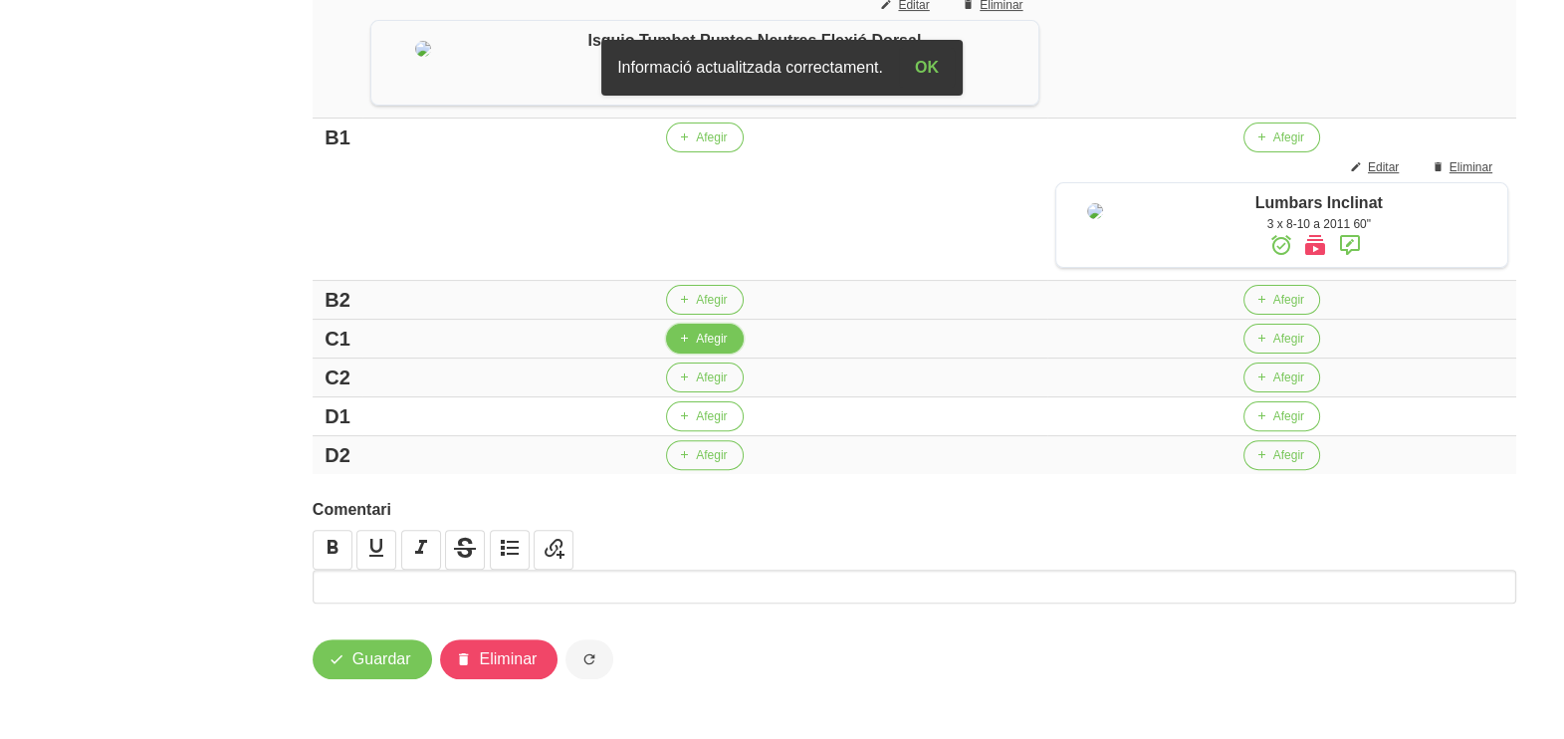
click at [682, 353] on button "Afegir" at bounding box center [704, 339] width 77 height 30
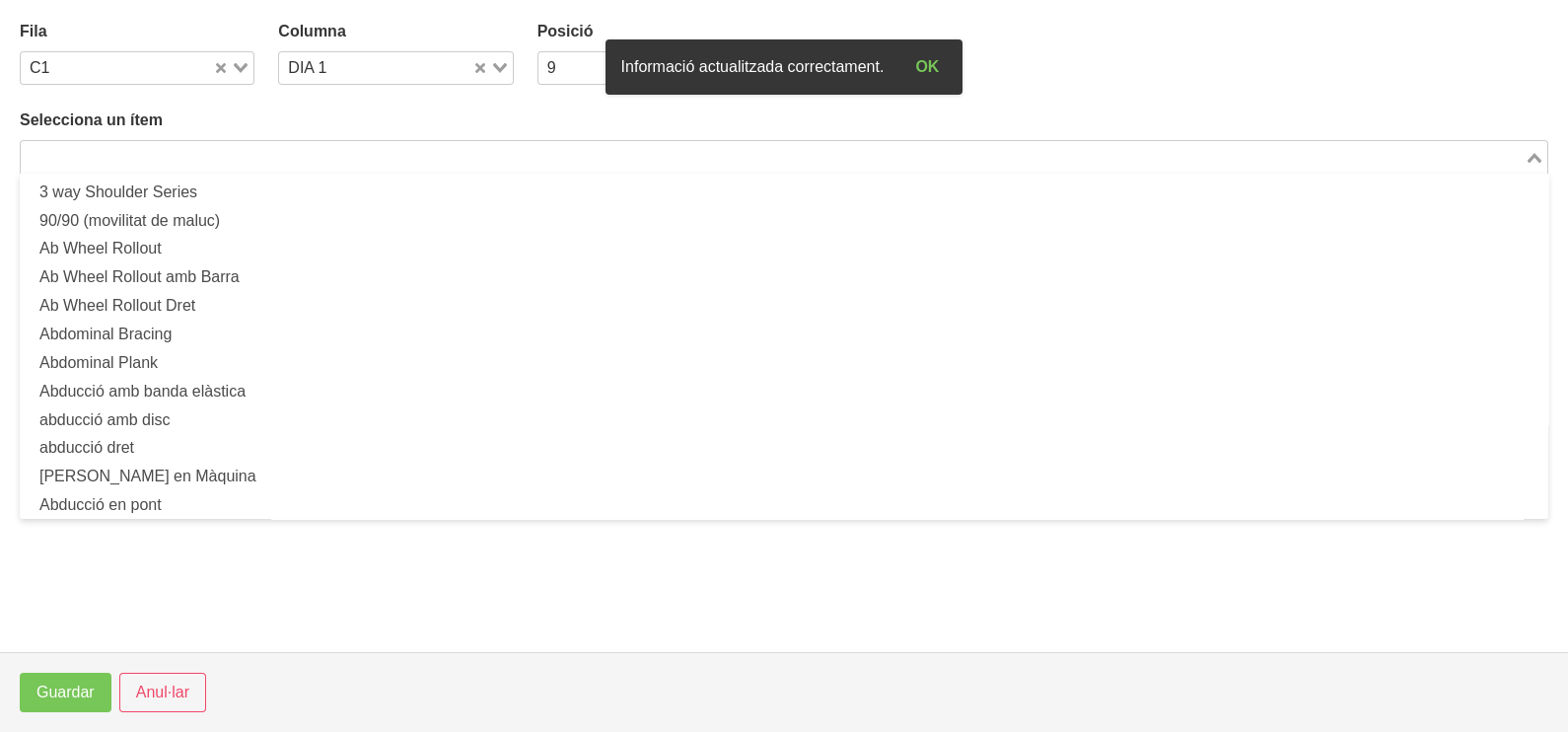
drag, startPoint x: 222, startPoint y: 160, endPoint x: 269, endPoint y: 93, distance: 81.8
click at [234, 153] on input "Search for option" at bounding box center [773, 157] width 1500 height 24
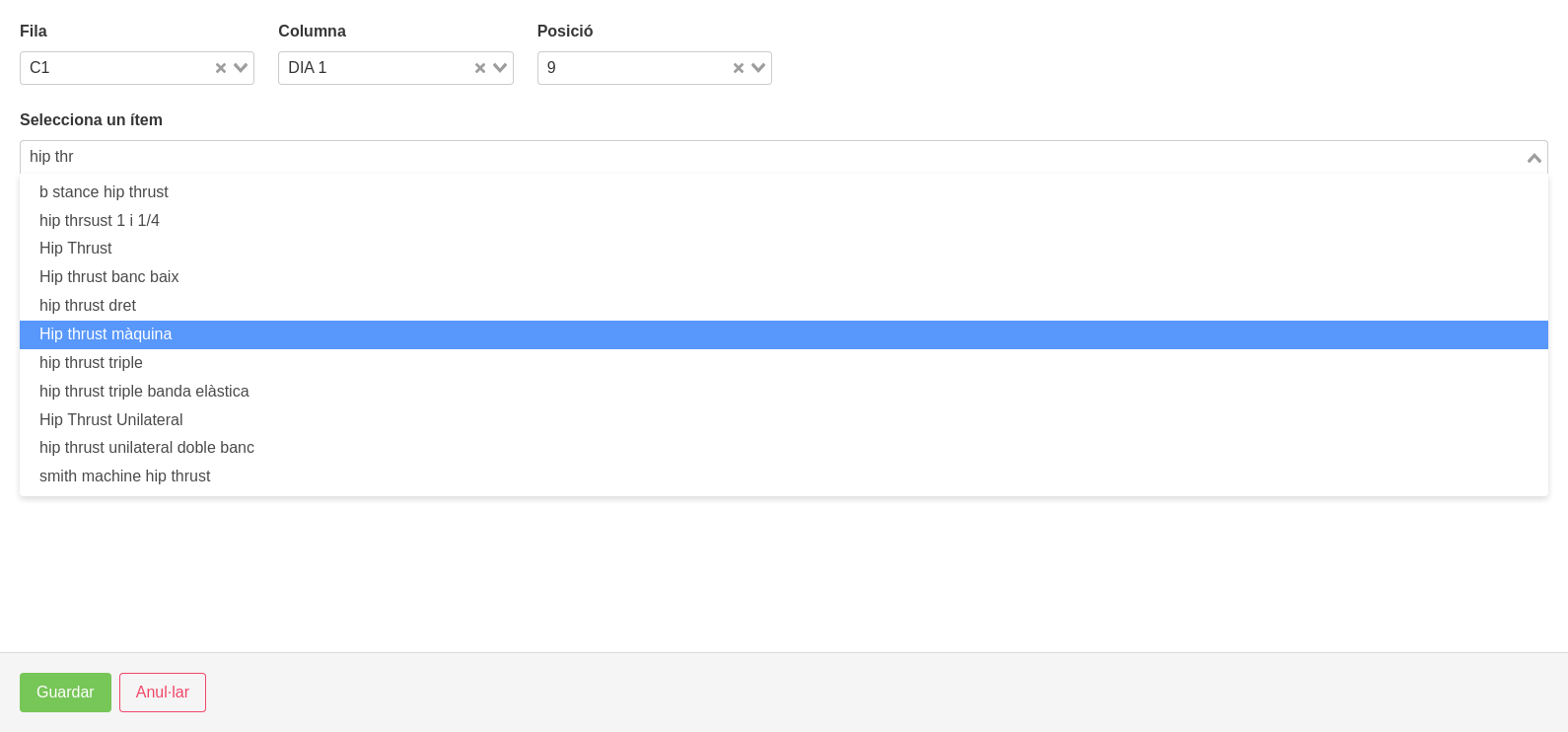
click at [220, 332] on li "Hip thrust màquina" at bounding box center [784, 335] width 1528 height 29
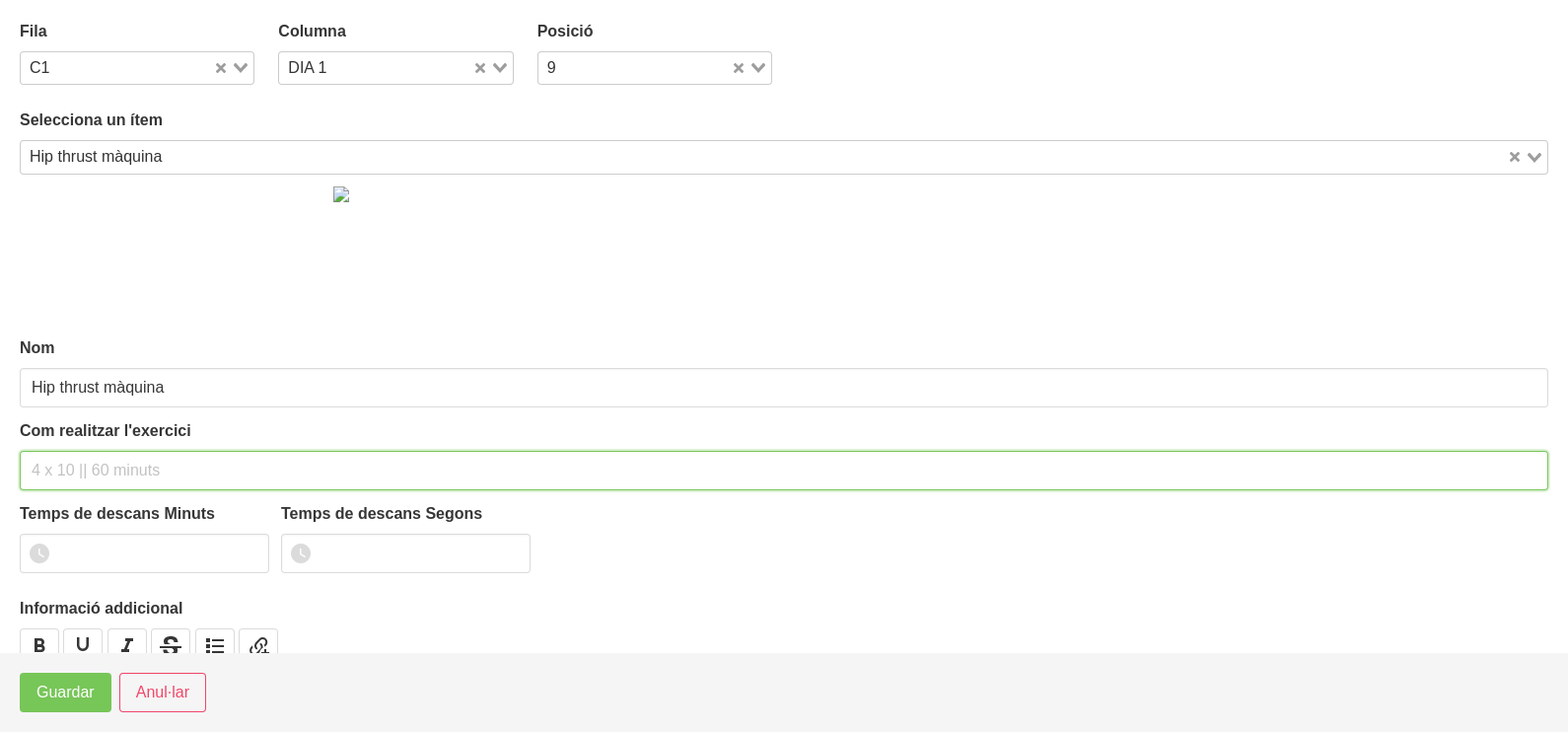
drag, startPoint x: 97, startPoint y: 467, endPoint x: 132, endPoint y: 295, distance: 175.5
click at [100, 446] on div "Com realitzar l'exercici" at bounding box center [784, 455] width 1528 height 71
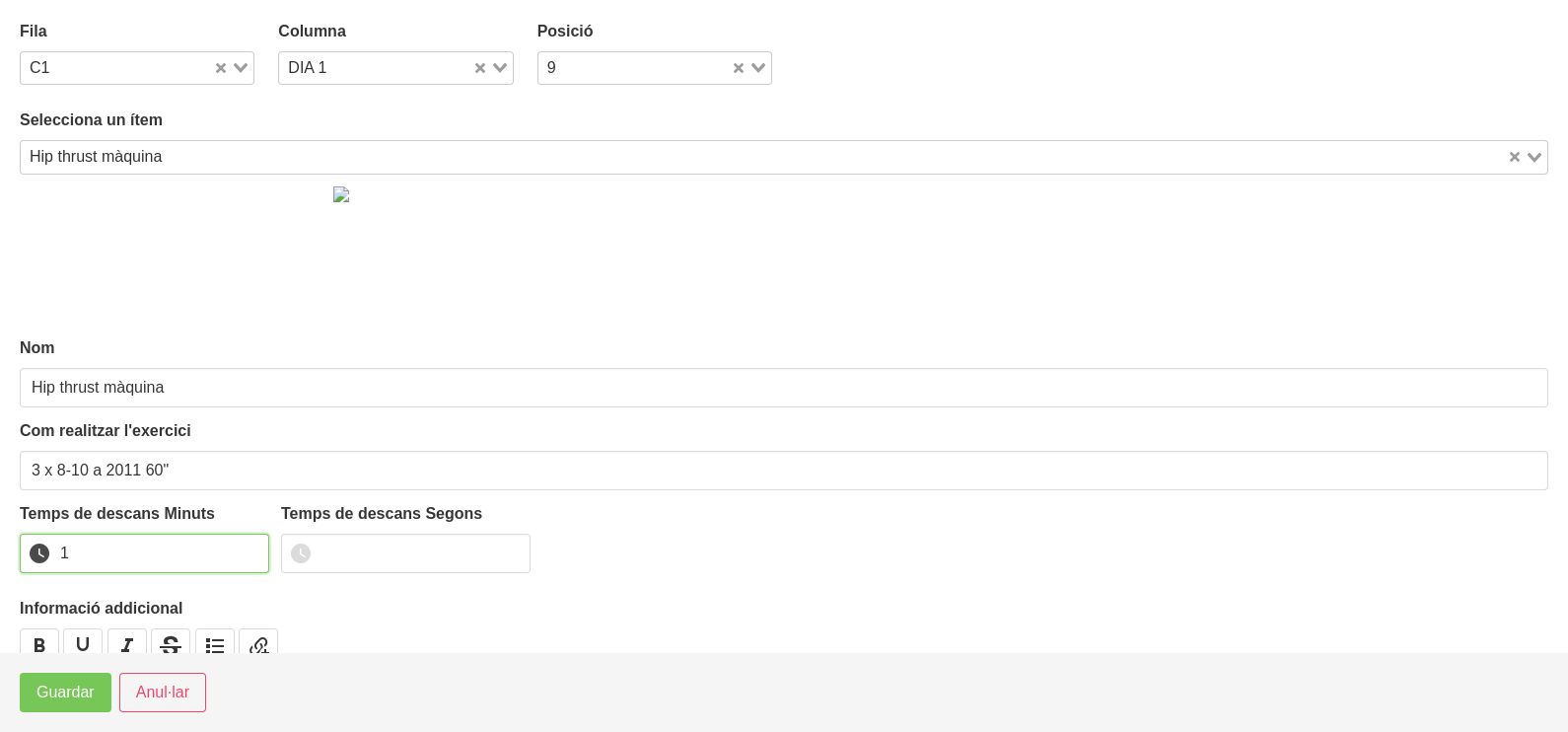
click at [247, 543] on input "1" at bounding box center [145, 554] width 250 height 40
click at [53, 680] on span "Guardar" at bounding box center [65, 692] width 58 height 24
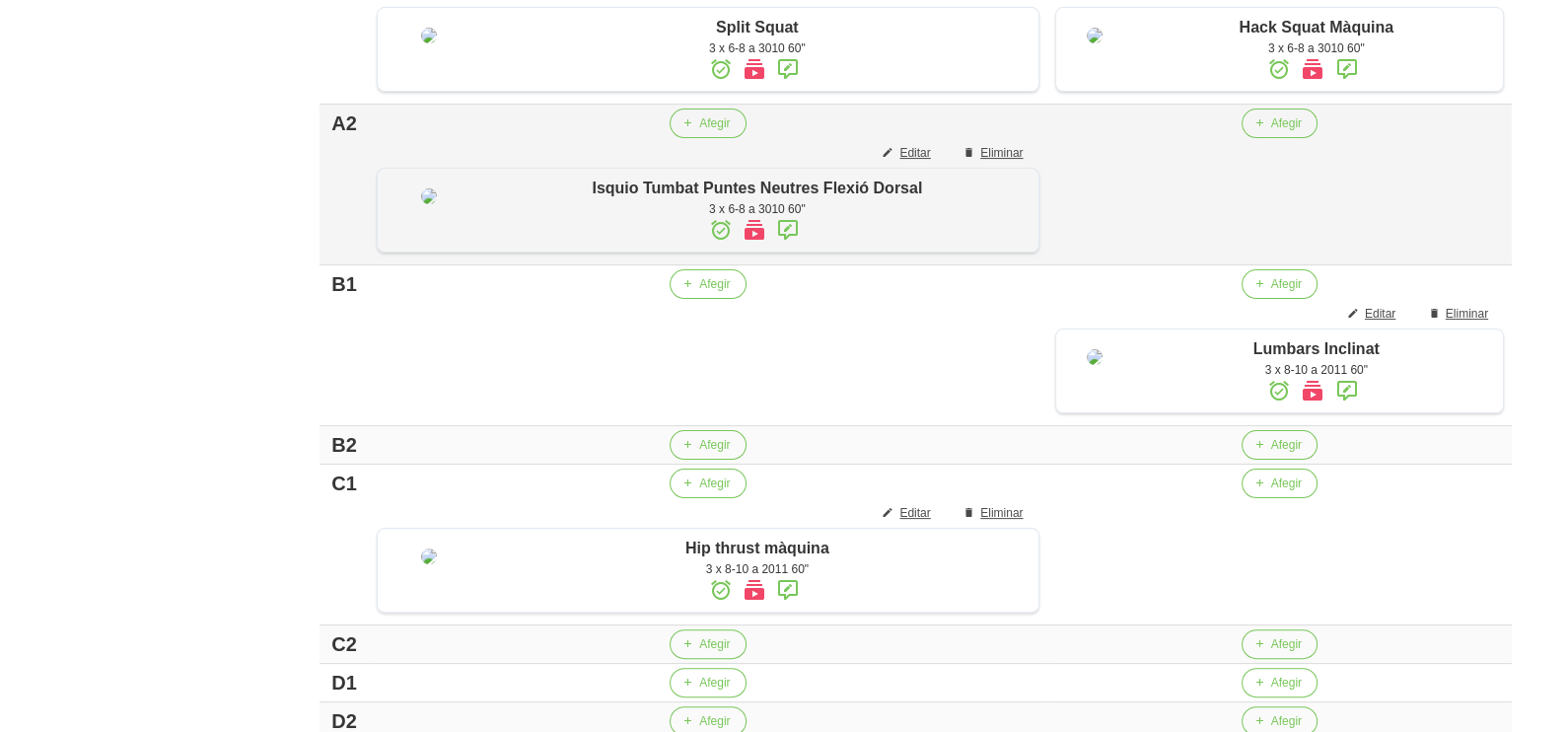
scroll to position [609, 0]
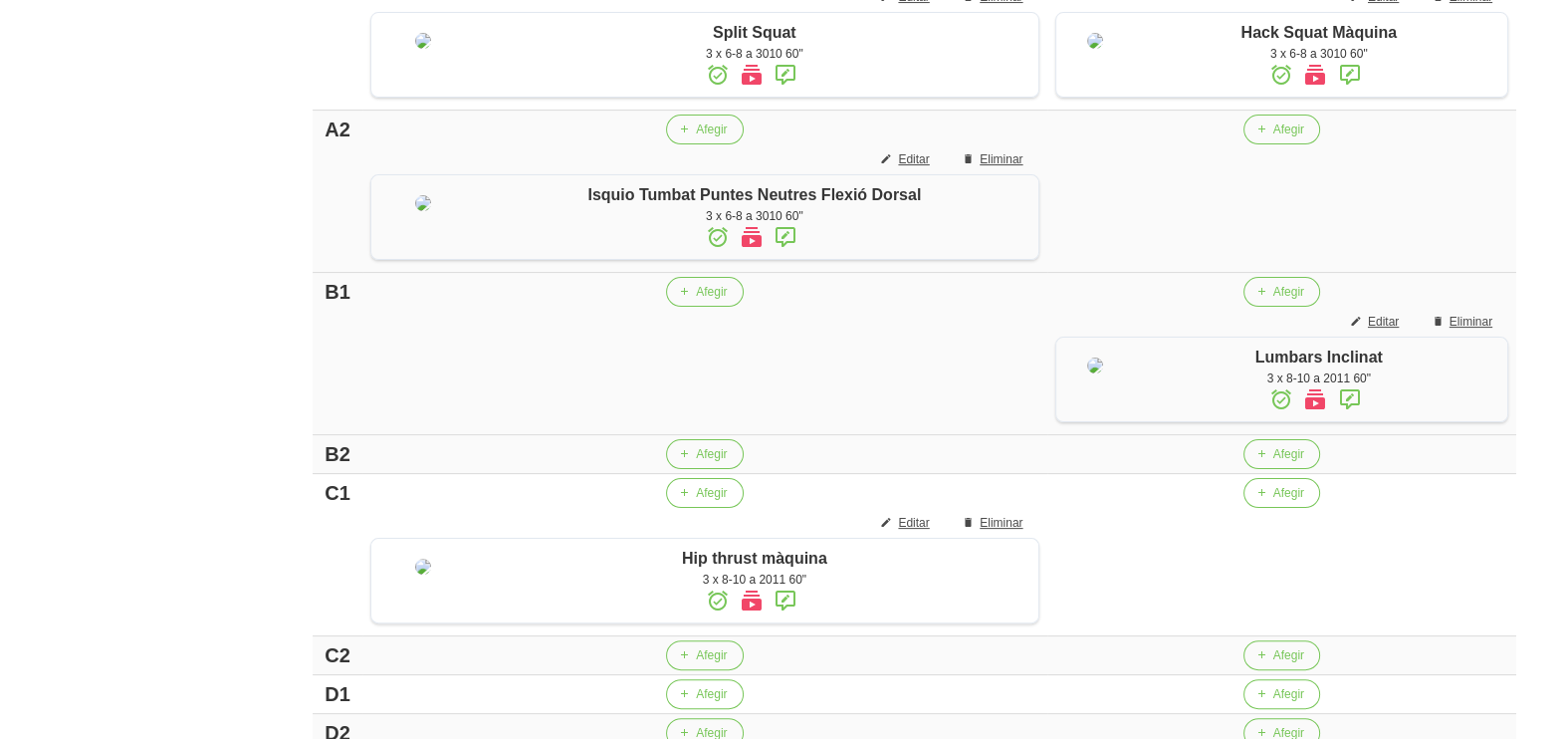
click at [687, 400] on td "Afegir" at bounding box center [704, 354] width 684 height 162
click at [682, 307] on button "Afegir" at bounding box center [704, 292] width 77 height 30
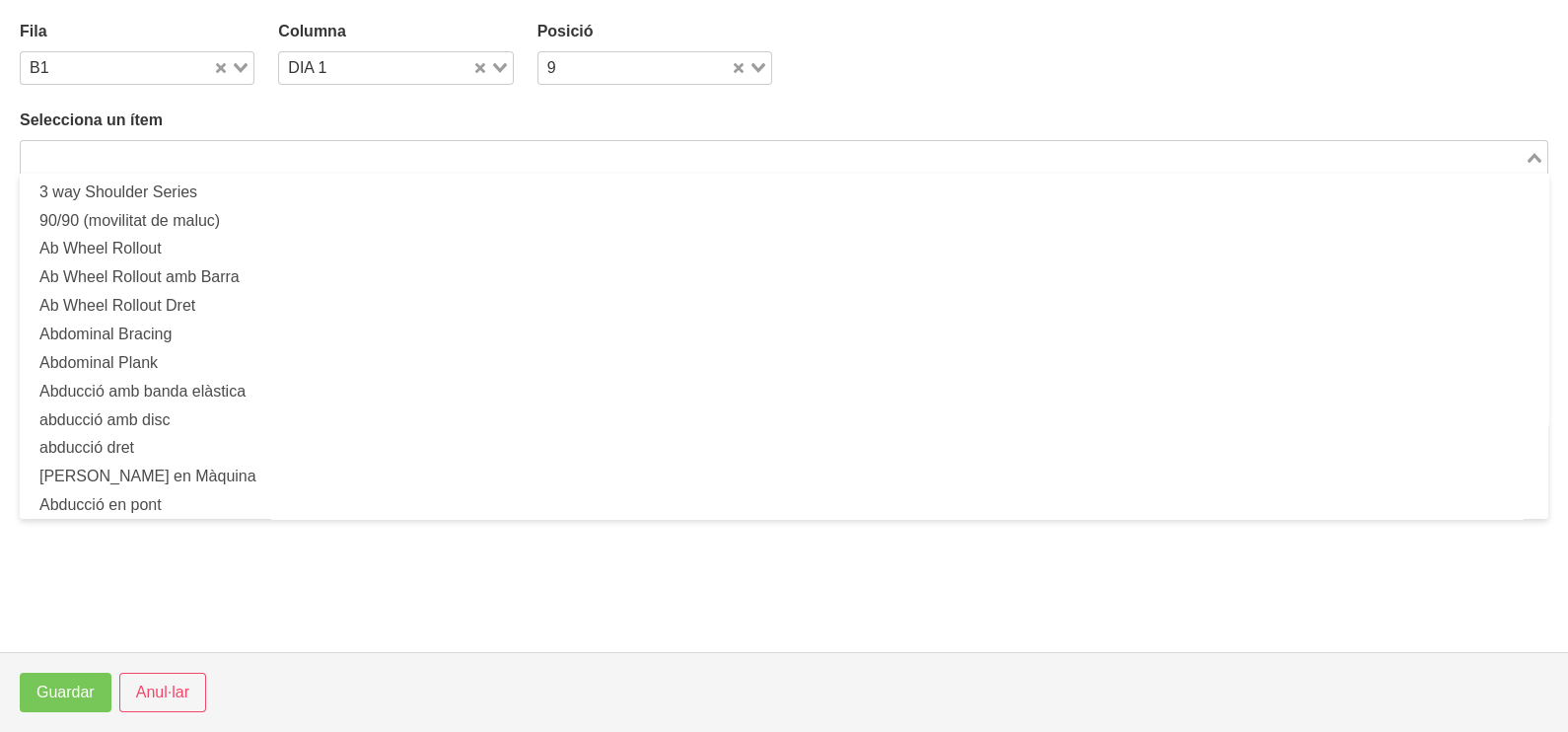
click at [244, 156] on input "Search for option" at bounding box center [773, 157] width 1500 height 24
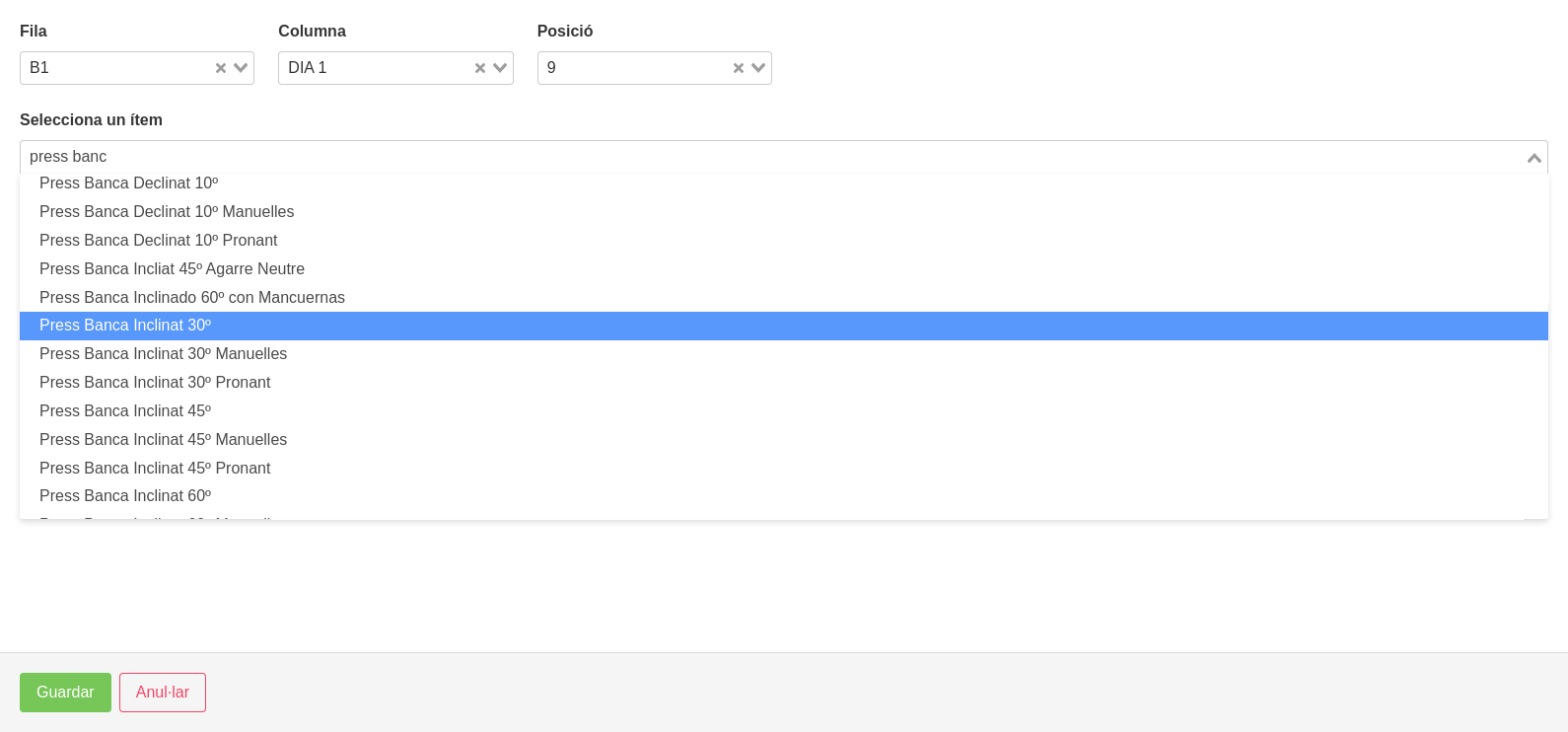
click at [269, 321] on li "Press Banca Inclinat 30º" at bounding box center [784, 326] width 1528 height 29
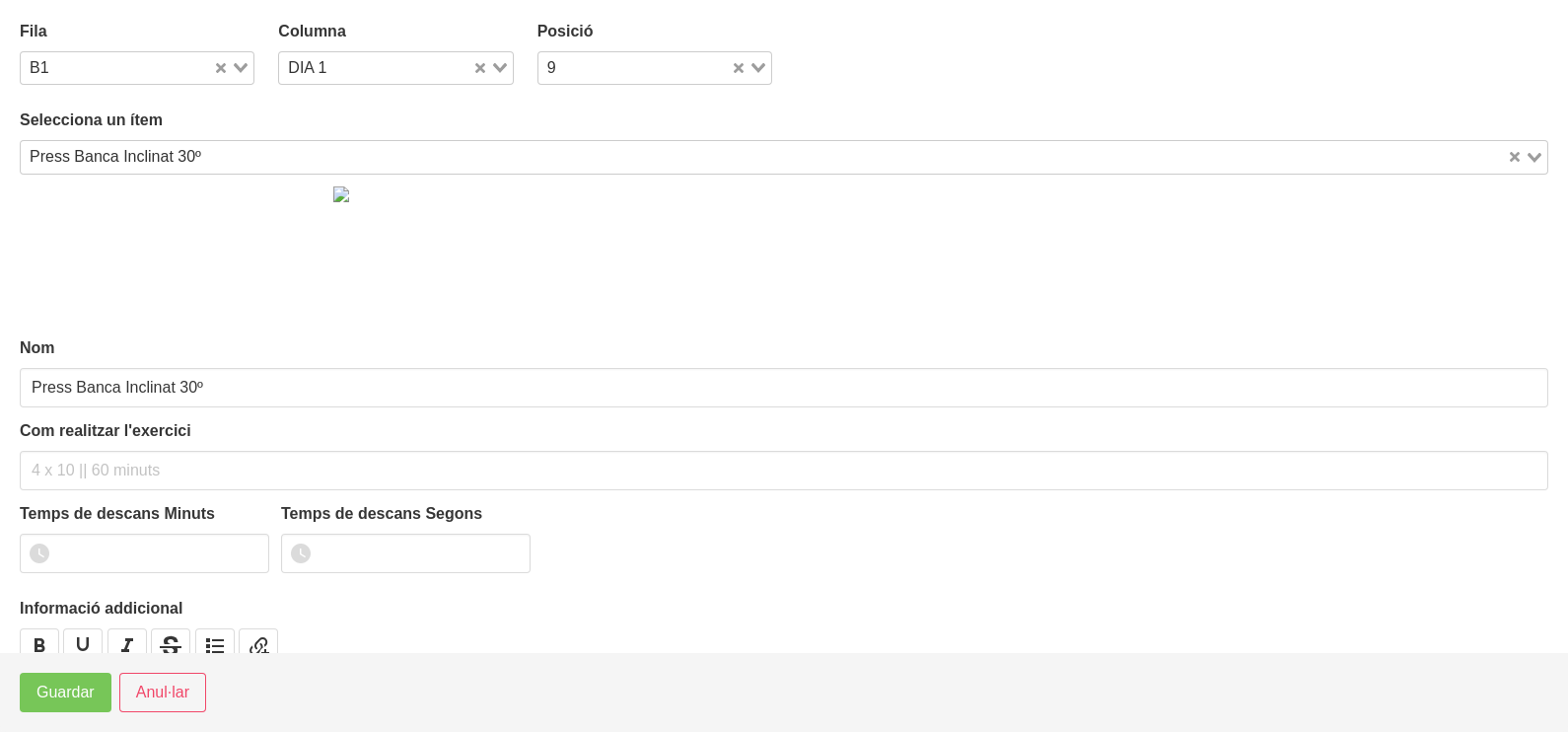
click at [152, 161] on div "Press Banca Inclinat 30º" at bounding box center [764, 155] width 1486 height 28
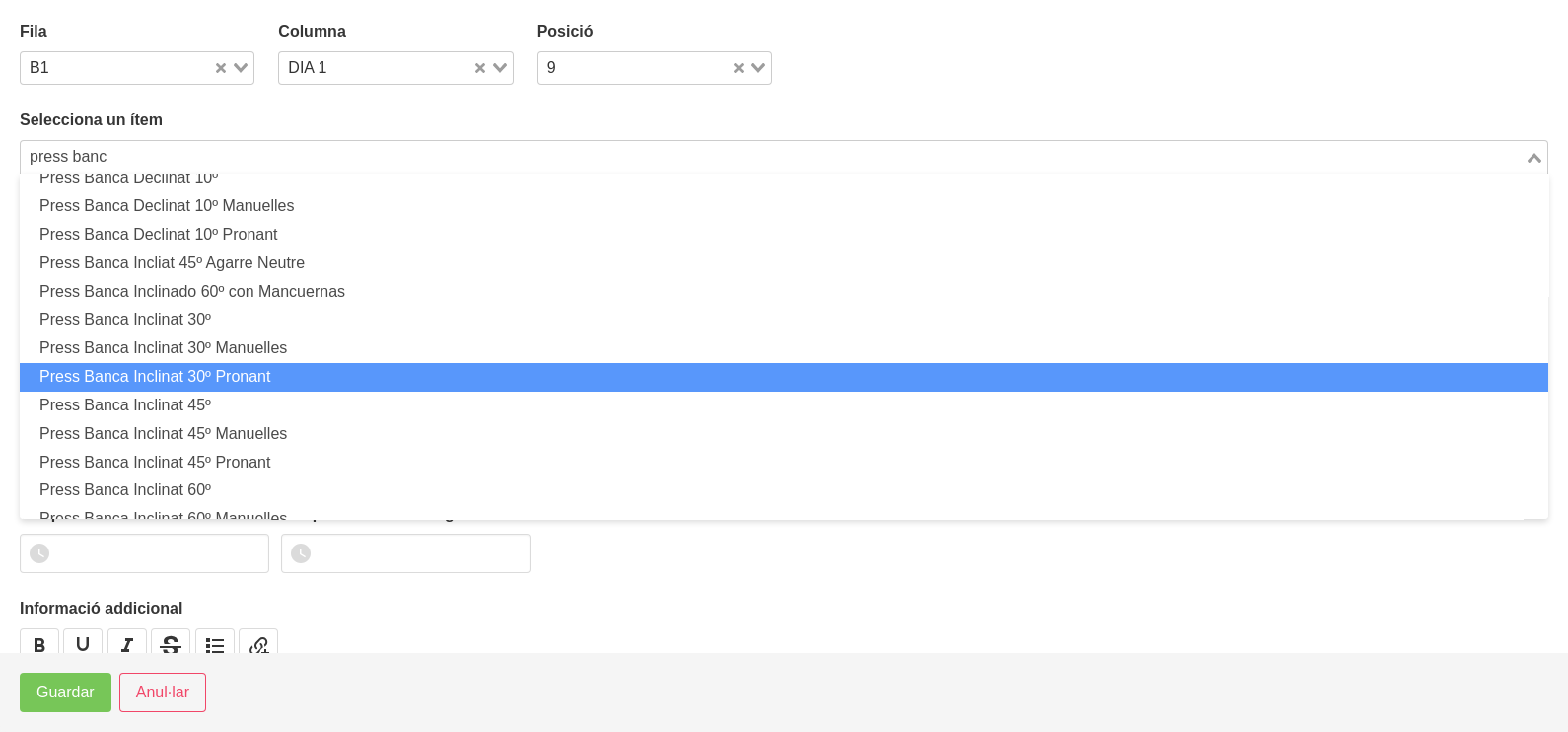
click at [239, 366] on li "Press Banca Inclinat 30º Pronant" at bounding box center [784, 376] width 1528 height 29
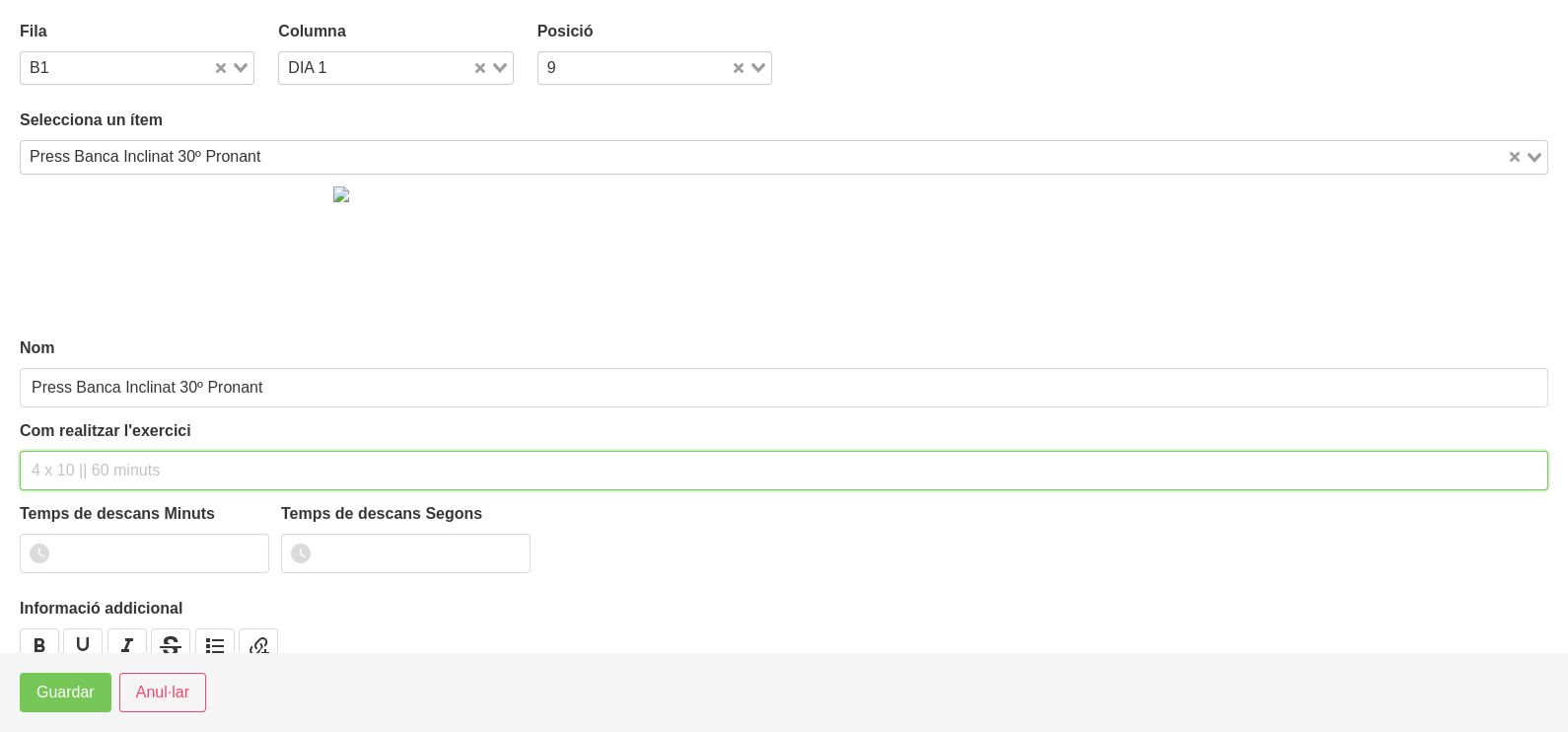
drag, startPoint x: 93, startPoint y: 463, endPoint x: 137, endPoint y: 320, distance: 149.6
click at [107, 444] on div "Com realitzar l'exercici" at bounding box center [784, 455] width 1528 height 71
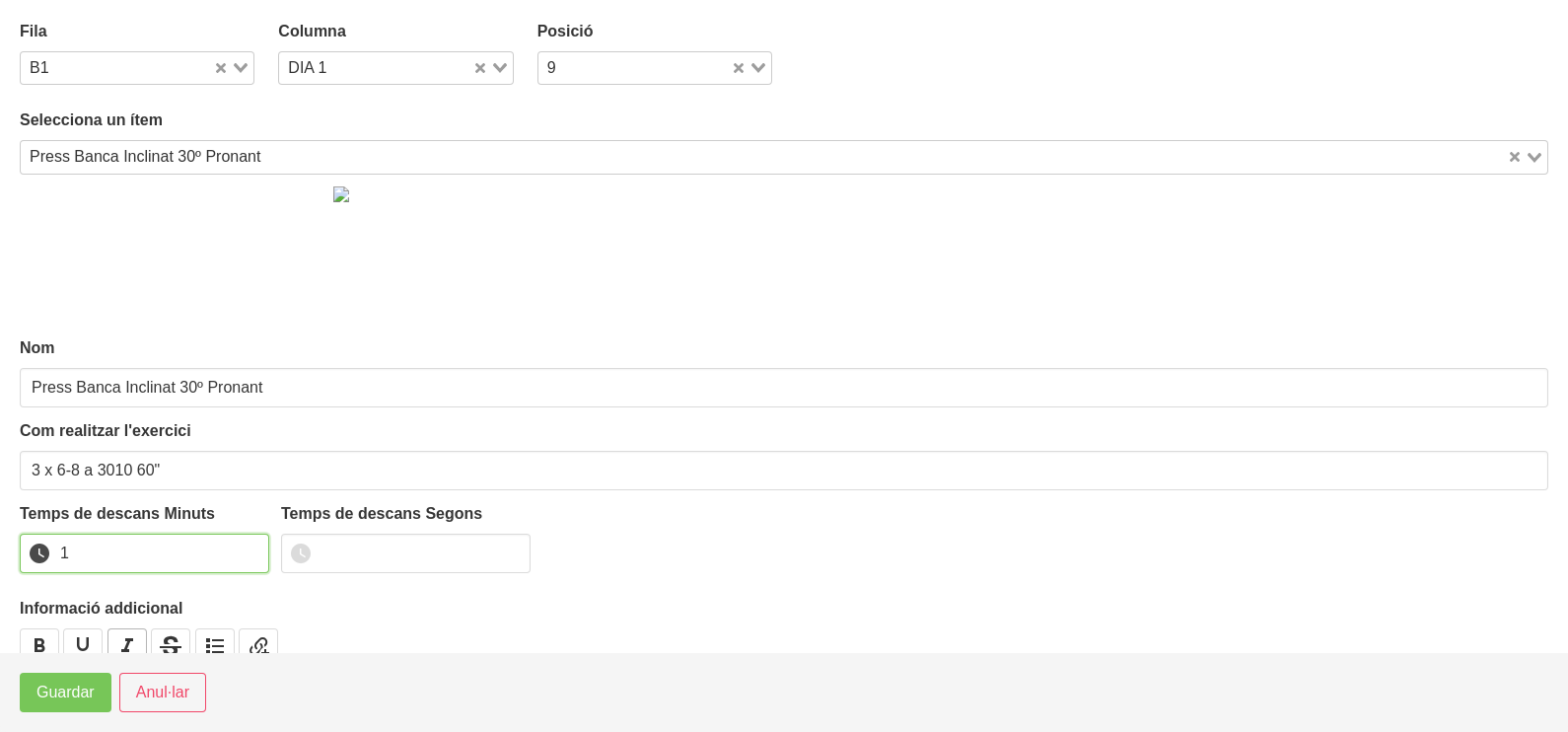
drag, startPoint x: 248, startPoint y: 548, endPoint x: 128, endPoint y: 632, distance: 146.5
click at [247, 547] on input "1" at bounding box center [145, 554] width 250 height 40
click at [63, 690] on span "Guardar" at bounding box center [65, 692] width 58 height 24
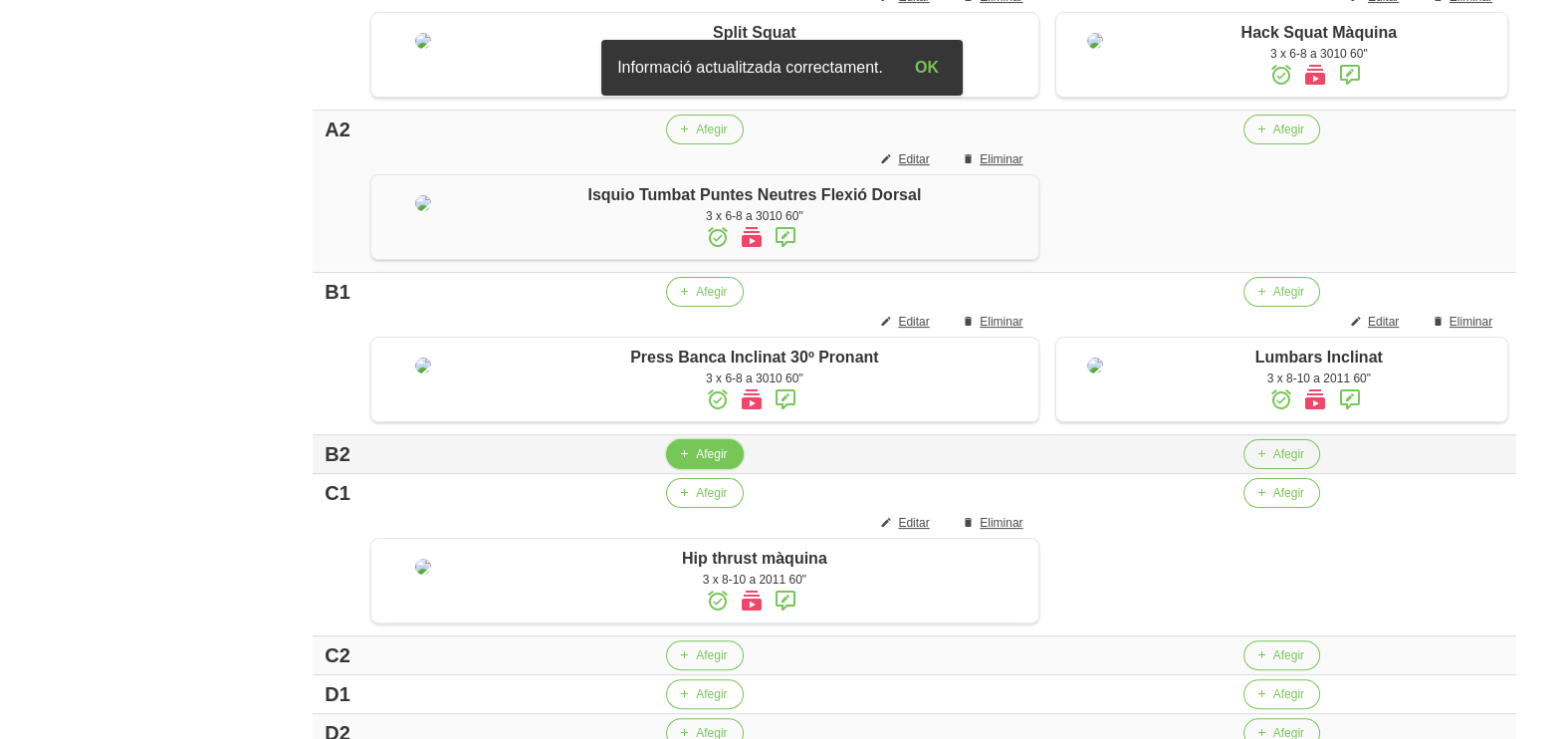
click at [682, 469] on button "Afegir" at bounding box center [704, 454] width 77 height 30
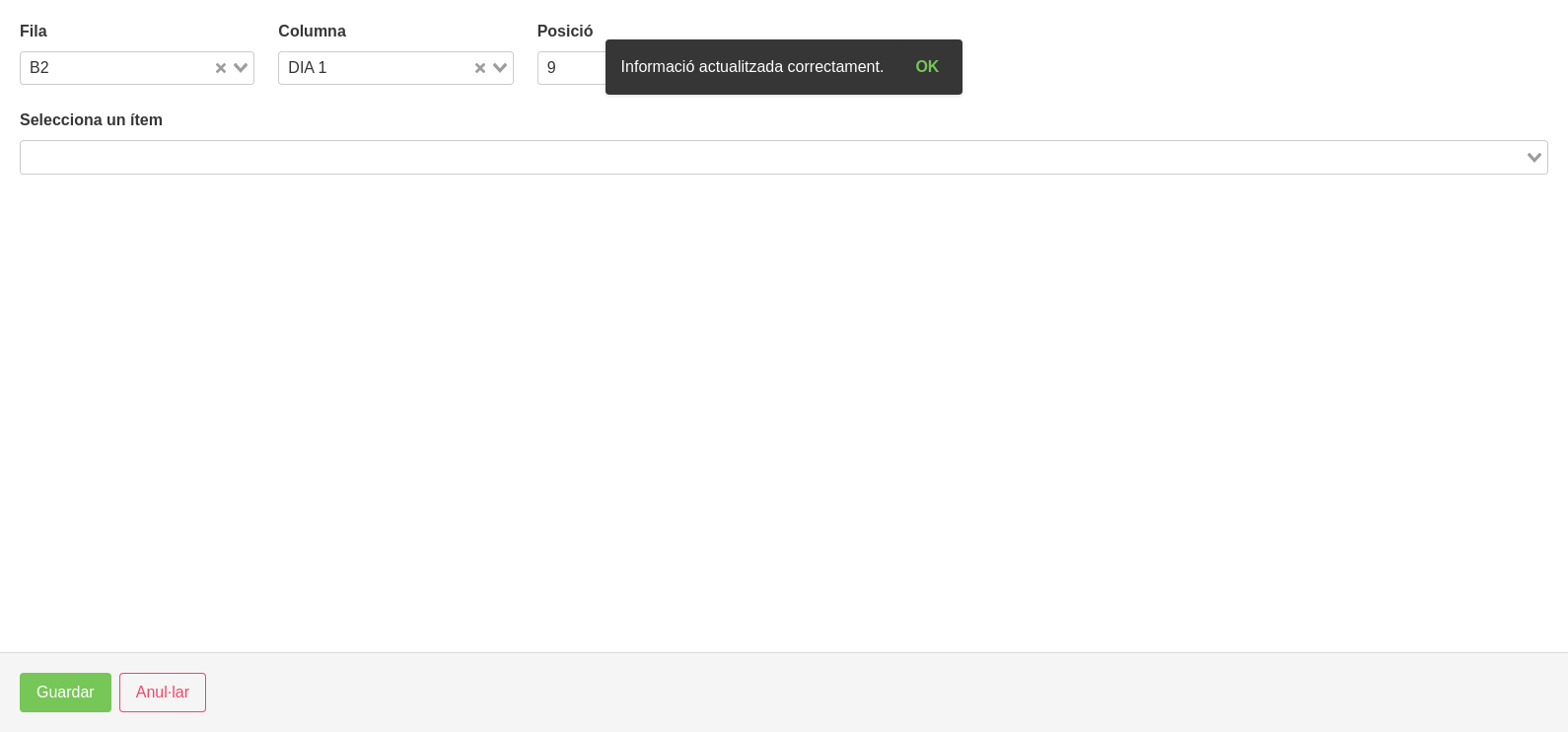
click at [234, 151] on input "Search for option" at bounding box center [773, 157] width 1500 height 24
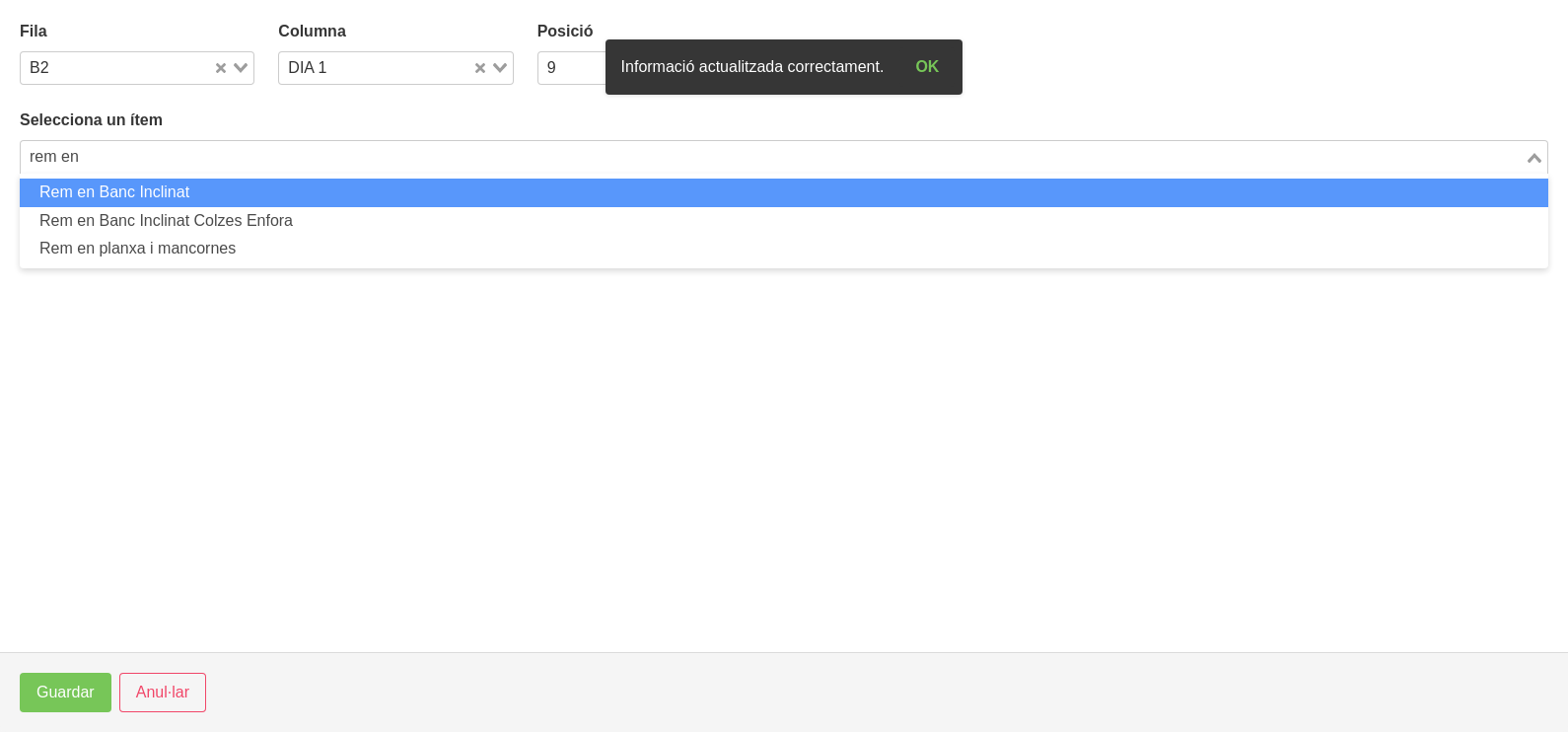
click at [182, 187] on li "Rem en Banc Inclinat" at bounding box center [784, 192] width 1528 height 29
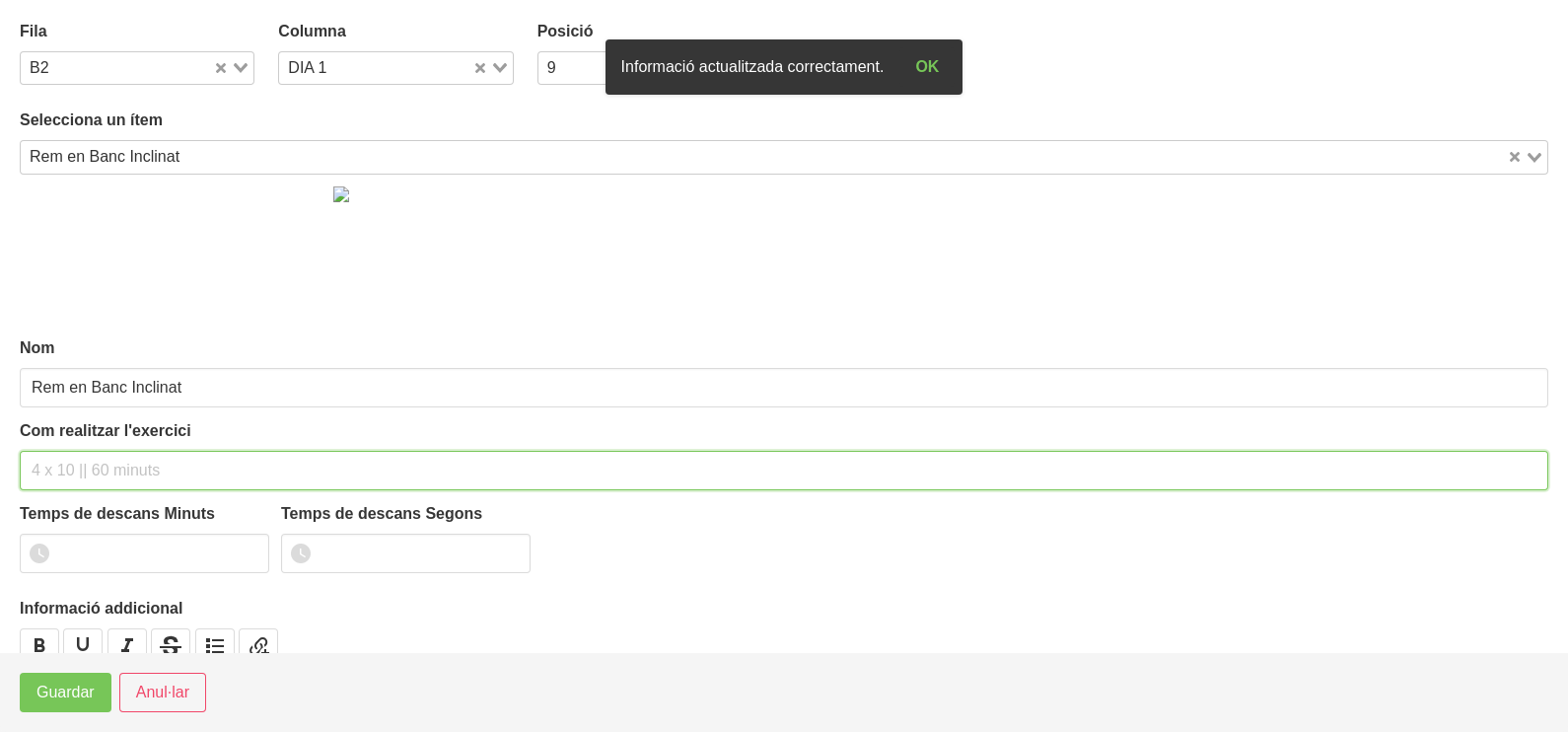
drag, startPoint x: 89, startPoint y: 464, endPoint x: 99, endPoint y: 450, distance: 17.2
click at [96, 453] on input "text" at bounding box center [784, 471] width 1528 height 40
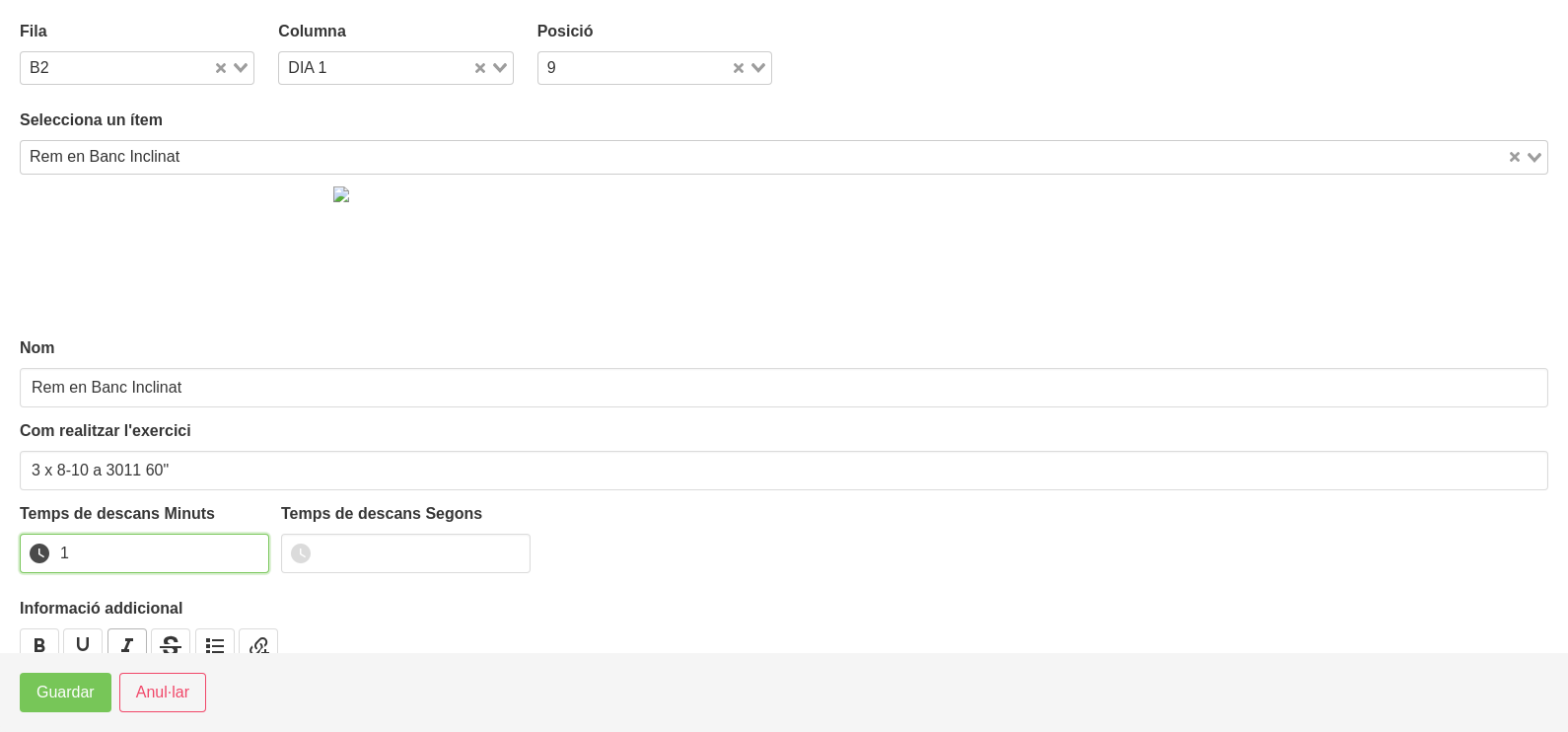
drag, startPoint x: 246, startPoint y: 547, endPoint x: 113, endPoint y: 633, distance: 158.4
click at [242, 550] on input "1" at bounding box center [145, 554] width 250 height 40
click at [64, 700] on span "Guardar" at bounding box center [65, 692] width 58 height 24
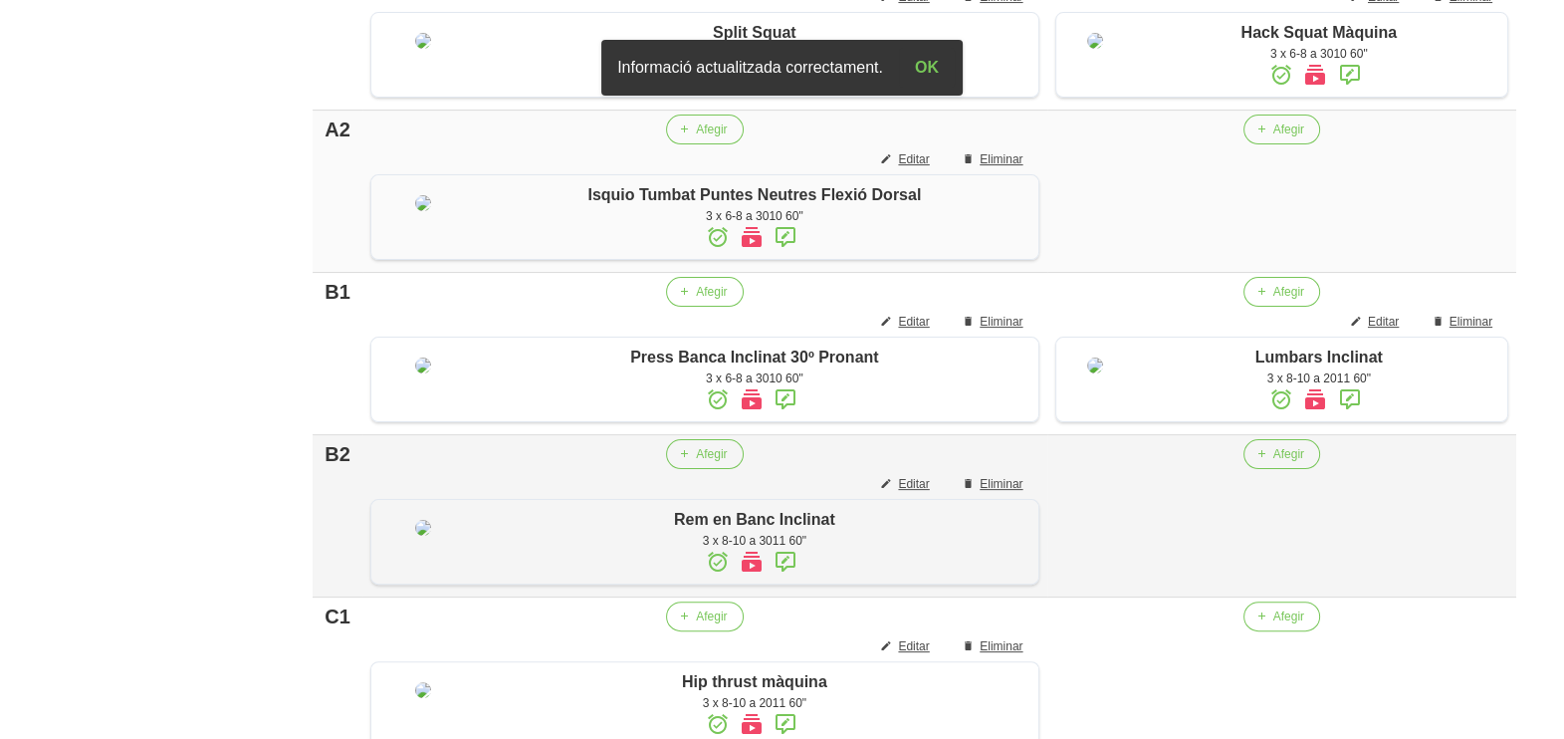
scroll to position [864, 0]
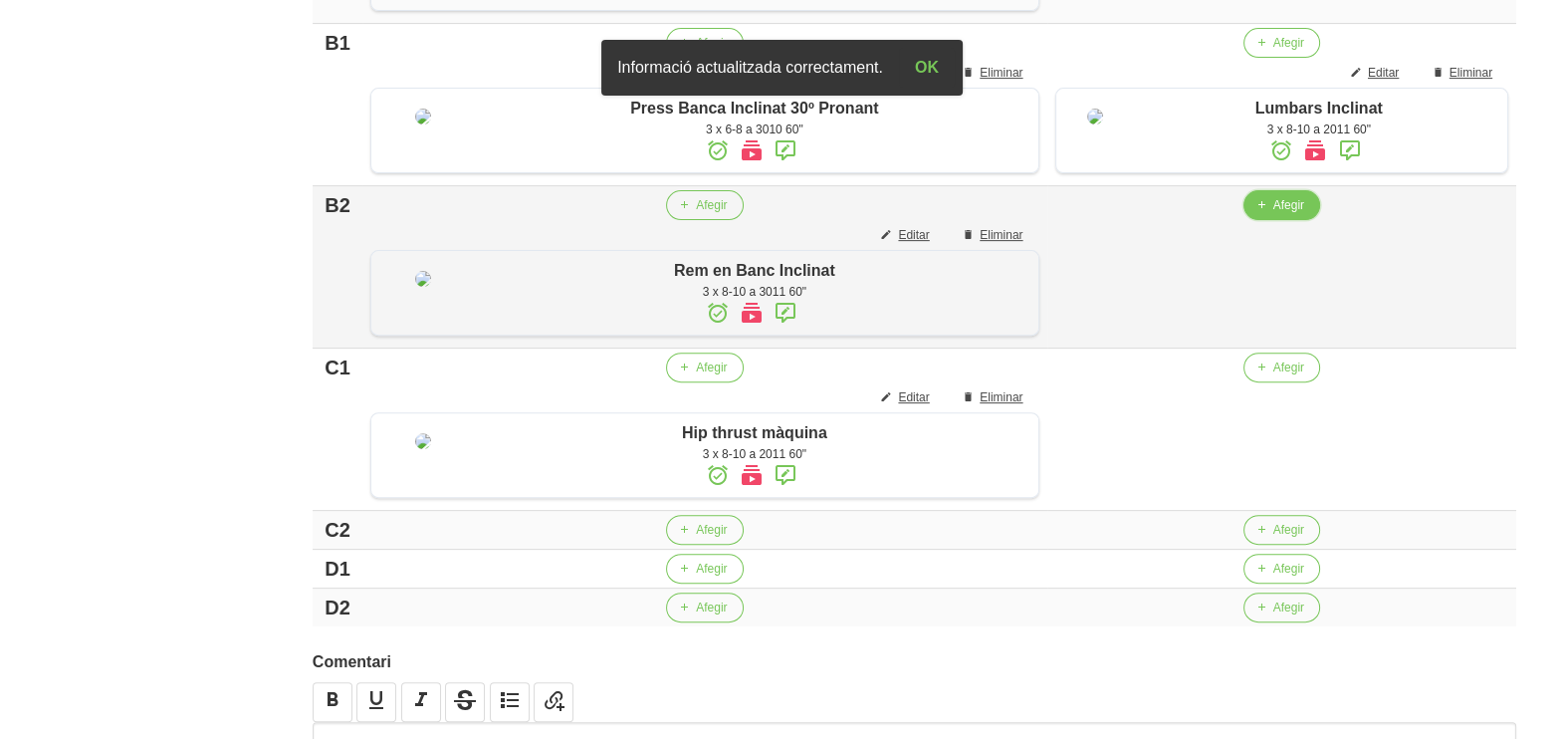
click at [1273, 214] on span "Afegir" at bounding box center [1288, 205] width 31 height 18
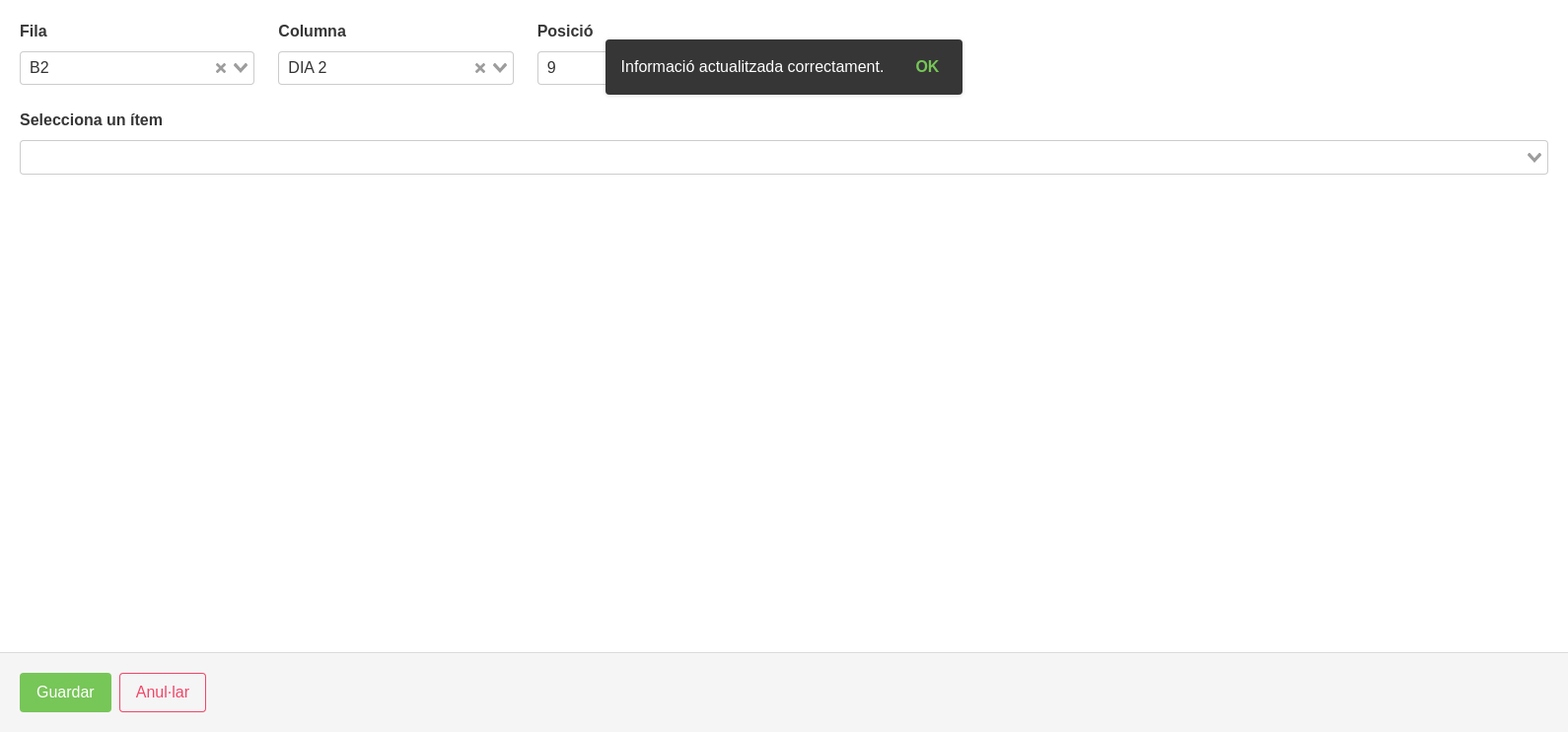
drag, startPoint x: 247, startPoint y: 148, endPoint x: 265, endPoint y: 127, distance: 27.7
click at [247, 148] on input "Search for option" at bounding box center [773, 157] width 1500 height 24
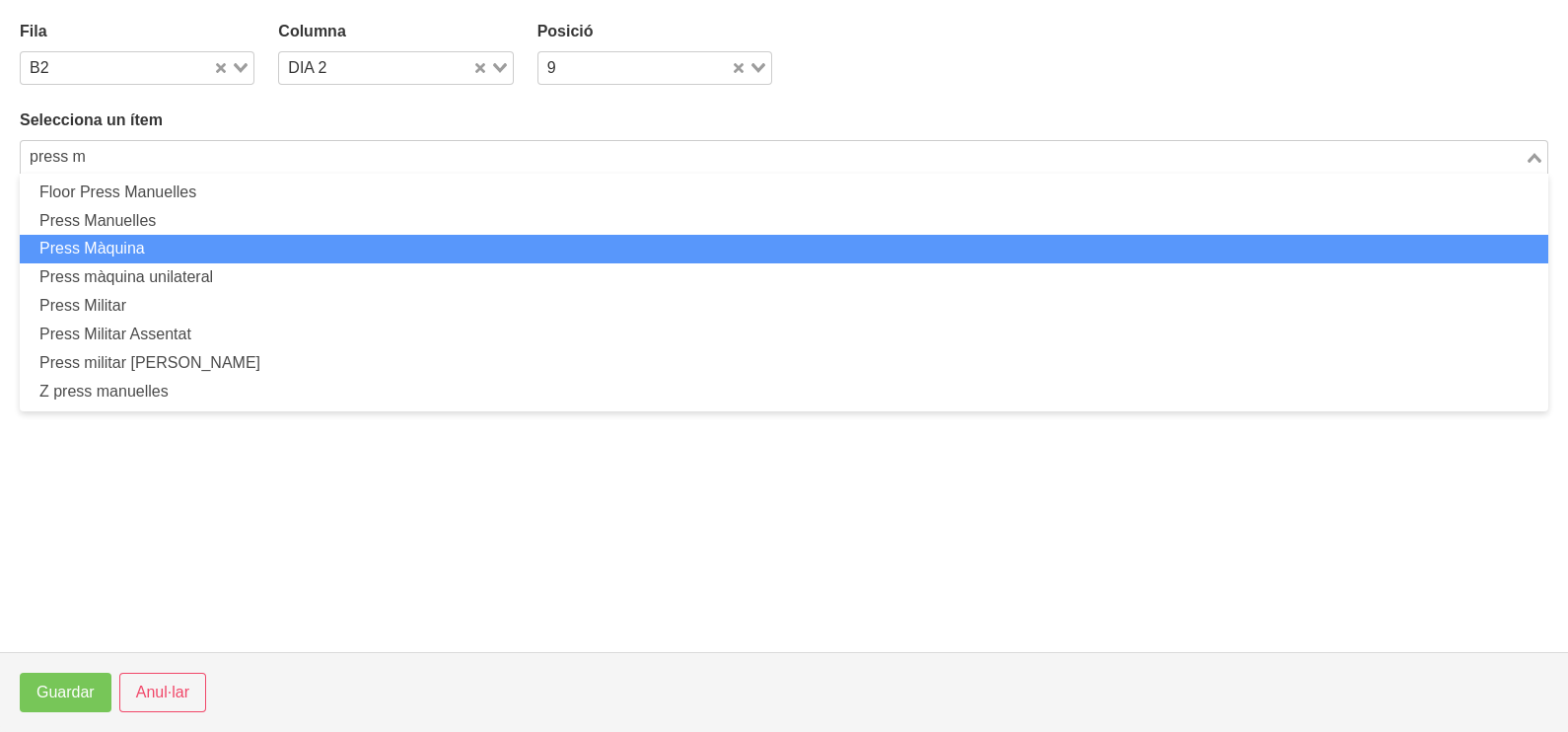
click at [202, 248] on li "Press Màquina" at bounding box center [784, 249] width 1528 height 29
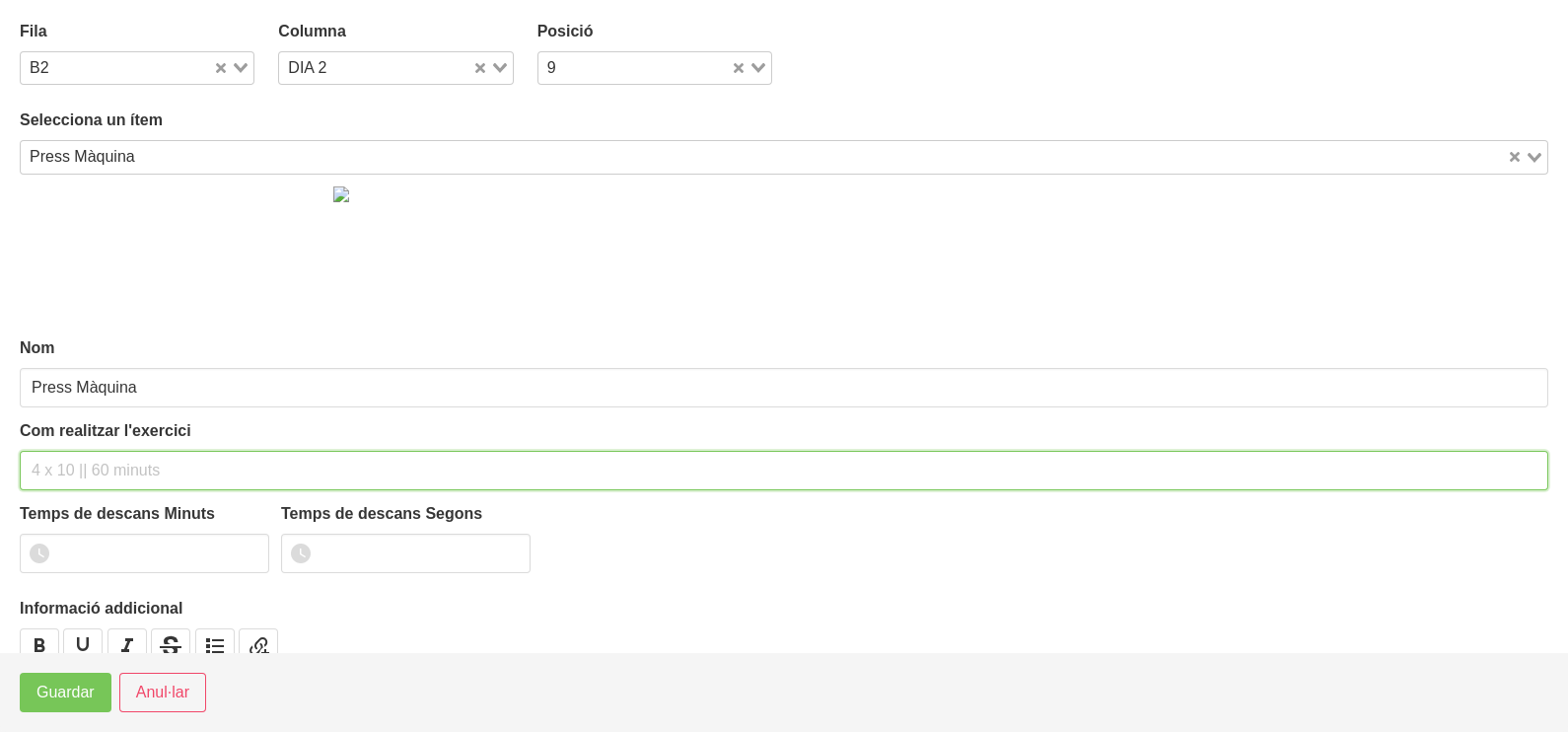
click at [98, 462] on input "text" at bounding box center [784, 471] width 1528 height 40
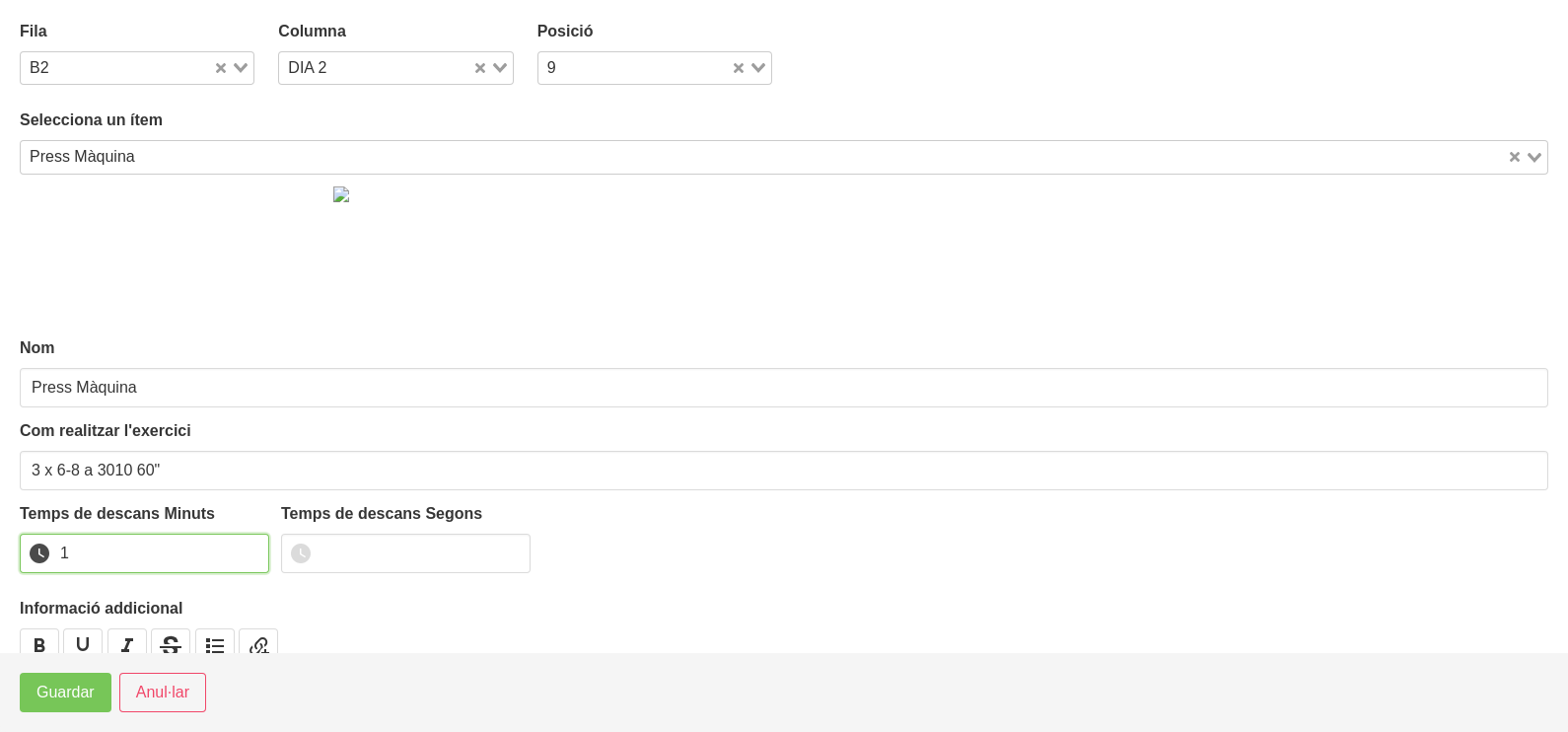
drag, startPoint x: 249, startPoint y: 547, endPoint x: 215, endPoint y: 571, distance: 41.6
click at [240, 553] on input "1" at bounding box center [145, 554] width 250 height 40
click at [78, 695] on span "Guardar" at bounding box center [65, 692] width 58 height 24
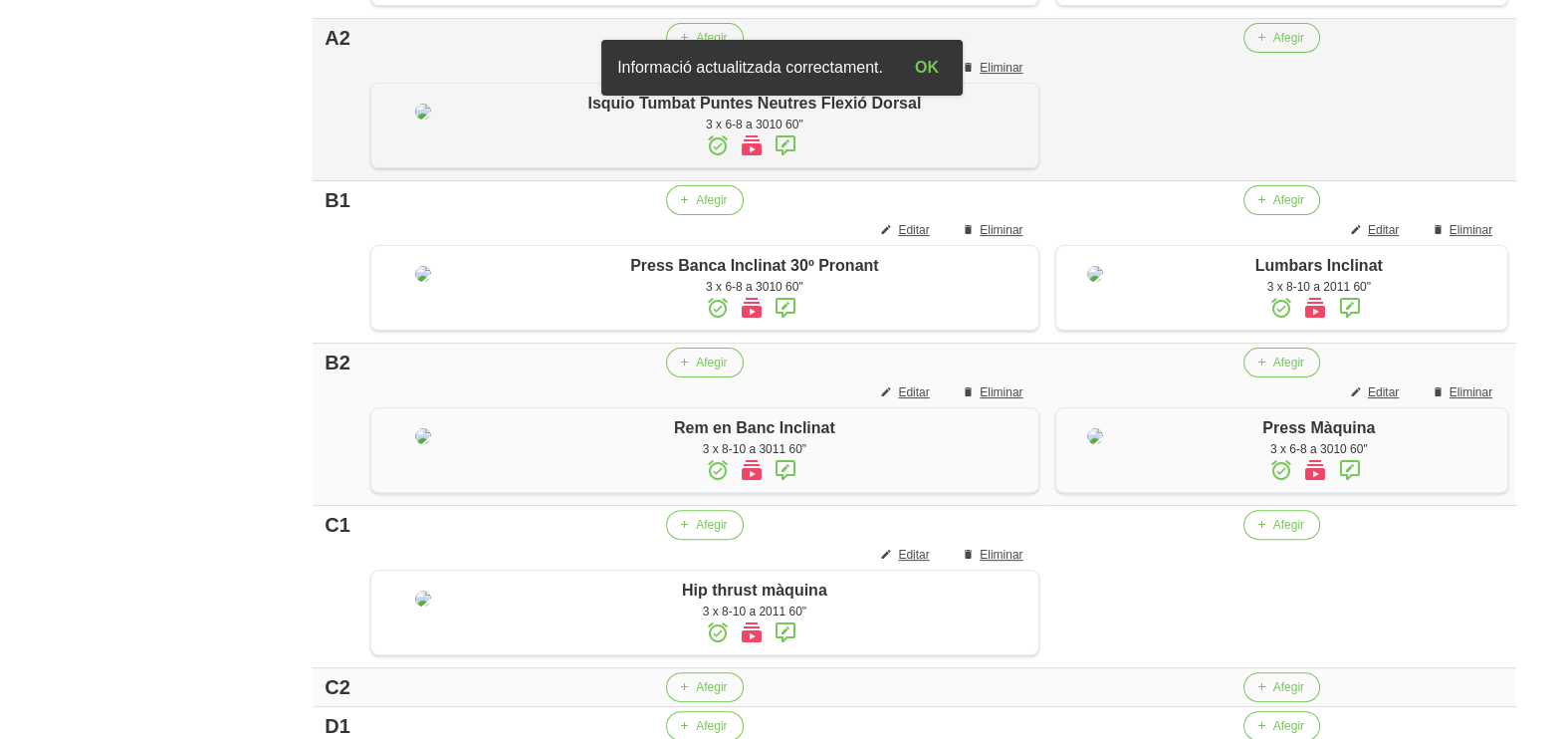
scroll to position [615, 0]
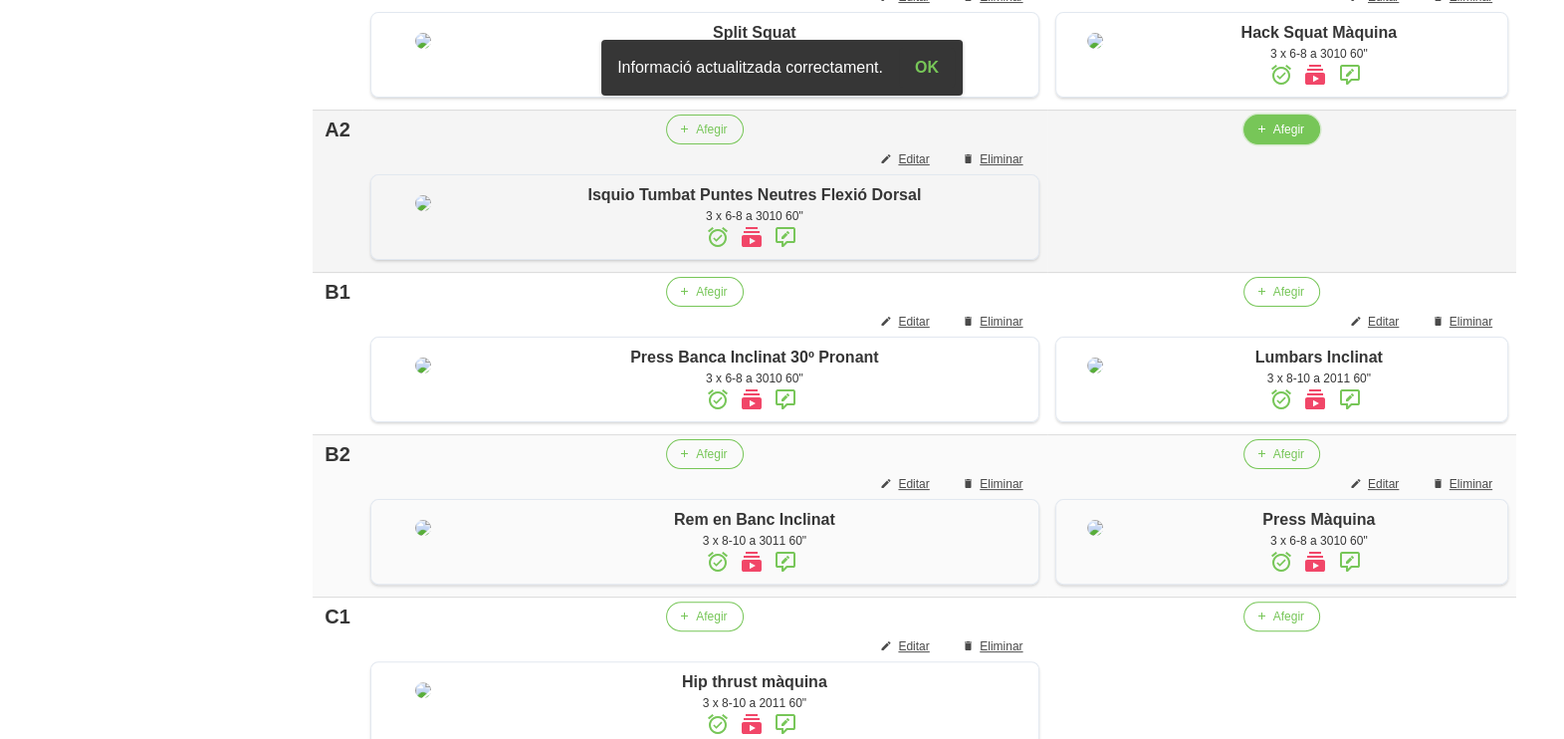
click at [1258, 144] on button "Afegir" at bounding box center [1281, 129] width 77 height 30
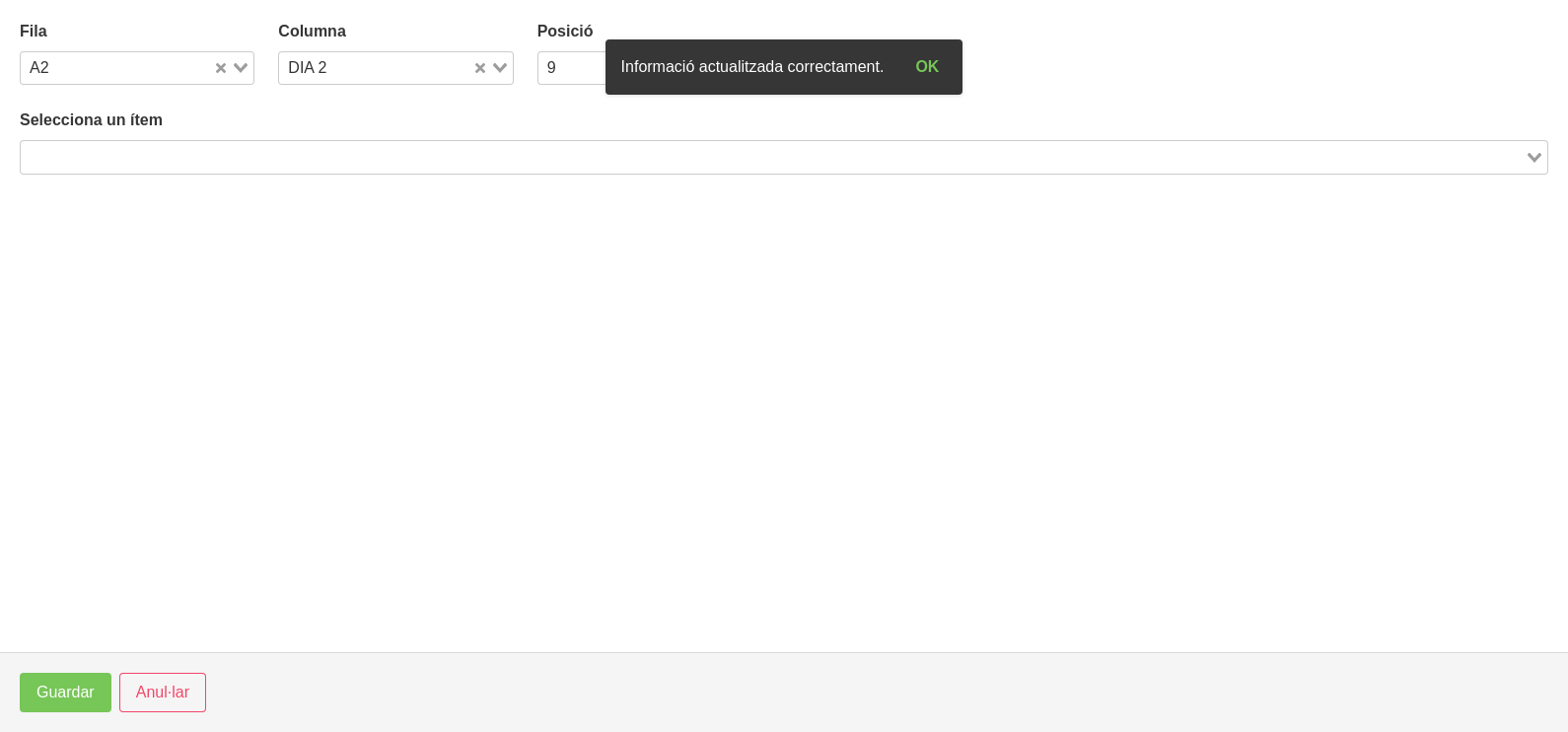
drag, startPoint x: 346, startPoint y: 156, endPoint x: 352, endPoint y: 141, distance: 16.2
click at [350, 147] on input "Search for option" at bounding box center [773, 157] width 1500 height 24
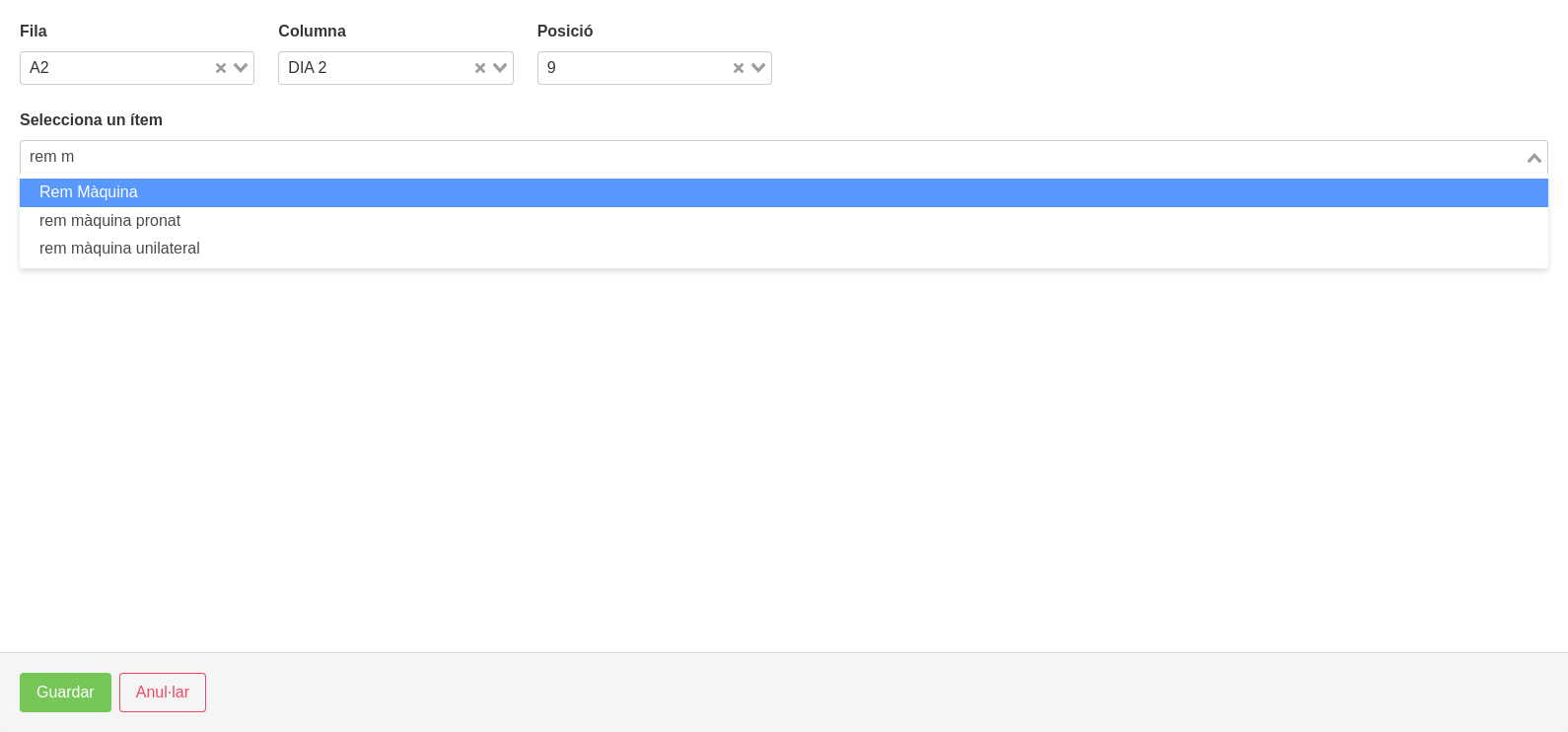
drag, startPoint x: 162, startPoint y: 191, endPoint x: 146, endPoint y: 201, distance: 18.9
click at [146, 201] on li "Rem Màquina" at bounding box center [784, 192] width 1528 height 29
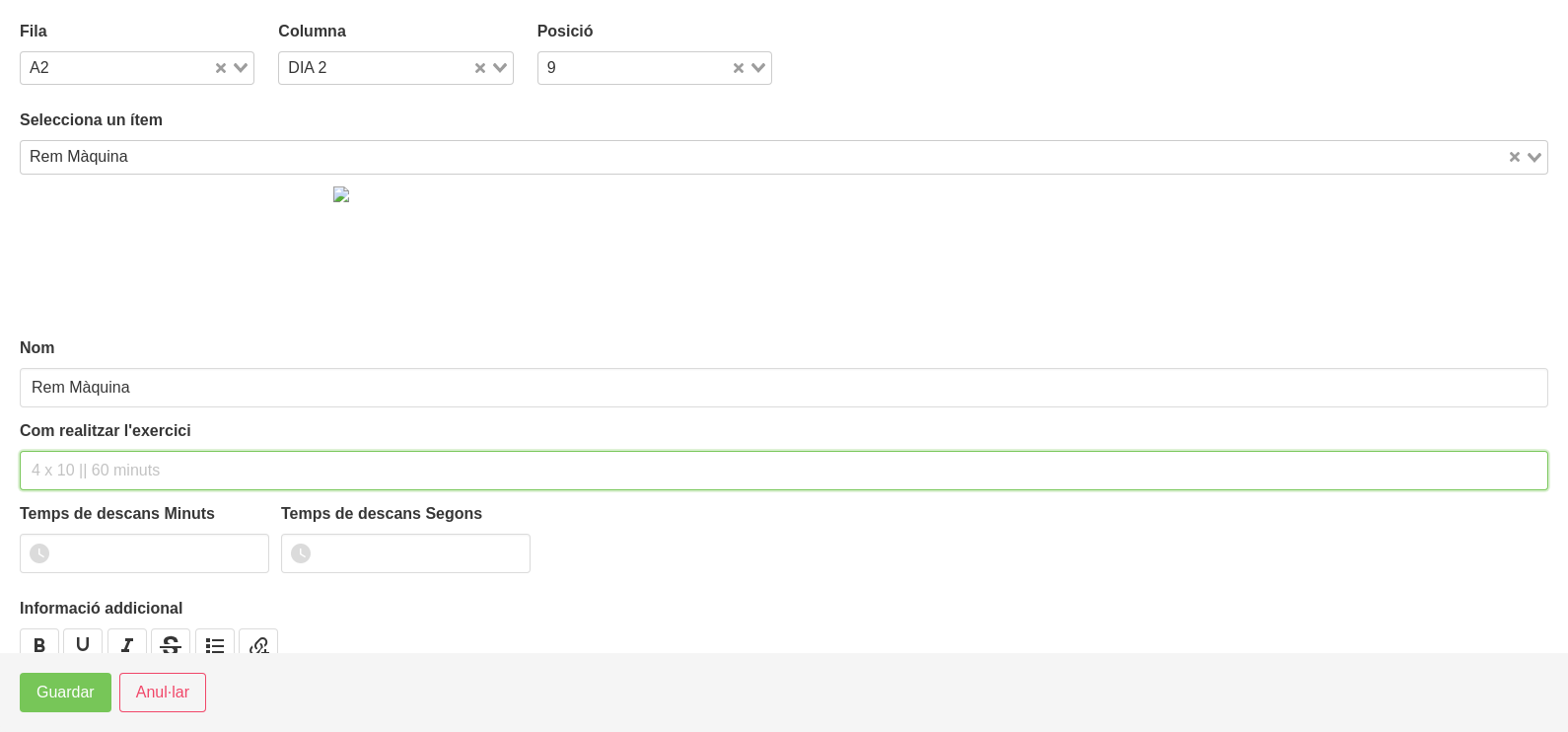
click at [68, 459] on input "text" at bounding box center [784, 471] width 1528 height 40
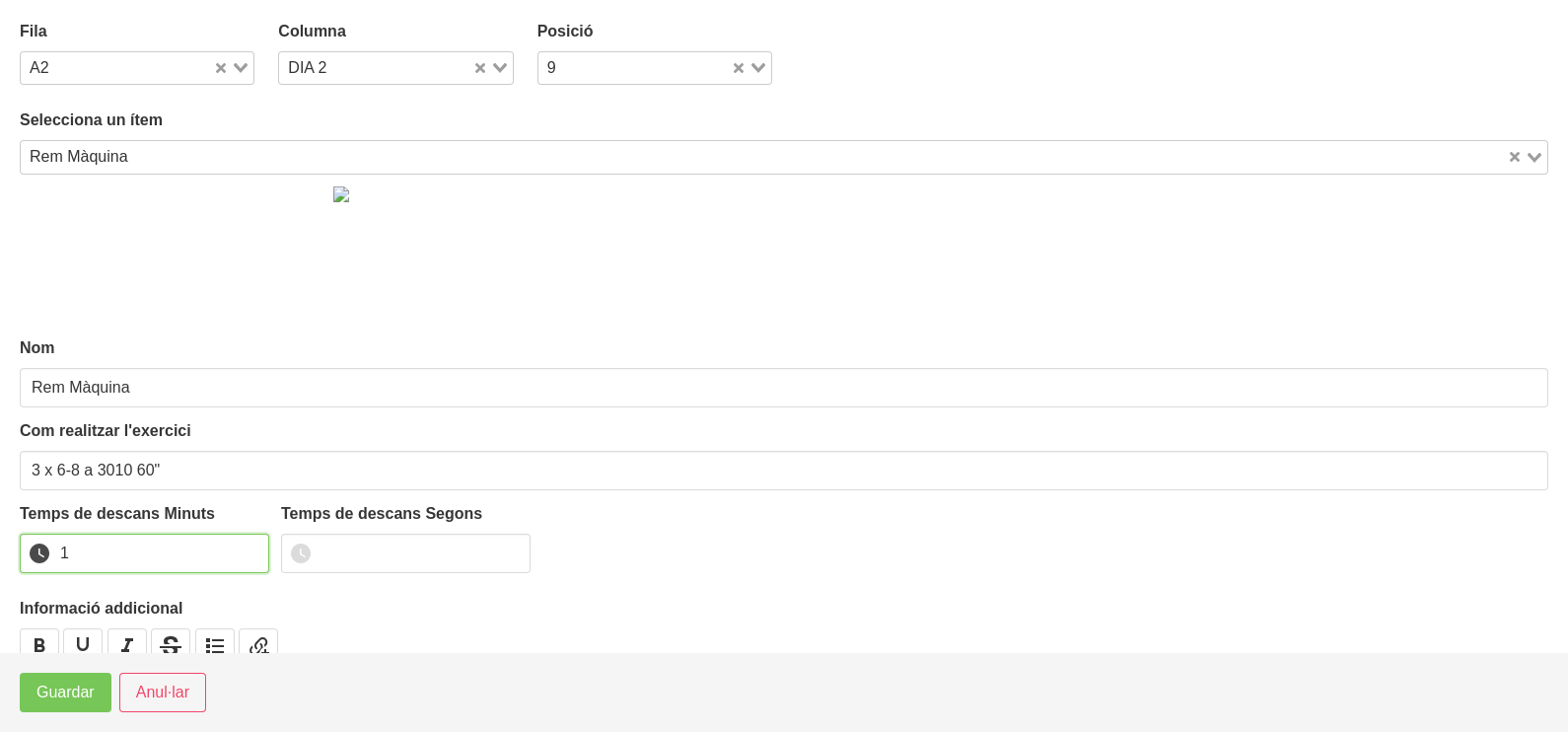
drag, startPoint x: 247, startPoint y: 544, endPoint x: 142, endPoint y: 606, distance: 121.9
click at [242, 548] on input "1" at bounding box center [145, 554] width 250 height 40
click at [69, 699] on span "Guardar" at bounding box center [65, 692] width 58 height 24
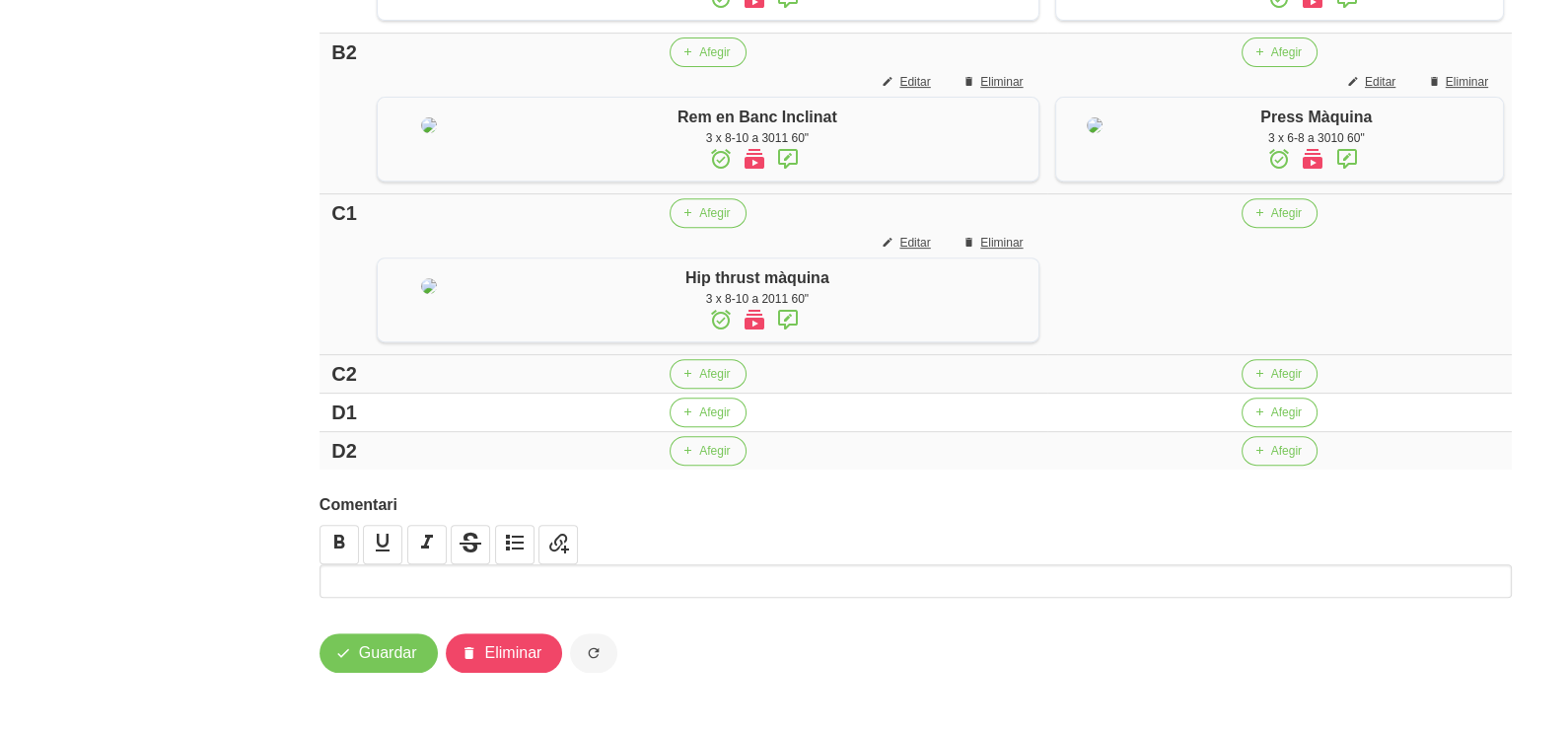
scroll to position [1225, 0]
click at [1243, 204] on span "button" at bounding box center [1249, 213] width 18 height 18
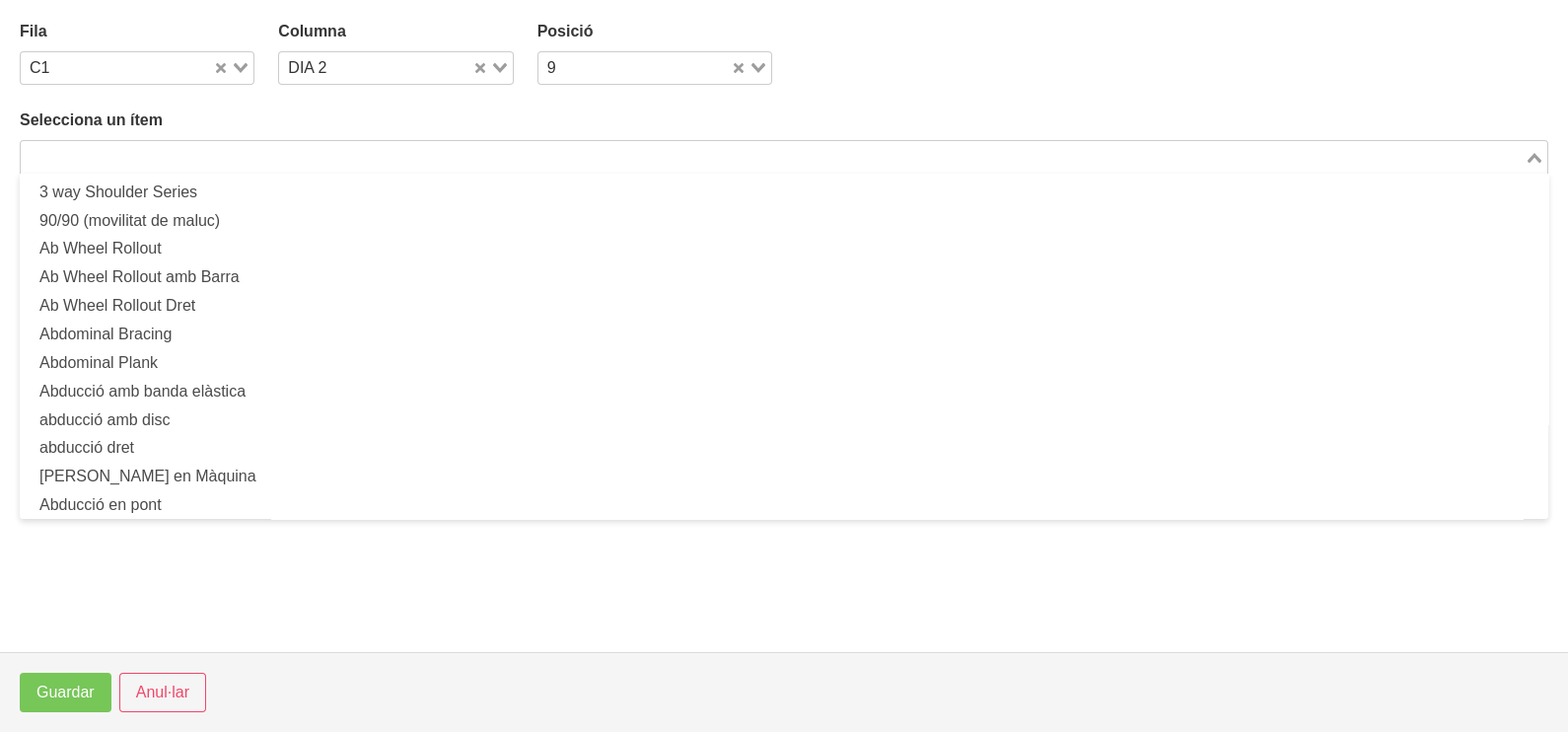
click at [246, 154] on input "Search for option" at bounding box center [773, 157] width 1500 height 24
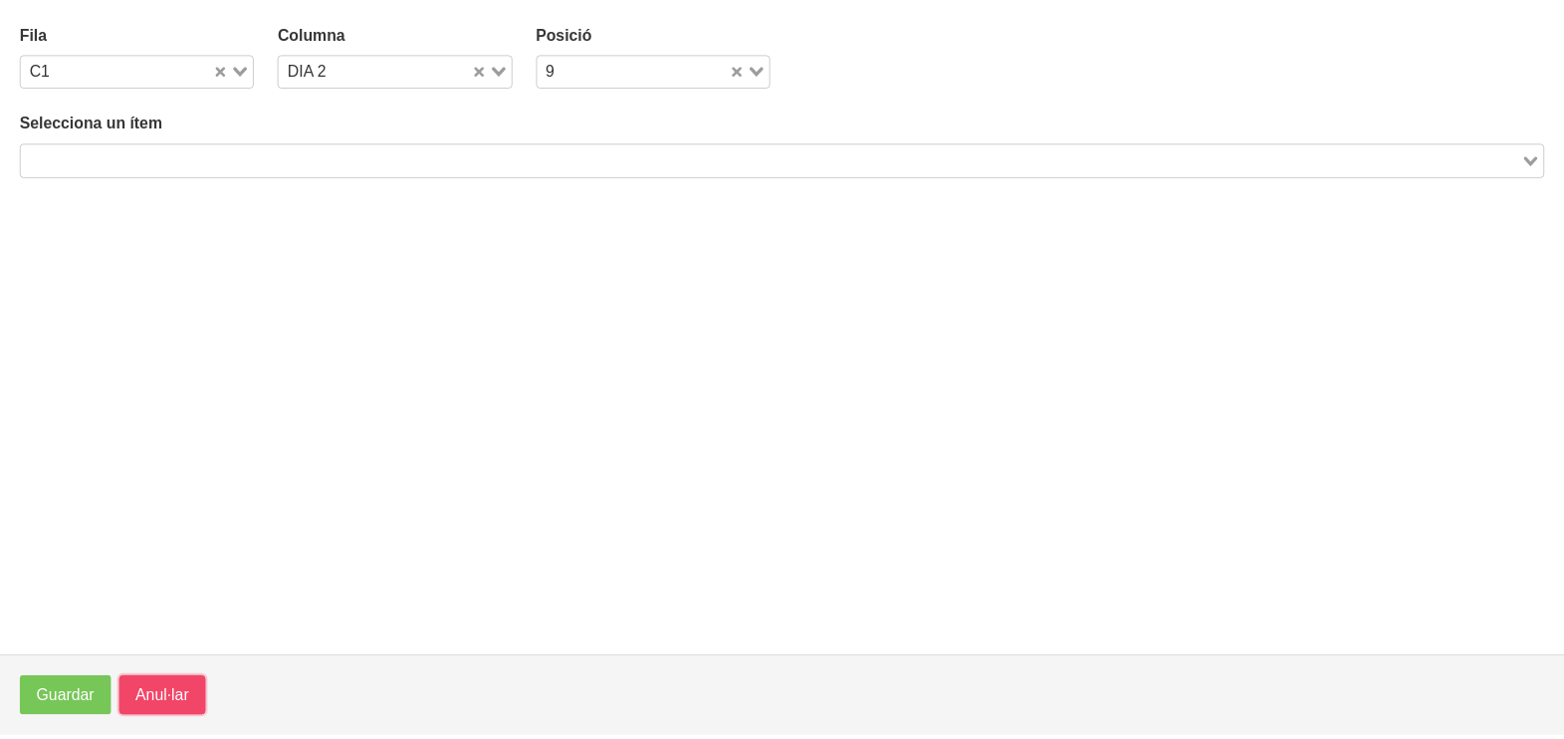
scroll to position [5, 0]
drag, startPoint x: 145, startPoint y: 695, endPoint x: 371, endPoint y: 531, distance: 279.4
click at [144, 693] on span "Anul·lar" at bounding box center [164, 699] width 54 height 24
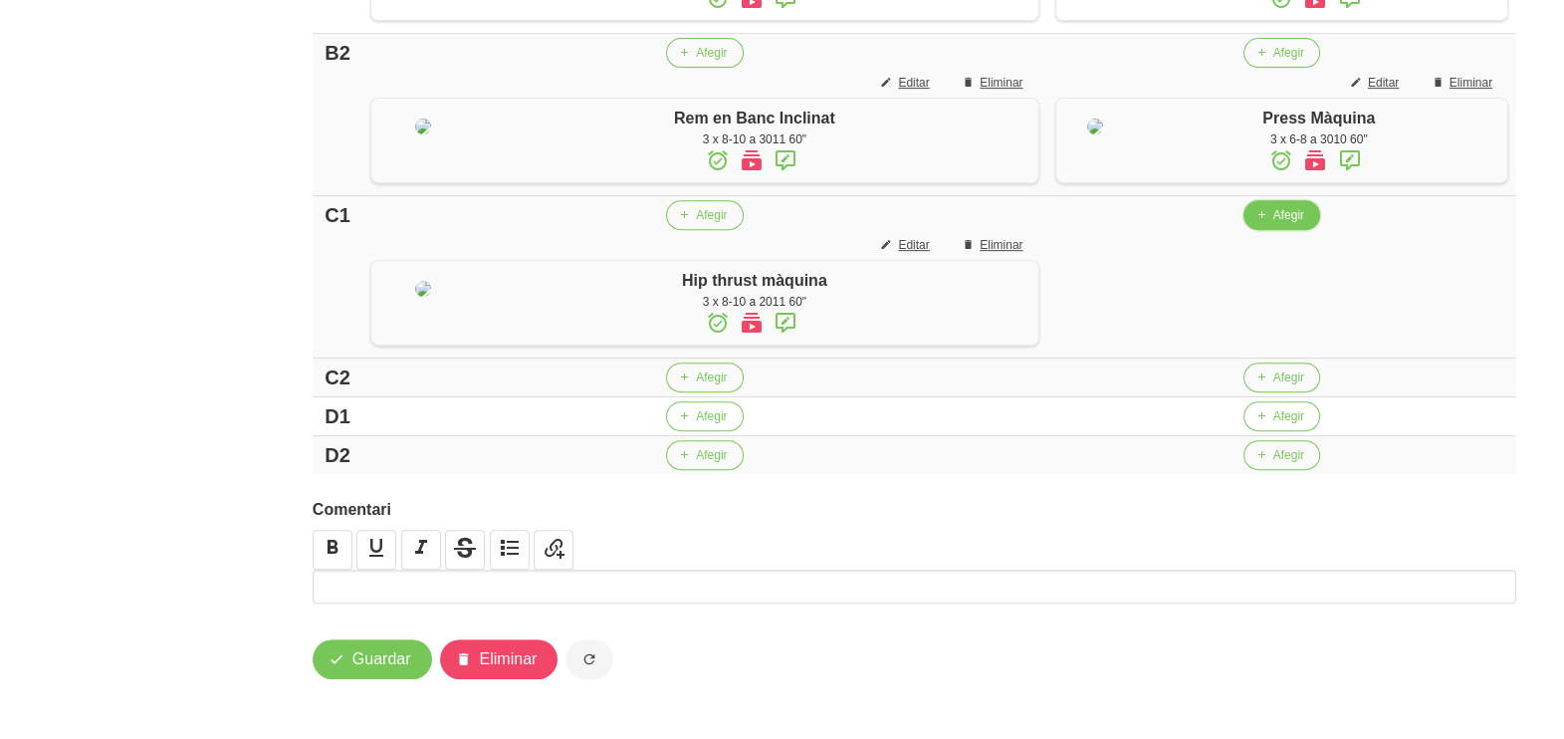
click at [1273, 206] on span "Afegir" at bounding box center [1288, 215] width 31 height 18
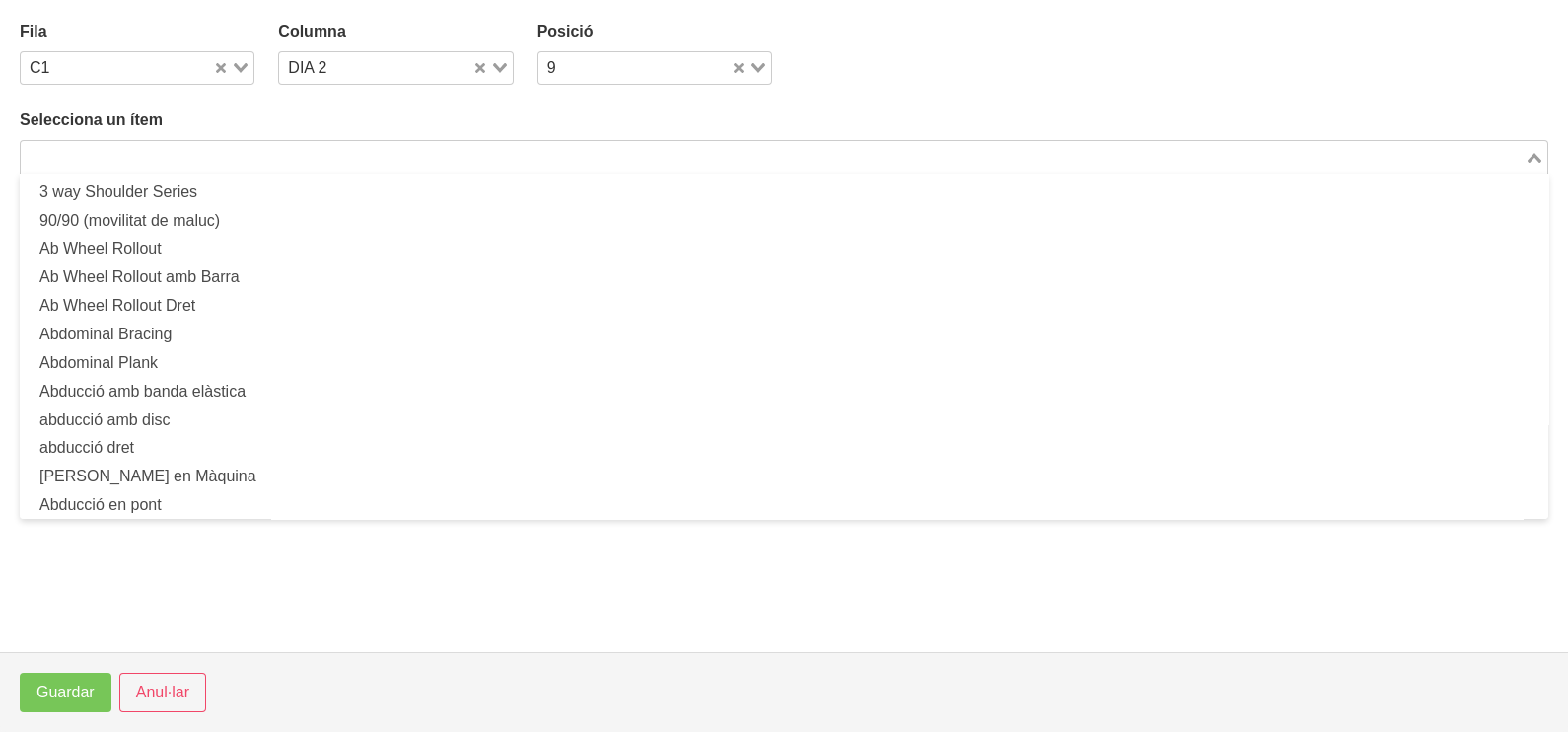
drag, startPoint x: 182, startPoint y: 149, endPoint x: 296, endPoint y: 91, distance: 127.9
click at [182, 148] on input "Search for option" at bounding box center [773, 157] width 1500 height 24
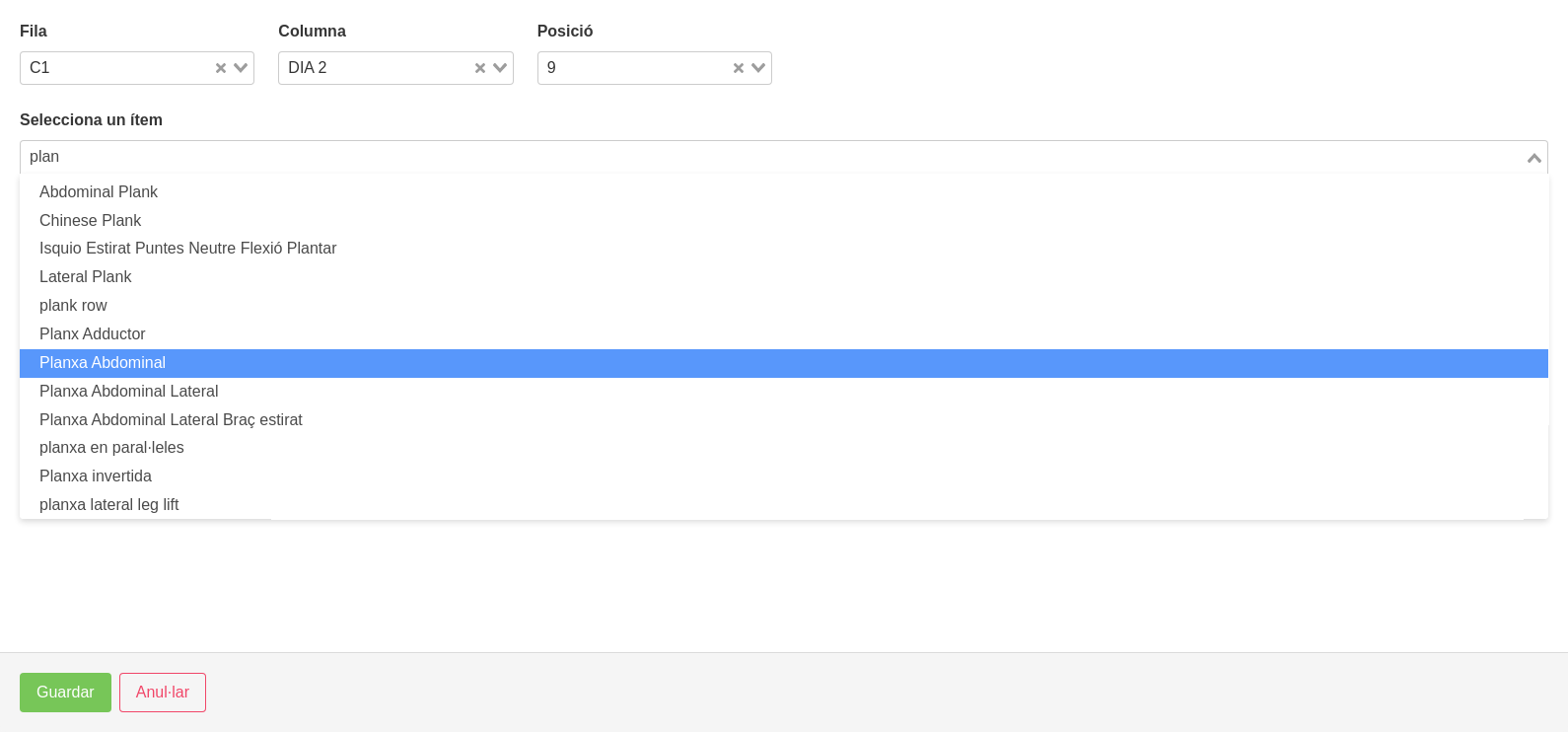
click at [205, 358] on li "Planxa Abdominal" at bounding box center [784, 363] width 1528 height 29
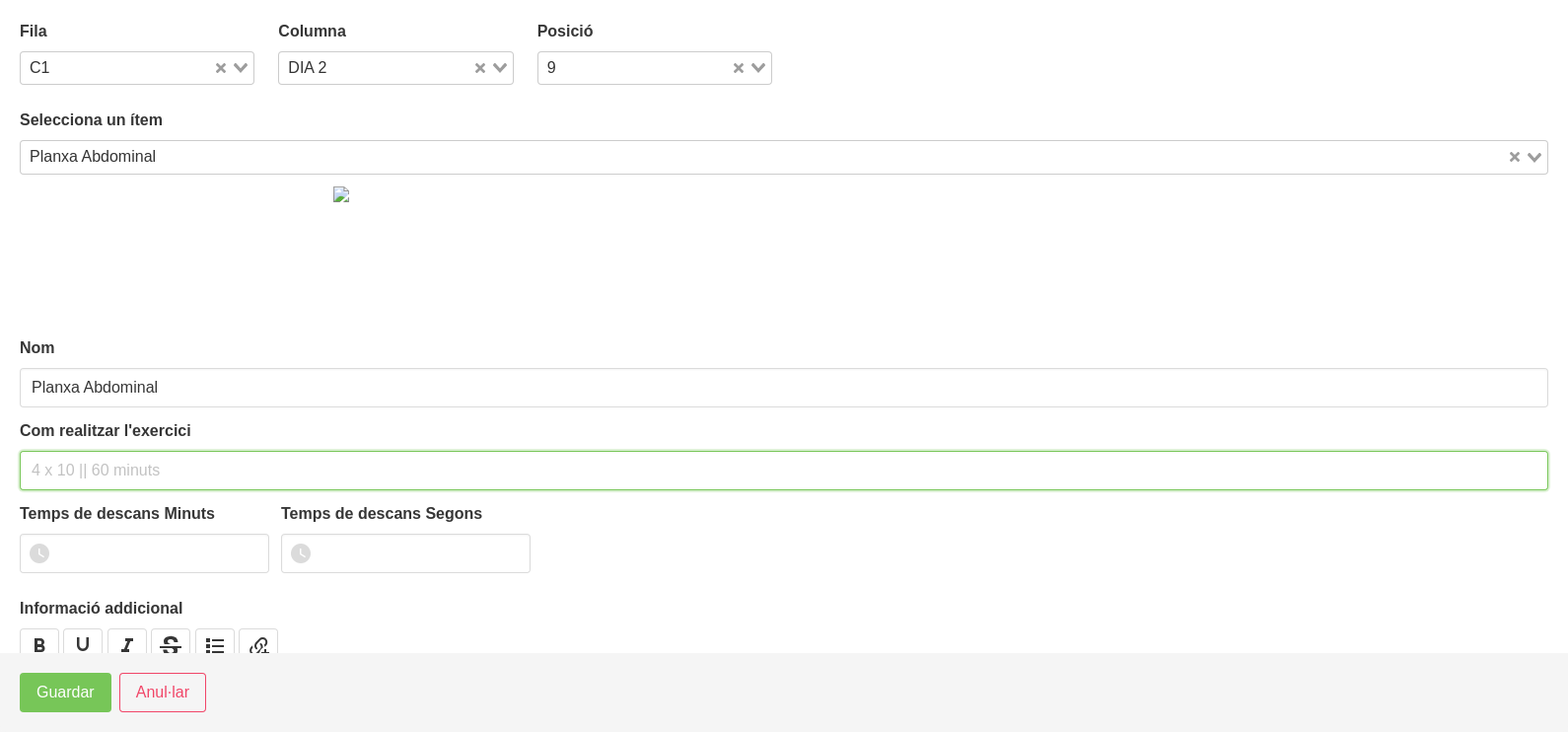
drag, startPoint x: 86, startPoint y: 467, endPoint x: 162, endPoint y: 281, distance: 200.9
click at [99, 457] on input "text" at bounding box center [784, 471] width 1528 height 40
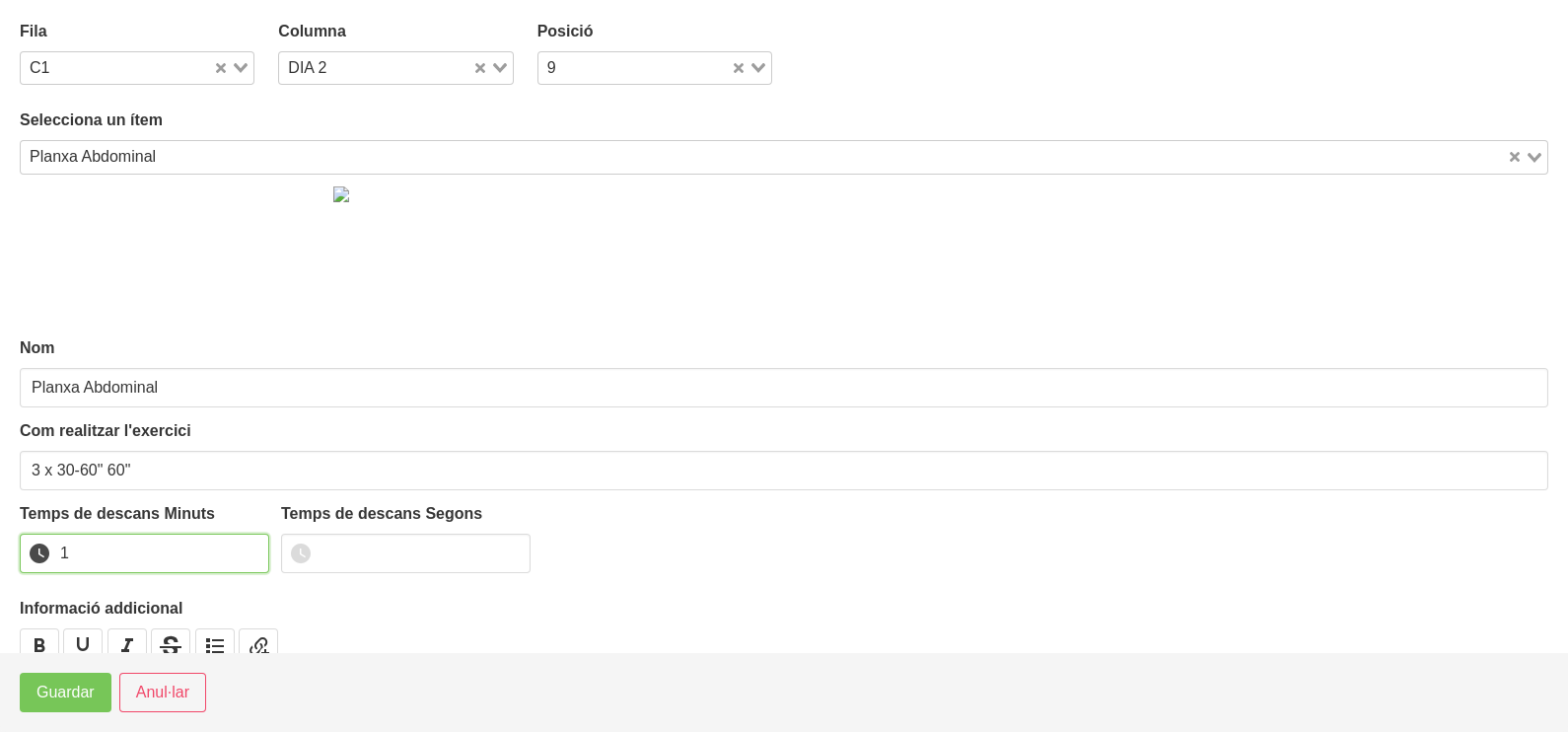
drag, startPoint x: 248, startPoint y: 545, endPoint x: 139, endPoint y: 620, distance: 132.3
click at [247, 548] on input "1" at bounding box center [145, 554] width 250 height 40
click at [69, 685] on span "Guardar" at bounding box center [65, 692] width 58 height 24
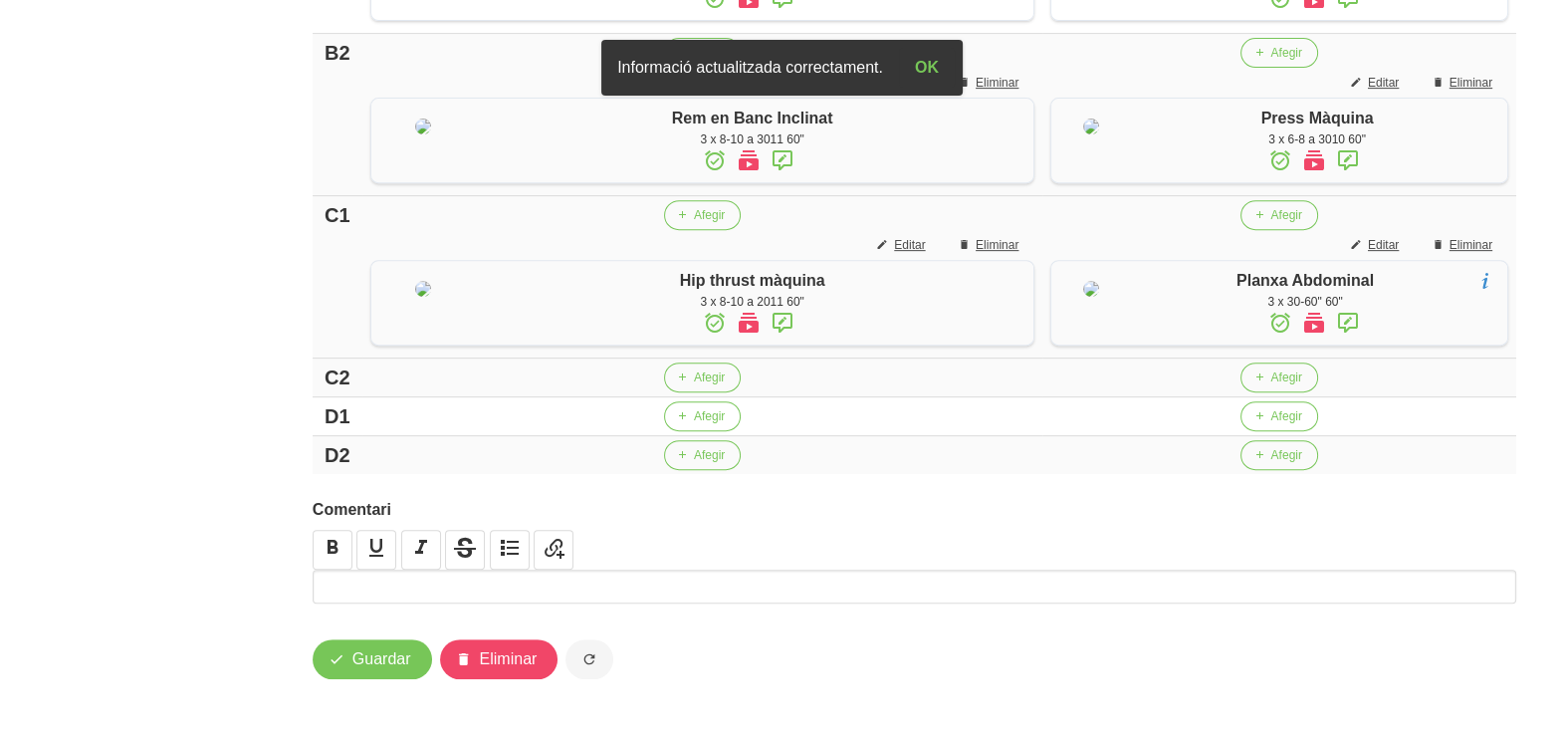
scroll to position [1271, 0]
click at [1270, 385] on span "Afegir" at bounding box center [1285, 377] width 31 height 18
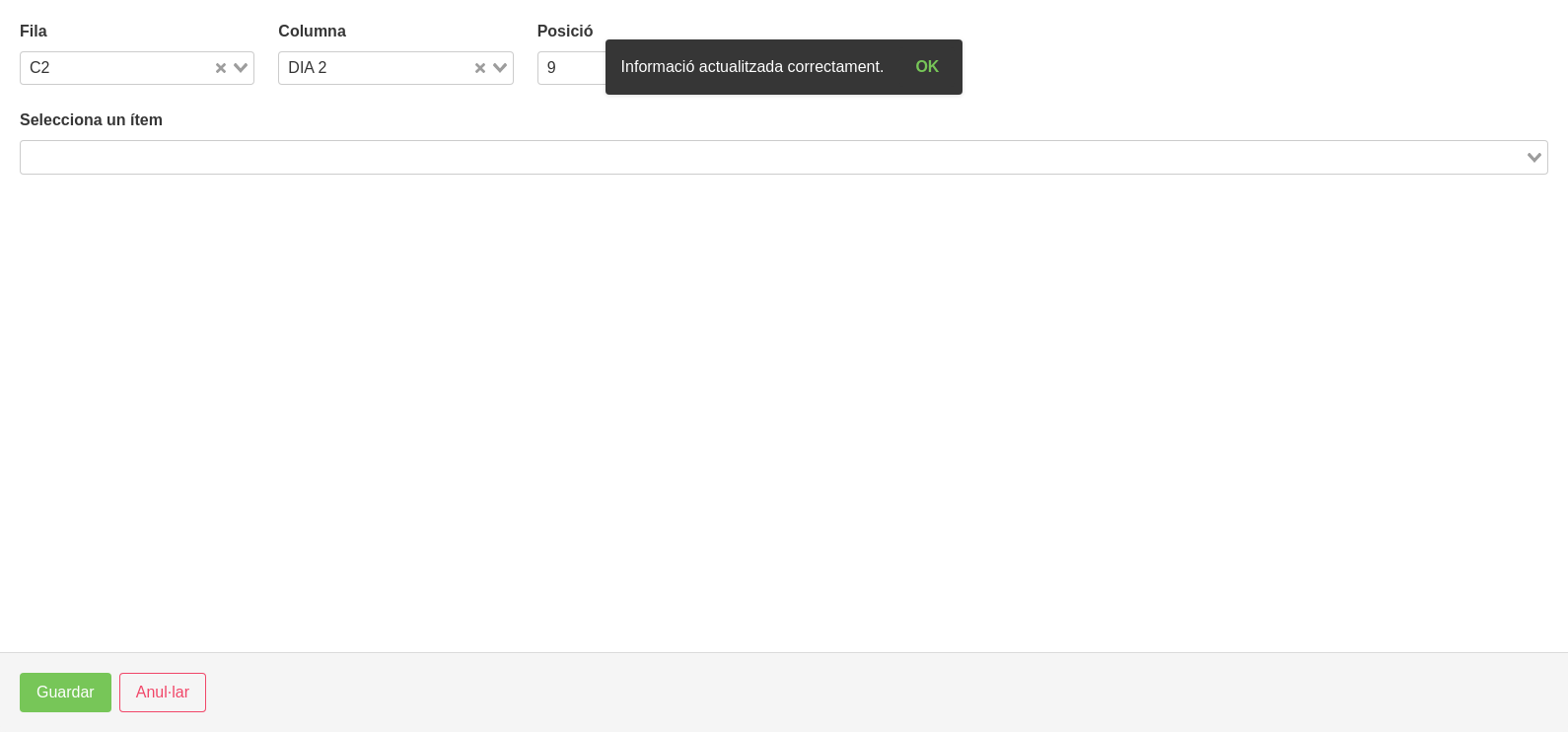
click at [226, 147] on input "Search for option" at bounding box center [773, 157] width 1500 height 24
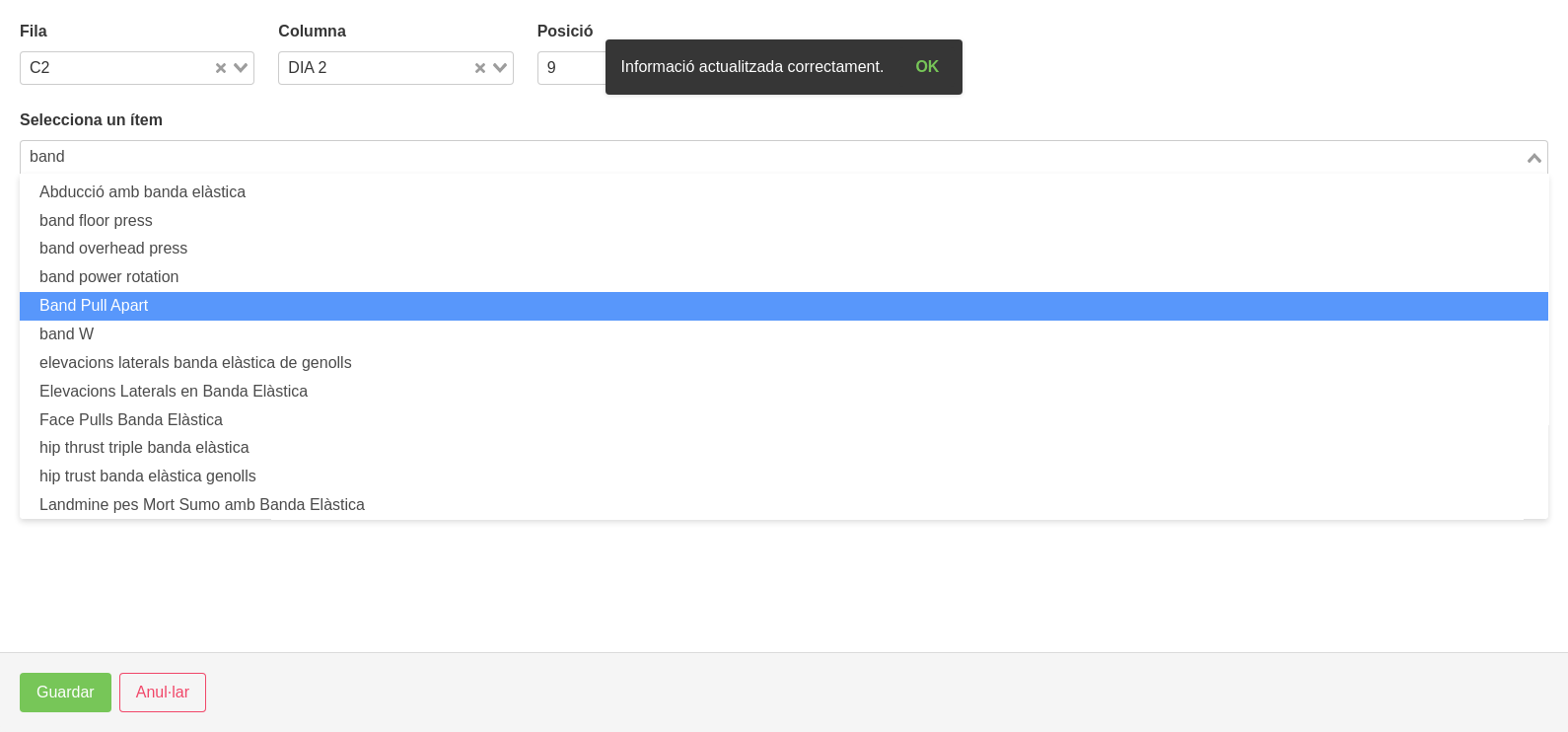
click at [118, 295] on li "Band Pull Apart" at bounding box center [784, 306] width 1528 height 29
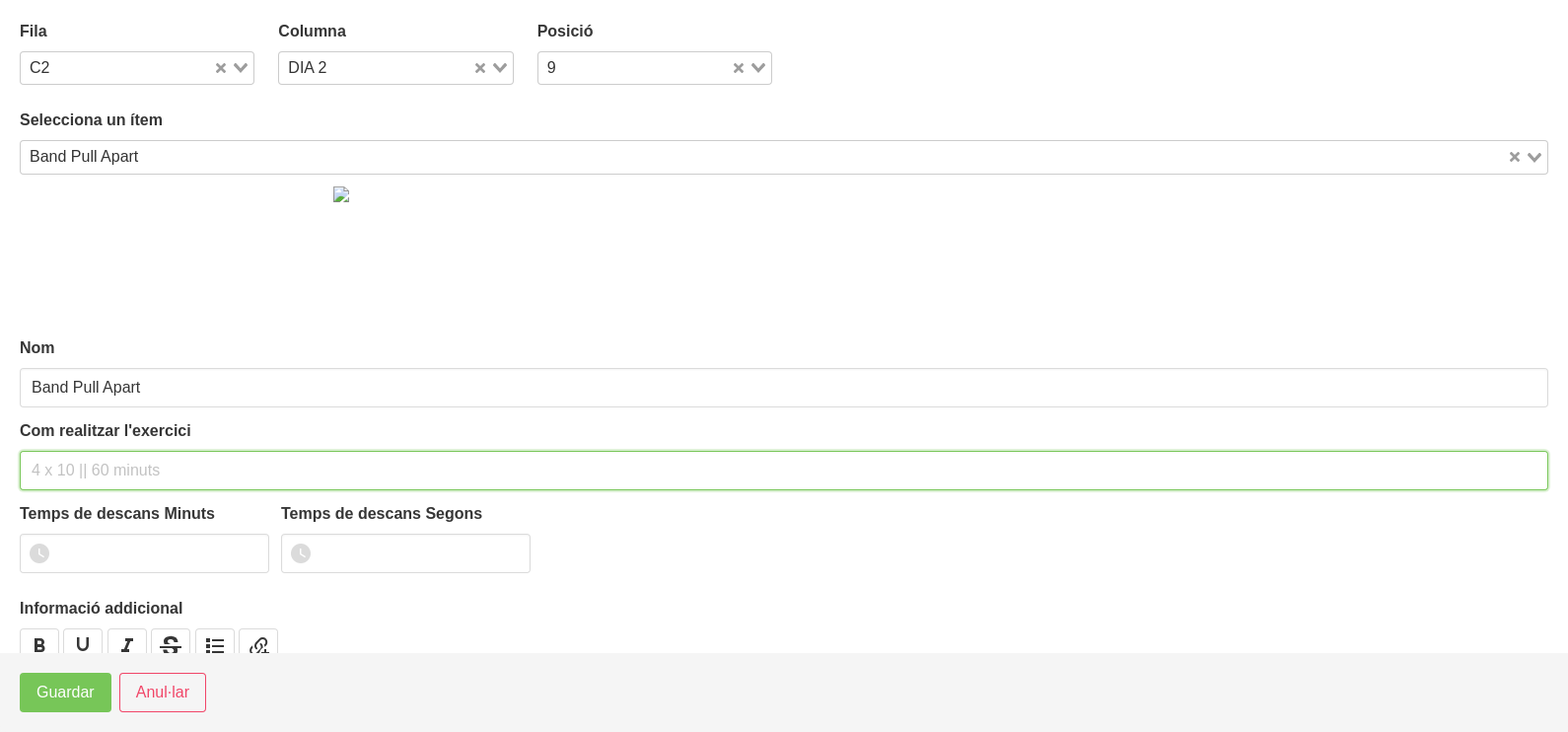
click at [92, 459] on input "text" at bounding box center [784, 471] width 1528 height 40
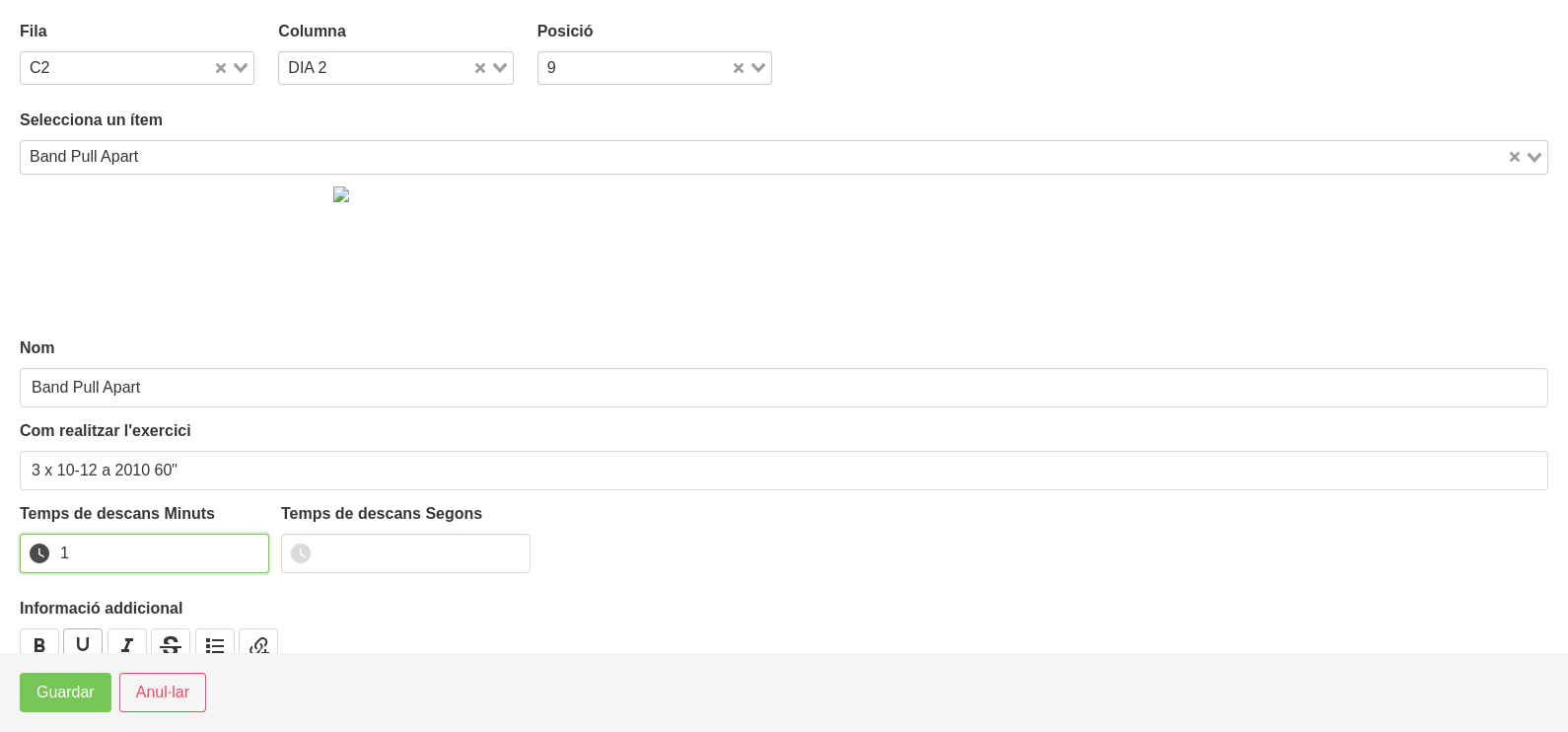
drag, startPoint x: 247, startPoint y: 544, endPoint x: 99, endPoint y: 642, distance: 177.5
click at [244, 546] on input "1" at bounding box center [145, 554] width 250 height 40
click at [79, 684] on span "Guardar" at bounding box center [65, 692] width 58 height 24
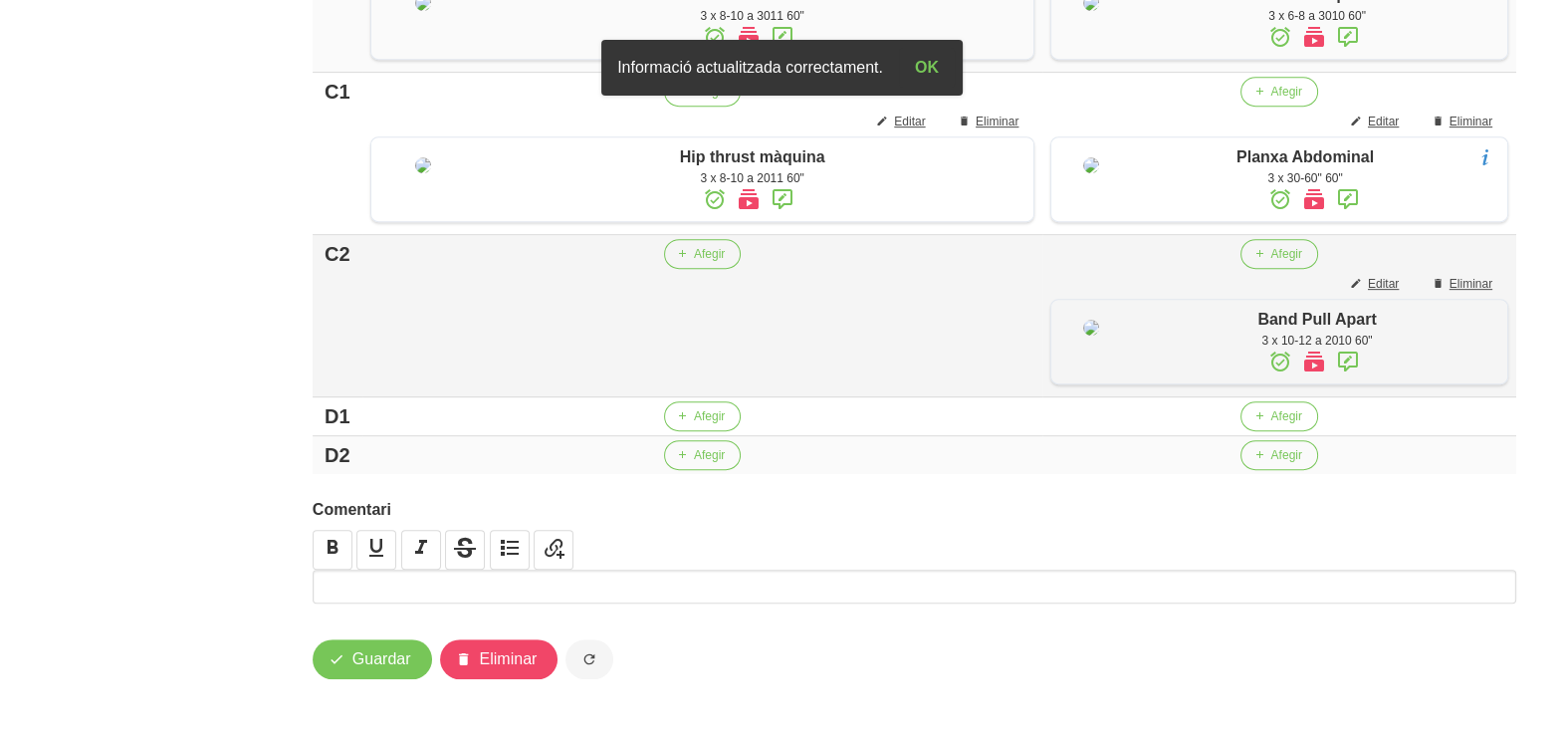
scroll to position [1416, 0]
click at [1270, 415] on span "Afegir" at bounding box center [1285, 416] width 31 height 18
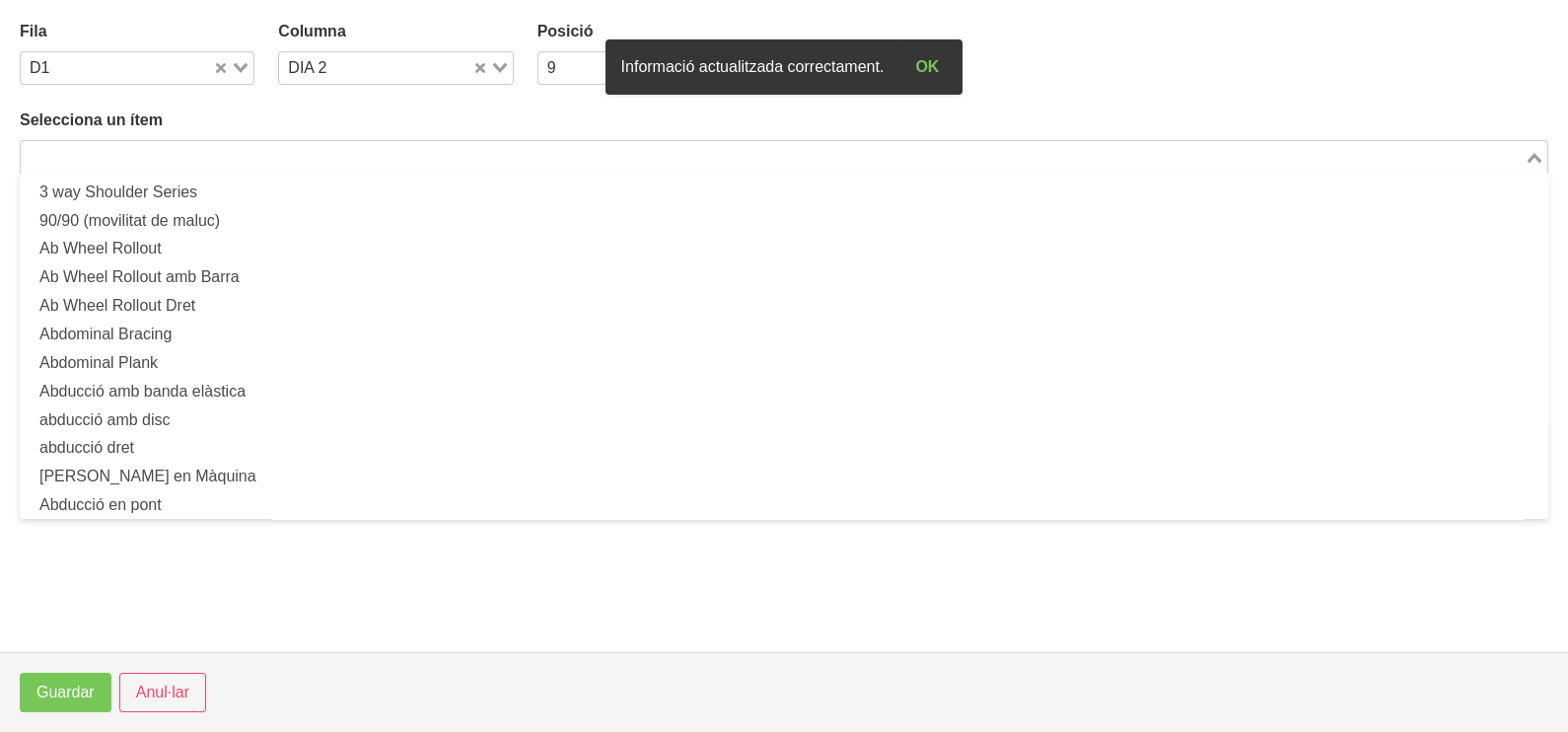
drag, startPoint x: 232, startPoint y: 152, endPoint x: 280, endPoint y: 111, distance: 63.1
click at [237, 153] on input "Search for option" at bounding box center [773, 157] width 1500 height 24
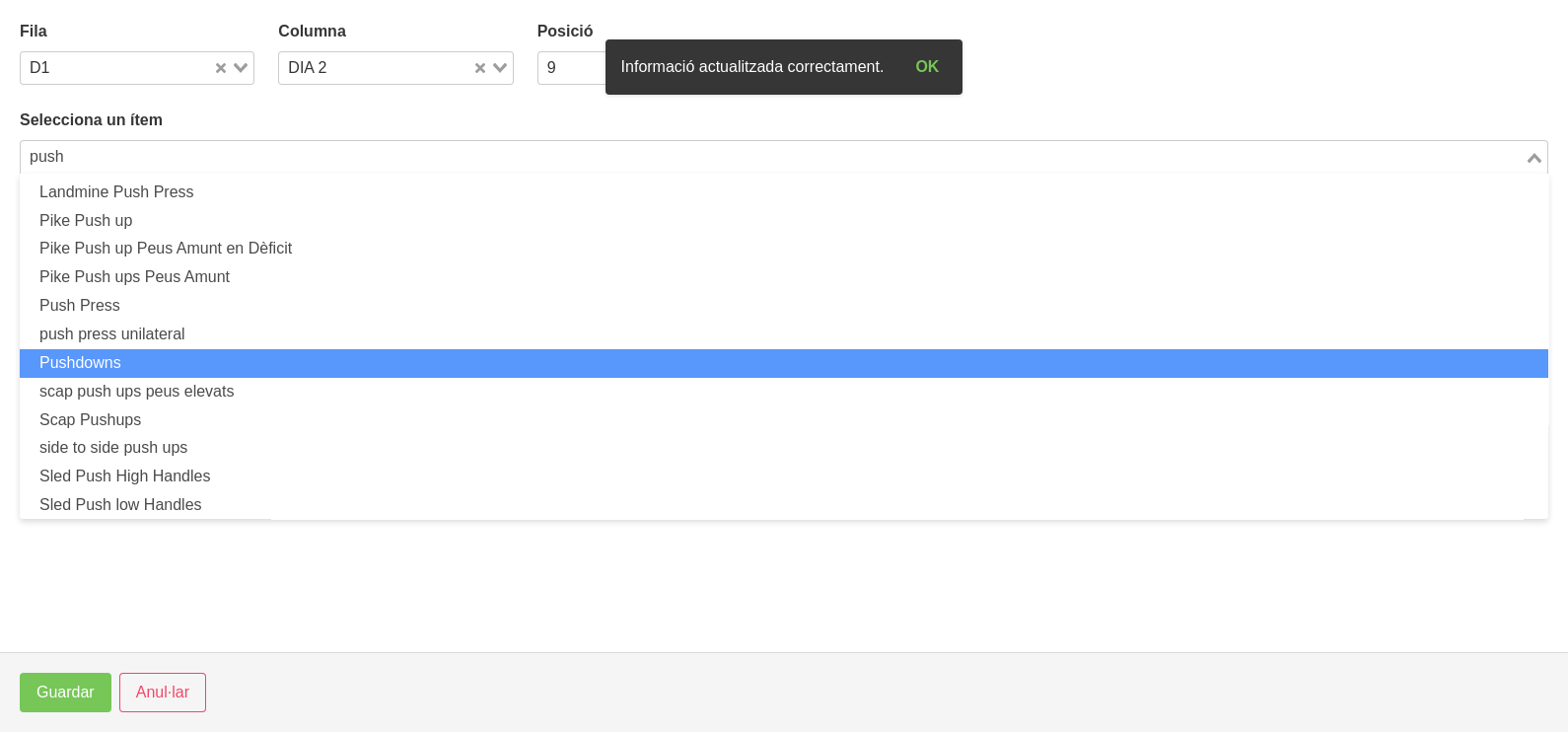
click at [128, 368] on li "Pushdowns" at bounding box center [784, 363] width 1528 height 29
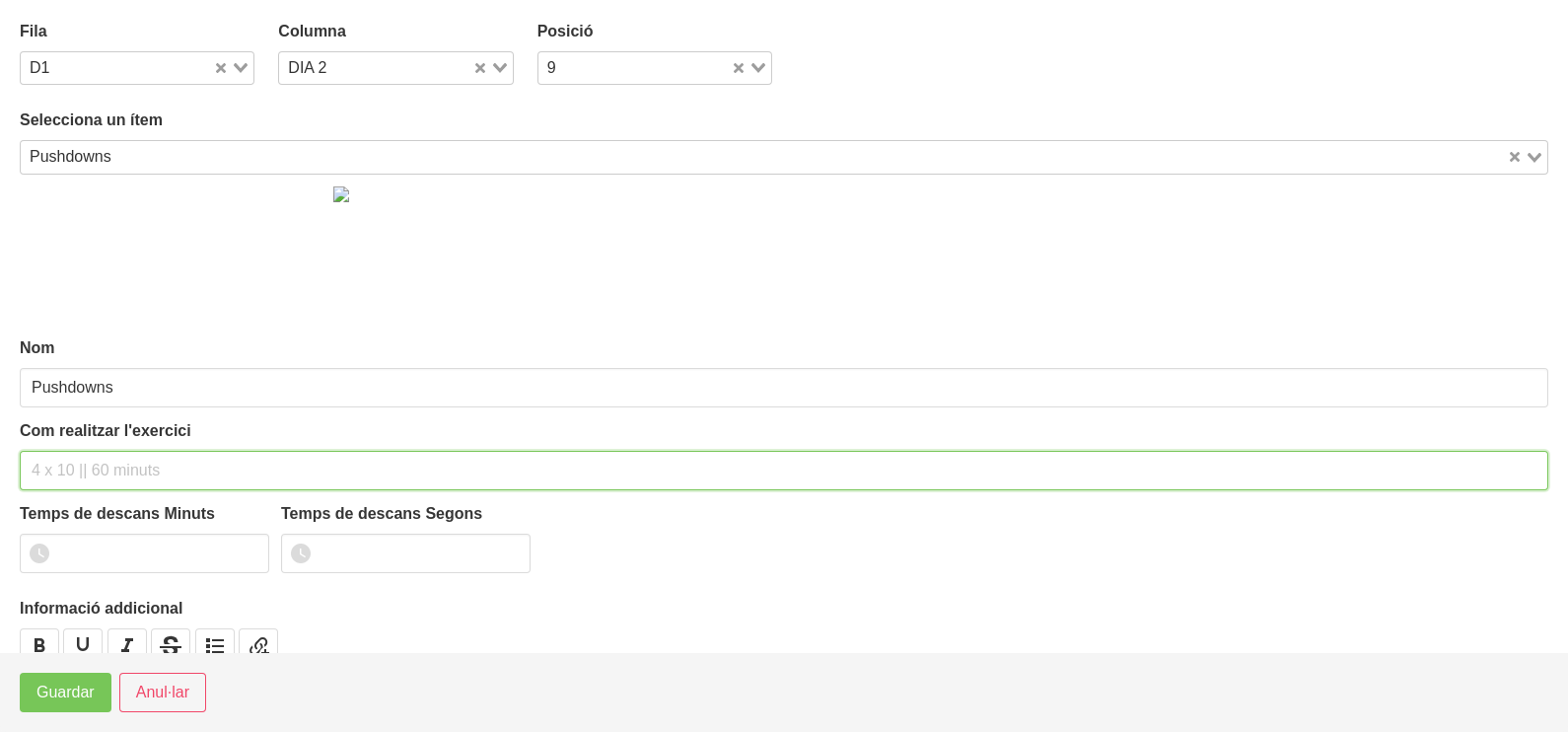
drag, startPoint x: 75, startPoint y: 468, endPoint x: 81, endPoint y: 449, distance: 19.9
click at [80, 452] on input "text" at bounding box center [784, 471] width 1528 height 40
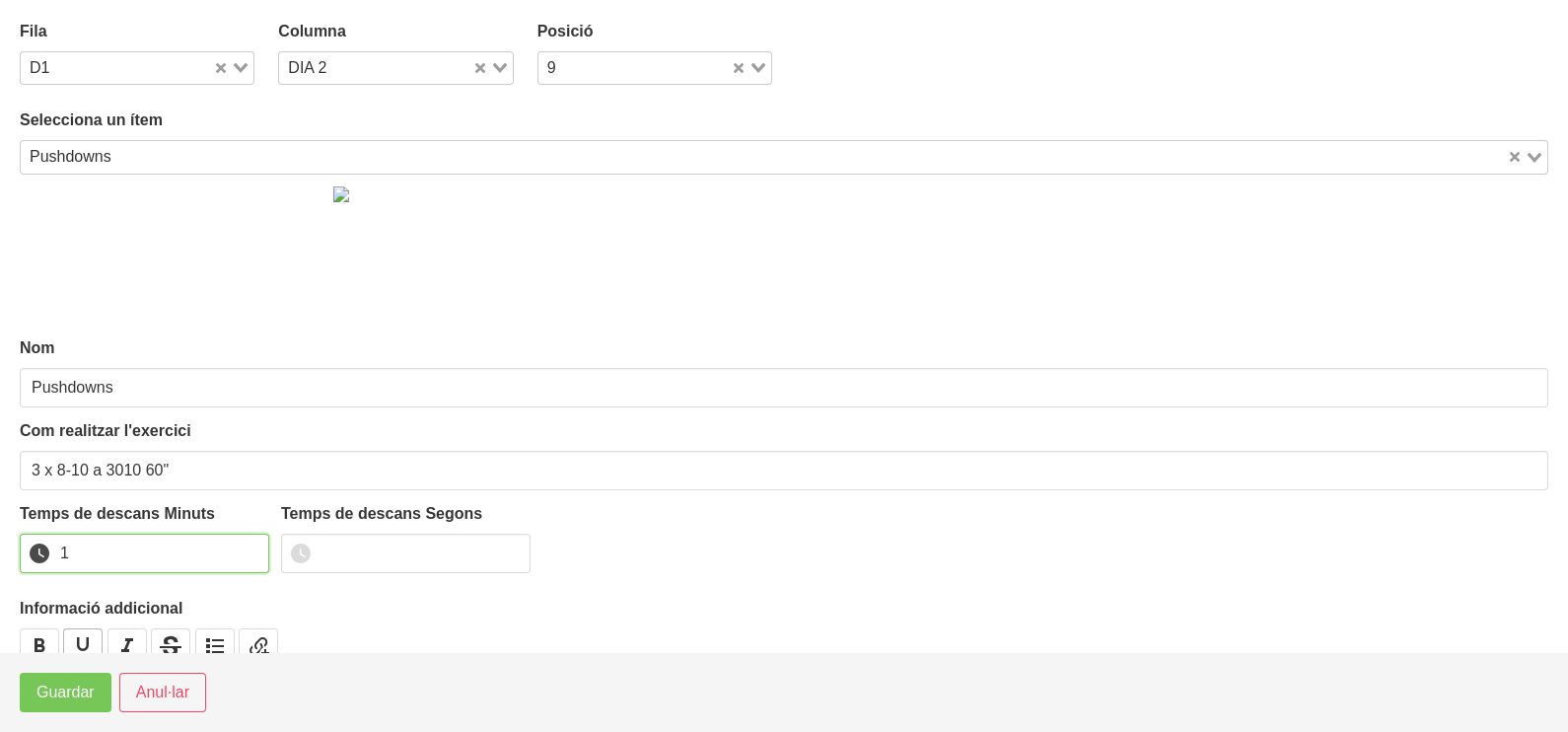
drag, startPoint x: 247, startPoint y: 547, endPoint x: 84, endPoint y: 647, distance: 191.2
click at [243, 549] on input "1" at bounding box center [145, 554] width 250 height 40
click at [50, 688] on span "Guardar" at bounding box center [65, 692] width 58 height 24
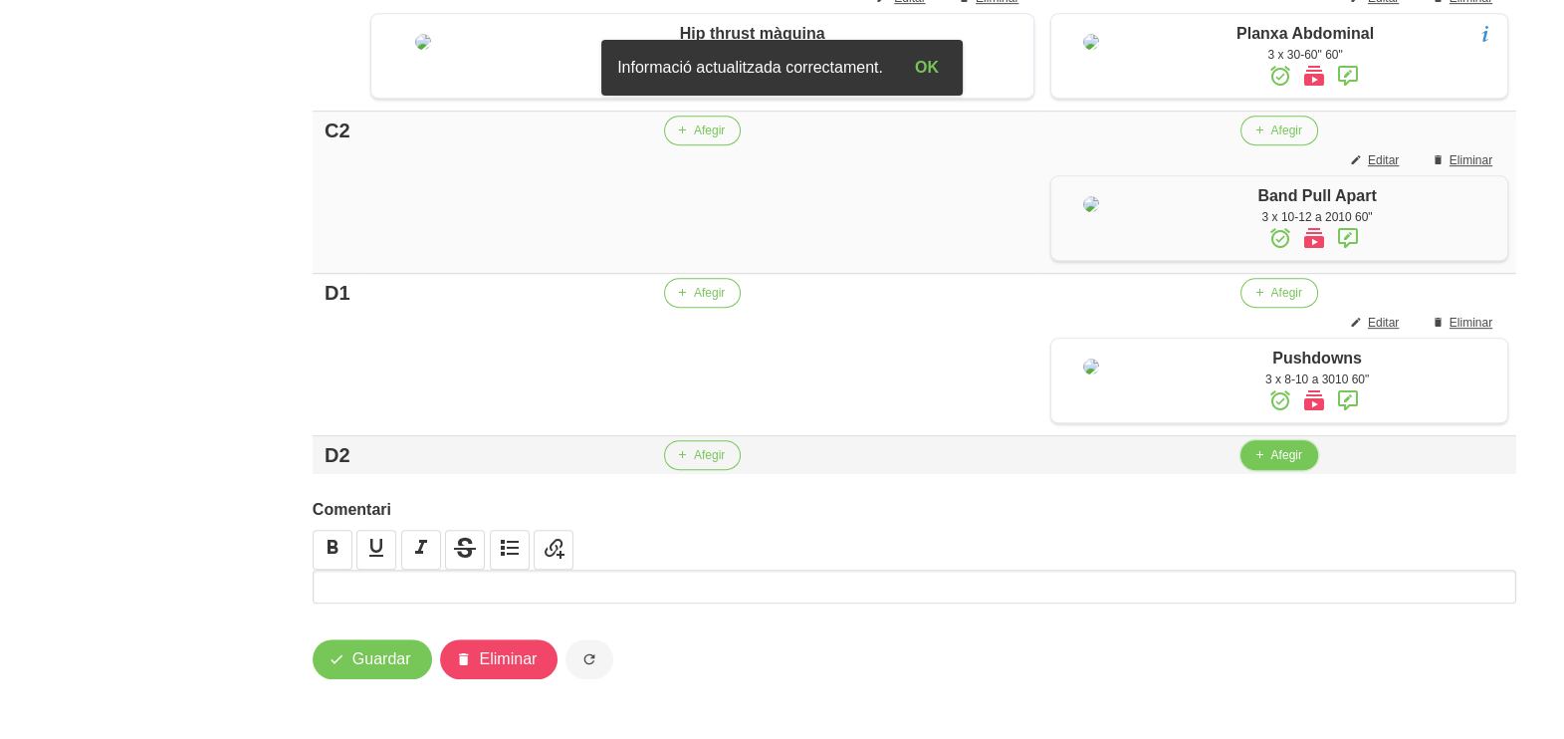
click at [1272, 464] on span "Afegir" at bounding box center [1285, 455] width 31 height 18
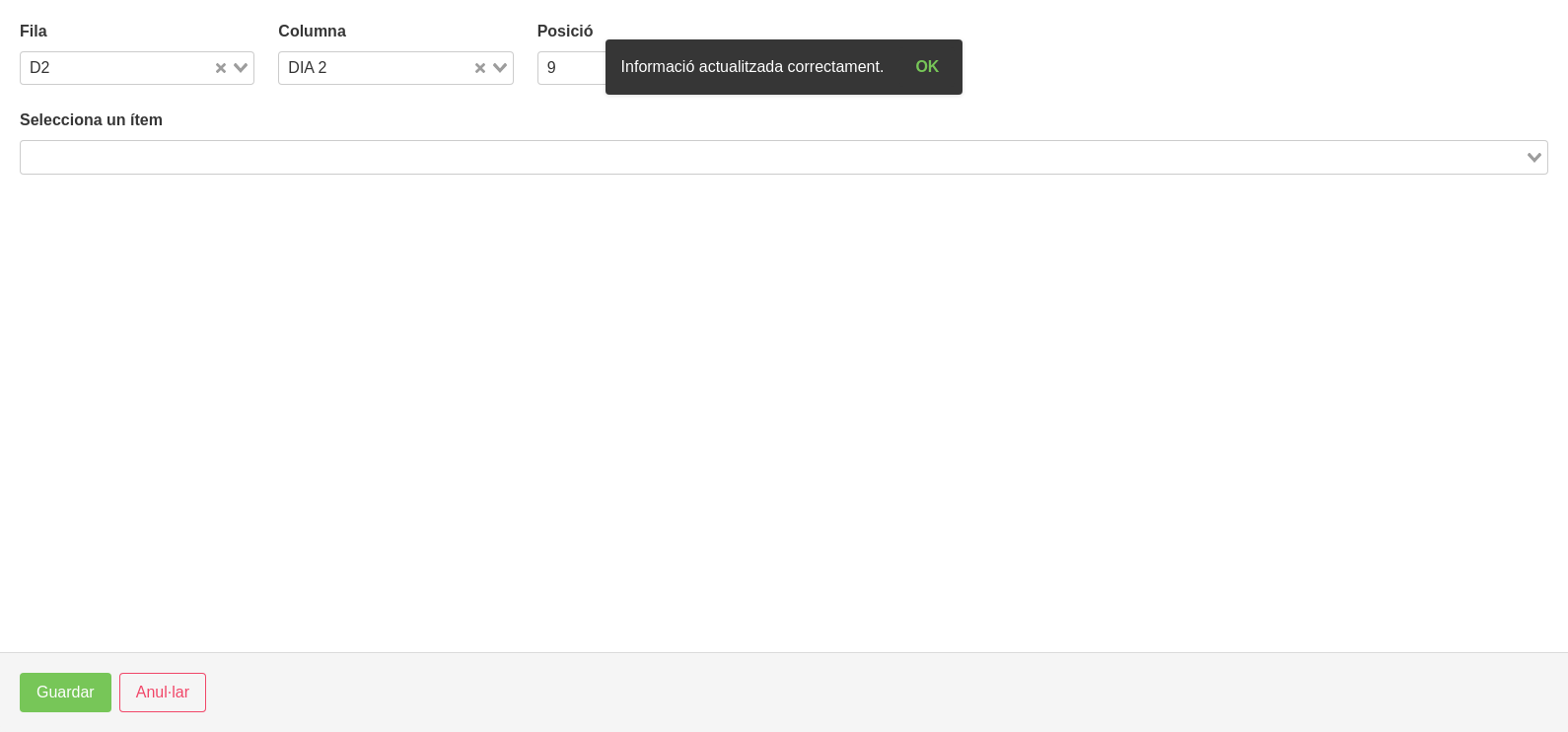
click at [338, 159] on input "Search for option" at bounding box center [773, 157] width 1500 height 24
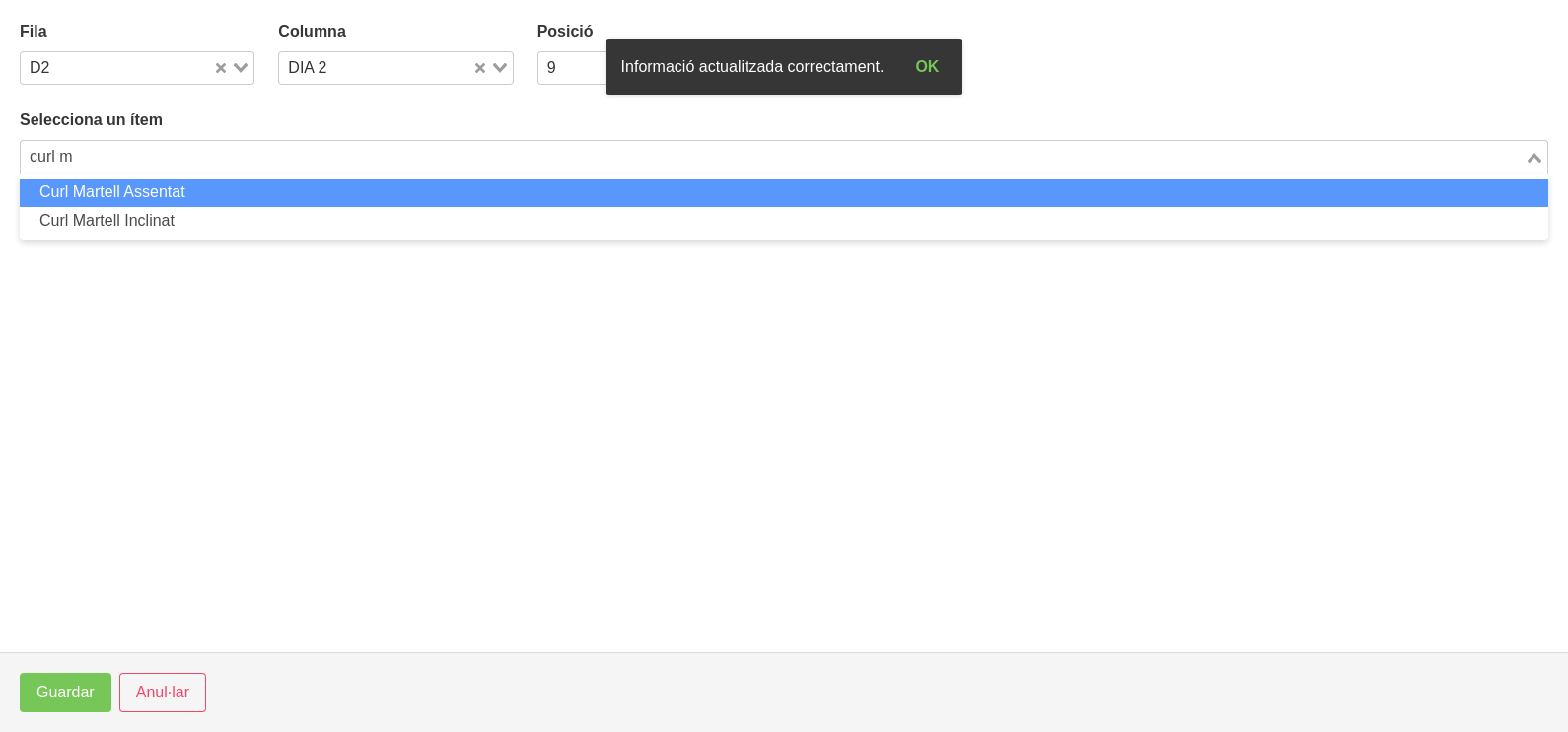
click at [284, 197] on li "Curl Martell Assentat" at bounding box center [784, 192] width 1528 height 29
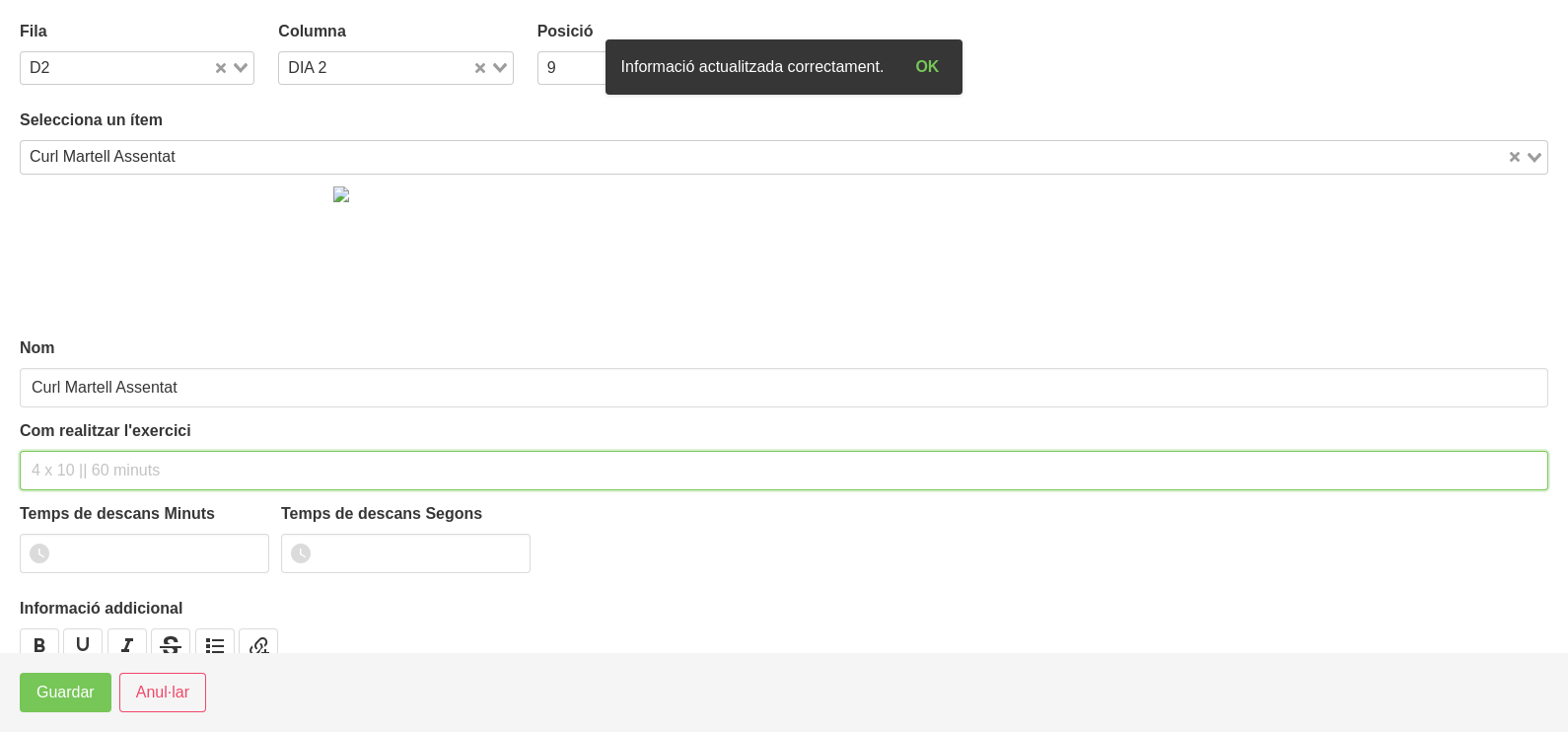
click at [111, 460] on input "text" at bounding box center [784, 471] width 1528 height 40
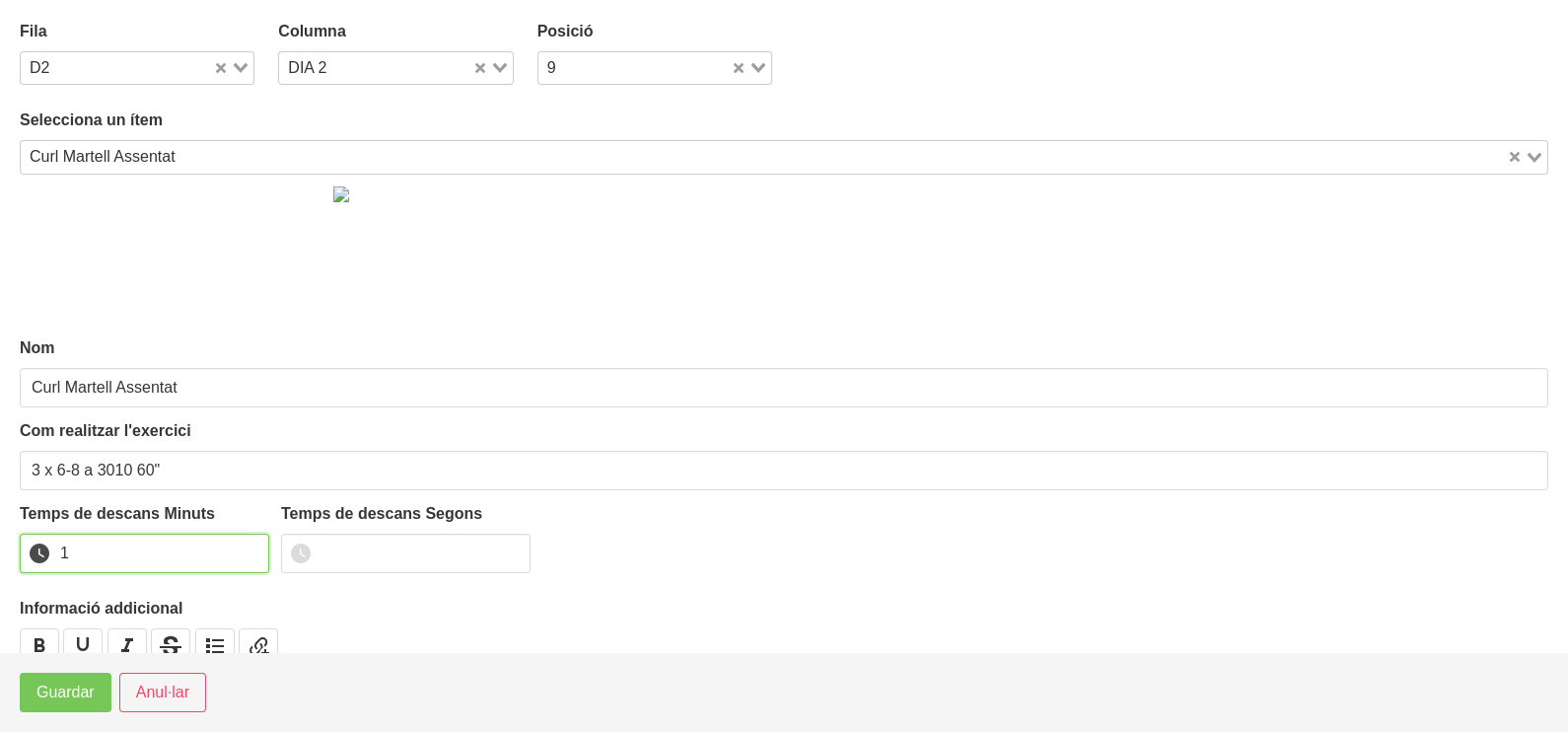
drag, startPoint x: 255, startPoint y: 546, endPoint x: 177, endPoint y: 611, distance: 101.5
click at [249, 548] on input "1" at bounding box center [145, 554] width 250 height 40
click at [94, 693] on span "Guardar" at bounding box center [65, 692] width 58 height 24
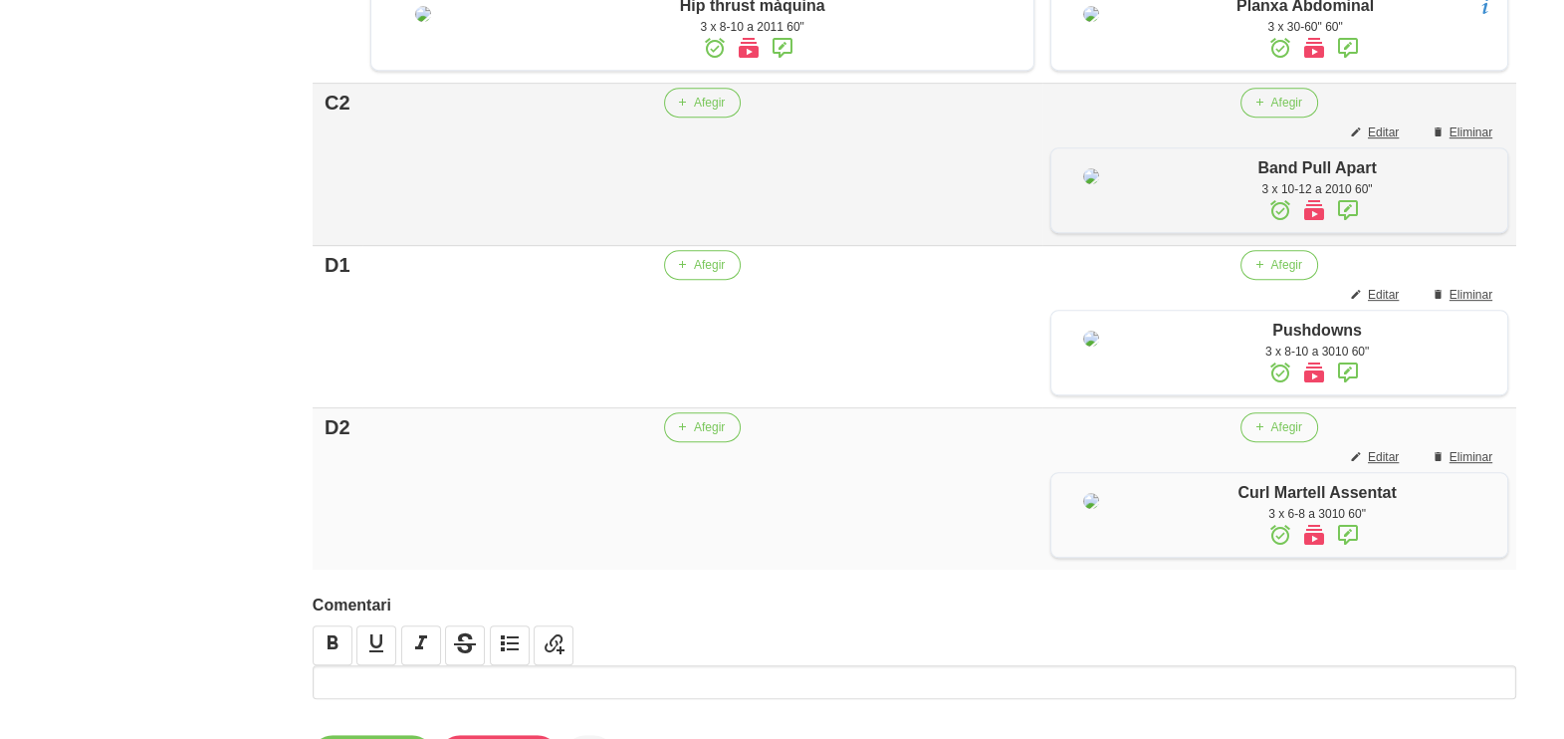
scroll to position [1540, 0]
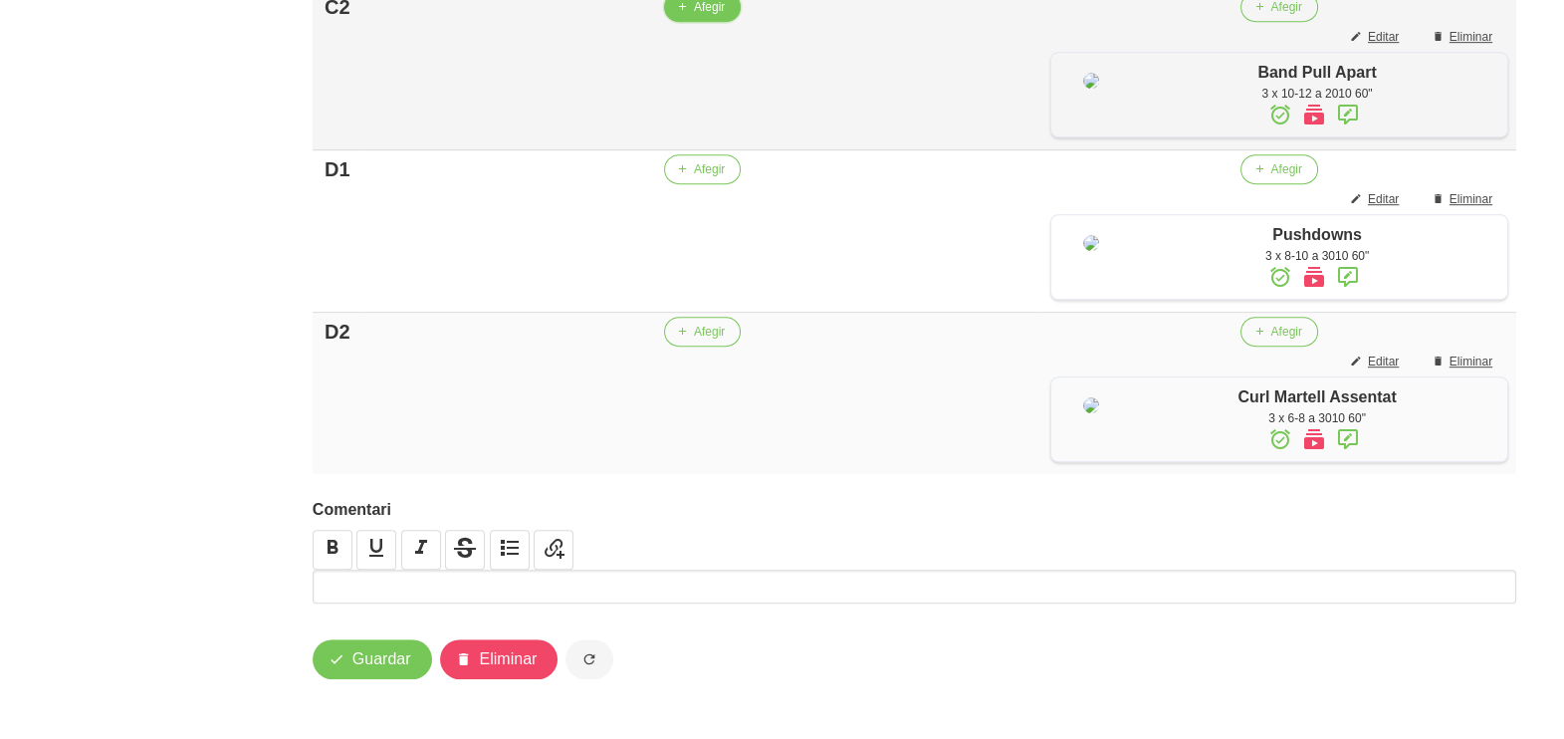
click at [692, 22] on button "Afegir" at bounding box center [702, 7] width 77 height 30
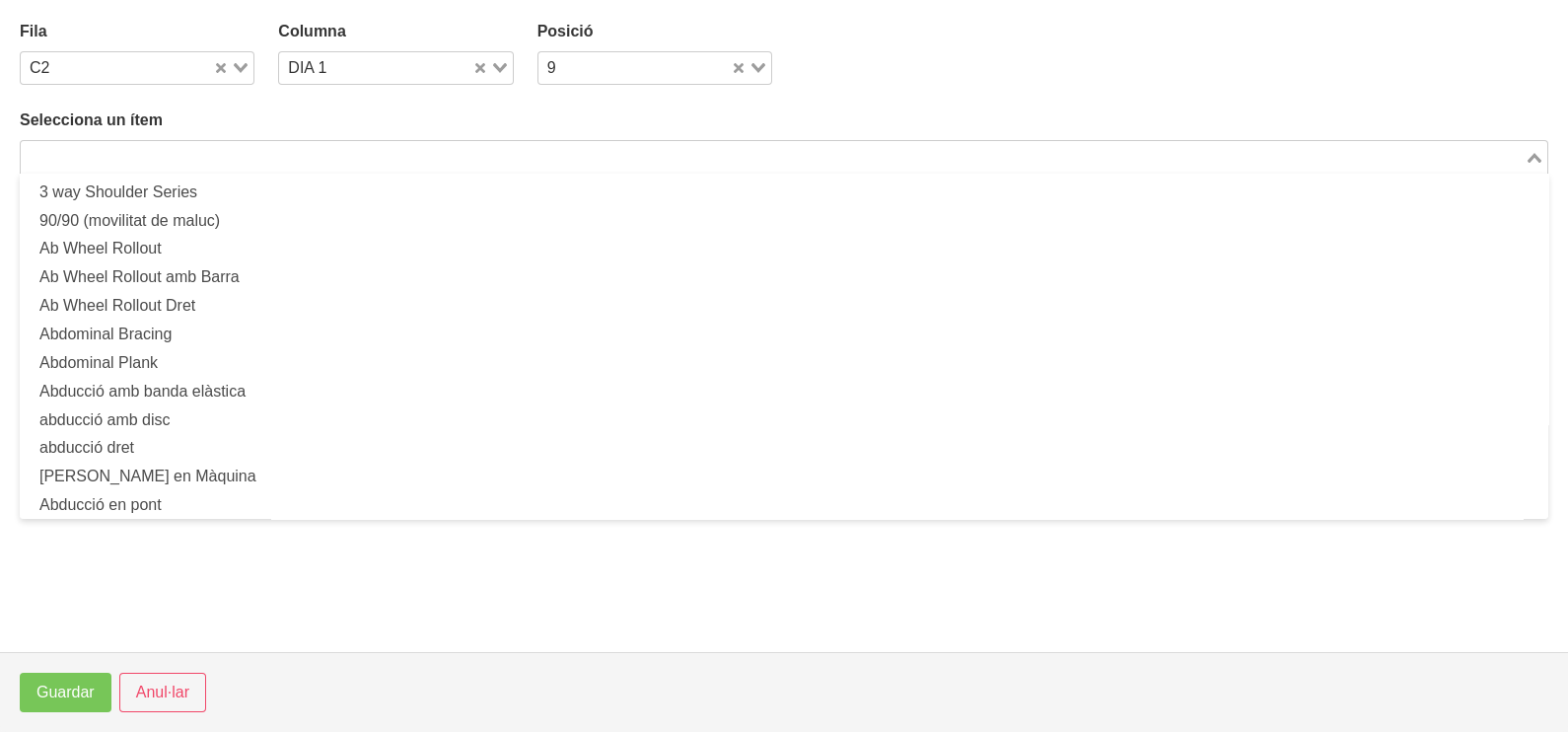
click at [196, 157] on input "Search for option" at bounding box center [773, 157] width 1500 height 24
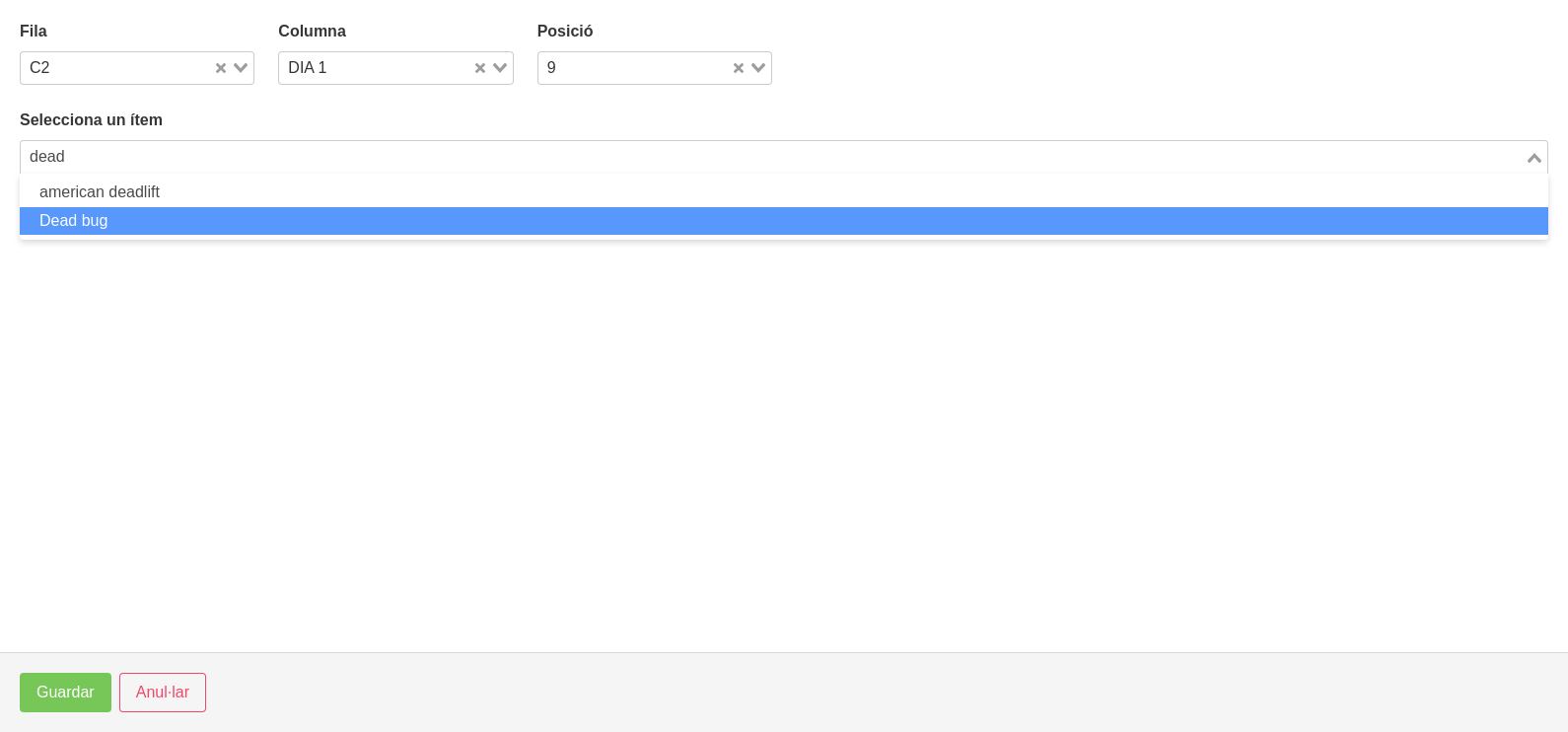
click at [174, 221] on li "Dead bug" at bounding box center [784, 221] width 1528 height 29
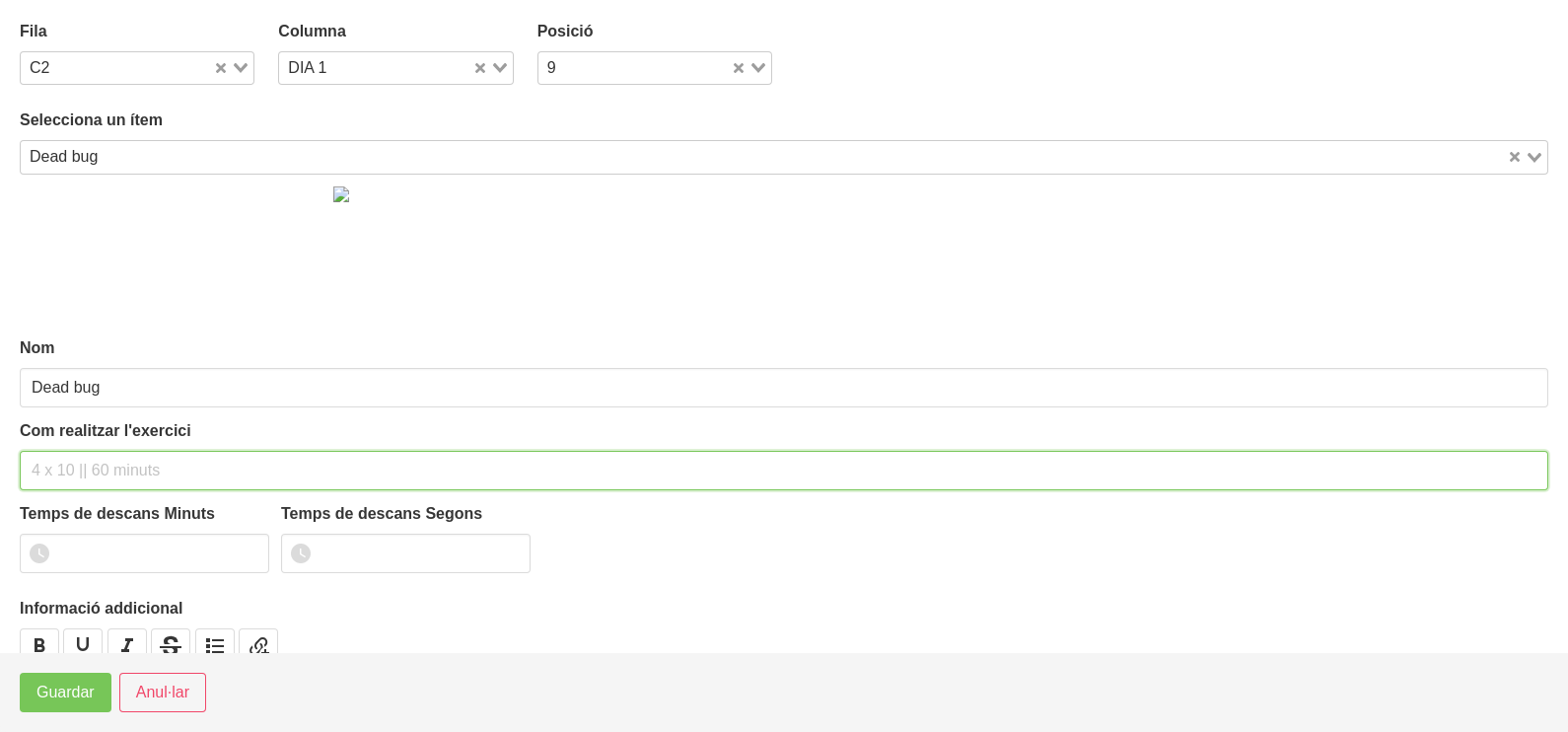
click at [81, 470] on input "text" at bounding box center [784, 471] width 1528 height 40
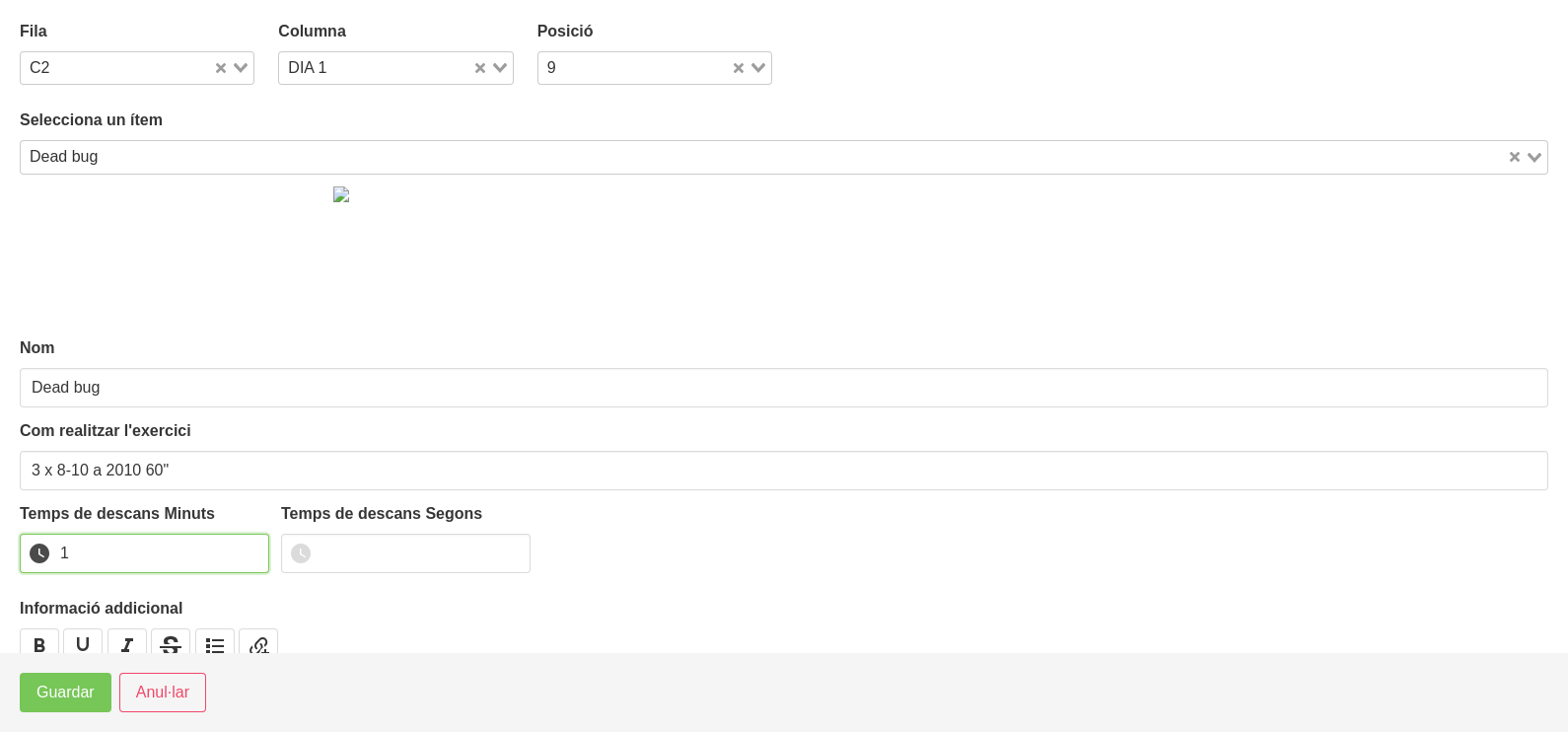
drag, startPoint x: 246, startPoint y: 546, endPoint x: 157, endPoint y: 606, distance: 107.3
click at [239, 554] on input "1" at bounding box center [145, 554] width 250 height 40
click at [30, 701] on button "Guardar" at bounding box center [65, 692] width 92 height 40
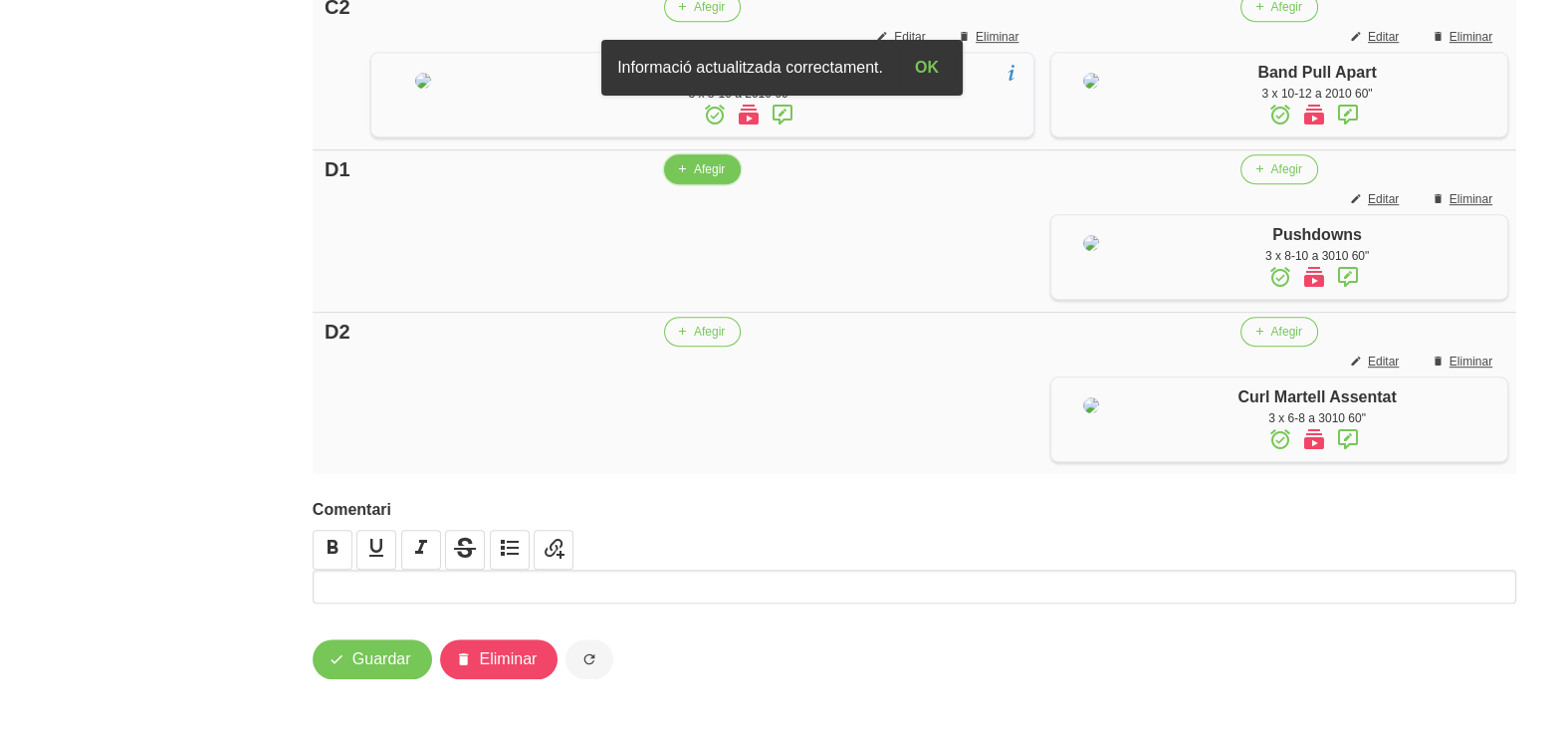
click at [694, 178] on span "Afegir" at bounding box center [709, 169] width 31 height 18
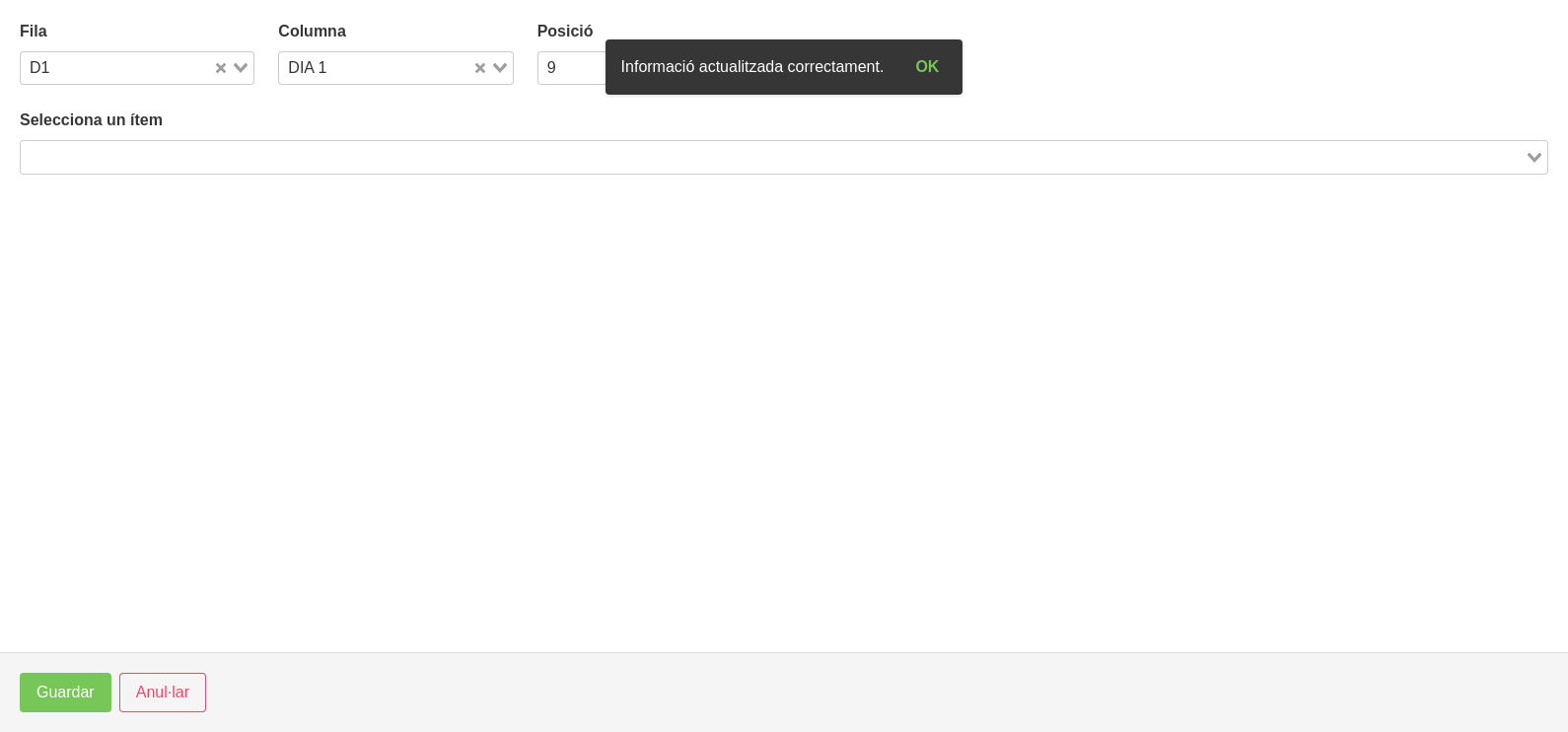
click at [290, 151] on input "Search for option" at bounding box center [773, 157] width 1500 height 24
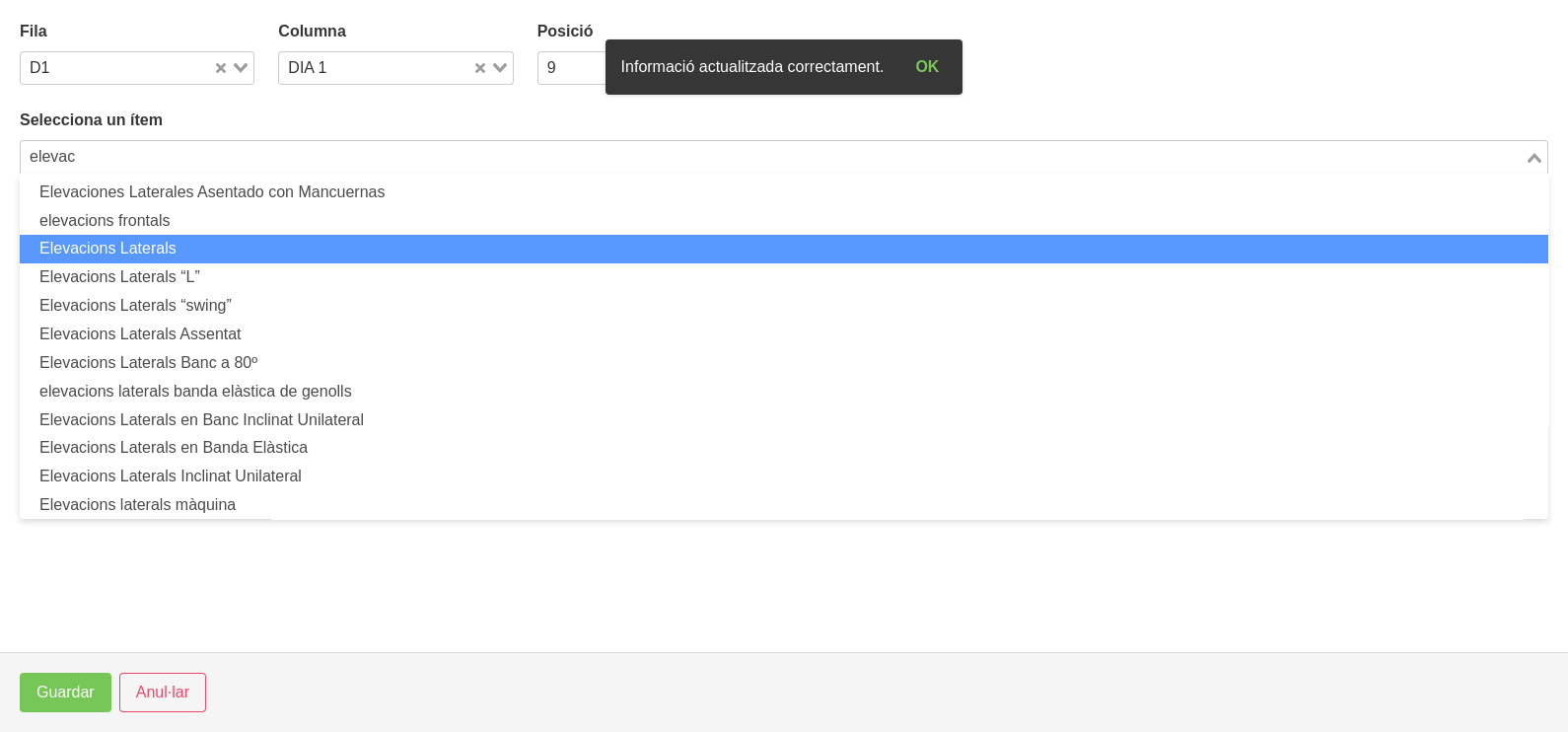
click at [265, 248] on li "Elevacions Laterals" at bounding box center [784, 249] width 1528 height 29
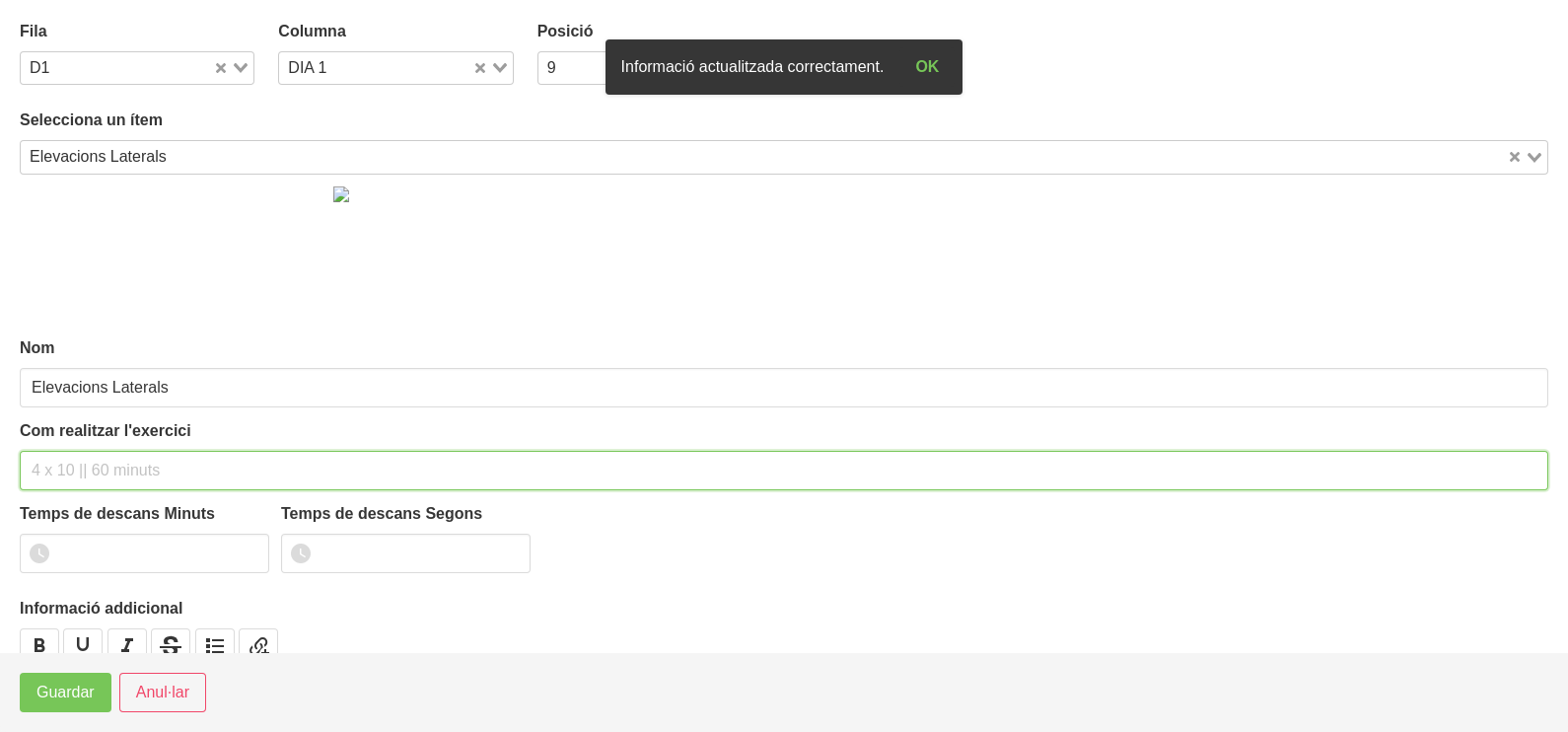
drag, startPoint x: 105, startPoint y: 464, endPoint x: 121, endPoint y: 420, distance: 46.8
click at [109, 453] on input "text" at bounding box center [784, 471] width 1528 height 40
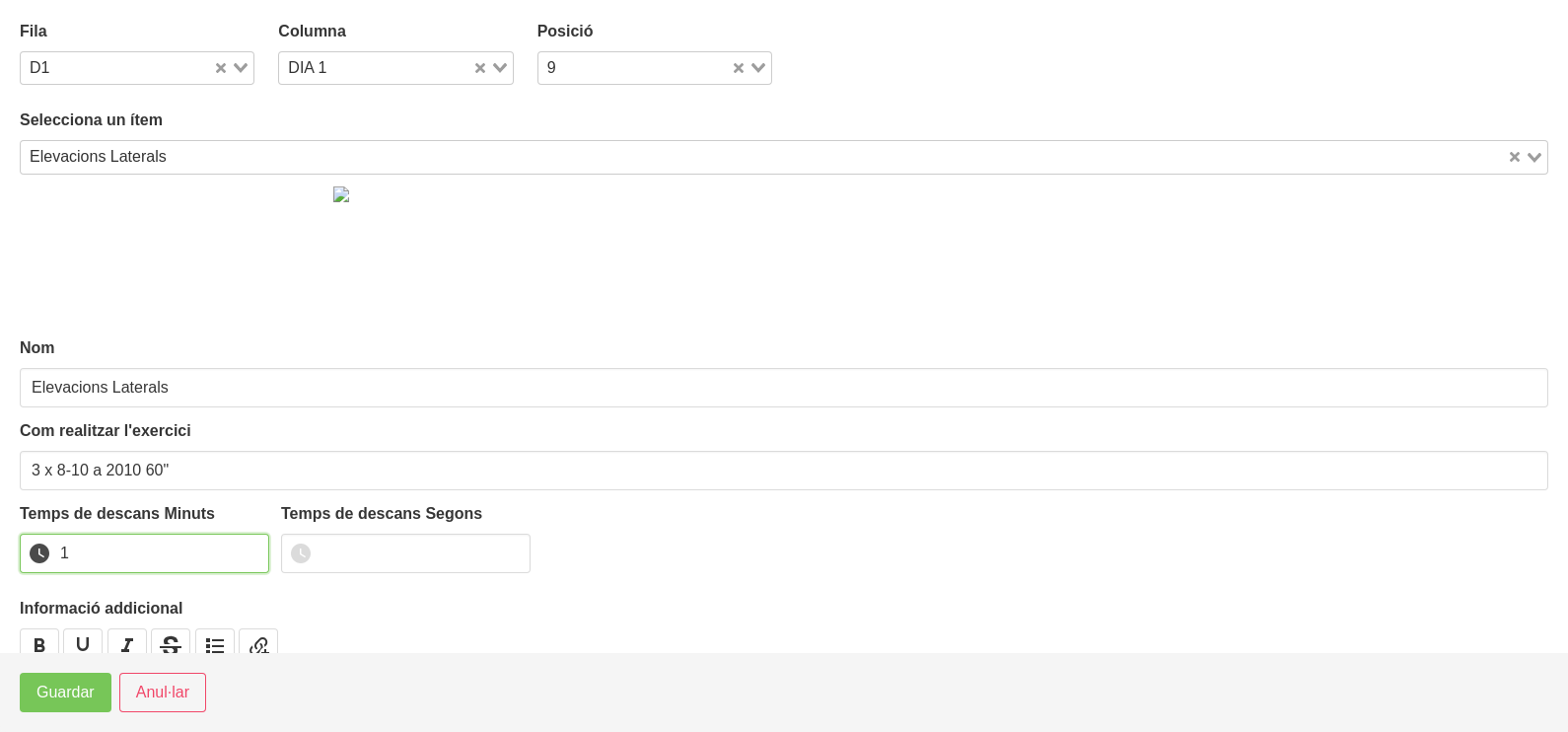
drag, startPoint x: 251, startPoint y: 543, endPoint x: 223, endPoint y: 566, distance: 36.2
click at [240, 553] on input "1" at bounding box center [145, 554] width 250 height 40
click at [75, 679] on button "Guardar" at bounding box center [65, 692] width 92 height 40
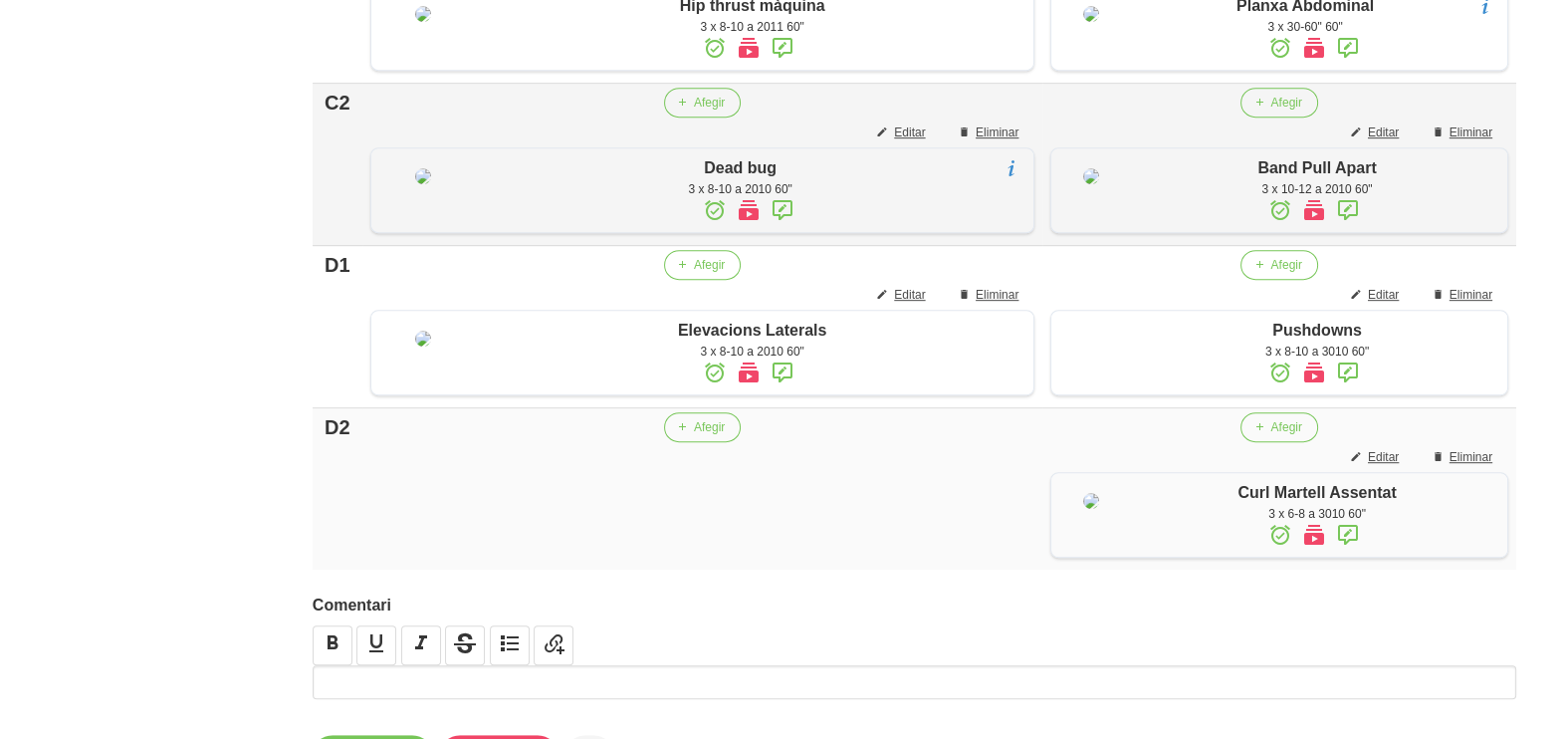
scroll to position [1665, 0]
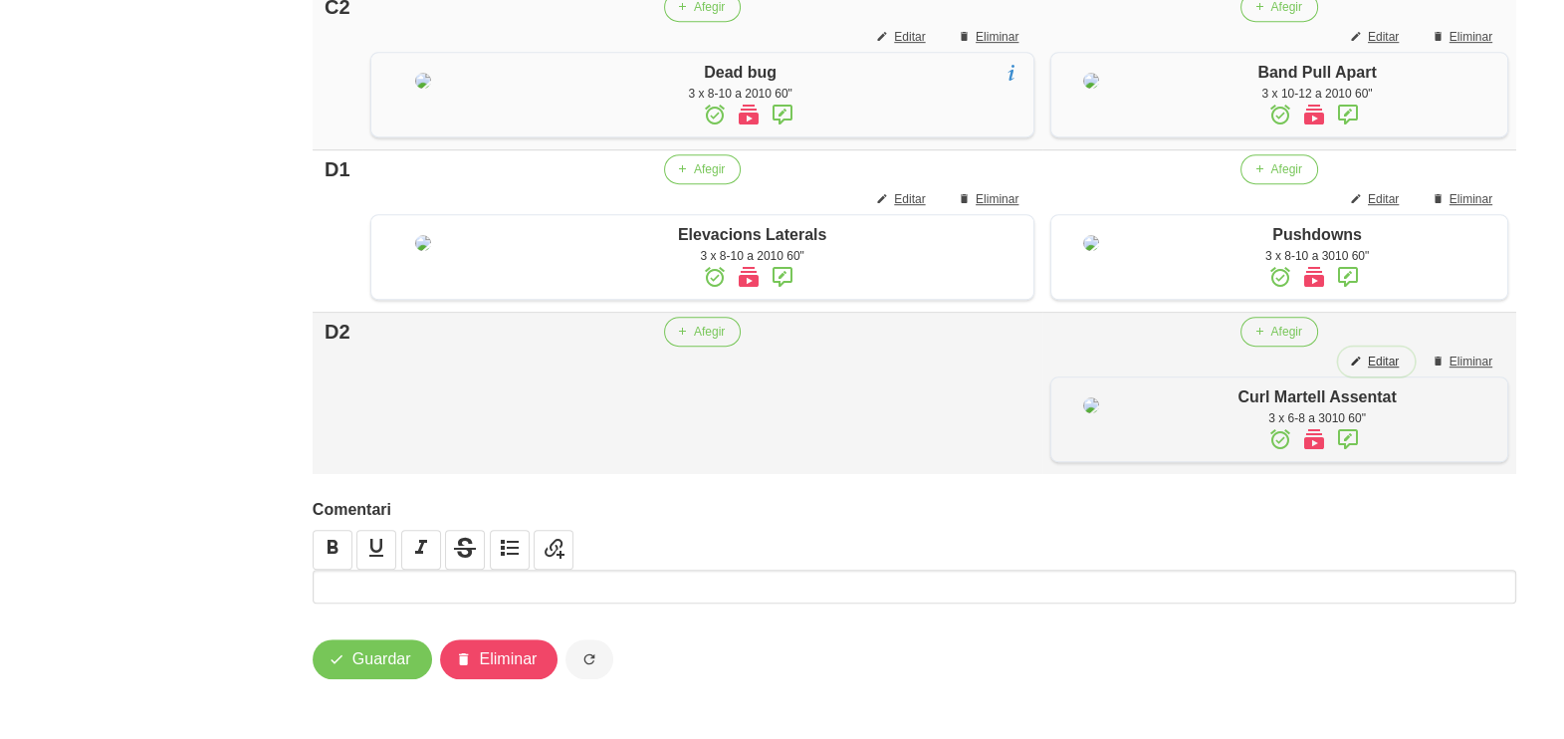
click at [1399, 376] on button "Editar" at bounding box center [1376, 361] width 77 height 30
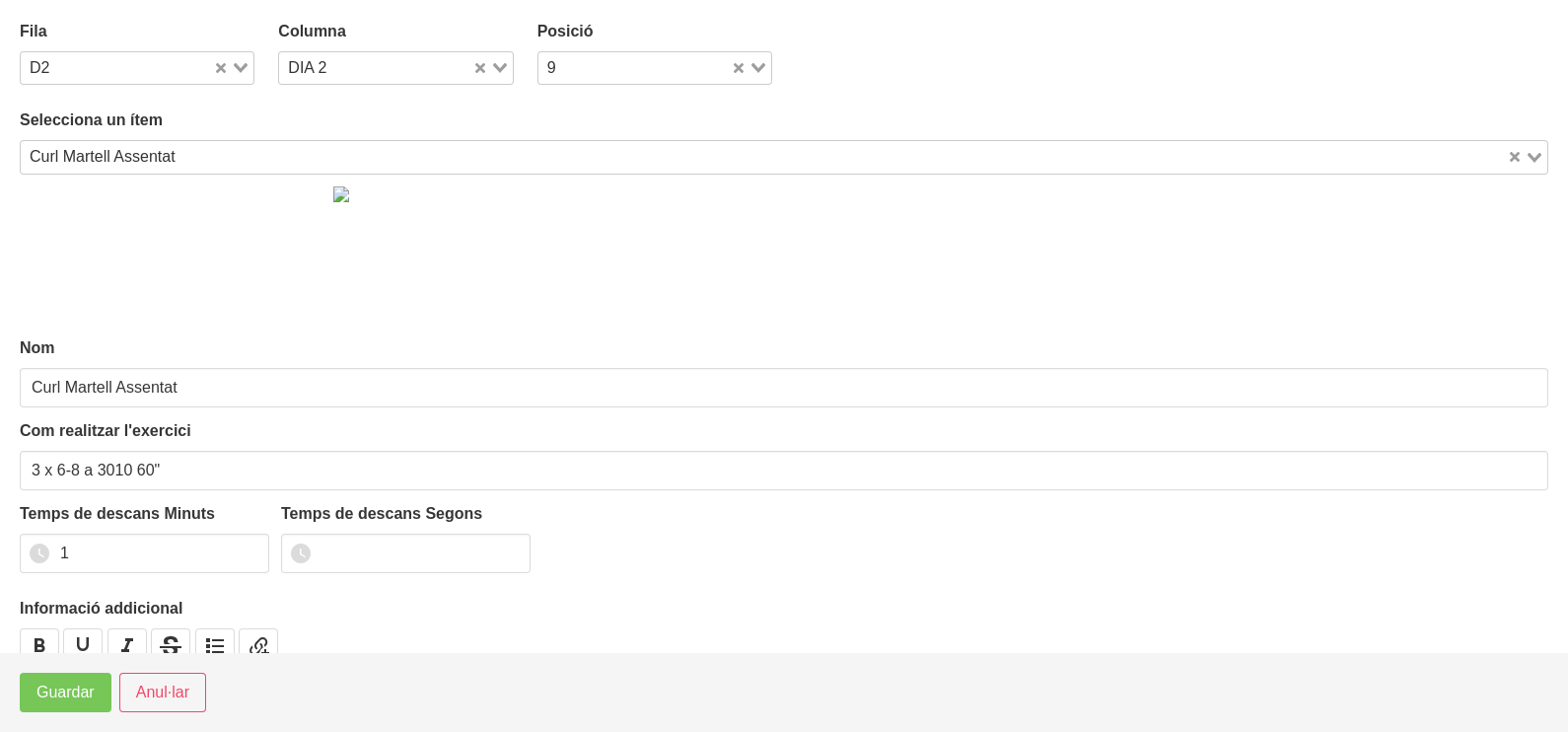
click at [486, 69] on div "Loading..." at bounding box center [492, 66] width 41 height 28
drag, startPoint x: 400, startPoint y: 98, endPoint x: 188, endPoint y: 380, distance: 352.8
click at [399, 100] on li "DIA 1" at bounding box center [395, 103] width 235 height 29
click at [59, 700] on span "Guardar" at bounding box center [65, 692] width 58 height 24
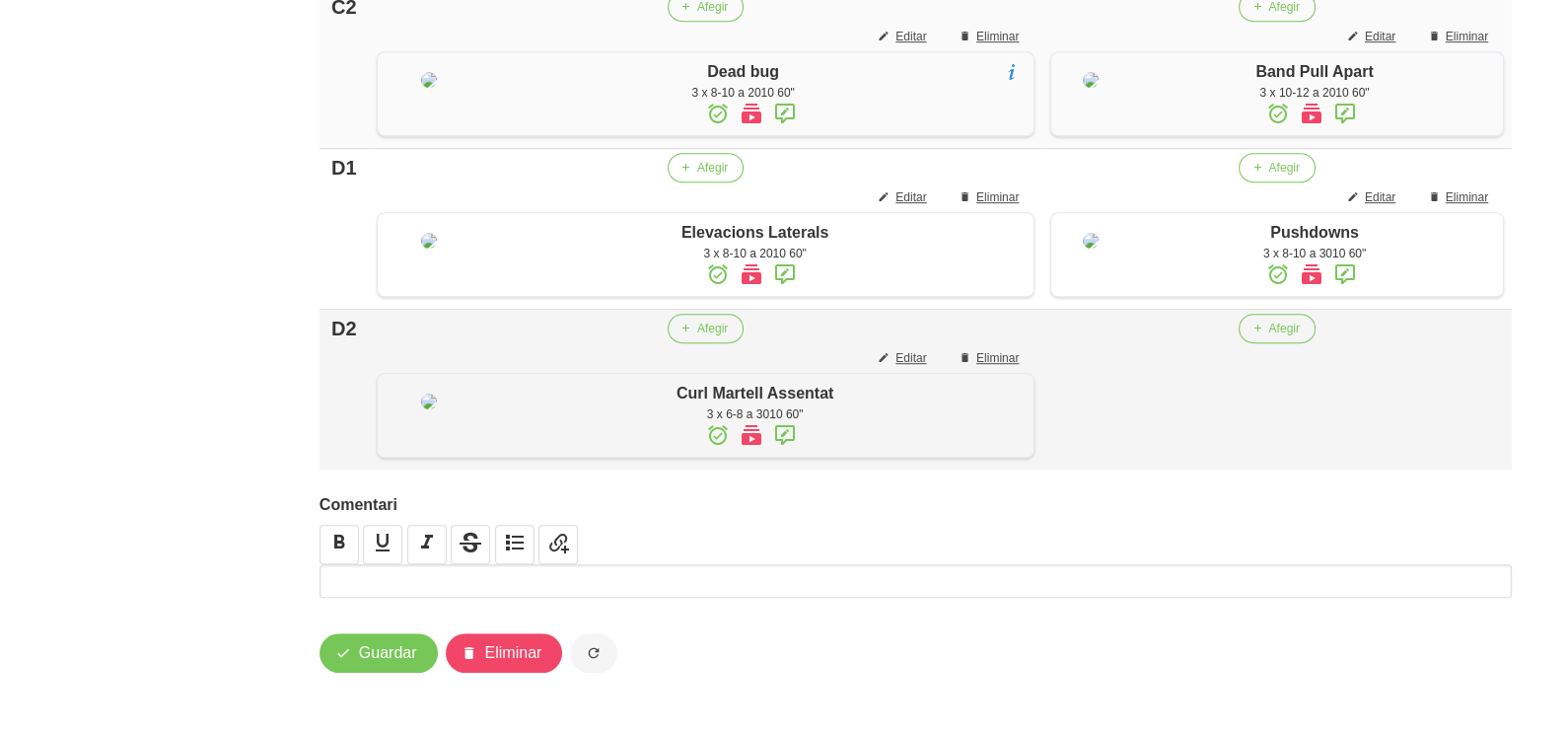
scroll to position [1725, 0]
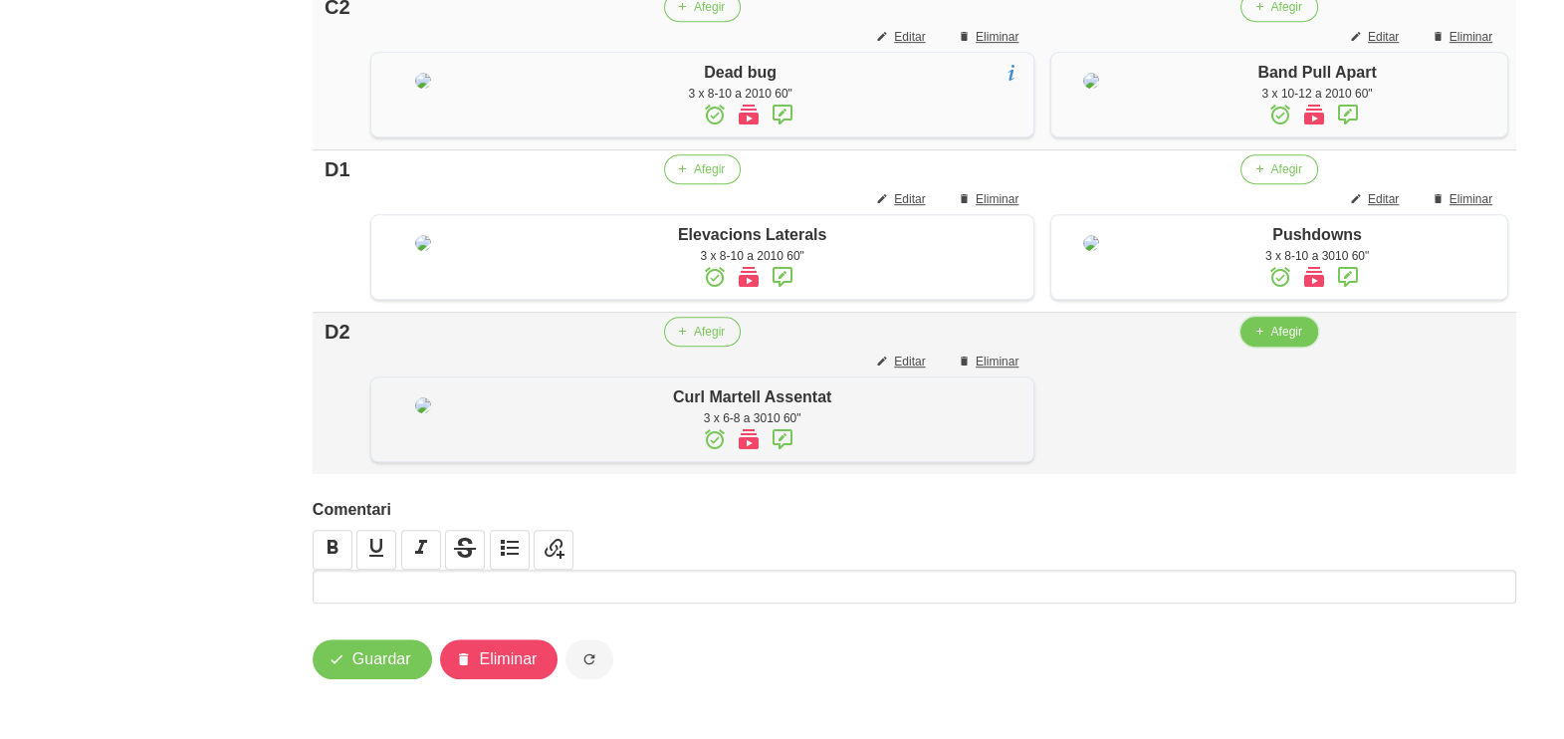
click at [1270, 324] on span "Afegir" at bounding box center [1285, 332] width 31 height 18
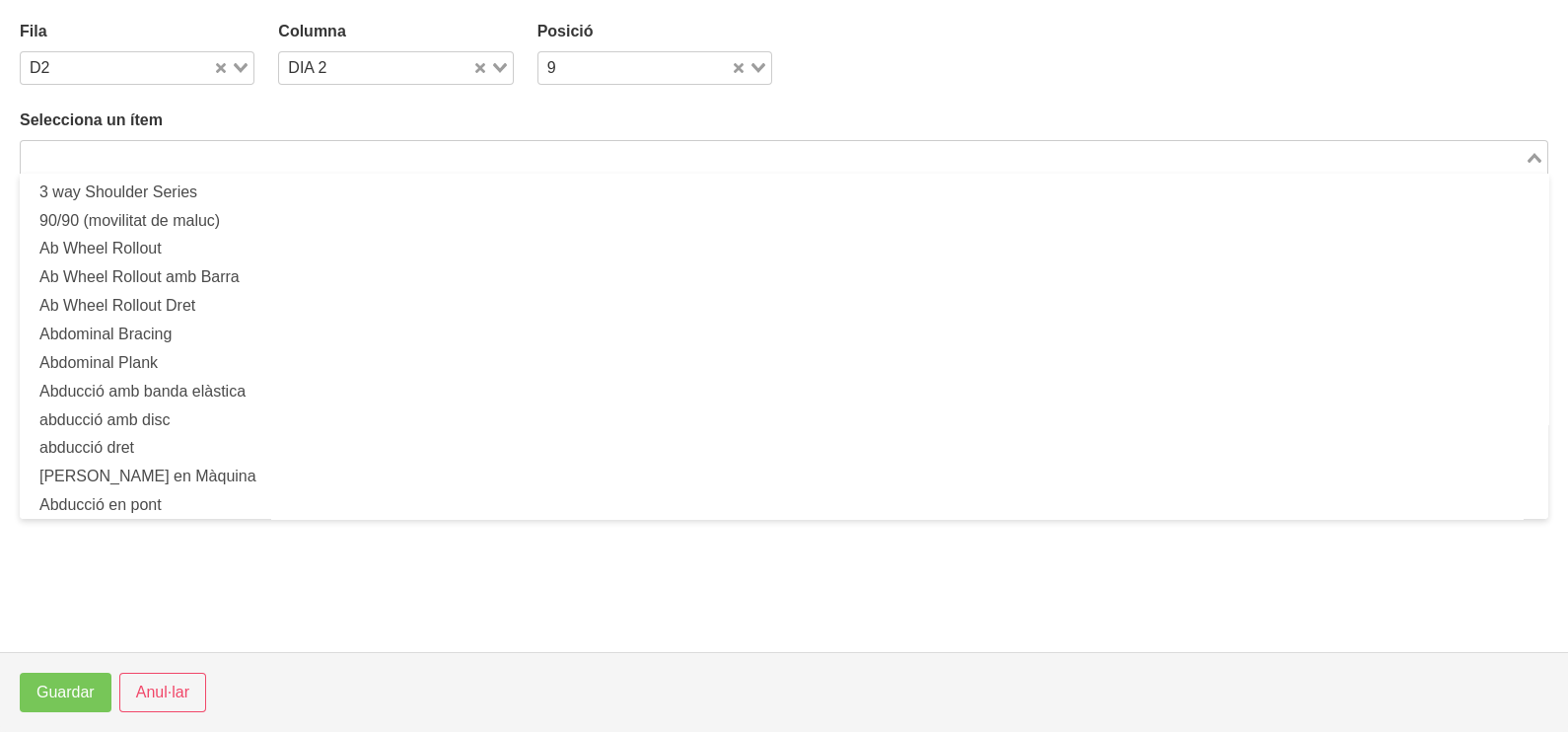
drag, startPoint x: 205, startPoint y: 166, endPoint x: 235, endPoint y: 127, distance: 49.2
click at [207, 163] on input "Search for option" at bounding box center [773, 157] width 1500 height 24
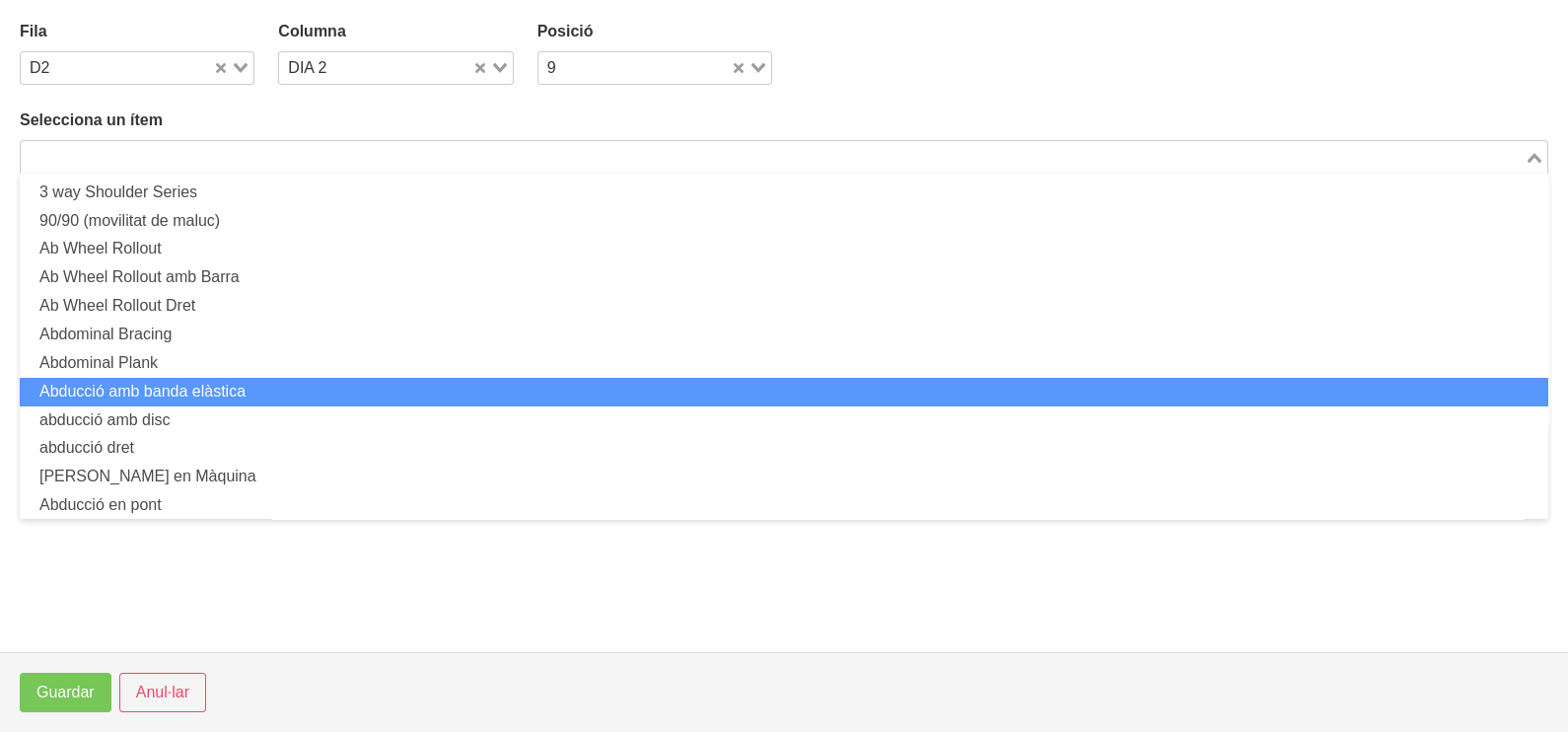
scroll to position [0, 0]
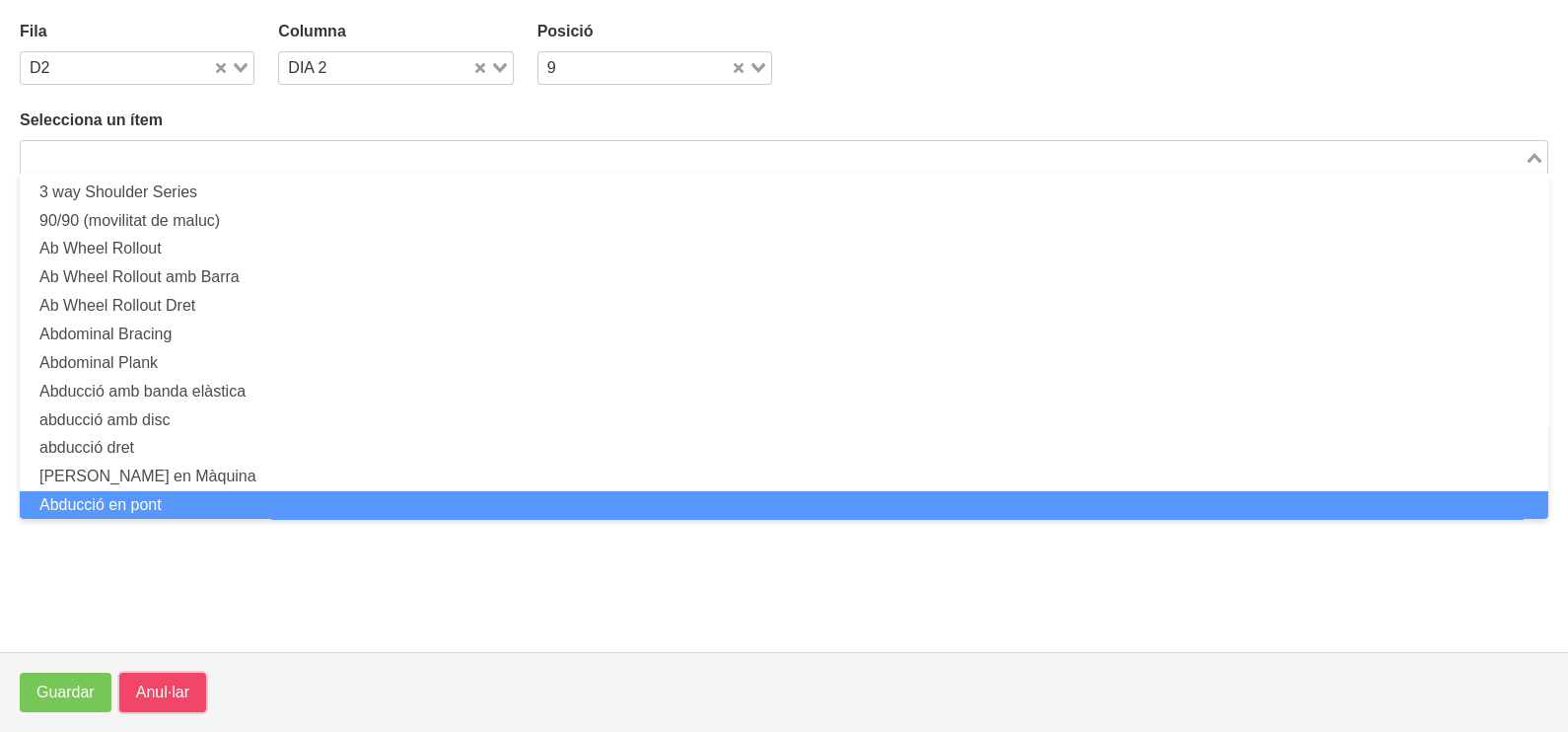
click at [157, 680] on button "Anul·lar" at bounding box center [162, 692] width 87 height 40
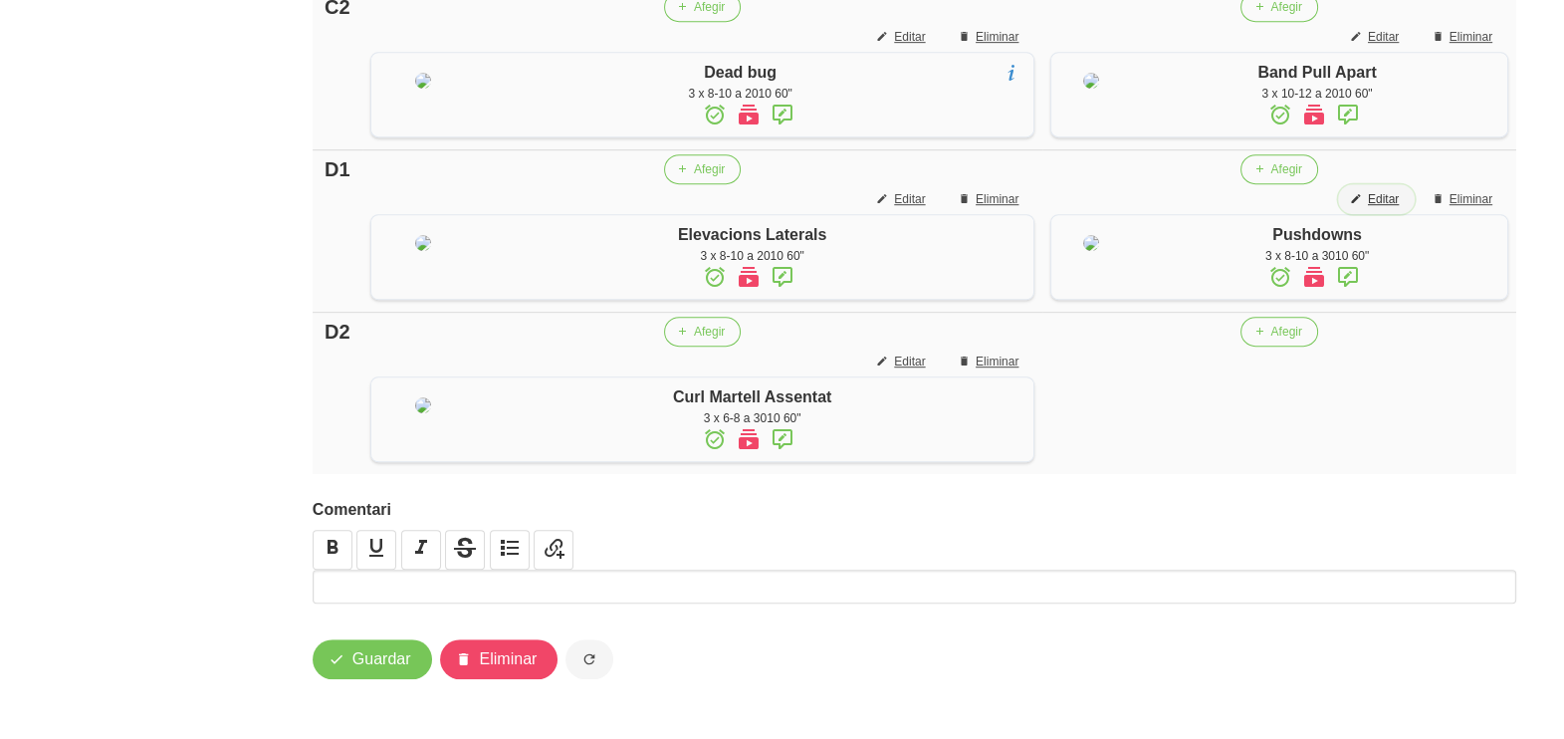
click at [1393, 190] on span "Editar" at bounding box center [1383, 199] width 31 height 18
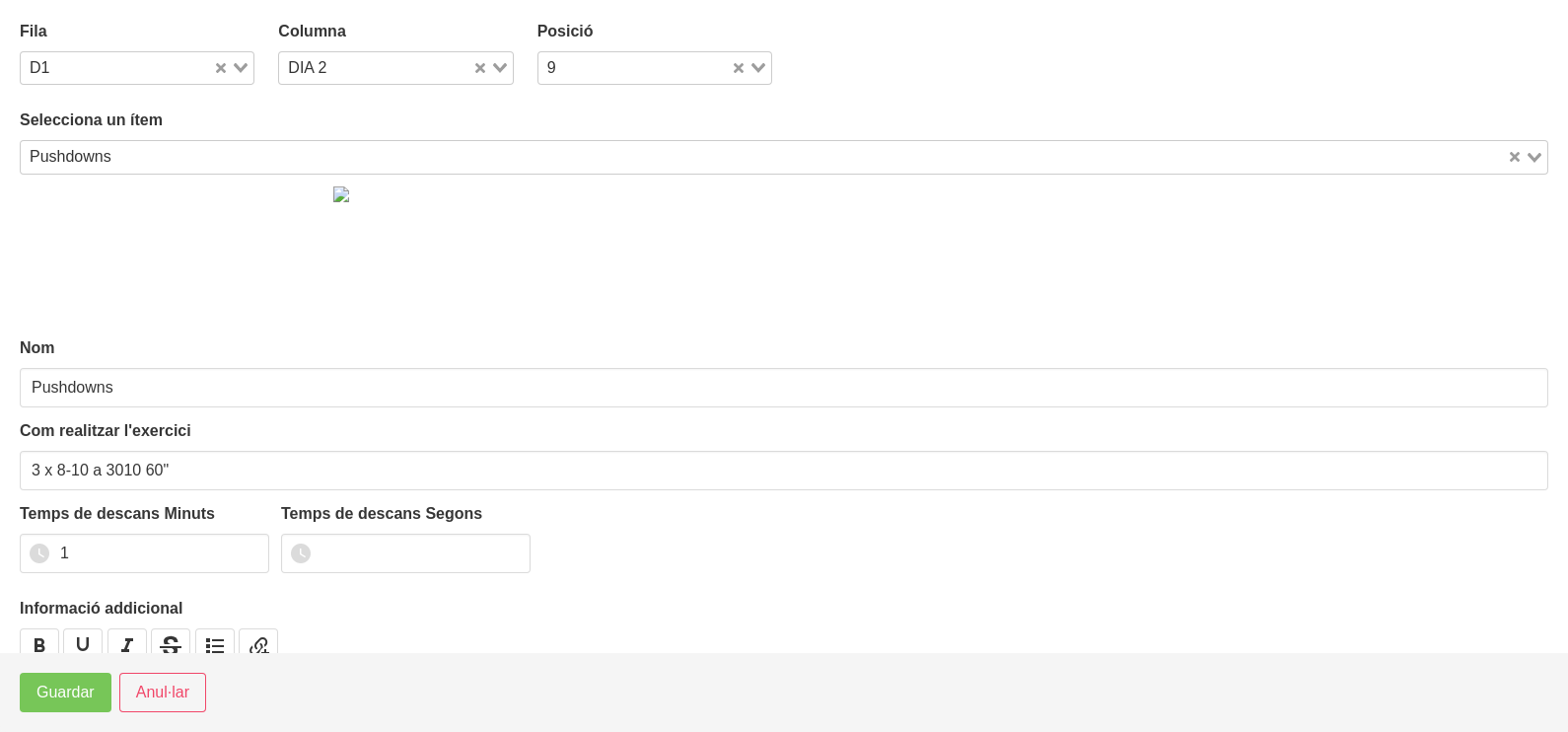
click at [309, 162] on input "Search for option" at bounding box center [811, 157] width 1387 height 24
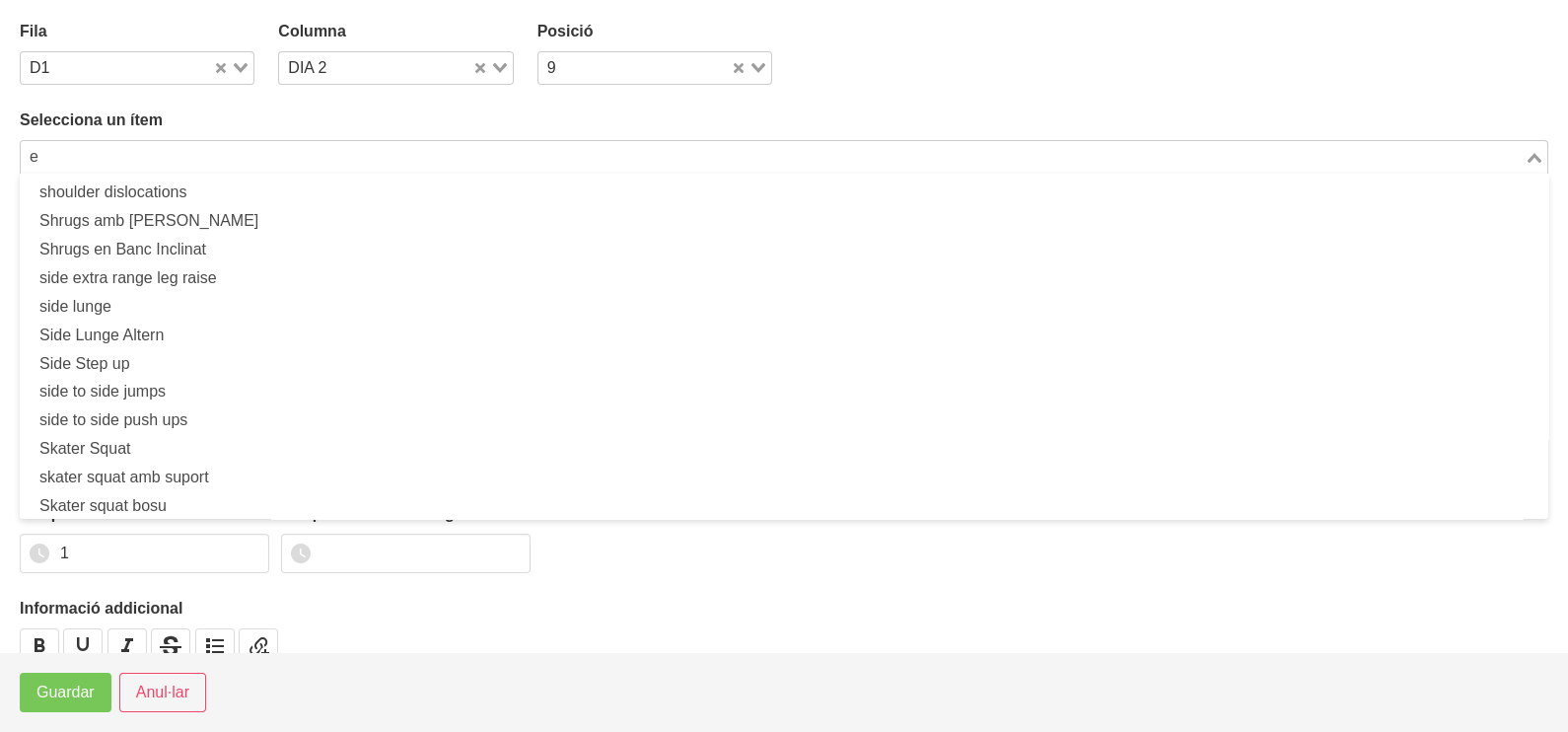
scroll to position [5, 0]
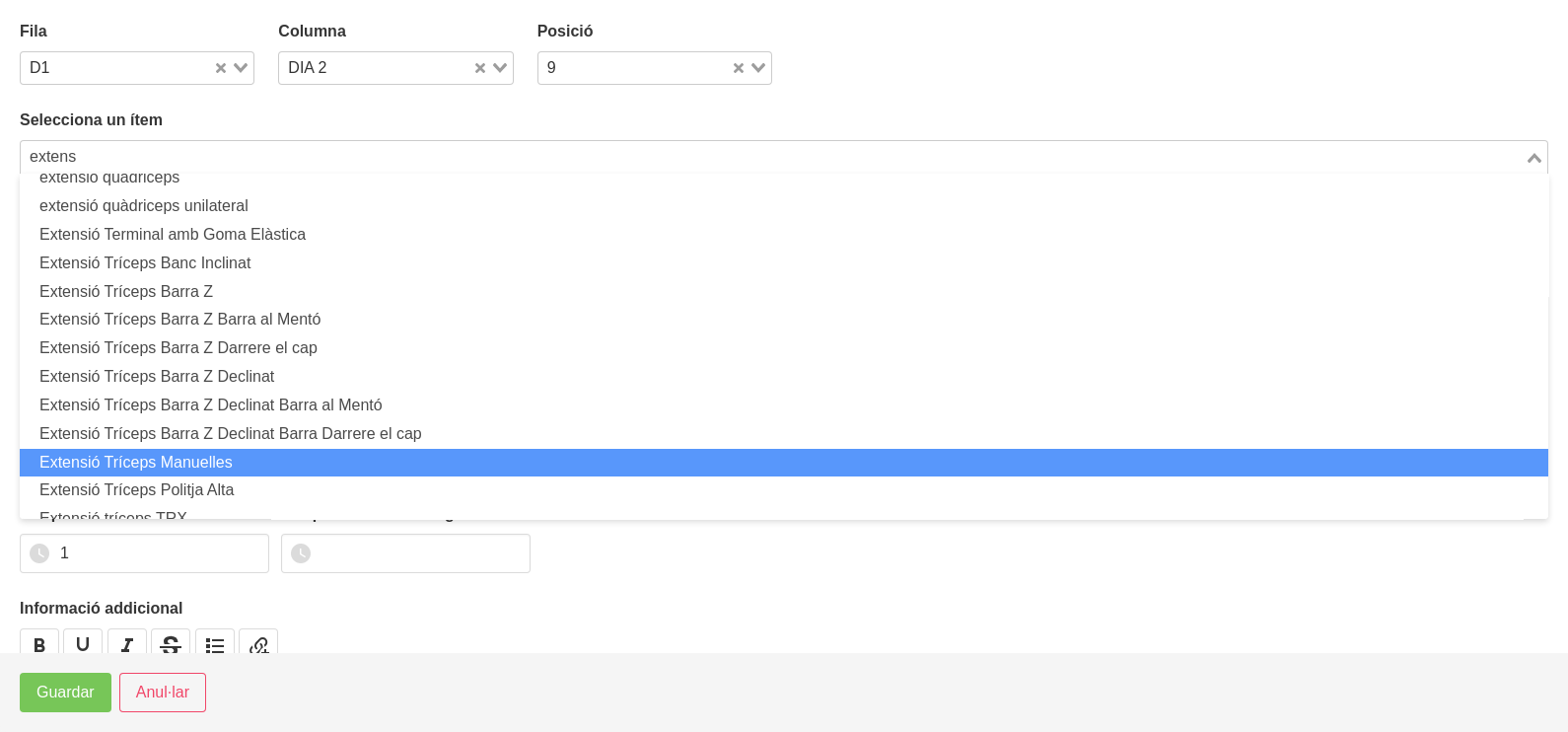
click at [232, 454] on li "Extensió Tríceps Manuelles" at bounding box center [784, 463] width 1528 height 29
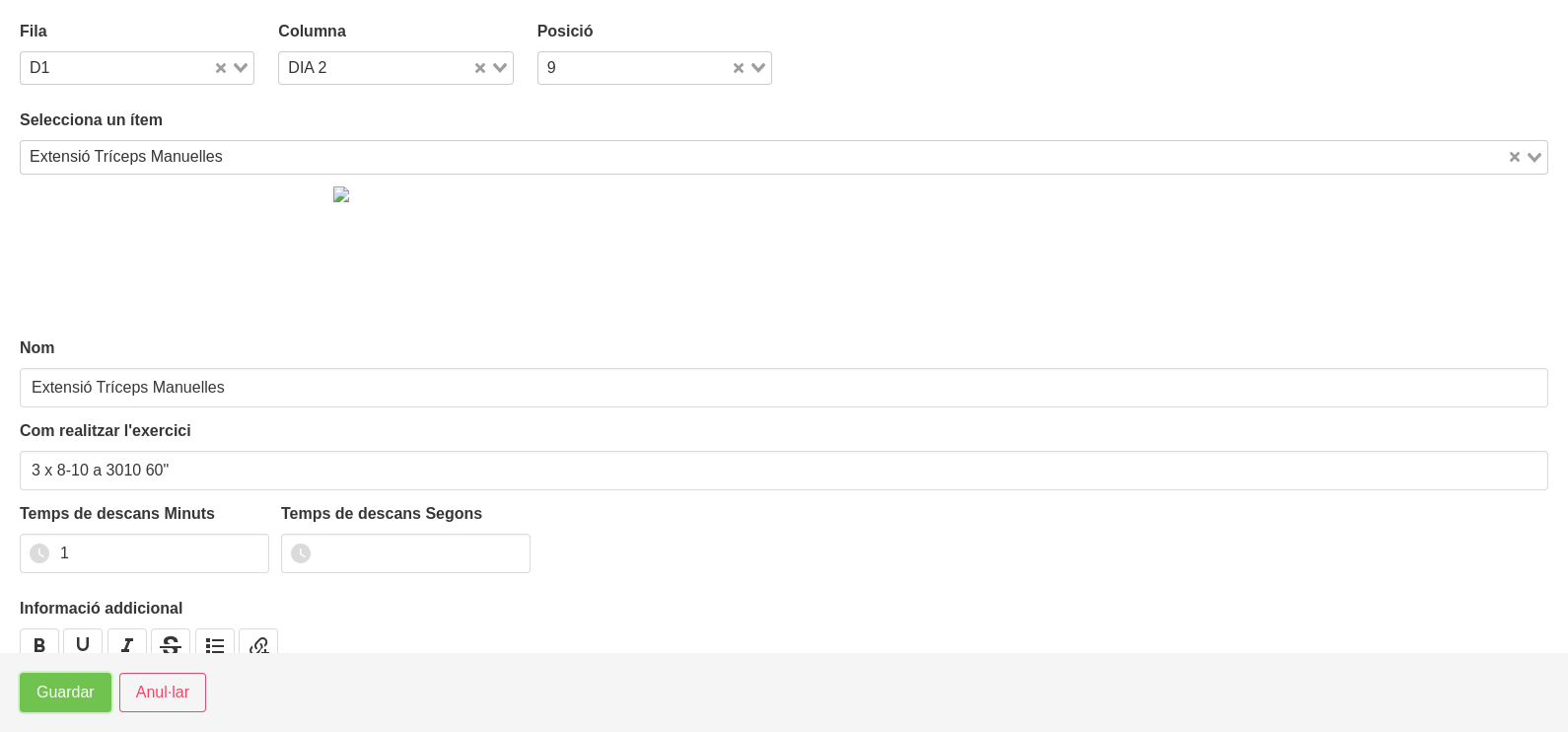
click at [73, 698] on span "Guardar" at bounding box center [65, 692] width 58 height 24
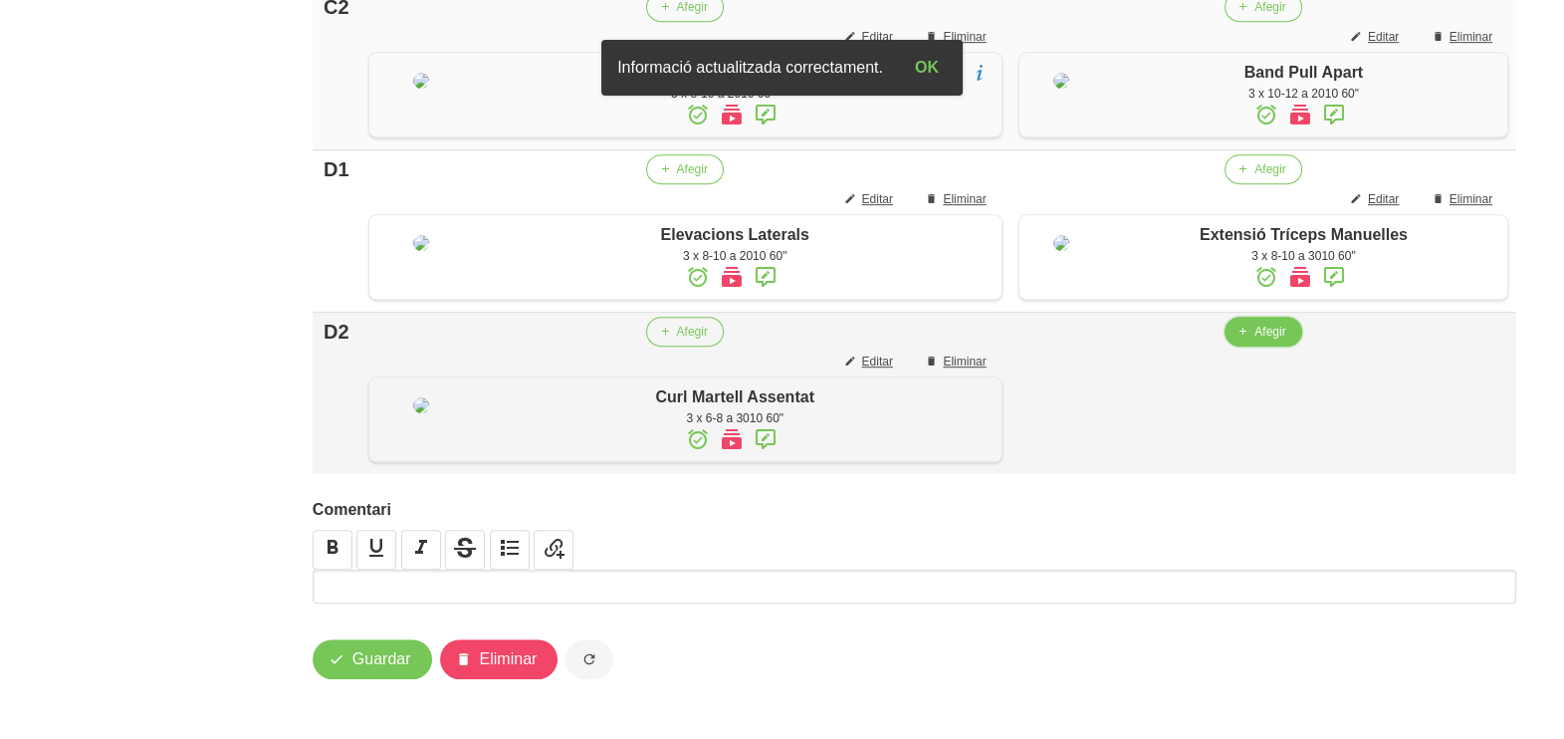
click at [1277, 329] on button "Afegir" at bounding box center [1263, 332] width 77 height 30
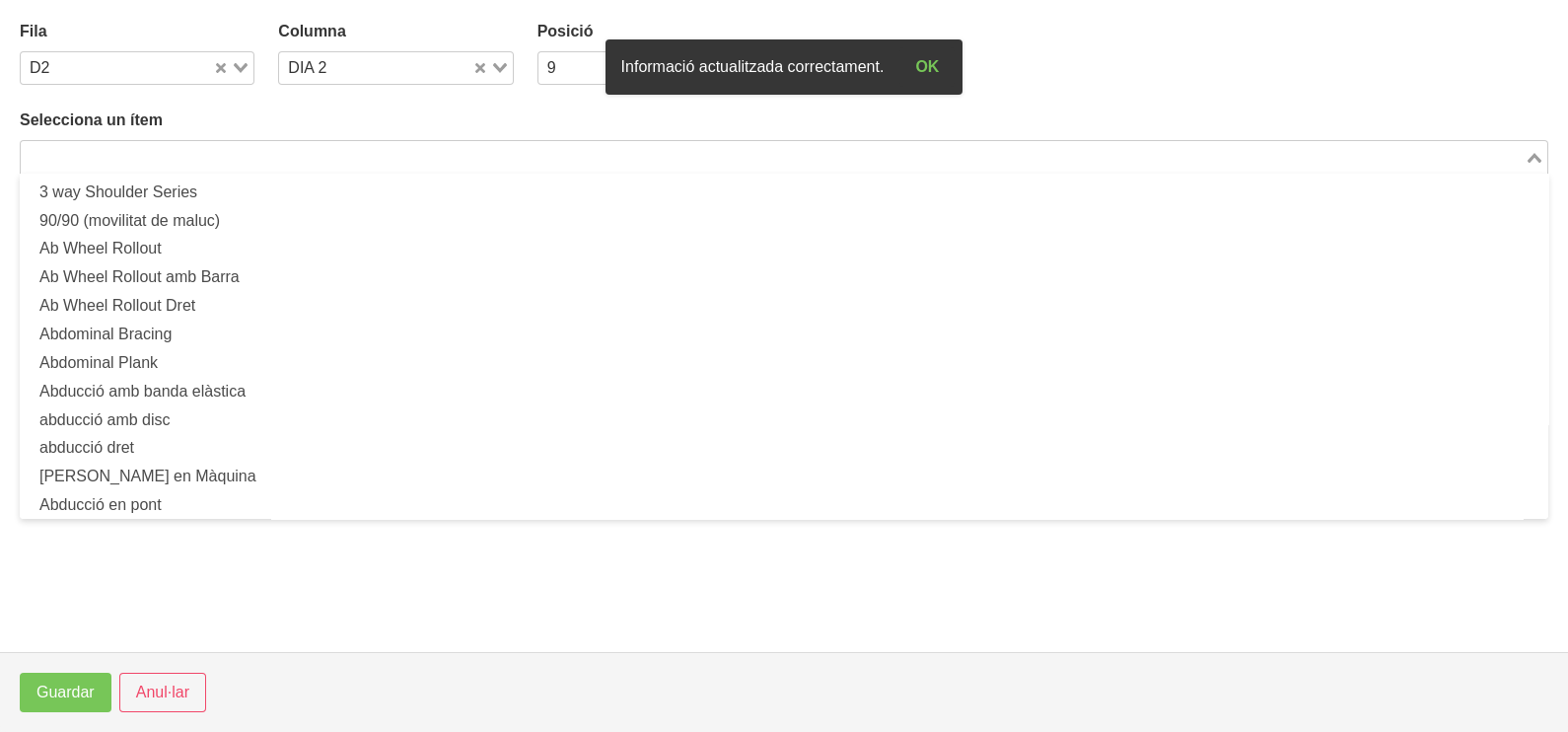
click at [283, 150] on input "Search for option" at bounding box center [773, 157] width 1500 height 24
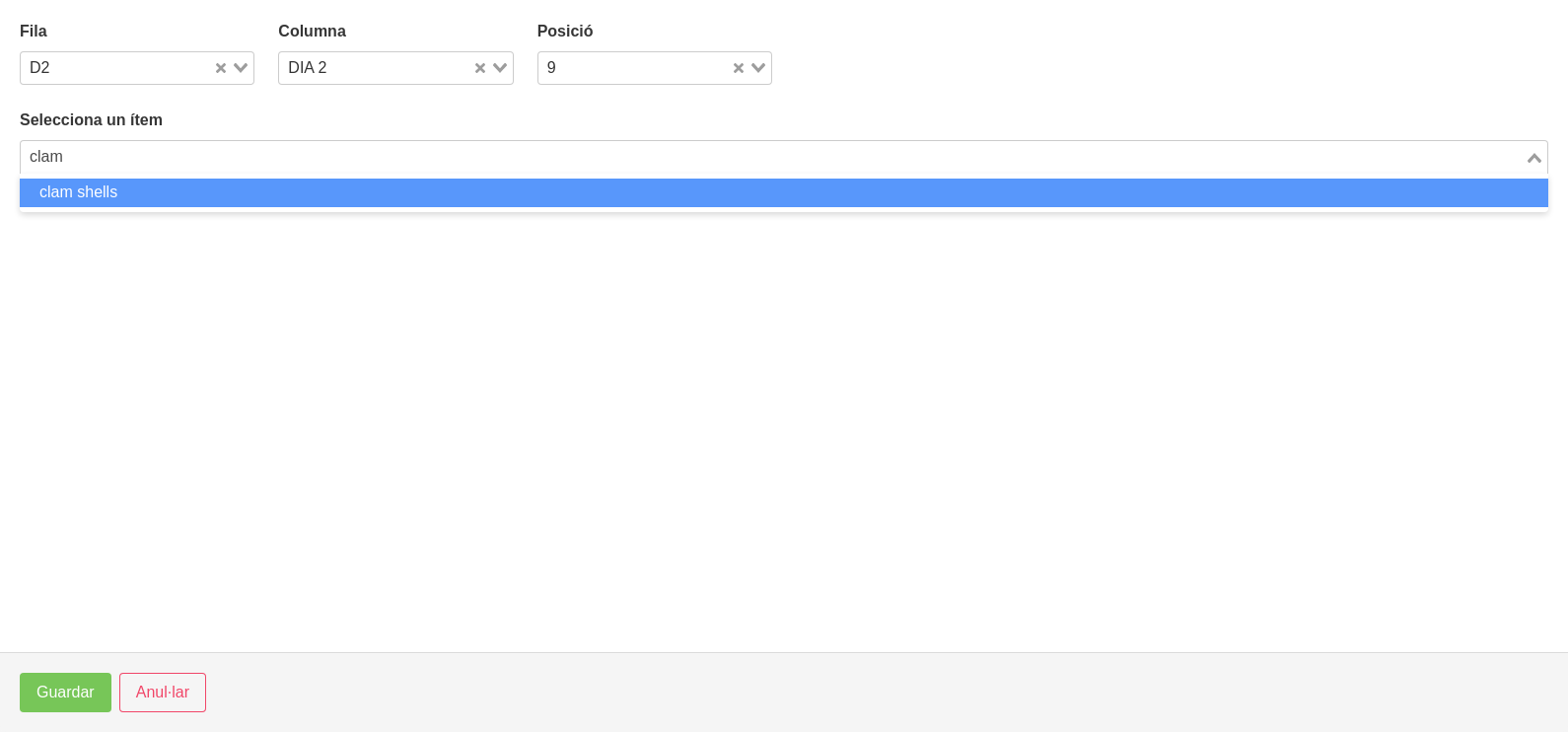
click at [162, 189] on li "clam shells" at bounding box center [784, 192] width 1528 height 29
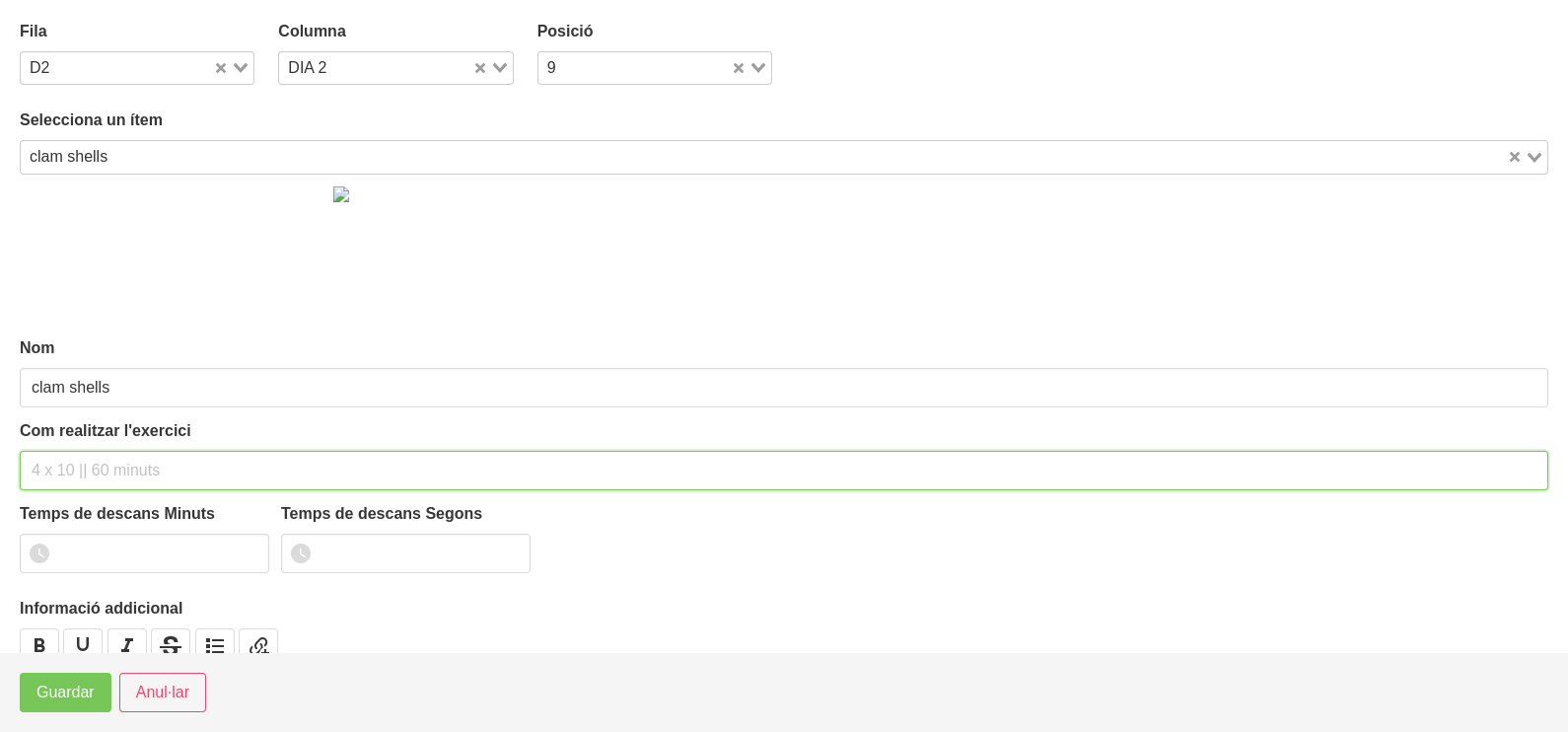
click at [86, 453] on input "text" at bounding box center [784, 471] width 1528 height 40
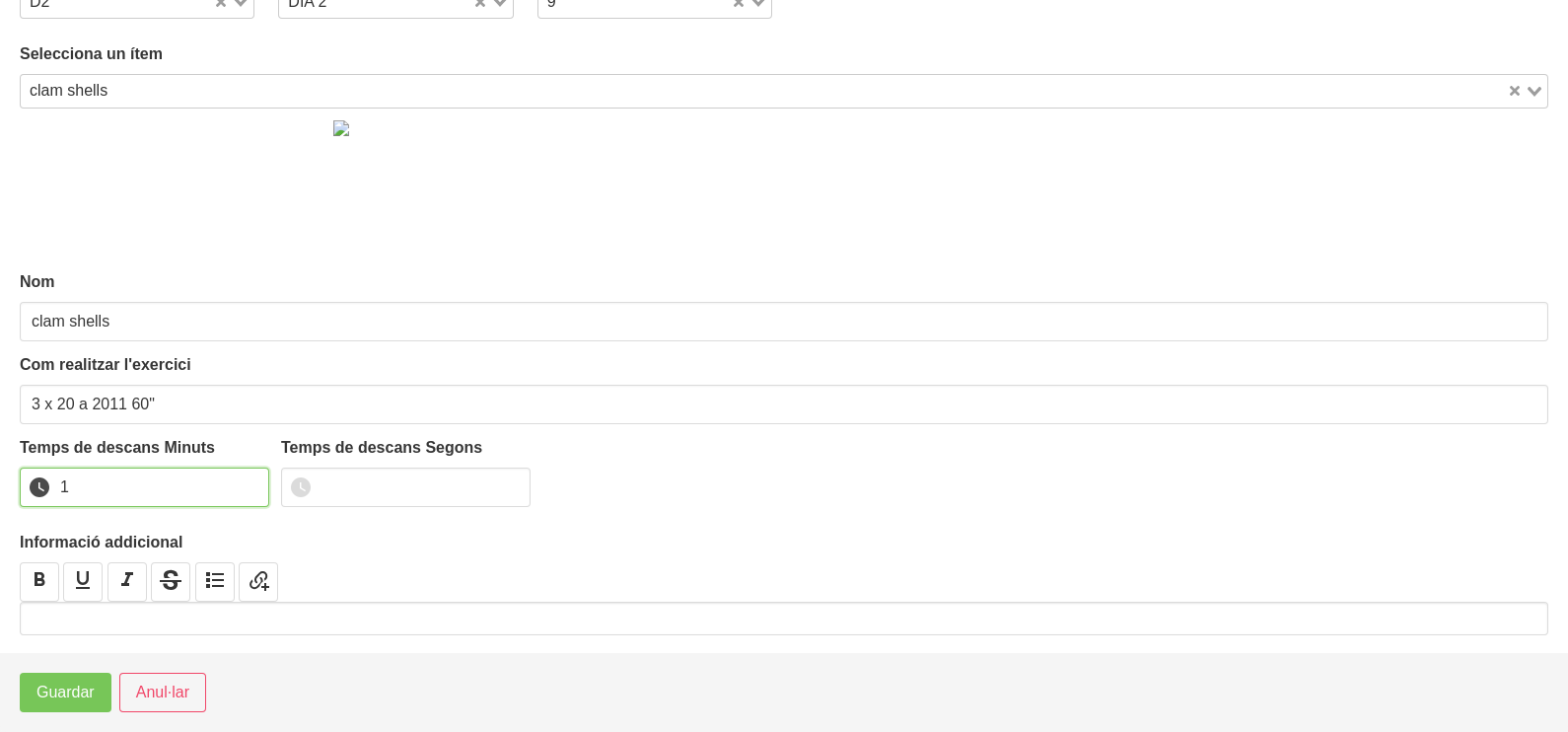
drag, startPoint x: 254, startPoint y: 478, endPoint x: 153, endPoint y: 539, distance: 118.0
click at [248, 479] on input "1" at bounding box center [145, 487] width 250 height 40
click at [65, 681] on span "Guardar" at bounding box center [65, 692] width 58 height 24
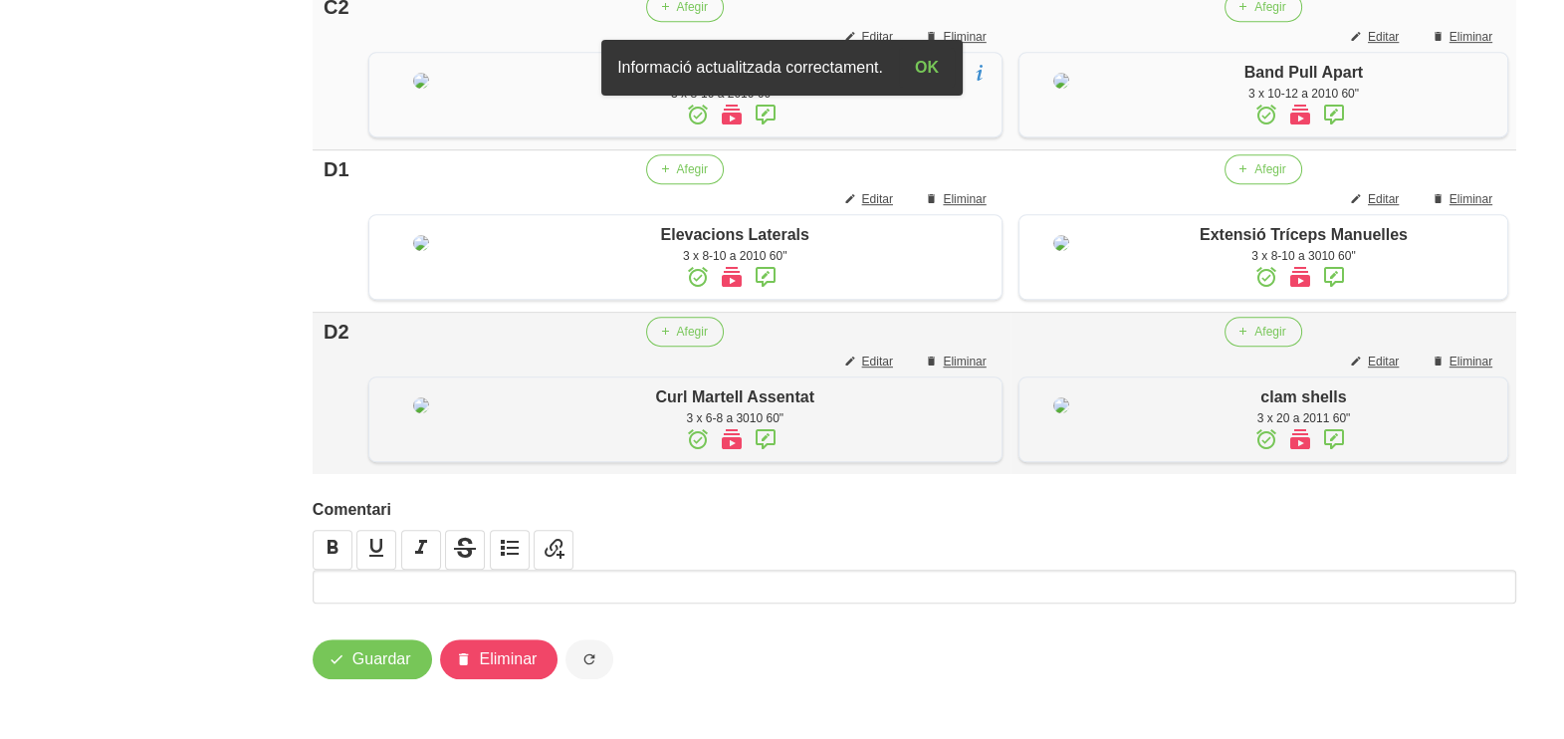
scroll to position [1793, 0]
click at [358, 666] on span "Guardar" at bounding box center [381, 659] width 59 height 24
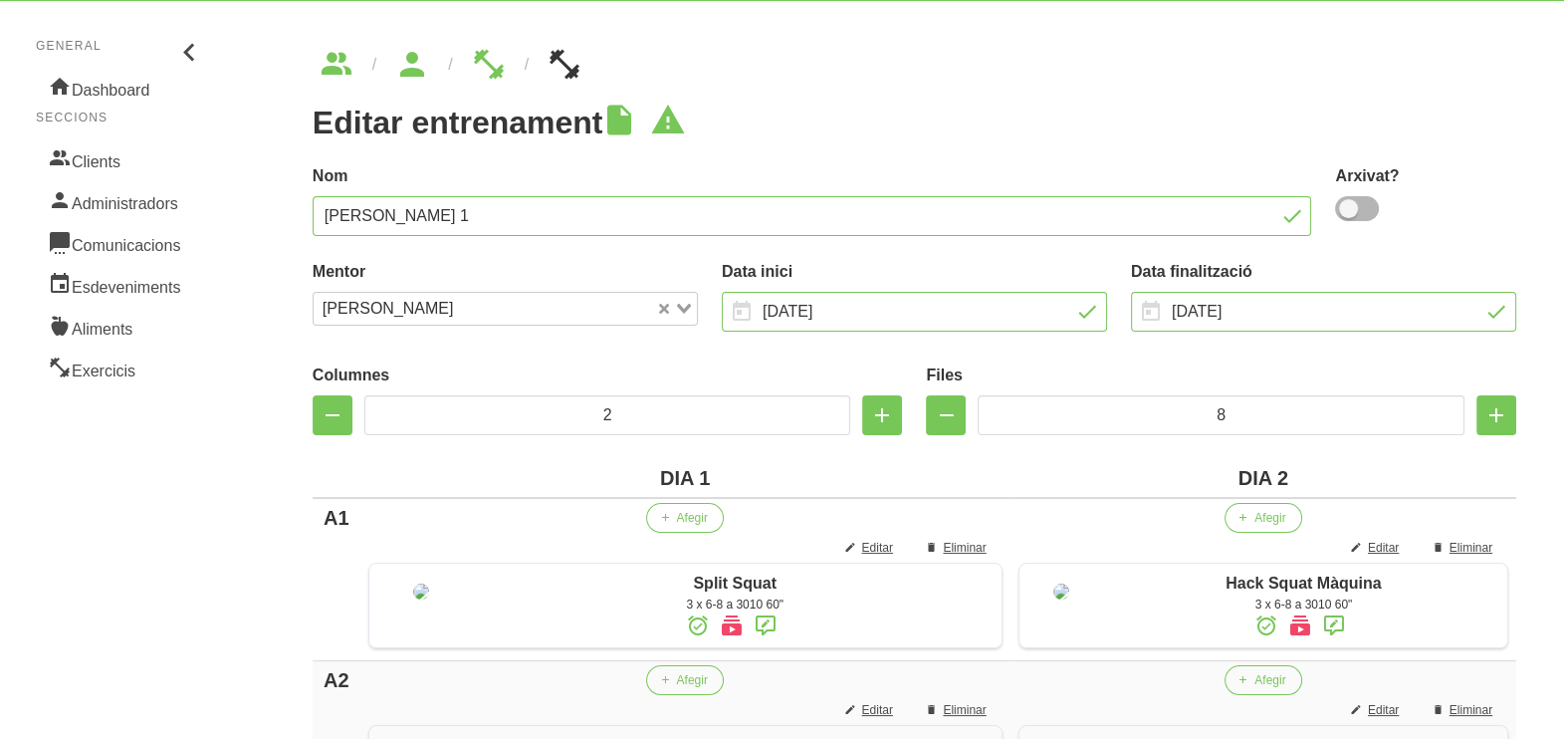
scroll to position [0, 0]
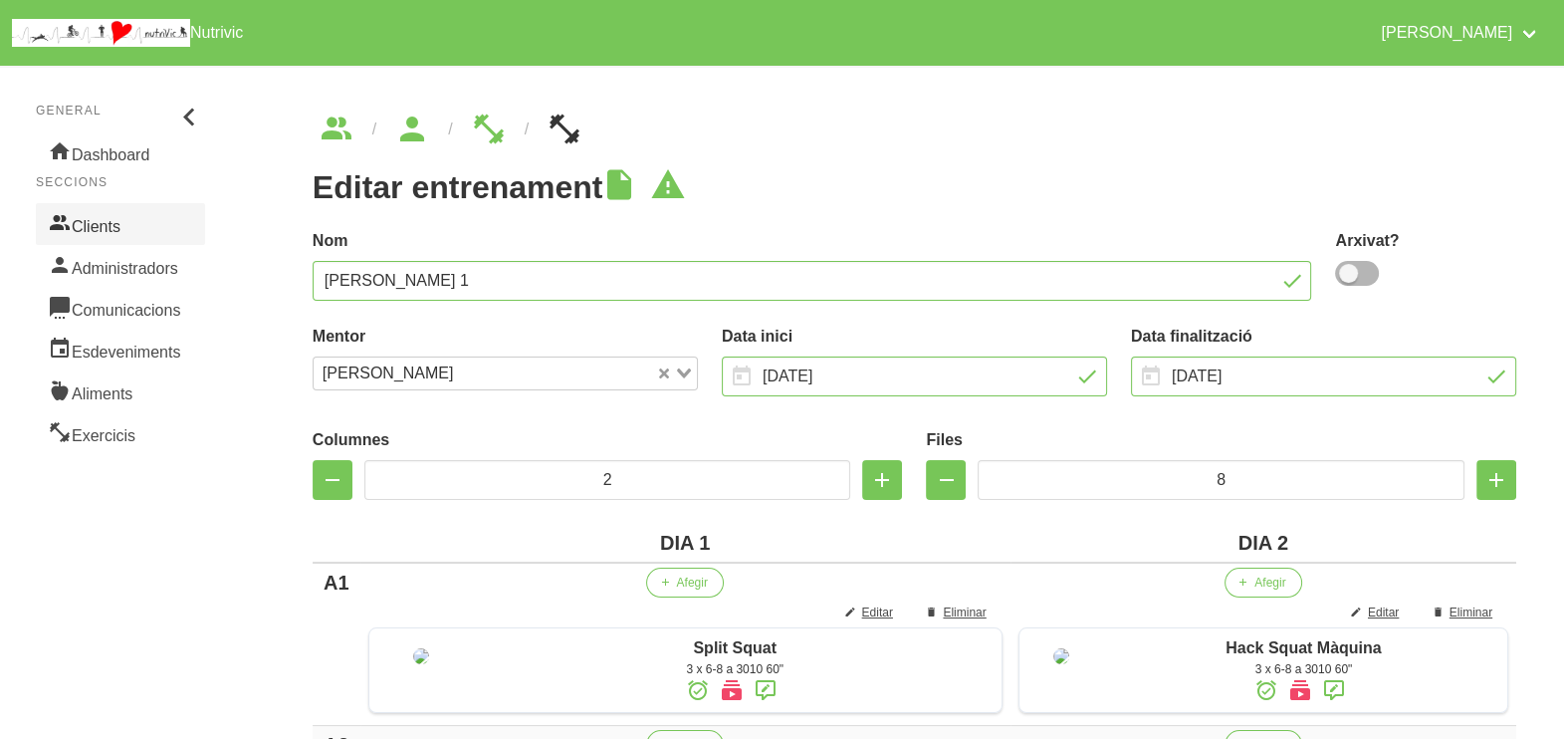
click at [115, 226] on link "Clients" at bounding box center [120, 224] width 169 height 42
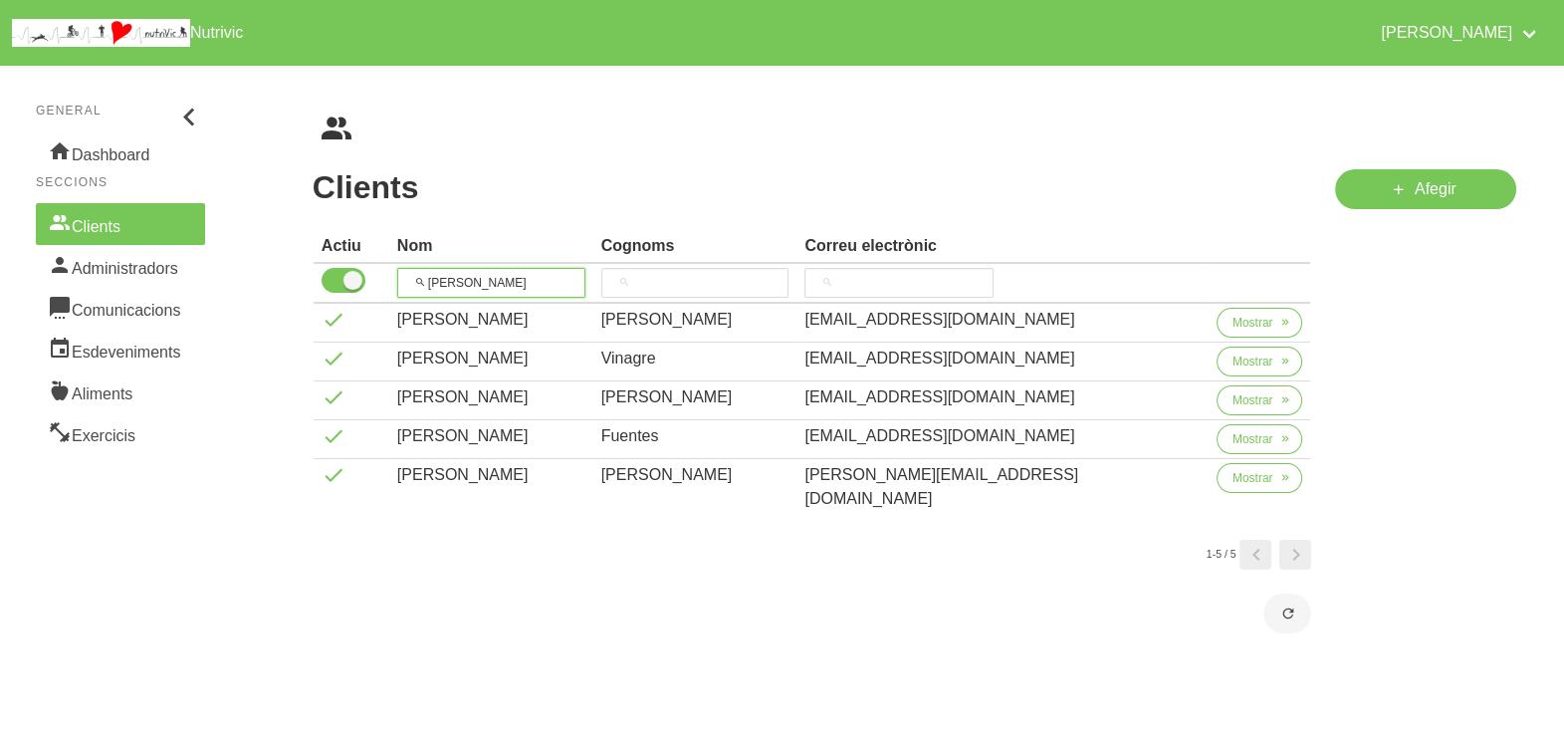
drag, startPoint x: 498, startPoint y: 279, endPoint x: 427, endPoint y: 274, distance: 70.9
click at [427, 274] on input "[PERSON_NAME]" at bounding box center [491, 283] width 188 height 30
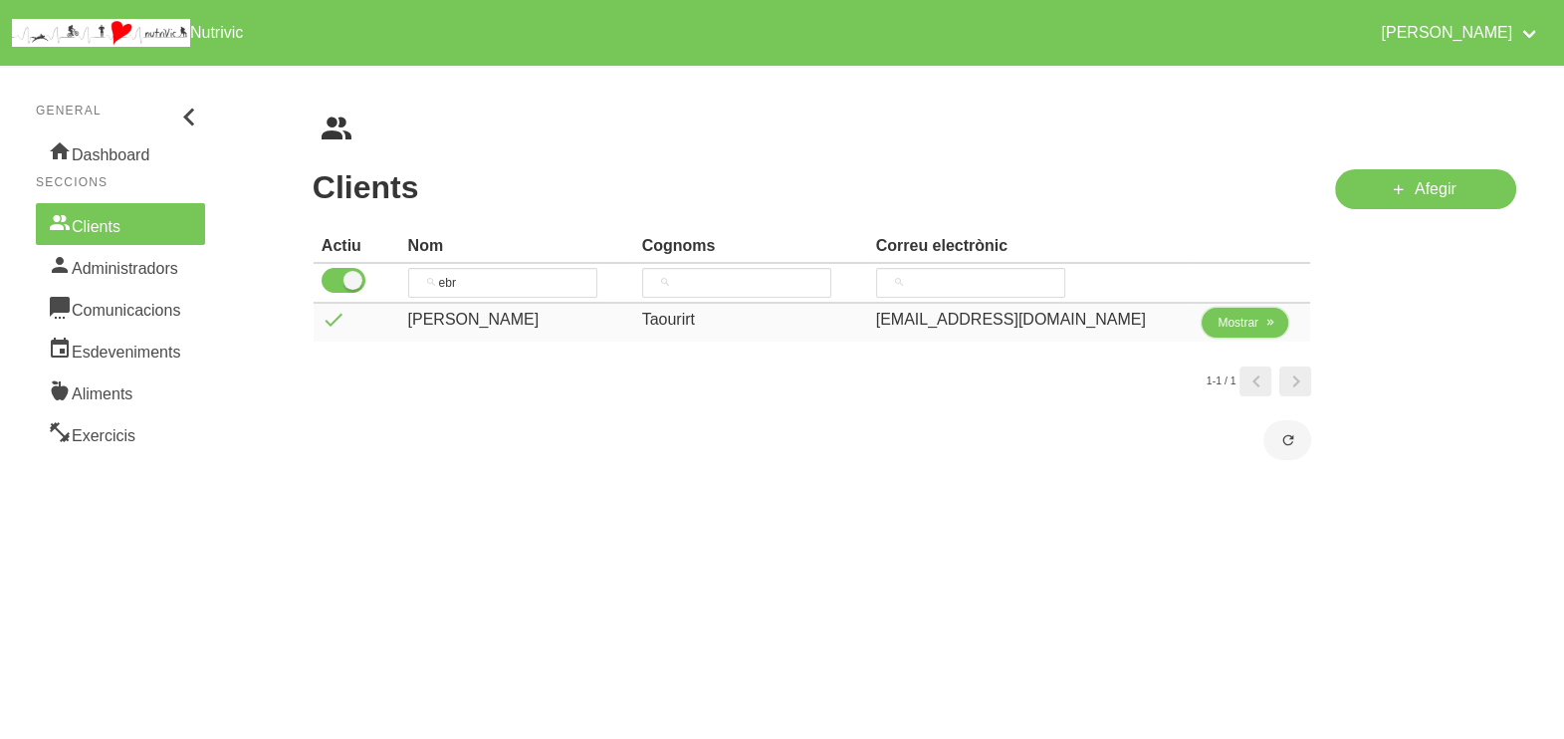
click at [1235, 331] on button "Mostrar" at bounding box center [1245, 323] width 87 height 30
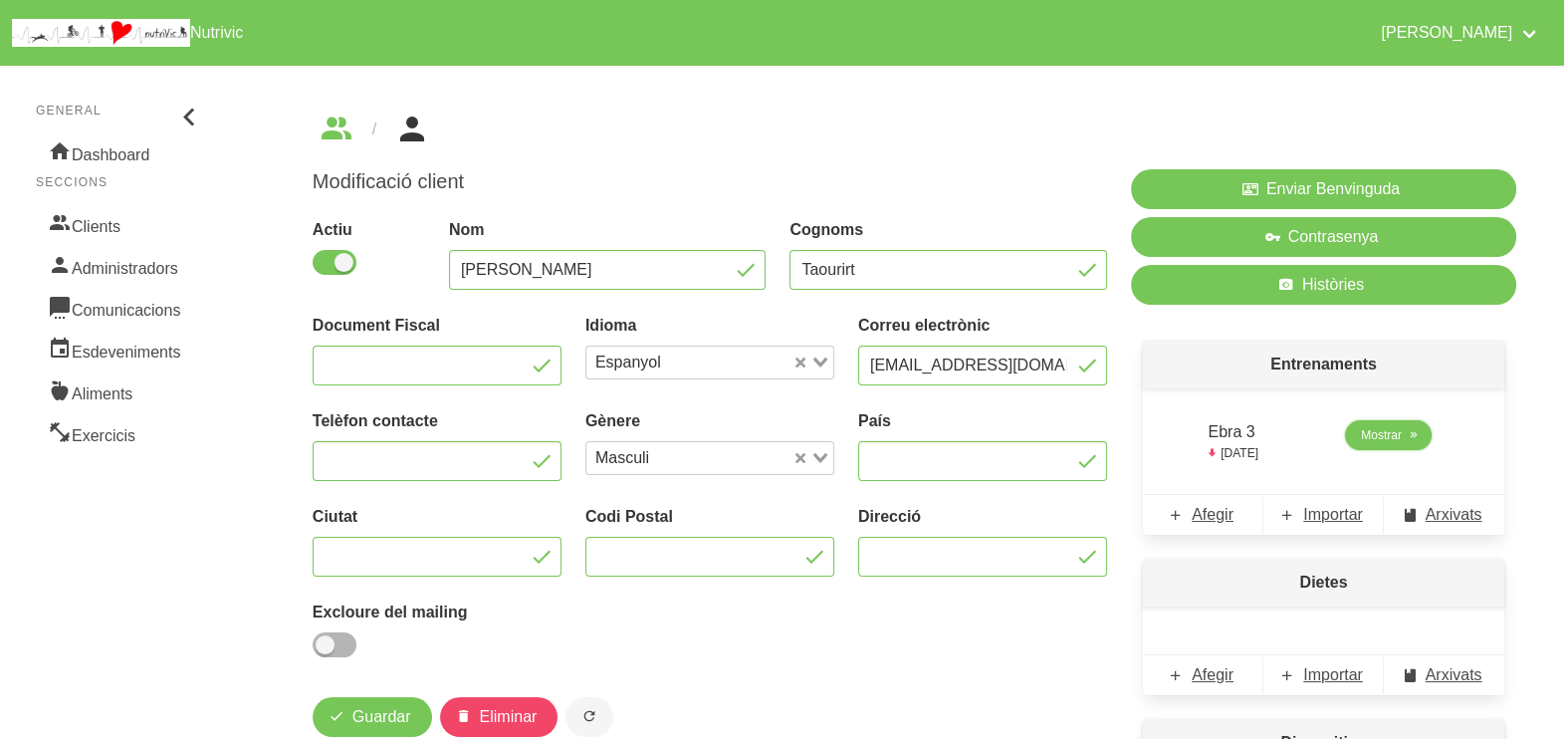
click at [1397, 438] on span "Mostrar" at bounding box center [1381, 435] width 41 height 18
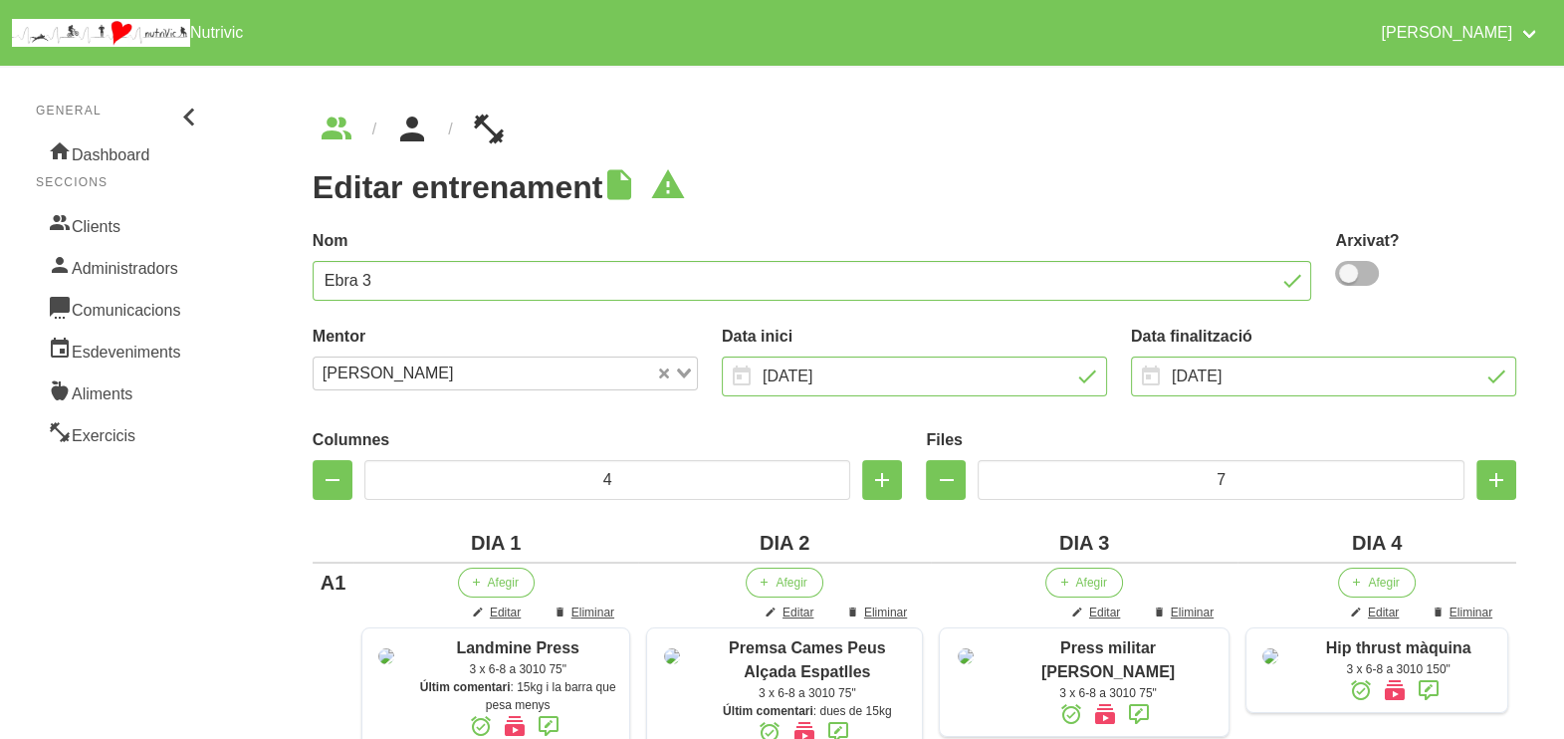
click at [423, 133] on icon "breadcrumbs" at bounding box center [412, 130] width 36 height 54
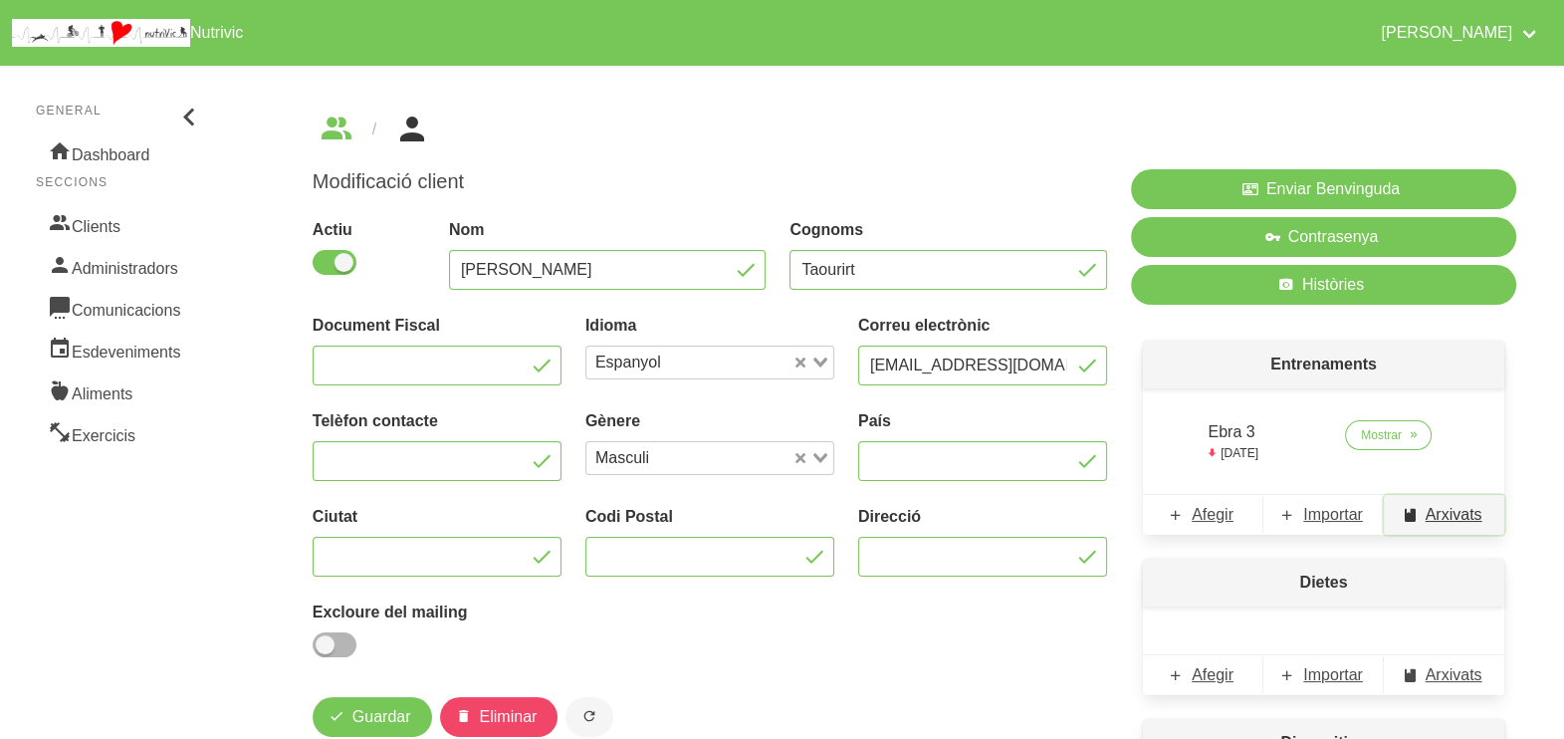
click at [1444, 517] on span "Arxivats" at bounding box center [1454, 515] width 57 height 24
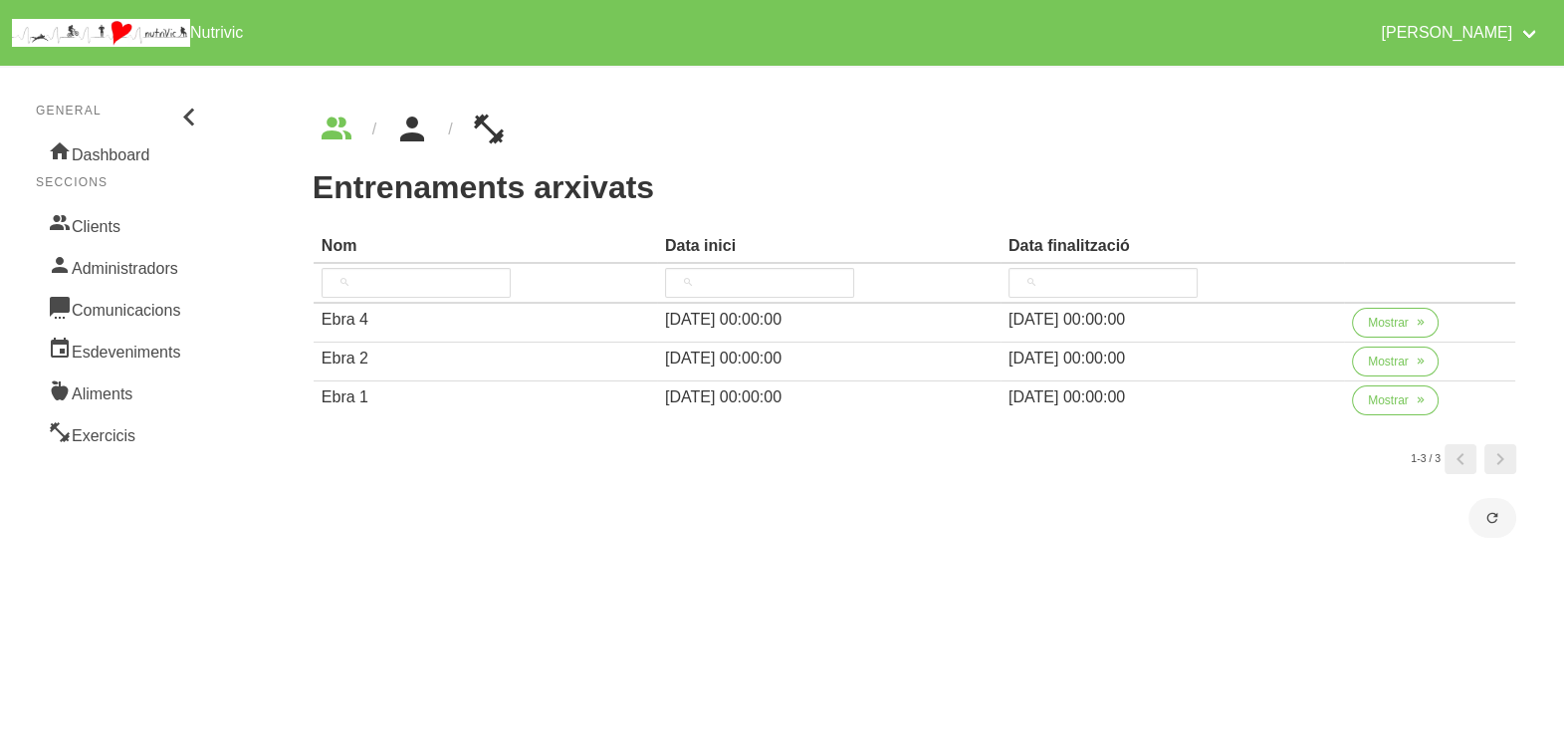
click at [423, 129] on icon "breadcrumbs" at bounding box center [412, 130] width 36 height 54
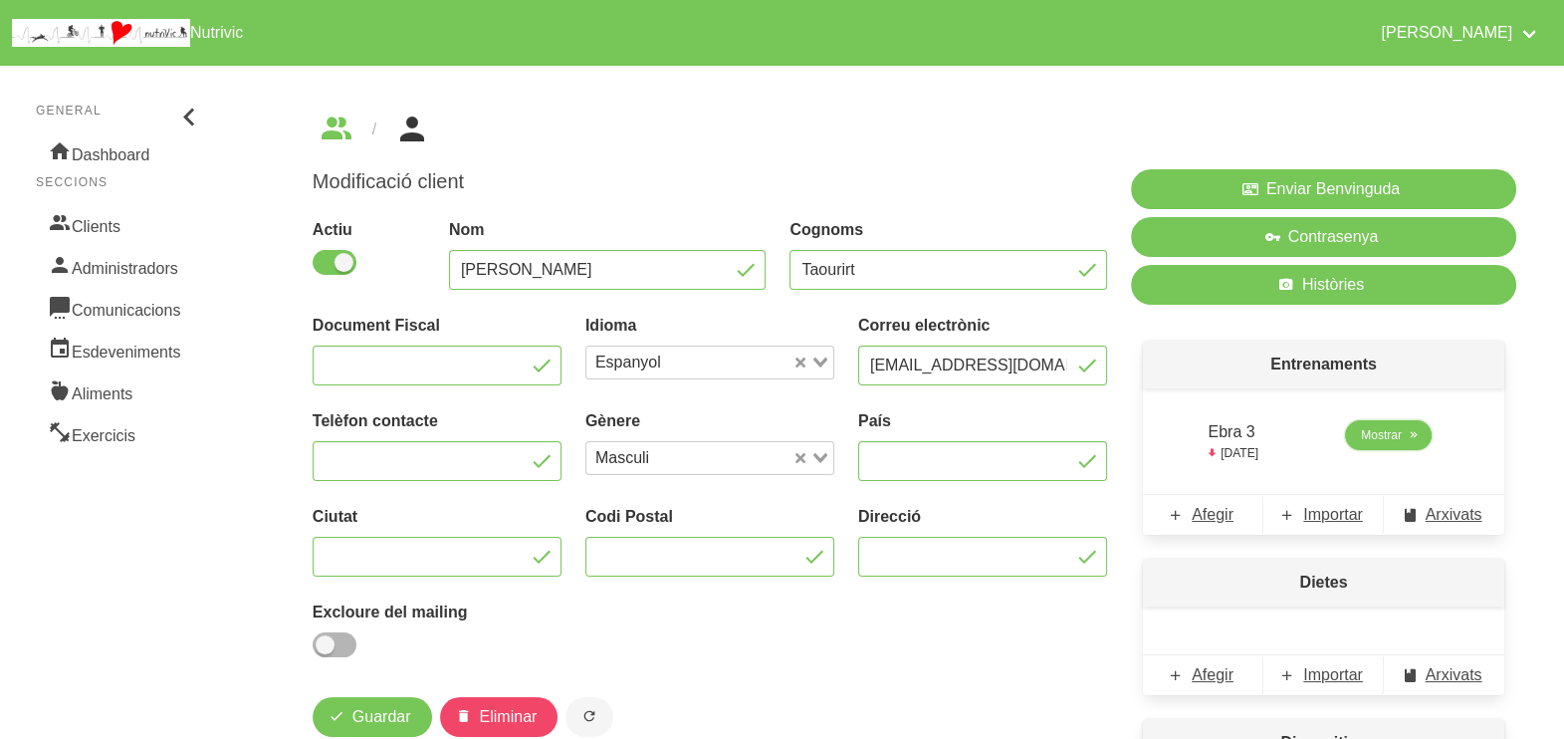
click at [1383, 438] on span "Mostrar" at bounding box center [1381, 435] width 41 height 18
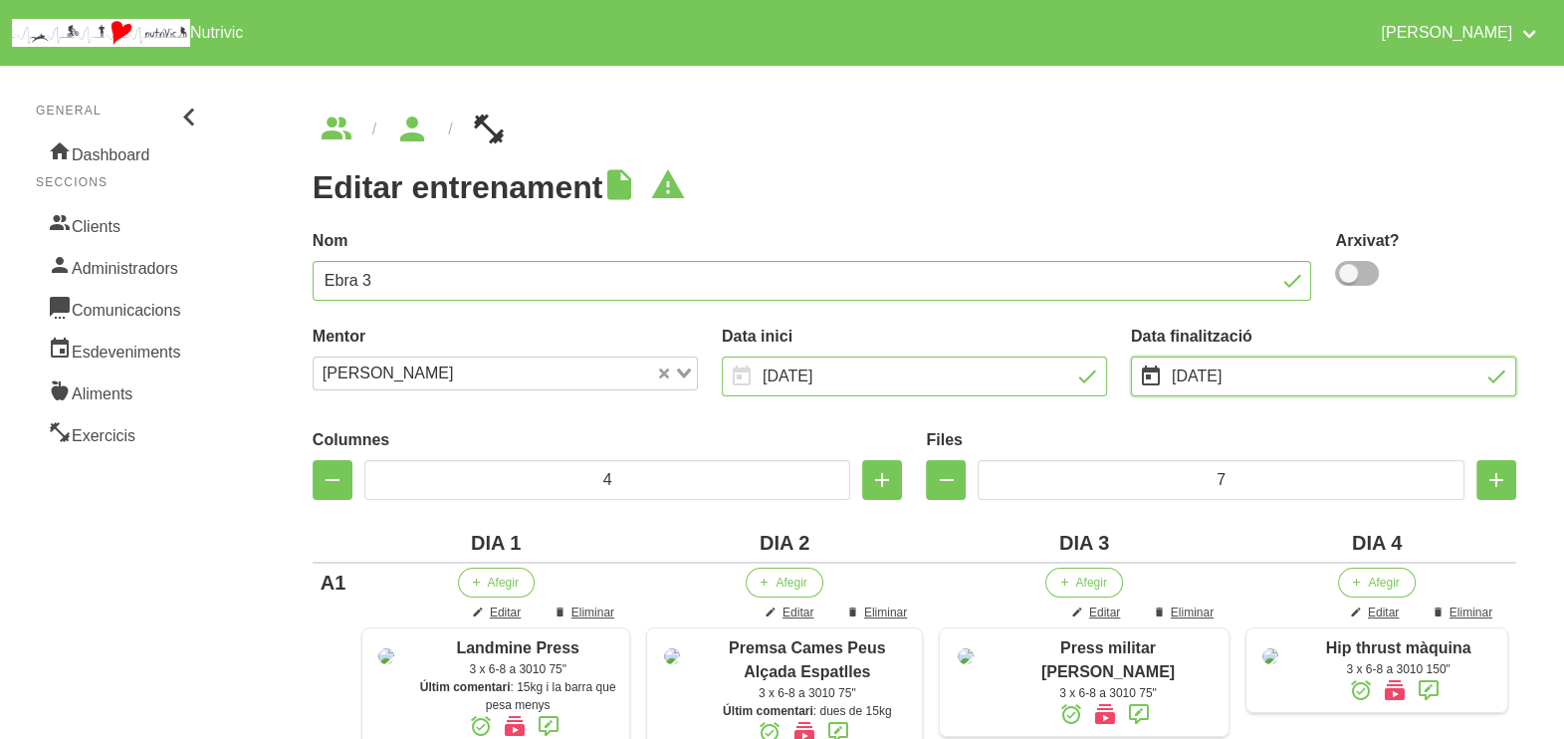
click at [1205, 373] on input "[DATE]" at bounding box center [1323, 376] width 385 height 40
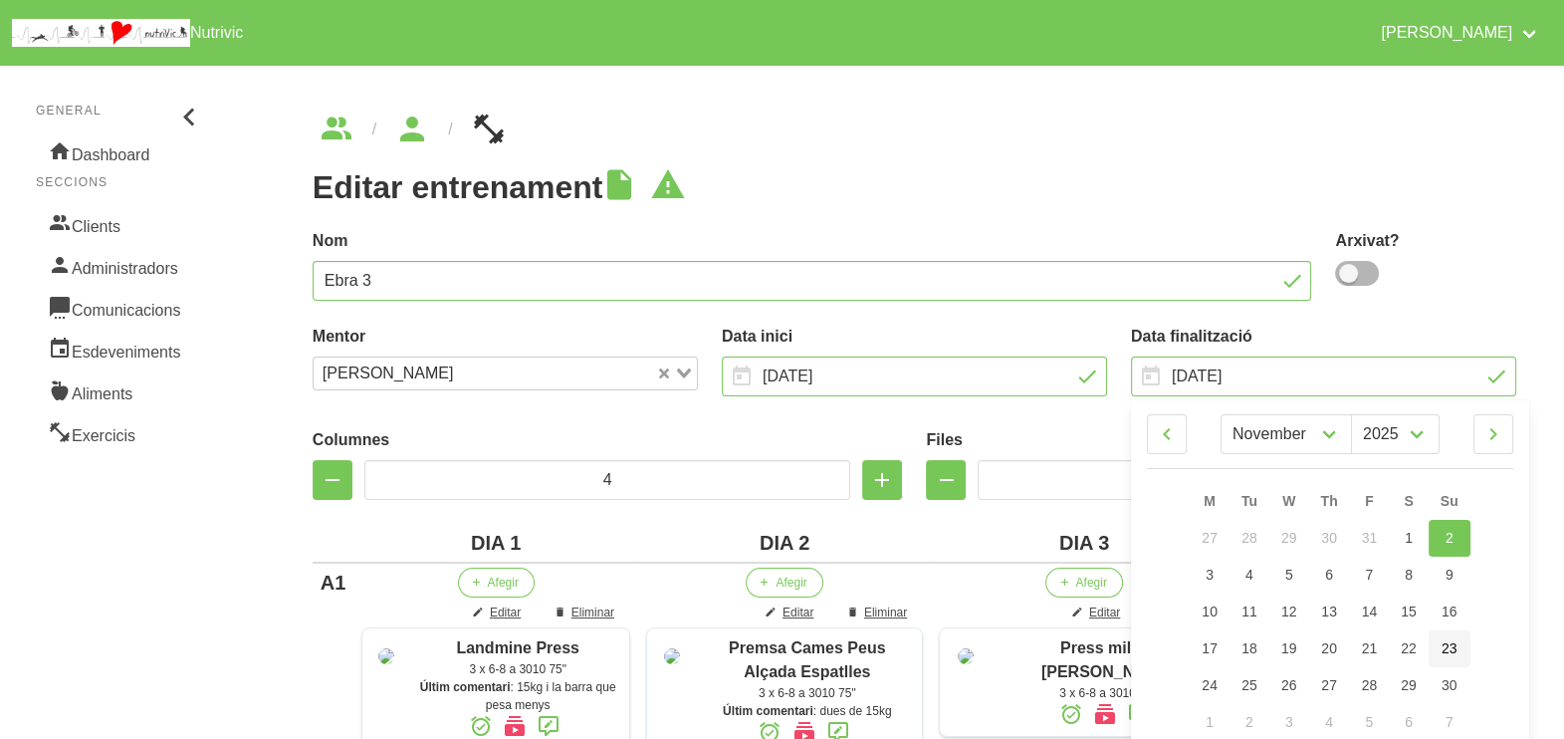
drag, startPoint x: 1451, startPoint y: 647, endPoint x: 1374, endPoint y: 550, distance: 124.1
click at [1451, 647] on span "23" at bounding box center [1450, 648] width 16 height 16
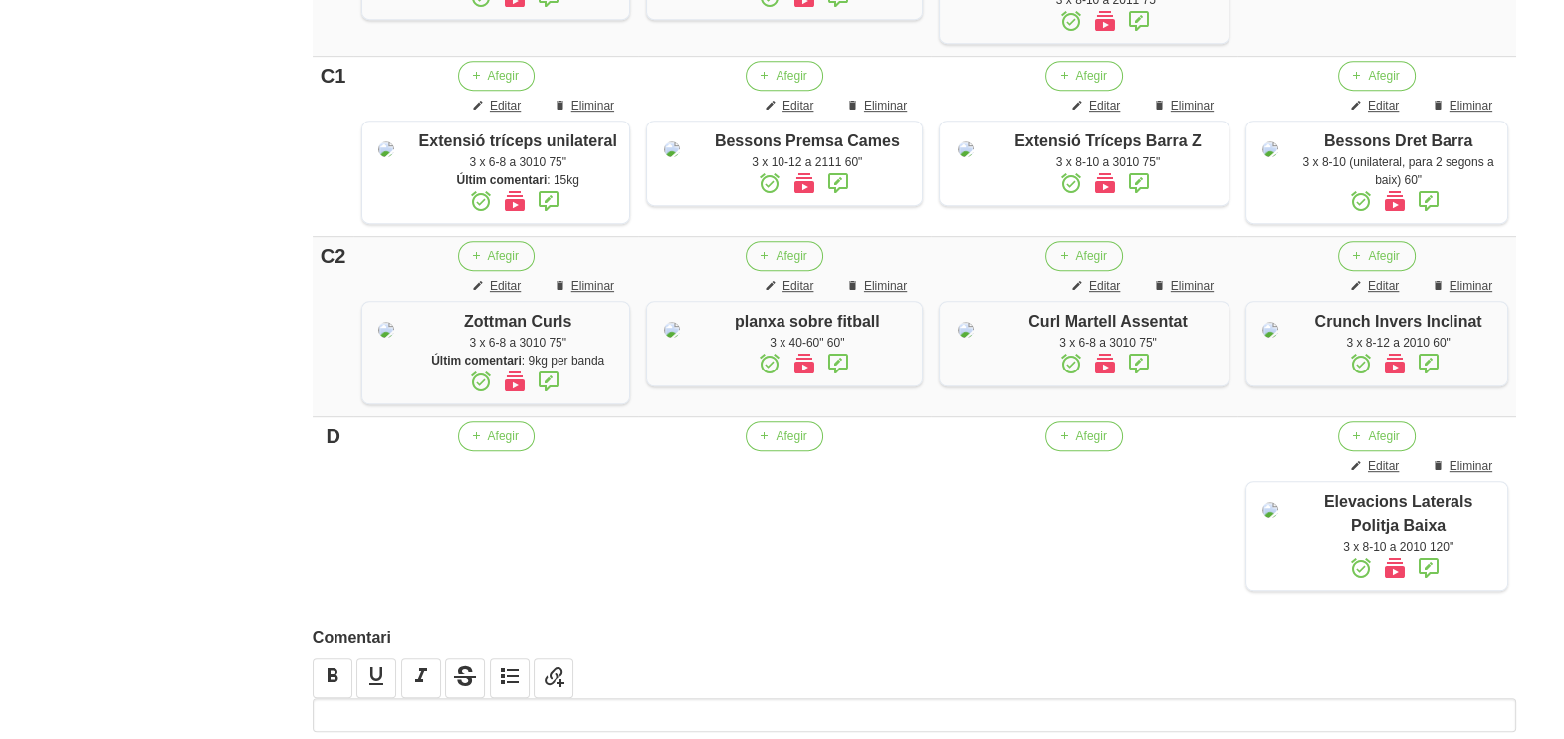
scroll to position [1568, 0]
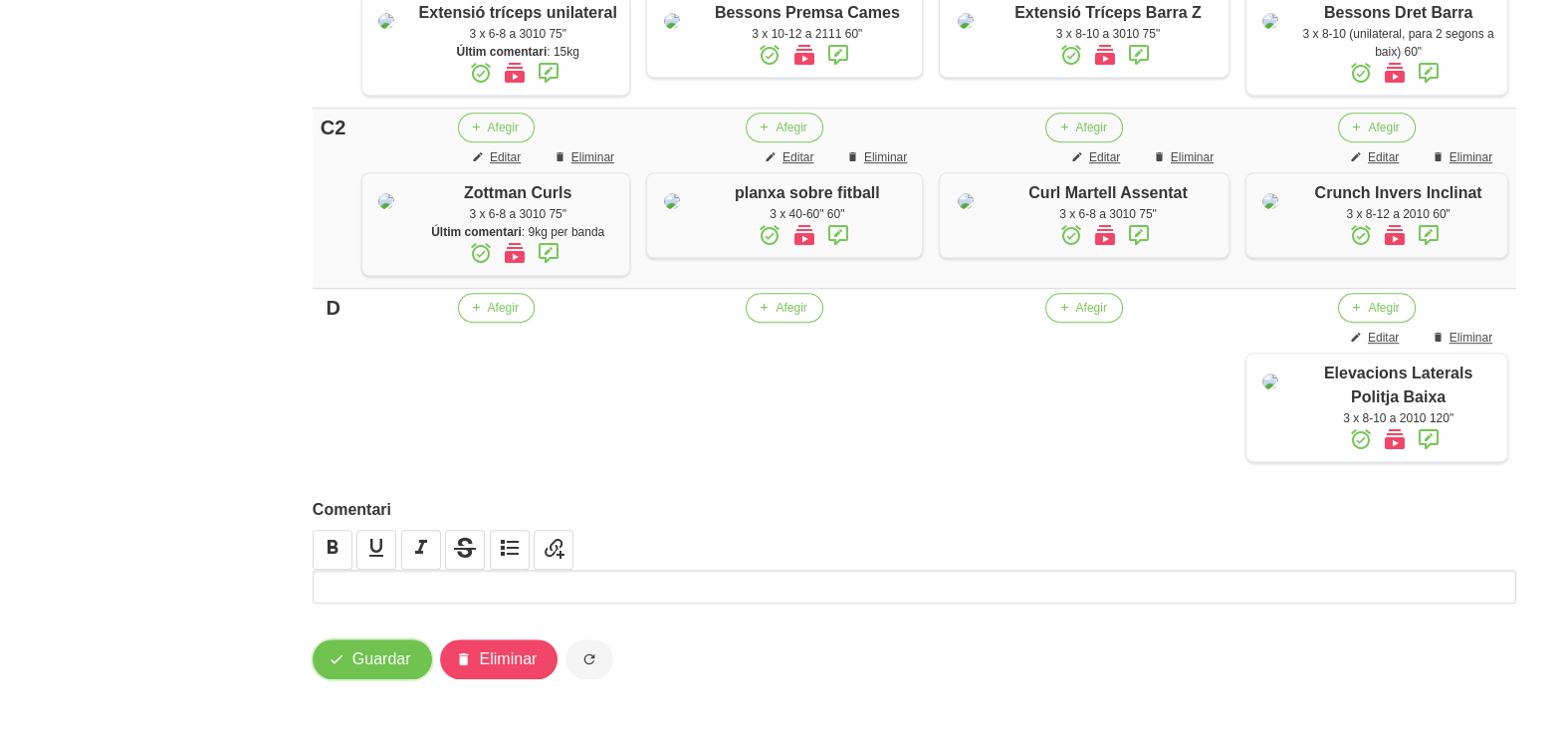
click at [365, 662] on span "Guardar" at bounding box center [381, 659] width 59 height 24
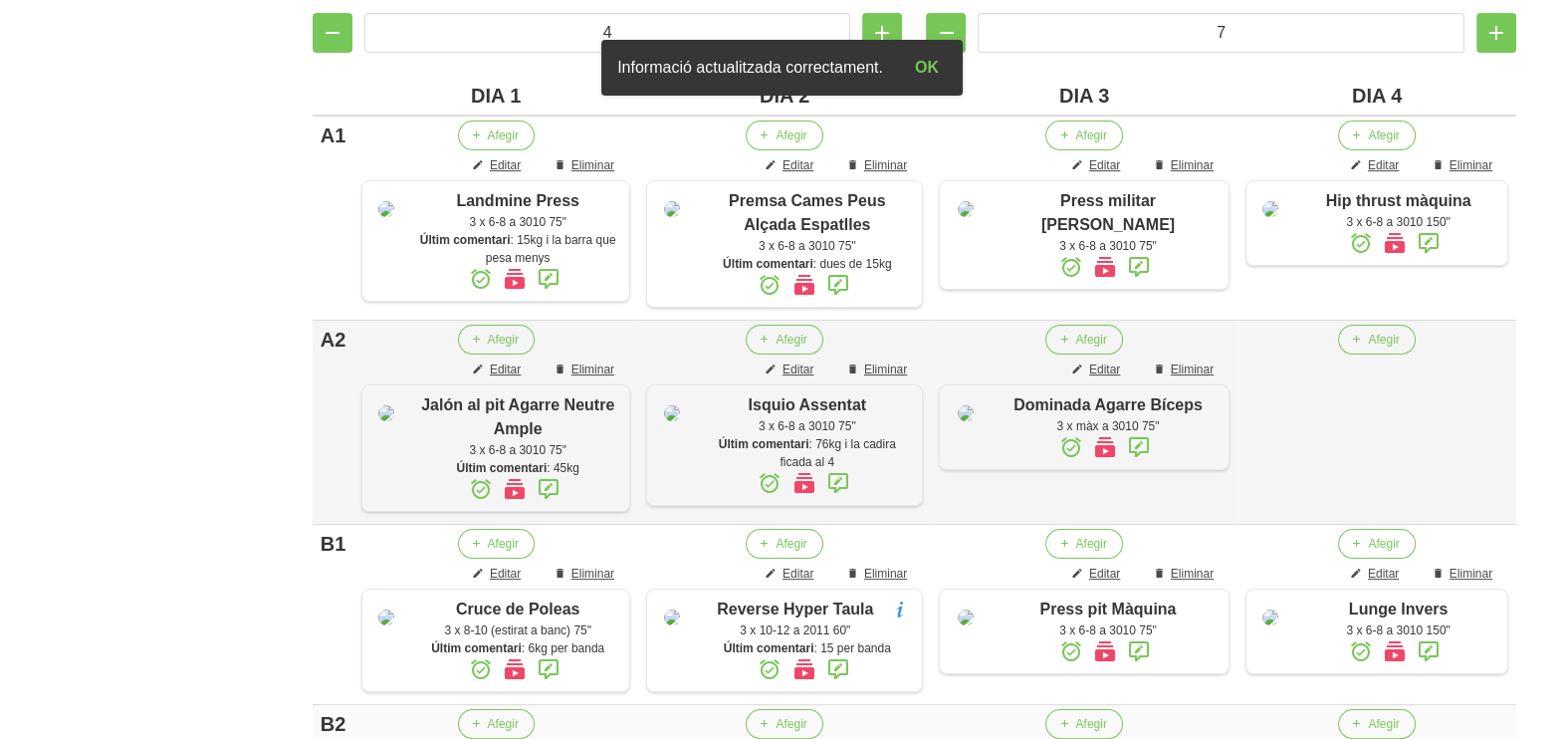
scroll to position [0, 0]
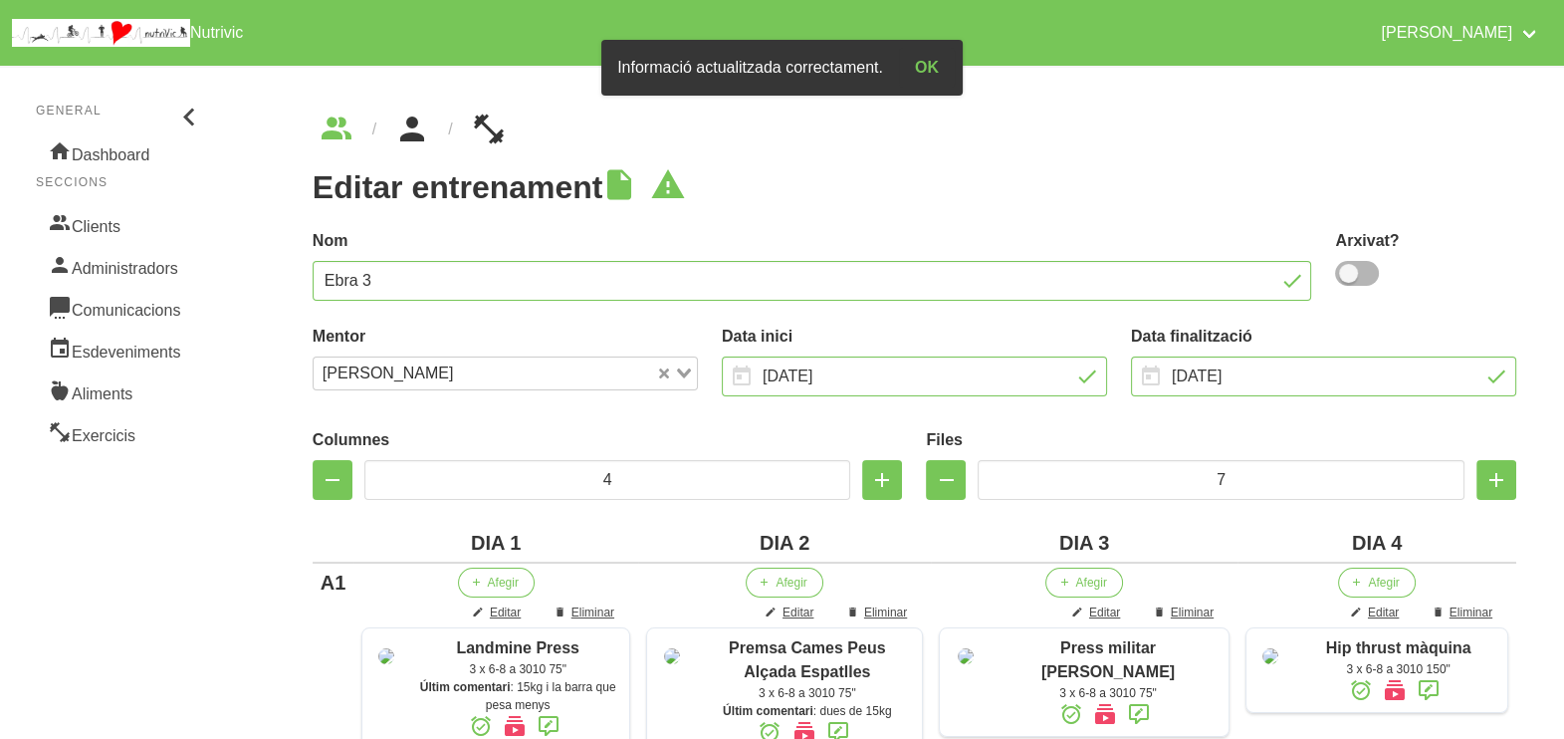
click at [417, 139] on icon "breadcrumbs" at bounding box center [412, 130] width 36 height 54
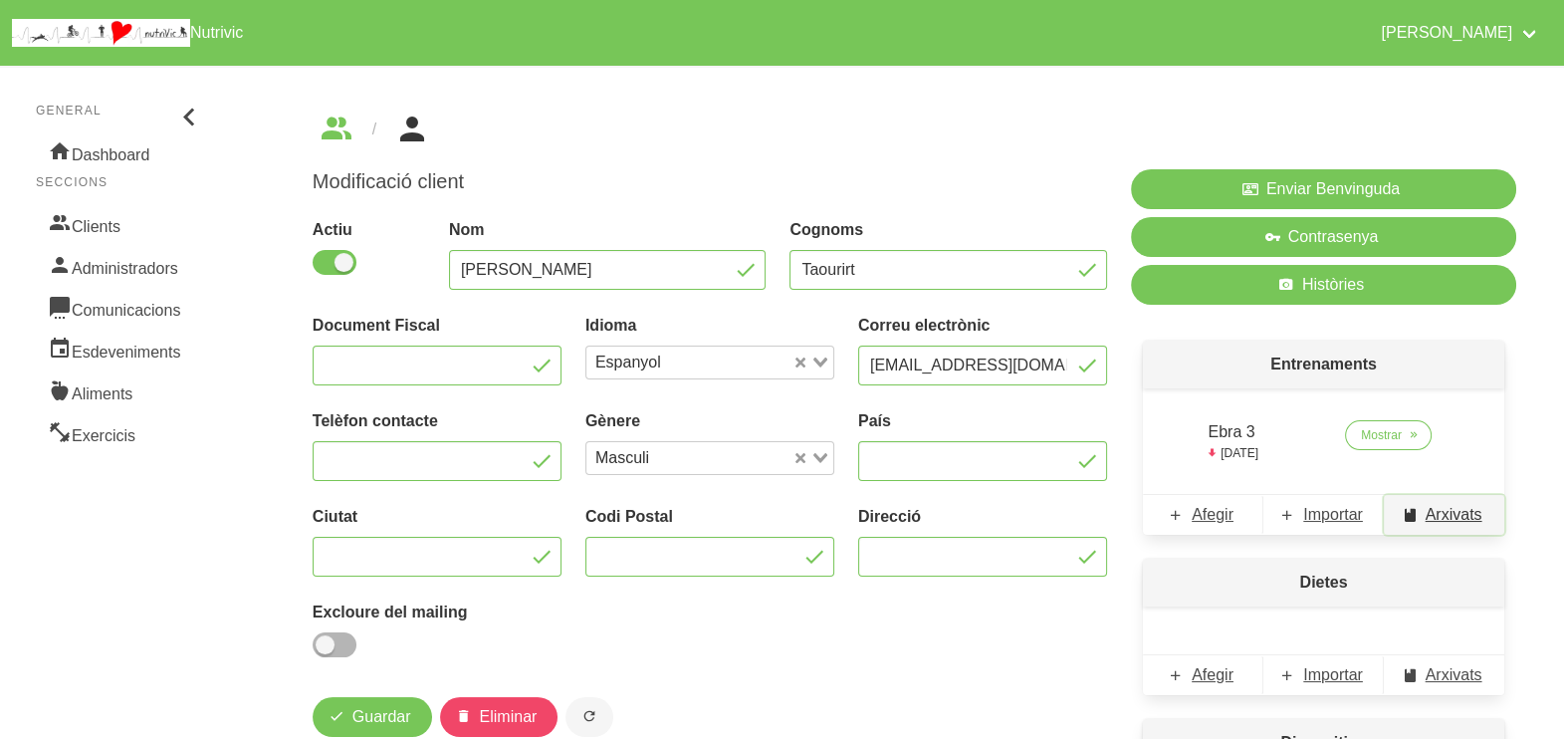
click at [1442, 523] on span "Arxivats" at bounding box center [1454, 515] width 57 height 24
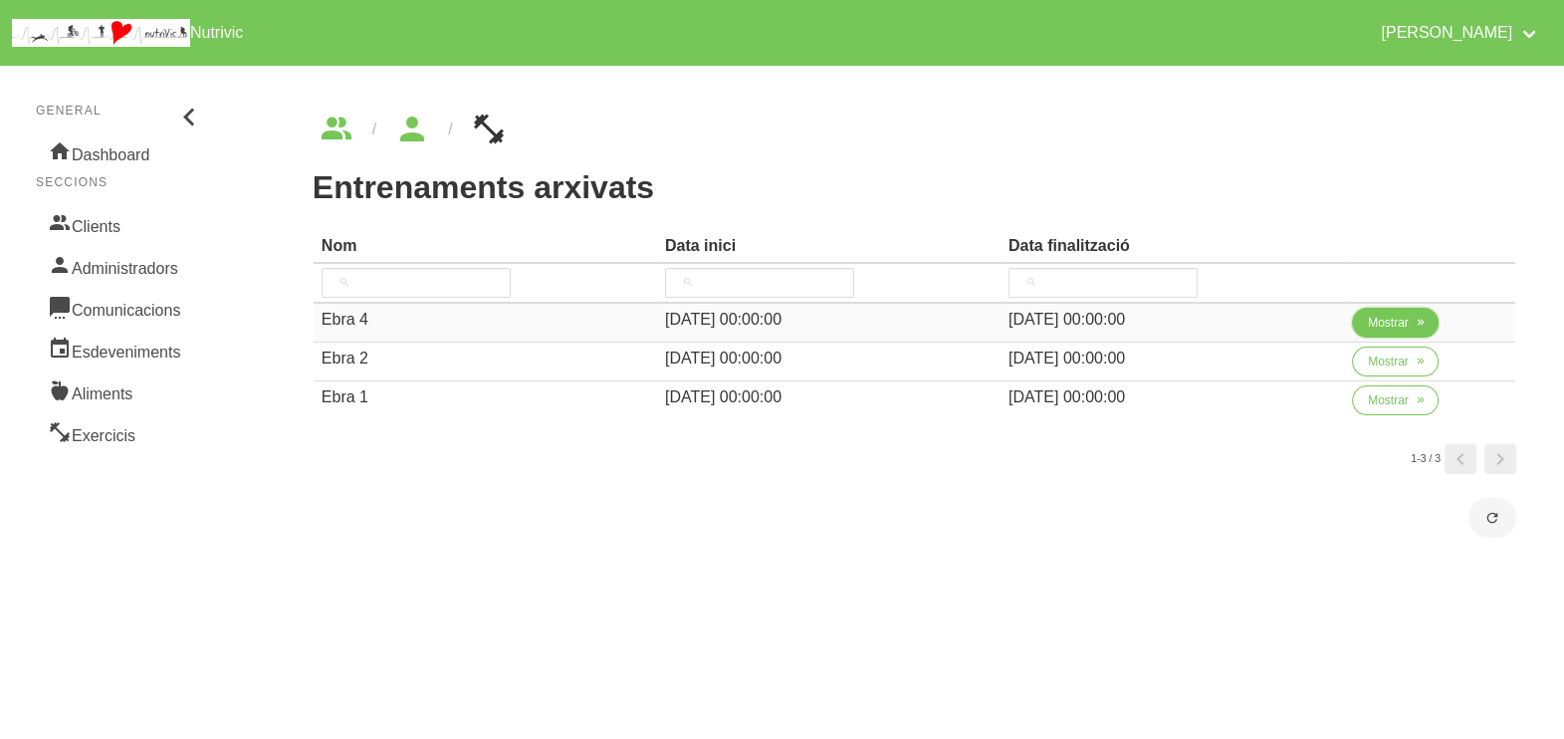
click at [1376, 320] on span "Mostrar" at bounding box center [1388, 323] width 41 height 18
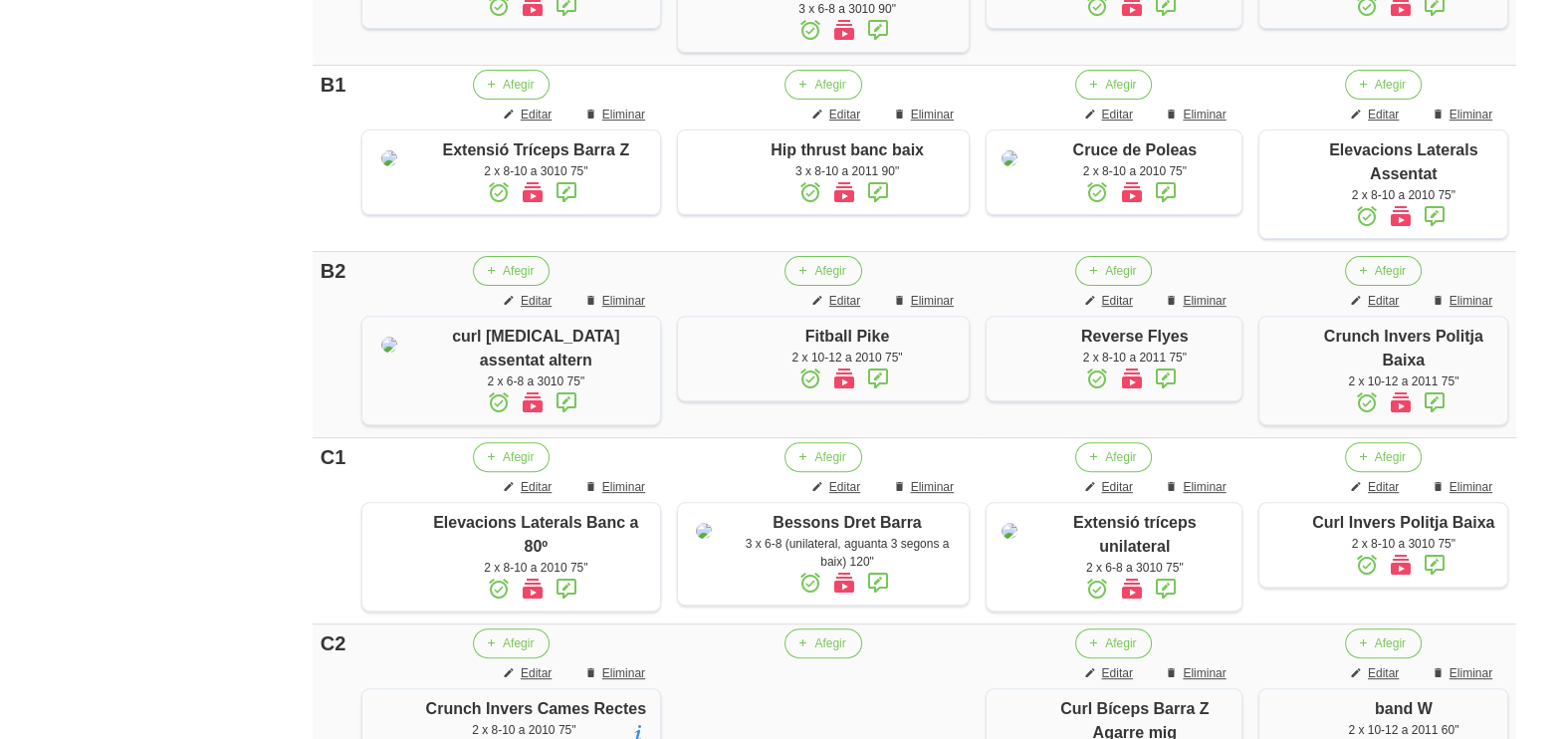
scroll to position [123, 0]
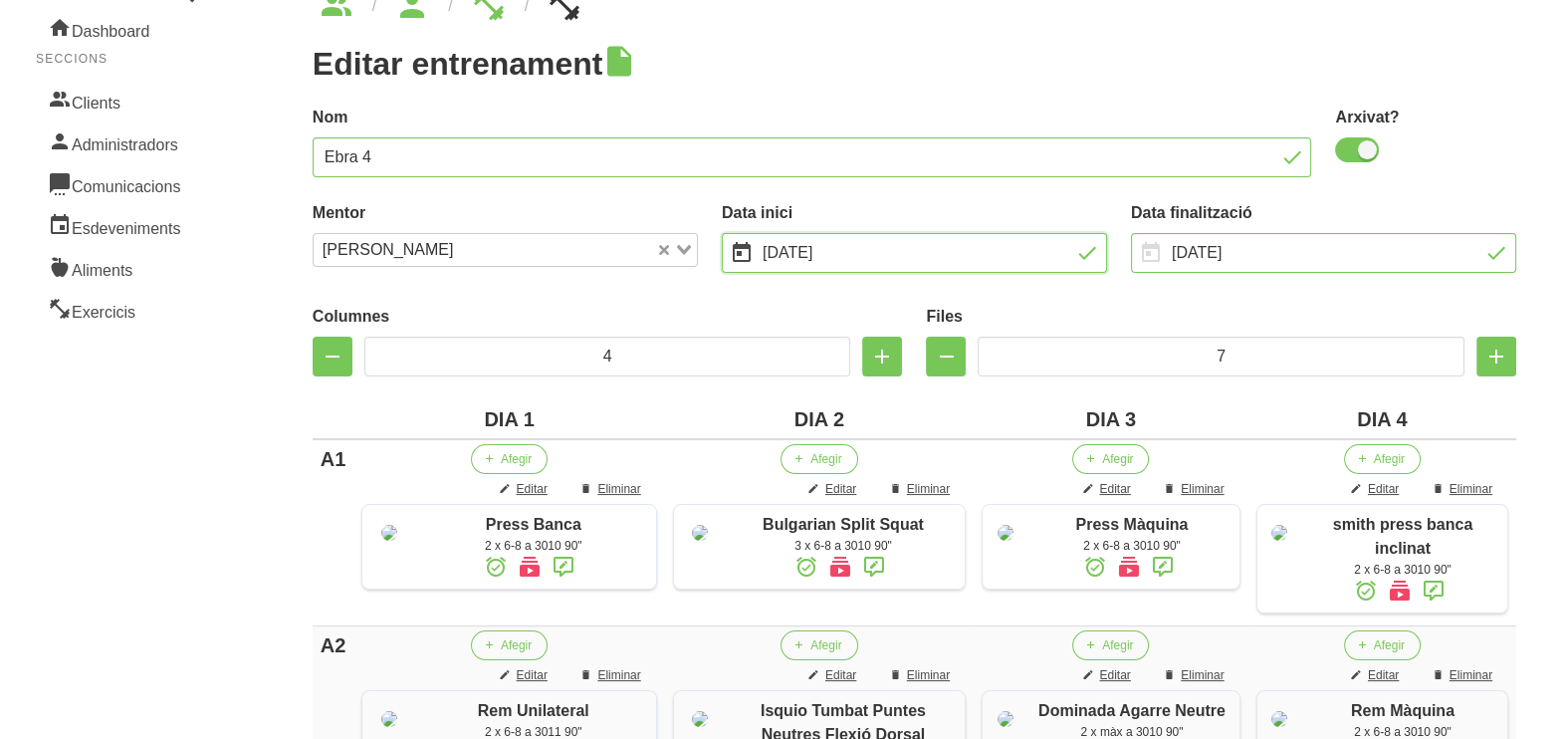
click at [891, 254] on input "[DATE]" at bounding box center [914, 253] width 385 height 40
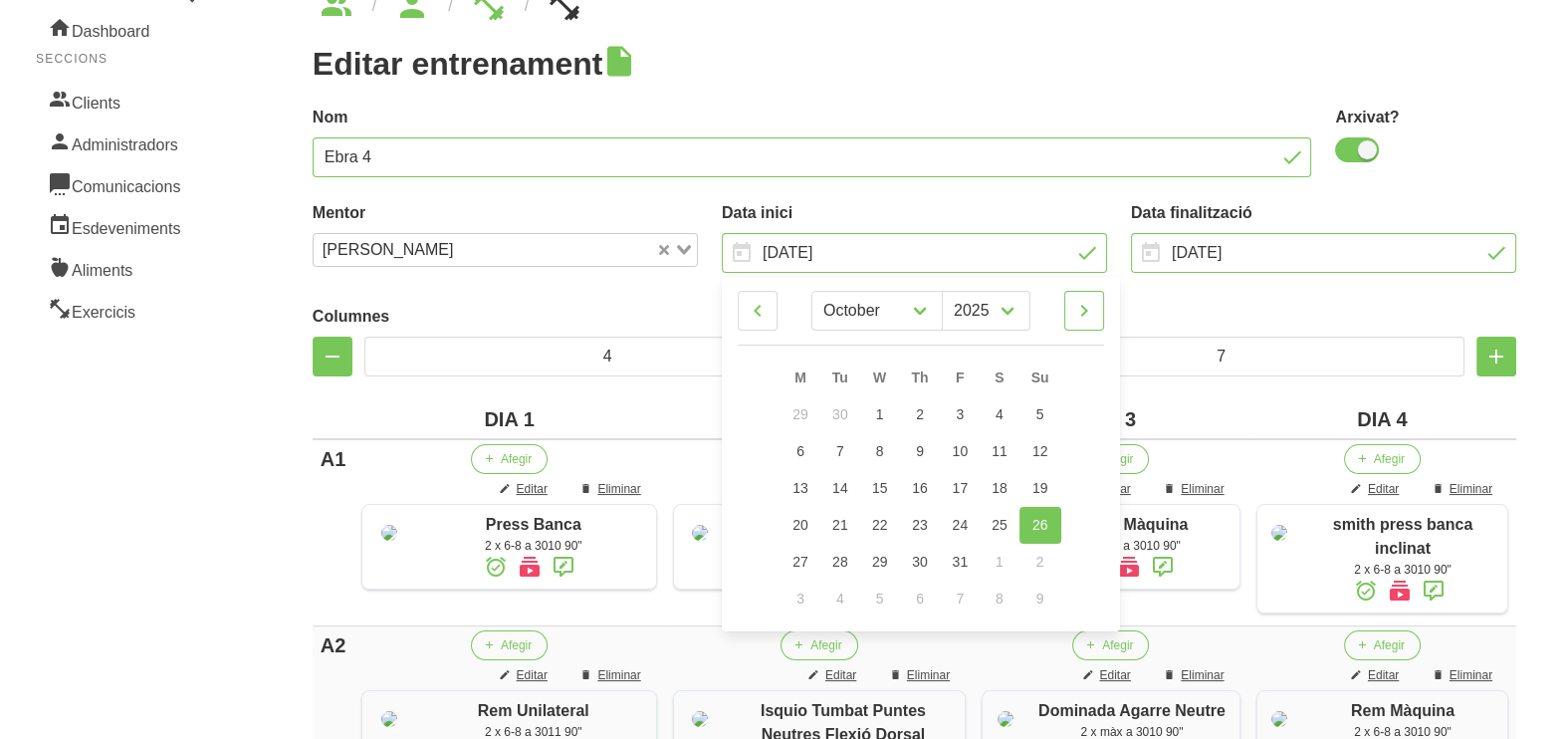
click at [1082, 309] on icon at bounding box center [1084, 311] width 24 height 36
click at [1047, 528] on link "23" at bounding box center [1040, 525] width 42 height 37
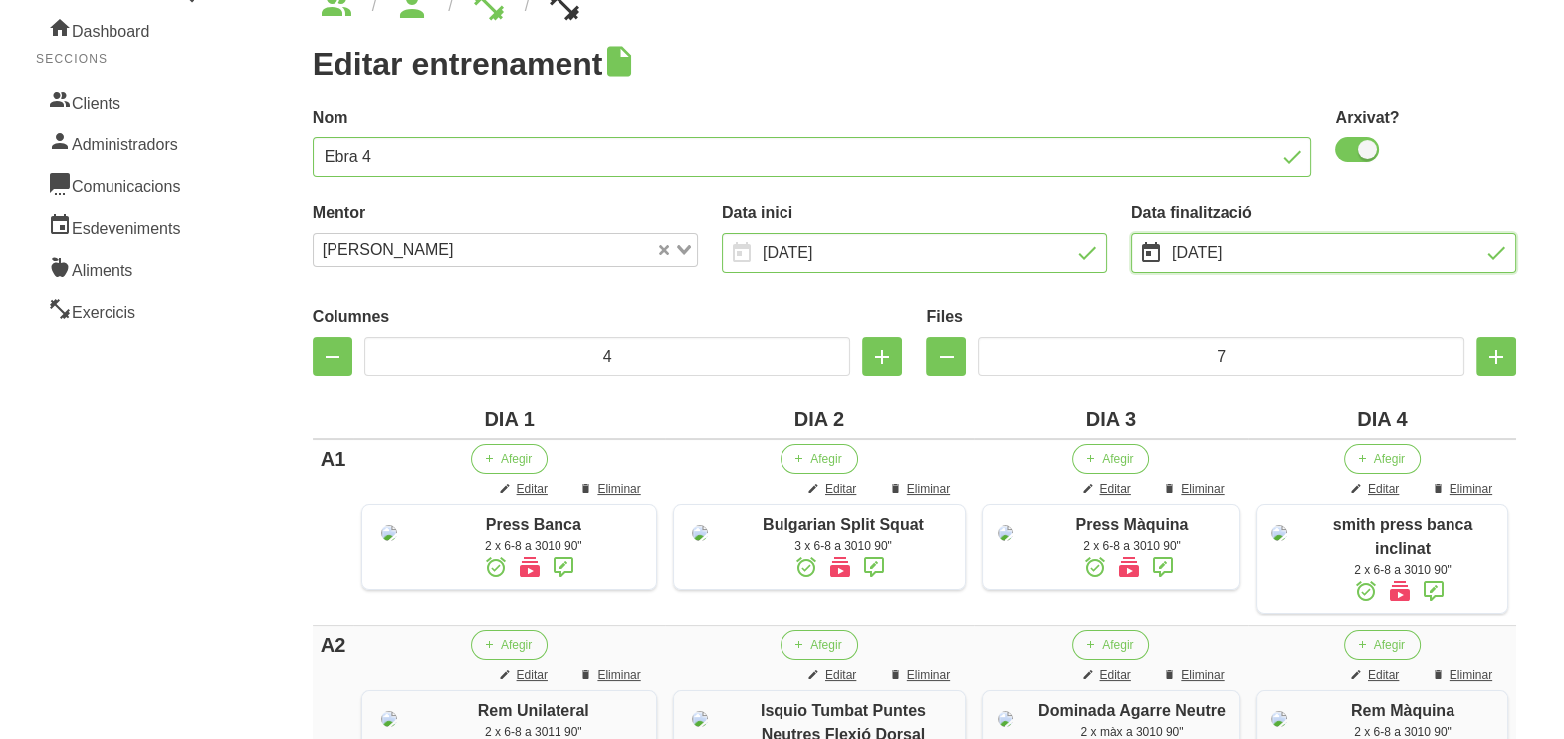
click at [1203, 250] on input "[DATE]" at bounding box center [1323, 253] width 385 height 40
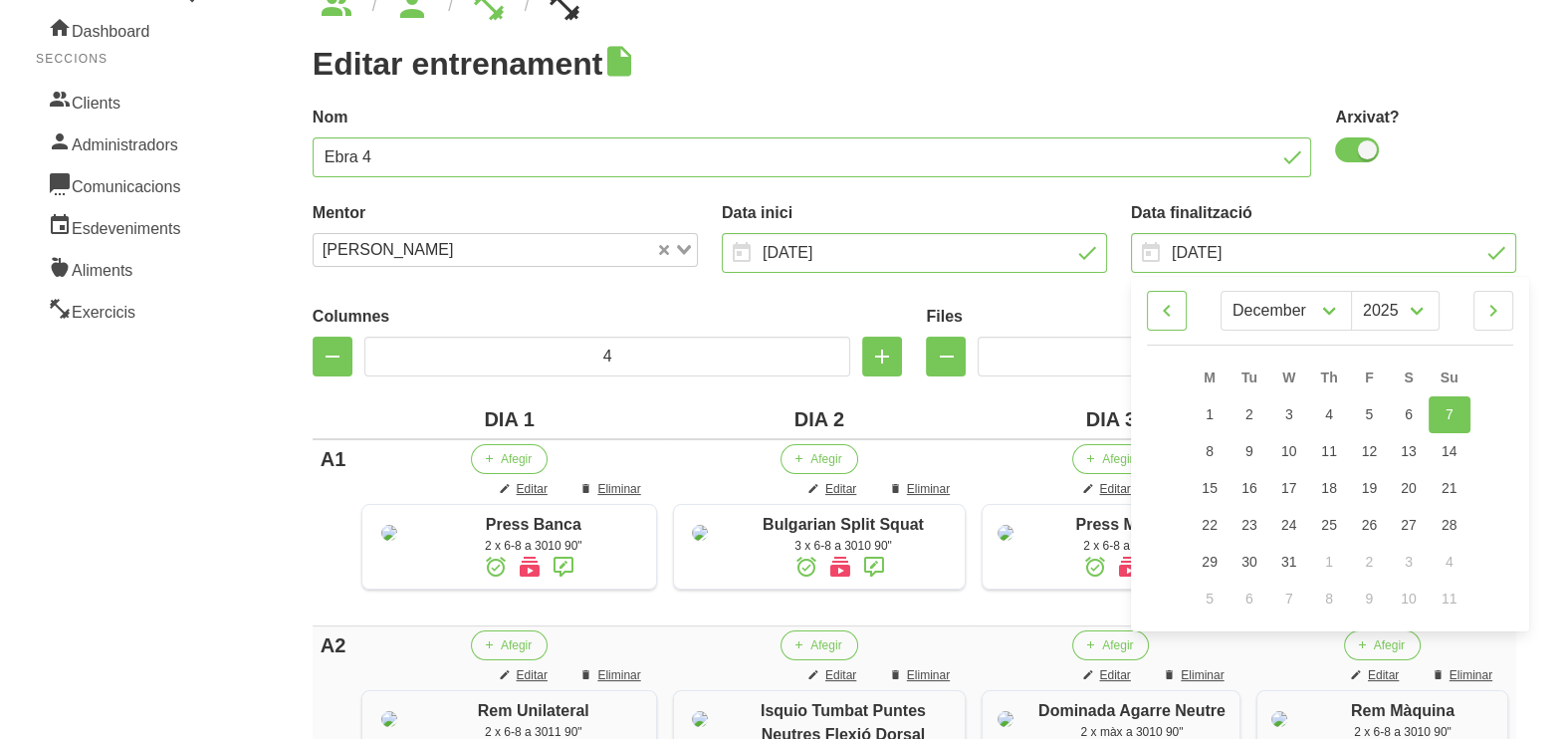
click at [1166, 312] on icon at bounding box center [1167, 311] width 24 height 36
click at [1504, 306] on icon at bounding box center [1493, 311] width 24 height 36
drag, startPoint x: 1489, startPoint y: 315, endPoint x: 1459, endPoint y: 385, distance: 76.7
click at [1489, 316] on icon at bounding box center [1493, 311] width 24 height 36
click at [1452, 403] on link "4" at bounding box center [1450, 414] width 42 height 37
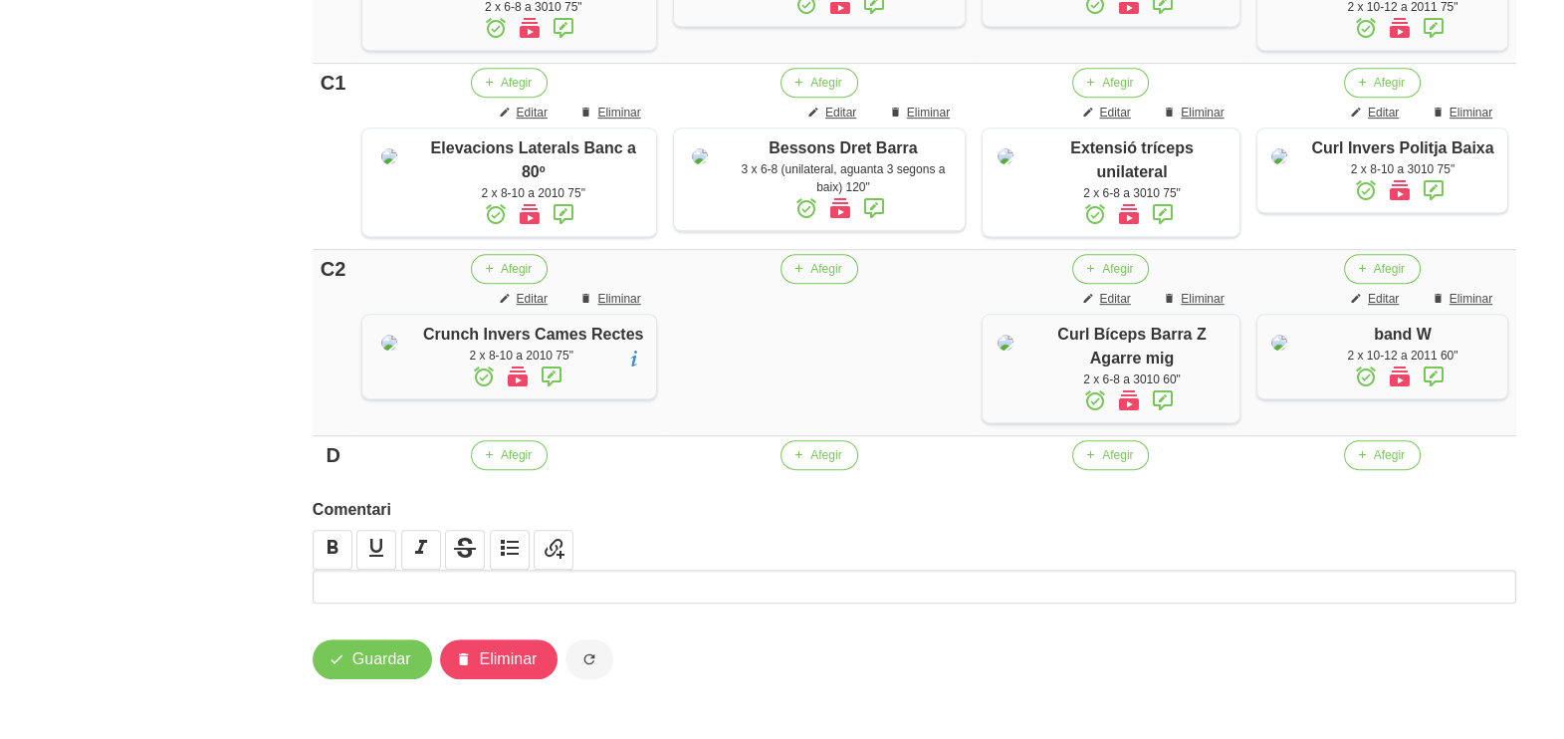
scroll to position [1436, 0]
click at [397, 652] on span "Guardar" at bounding box center [381, 659] width 59 height 24
click at [382, 653] on span "Guardar" at bounding box center [381, 659] width 59 height 24
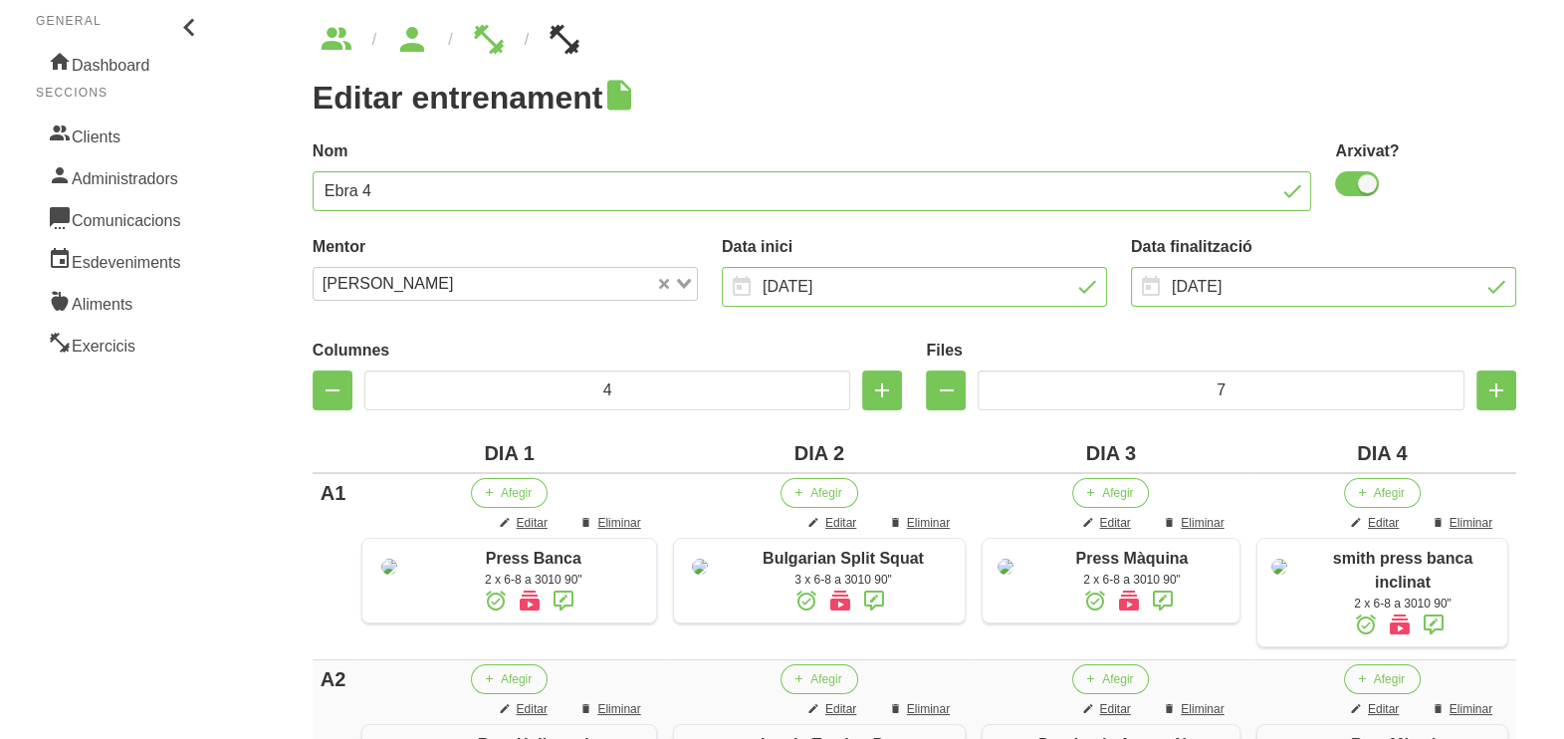
scroll to position [0, 0]
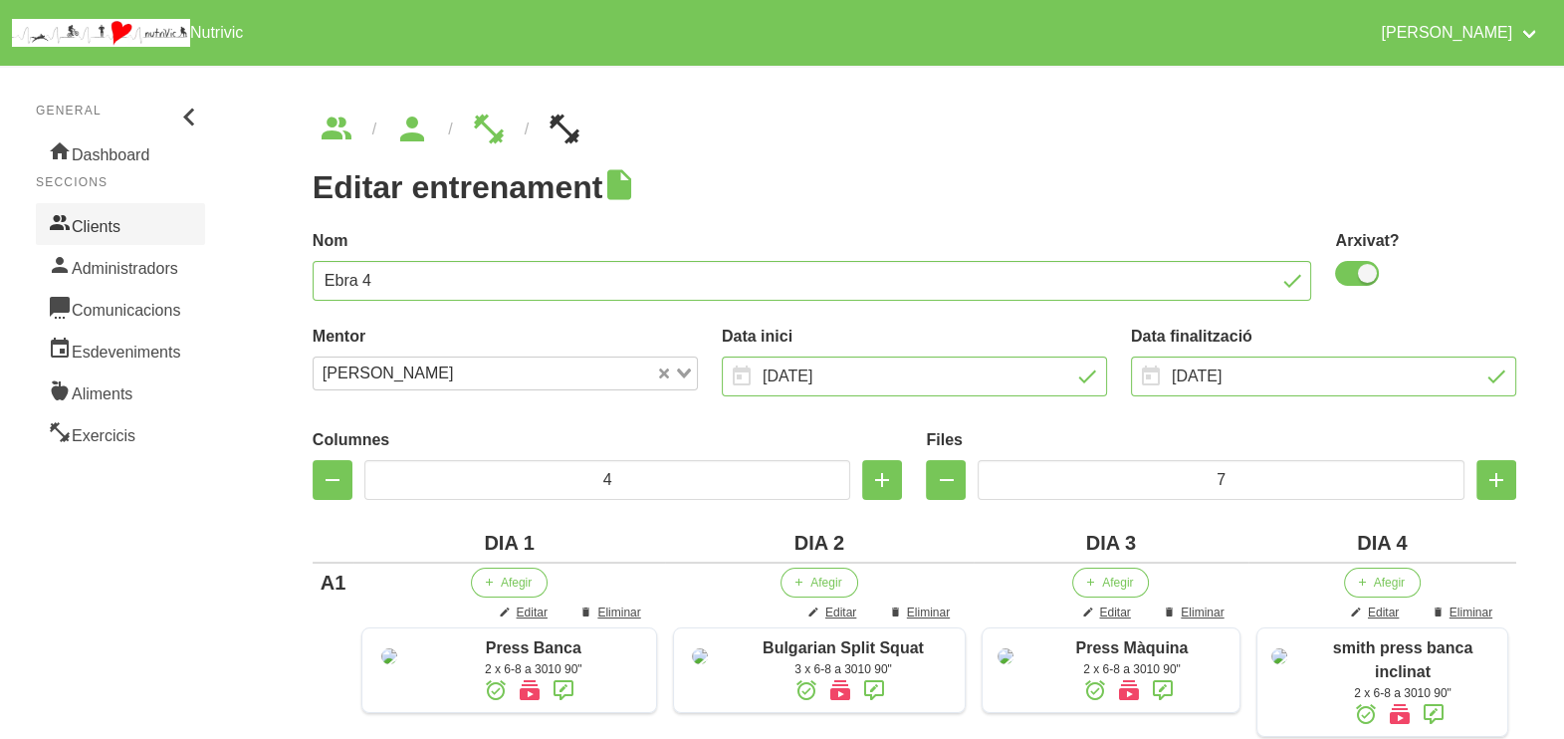
click at [108, 224] on link "Clients" at bounding box center [120, 224] width 169 height 42
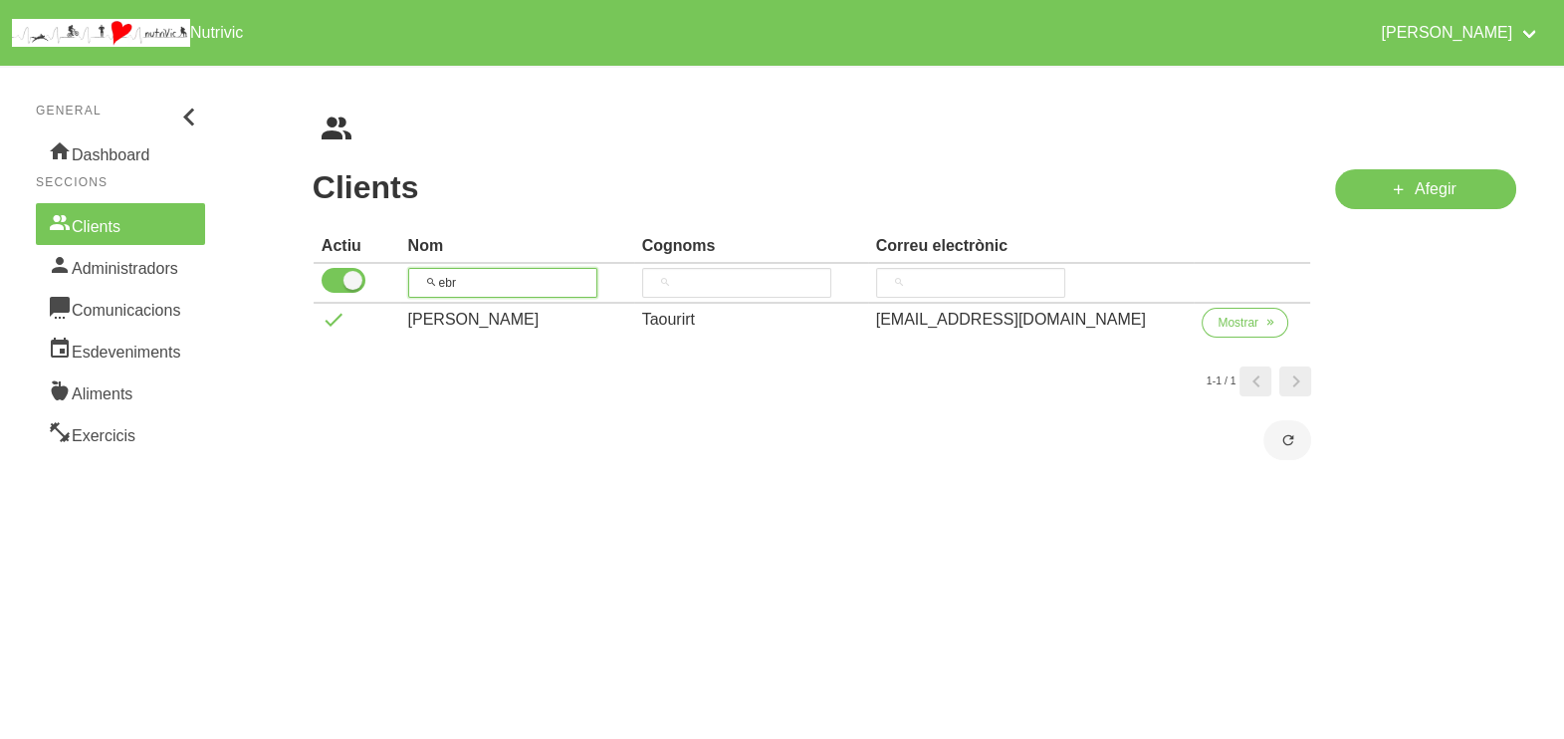
drag, startPoint x: 503, startPoint y: 280, endPoint x: 373, endPoint y: 272, distance: 129.7
click at [373, 273] on tr "ebr" at bounding box center [813, 284] width 998 height 40
click at [1218, 329] on span "Mostrar" at bounding box center [1238, 323] width 41 height 18
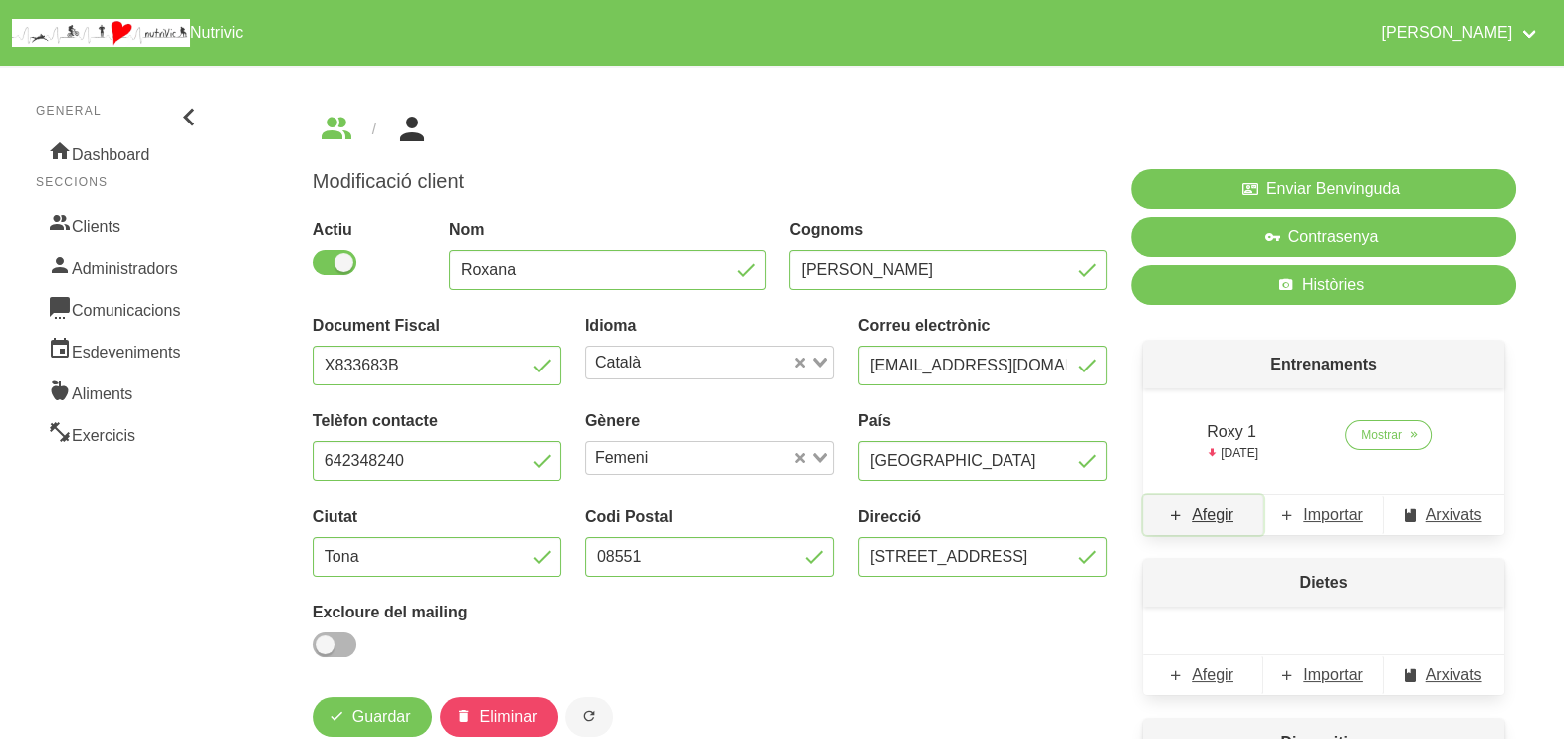
click at [1215, 519] on span "Afegir" at bounding box center [1213, 515] width 42 height 24
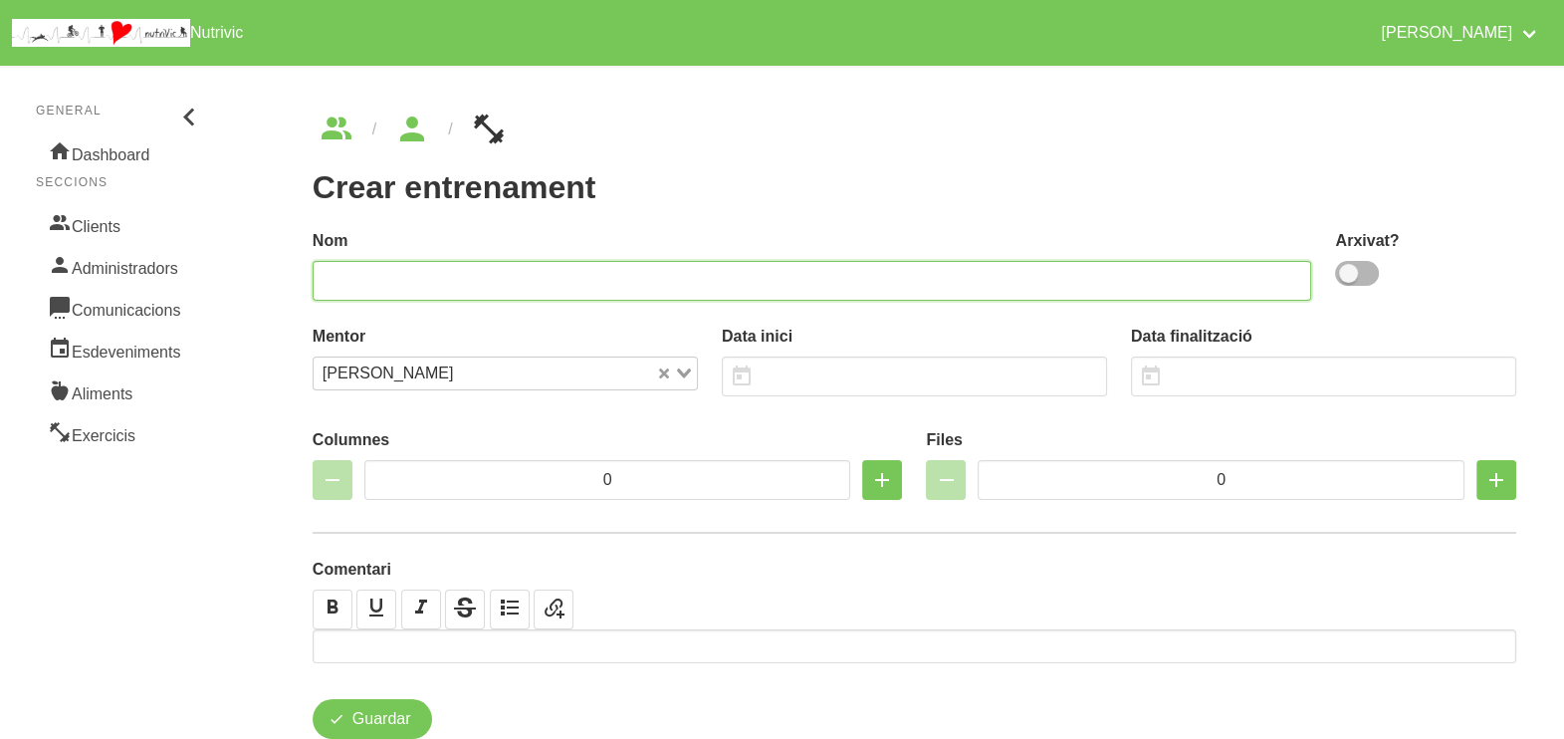
click at [779, 279] on input "text" at bounding box center [813, 281] width 1000 height 40
drag, startPoint x: 1362, startPoint y: 269, endPoint x: 1304, endPoint y: 282, distance: 59.2
click at [1361, 271] on span at bounding box center [1357, 273] width 44 height 25
click at [1348, 271] on input "checkbox" at bounding box center [1341, 273] width 13 height 13
click at [1060, 278] on input "text" at bounding box center [813, 281] width 1000 height 40
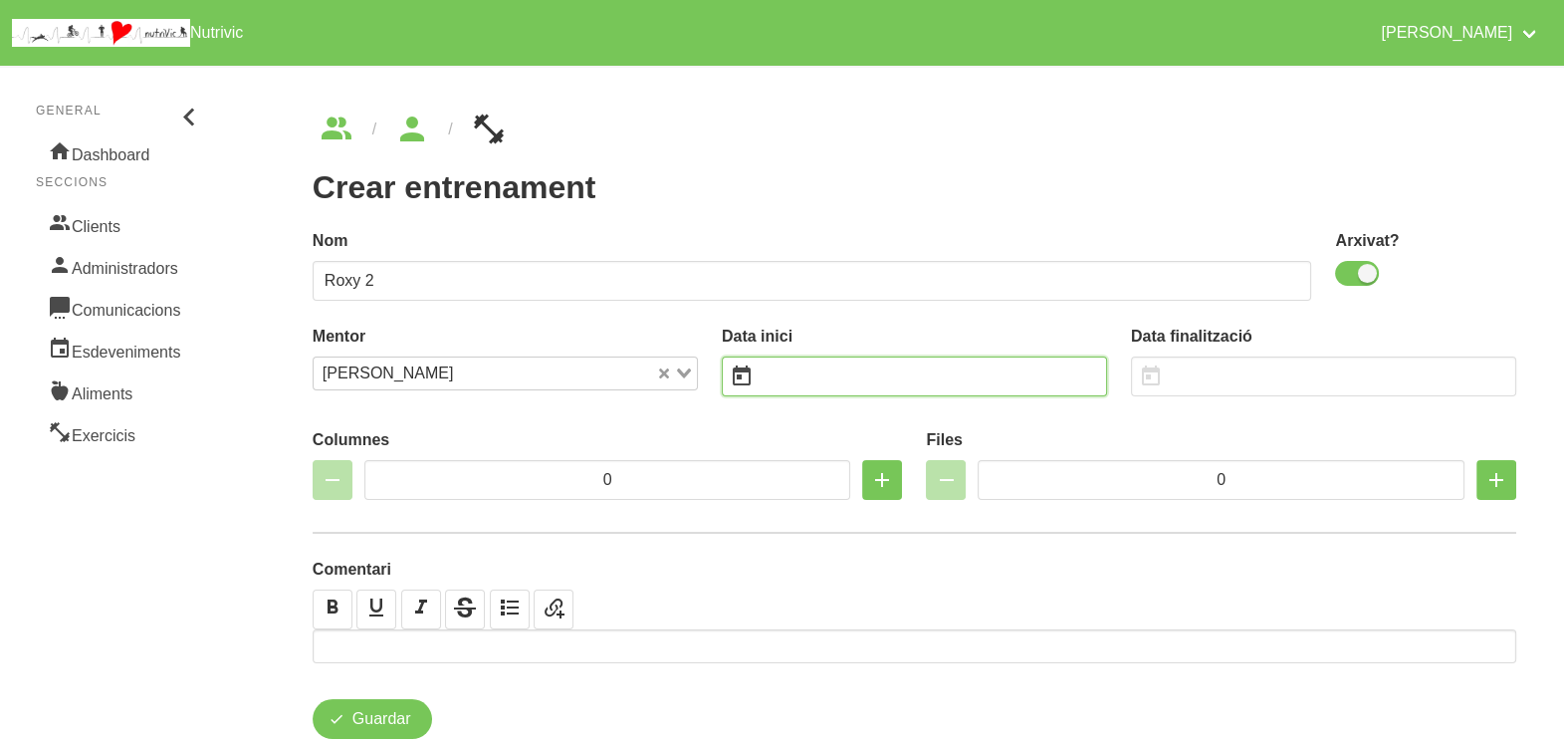
click at [796, 381] on input "text" at bounding box center [914, 376] width 385 height 40
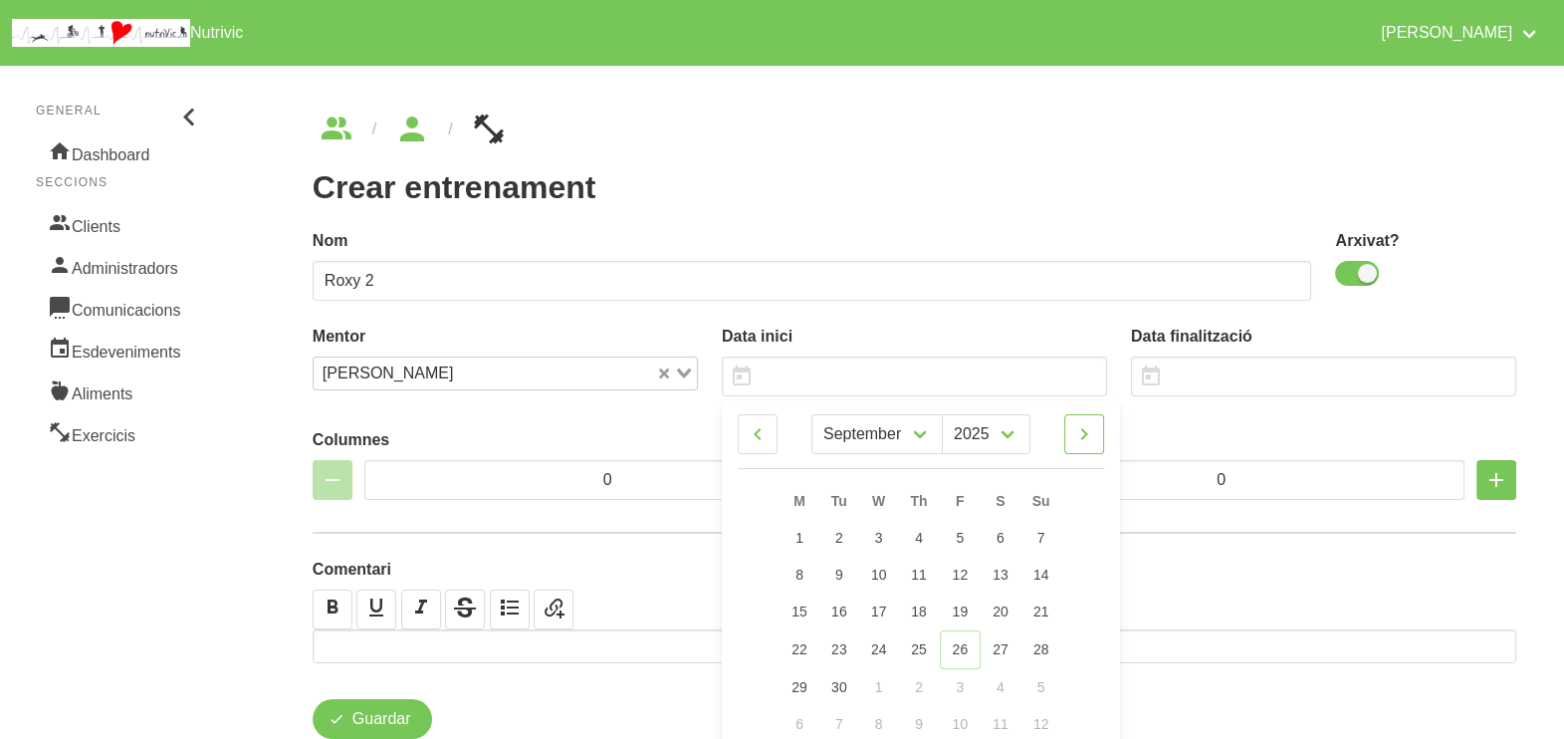
click at [1091, 436] on icon at bounding box center [1084, 434] width 24 height 36
click at [1050, 534] on link "2" at bounding box center [1040, 538] width 42 height 37
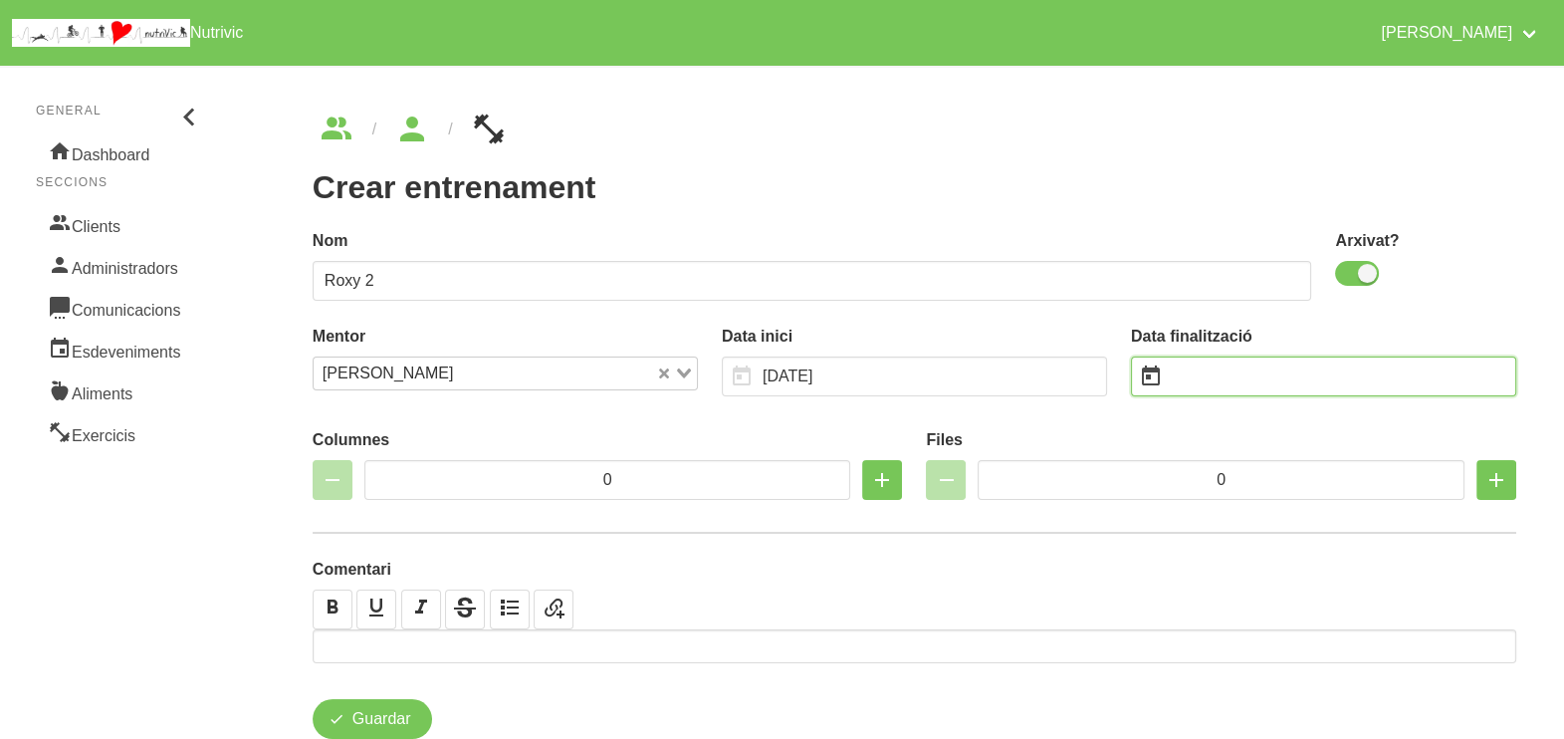
drag, startPoint x: 1219, startPoint y: 379, endPoint x: 1242, endPoint y: 370, distance: 25.5
click at [1222, 379] on input "text" at bounding box center [1323, 376] width 385 height 40
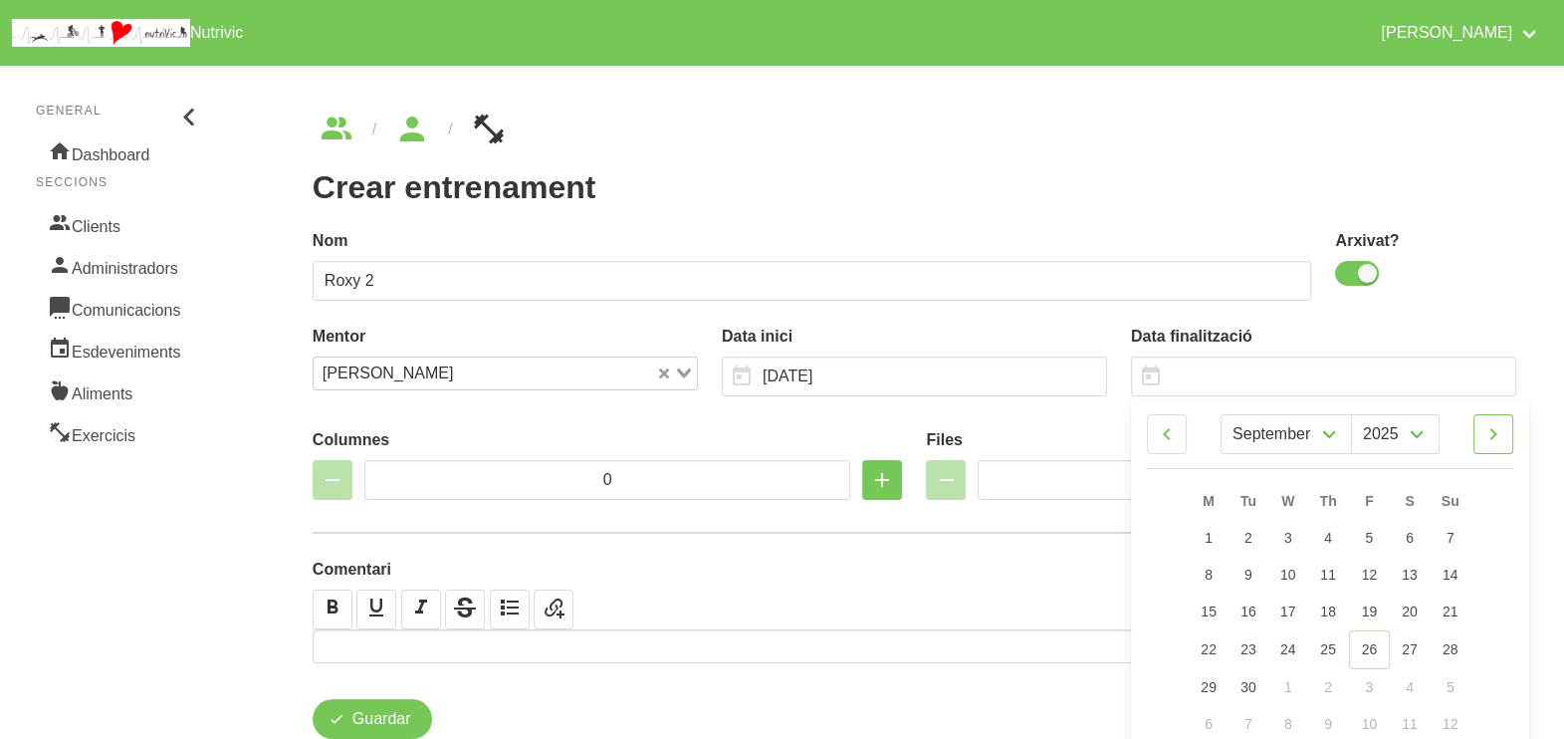
click at [1504, 445] on icon at bounding box center [1493, 434] width 24 height 36
click at [1487, 436] on icon at bounding box center [1493, 434] width 24 height 36
click at [1491, 441] on icon at bounding box center [1493, 434] width 24 height 36
drag, startPoint x: 1449, startPoint y: 575, endPoint x: 1268, endPoint y: 483, distance: 202.6
click at [1448, 572] on span "14" at bounding box center [1450, 574] width 16 height 16
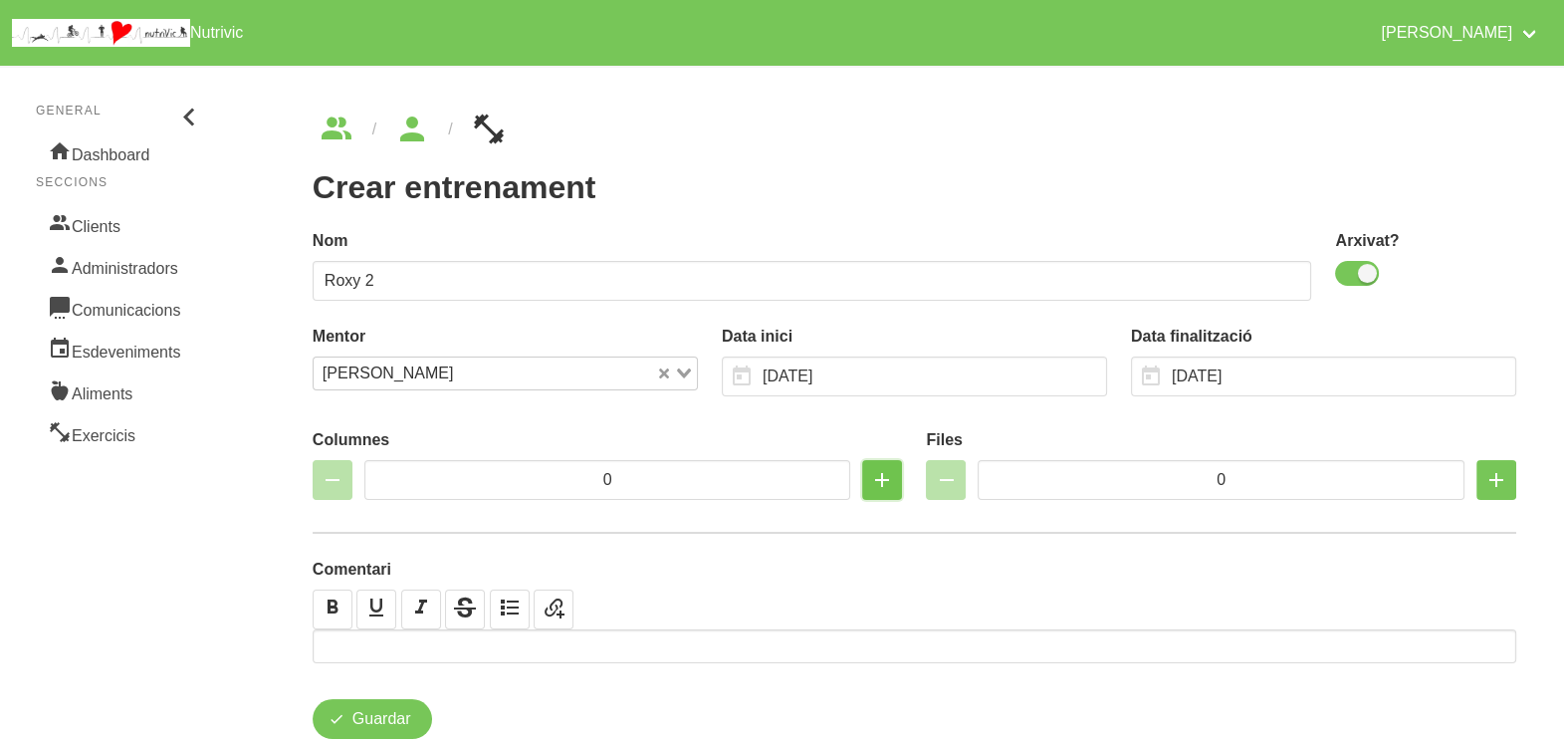
click at [883, 475] on icon "button" at bounding box center [882, 480] width 24 height 36
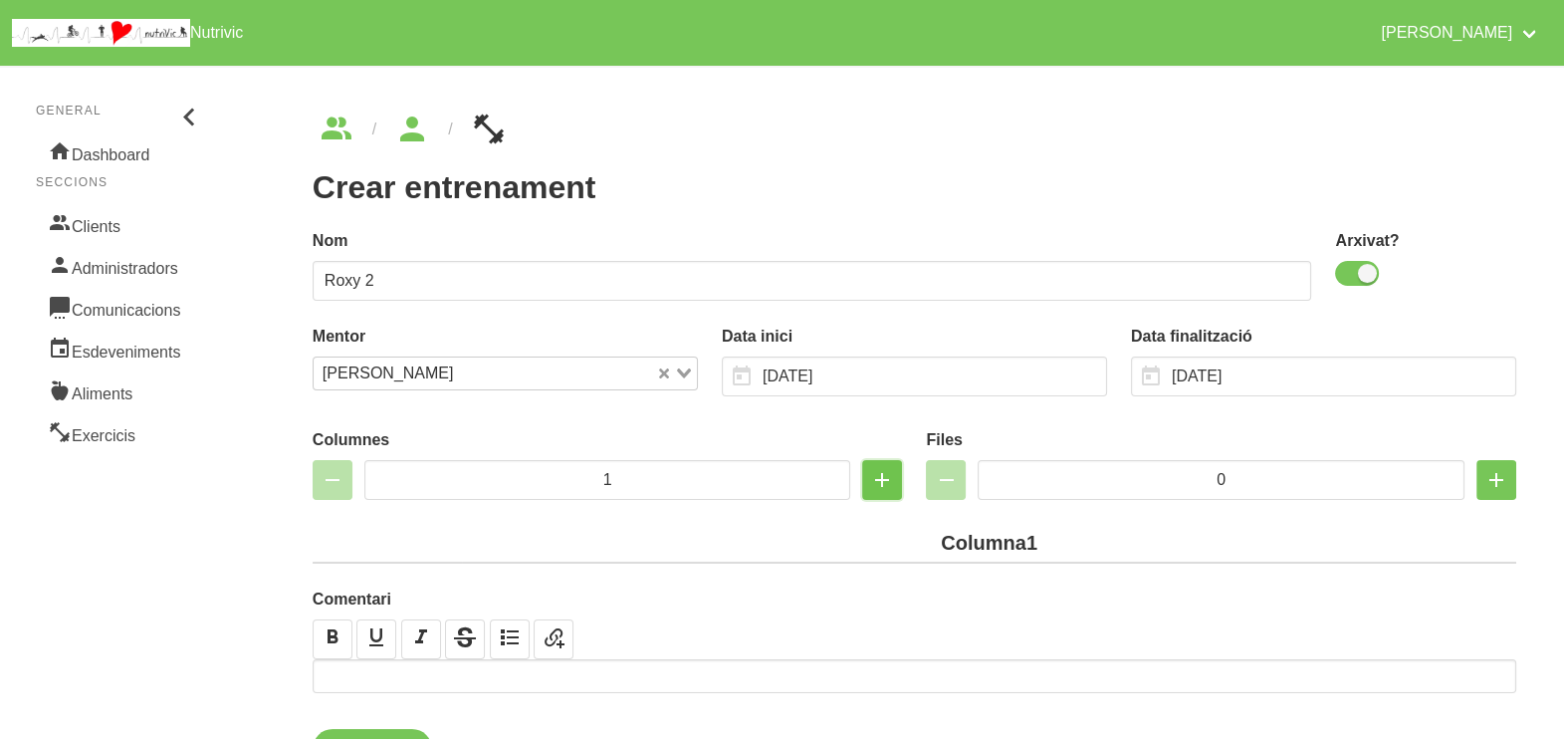
click at [883, 475] on icon "button" at bounding box center [882, 480] width 24 height 36
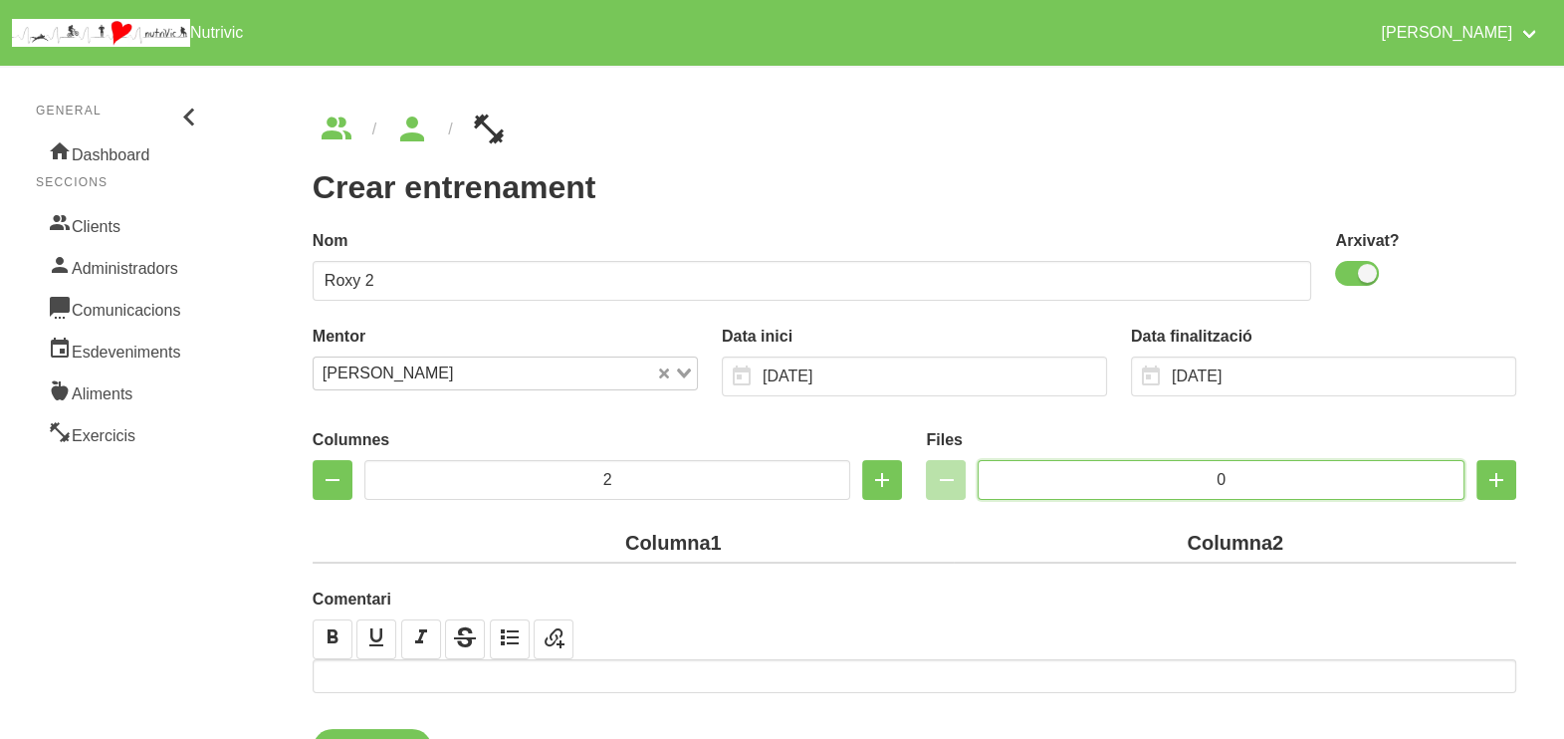
drag, startPoint x: 1242, startPoint y: 472, endPoint x: 1139, endPoint y: 472, distance: 103.5
click at [1139, 472] on input "0" at bounding box center [1221, 480] width 487 height 40
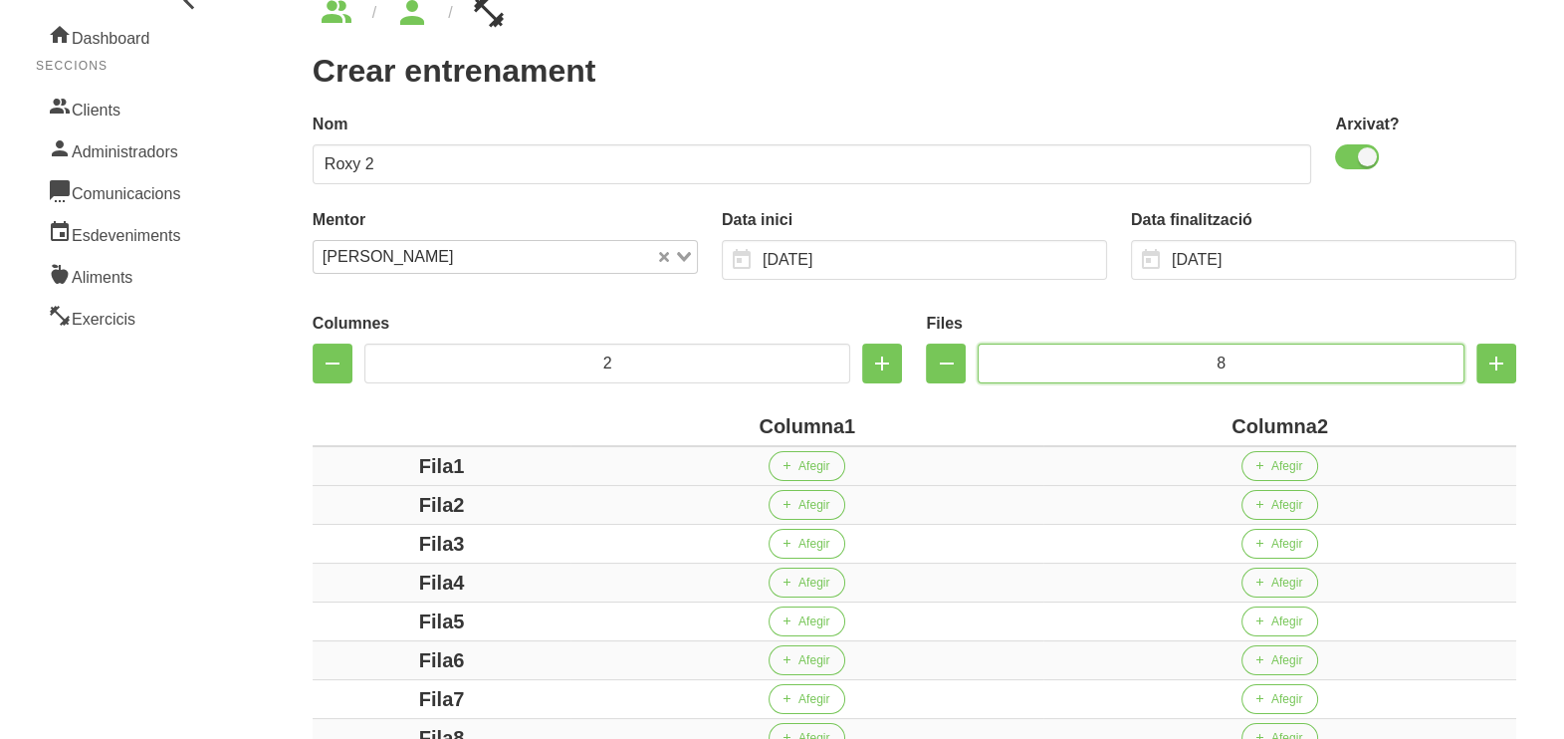
scroll to position [248, 0]
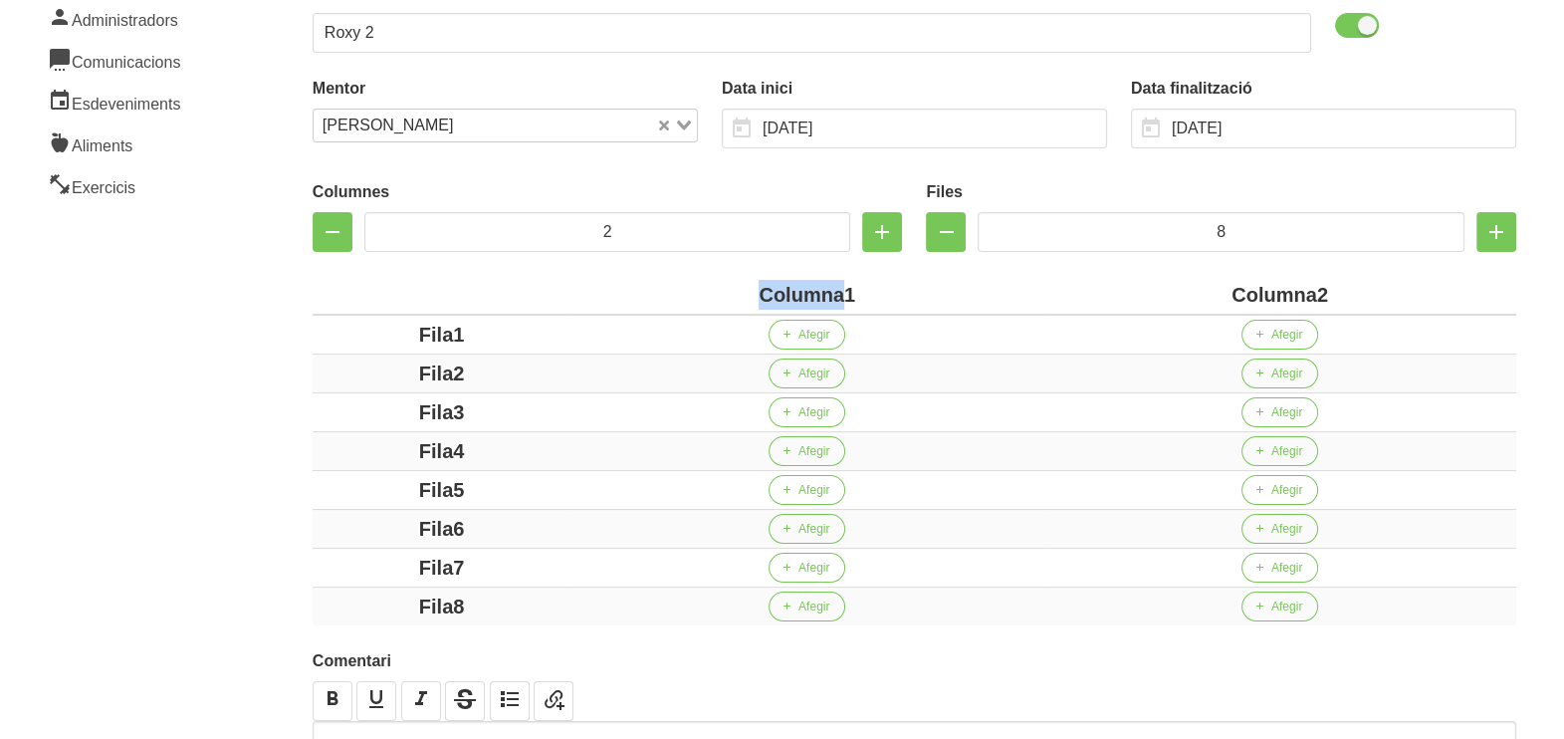
drag, startPoint x: 842, startPoint y: 292, endPoint x: 712, endPoint y: 289, distance: 130.5
click at [712, 289] on div "Columna1" at bounding box center [806, 295] width 457 height 30
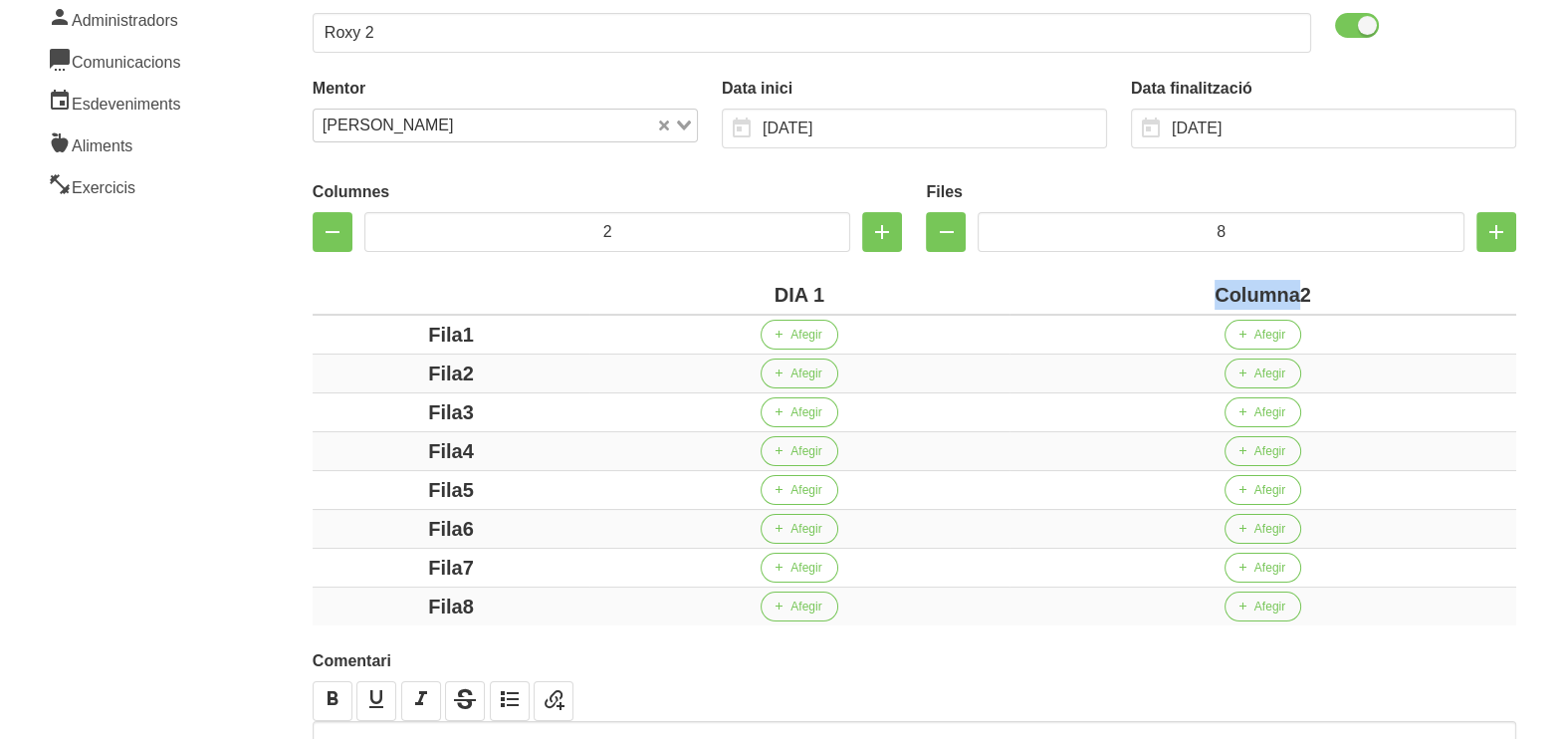
drag, startPoint x: 1296, startPoint y: 294, endPoint x: 1110, endPoint y: 294, distance: 186.2
click at [1110, 294] on div "Columna2" at bounding box center [1262, 295] width 491 height 30
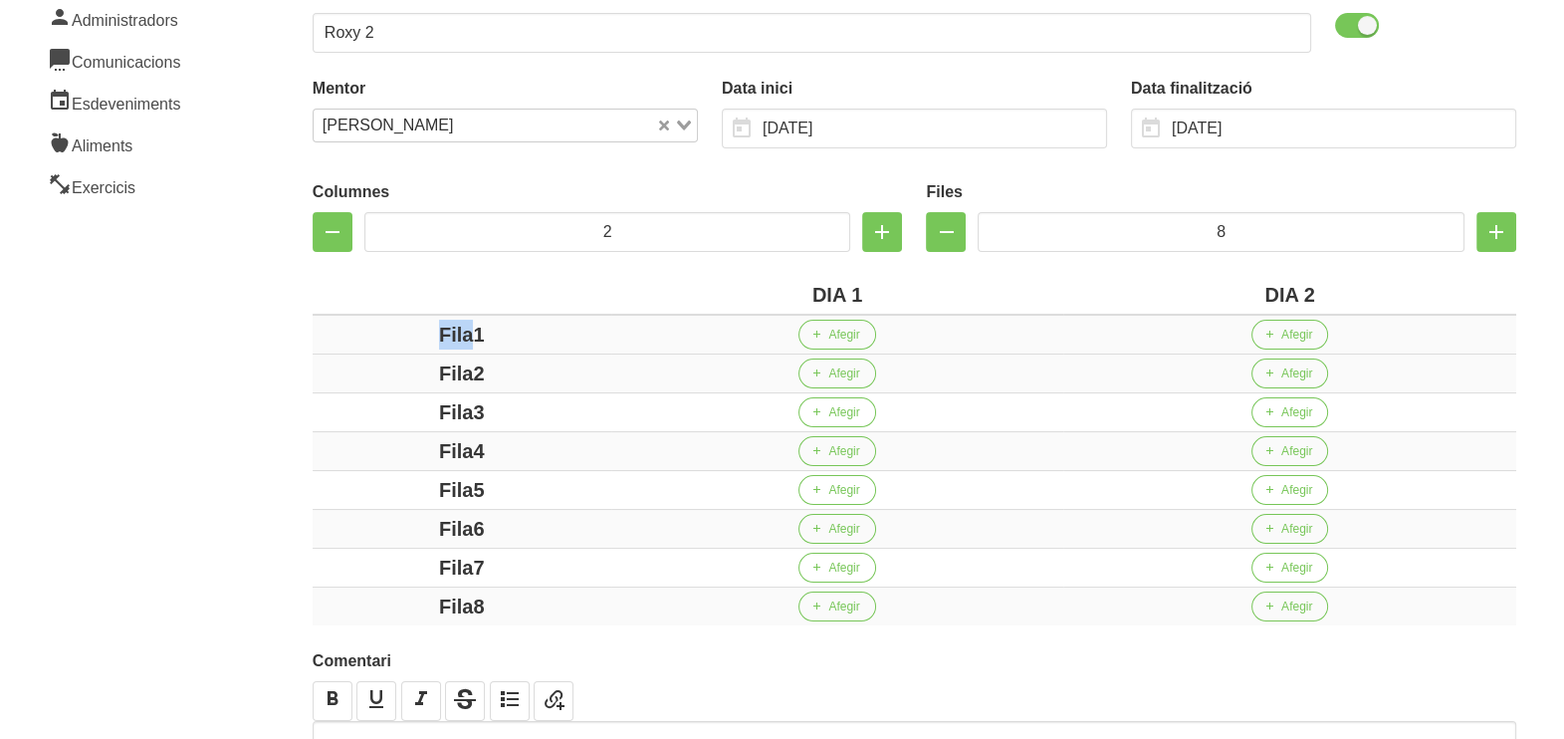
drag, startPoint x: 471, startPoint y: 333, endPoint x: 372, endPoint y: 338, distance: 98.7
click at [341, 331] on div "Fila1" at bounding box center [462, 335] width 283 height 30
drag, startPoint x: 474, startPoint y: 372, endPoint x: 373, endPoint y: 376, distance: 100.6
click at [368, 373] on div "Fila2" at bounding box center [462, 373] width 283 height 30
click at [379, 410] on div "Fila3" at bounding box center [462, 412] width 283 height 30
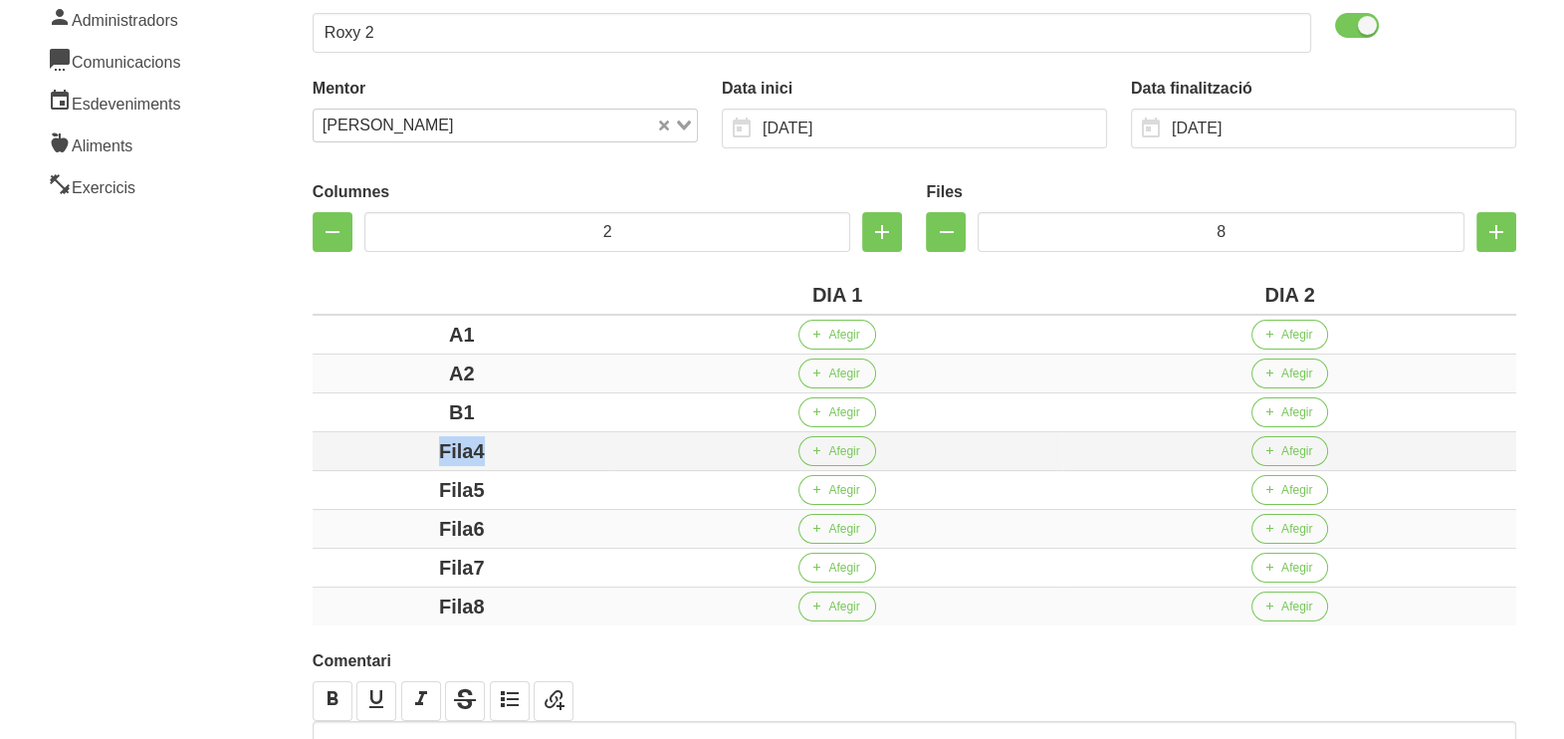
click at [383, 452] on div "Fila4" at bounding box center [462, 451] width 283 height 30
drag, startPoint x: 528, startPoint y: 483, endPoint x: 338, endPoint y: 478, distance: 189.2
click at [338, 478] on div "Fila5" at bounding box center [462, 490] width 283 height 30
drag, startPoint x: 515, startPoint y: 516, endPoint x: 388, endPoint y: 515, distance: 126.4
click at [387, 515] on div "Fila6" at bounding box center [462, 529] width 283 height 30
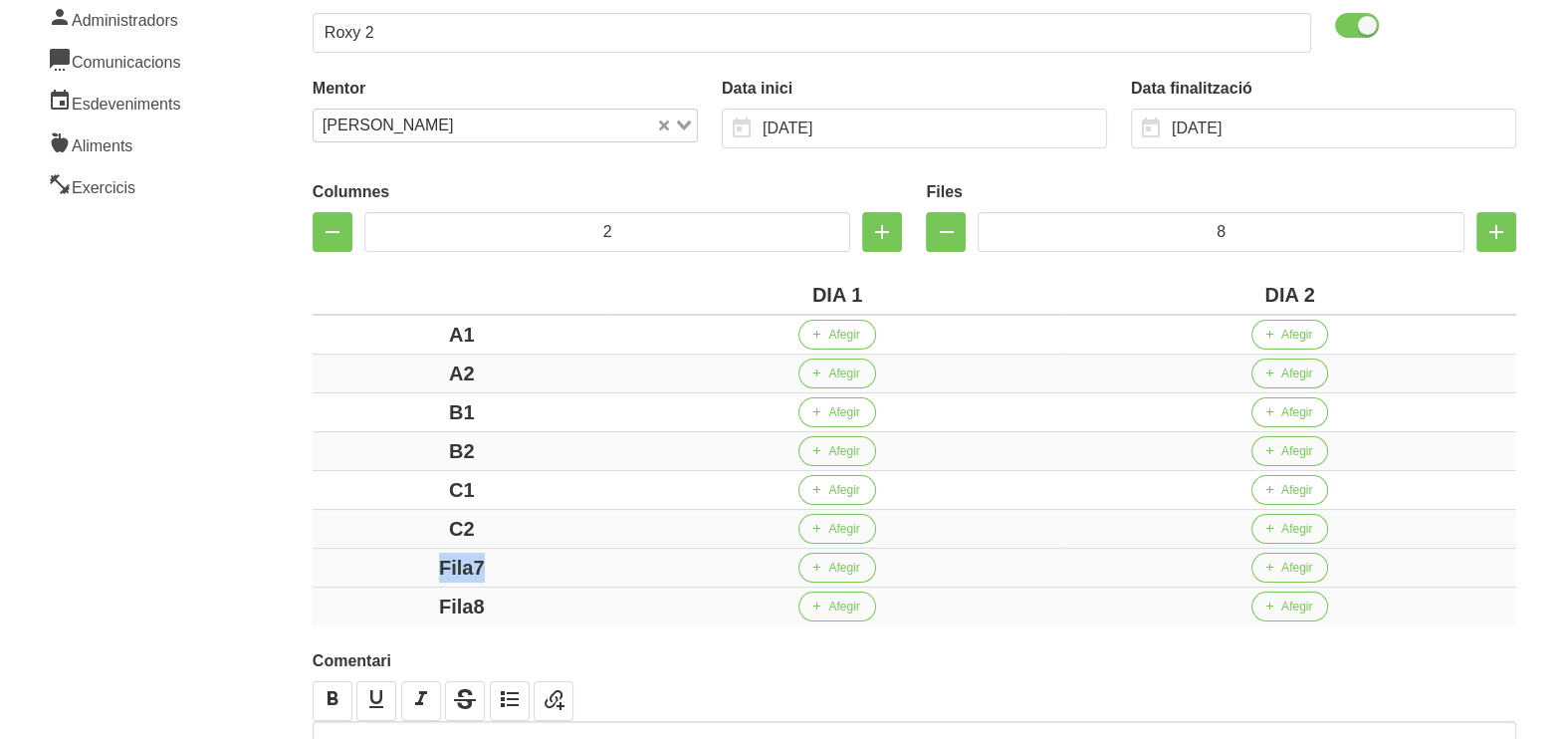
drag, startPoint x: 514, startPoint y: 560, endPoint x: 383, endPoint y: 553, distance: 130.7
click at [375, 553] on div "Fila7" at bounding box center [462, 568] width 283 height 30
drag, startPoint x: 521, startPoint y: 602, endPoint x: 337, endPoint y: 578, distance: 184.7
click at [362, 591] on div "Fila8" at bounding box center [462, 606] width 283 height 30
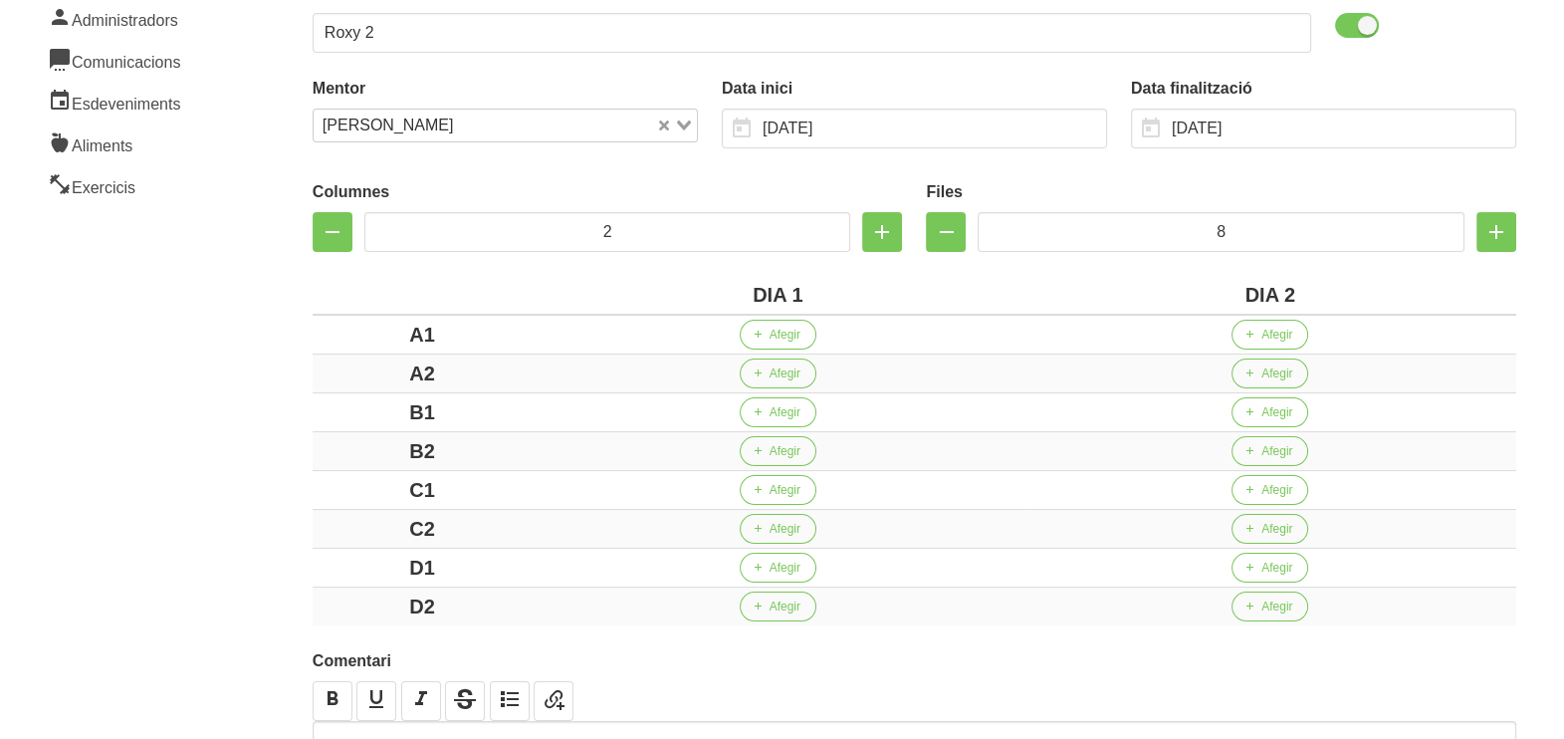
drag, startPoint x: 283, startPoint y: 542, endPoint x: 263, endPoint y: 533, distance: 21.8
click at [272, 537] on div "Crear entrenament 7dfcfe20-6845-4709-914c-a5ed4f2c04f5 Nom Roxy 2 Arxivat? Ment…" at bounding box center [914, 348] width 1299 height 1060
click at [777, 335] on span "Afegir" at bounding box center [785, 335] width 31 height 18
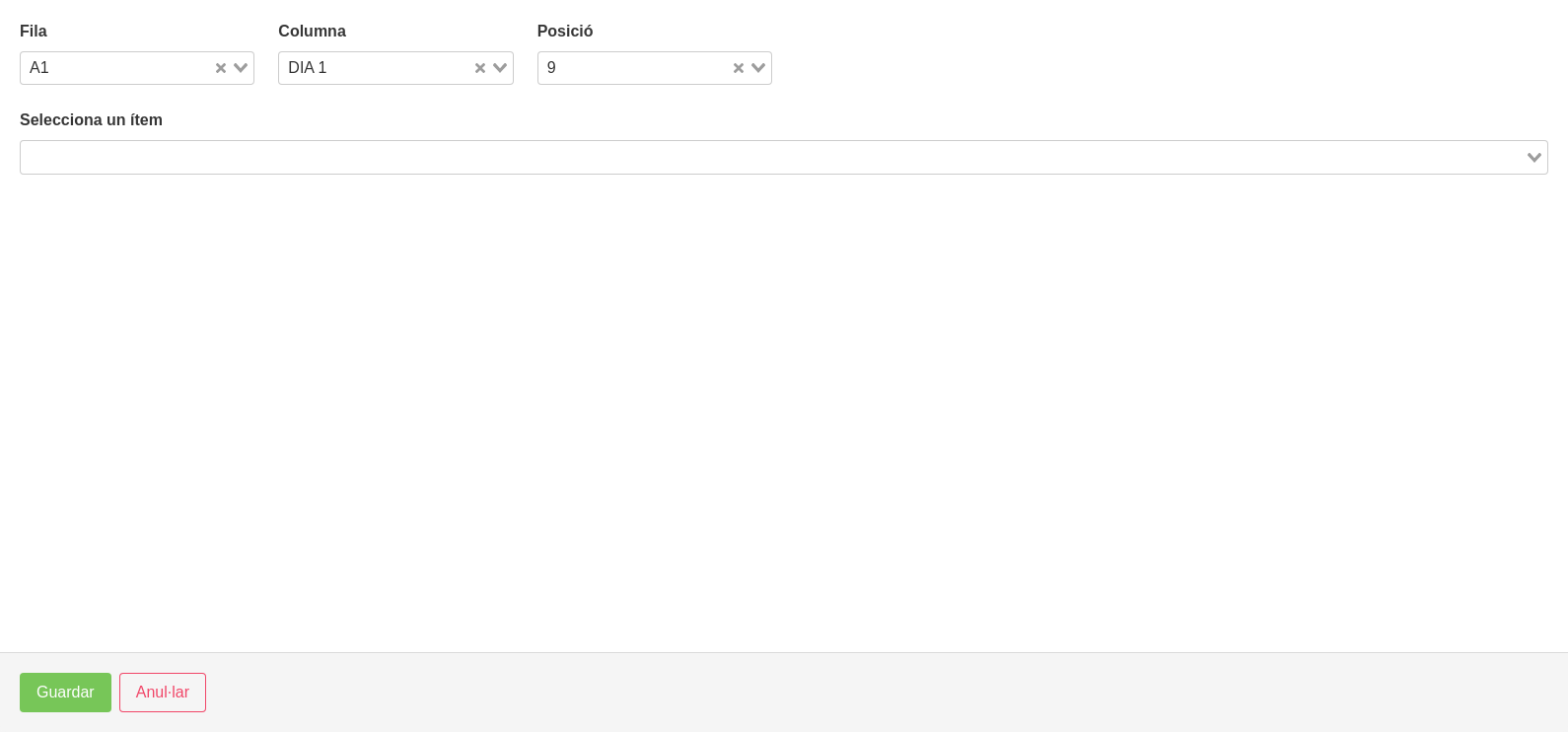
click at [299, 146] on input "Search for option" at bounding box center [773, 157] width 1500 height 24
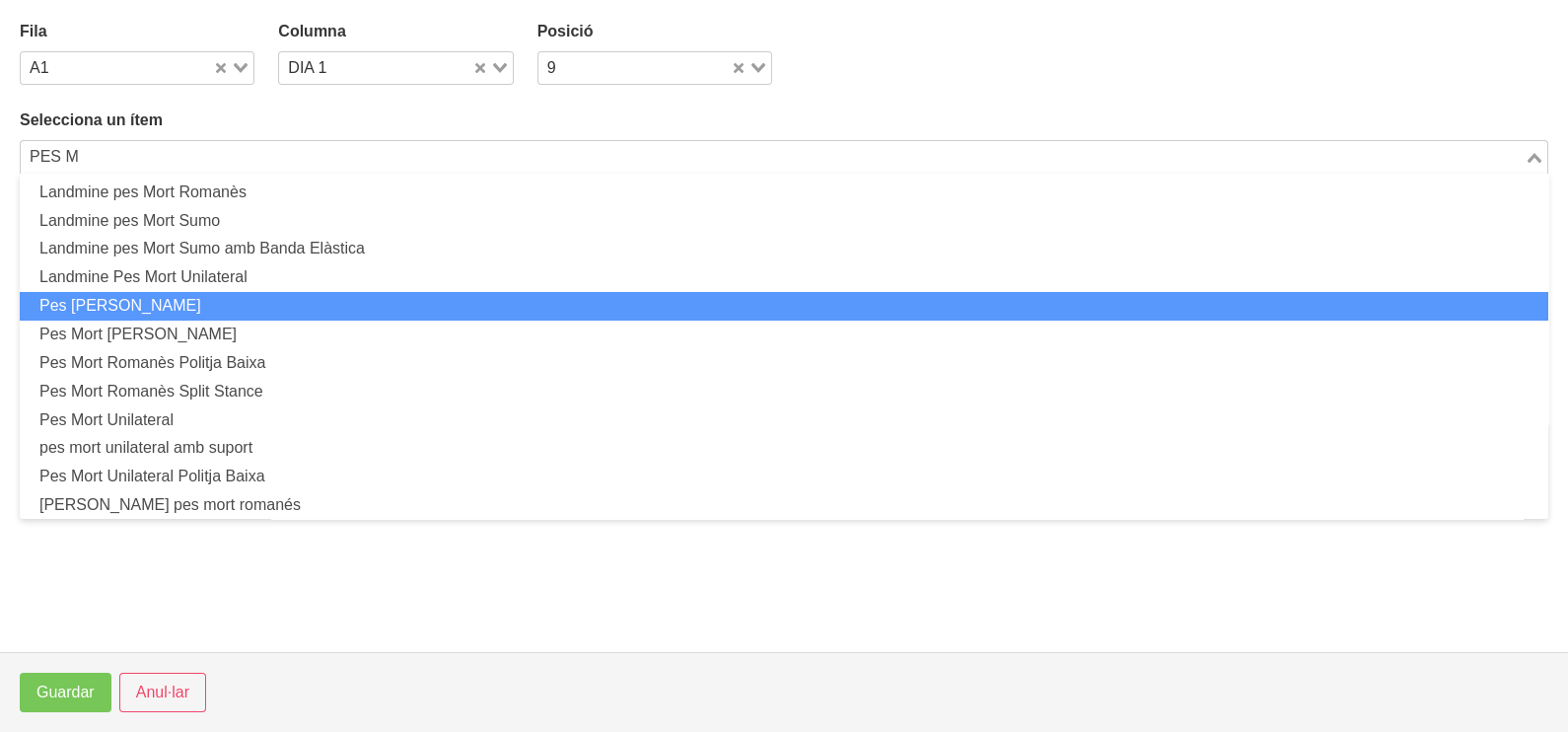
click at [197, 303] on li "Pes [PERSON_NAME]" at bounding box center [784, 306] width 1528 height 29
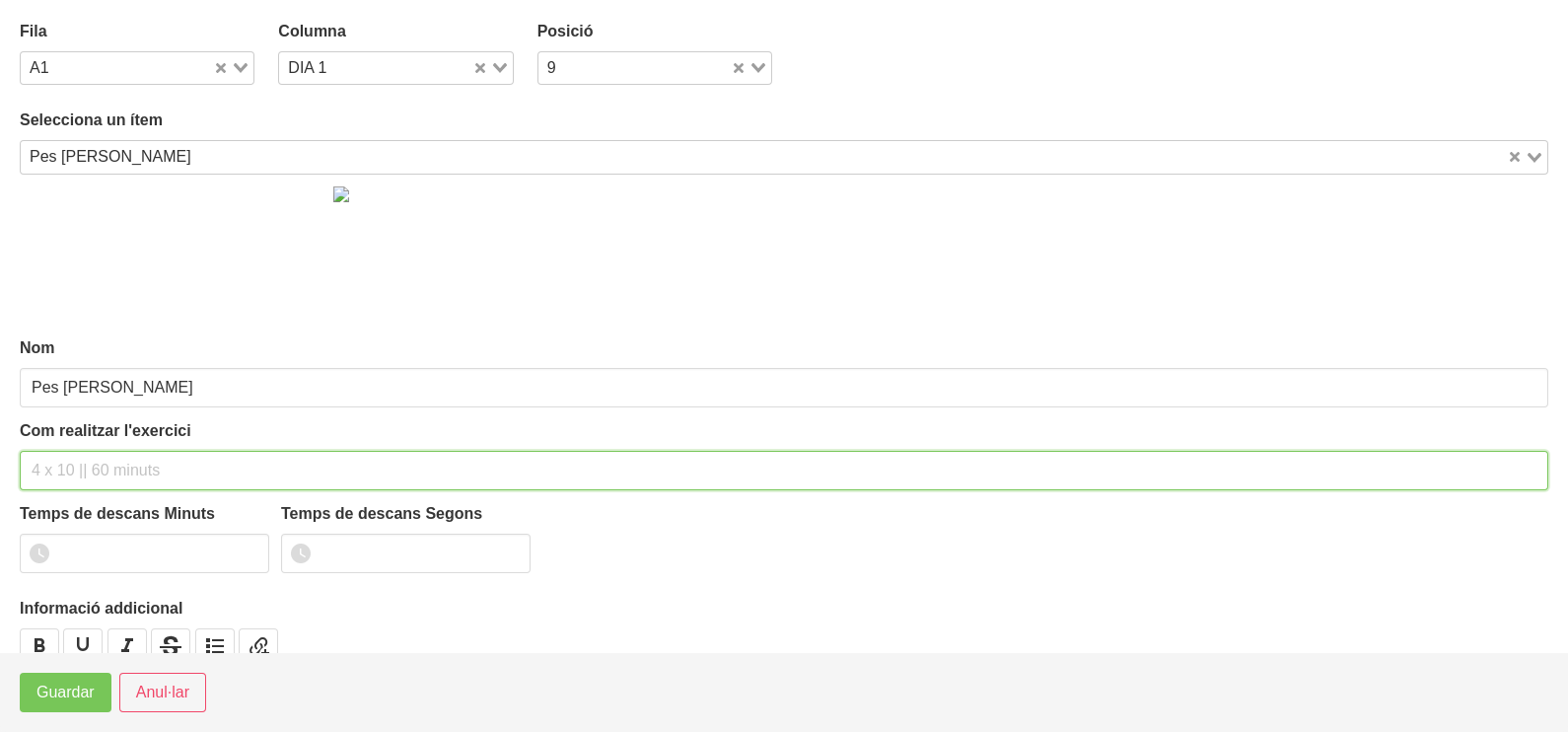
click at [104, 467] on input "text" at bounding box center [784, 471] width 1528 height 40
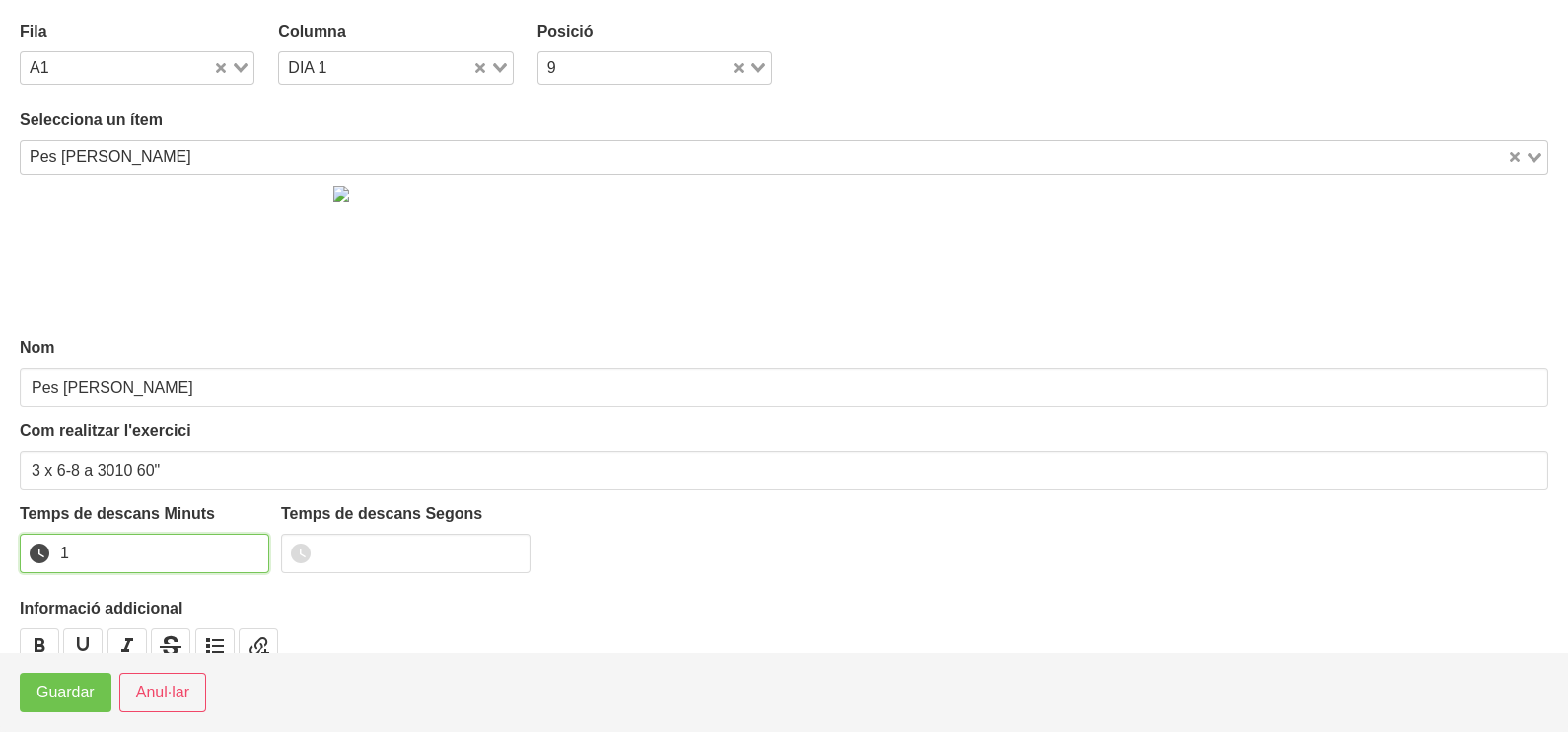
drag, startPoint x: 252, startPoint y: 545, endPoint x: 66, endPoint y: 675, distance: 226.9
click at [248, 550] on input "1" at bounding box center [145, 554] width 250 height 40
drag, startPoint x: 48, startPoint y: 700, endPoint x: 704, endPoint y: 389, distance: 726.0
click at [49, 700] on span "Guardar" at bounding box center [65, 692] width 58 height 24
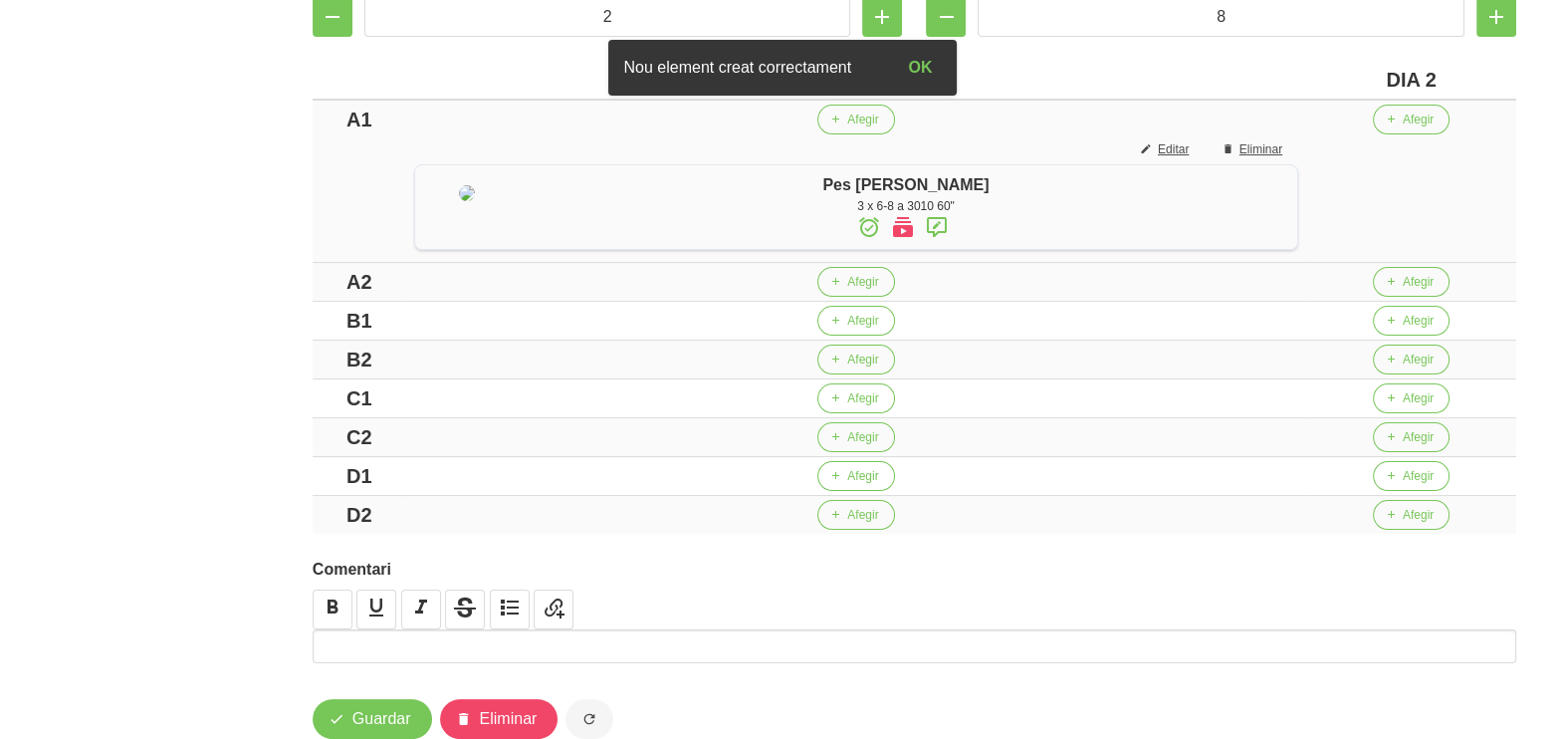
scroll to position [497, 0]
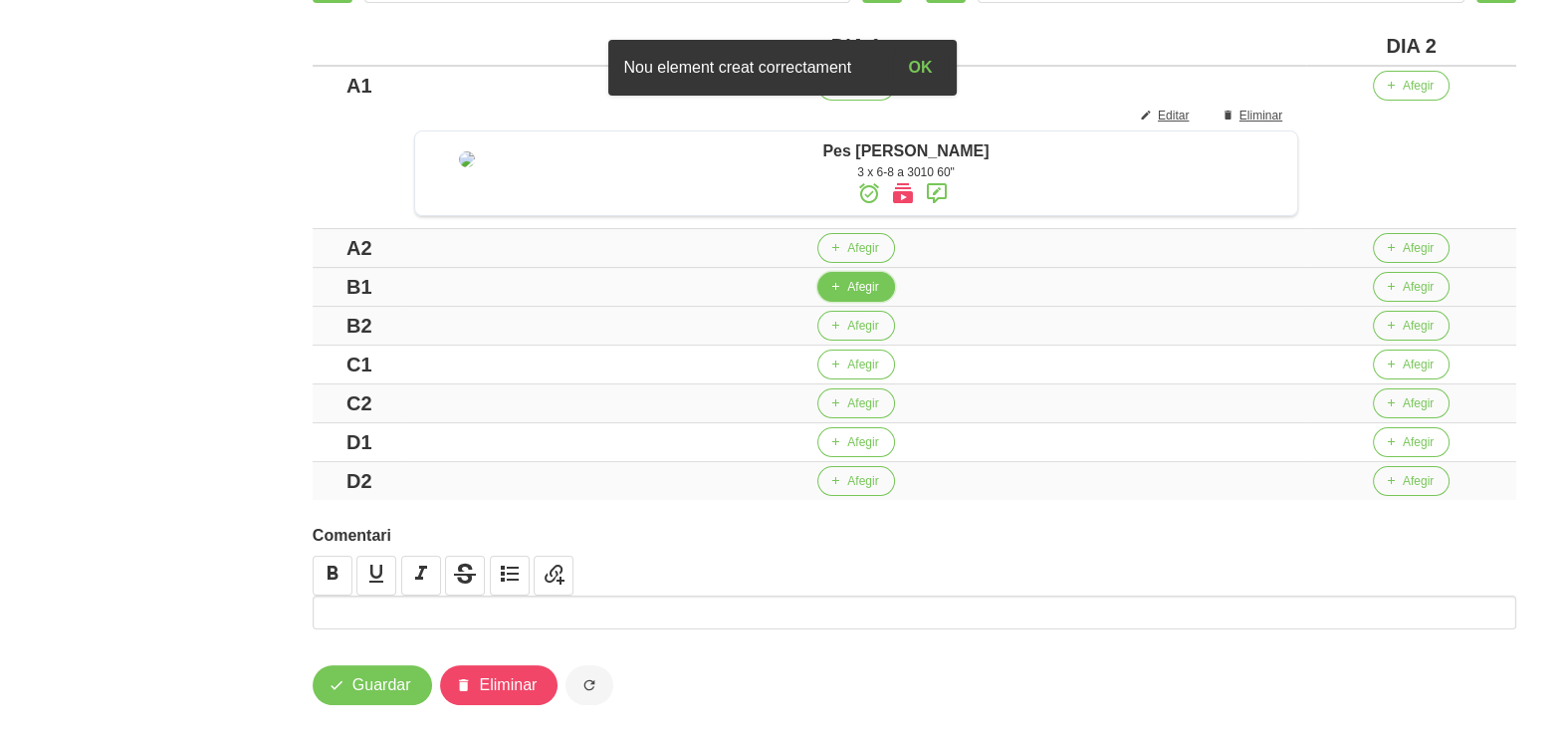
click at [853, 296] on span "Afegir" at bounding box center [862, 287] width 31 height 18
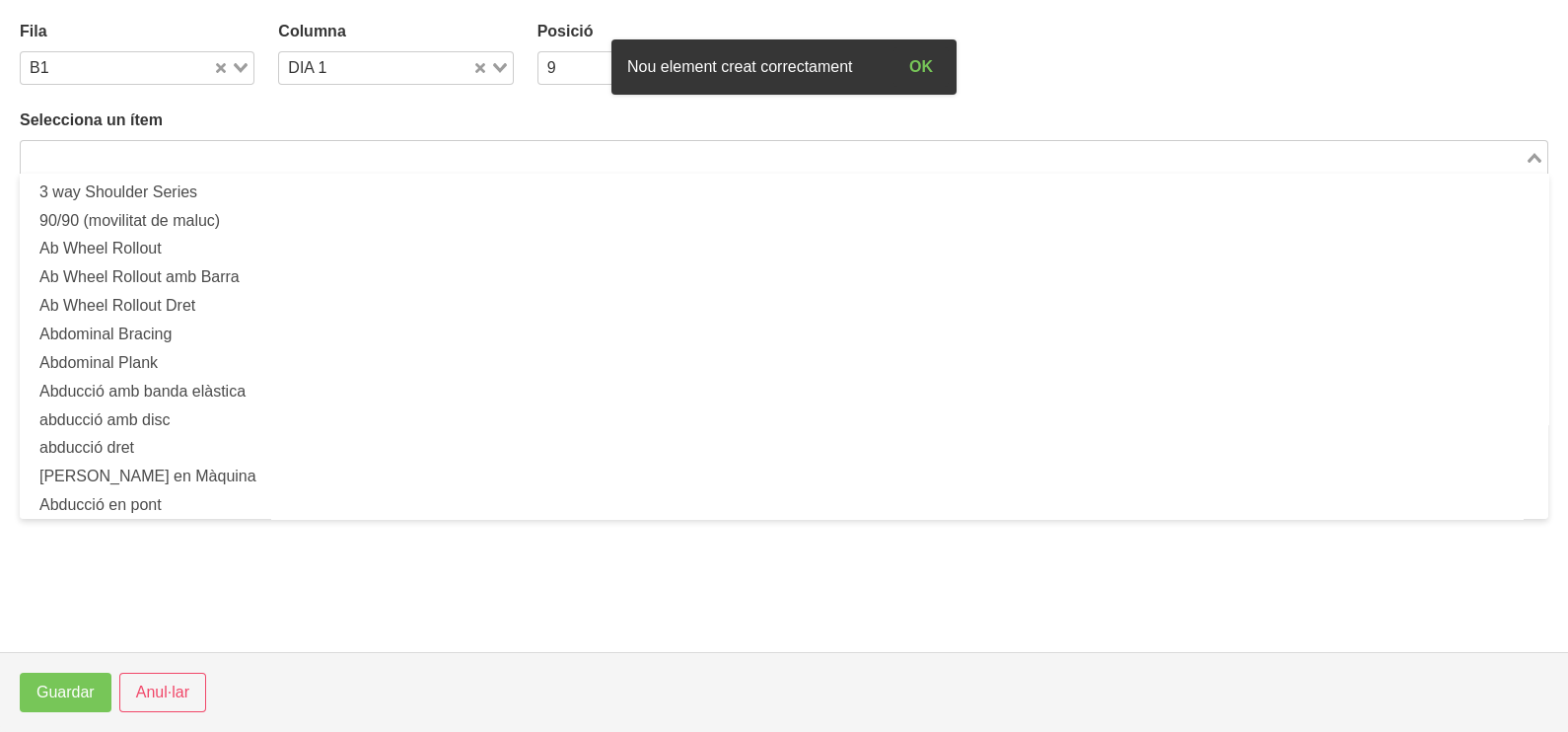
click at [269, 148] on input "Search for option" at bounding box center [773, 157] width 1500 height 24
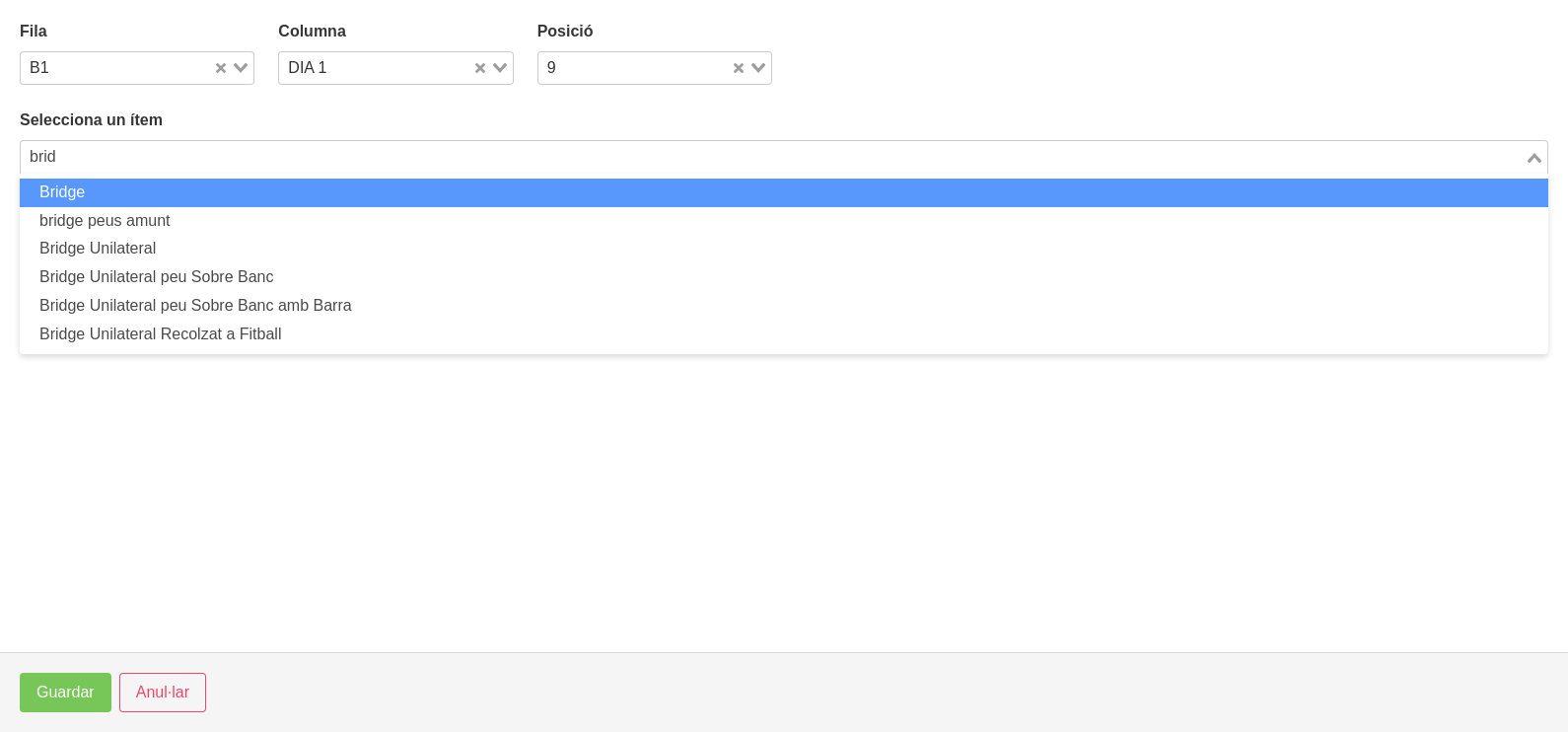
drag, startPoint x: 262, startPoint y: 182, endPoint x: 266, endPoint y: 192, distance: 10.8
click at [266, 192] on li "Bridge" at bounding box center [784, 192] width 1528 height 29
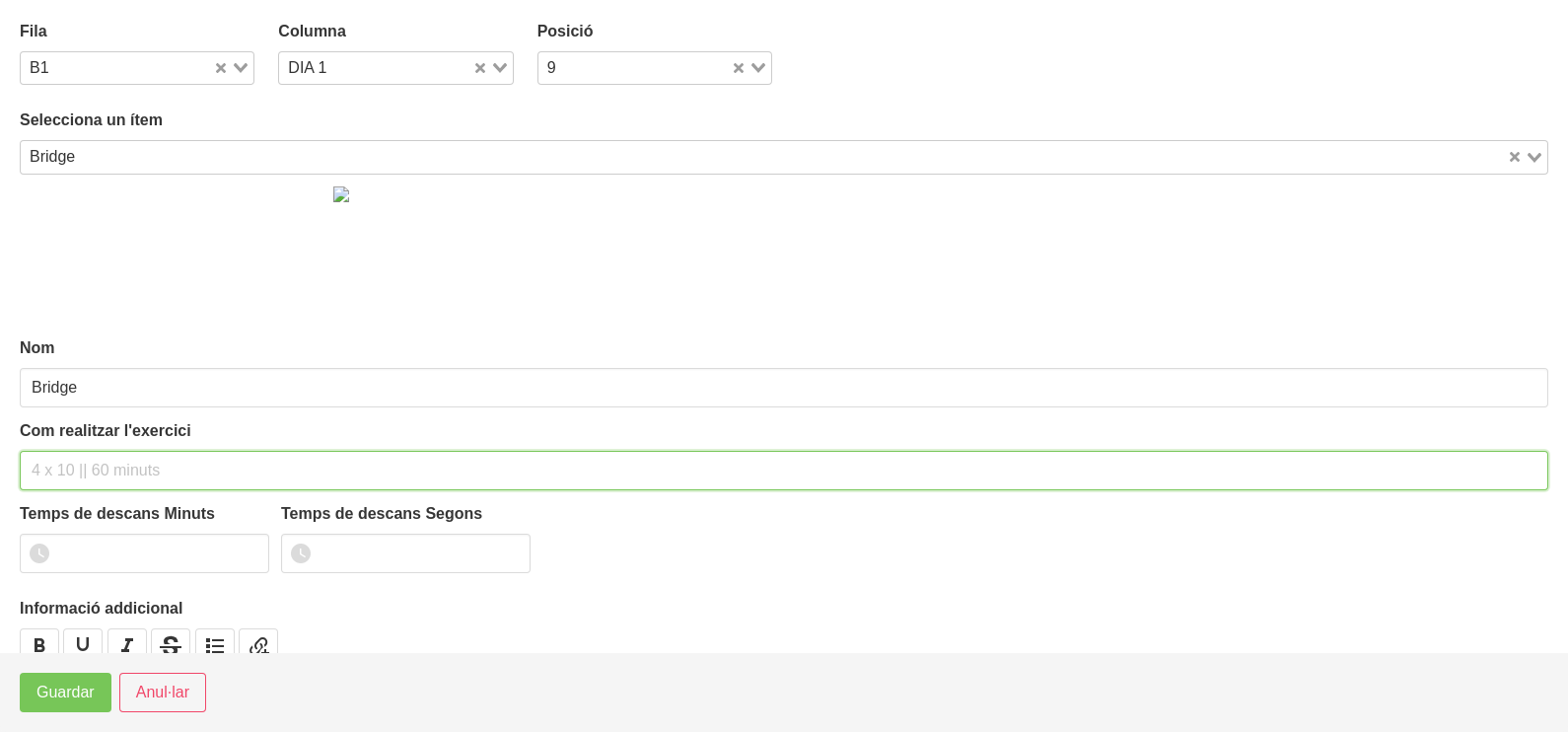
click at [99, 458] on input "text" at bounding box center [784, 471] width 1528 height 40
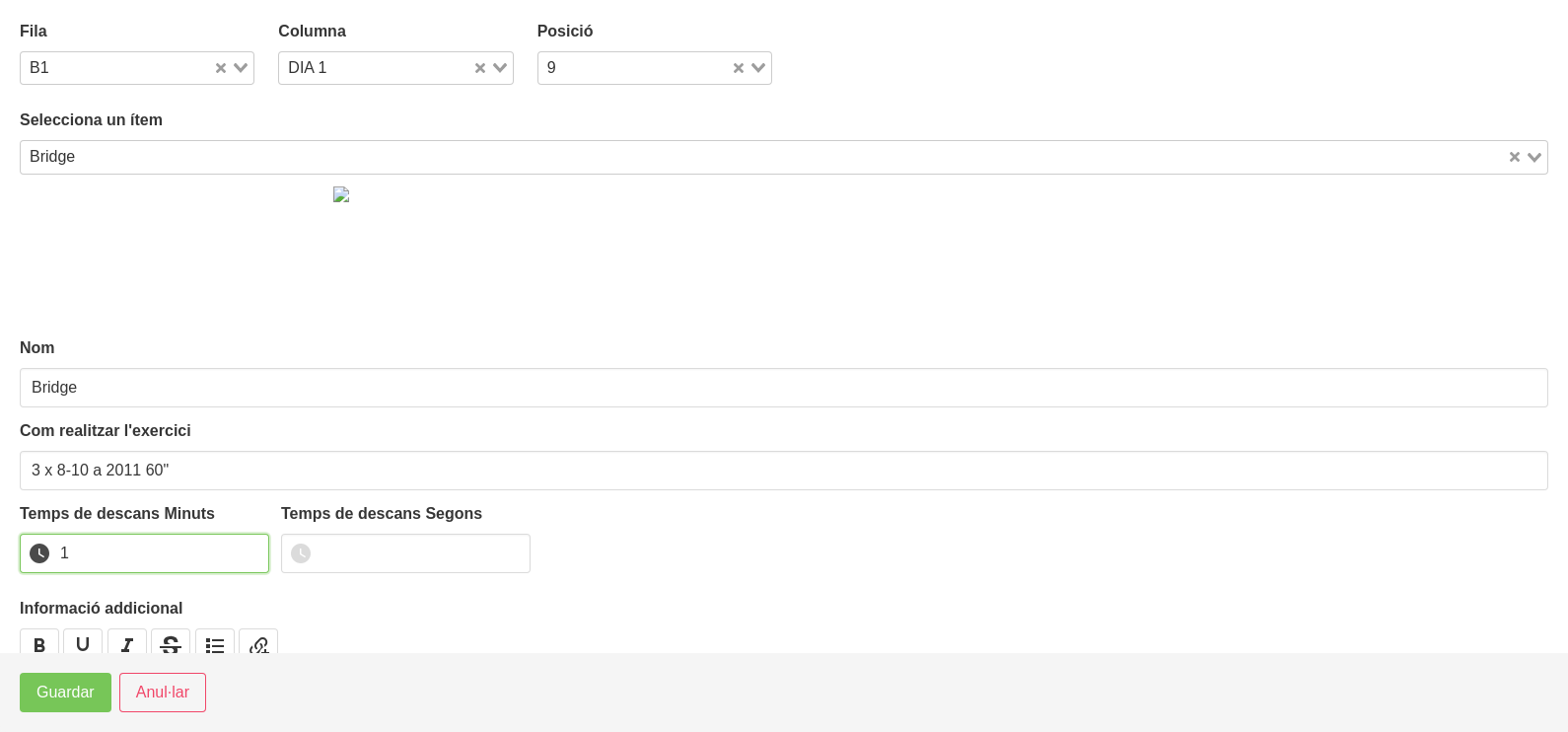
drag, startPoint x: 249, startPoint y: 543, endPoint x: 148, endPoint y: 615, distance: 124.0
click at [245, 549] on input "1" at bounding box center [145, 554] width 250 height 40
click at [70, 695] on span "Guardar" at bounding box center [65, 692] width 58 height 24
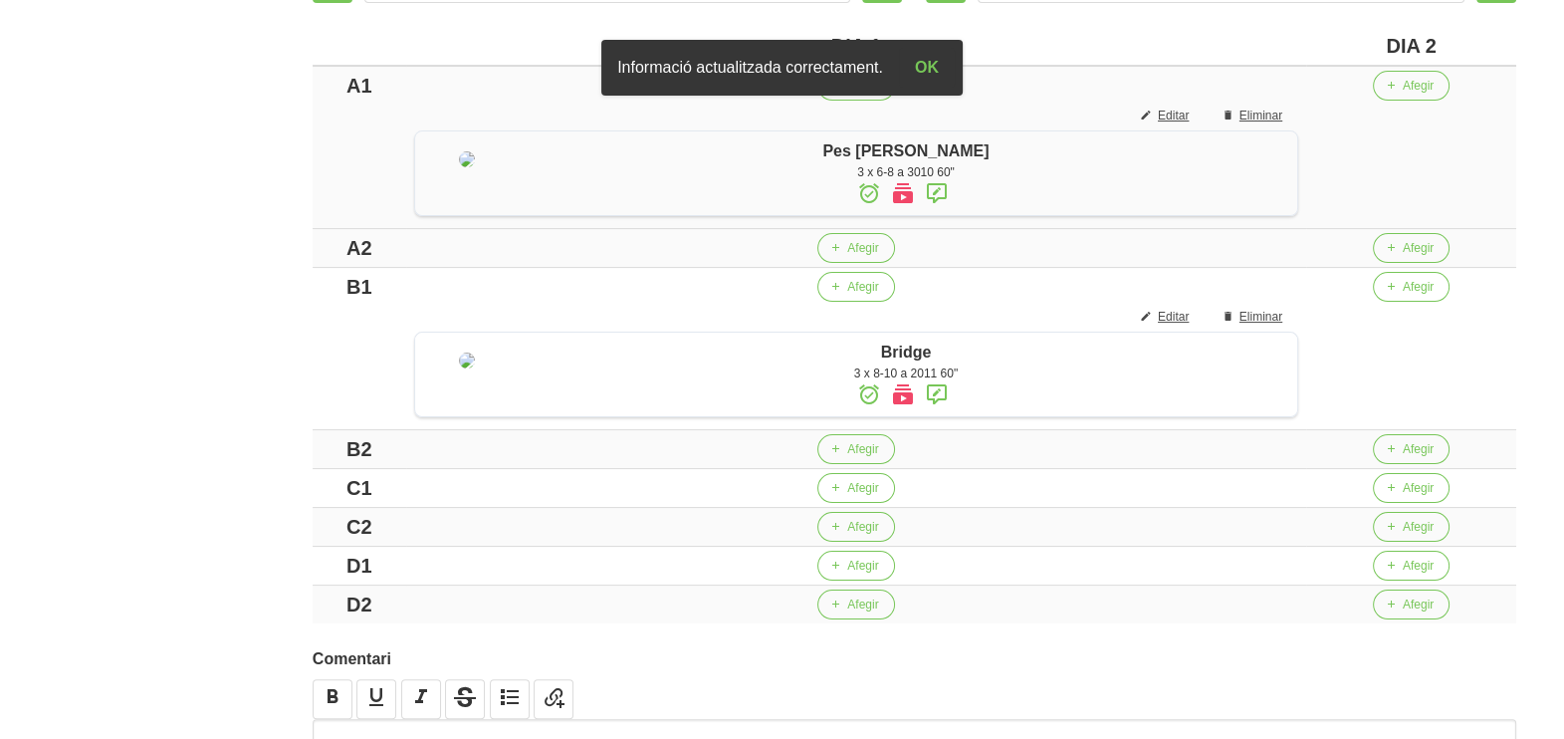
scroll to position [622, 0]
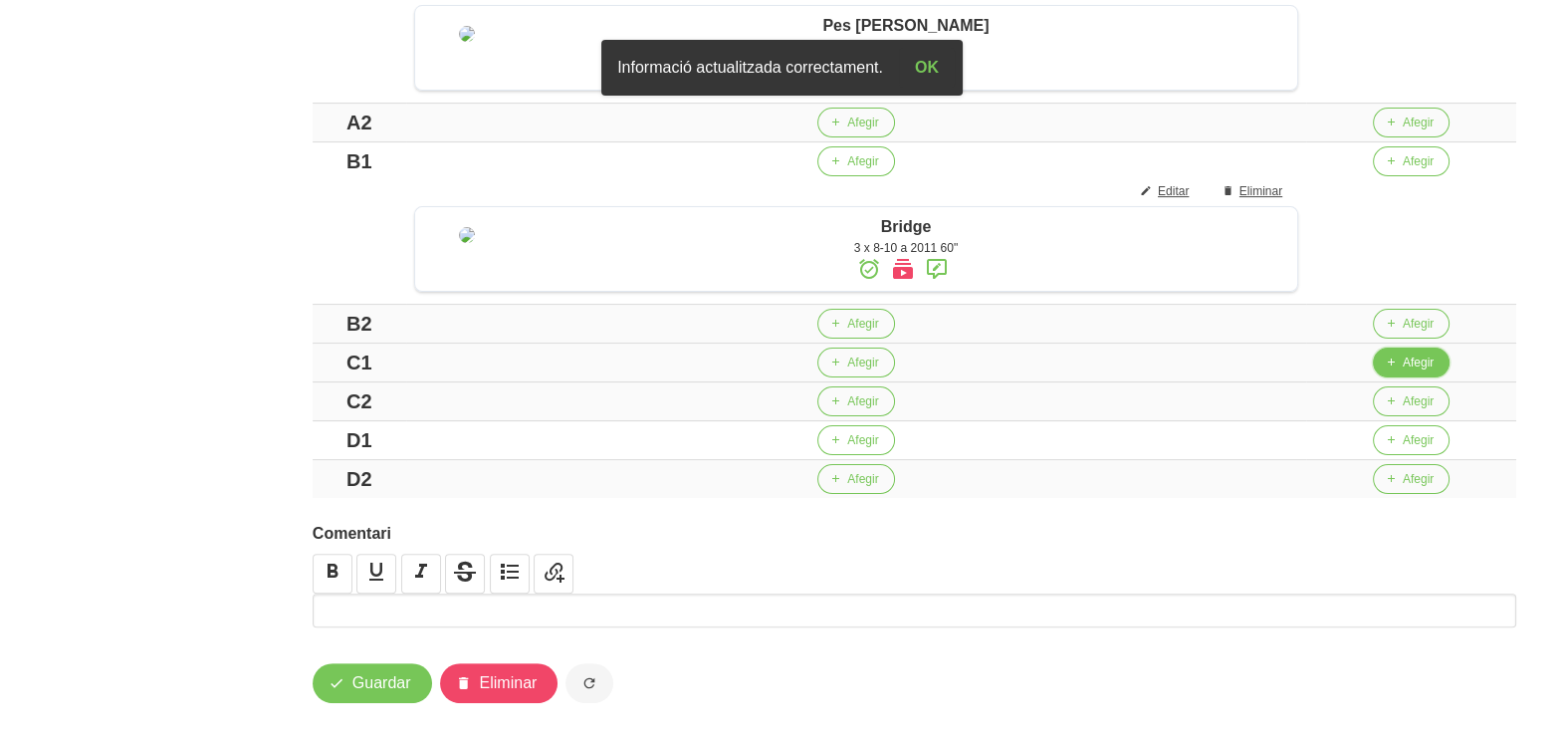
click at [1414, 371] on span "Afegir" at bounding box center [1418, 362] width 31 height 18
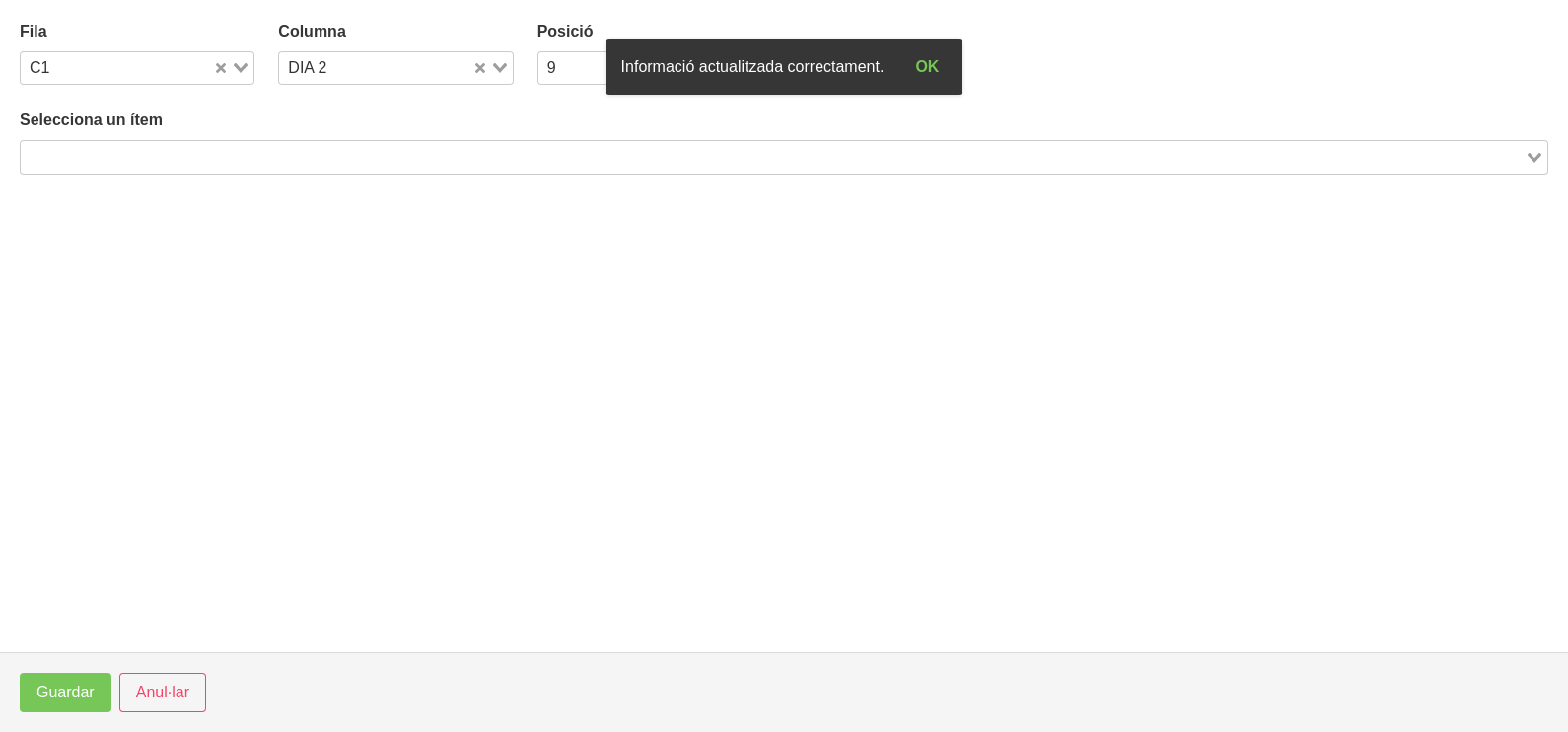
click at [283, 154] on input "Search for option" at bounding box center [773, 157] width 1500 height 24
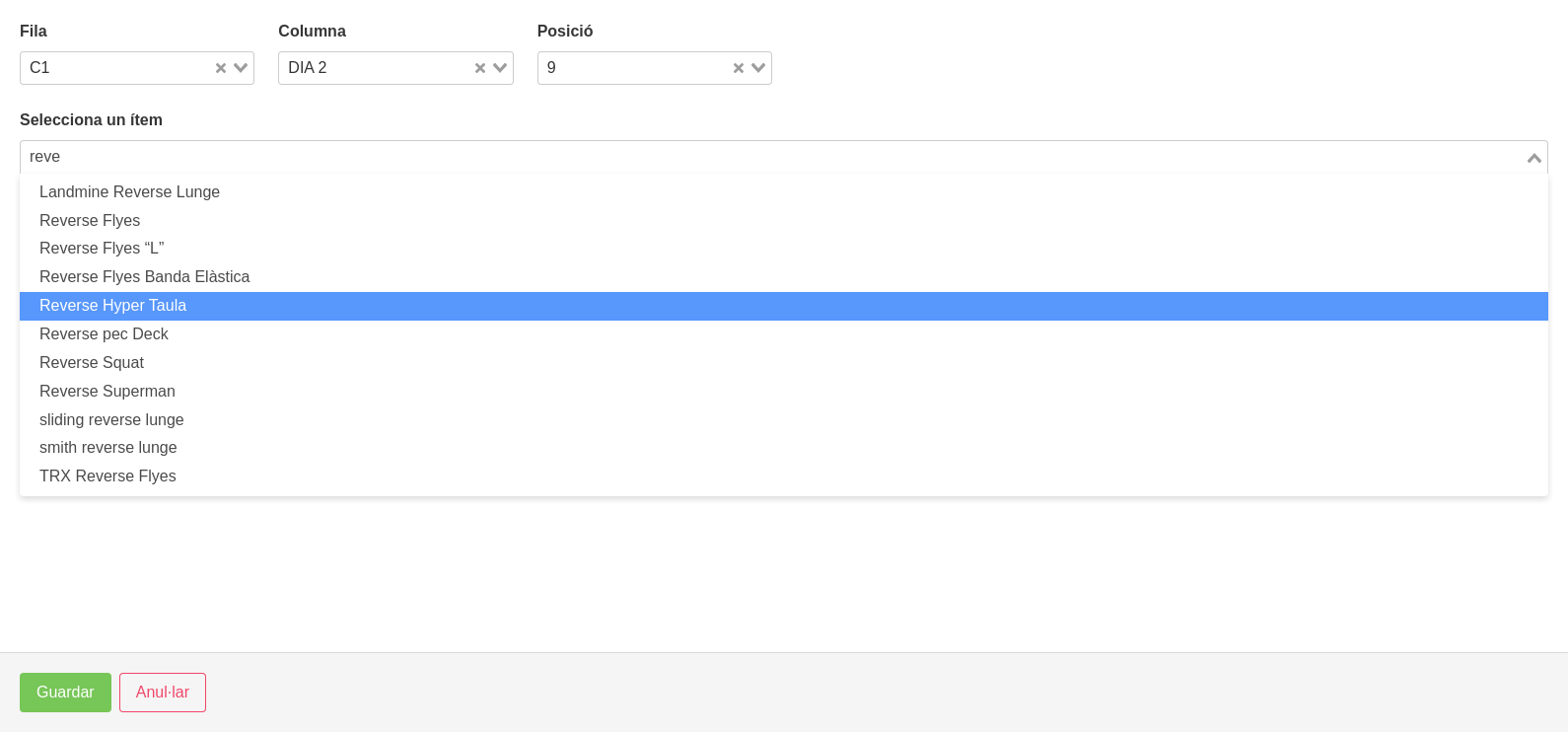
click at [242, 304] on li "Reverse Hyper Taula" at bounding box center [784, 306] width 1528 height 29
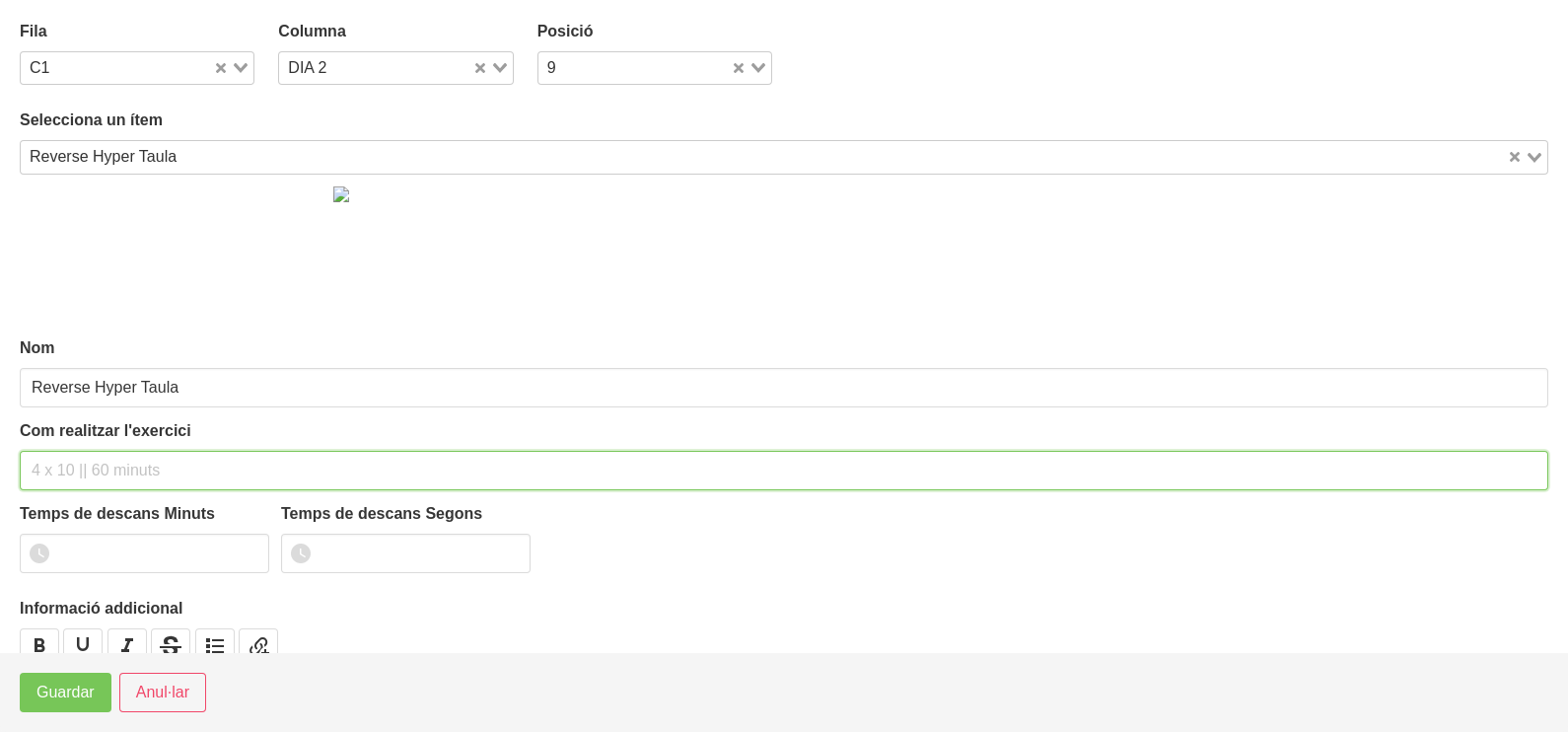
click at [99, 469] on input "text" at bounding box center [784, 471] width 1528 height 40
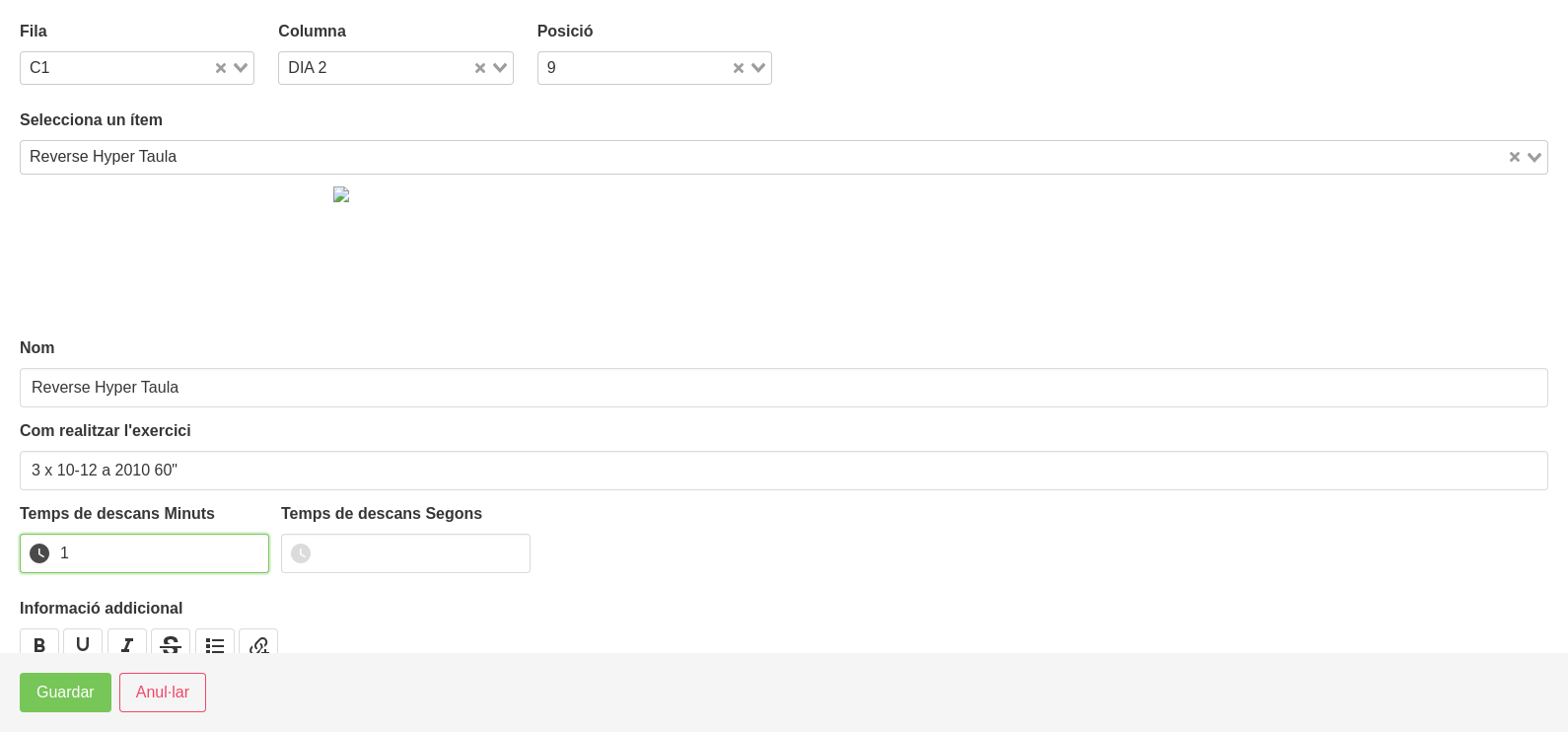
drag, startPoint x: 247, startPoint y: 548, endPoint x: 212, endPoint y: 567, distance: 39.8
click at [234, 555] on input "1" at bounding box center [145, 554] width 250 height 40
click at [93, 697] on span "Guardar" at bounding box center [65, 692] width 58 height 24
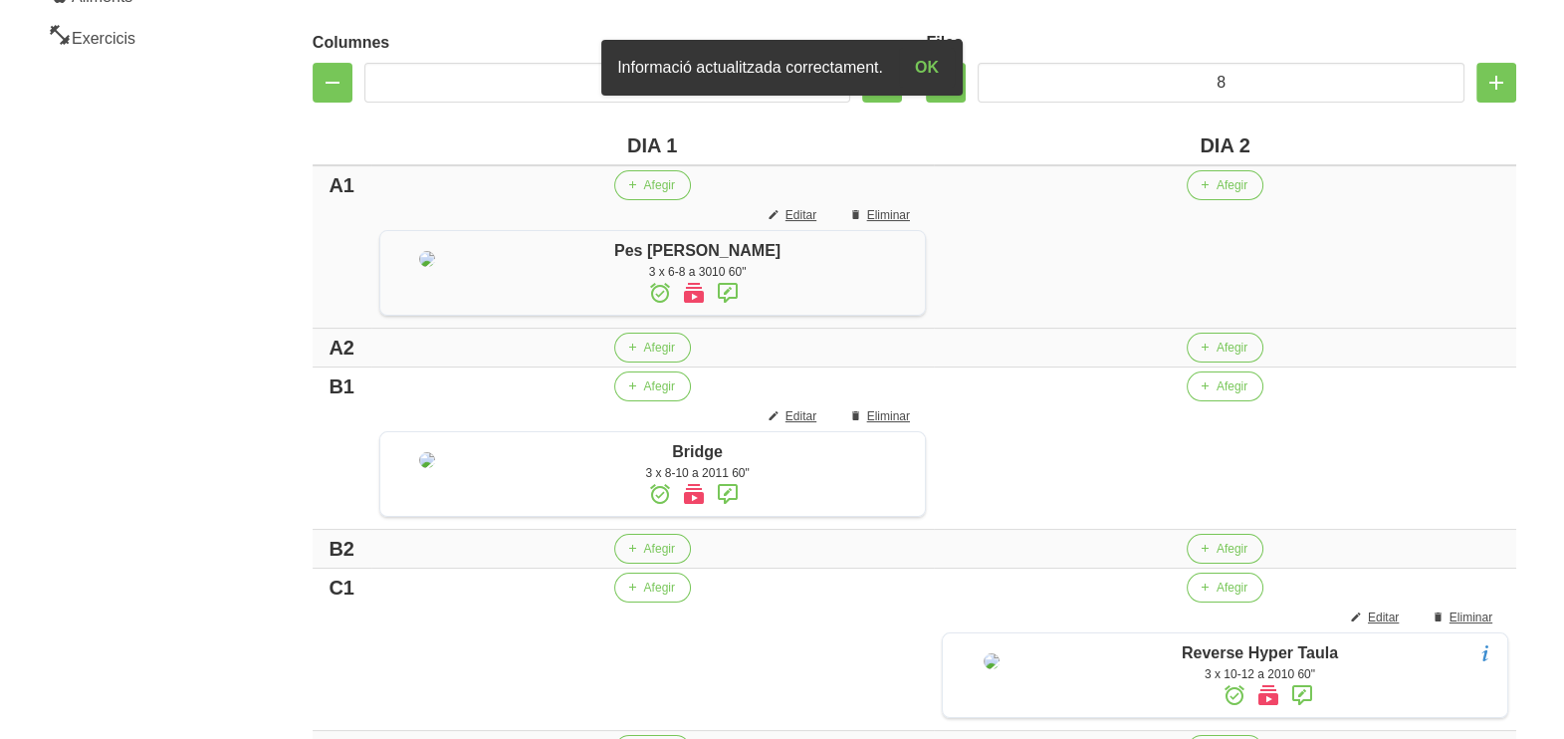
scroll to position [373, 0]
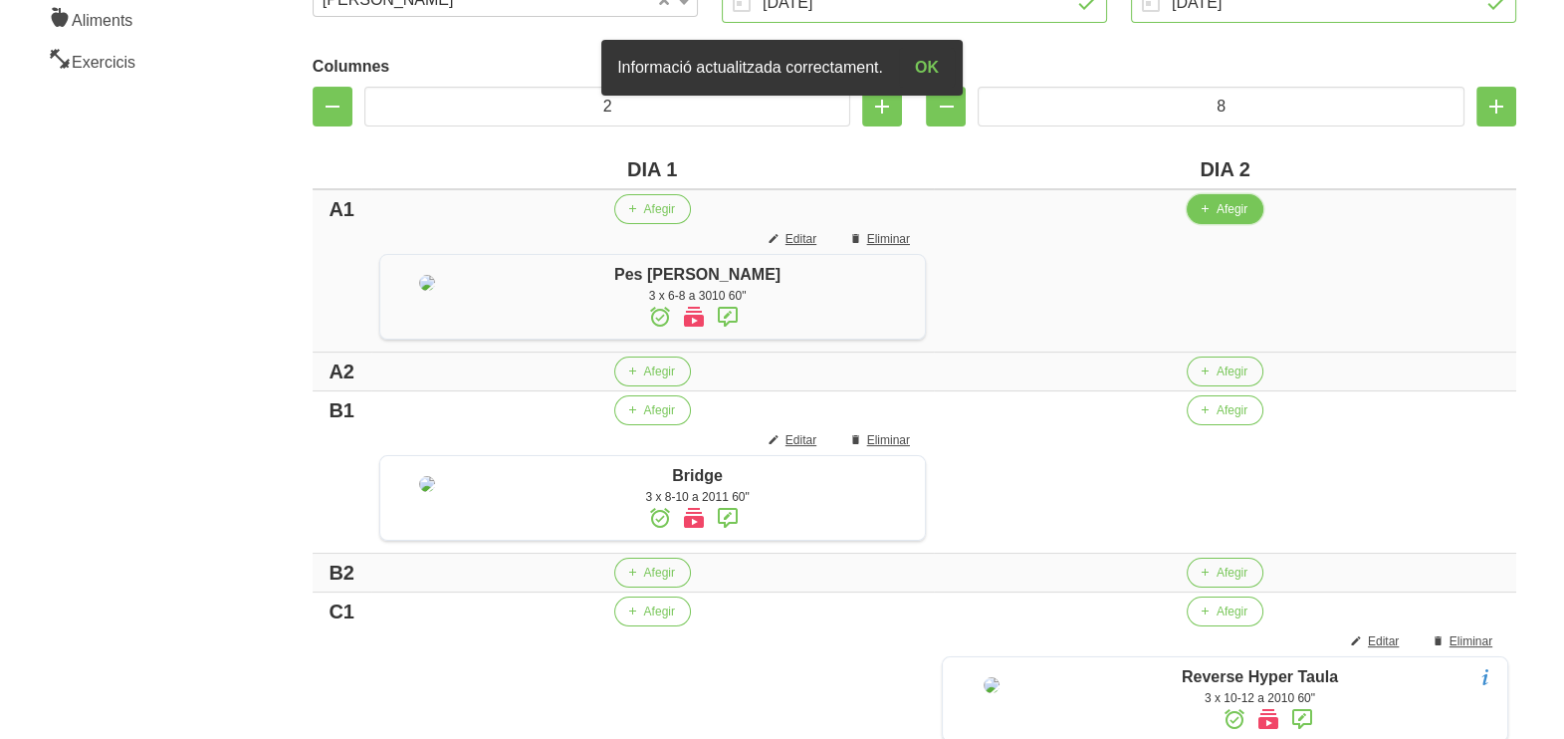
click at [1205, 212] on button "Afegir" at bounding box center [1225, 209] width 77 height 30
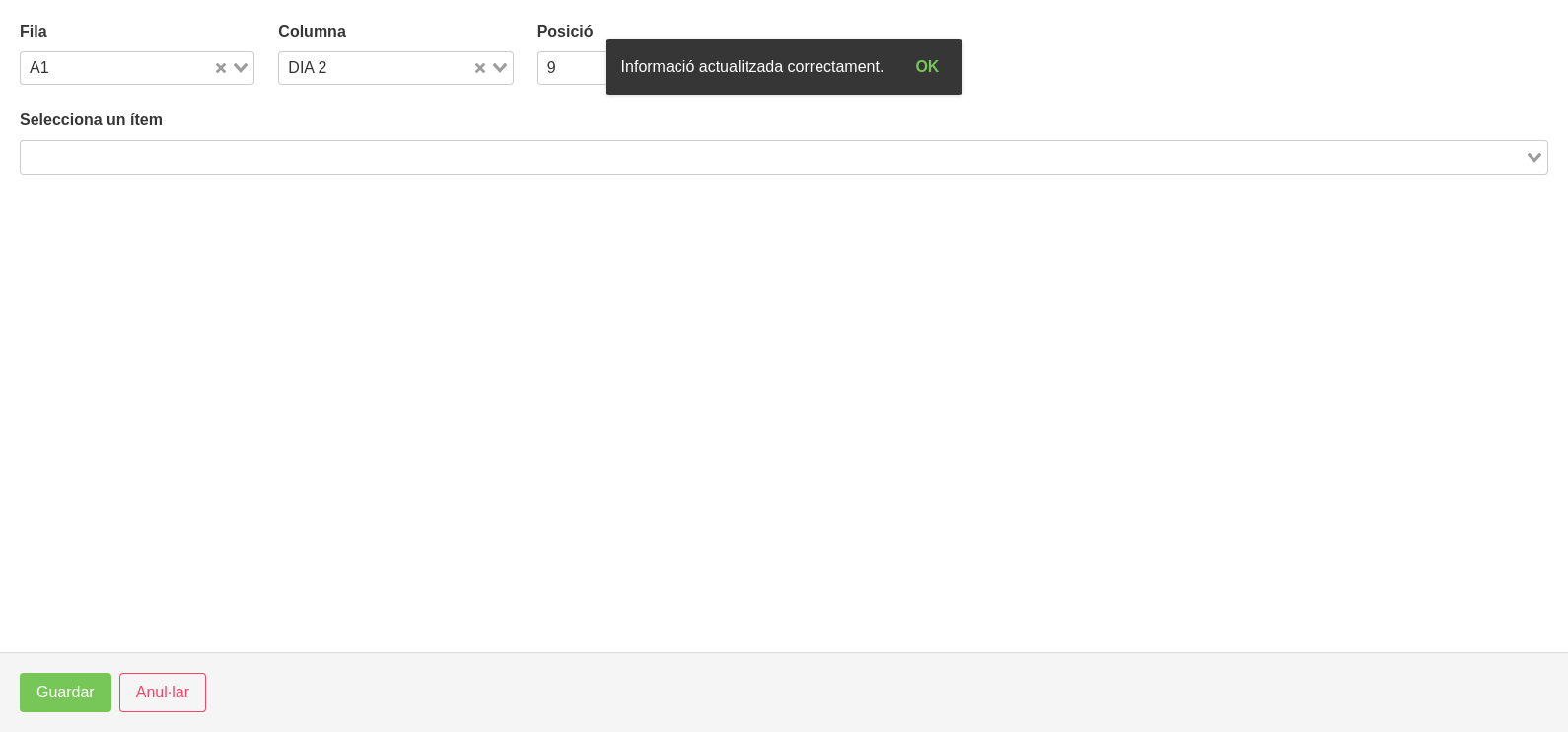
click at [277, 147] on input "Search for option" at bounding box center [773, 157] width 1500 height 24
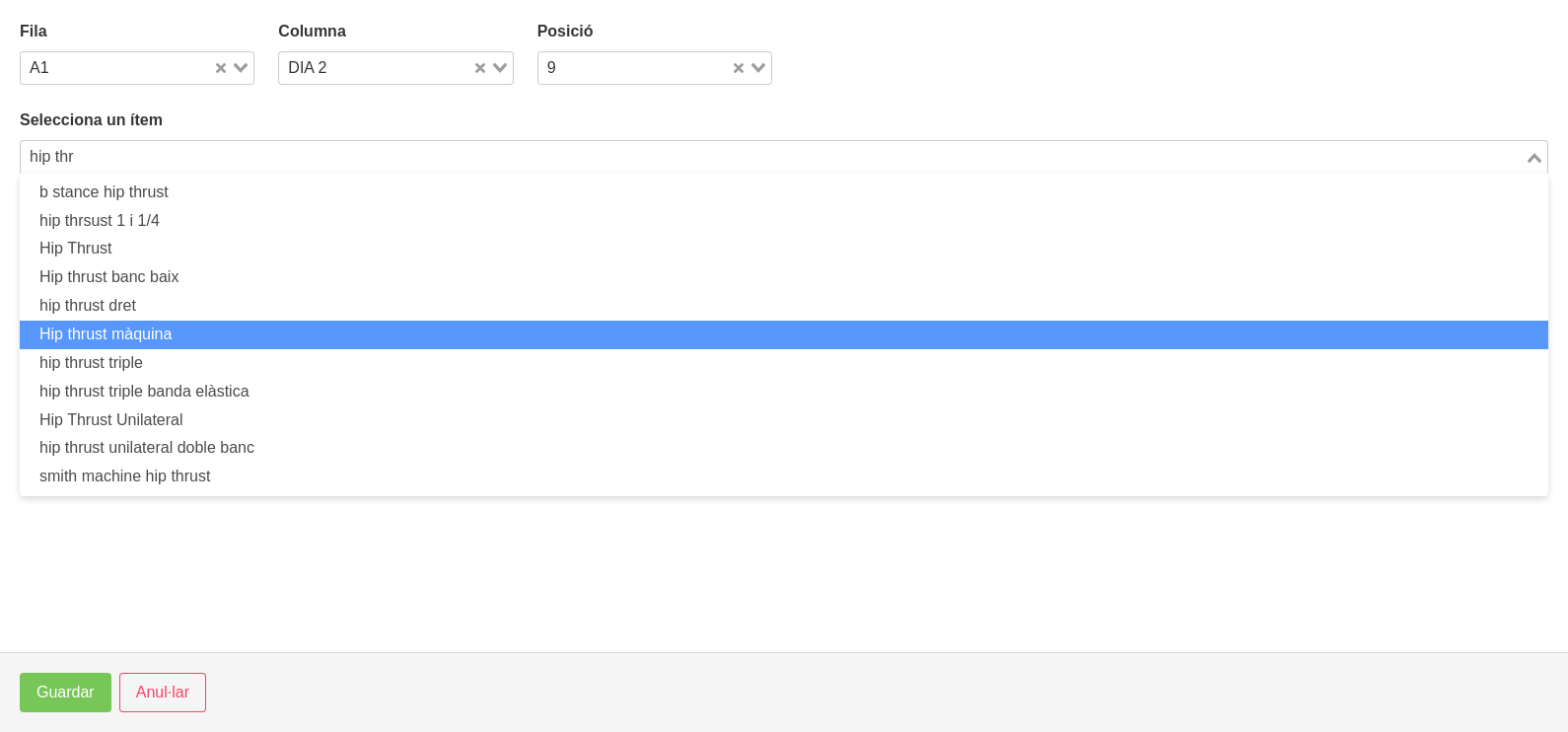
click at [207, 328] on li "Hip thrust màquina" at bounding box center [784, 335] width 1528 height 29
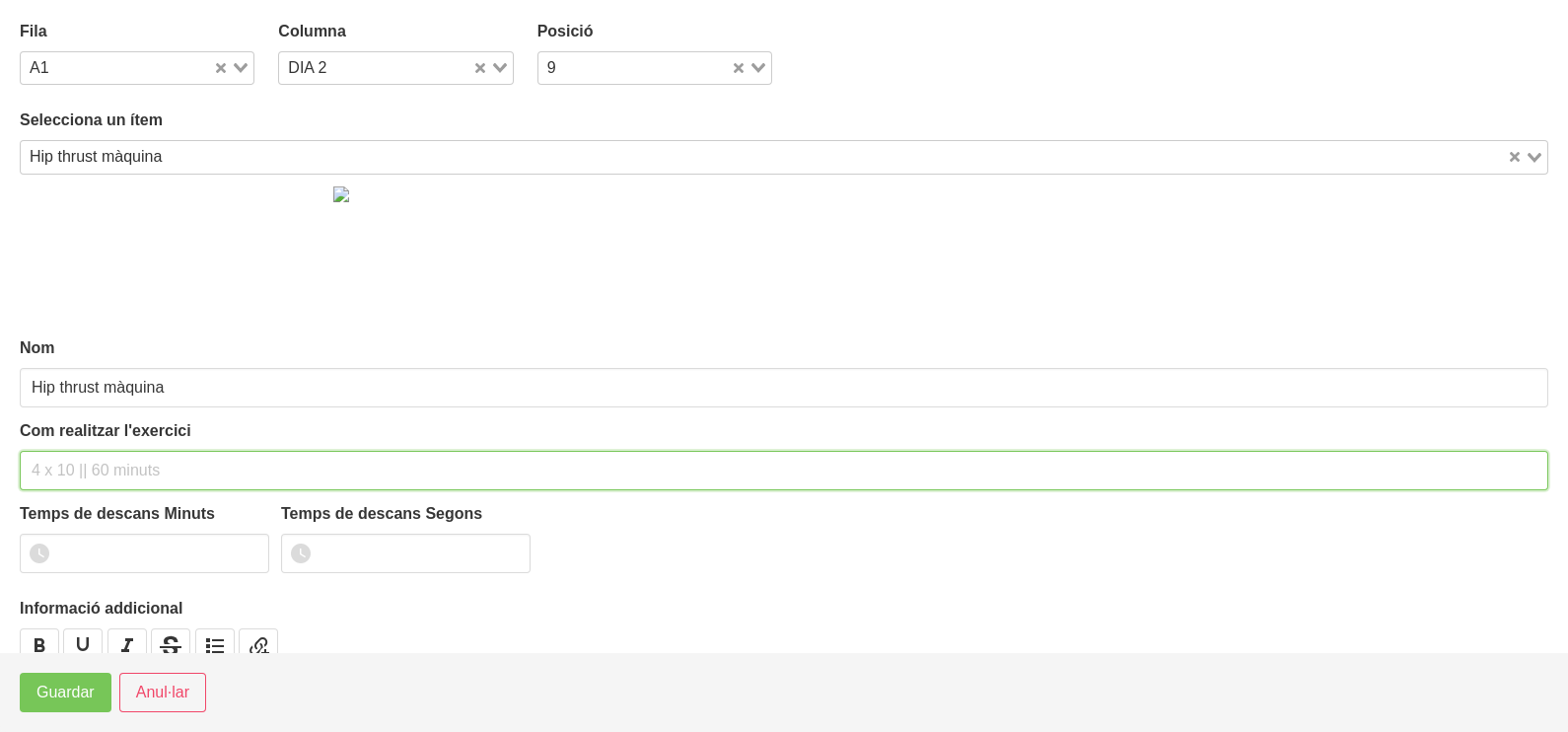
drag, startPoint x: 104, startPoint y: 454, endPoint x: 82, endPoint y: 452, distance: 22.1
click at [100, 453] on input "text" at bounding box center [784, 471] width 1528 height 40
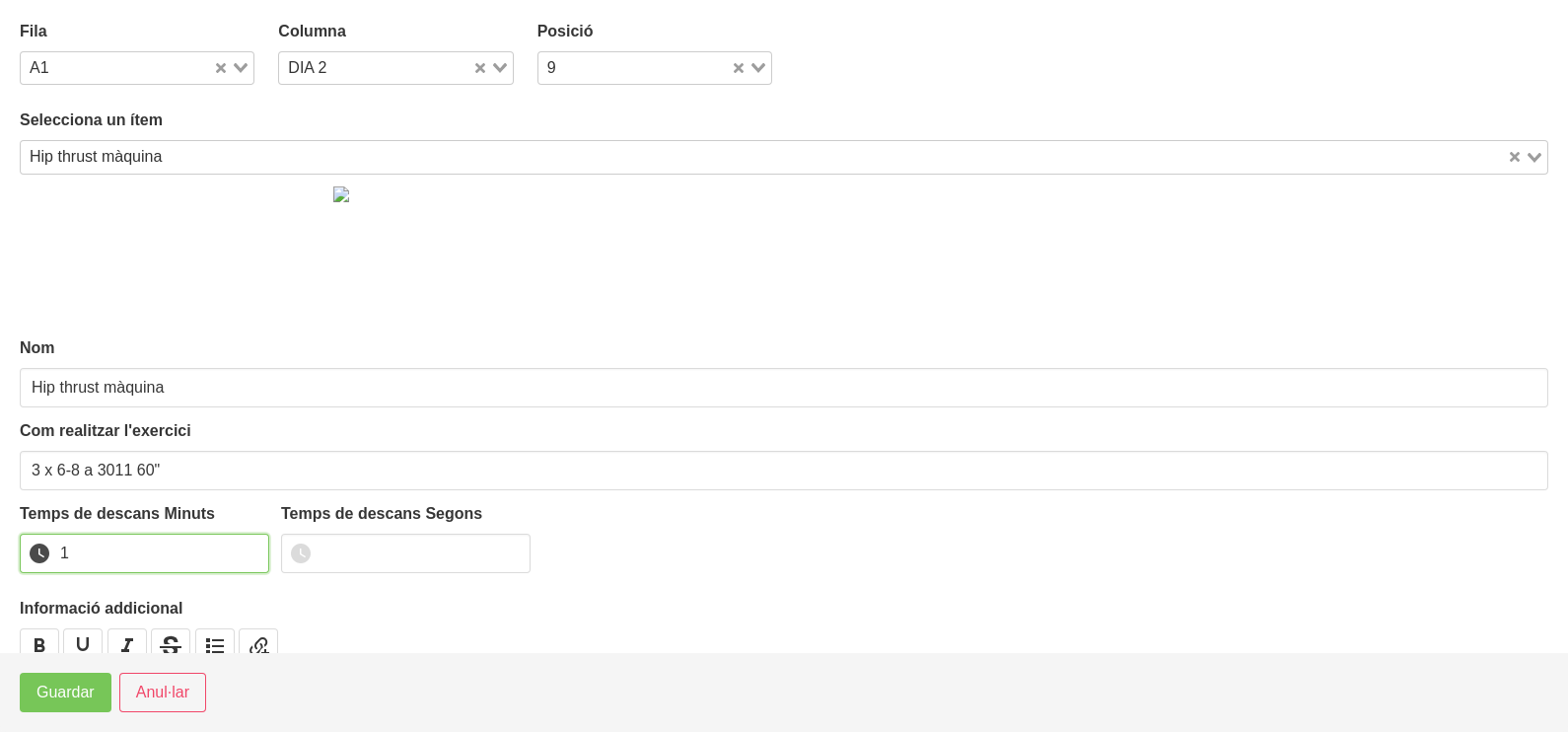
drag, startPoint x: 250, startPoint y: 549, endPoint x: 99, endPoint y: 634, distance: 173.3
click at [248, 549] on input "1" at bounding box center [145, 554] width 250 height 40
click at [70, 698] on span "Guardar" at bounding box center [65, 692] width 58 height 24
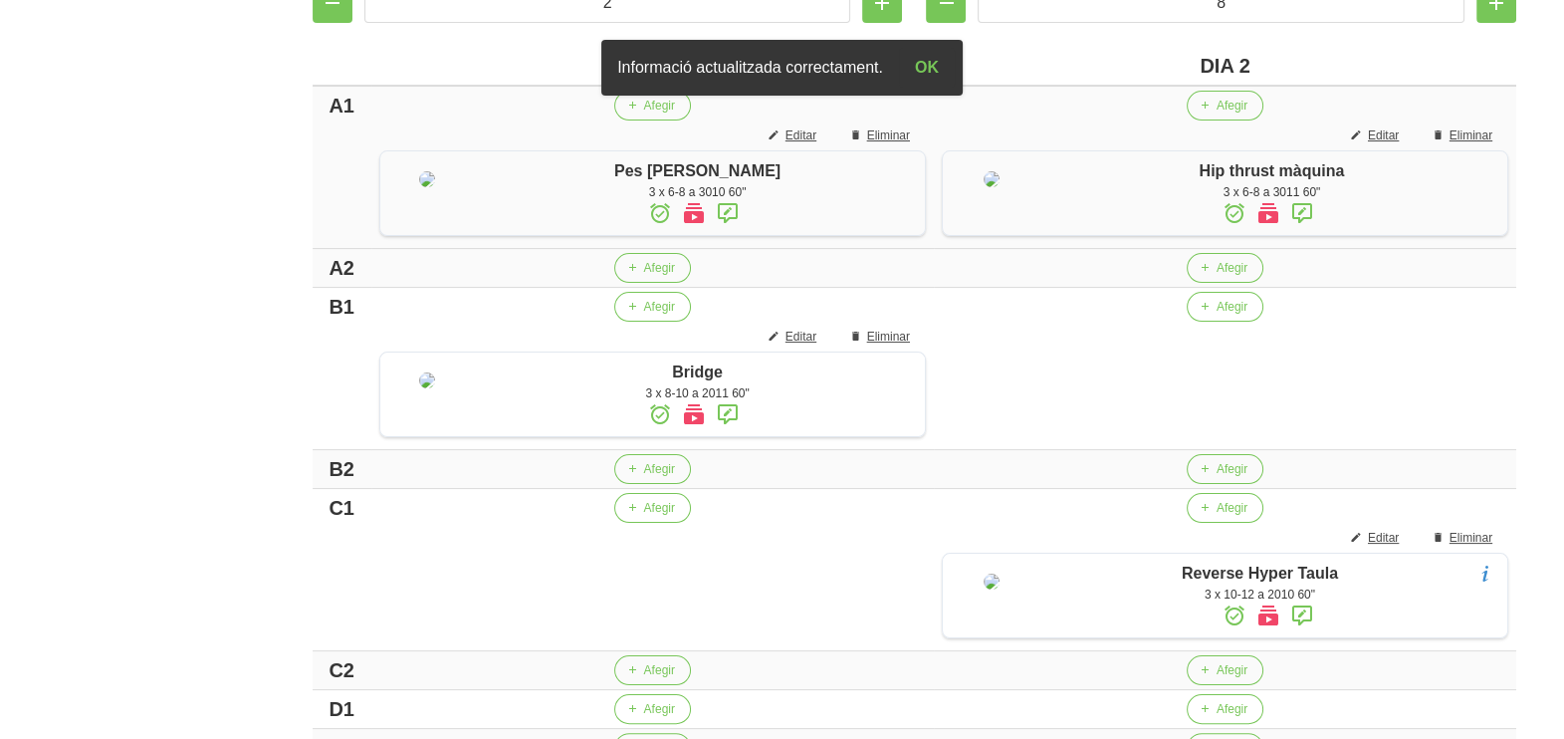
scroll to position [622, 0]
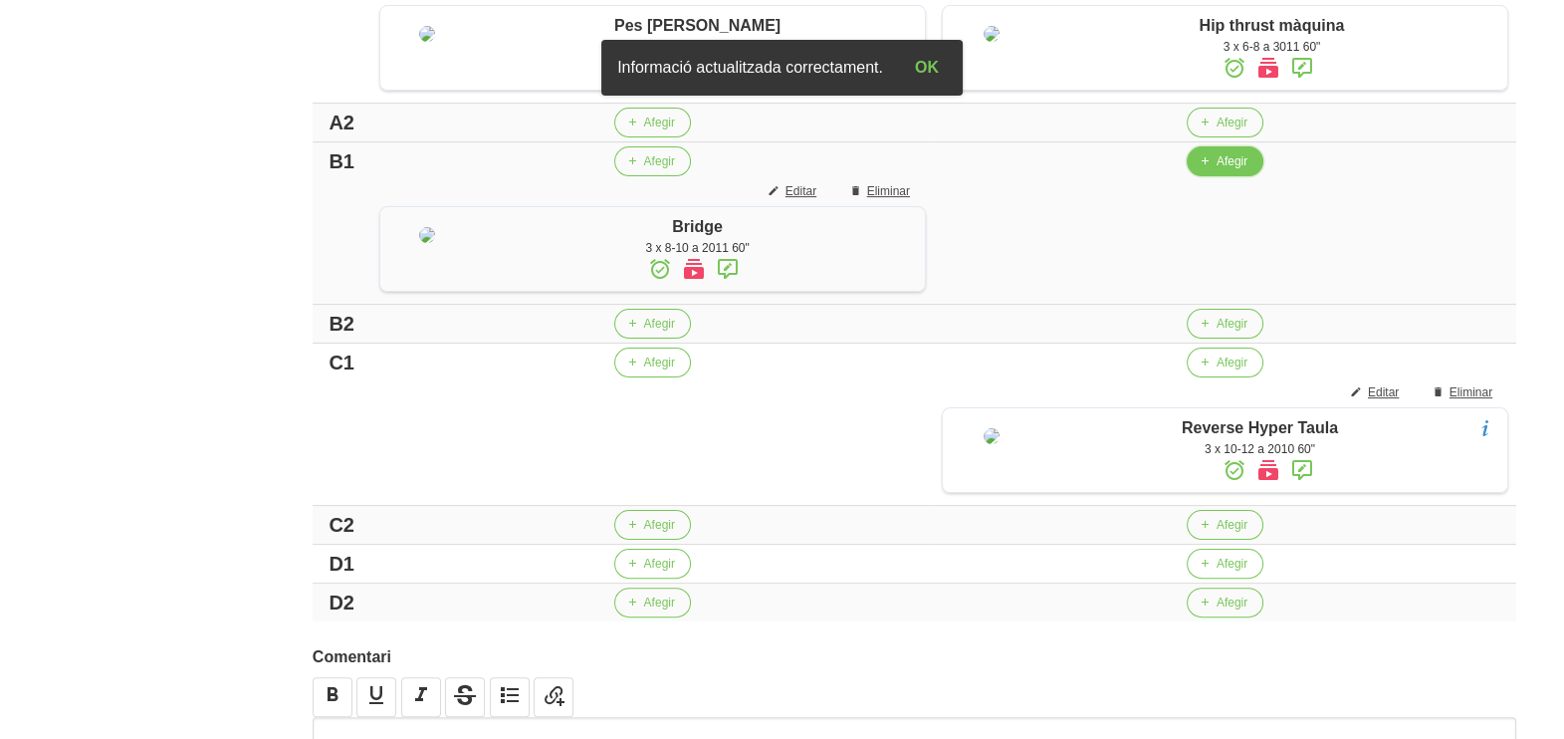
click at [1229, 170] on span "Afegir" at bounding box center [1232, 161] width 31 height 18
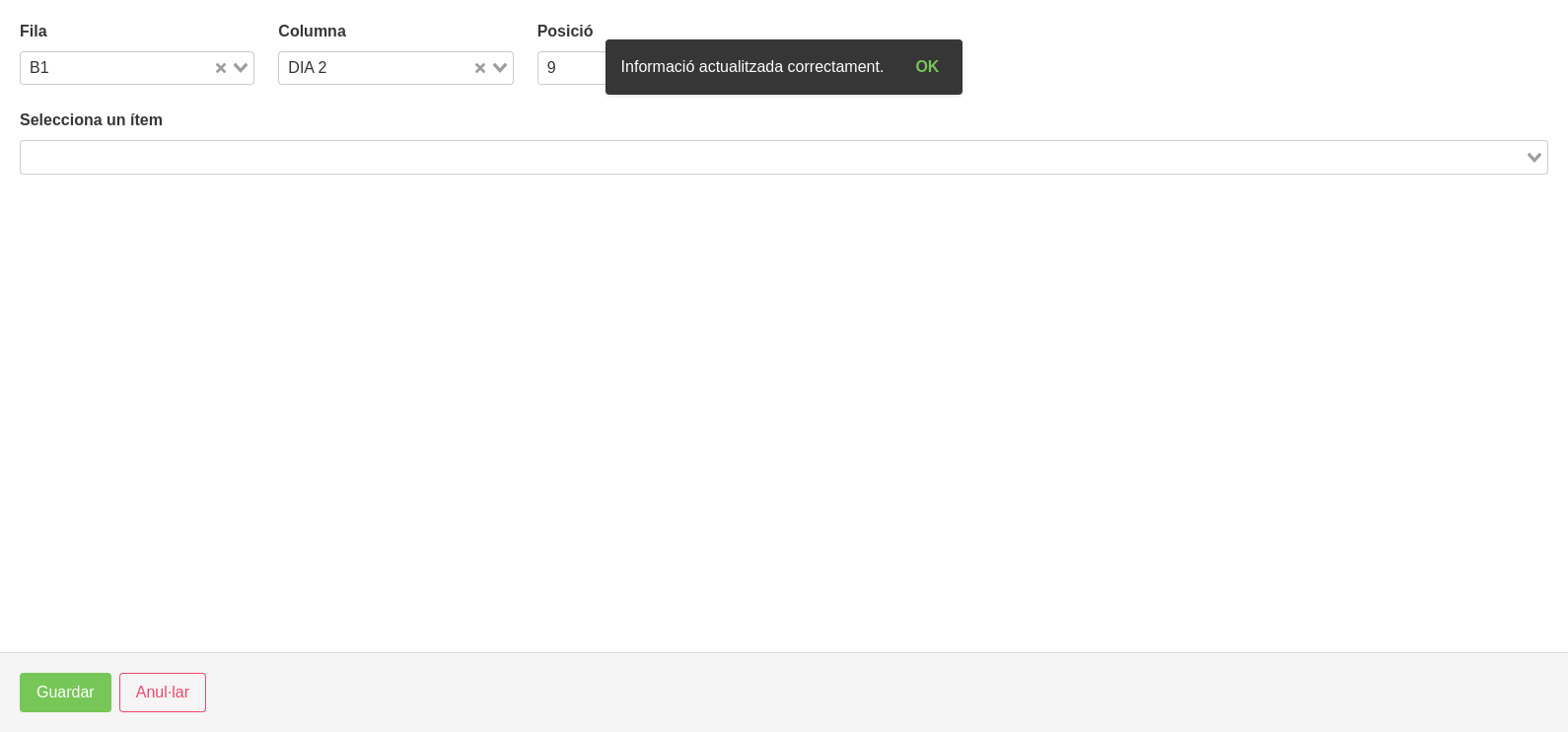
click at [292, 152] on input "Search for option" at bounding box center [773, 157] width 1500 height 24
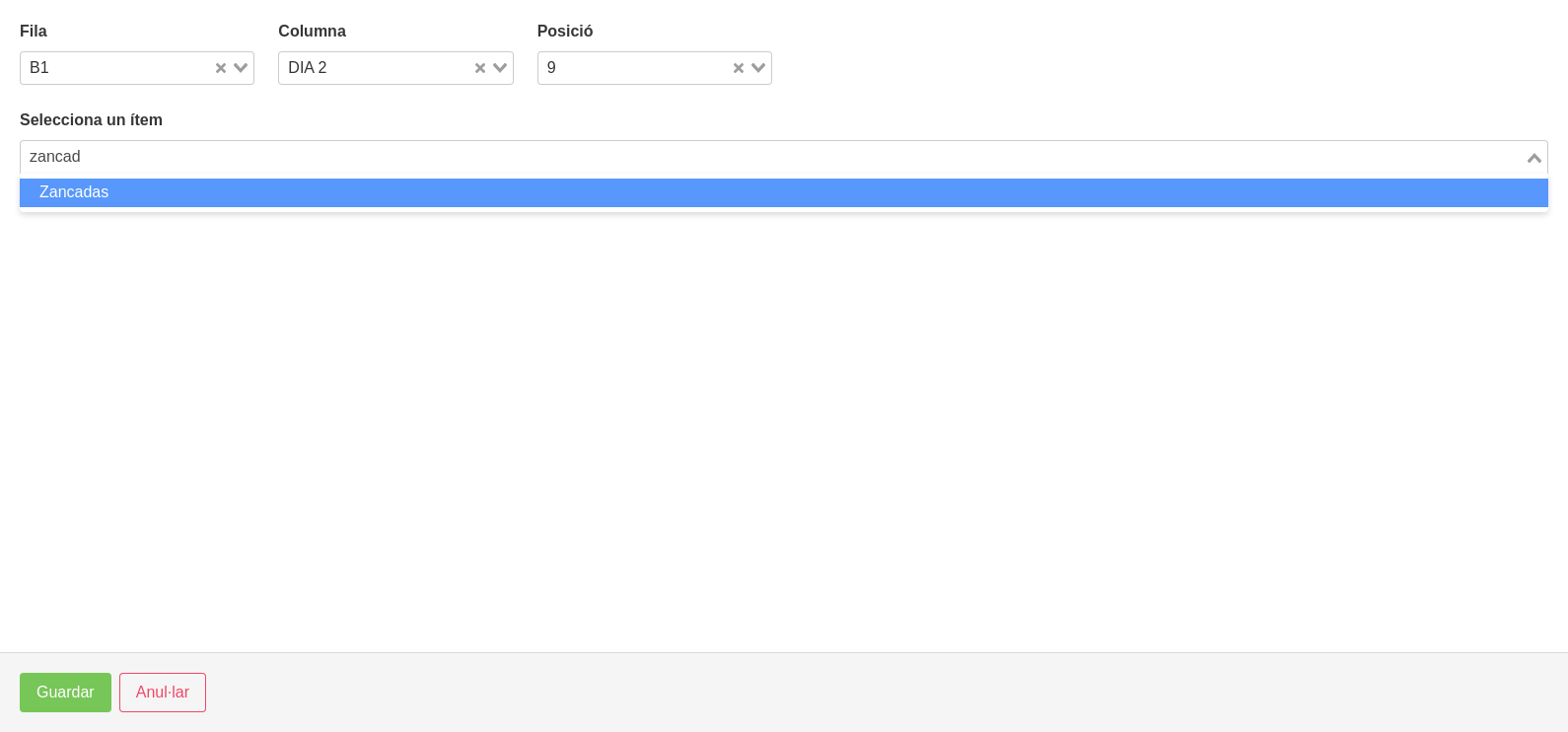
click at [212, 195] on li "Zancadas" at bounding box center [784, 192] width 1528 height 29
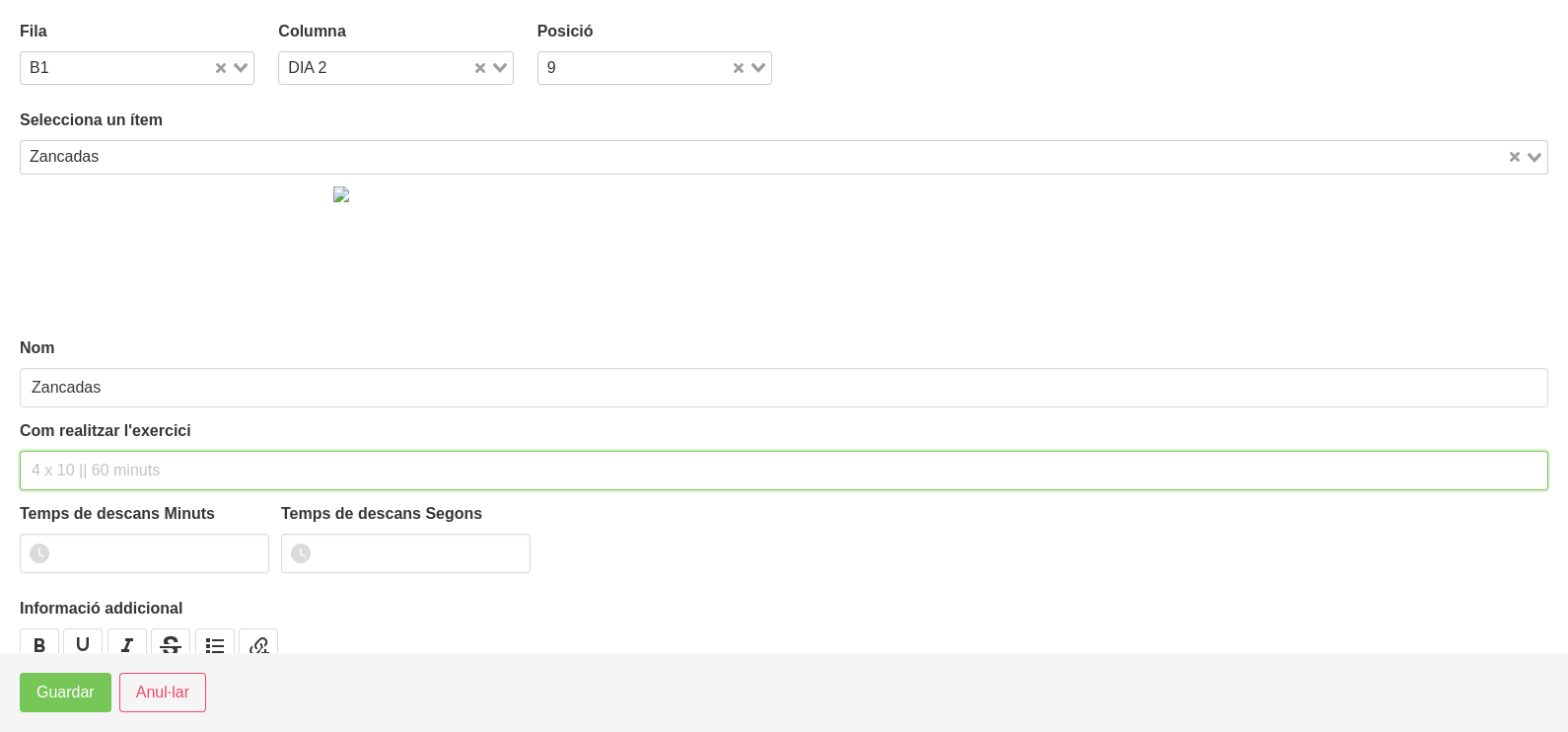
click at [77, 468] on input "text" at bounding box center [784, 471] width 1528 height 40
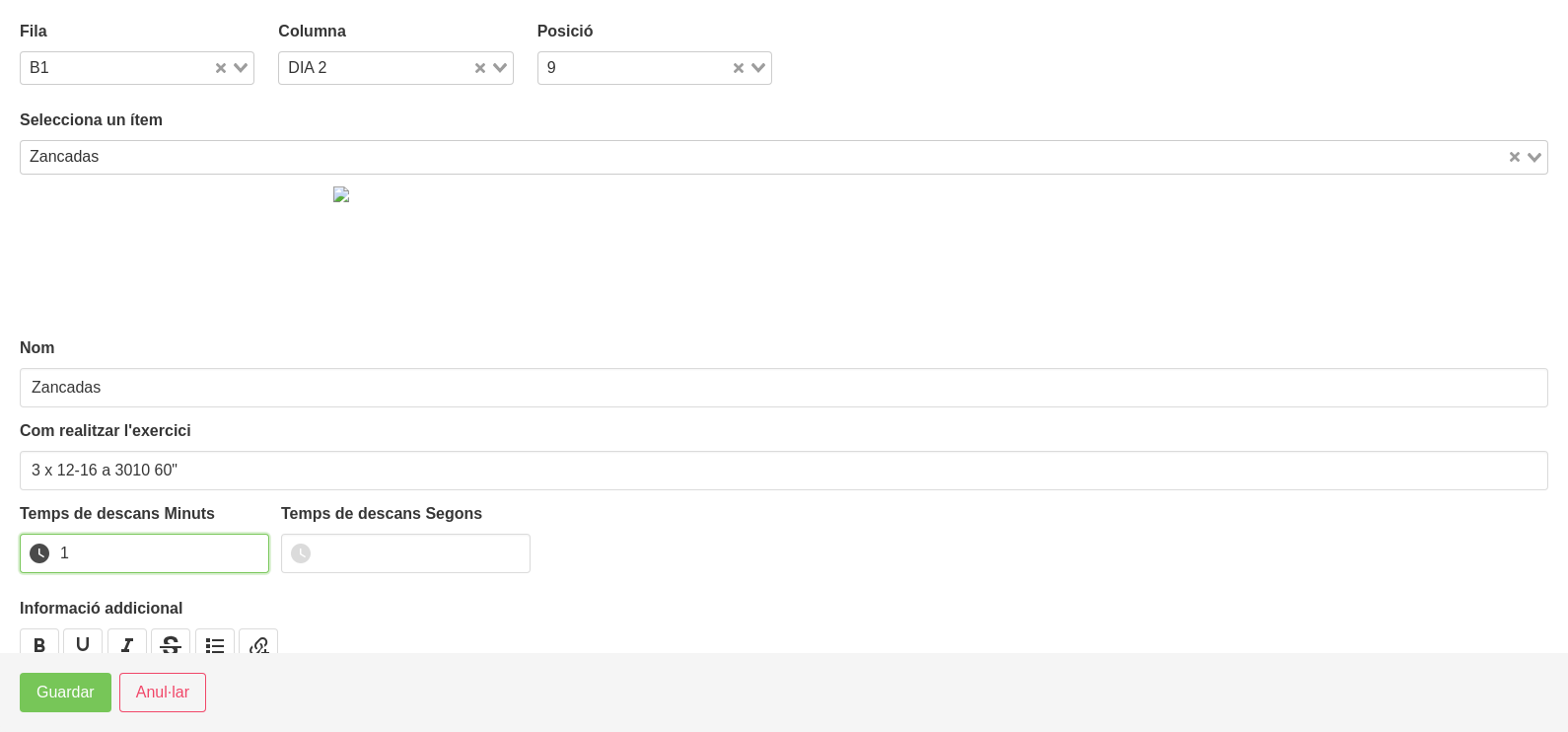
click at [243, 549] on input "1" at bounding box center [145, 554] width 250 height 40
click at [50, 691] on span "Guardar" at bounding box center [65, 692] width 58 height 24
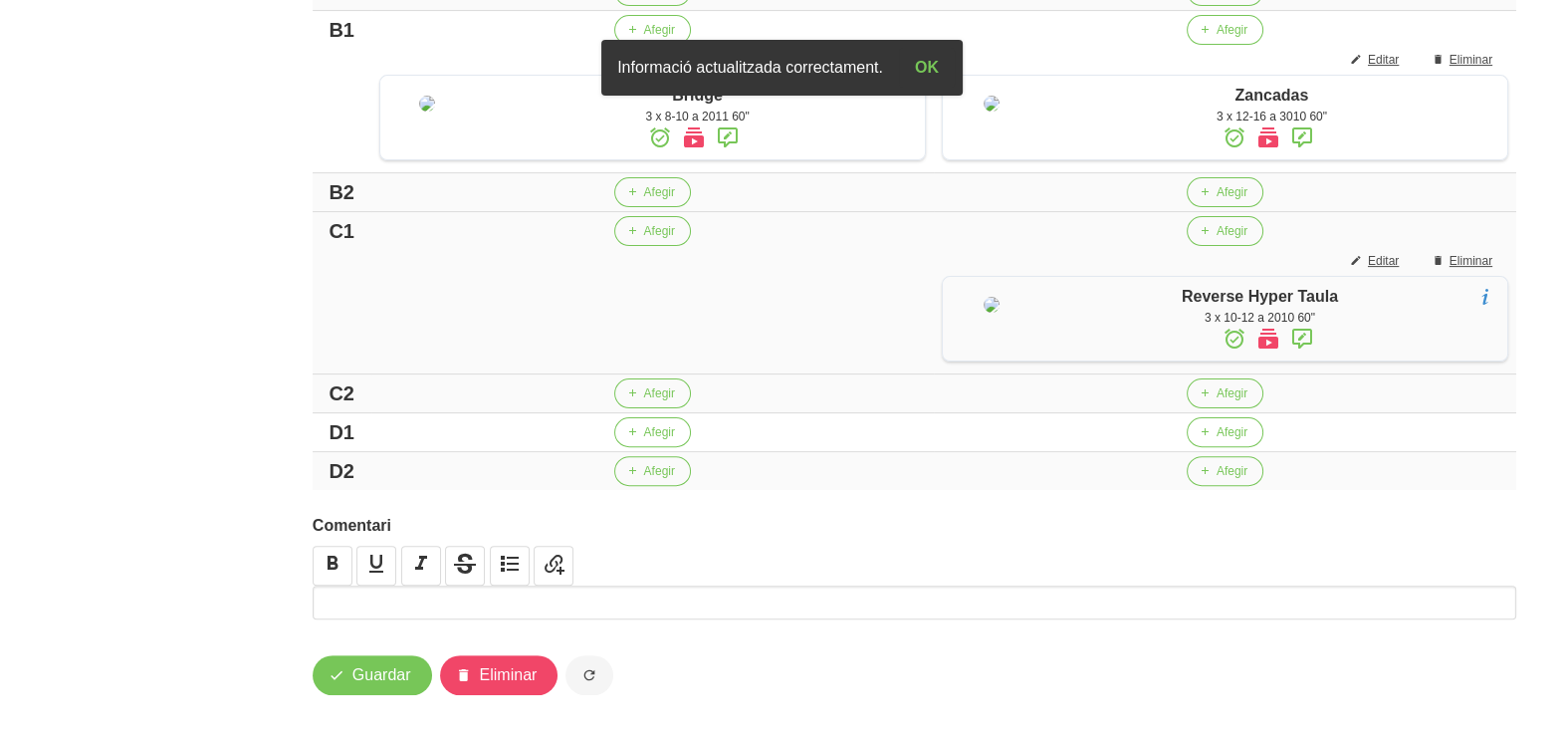
scroll to position [870, 0]
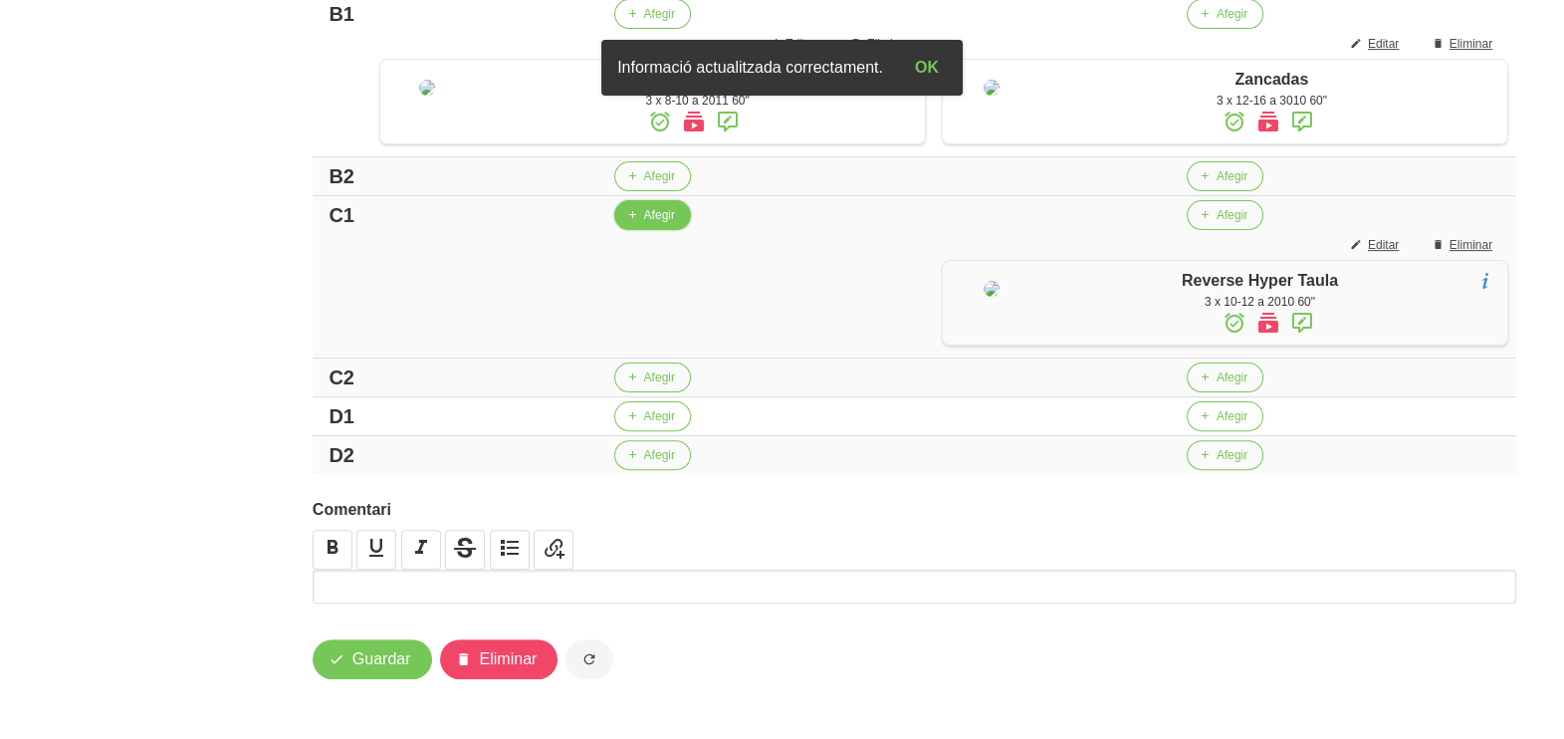
click at [629, 200] on button "Afegir" at bounding box center [652, 215] width 77 height 30
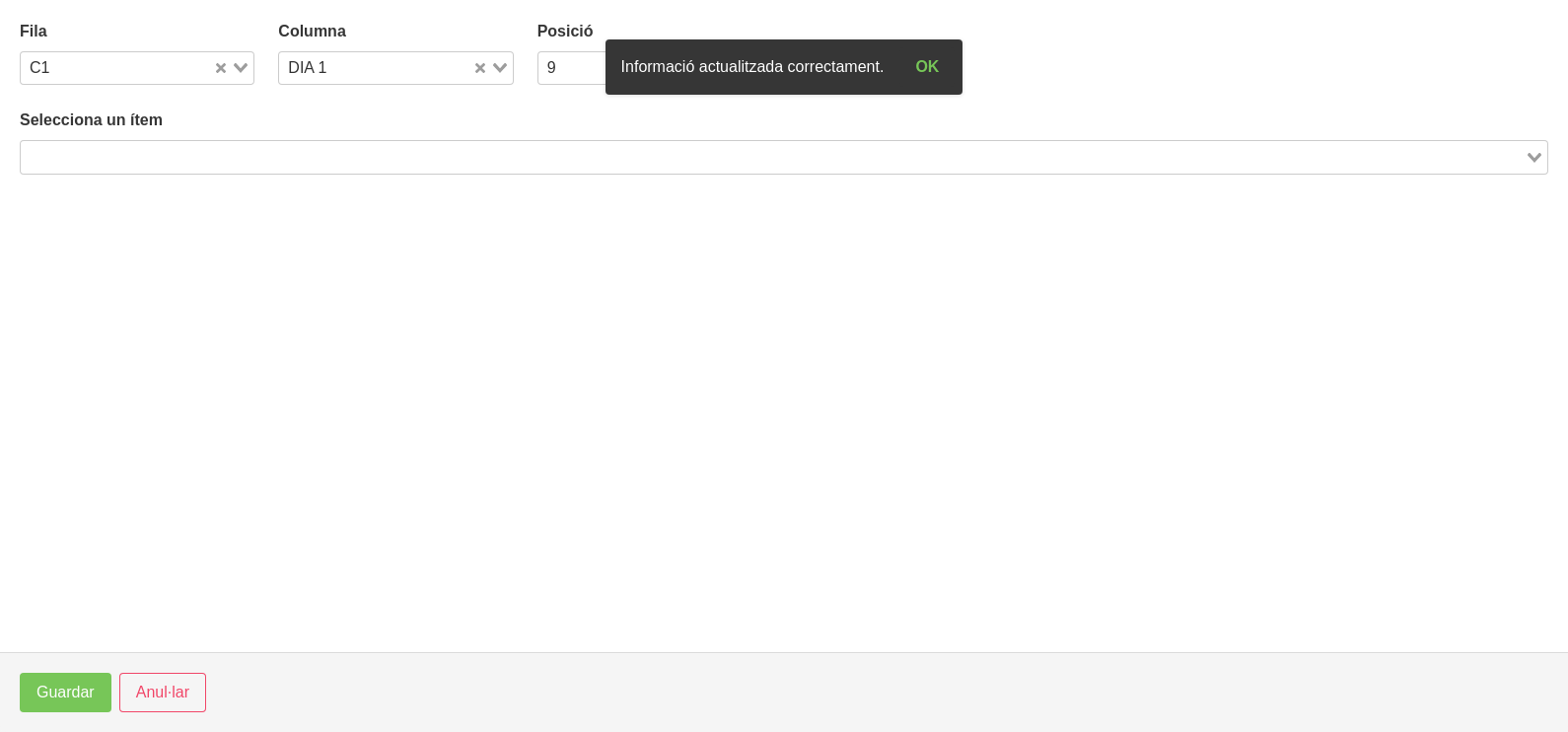
click at [232, 158] on input "Search for option" at bounding box center [773, 157] width 1500 height 24
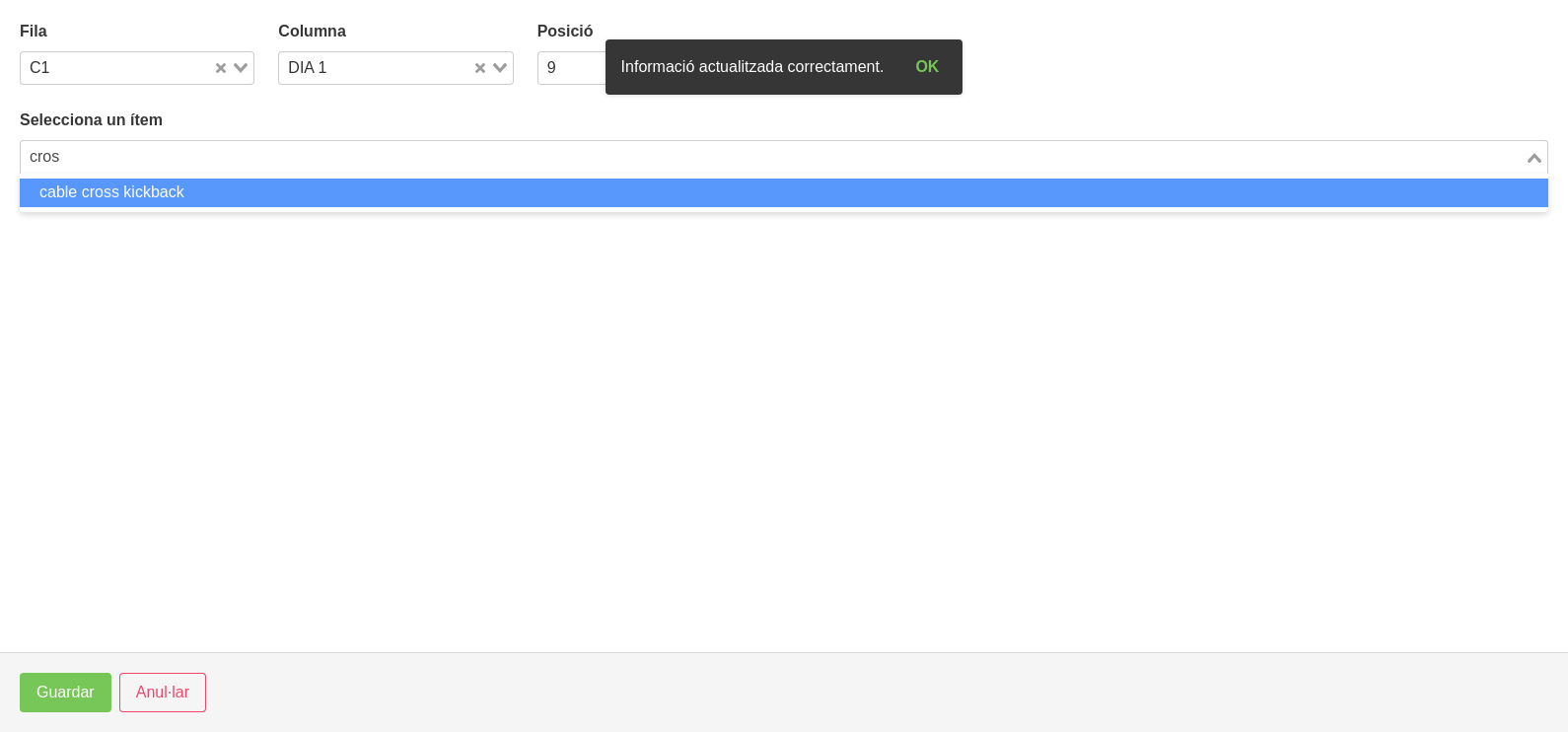
click at [204, 197] on li "cable cross kickback" at bounding box center [784, 192] width 1528 height 29
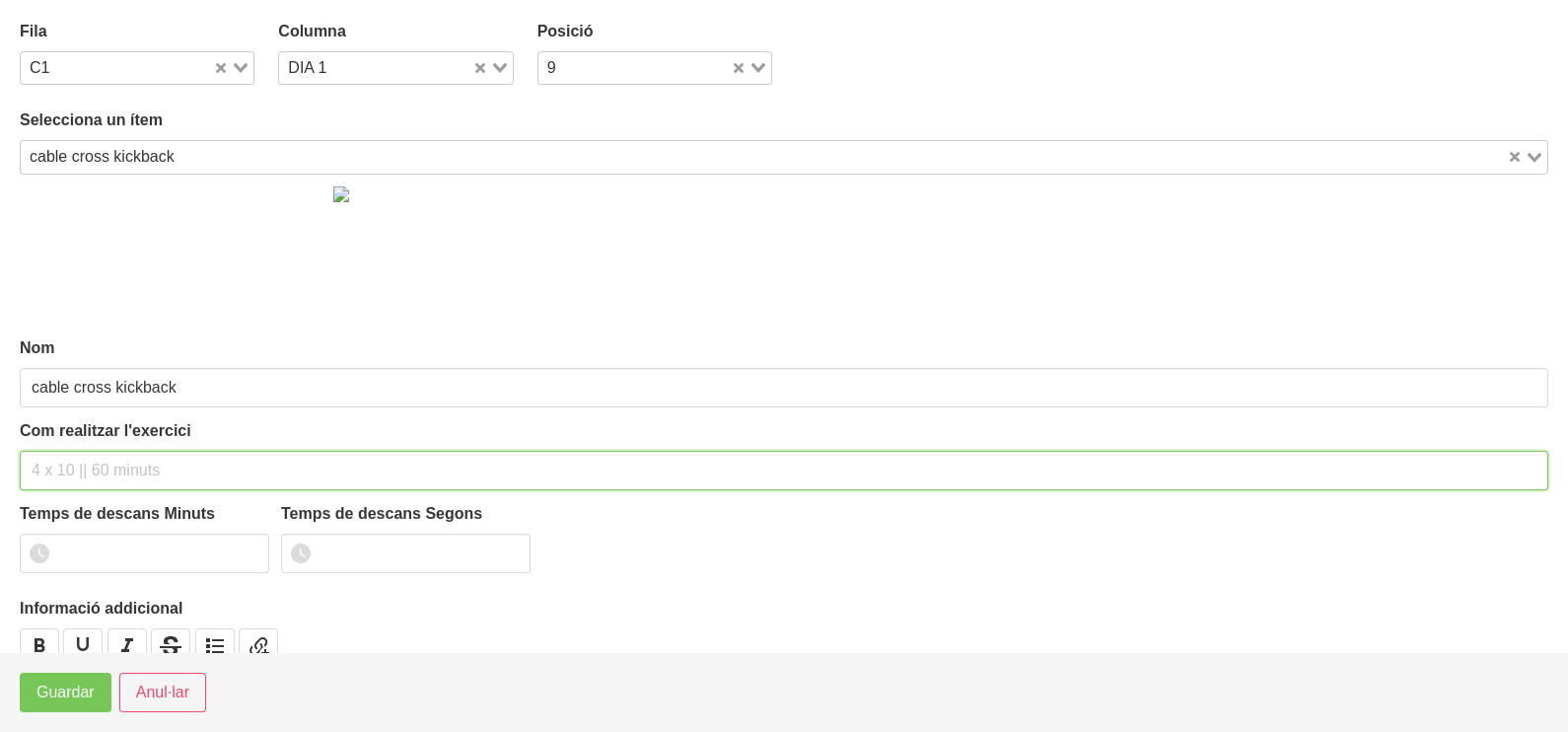
drag, startPoint x: 82, startPoint y: 460, endPoint x: 88, endPoint y: 449, distance: 12.5
click at [83, 458] on input "text" at bounding box center [784, 471] width 1528 height 40
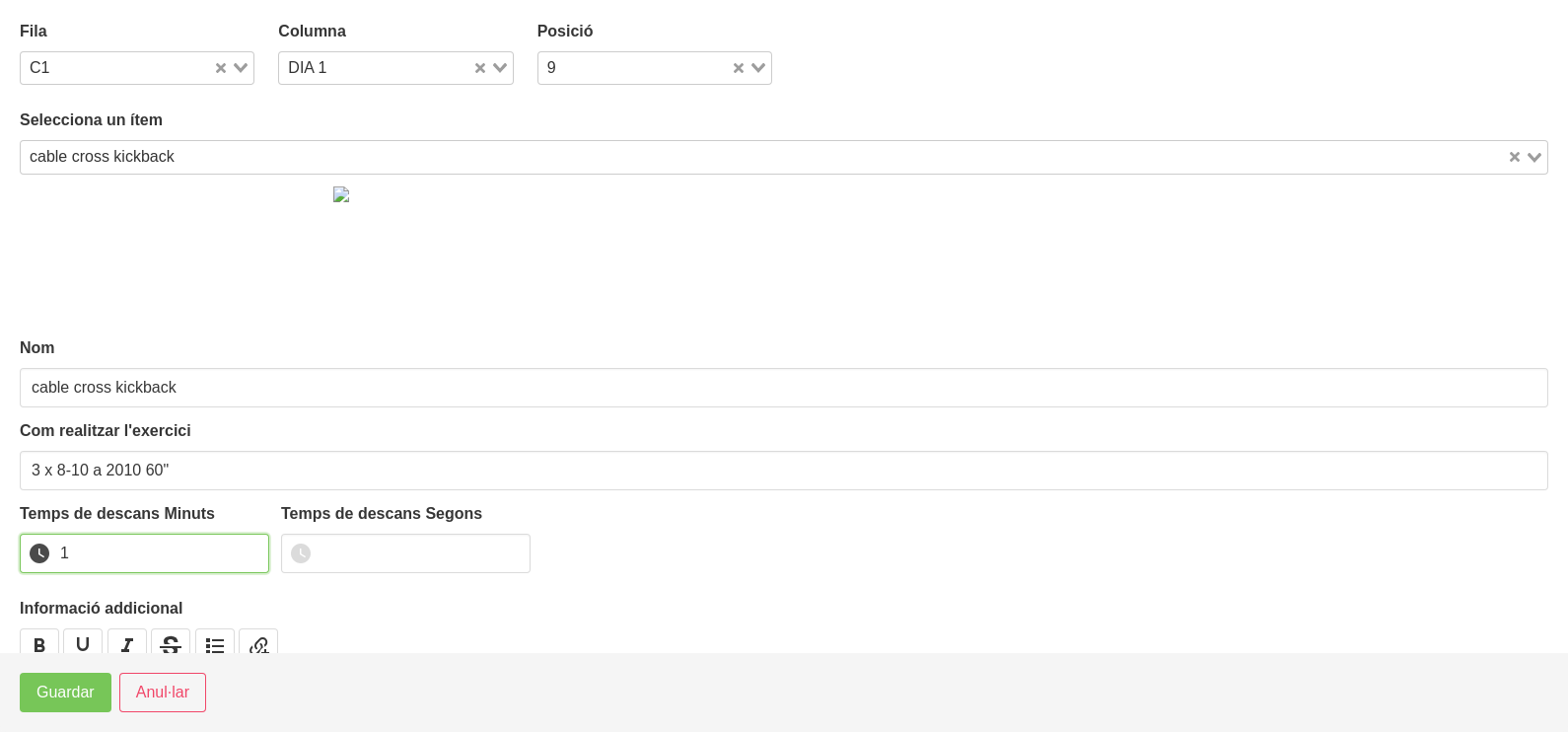
drag, startPoint x: 247, startPoint y: 548, endPoint x: 195, endPoint y: 585, distance: 63.8
click at [247, 549] on input "1" at bounding box center [145, 554] width 250 height 40
click at [74, 691] on span "Guardar" at bounding box center [65, 692] width 58 height 24
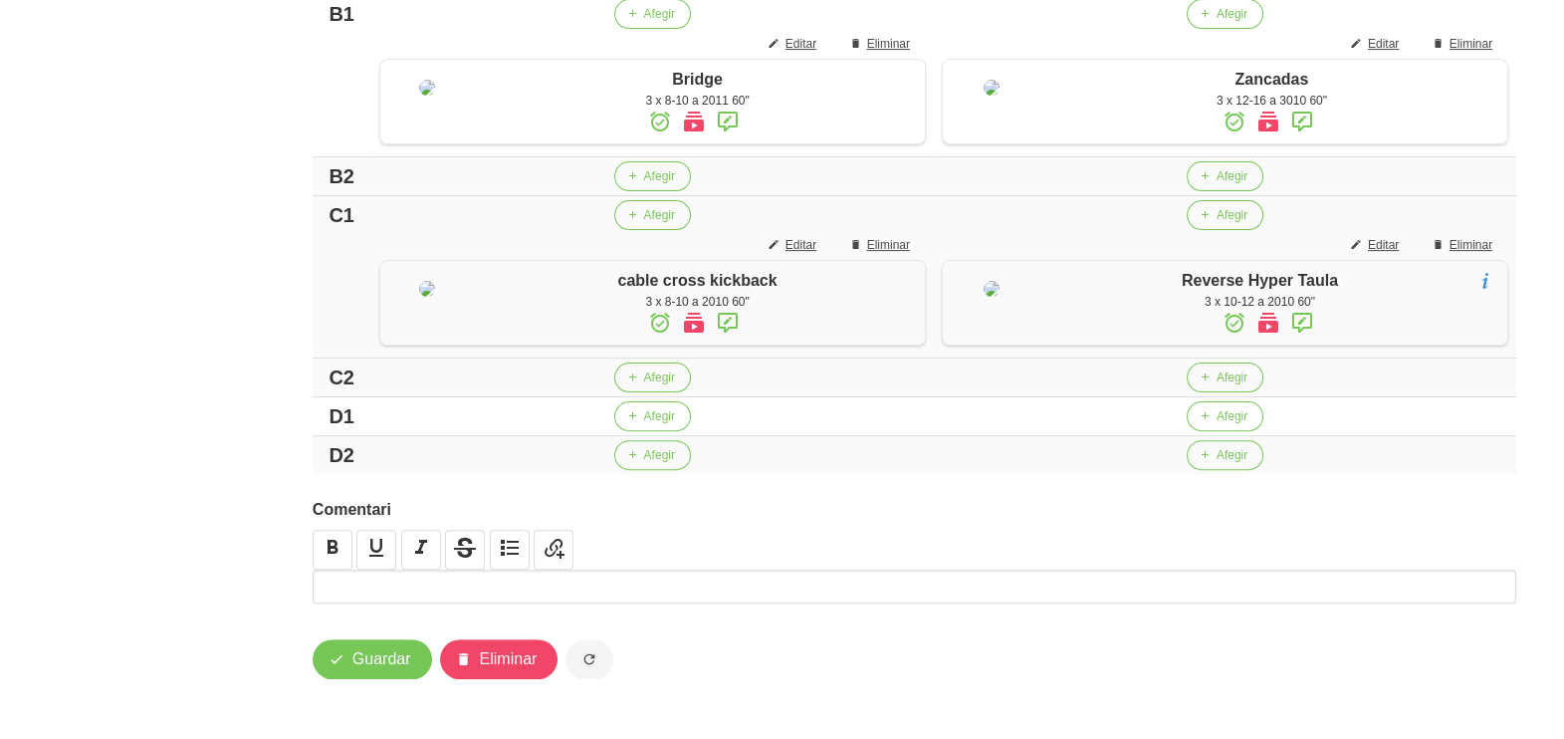
scroll to position [877, 0]
click at [644, 423] on span "Afegir" at bounding box center [659, 416] width 31 height 18
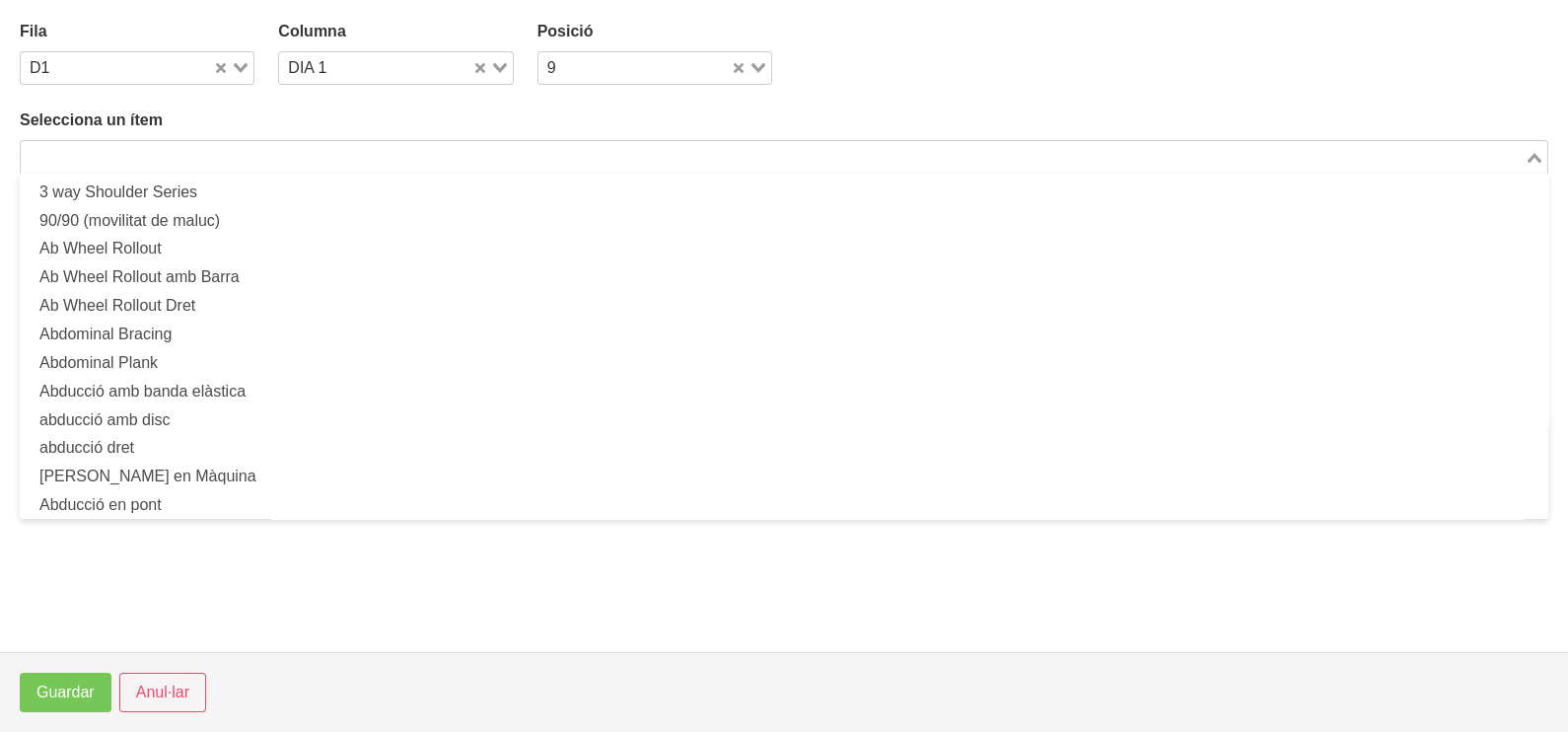
click at [251, 148] on input "Search for option" at bounding box center [773, 157] width 1500 height 24
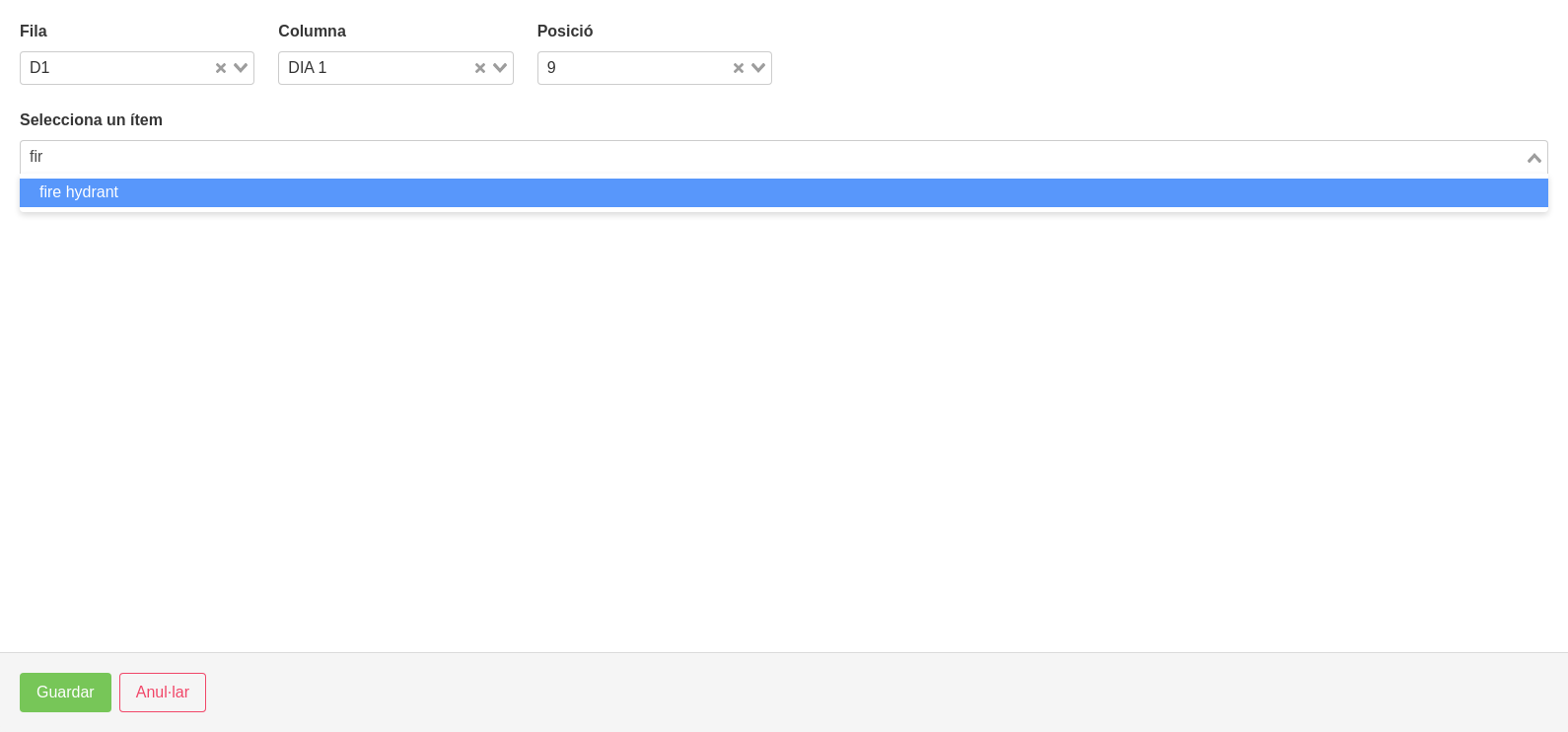
click at [223, 192] on li "fire hydrant" at bounding box center [784, 192] width 1528 height 29
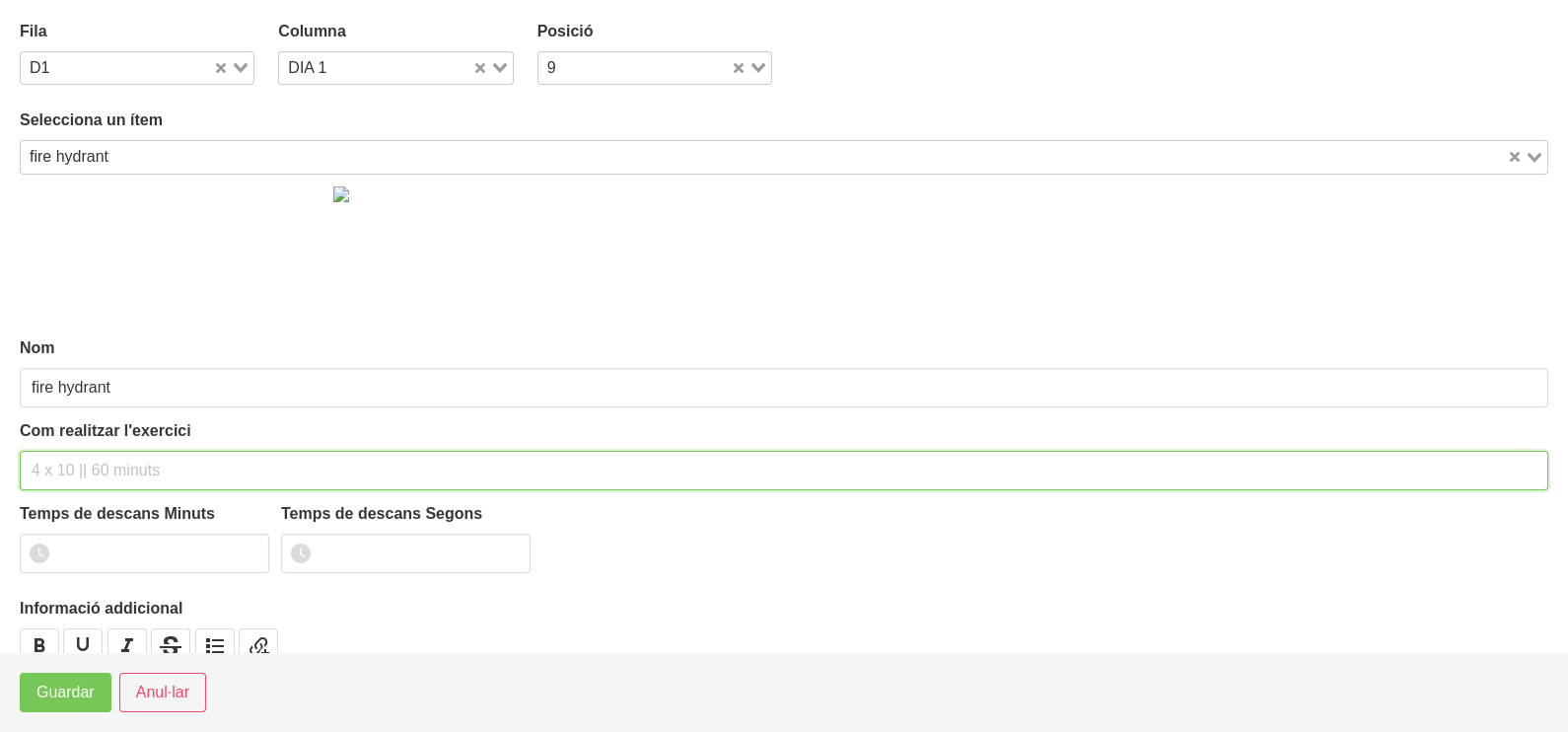
click at [79, 468] on input "text" at bounding box center [784, 471] width 1528 height 40
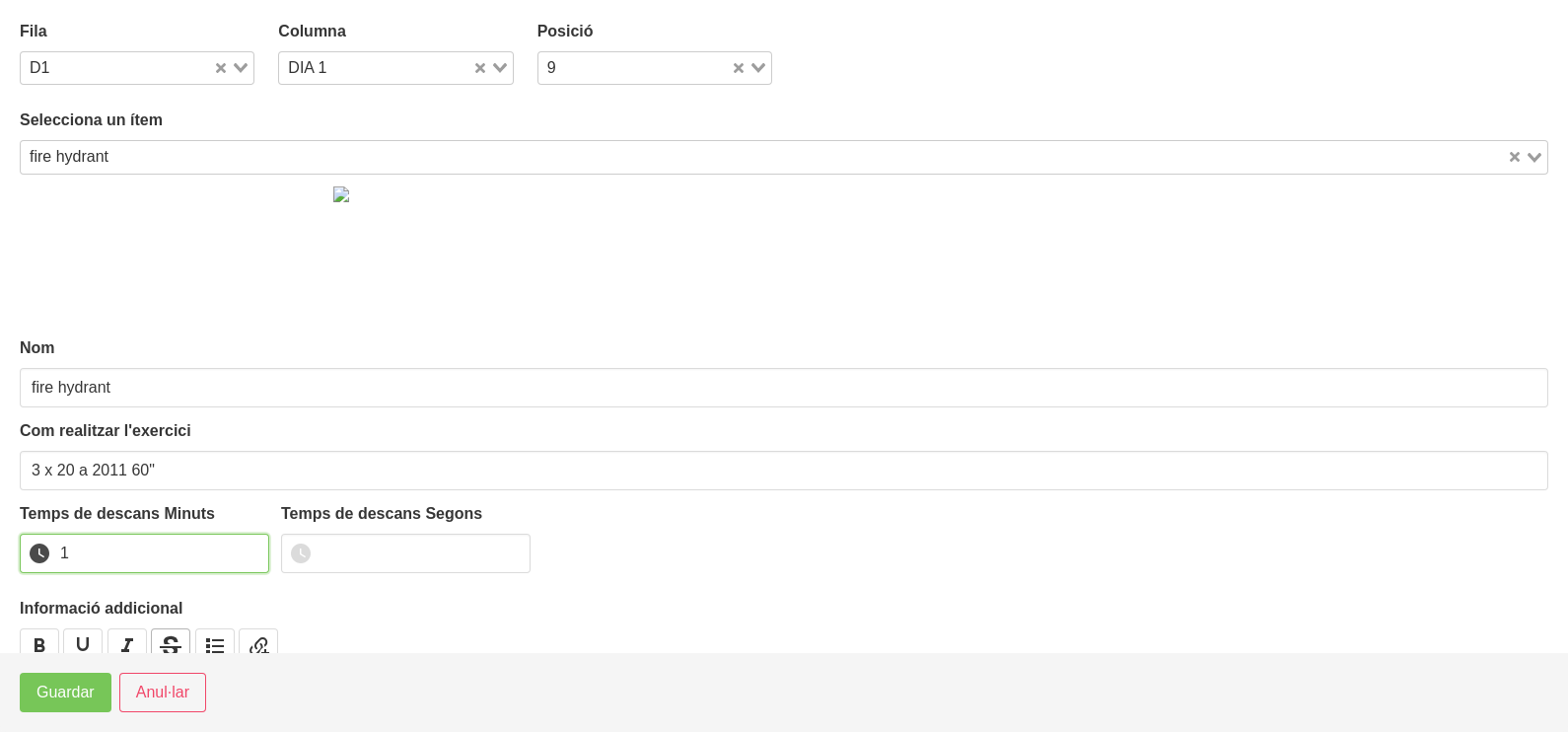
drag, startPoint x: 252, startPoint y: 546, endPoint x: 152, endPoint y: 626, distance: 128.1
click at [241, 557] on input "1" at bounding box center [145, 554] width 250 height 40
click at [74, 701] on span "Guardar" at bounding box center [65, 692] width 58 height 24
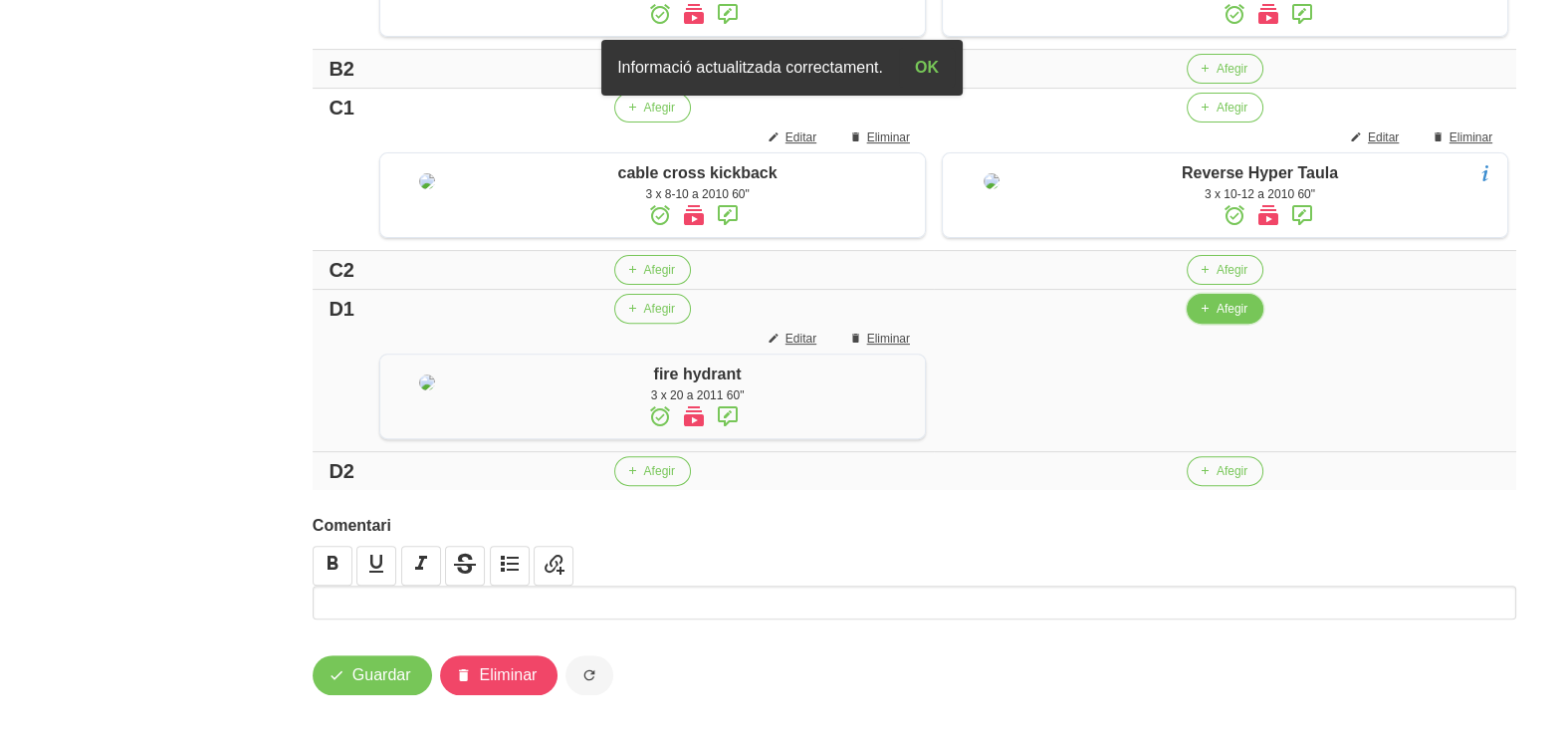
click at [1217, 318] on span "Afegir" at bounding box center [1232, 309] width 31 height 18
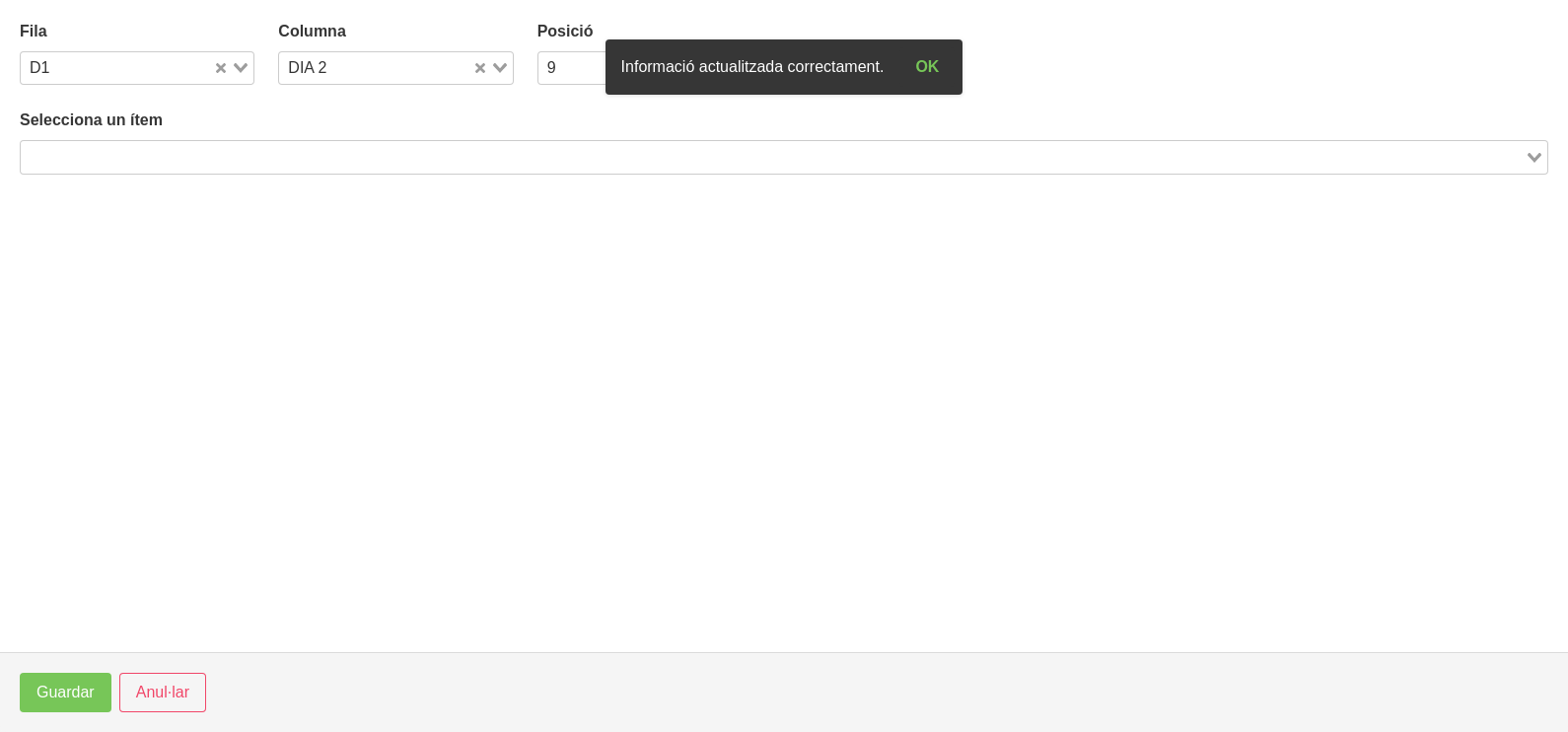
click at [373, 164] on input "Search for option" at bounding box center [773, 157] width 1500 height 24
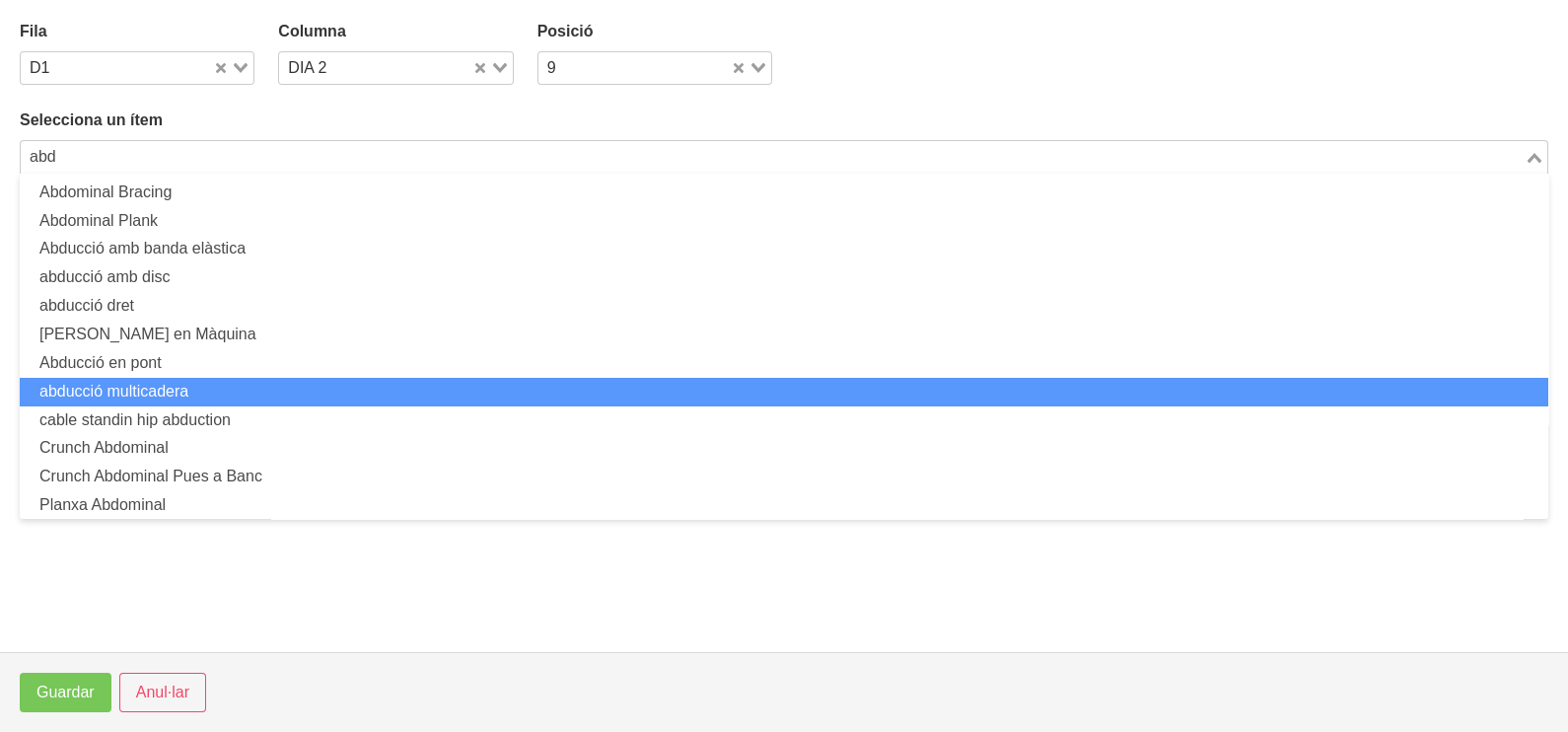
drag, startPoint x: 235, startPoint y: 390, endPoint x: 219, endPoint y: 379, distance: 19.4
click at [219, 379] on li "abducció multicadera" at bounding box center [784, 391] width 1528 height 29
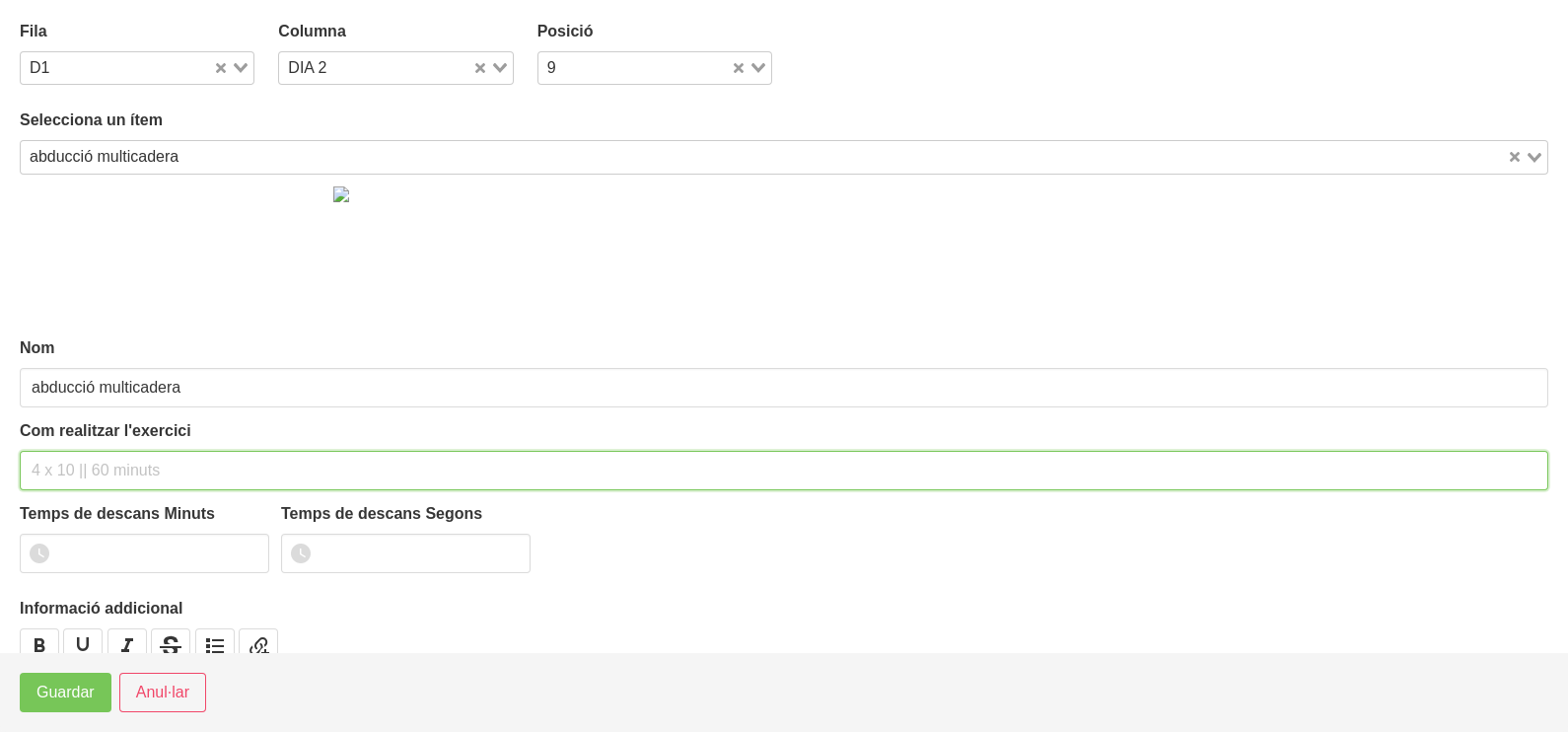
drag, startPoint x: 89, startPoint y: 467, endPoint x: 94, endPoint y: 434, distance: 33.4
click at [89, 464] on input "text" at bounding box center [784, 471] width 1528 height 40
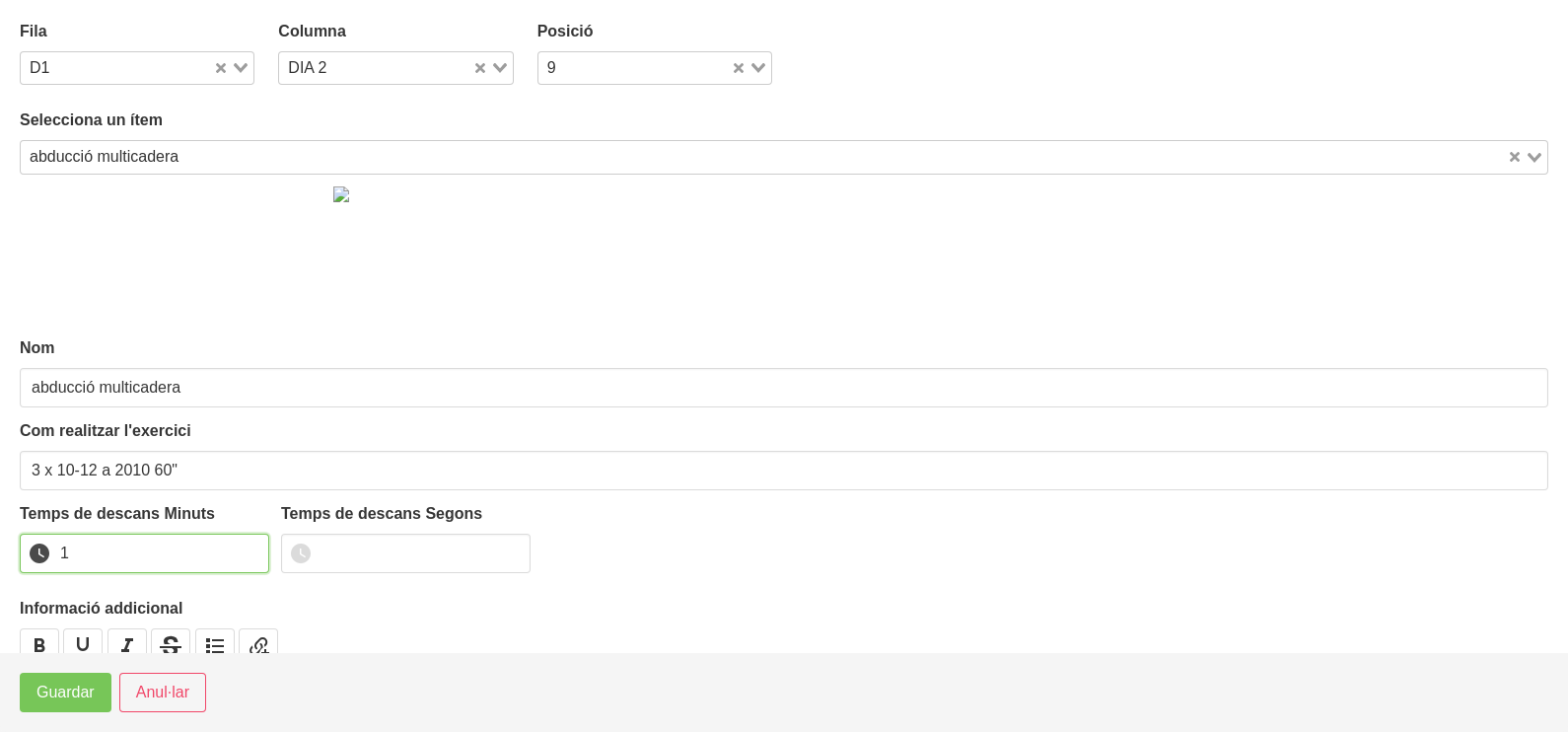
drag, startPoint x: 249, startPoint y: 548, endPoint x: 230, endPoint y: 571, distance: 29.8
click at [247, 552] on input "1" at bounding box center [145, 554] width 250 height 40
click at [93, 676] on button "Guardar" at bounding box center [65, 692] width 92 height 40
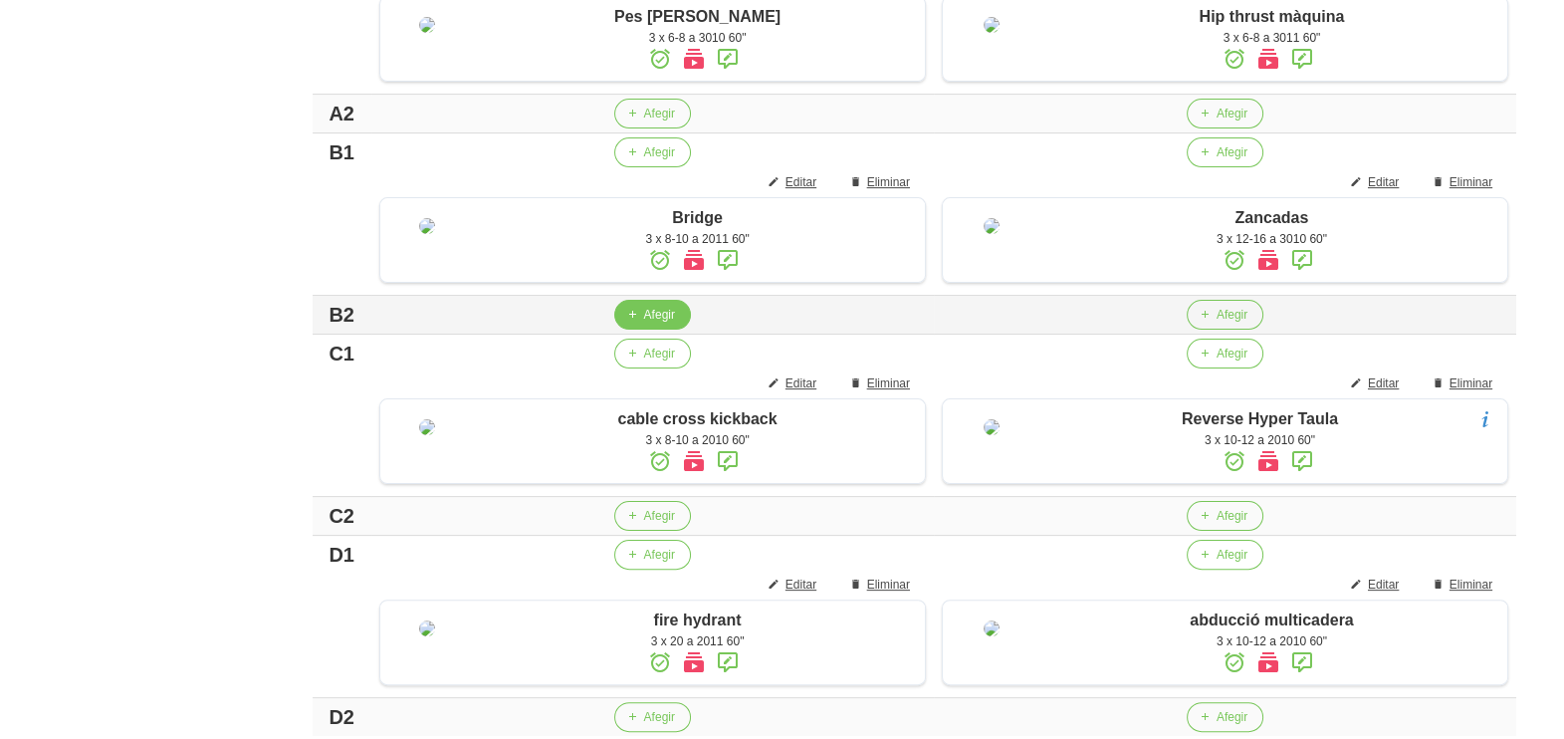
scroll to position [753, 0]
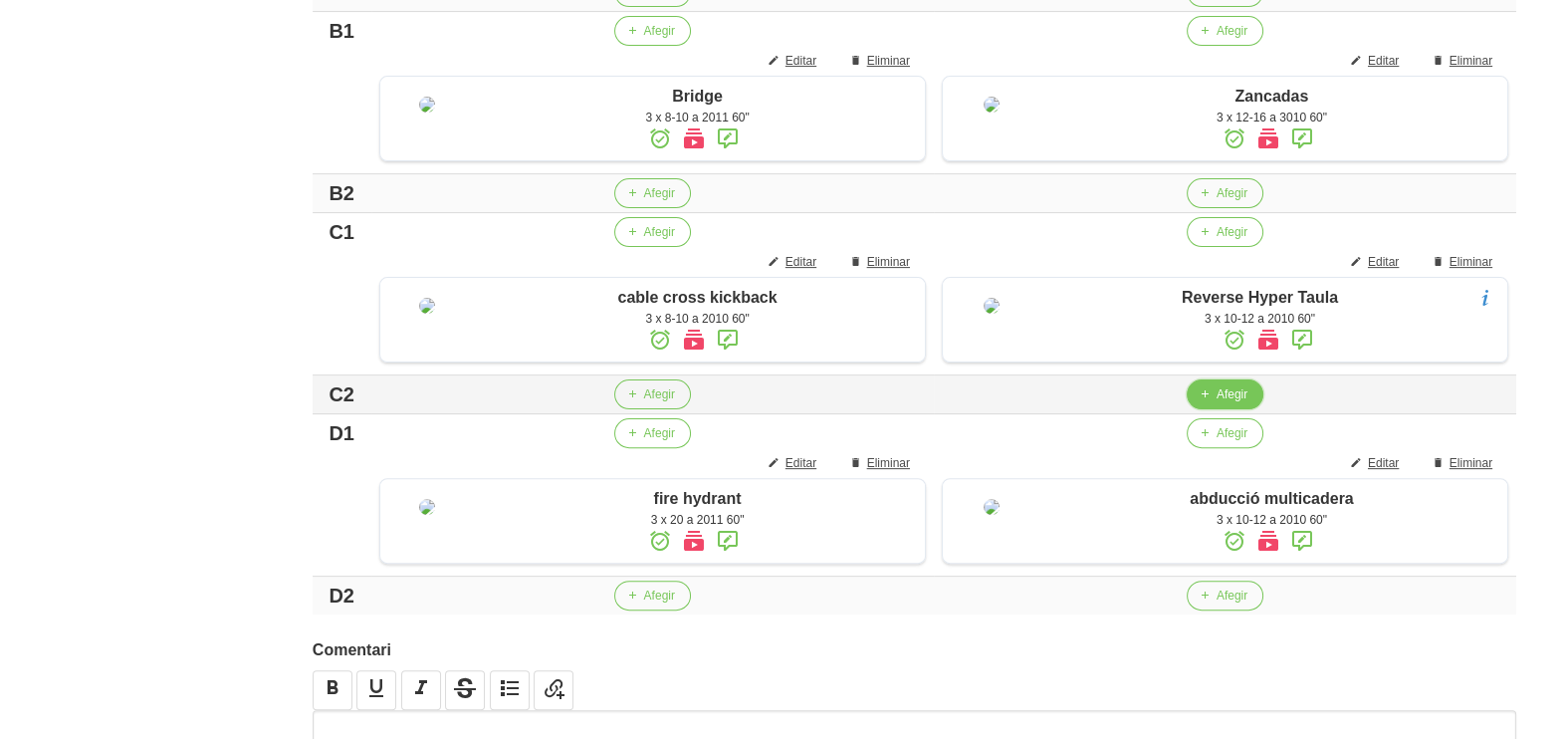
click at [1217, 403] on span "Afegir" at bounding box center [1232, 394] width 31 height 18
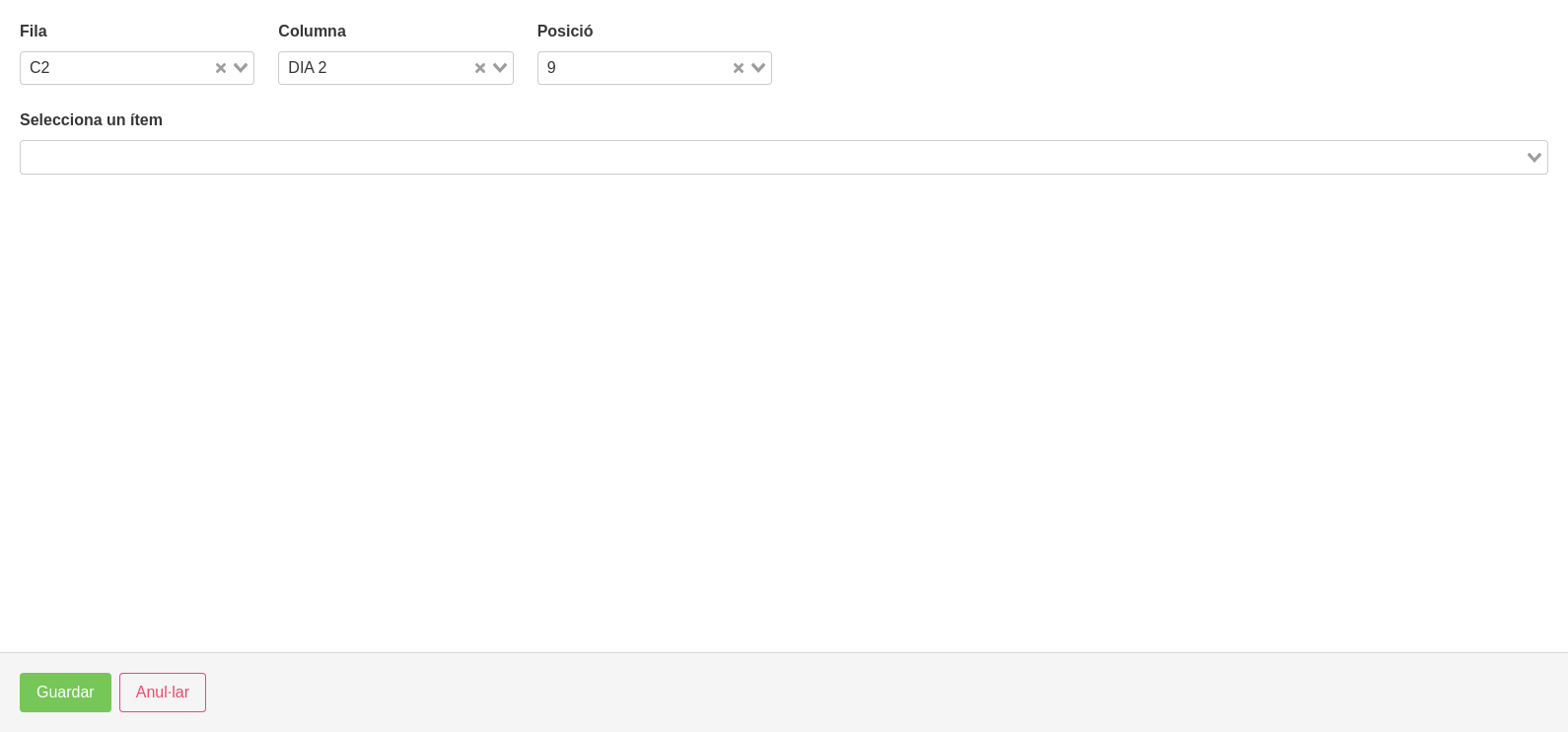
drag, startPoint x: 278, startPoint y: 160, endPoint x: 302, endPoint y: 154, distance: 24.7
click at [295, 156] on input "Search for option" at bounding box center [773, 157] width 1500 height 24
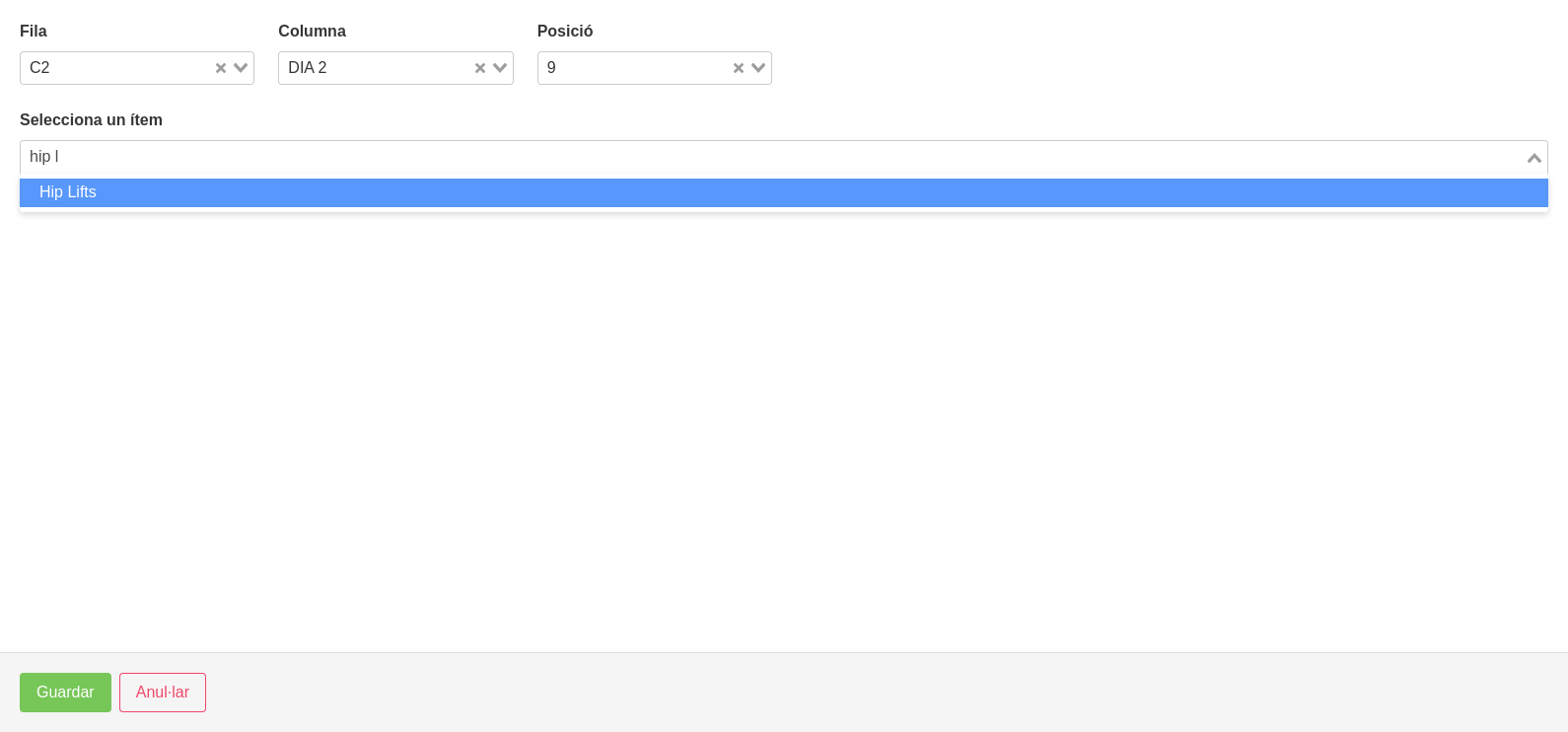
click at [153, 193] on li "Hip Lifts" at bounding box center [784, 192] width 1528 height 29
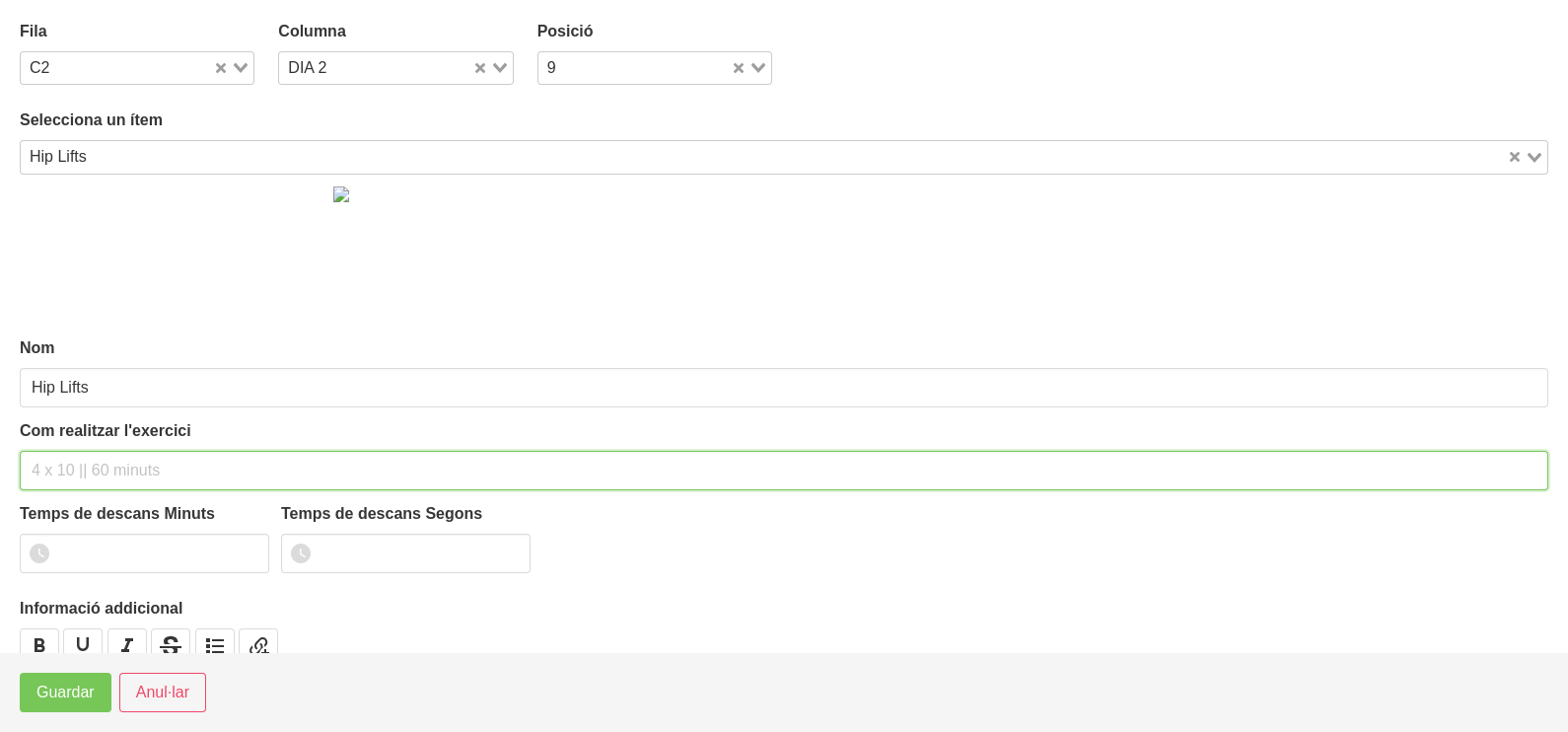
click at [100, 462] on input "text" at bounding box center [784, 471] width 1528 height 40
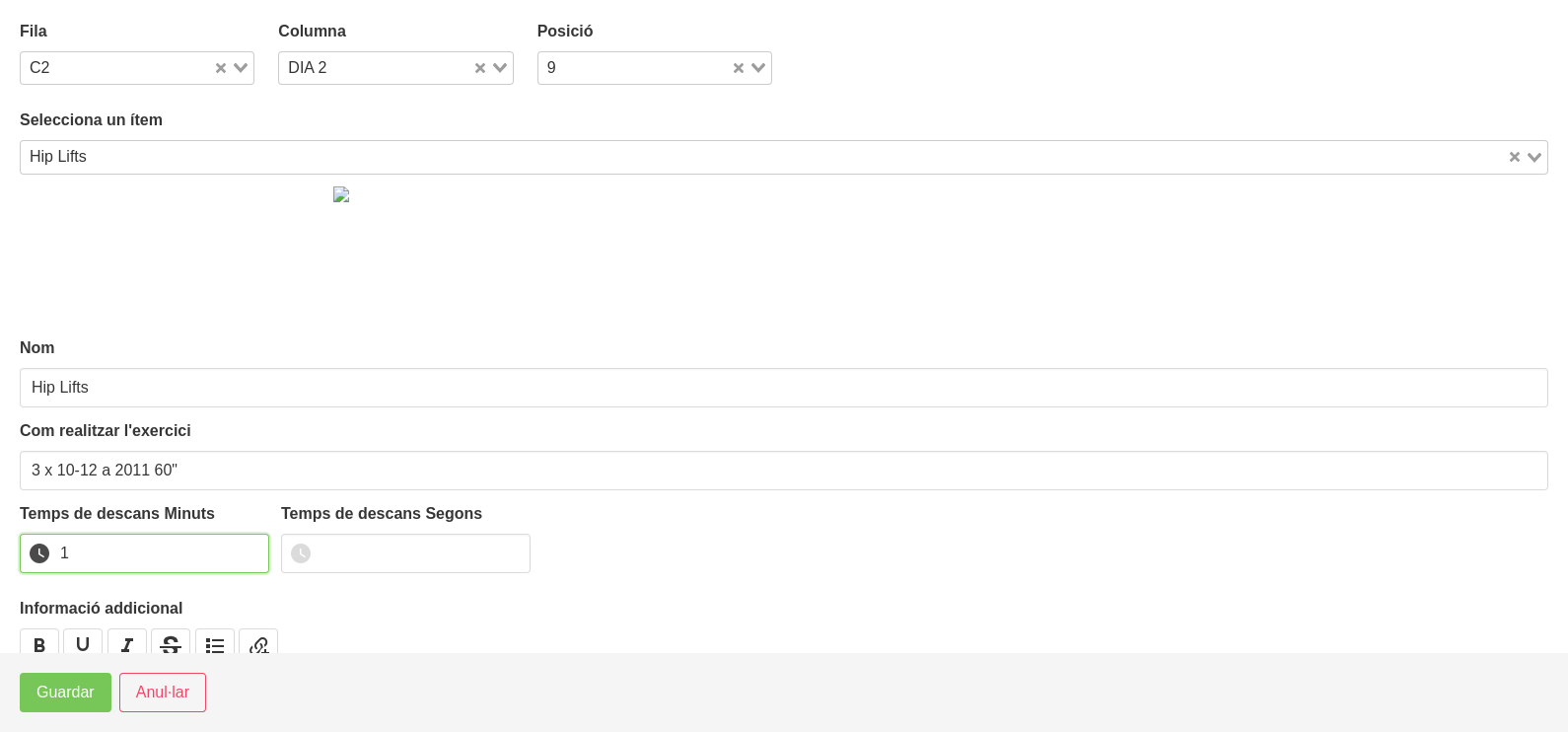
drag, startPoint x: 247, startPoint y: 547, endPoint x: 197, endPoint y: 589, distance: 65.3
click at [240, 550] on input "1" at bounding box center [145, 554] width 250 height 40
click at [67, 692] on span "Guardar" at bounding box center [65, 692] width 58 height 24
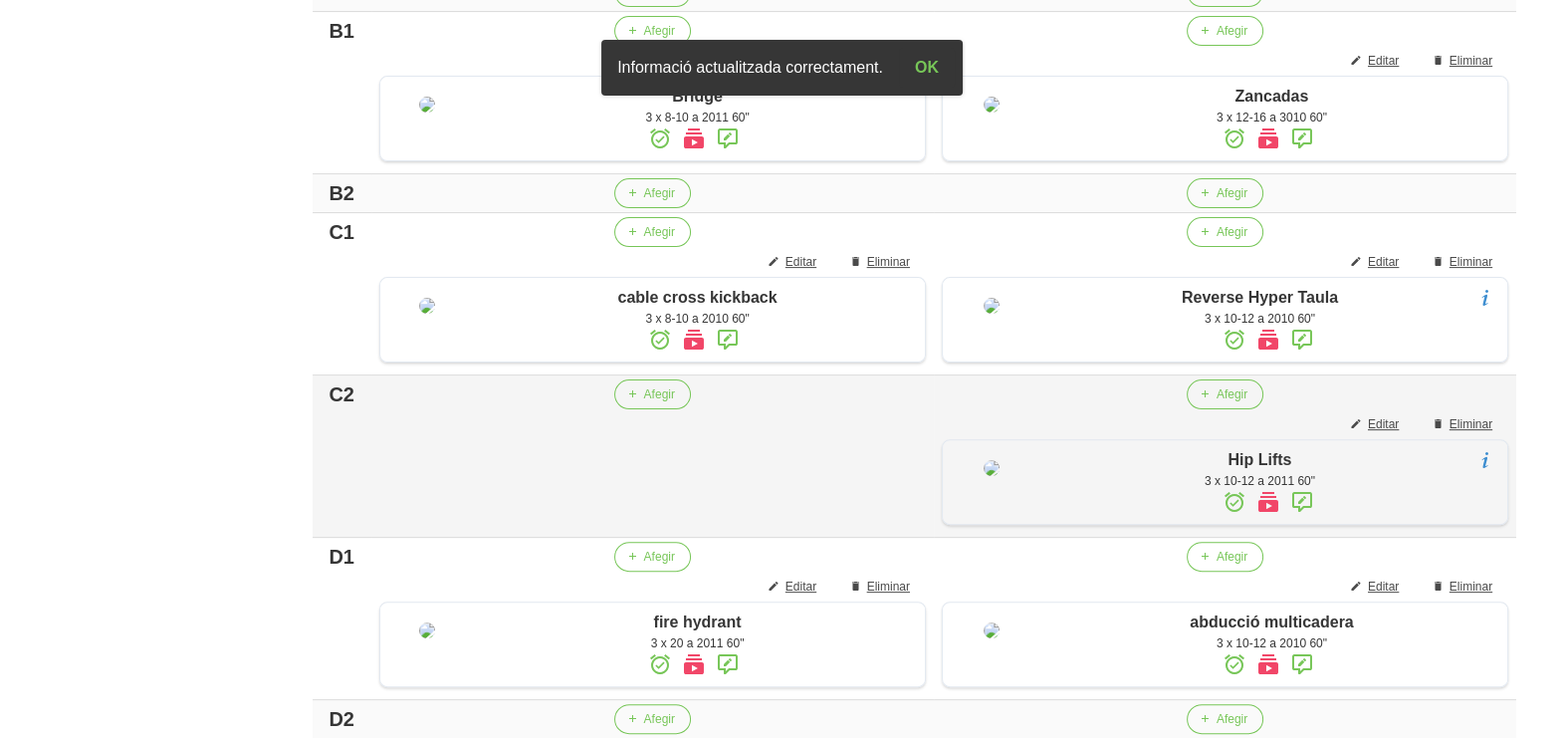
click at [633, 518] on td "Afegir" at bounding box center [652, 456] width 562 height 162
drag, startPoint x: 617, startPoint y: 496, endPoint x: 601, endPoint y: 471, distance: 29.5
click at [607, 480] on tbody "A1 Afegir Editar Eliminar Pes Mort Romanès 3 x 6-8 a 3010 60" Afegir Editar Eli…" at bounding box center [915, 274] width 1204 height 928
click at [626, 403] on icon "button" at bounding box center [632, 394] width 12 height 18
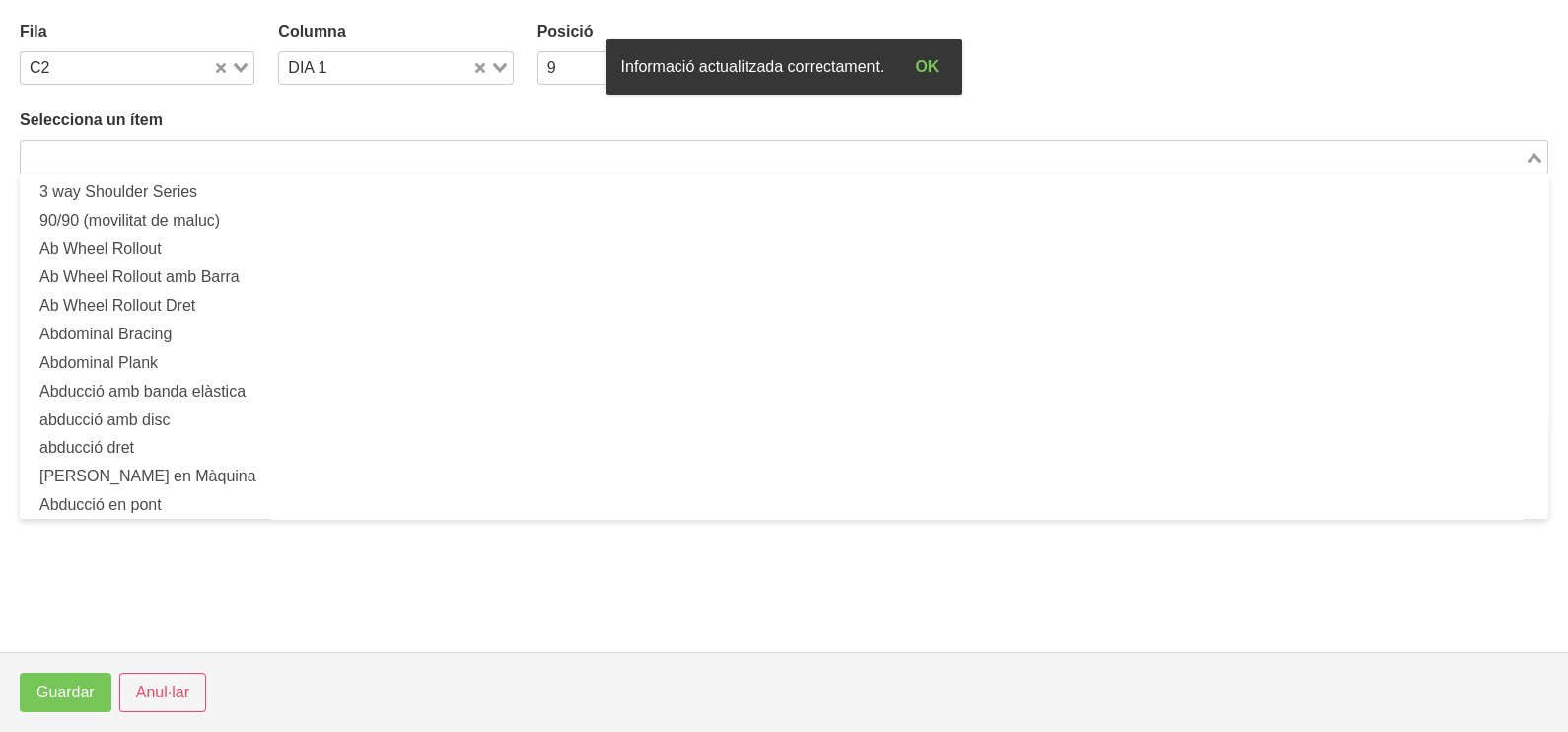
click at [217, 149] on input "Search for option" at bounding box center [773, 157] width 1500 height 24
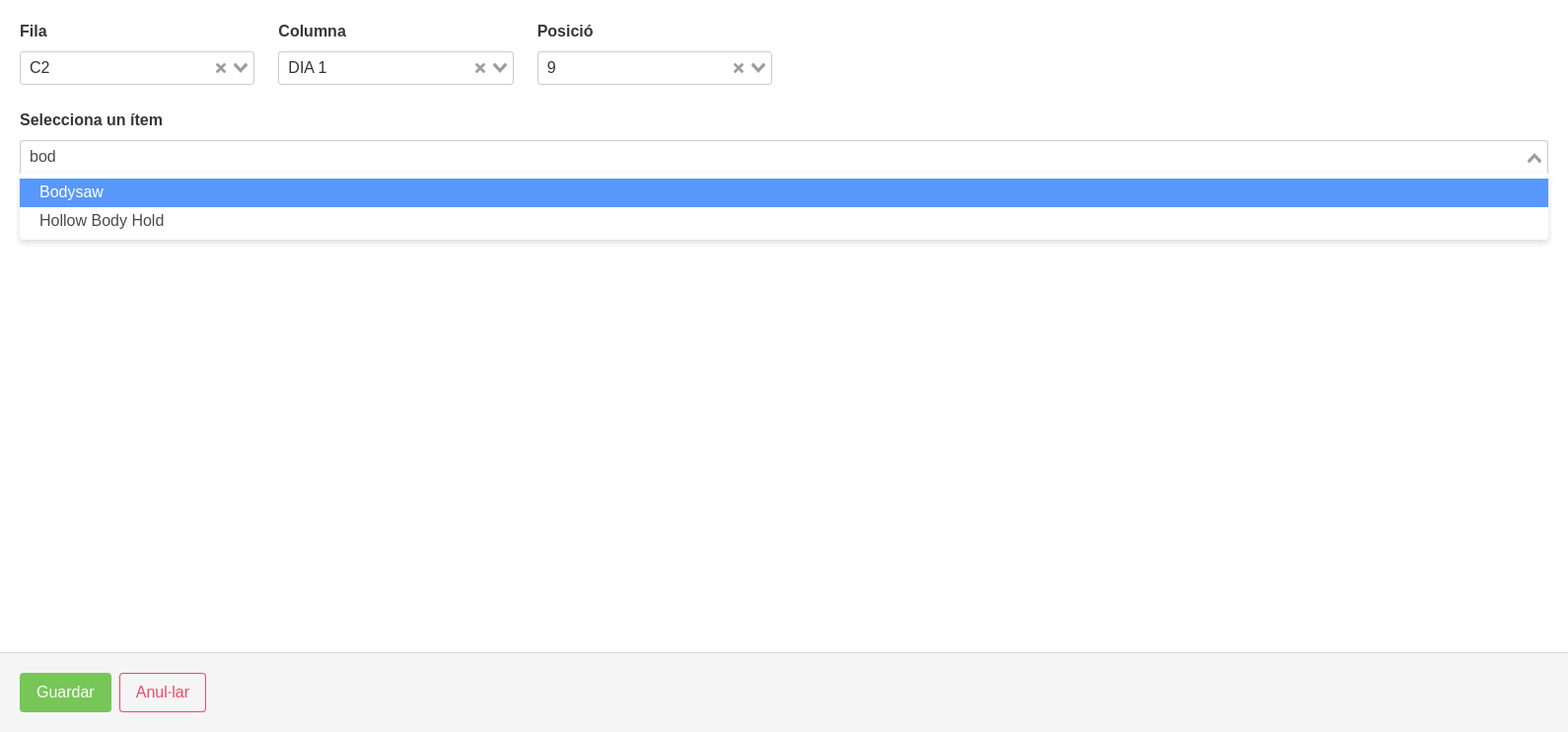
click at [0, 153] on html "Nutrivic [PERSON_NAME] General Dashboard Seccions Clients Administradors Comuni…" at bounding box center [784, 129] width 1568 height 1750
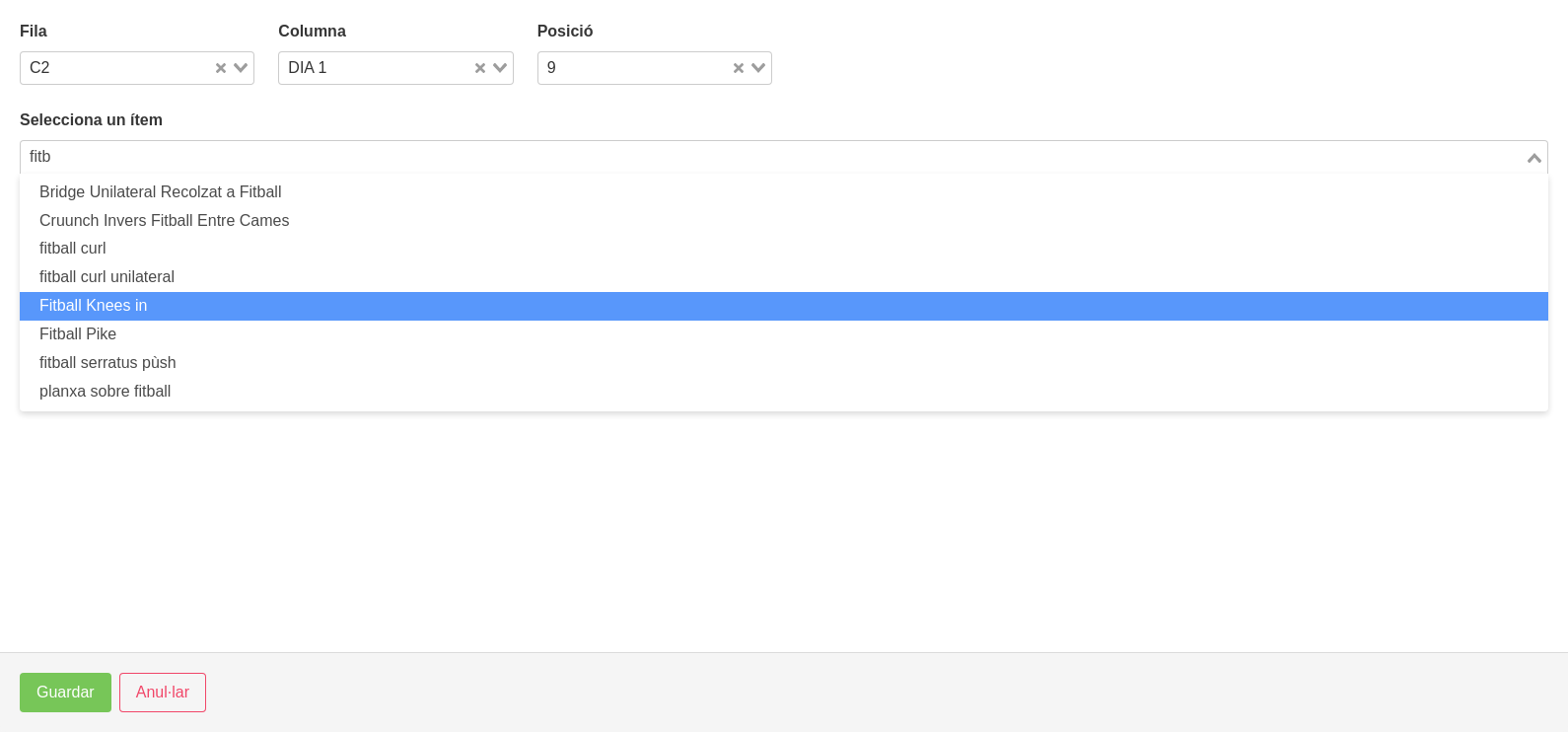
click at [160, 310] on li "Fitball Knees in" at bounding box center [784, 306] width 1528 height 29
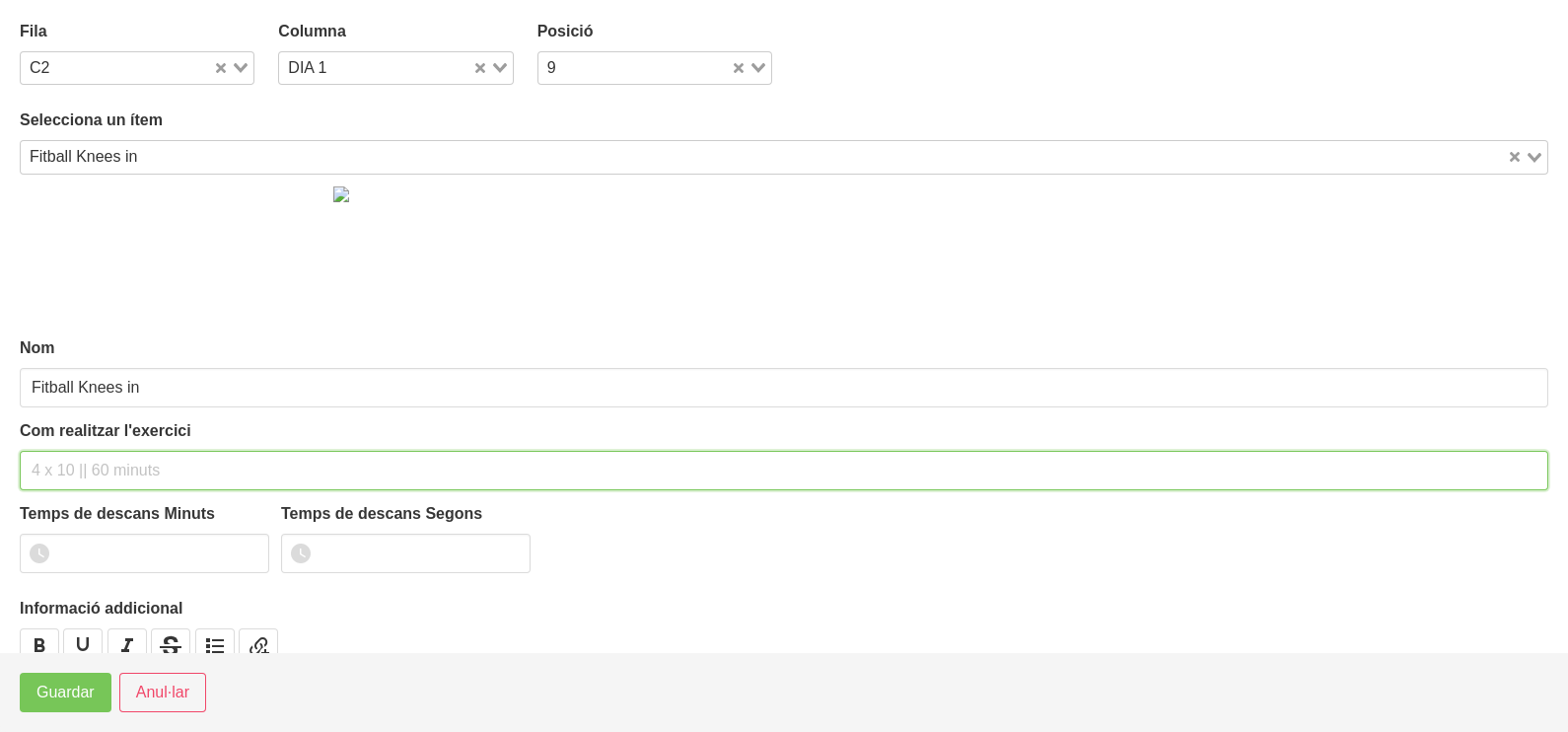
click at [95, 469] on input "text" at bounding box center [784, 471] width 1528 height 40
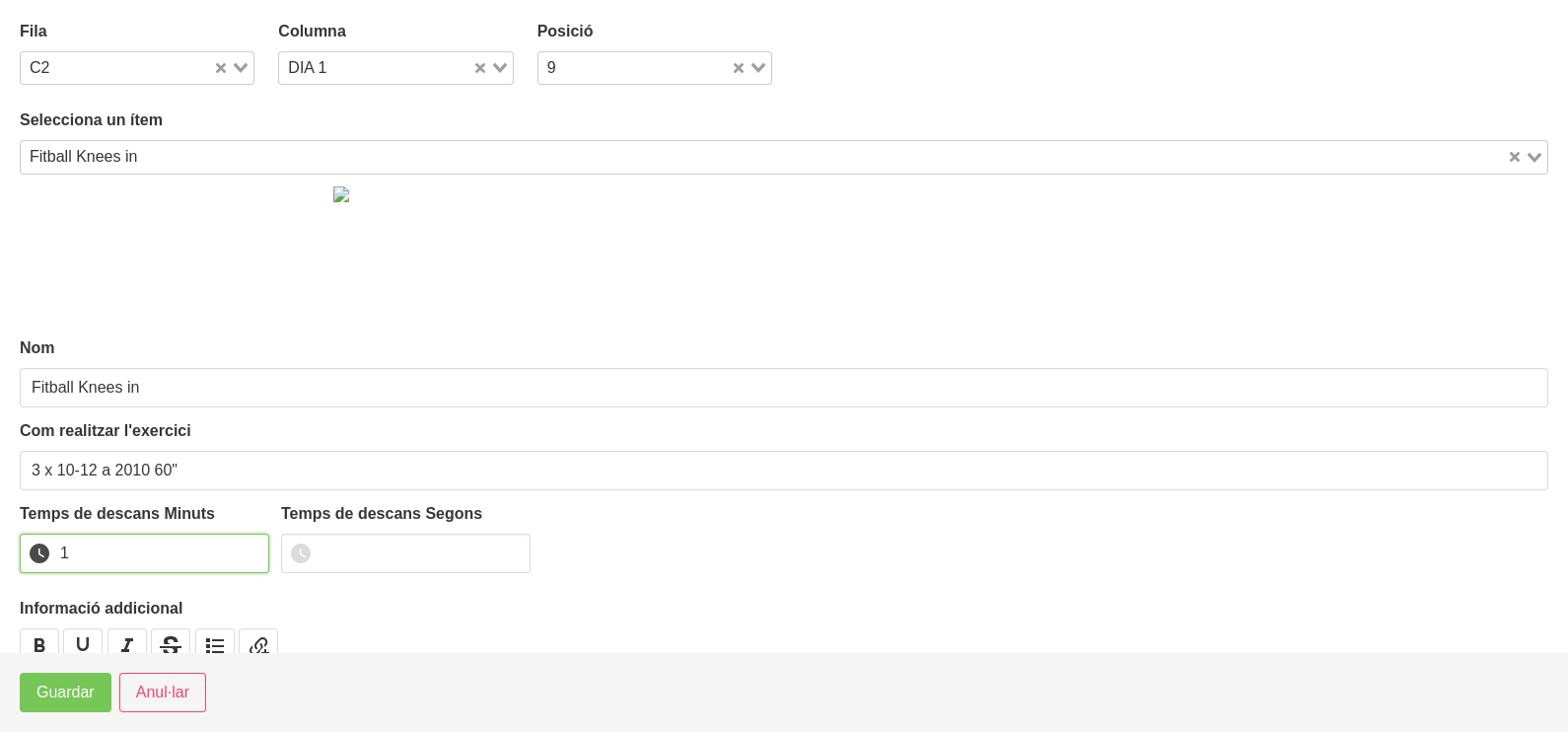
click at [246, 548] on input "1" at bounding box center [145, 554] width 250 height 40
click at [83, 689] on span "Guardar" at bounding box center [65, 692] width 58 height 24
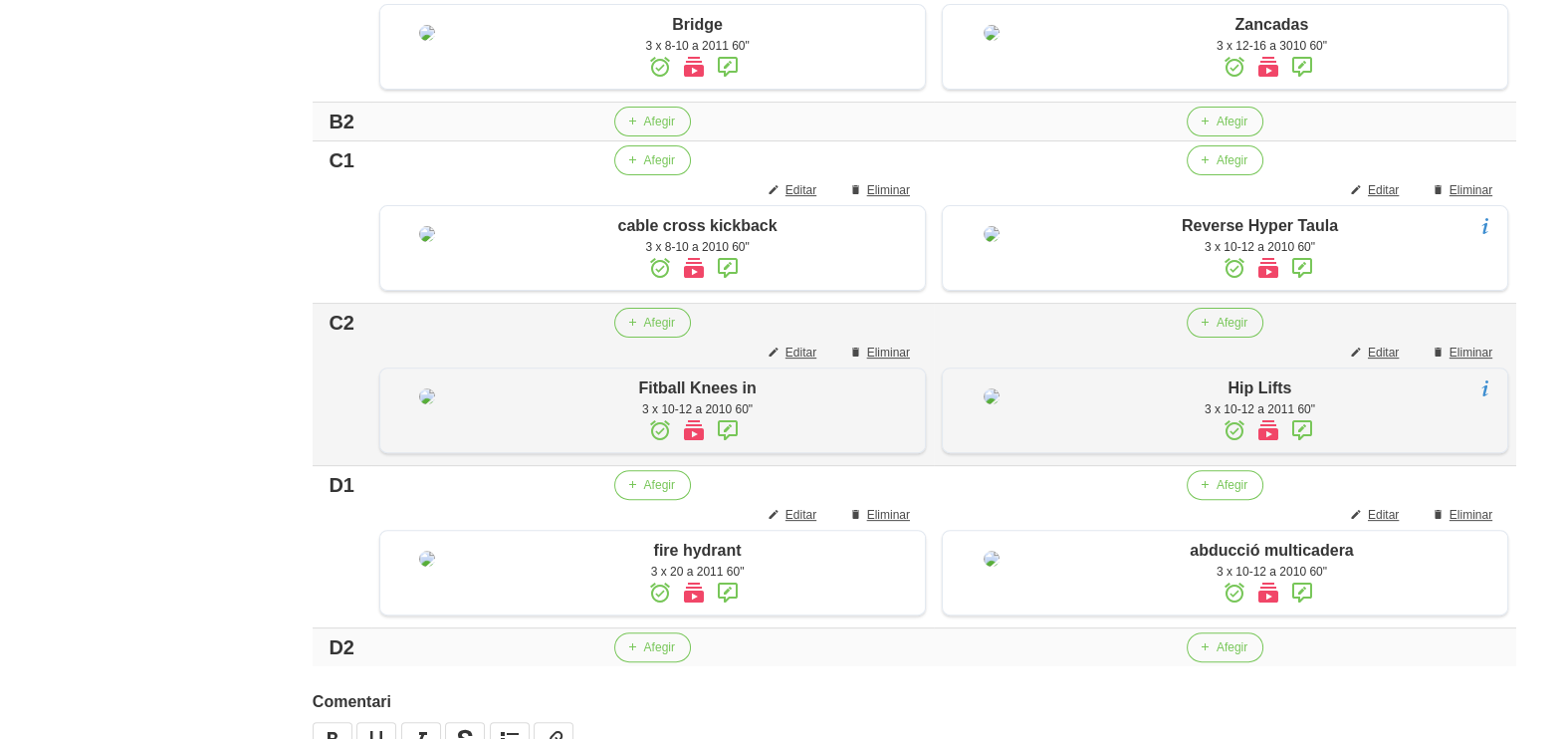
scroll to position [628, 0]
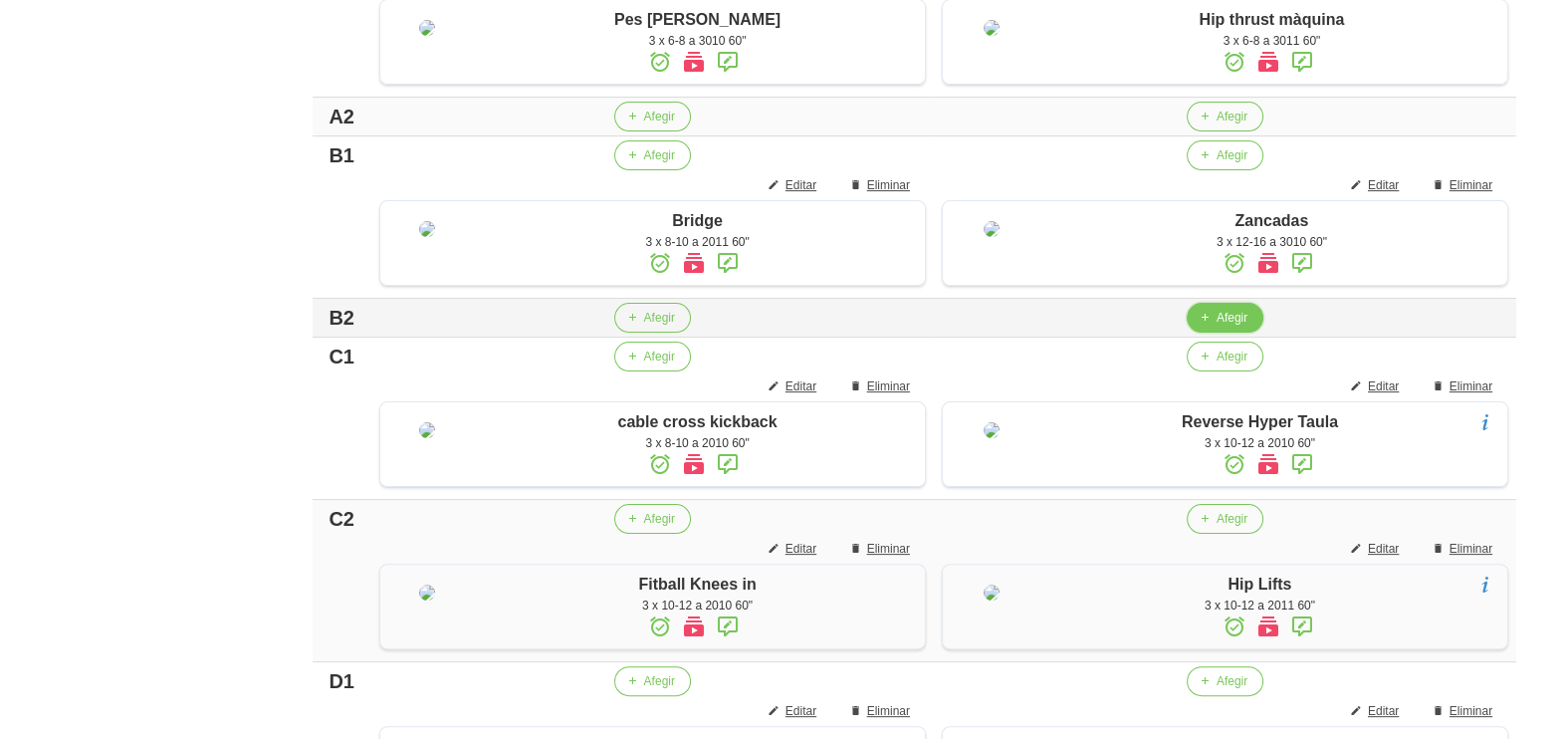
click at [1199, 327] on icon "button" at bounding box center [1205, 318] width 12 height 18
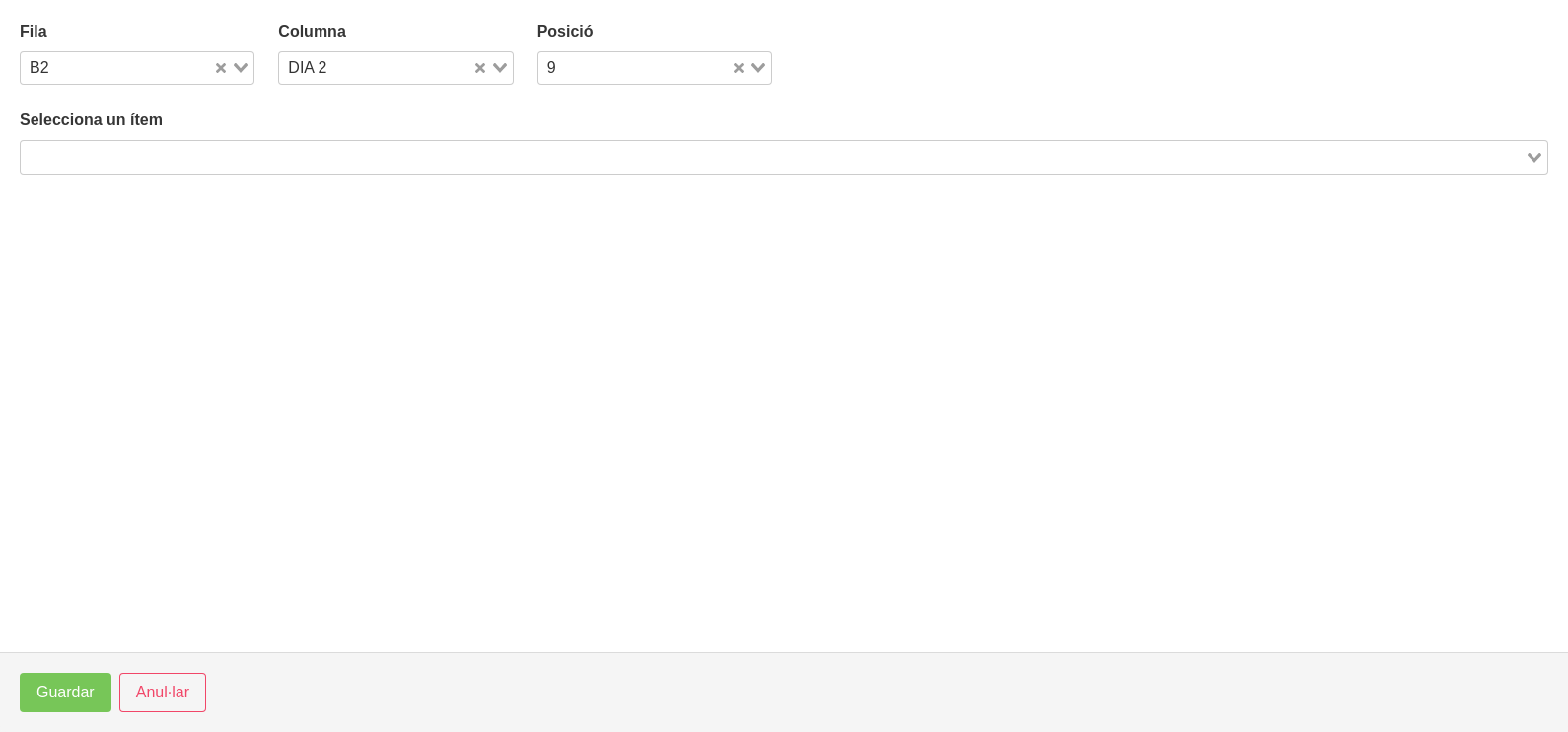
click at [379, 154] on input "Search for option" at bounding box center [773, 157] width 1500 height 24
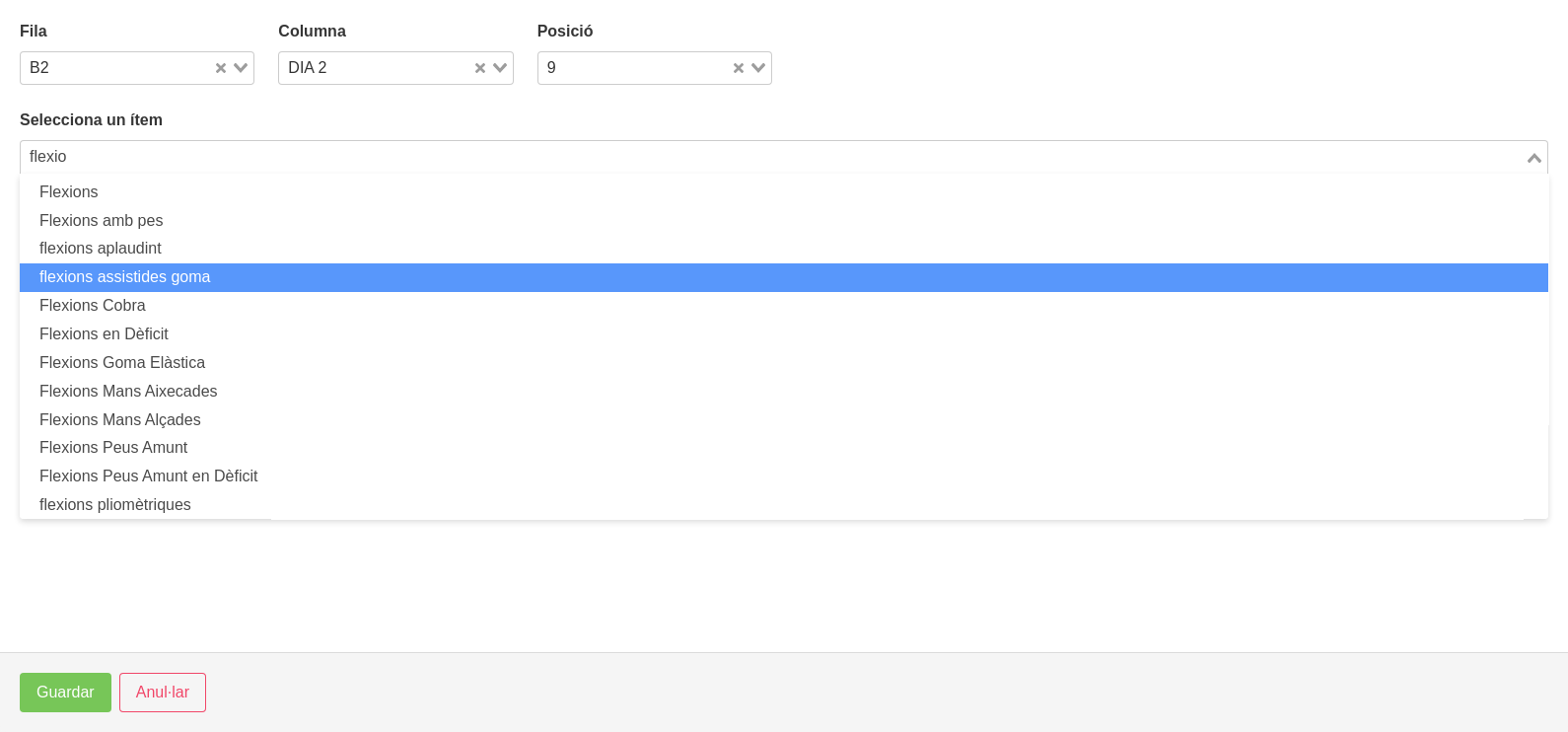
click at [232, 272] on li "flexions assistides goma" at bounding box center [784, 277] width 1528 height 29
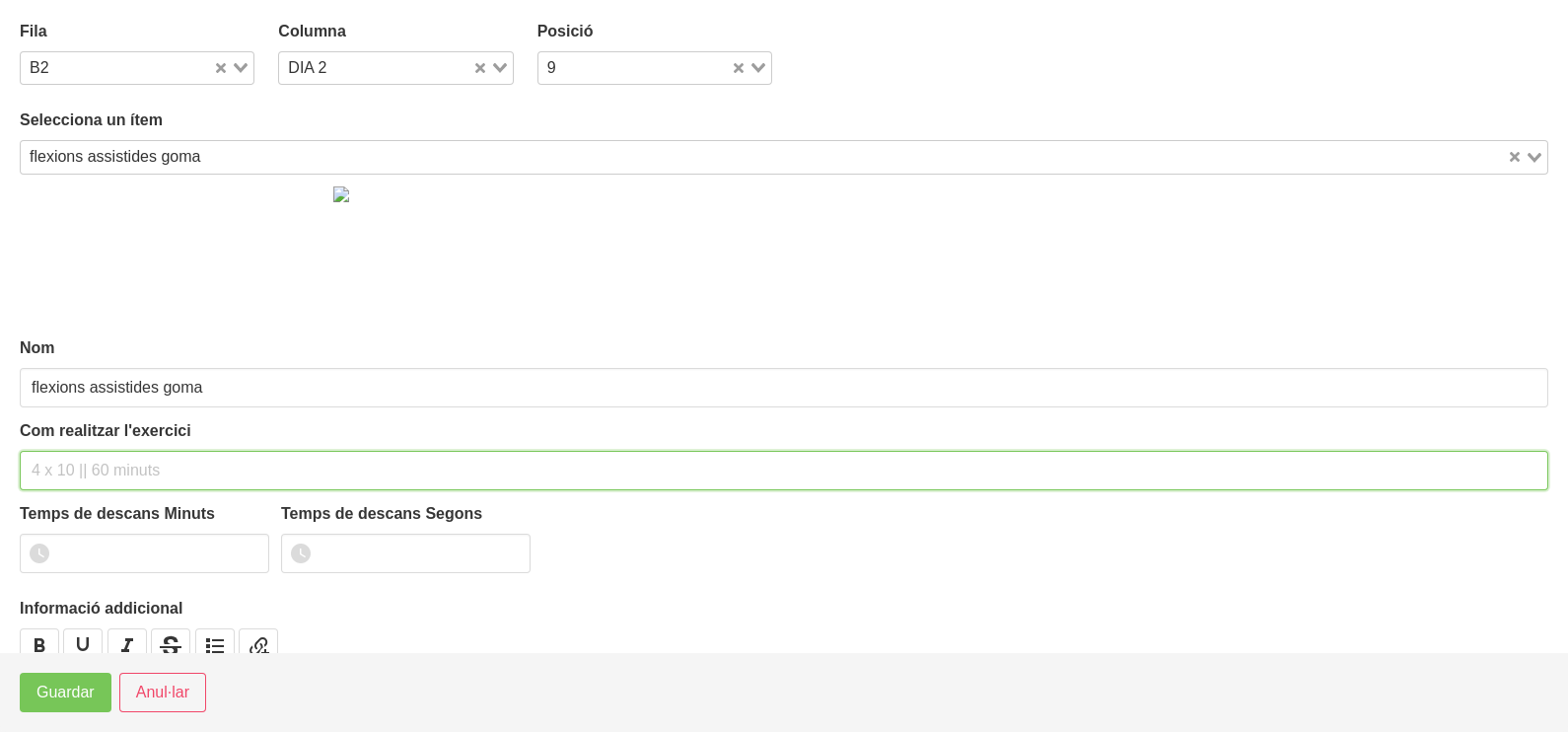
click at [104, 463] on input "text" at bounding box center [784, 471] width 1528 height 40
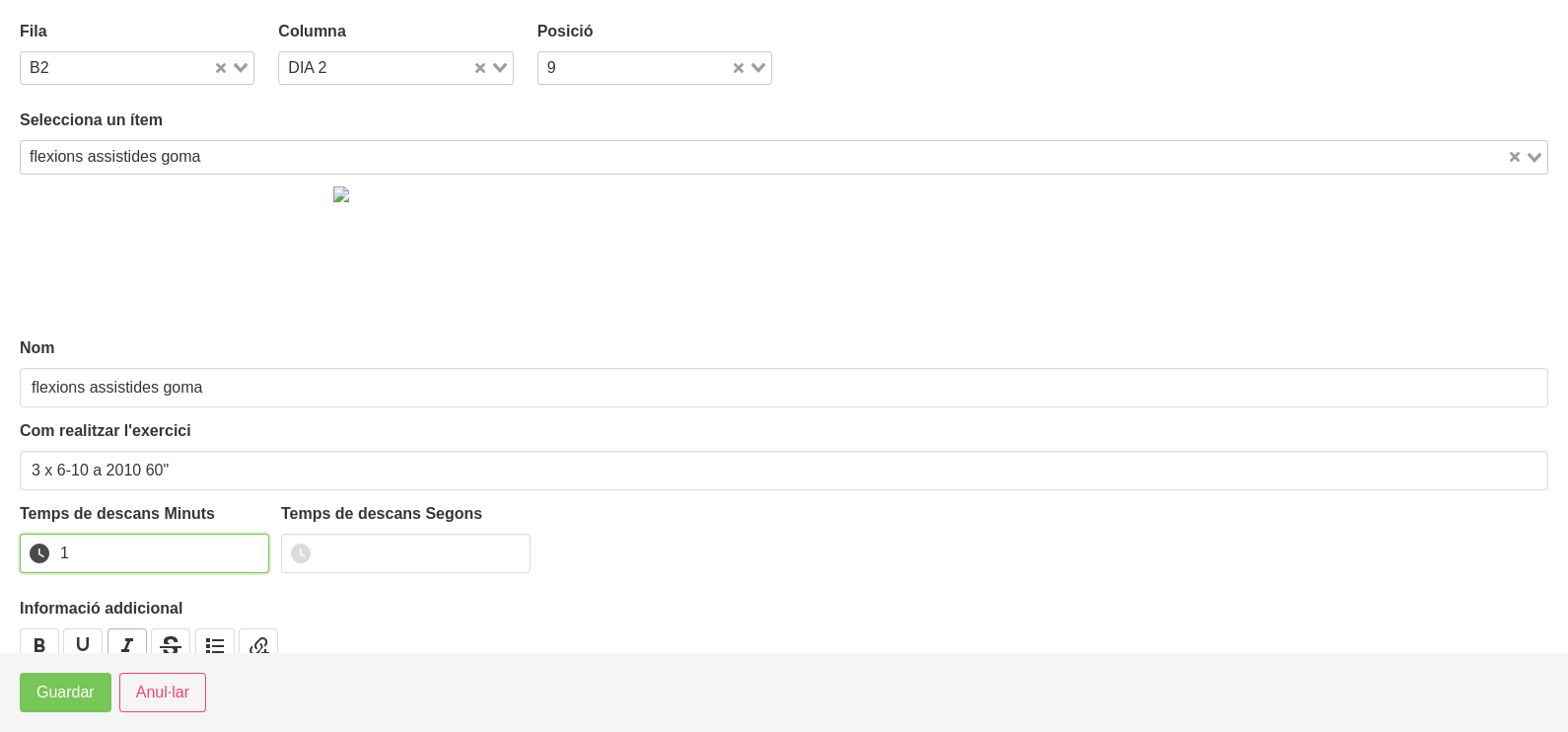
drag, startPoint x: 255, startPoint y: 543, endPoint x: 129, endPoint y: 638, distance: 157.8
click at [250, 547] on input "1" at bounding box center [145, 554] width 250 height 40
click at [79, 681] on span "Guardar" at bounding box center [65, 692] width 58 height 24
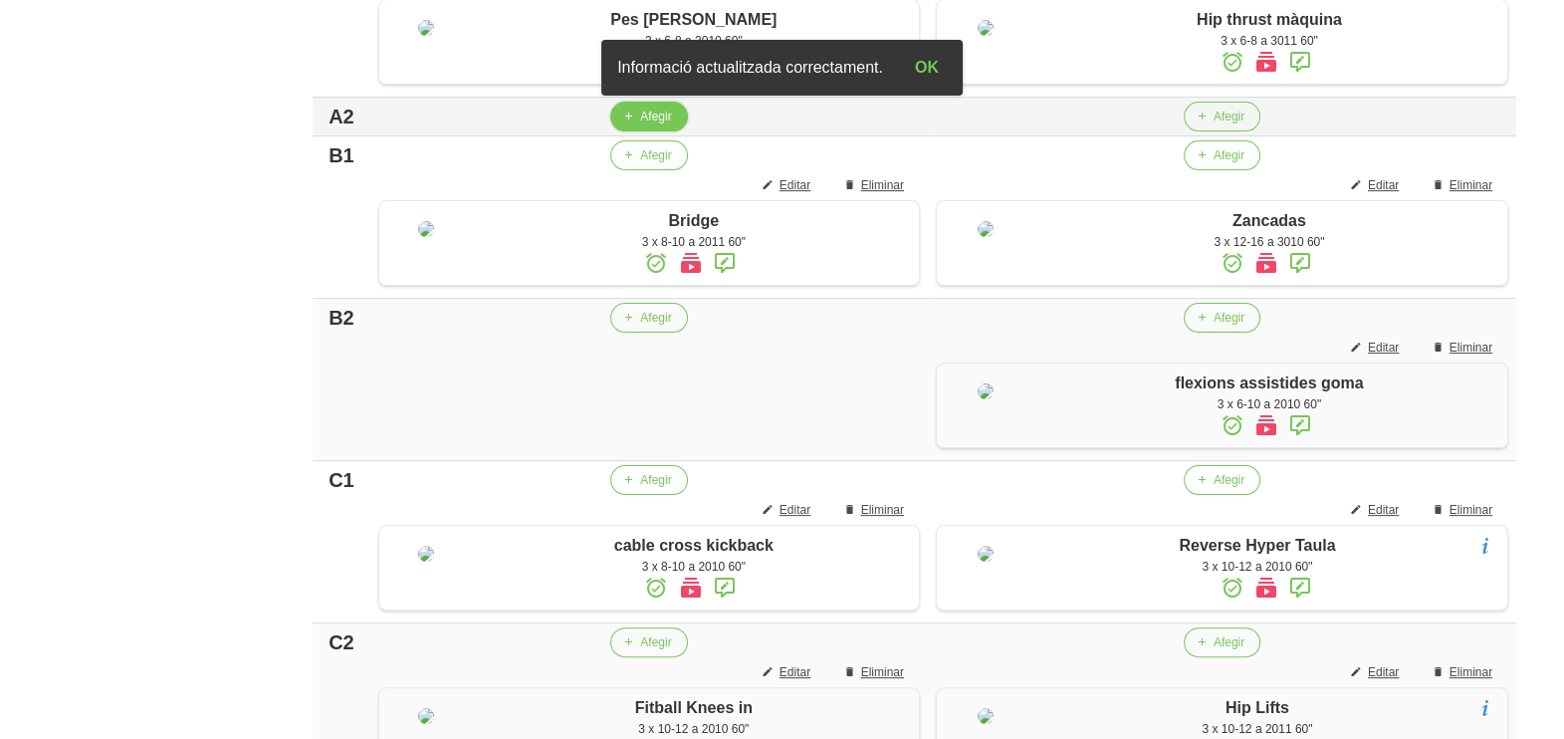
click at [640, 125] on span "Afegir" at bounding box center [655, 117] width 31 height 18
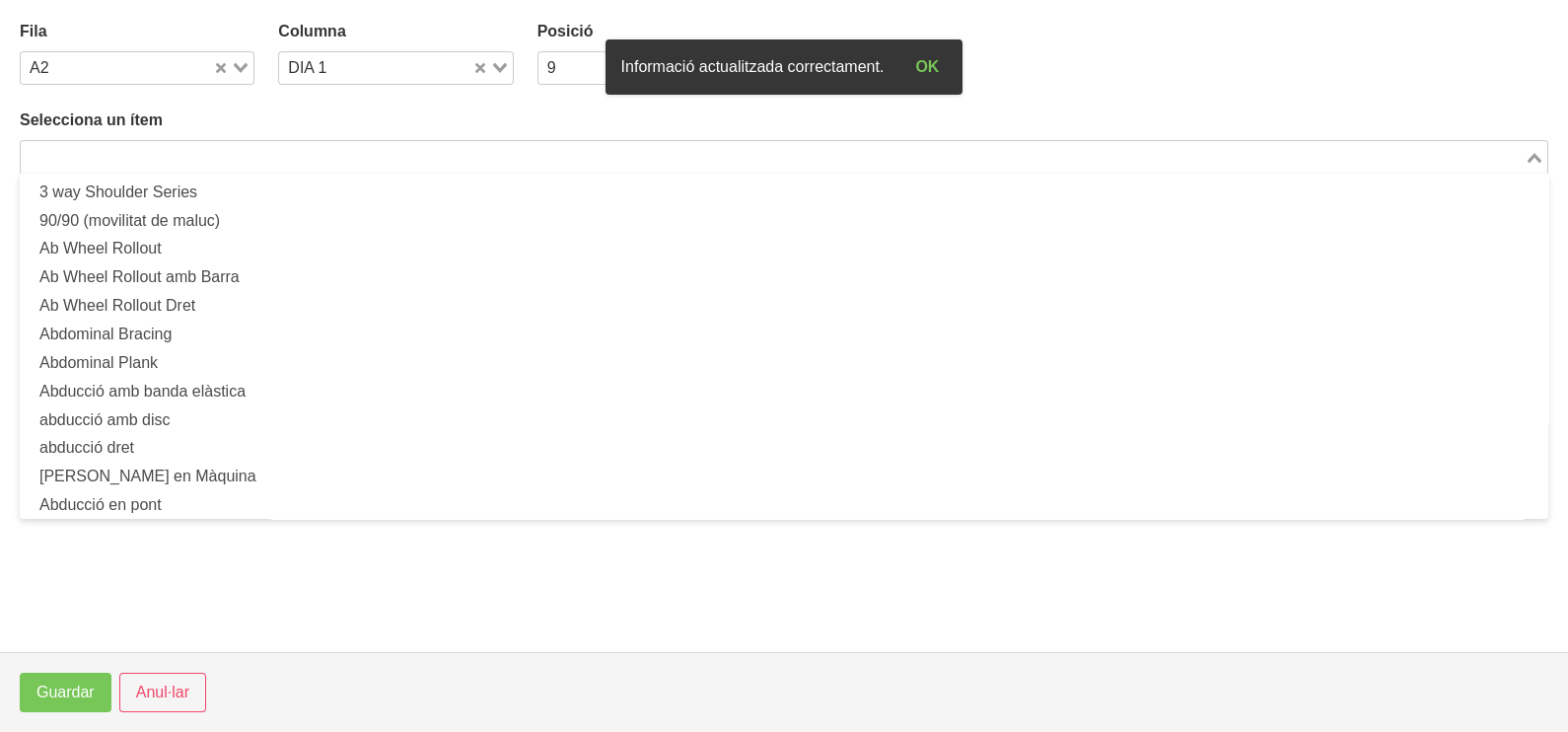
click at [215, 162] on input "Search for option" at bounding box center [773, 157] width 1500 height 24
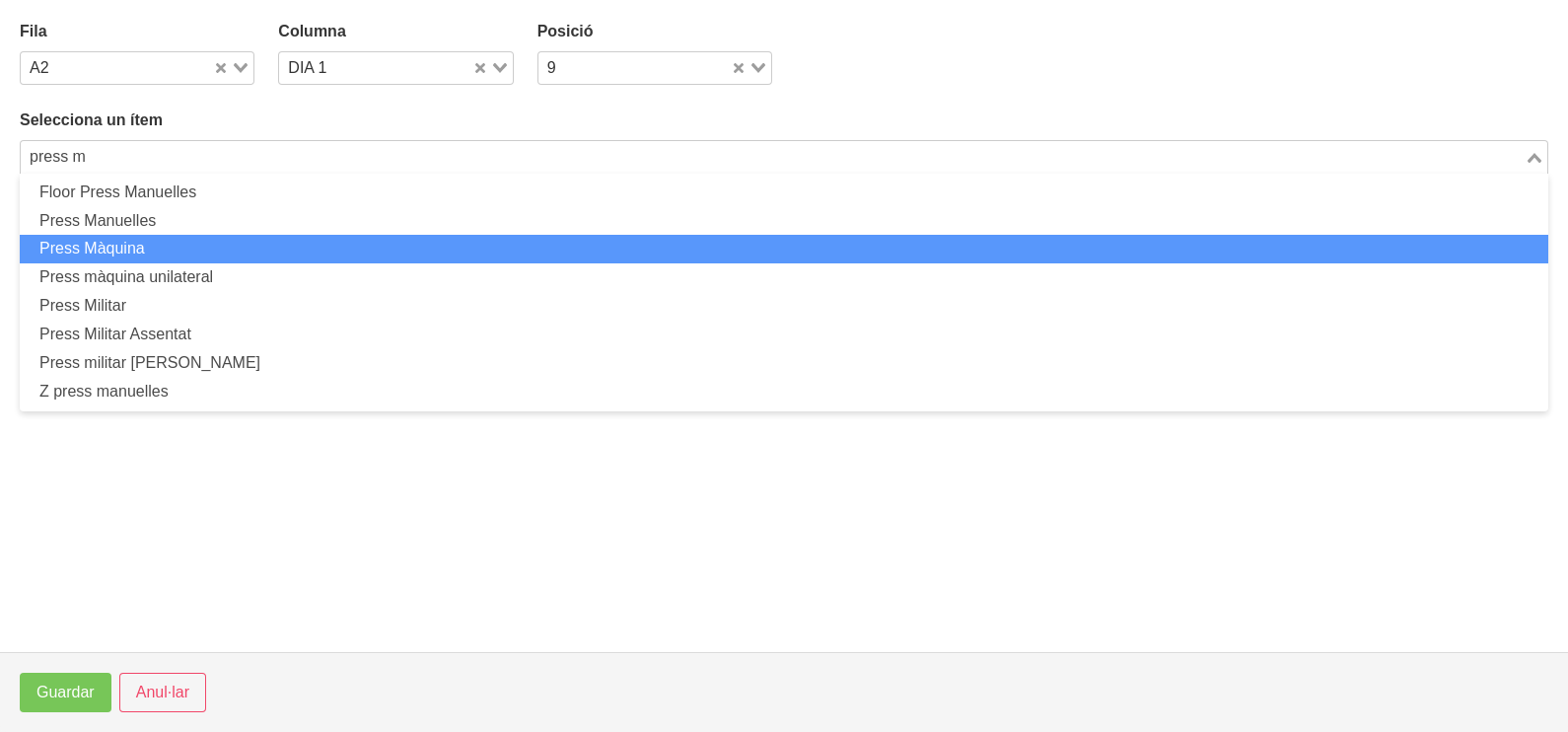
click at [181, 255] on li "Press Màquina" at bounding box center [784, 249] width 1528 height 29
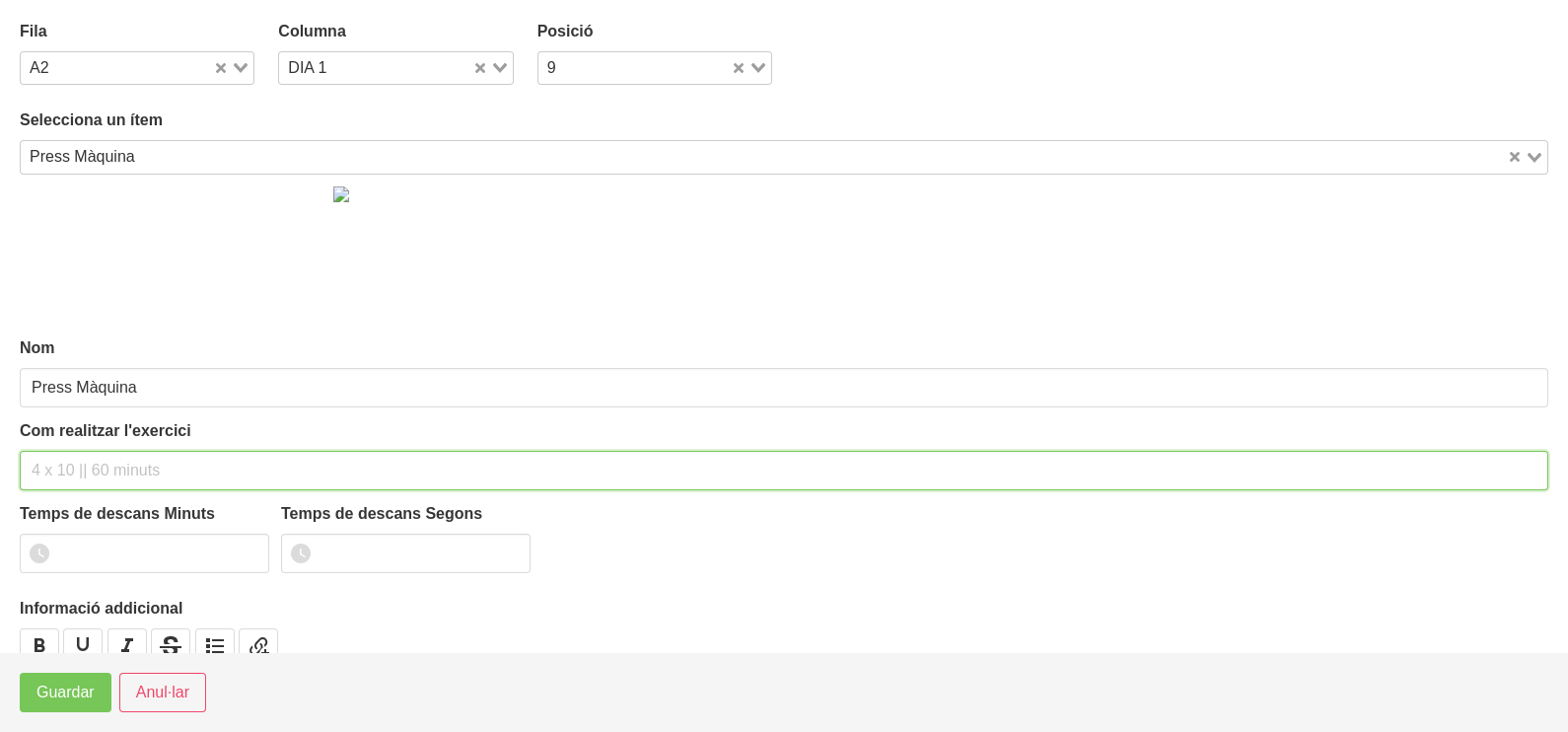
click at [82, 473] on input "text" at bounding box center [784, 471] width 1528 height 40
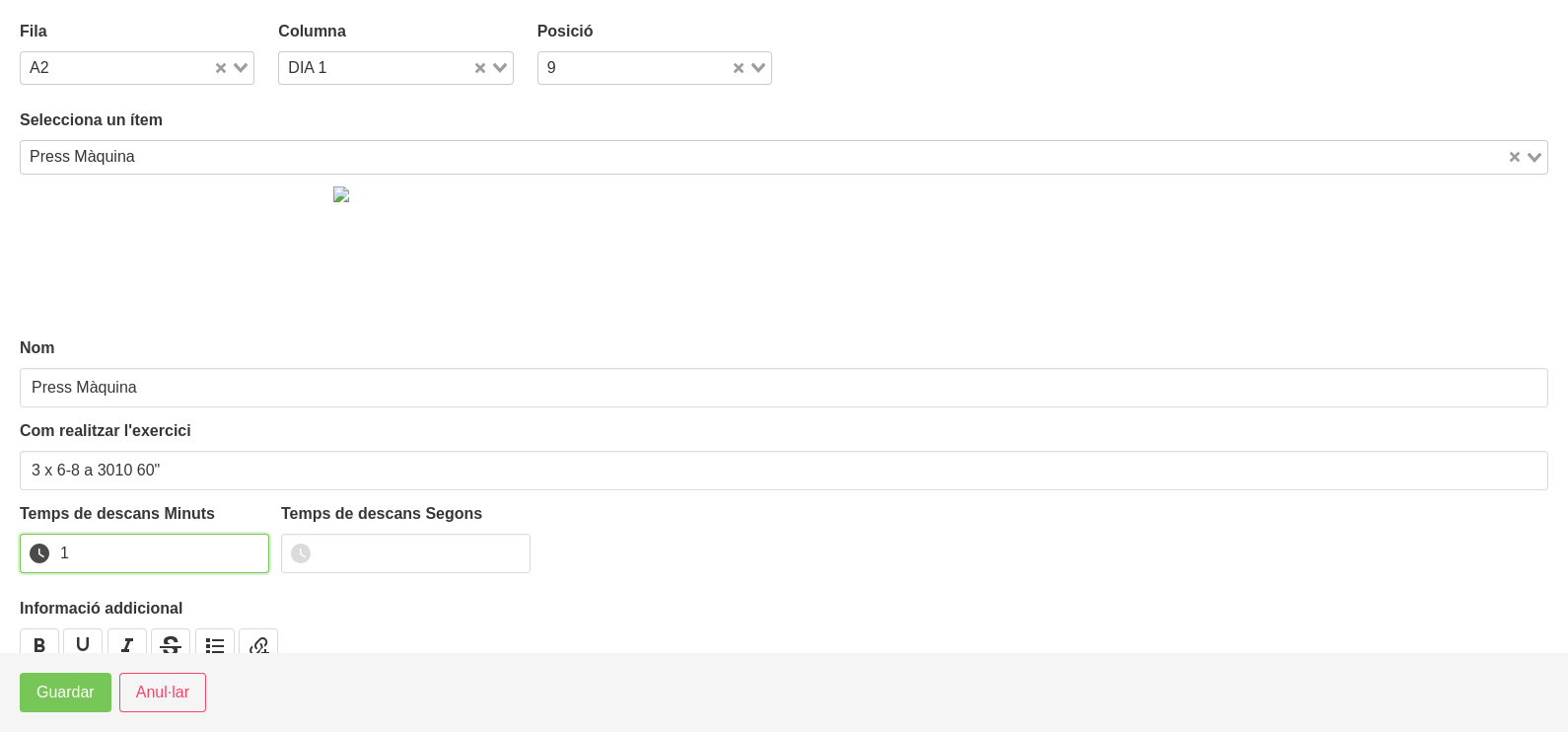
click at [248, 549] on input "1" at bounding box center [145, 554] width 250 height 40
click at [84, 690] on span "Guardar" at bounding box center [65, 692] width 58 height 24
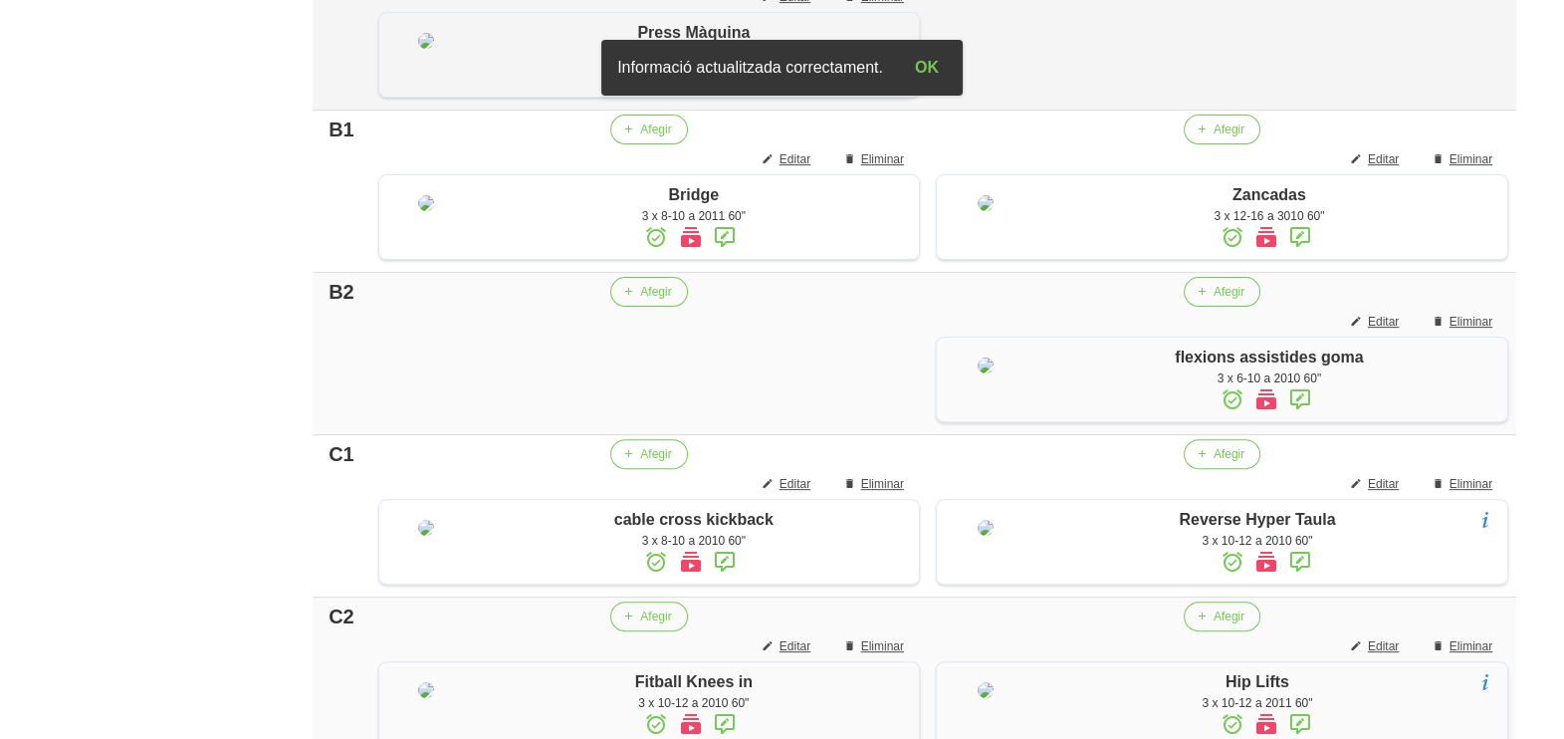
scroll to position [877, 0]
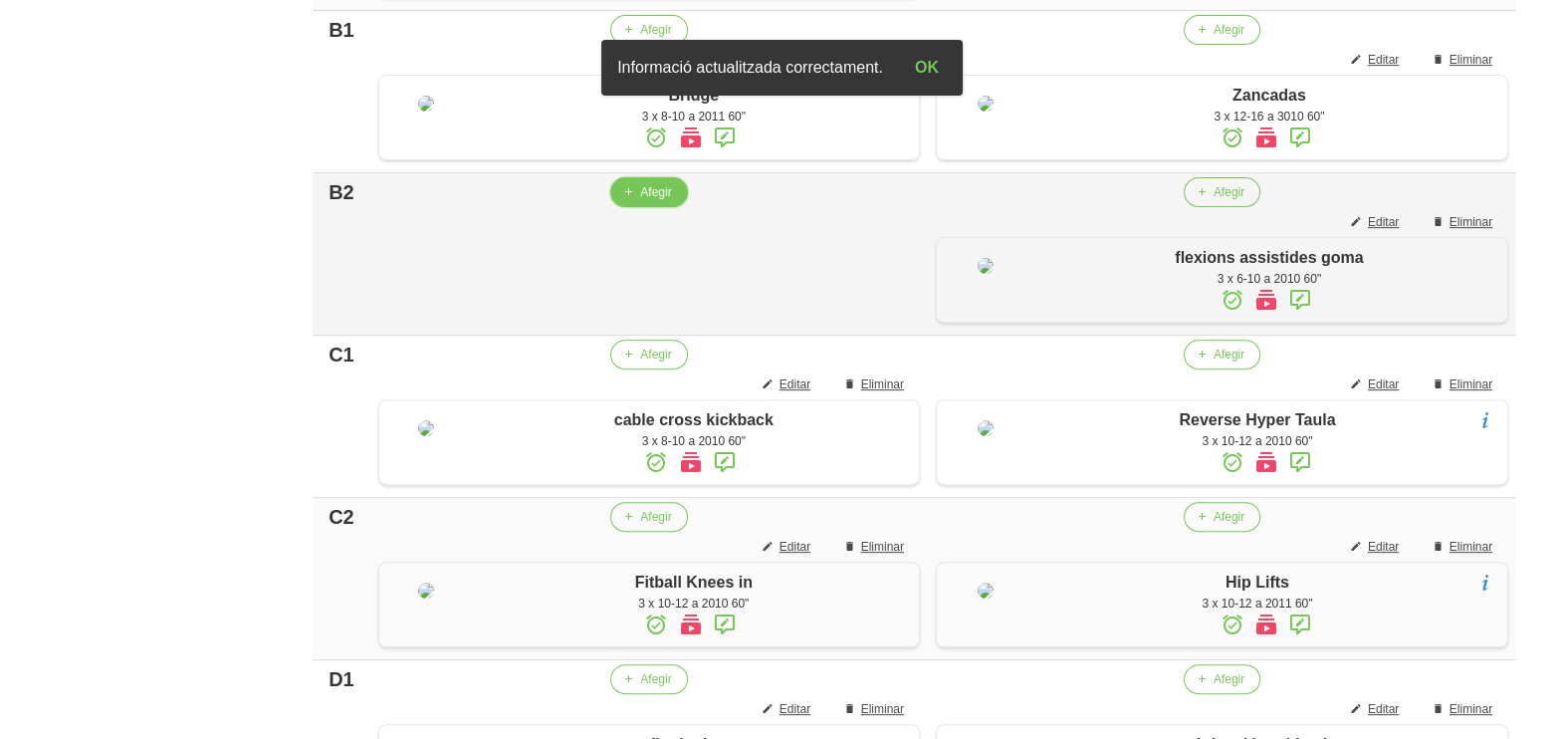
click at [655, 201] on span "Afegir" at bounding box center [655, 192] width 31 height 18
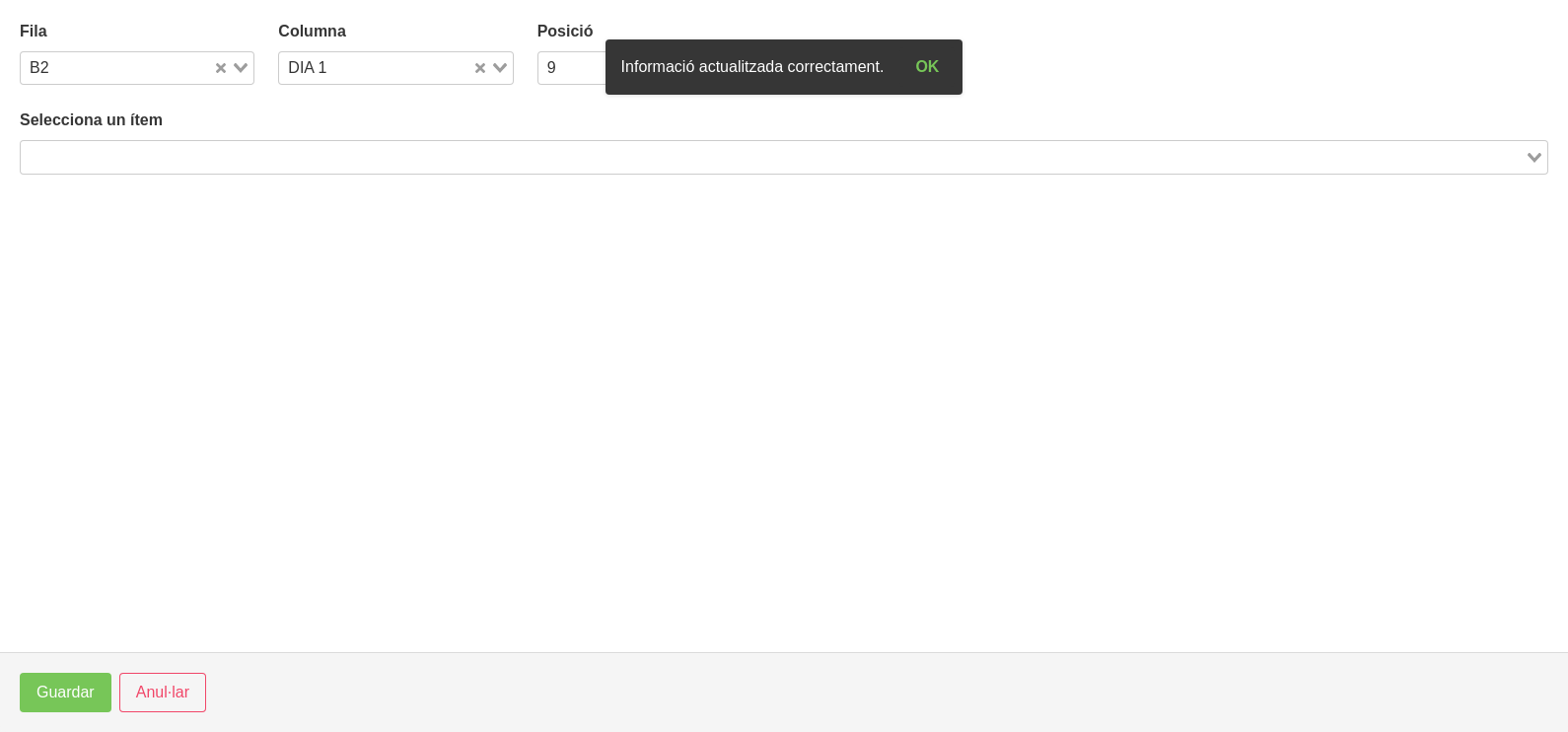
drag, startPoint x: 280, startPoint y: 152, endPoint x: 287, endPoint y: 143, distance: 11.4
click at [280, 150] on input "Search for option" at bounding box center [773, 157] width 1500 height 24
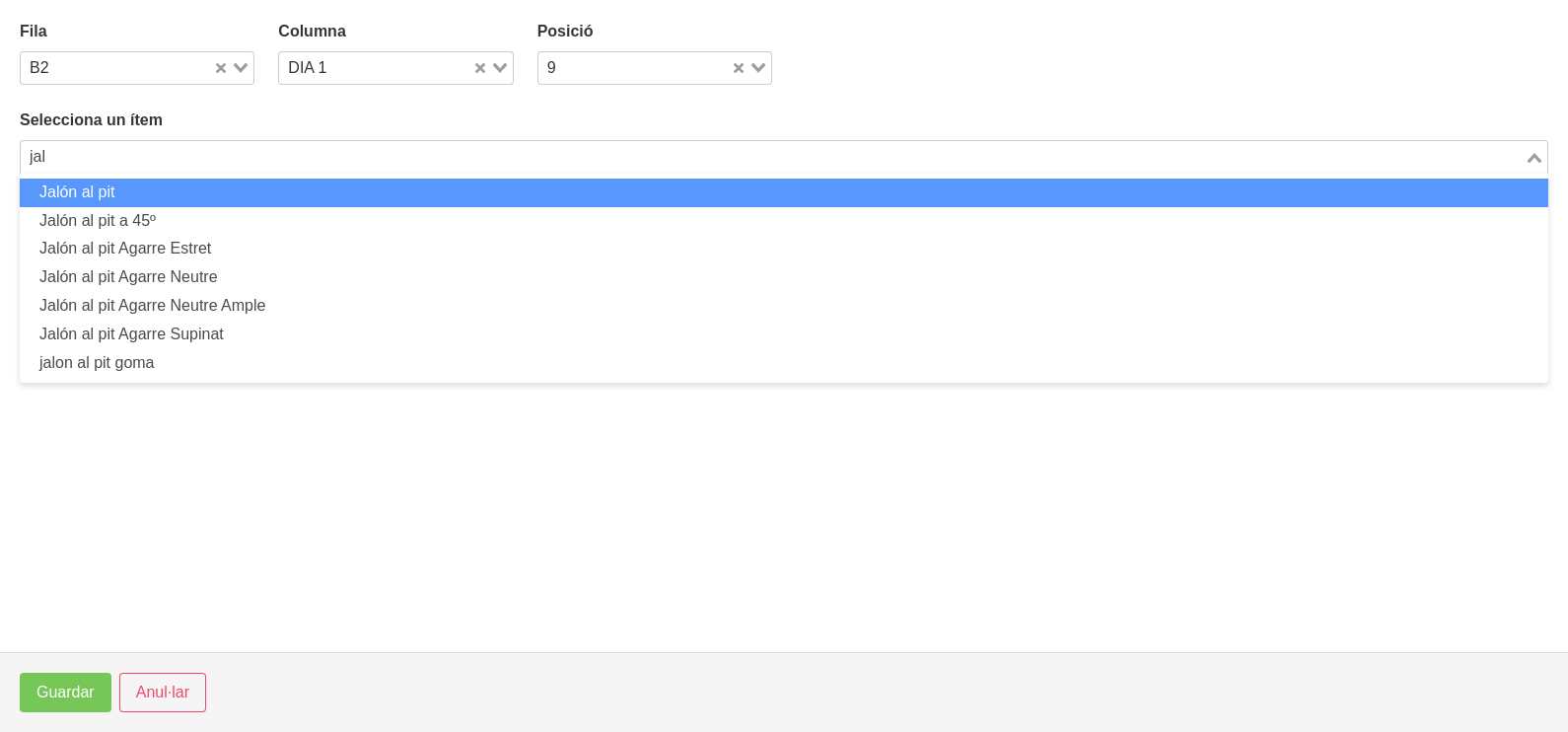
click at [222, 197] on li "Jalón al pit" at bounding box center [784, 192] width 1528 height 29
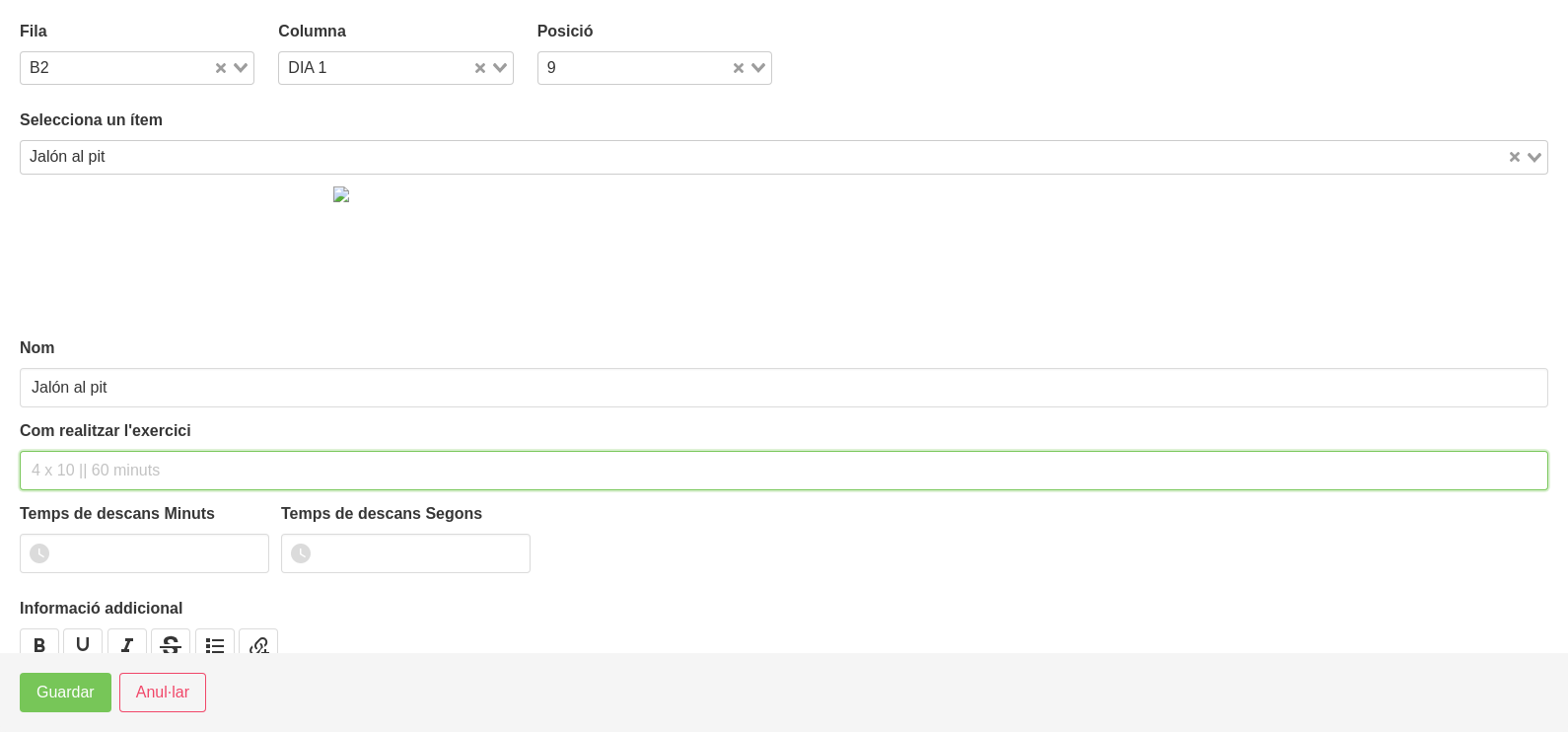
click at [99, 462] on input "text" at bounding box center [784, 471] width 1528 height 40
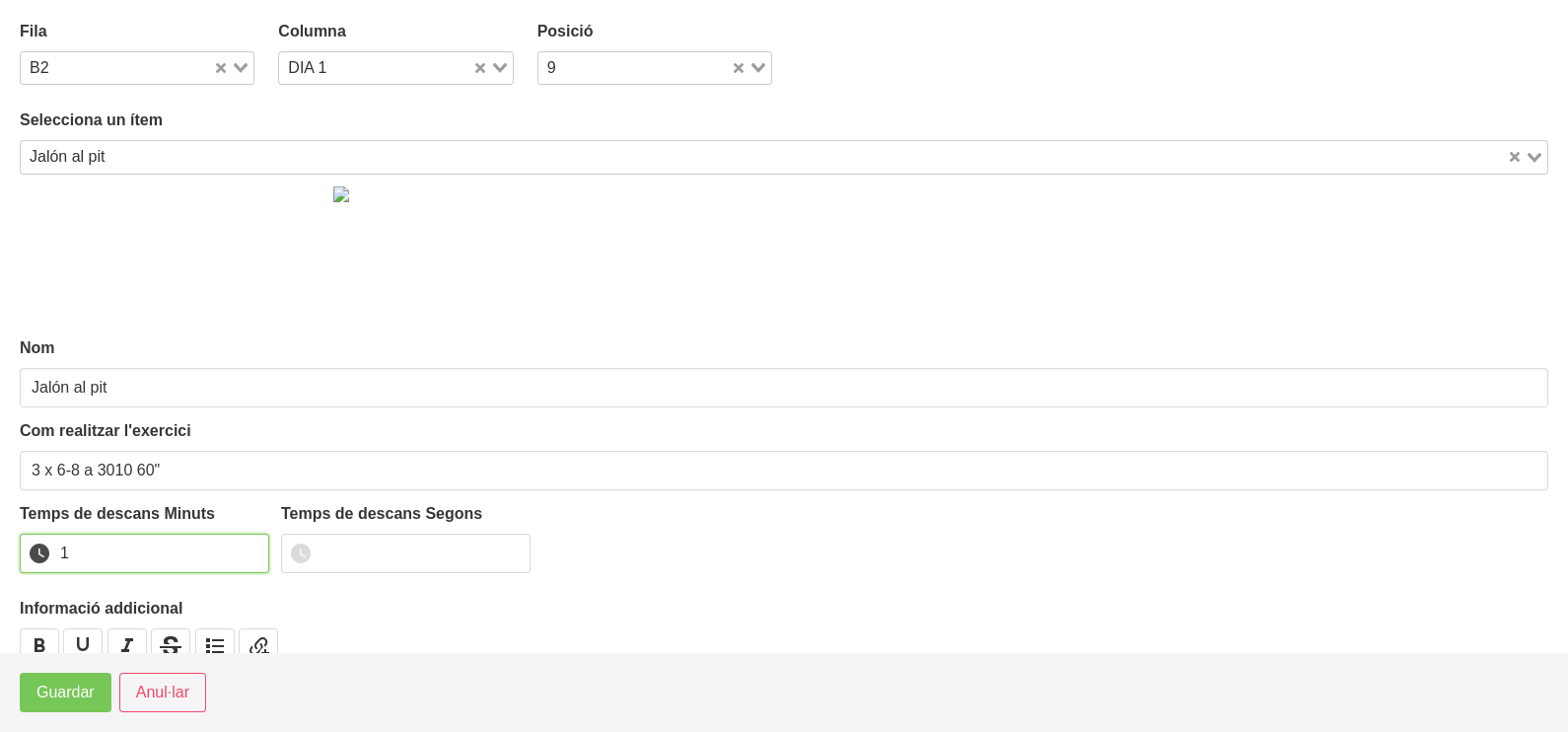
drag, startPoint x: 250, startPoint y: 548, endPoint x: 158, endPoint y: 616, distance: 114.4
click at [249, 549] on input "1" at bounding box center [145, 554] width 250 height 40
click at [91, 690] on span "Guardar" at bounding box center [65, 692] width 58 height 24
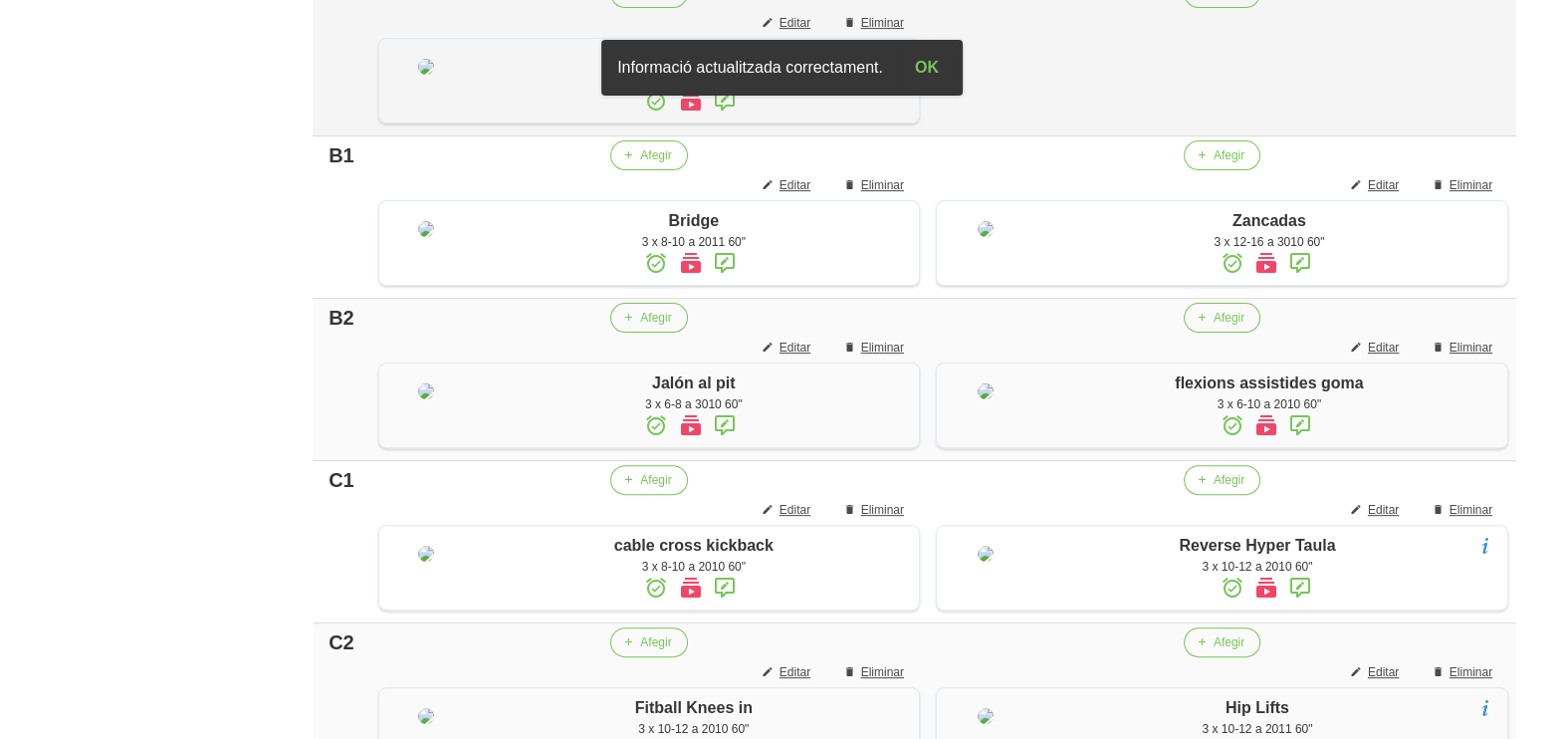
scroll to position [628, 0]
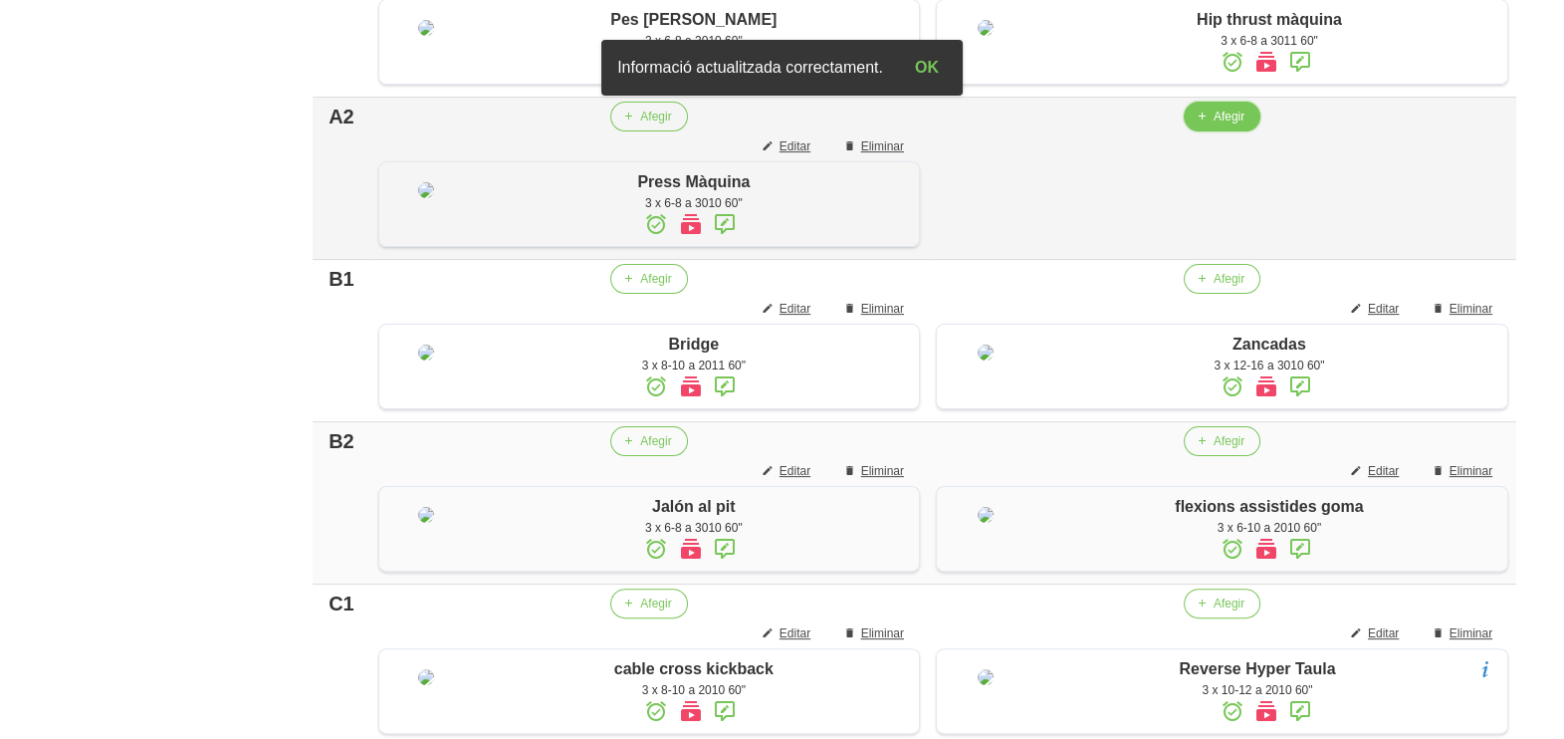
click at [1214, 125] on span "Afegir" at bounding box center [1229, 117] width 31 height 18
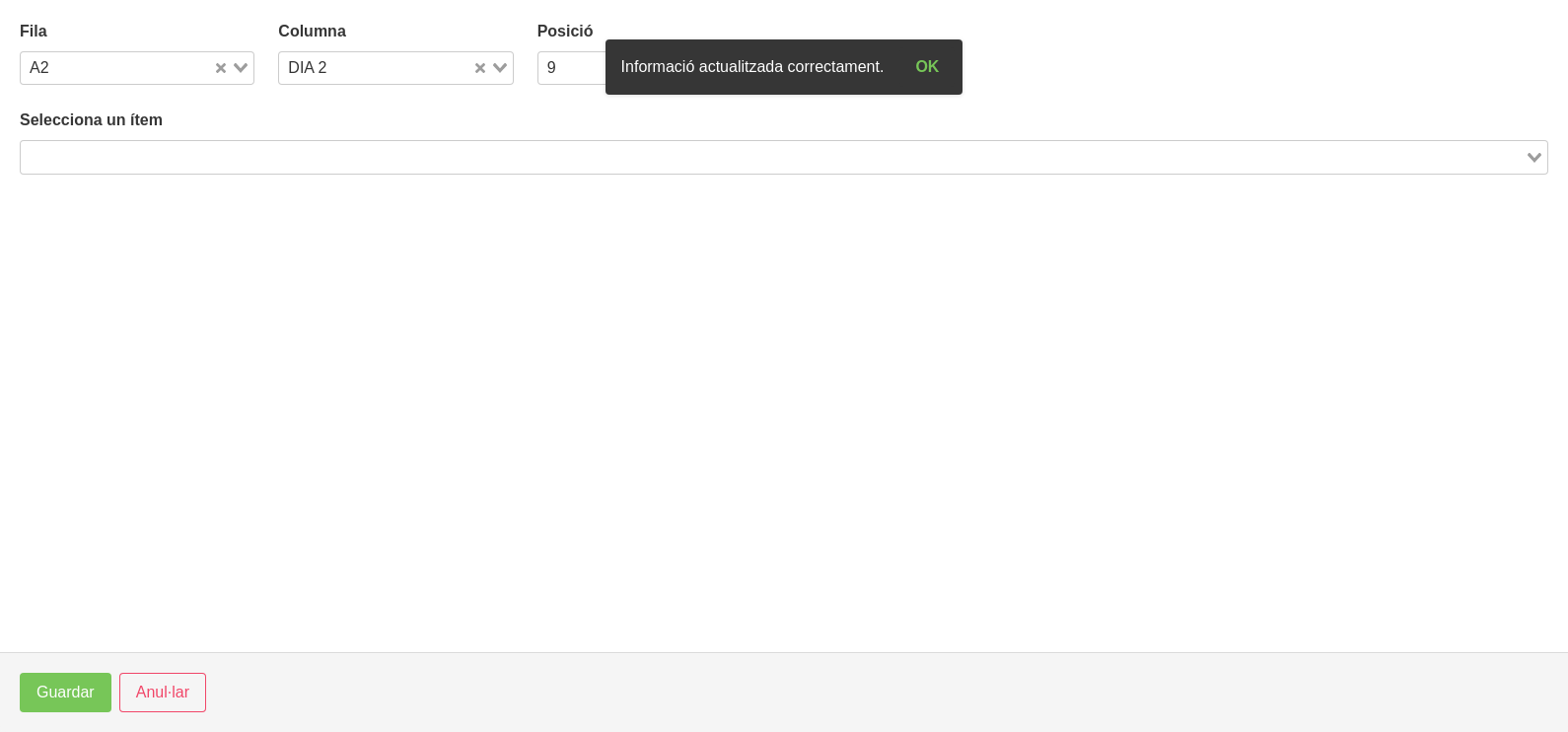
click at [207, 152] on input "Search for option" at bounding box center [773, 157] width 1500 height 24
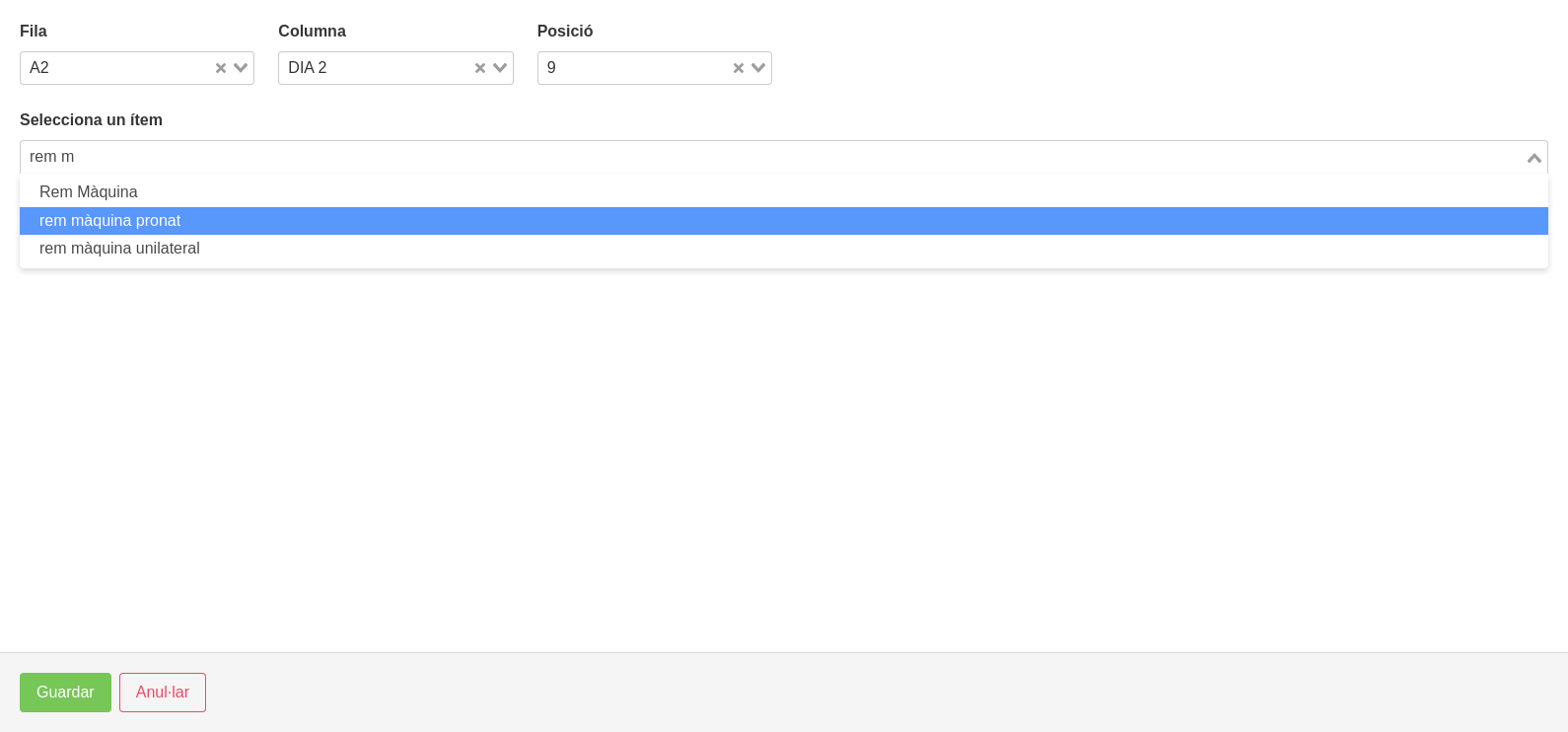
click at [197, 231] on li "rem màquina pronat" at bounding box center [784, 221] width 1528 height 29
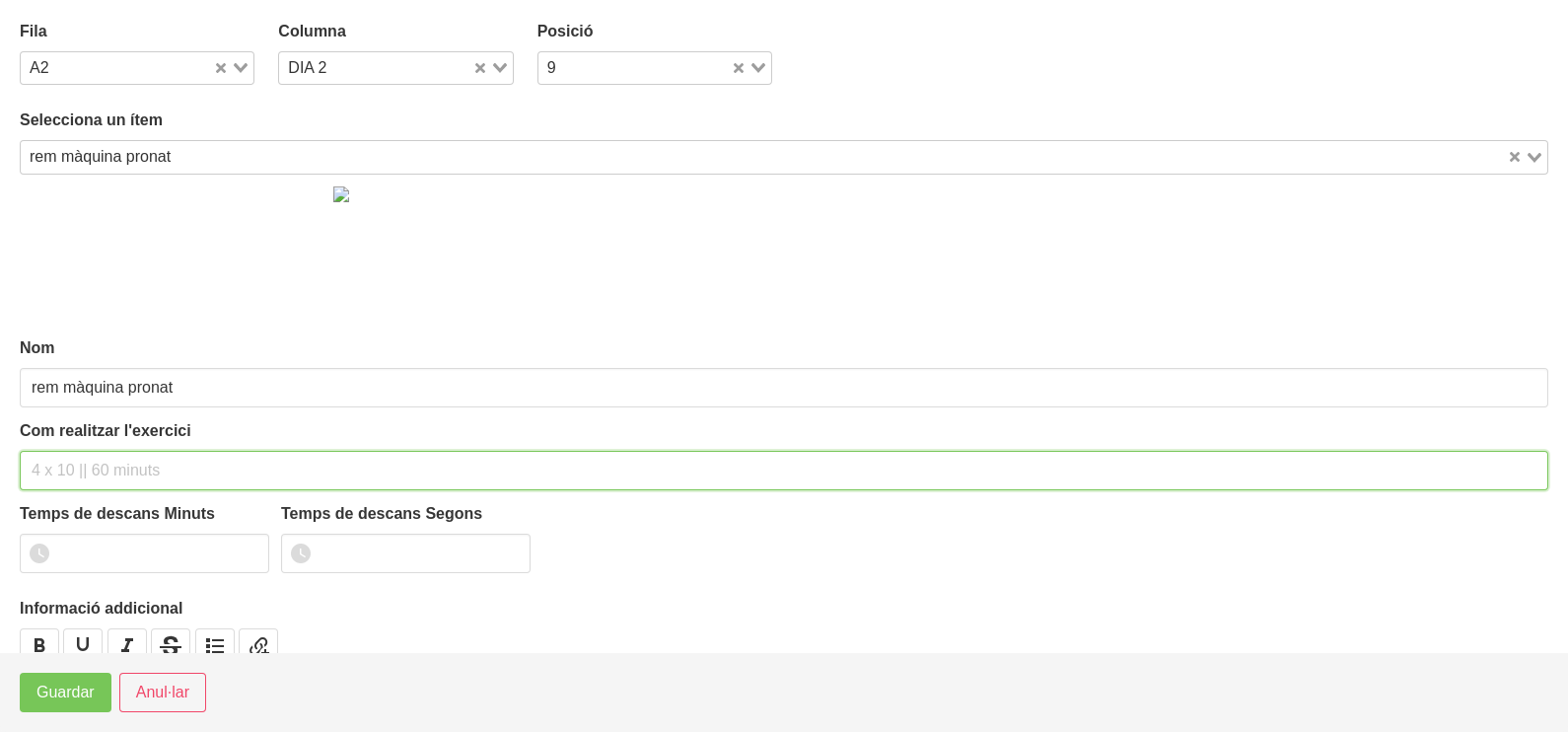
click at [110, 459] on input "text" at bounding box center [784, 471] width 1528 height 40
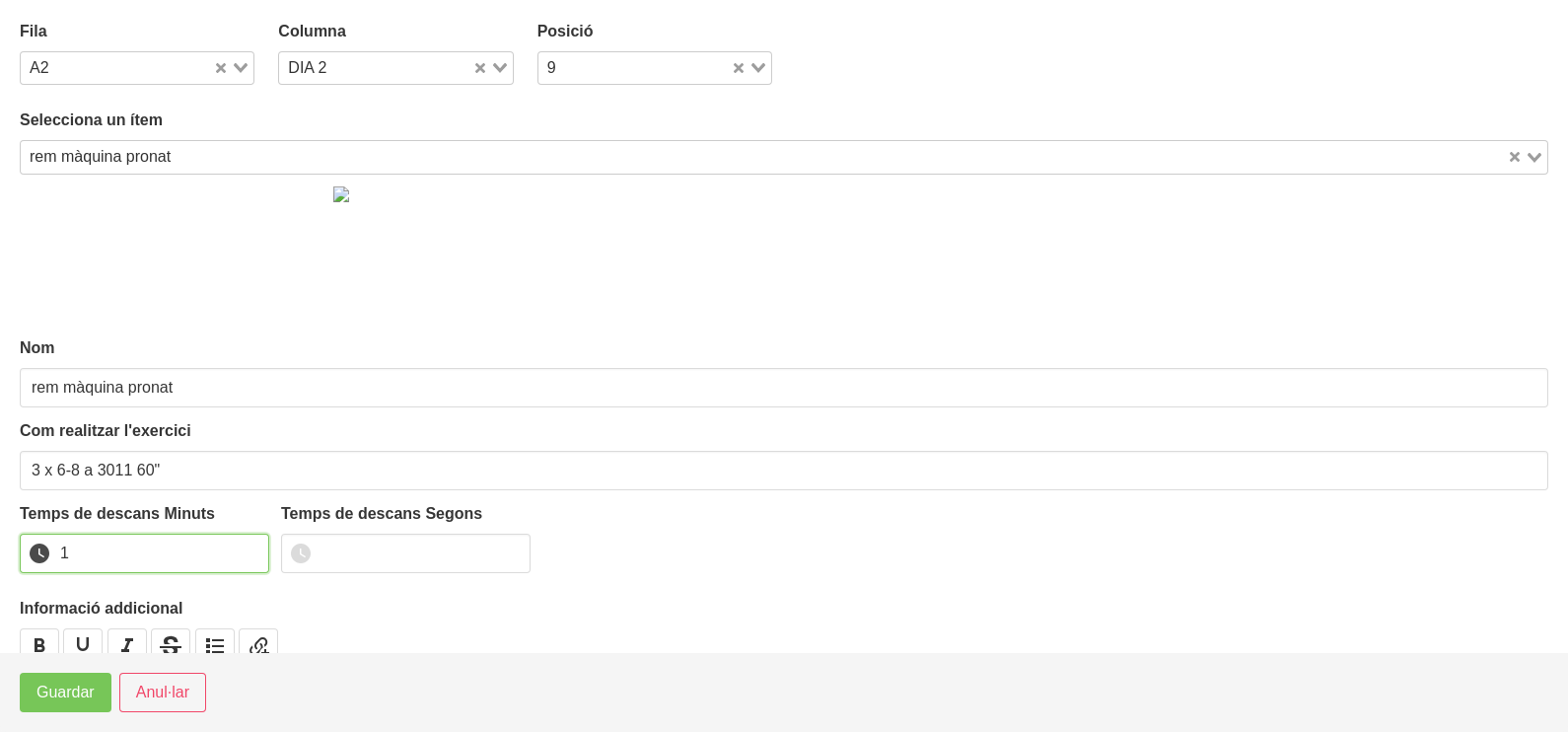
drag, startPoint x: 249, startPoint y: 548, endPoint x: 221, endPoint y: 573, distance: 37.5
click at [247, 551] on input "1" at bounding box center [145, 554] width 250 height 40
click at [73, 689] on span "Guardar" at bounding box center [65, 692] width 58 height 24
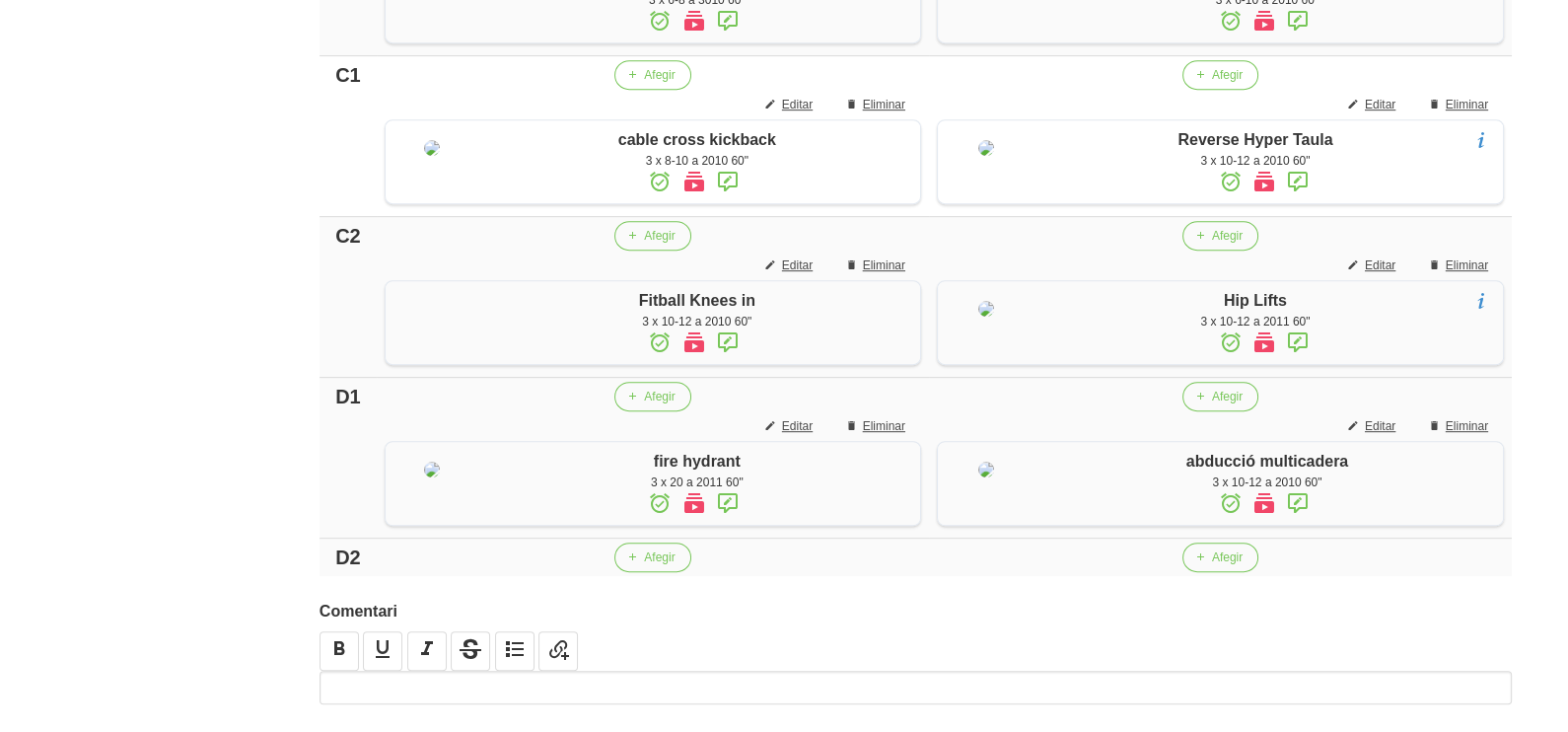
scroll to position [1530, 0]
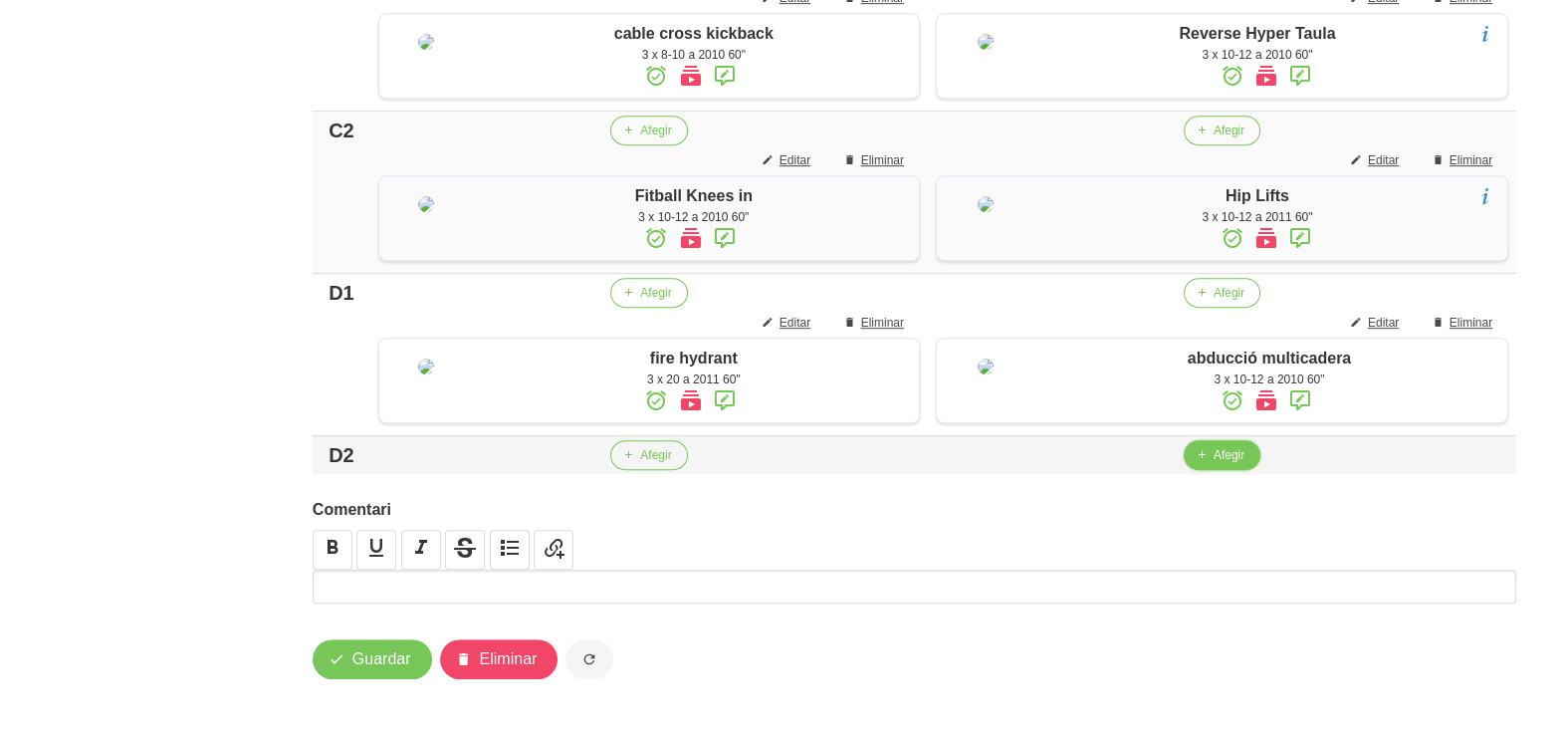
click at [1229, 457] on span "Afegir" at bounding box center [1229, 455] width 31 height 18
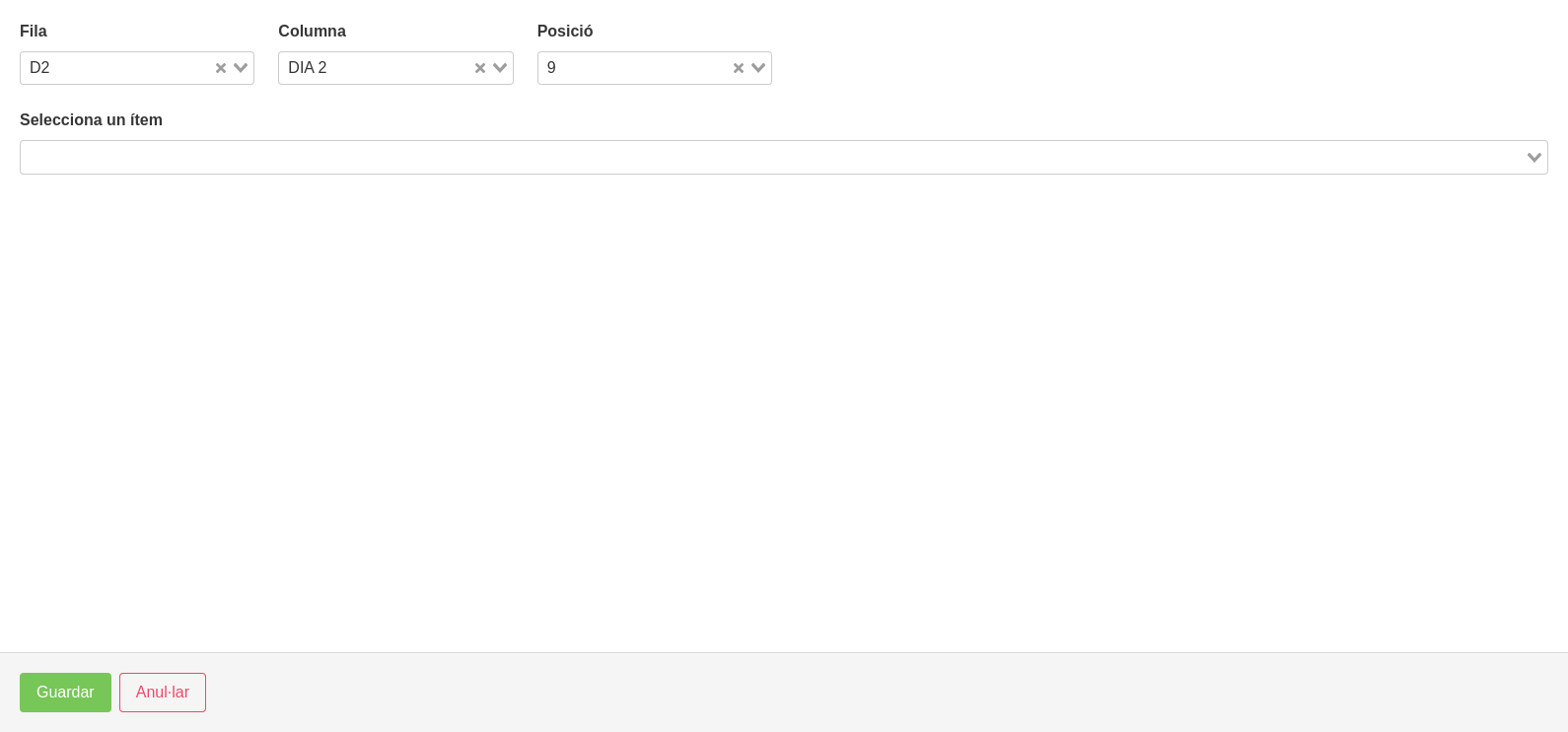
click at [387, 145] on input "Search for option" at bounding box center [773, 157] width 1500 height 24
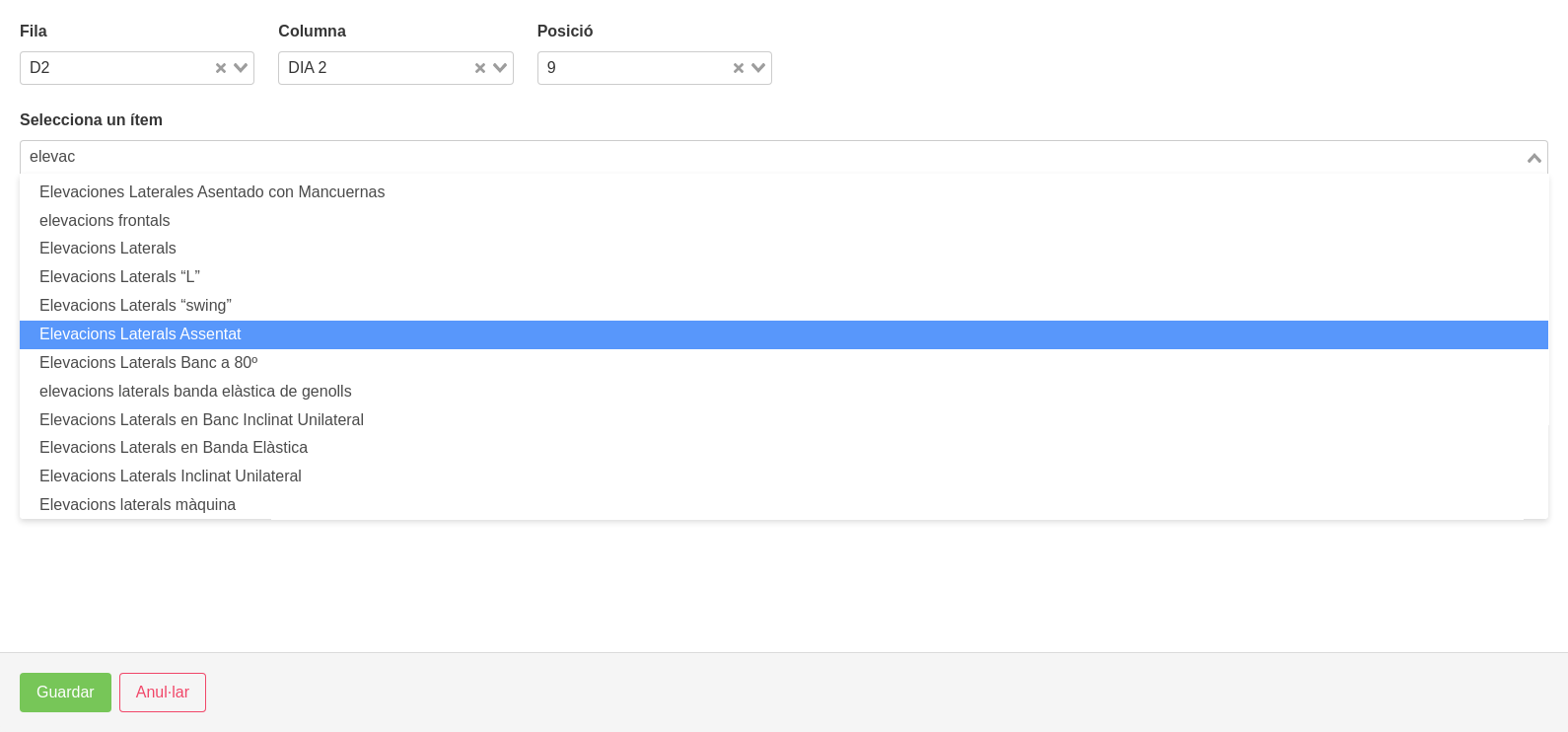
drag, startPoint x: 319, startPoint y: 326, endPoint x: 327, endPoint y: 332, distance: 10.0
click at [327, 332] on li "Elevacions Laterals Assentat" at bounding box center [784, 335] width 1528 height 29
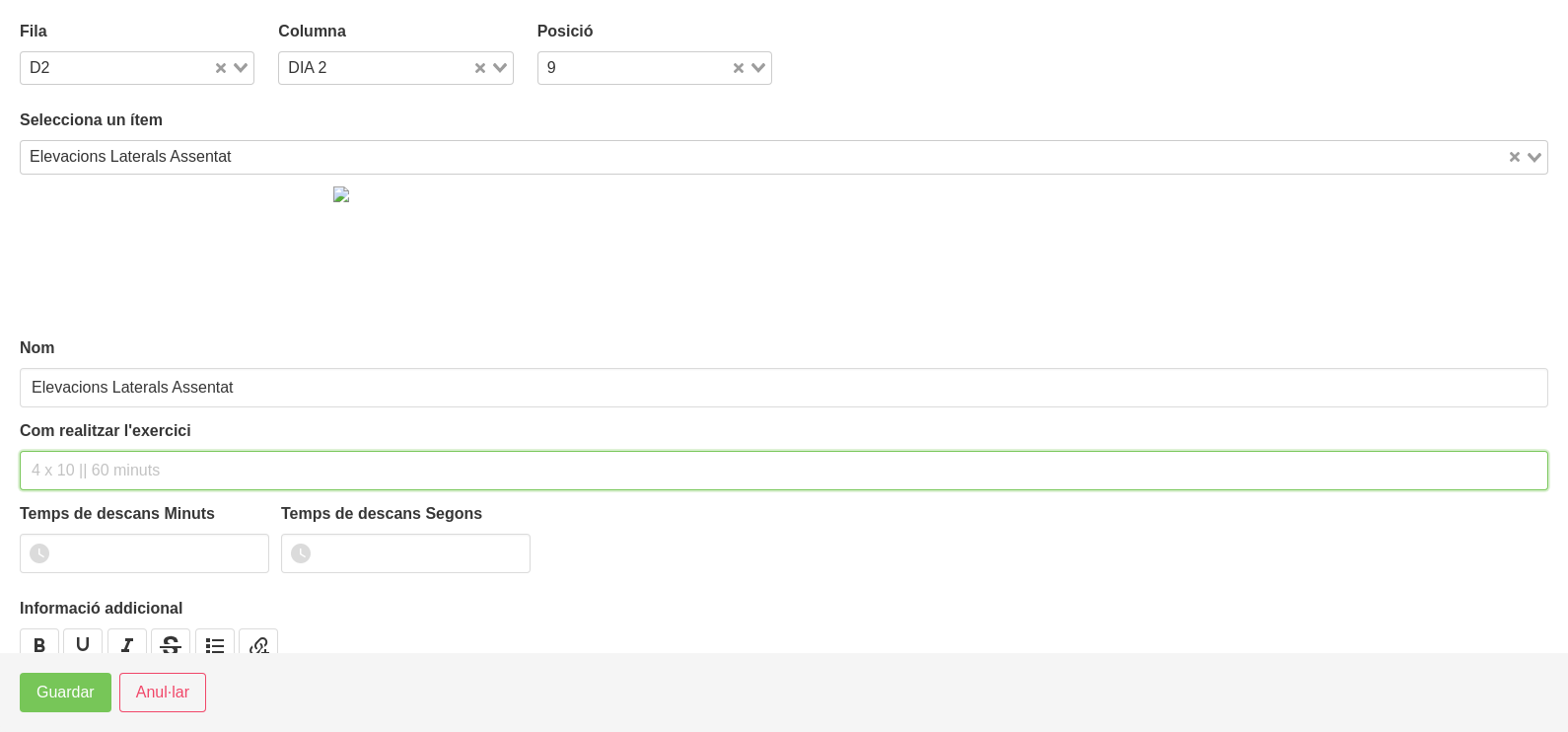
drag, startPoint x: 109, startPoint y: 460, endPoint x: 89, endPoint y: 462, distance: 20.1
click at [93, 462] on input "text" at bounding box center [784, 471] width 1528 height 40
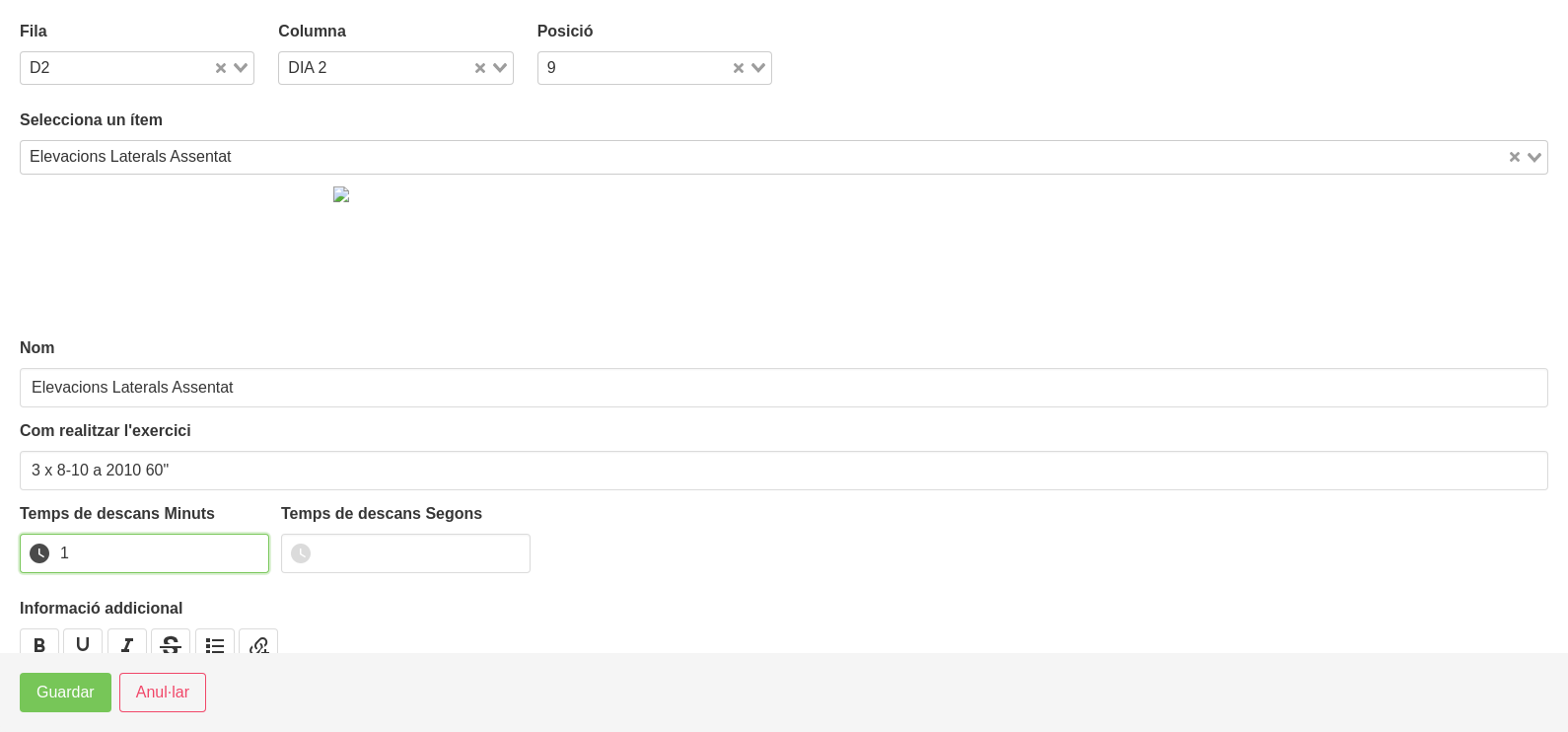
drag, startPoint x: 251, startPoint y: 545, endPoint x: 104, endPoint y: 658, distance: 185.4
click at [250, 548] on input "1" at bounding box center [145, 554] width 250 height 40
click at [83, 683] on span "Guardar" at bounding box center [65, 692] width 58 height 24
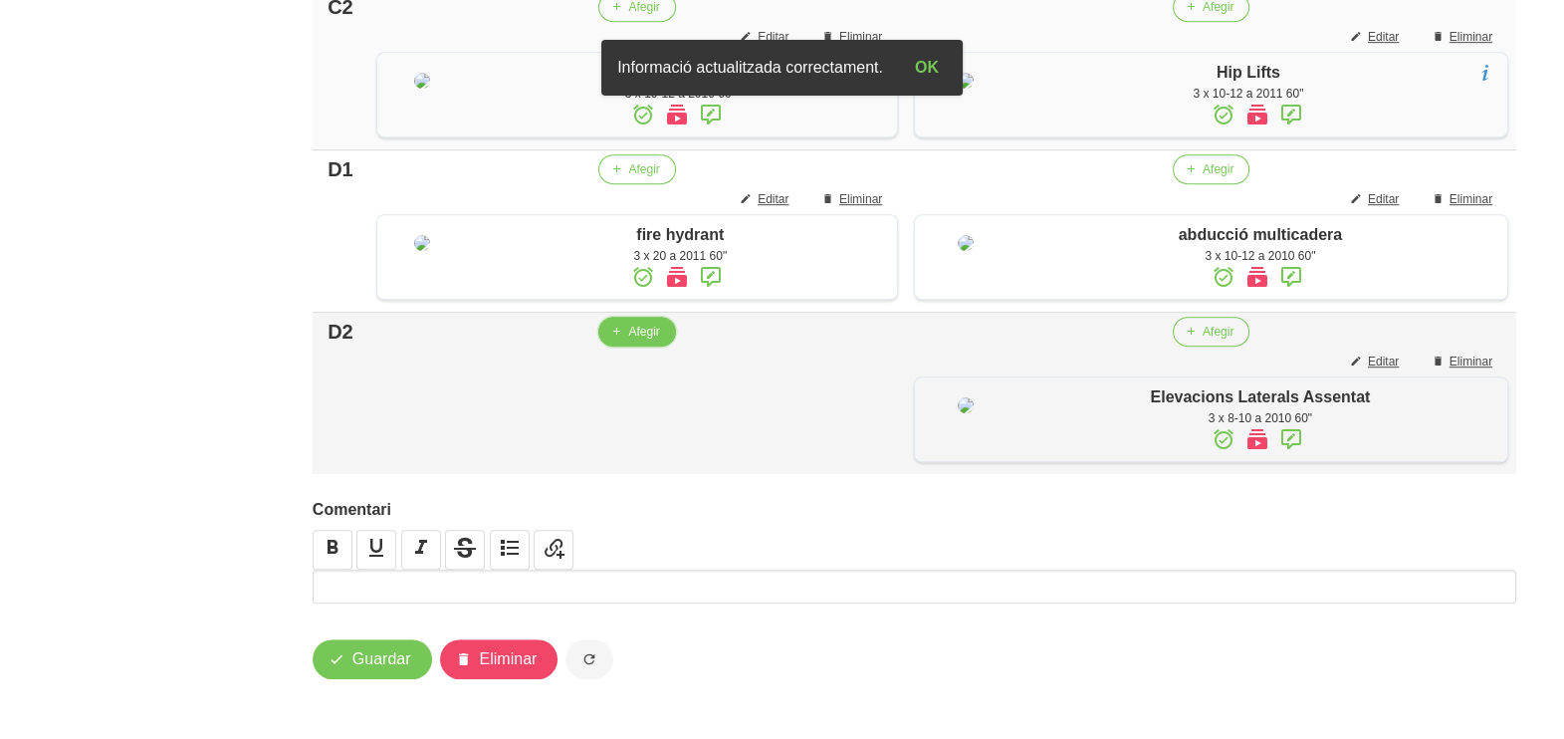
click at [616, 346] on button "Afegir" at bounding box center [636, 332] width 77 height 30
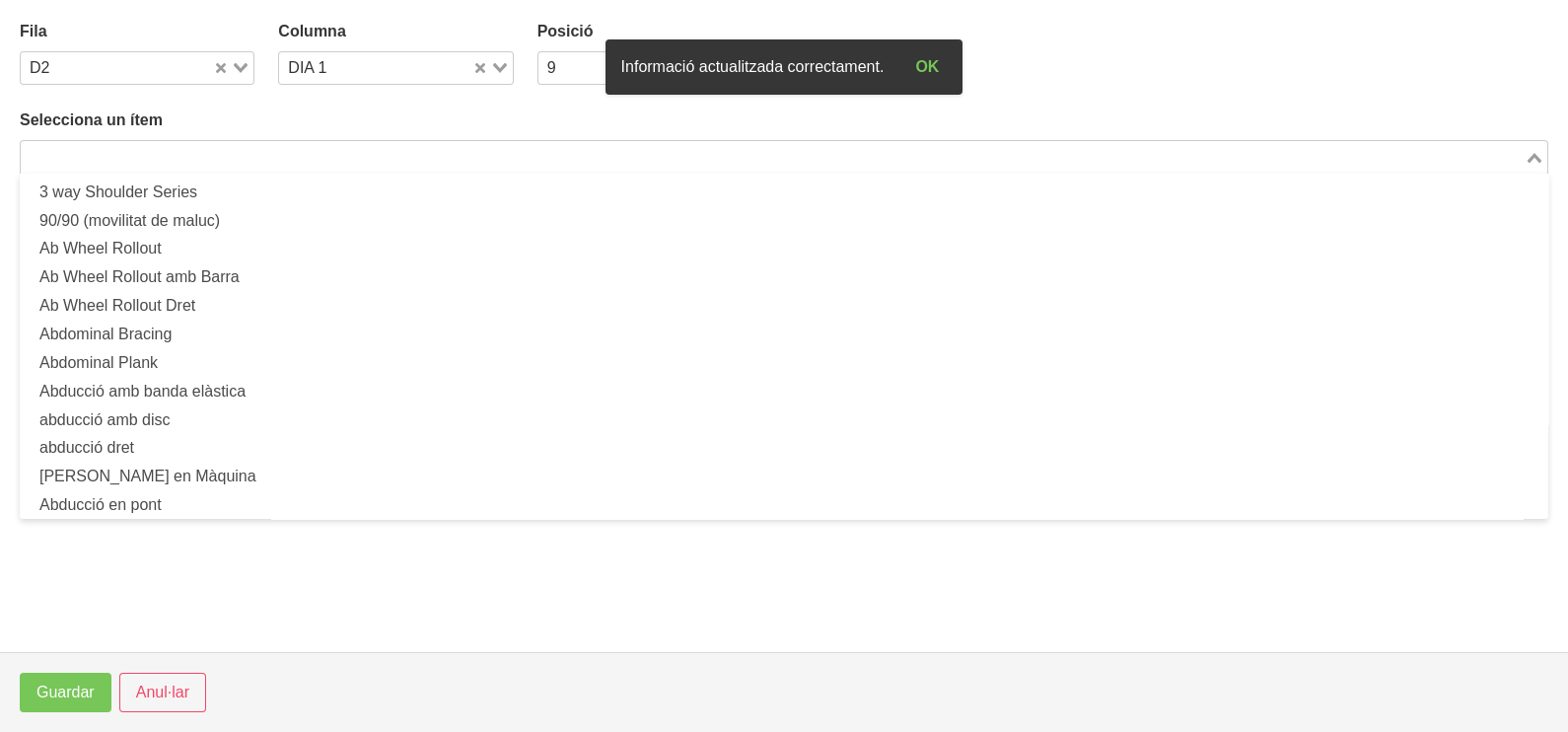
click at [296, 148] on input "Search for option" at bounding box center [773, 157] width 1500 height 24
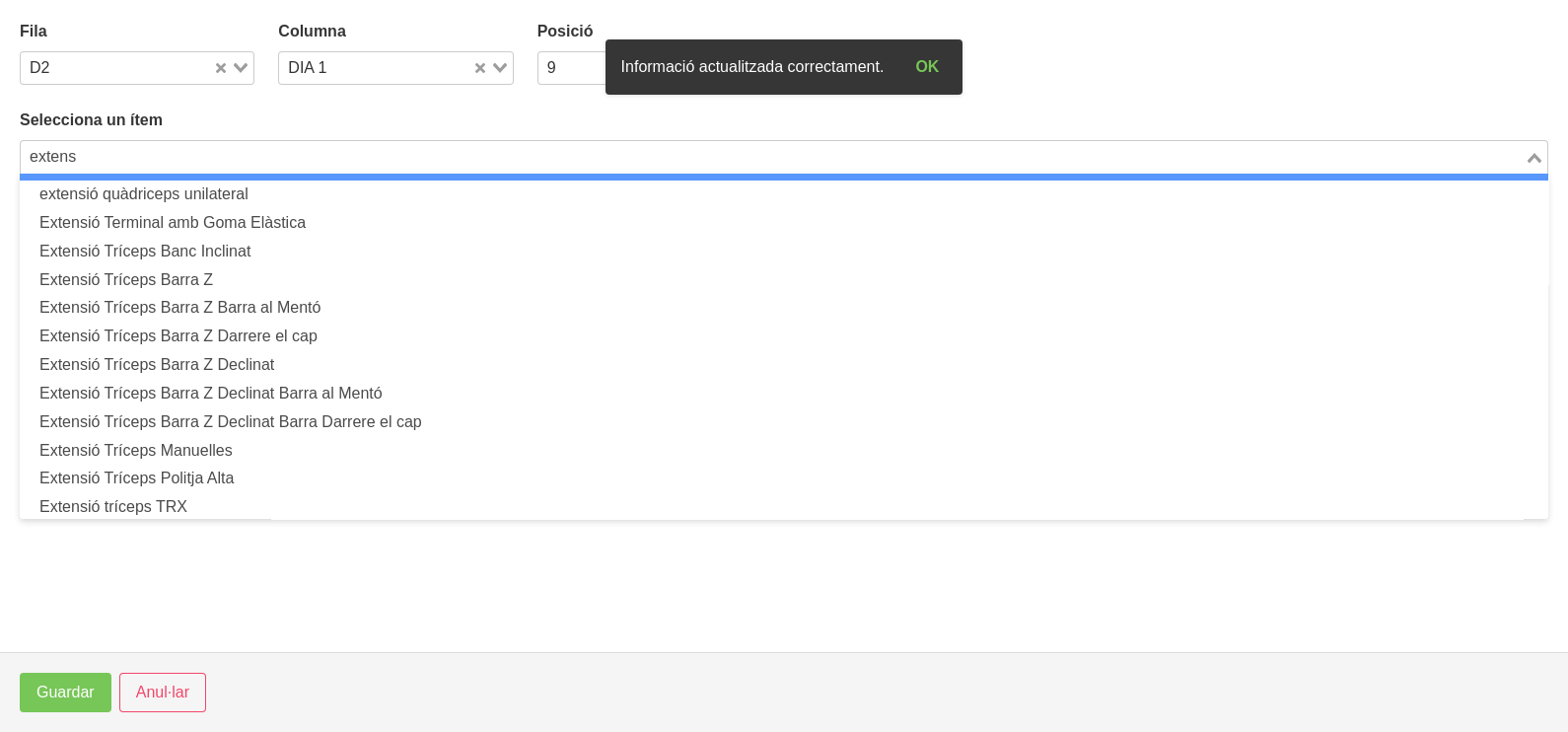
scroll to position [262, 0]
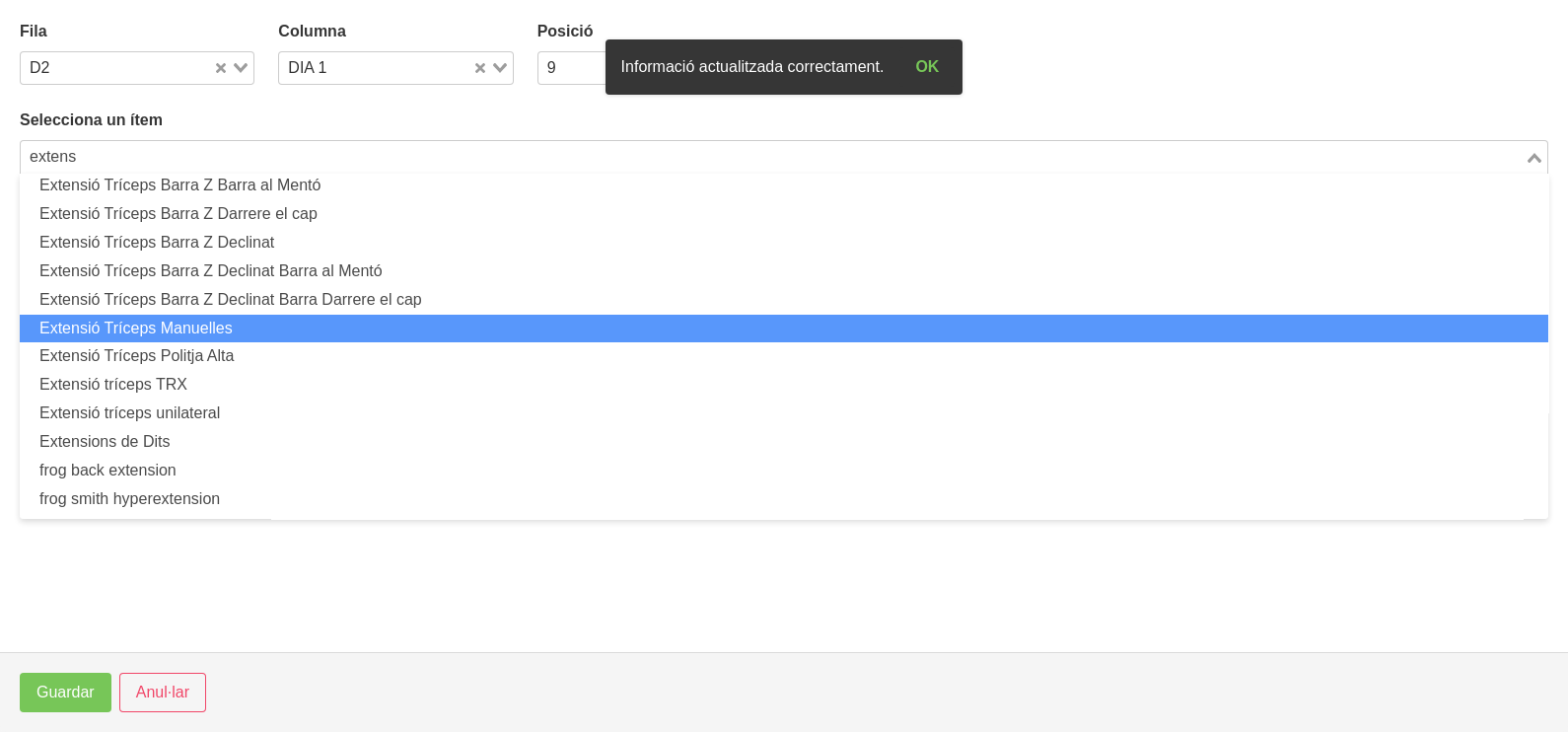
click at [217, 331] on li "Extensió Tríceps Manuelles" at bounding box center [784, 329] width 1528 height 29
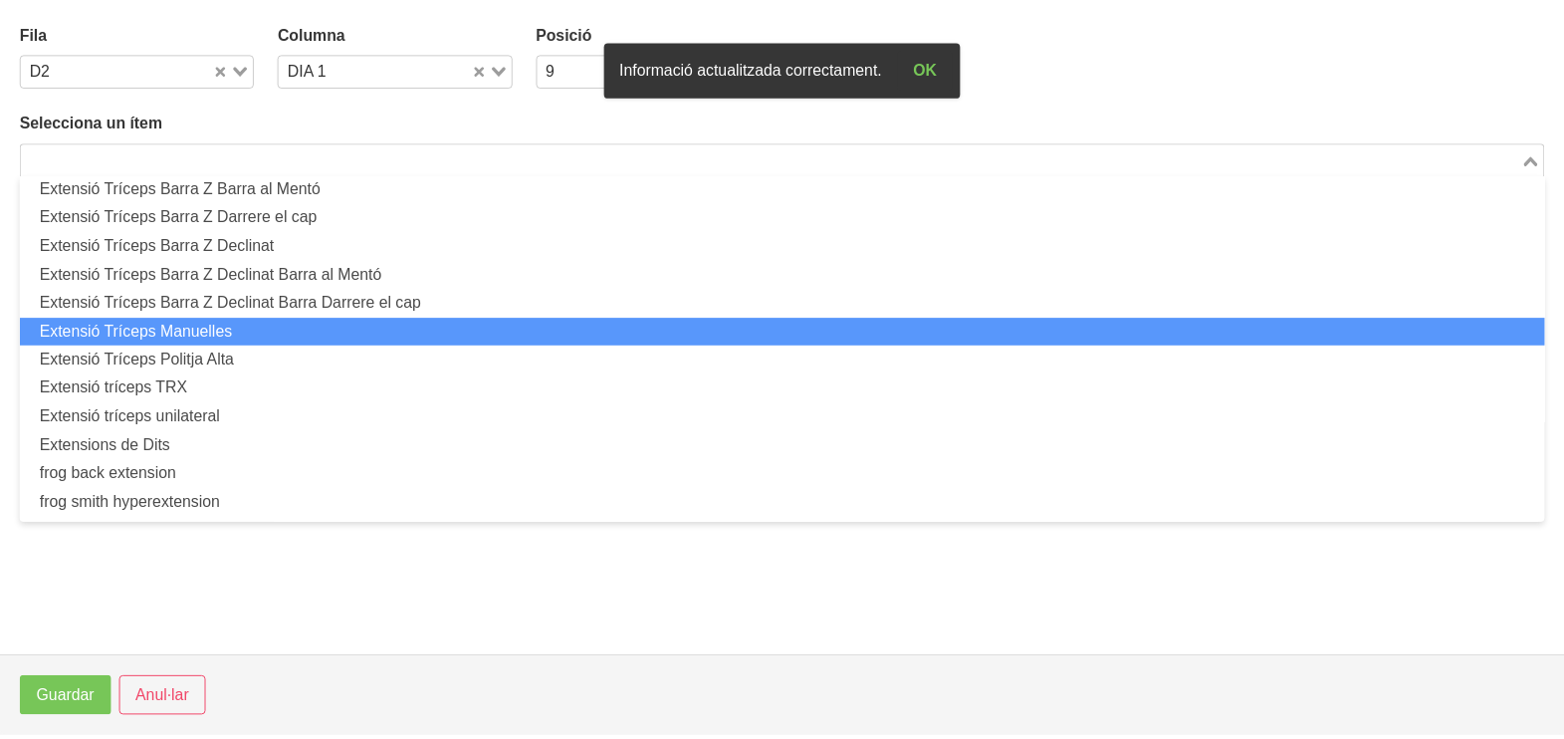
scroll to position [5, 0]
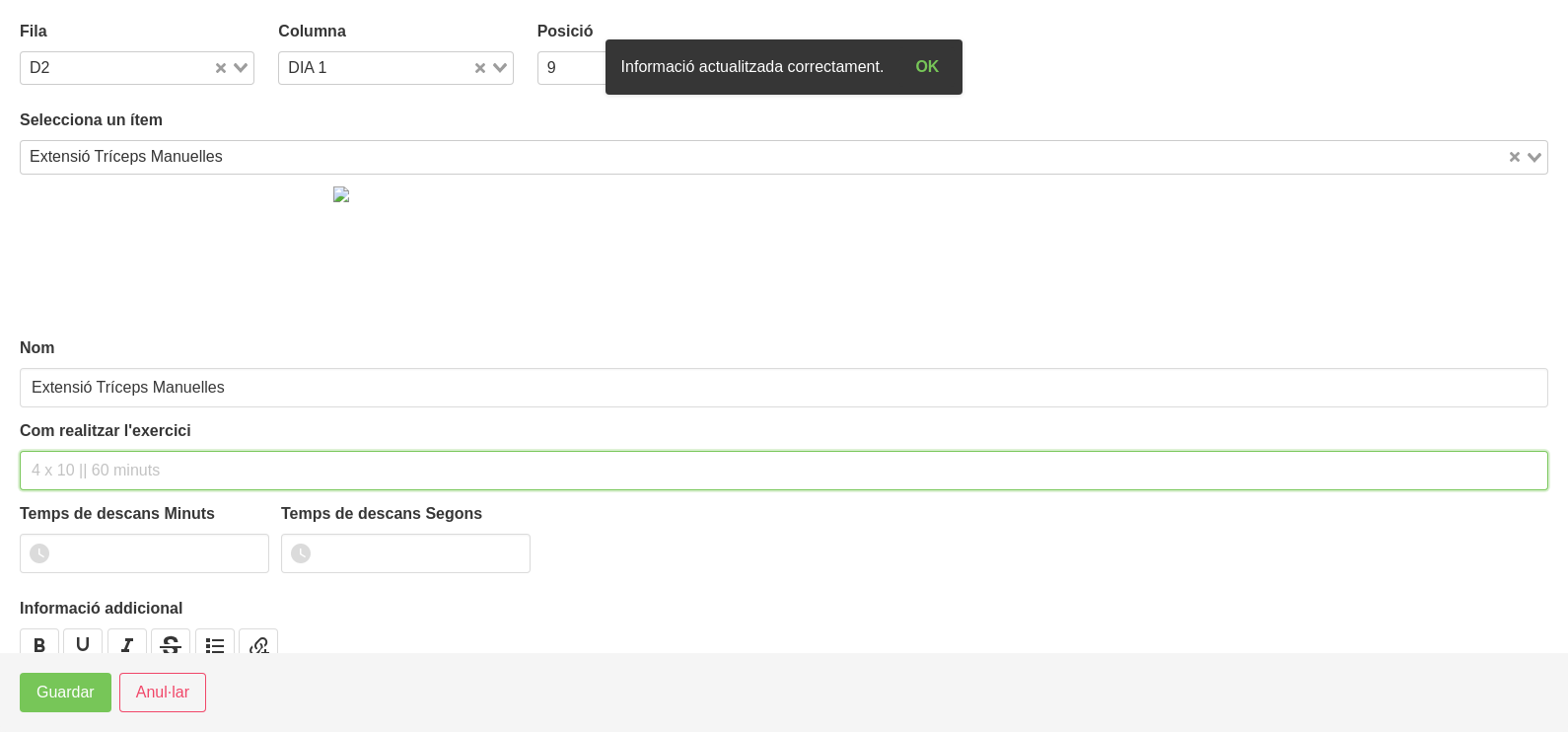
click at [128, 457] on input "text" at bounding box center [784, 471] width 1528 height 40
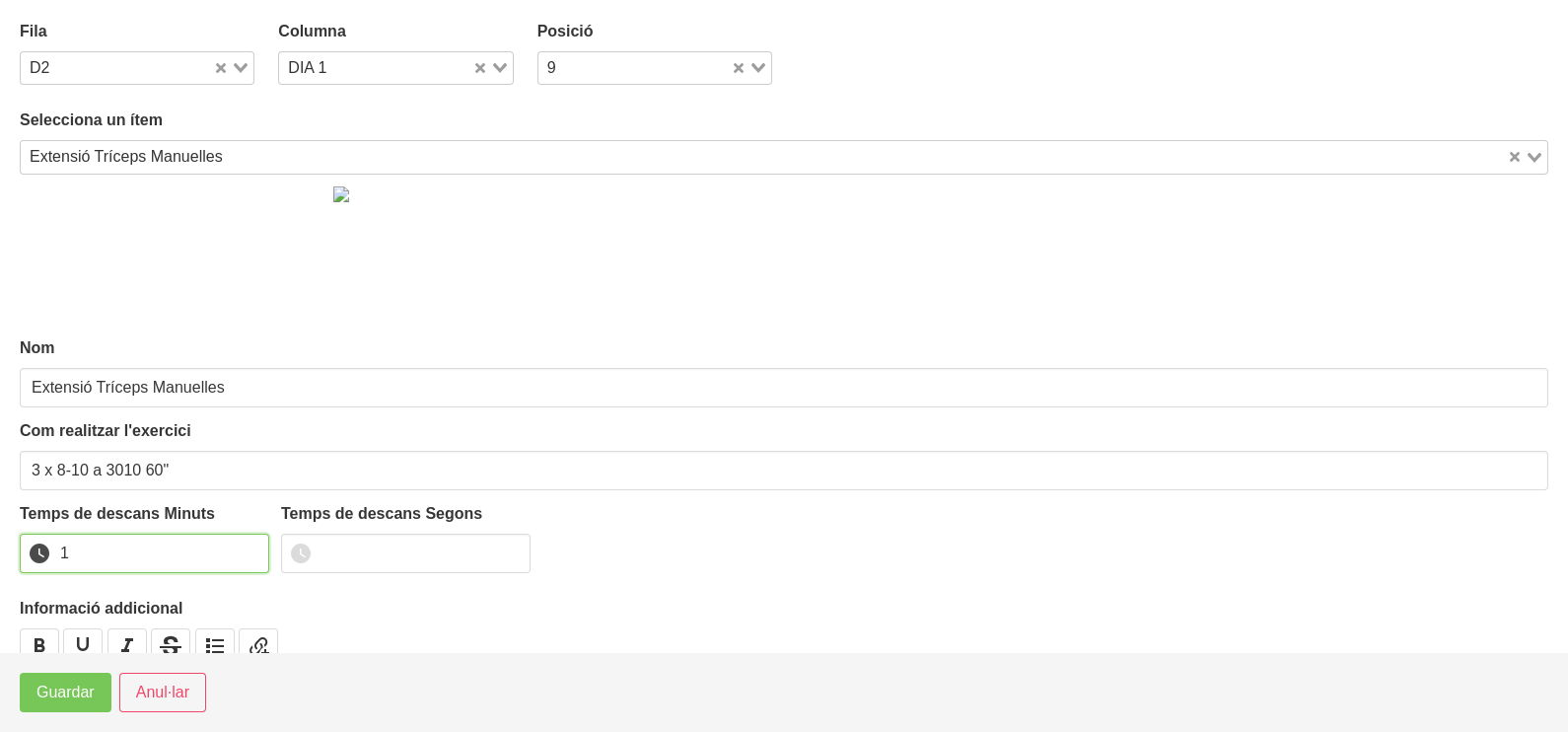
drag, startPoint x: 252, startPoint y: 543, endPoint x: 92, endPoint y: 661, distance: 198.8
click at [247, 554] on input "1" at bounding box center [145, 554] width 250 height 40
click at [54, 694] on span "Guardar" at bounding box center [65, 692] width 58 height 24
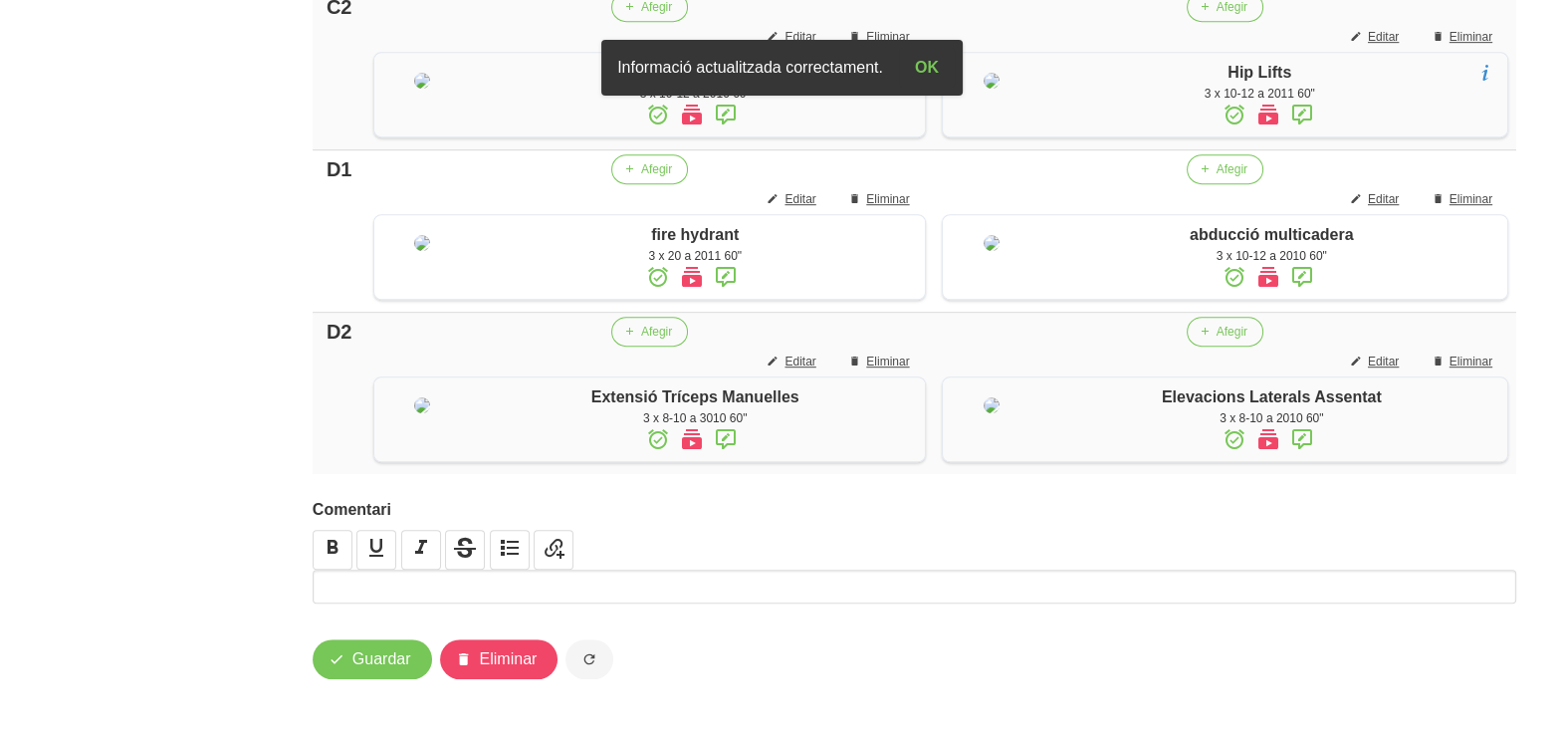
scroll to position [1694, 0]
click at [383, 663] on span "Guardar" at bounding box center [381, 659] width 59 height 24
click at [398, 642] on button "Guardar" at bounding box center [372, 659] width 119 height 40
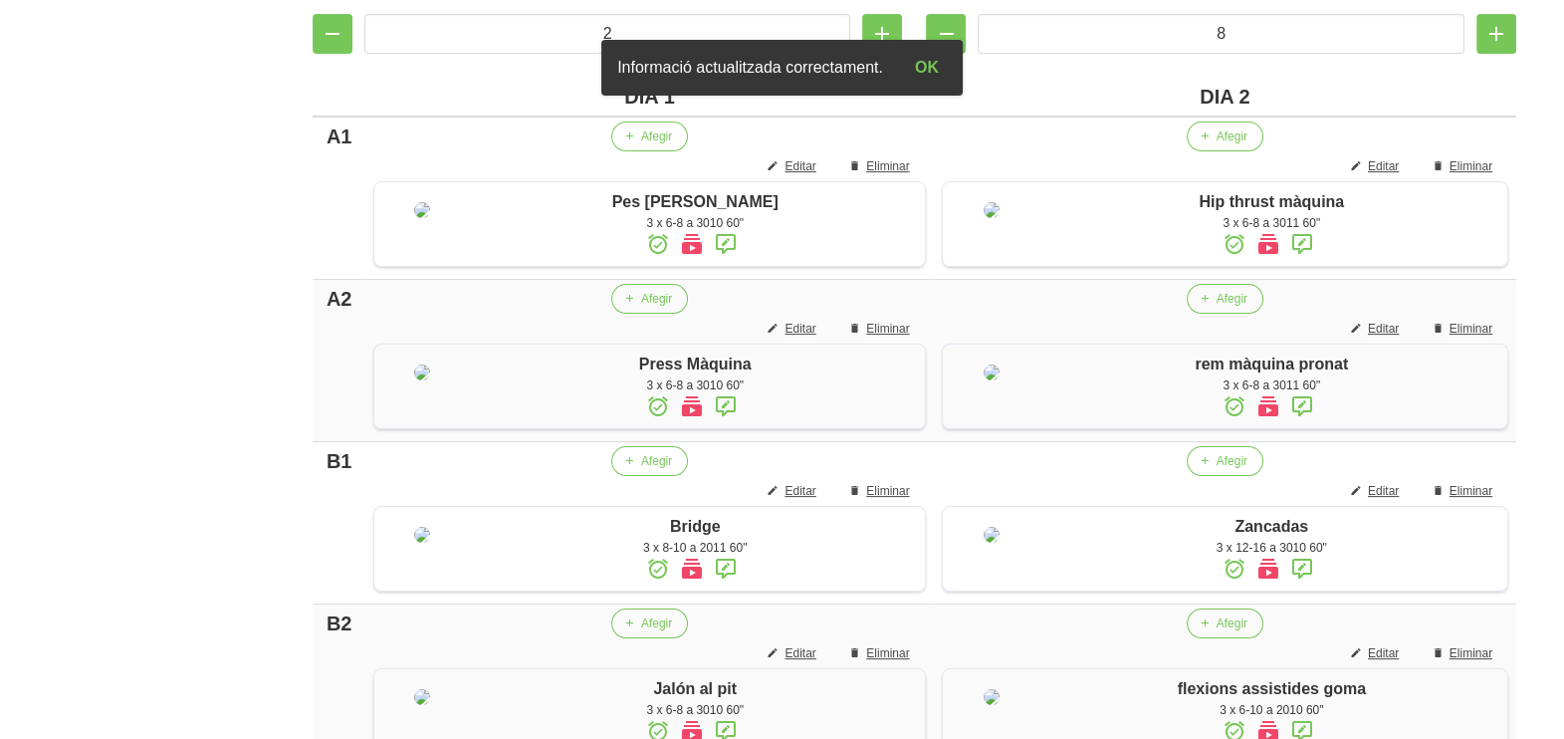
scroll to position [995, 0]
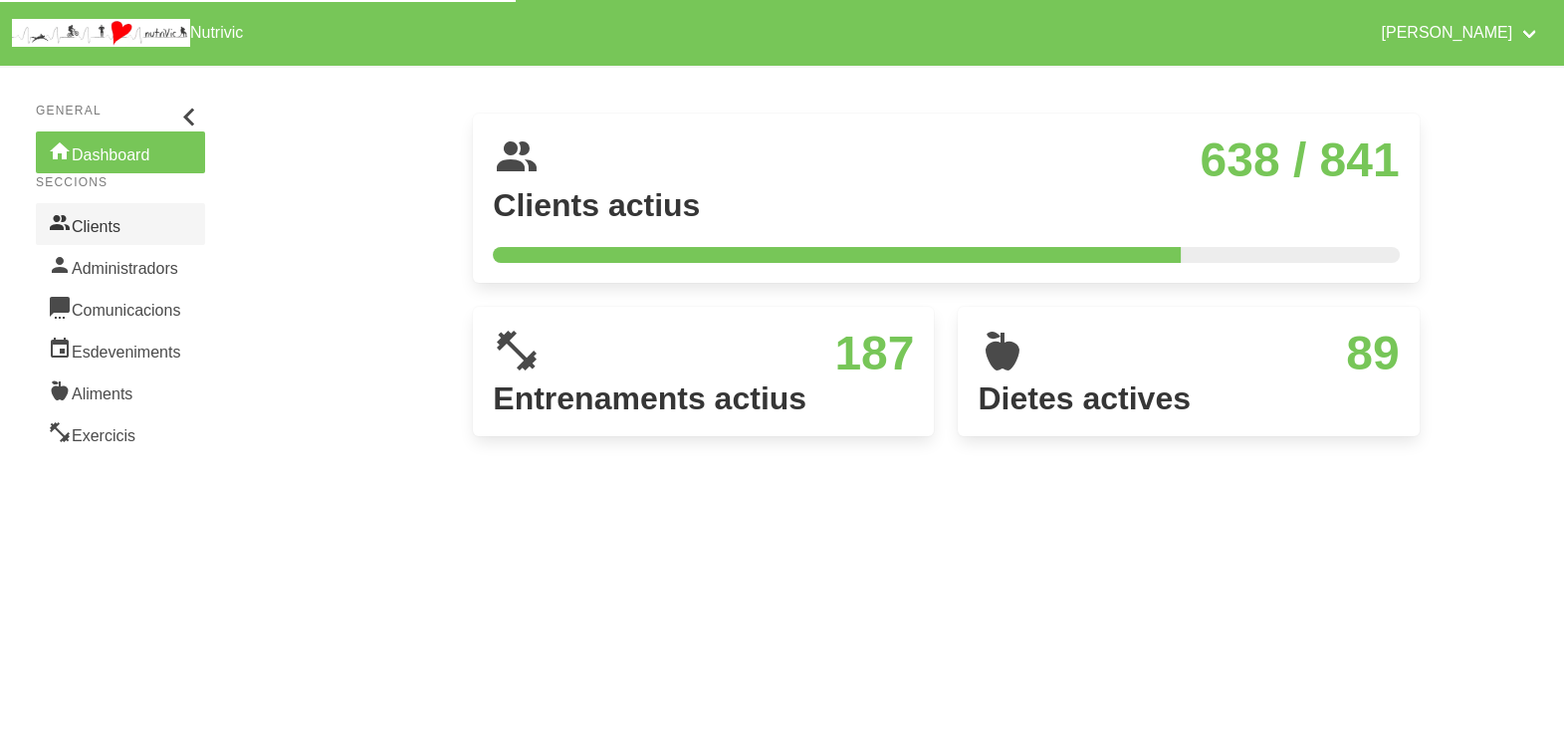
click at [120, 219] on link "Clients" at bounding box center [120, 224] width 169 height 42
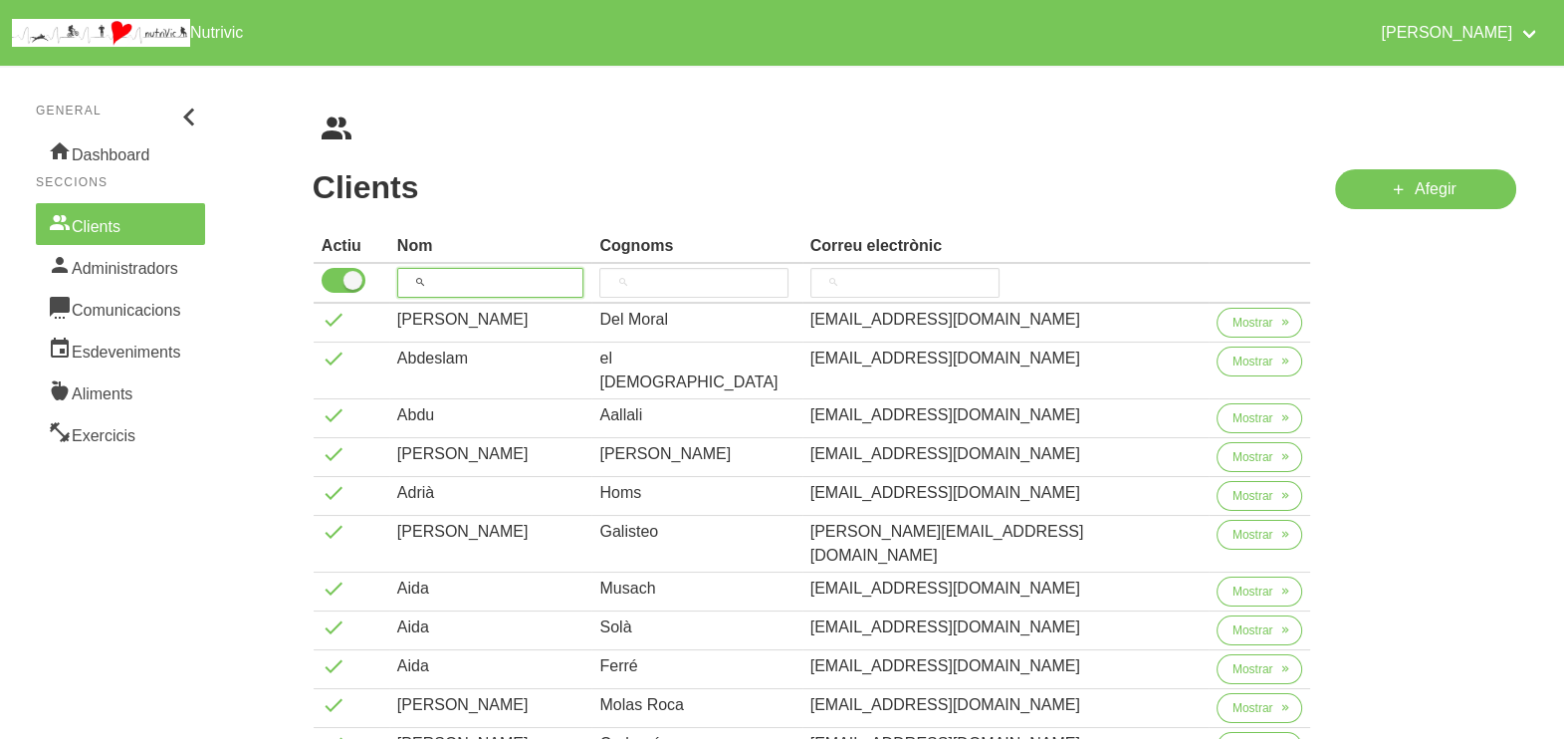
click at [465, 278] on input "search" at bounding box center [490, 283] width 187 height 30
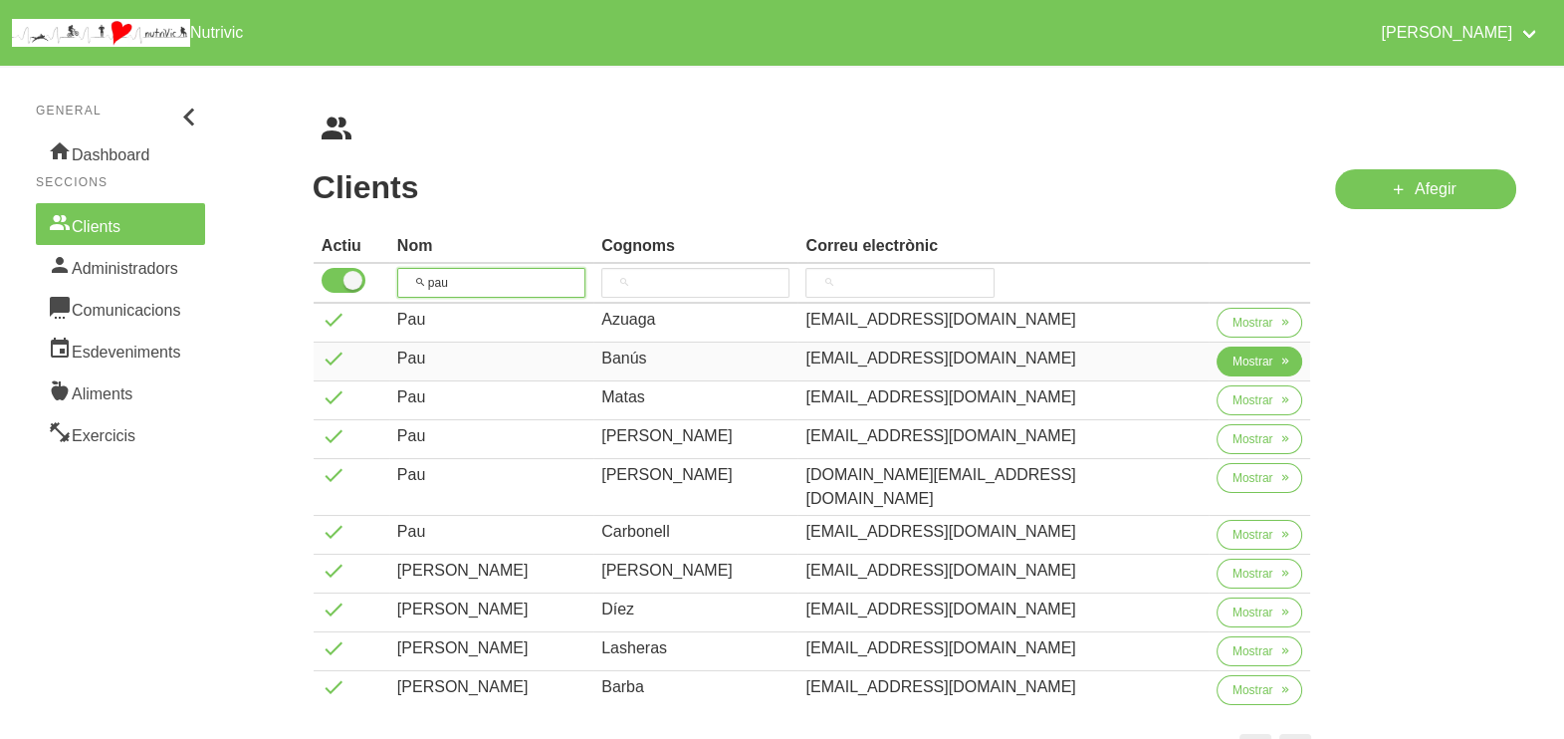
type input "pau"
click at [1232, 363] on span "Mostrar" at bounding box center [1252, 361] width 41 height 18
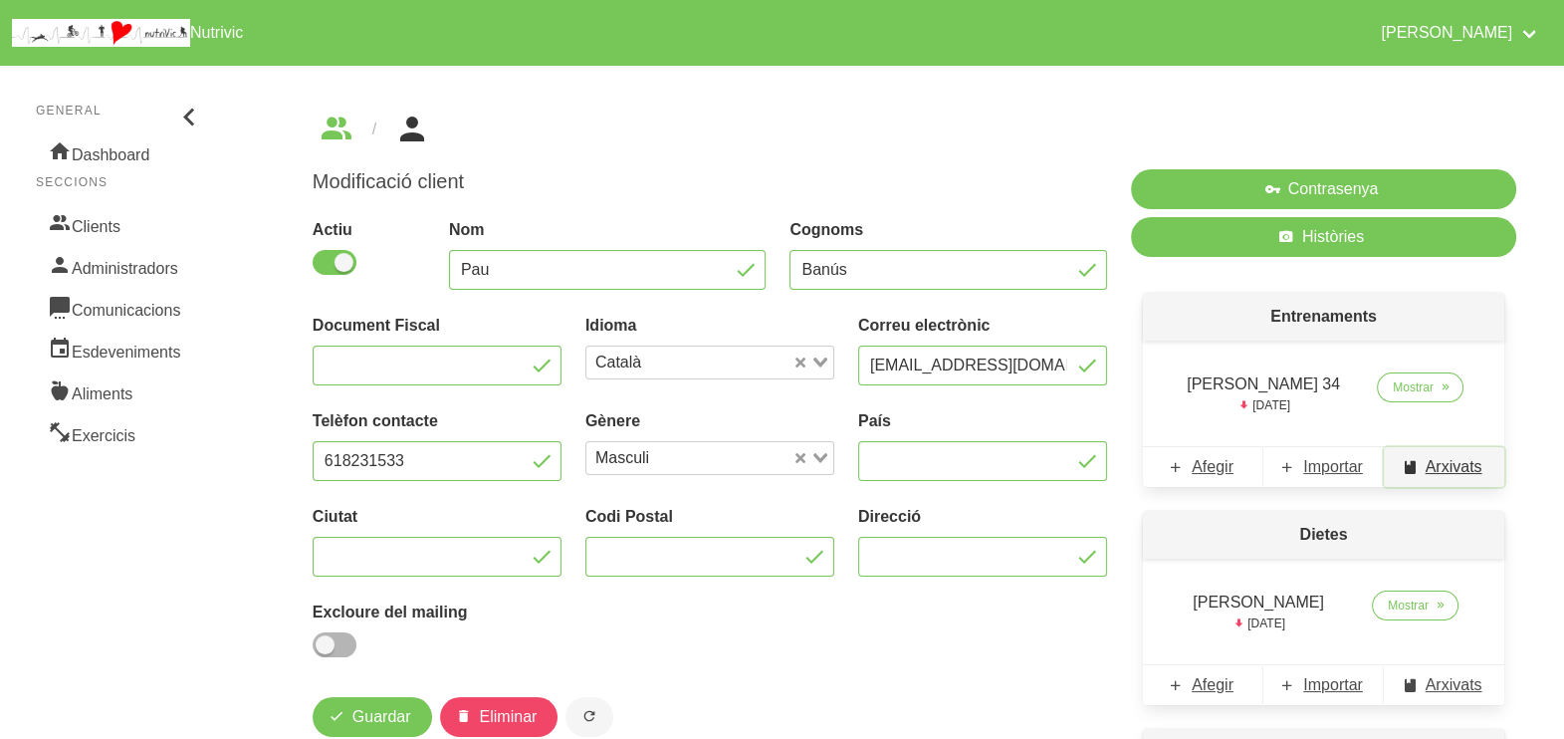
click at [1442, 464] on span "Arxivats" at bounding box center [1454, 467] width 57 height 24
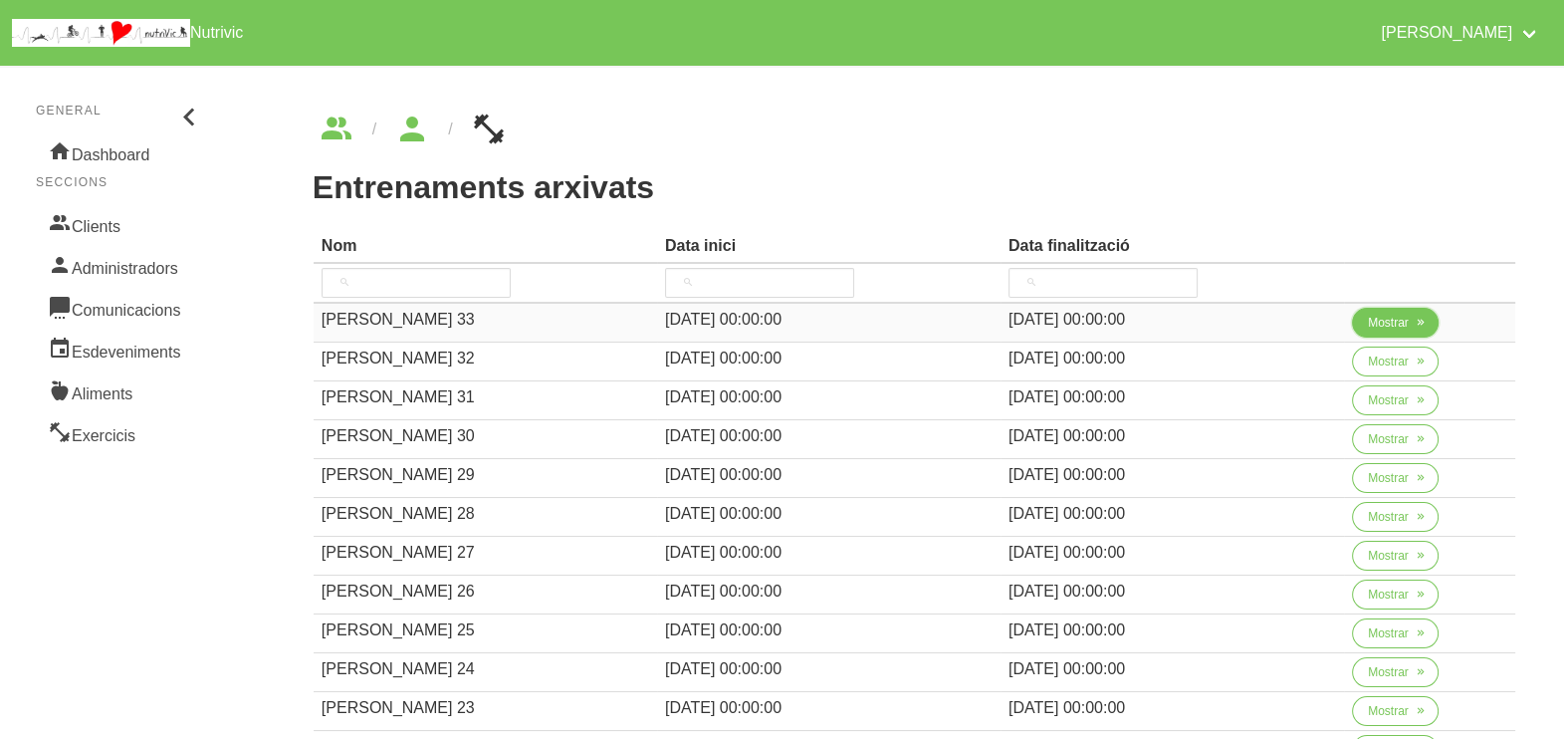
click at [1369, 318] on span "Mostrar" at bounding box center [1388, 323] width 41 height 18
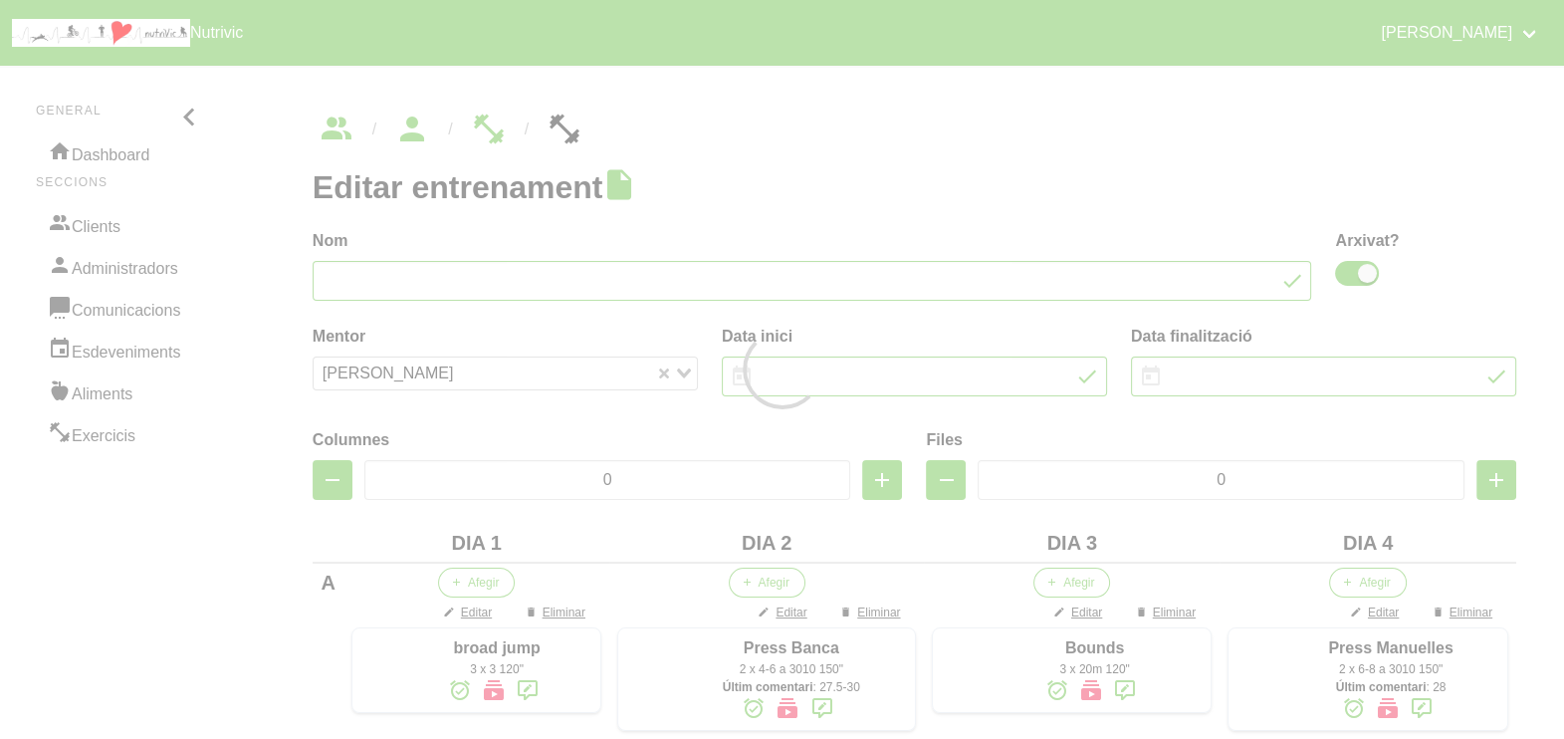
type input "Pau Banús 33"
checkbox input "true"
type input "10/8/2025"
type input "[DATE]"
type input "4"
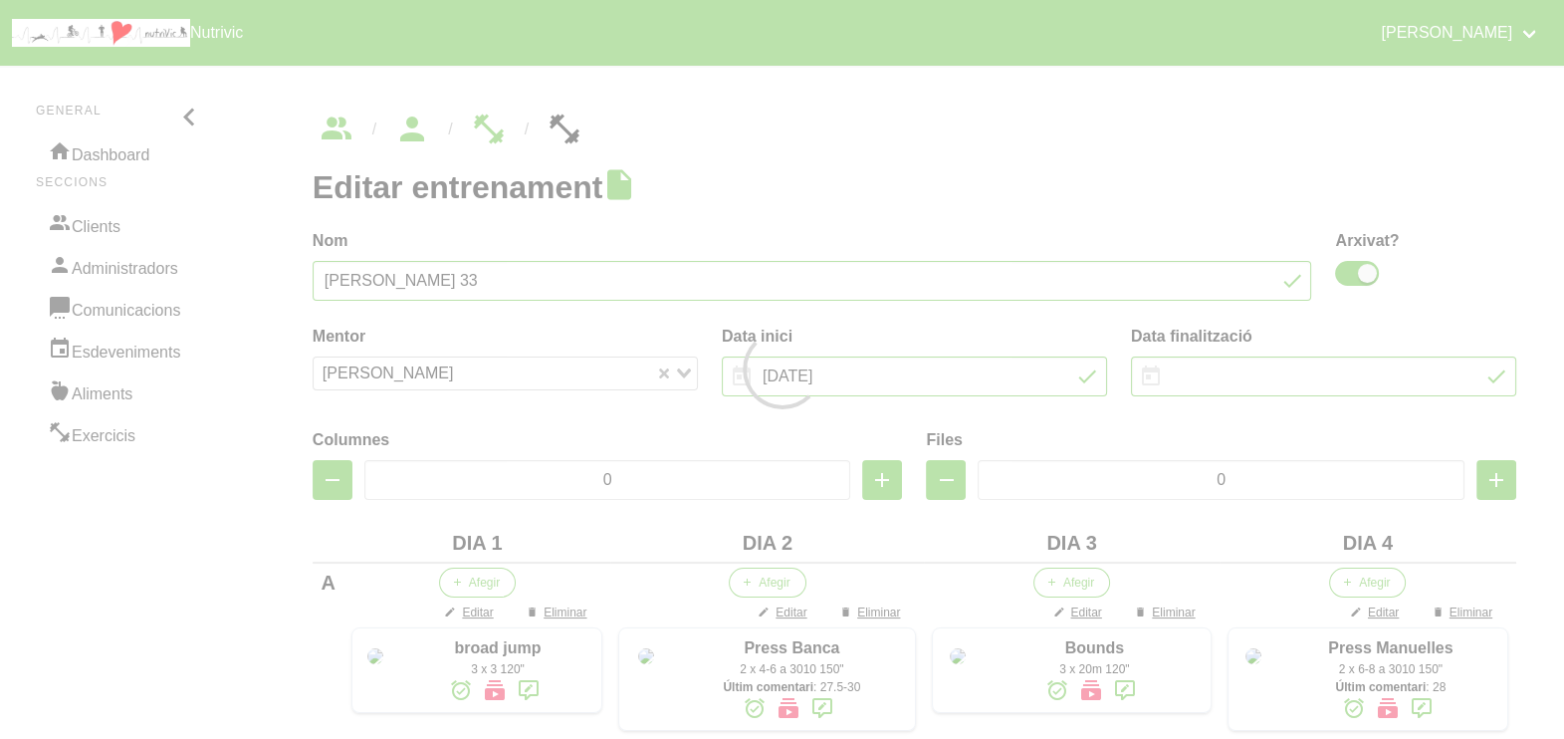
type input "8"
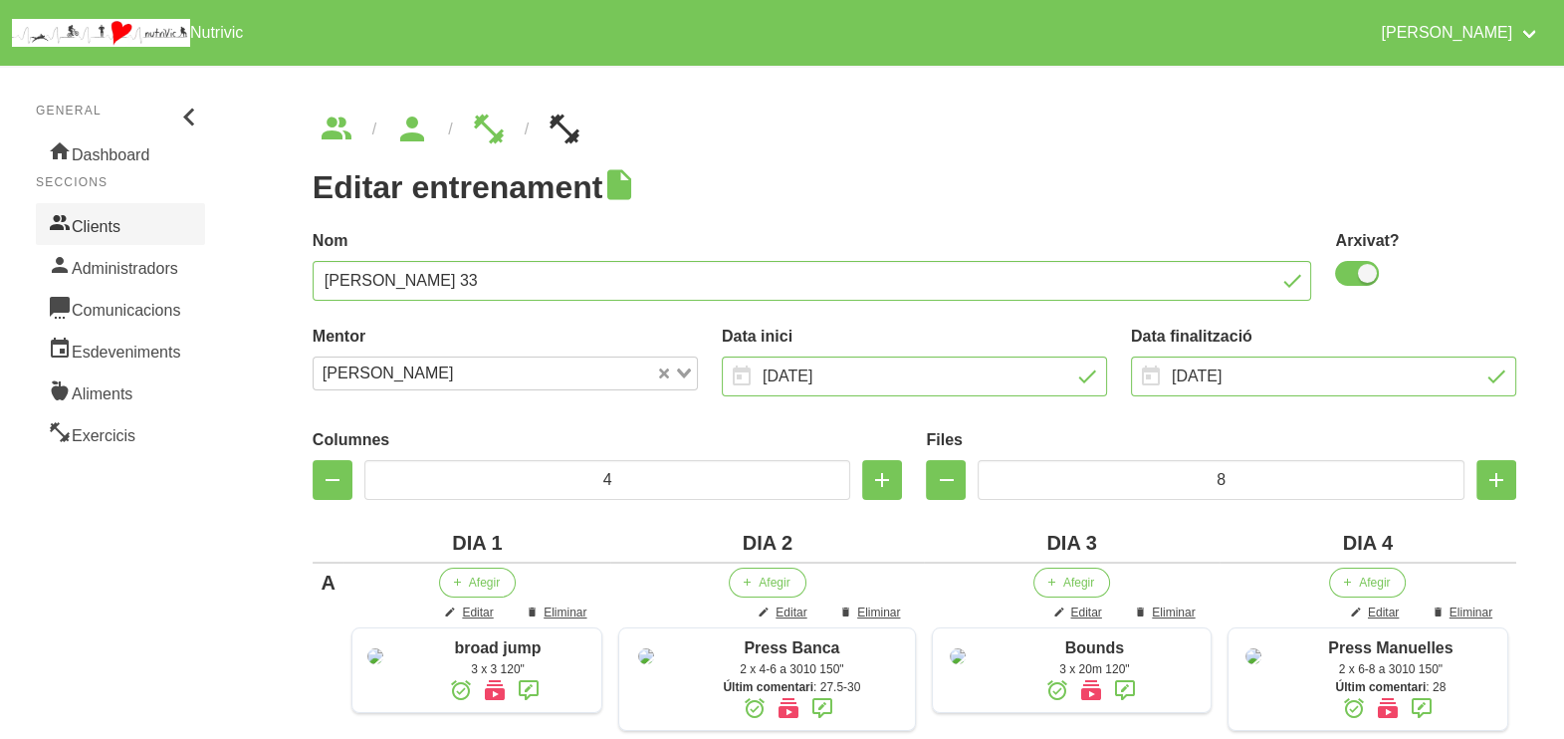
click at [119, 224] on link "Clients" at bounding box center [120, 224] width 169 height 42
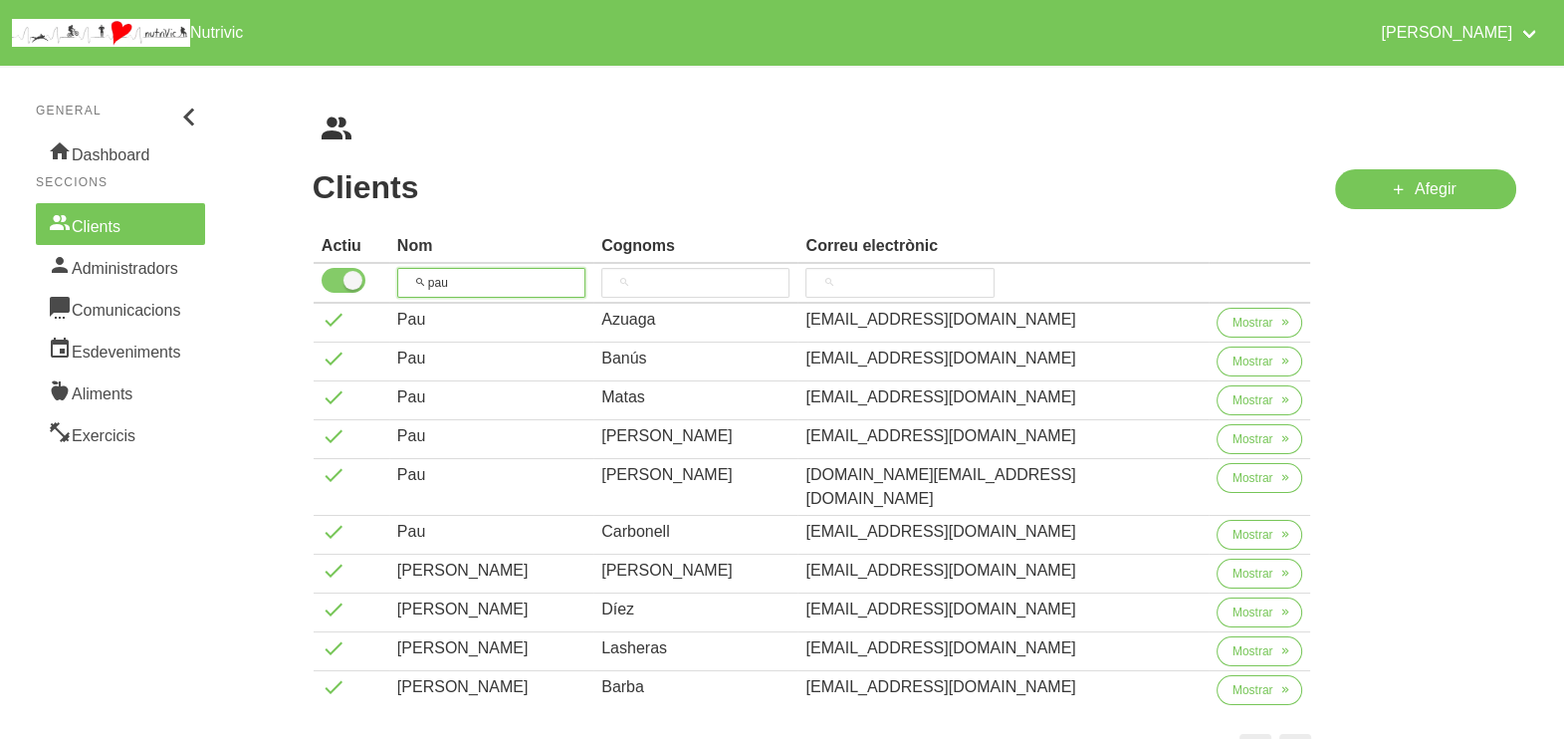
click at [330, 289] on tr "pau" at bounding box center [813, 284] width 998 height 40
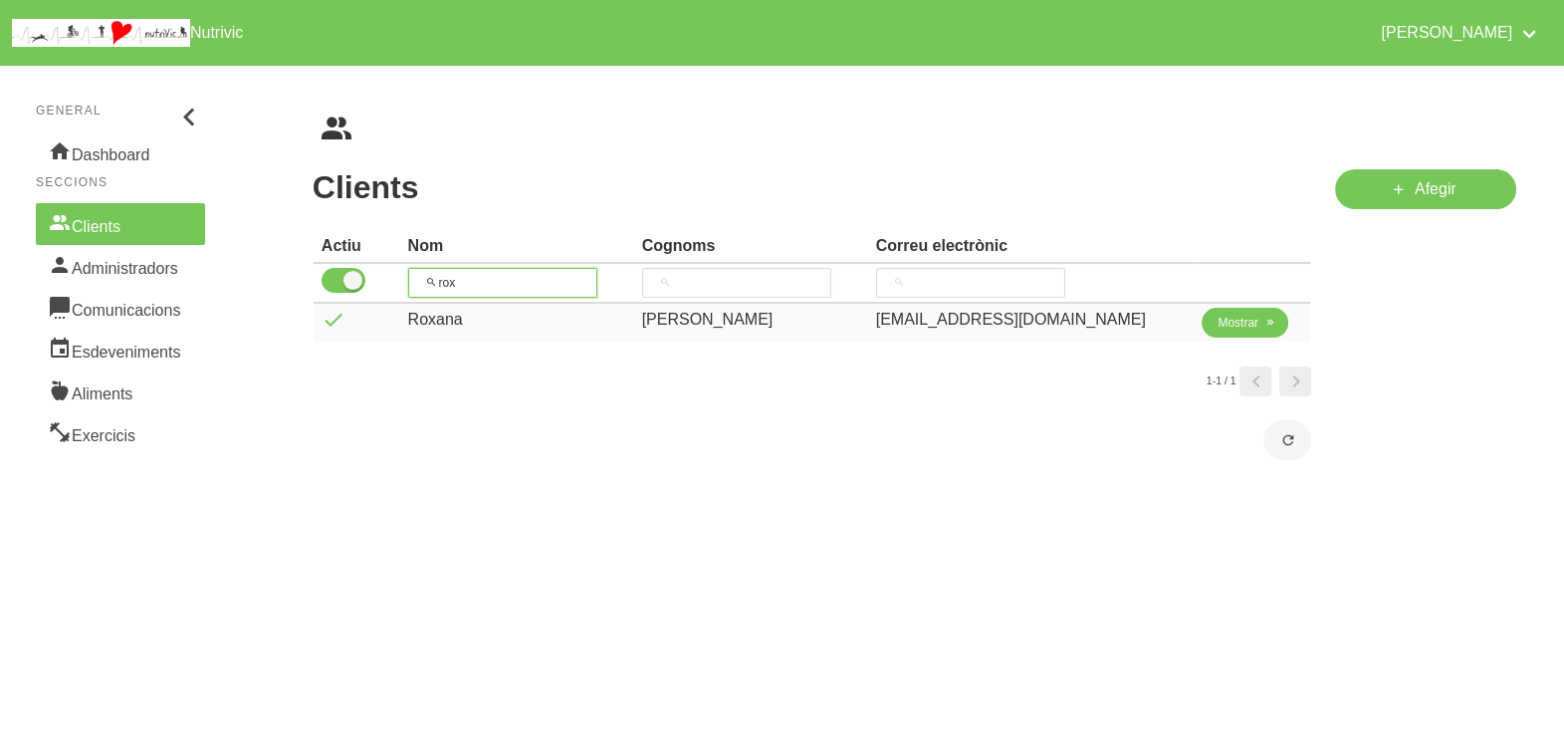
type input "rox"
click at [1222, 325] on span "Mostrar" at bounding box center [1238, 323] width 41 height 18
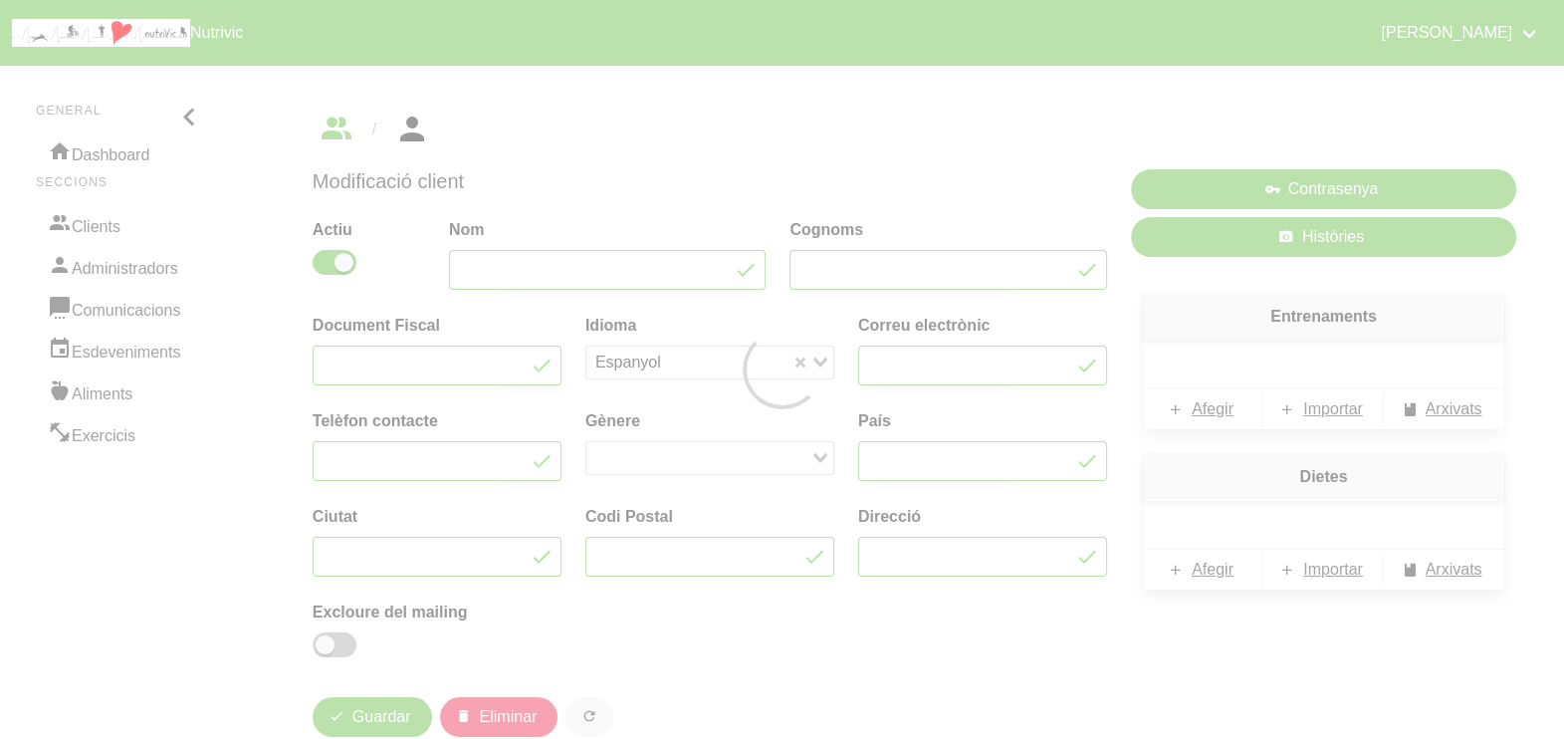
type input "Roxana"
type input "[PERSON_NAME]"
type input "X833683B"
type input "[EMAIL_ADDRESS][DOMAIN_NAME]"
type input "642348240"
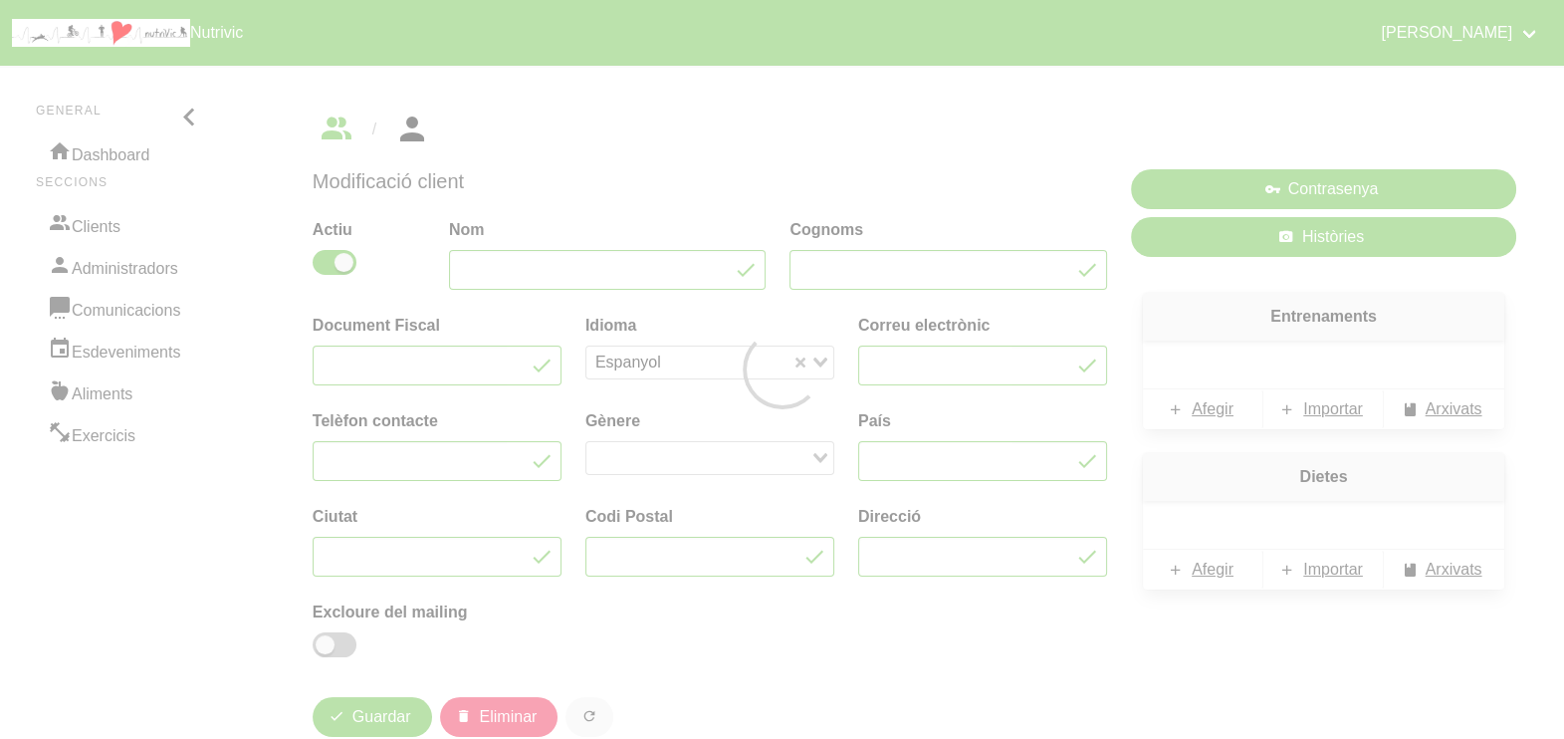
type input "[GEOGRAPHIC_DATA]"
type input "Tona"
type input "08551"
type input "[STREET_ADDRESS]"
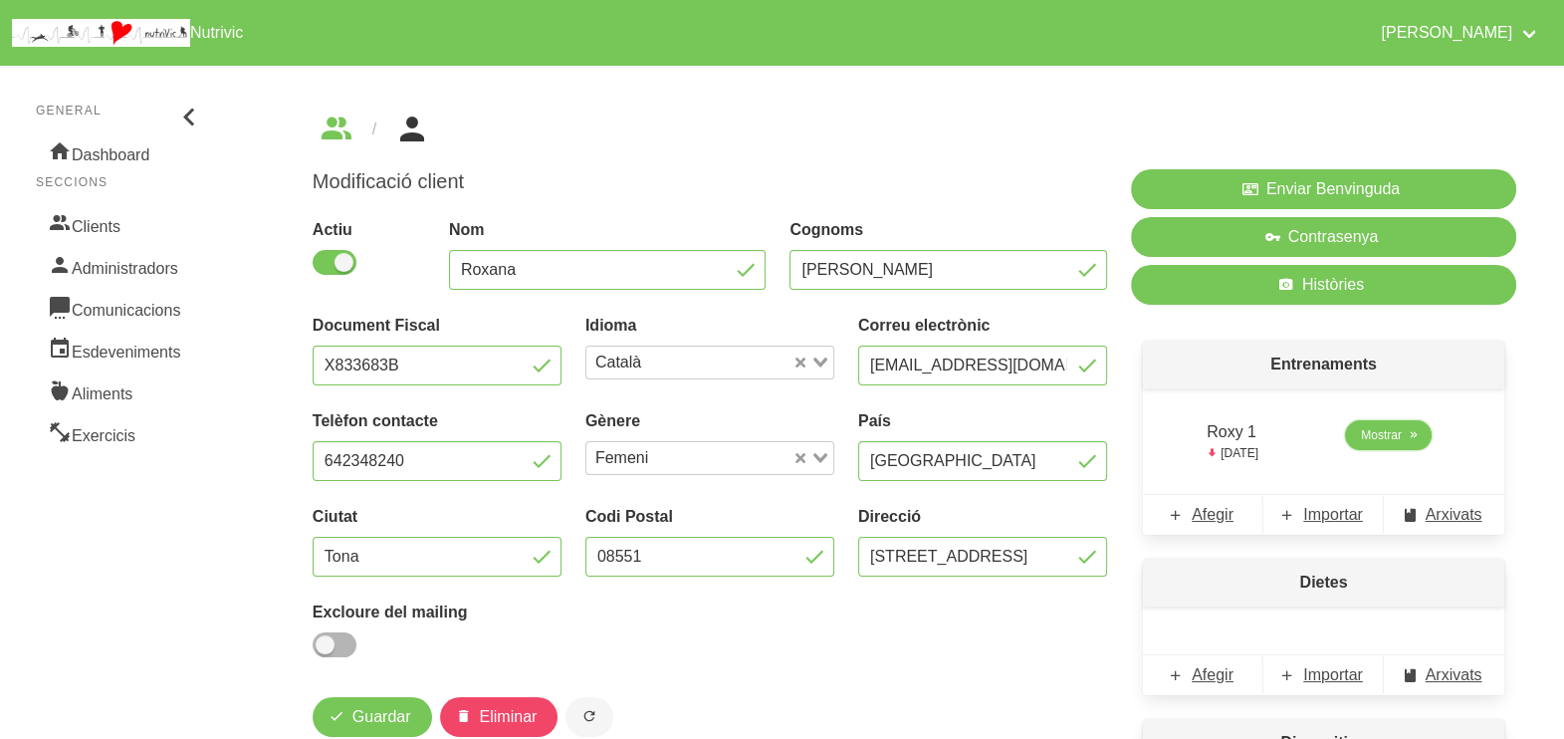
click at [1394, 435] on span "Mostrar" at bounding box center [1381, 435] width 41 height 18
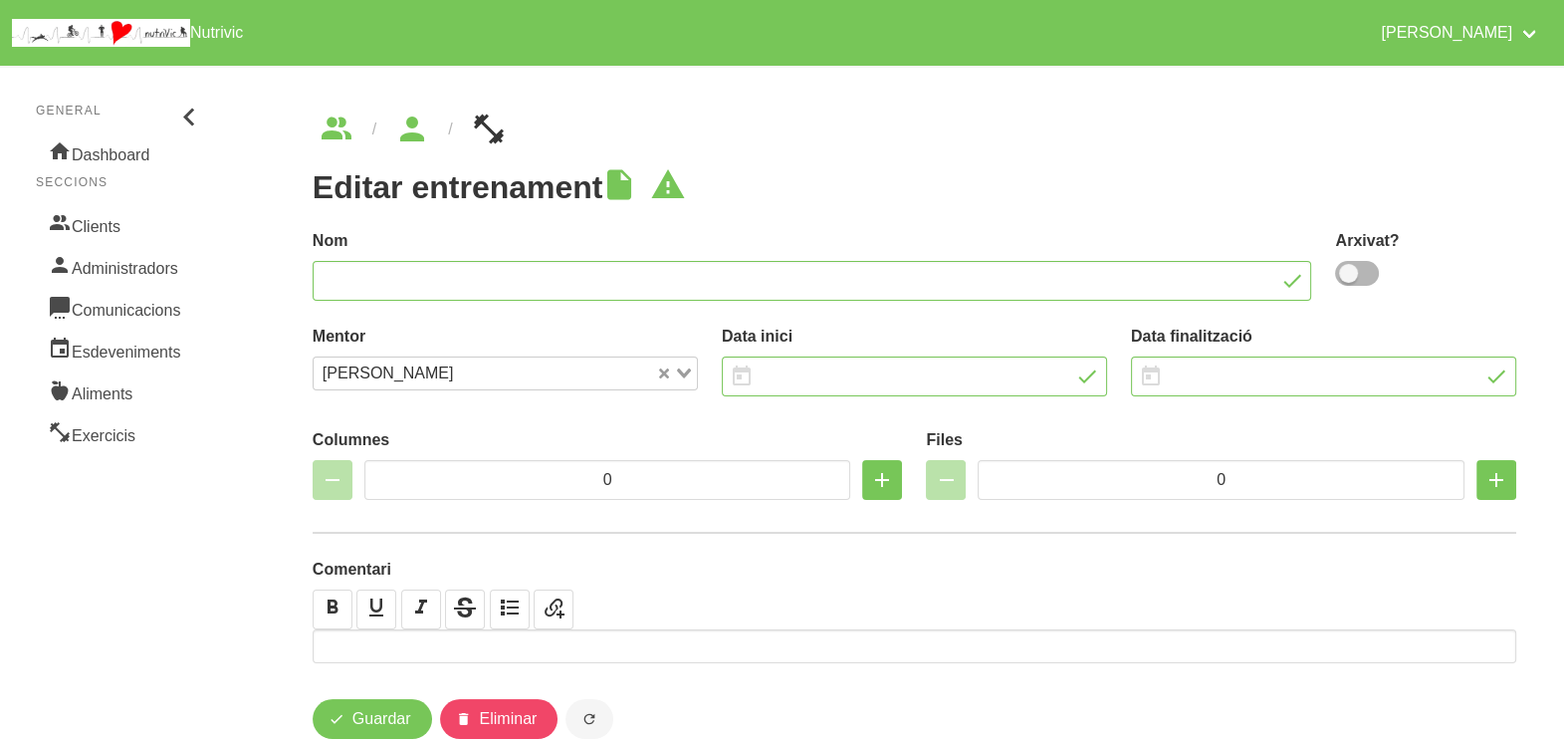
type input "Roxy 1"
type input "17/9/2025"
type input "[DATE]"
type input "2"
type input "8"
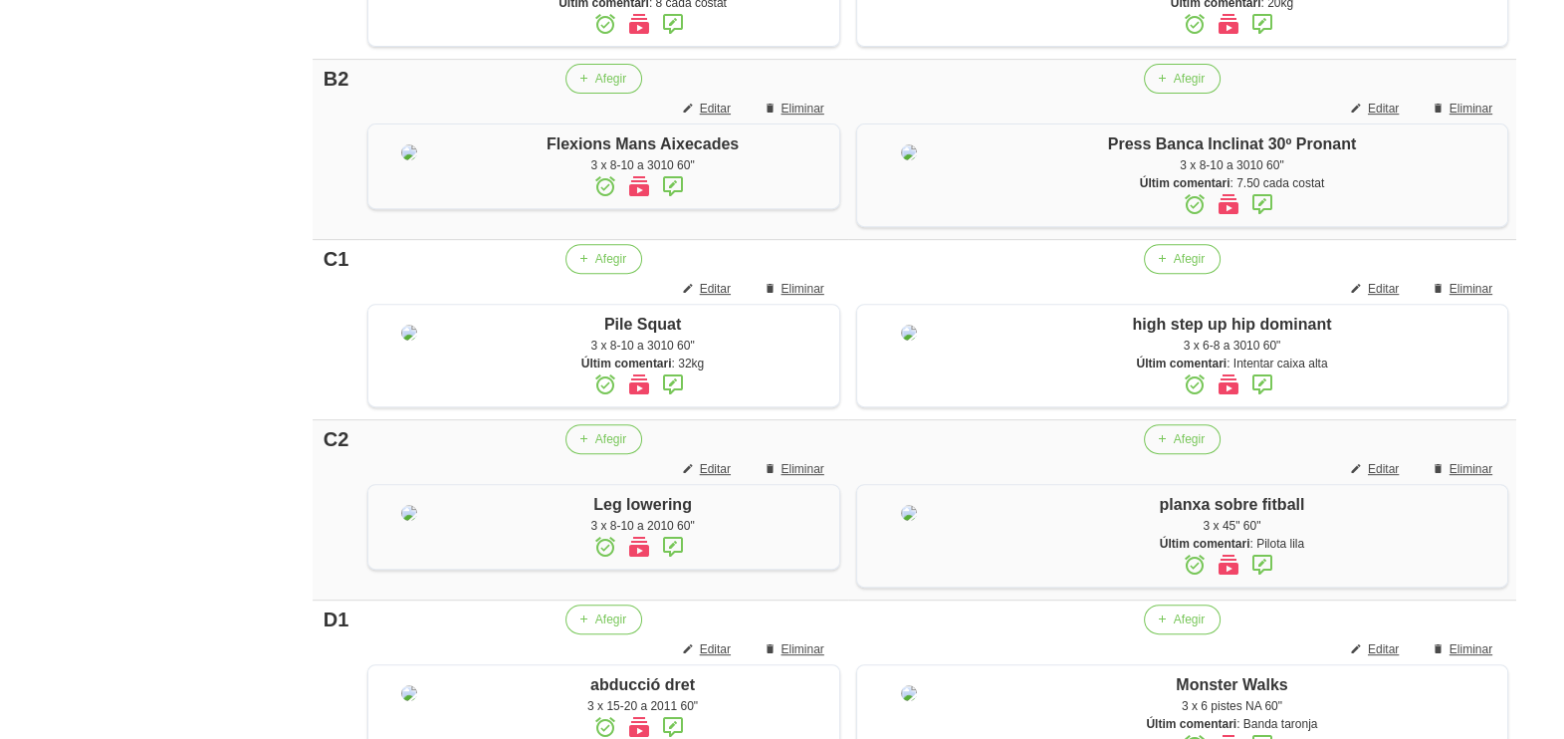
scroll to position [1791, 0]
